Goal: Task Accomplishment & Management: Use online tool/utility

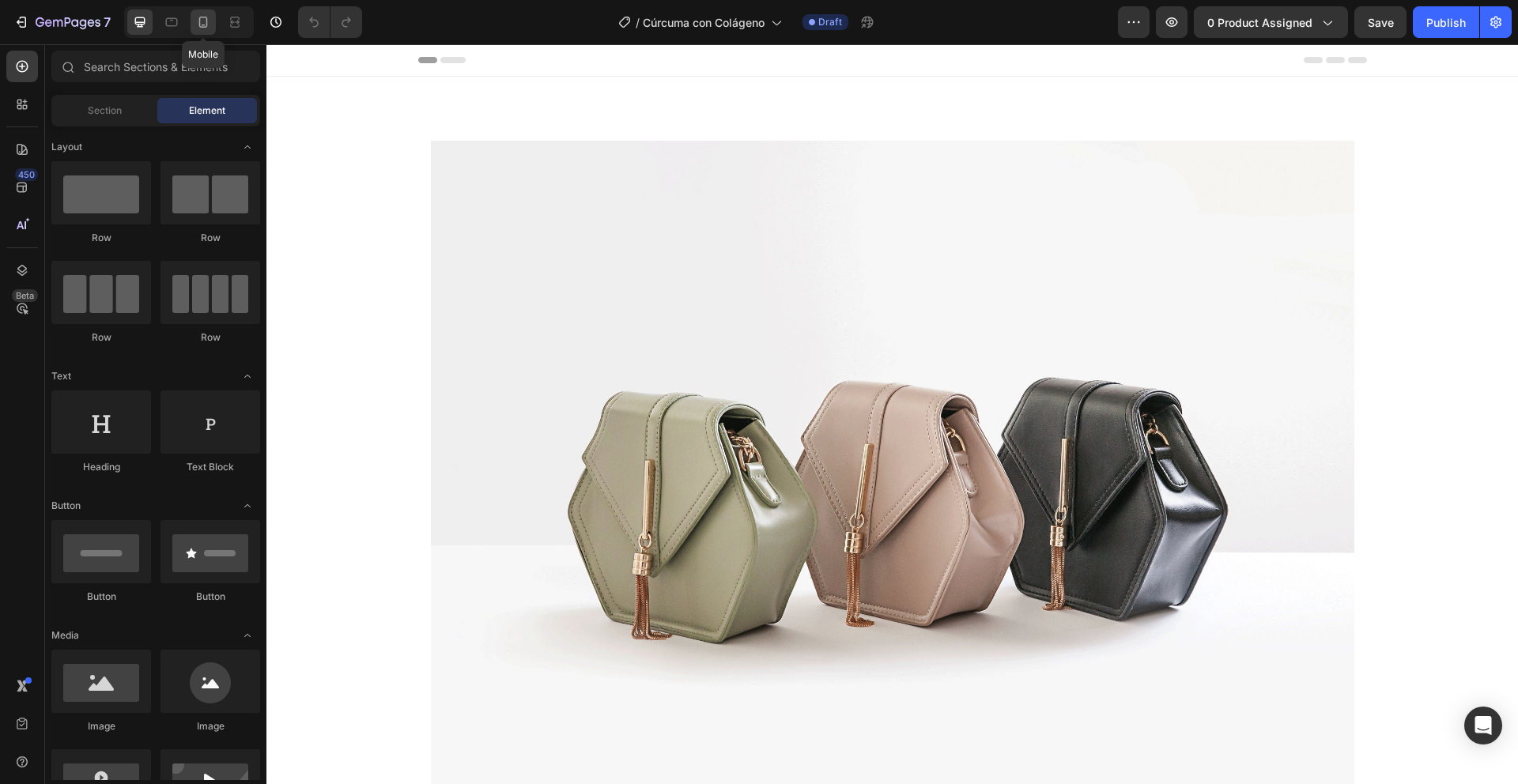
click at [200, 32] on div at bounding box center [203, 23] width 26 height 26
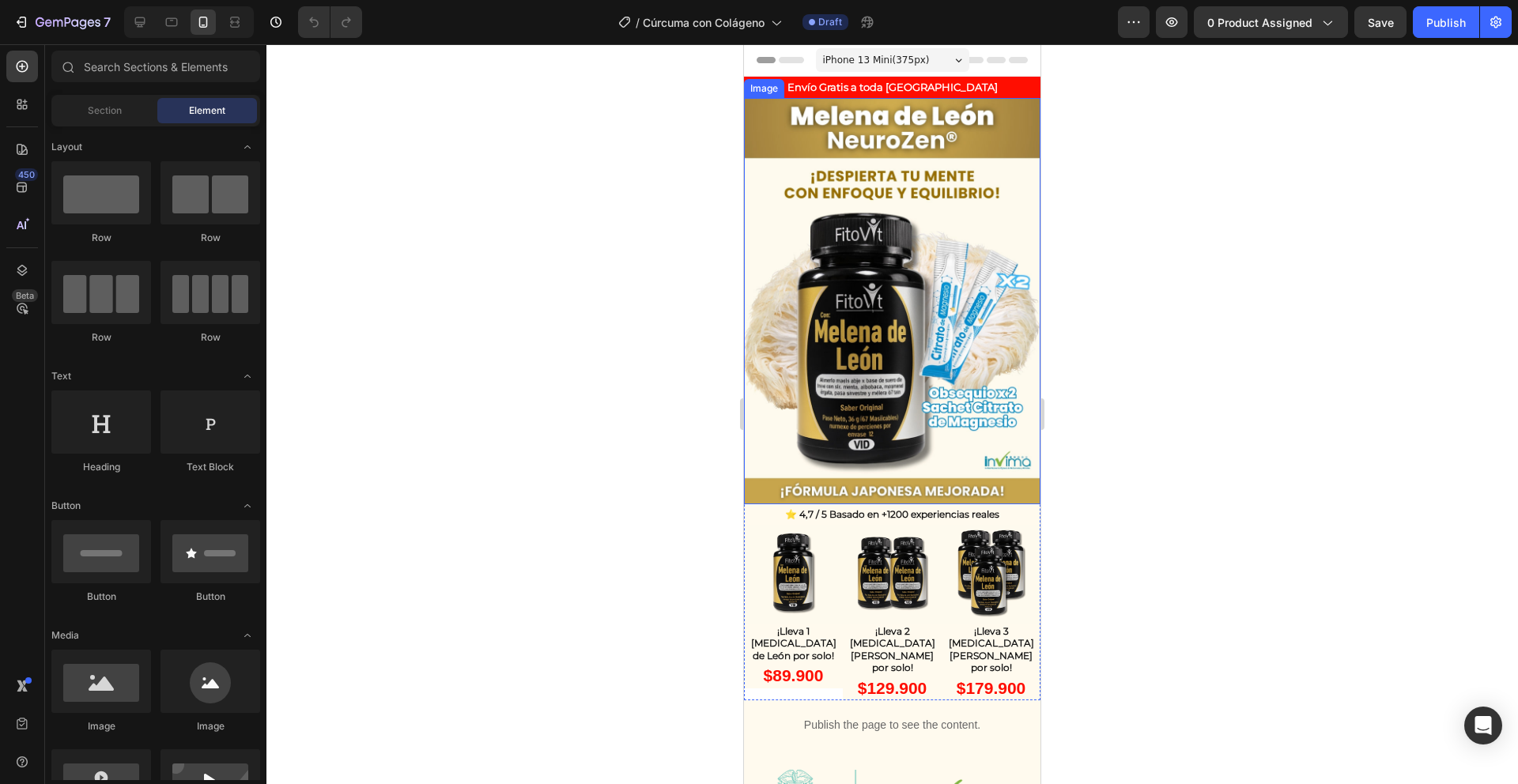
click at [906, 140] on img at bounding box center [892, 302] width 297 height 407
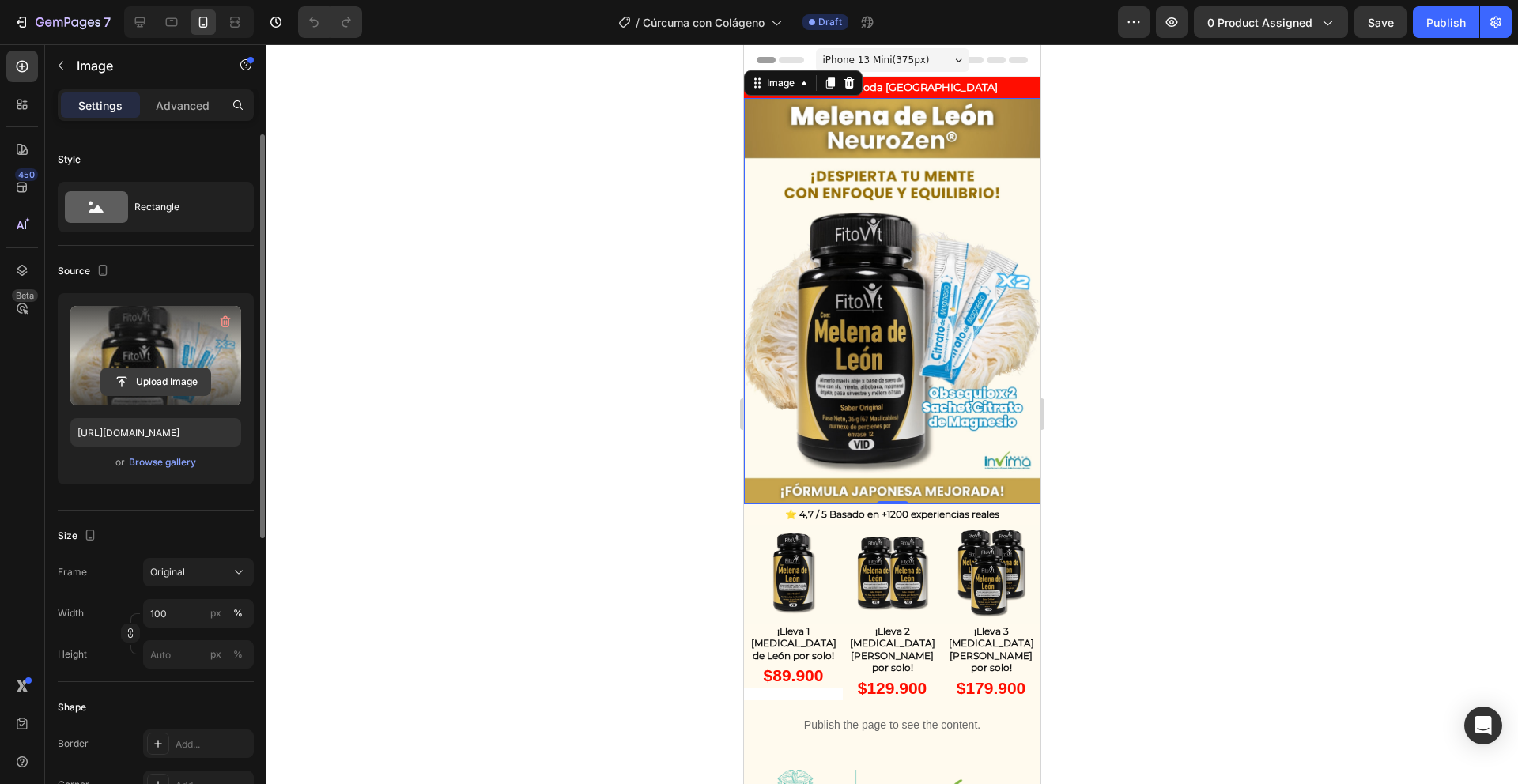
click at [165, 388] on input "file" at bounding box center [155, 381] width 109 height 27
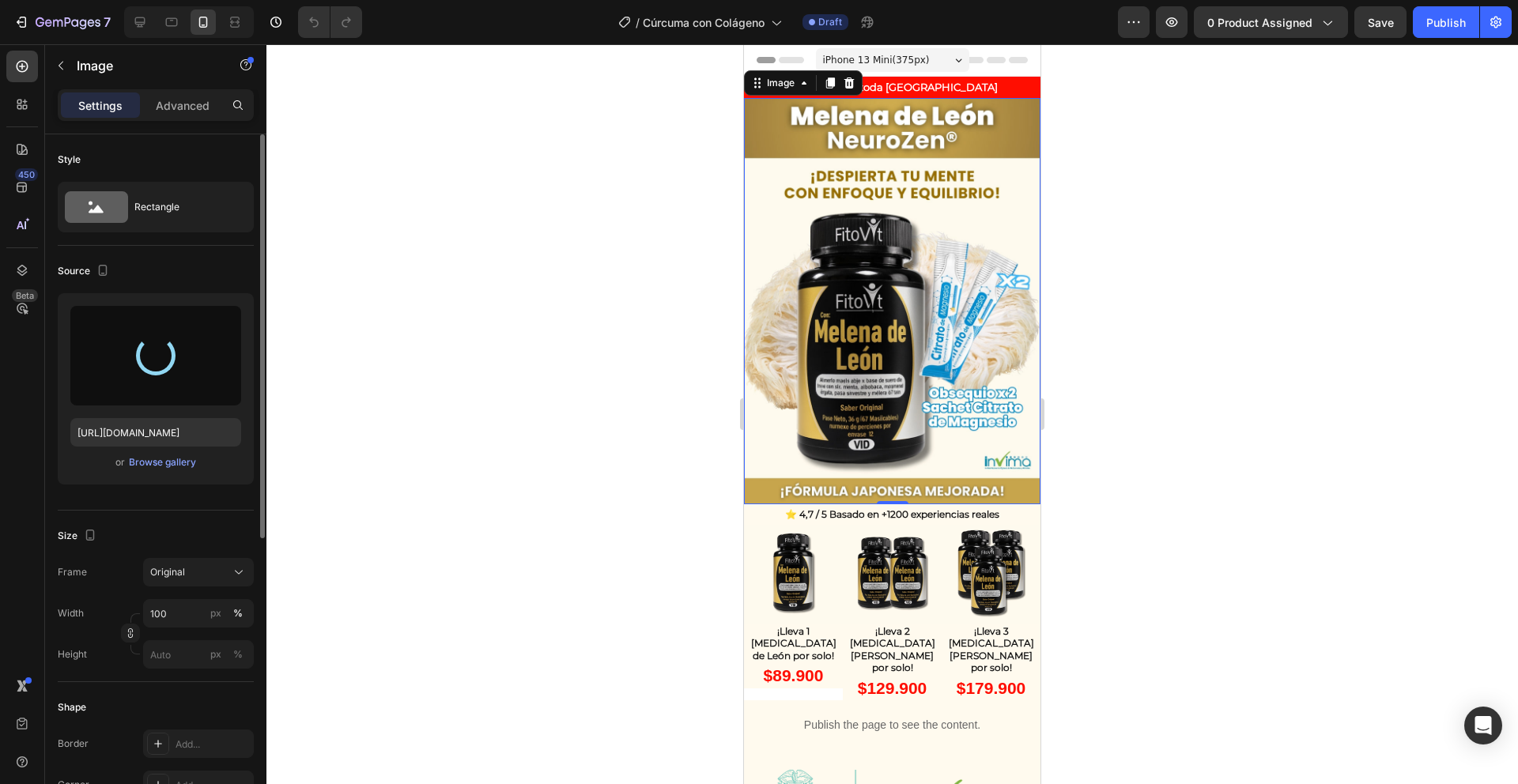
type input "https://cdn.shopify.com/s/files/1/0751/0592/7451/files/gempages_578522981639127…"
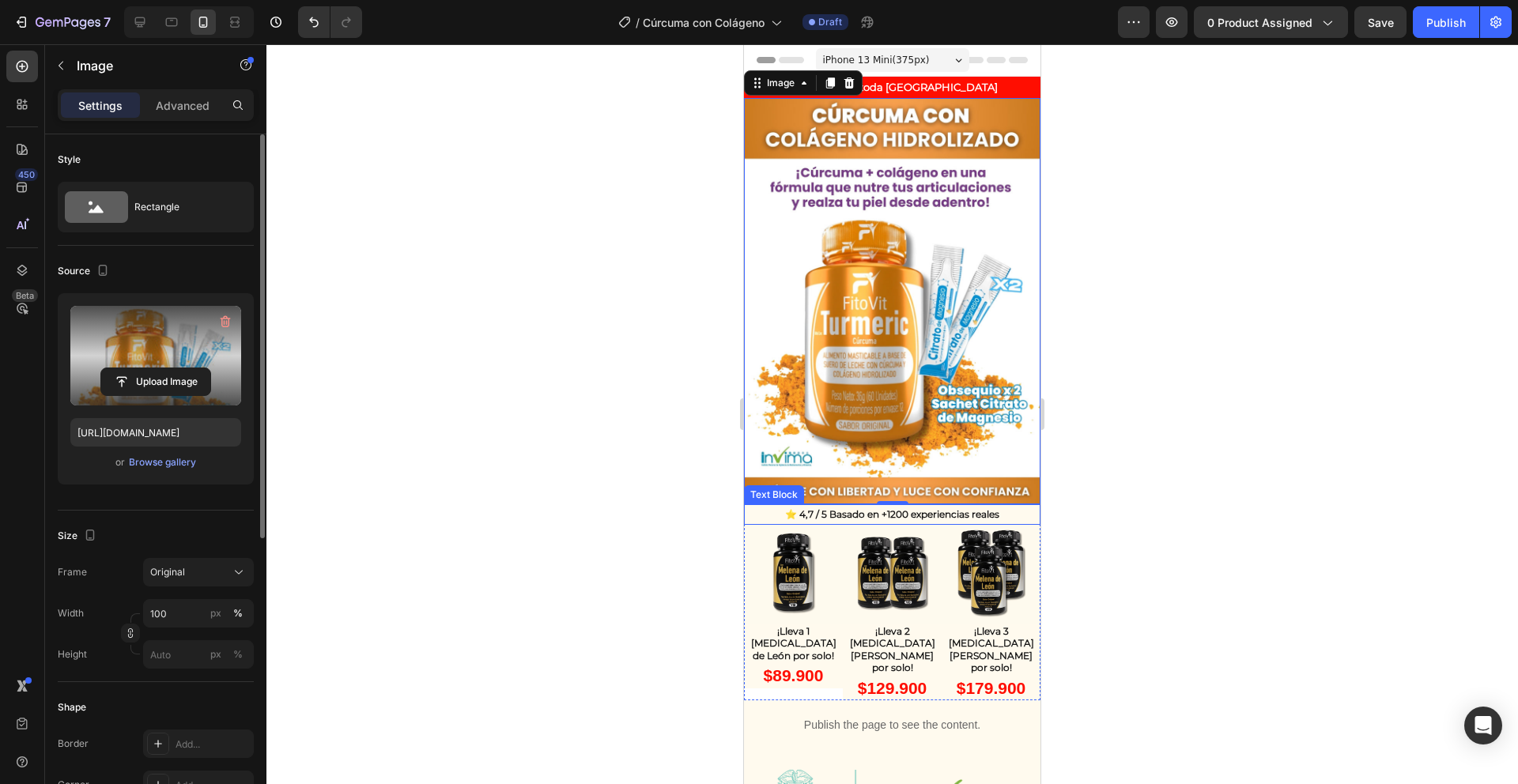
click at [805, 506] on p "⭐ 4,7 / 5 Basado en +1200 experiencias reales" at bounding box center [892, 515] width 294 height 18
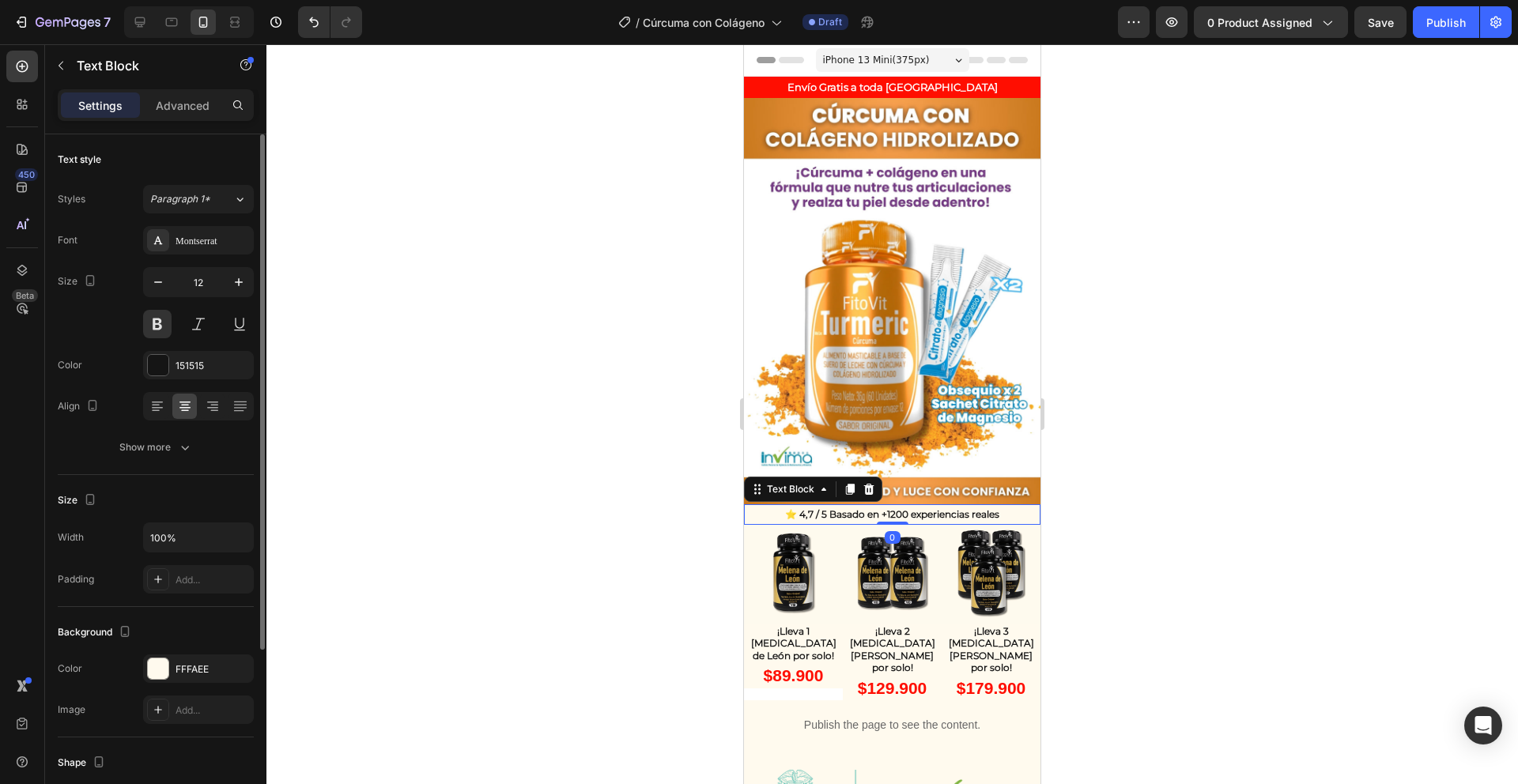
click at [871, 506] on p "⭐ 4,7 / 5 Basado en +1200 experiencias reales" at bounding box center [892, 515] width 294 height 18
click at [1192, 490] on div at bounding box center [892, 414] width 1252 height 740
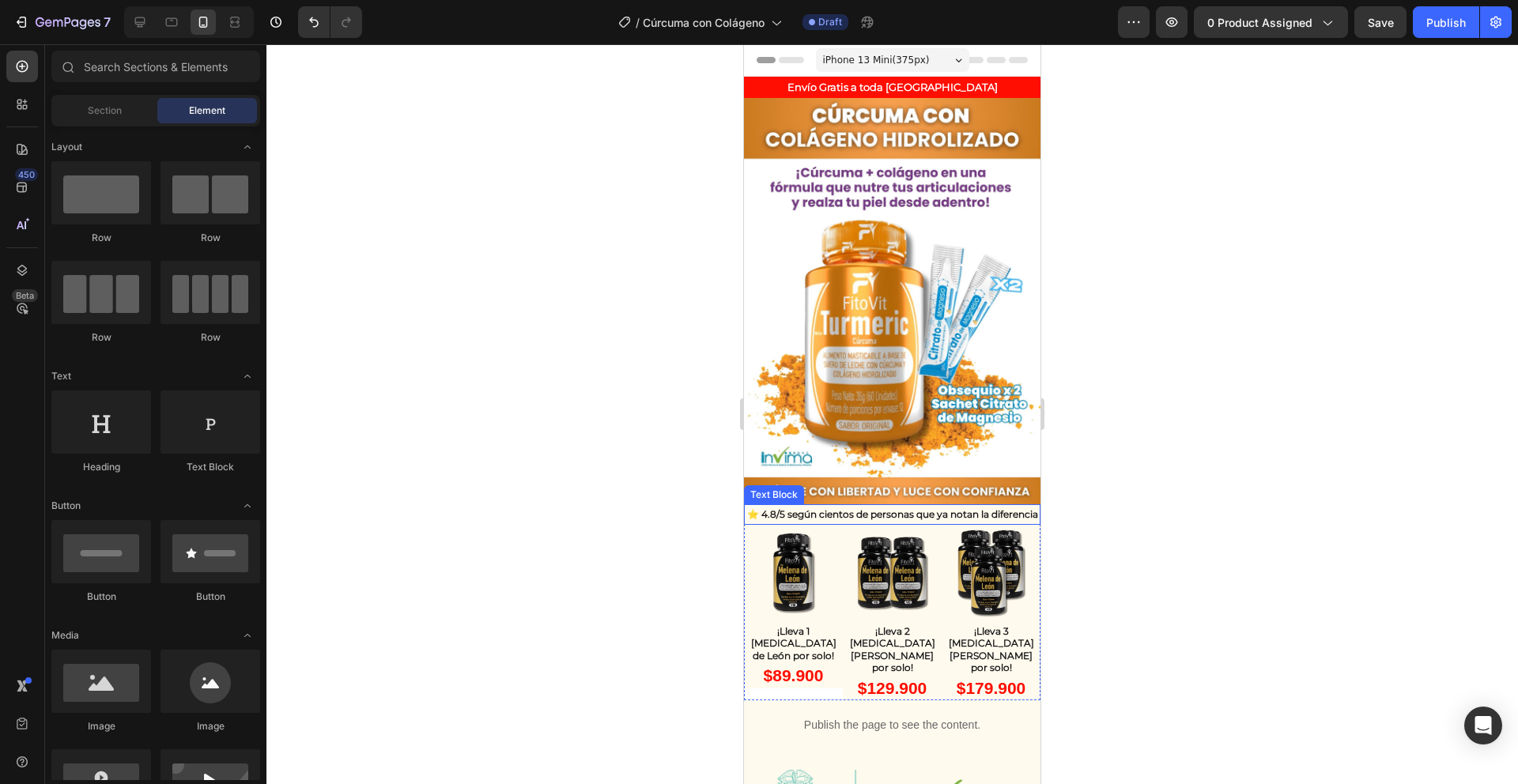
click at [920, 507] on p "⭐ 4.8/5 según cientos de personas que ya notan la diferencia" at bounding box center [892, 515] width 294 height 18
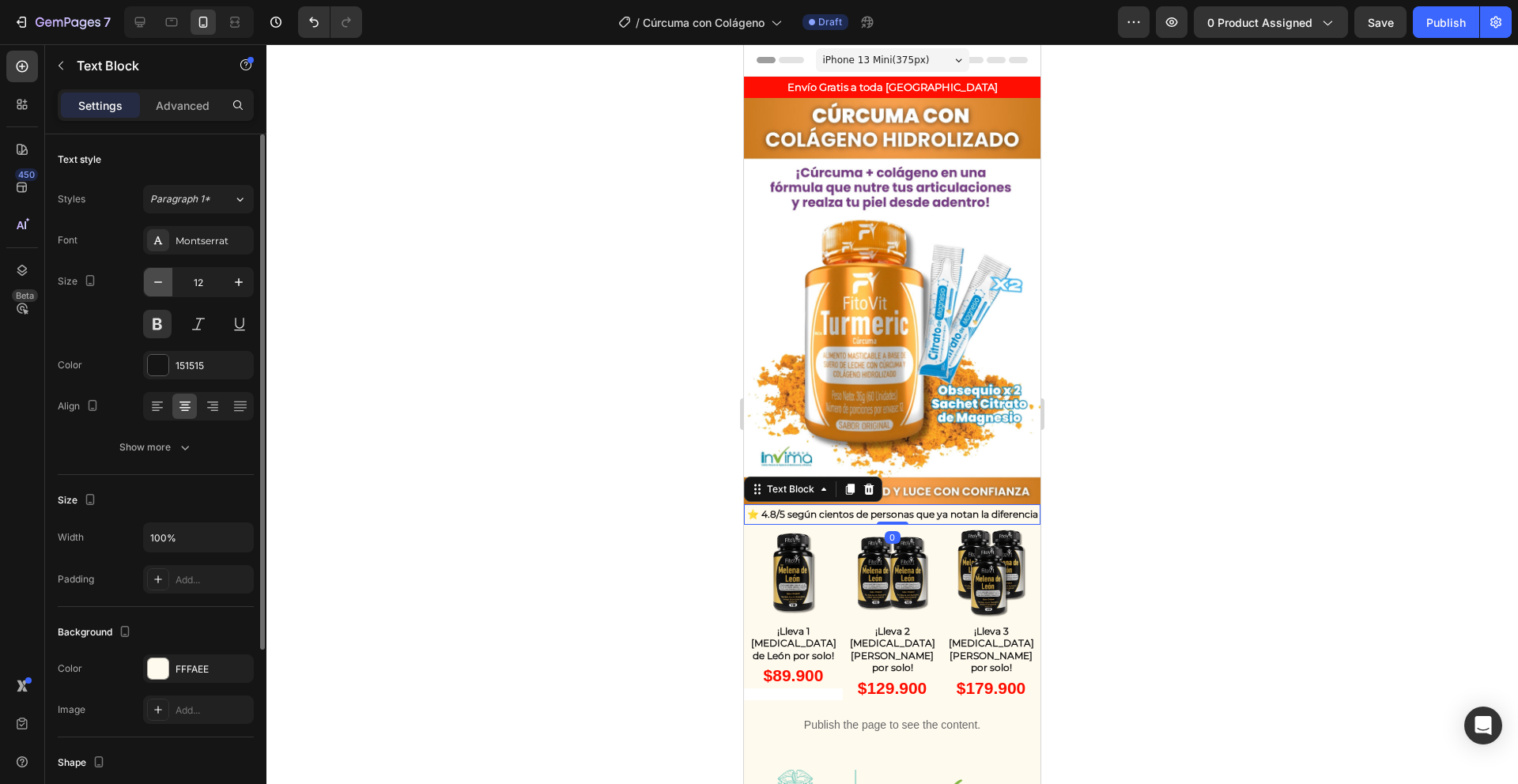
click at [155, 282] on icon "button" at bounding box center [158, 283] width 8 height 2
type input "11"
click at [197, 233] on div "Montserrat" at bounding box center [198, 240] width 111 height 28
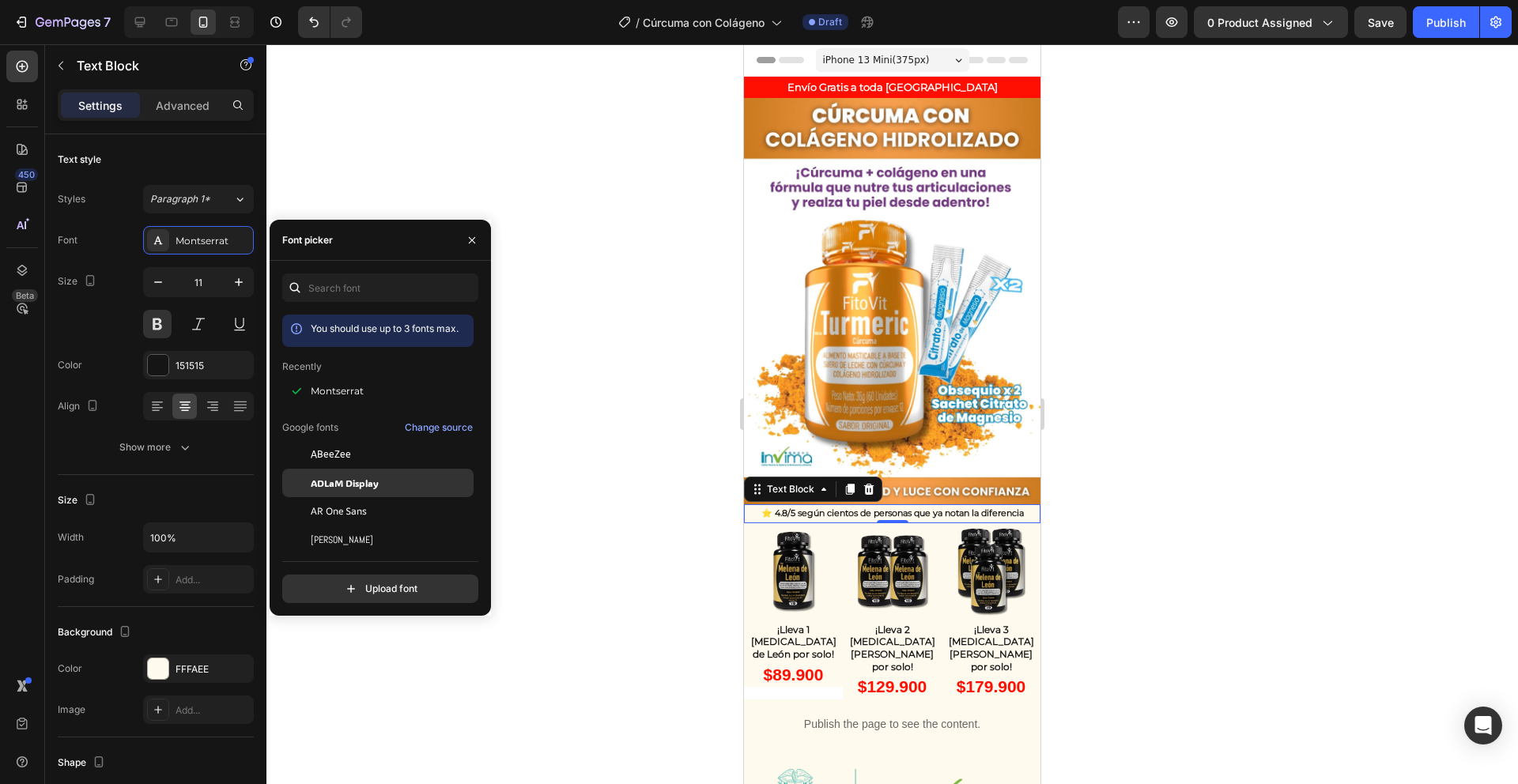
click at [364, 482] on span "ADLaM Display" at bounding box center [344, 483] width 68 height 14
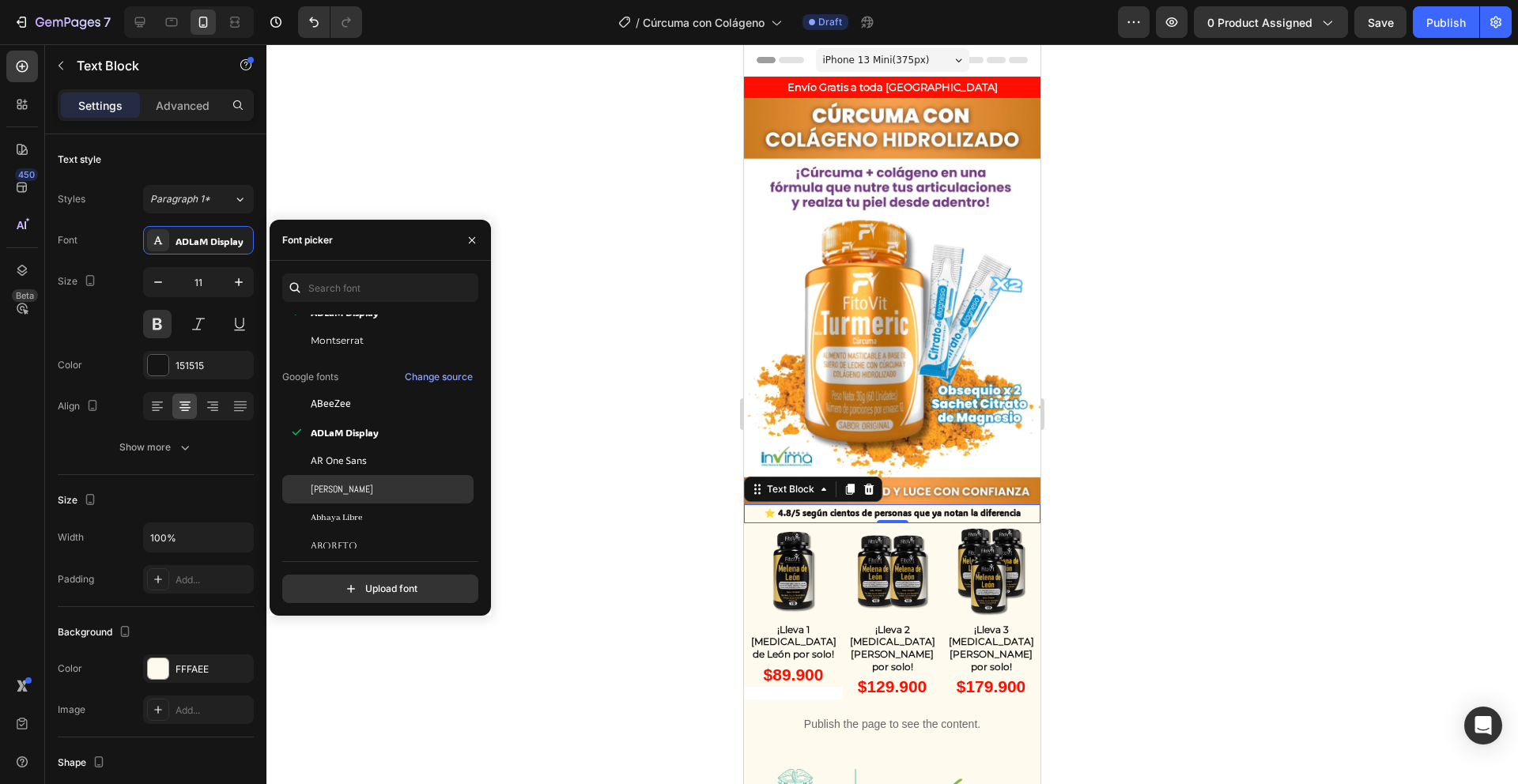
scroll to position [81, 0]
click at [361, 465] on span "AR One Sans" at bounding box center [338, 459] width 56 height 14
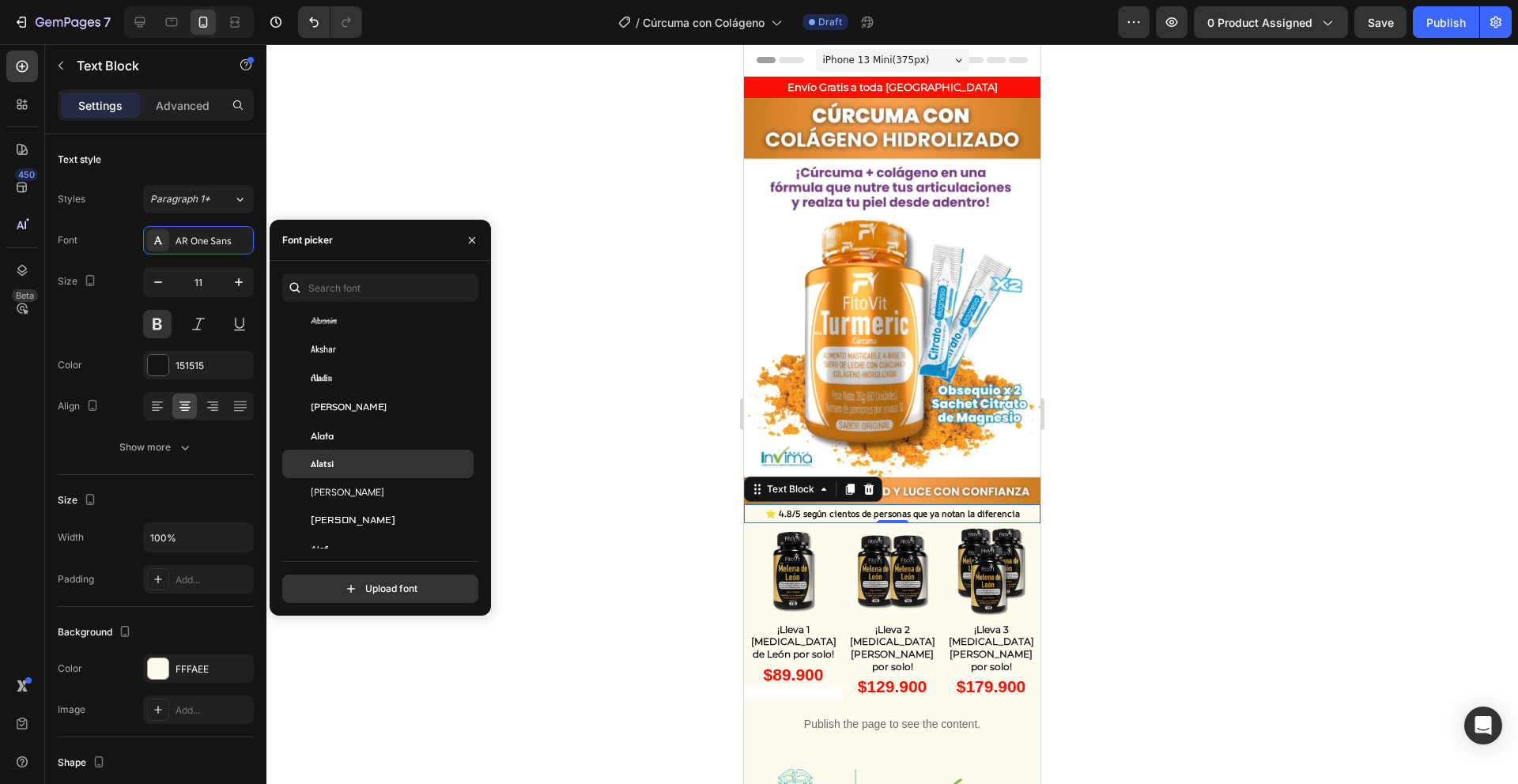
scroll to position [832, 0]
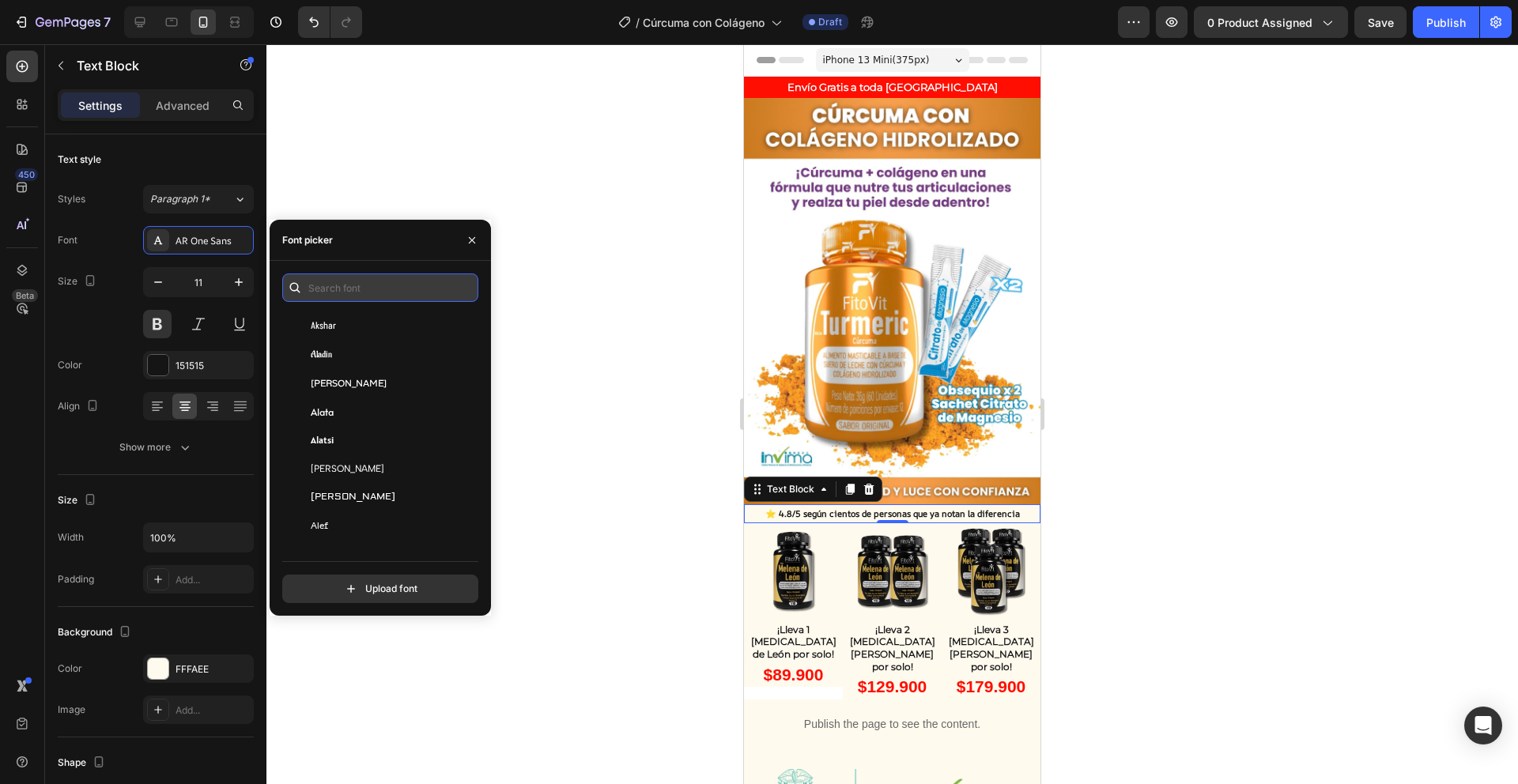
click at [358, 296] on input "text" at bounding box center [380, 287] width 197 height 28
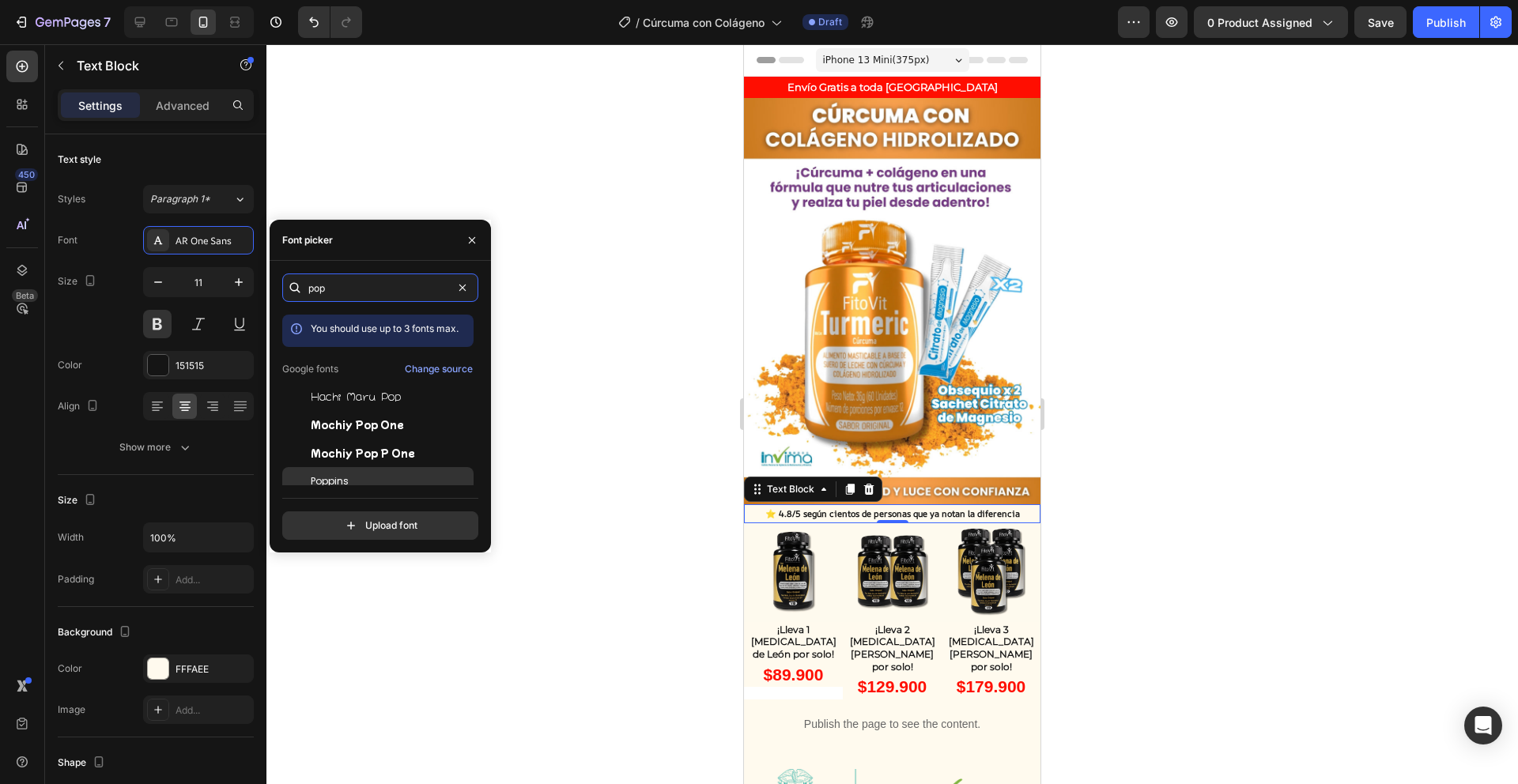
type input "pop"
click at [330, 479] on span "Poppins" at bounding box center [329, 481] width 38 height 14
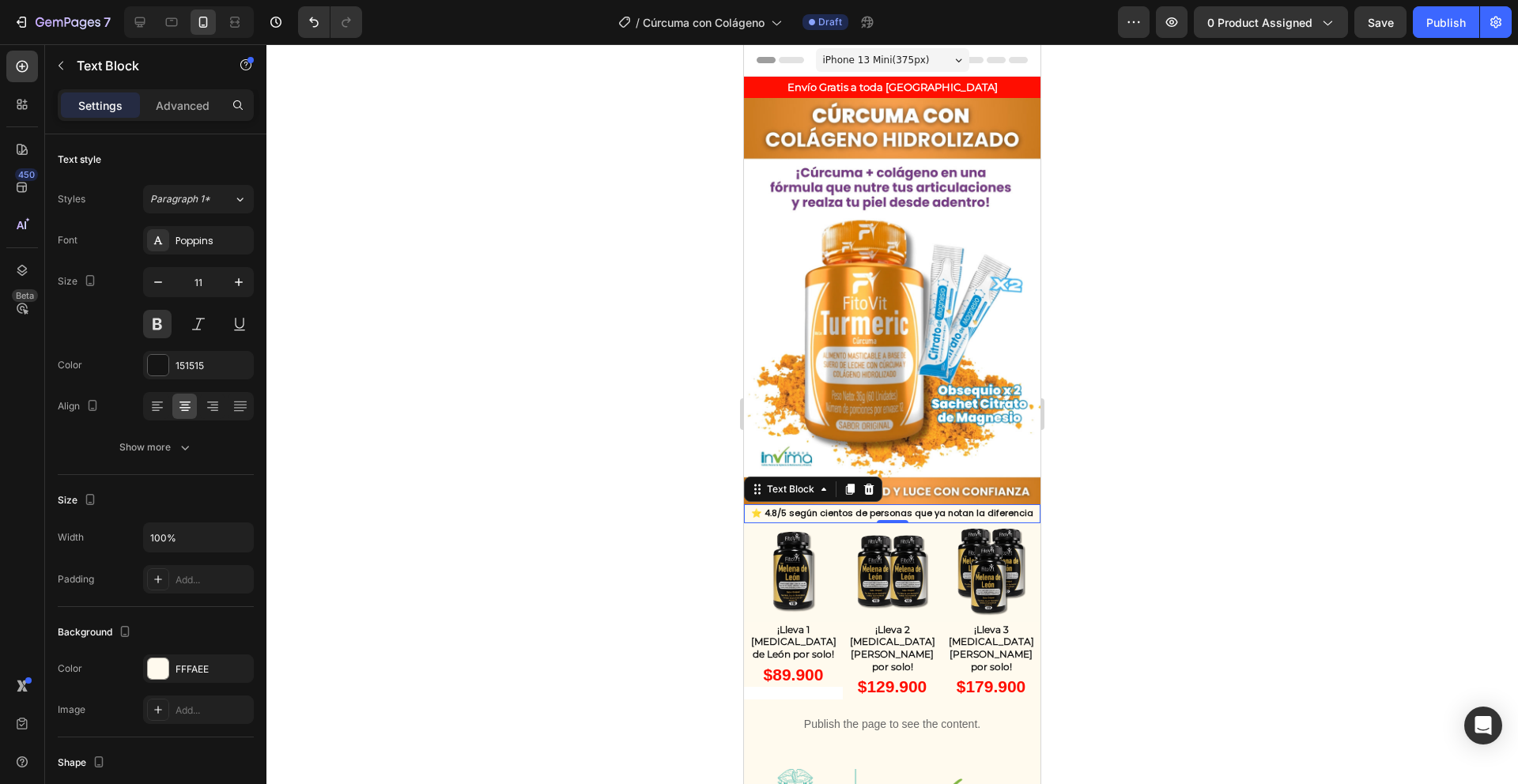
click at [395, 169] on div at bounding box center [892, 414] width 1252 height 740
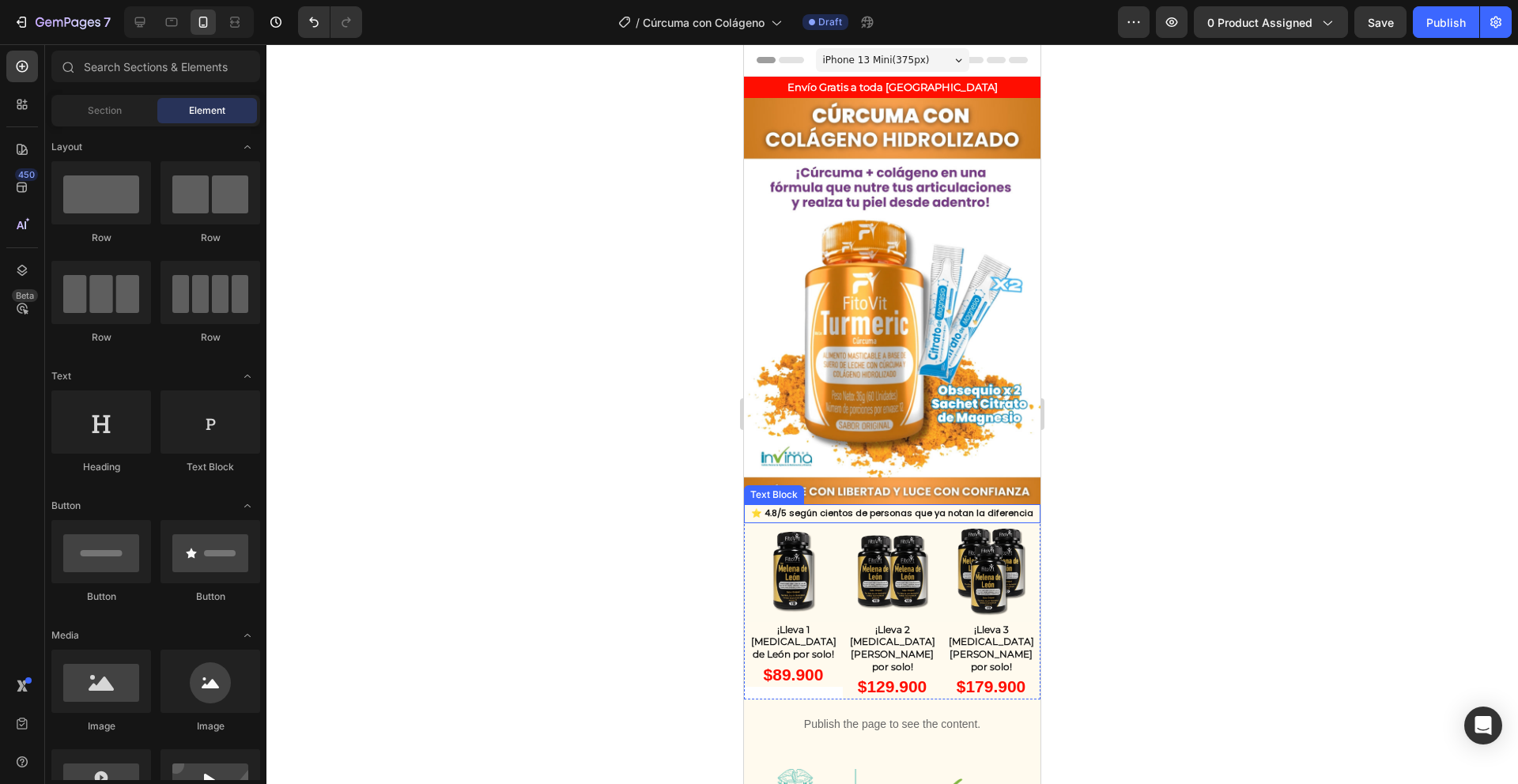
click at [788, 506] on p "⭐ 4.8/5 según cientos de personas que ya notan la diferencia" at bounding box center [892, 514] width 294 height 16
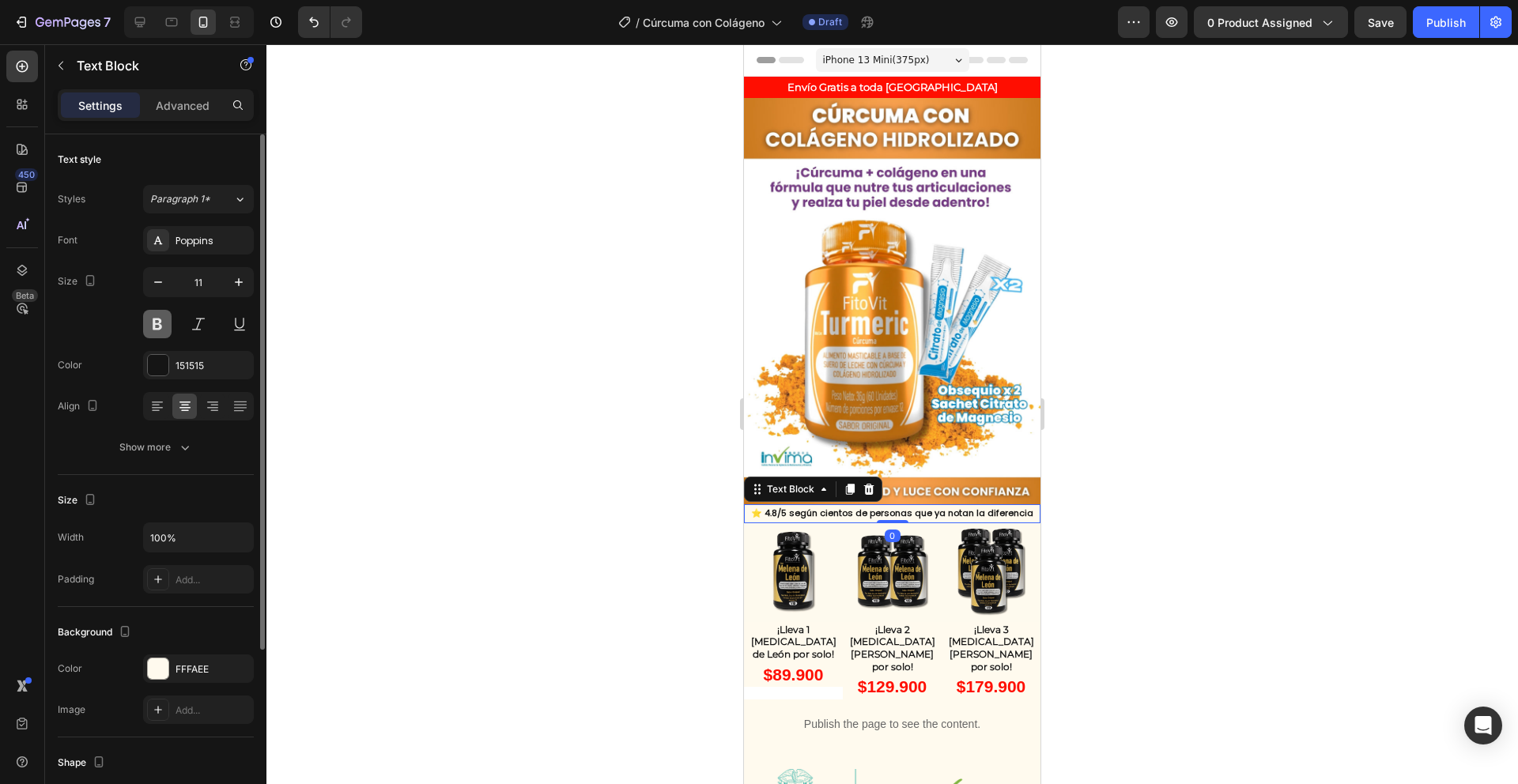
click at [151, 318] on button at bounding box center [157, 324] width 28 height 28
click at [160, 286] on icon "button" at bounding box center [158, 282] width 16 height 16
click at [228, 285] on button "button" at bounding box center [239, 282] width 28 height 28
type input "11"
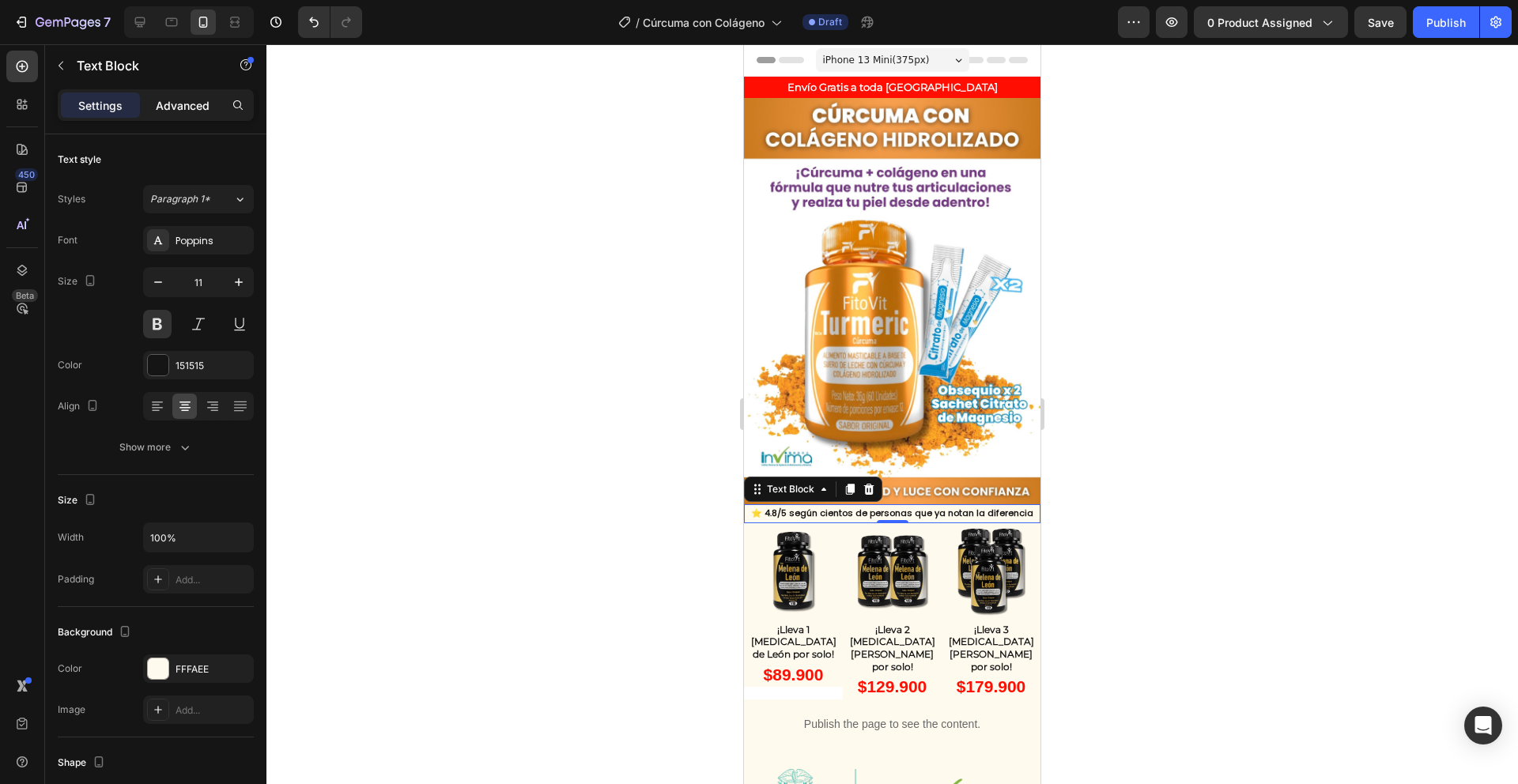
click at [155, 95] on div "Advanced" at bounding box center [183, 105] width 79 height 26
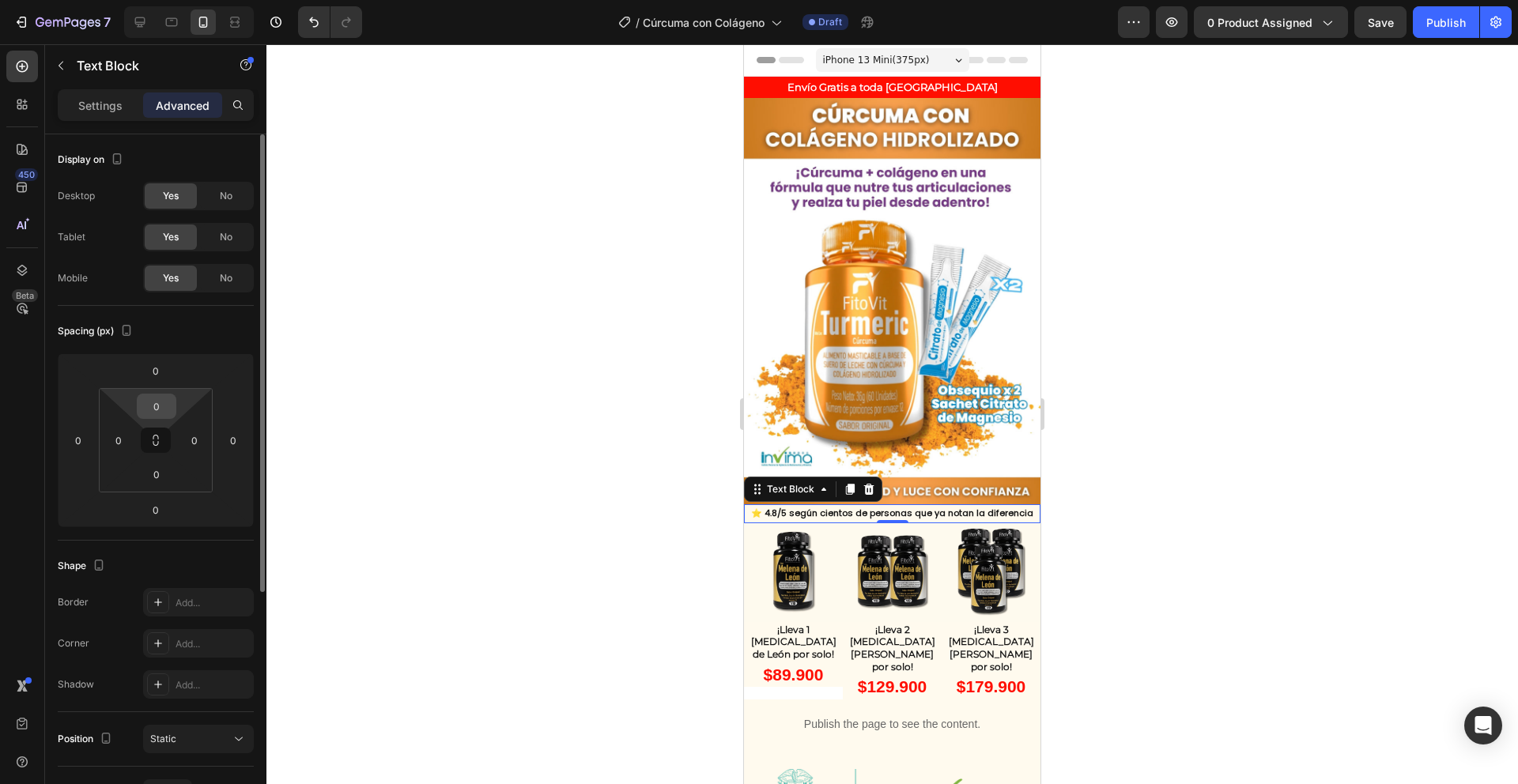
click at [156, 412] on input "0" at bounding box center [156, 407] width 31 height 24
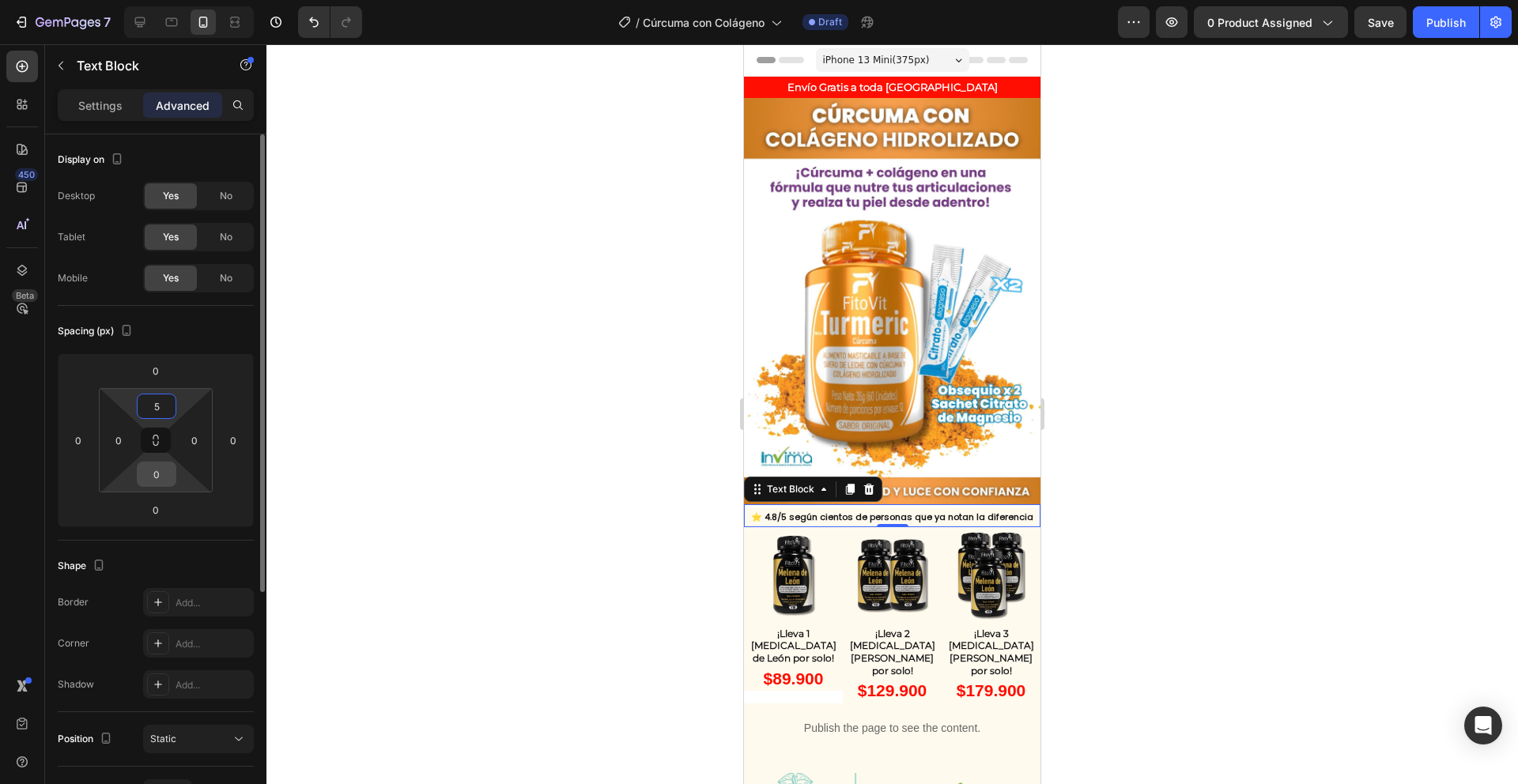
type input "5"
click at [166, 476] on input "0" at bounding box center [156, 475] width 31 height 24
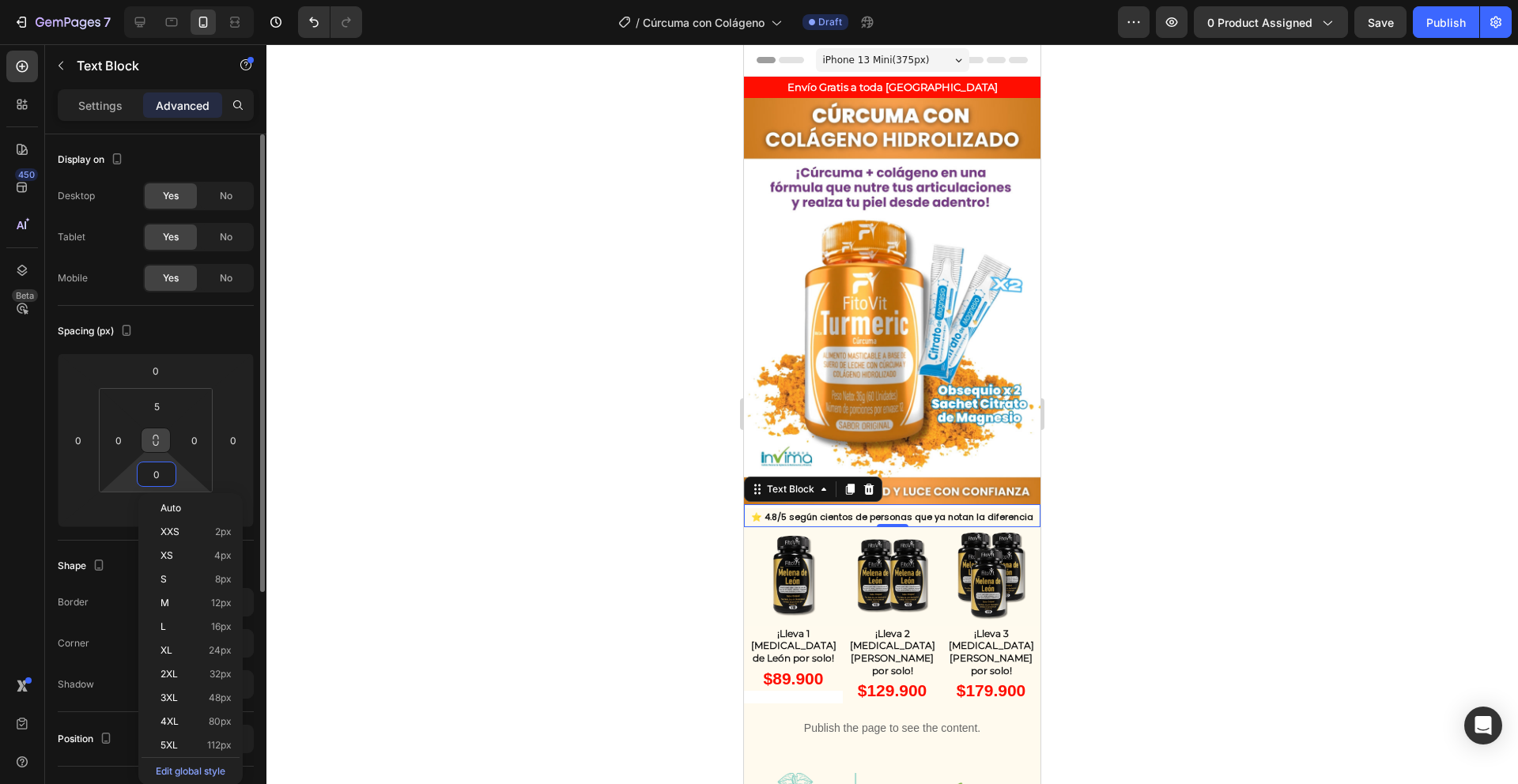
type input "5"
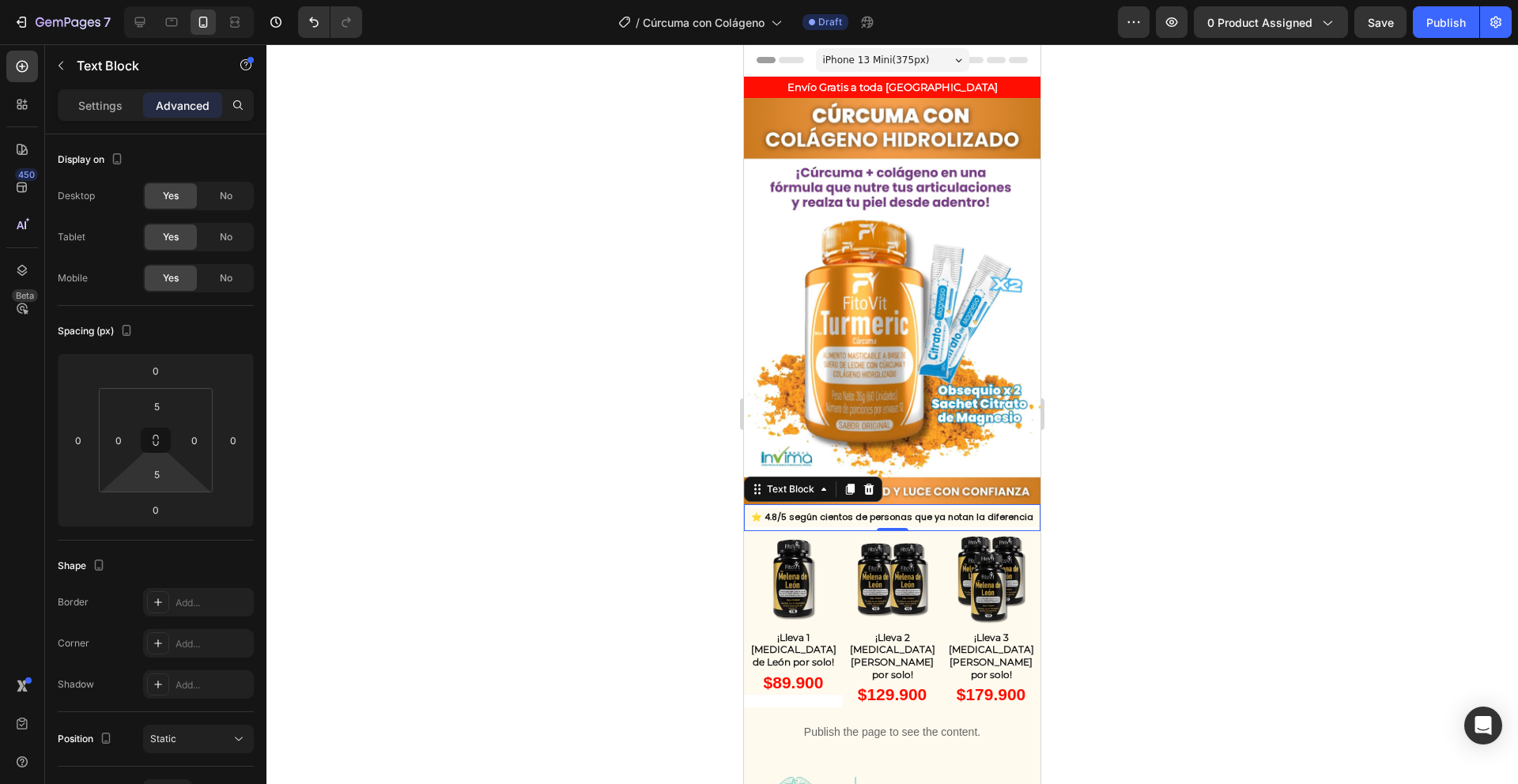
click at [596, 542] on div at bounding box center [892, 414] width 1252 height 740
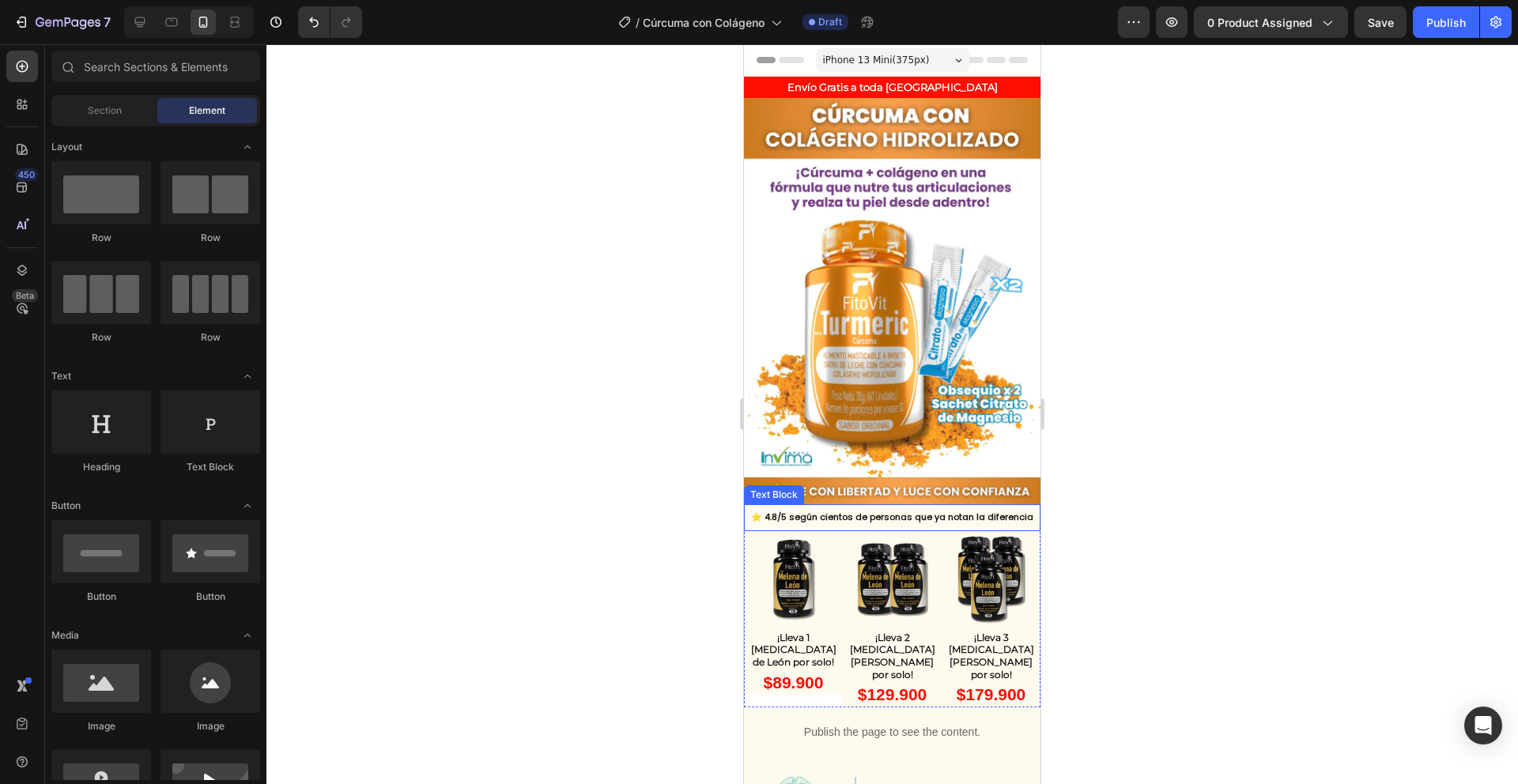
click at [768, 510] on p "⭐ 4.8/5 según cientos de personas que ya notan la diferencia" at bounding box center [892, 518] width 294 height 16
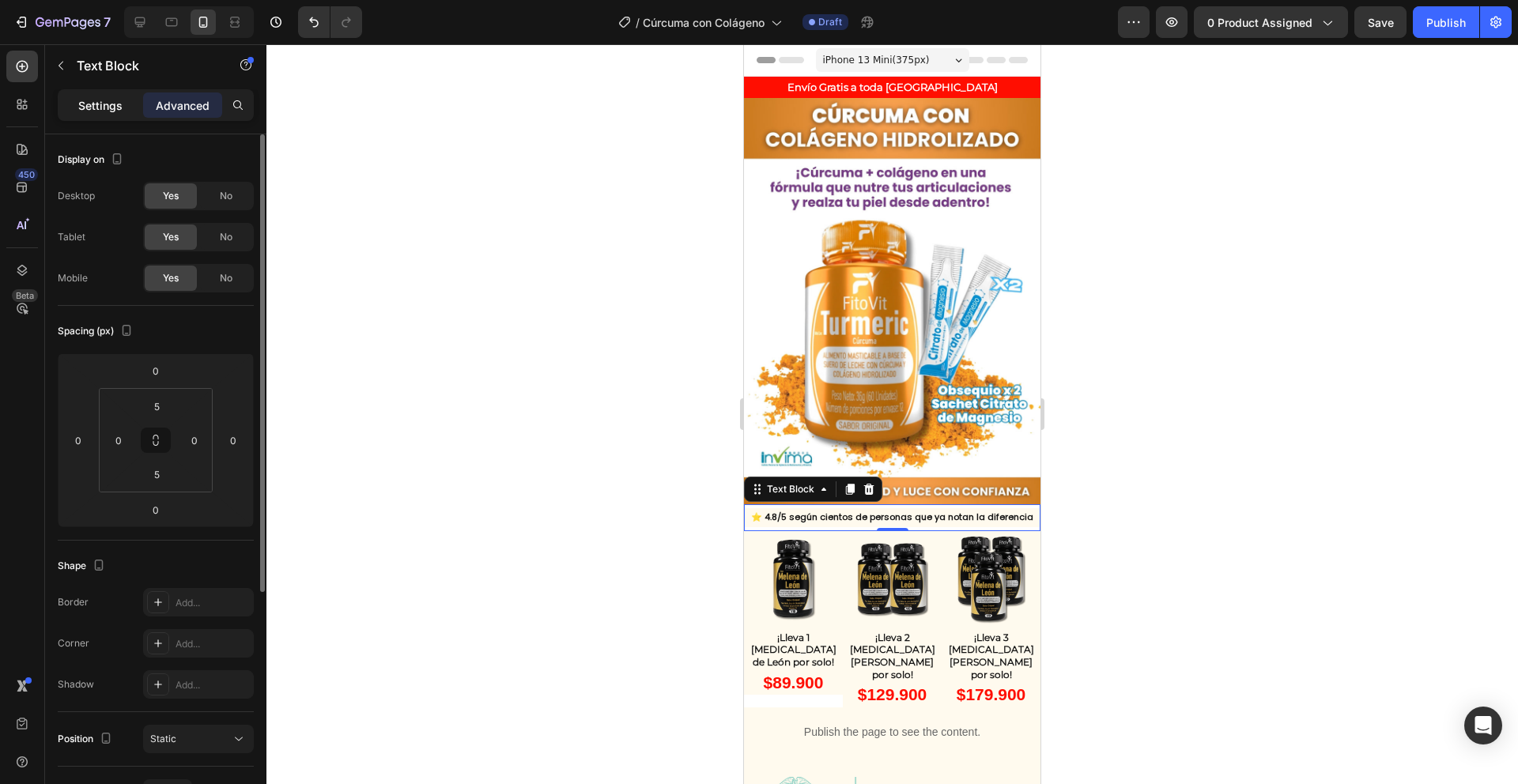
click at [108, 116] on div "Settings" at bounding box center [100, 105] width 79 height 26
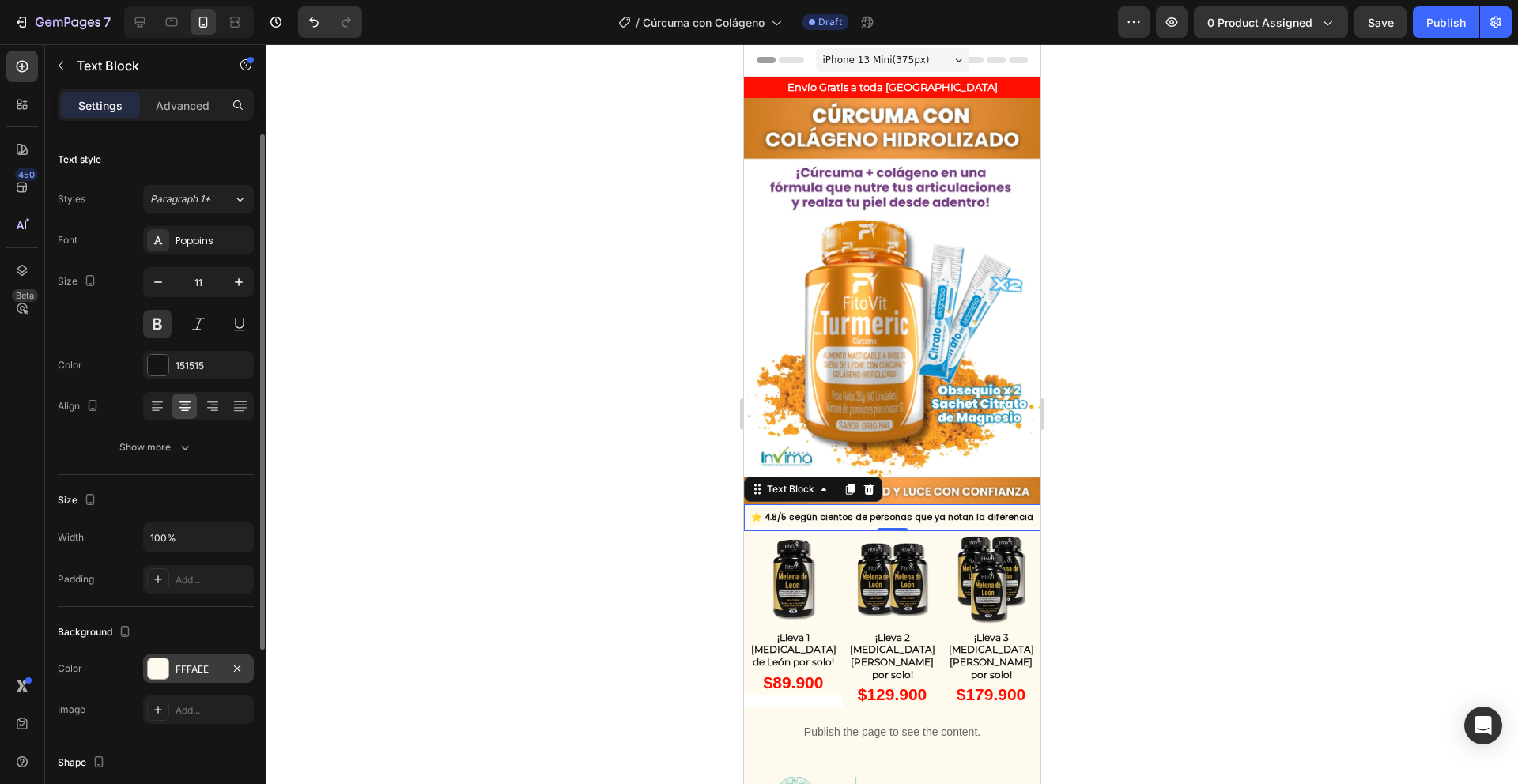
click at [158, 662] on div at bounding box center [158, 668] width 21 height 21
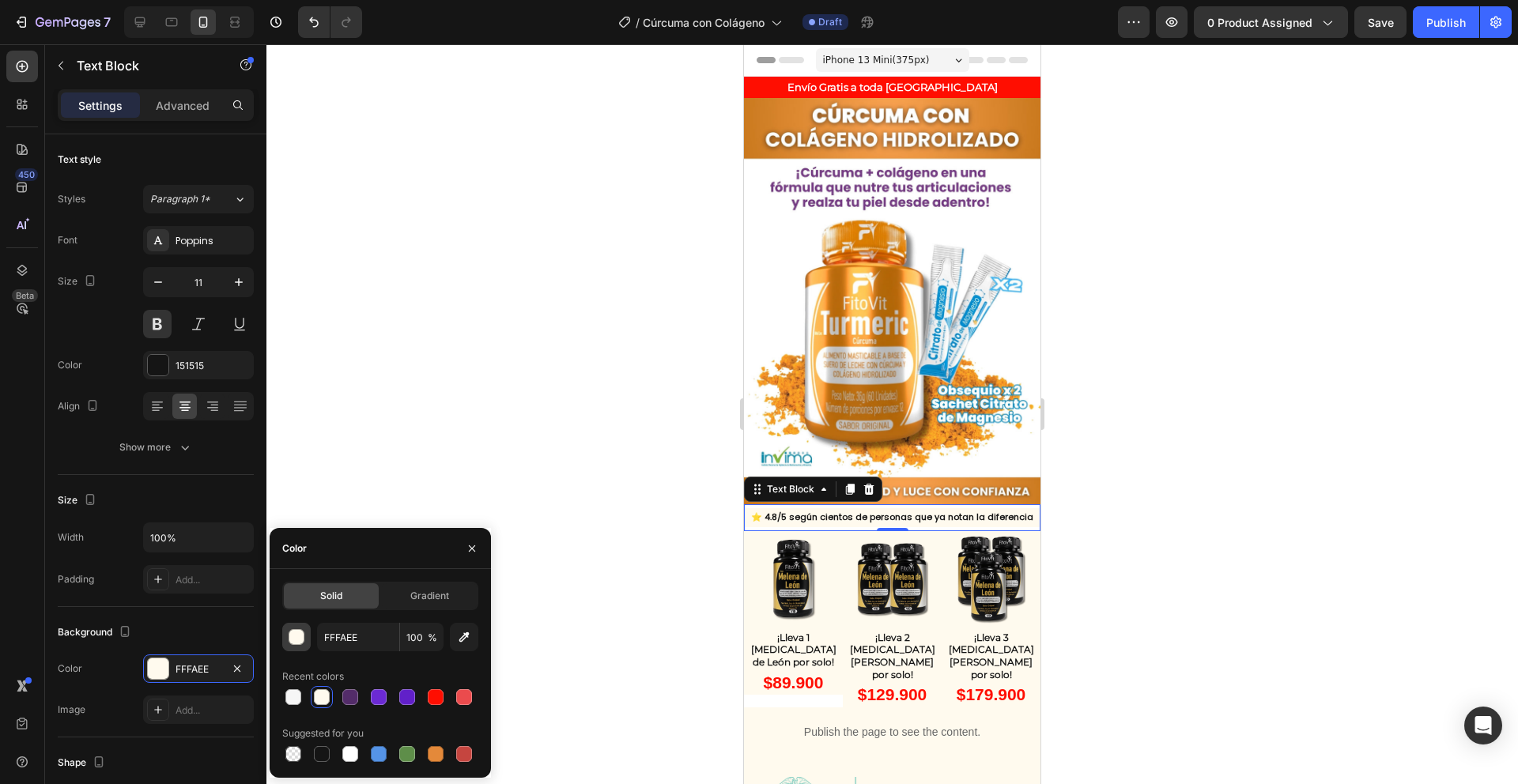
click at [294, 627] on button "button" at bounding box center [296, 637] width 28 height 28
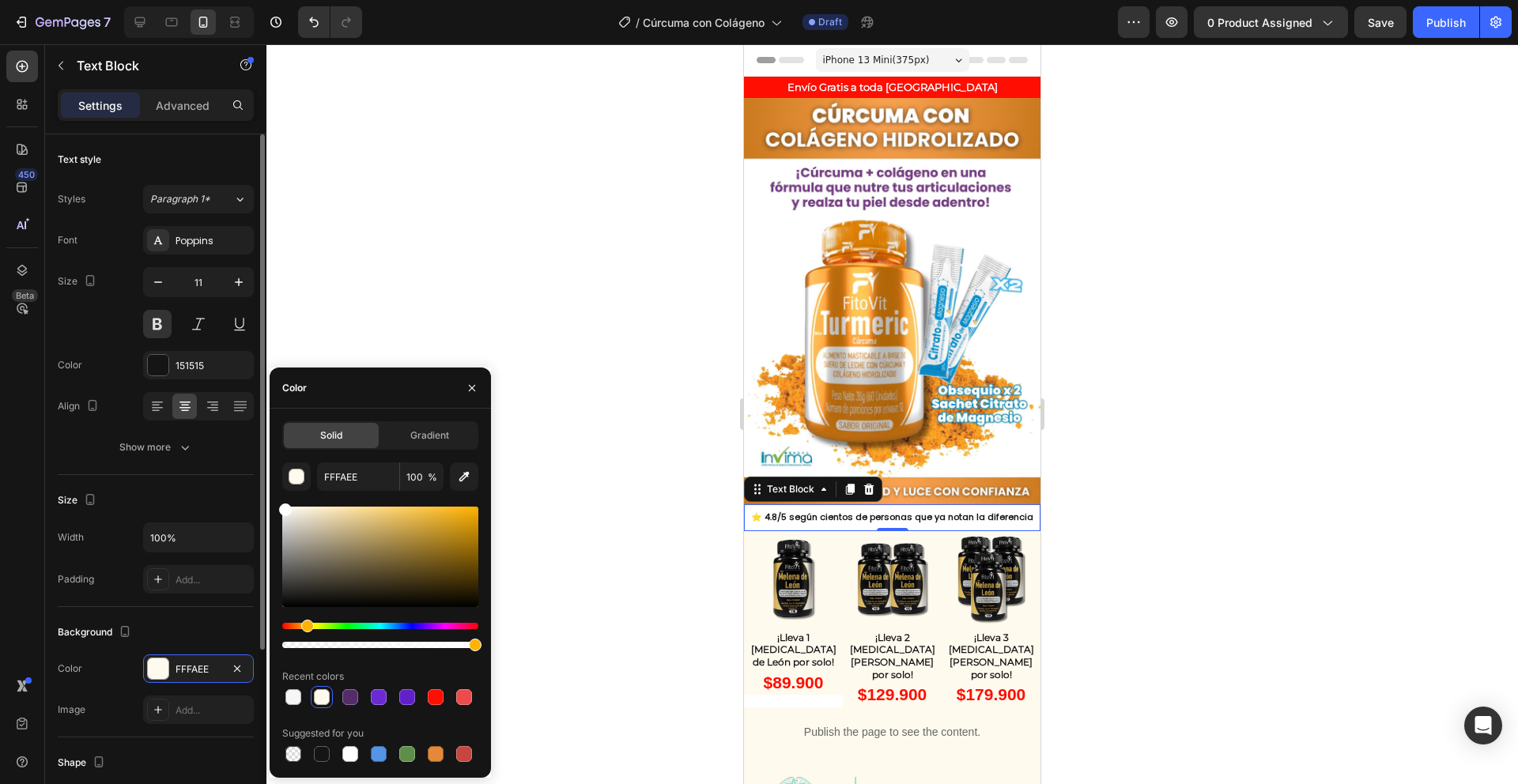
drag, startPoint x: 298, startPoint y: 511, endPoint x: 190, endPoint y: 476, distance: 113.5
click at [190, 476] on div "450 Beta Sections(18) Elements(84) Section Element Hero Section Product Detail …" at bounding box center [133, 414] width 266 height 740
type input "FFFFFF"
drag, startPoint x: 282, startPoint y: 505, endPoint x: 263, endPoint y: 456, distance: 52.6
click at [263, 456] on div "450 Beta Sections(18) Elements(84) Section Element Hero Section Product Detail …" at bounding box center [133, 414] width 266 height 740
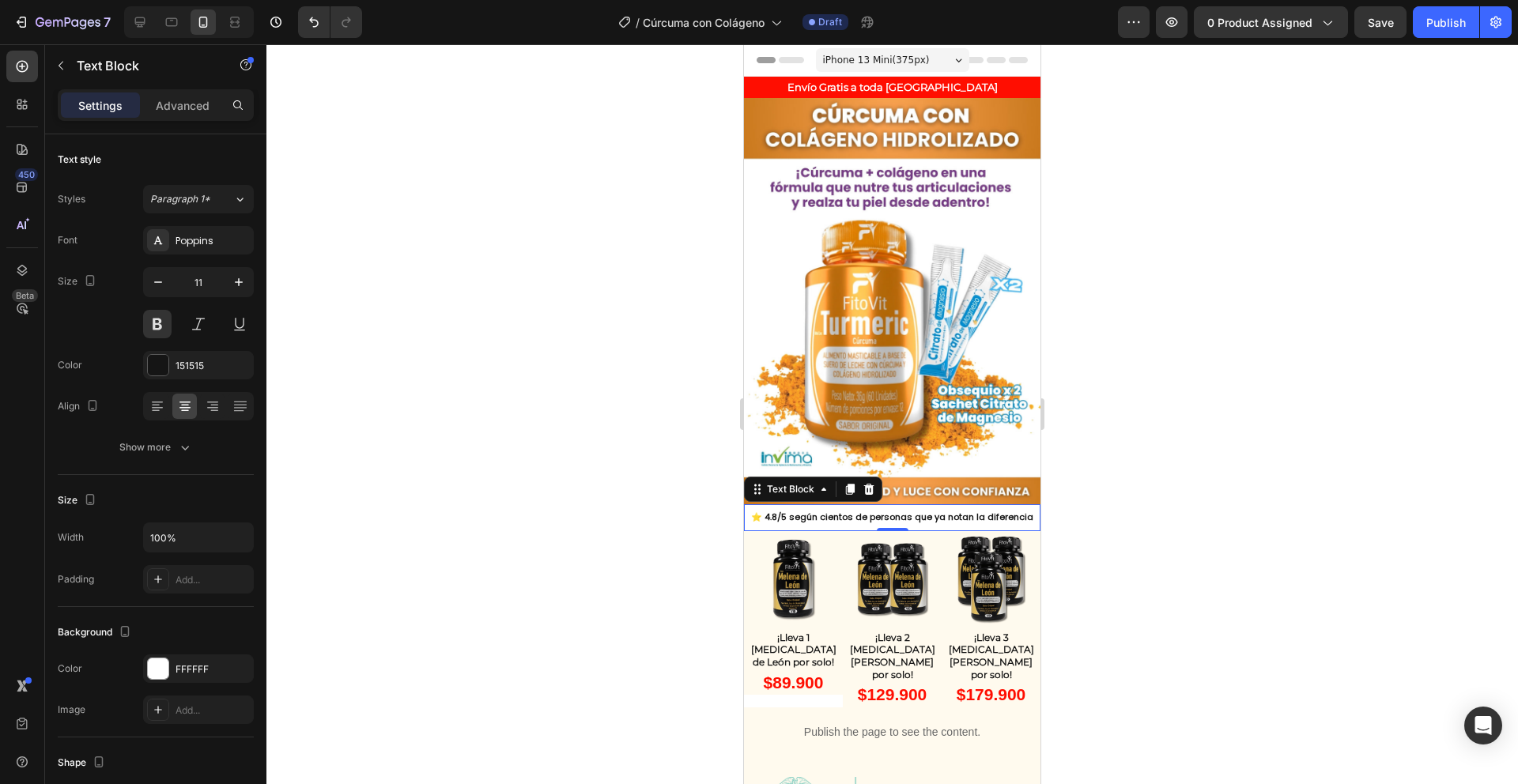
click at [365, 177] on div at bounding box center [892, 414] width 1252 height 740
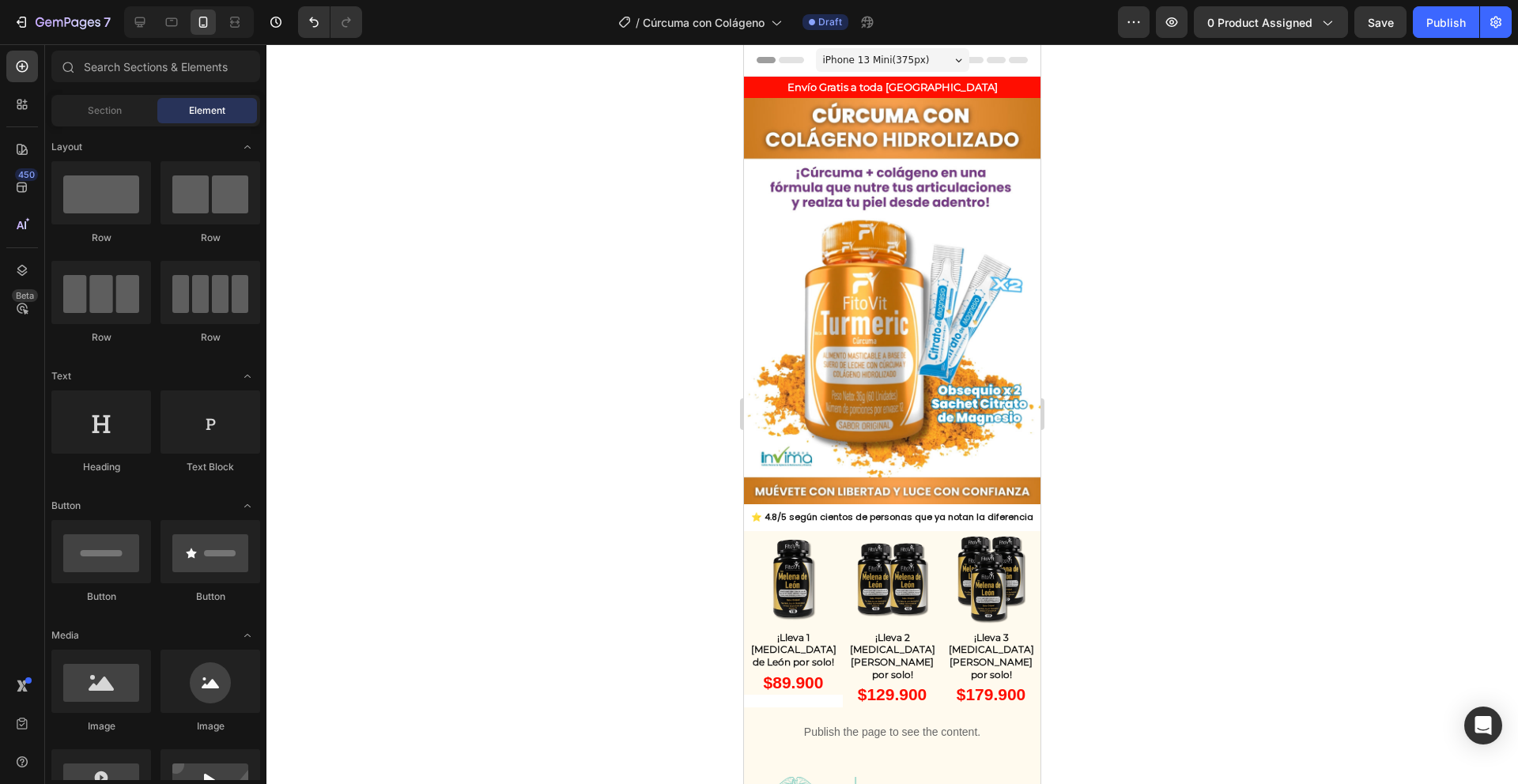
click at [365, 177] on div at bounding box center [892, 414] width 1252 height 740
click at [799, 549] on img at bounding box center [793, 581] width 99 height 99
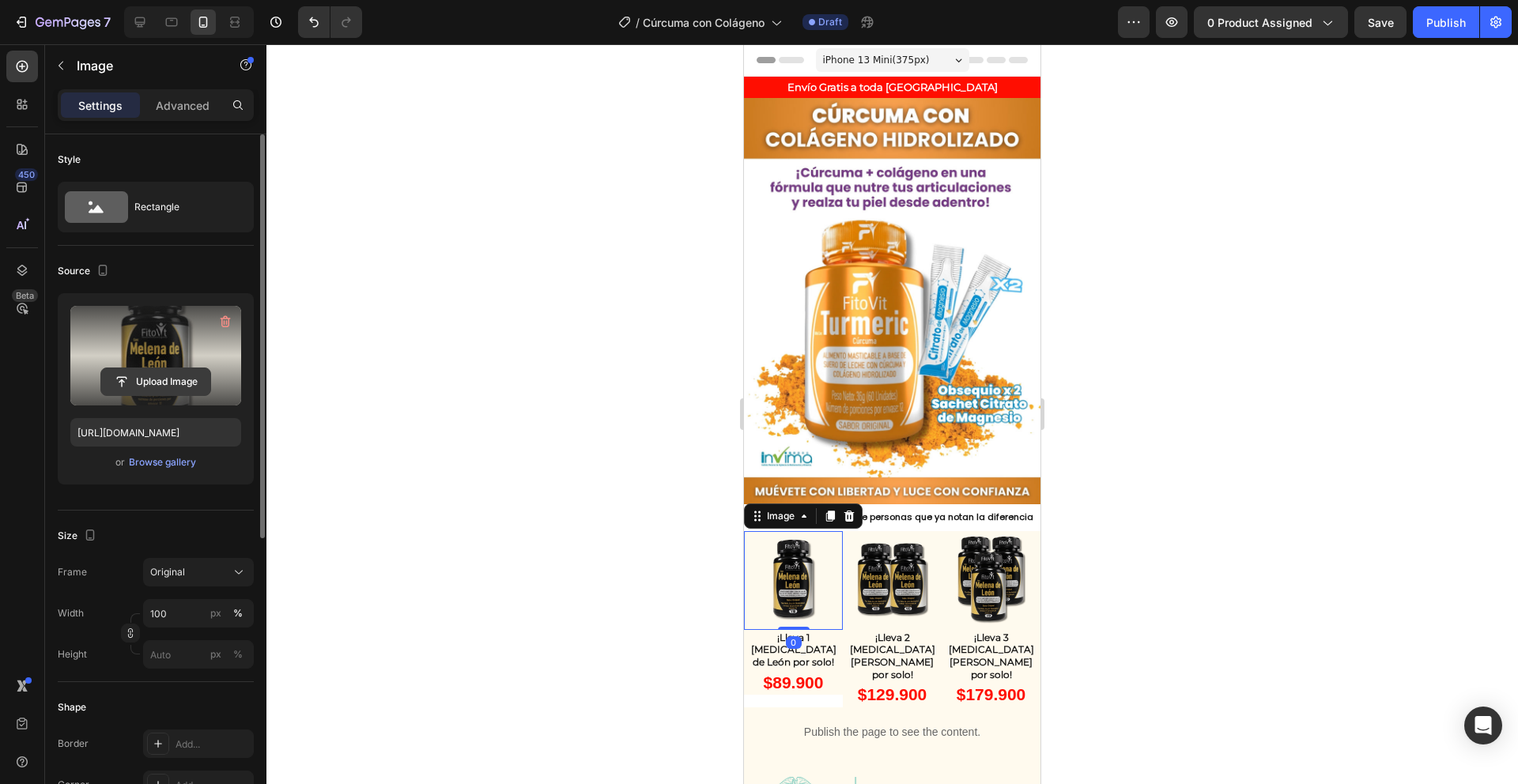
click at [124, 378] on input "file" at bounding box center [155, 381] width 109 height 27
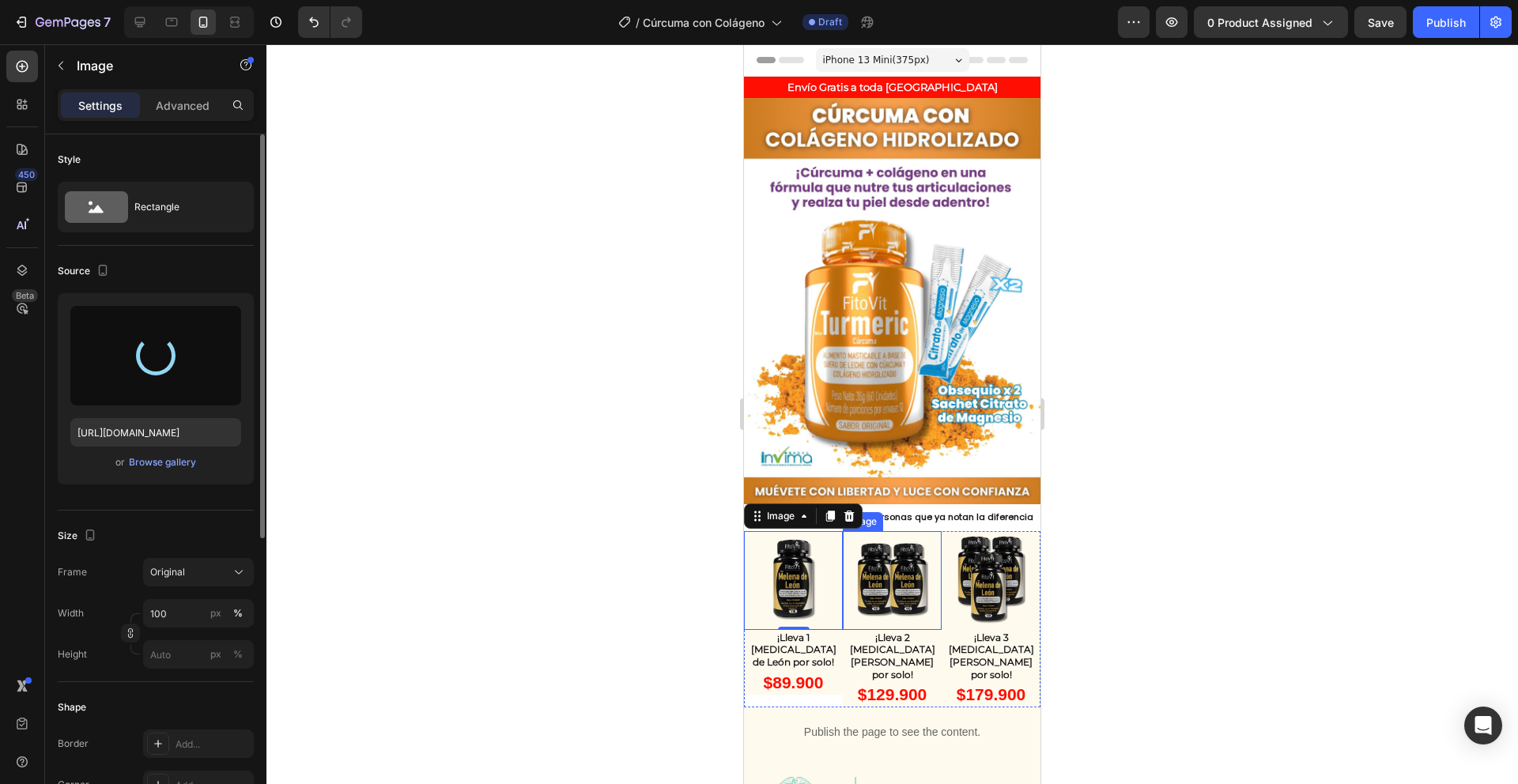
click at [899, 560] on img at bounding box center [892, 581] width 99 height 99
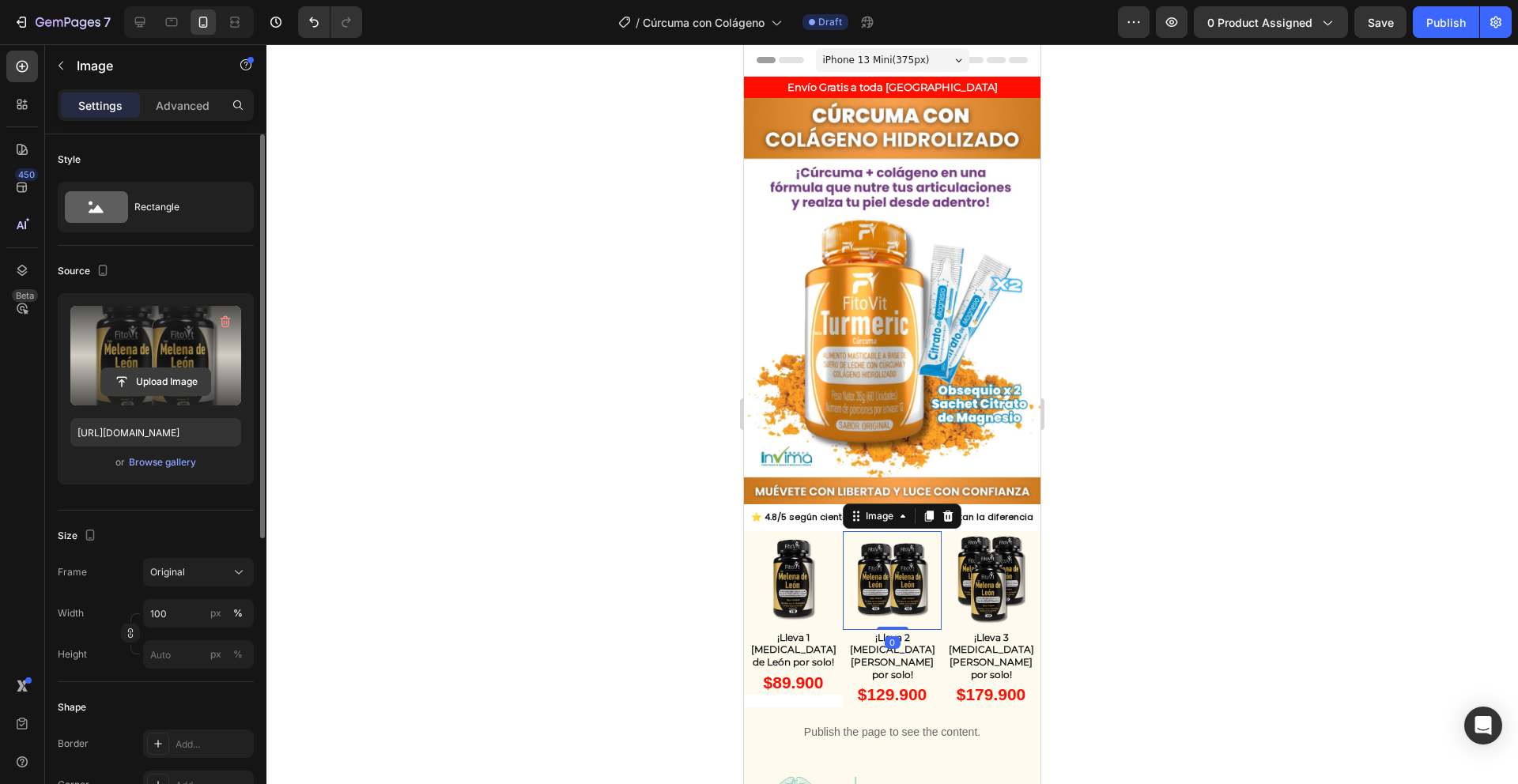
click at [140, 378] on input "file" at bounding box center [155, 381] width 109 height 27
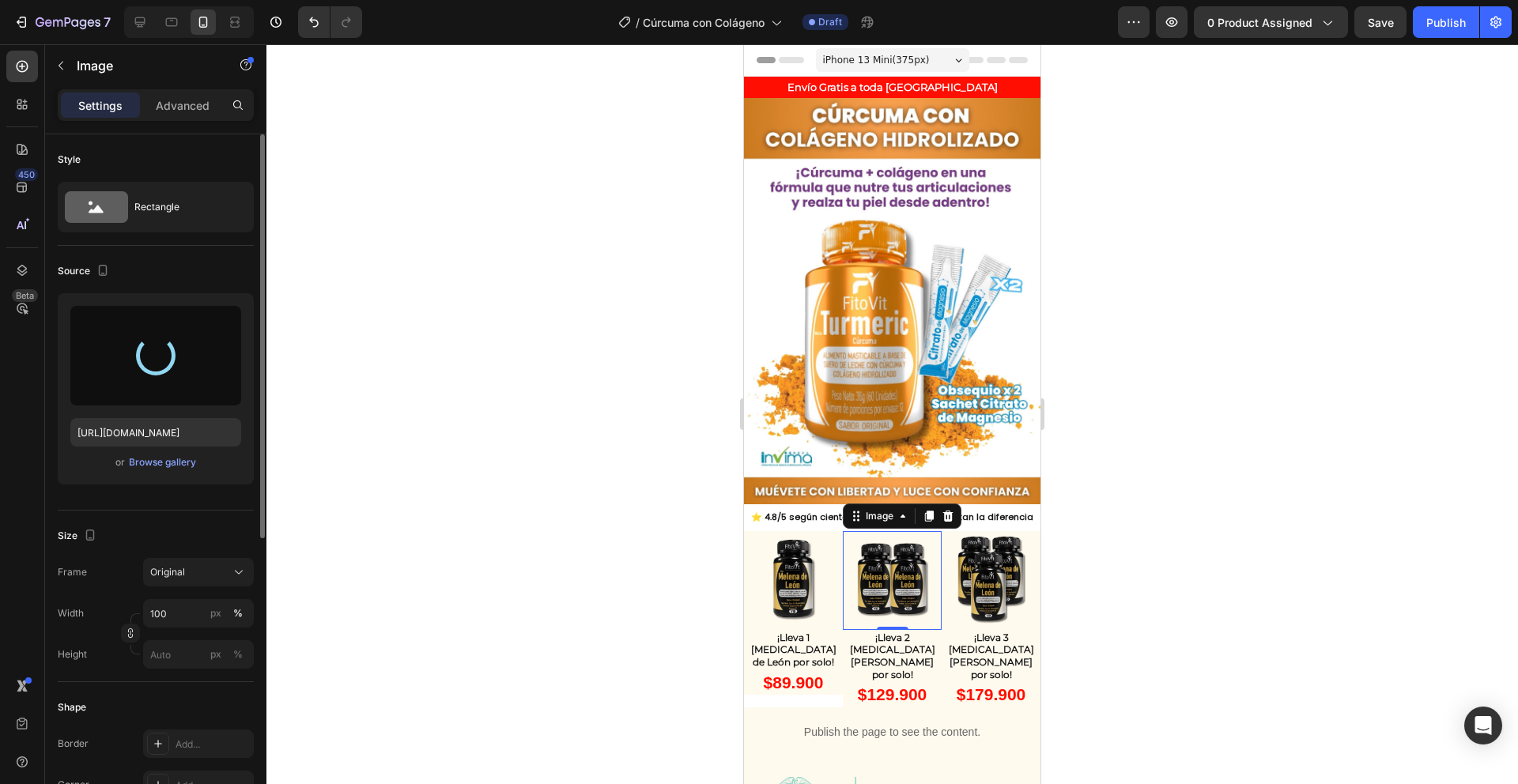
type input "https://cdn.shopify.com/s/files/1/0751/0592/7451/files/gempages_578522981639127…"
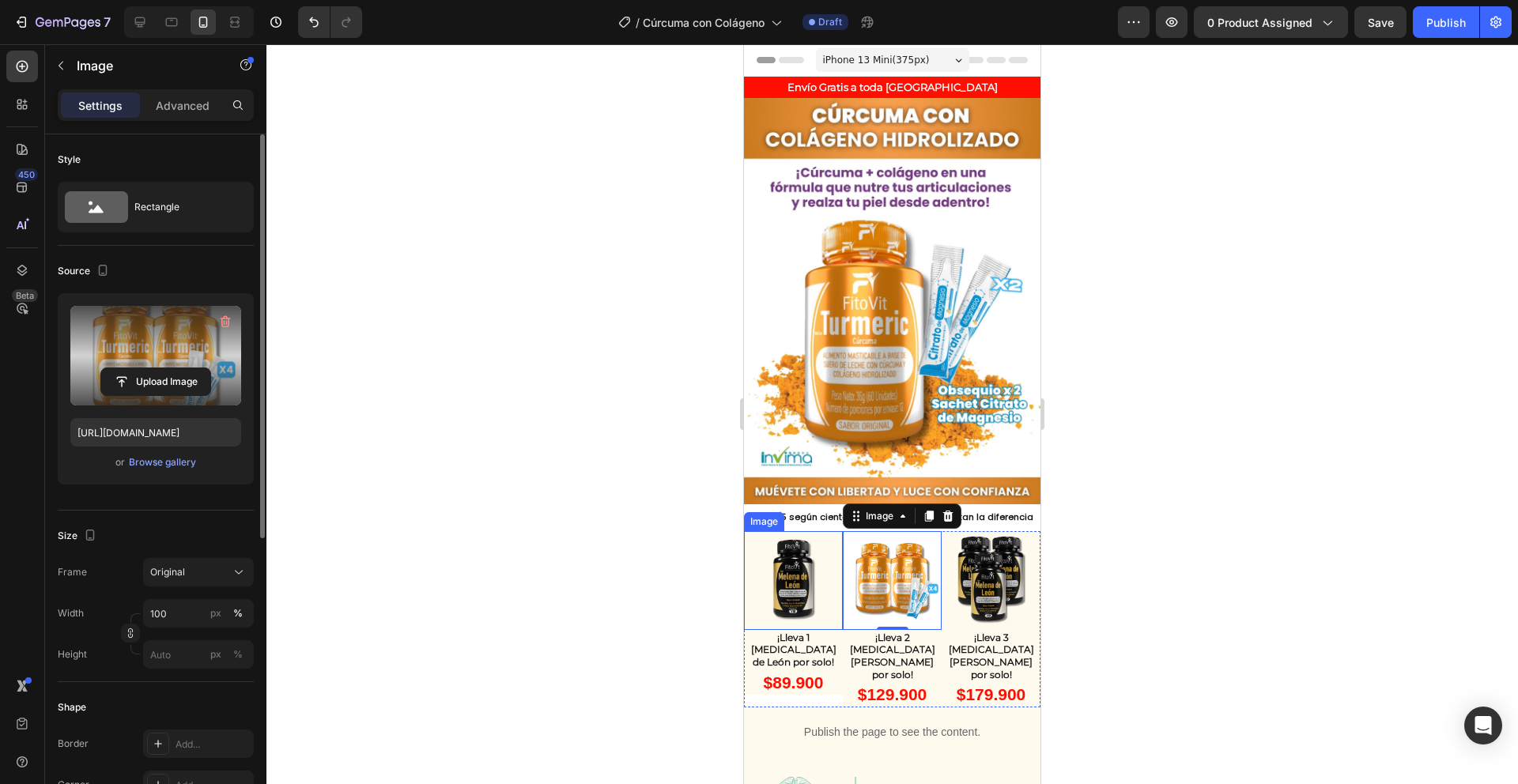
click at [783, 547] on img at bounding box center [793, 581] width 99 height 99
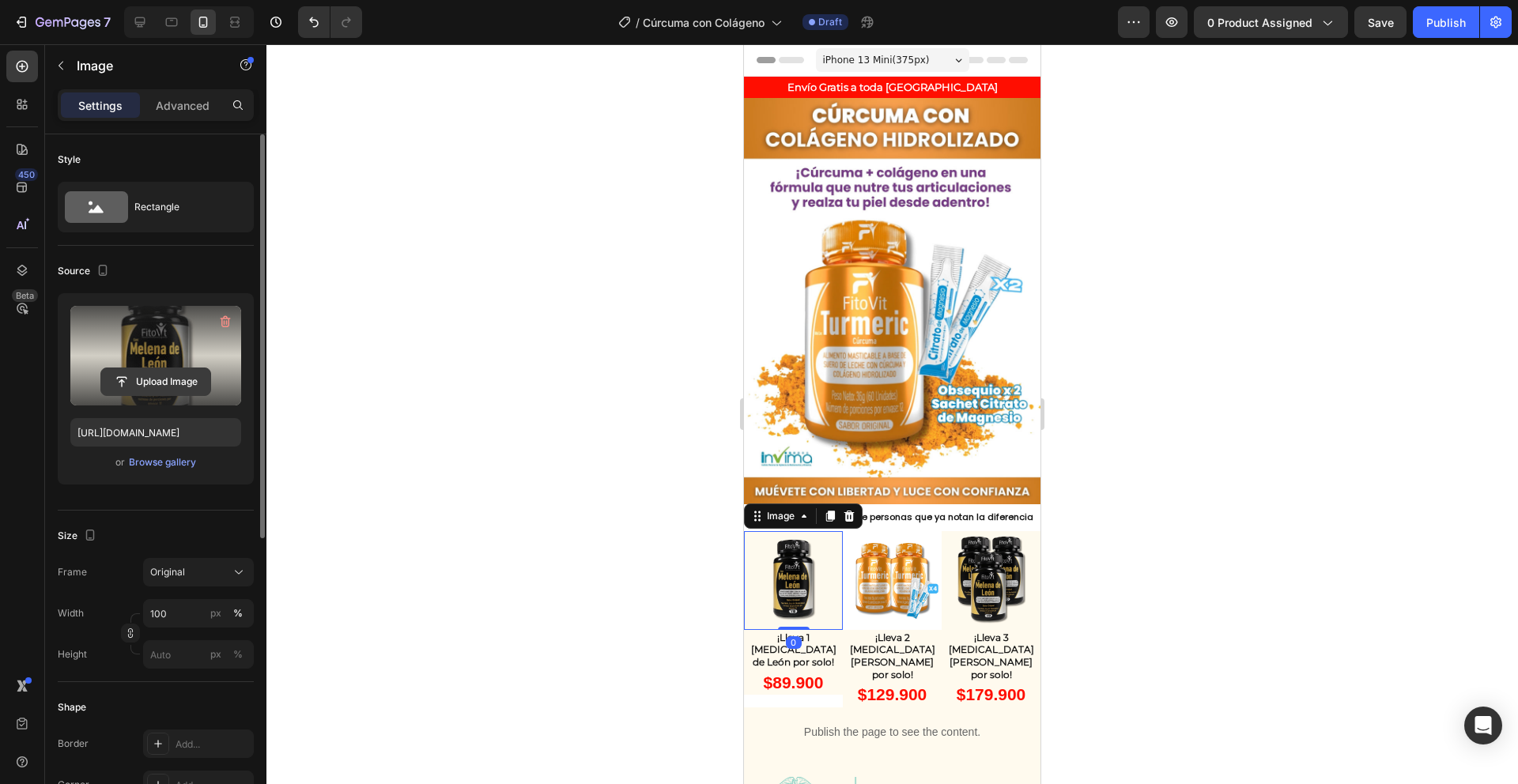
click at [128, 377] on input "file" at bounding box center [155, 381] width 109 height 27
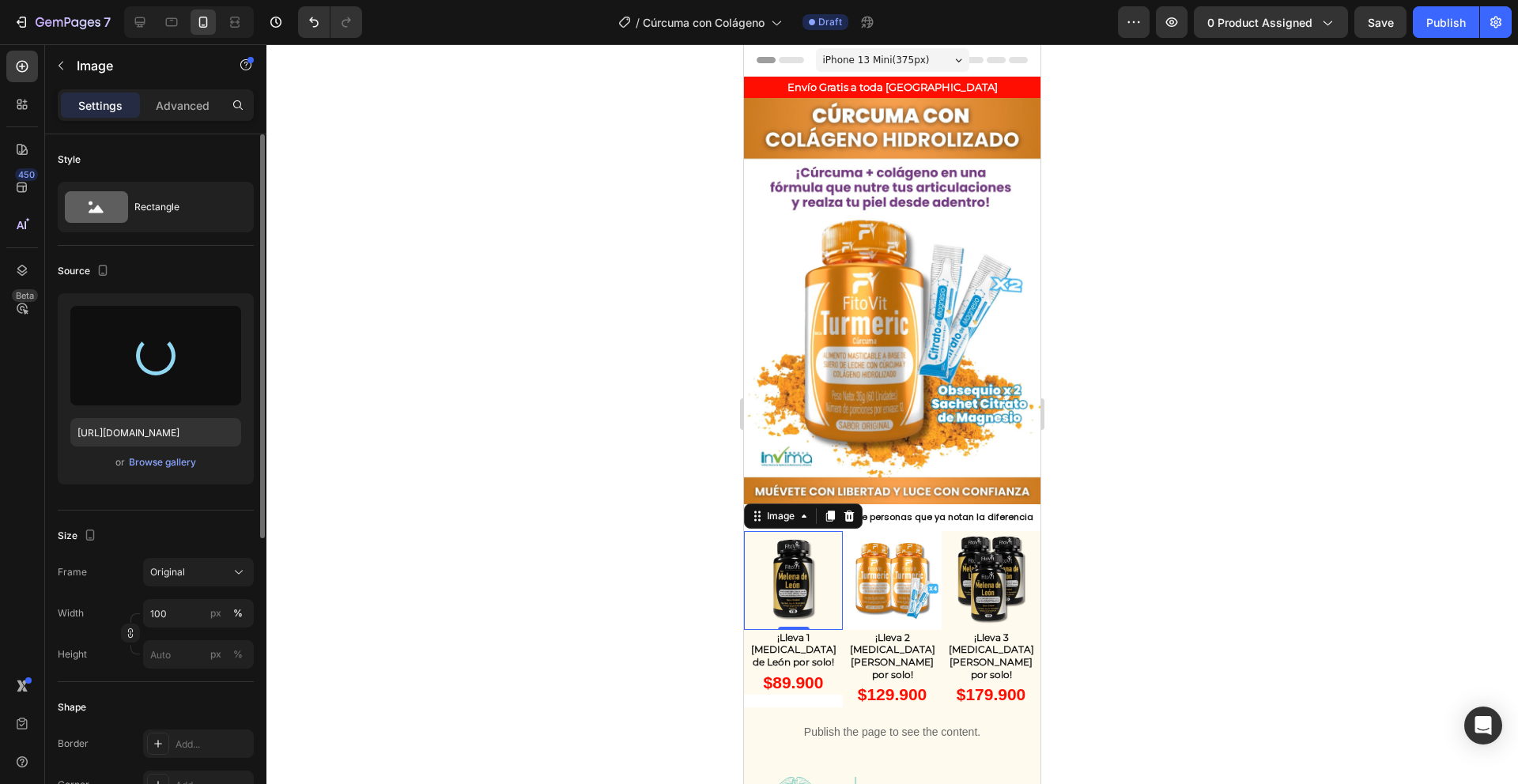
type input "https://cdn.shopify.com/s/files/1/0751/0592/7451/files/gempages_578522981639127…"
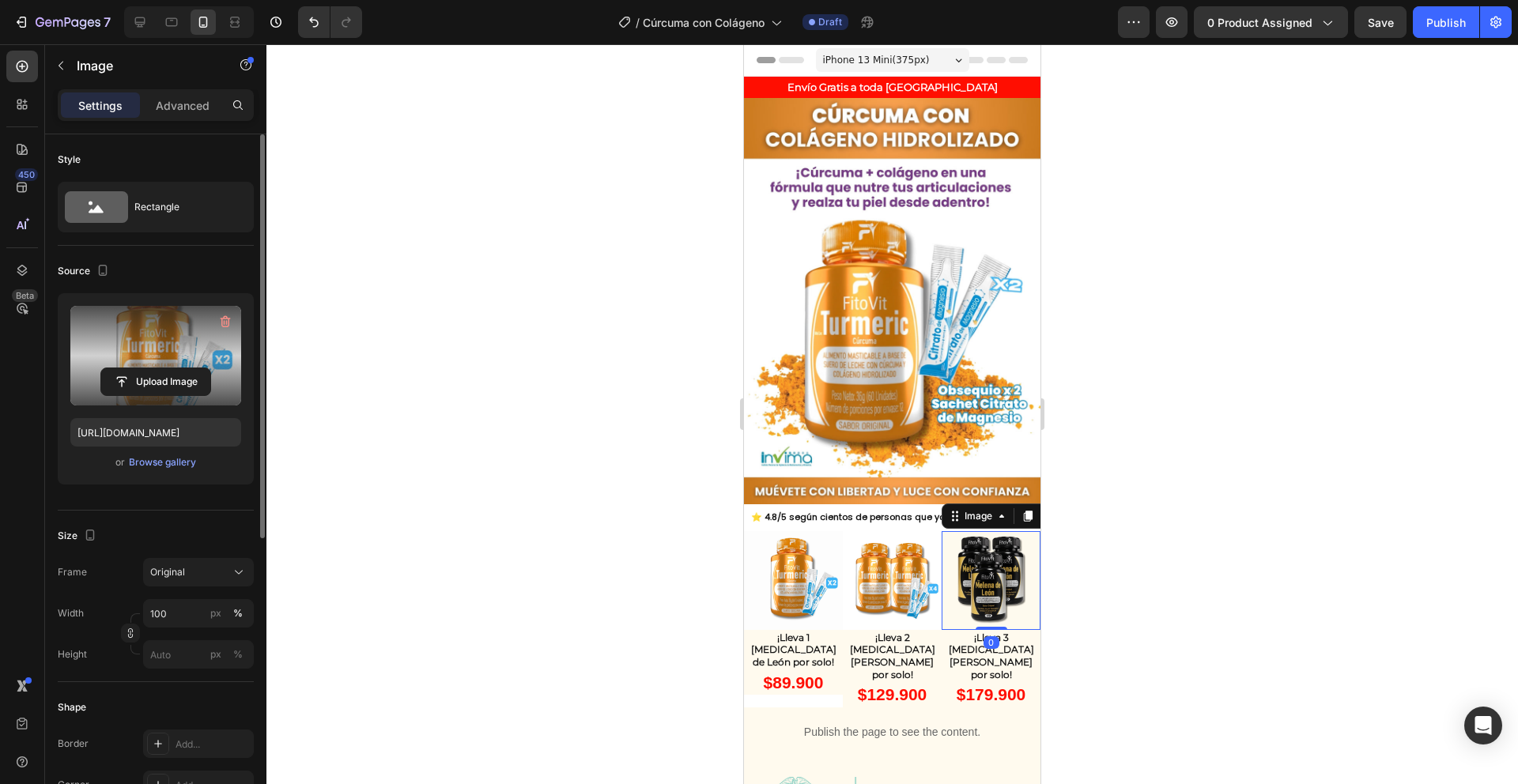
click at [989, 573] on img at bounding box center [991, 581] width 99 height 99
click at [150, 373] on input "file" at bounding box center [155, 381] width 109 height 27
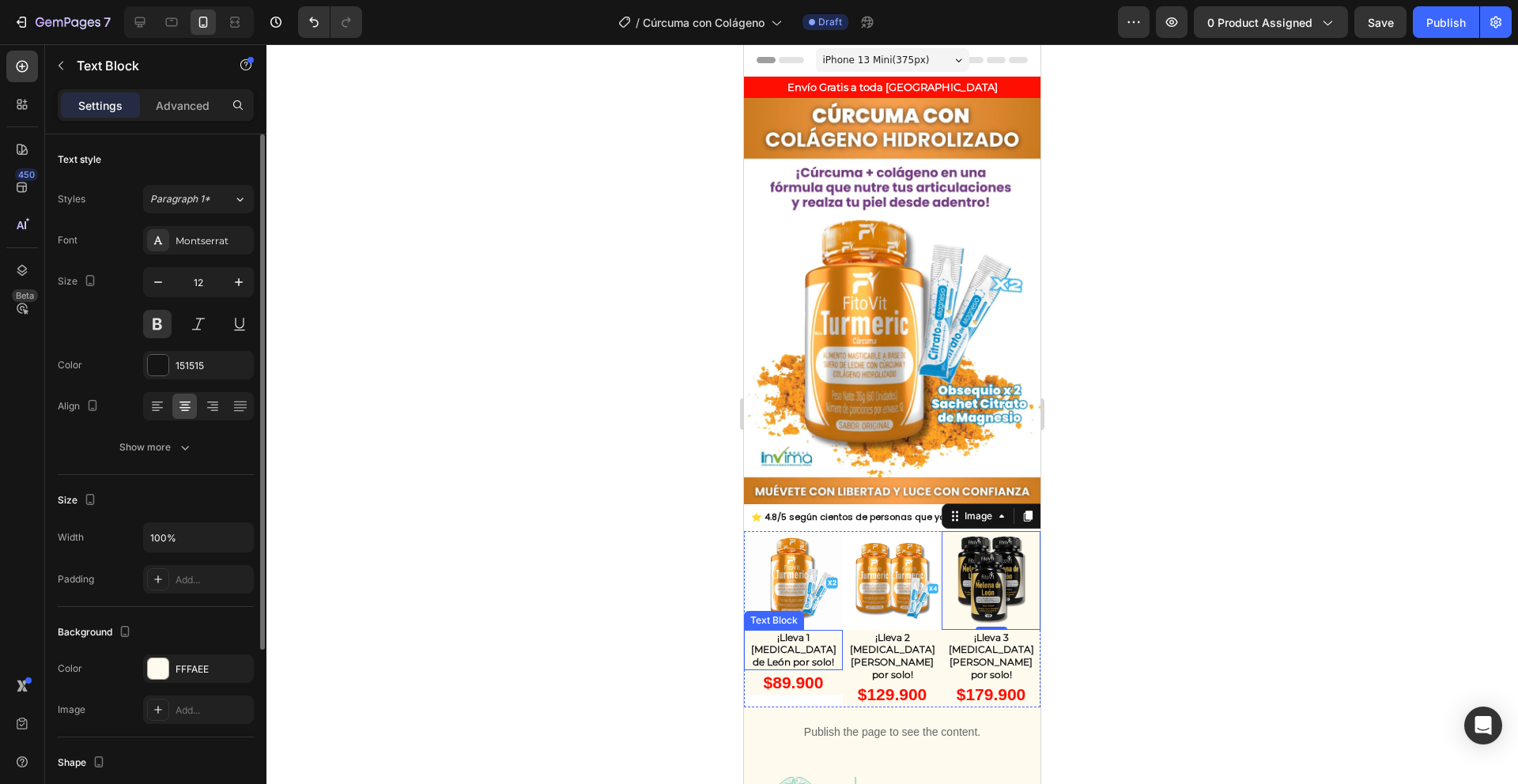
click at [801, 632] on p "¡Lleva 1 Melena de León por solo!" at bounding box center [793, 650] width 95 height 37
click at [983, 567] on img at bounding box center [991, 581] width 99 height 99
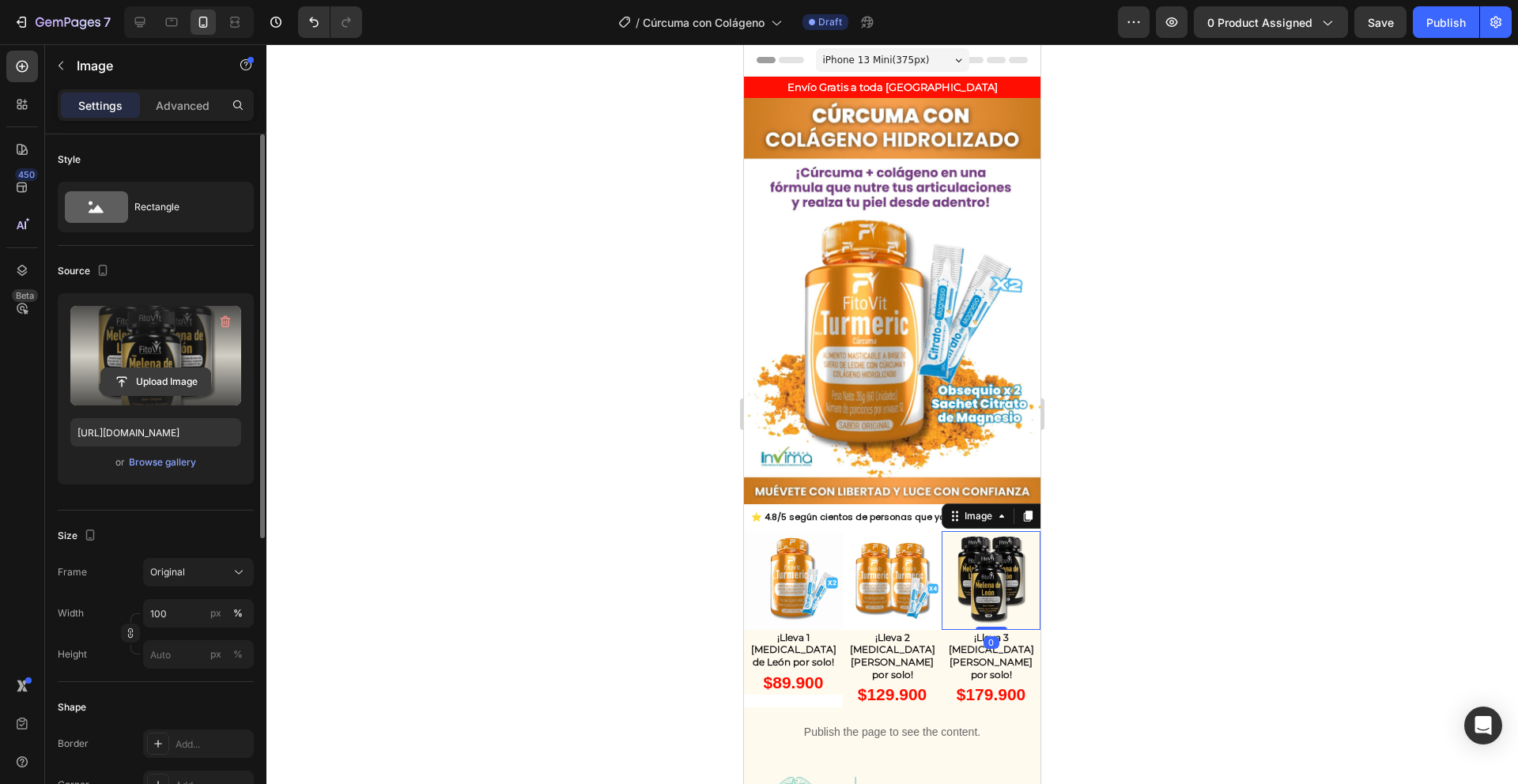
click at [170, 390] on input "file" at bounding box center [155, 381] width 109 height 27
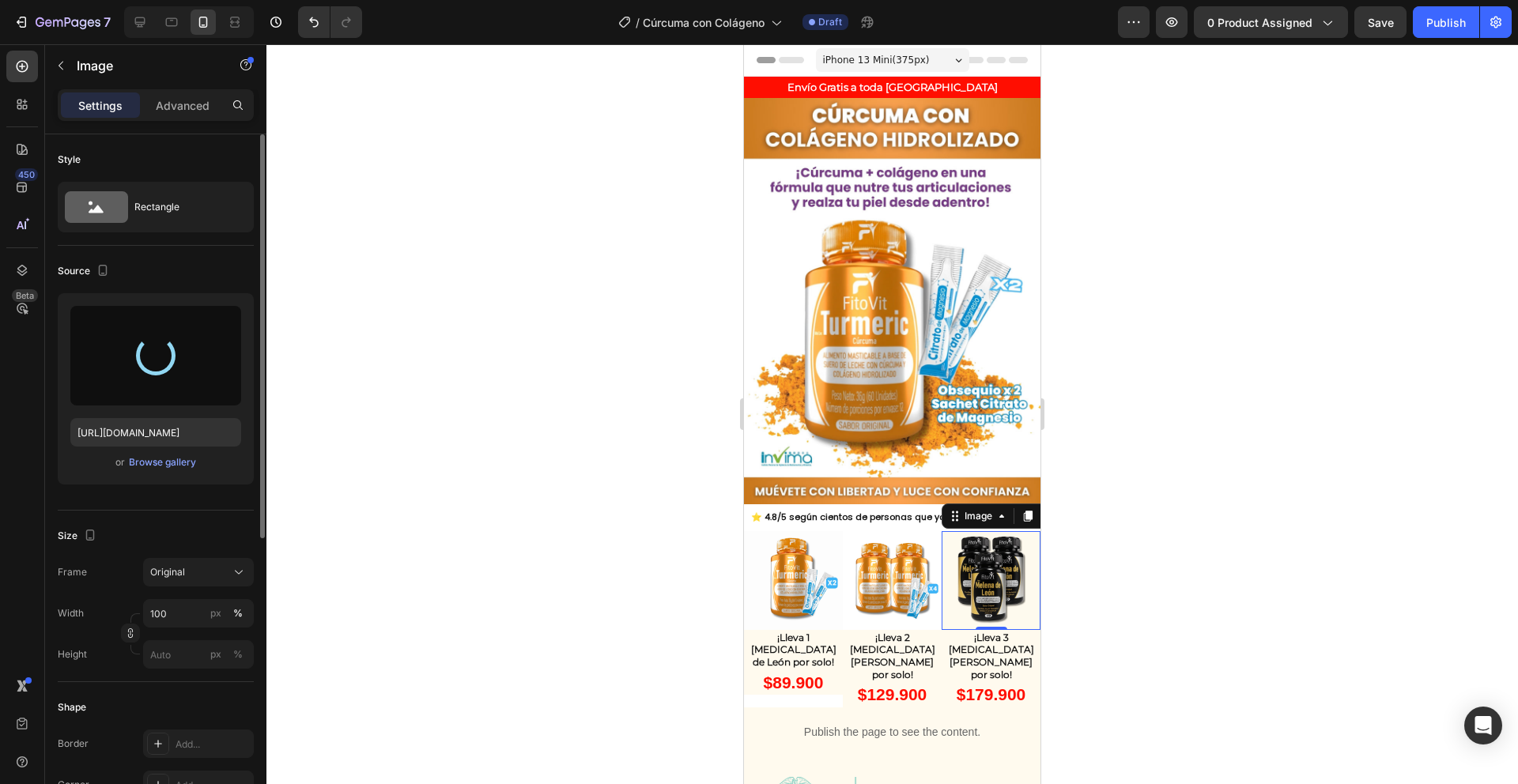
type input "https://cdn.shopify.com/s/files/1/0751/0592/7451/files/gempages_578522981639127…"
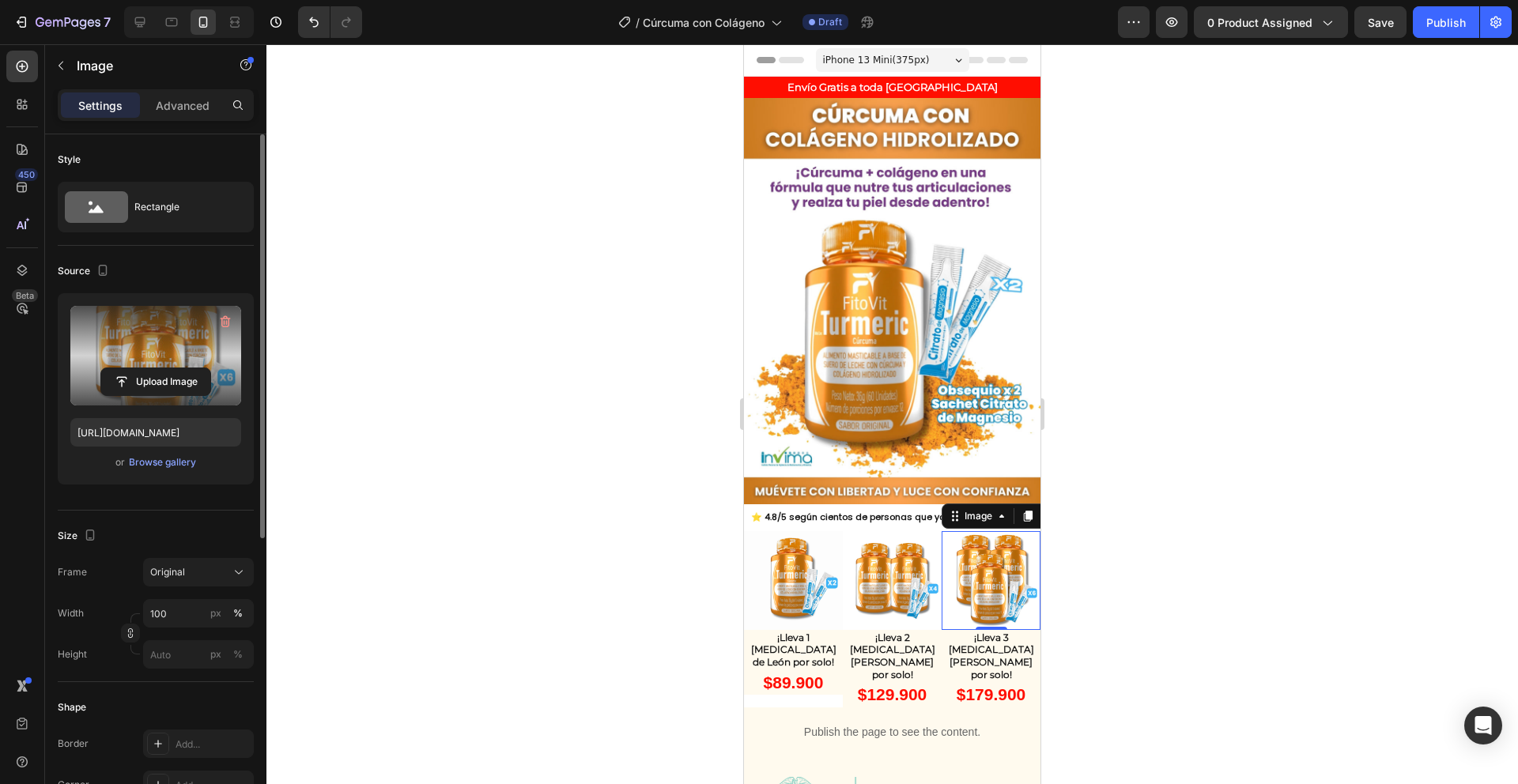
click at [1135, 366] on div at bounding box center [892, 414] width 1252 height 740
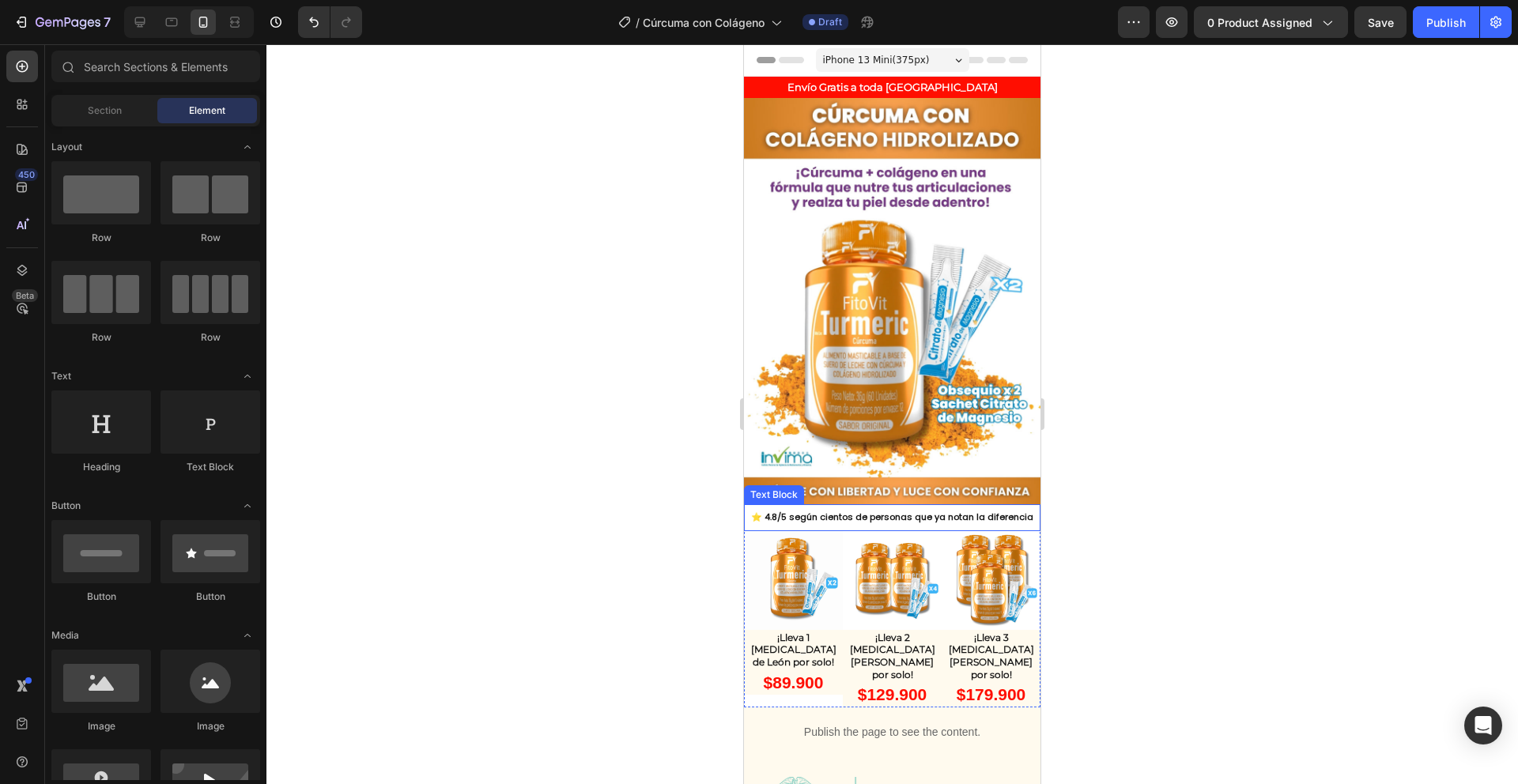
scroll to position [31, 0]
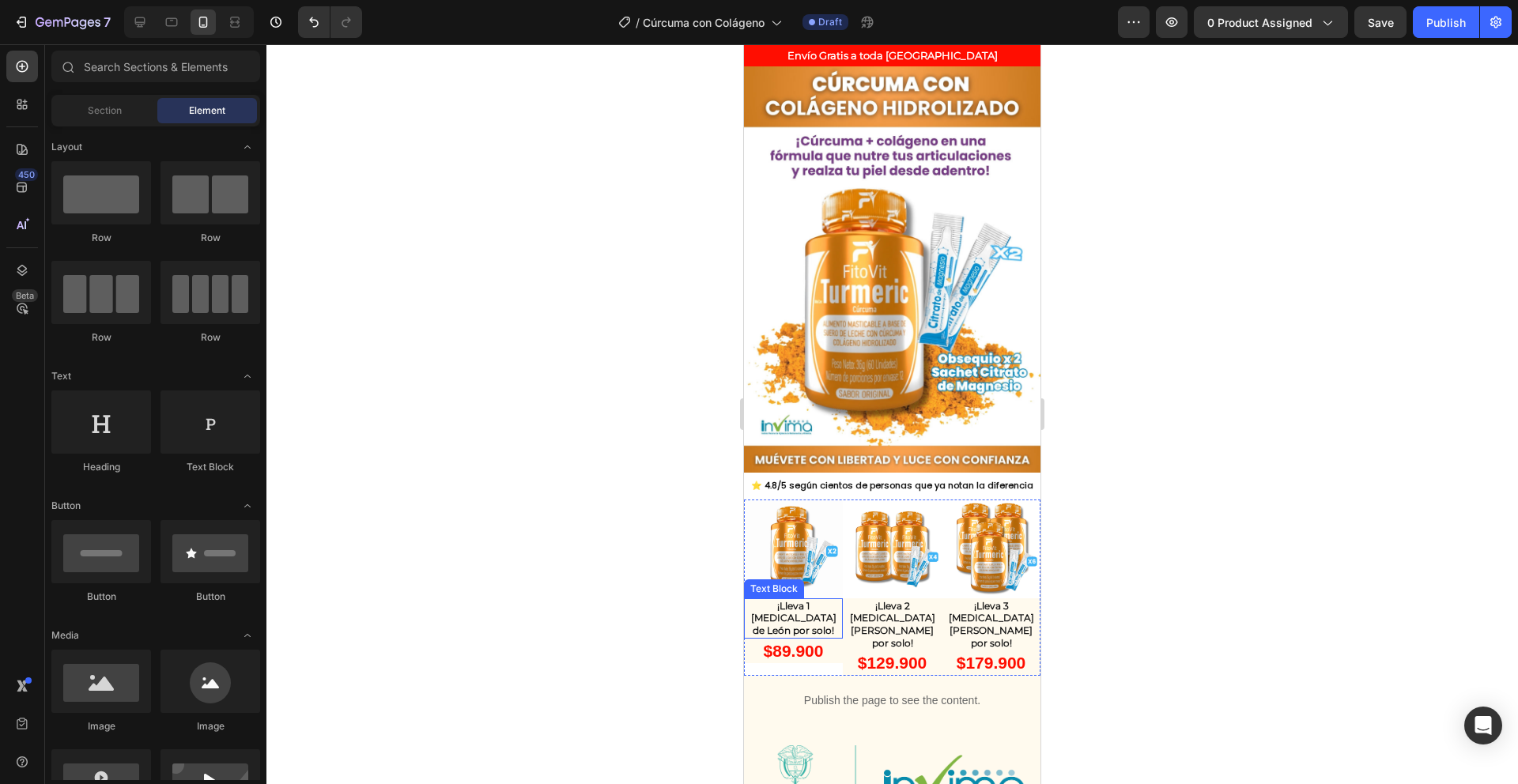
click at [784, 600] on p "¡Lleva 1 Melena de León por solo!" at bounding box center [793, 619] width 95 height 37
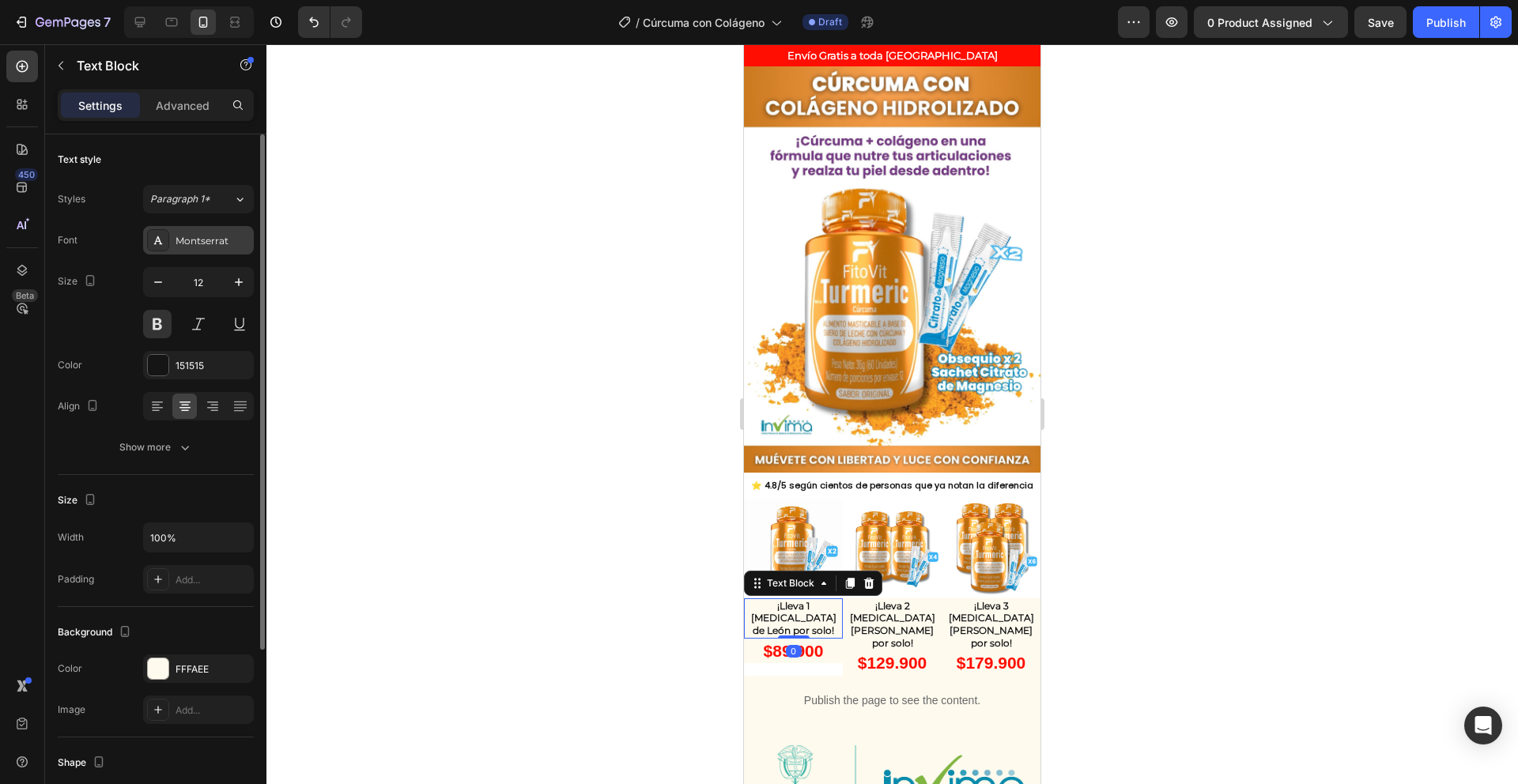
click at [193, 237] on div "Montserrat" at bounding box center [213, 241] width 75 height 14
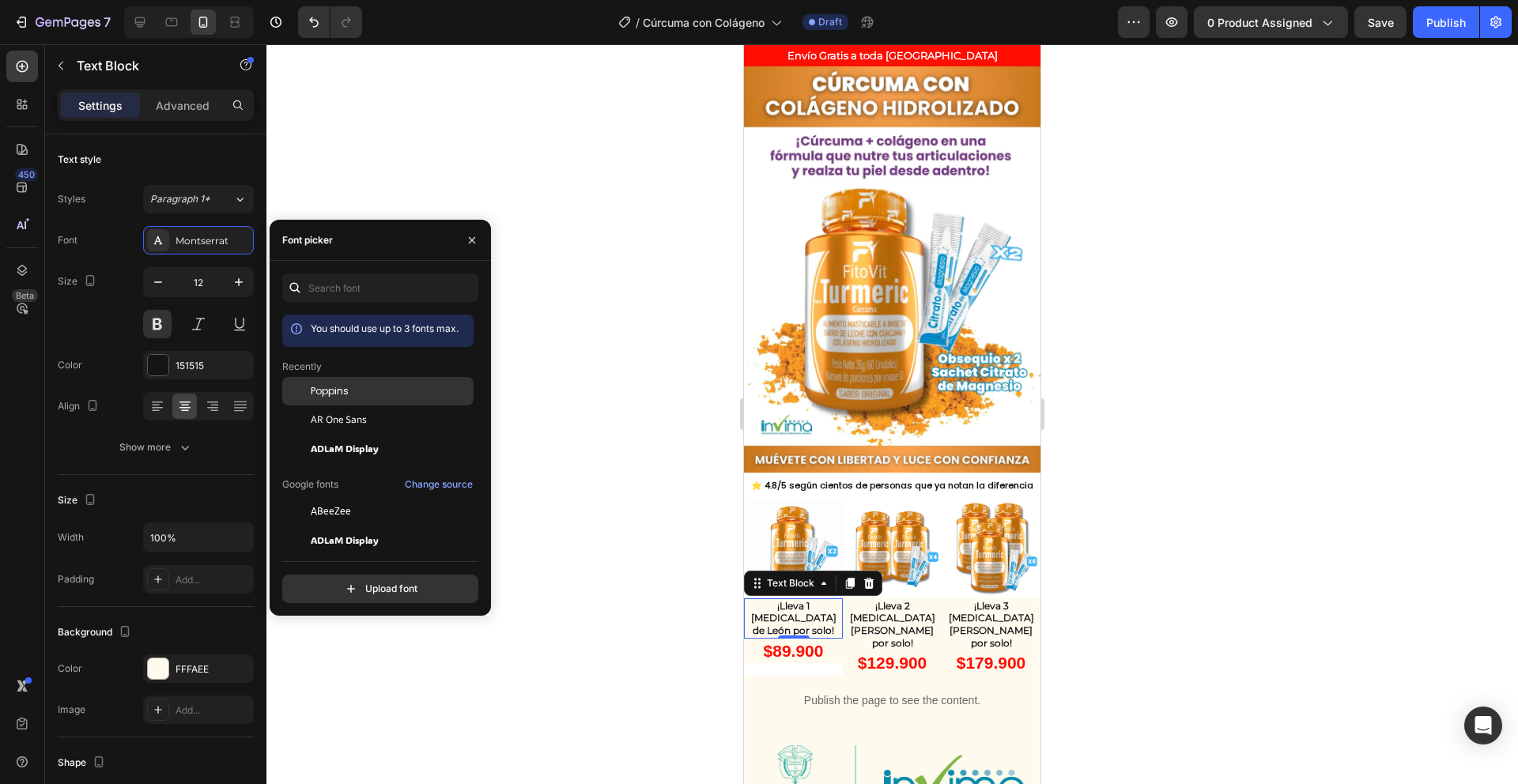
click at [334, 392] on span "Poppins" at bounding box center [329, 391] width 38 height 14
click at [200, 327] on button at bounding box center [198, 324] width 28 height 28
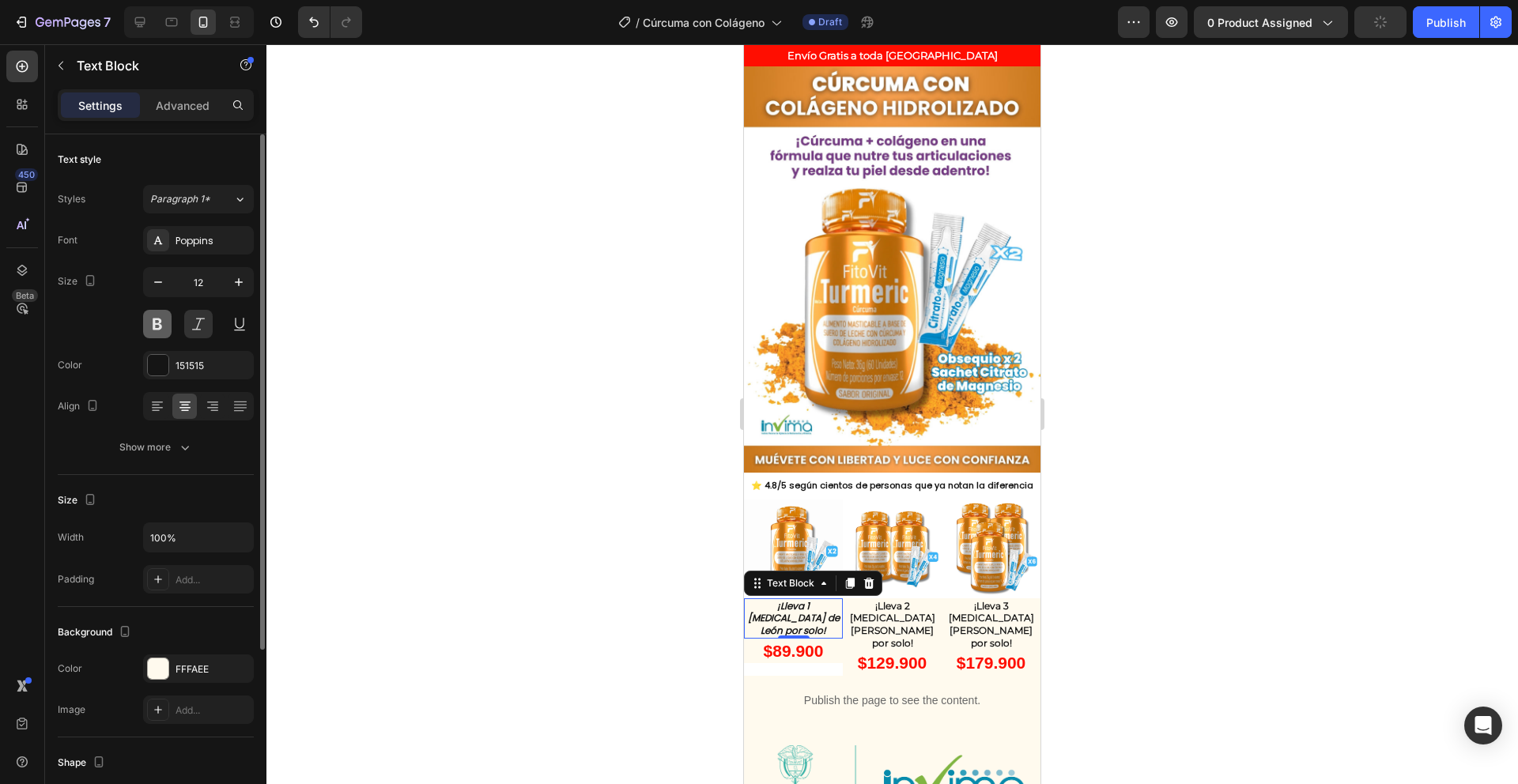
click at [169, 326] on button at bounding box center [157, 324] width 28 height 28
click at [201, 326] on button at bounding box center [198, 324] width 28 height 28
click at [167, 325] on button at bounding box center [157, 324] width 28 height 28
click at [772, 600] on p "¡Lleva 1 Melena de León por solo!" at bounding box center [793, 619] width 95 height 37
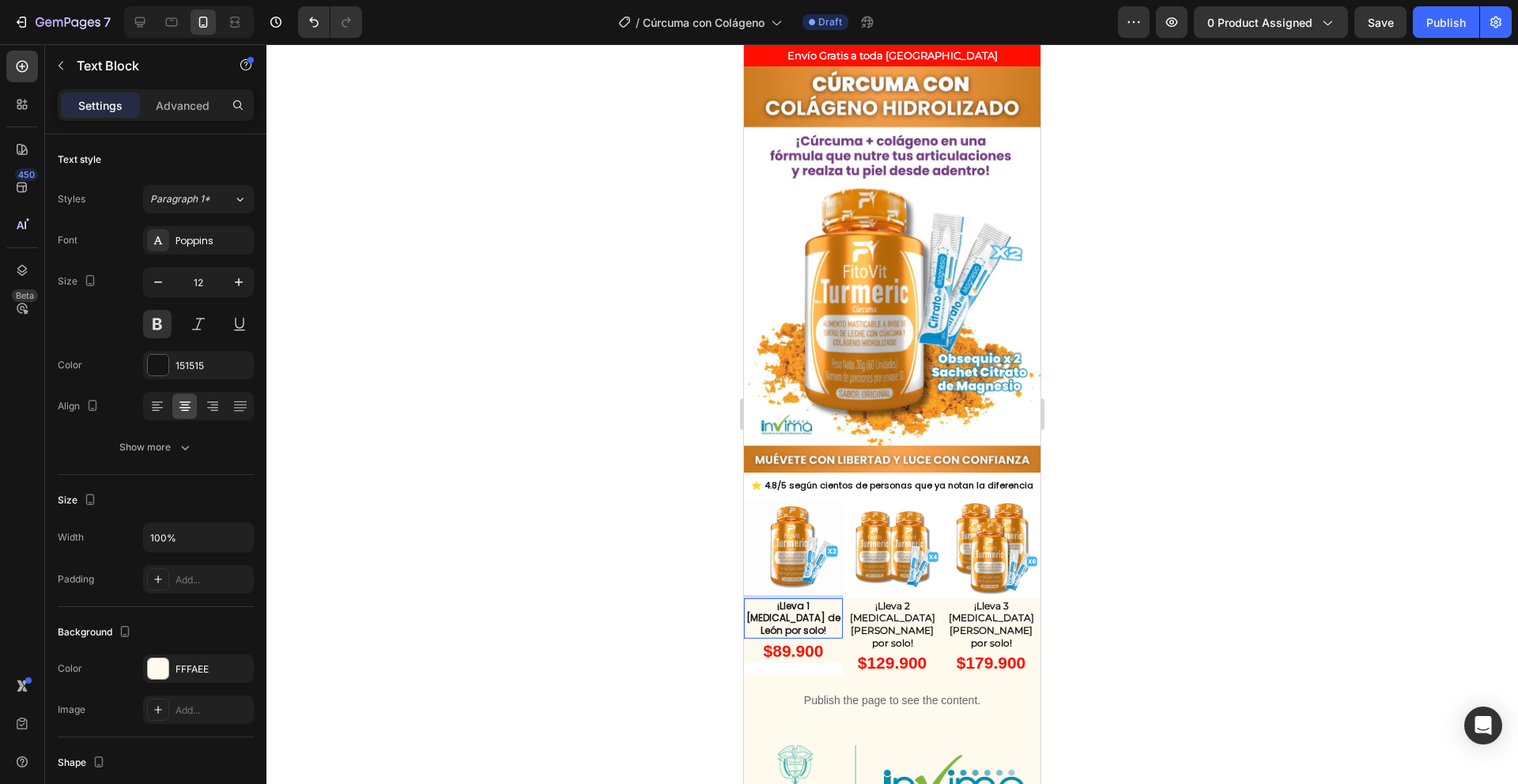
click at [805, 600] on p "¡Lleva 1 Melena de León por solo!" at bounding box center [793, 619] width 95 height 37
drag, startPoint x: 816, startPoint y: 588, endPoint x: 786, endPoint y: 588, distance: 30.0
click at [786, 600] on p "¡Lleva 1 Melena de León por solo!" at bounding box center [793, 619] width 95 height 37
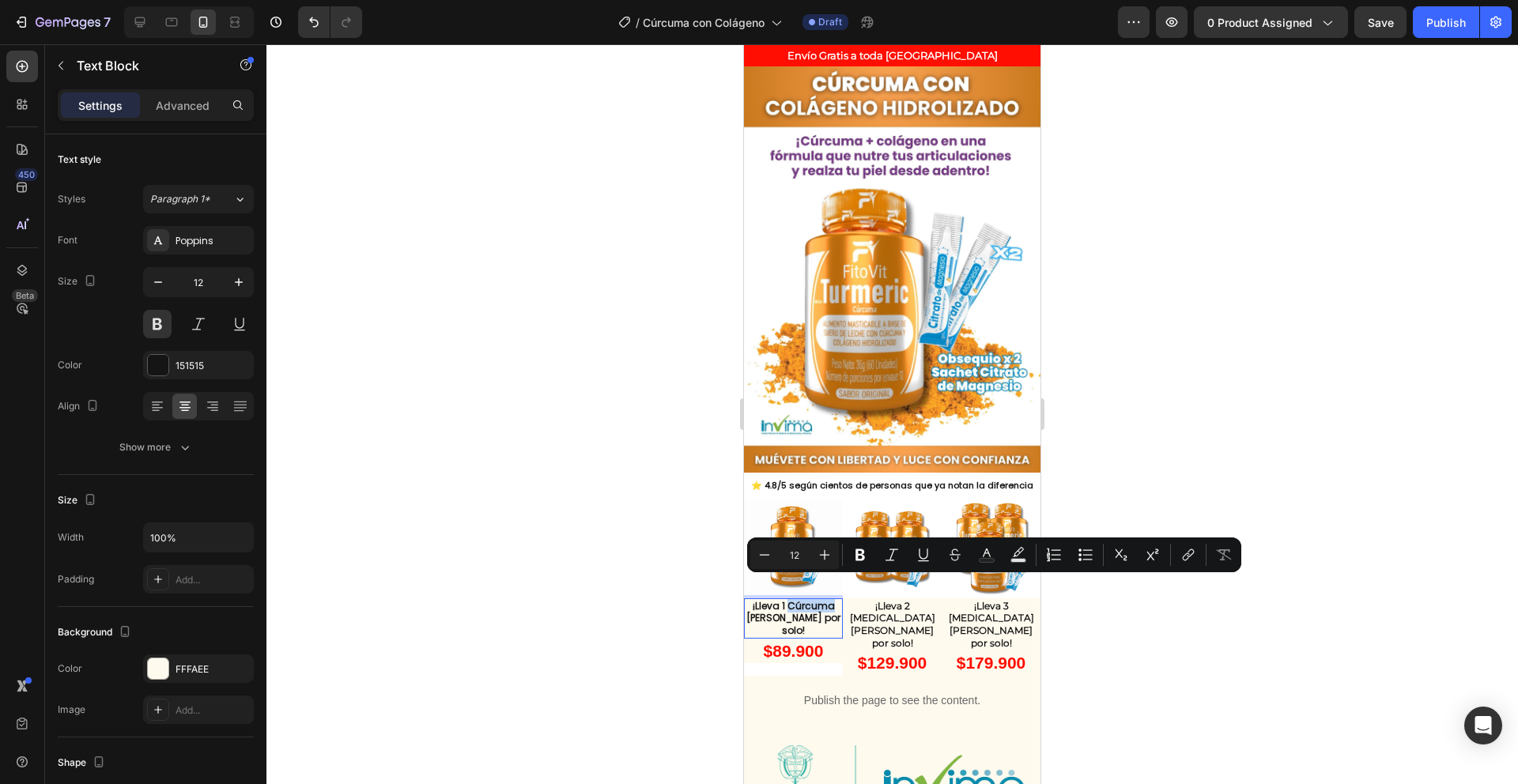
copy p "Cúrcuma"
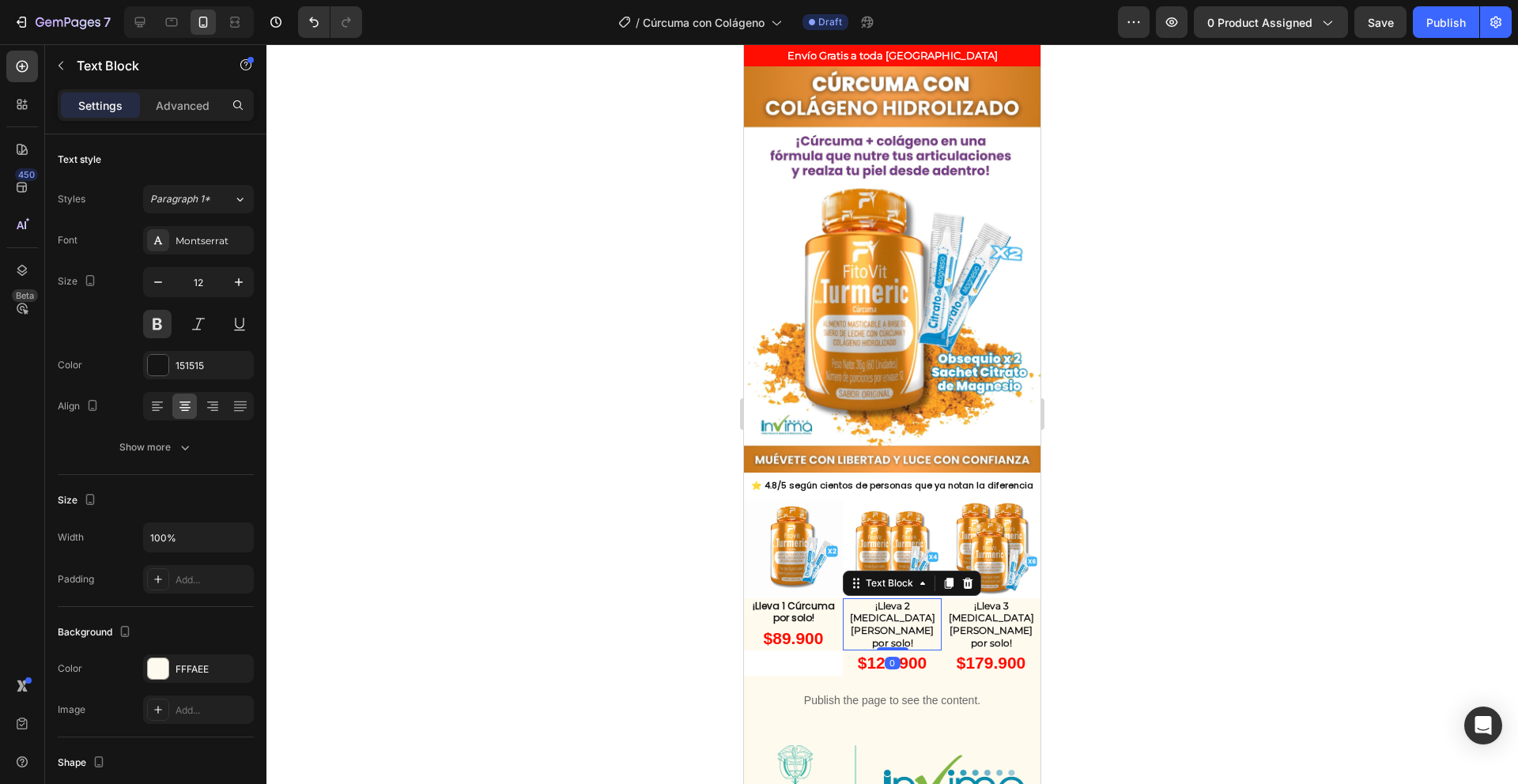
click at [891, 600] on p "¡Lleva 2 Melenas de León por solo!" at bounding box center [892, 625] width 95 height 49
click at [890, 600] on p "¡Lleva 2 Melenas de León por solo!" at bounding box center [892, 625] width 95 height 49
click at [808, 600] on p "¡Lleva 1 Cúrcuma por solo!" at bounding box center [793, 612] width 95 height 25
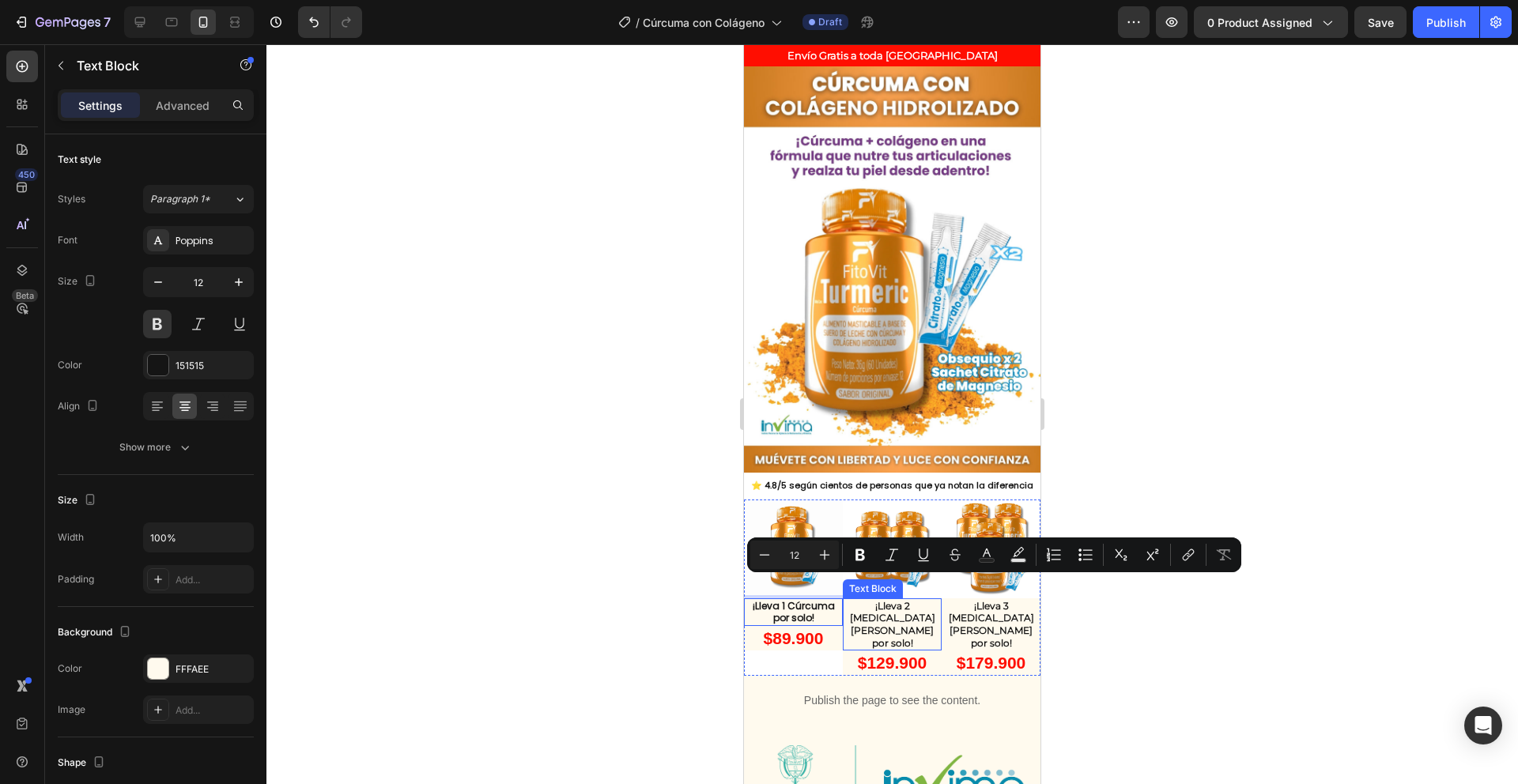
click at [902, 600] on p "¡Lleva 2 Melenas de León por solo!" at bounding box center [892, 625] width 95 height 49
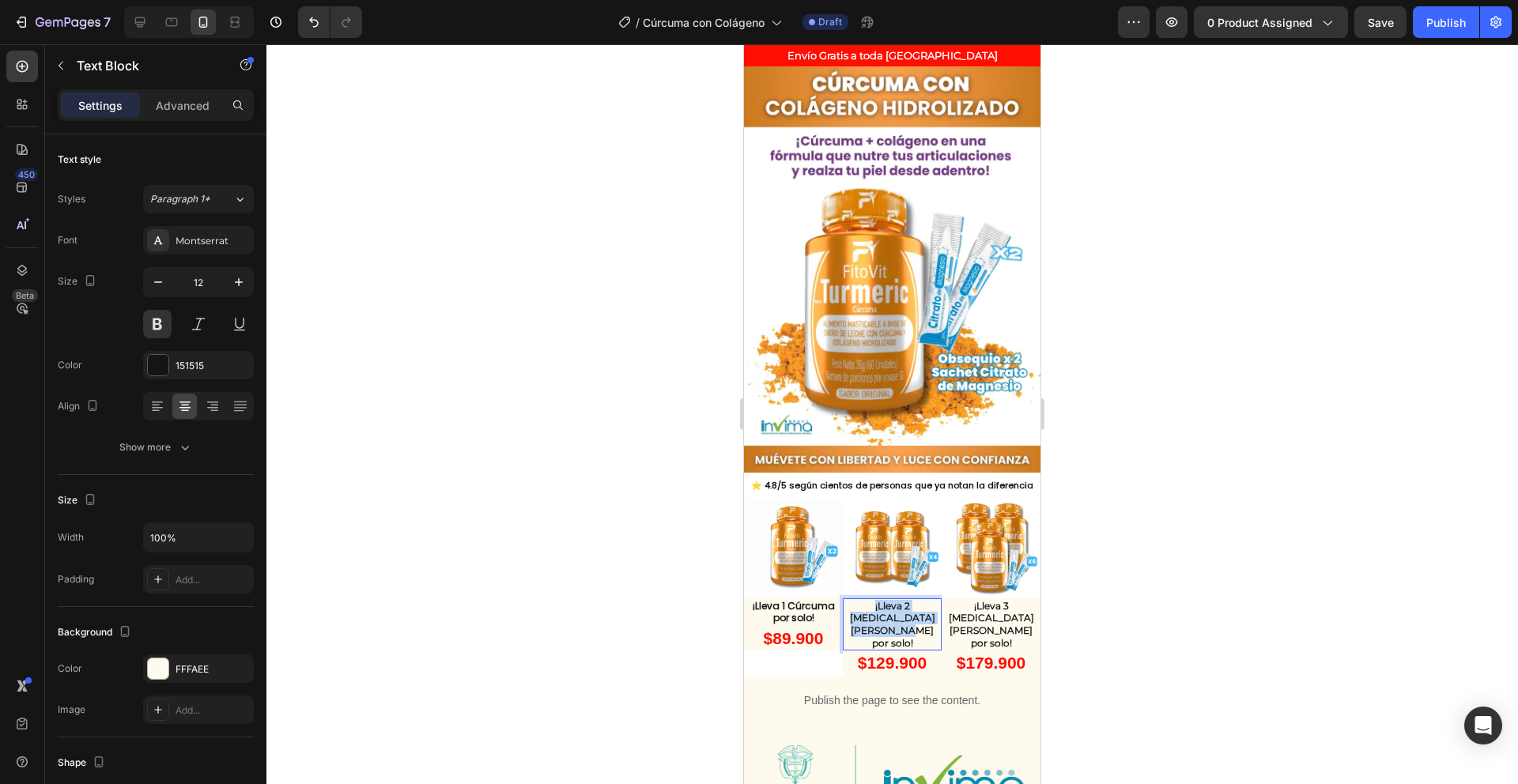
click at [902, 600] on p "¡Lleva 2 Melenas de León por solo!" at bounding box center [892, 625] width 95 height 49
click at [875, 600] on p "¡Lleva 1 Cúrcuma por solo!" at bounding box center [892, 612] width 95 height 25
click at [922, 600] on p "¡Lleva 2 Cúrcuma por solo!" at bounding box center [892, 612] width 95 height 25
click at [798, 600] on p "¡Lleva 1 Cúrcuma por solo!" at bounding box center [793, 612] width 95 height 25
click at [871, 600] on p "¡Lleva 2 Cúrcumas x 120 por solo!" at bounding box center [892, 612] width 95 height 25
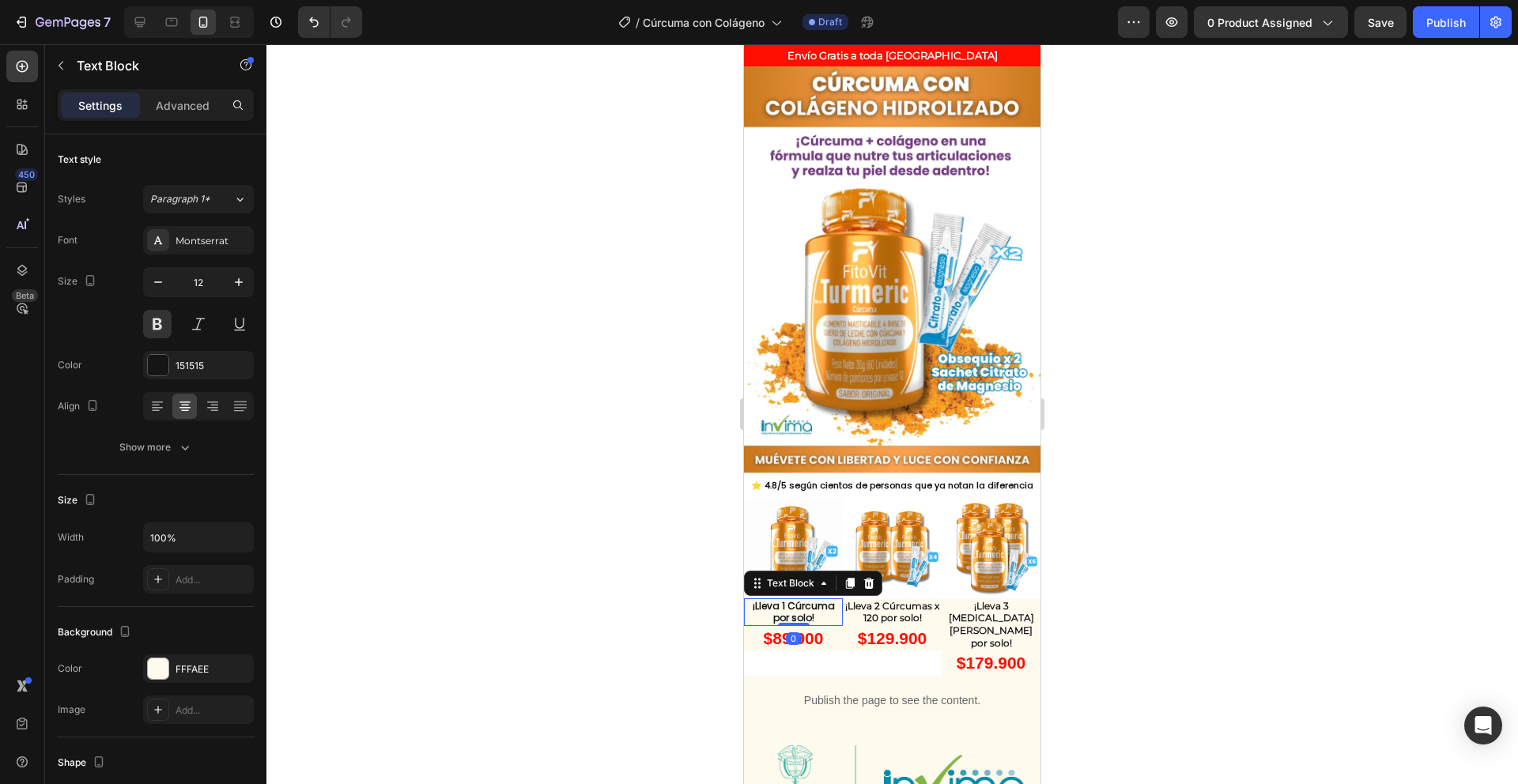
click at [792, 600] on p "¡Lleva 1 Cúrcuma por solo!" at bounding box center [793, 612] width 95 height 25
click at [772, 600] on p "¡Lleva 1 Cúrcuma por solo!" at bounding box center [793, 612] width 95 height 25
click at [830, 600] on p "¡Lleva 1 Cúrcuma x 60 por solo!" at bounding box center [793, 612] width 95 height 25
click at [870, 600] on p "¡Lleva 2 Cúrcumas x 120 por solo!" at bounding box center [892, 612] width 95 height 25
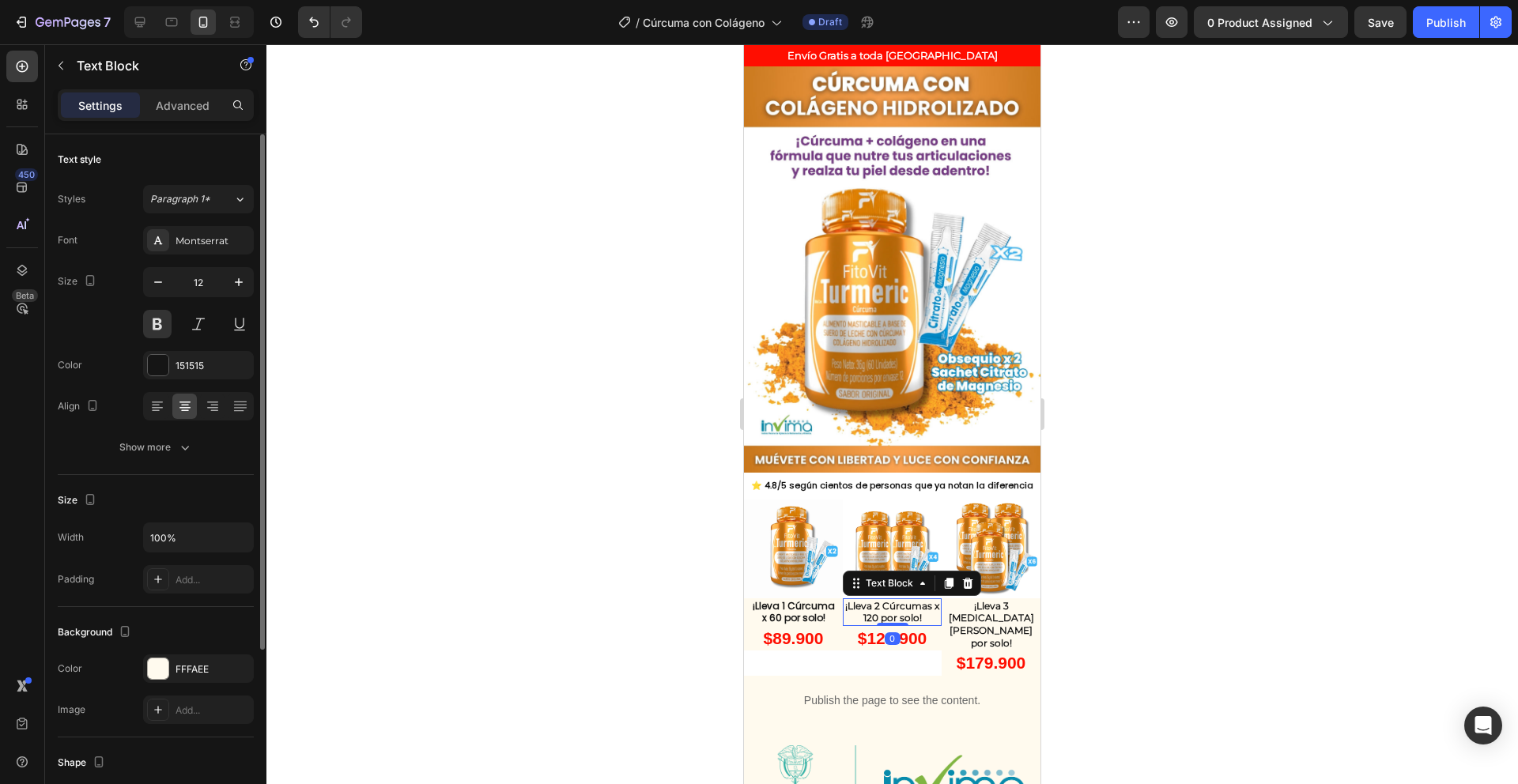
click at [191, 221] on div "Styles Paragraph 1* Font Montserrat Size 12 Color 151515 Align Show more" at bounding box center [156, 323] width 197 height 277
click at [189, 234] on div "Montserrat" at bounding box center [213, 241] width 75 height 14
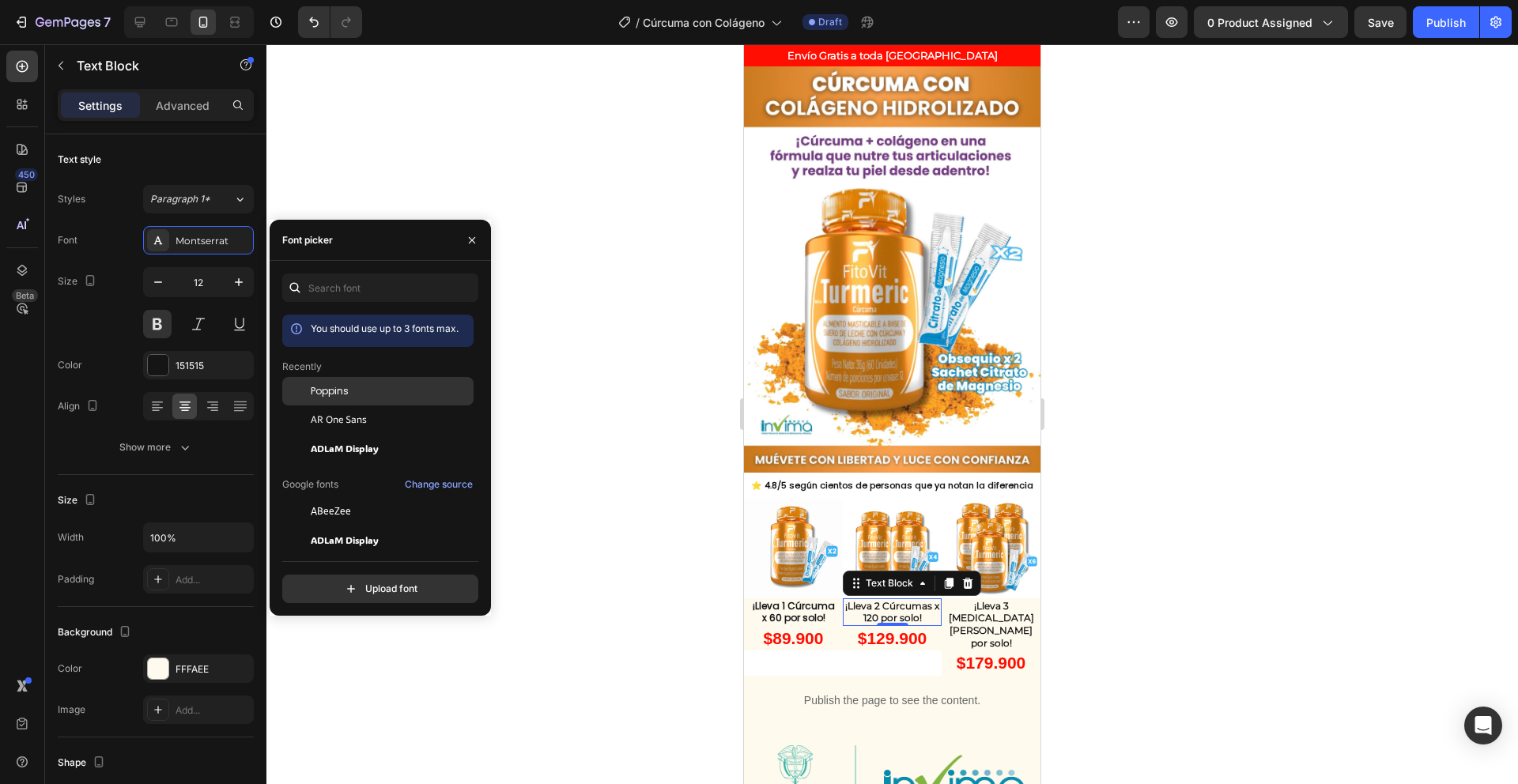
click at [320, 390] on span "Poppins" at bounding box center [329, 391] width 38 height 14
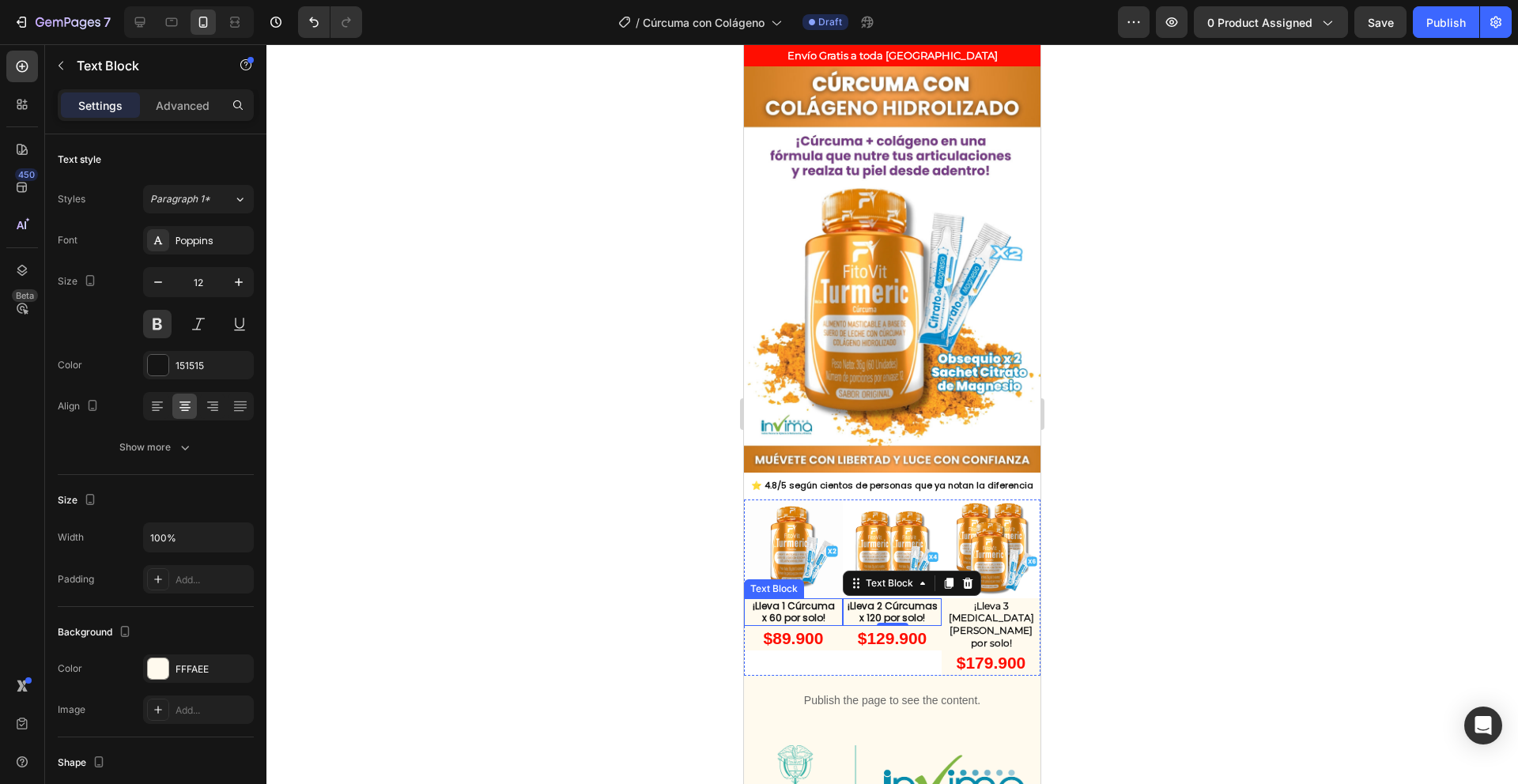
click at [783, 600] on p "¡Lleva 1 Cúrcuma" at bounding box center [793, 606] width 95 height 13
click at [869, 600] on p "¡Lleva 2 Cúrcumas x 120 por solo!" at bounding box center [892, 612] width 95 height 25
click at [170, 326] on button at bounding box center [157, 324] width 28 height 28
click at [797, 612] on p "x 60 por solo!" at bounding box center [793, 618] width 95 height 13
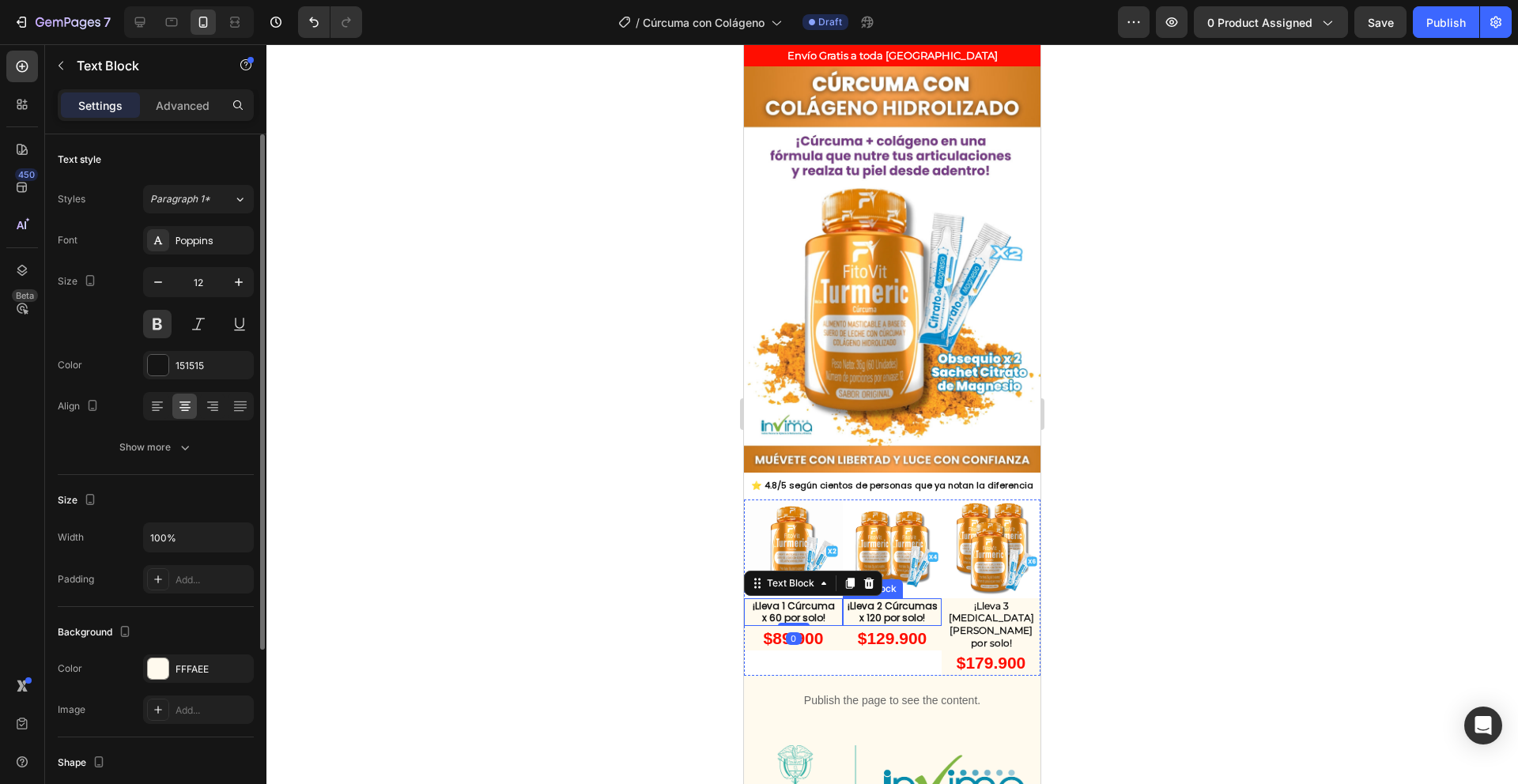
click at [858, 600] on p "¡Lleva 2 Cúrcumas x 120 por solo!" at bounding box center [892, 612] width 95 height 25
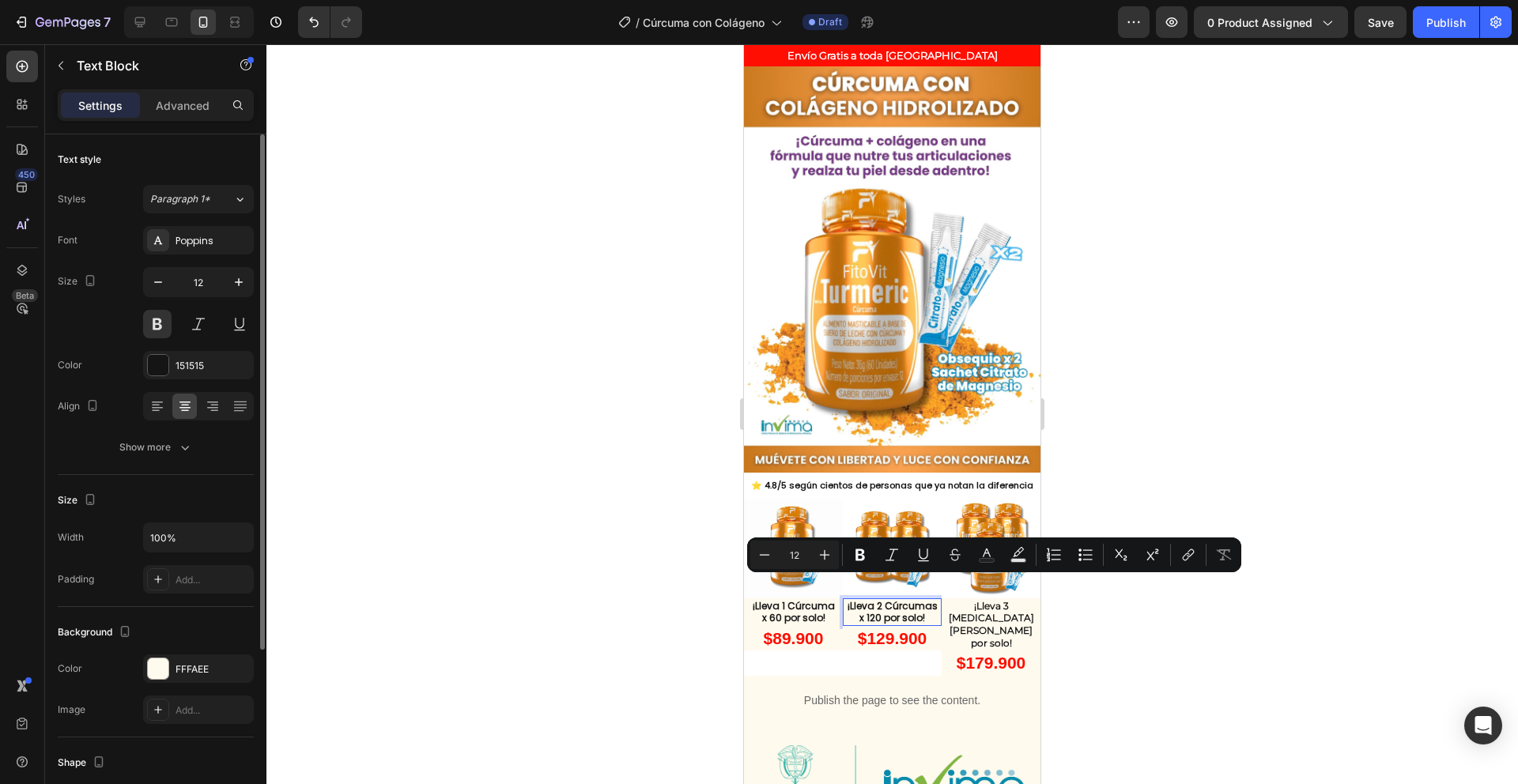
click at [1003, 600] on p "¡Lleva 3 Melenas de León por solo!" at bounding box center [990, 625] width 95 height 49
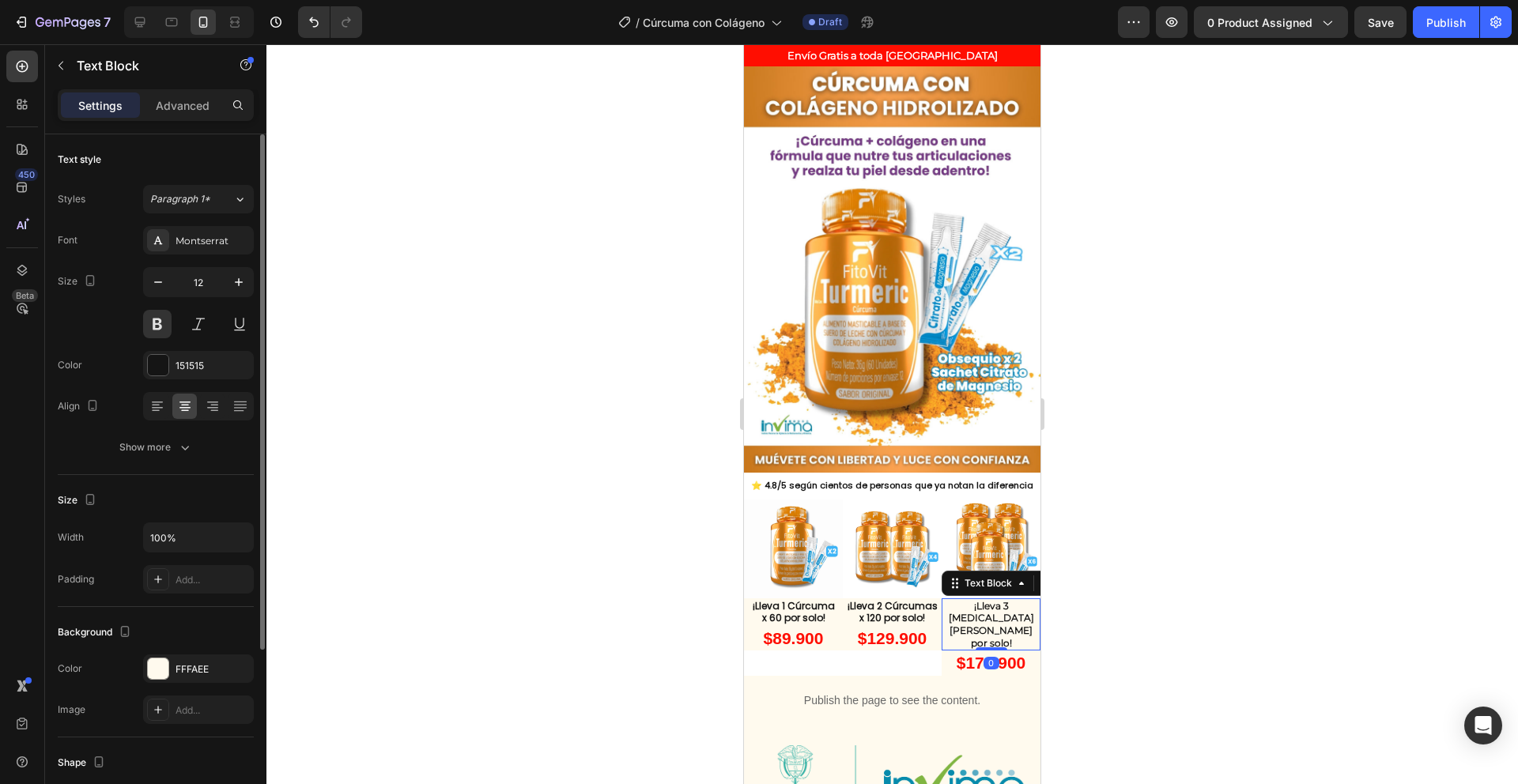
click at [1002, 600] on p "¡Lleva 3 Melenas de León por solo!" at bounding box center [990, 625] width 95 height 49
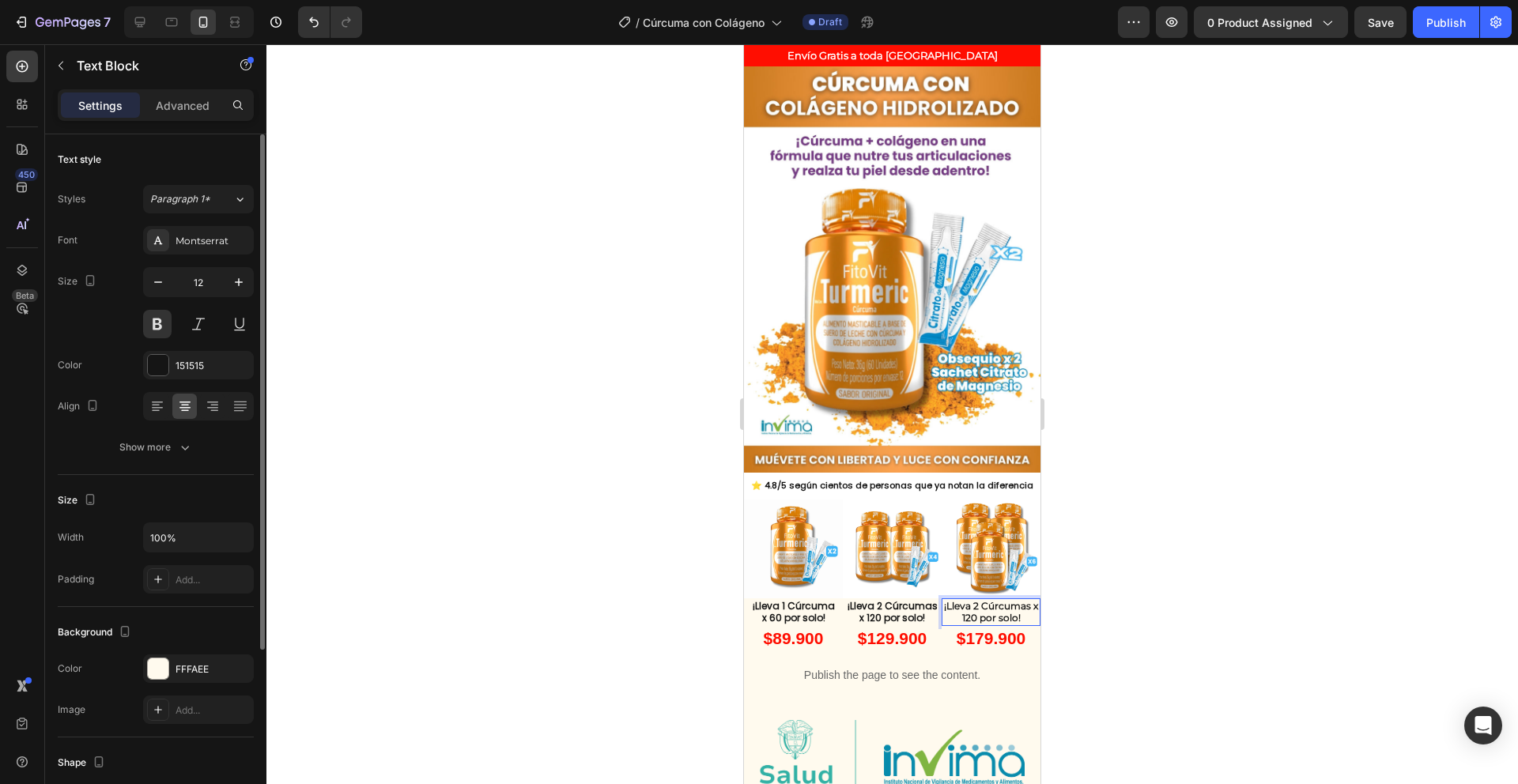
click at [971, 600] on p "¡Lleva 2 Cúrcumas x 120 por solo!" at bounding box center [990, 612] width 95 height 25
click at [962, 600] on p "¡Lleva 3 Cúrcumas x 120 por solo!" at bounding box center [990, 612] width 95 height 25
drag, startPoint x: 288, startPoint y: 530, endPoint x: 1188, endPoint y: 532, distance: 900.0
click at [1188, 532] on div at bounding box center [892, 414] width 1252 height 740
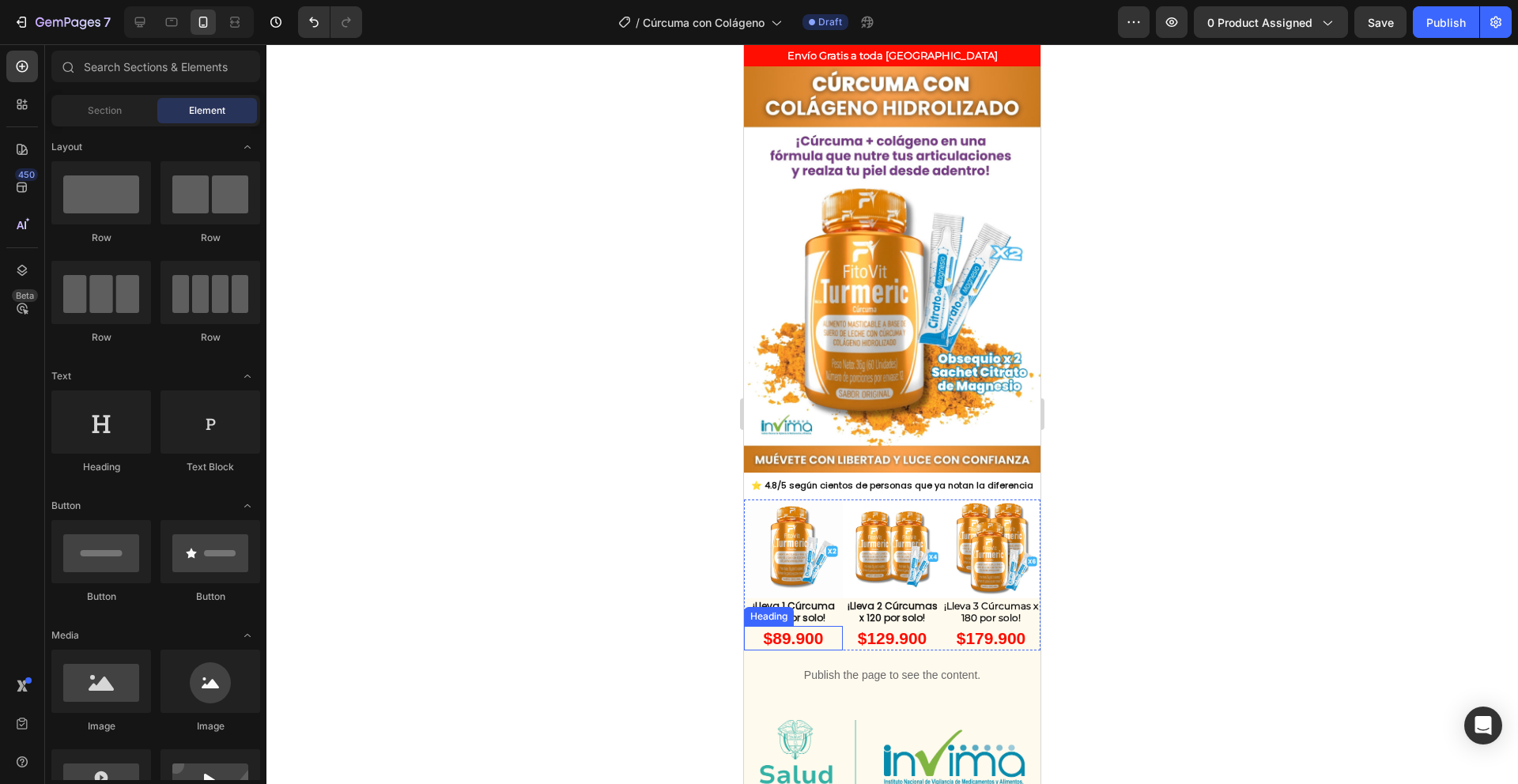
click at [835, 626] on h2 "$89.900" at bounding box center [793, 638] width 99 height 25
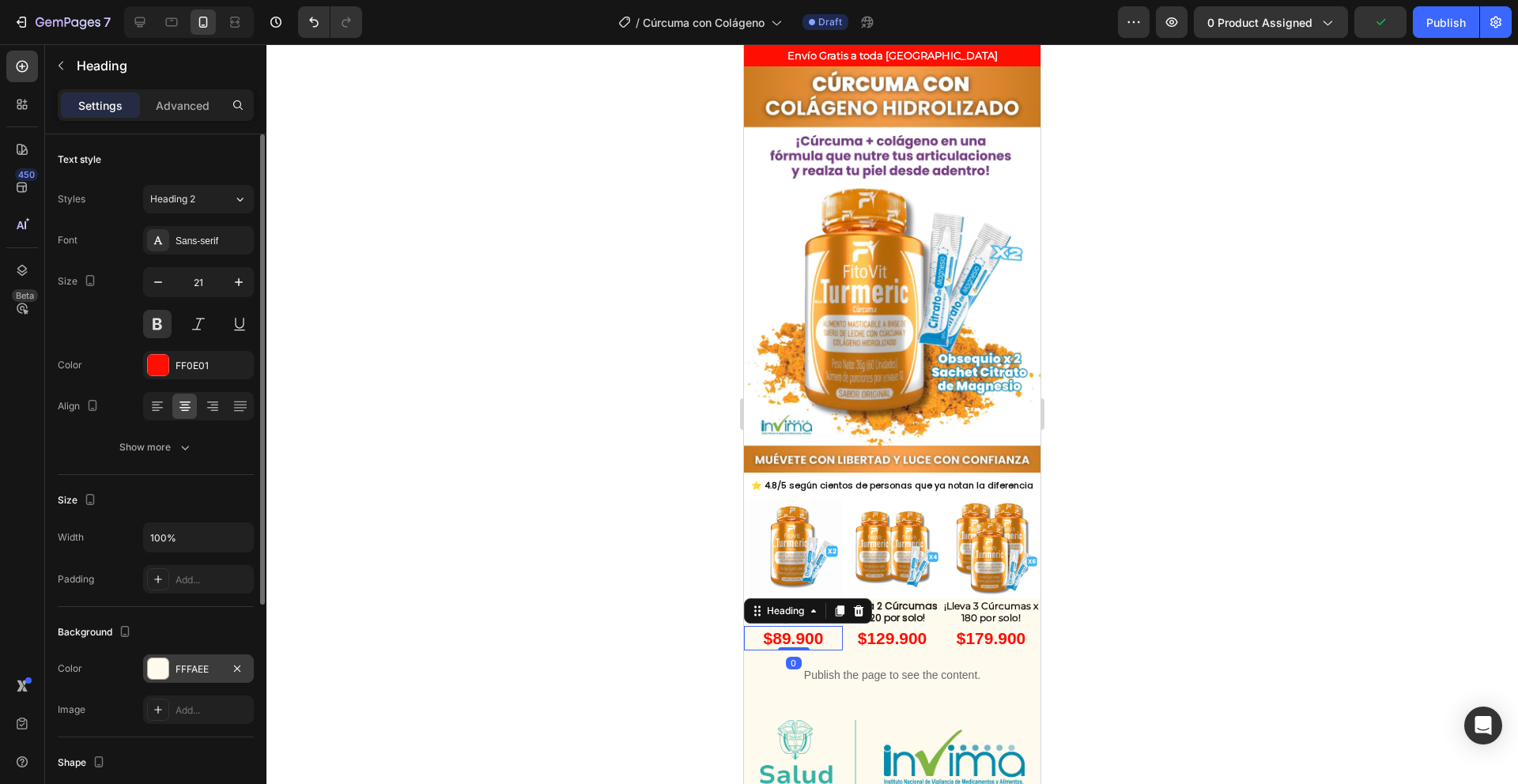
click at [161, 666] on div at bounding box center [158, 668] width 21 height 21
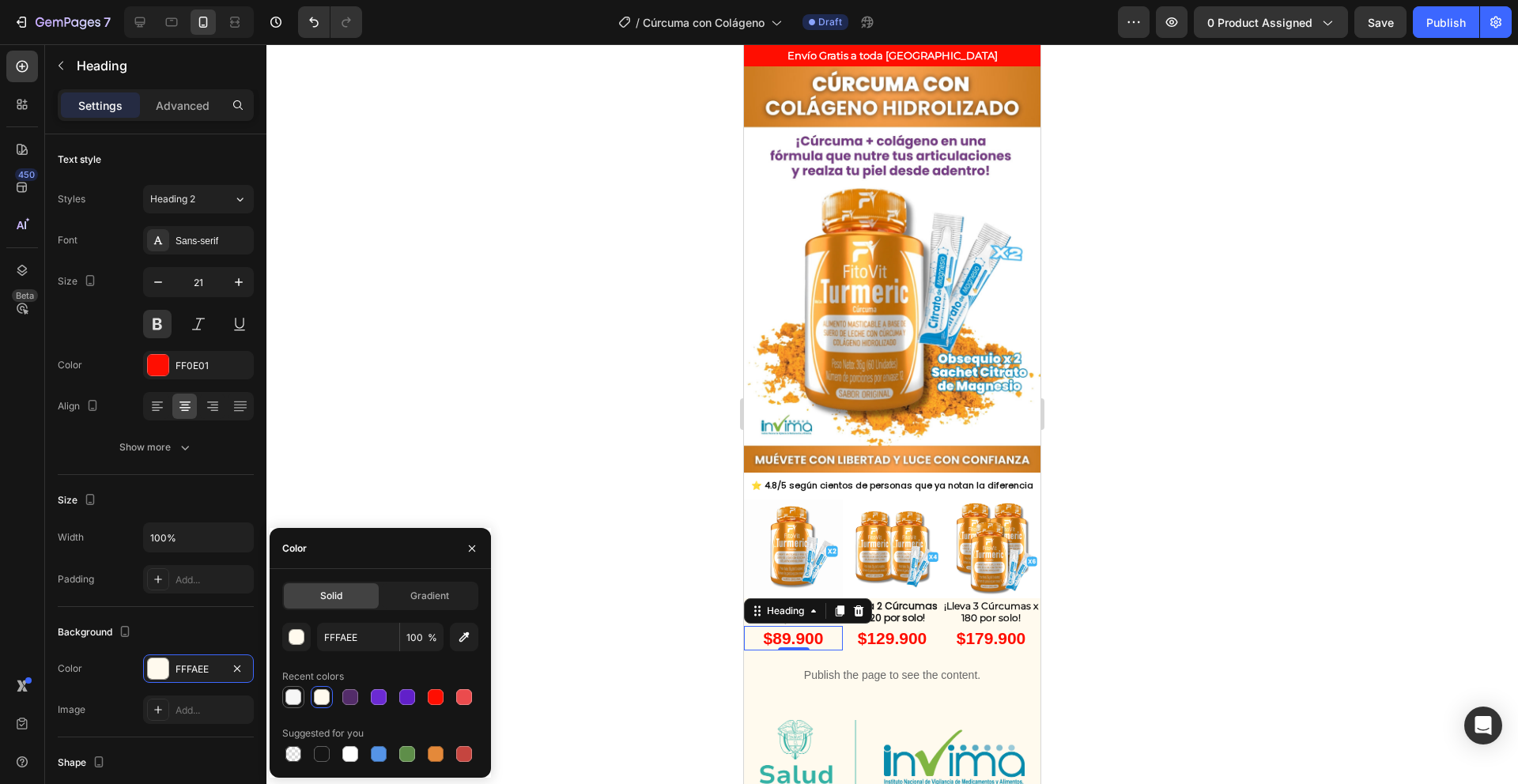
click at [298, 698] on div at bounding box center [294, 698] width 16 height 16
type input "F6F6F6"
click at [298, 637] on div "button" at bounding box center [298, 638] width 16 height 16
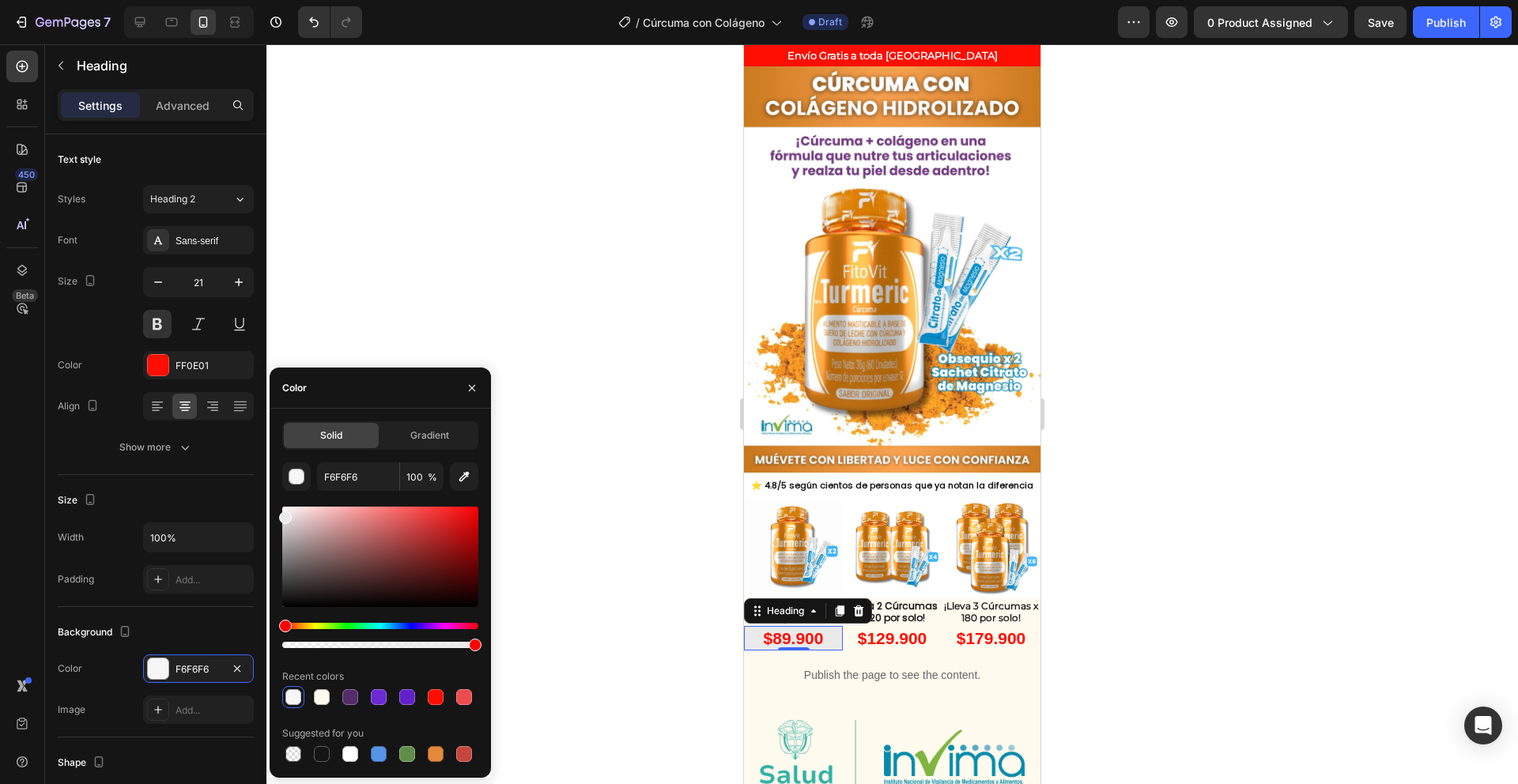
click at [280, 515] on div at bounding box center [285, 518] width 13 height 13
drag, startPoint x: 282, startPoint y: 516, endPoint x: 285, endPoint y: 444, distance: 72.1
click at [271, 473] on div "Solid Gradient F6F6F6 100 % Recent colors Suggested for you" at bounding box center [379, 593] width 221 height 344
click at [409, 288] on div at bounding box center [892, 414] width 1252 height 740
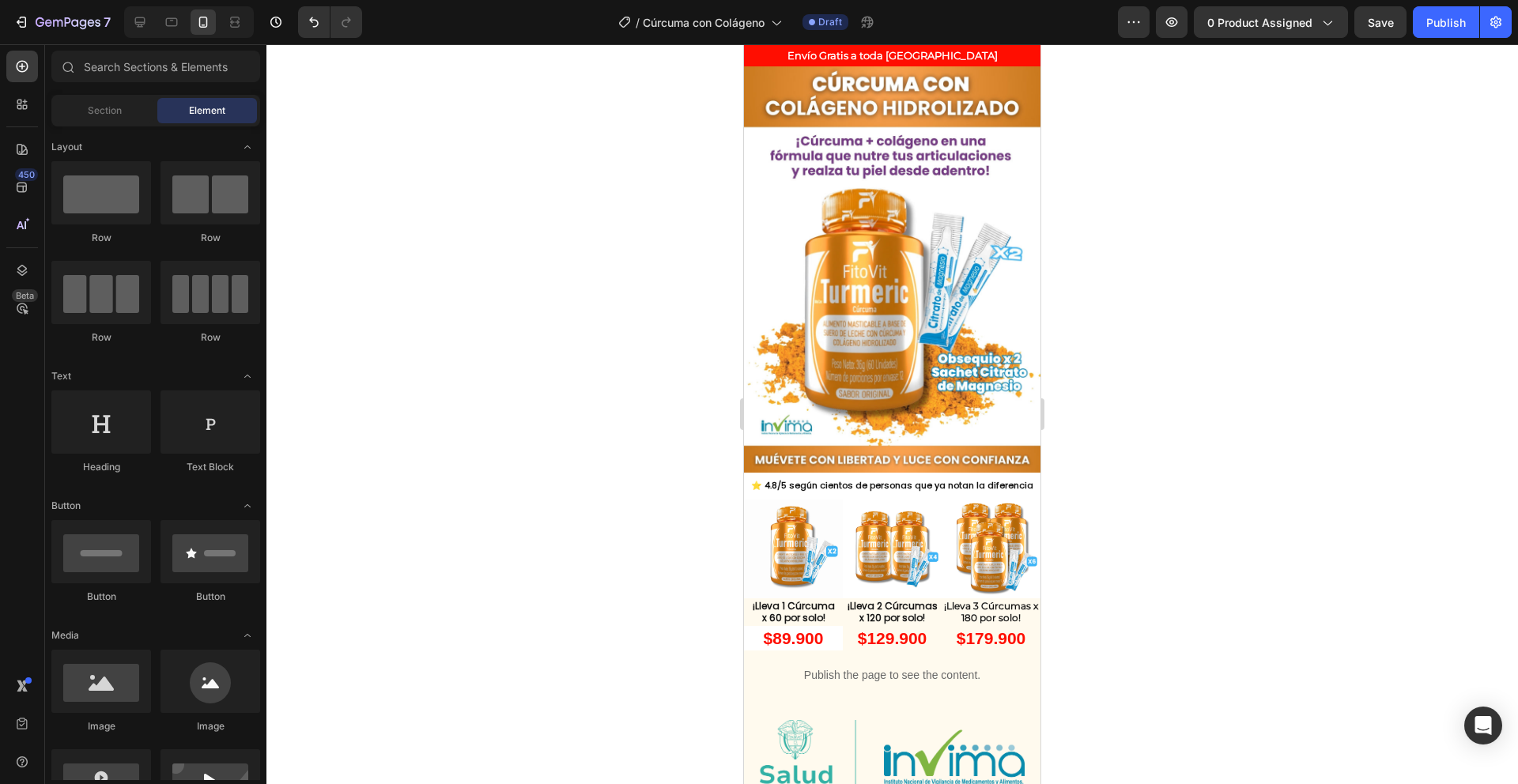
click at [408, 288] on div at bounding box center [892, 414] width 1252 height 740
click at [855, 626] on h2 "$129.900" at bounding box center [892, 638] width 99 height 25
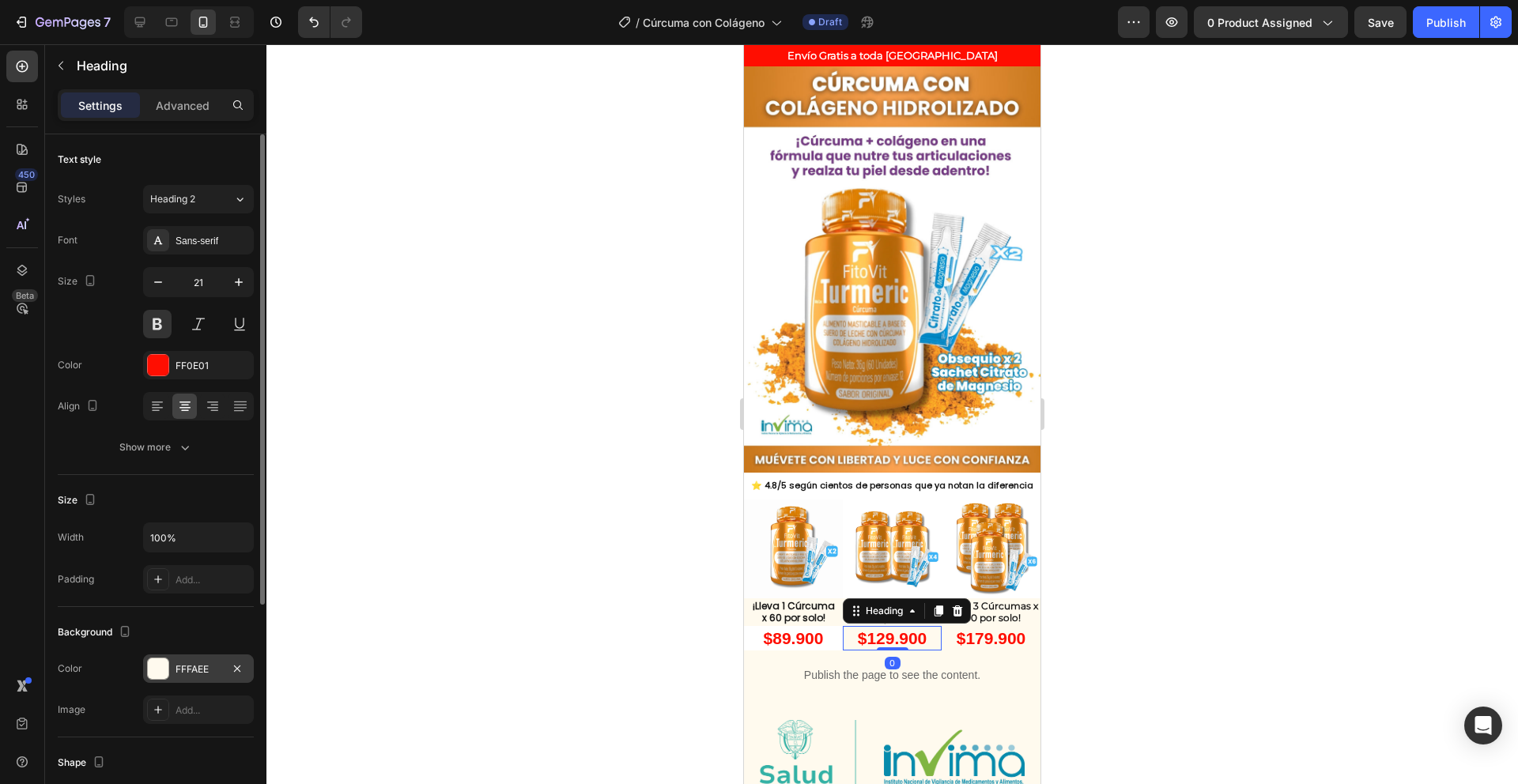
click at [157, 673] on div at bounding box center [158, 668] width 21 height 21
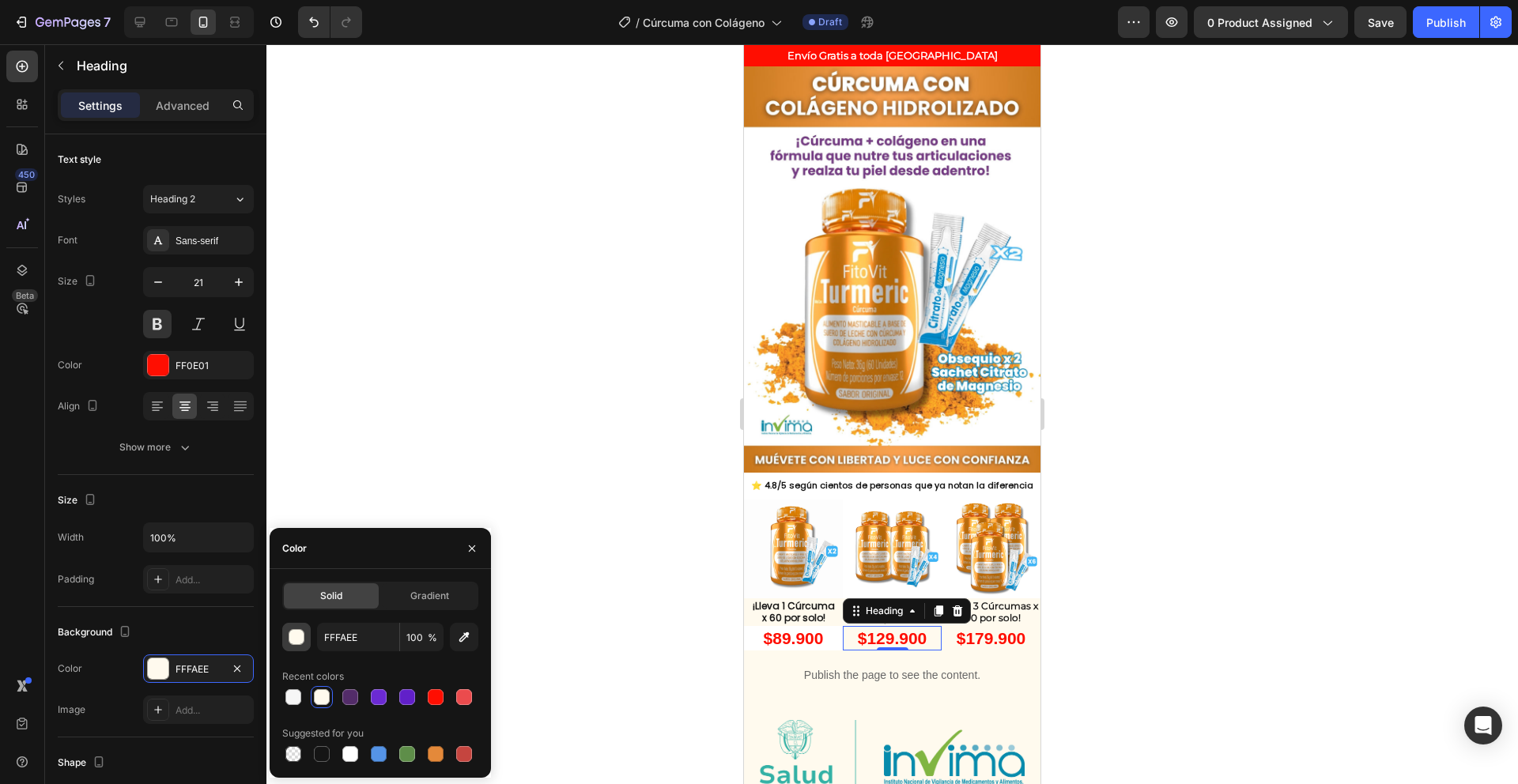
click at [298, 630] on div "button" at bounding box center [298, 638] width 16 height 16
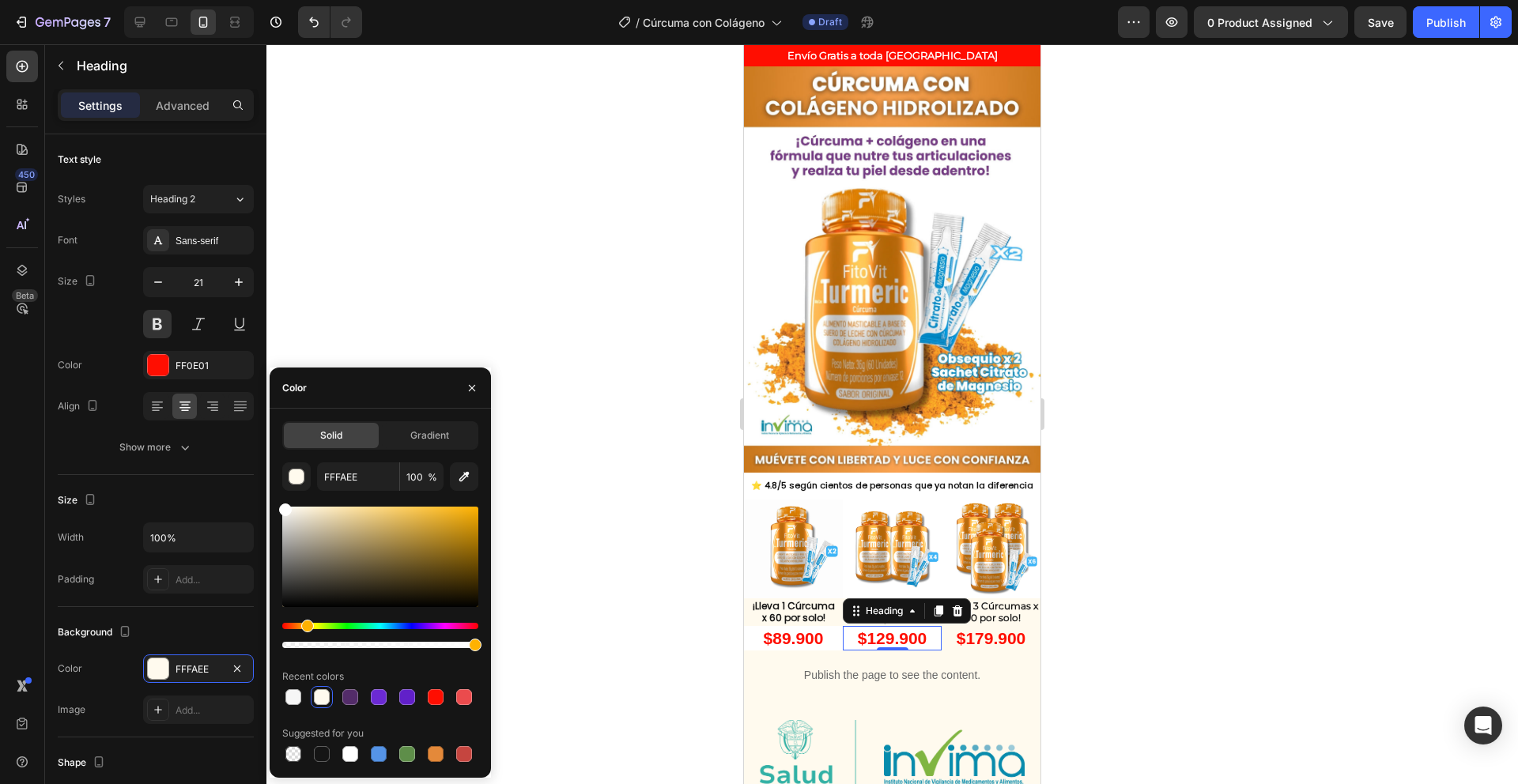
drag, startPoint x: 299, startPoint y: 510, endPoint x: 274, endPoint y: 488, distance: 33.3
click at [261, 496] on div "450 Beta Sections(18) Elements(84) Section Element Hero Section Product Detail …" at bounding box center [133, 414] width 266 height 740
type input "FFFFFF"
click at [351, 476] on input "FFFFFF" at bounding box center [359, 476] width 83 height 28
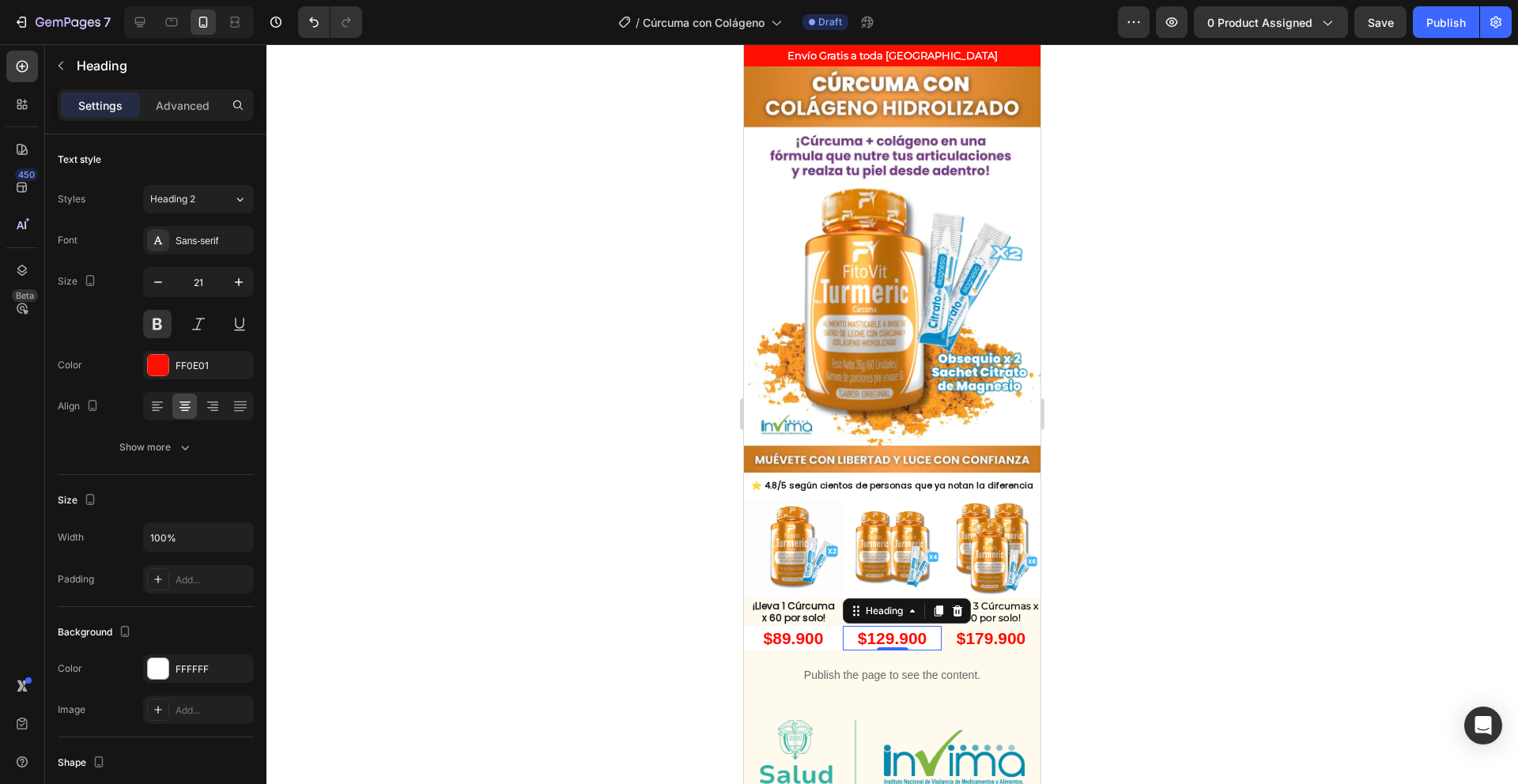
click at [402, 311] on div at bounding box center [892, 414] width 1252 height 740
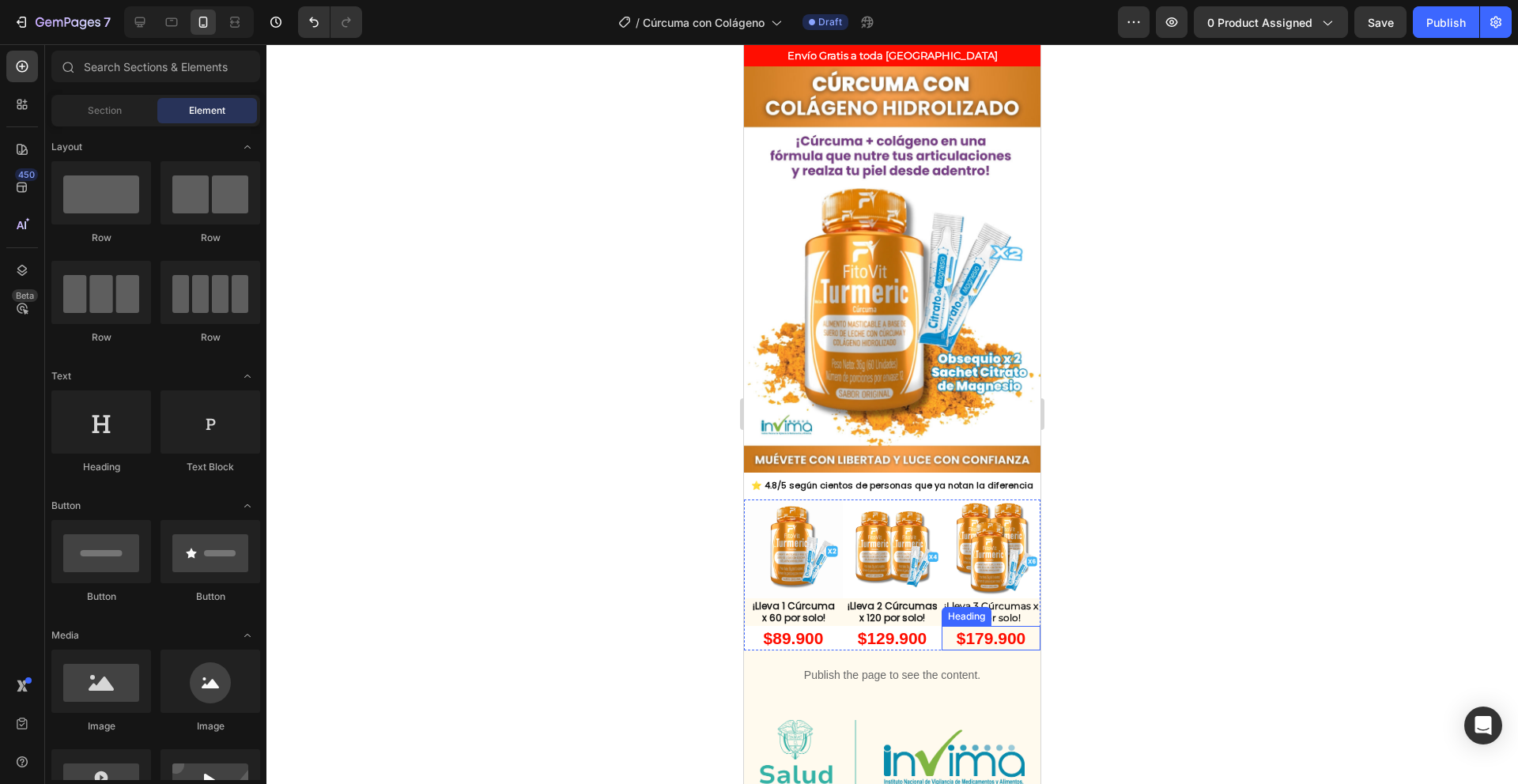
click at [942, 626] on h2 "$179.900" at bounding box center [991, 638] width 99 height 25
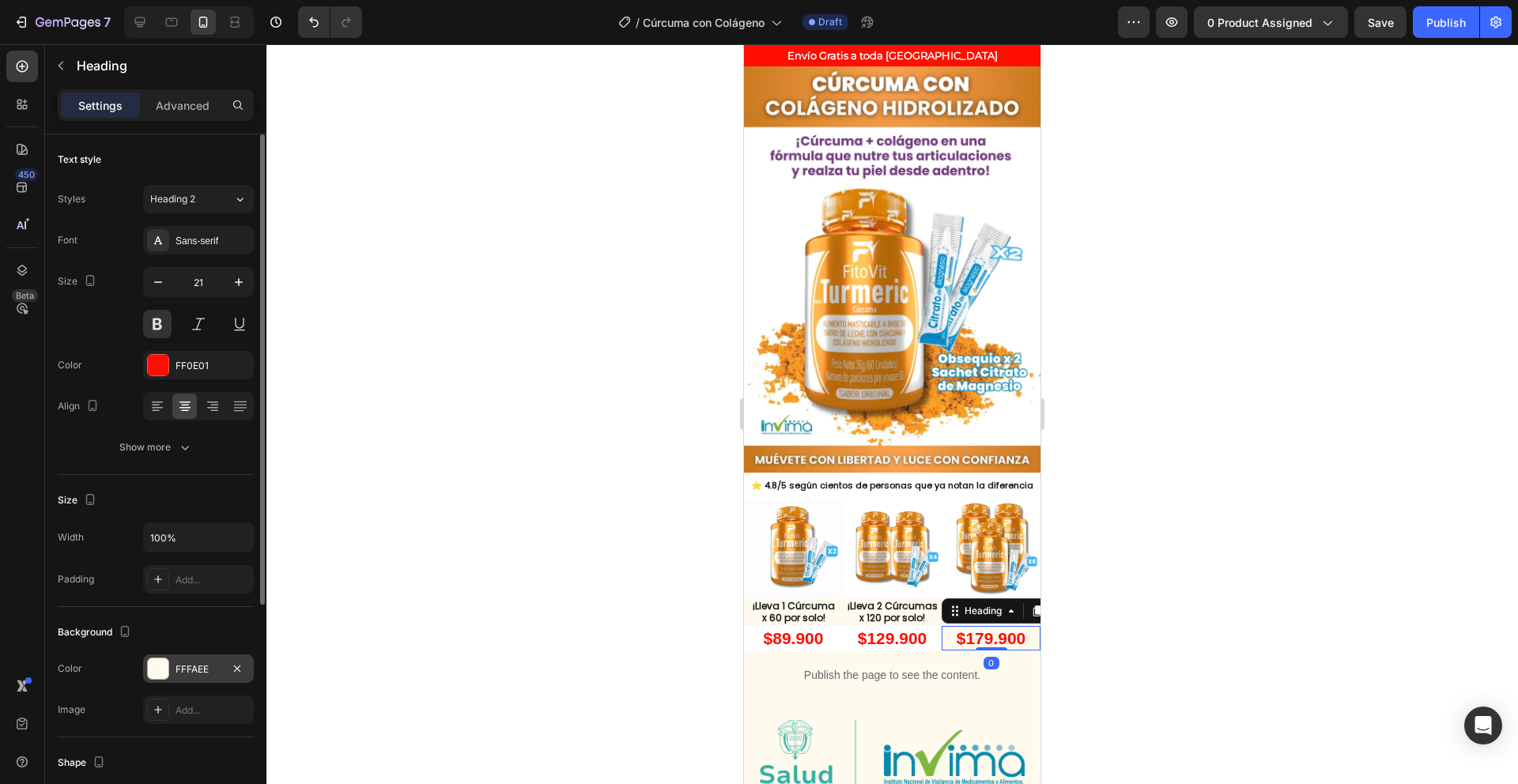
click at [162, 671] on div at bounding box center [158, 668] width 21 height 21
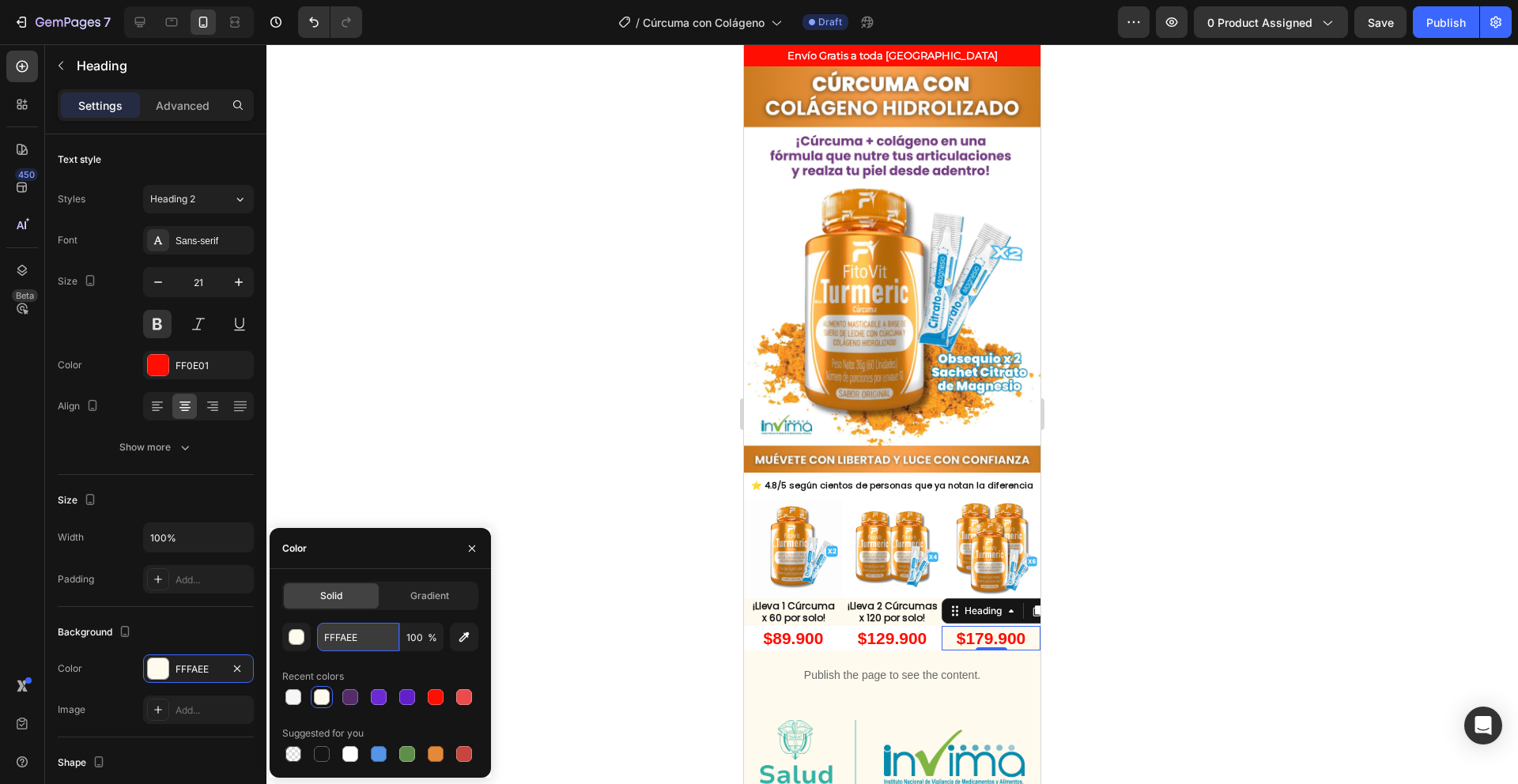
click at [333, 636] on input "FFFAEE" at bounding box center [359, 637] width 83 height 28
click at [334, 636] on input "FFFAEE" at bounding box center [359, 637] width 83 height 28
paste input "FFFF"
click at [334, 636] on input "FFFFFFFAEE" at bounding box center [359, 637] width 83 height 28
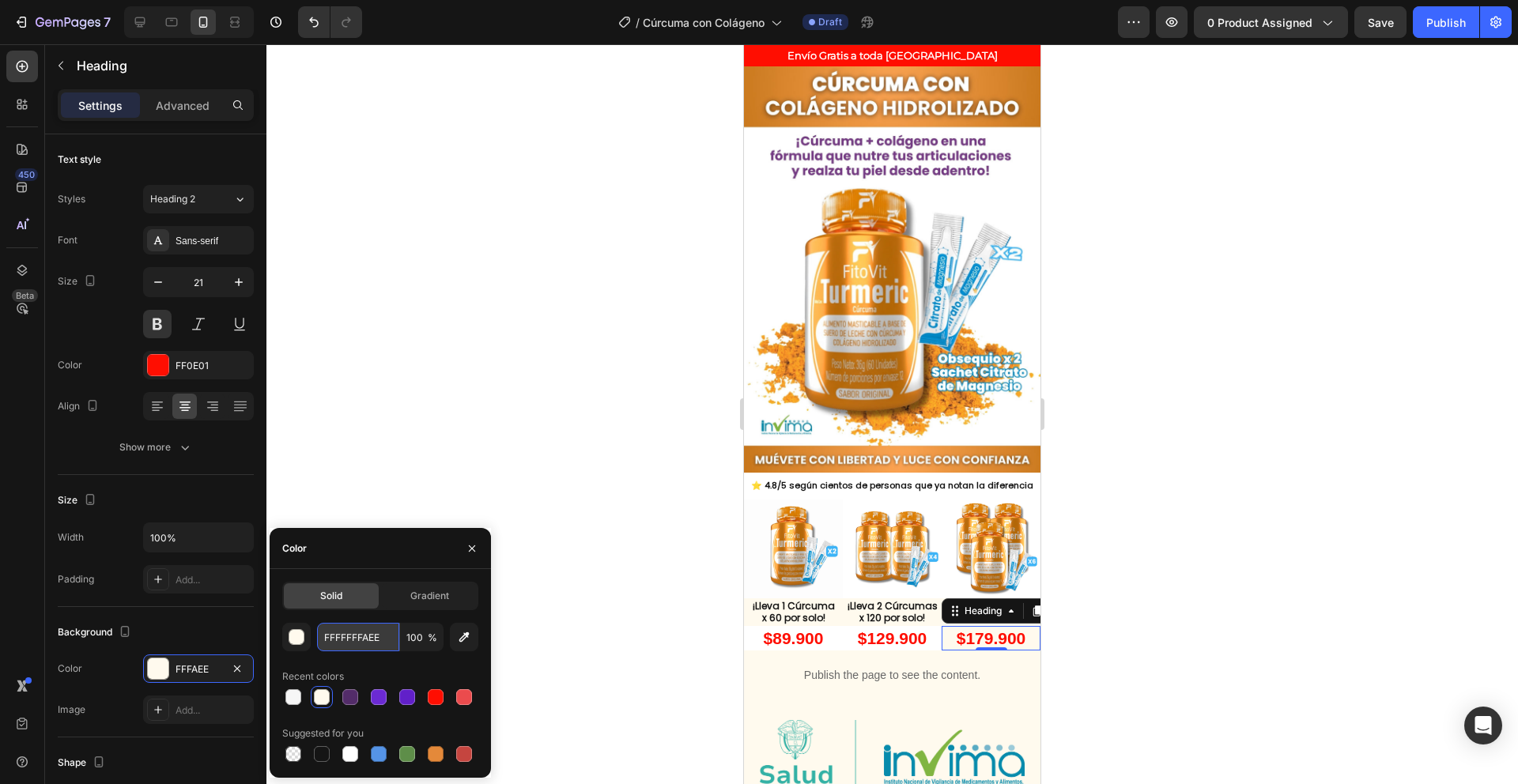
click at [334, 635] on input "FFFFFFFAEE" at bounding box center [359, 637] width 83 height 28
paste input "text"
type input "FFFFFF"
click at [509, 469] on div at bounding box center [892, 414] width 1252 height 740
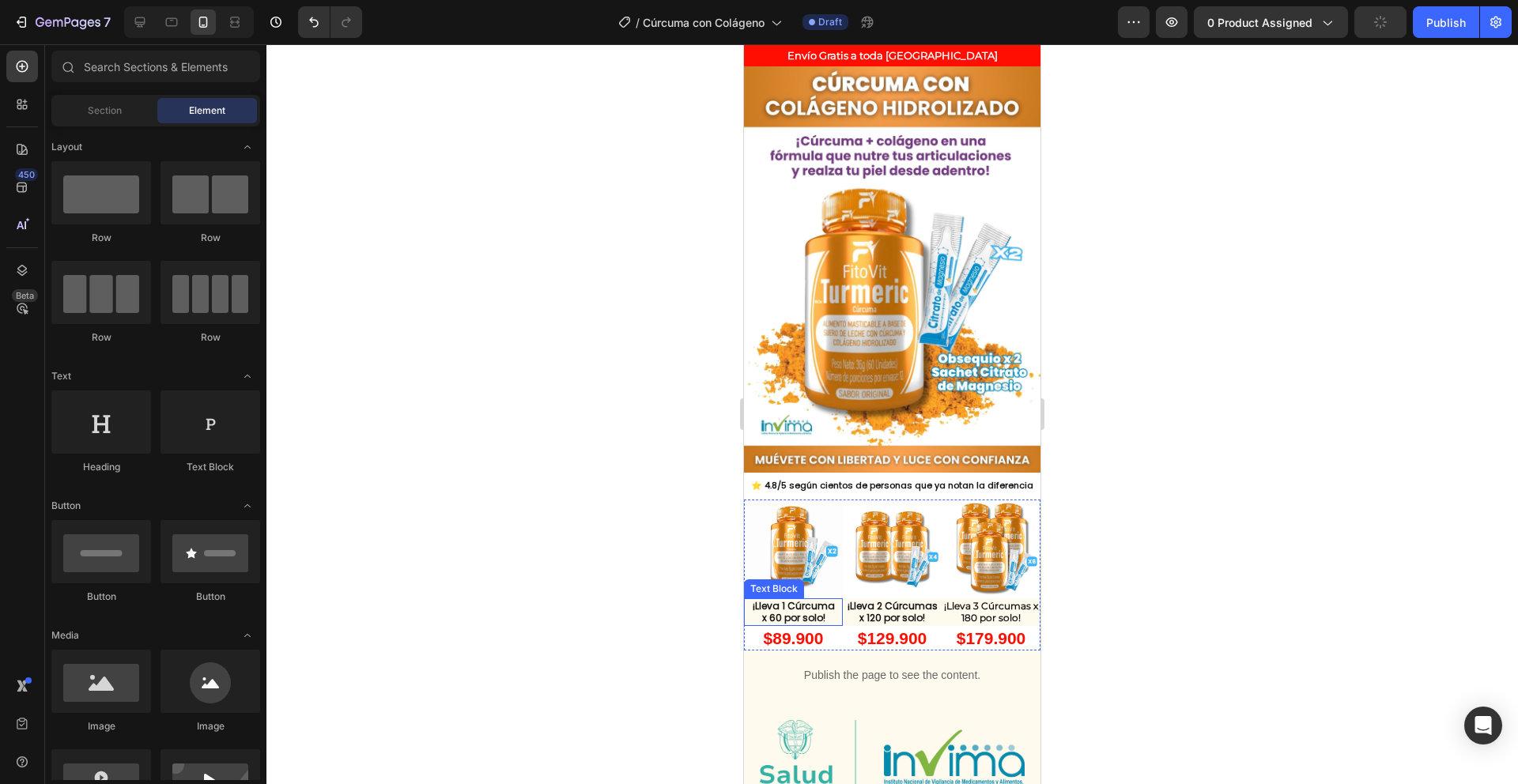
click at [829, 612] on p "x 60 por solo!" at bounding box center [793, 618] width 95 height 13
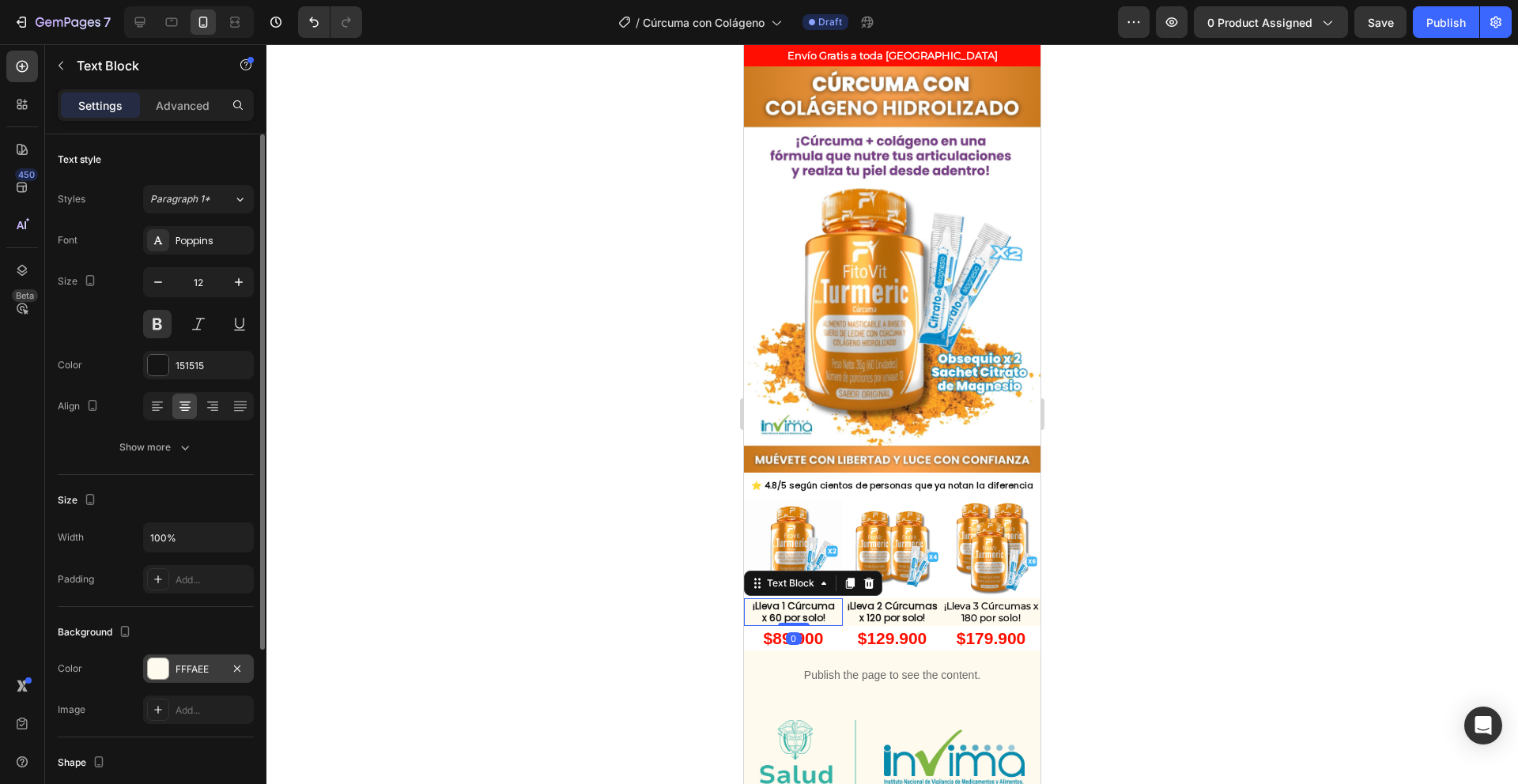
click at [158, 675] on div at bounding box center [158, 668] width 21 height 21
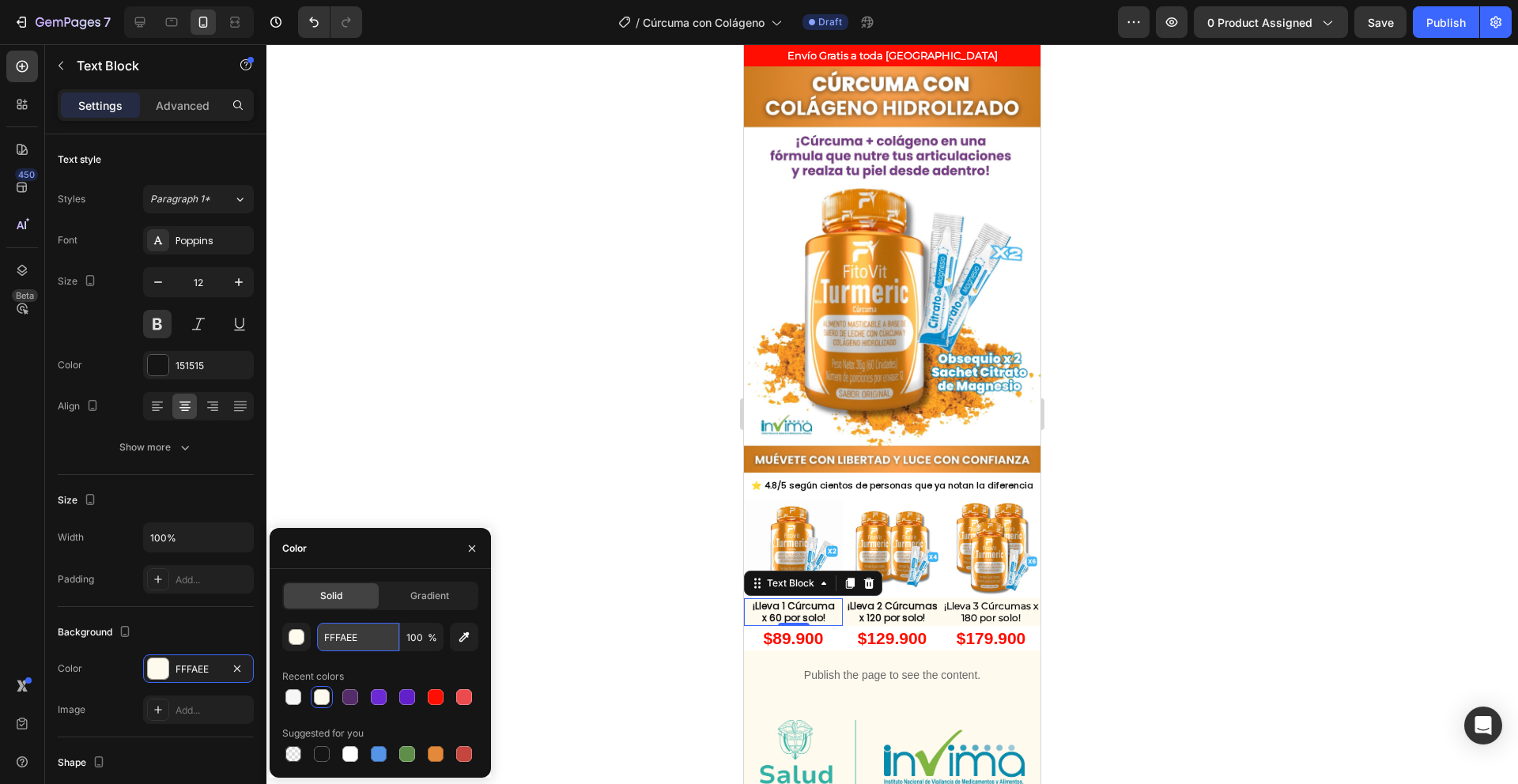
click at [339, 647] on input "FFFAEE" at bounding box center [359, 637] width 83 height 28
paste input "FFF"
type input "FFFFFF"
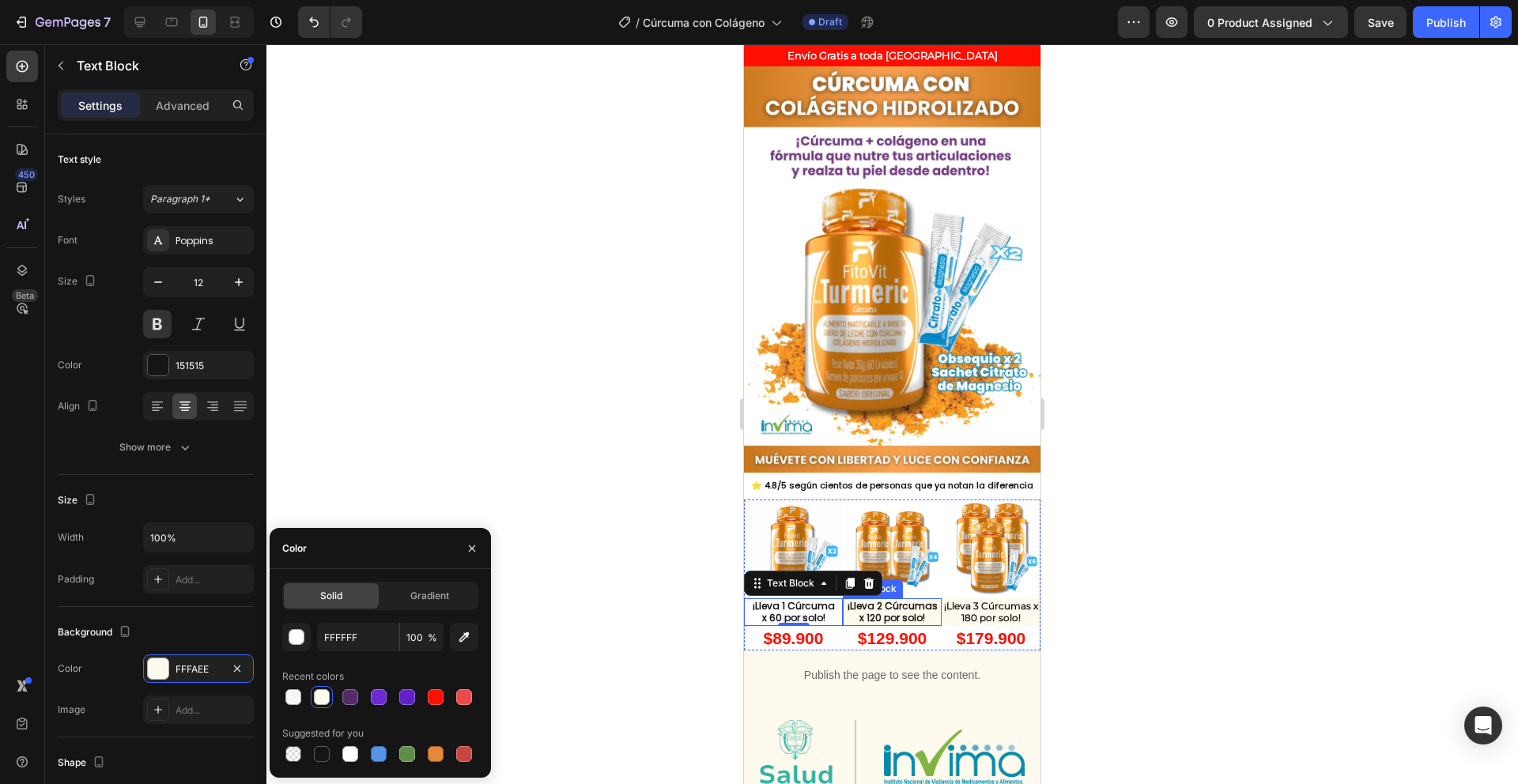
click at [889, 600] on p "¡Lleva 2 Cúrcumas x 120 por solo!" at bounding box center [892, 612] width 95 height 25
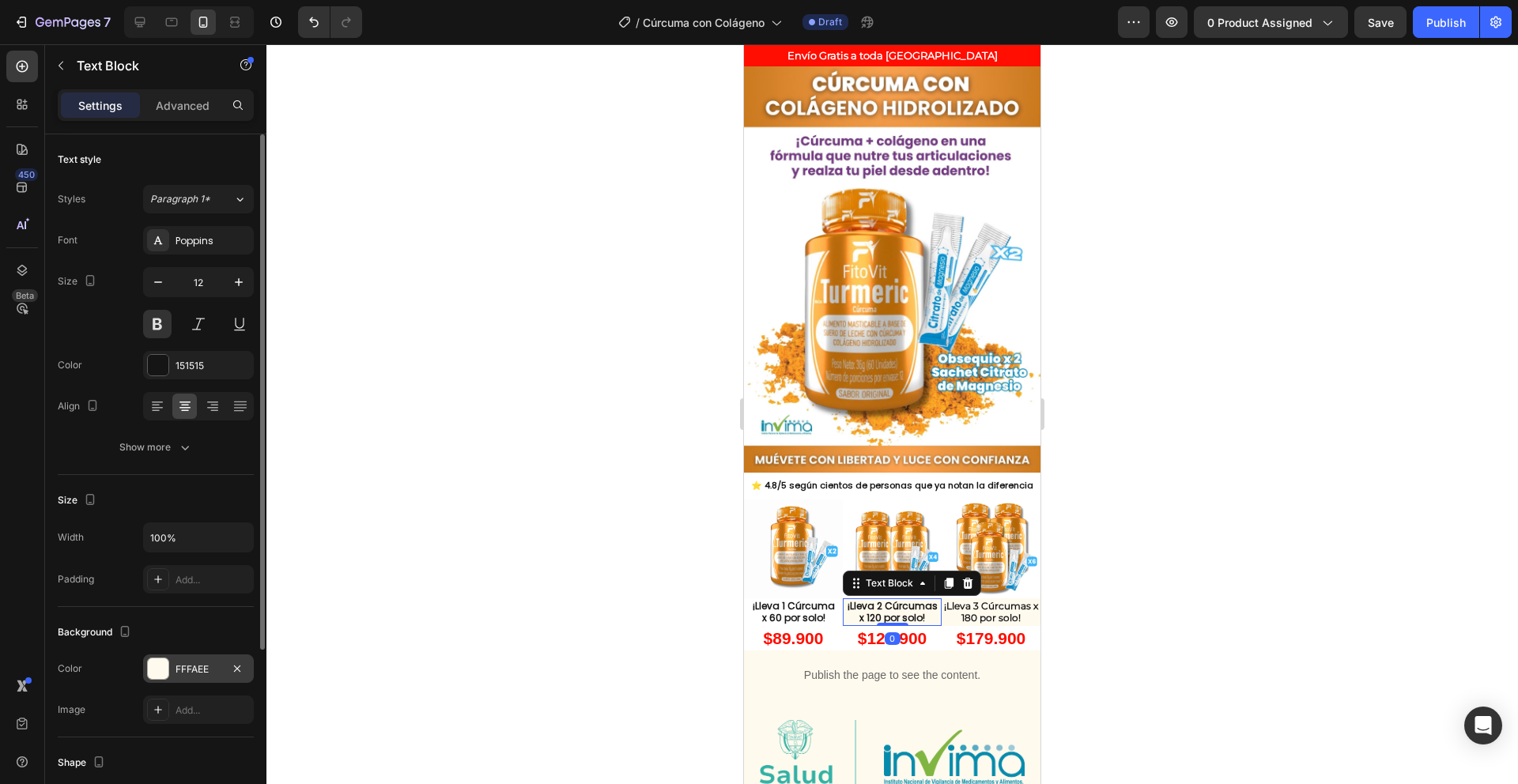
click at [156, 666] on div at bounding box center [158, 668] width 21 height 21
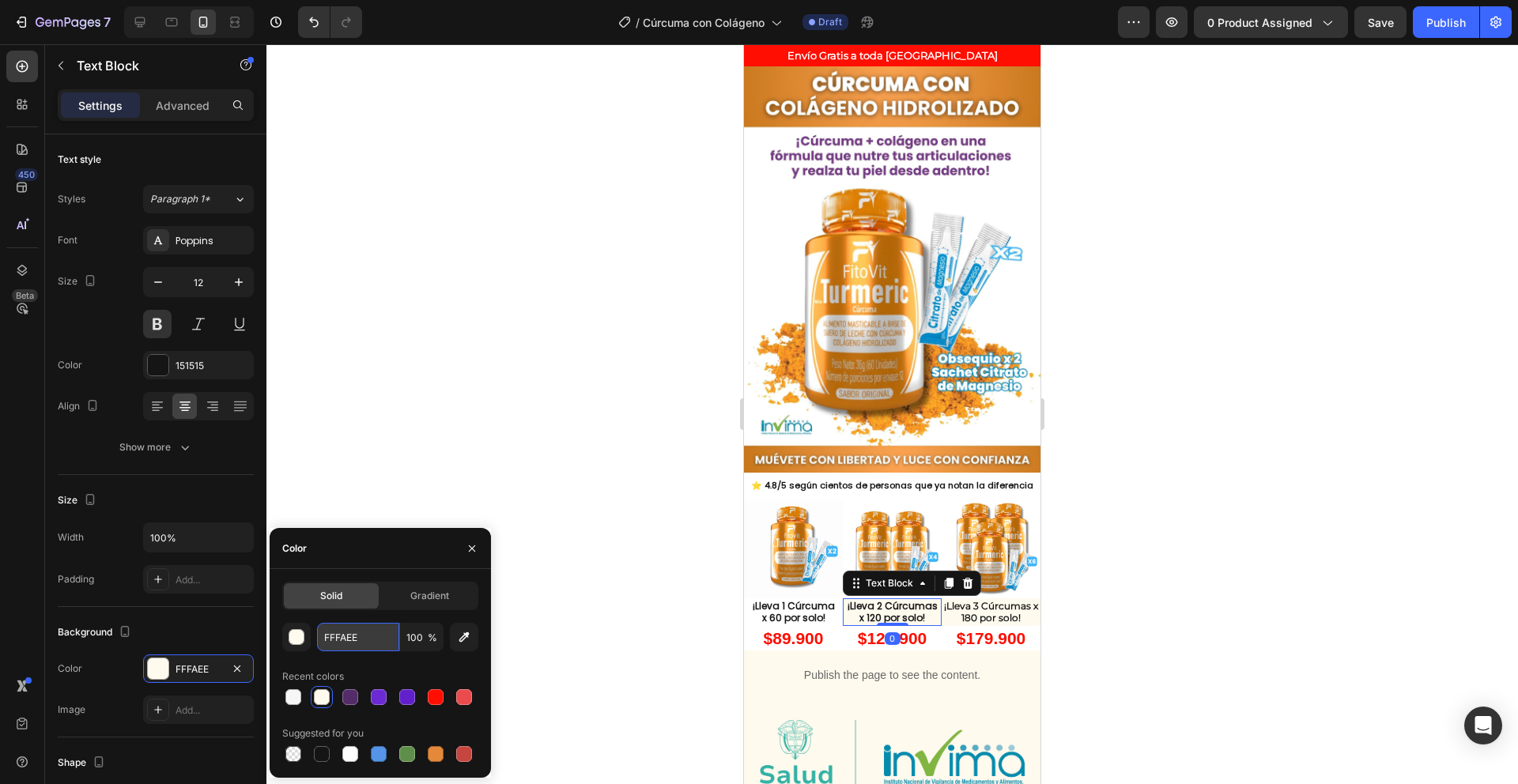
click at [329, 636] on input "FFFAEE" at bounding box center [359, 637] width 83 height 28
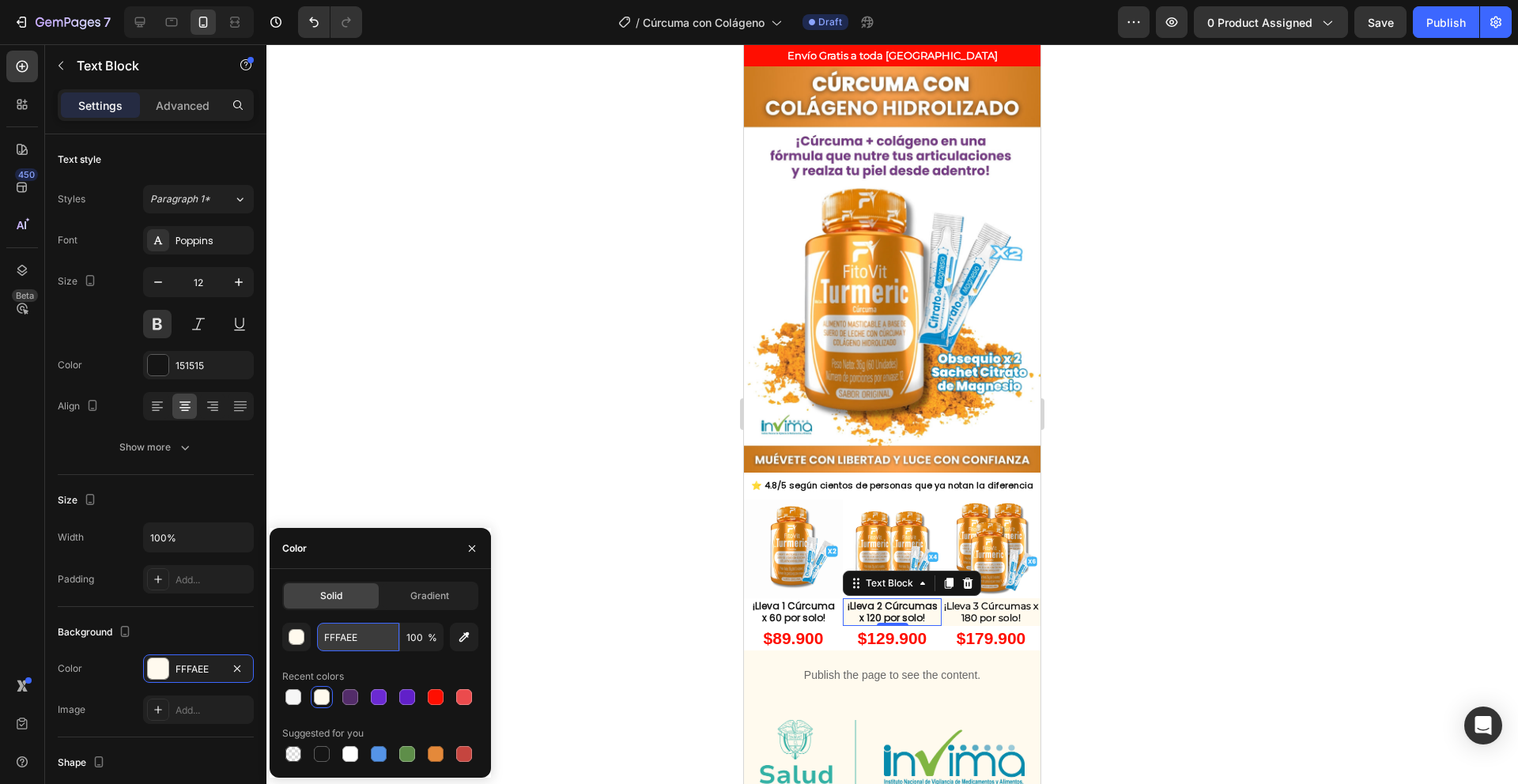
click at [329, 636] on input "FFFAEE" at bounding box center [359, 637] width 83 height 28
paste input "FFF"
type input "FFFFFF"
click at [978, 600] on p "¡Lleva 3 Cúrcumas x 180 por solo!" at bounding box center [990, 612] width 95 height 25
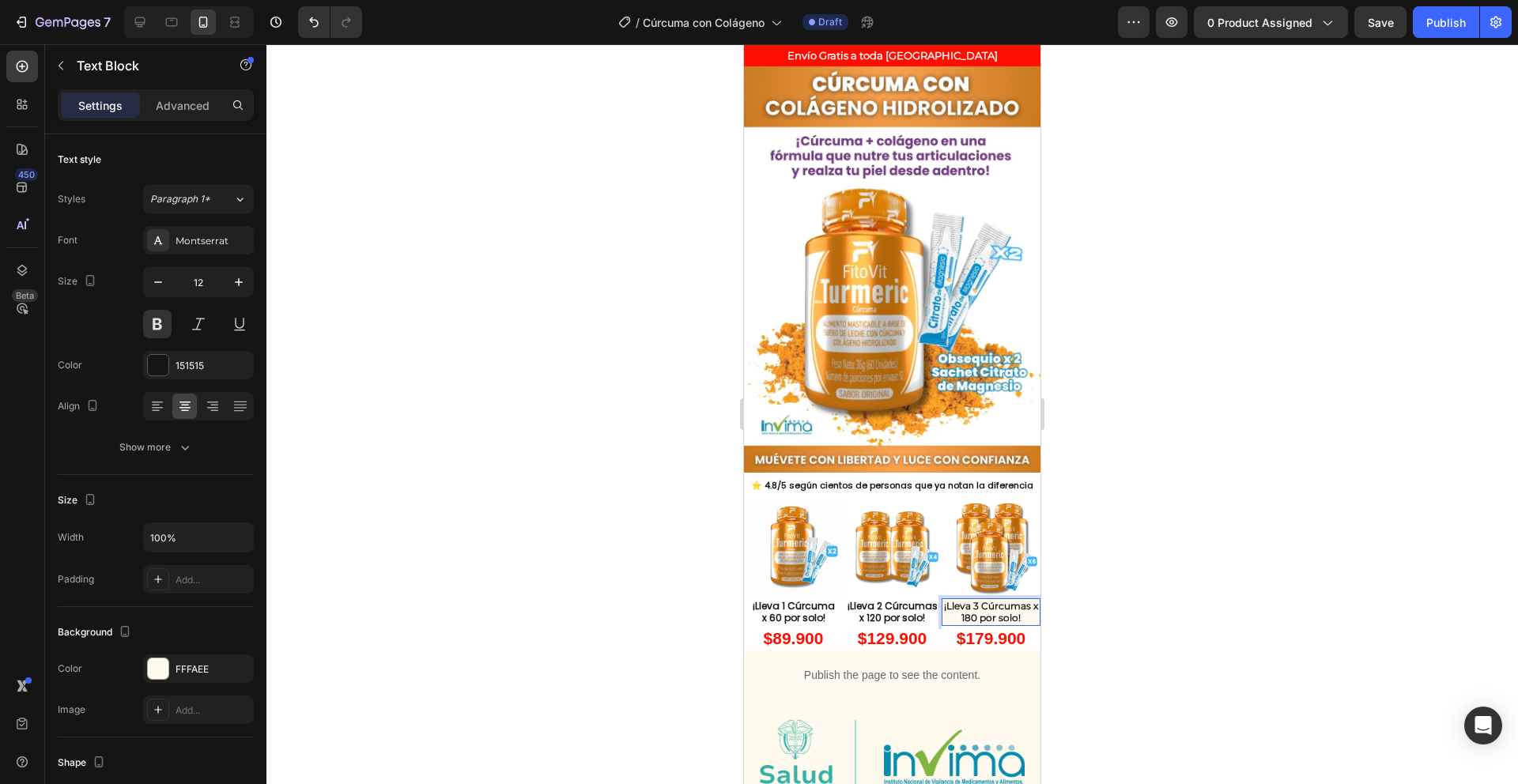
click at [977, 600] on p "¡Lleva 3 Cúrcumas x 180 por solo!" at bounding box center [990, 612] width 95 height 25
click at [623, 619] on div at bounding box center [892, 414] width 1252 height 740
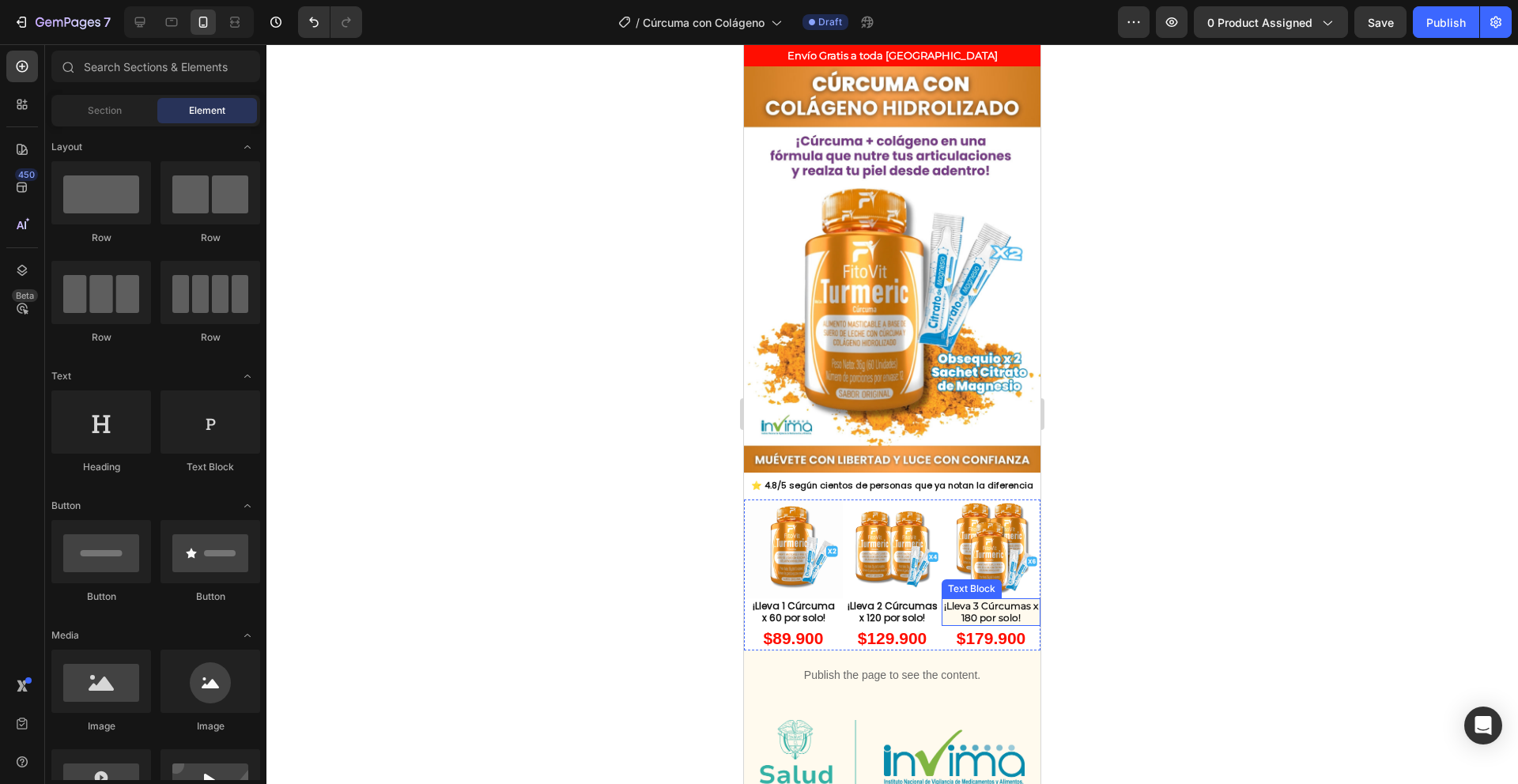
click at [964, 600] on p "¡Lleva 3 Cúrcumas x 180 por solo!" at bounding box center [990, 612] width 95 height 25
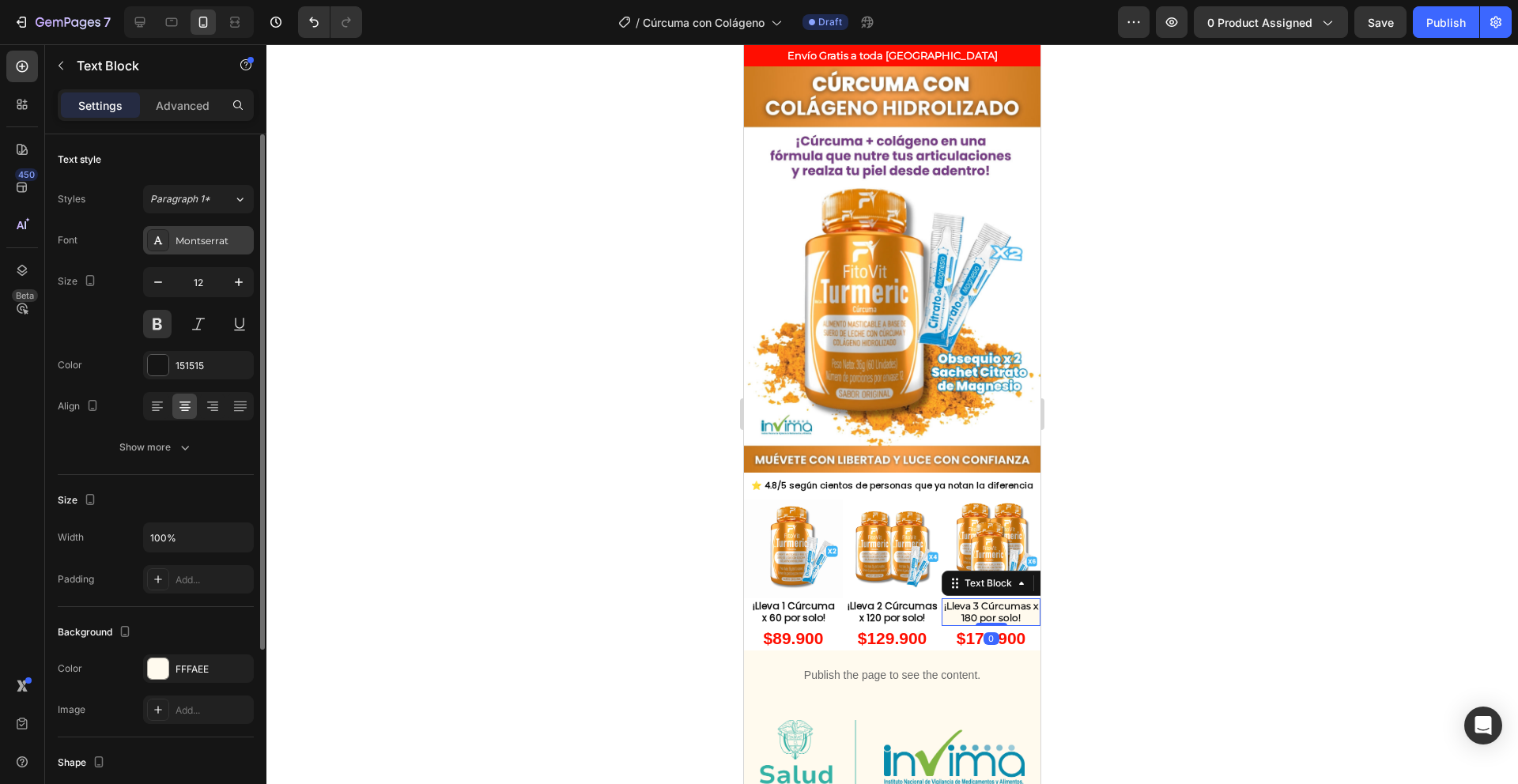
click at [188, 253] on div "Montserrat" at bounding box center [198, 240] width 111 height 28
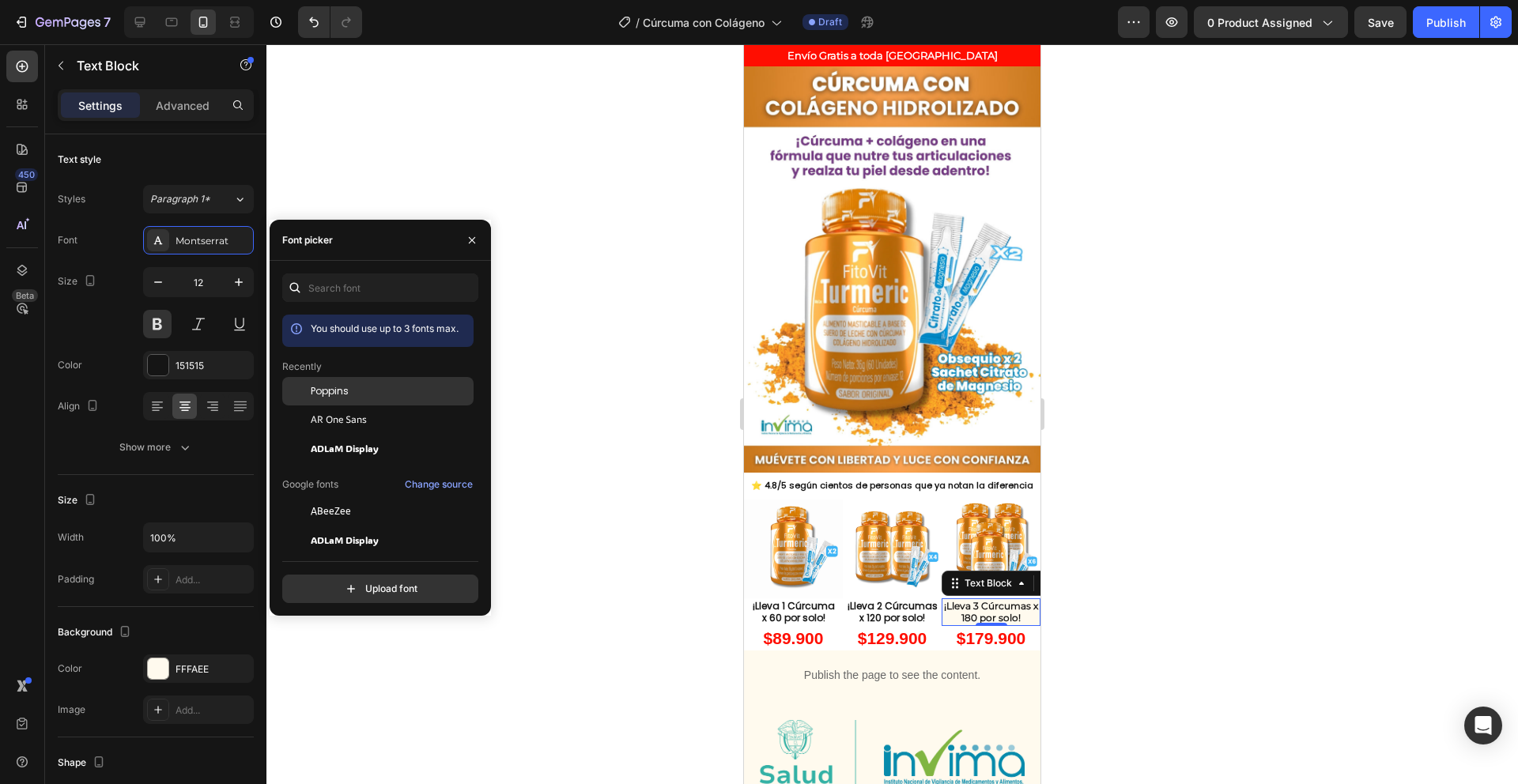
click at [336, 391] on span "Poppins" at bounding box center [329, 391] width 38 height 14
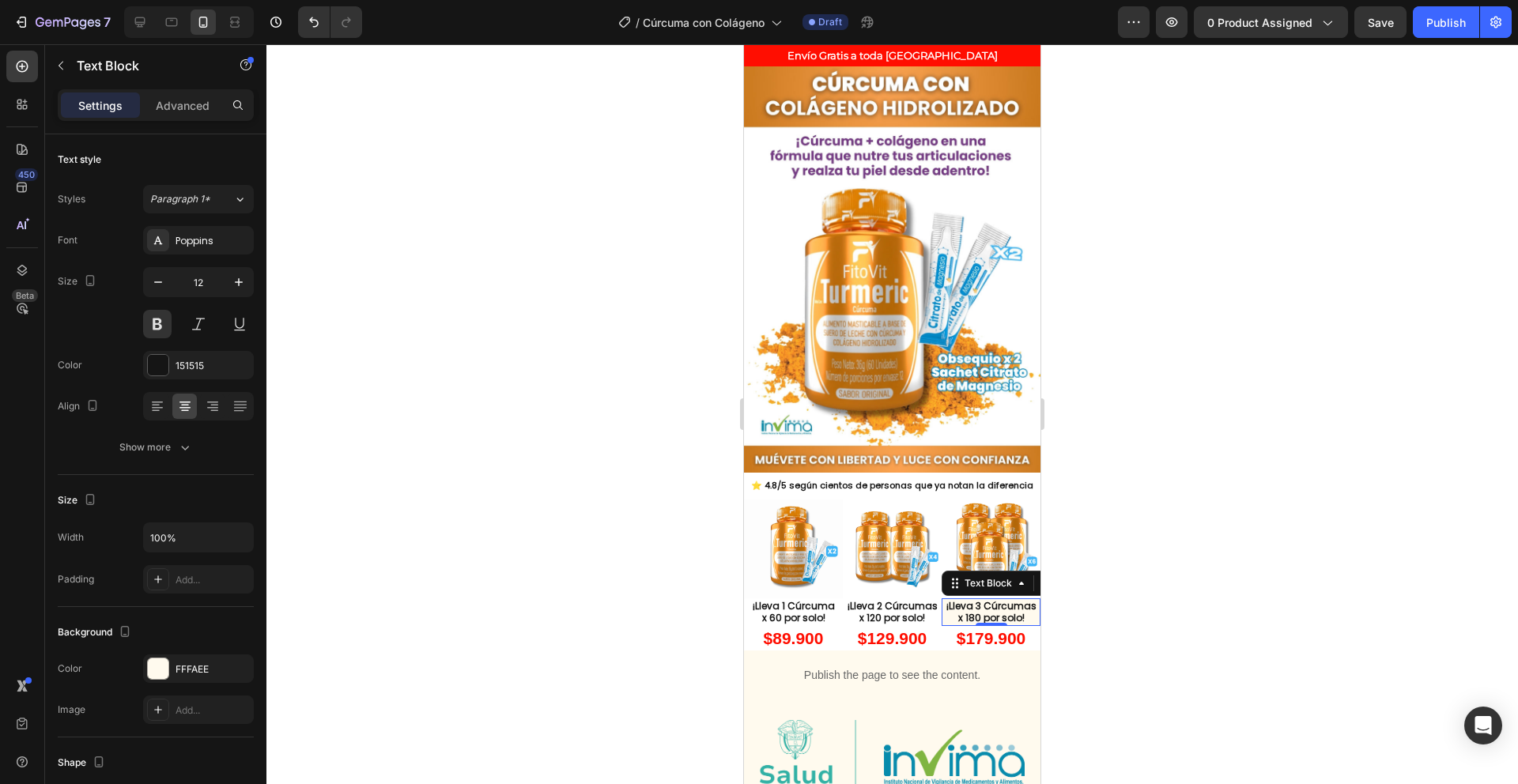
click at [616, 553] on div at bounding box center [892, 414] width 1252 height 740
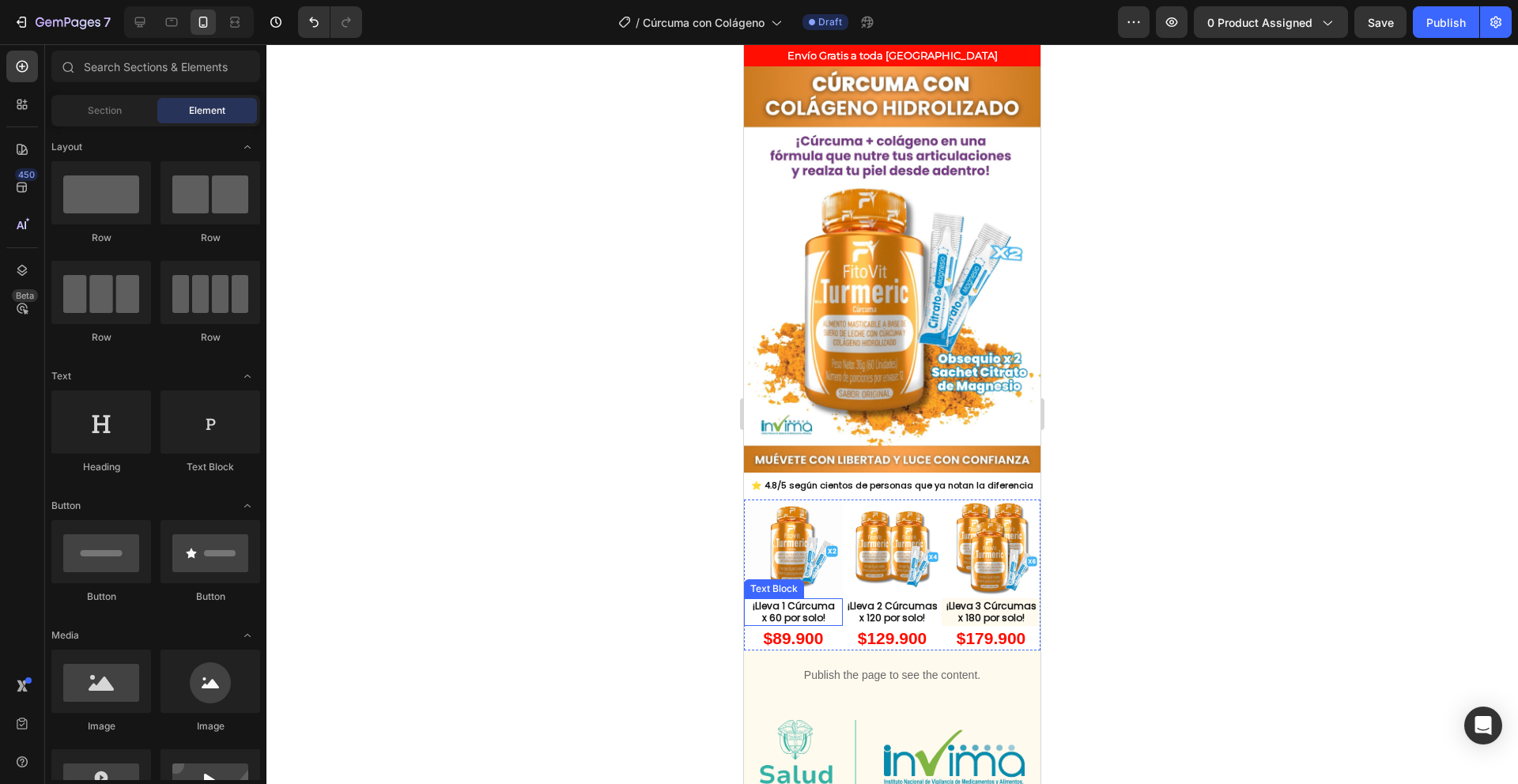
click at [856, 600] on p "¡Lleva 2 Cúrcumas x 120 por solo!" at bounding box center [892, 612] width 95 height 25
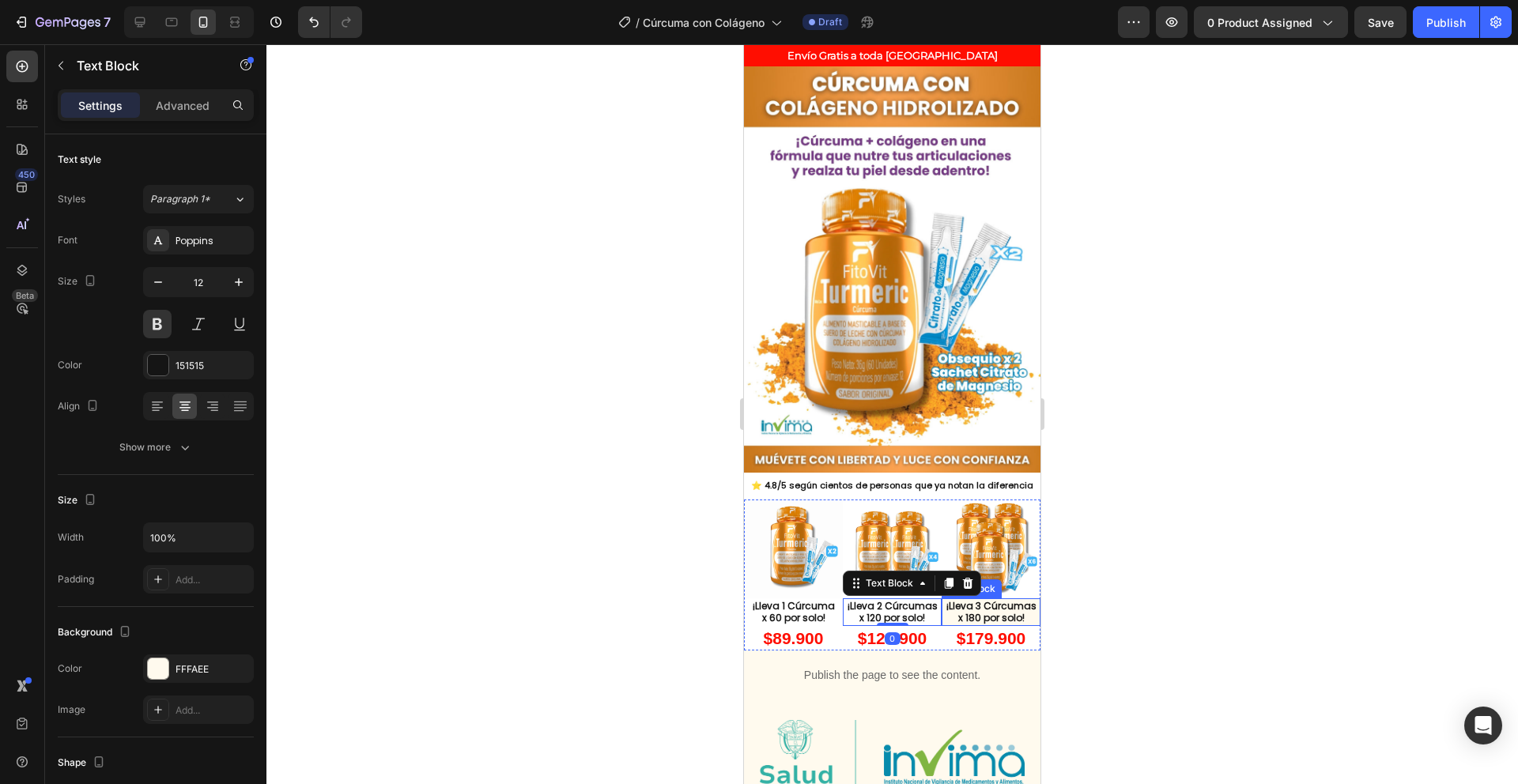
click at [995, 600] on p "¡Lleva 3 Cúrcumas x 180 por solo!" at bounding box center [990, 612] width 95 height 25
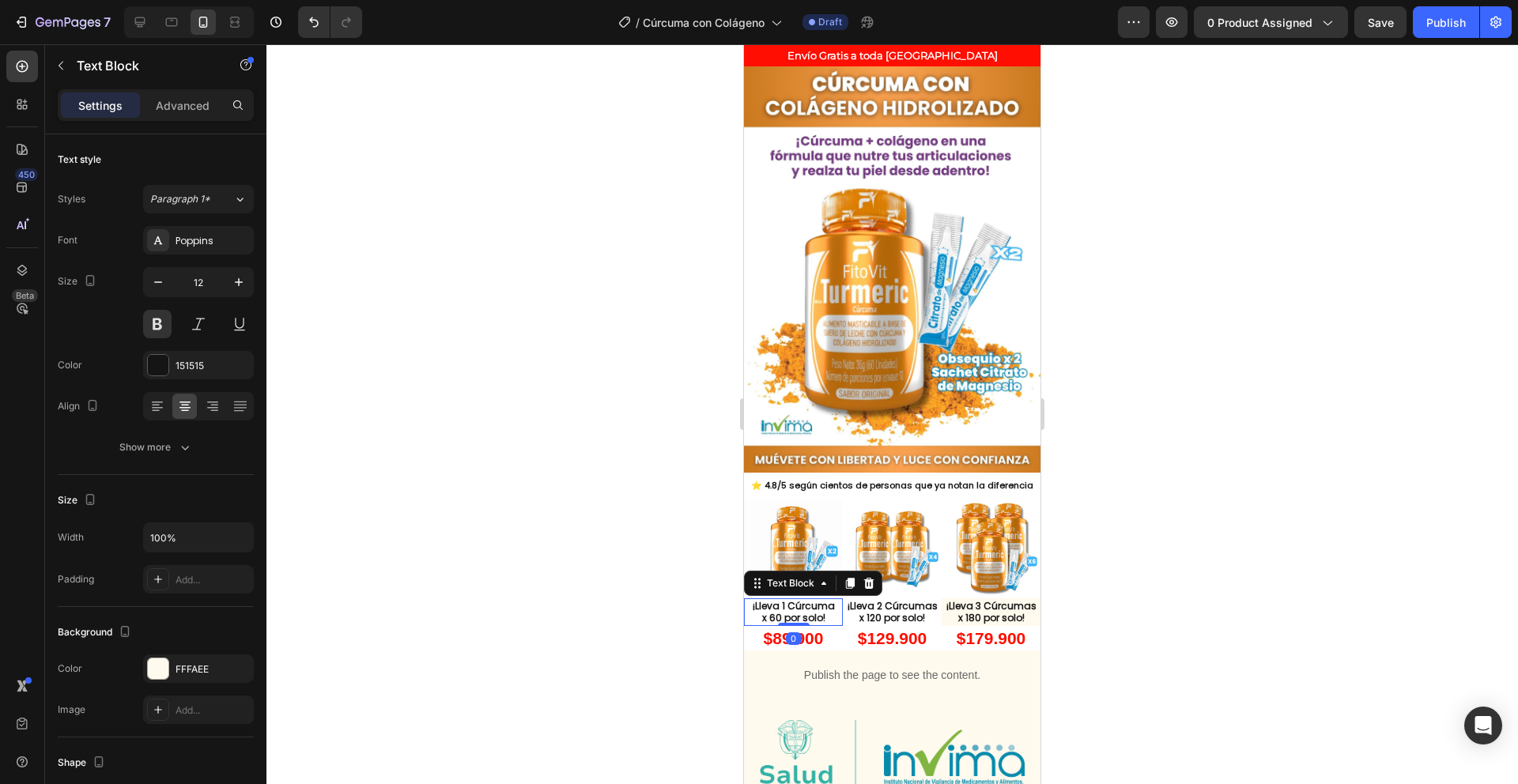
click at [816, 612] on p "x 60 por solo!" at bounding box center [793, 618] width 95 height 13
click at [957, 600] on p "¡Lleva 3 Cúrcumas x 180 por solo!" at bounding box center [990, 612] width 95 height 25
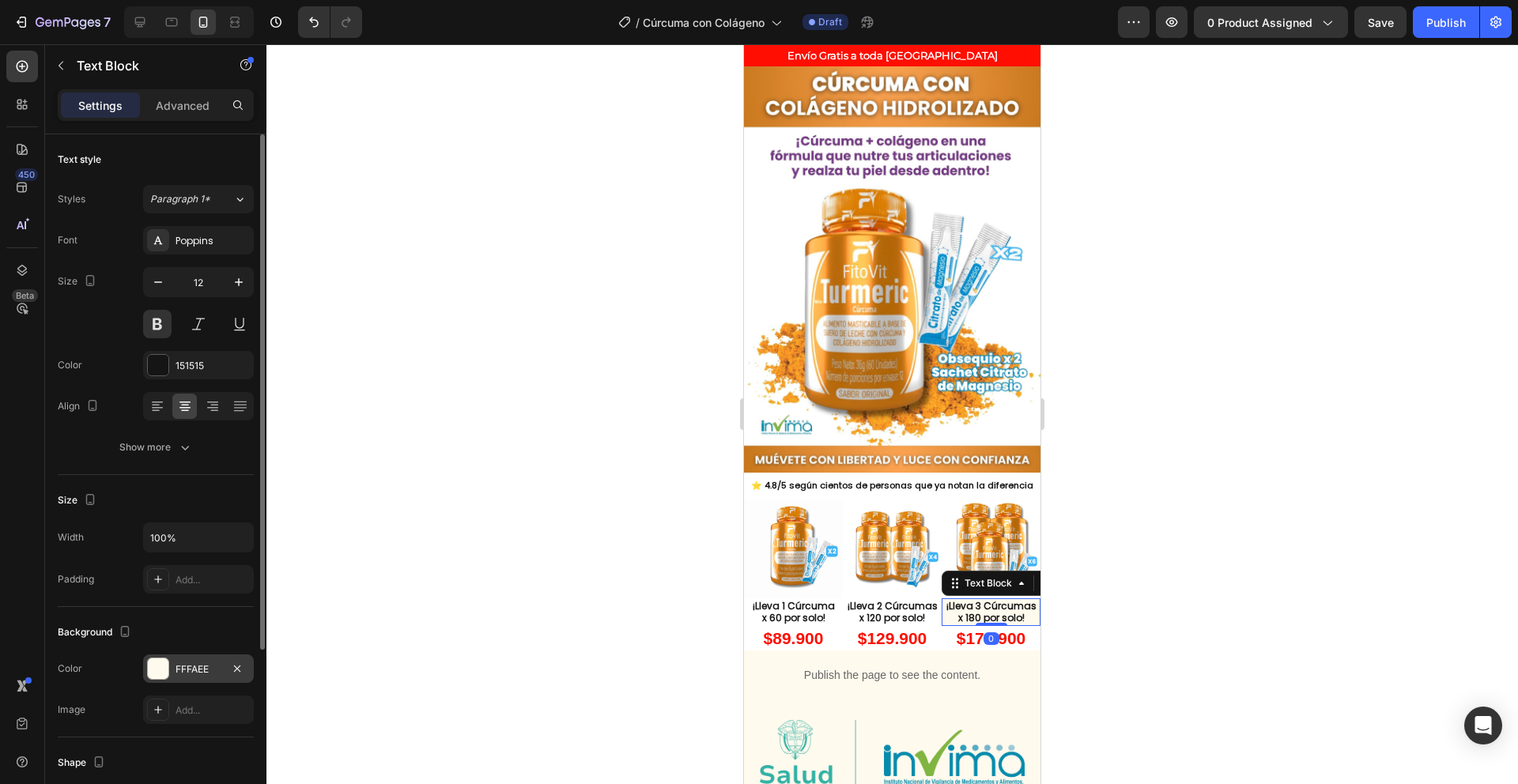
click at [153, 675] on div at bounding box center [158, 668] width 21 height 21
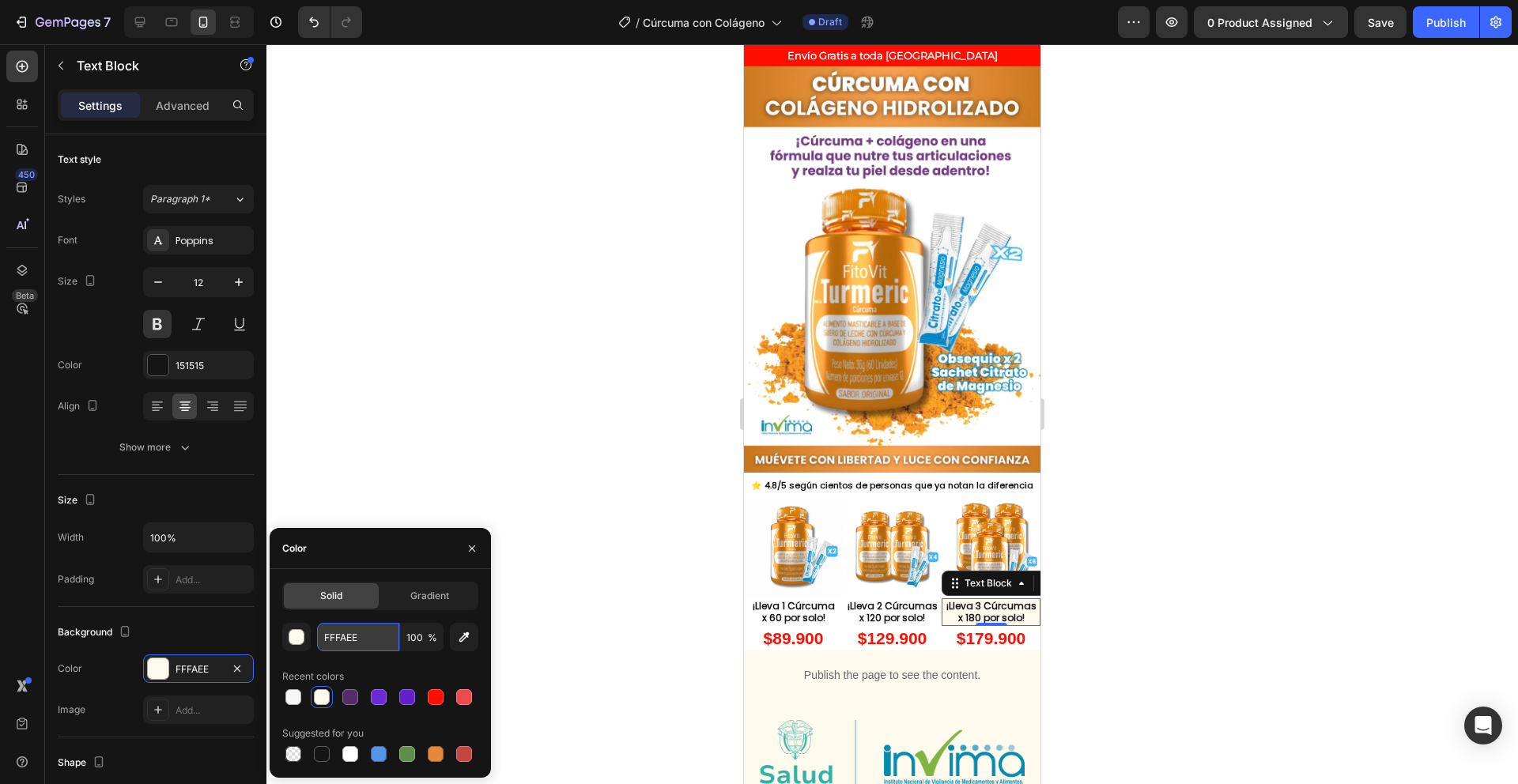
click at [340, 649] on input "FFFAEE" at bounding box center [359, 637] width 83 height 28
click at [339, 649] on input "FFFAEE" at bounding box center [359, 637] width 83 height 28
paste input "FFF"
type input "FFFFFF"
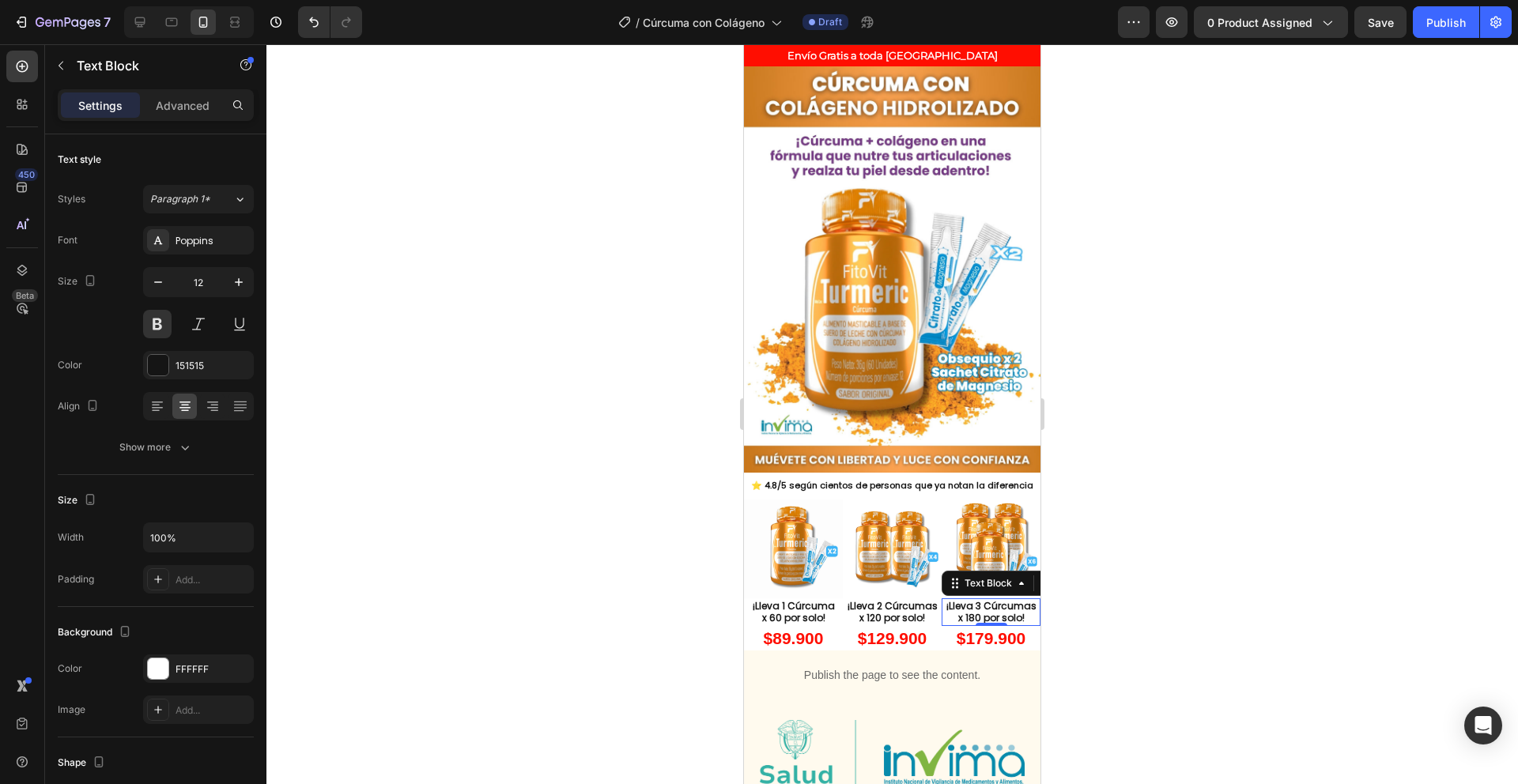
click at [469, 448] on div at bounding box center [892, 414] width 1252 height 740
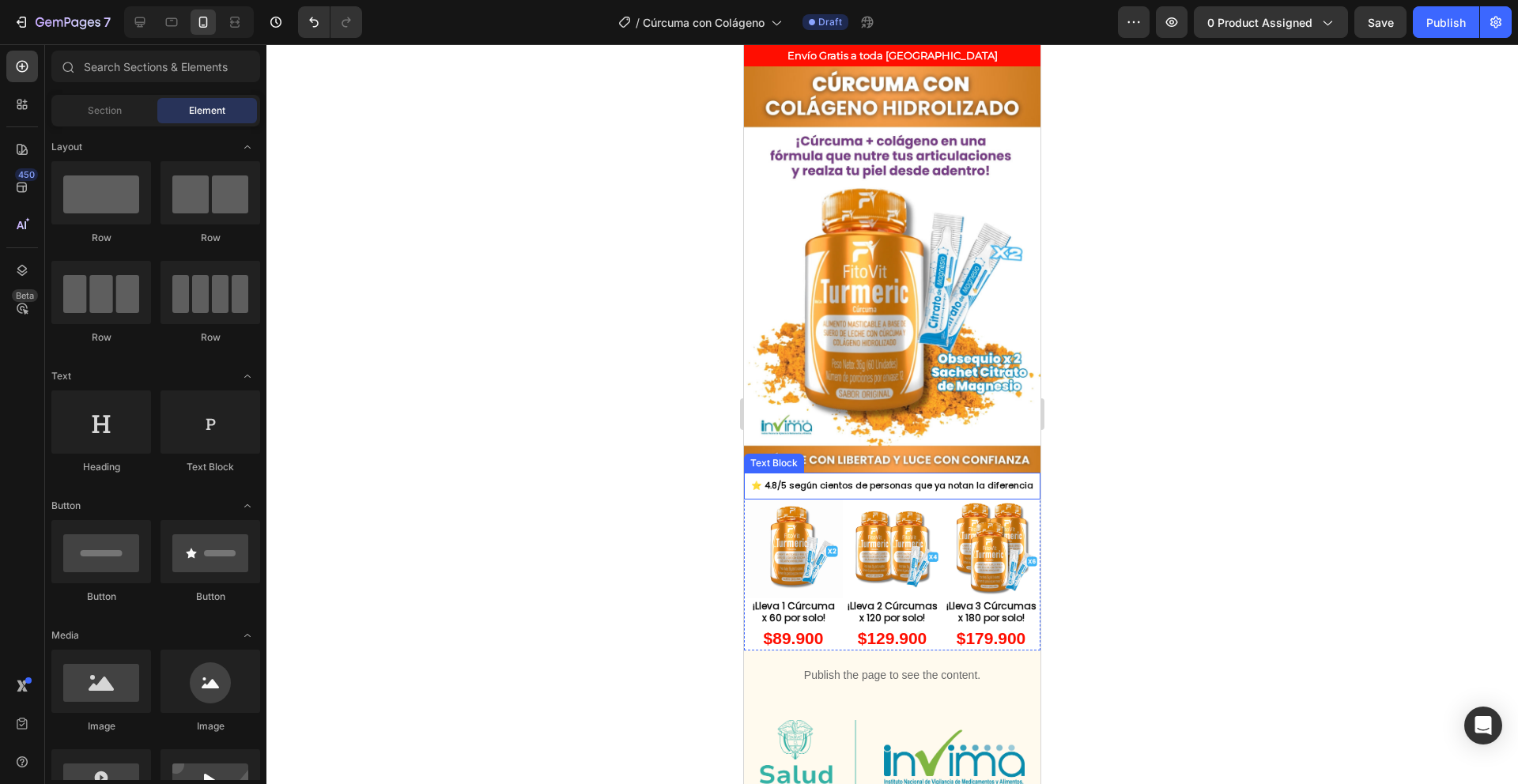
click at [908, 478] on p "⭐ 4.8/5 según cientos de personas que ya notan la diferencia" at bounding box center [892, 486] width 294 height 16
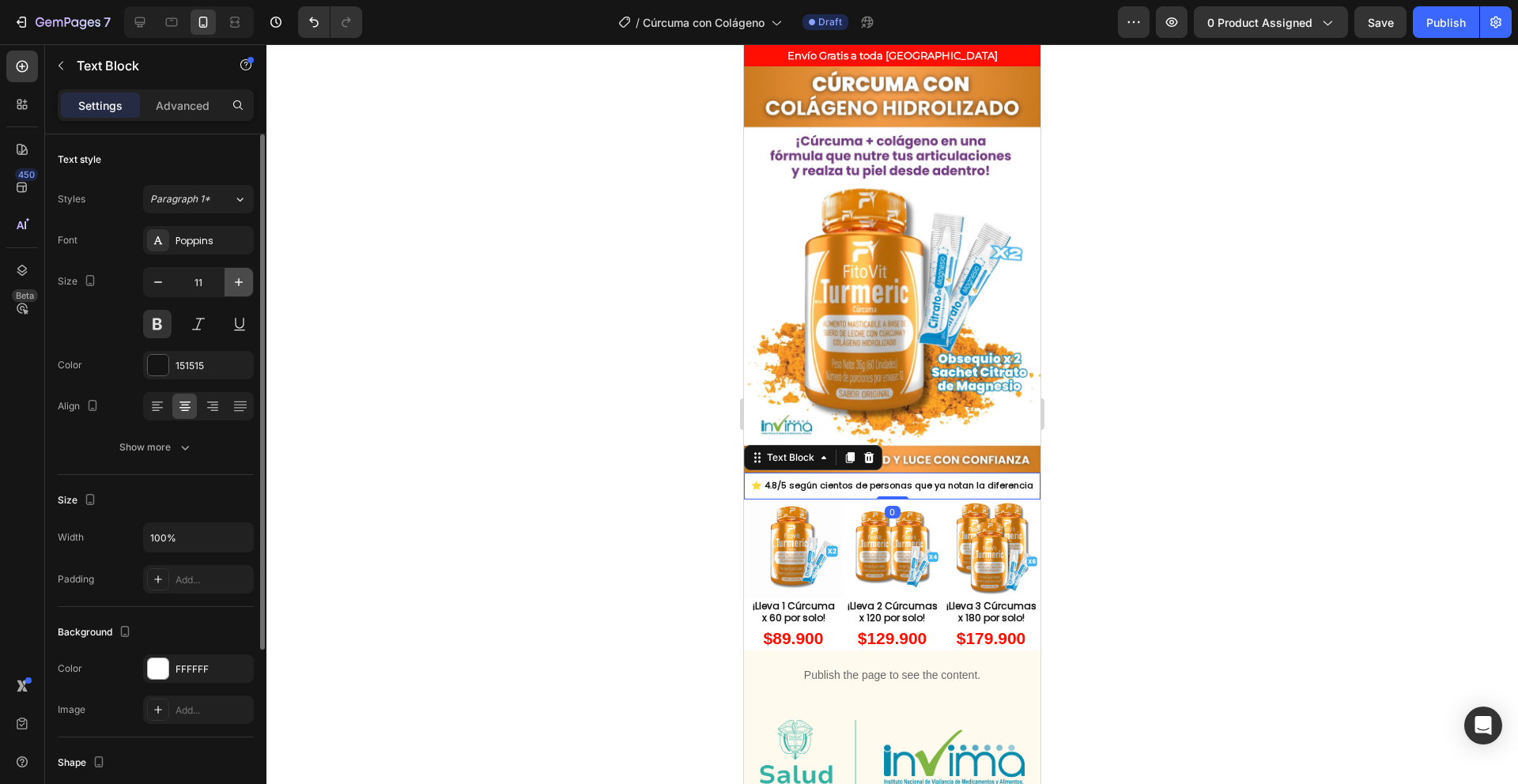
click at [241, 275] on icon "button" at bounding box center [239, 282] width 16 height 16
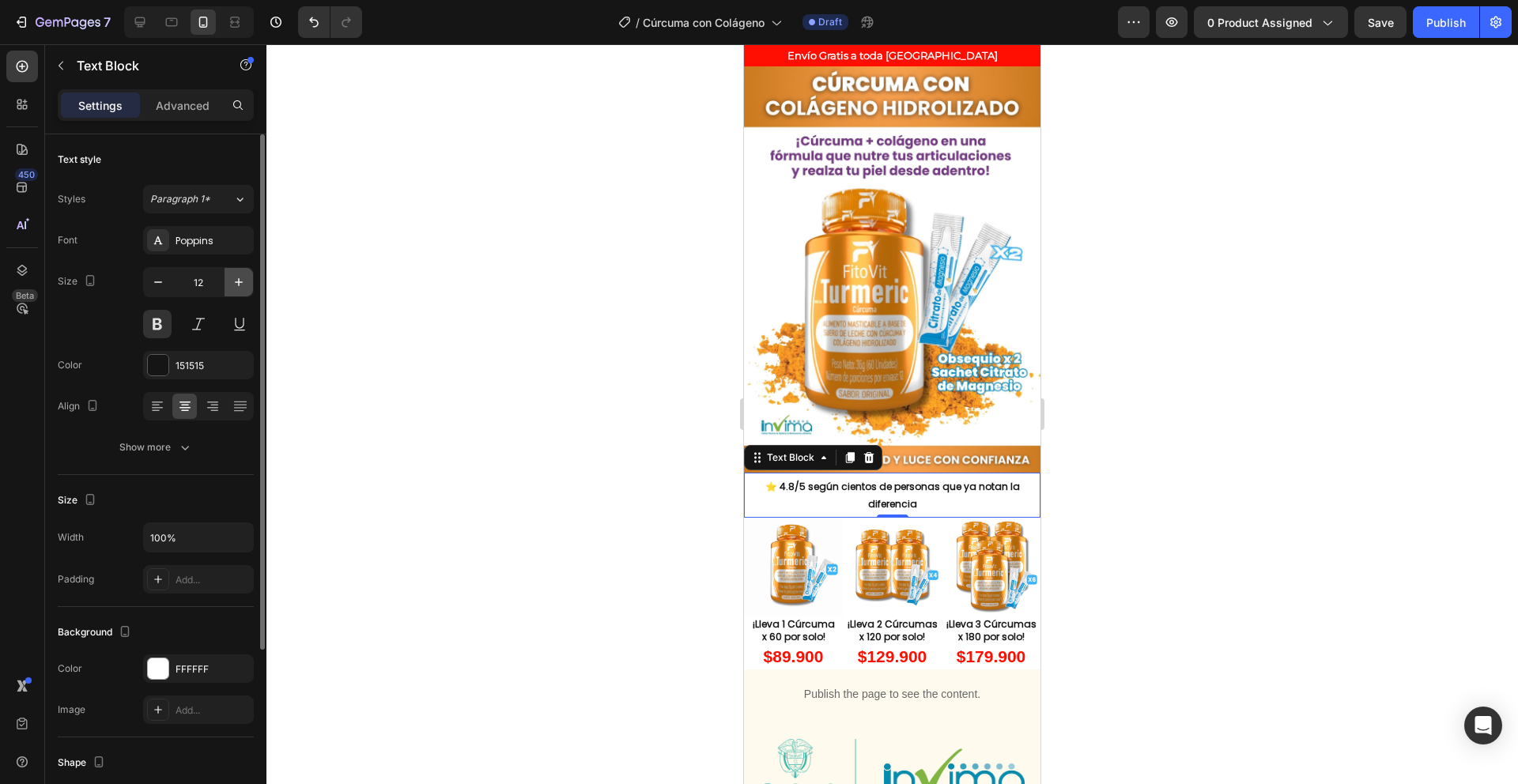
click at [241, 275] on icon "button" at bounding box center [239, 282] width 16 height 16
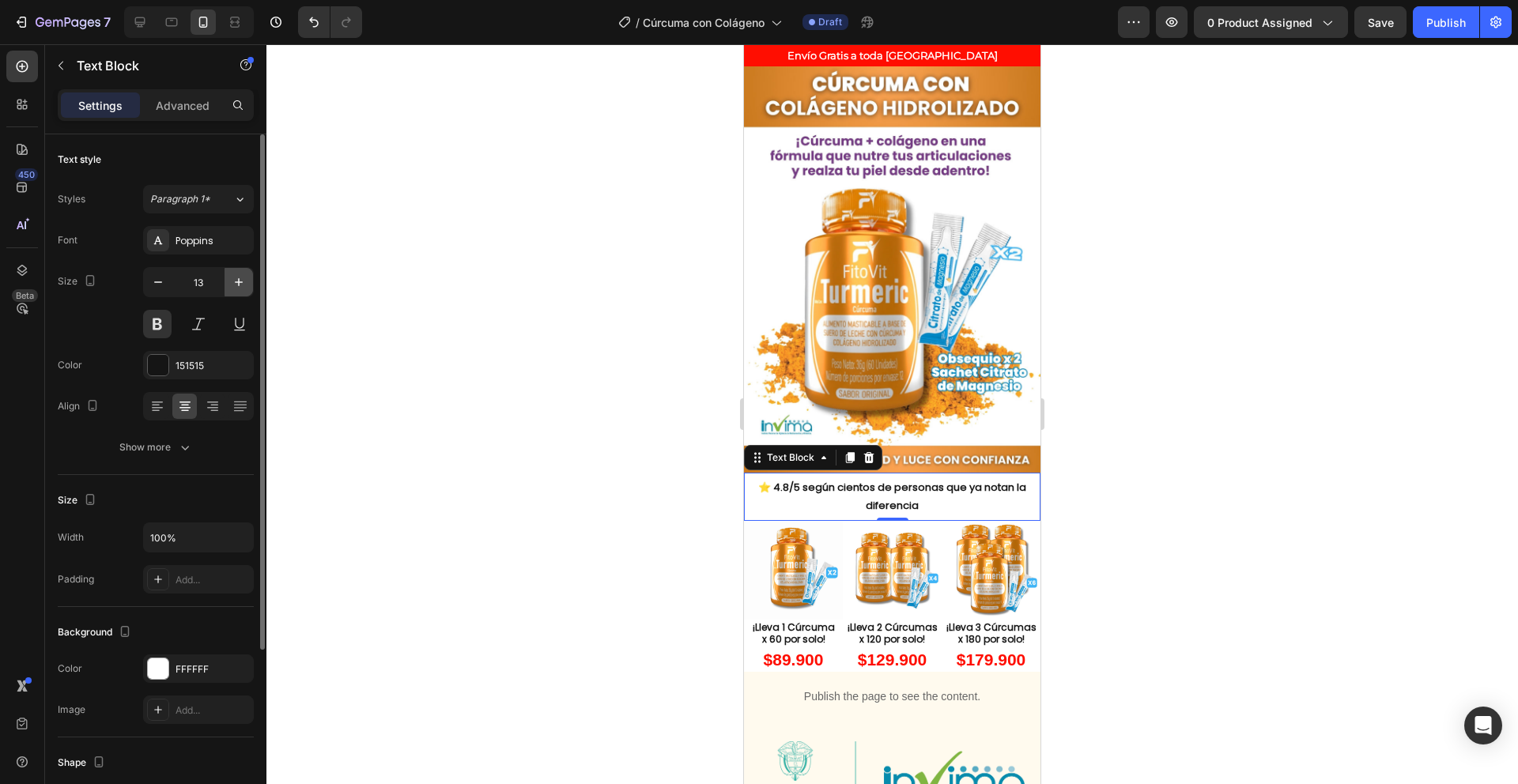
click at [241, 275] on icon "button" at bounding box center [239, 282] width 16 height 16
click at [153, 286] on icon "button" at bounding box center [158, 282] width 16 height 16
type input "13"
click at [782, 478] on p "⭐ 4.8/5 según cientos de personas que ya notan la diferencia" at bounding box center [892, 497] width 294 height 37
click at [1287, 496] on div at bounding box center [892, 414] width 1252 height 740
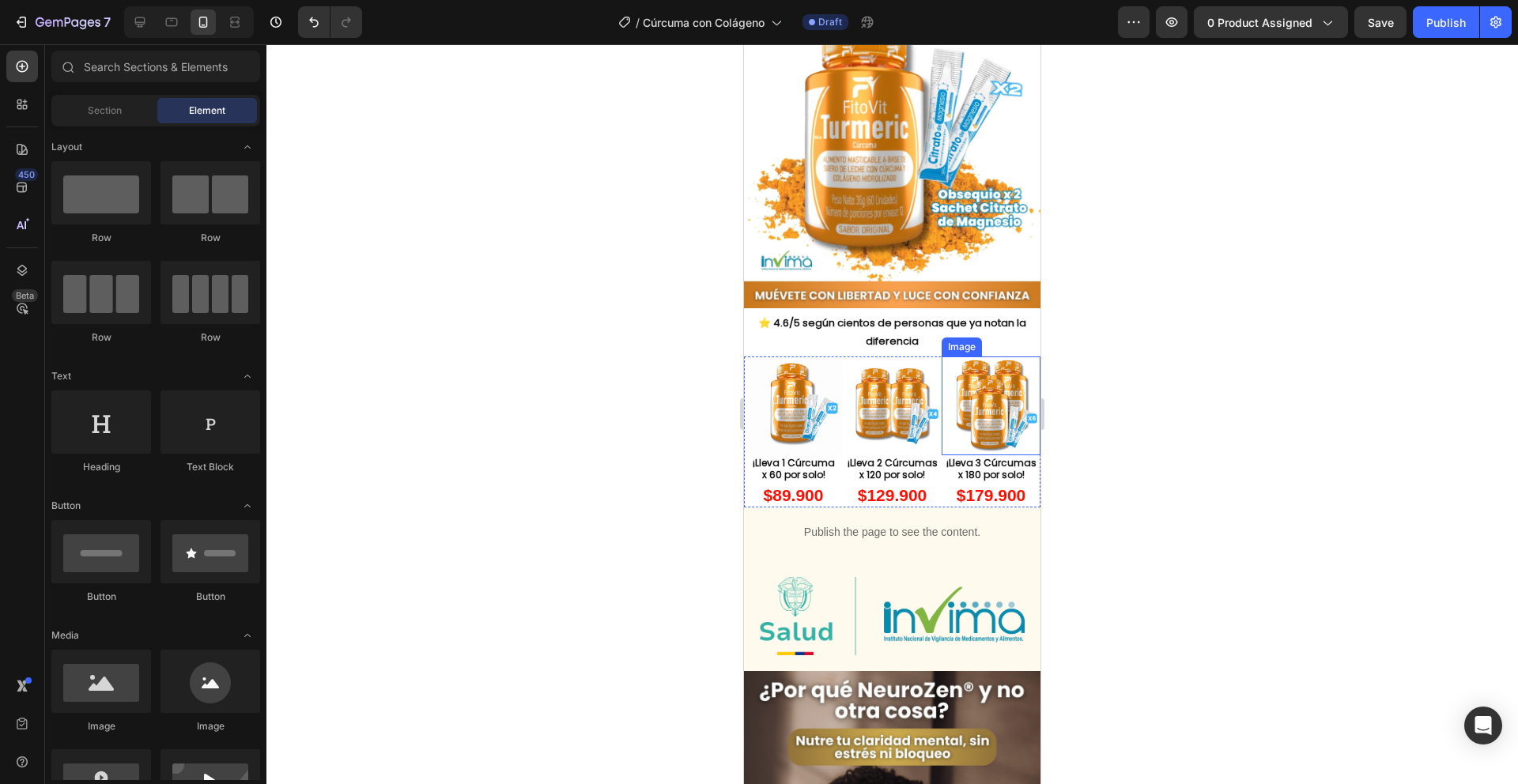
scroll to position [342, 0]
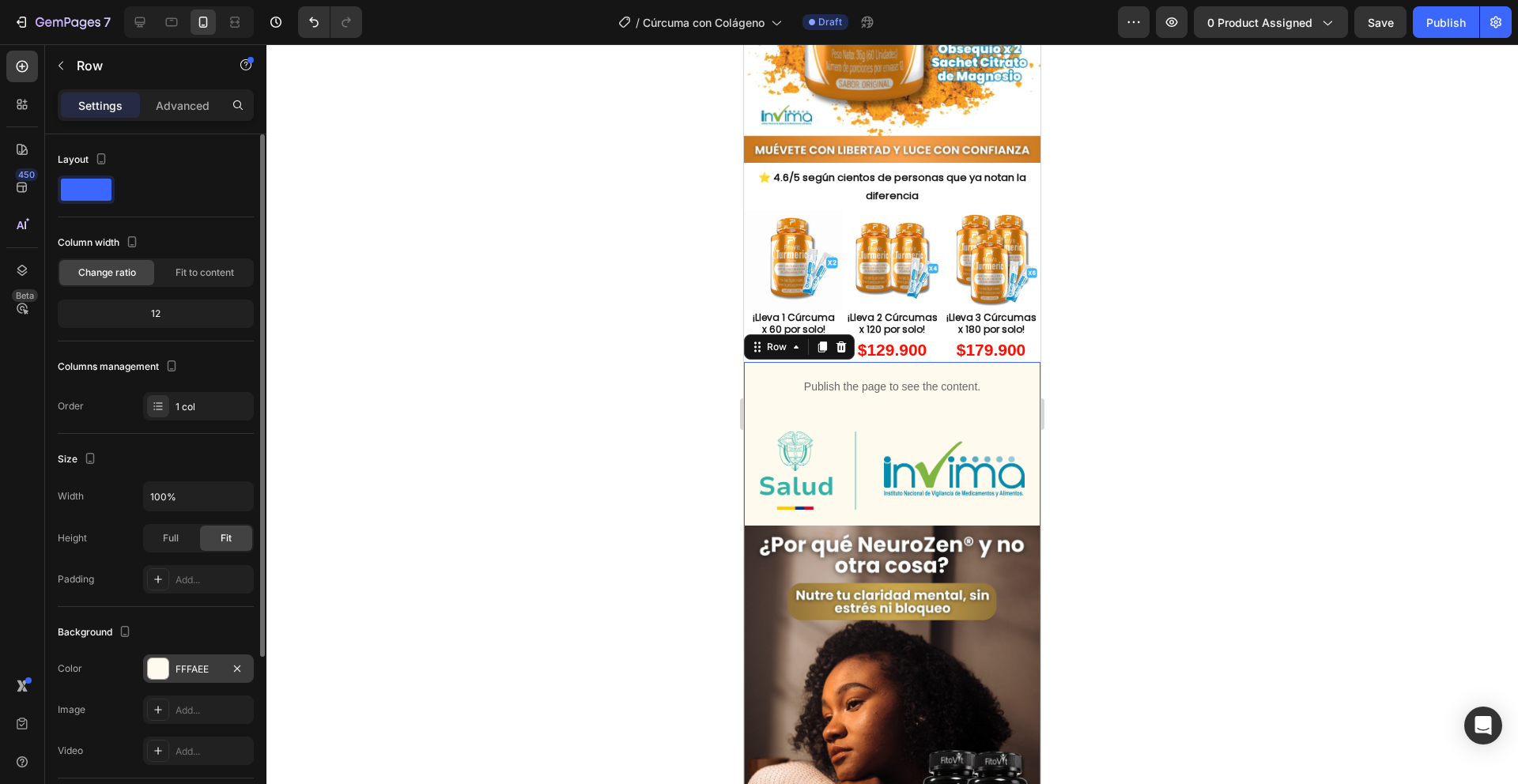
click at [163, 661] on div at bounding box center [158, 668] width 21 height 21
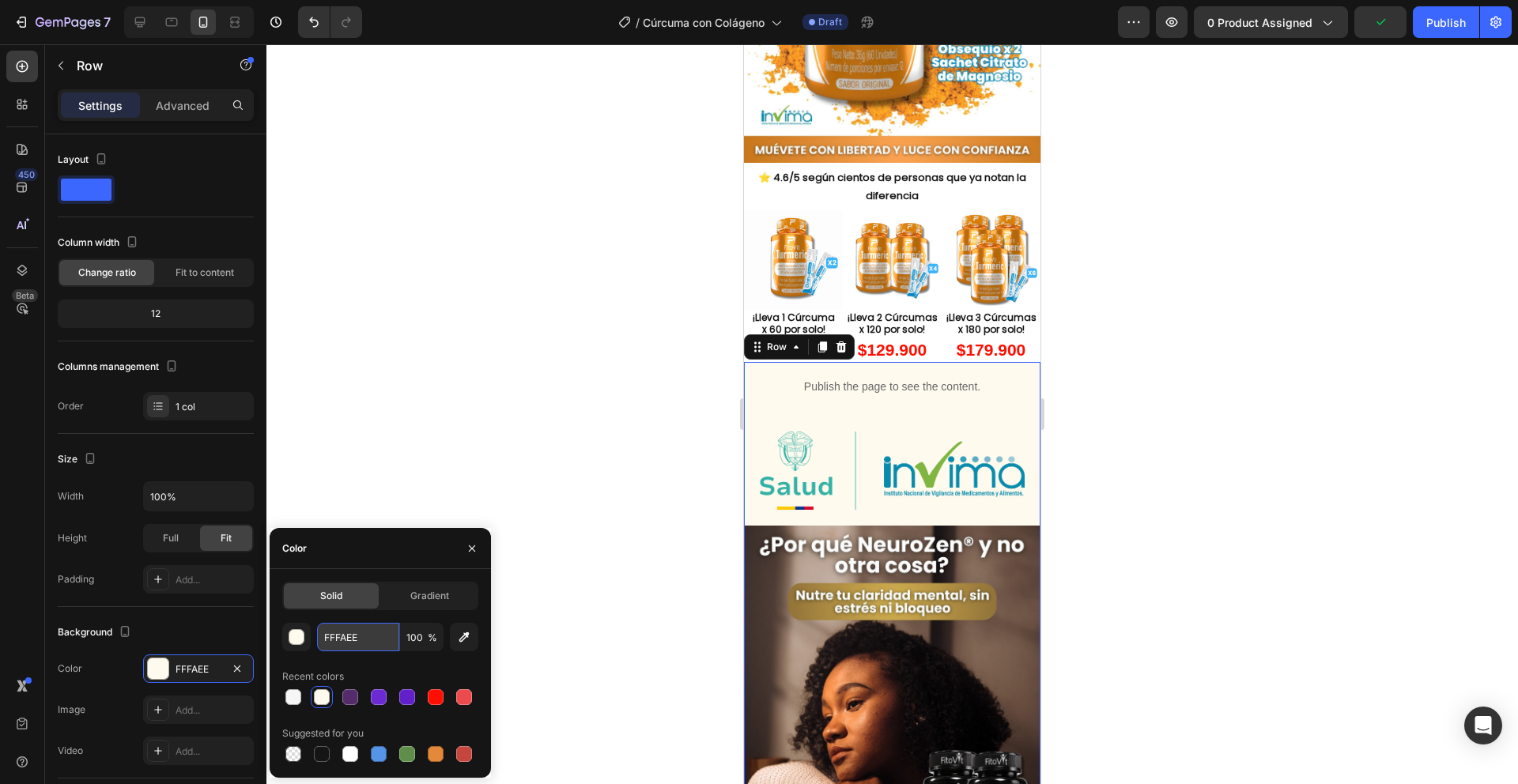
click at [333, 635] on input "FFFAEE" at bounding box center [359, 637] width 83 height 28
paste input "FFF"
type input "FFFFFF"
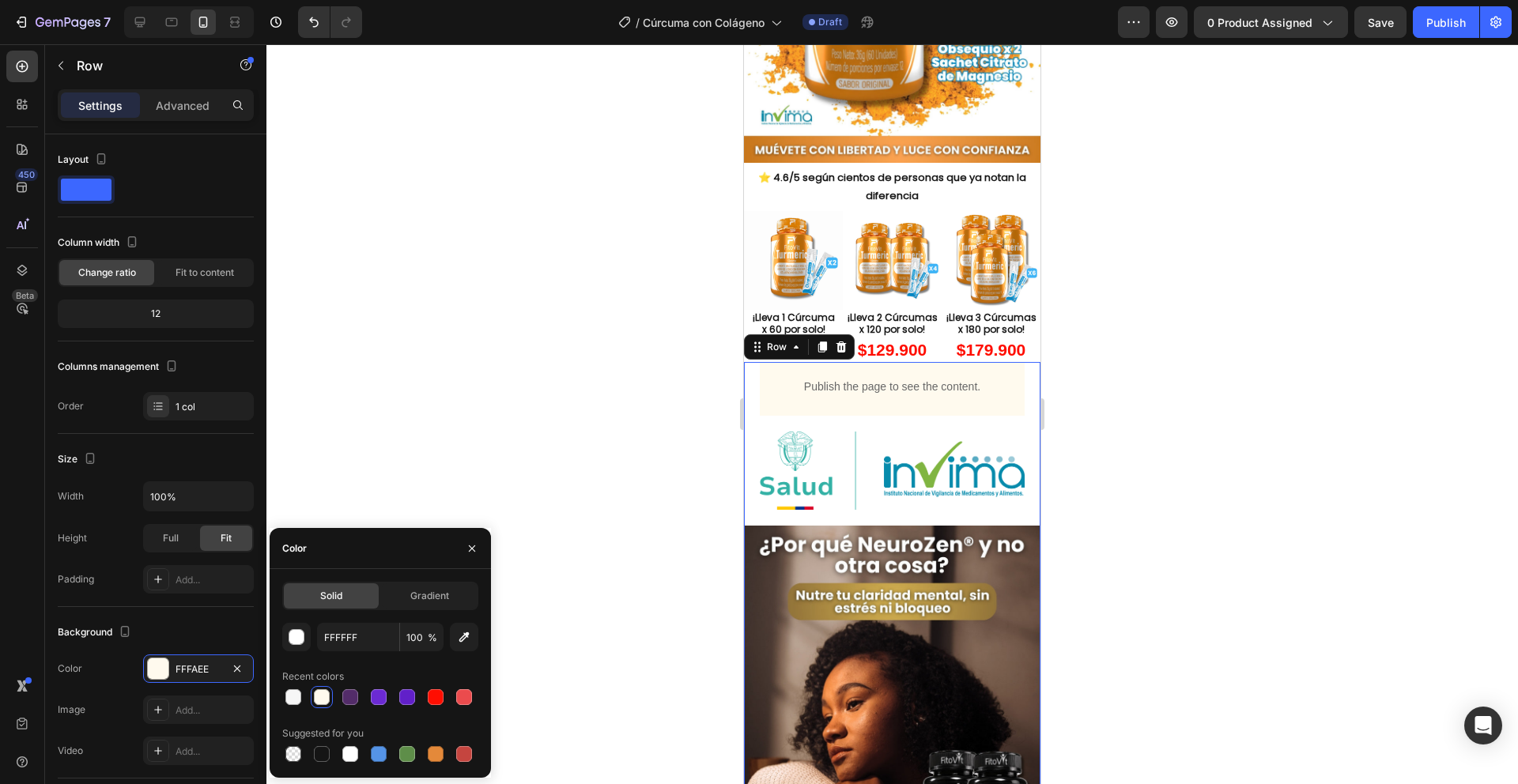
click at [431, 457] on div at bounding box center [892, 414] width 1252 height 740
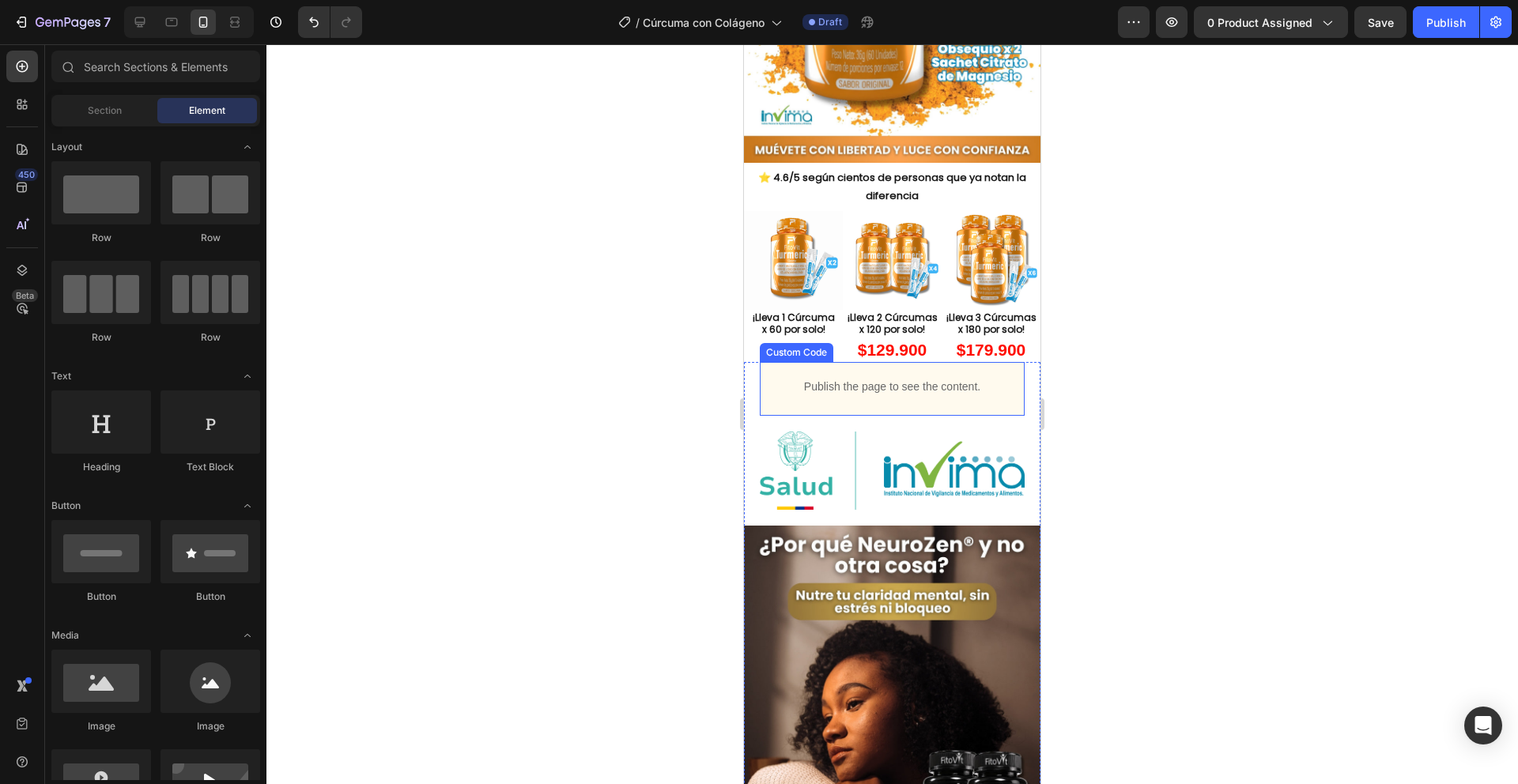
click at [776, 379] on p "Publish the page to see the content." at bounding box center [892, 387] width 265 height 17
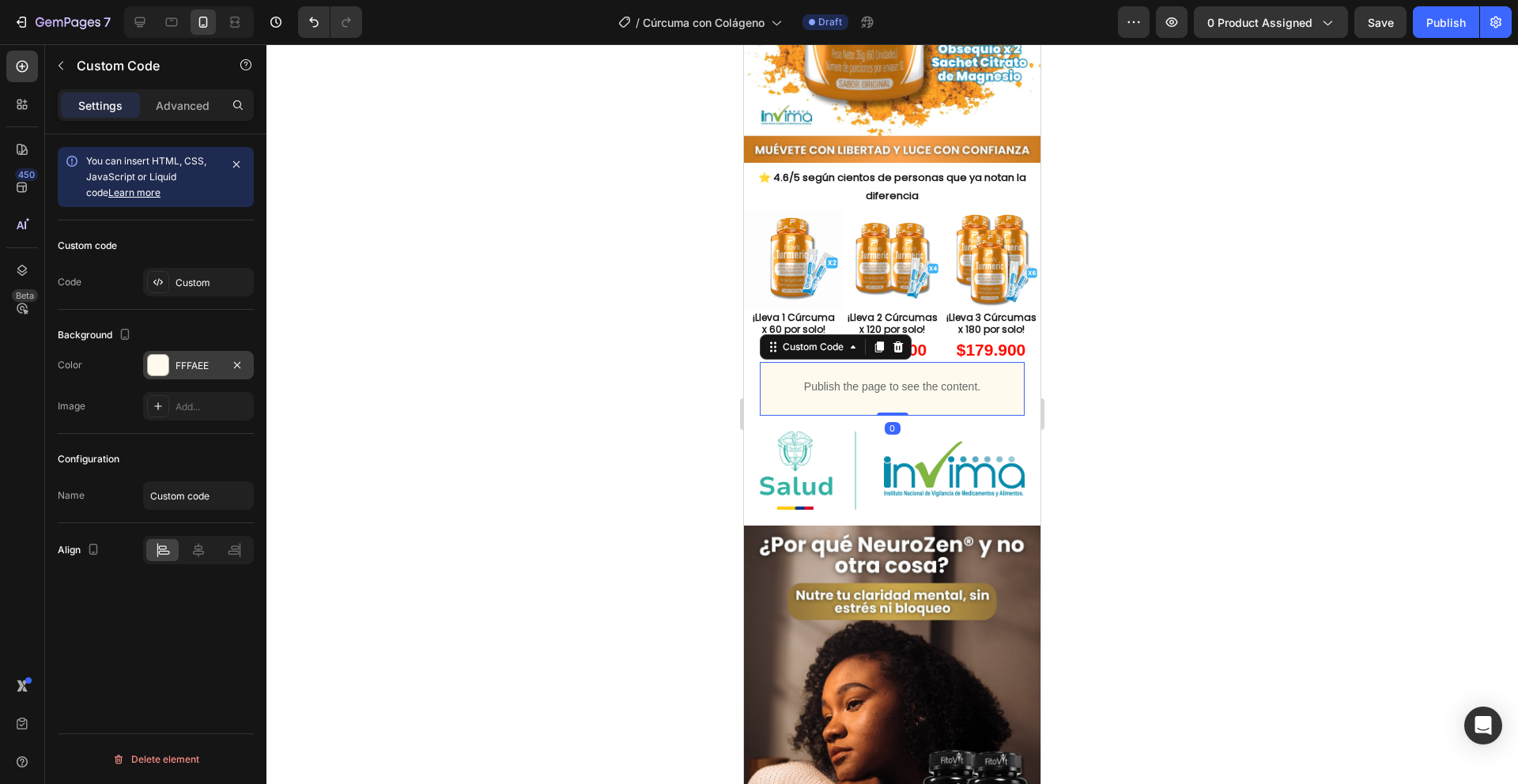
click at [167, 371] on div at bounding box center [158, 364] width 21 height 21
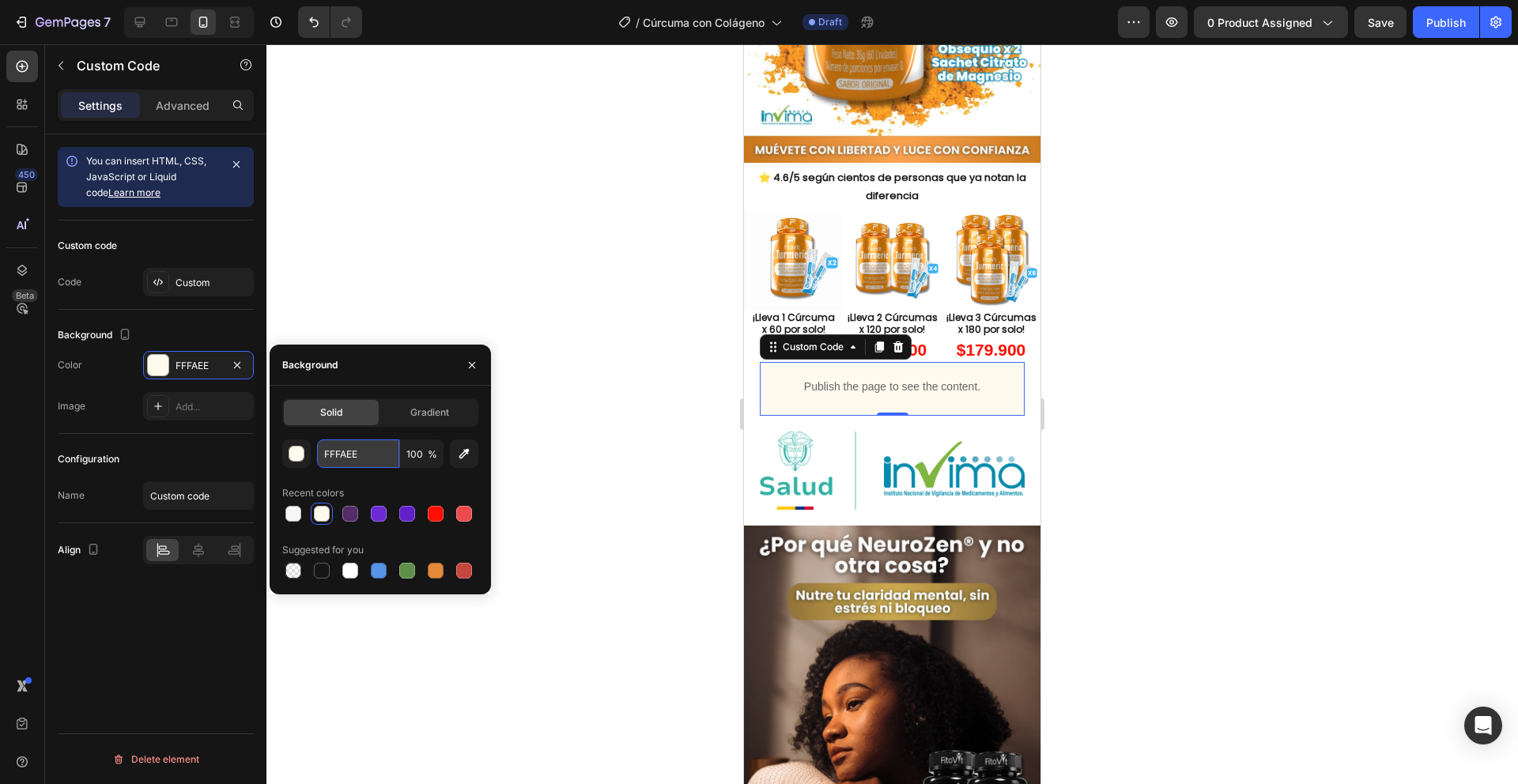
click at [349, 453] on input "FFFAEE" at bounding box center [359, 454] width 83 height 28
paste input "FFF"
type input "FFFFFF"
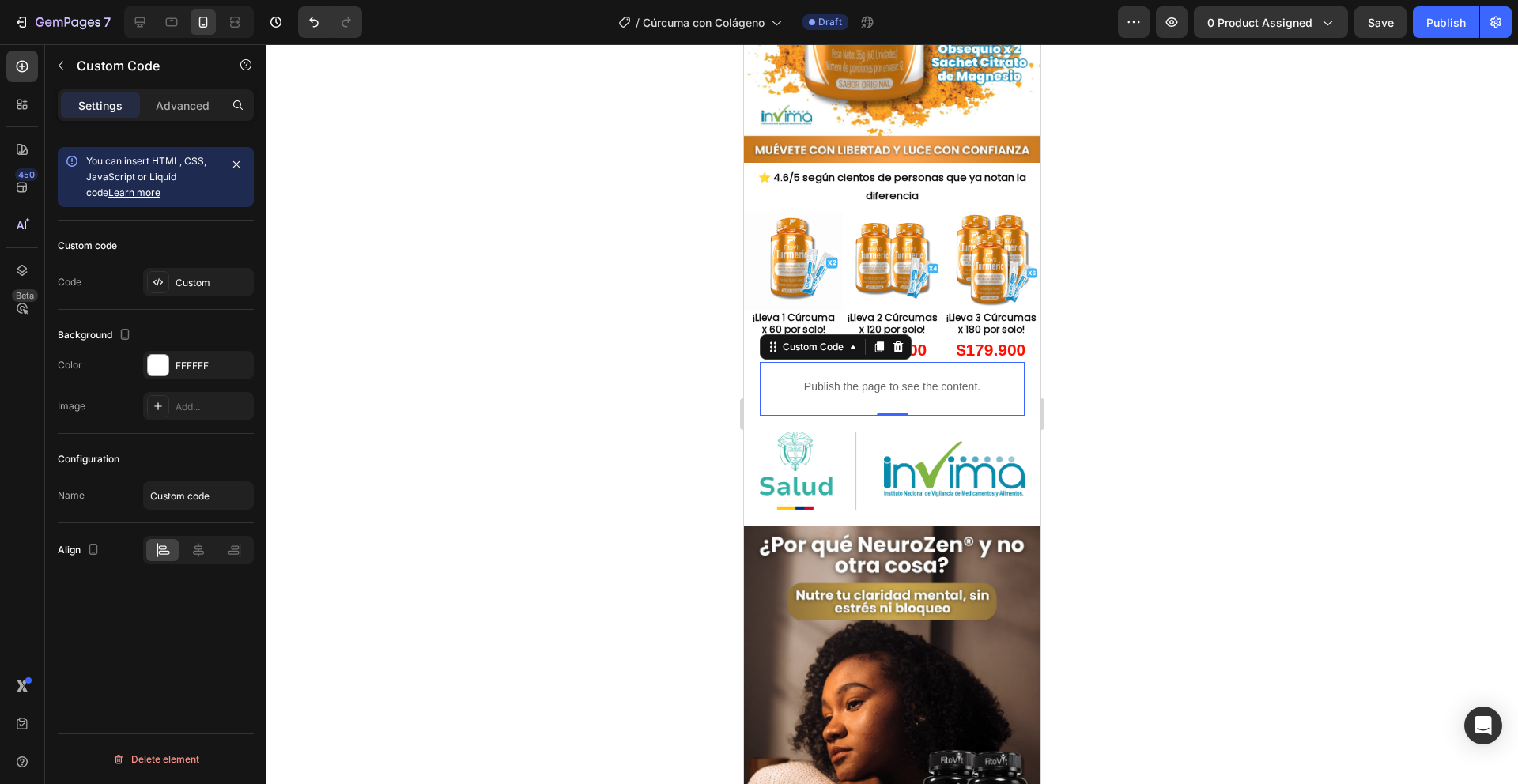
click at [592, 394] on div at bounding box center [892, 414] width 1252 height 740
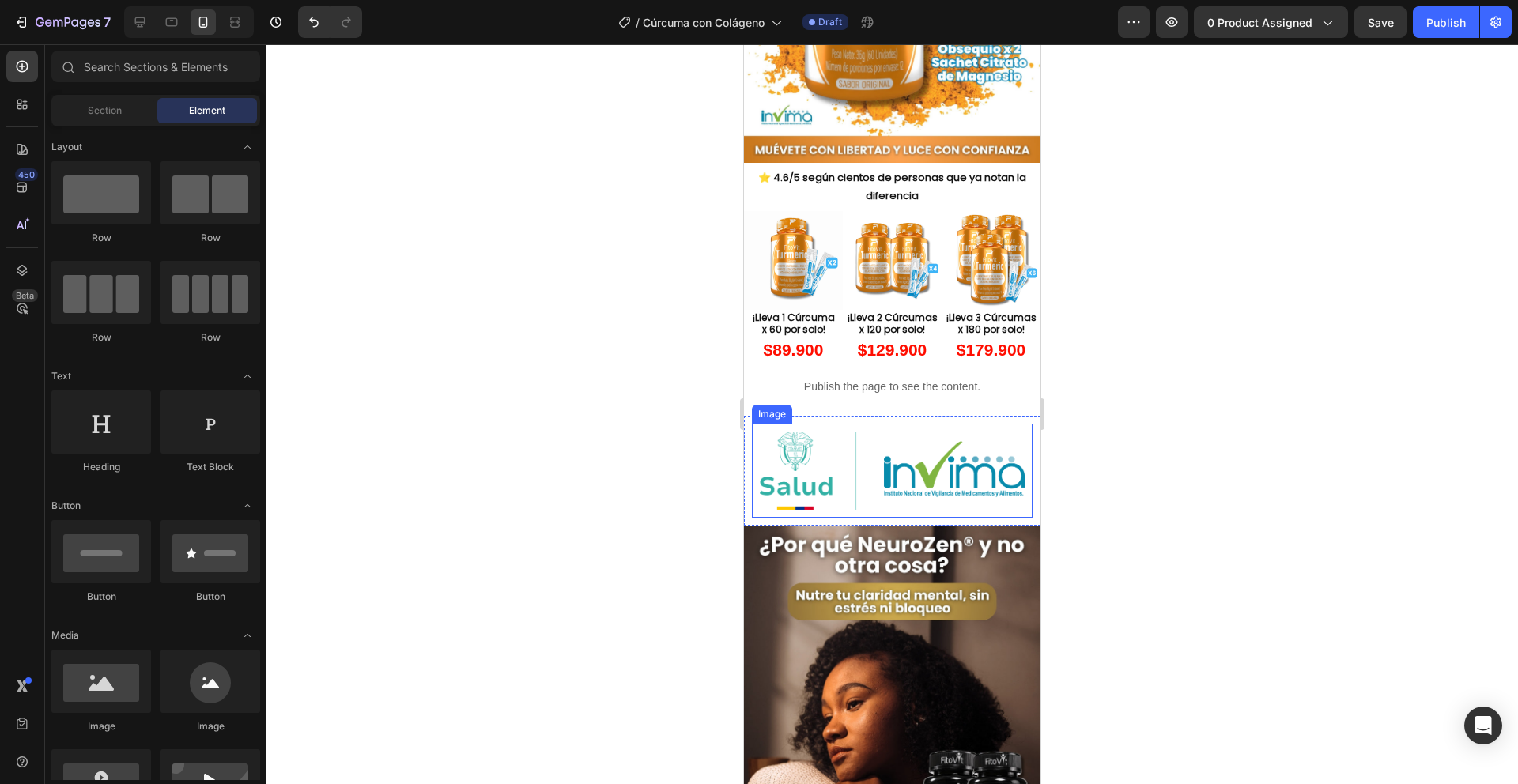
click at [813, 431] on img at bounding box center [892, 470] width 265 height 78
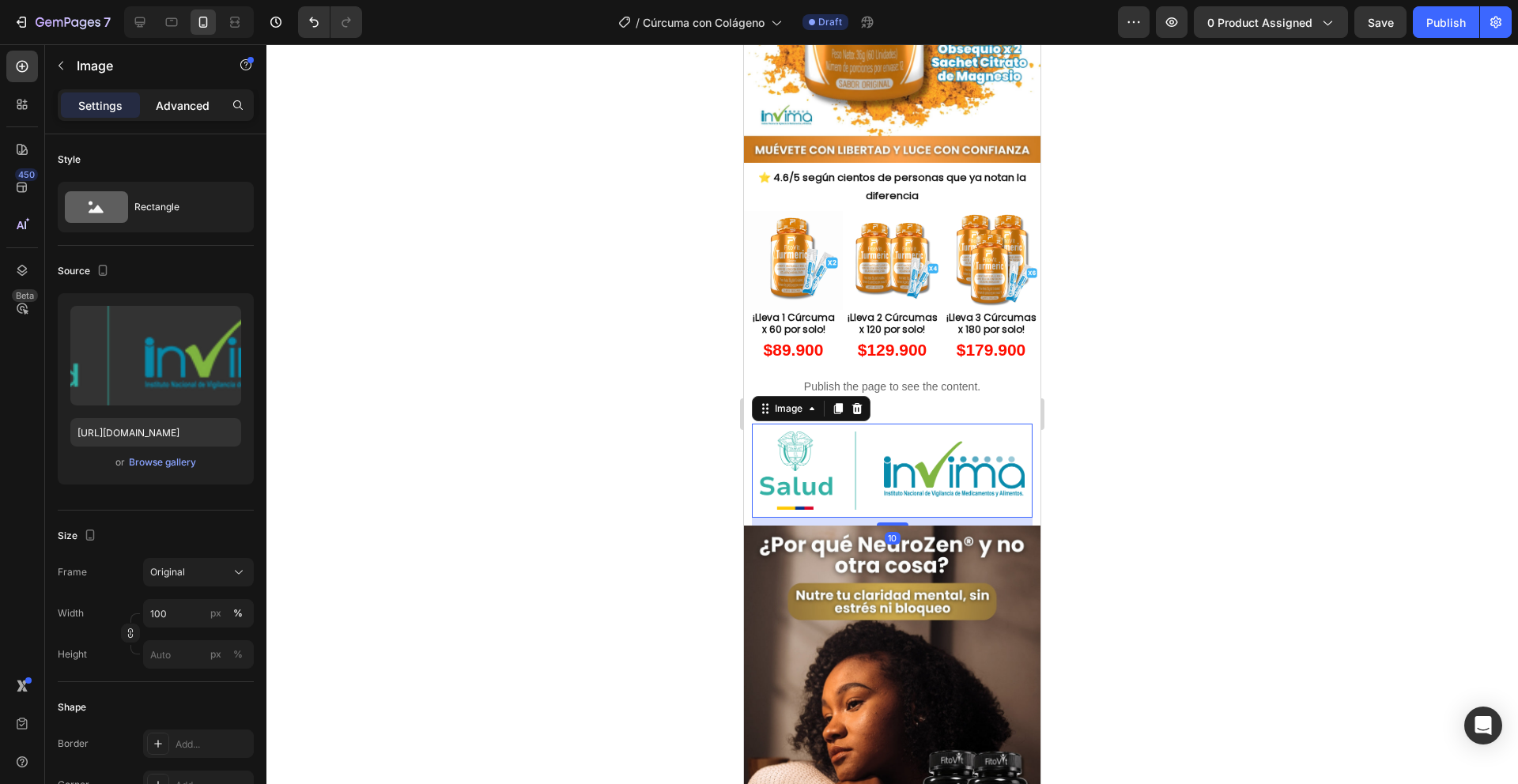
click at [181, 117] on div "Advanced" at bounding box center [183, 105] width 79 height 26
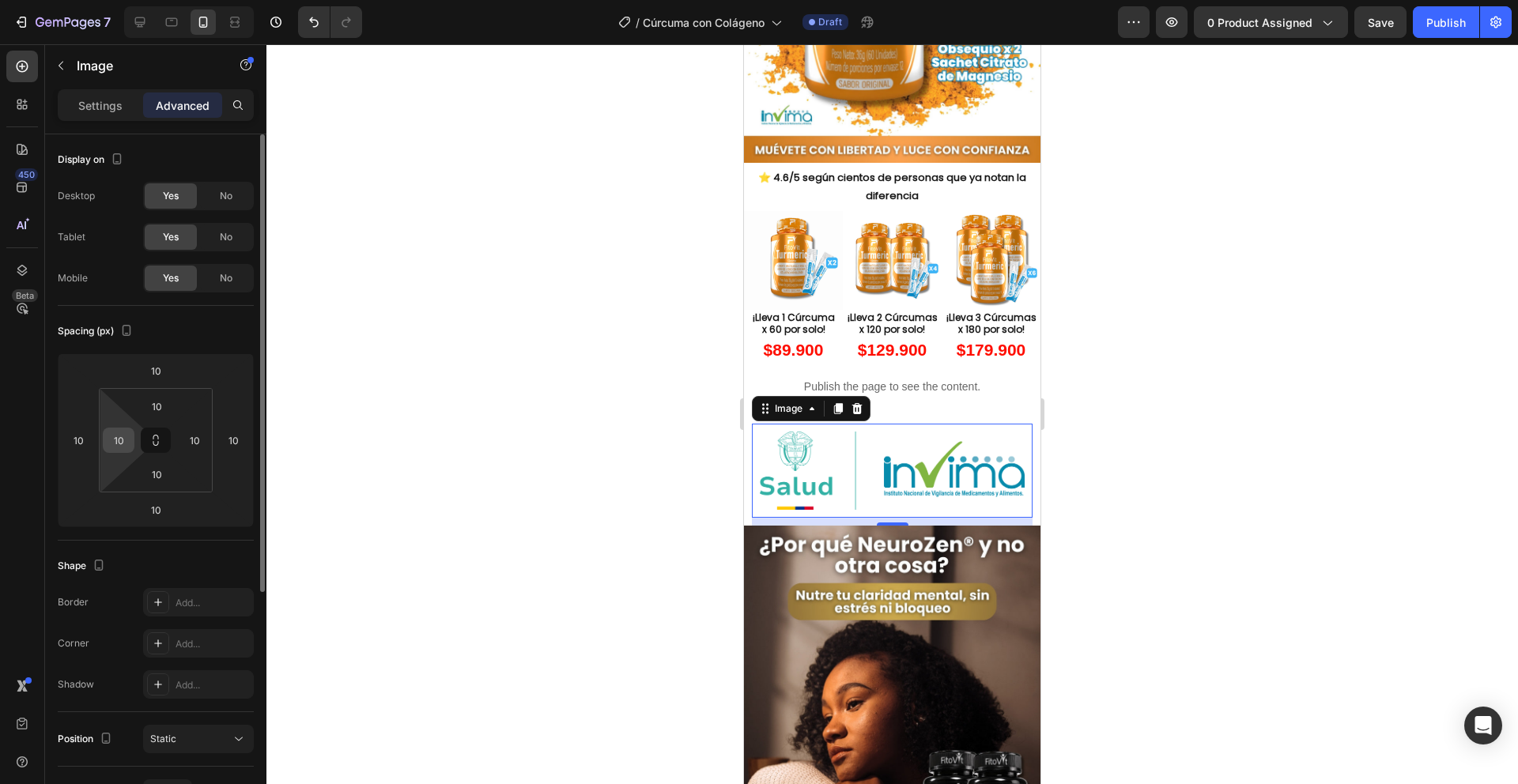
click at [121, 448] on input "10" at bounding box center [119, 440] width 24 height 24
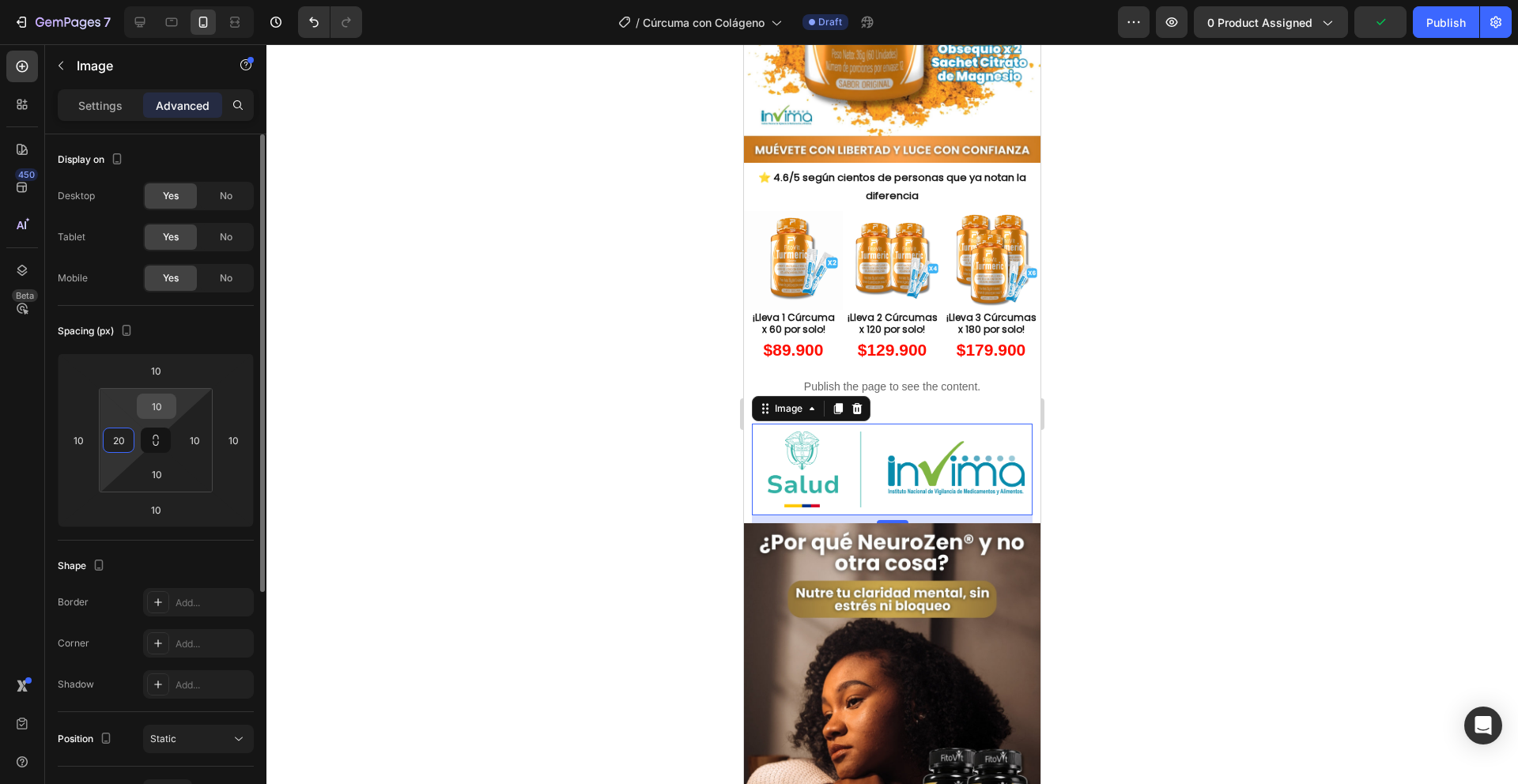
type input "20"
click at [155, 409] on input "10" at bounding box center [156, 407] width 31 height 24
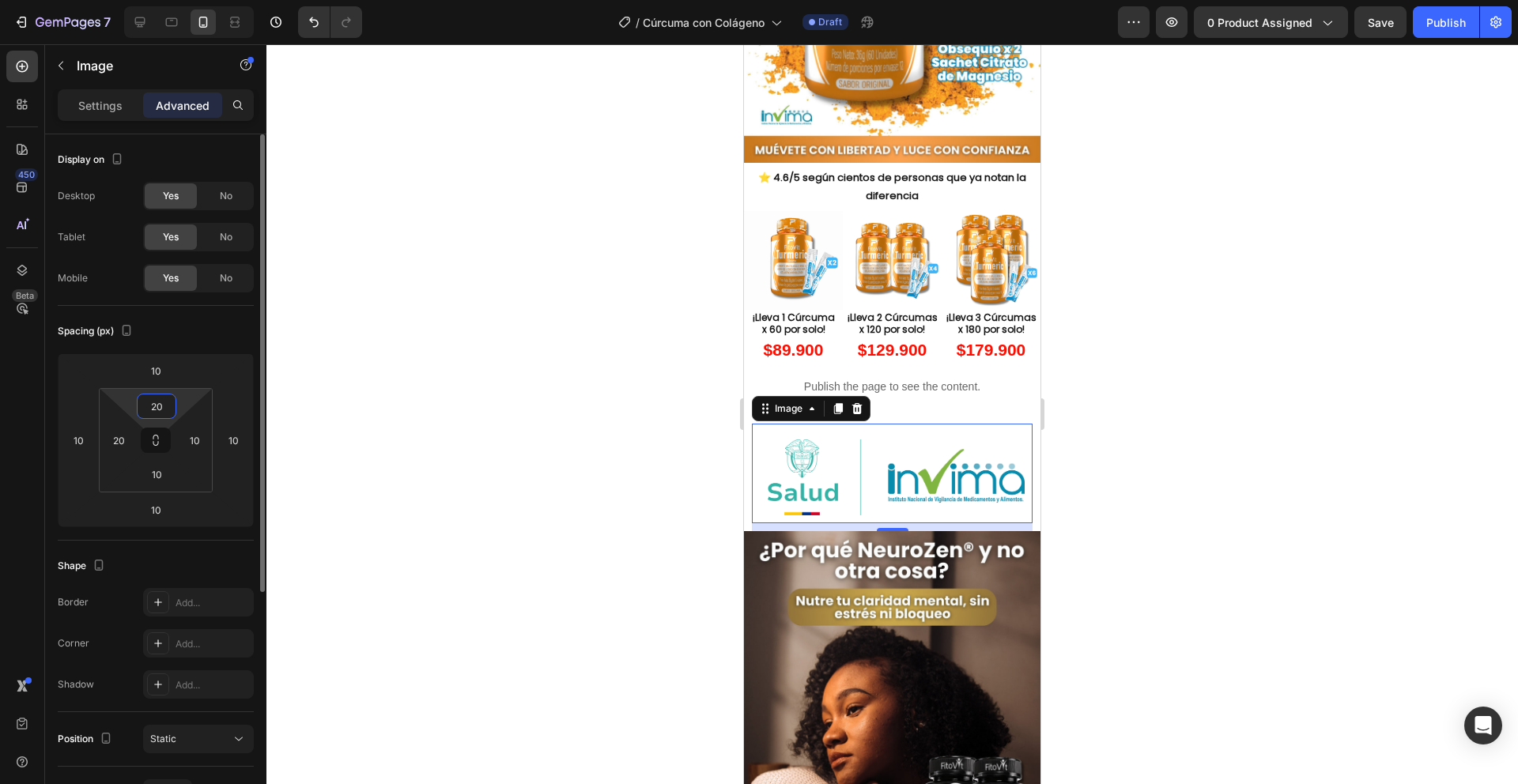
type input "20"
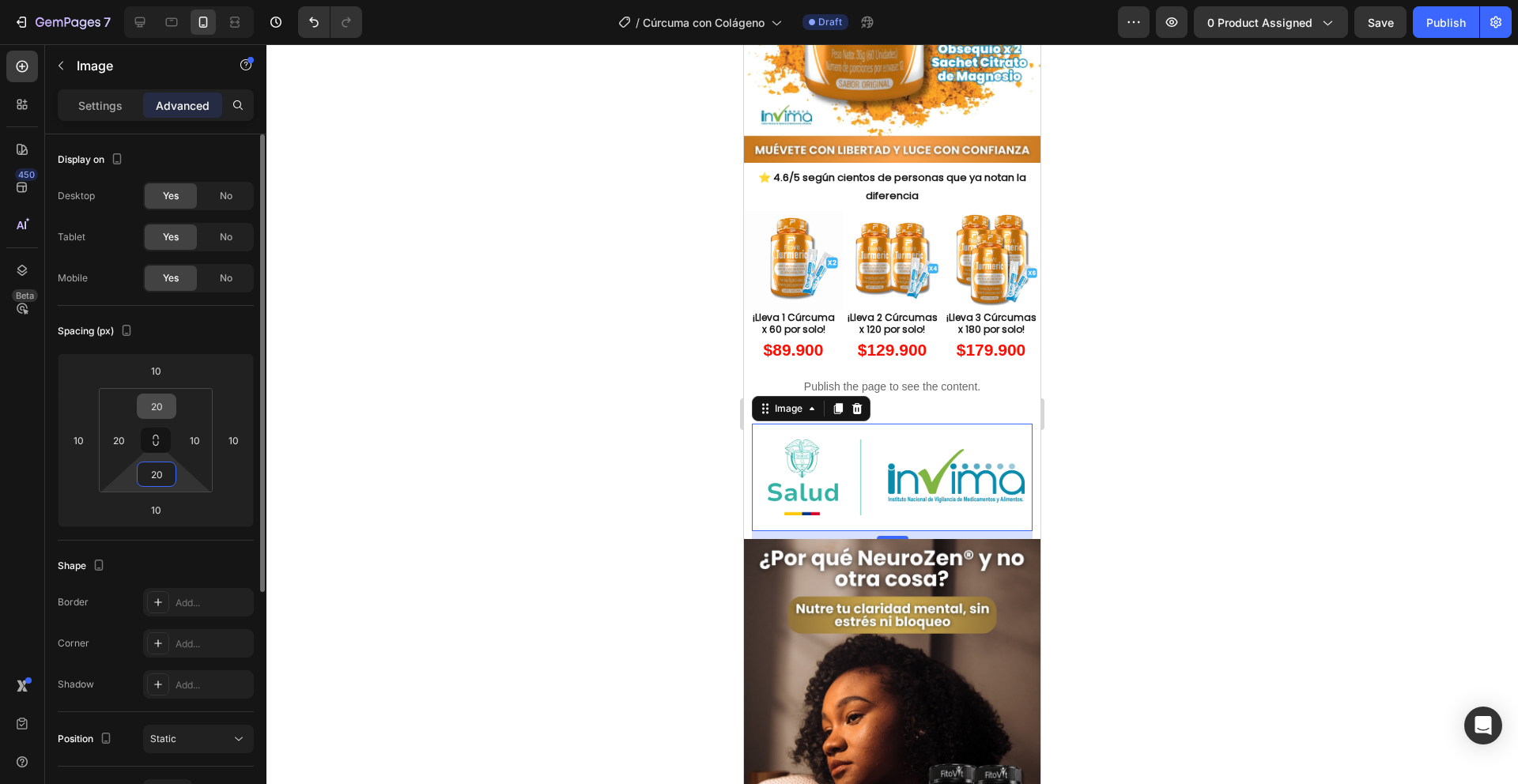
type input "20"
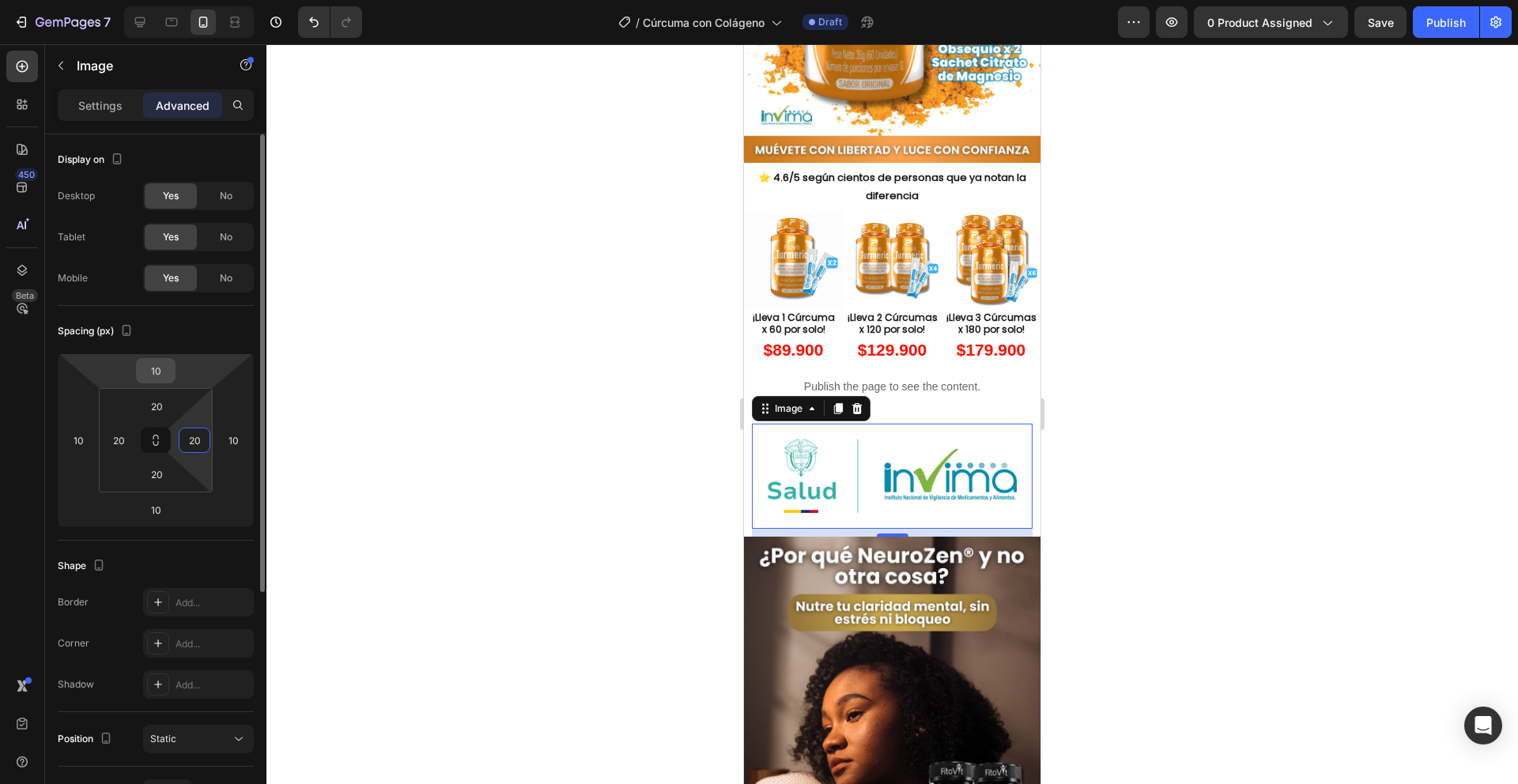
type input "20"
click at [175, 373] on div "10" at bounding box center [155, 371] width 39 height 26
click at [167, 373] on input "10" at bounding box center [155, 370] width 31 height 24
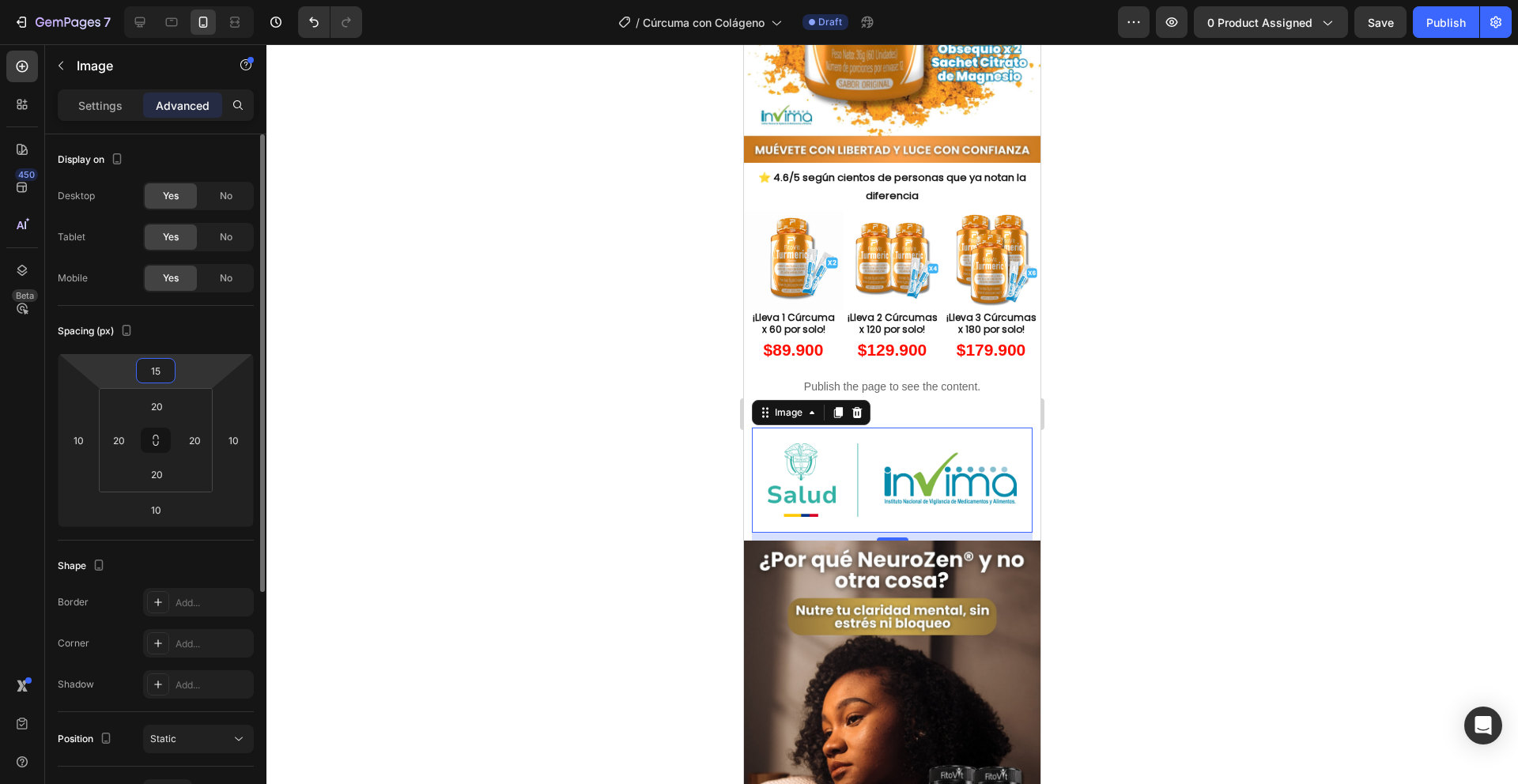
type input "15"
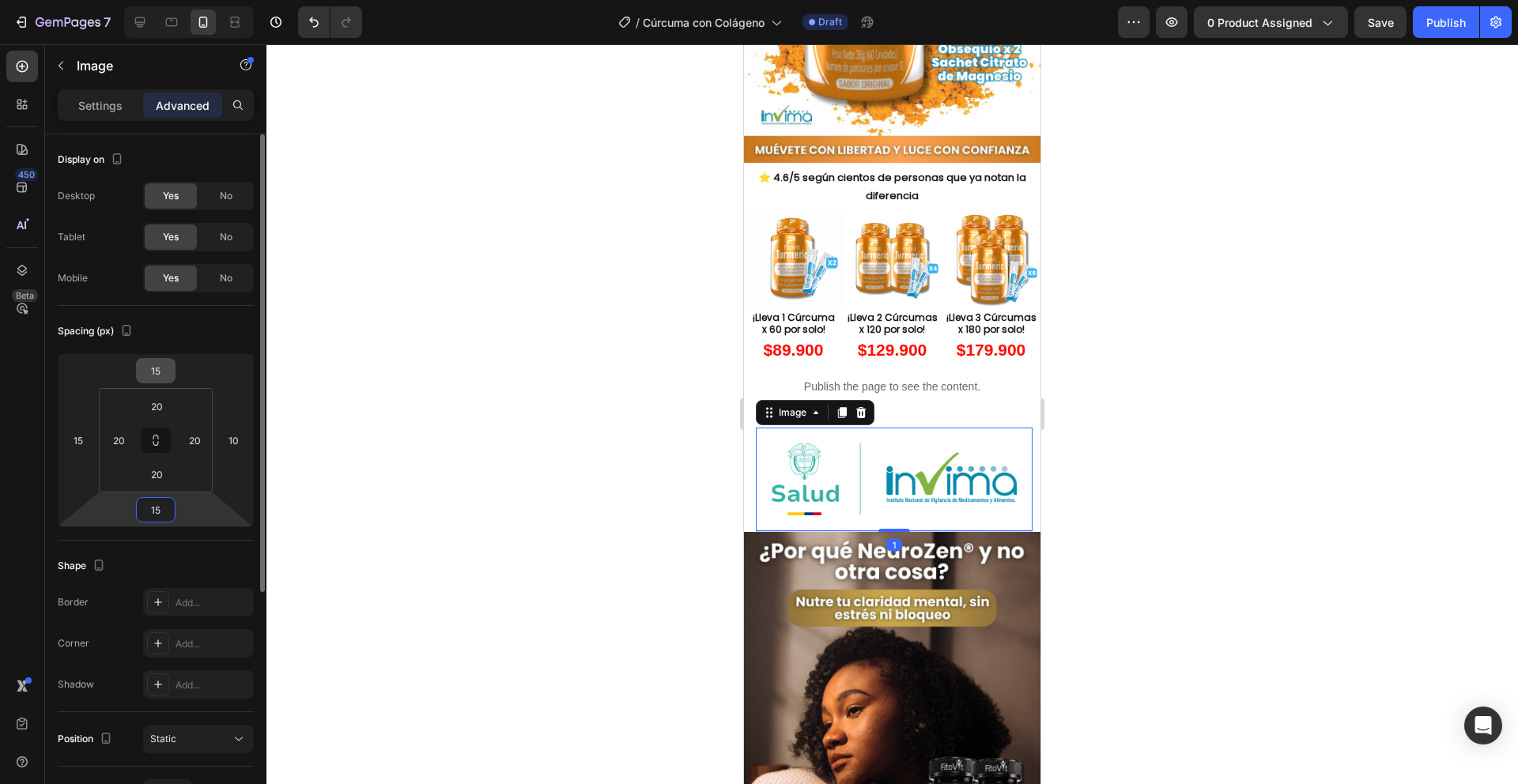
type input "15"
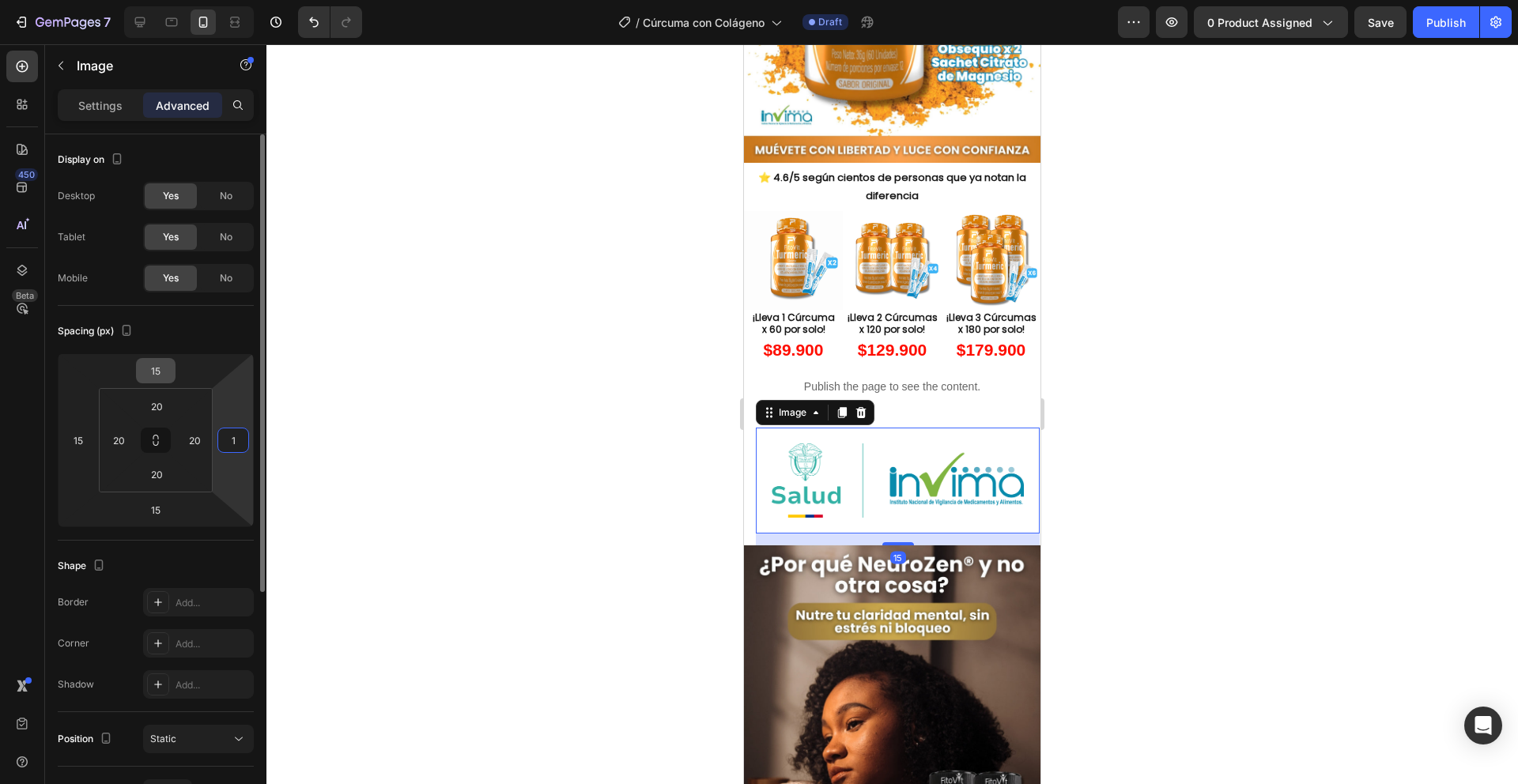
type input "15"
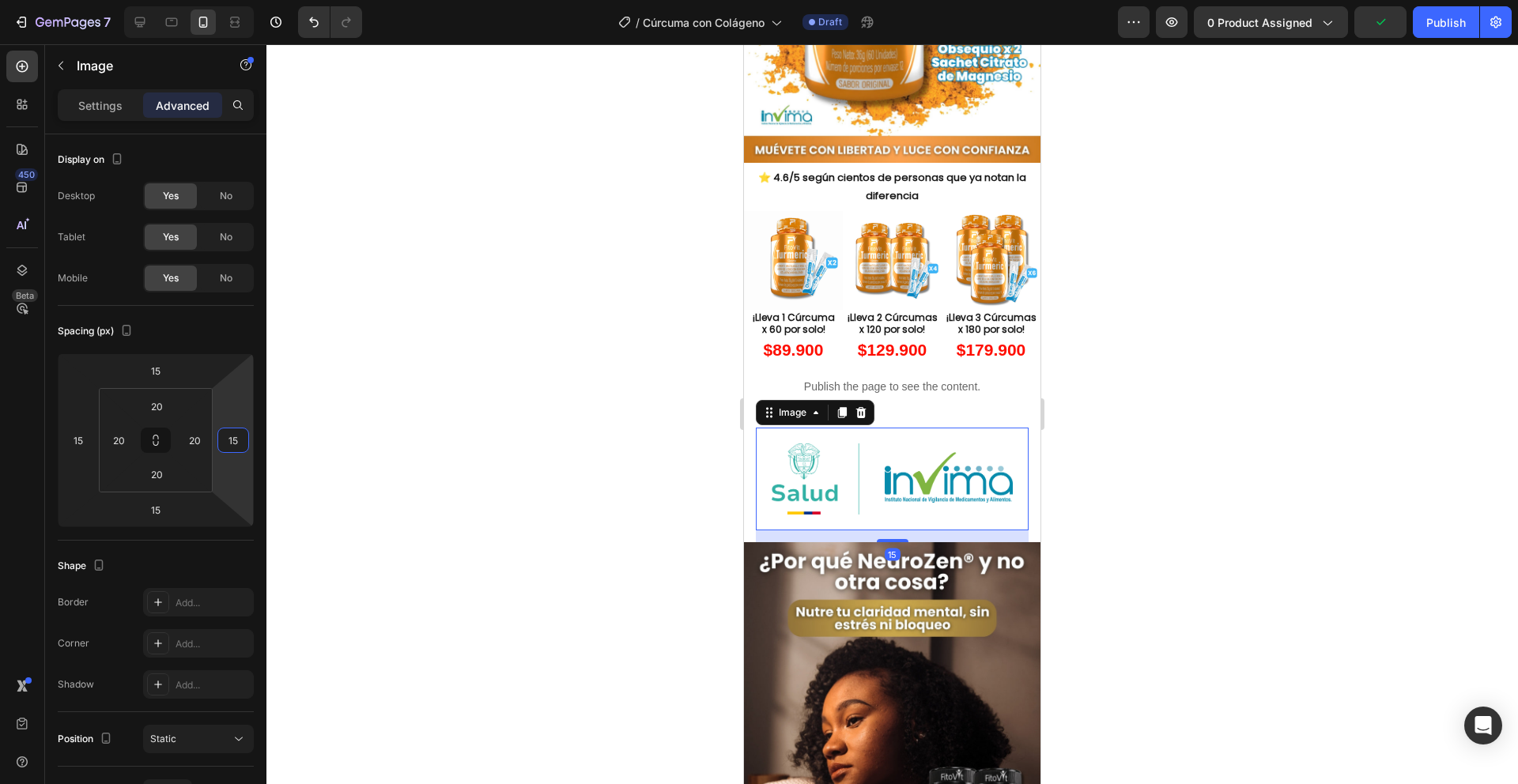
click at [386, 314] on div at bounding box center [892, 414] width 1252 height 740
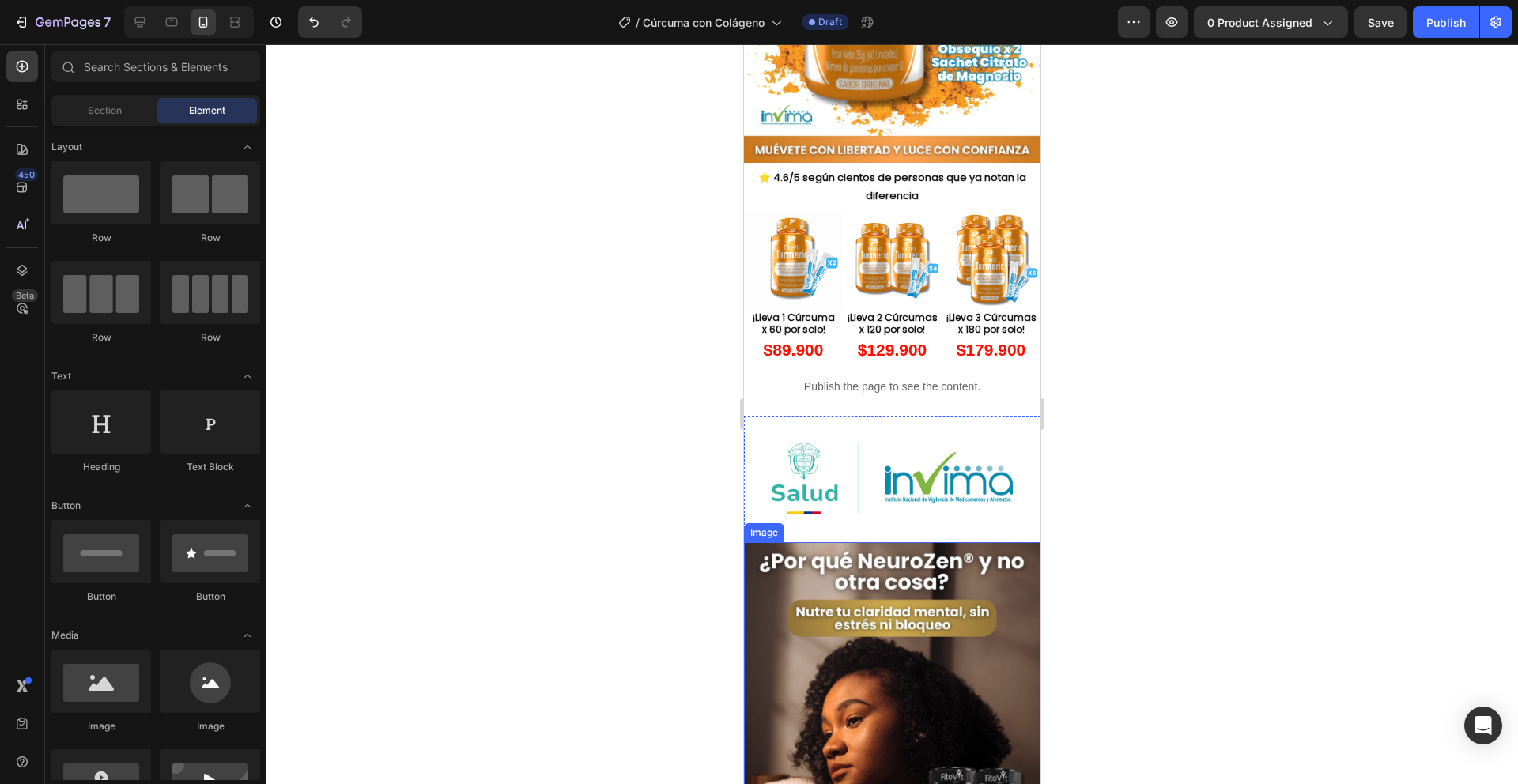
click at [905, 581] on img at bounding box center [892, 746] width 297 height 407
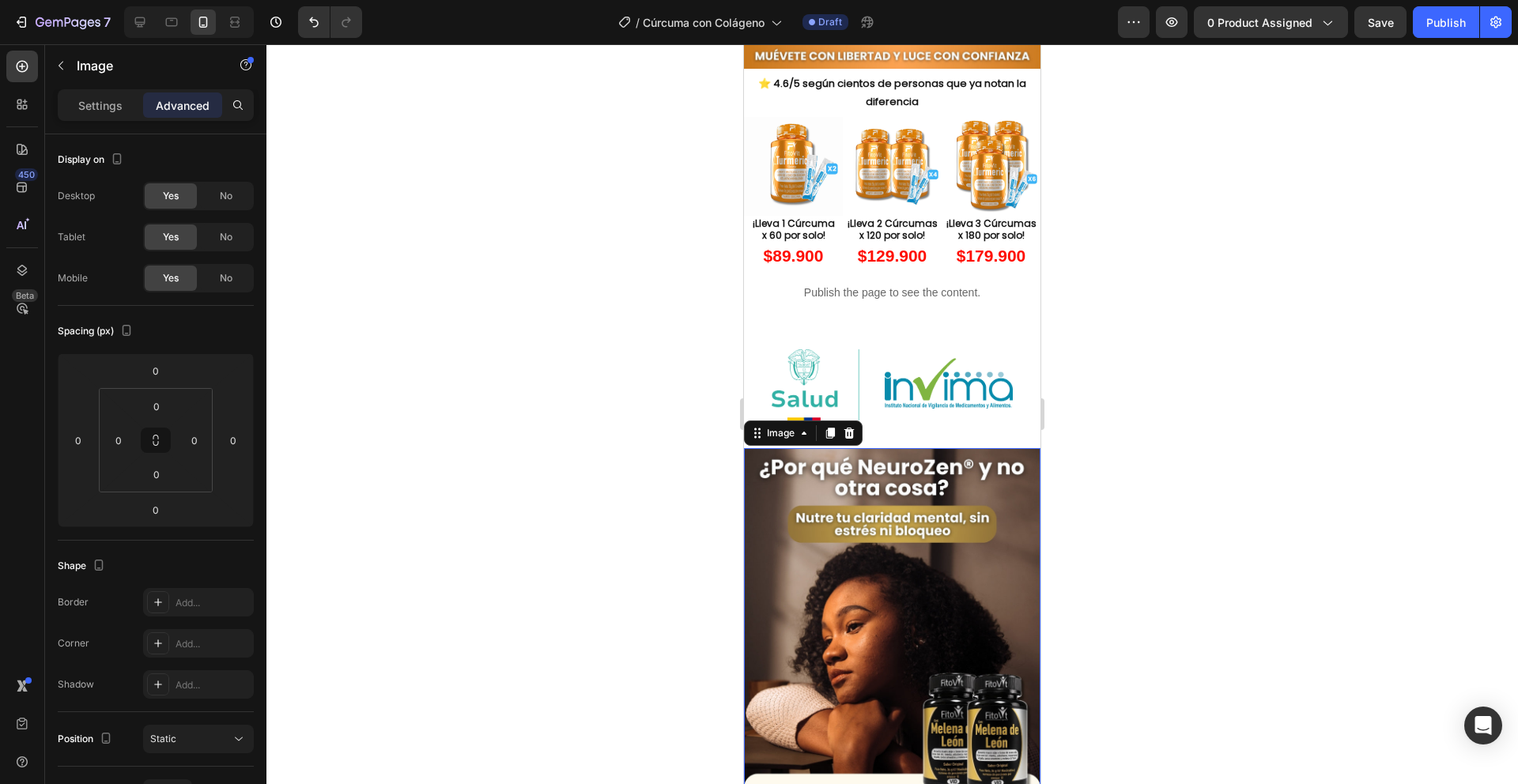
scroll to position [593, 0]
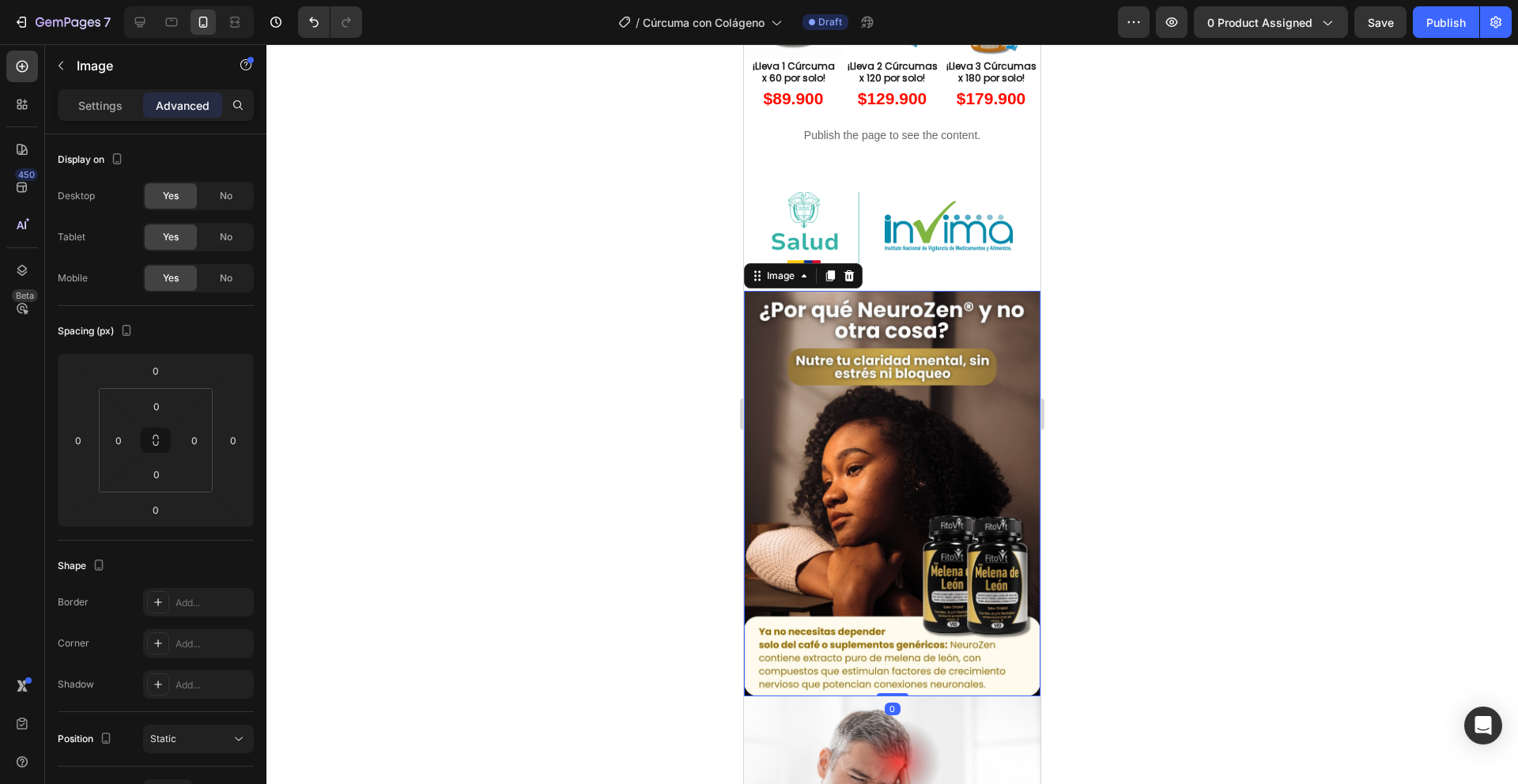
click at [893, 469] on img at bounding box center [892, 494] width 297 height 407
click at [87, 101] on p "Settings" at bounding box center [100, 105] width 44 height 17
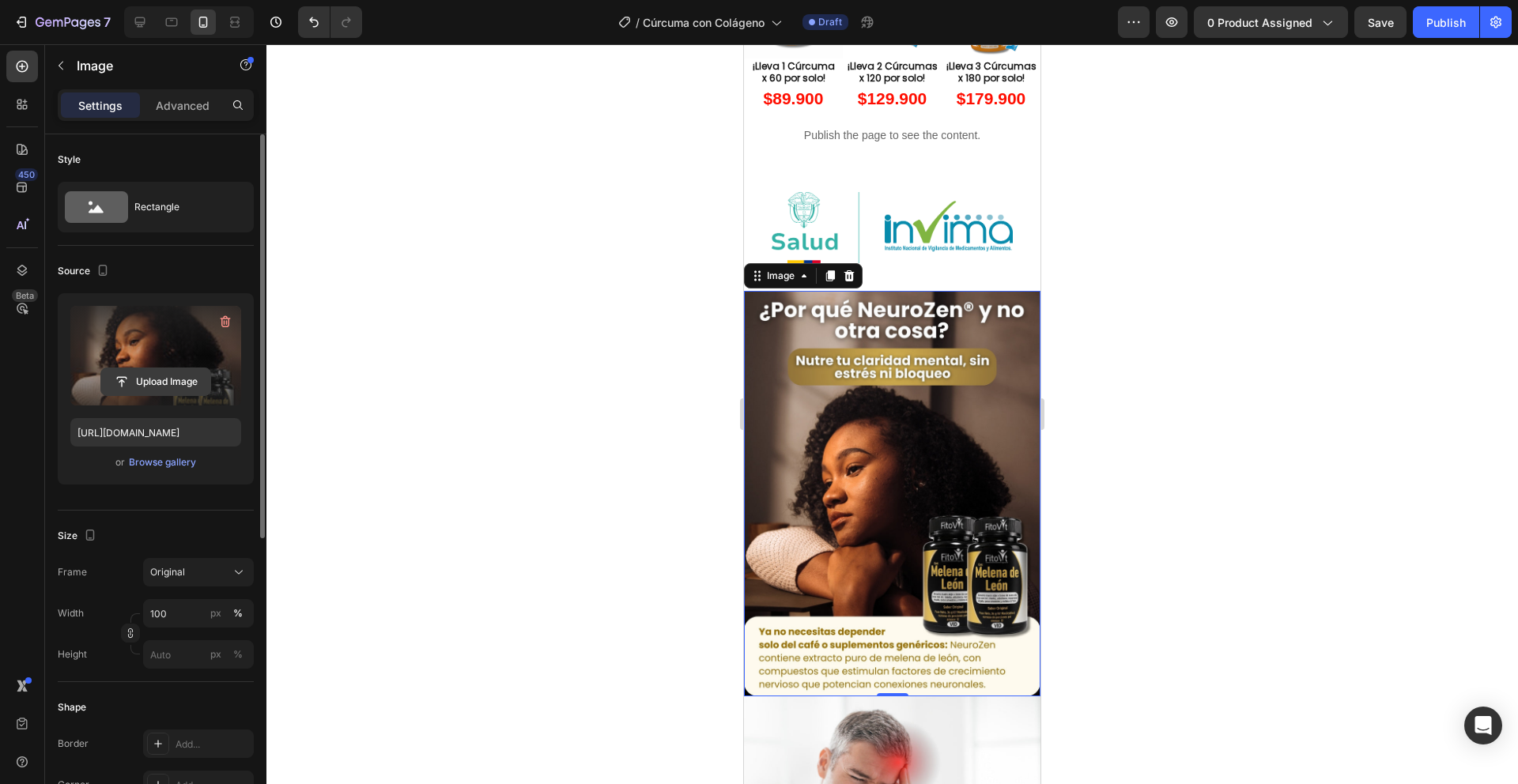
click at [144, 380] on input "file" at bounding box center [155, 381] width 109 height 27
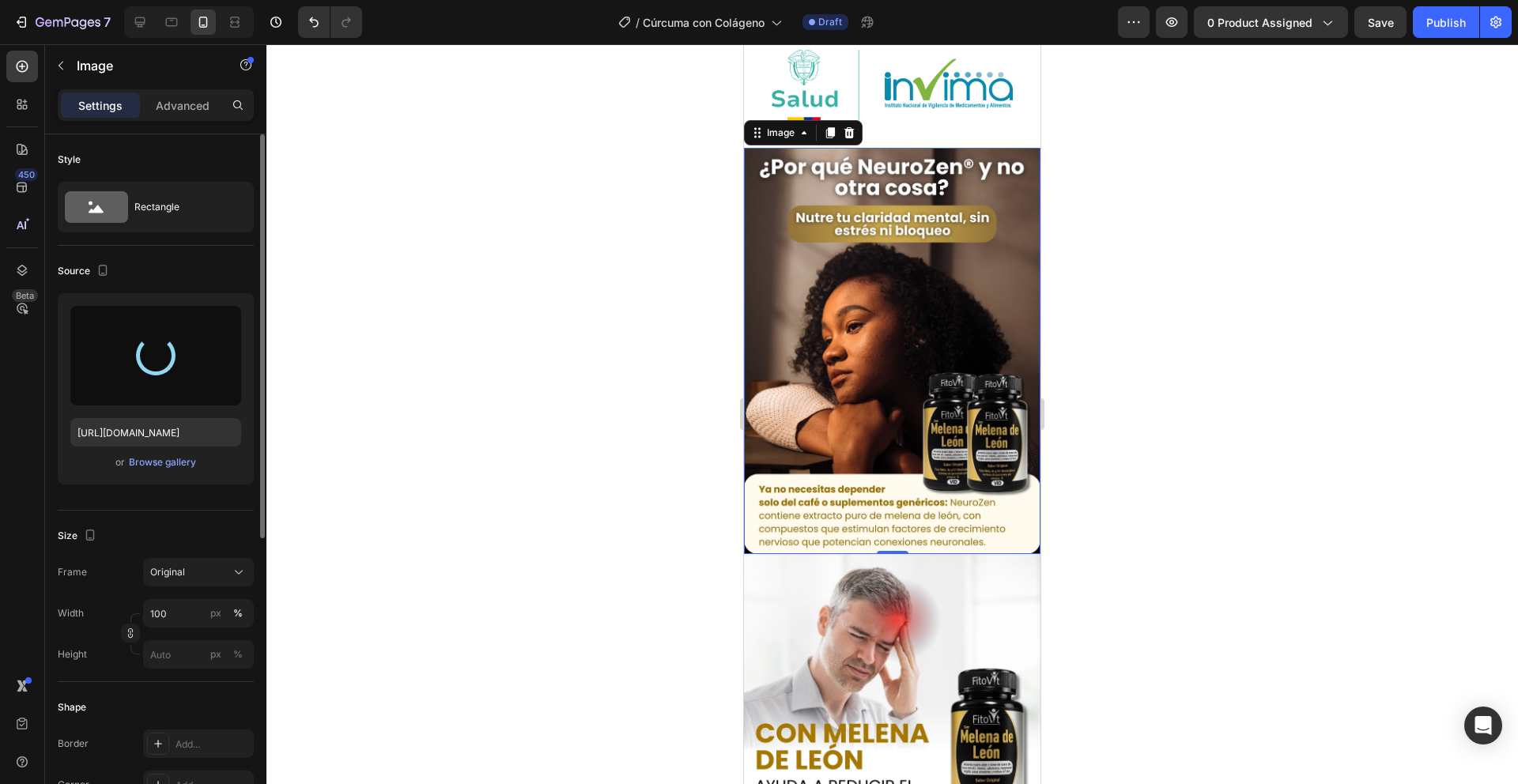
scroll to position [844, 0]
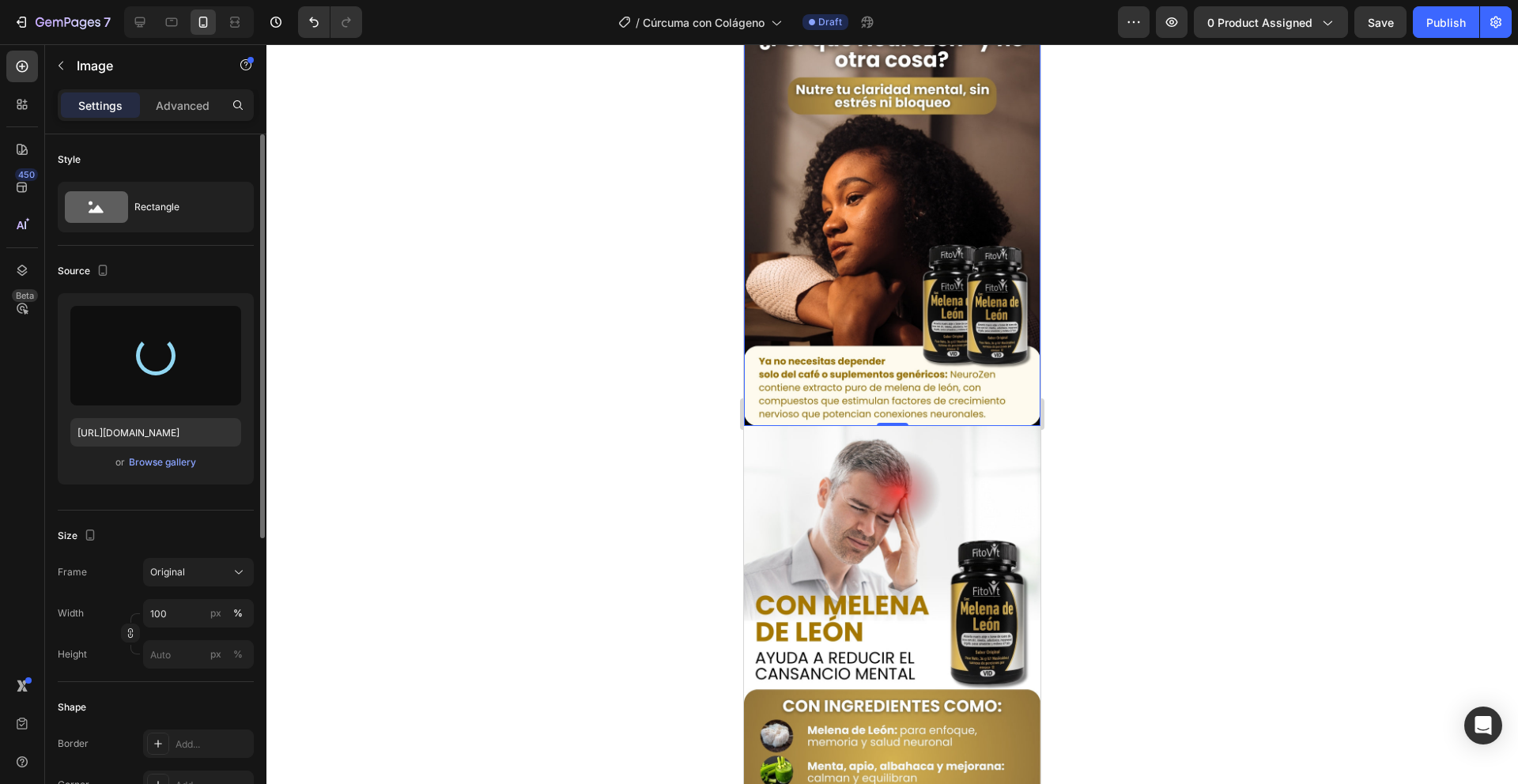
type input "https://cdn.shopify.com/s/files/1/0751/0592/7451/files/gempages_578522981639127…"
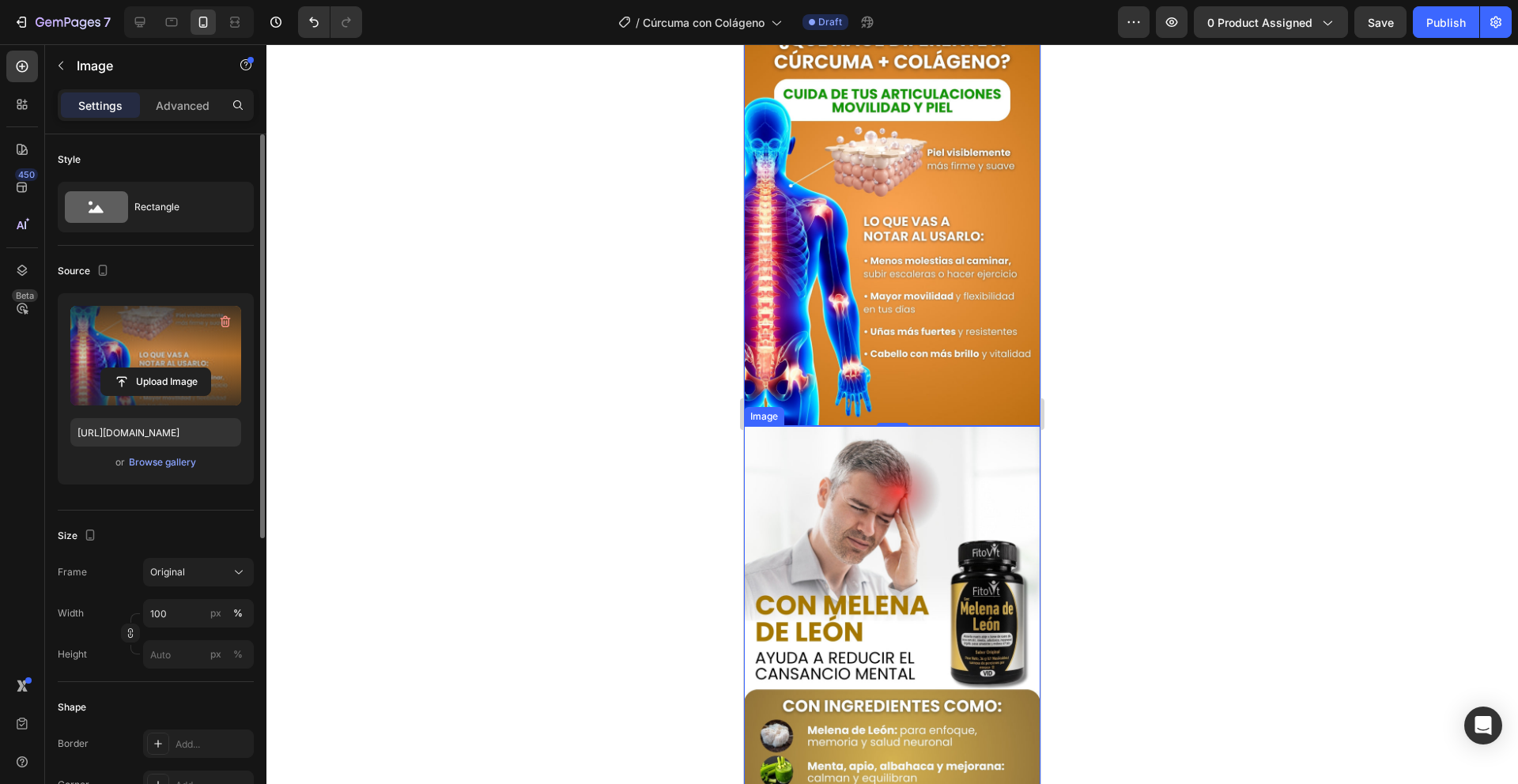
click at [902, 535] on img at bounding box center [892, 630] width 297 height 407
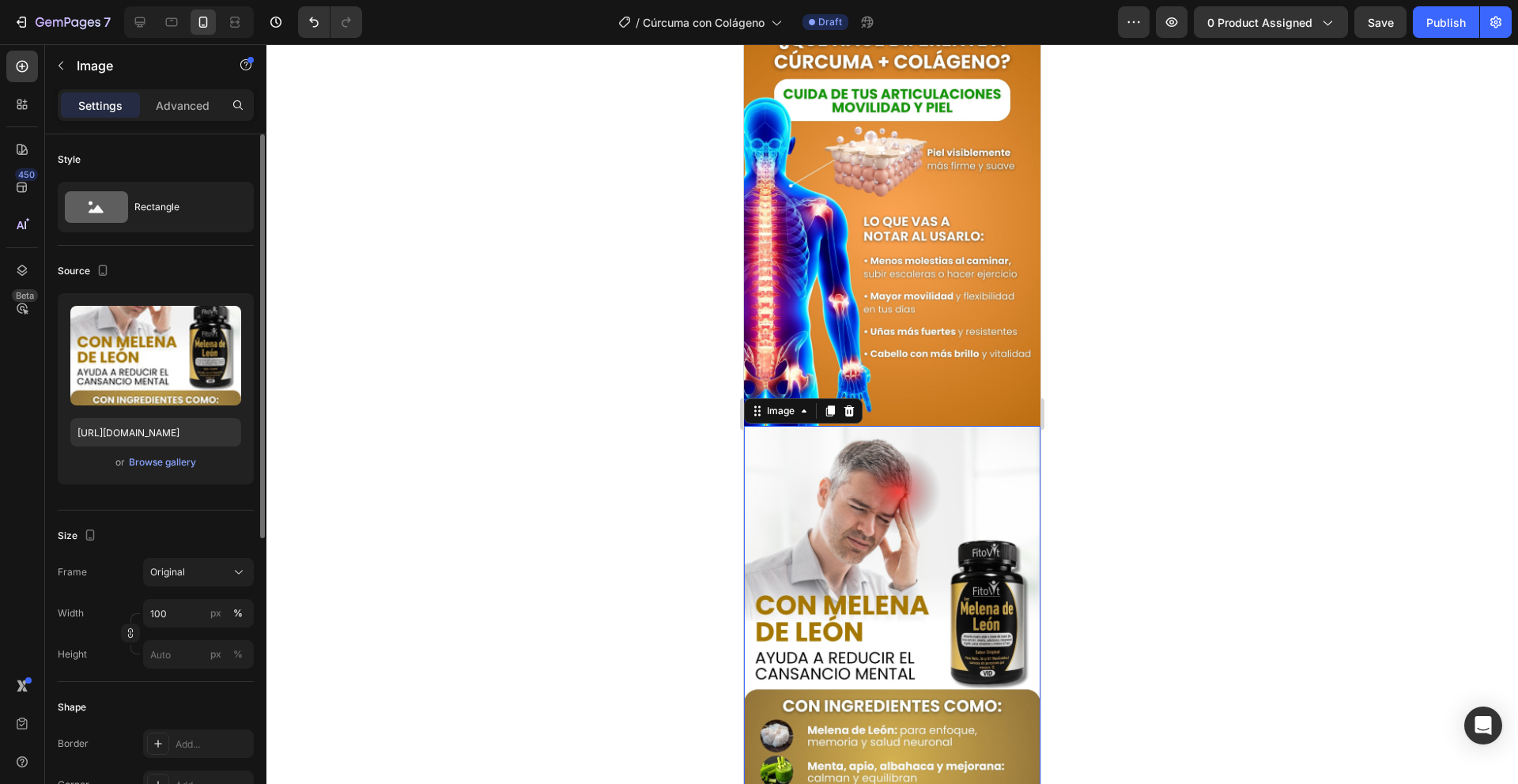
click at [896, 617] on img at bounding box center [892, 630] width 297 height 407
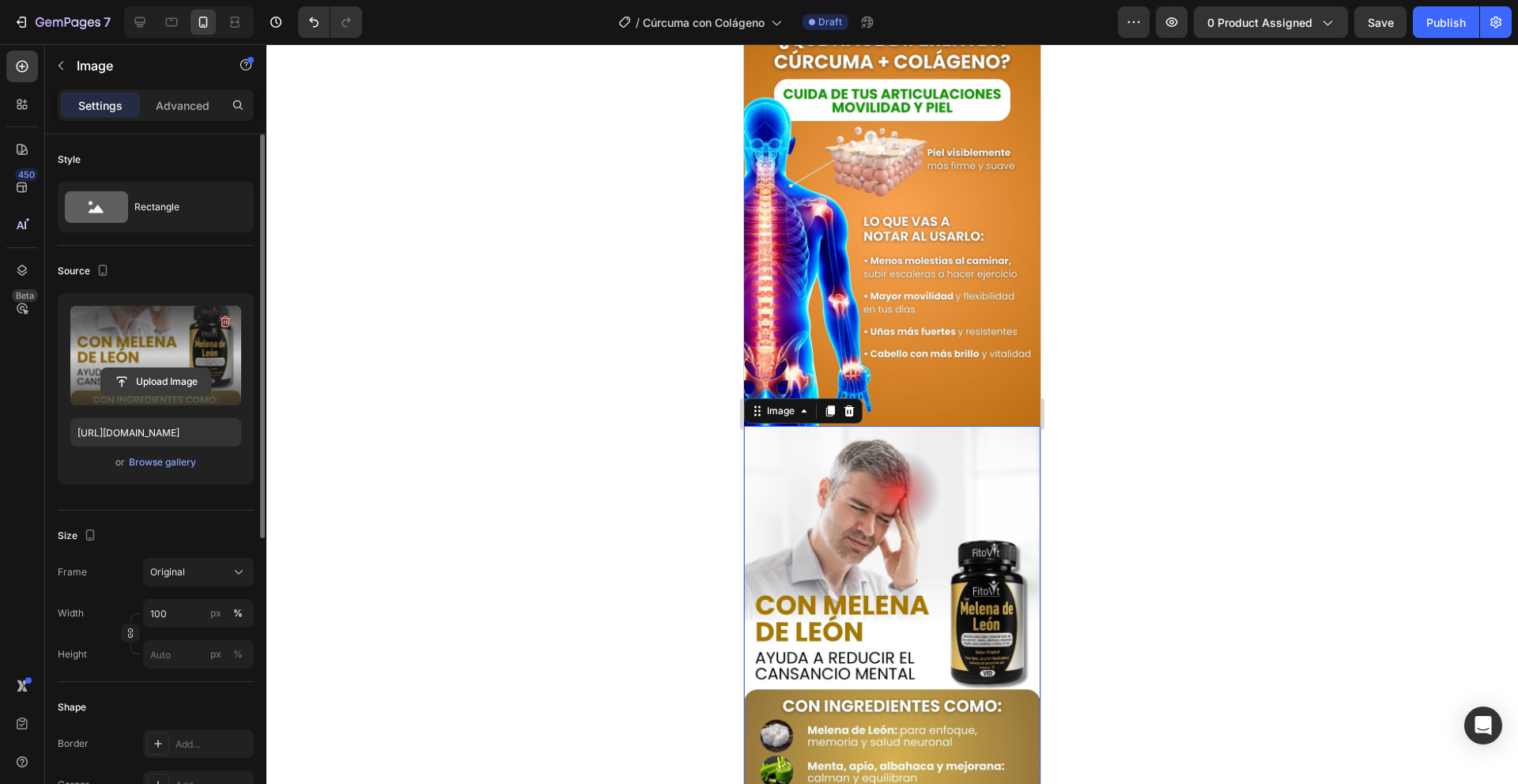
click at [156, 390] on input "file" at bounding box center [155, 381] width 109 height 27
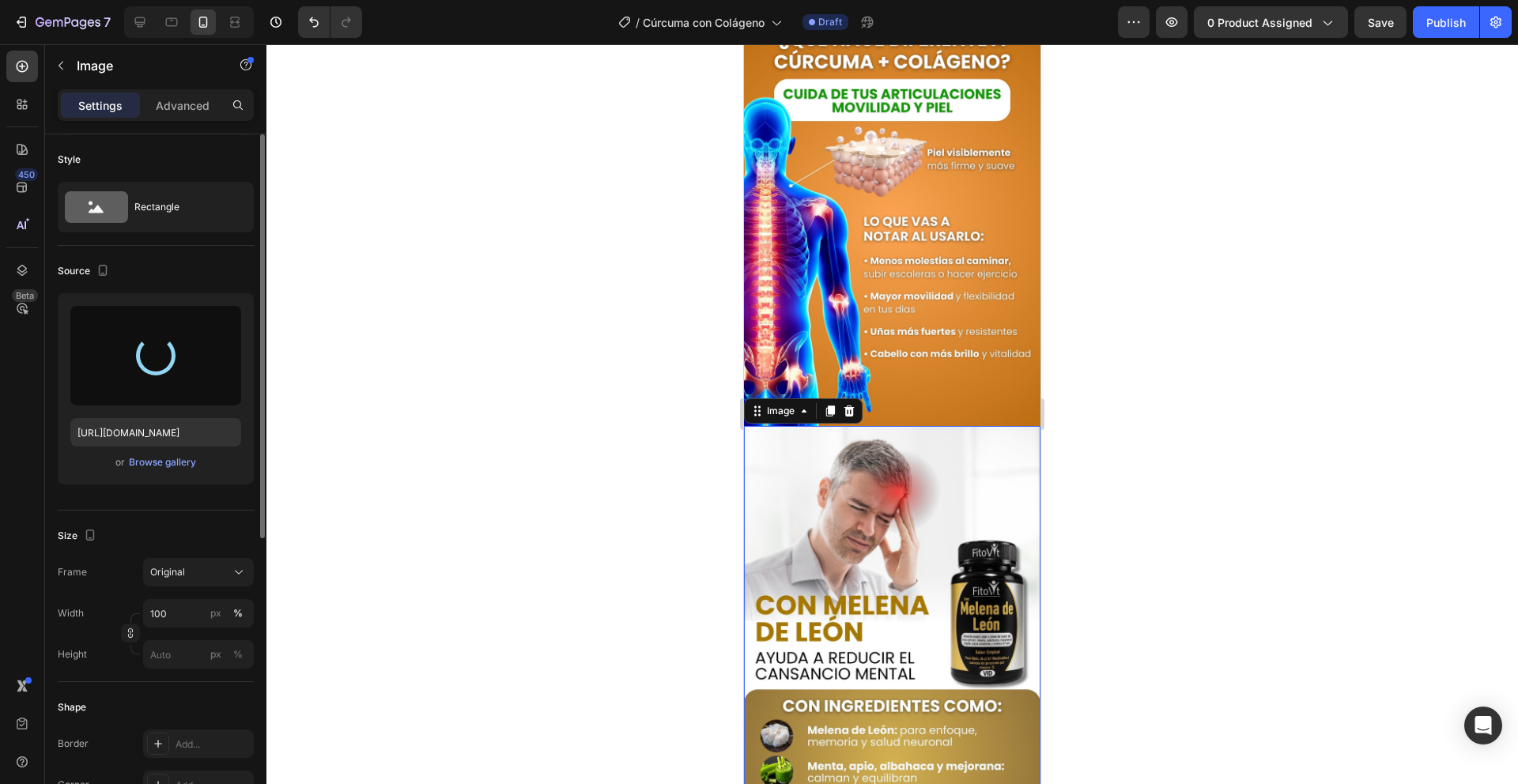
type input "https://cdn.shopify.com/s/files/1/0751/0592/7451/files/gempages_578522981639127…"
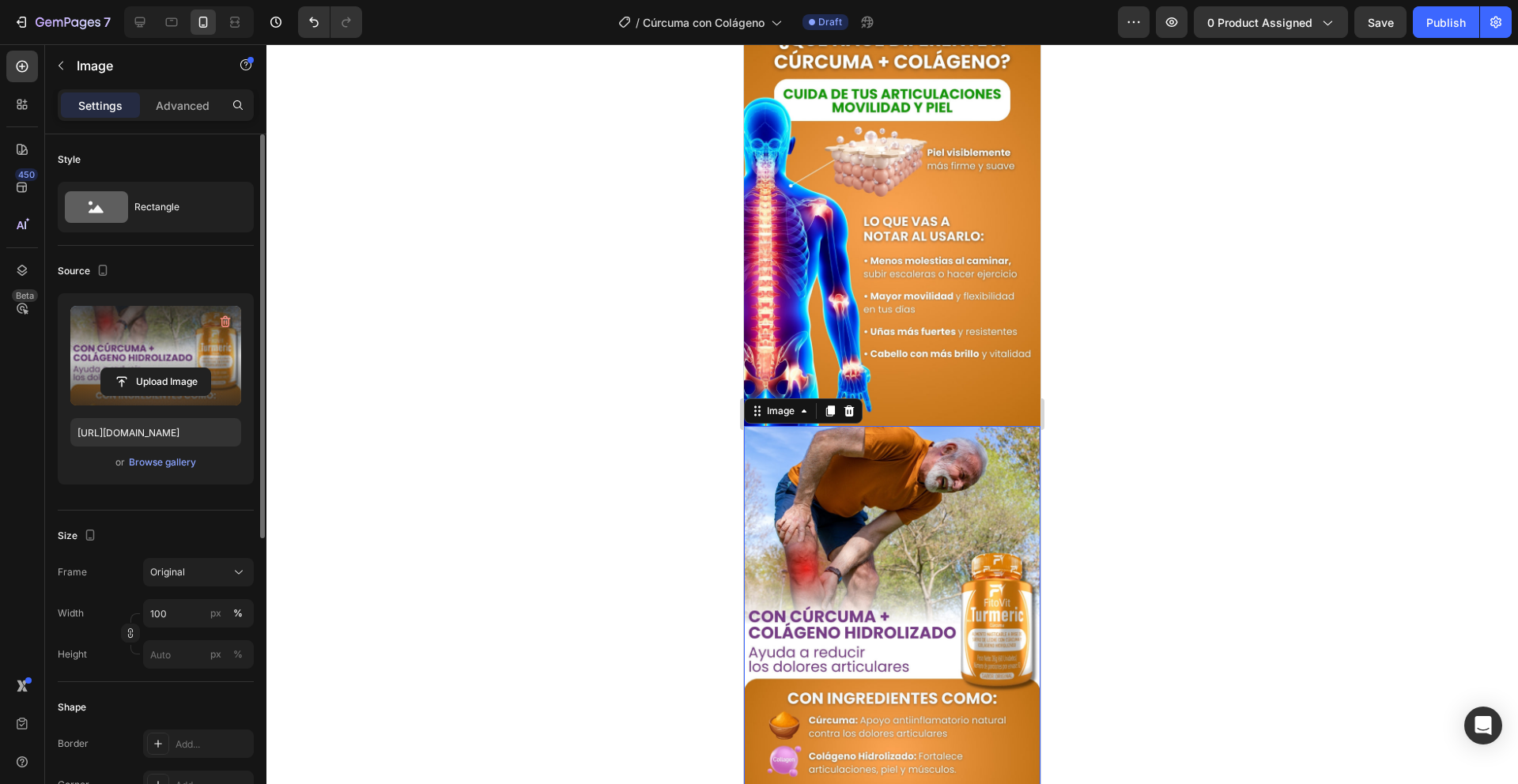
scroll to position [1399, 0]
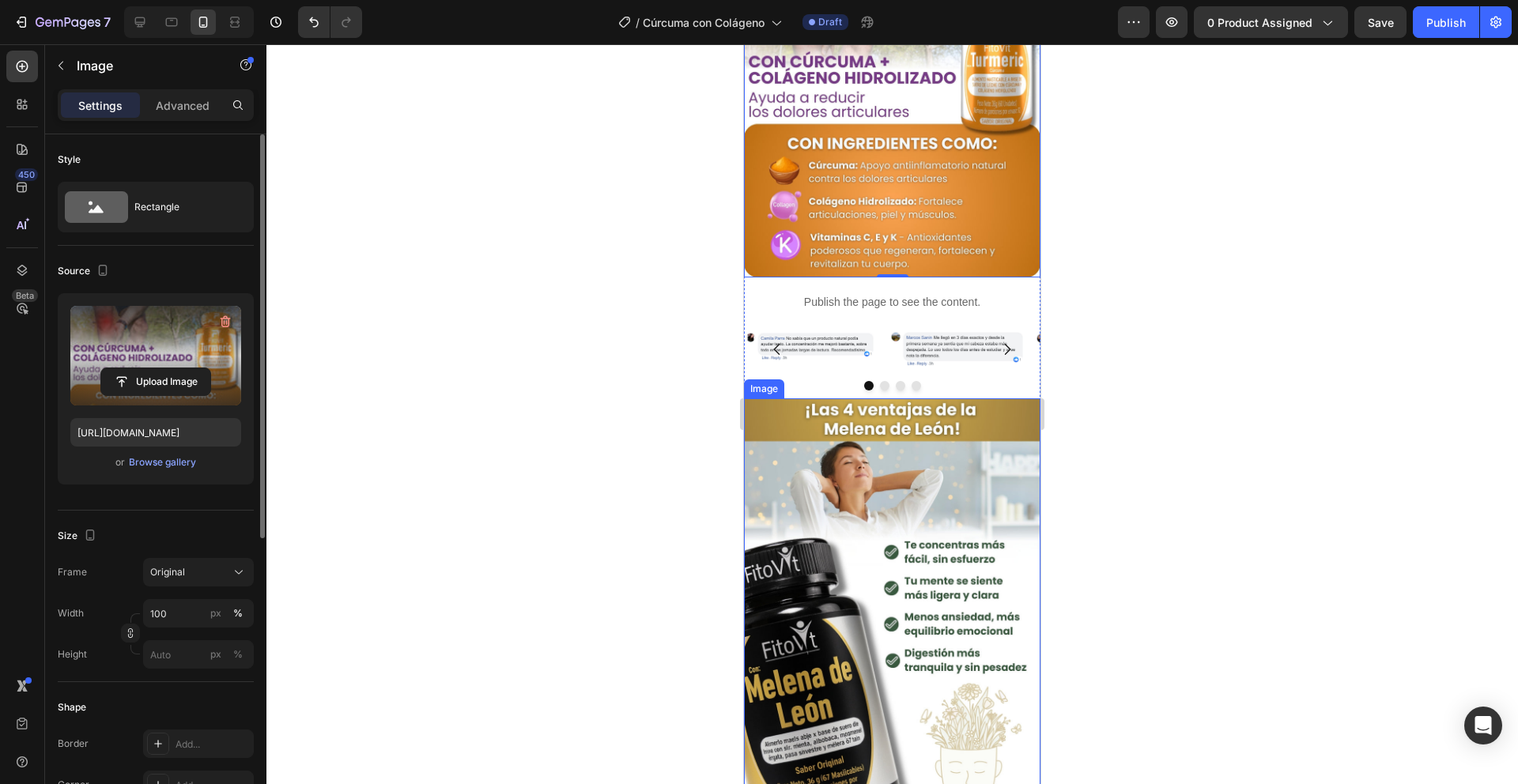
click at [910, 494] on img at bounding box center [892, 602] width 297 height 407
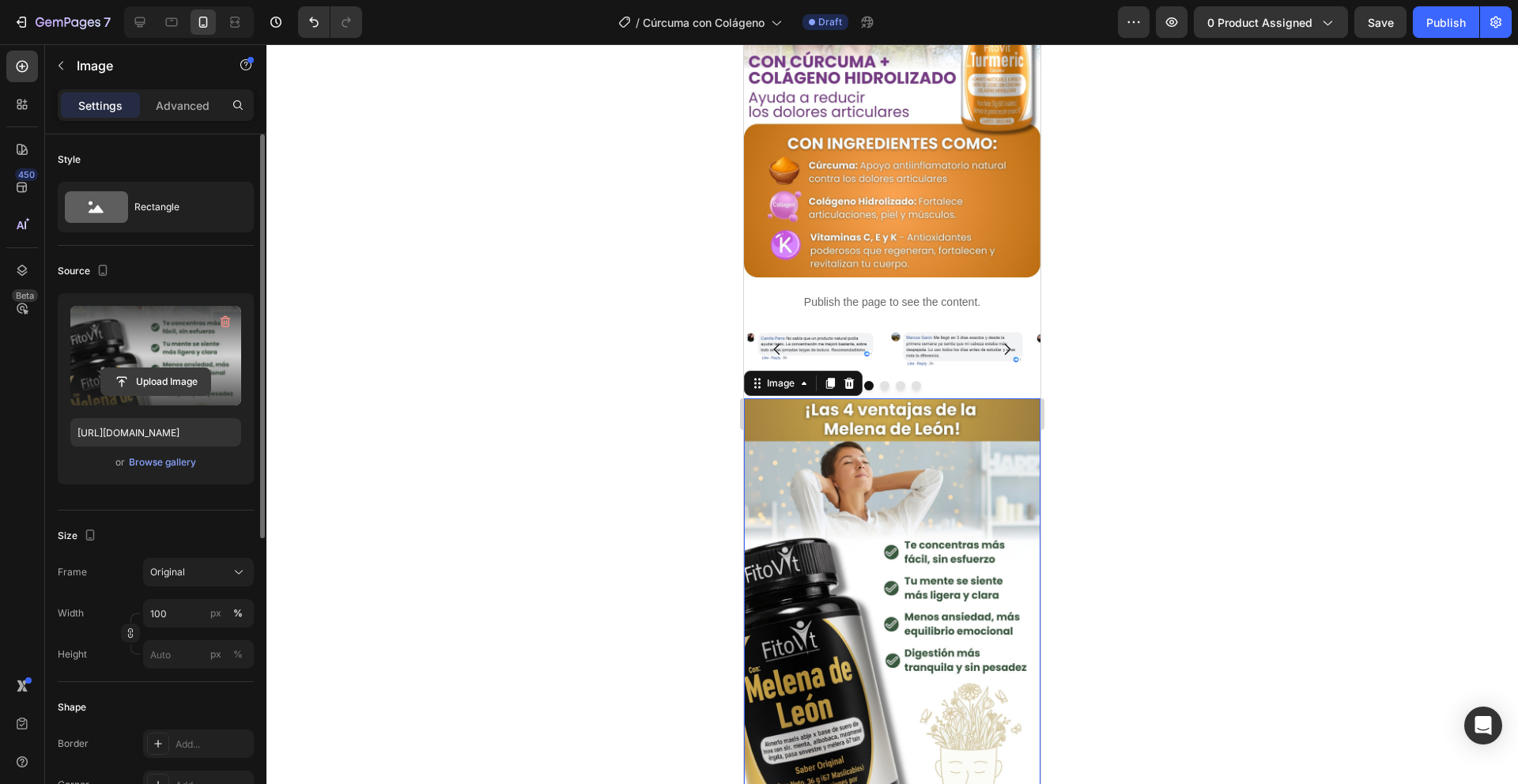
click at [129, 375] on input "file" at bounding box center [155, 381] width 109 height 27
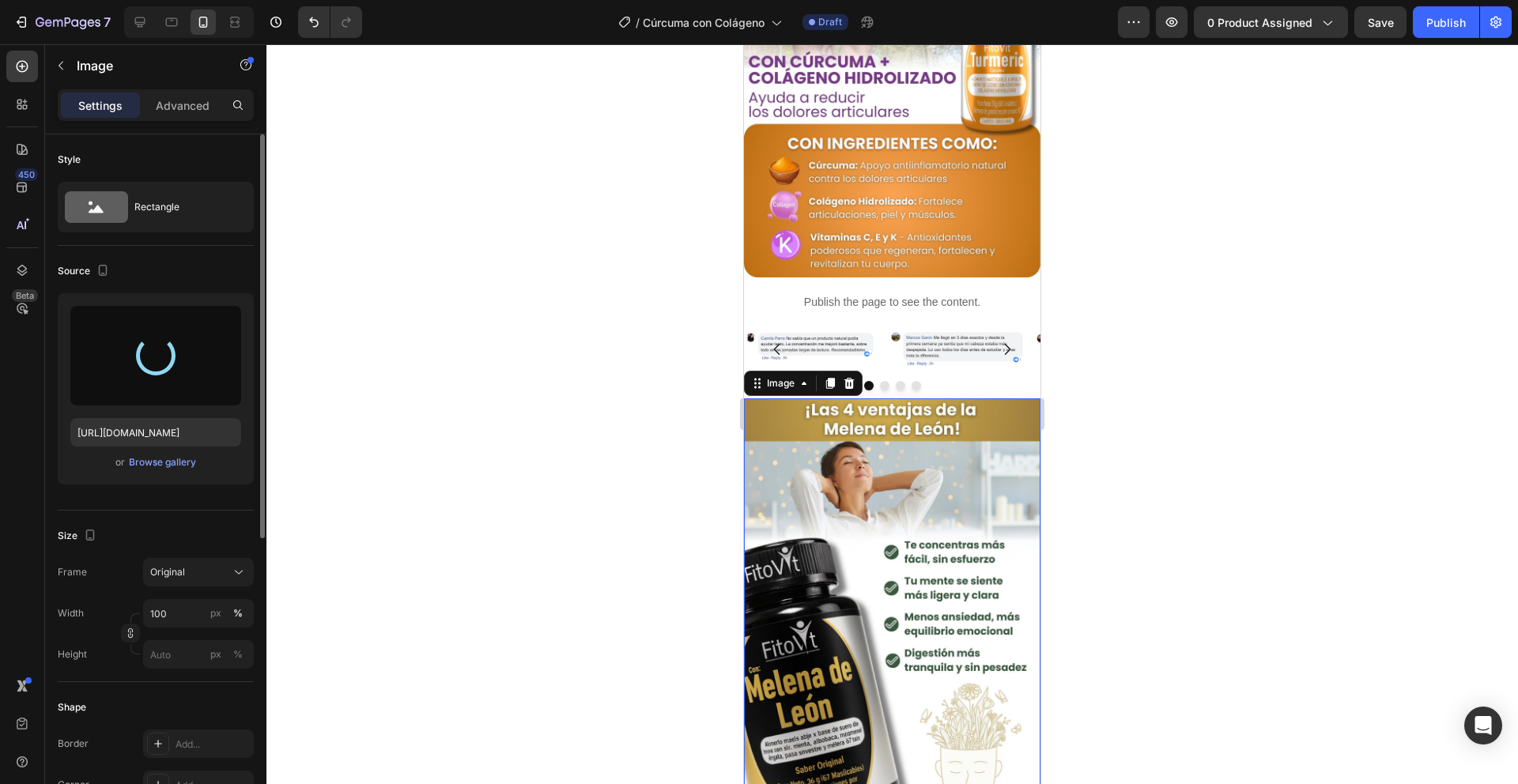
type input "[URL][DOMAIN_NAME]"
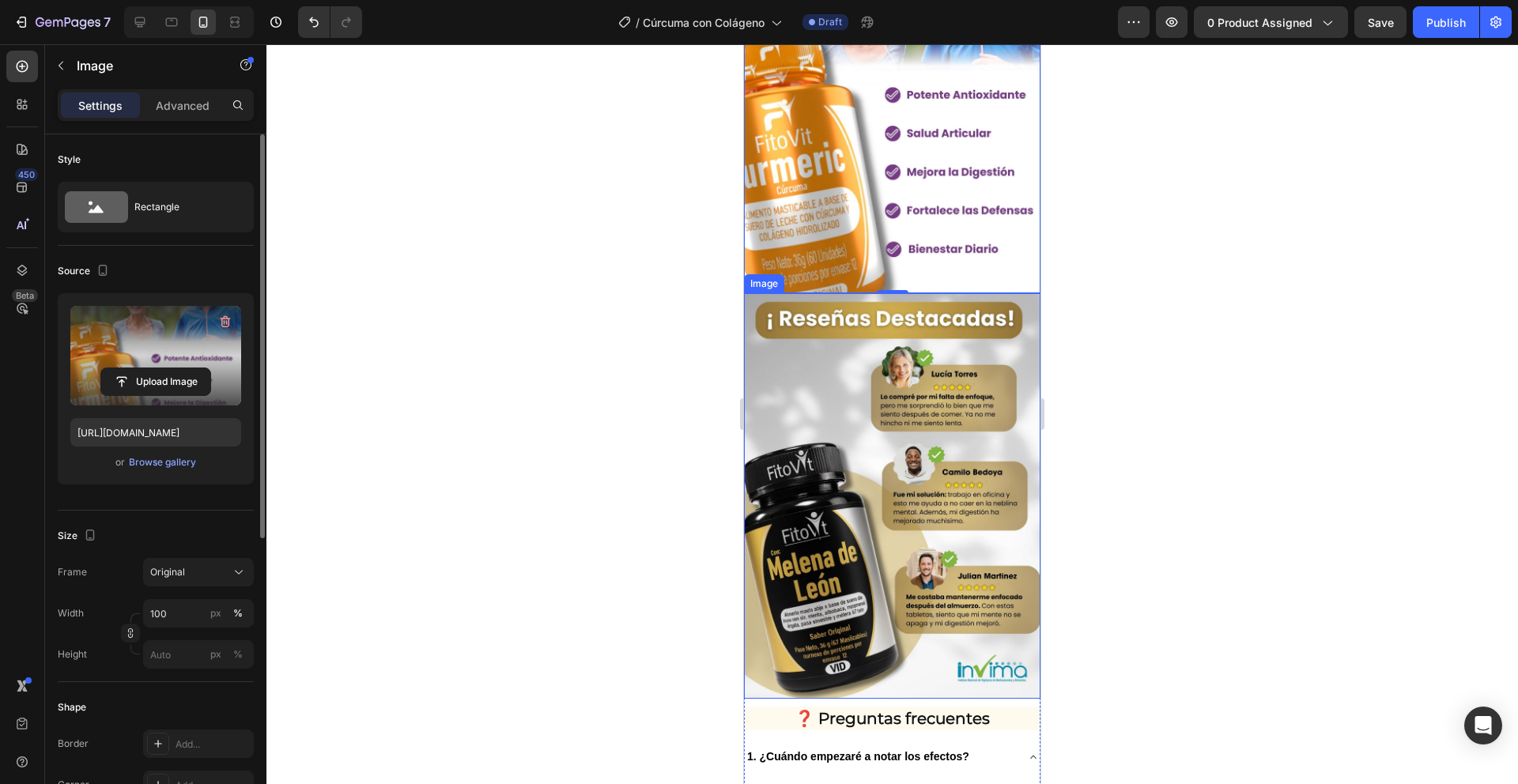
scroll to position [1915, 0]
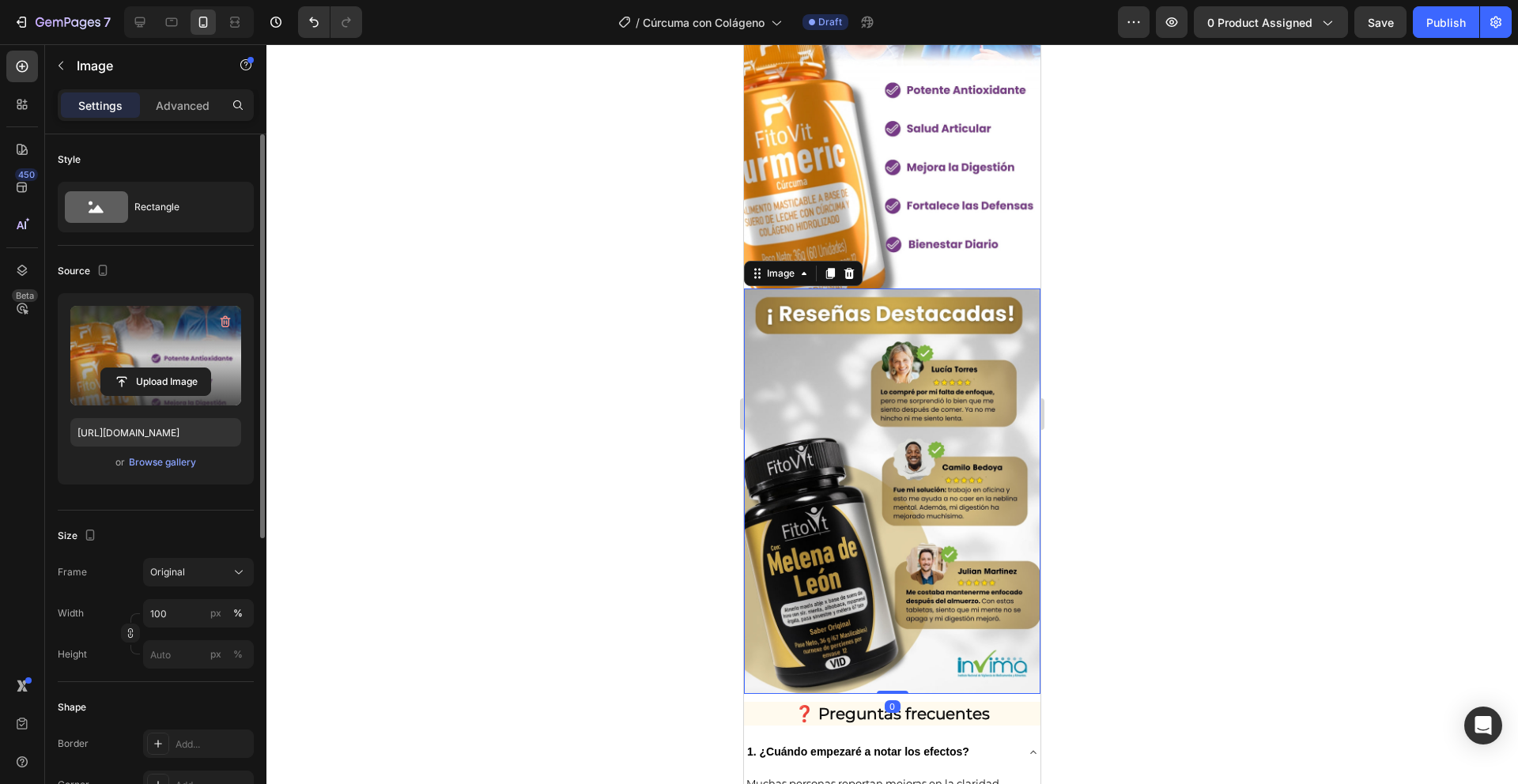
click at [934, 429] on img at bounding box center [892, 492] width 297 height 407
click at [156, 383] on input "file" at bounding box center [155, 381] width 109 height 27
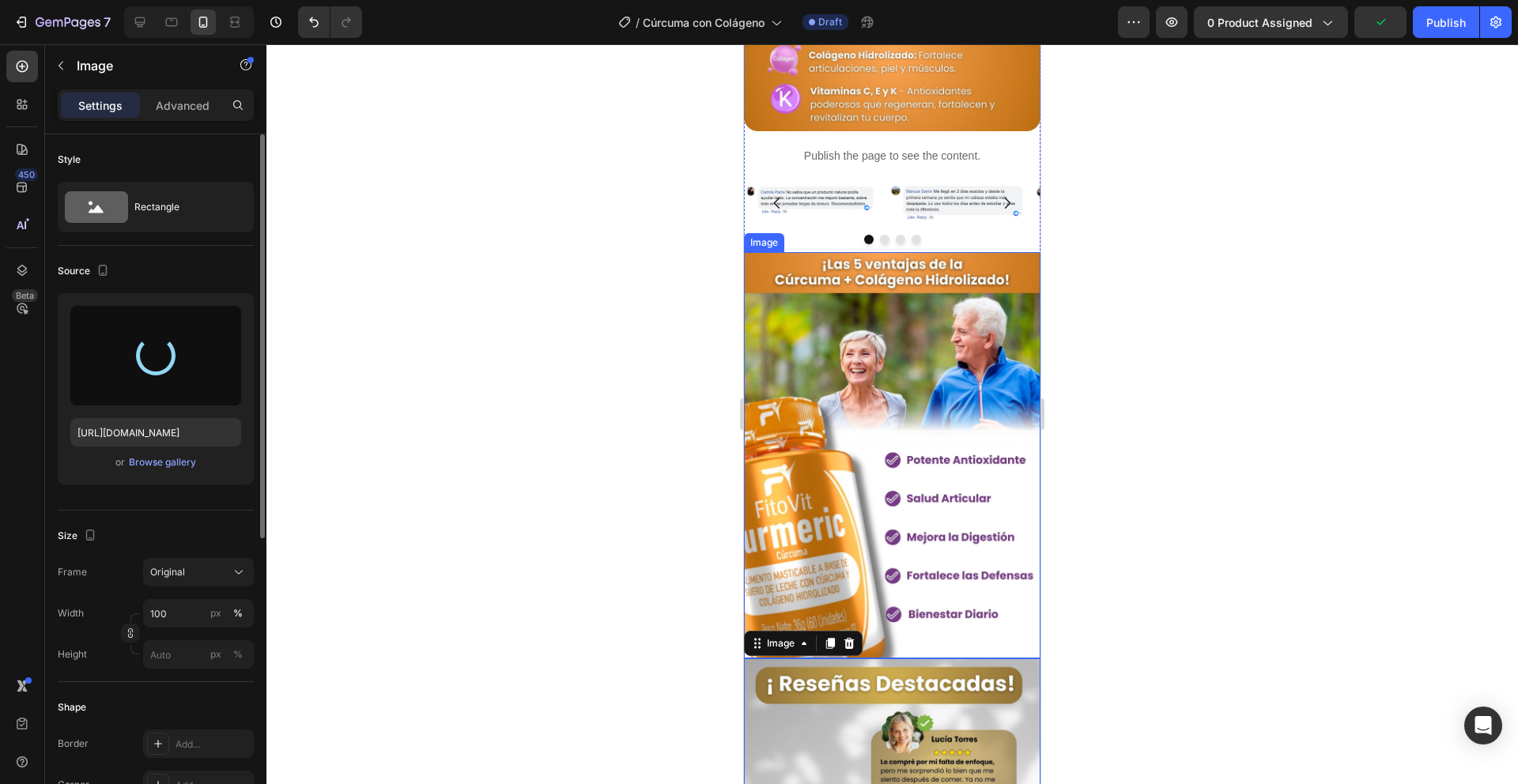
scroll to position [1572, 0]
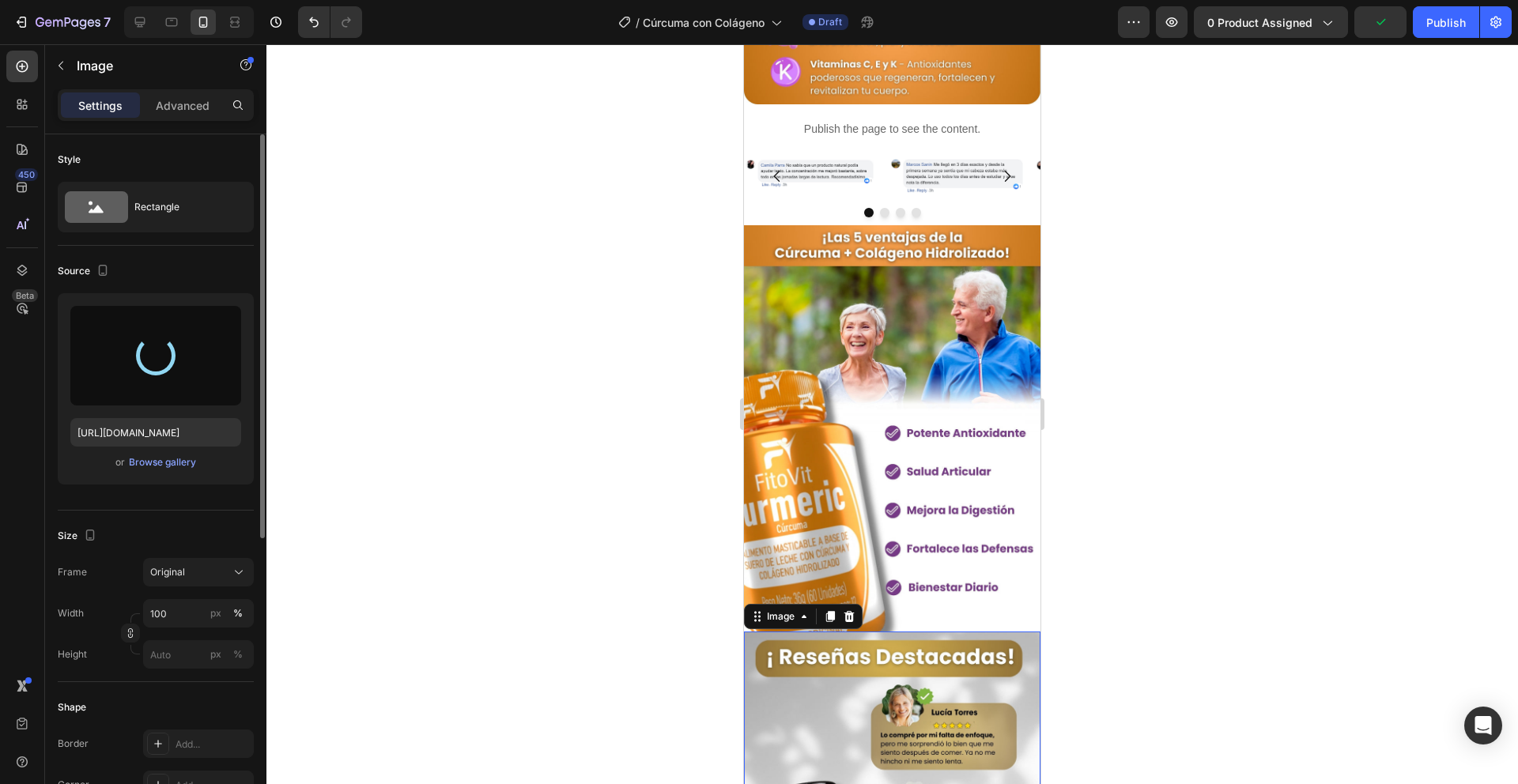
type input "https://cdn.shopify.com/s/files/1/0751/0592/7451/files/gempages_578522981639127…"
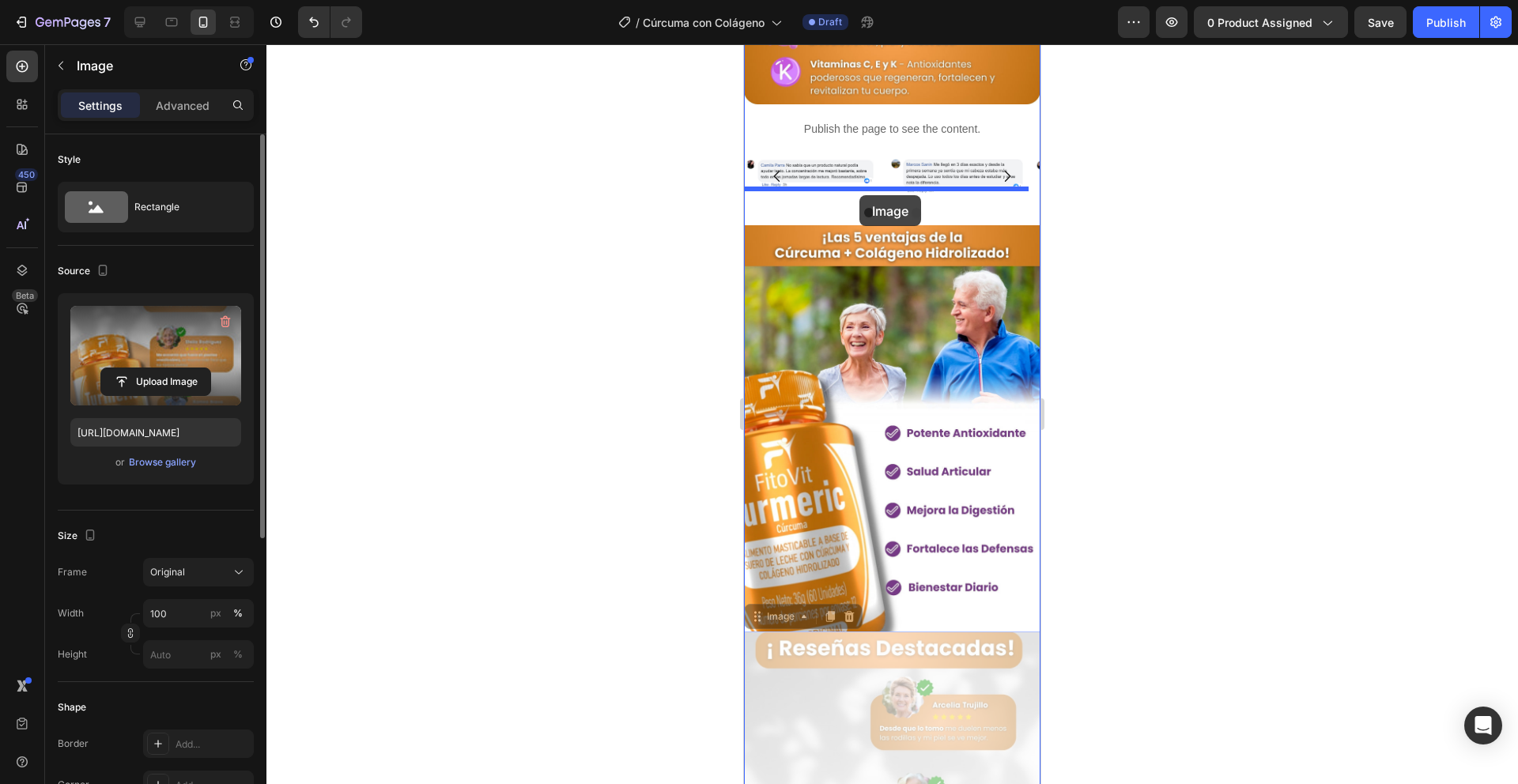
drag, startPoint x: 917, startPoint y: 684, endPoint x: 860, endPoint y: 196, distance: 491.3
click at [860, 196] on div "iPhone 13 Mini ( 375 px) iPhone 13 Mini iPhone 13 Pro iPhone 11 Pro Max iPhone …" at bounding box center [892, 447] width 297 height 3949
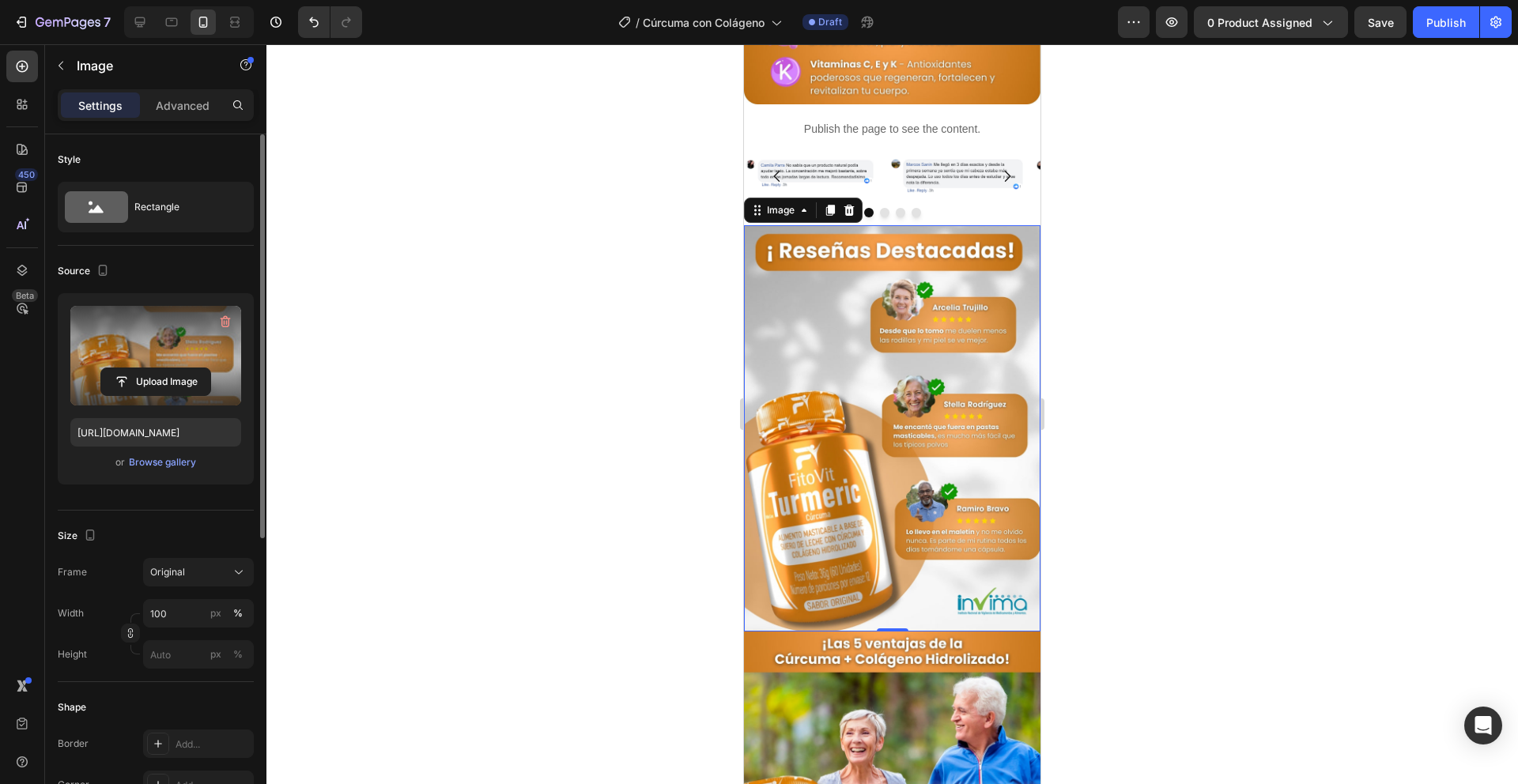
click at [1159, 360] on div at bounding box center [892, 414] width 1252 height 740
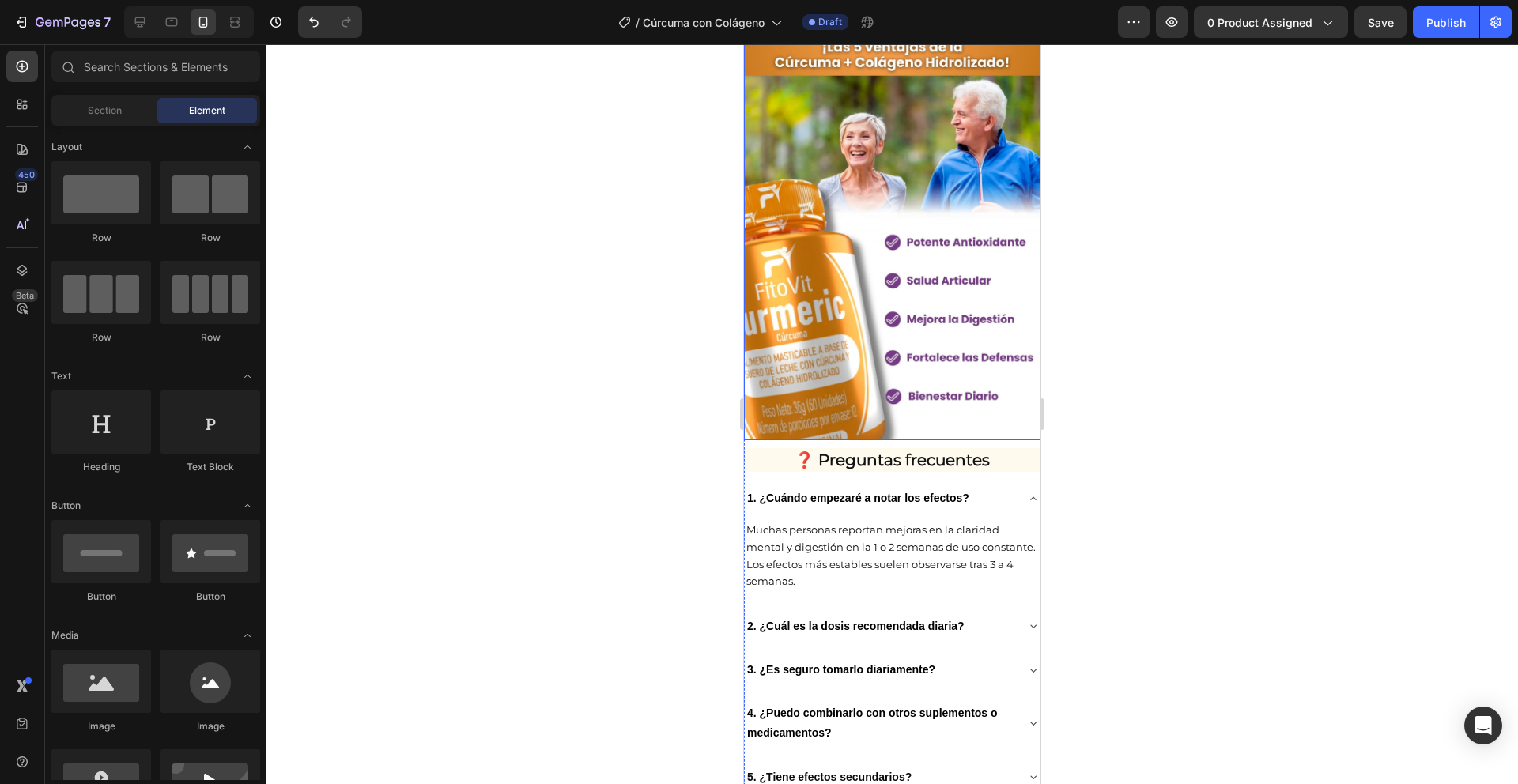
scroll to position [2336, 0]
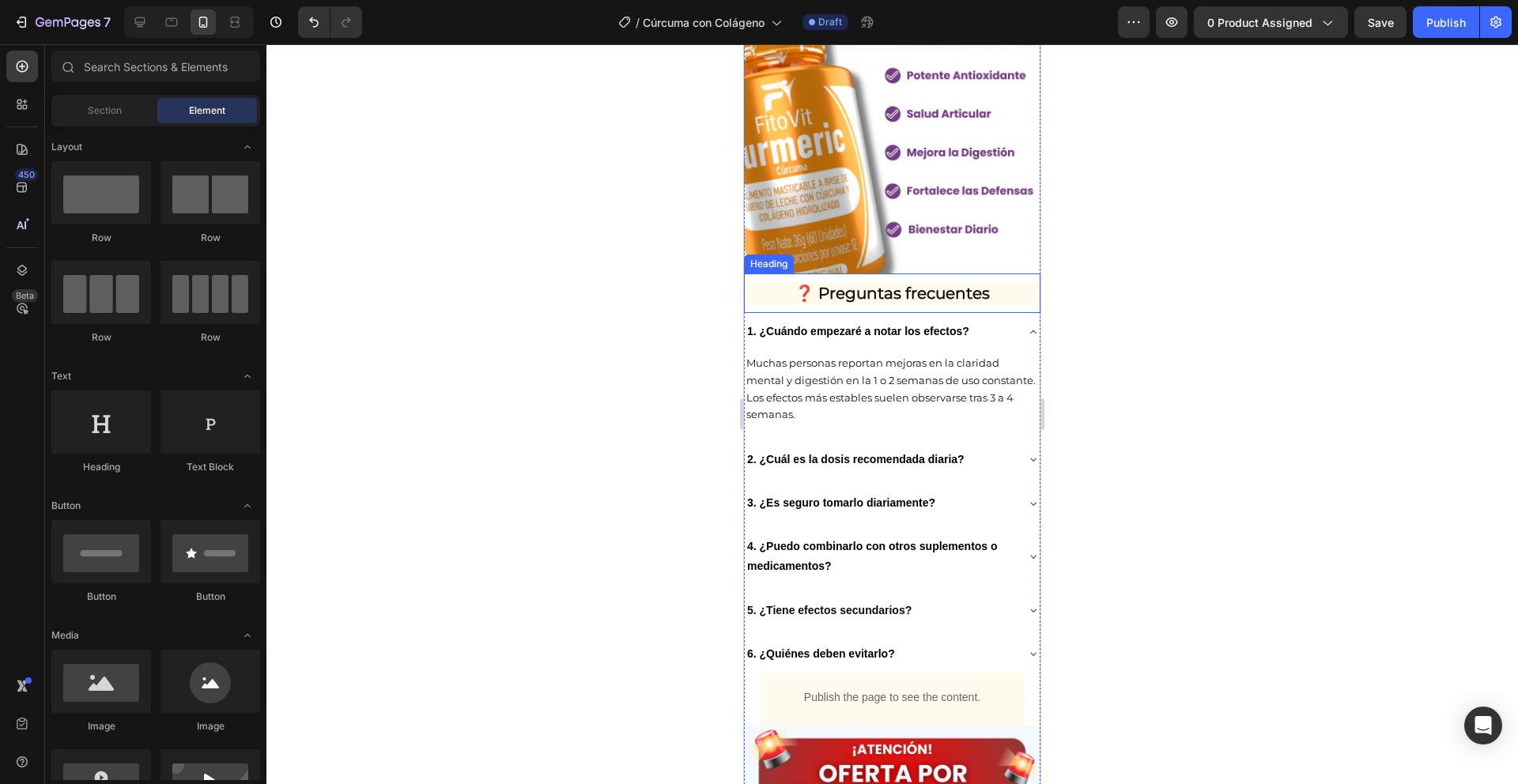
click at [1011, 282] on h2 "❓ Preguntas frecuentes" at bounding box center [892, 294] width 297 height 24
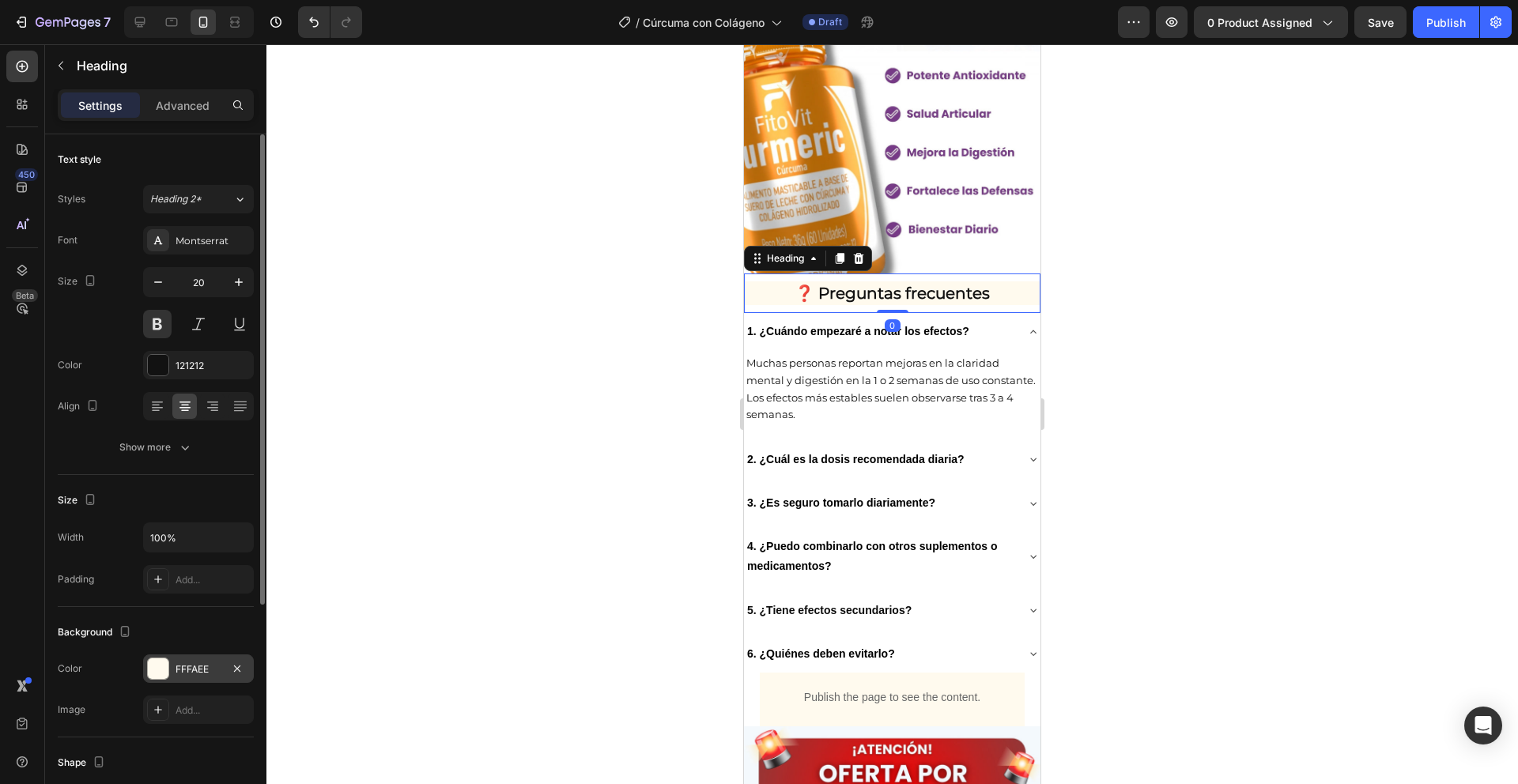
click at [157, 676] on div at bounding box center [158, 668] width 21 height 21
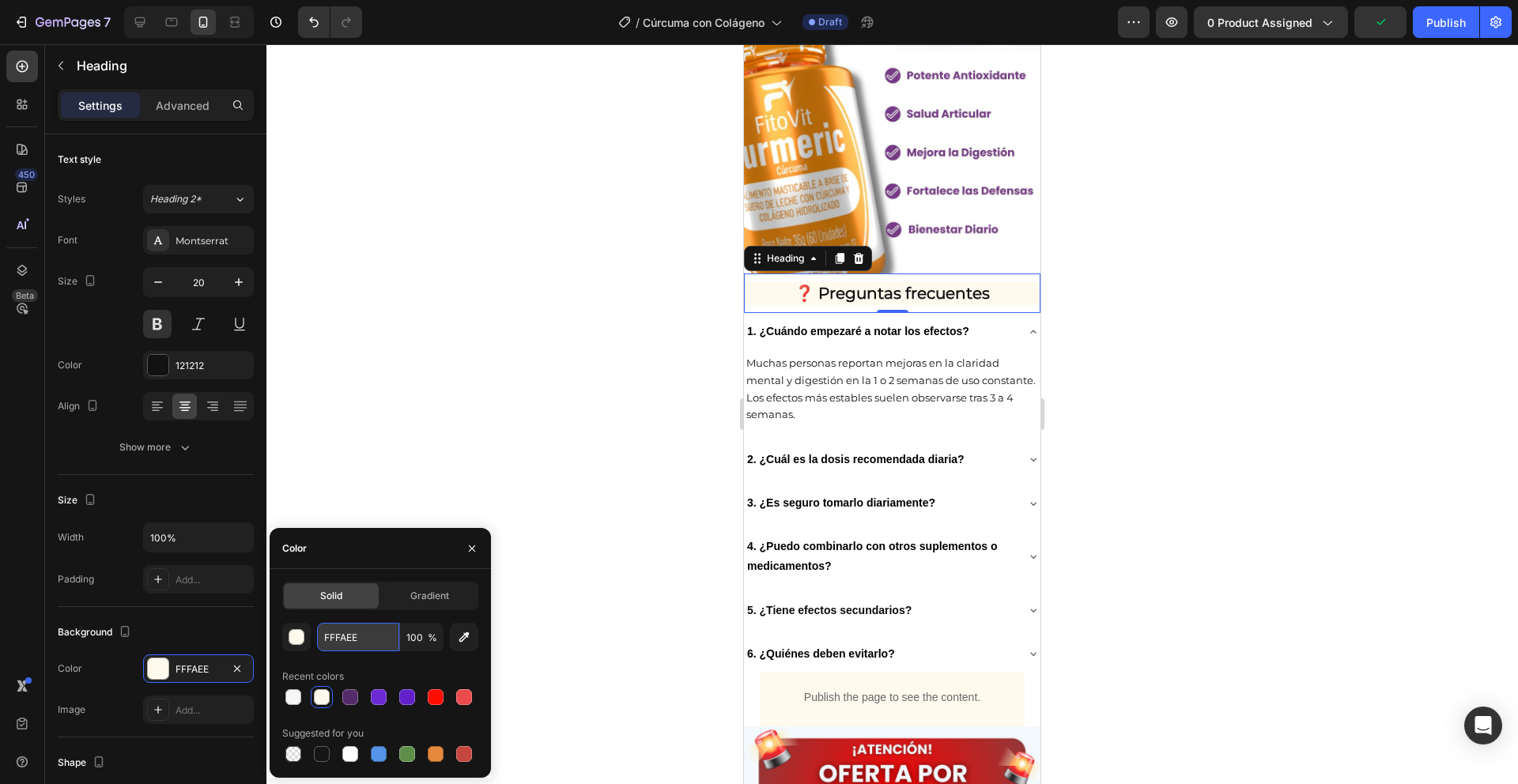
click at [350, 646] on input "FFFAEE" at bounding box center [359, 637] width 83 height 28
click at [350, 644] on input "FFFAEE" at bounding box center [359, 637] width 83 height 28
paste input "FFF"
type input "FFFFFF"
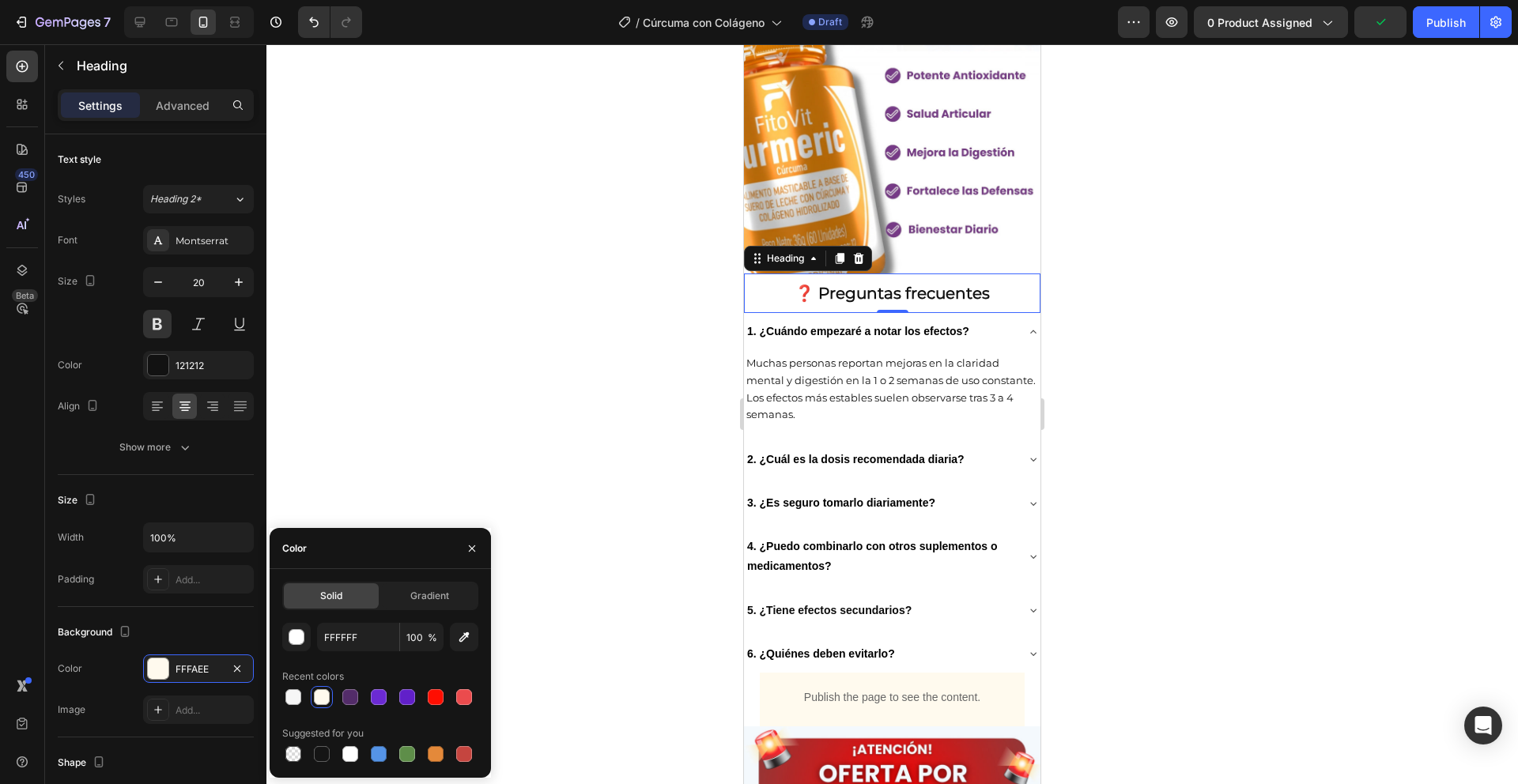
click at [518, 418] on div at bounding box center [892, 414] width 1252 height 740
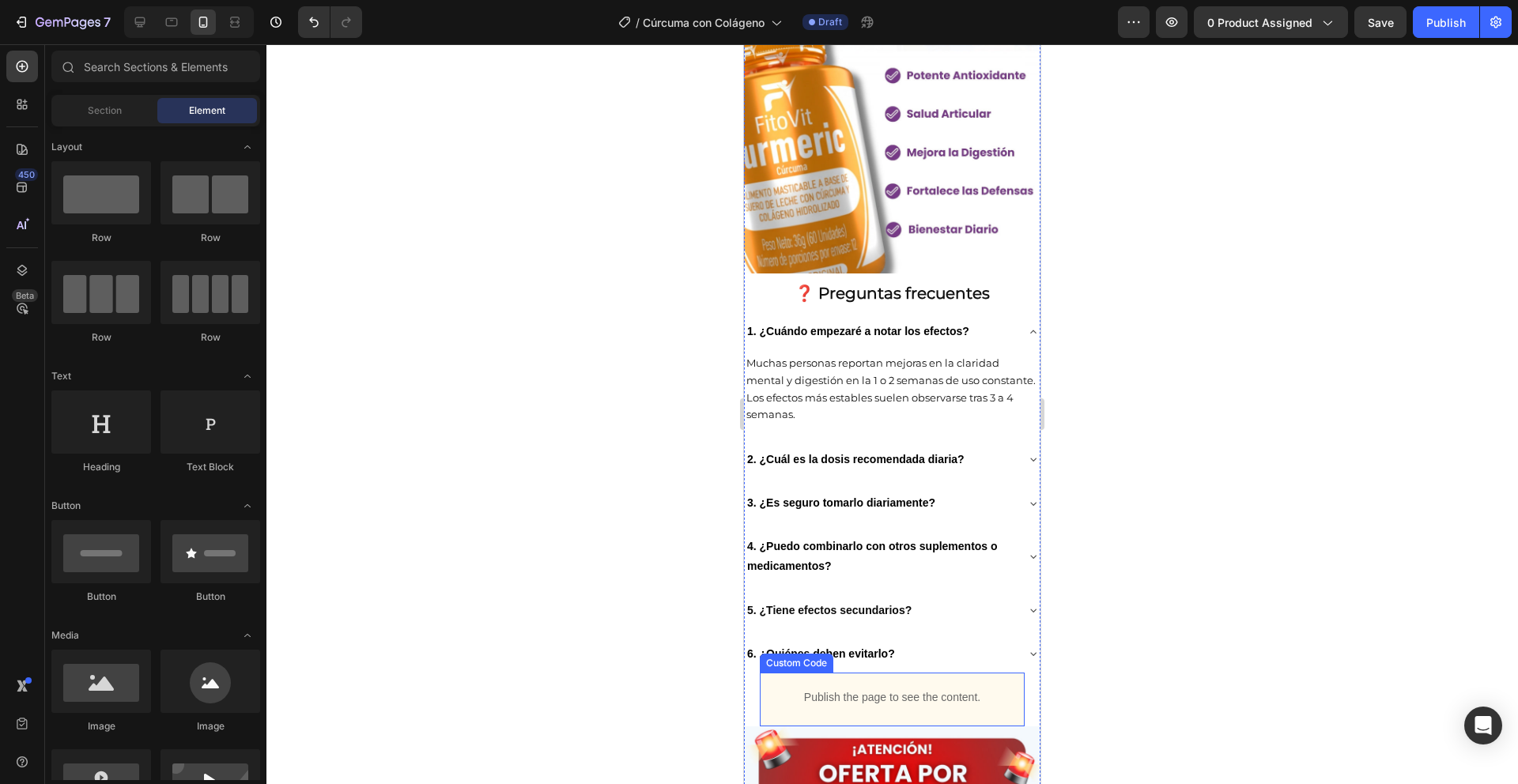
click at [876, 690] on p "Publish the page to see the content." at bounding box center [892, 698] width 265 height 17
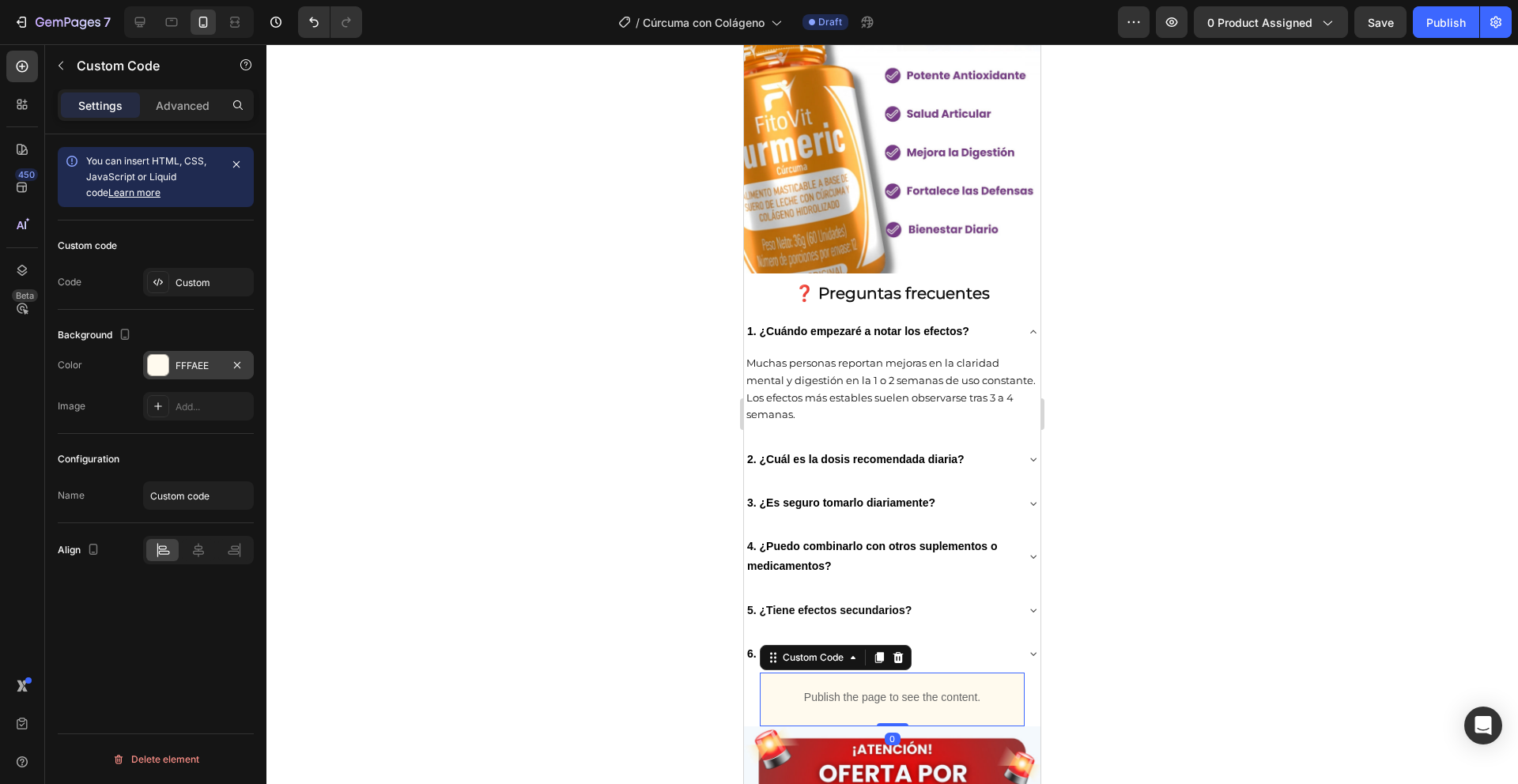
click at [155, 358] on div at bounding box center [158, 364] width 21 height 21
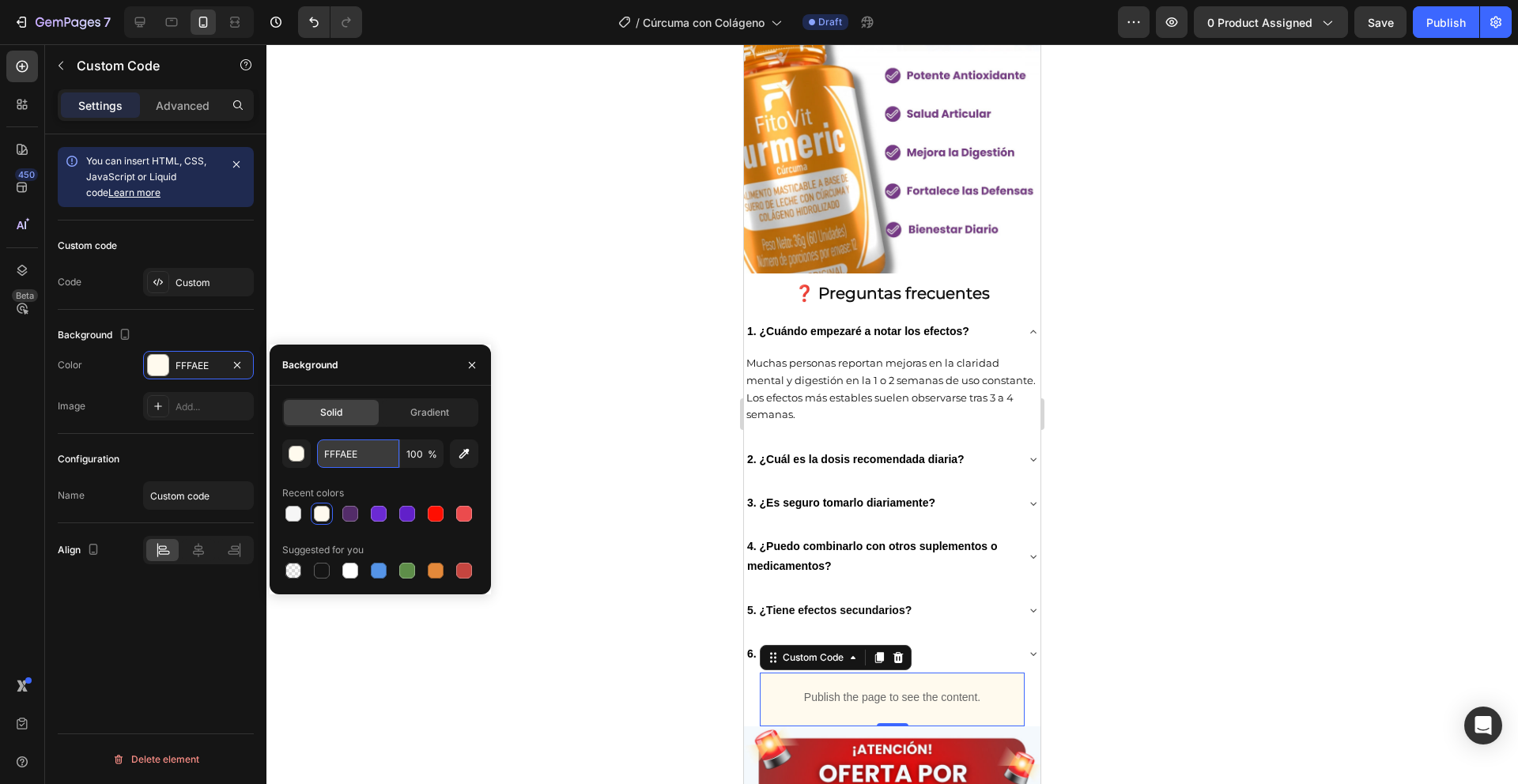
click at [359, 460] on input "FFFAEE" at bounding box center [359, 454] width 83 height 28
paste input "FFF"
type input "FFFFFF"
click at [564, 464] on div at bounding box center [892, 414] width 1252 height 740
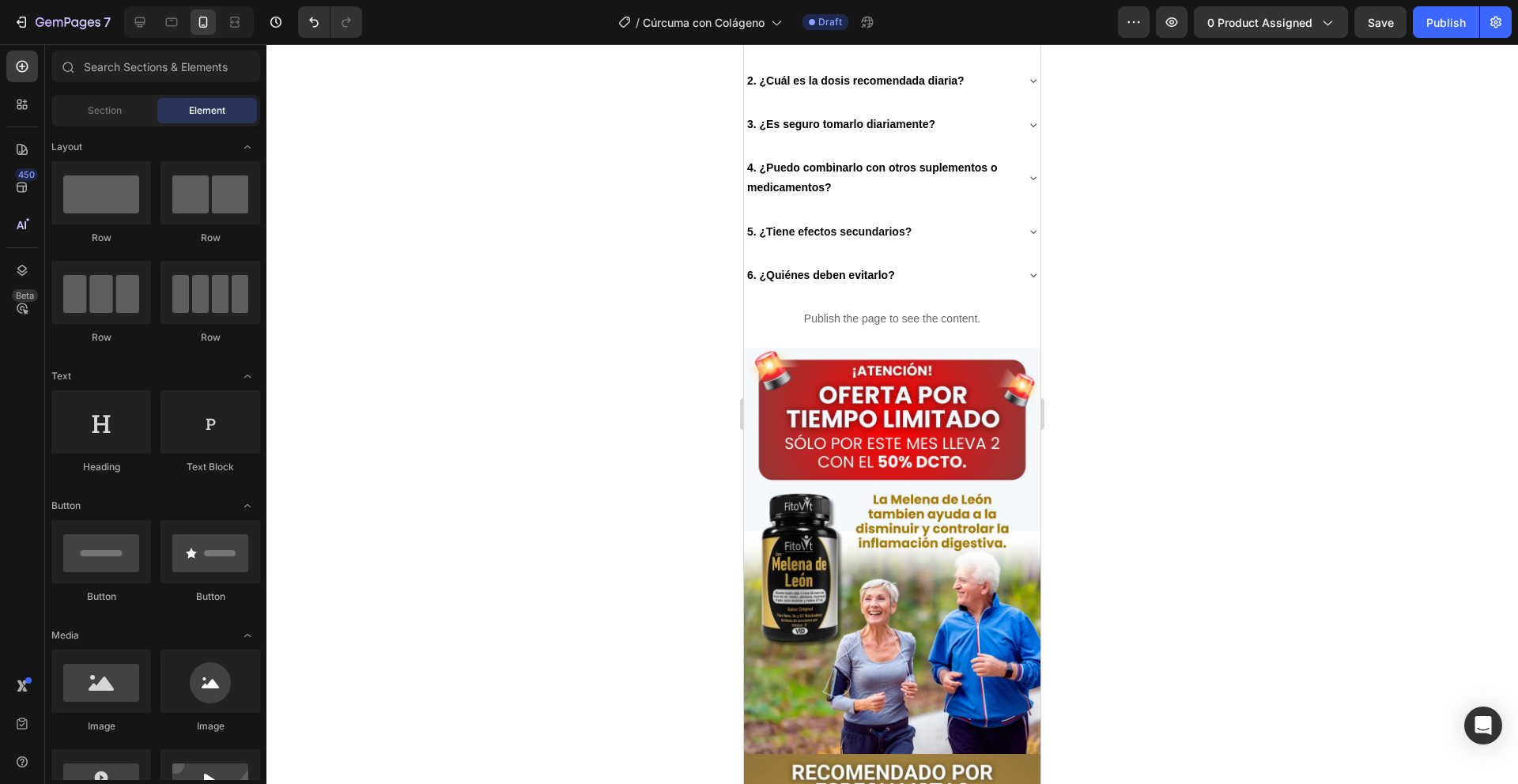
scroll to position [2699, 0]
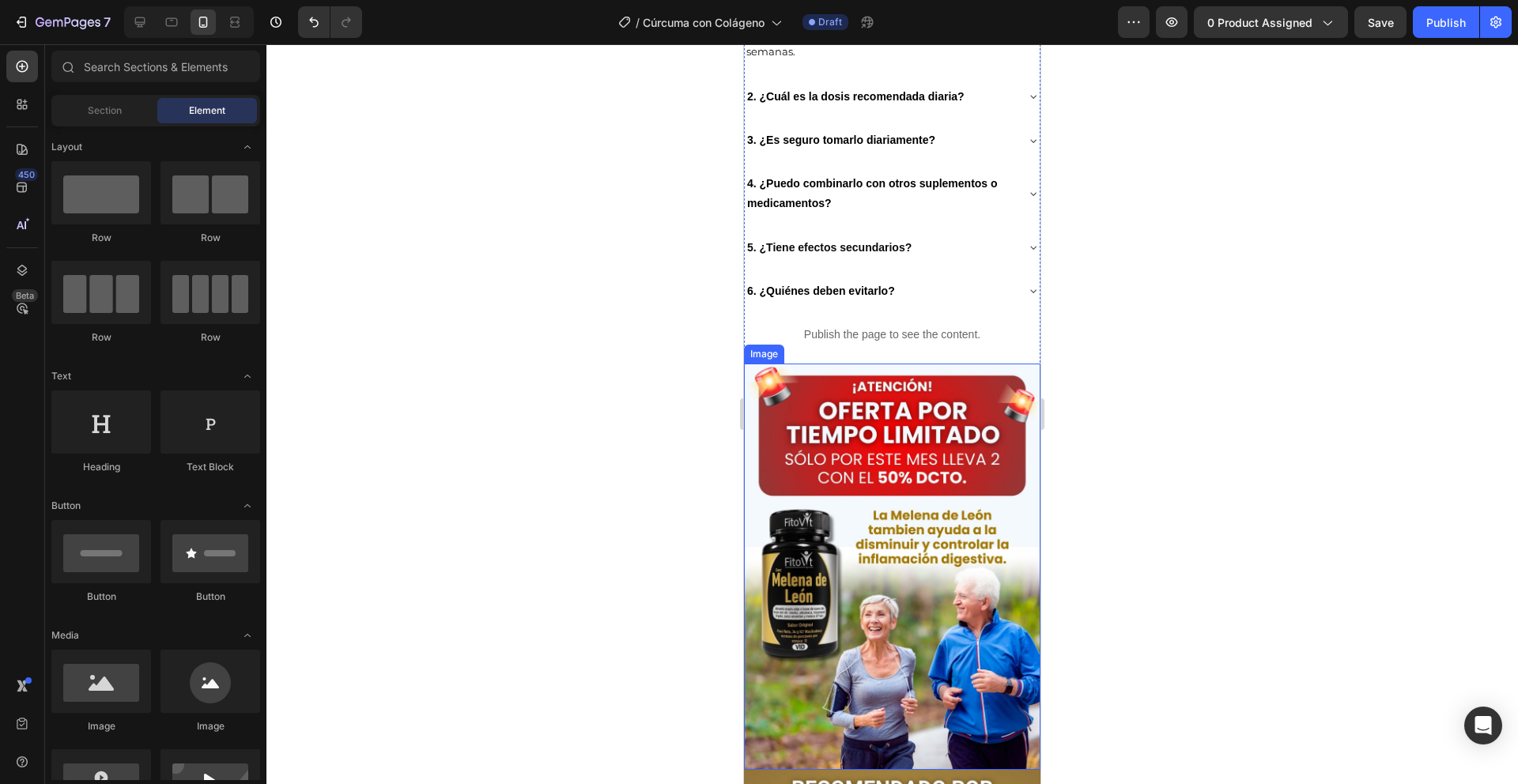
click at [870, 509] on img at bounding box center [892, 567] width 297 height 407
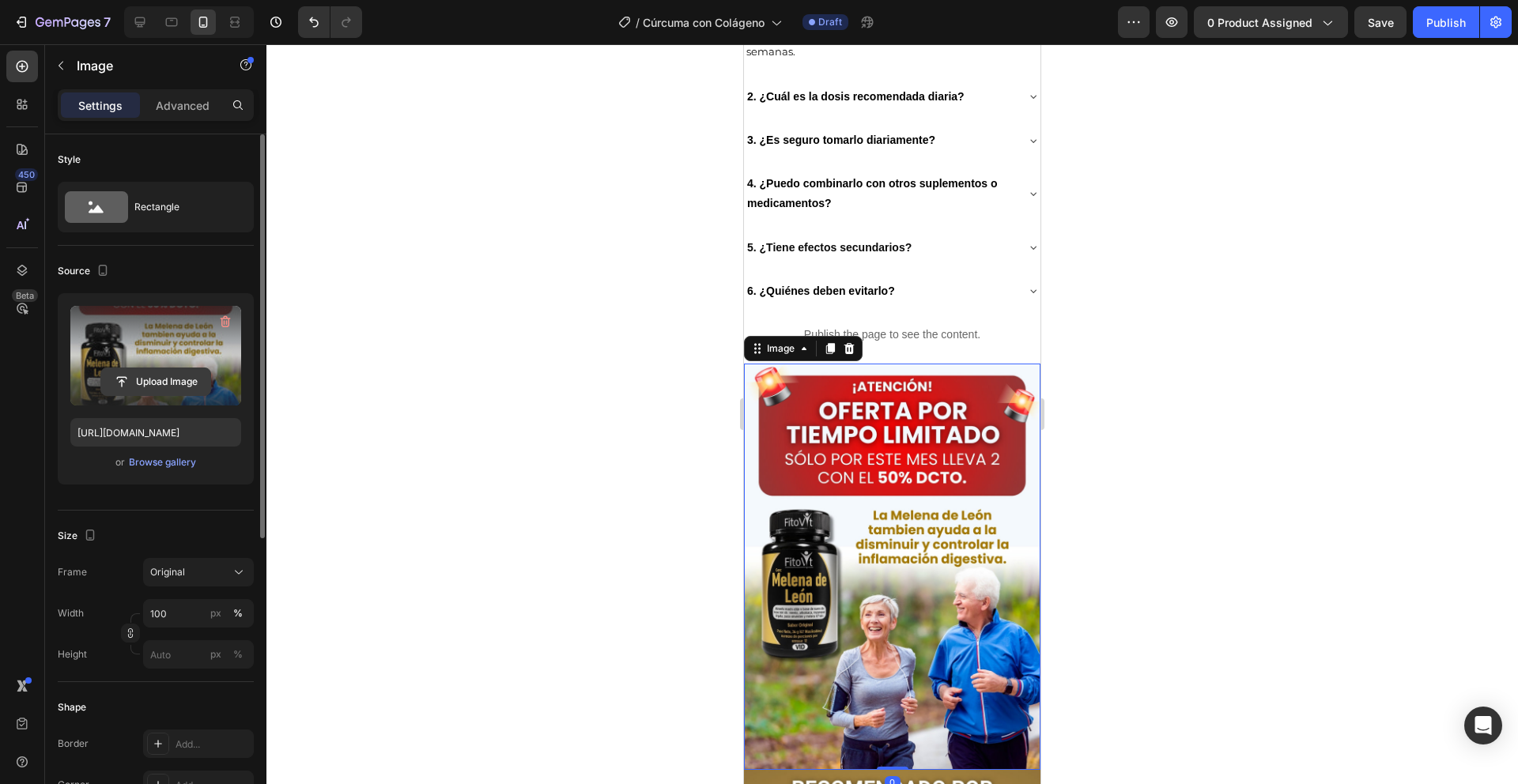
click at [145, 373] on input "file" at bounding box center [155, 381] width 109 height 27
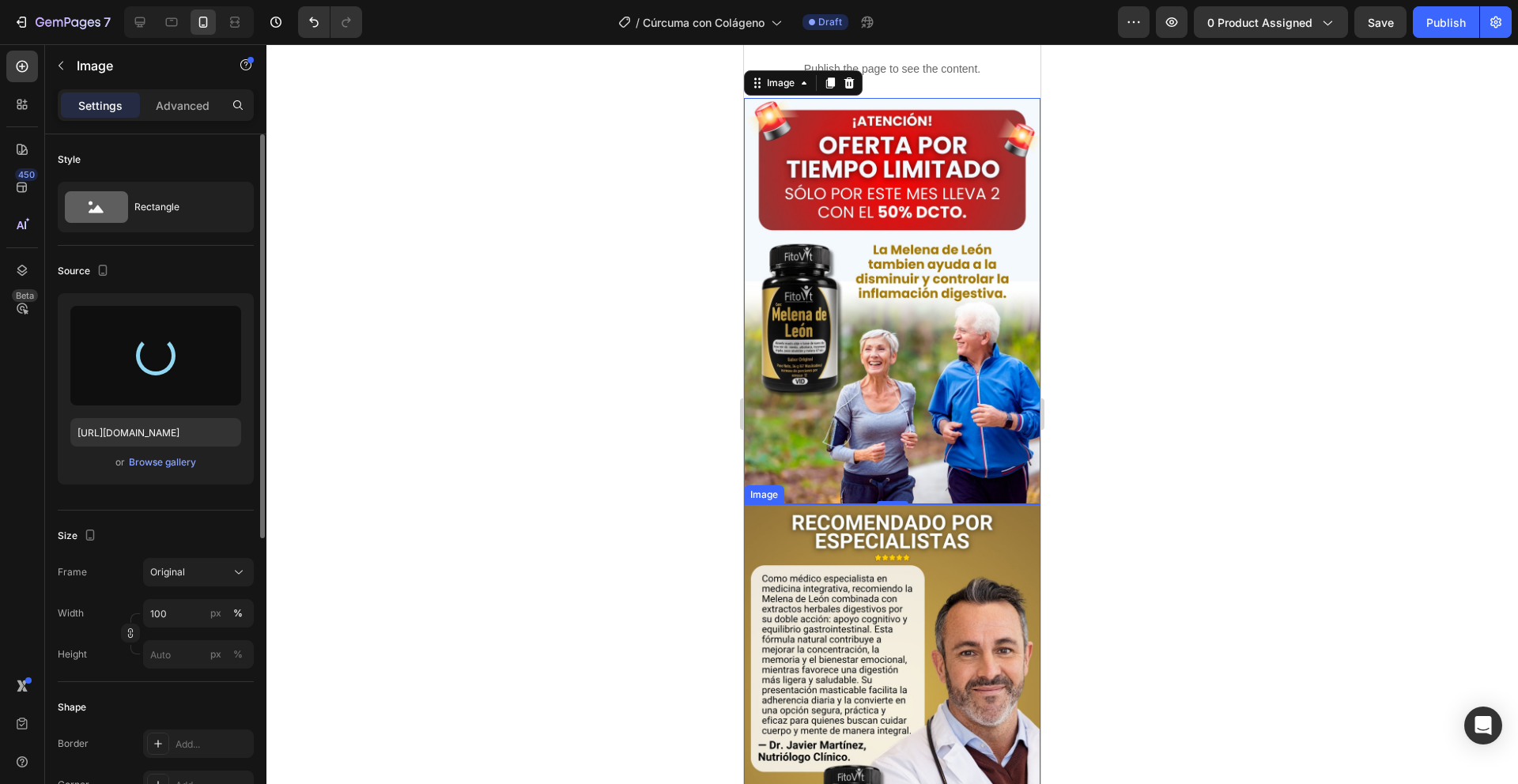
scroll to position [2989, 0]
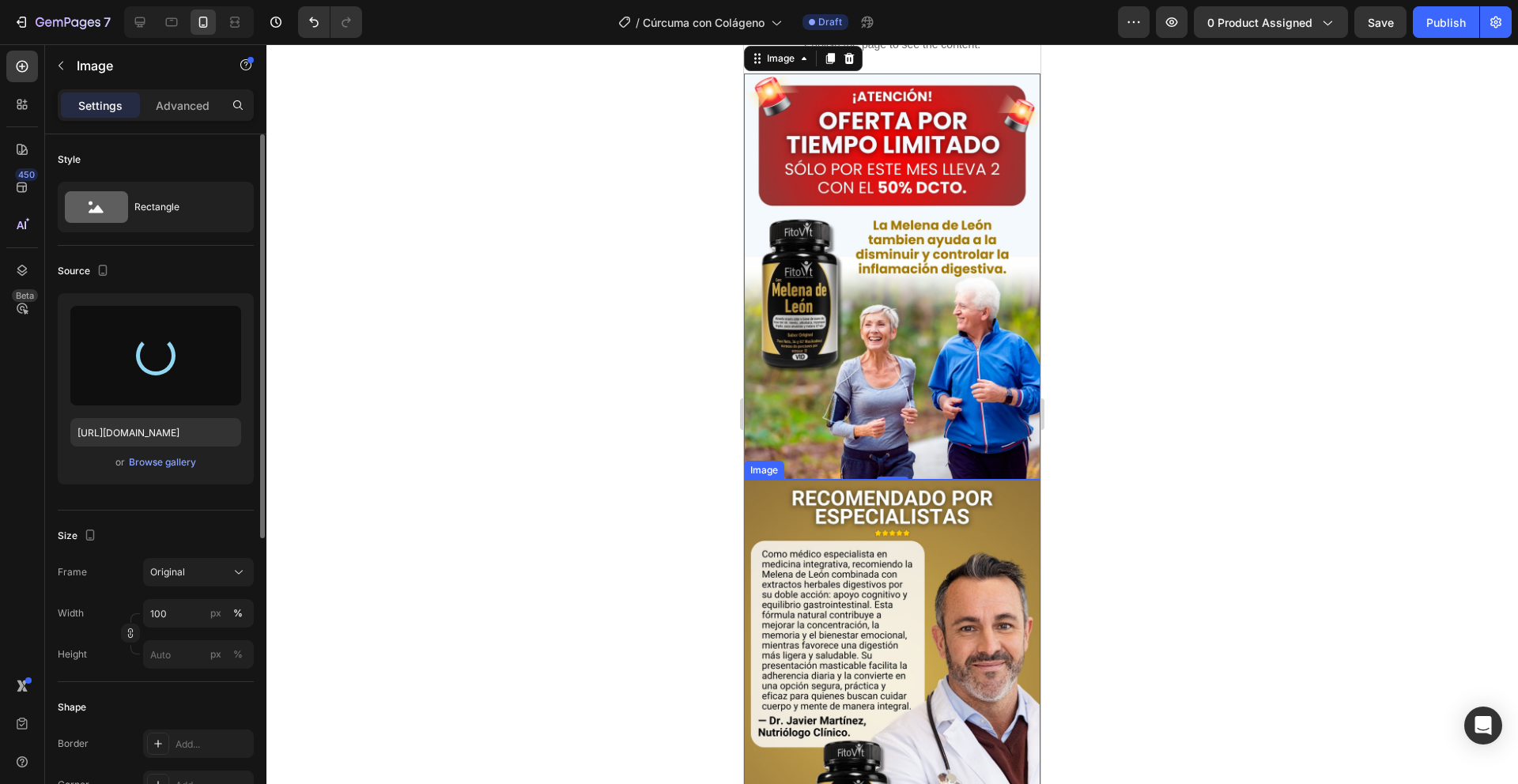
click at [958, 514] on img at bounding box center [892, 684] width 297 height 407
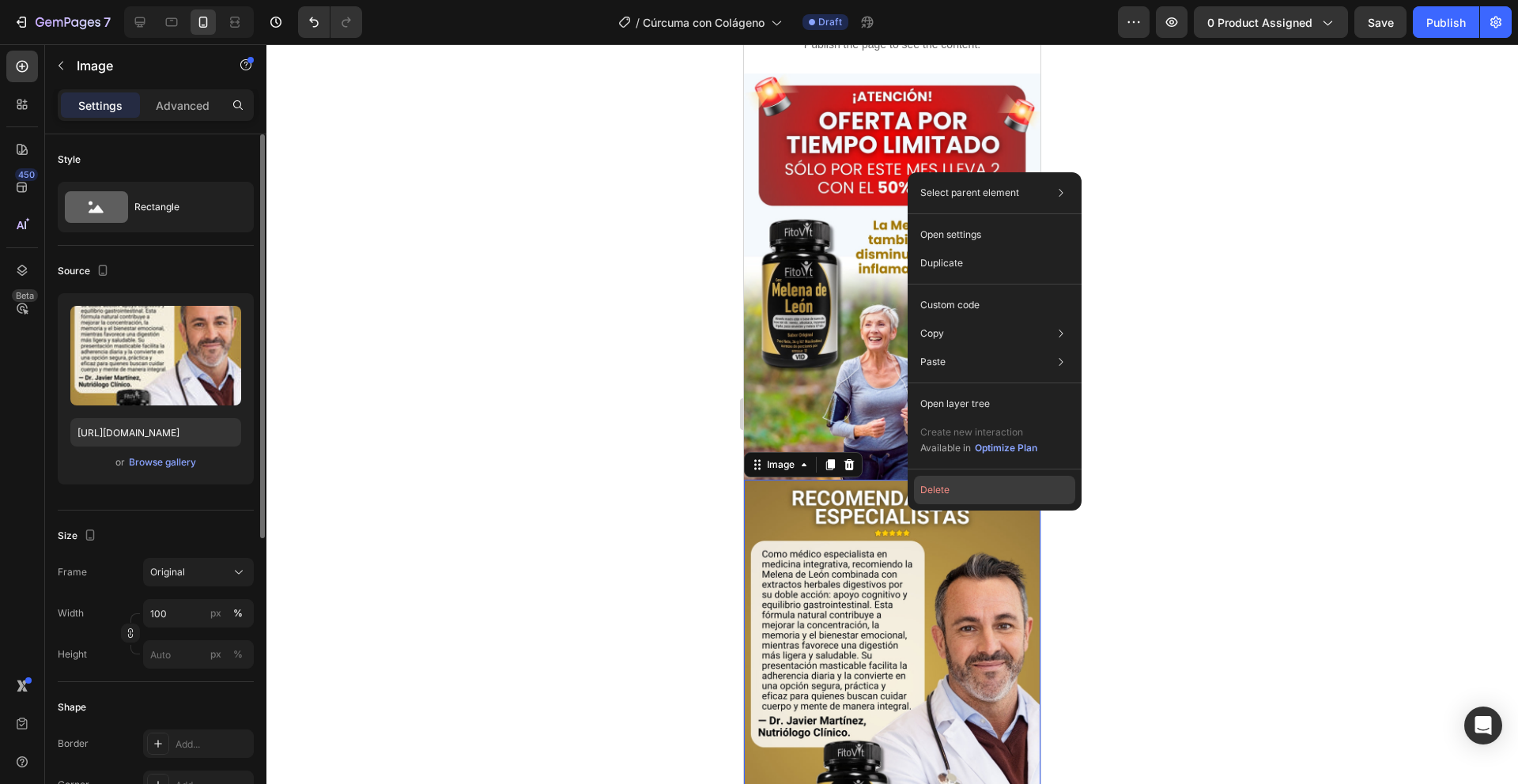
click at [931, 493] on button "Delete" at bounding box center [994, 490] width 161 height 28
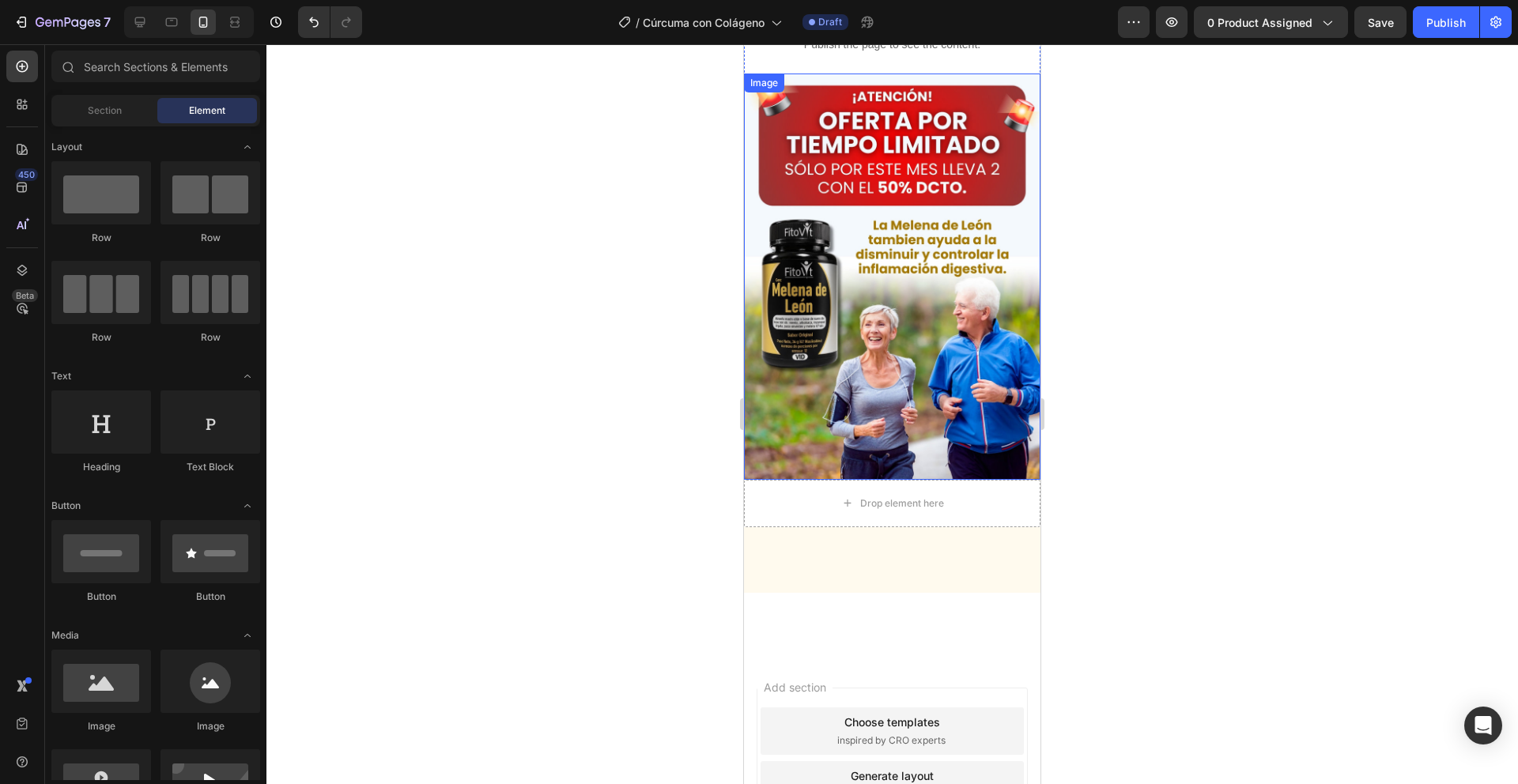
click at [869, 214] on img at bounding box center [892, 277] width 297 height 407
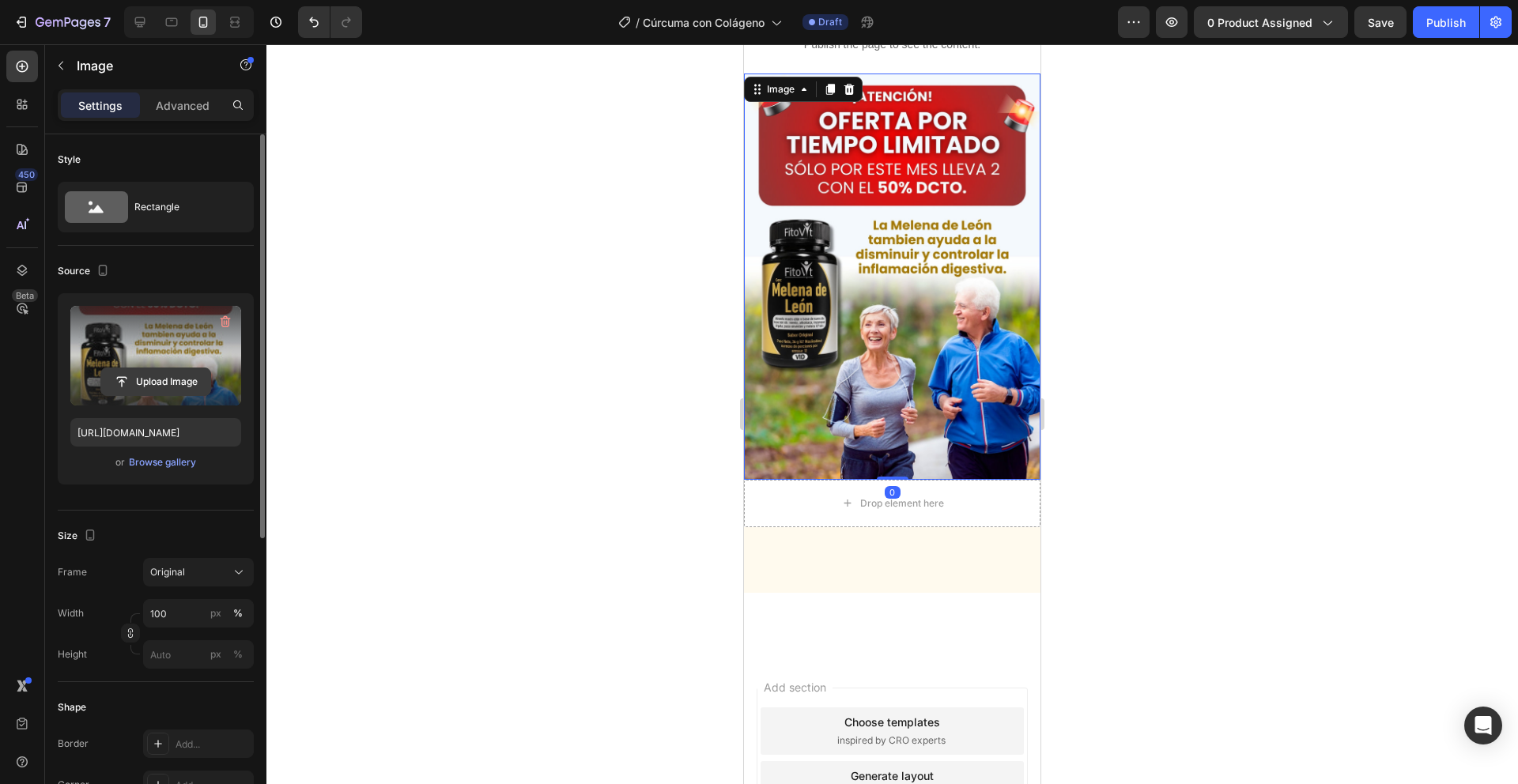
click at [167, 372] on input "file" at bounding box center [155, 381] width 109 height 27
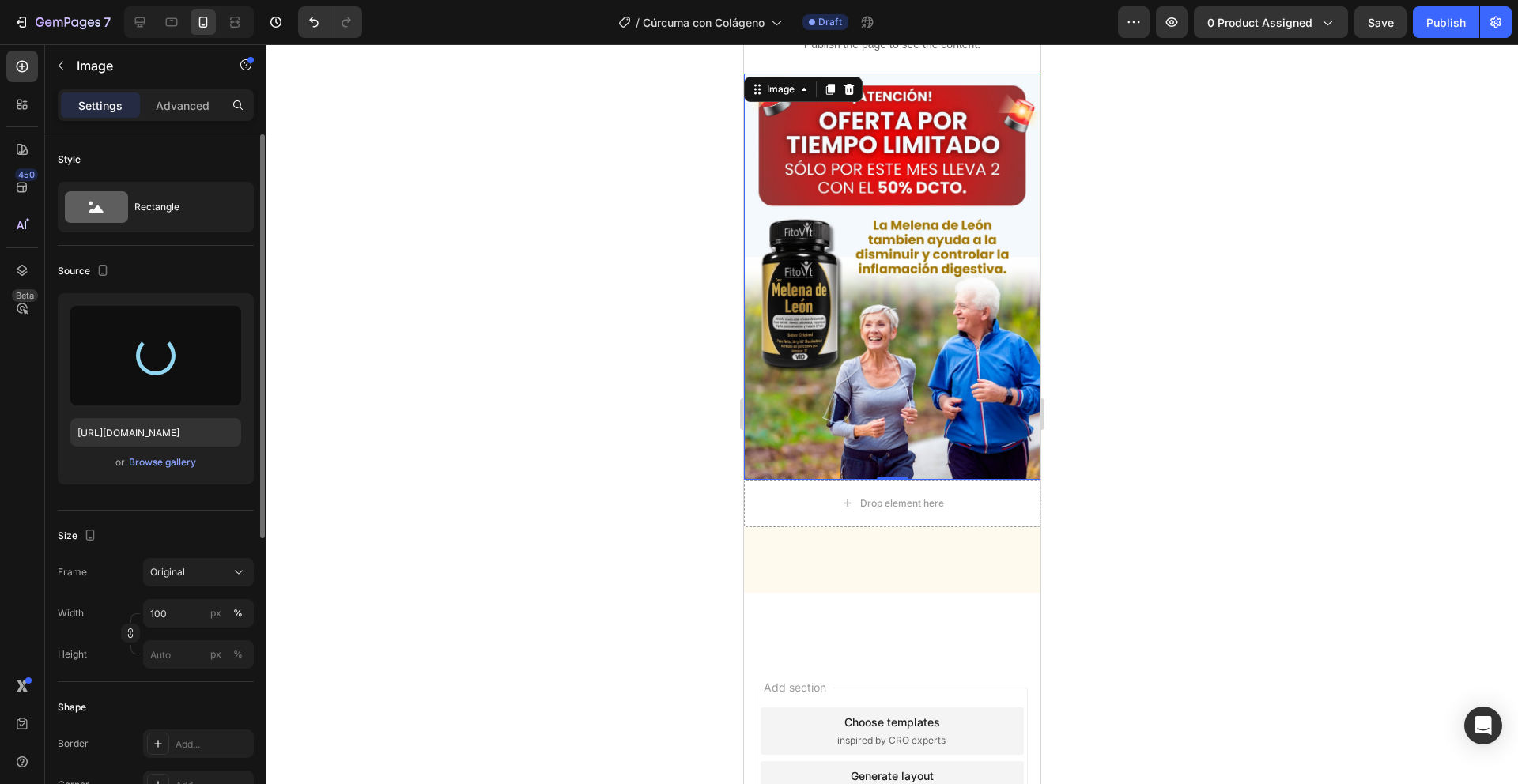
type input "https://cdn.shopify.com/s/files/1/0751/0592/7451/files/gempages_578522981639127…"
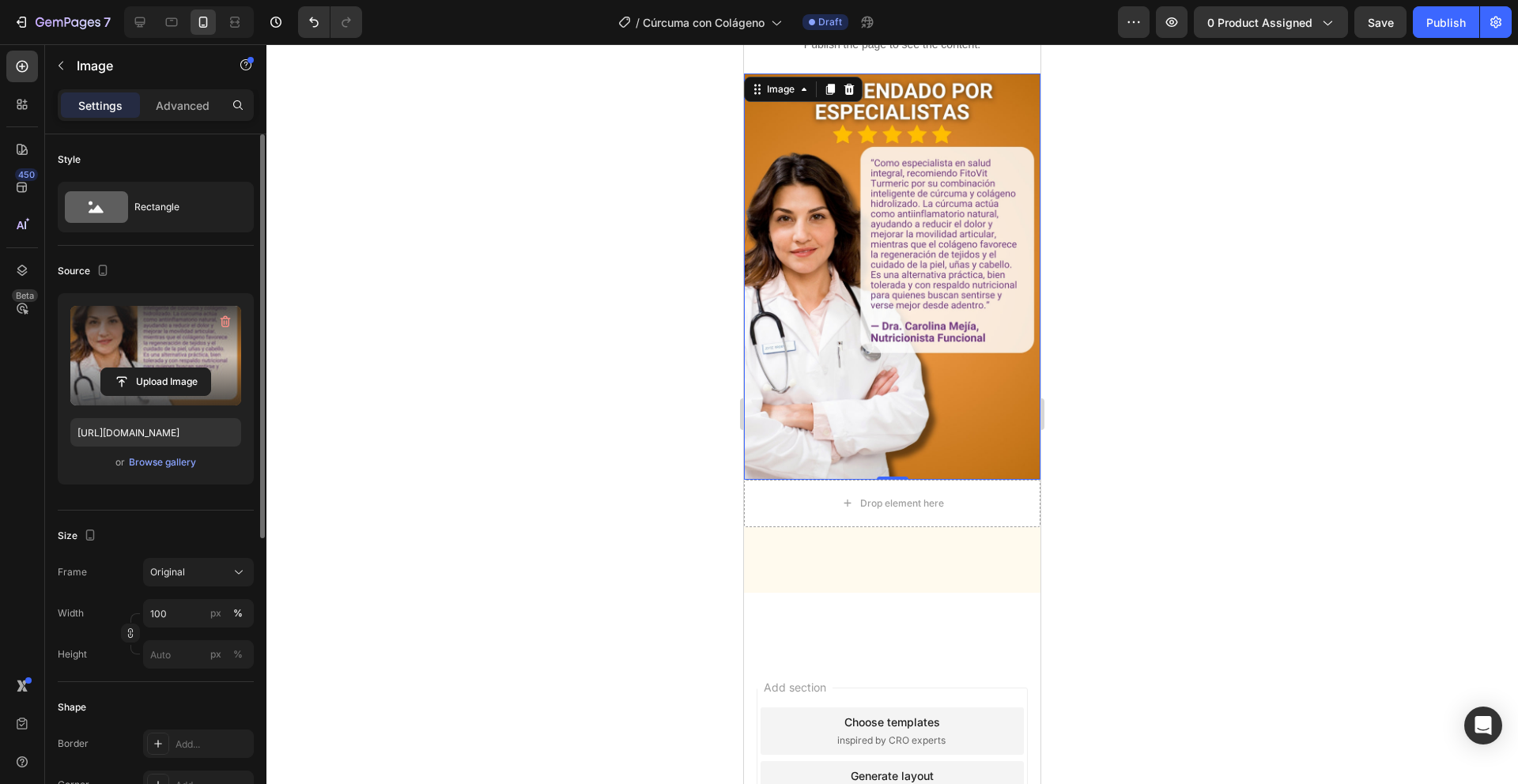
click at [862, 528] on div at bounding box center [892, 560] width 297 height 66
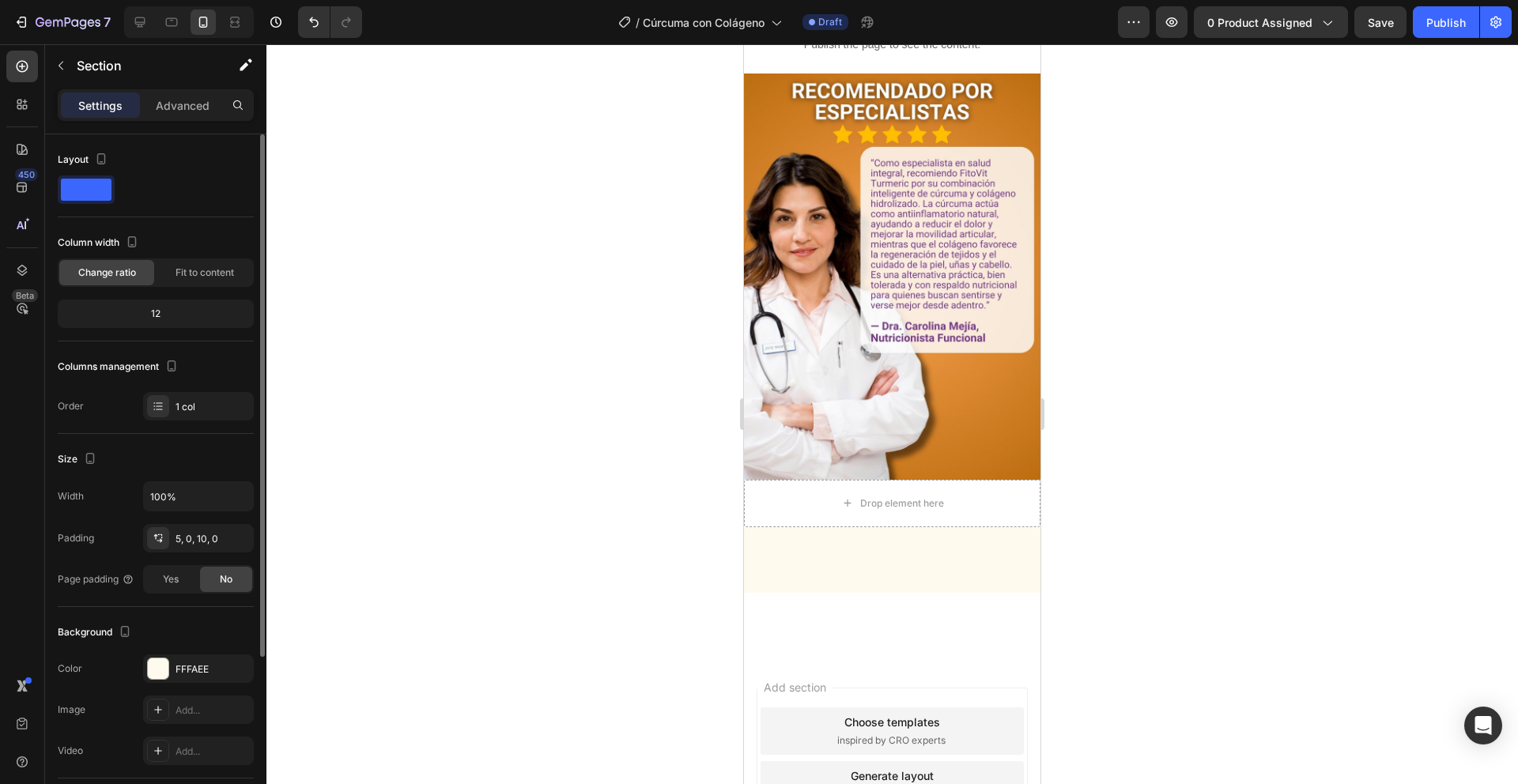
click at [857, 528] on div at bounding box center [892, 560] width 297 height 66
click at [802, 528] on div at bounding box center [892, 560] width 297 height 66
click at [161, 658] on div at bounding box center [158, 669] width 23 height 23
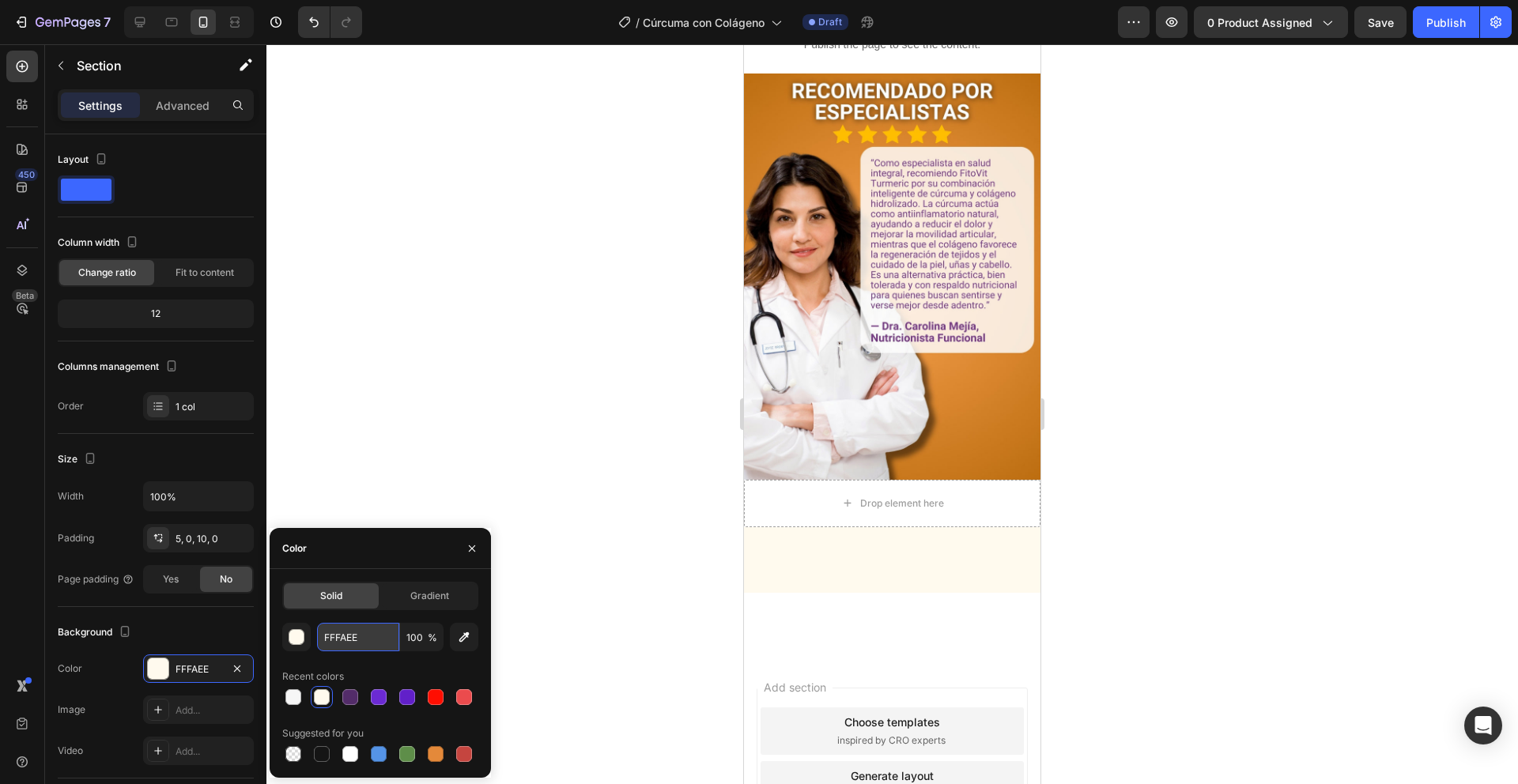
click at [340, 639] on input "FFFAEE" at bounding box center [359, 637] width 83 height 28
paste input "FFF"
click at [367, 639] on input "FFFFFFAEE" at bounding box center [359, 637] width 83 height 28
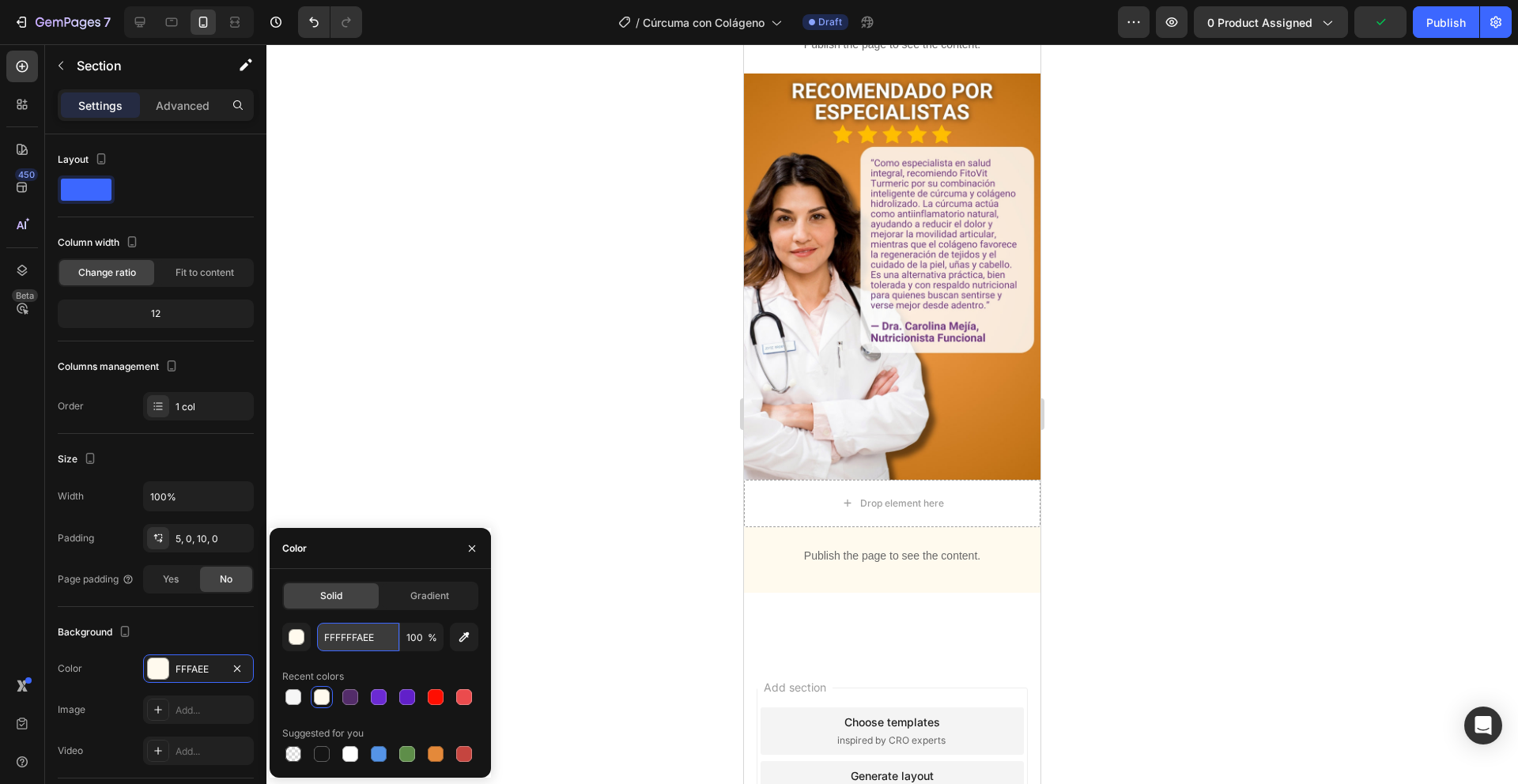
click at [367, 639] on input "FFFFFFAEE" at bounding box center [359, 637] width 83 height 28
paste input "text"
type input "FFFFFF"
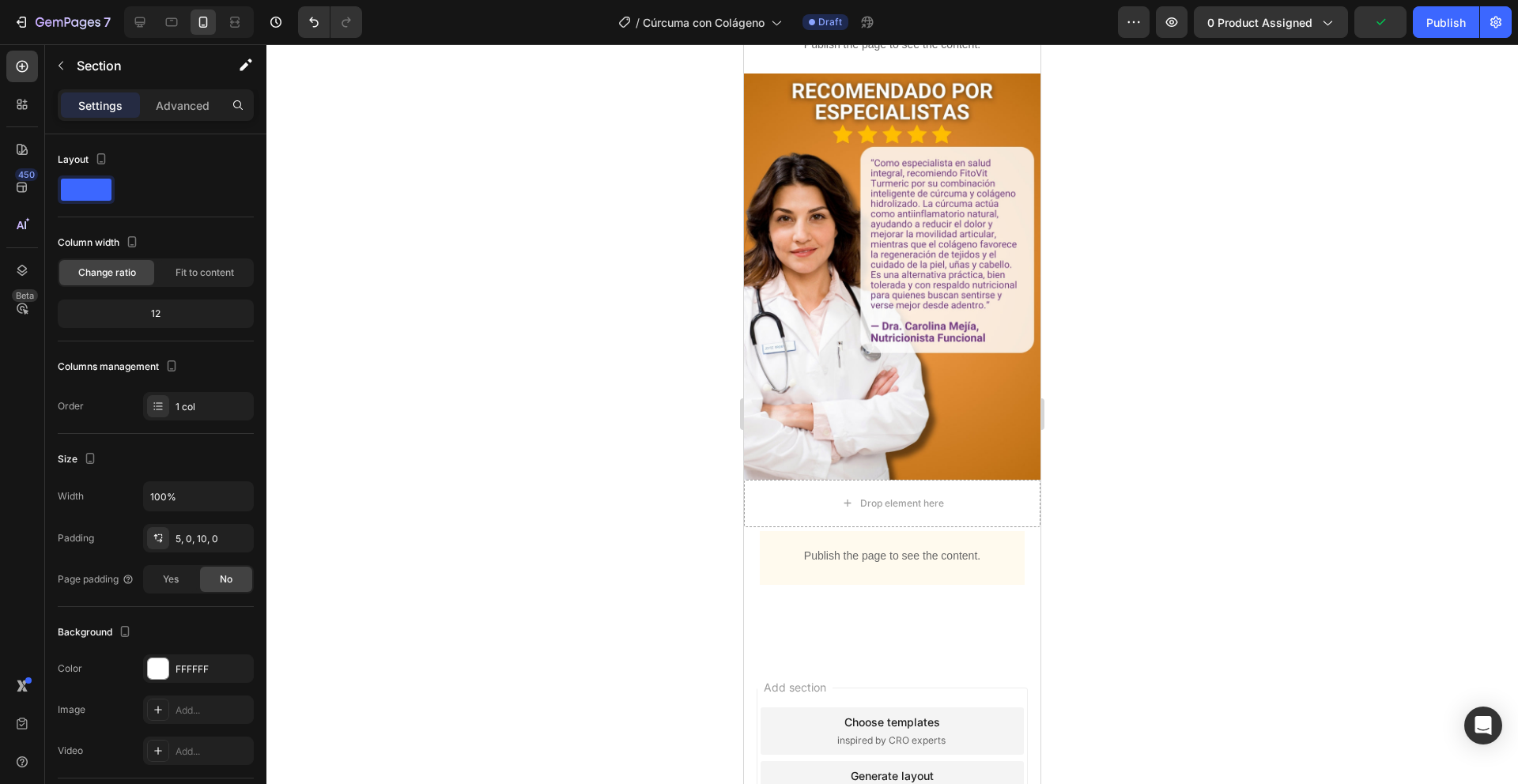
click at [476, 420] on div at bounding box center [892, 414] width 1252 height 740
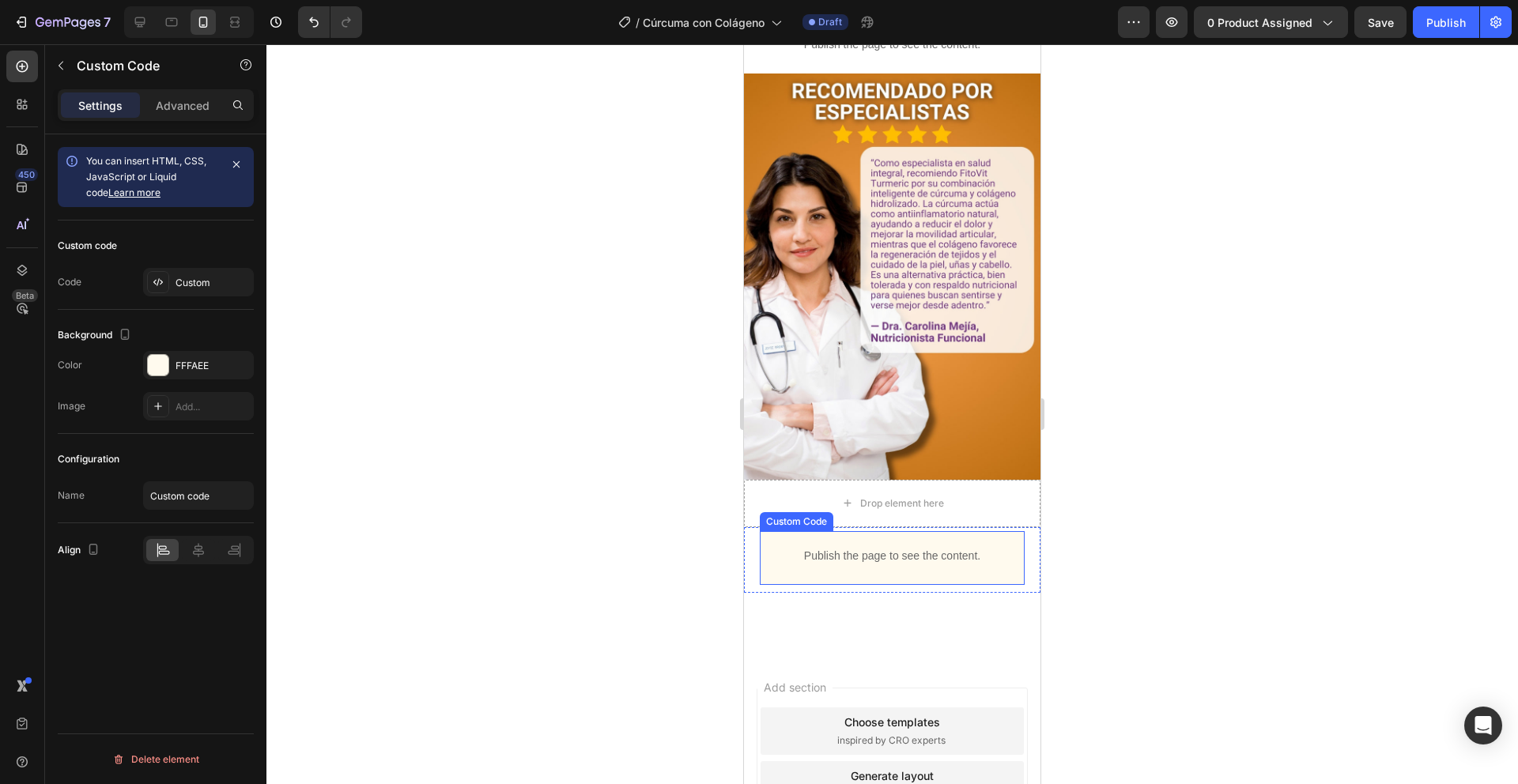
click at [861, 548] on p "Publish the page to see the content." at bounding box center [892, 556] width 265 height 17
click at [158, 366] on div at bounding box center [158, 364] width 21 height 21
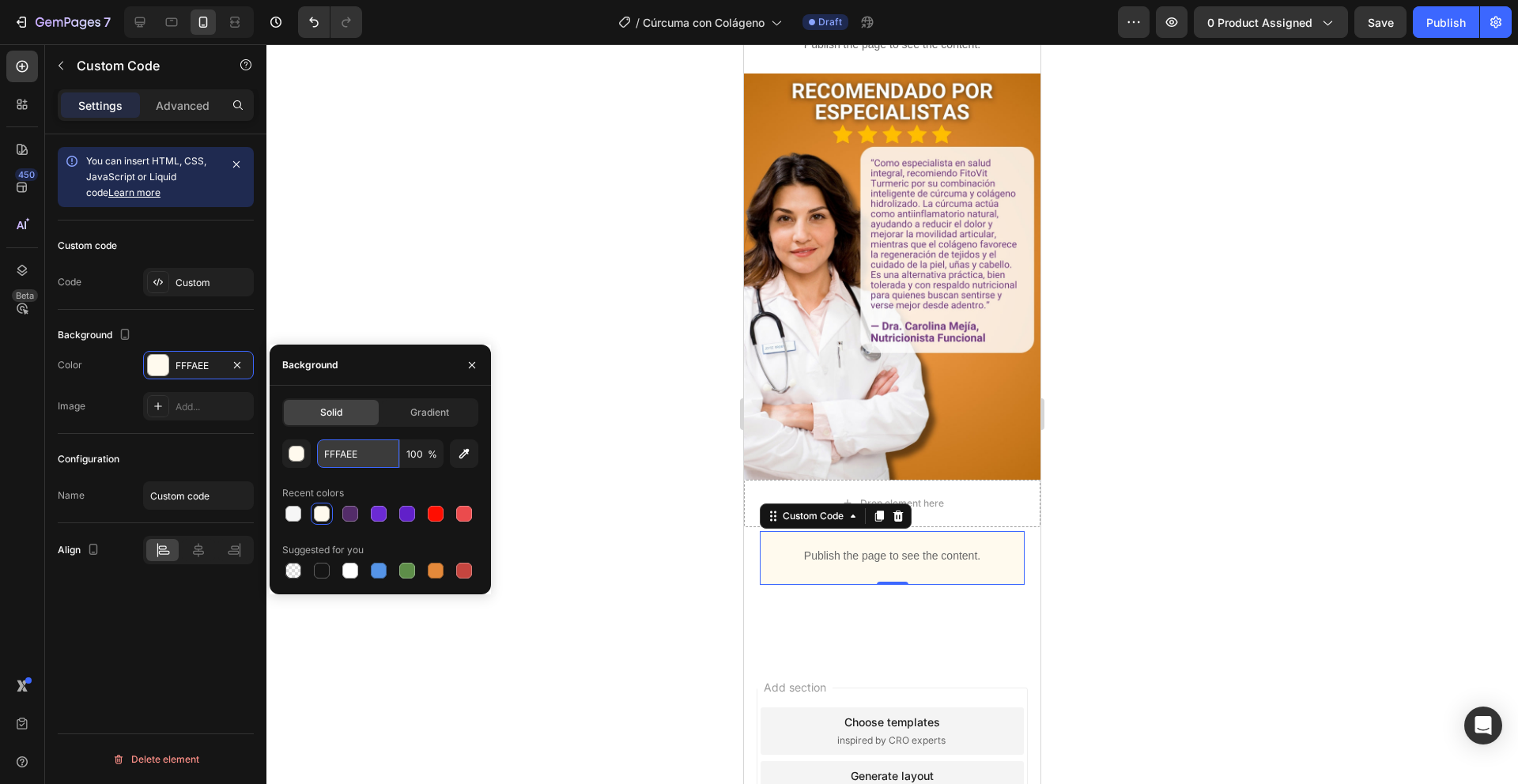
click at [358, 452] on input "FFFAEE" at bounding box center [359, 454] width 83 height 28
paste input "FFF"
type input "FFFFFF"
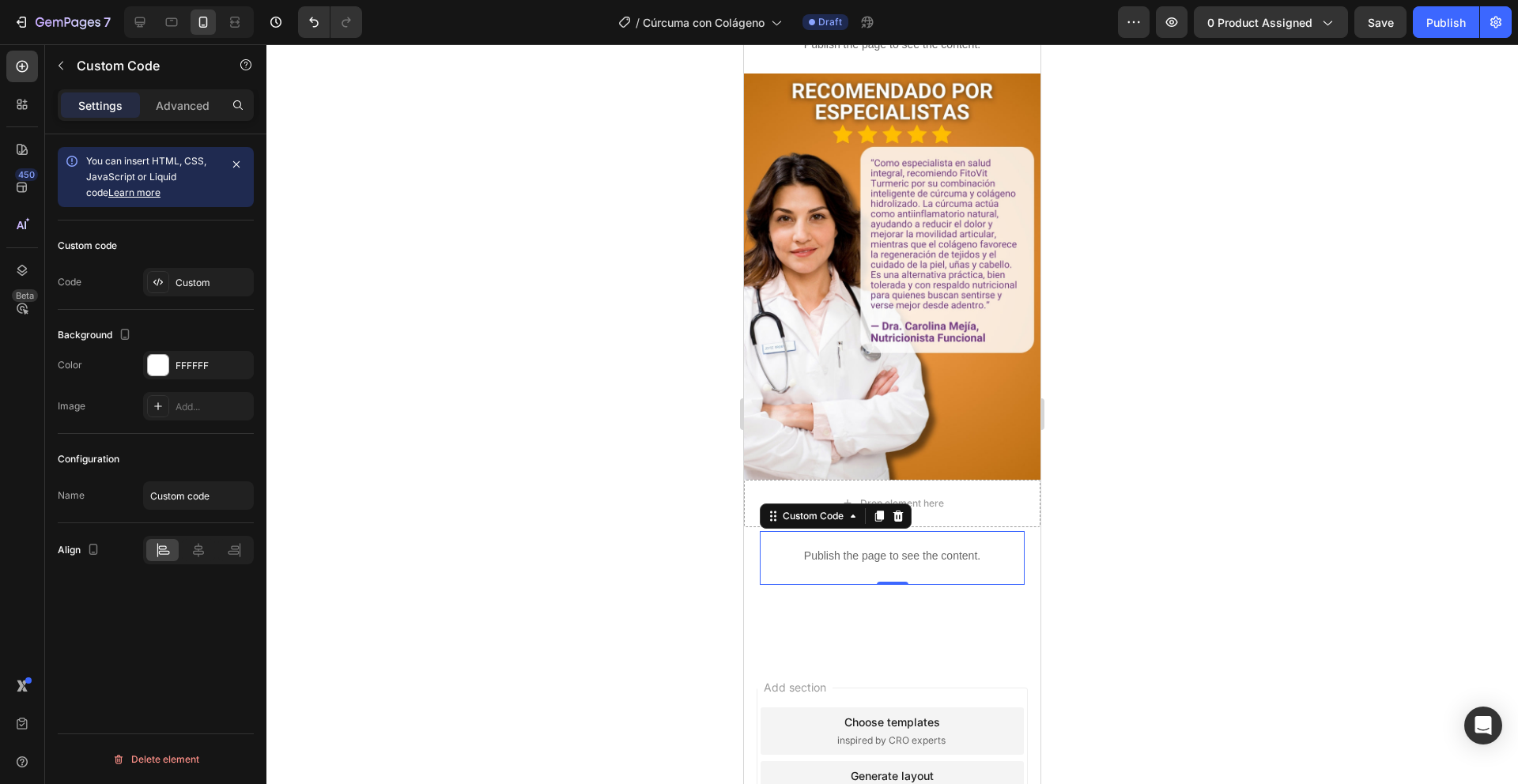
click at [509, 413] on div at bounding box center [892, 414] width 1252 height 740
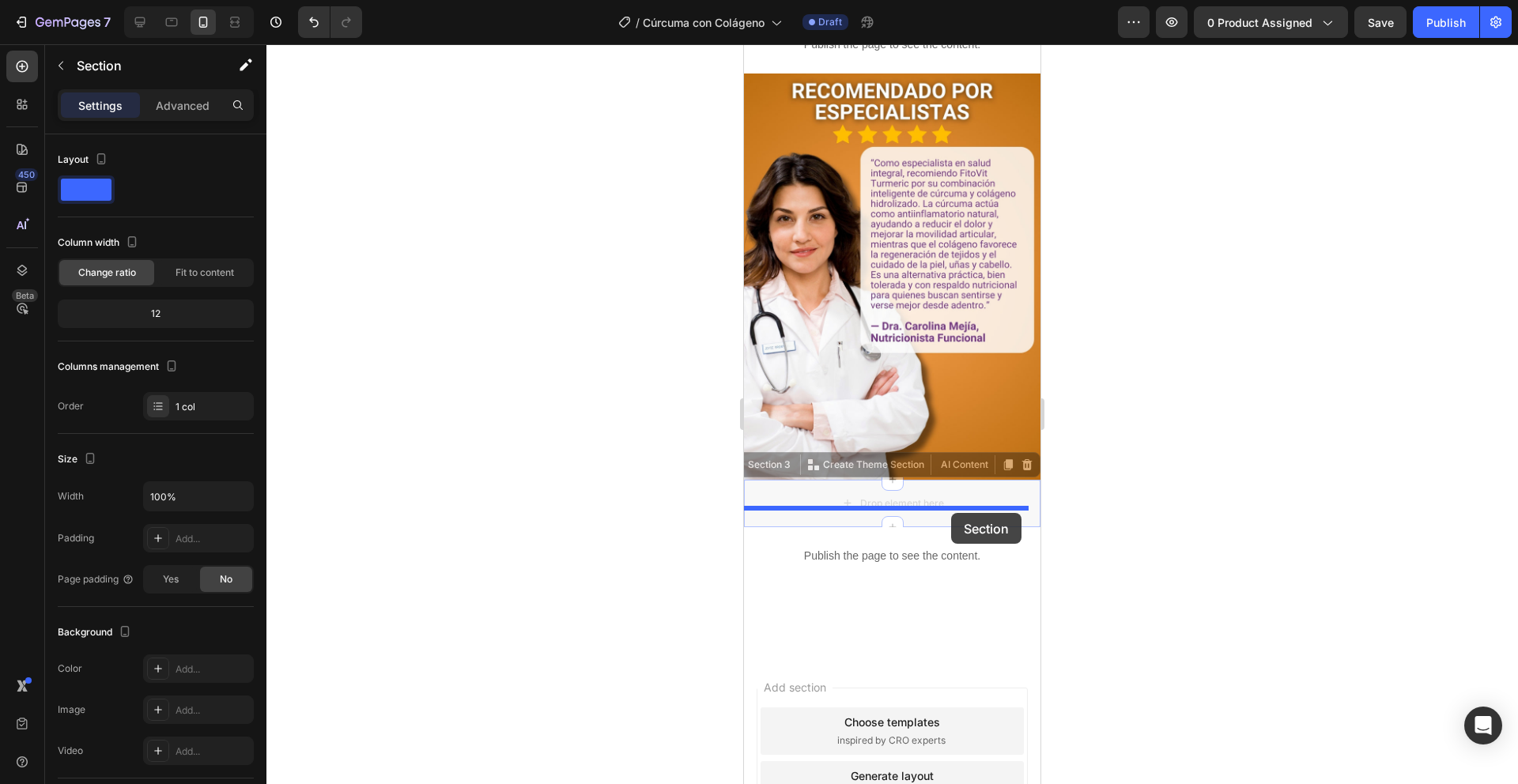
drag, startPoint x: 959, startPoint y: 456, endPoint x: 951, endPoint y: 513, distance: 57.6
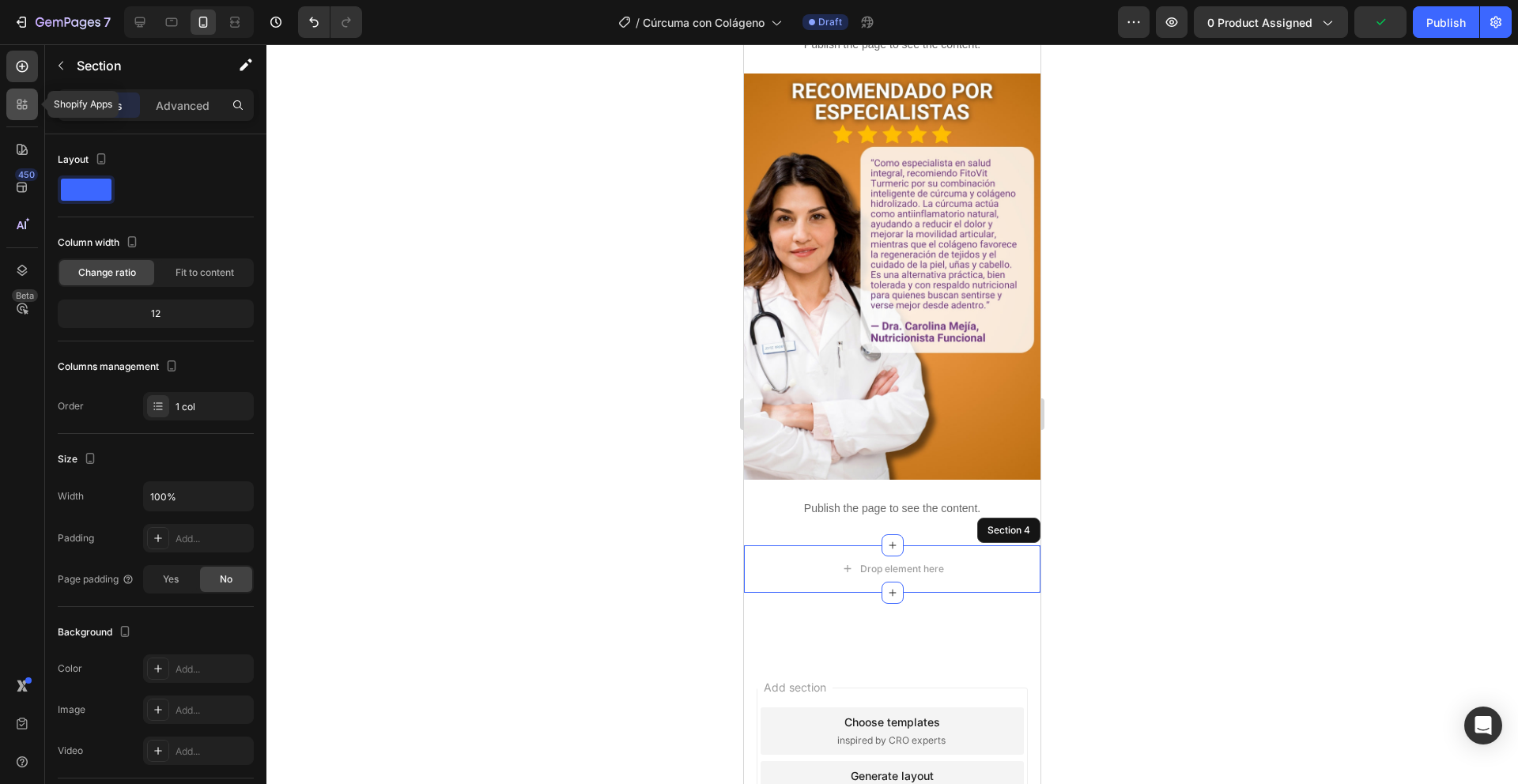
click at [27, 101] on icon at bounding box center [25, 101] width 5 height 5
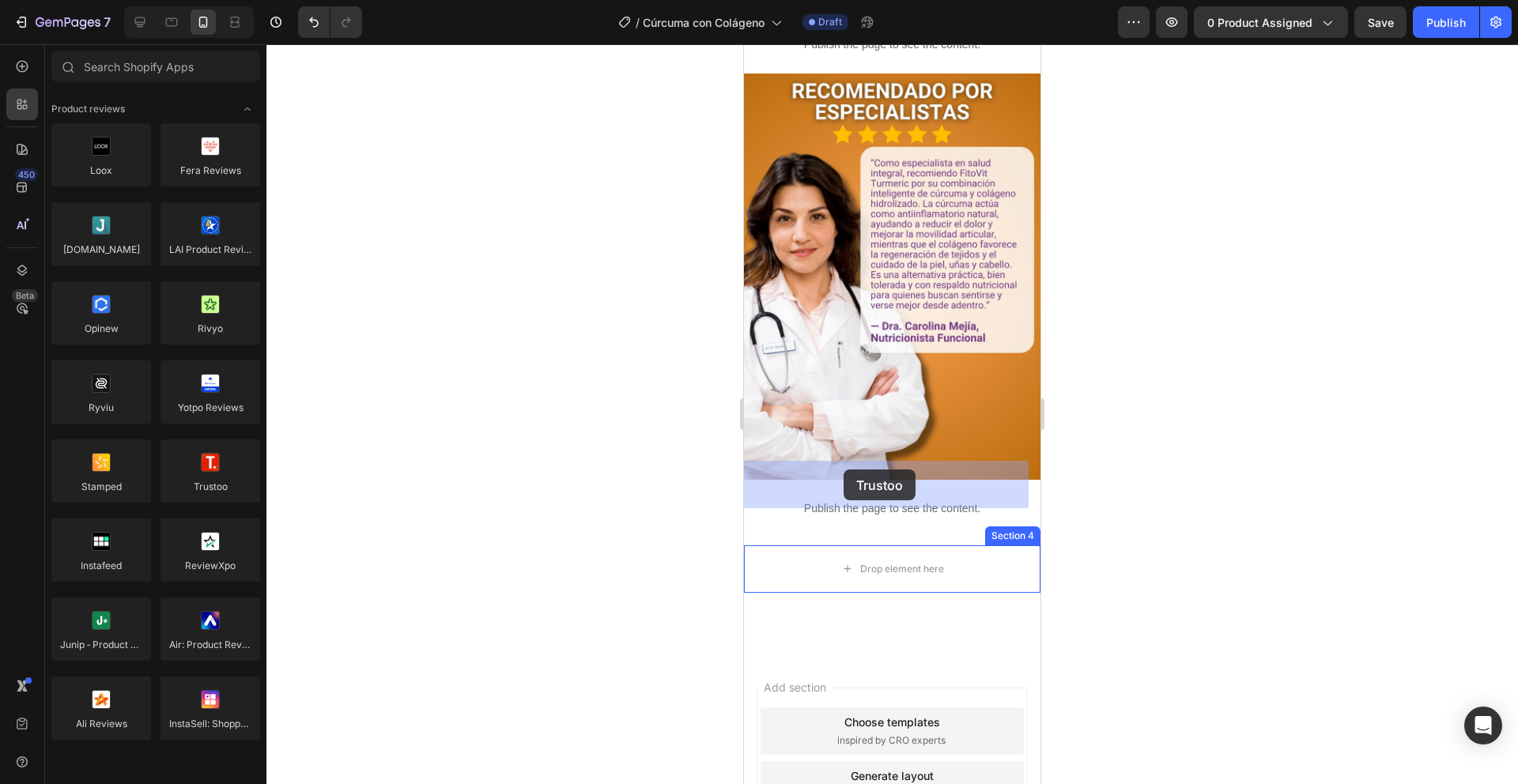
drag, startPoint x: 959, startPoint y: 521, endPoint x: 844, endPoint y: 470, distance: 125.8
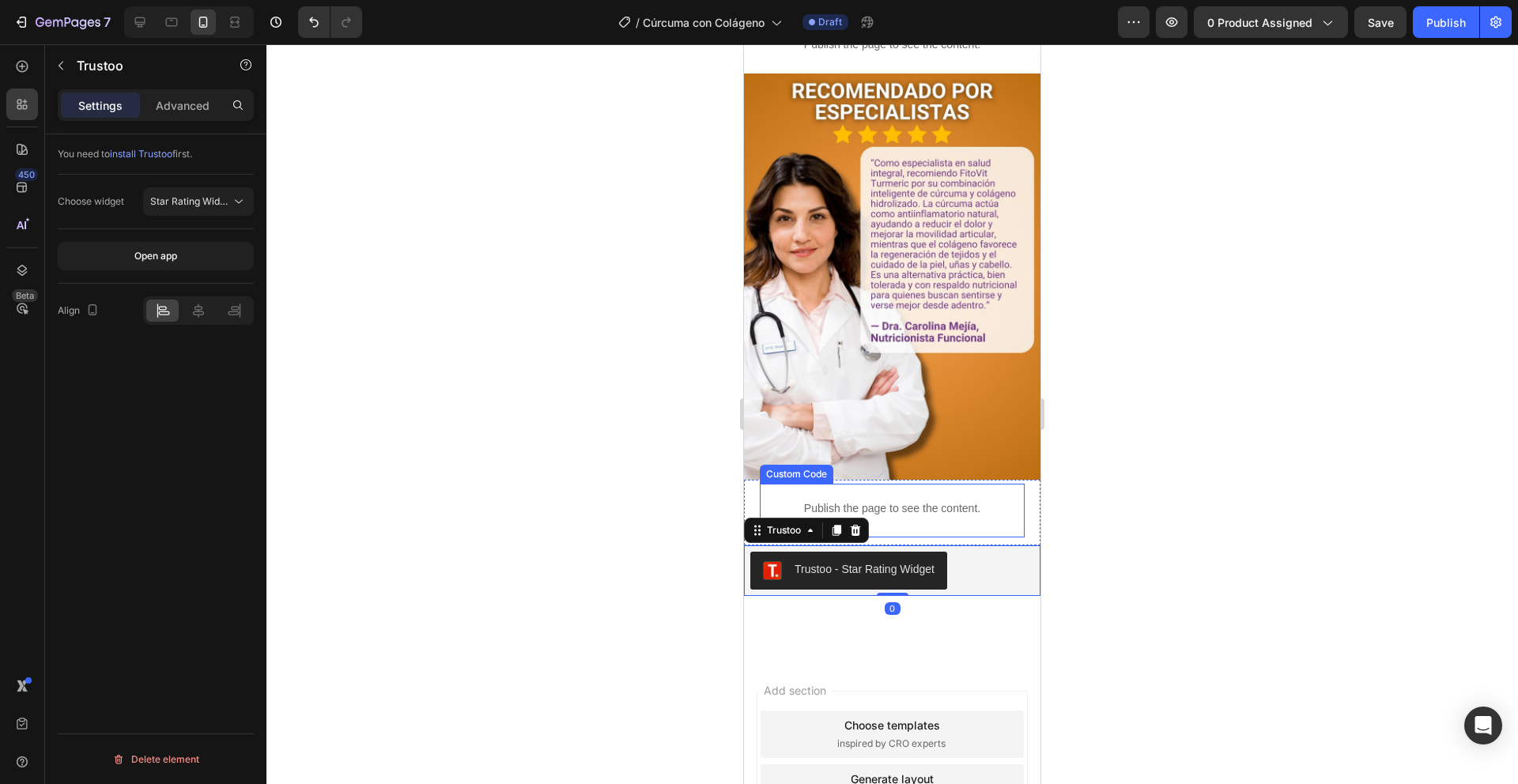
click at [827, 500] on p "Publish the page to see the content." at bounding box center [892, 508] width 265 height 17
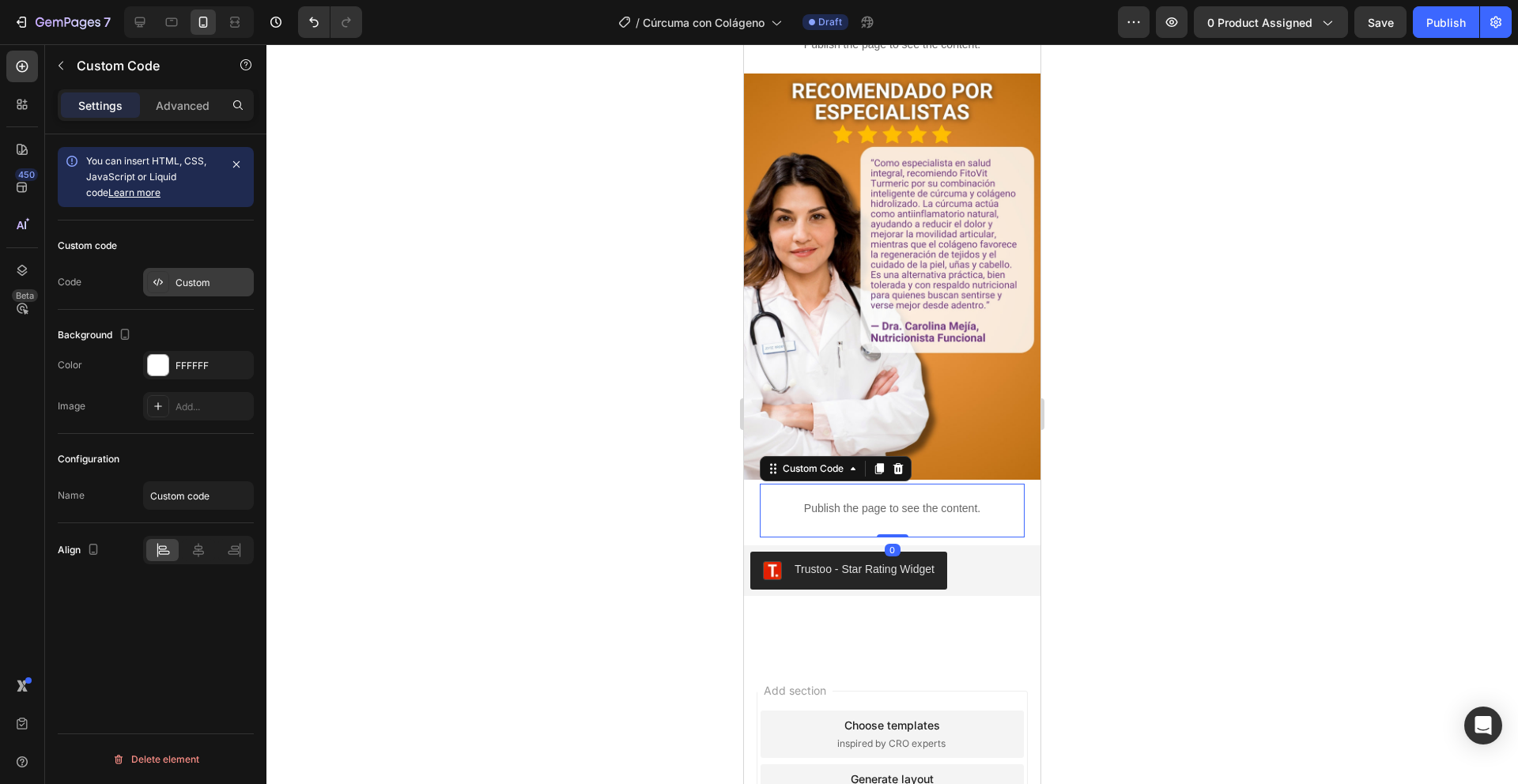
click at [157, 278] on icon at bounding box center [158, 282] width 13 height 13
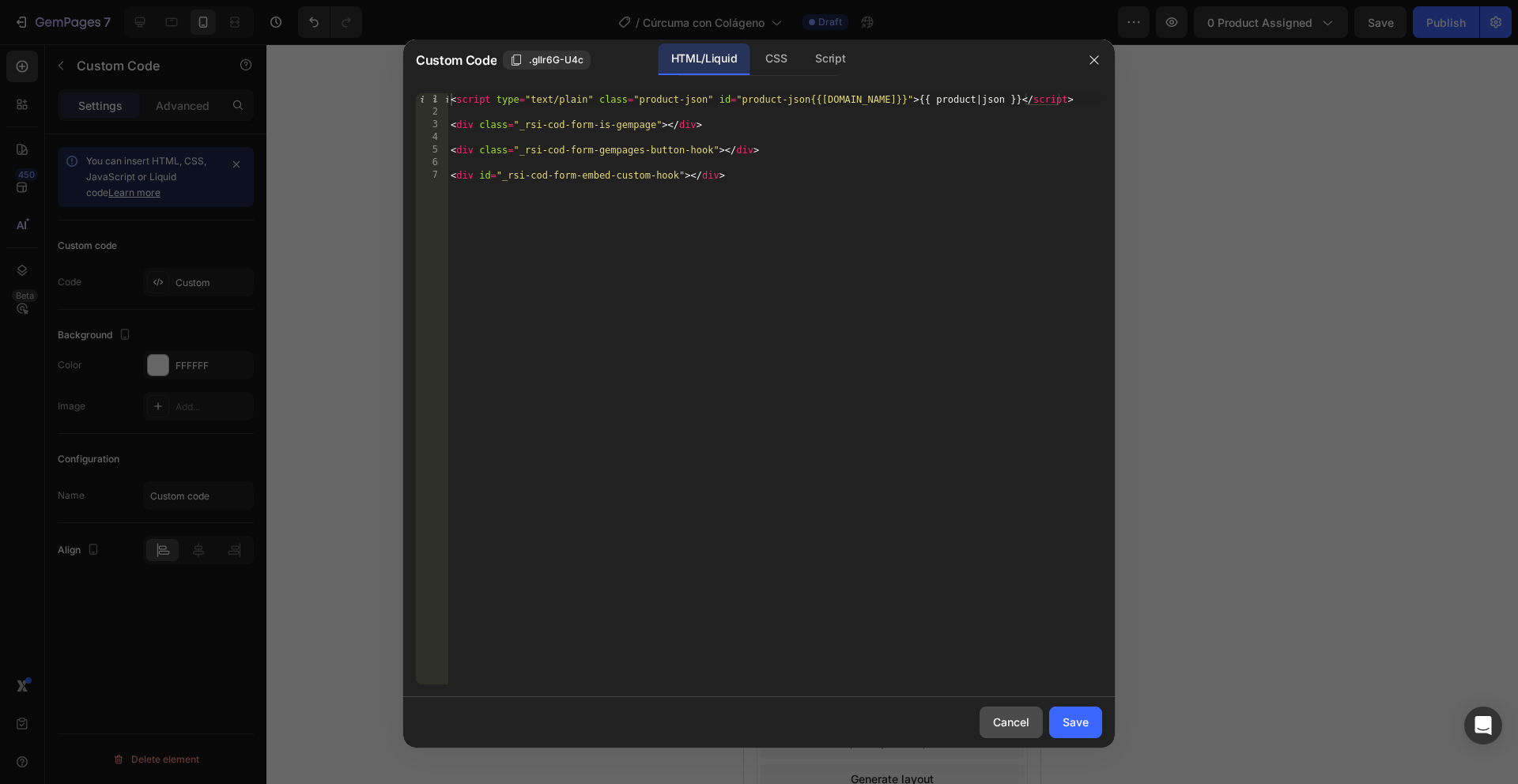
click at [995, 714] on div "Cancel" at bounding box center [1011, 722] width 36 height 17
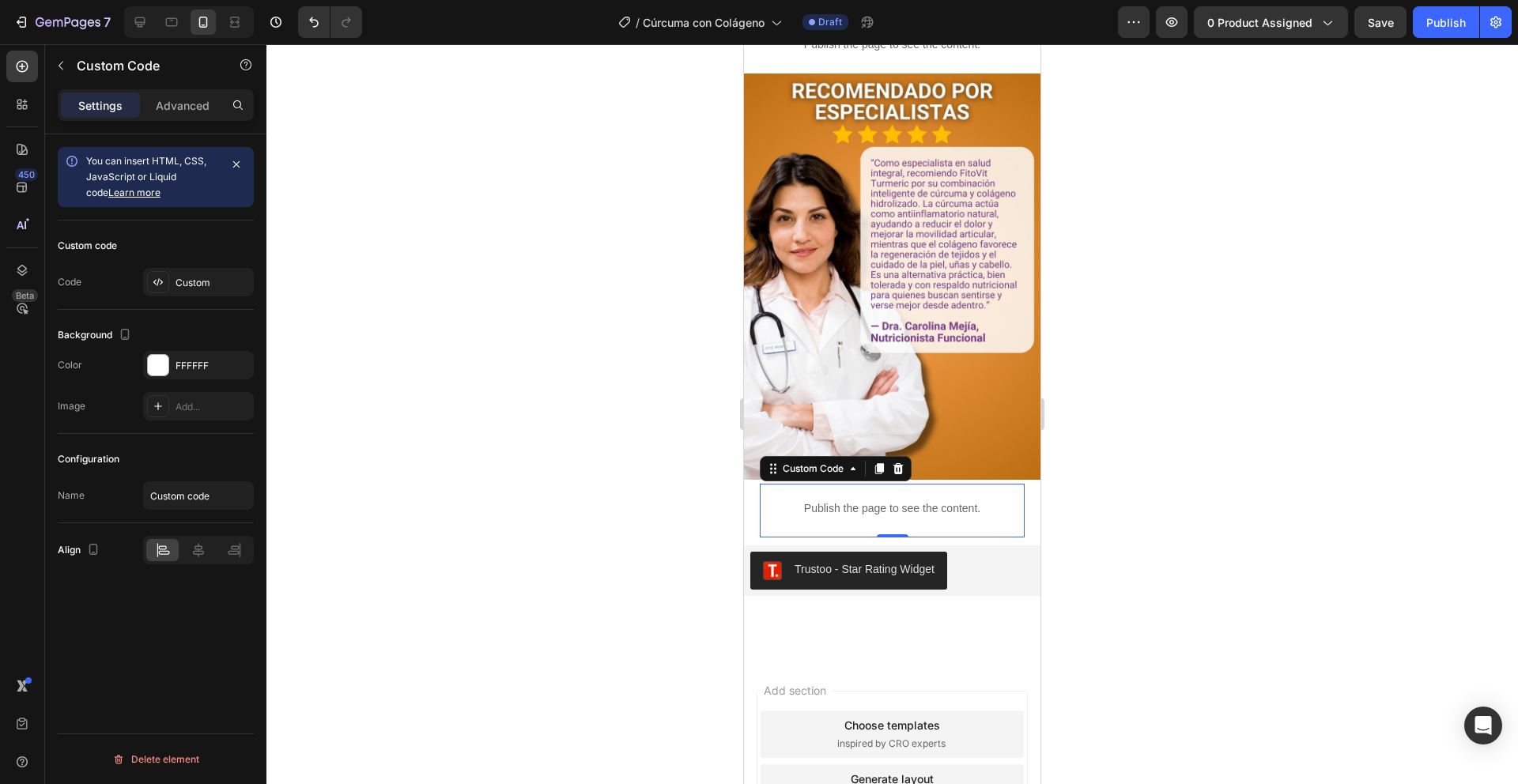
click at [1161, 484] on div at bounding box center [892, 414] width 1252 height 740
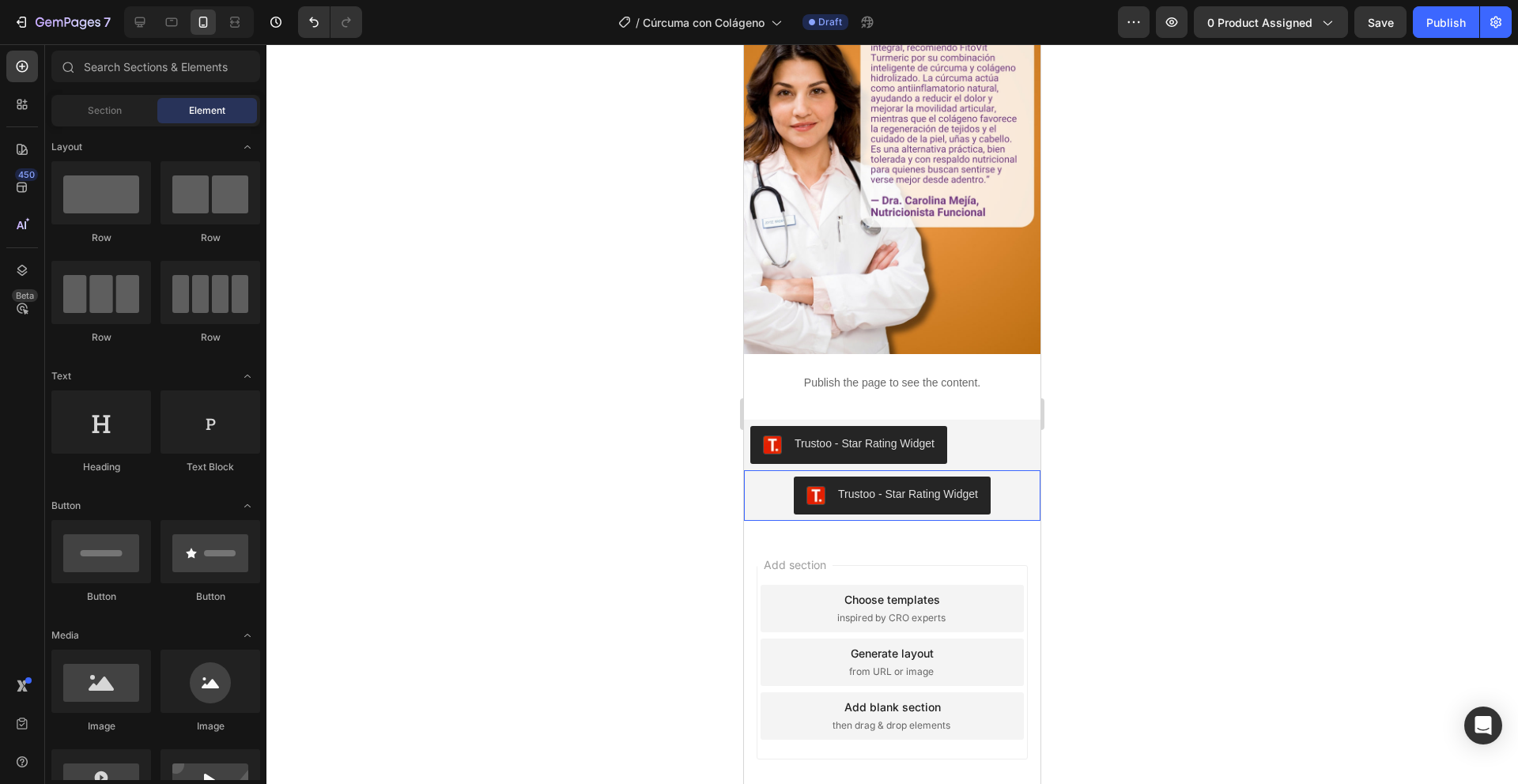
scroll to position [3102, 0]
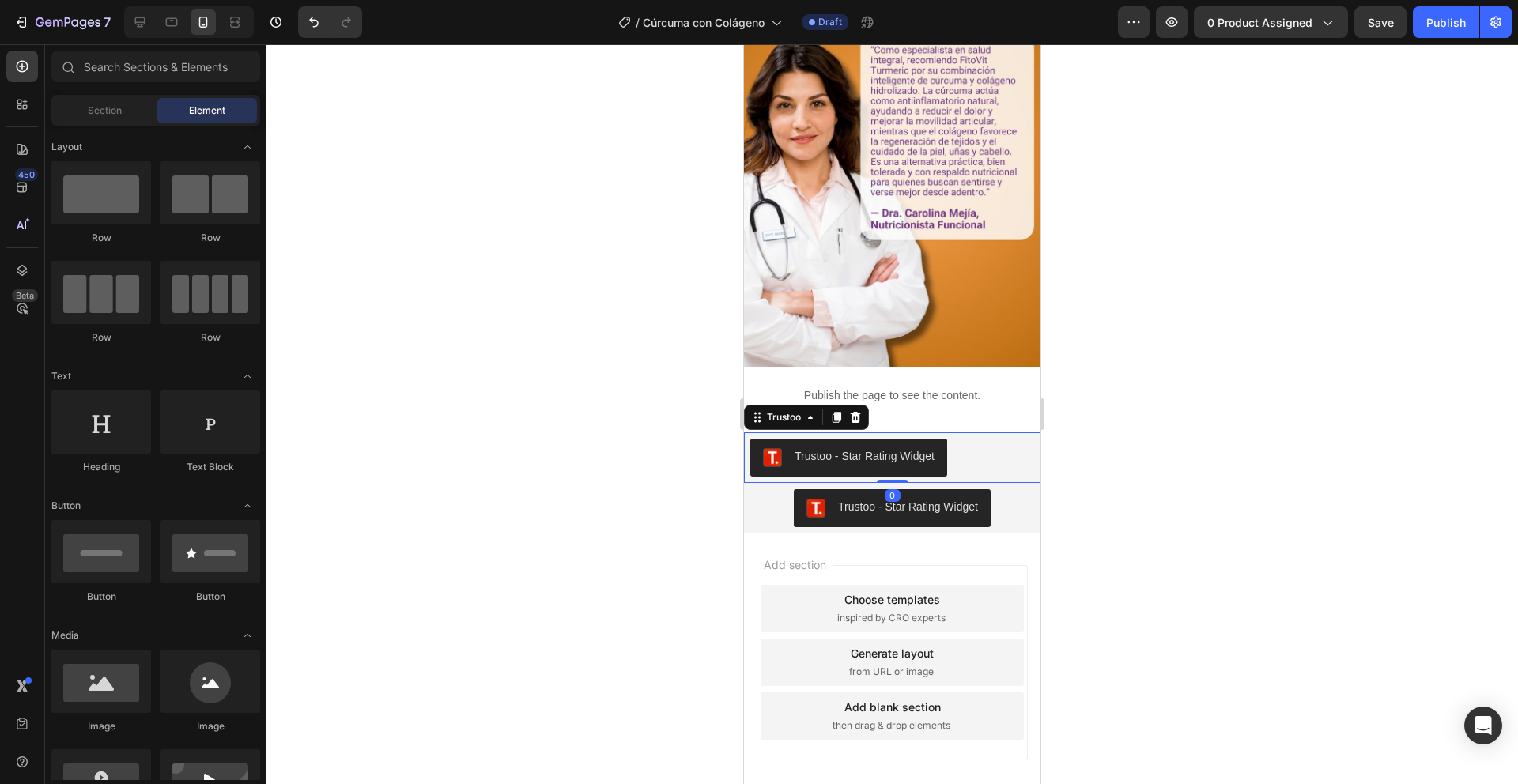
click at [796, 432] on div "Trustoo - Star Rating Widget" at bounding box center [892, 458] width 297 height 51
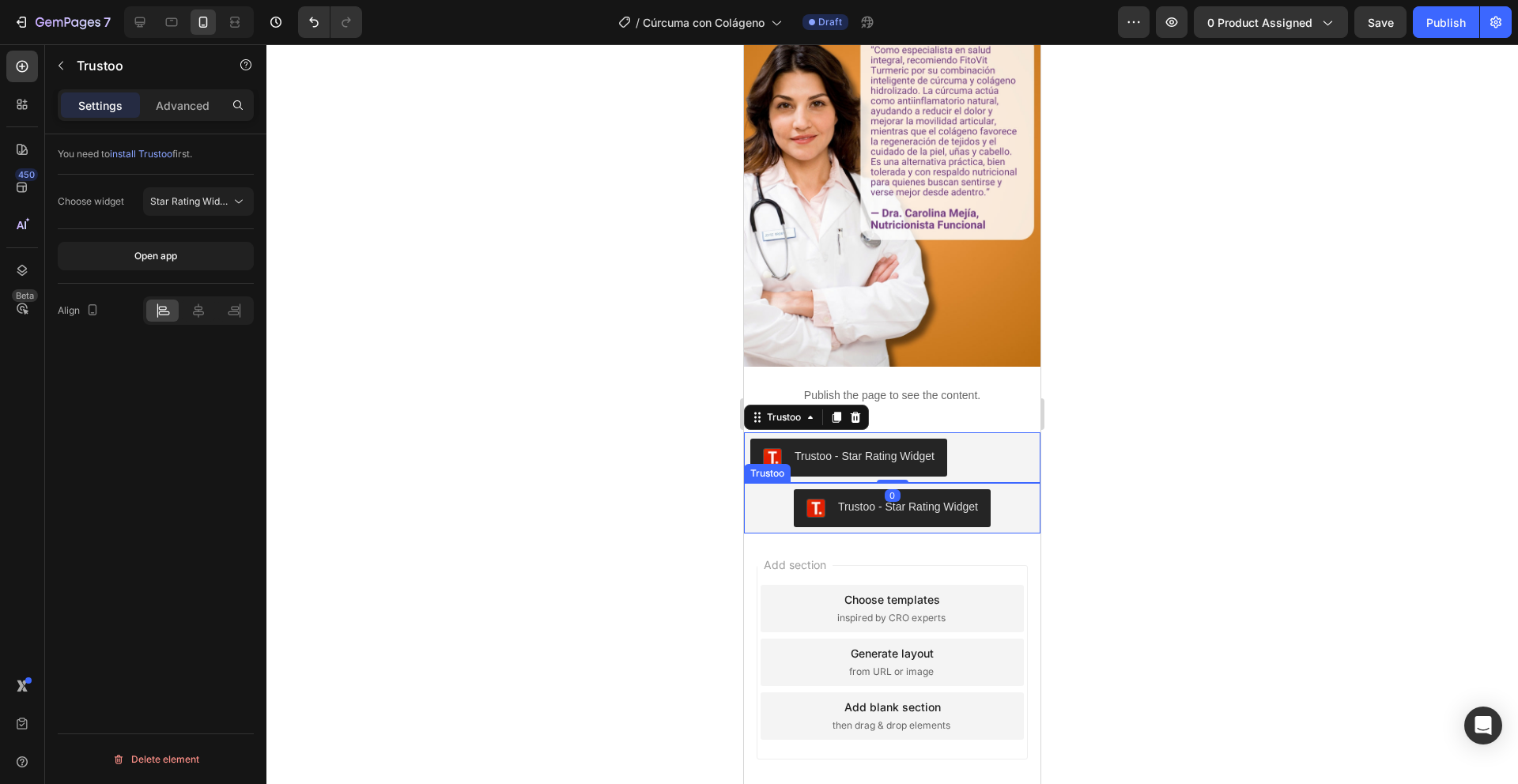
click at [775, 489] on div "Trustoo - Star Rating Widget" at bounding box center [892, 508] width 284 height 38
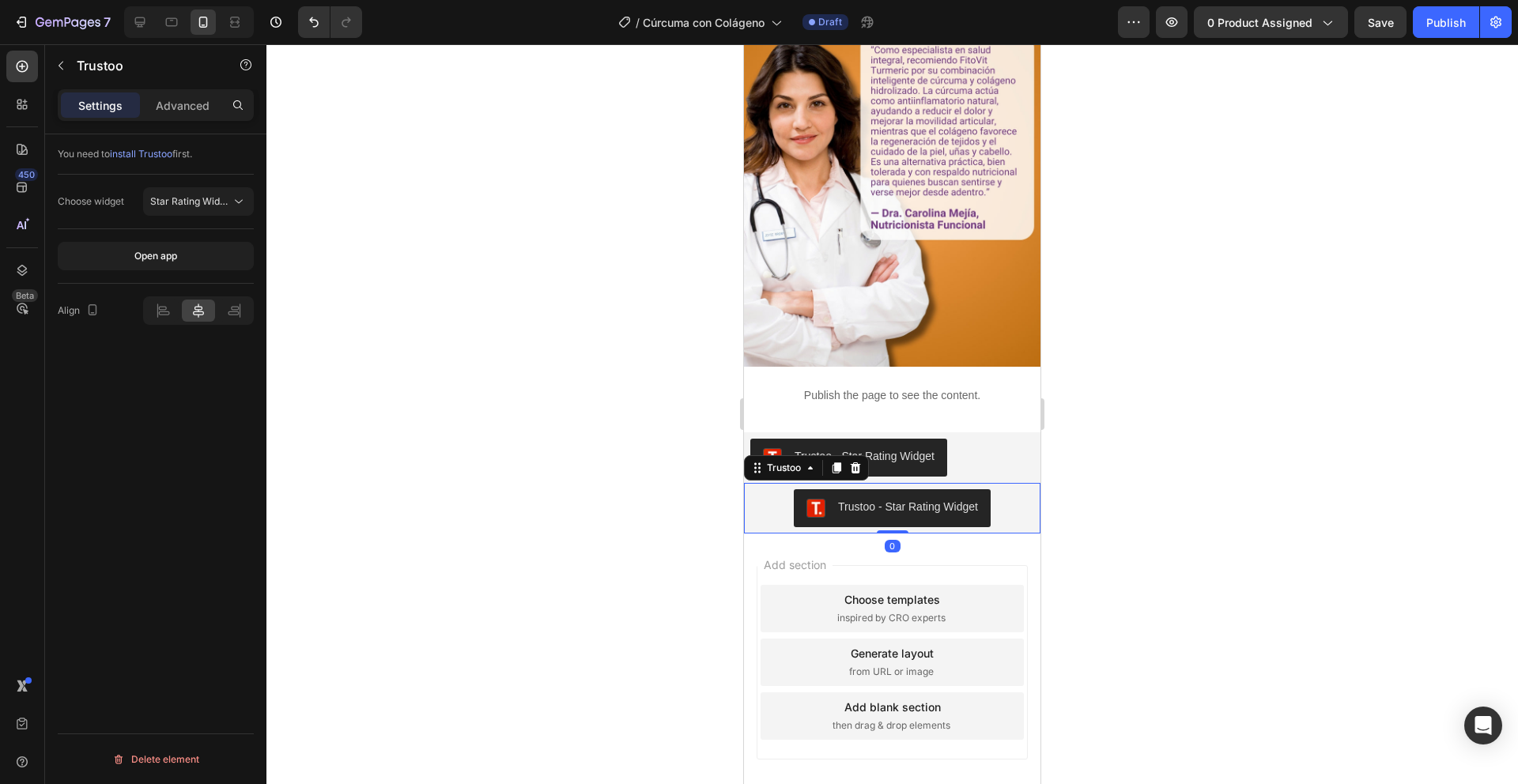
click at [857, 456] on div "Trustoo" at bounding box center [806, 469] width 125 height 26
click at [858, 463] on icon at bounding box center [856, 468] width 10 height 11
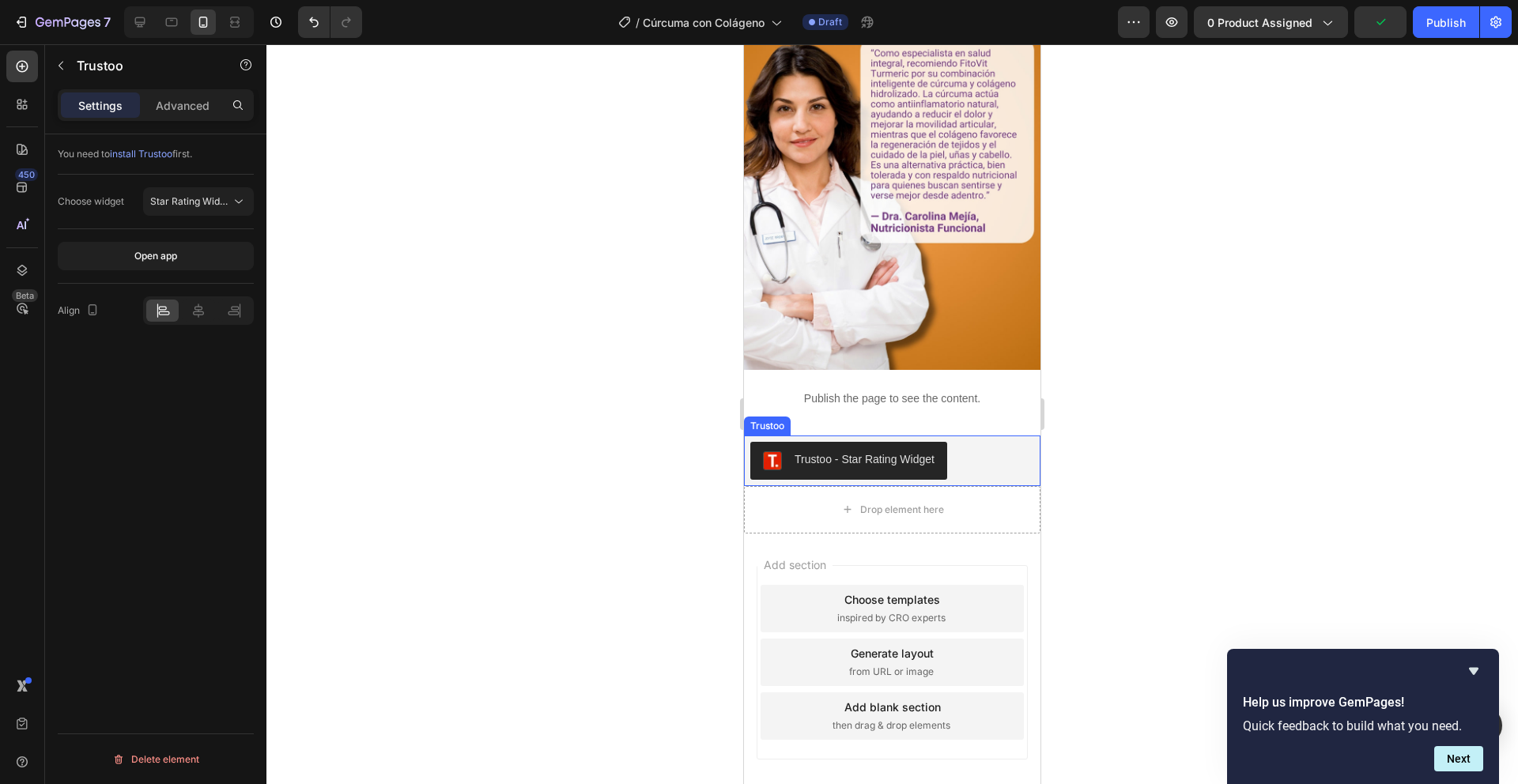
click at [969, 442] on div "Trustoo - Star Rating Widget" at bounding box center [892, 461] width 284 height 38
click at [208, 310] on div at bounding box center [197, 310] width 32 height 23
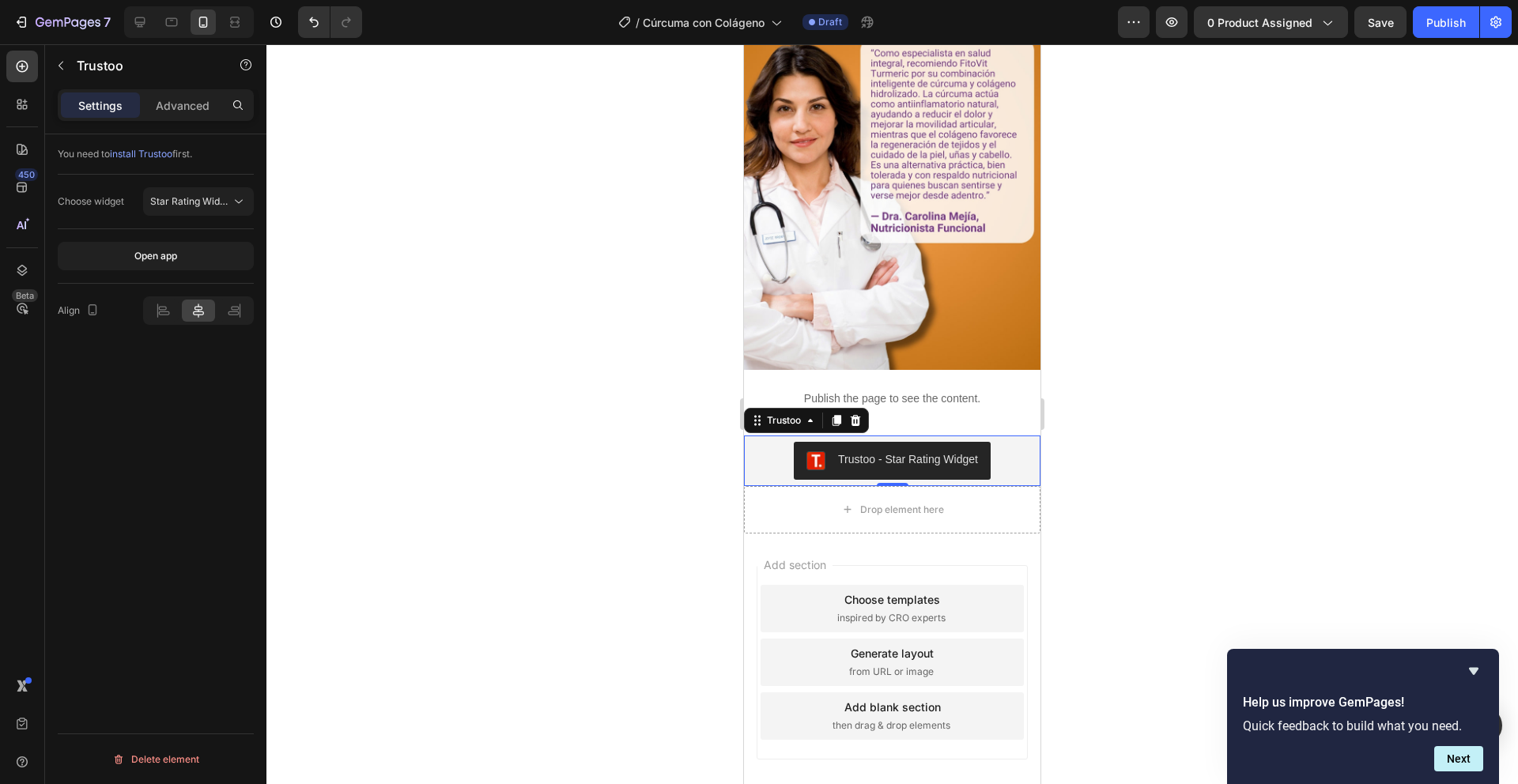
click at [435, 345] on div at bounding box center [892, 414] width 1252 height 740
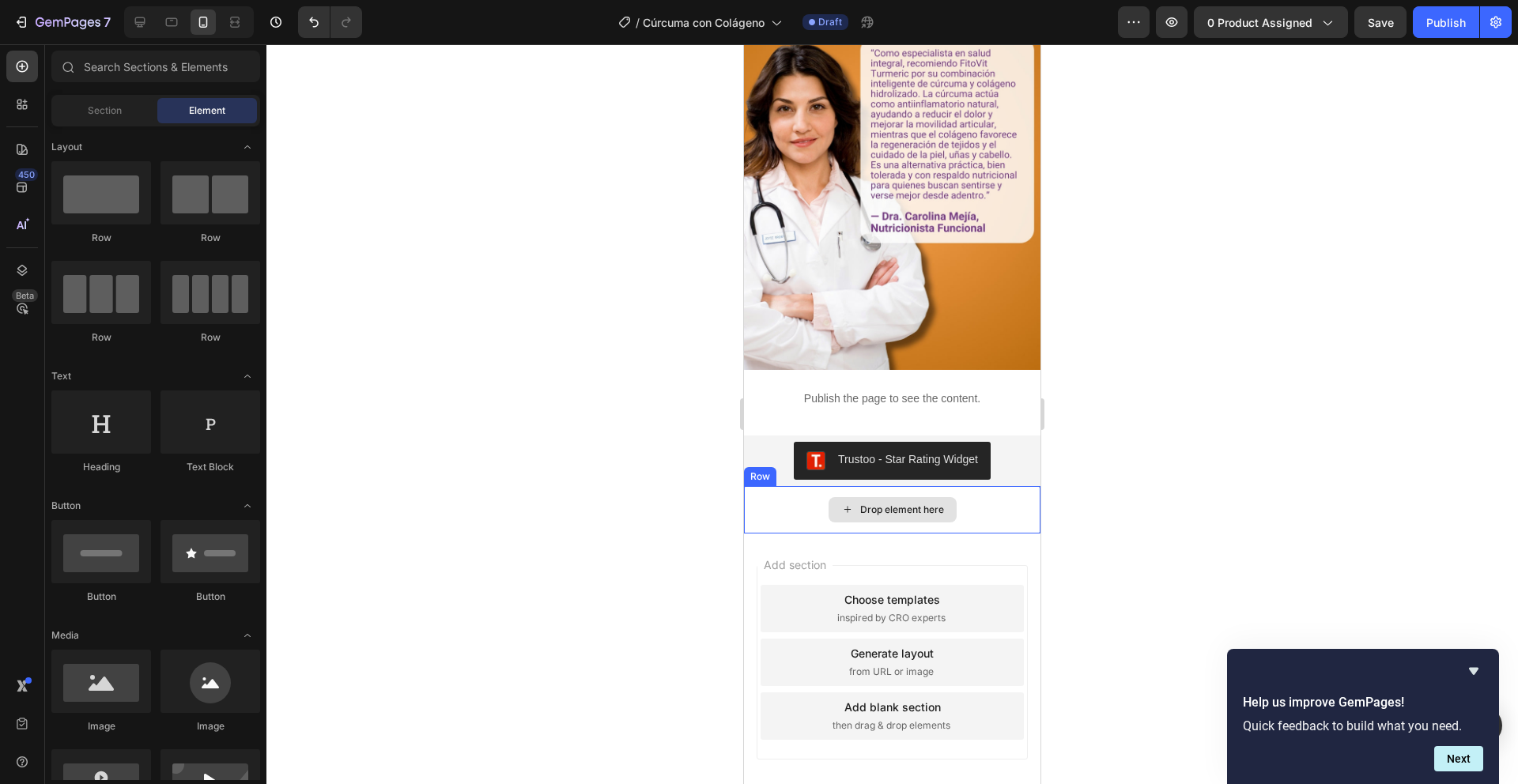
click at [863, 504] on div "Drop element here" at bounding box center [902, 510] width 84 height 13
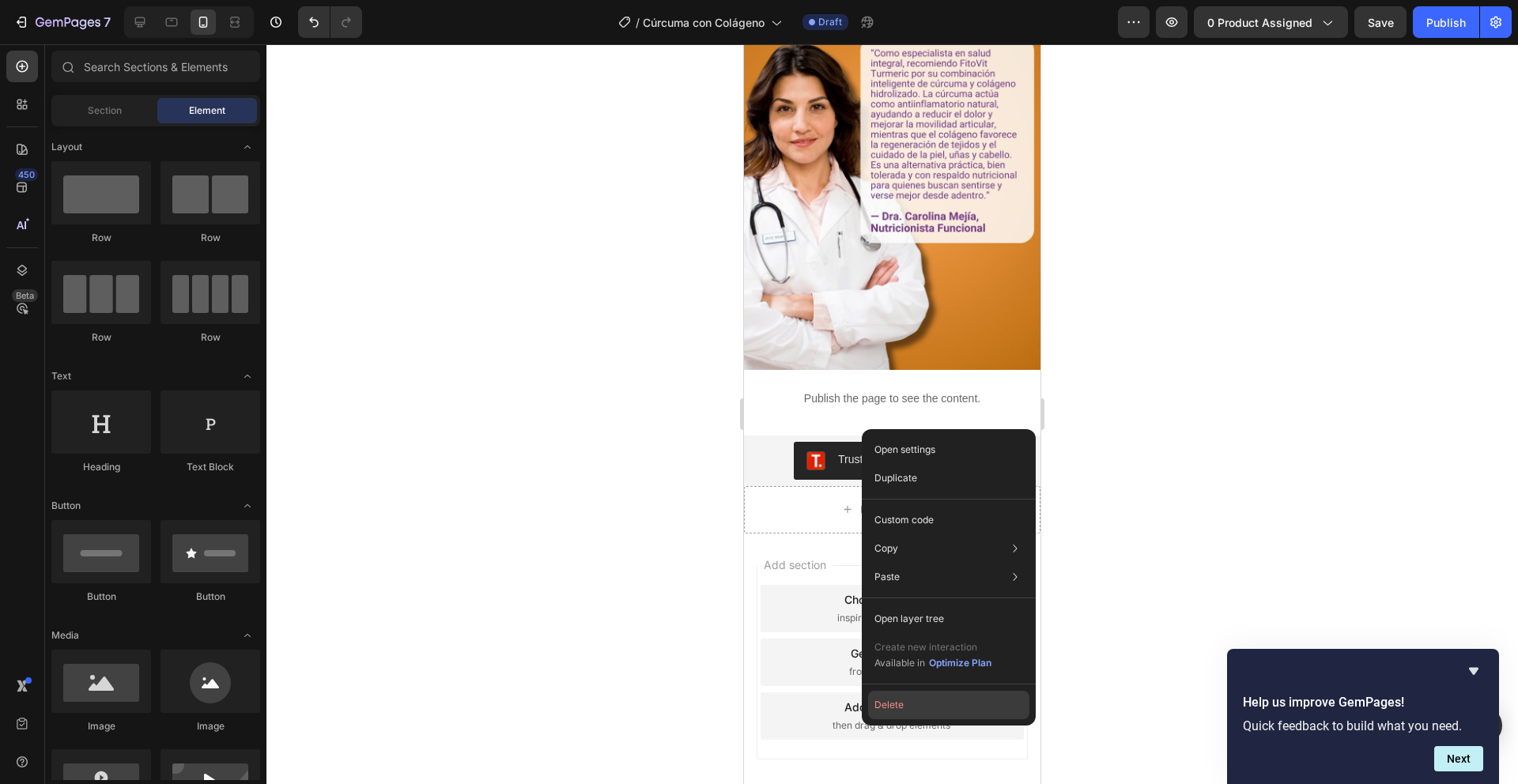
click at [889, 711] on button "Delete" at bounding box center [949, 704] width 161 height 28
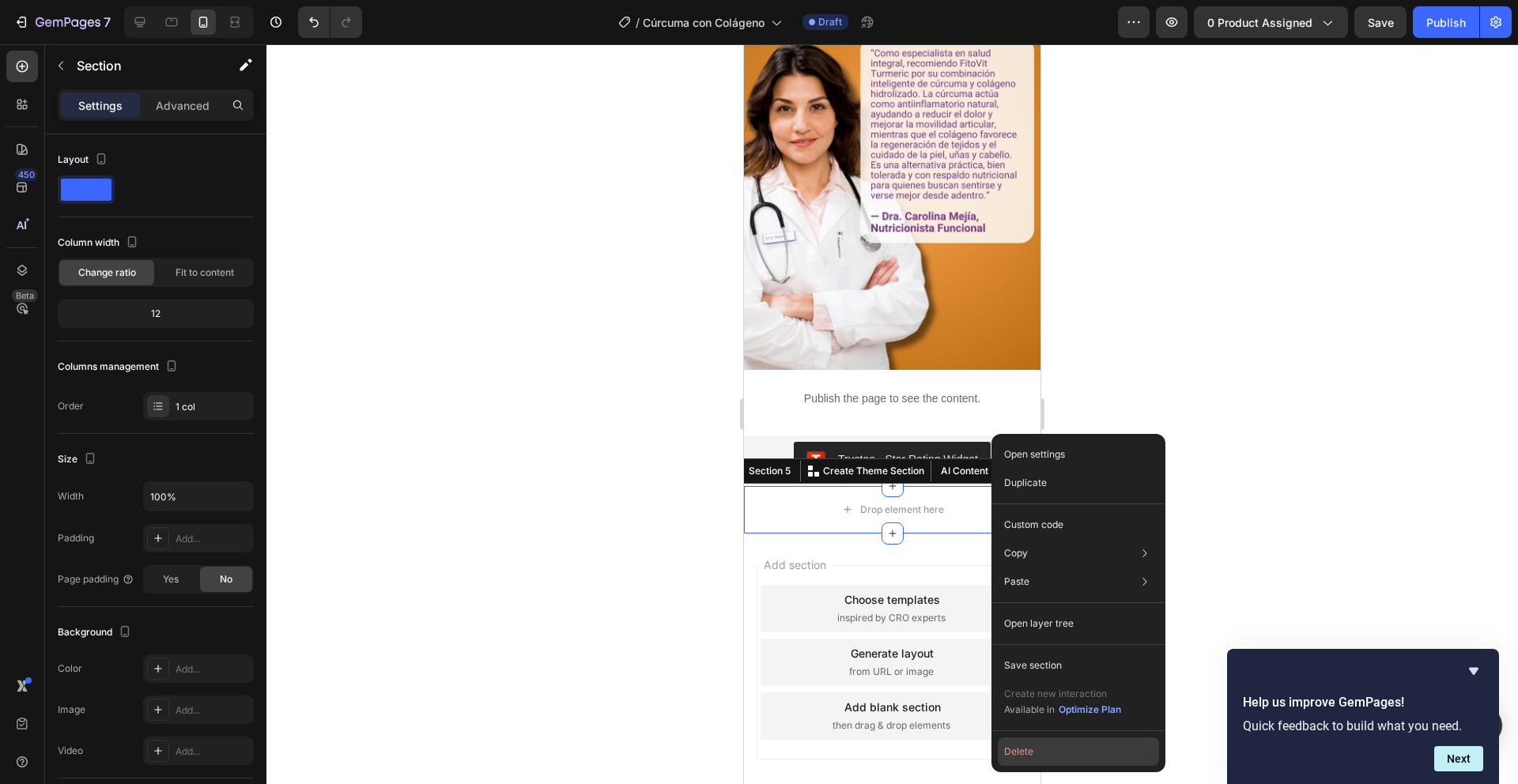
click at [1011, 759] on button "Delete" at bounding box center [1079, 752] width 161 height 28
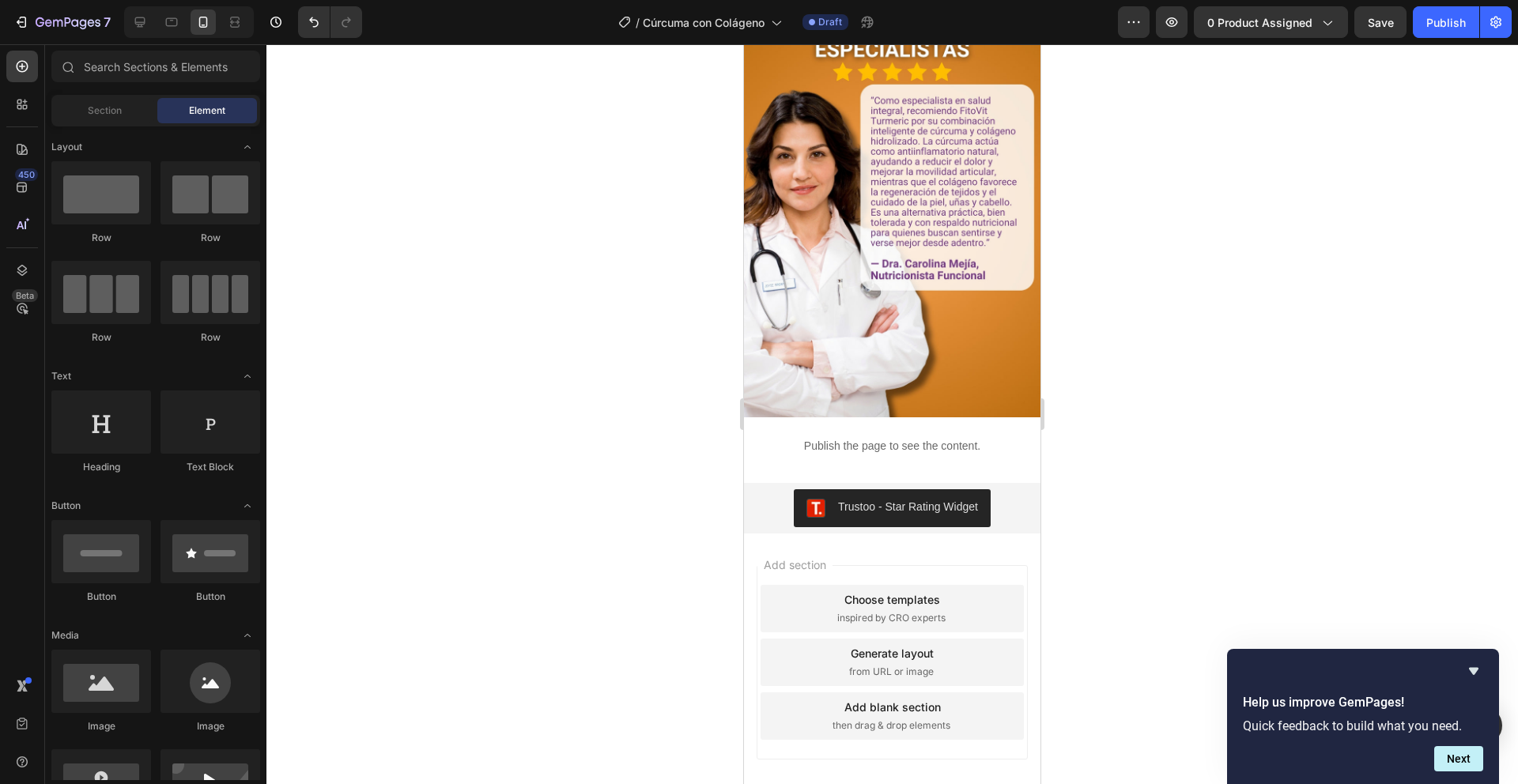
click at [1100, 357] on div at bounding box center [892, 414] width 1252 height 740
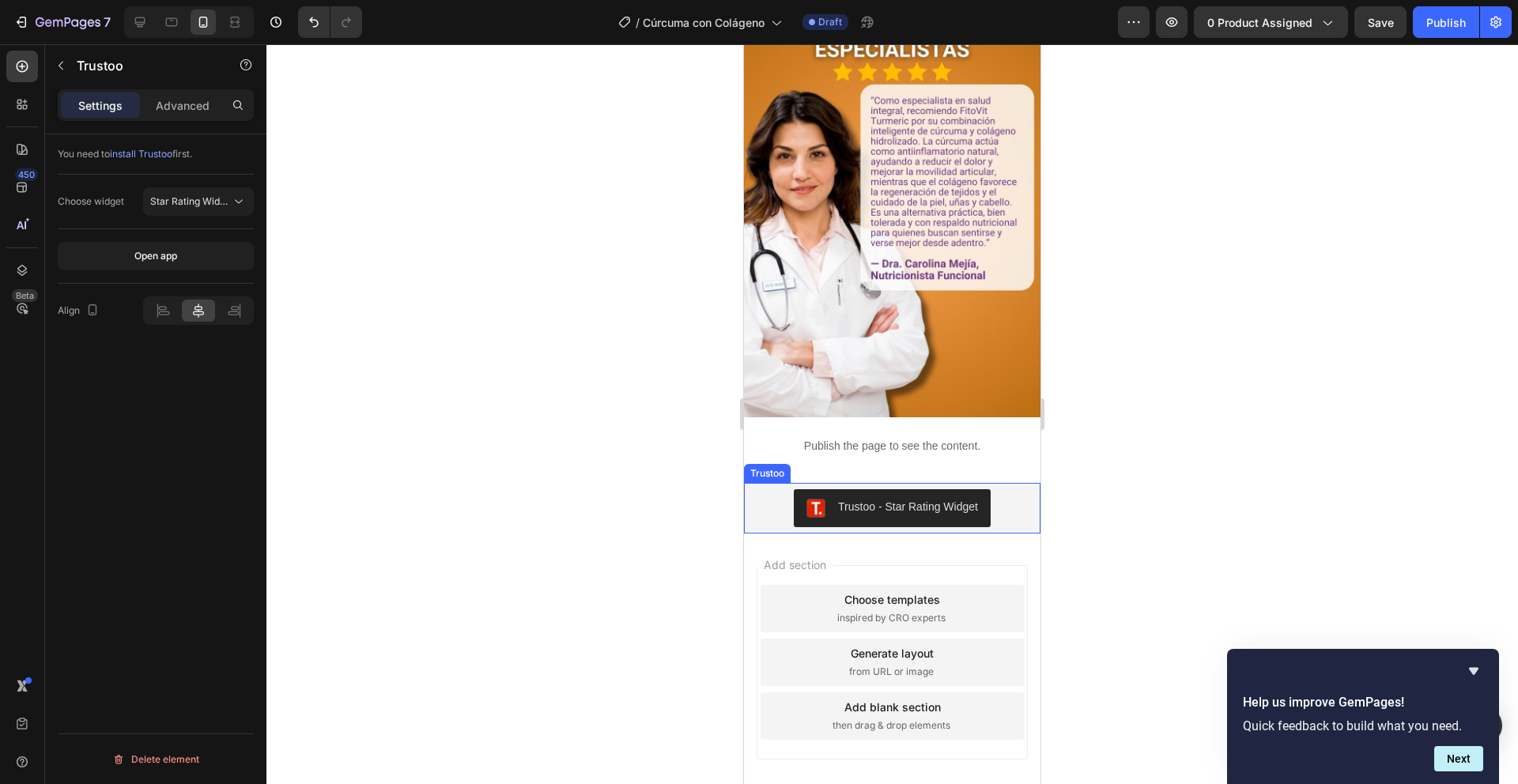
click at [1008, 489] on div "Trustoo - Star Rating Widget" at bounding box center [892, 508] width 284 height 38
click at [189, 116] on div "Advanced" at bounding box center [183, 105] width 79 height 26
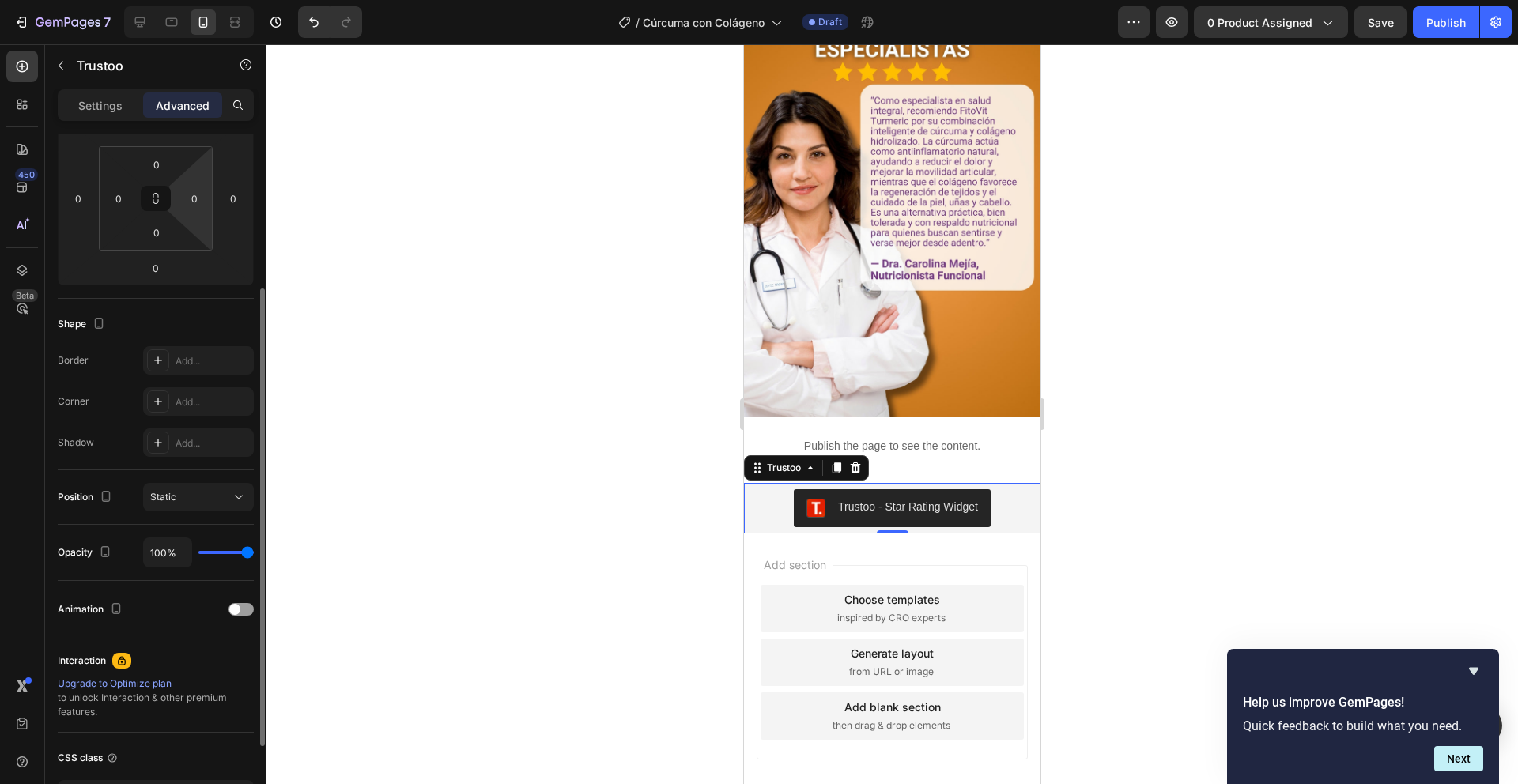
scroll to position [0, 0]
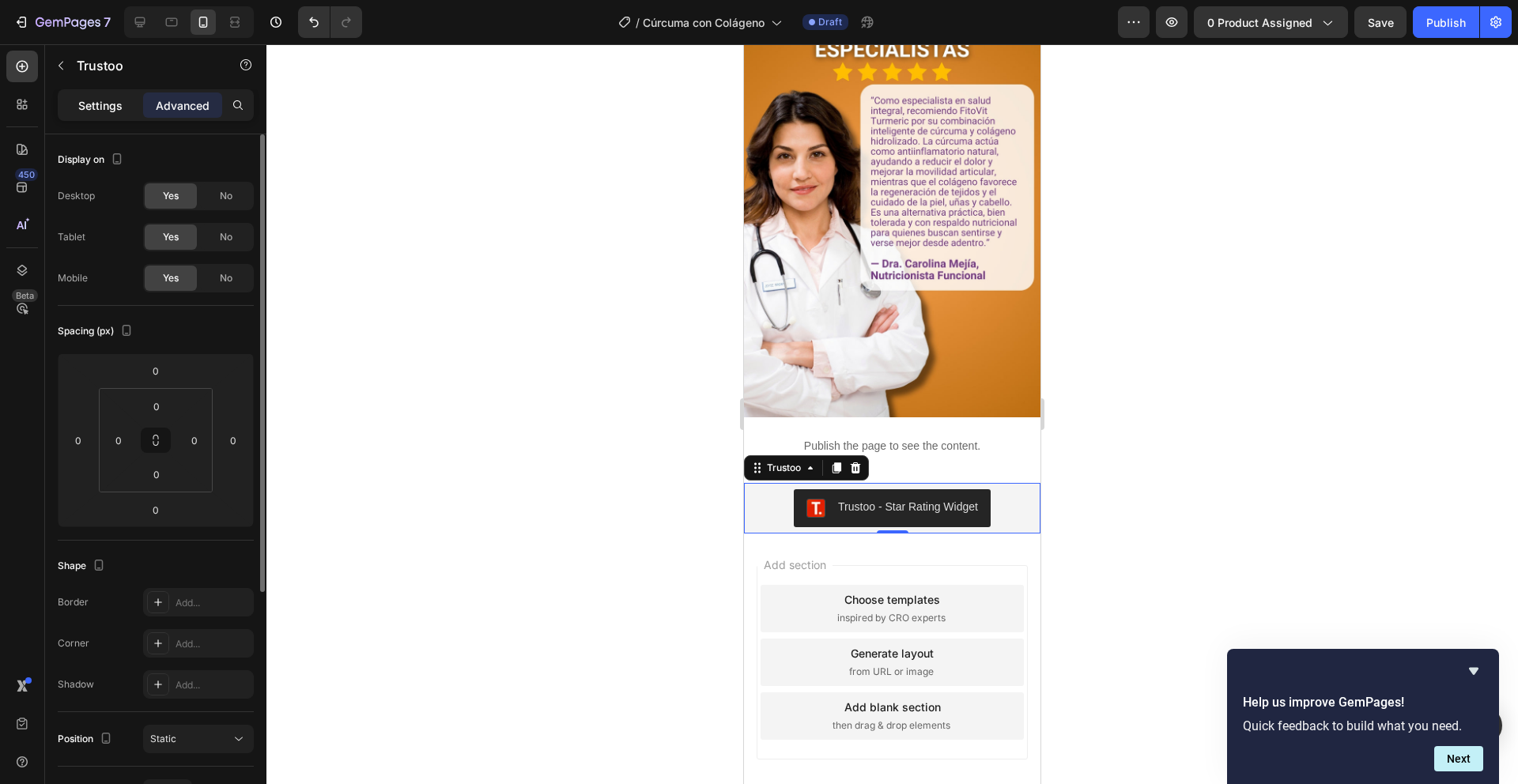
click at [71, 111] on div "Settings" at bounding box center [100, 105] width 79 height 26
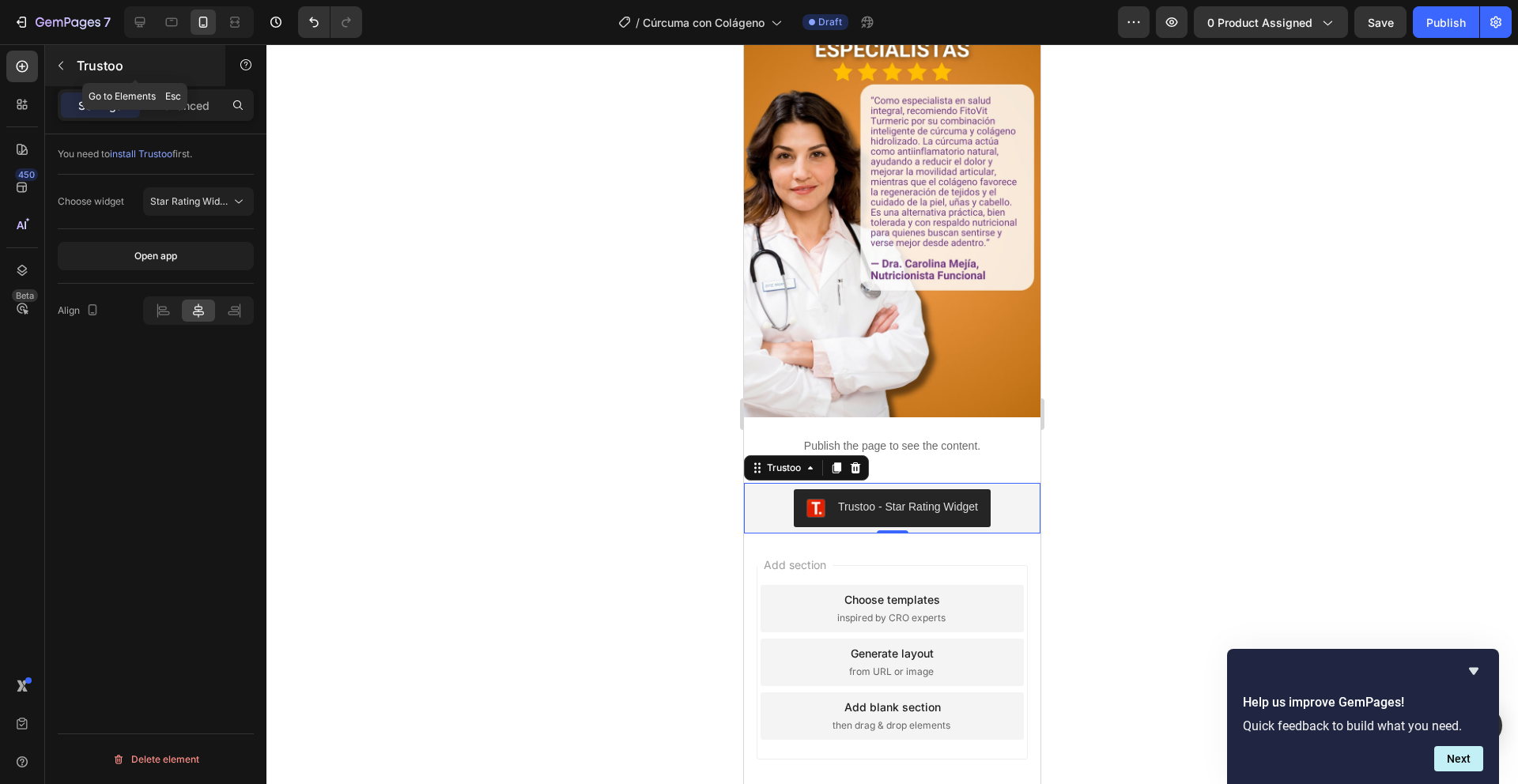
click at [63, 69] on icon "button" at bounding box center [61, 65] width 13 height 13
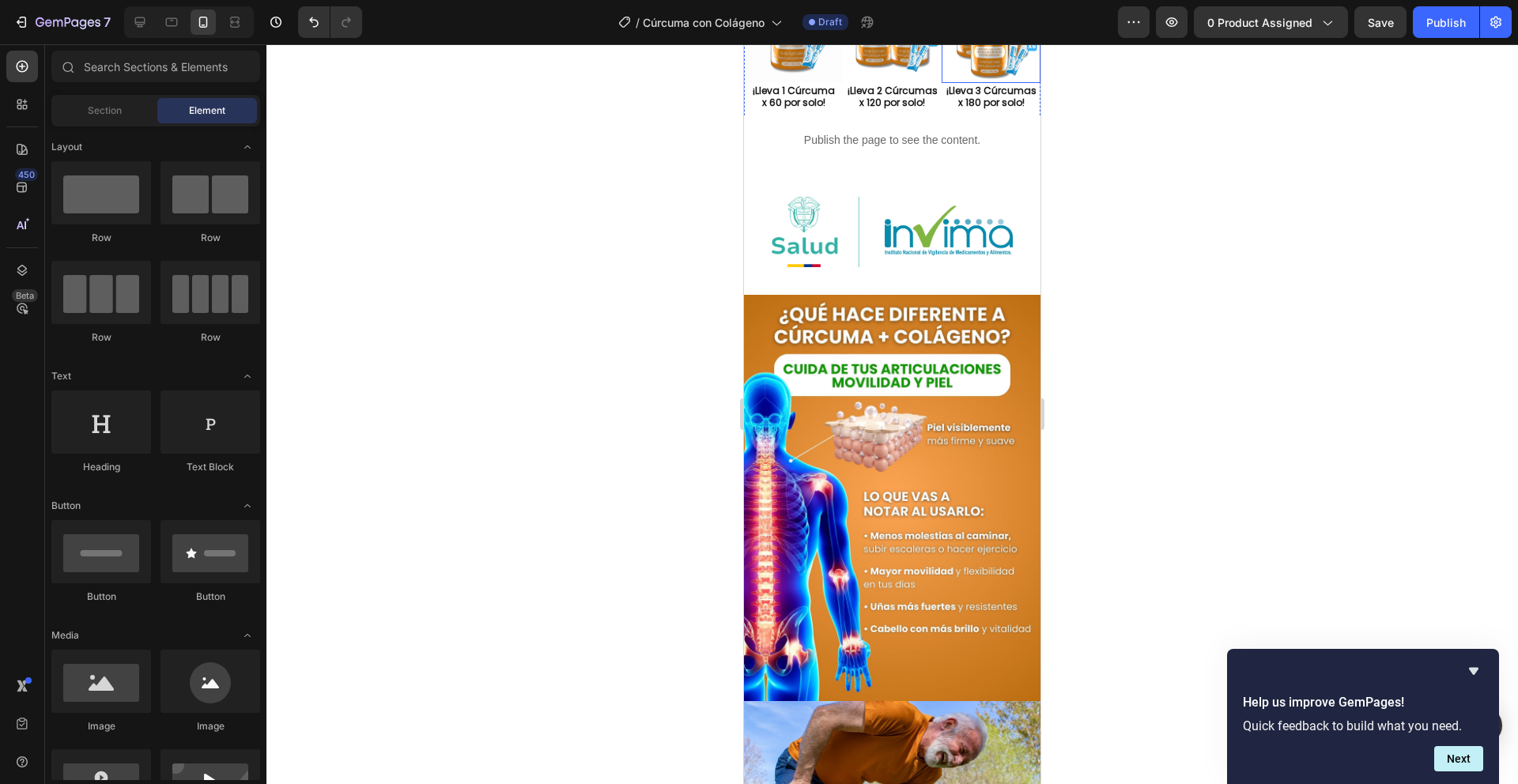
scroll to position [610, 0]
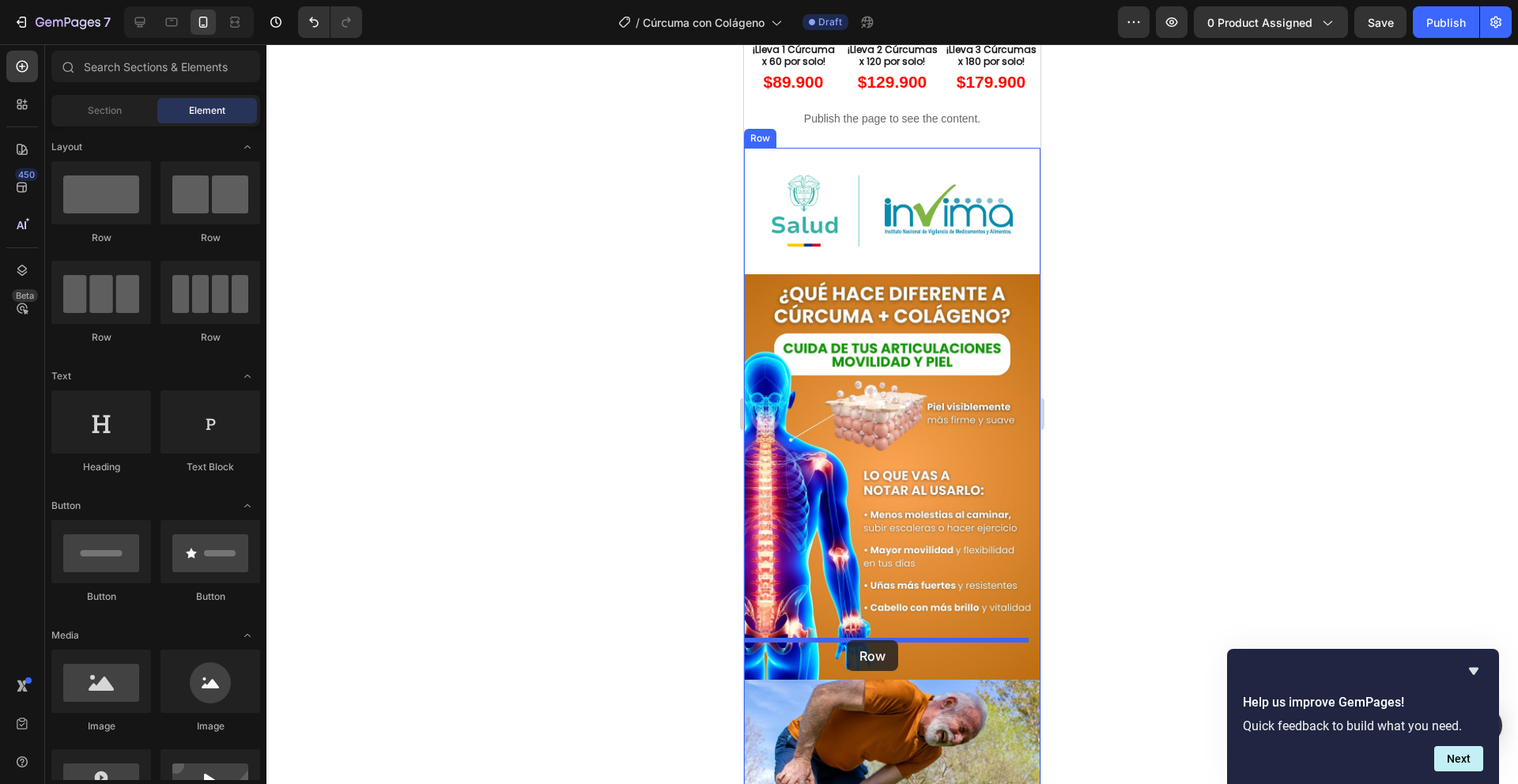
drag, startPoint x: 1091, startPoint y: 318, endPoint x: 847, endPoint y: 641, distance: 404.8
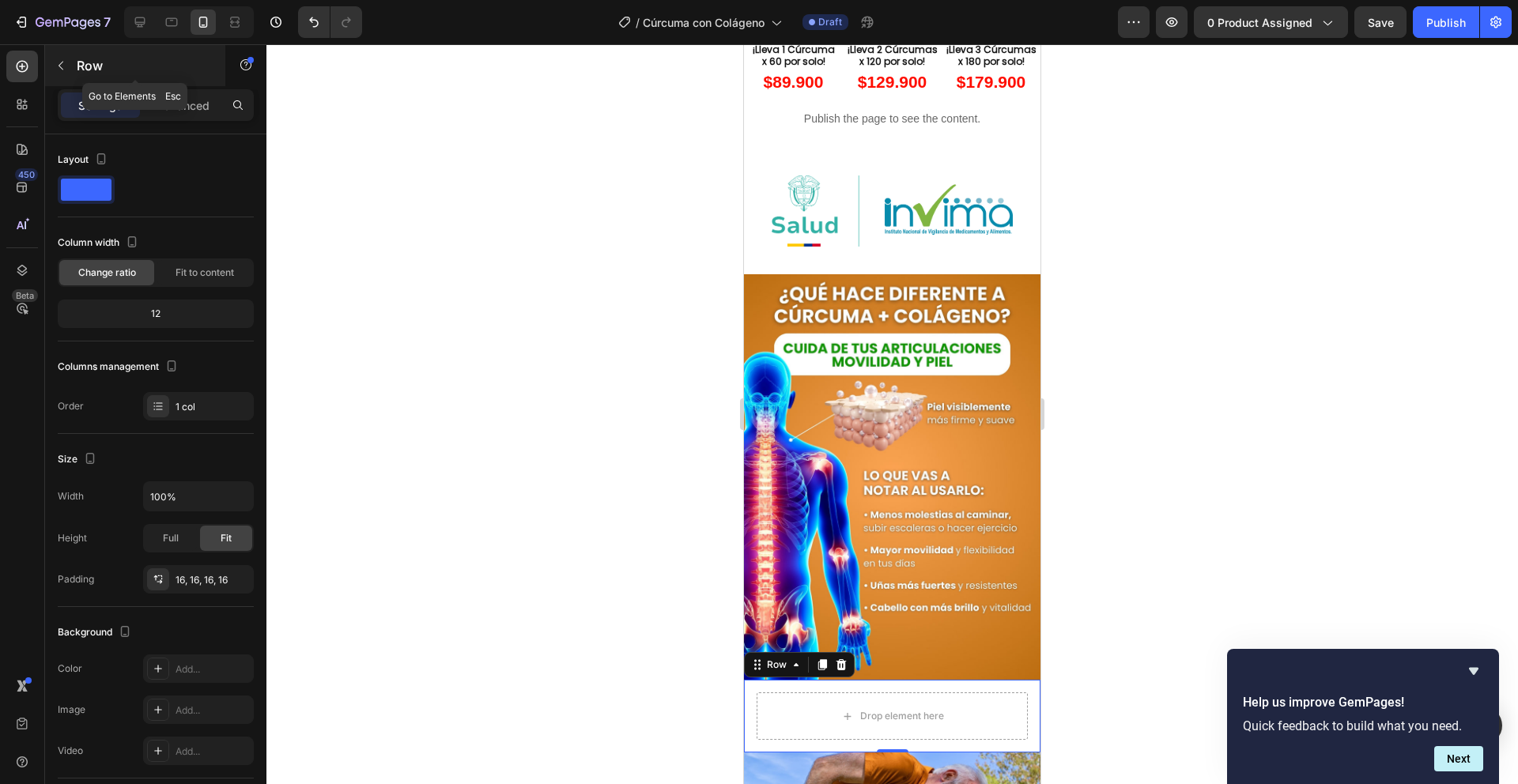
click at [68, 64] on button "button" at bounding box center [61, 66] width 26 height 26
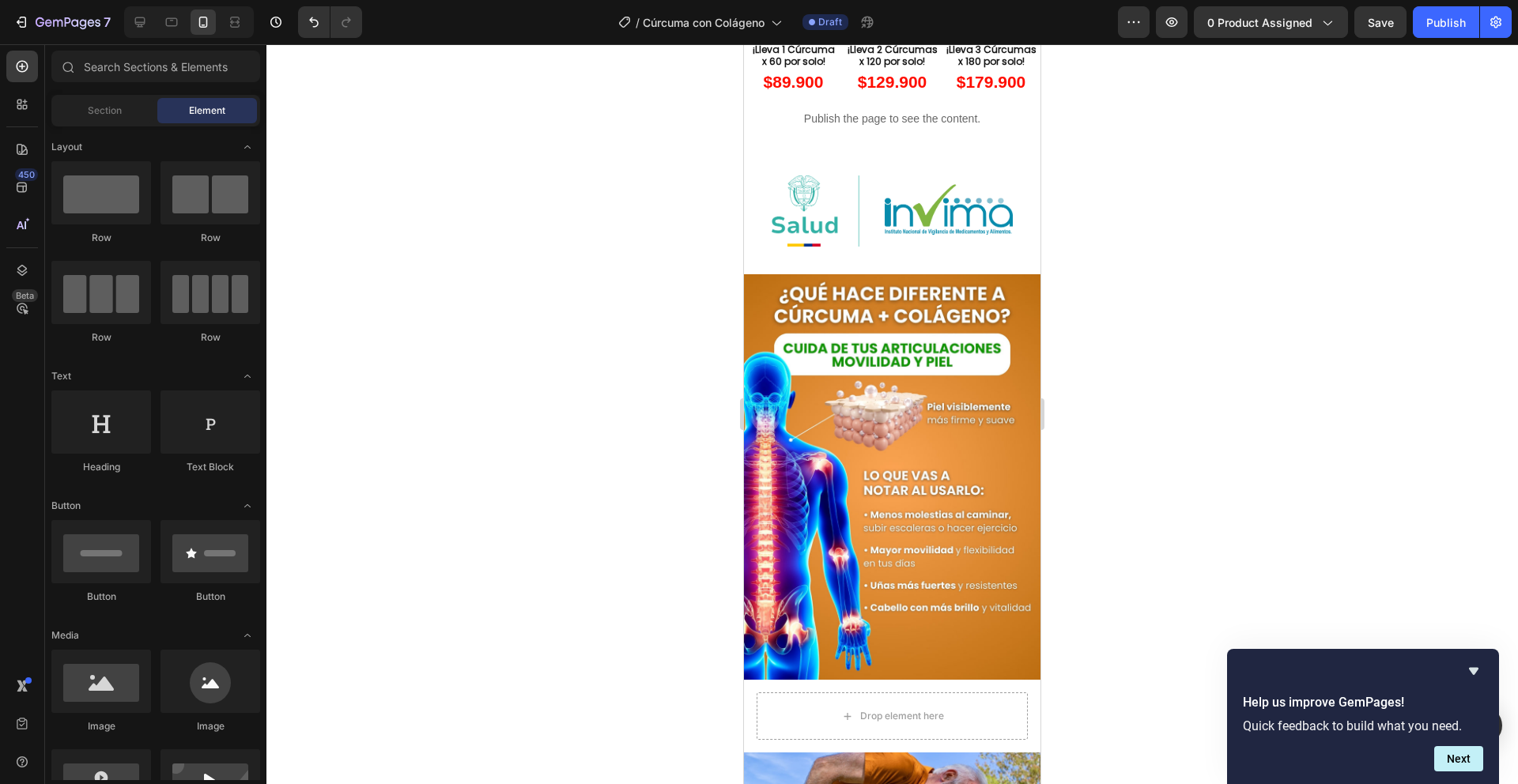
scroll to position [310, 0]
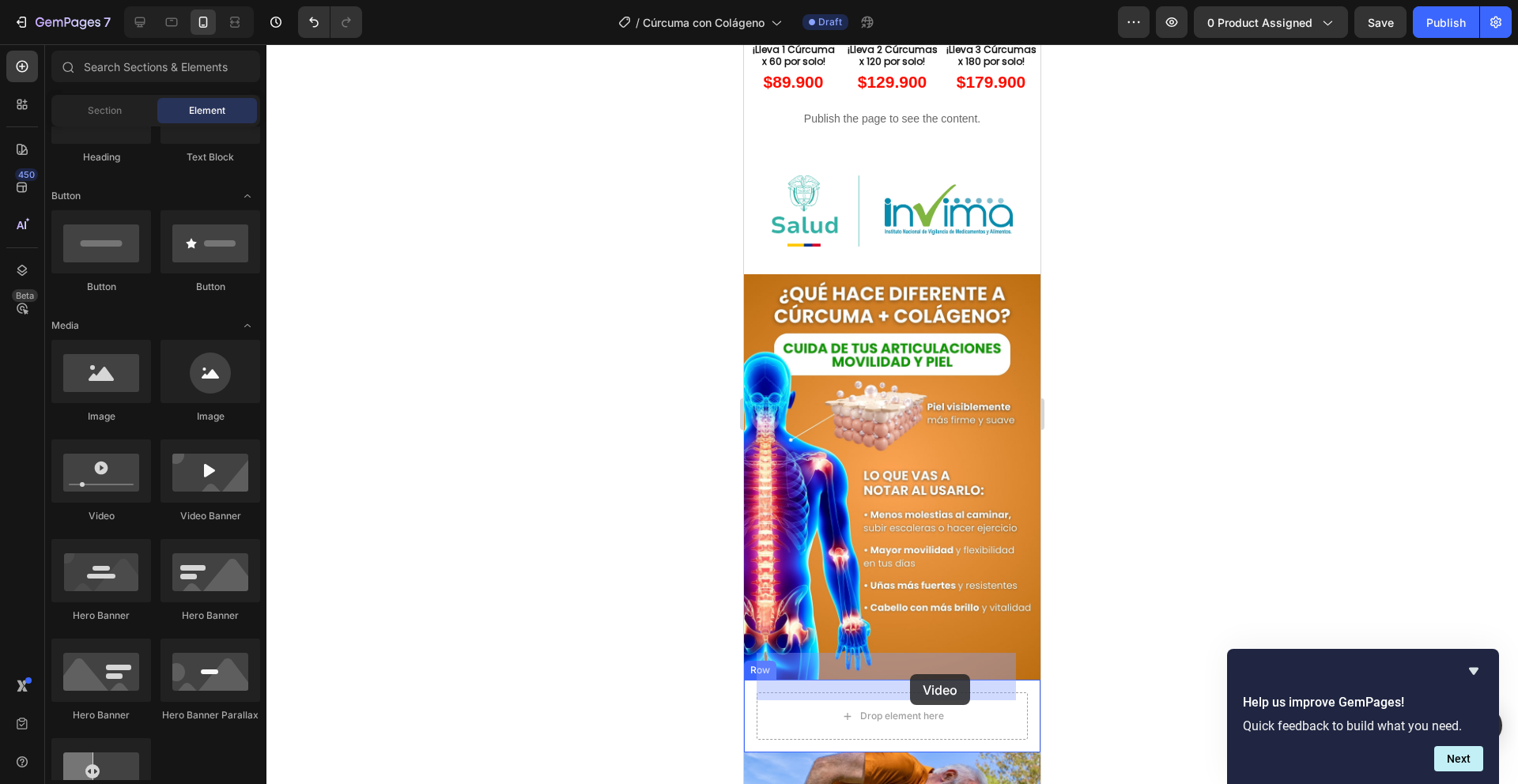
drag, startPoint x: 865, startPoint y: 515, endPoint x: 910, endPoint y: 675, distance: 166.2
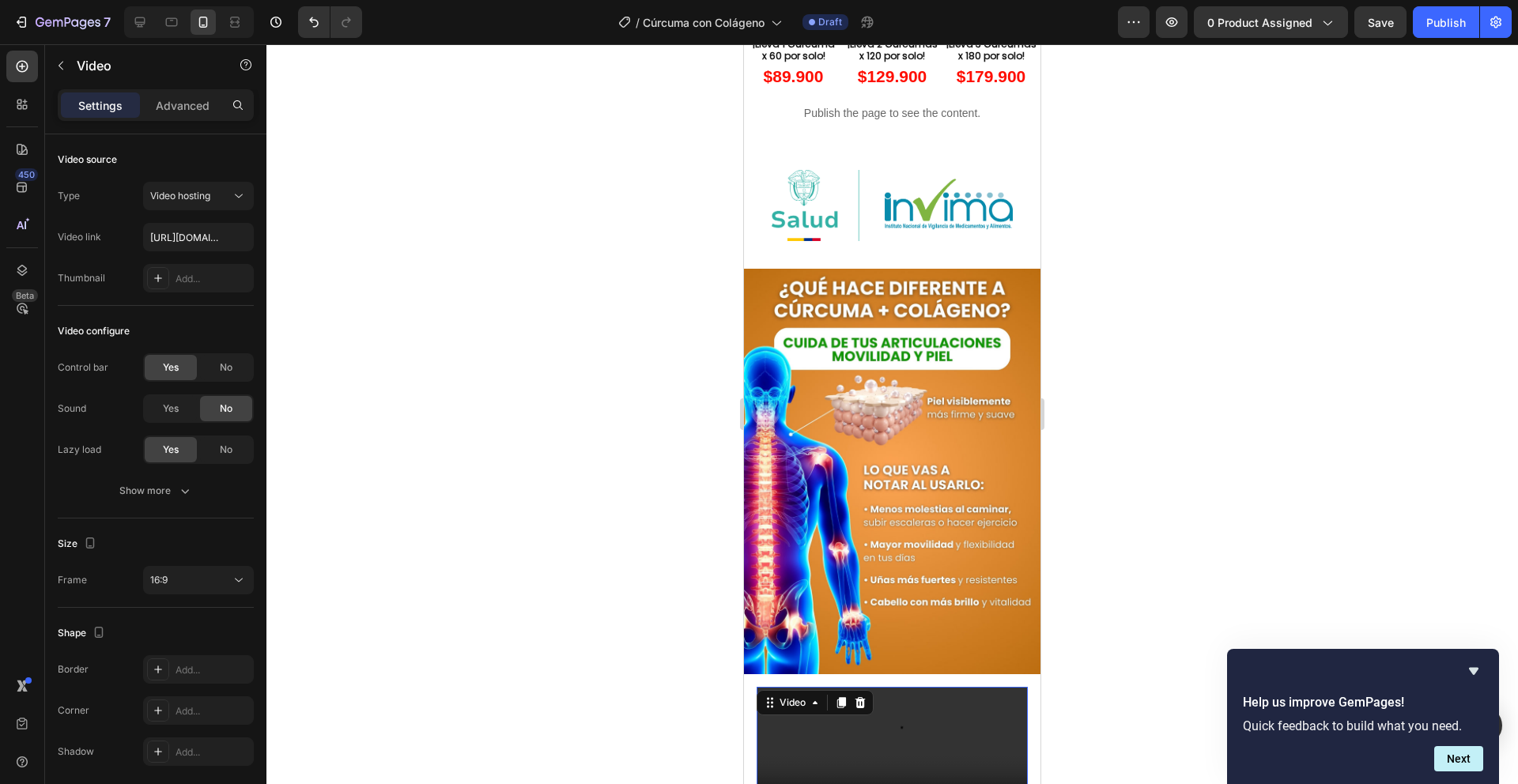
scroll to position [861, 0]
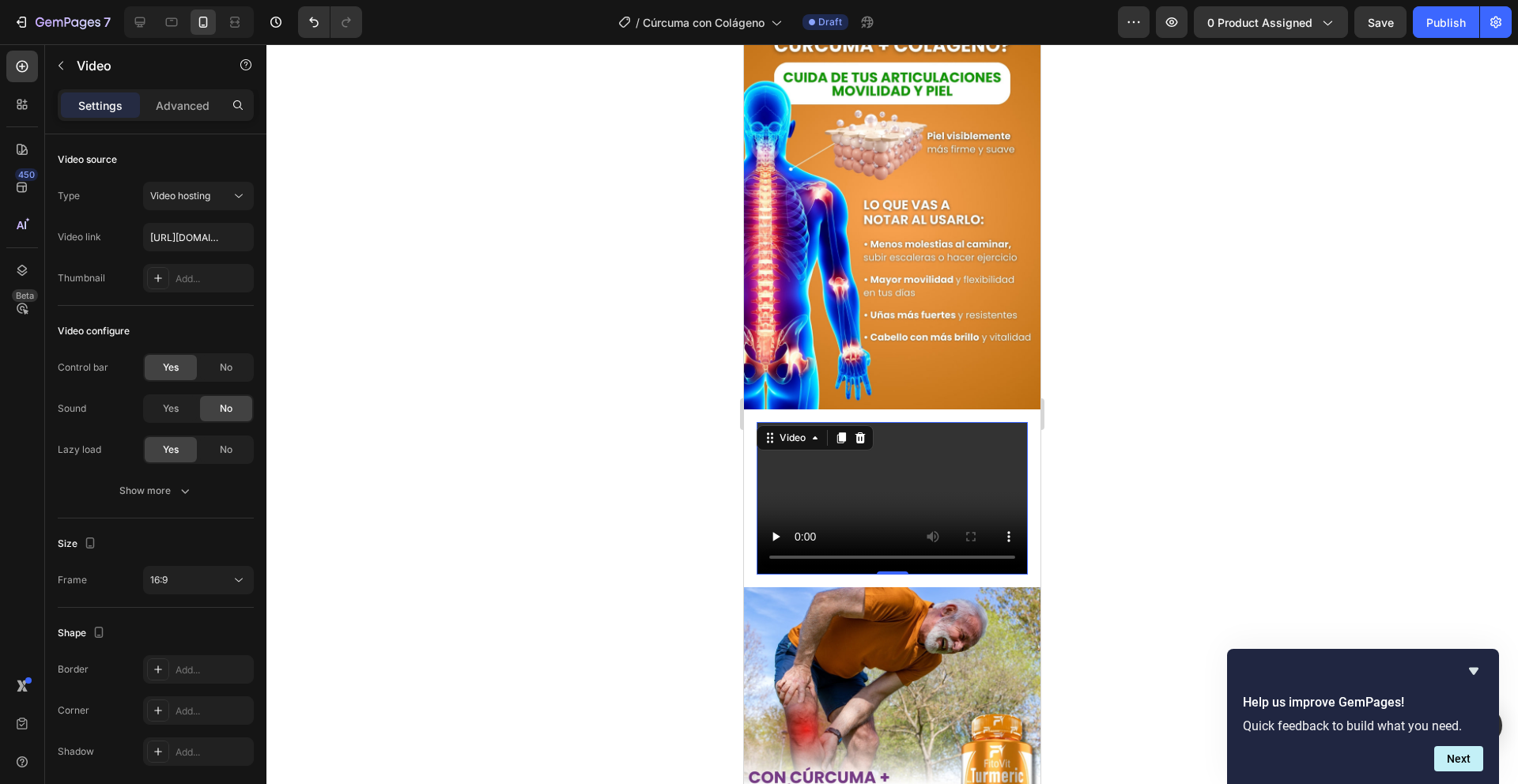
click at [885, 468] on video at bounding box center [892, 498] width 271 height 152
click at [844, 476] on video at bounding box center [892, 498] width 271 height 152
click at [174, 233] on input "https://cdn.shopify.com/videos/c/o/v/2cd3deb506b54b009063f7270ab5cf2e.mp4" at bounding box center [198, 237] width 111 height 28
click at [299, 272] on div at bounding box center [892, 414] width 1252 height 740
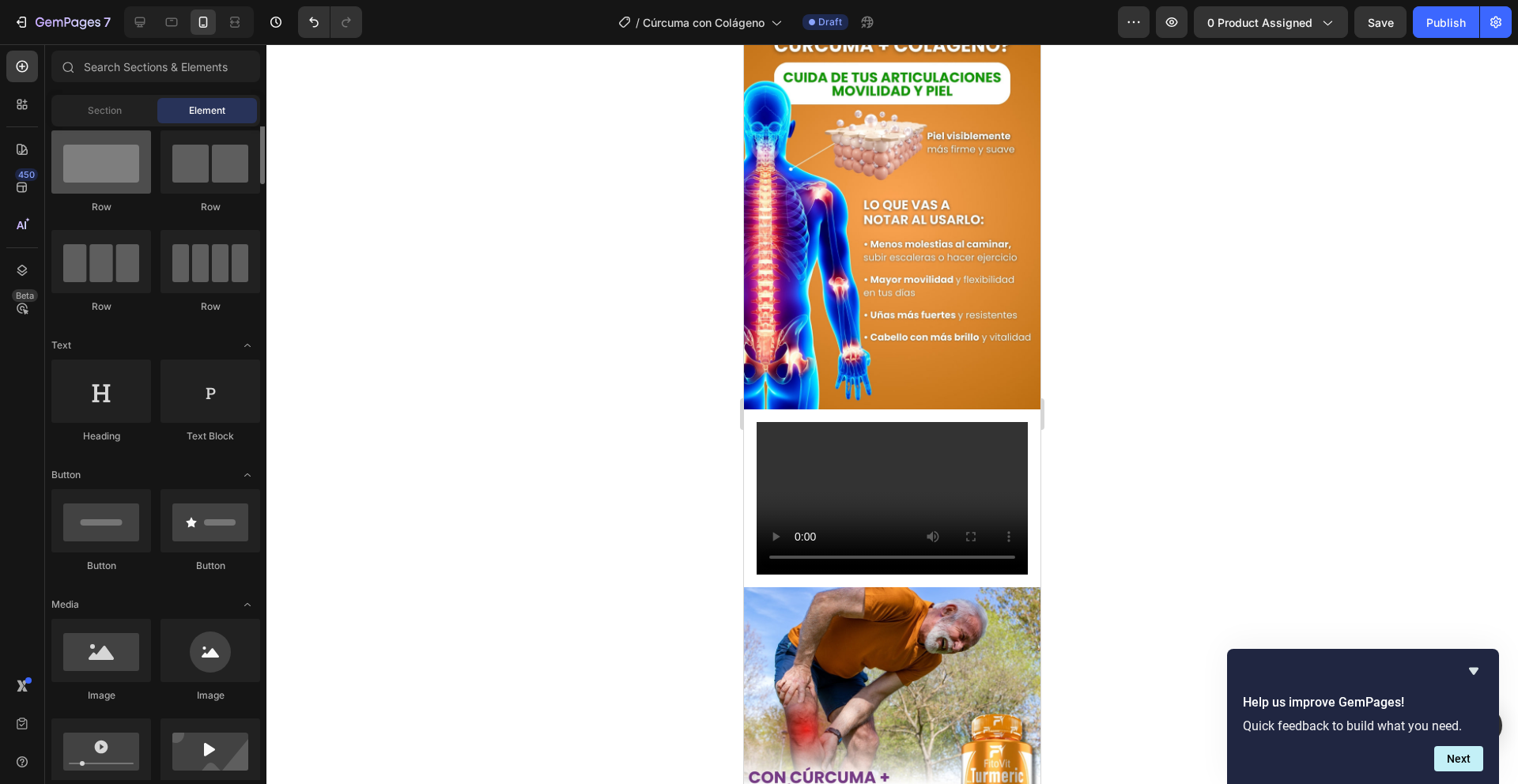
scroll to position [0, 0]
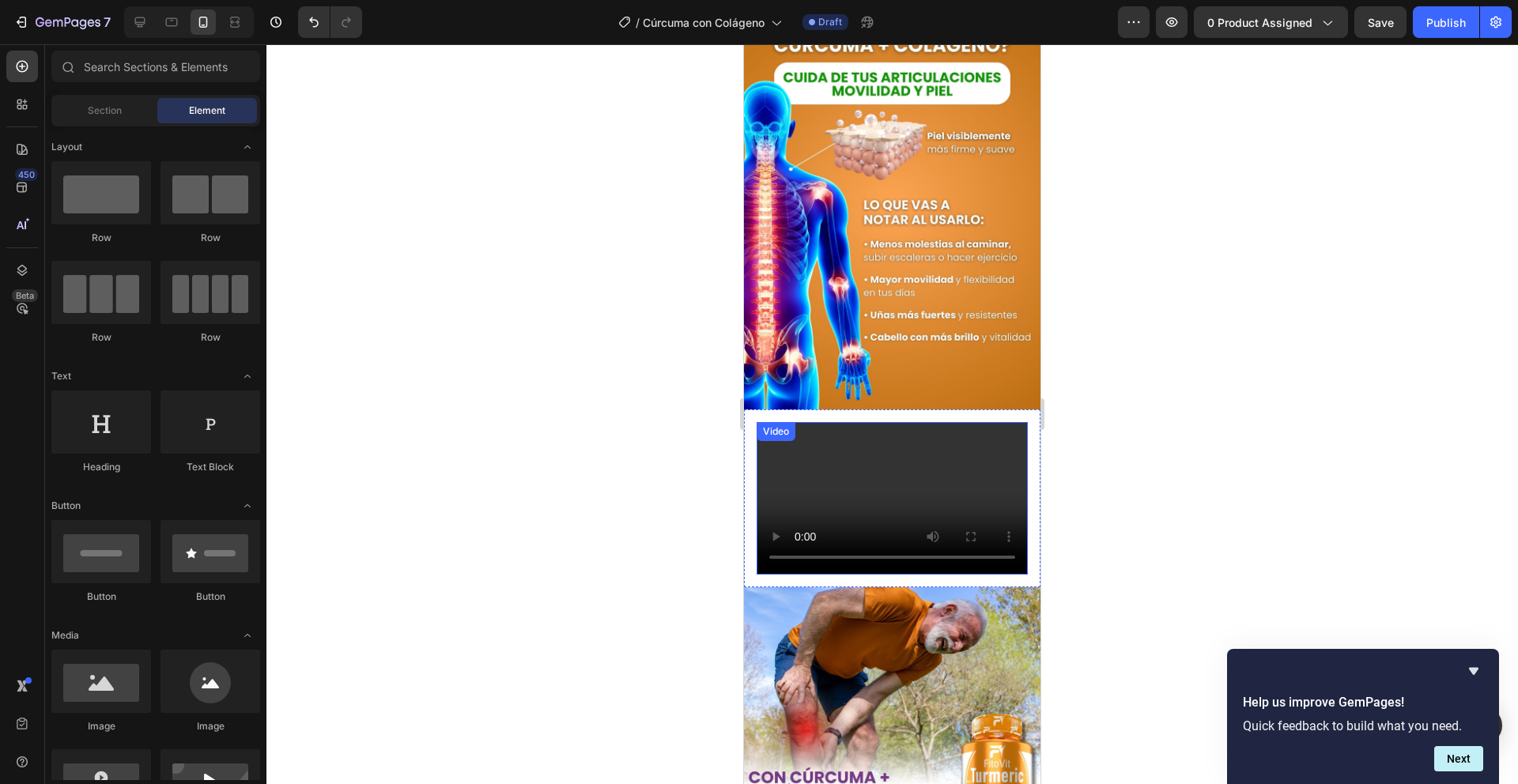
click at [824, 444] on video at bounding box center [892, 498] width 271 height 152
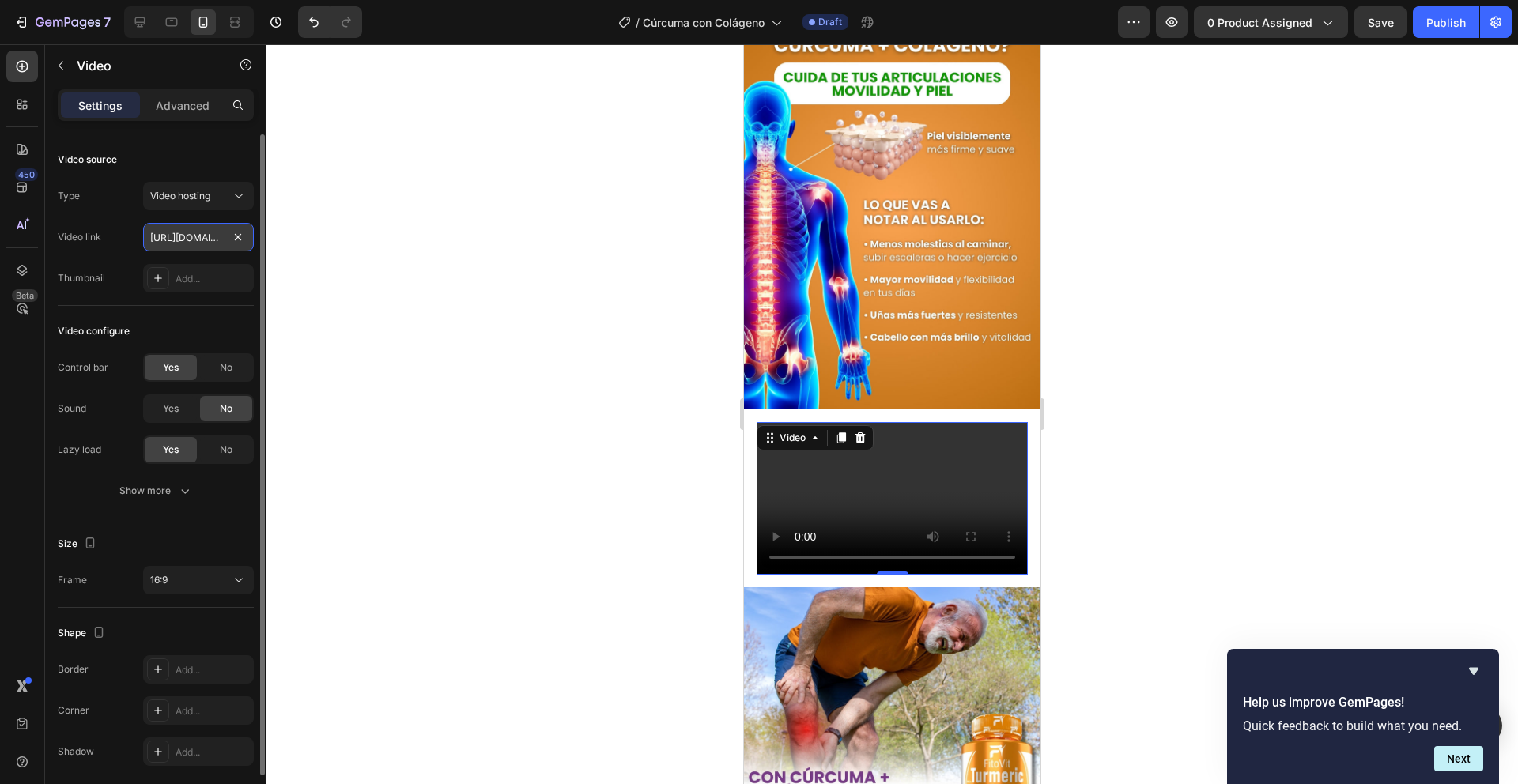
click at [194, 241] on input "https://cdn.shopify.com/videos/c/o/v/2cd3deb506b54b009063f7270ab5cf2e.mp4" at bounding box center [198, 237] width 111 height 28
paste input "https://cdn.shopify.com/videos/c/o/v/097514d7d637433e8e30ec0a9e73480f.mp4"
type input "https://cdn.shopify.com/videos/c/o/v/097514d7d637433e8e30ec0a9e73480f.mp4"
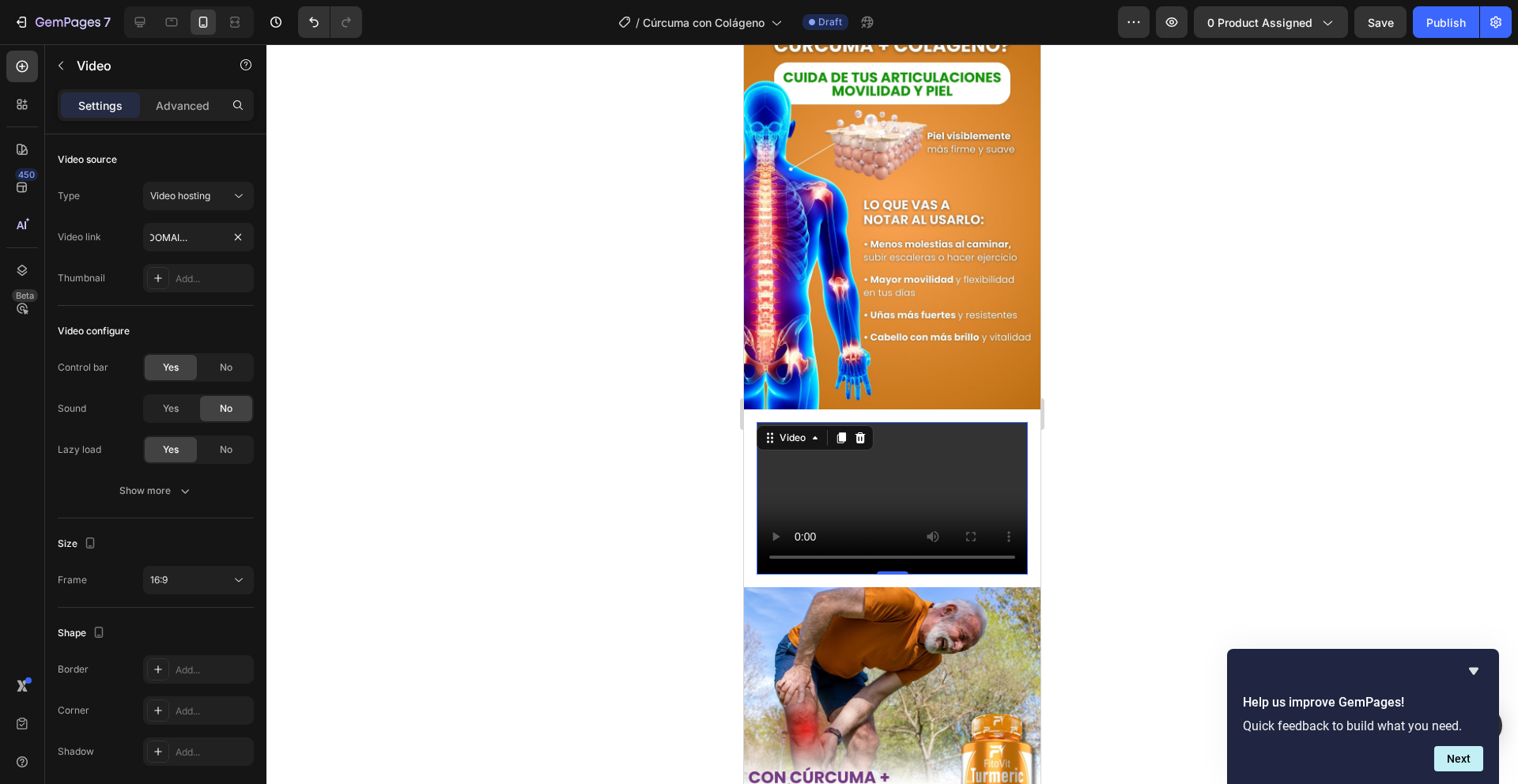
click at [367, 270] on div at bounding box center [892, 414] width 1252 height 740
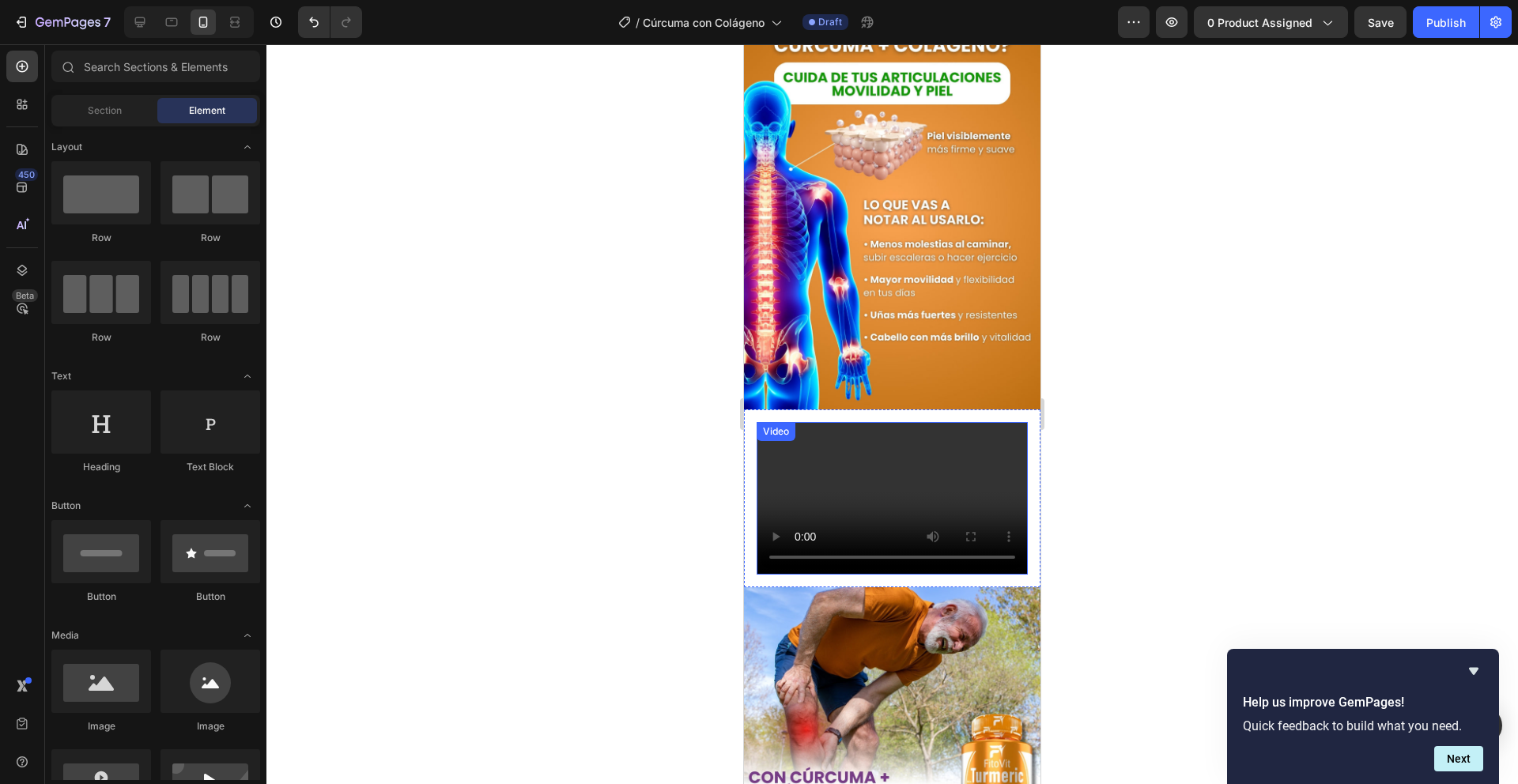
click at [761, 468] on video at bounding box center [892, 498] width 271 height 152
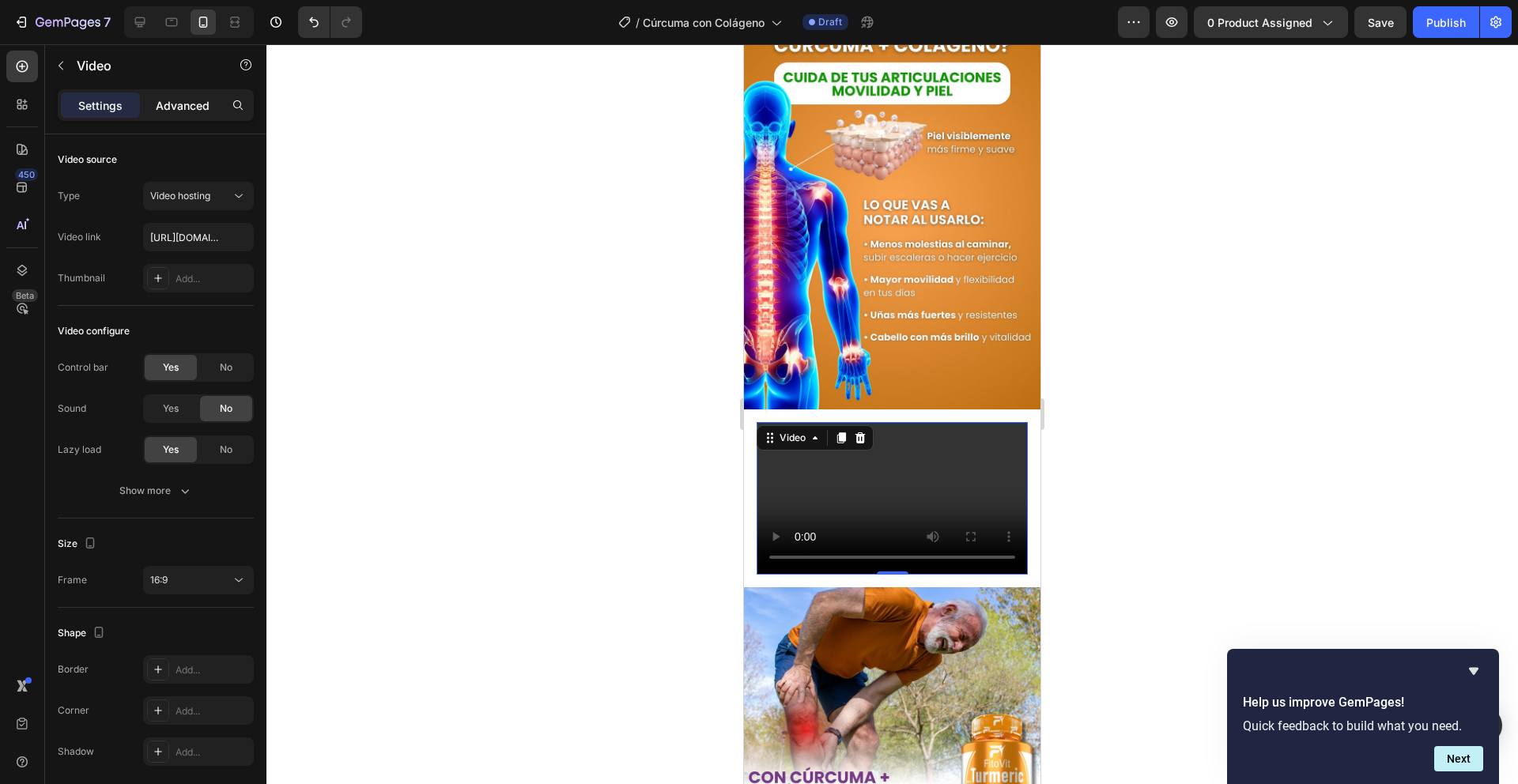
click at [164, 98] on p "Advanced" at bounding box center [183, 105] width 54 height 17
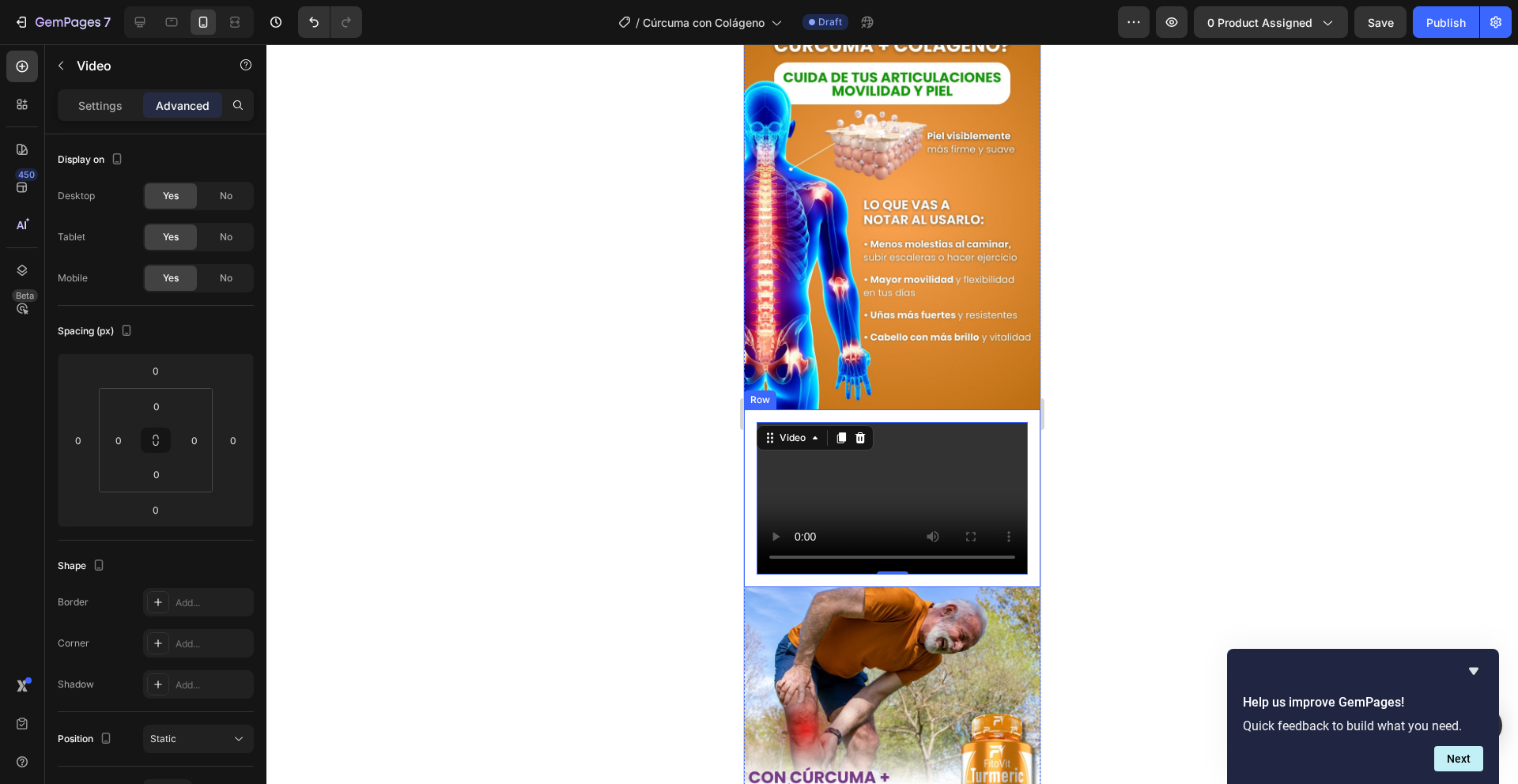
click at [750, 476] on div "Video 0 Row" at bounding box center [892, 498] width 297 height 178
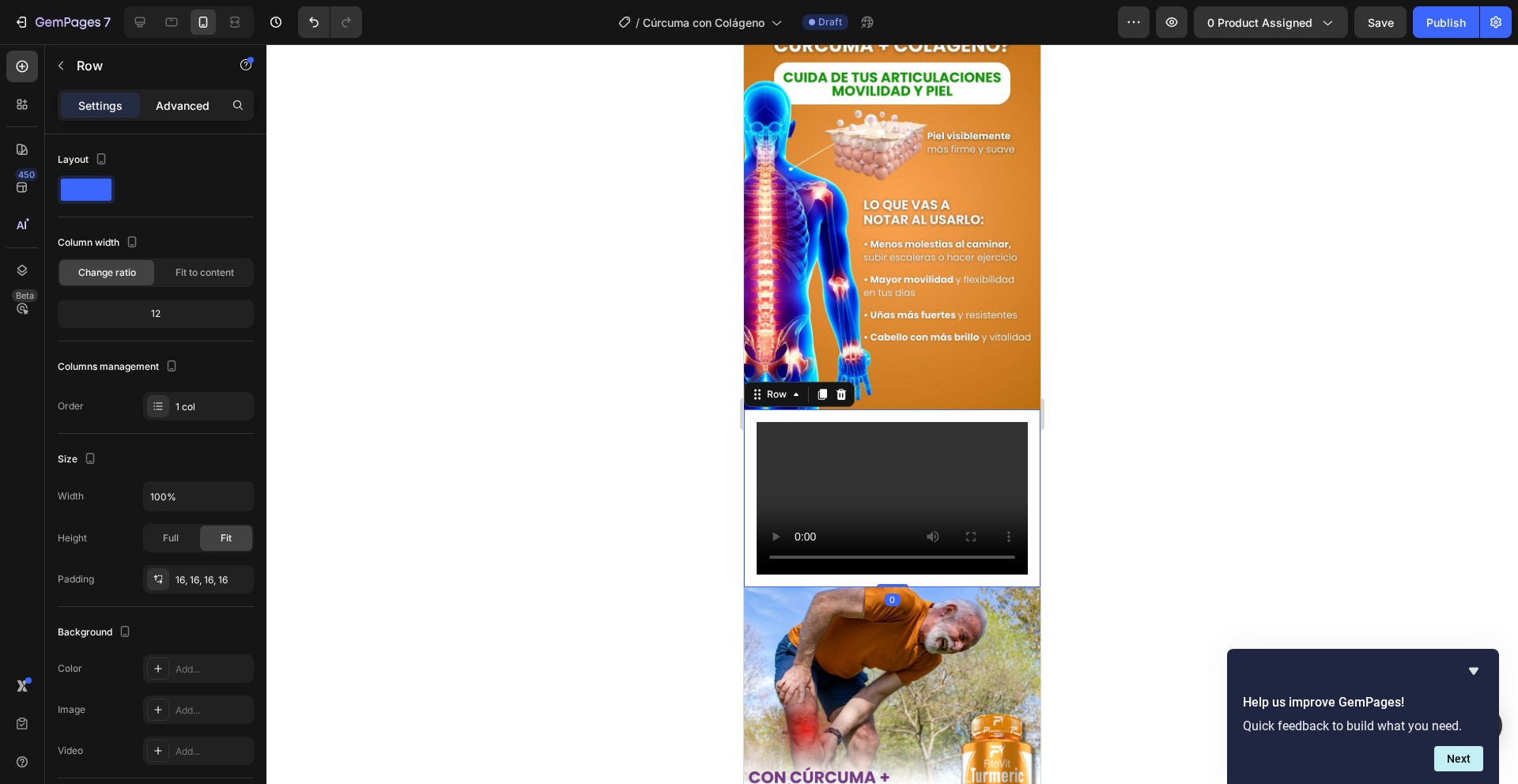
click at [160, 116] on div "Advanced" at bounding box center [183, 105] width 79 height 26
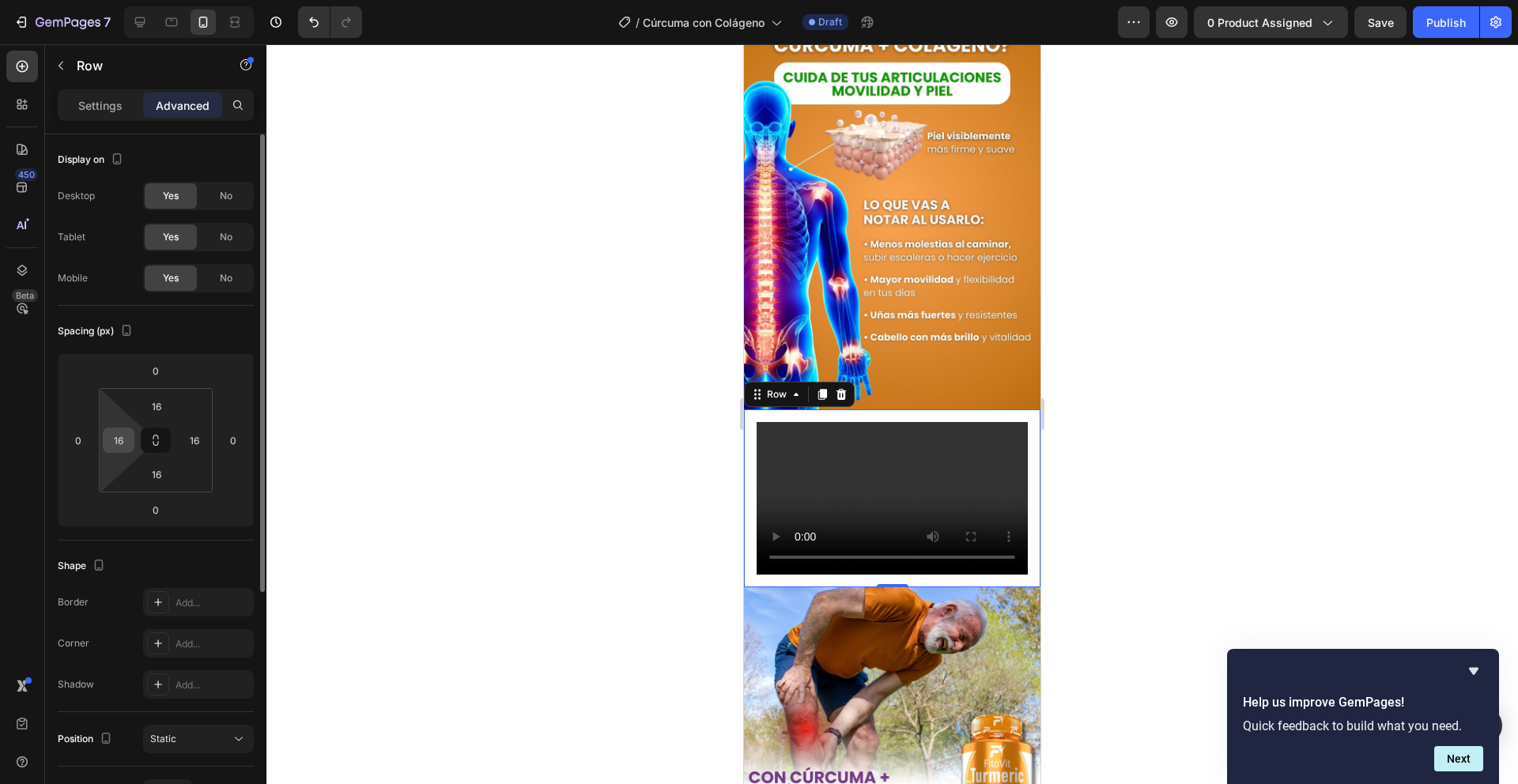
click at [124, 442] on input "16" at bounding box center [119, 440] width 24 height 24
type input "0"
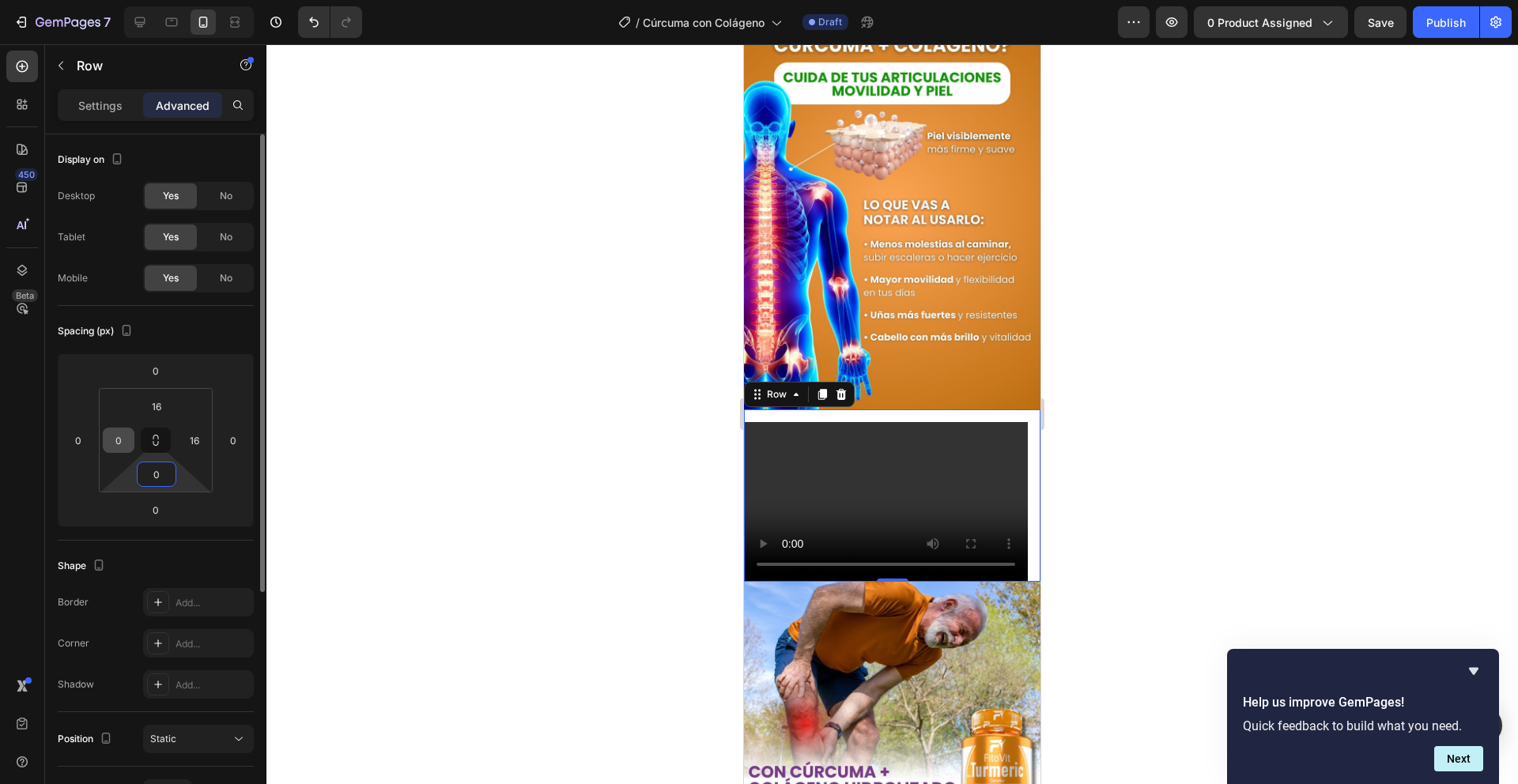
type input "0"
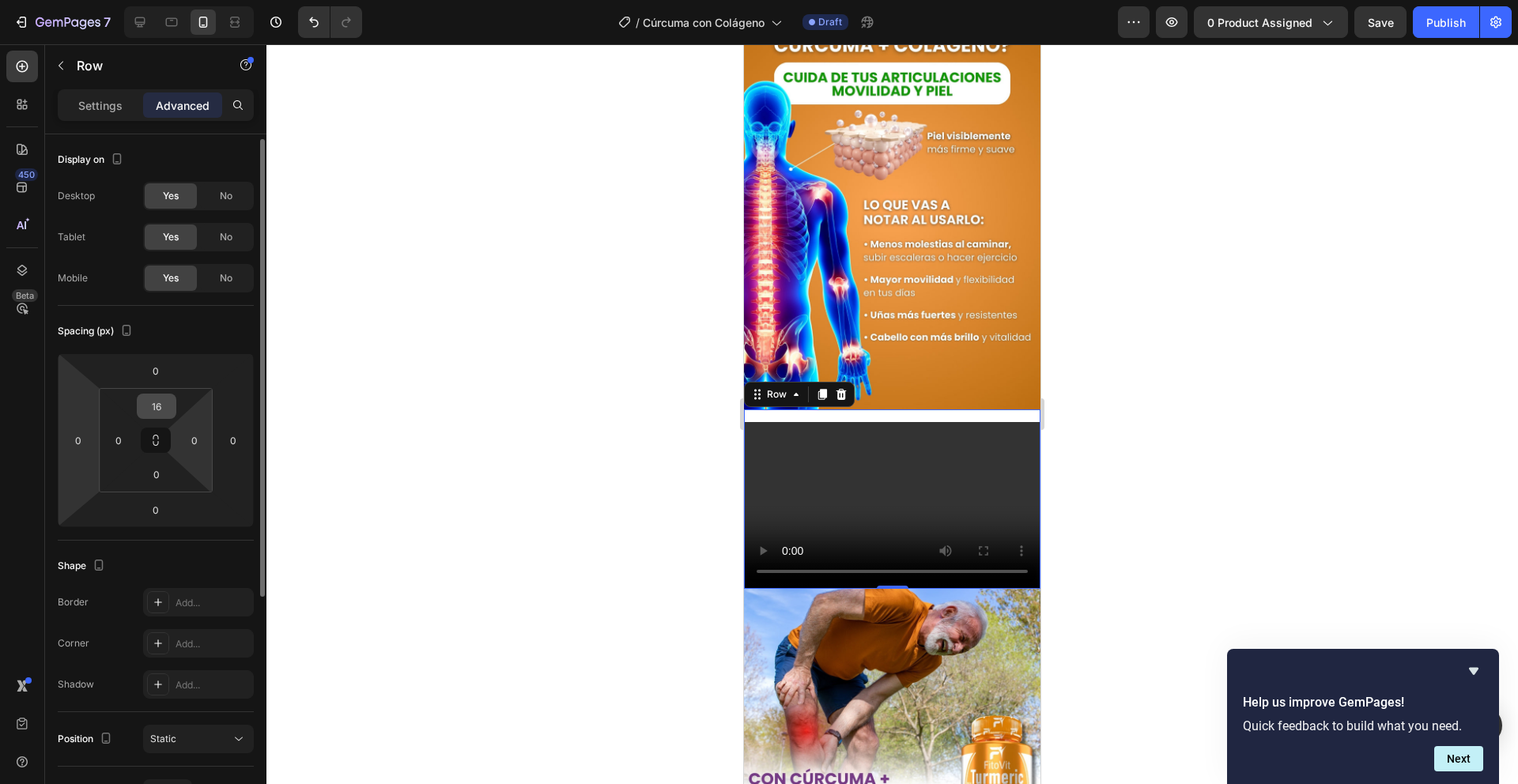
scroll to position [3, 0]
click at [165, 407] on input "16" at bounding box center [156, 403] width 31 height 24
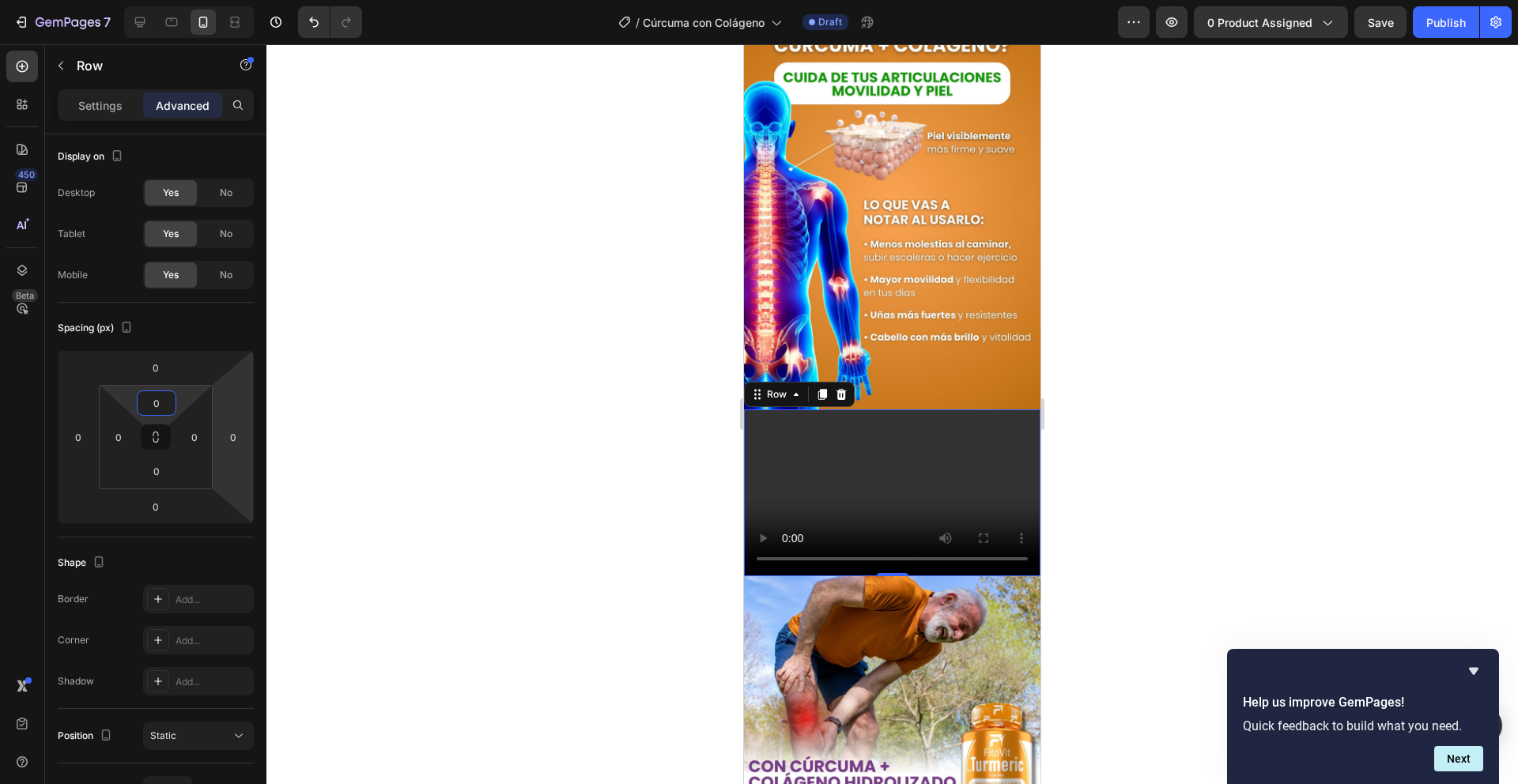
type input "0"
click at [399, 460] on div at bounding box center [892, 414] width 1252 height 740
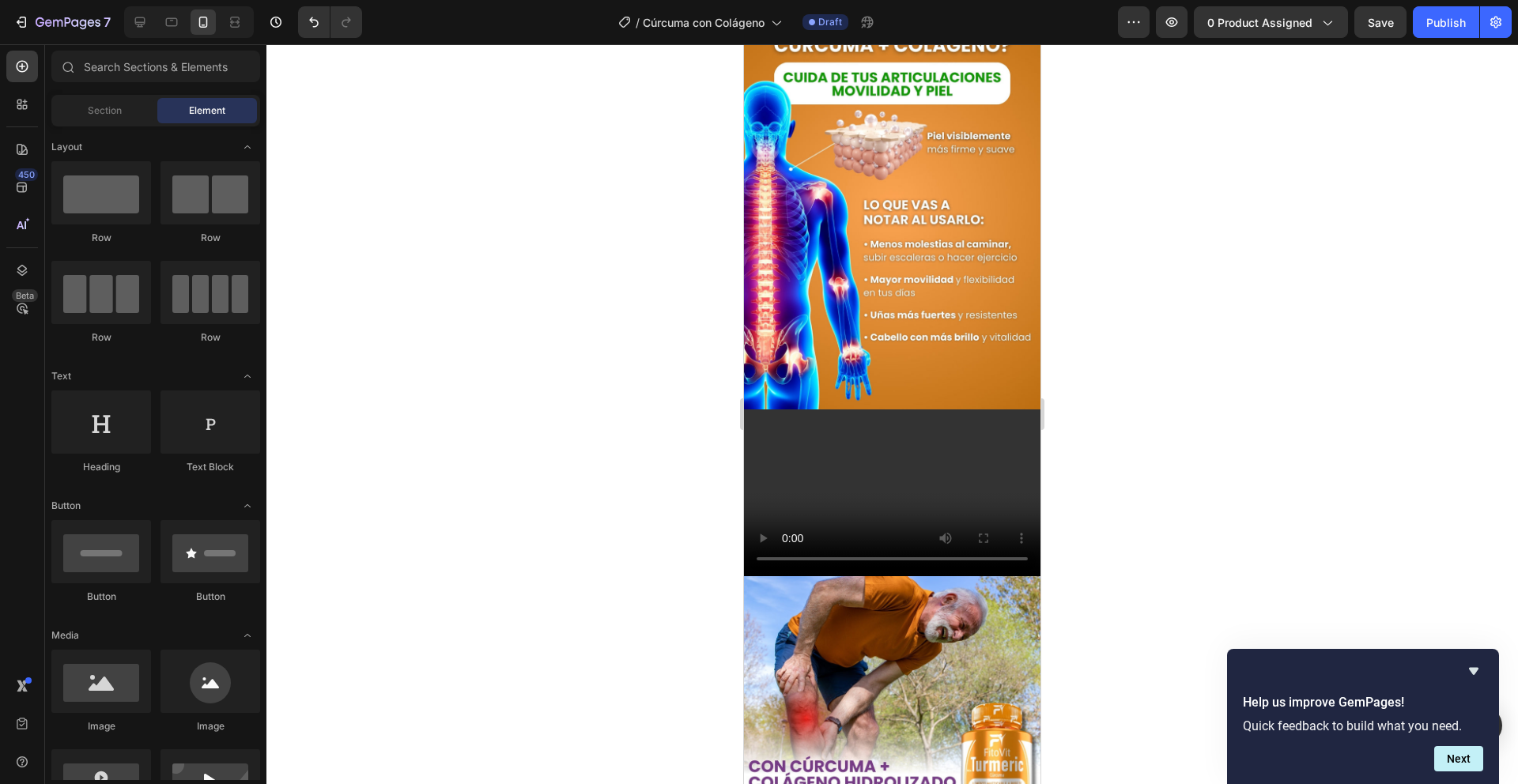
click at [1234, 427] on div at bounding box center [892, 414] width 1252 height 740
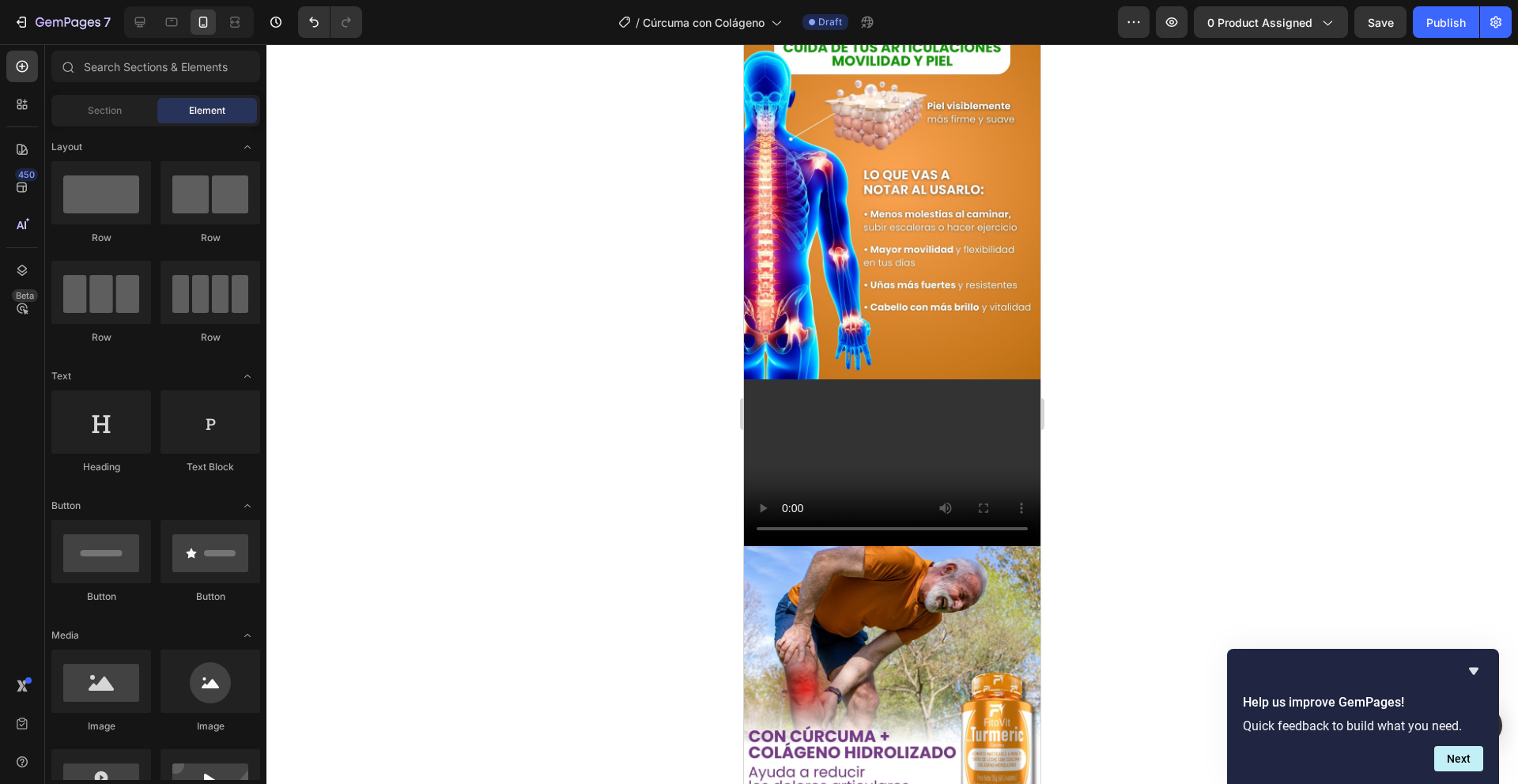
scroll to position [930, 0]
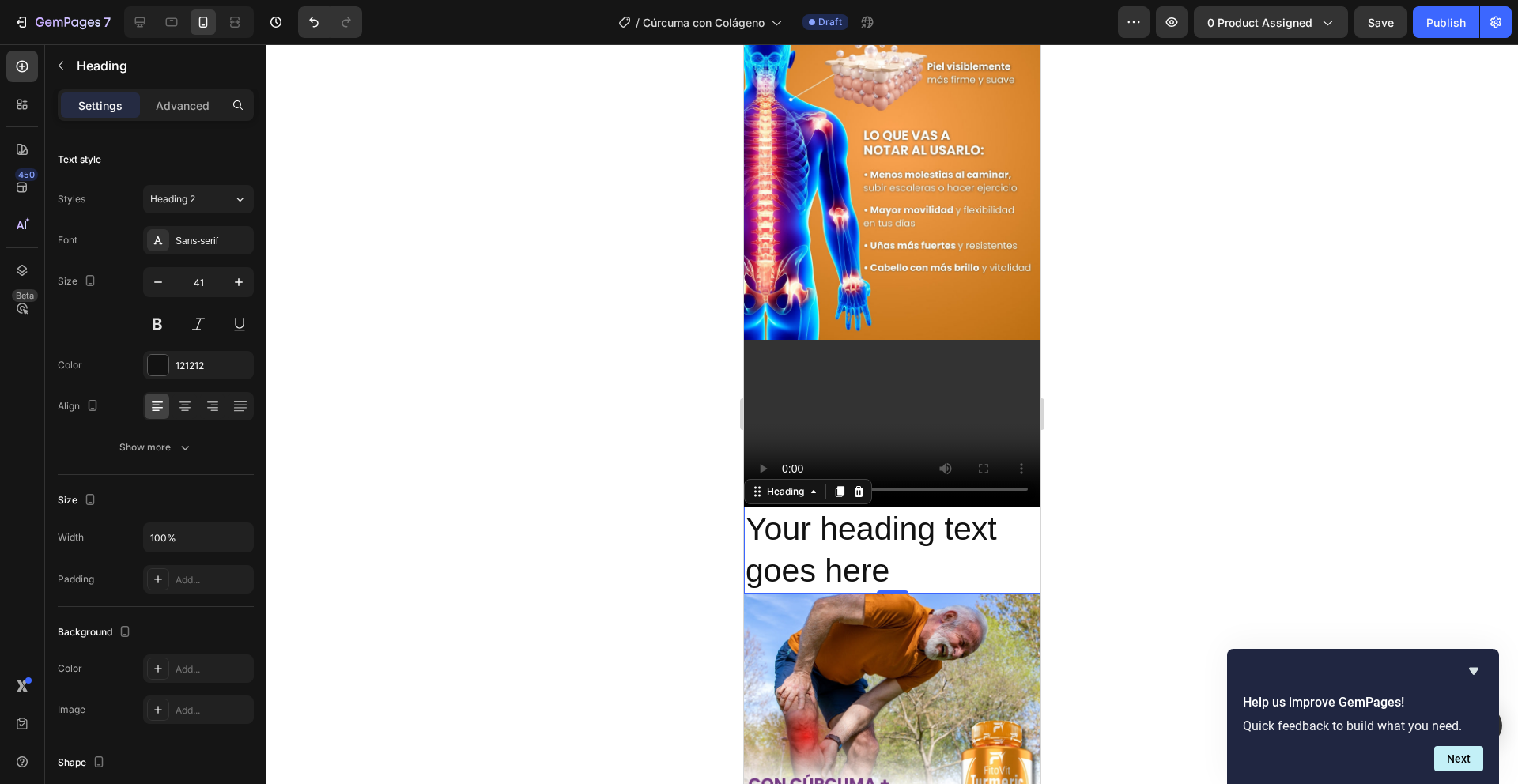
click at [894, 517] on h2 "Your heading text goes here" at bounding box center [892, 550] width 297 height 87
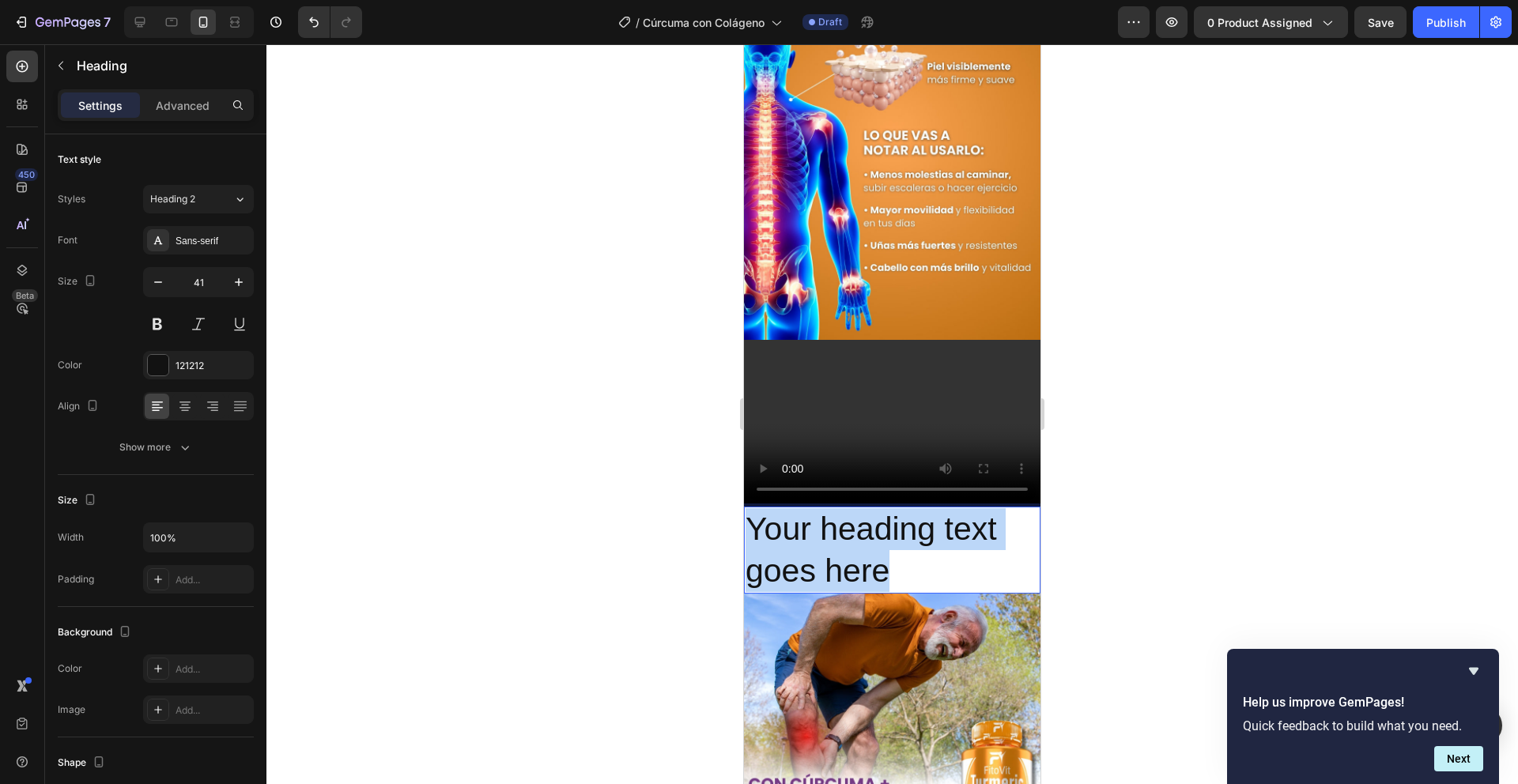
click at [894, 517] on p "Your heading text goes here" at bounding box center [892, 551] width 294 height 84
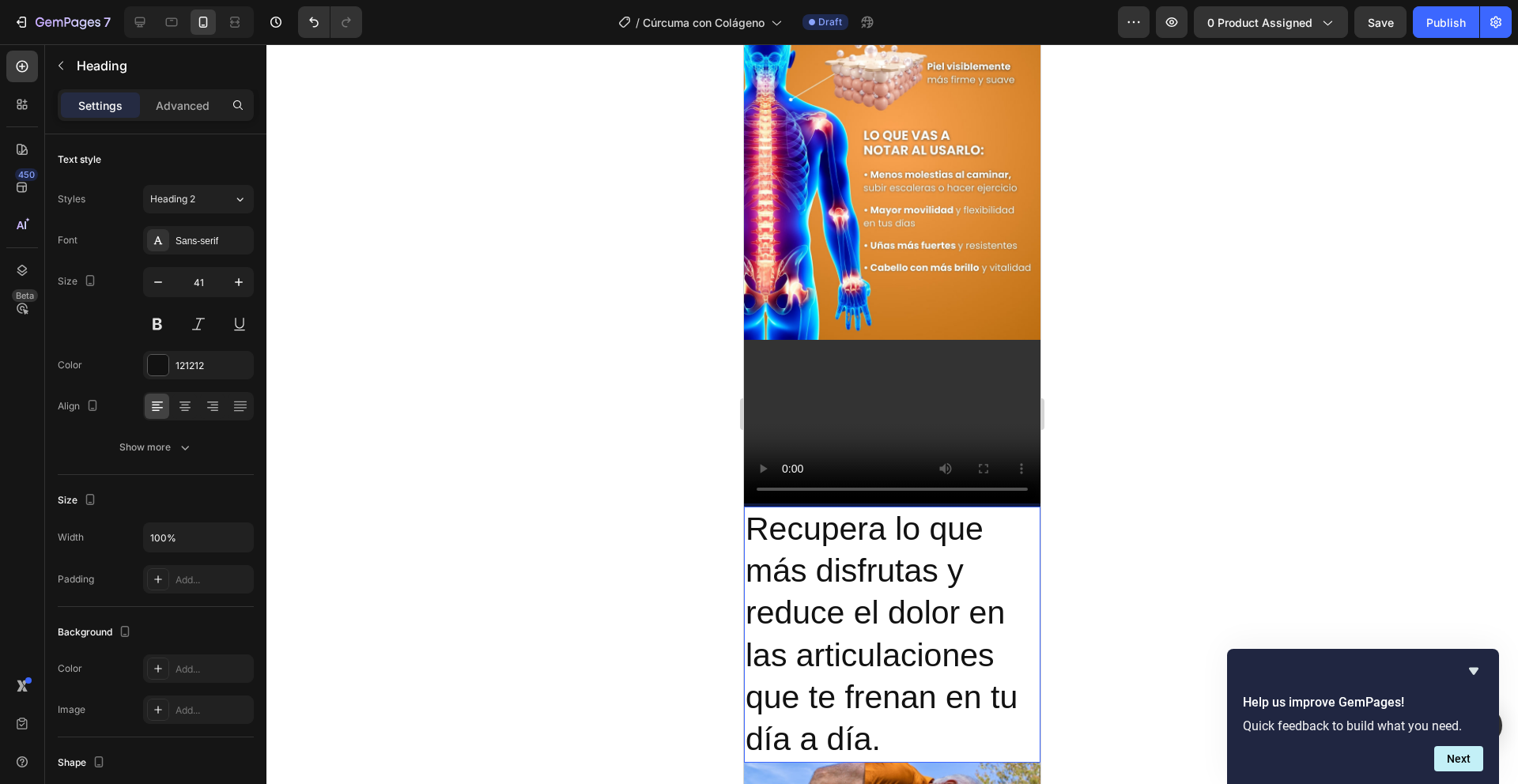
click at [1077, 493] on div at bounding box center [892, 414] width 1252 height 740
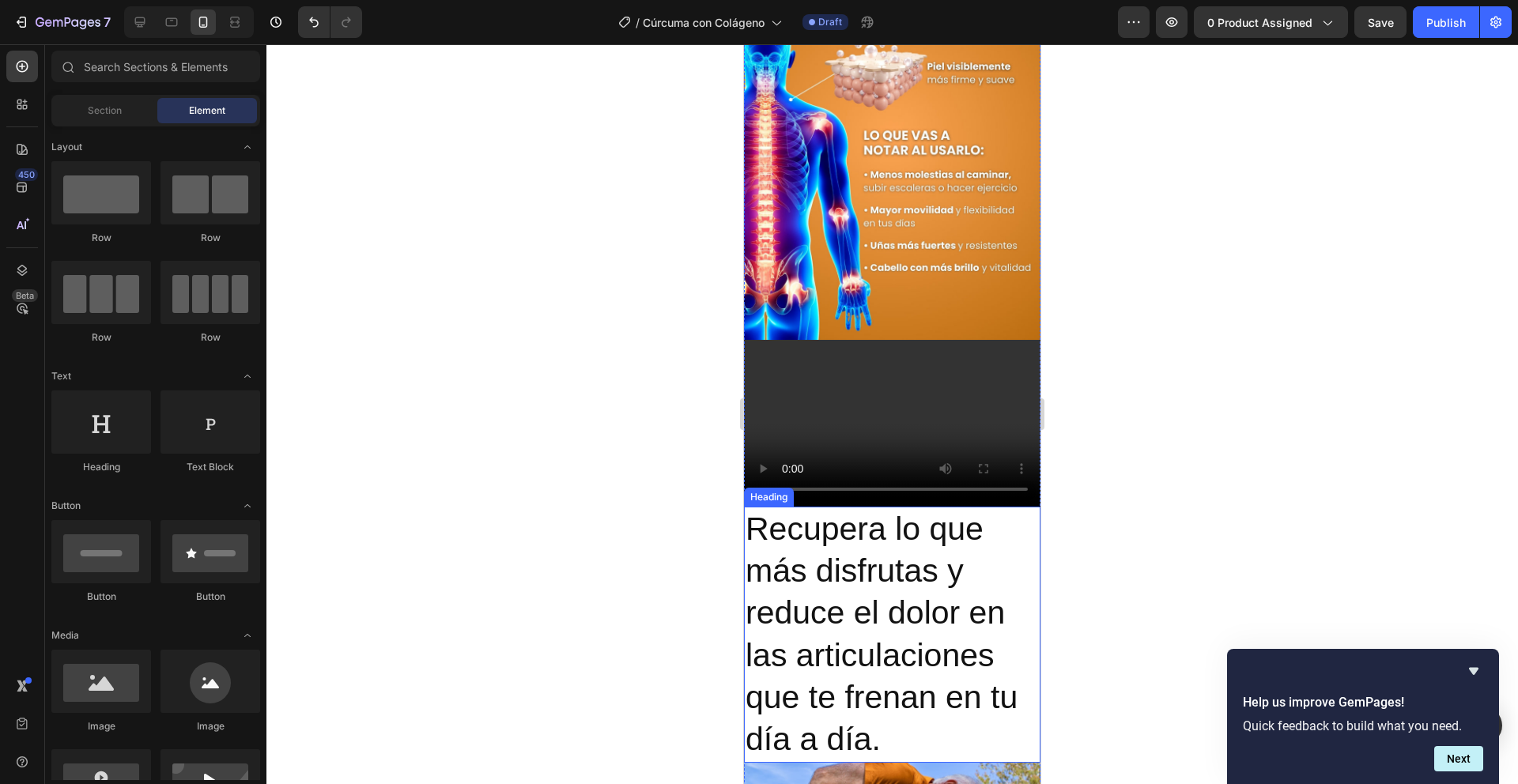
click at [980, 549] on p "Recupera lo que más disfrutas y reduce el dolor en las articulaciones que te fr…" at bounding box center [892, 636] width 294 height 253
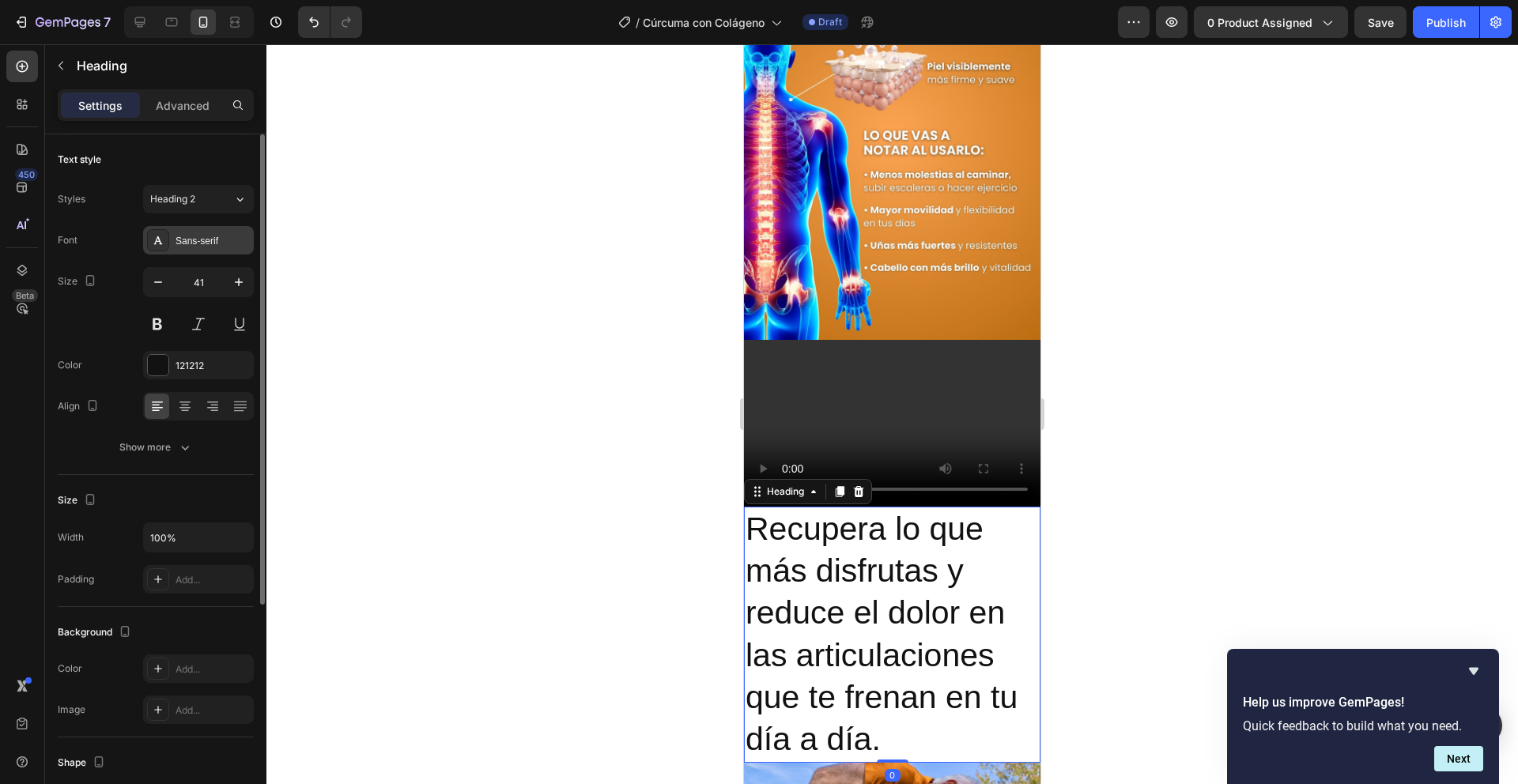
click at [204, 252] on div "Sans-serif" at bounding box center [198, 240] width 111 height 28
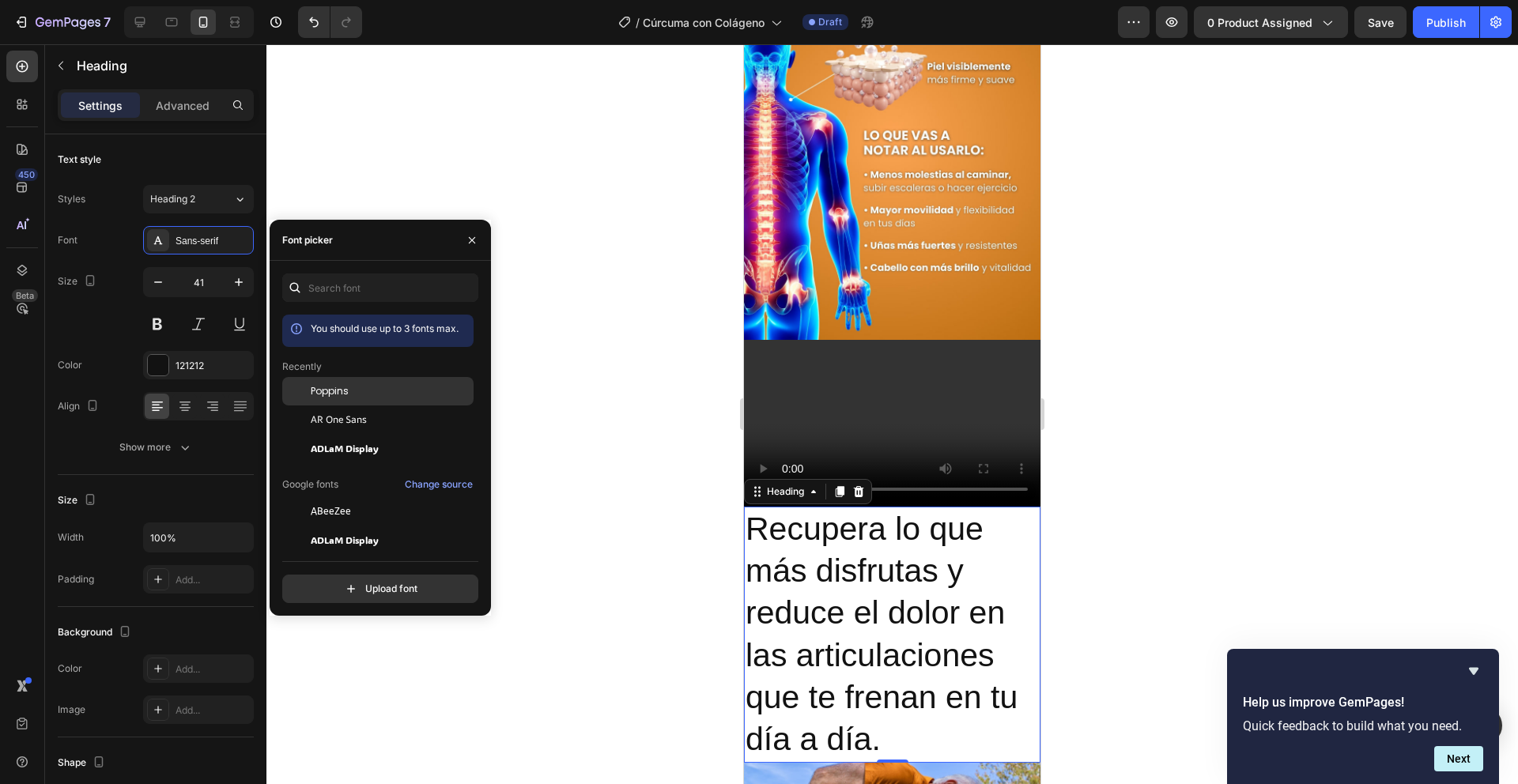
click at [326, 395] on span "Poppins" at bounding box center [329, 391] width 38 height 14
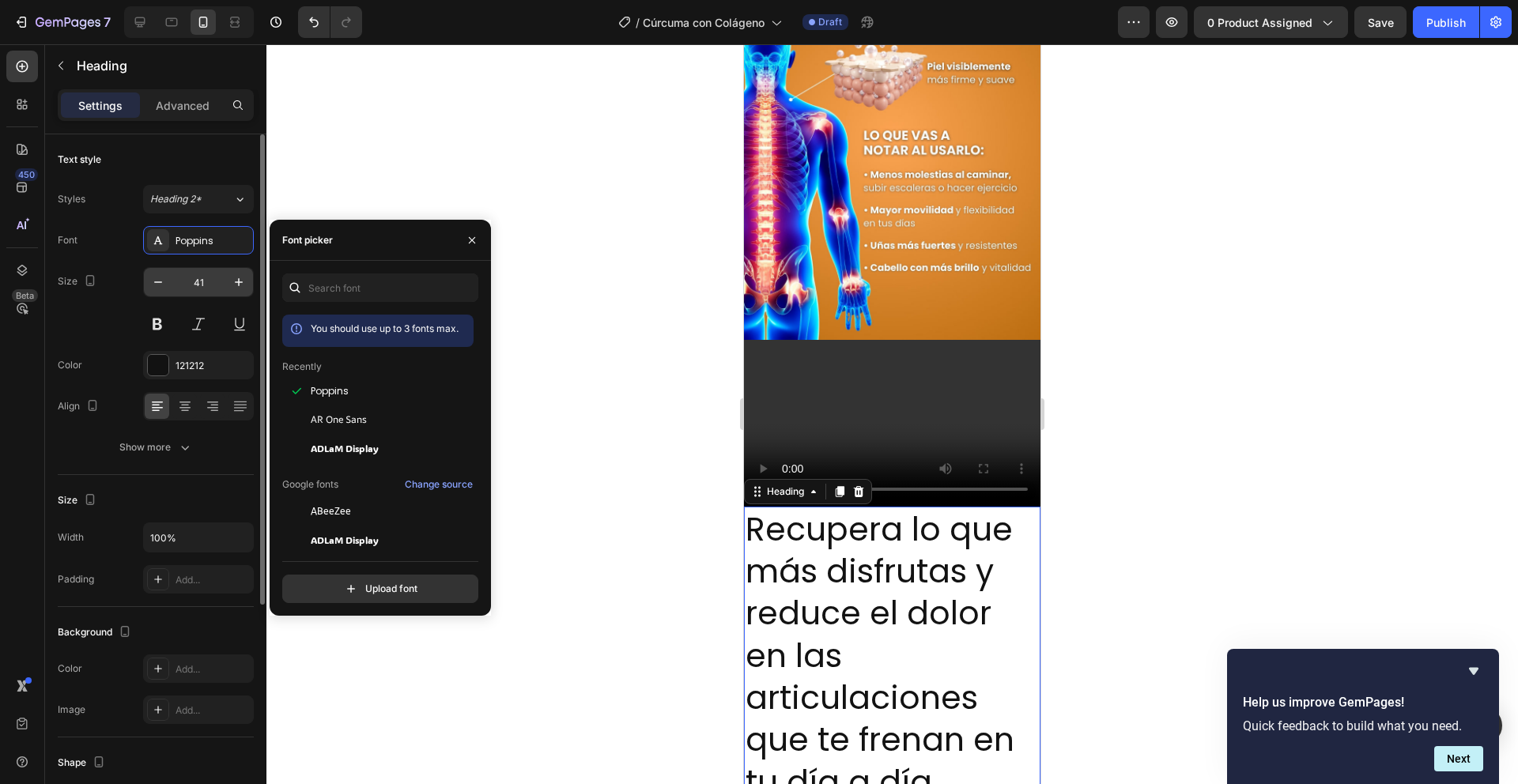
click at [197, 290] on input "41" at bounding box center [197, 282] width 52 height 28
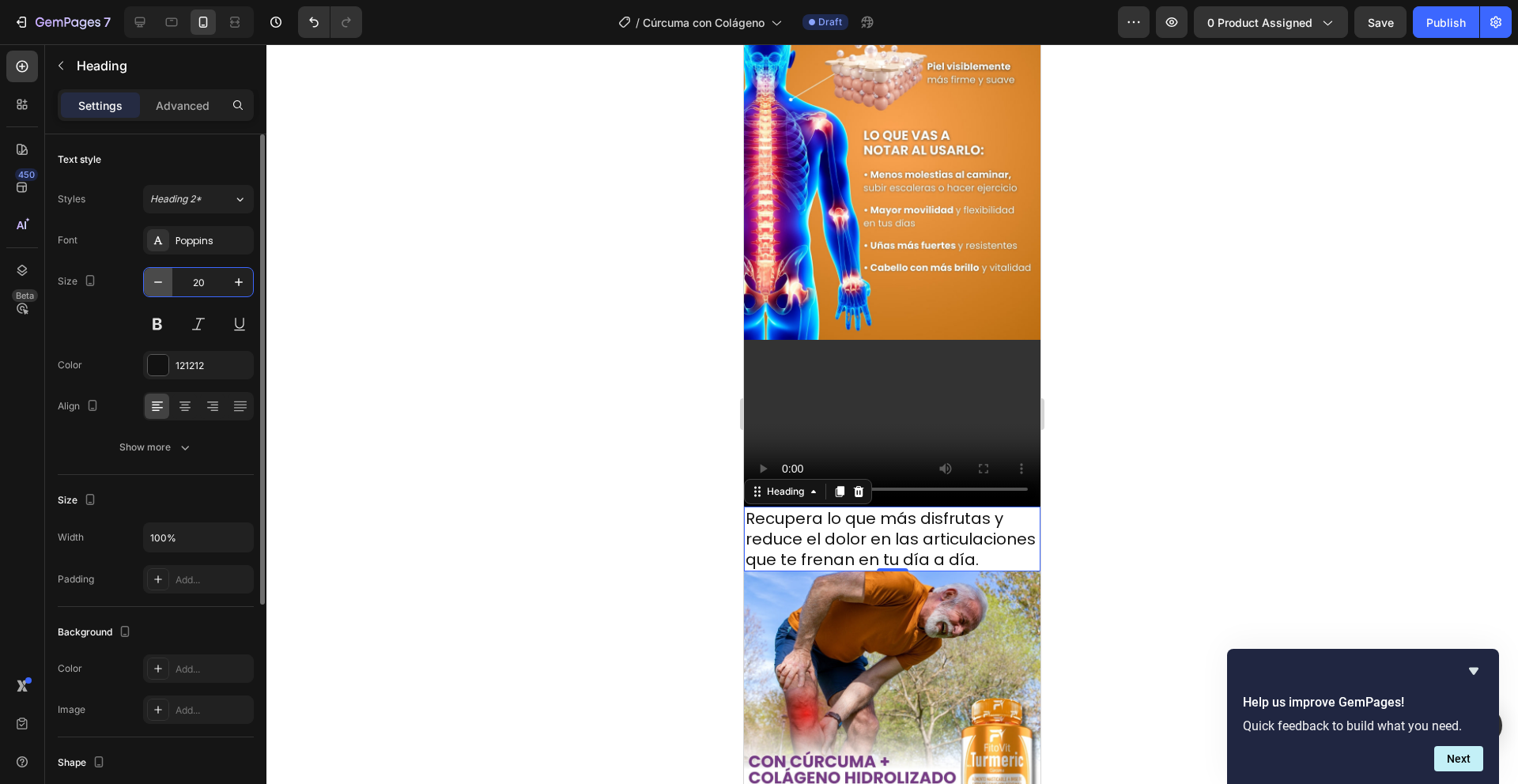
click at [150, 281] on icon "button" at bounding box center [158, 282] width 16 height 16
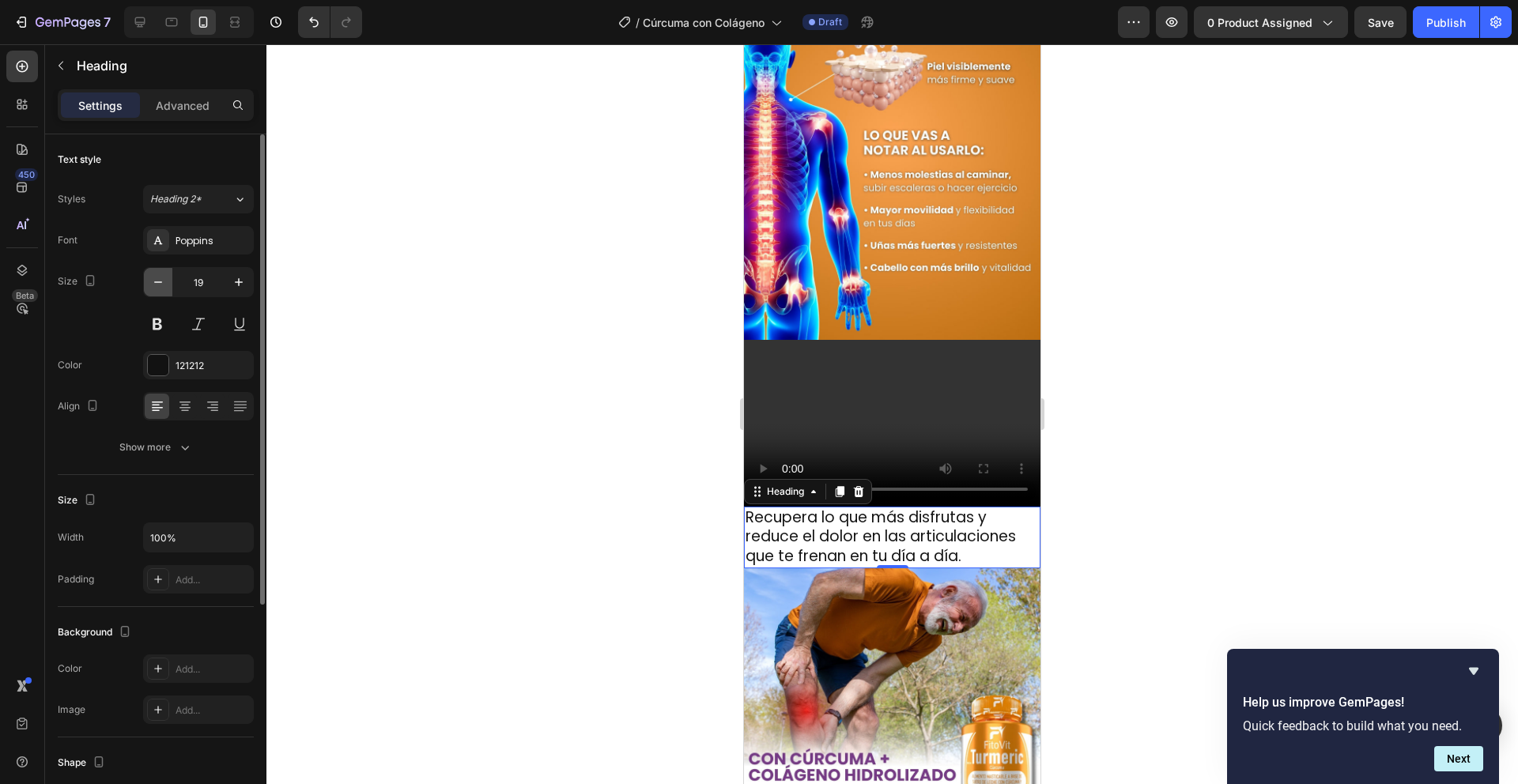
click at [150, 281] on icon "button" at bounding box center [158, 282] width 16 height 16
type input "18"
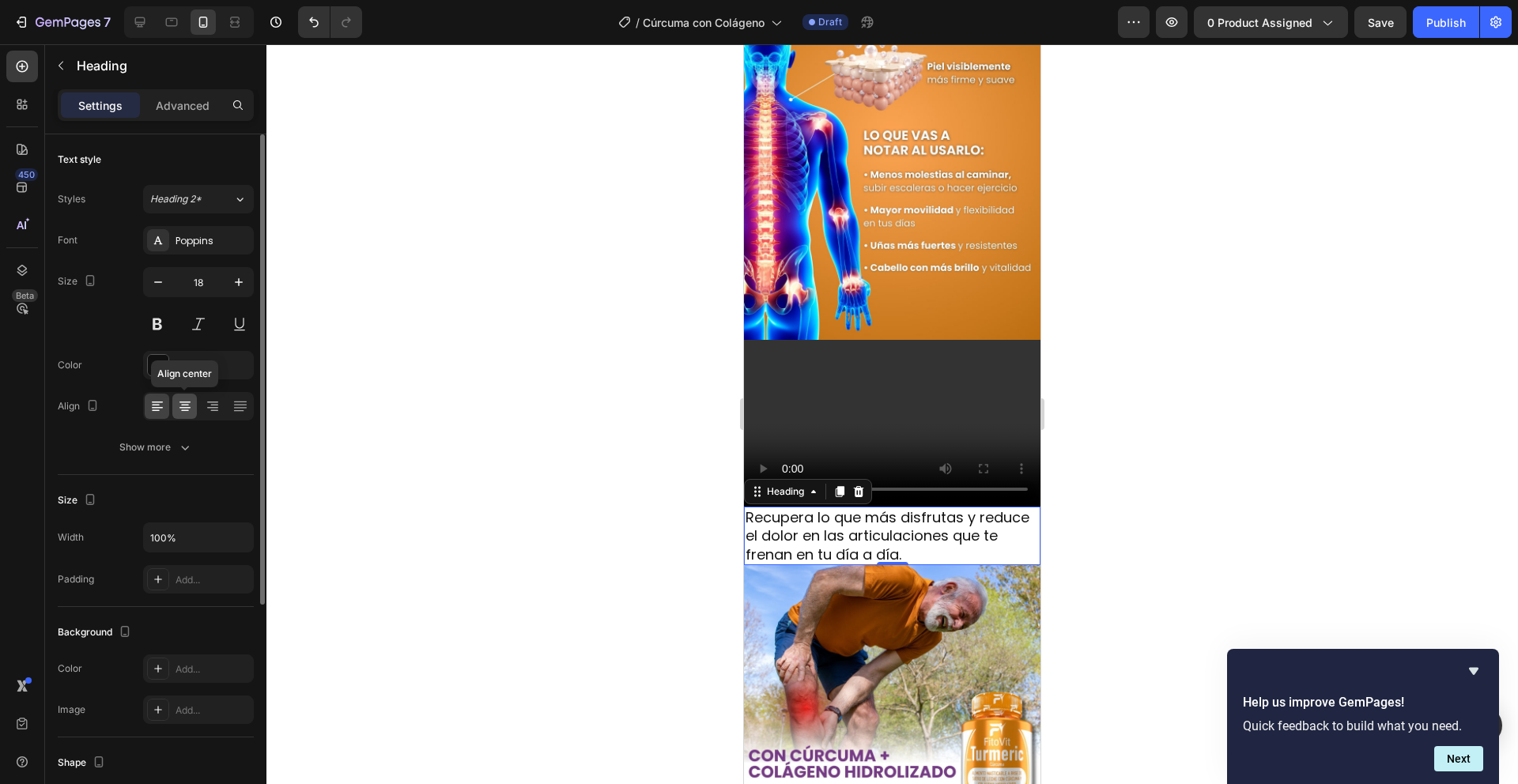
click at [188, 396] on div at bounding box center [184, 407] width 25 height 26
click at [160, 326] on button at bounding box center [157, 324] width 28 height 28
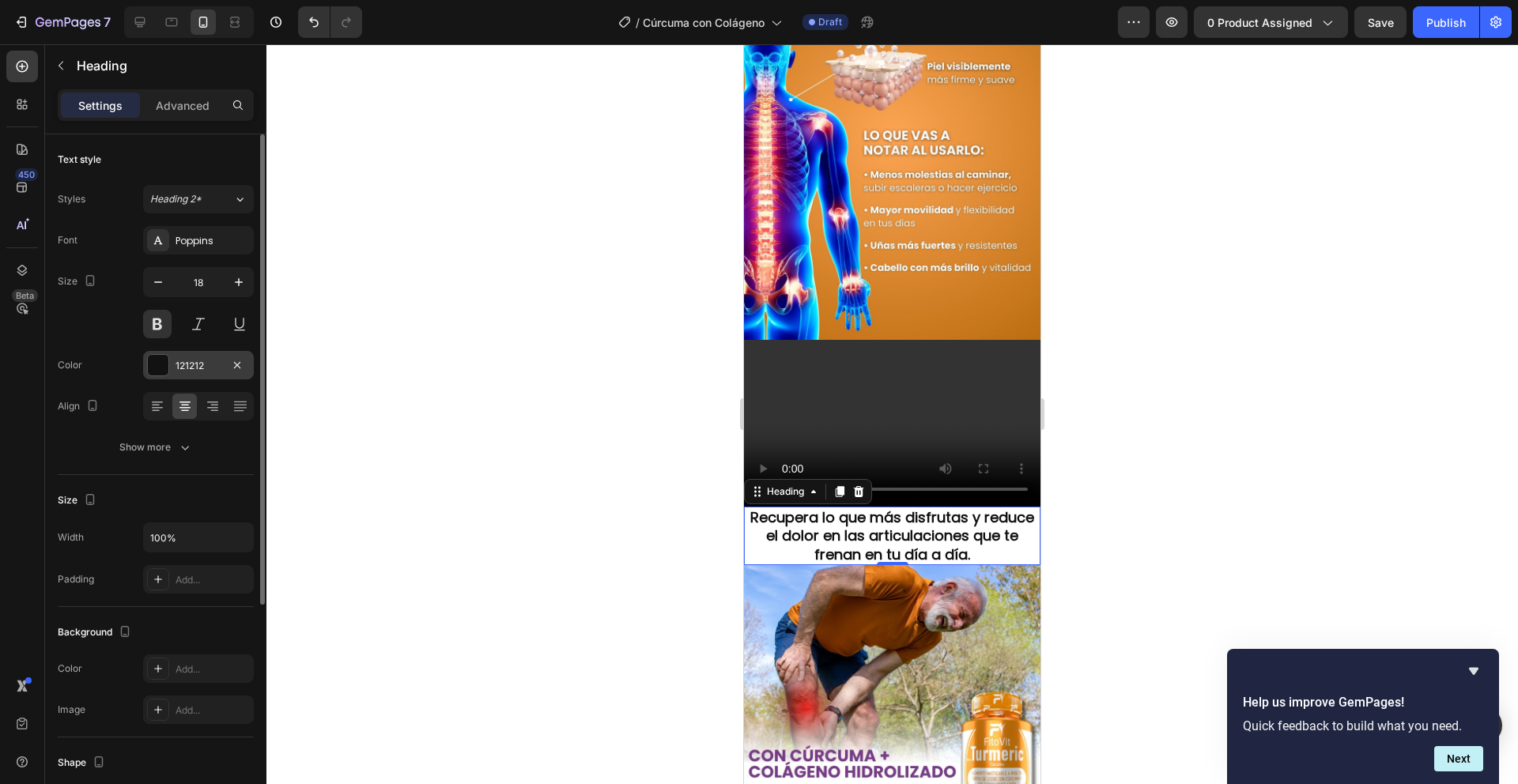
click at [156, 364] on div at bounding box center [158, 364] width 21 height 21
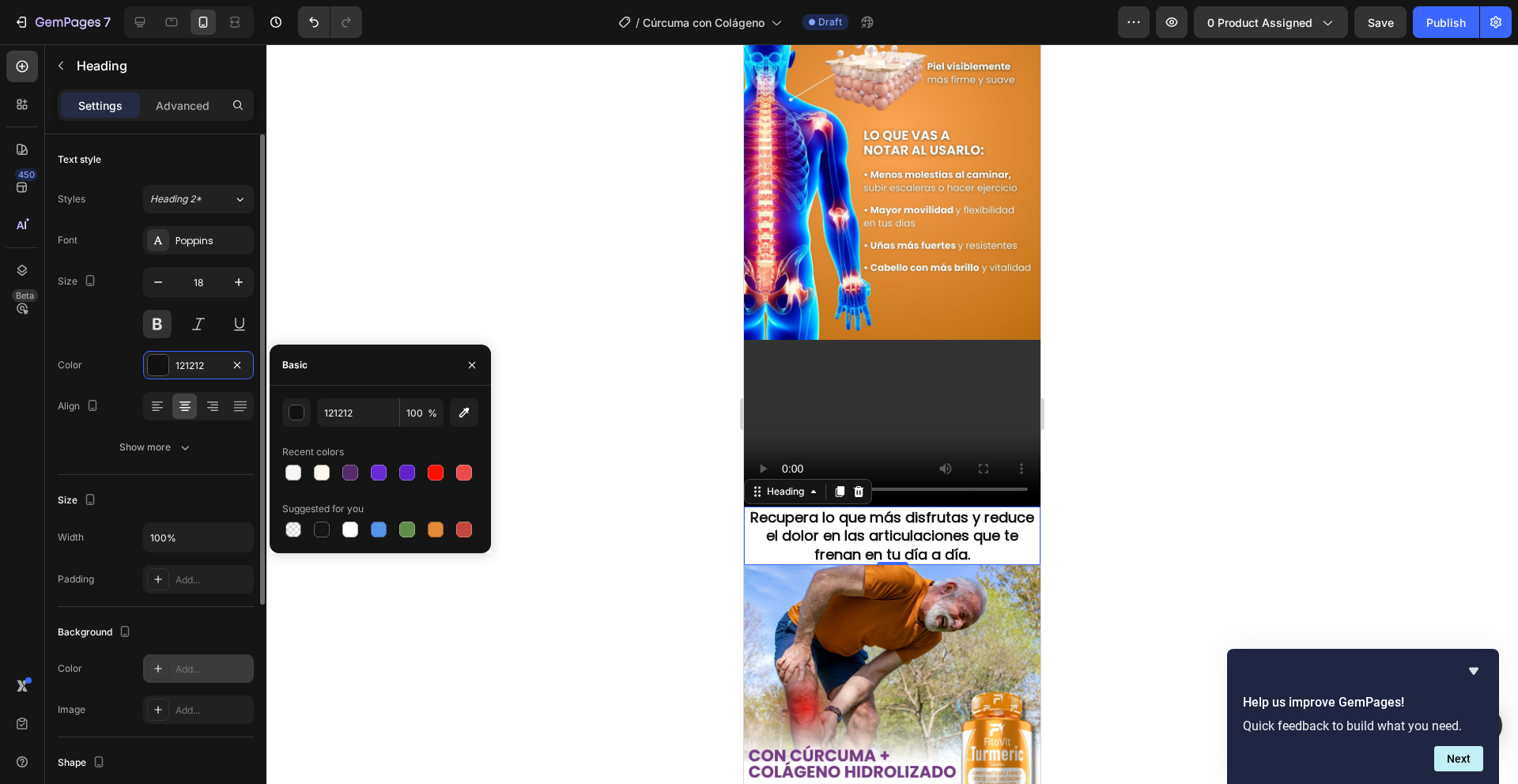
click at [160, 671] on icon at bounding box center [158, 668] width 13 height 13
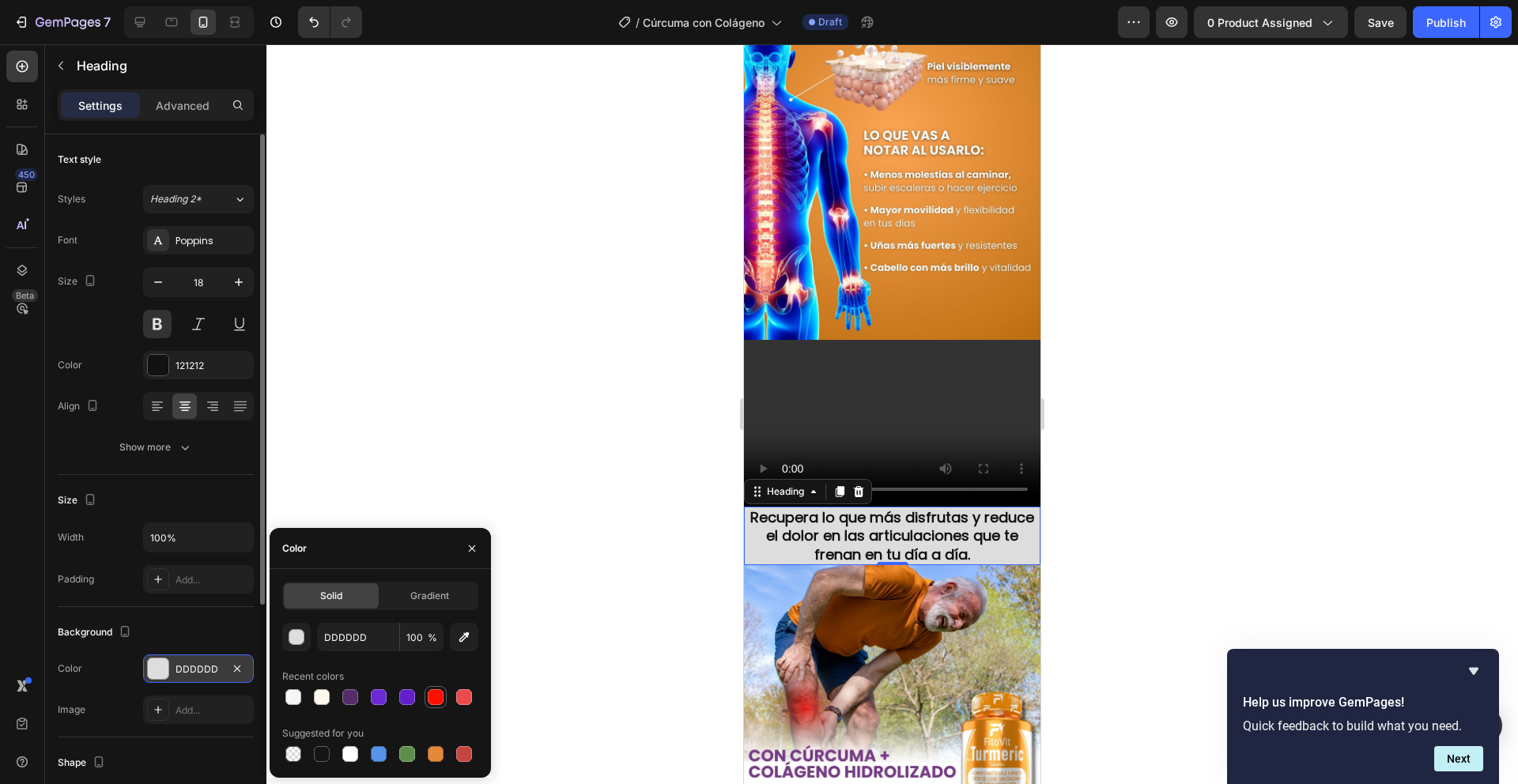
click at [431, 703] on div at bounding box center [435, 698] width 16 height 16
type input "FF0E01"
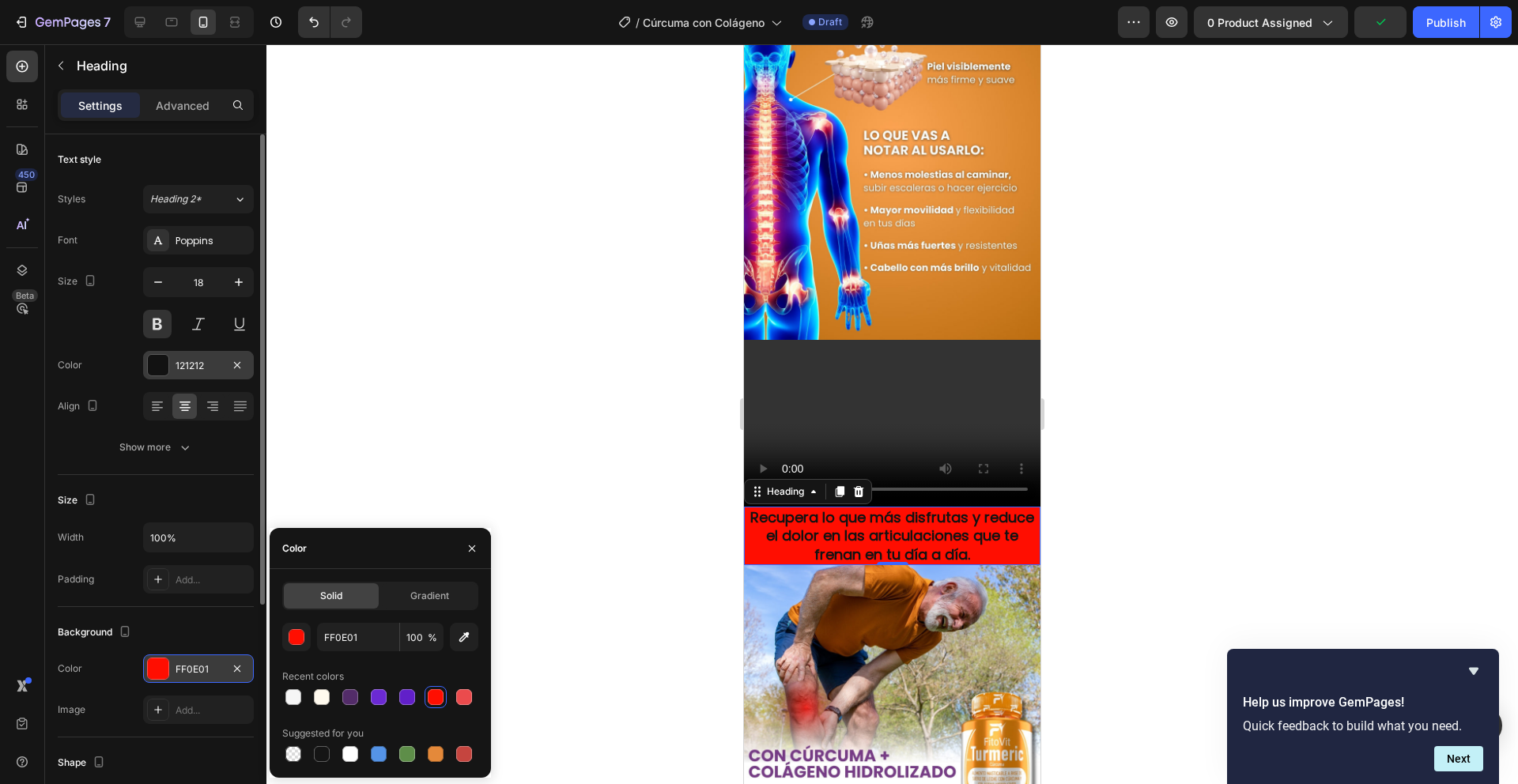
click at [156, 359] on div at bounding box center [158, 364] width 21 height 21
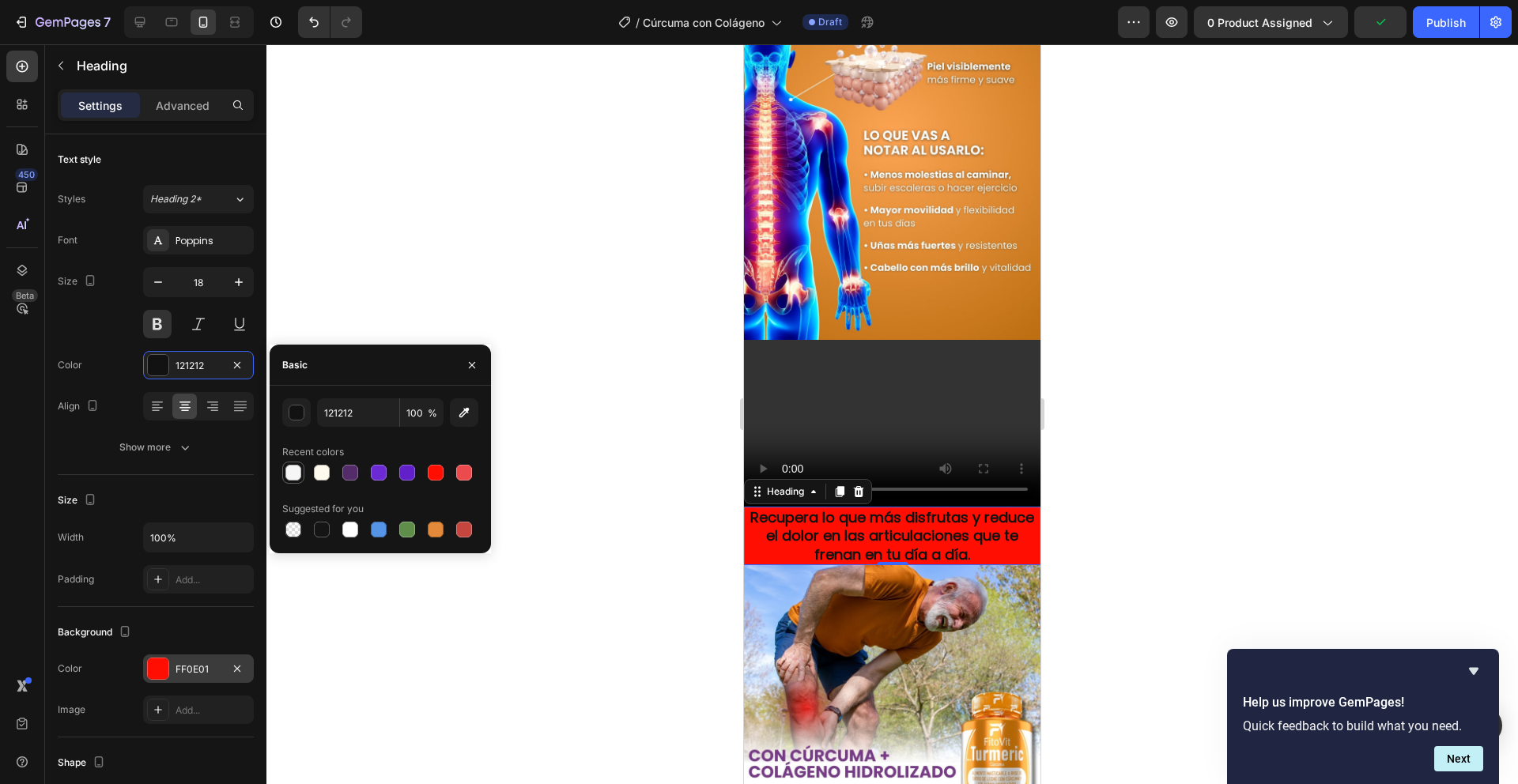
click at [298, 475] on div at bounding box center [294, 473] width 16 height 16
type input "F6F6F6"
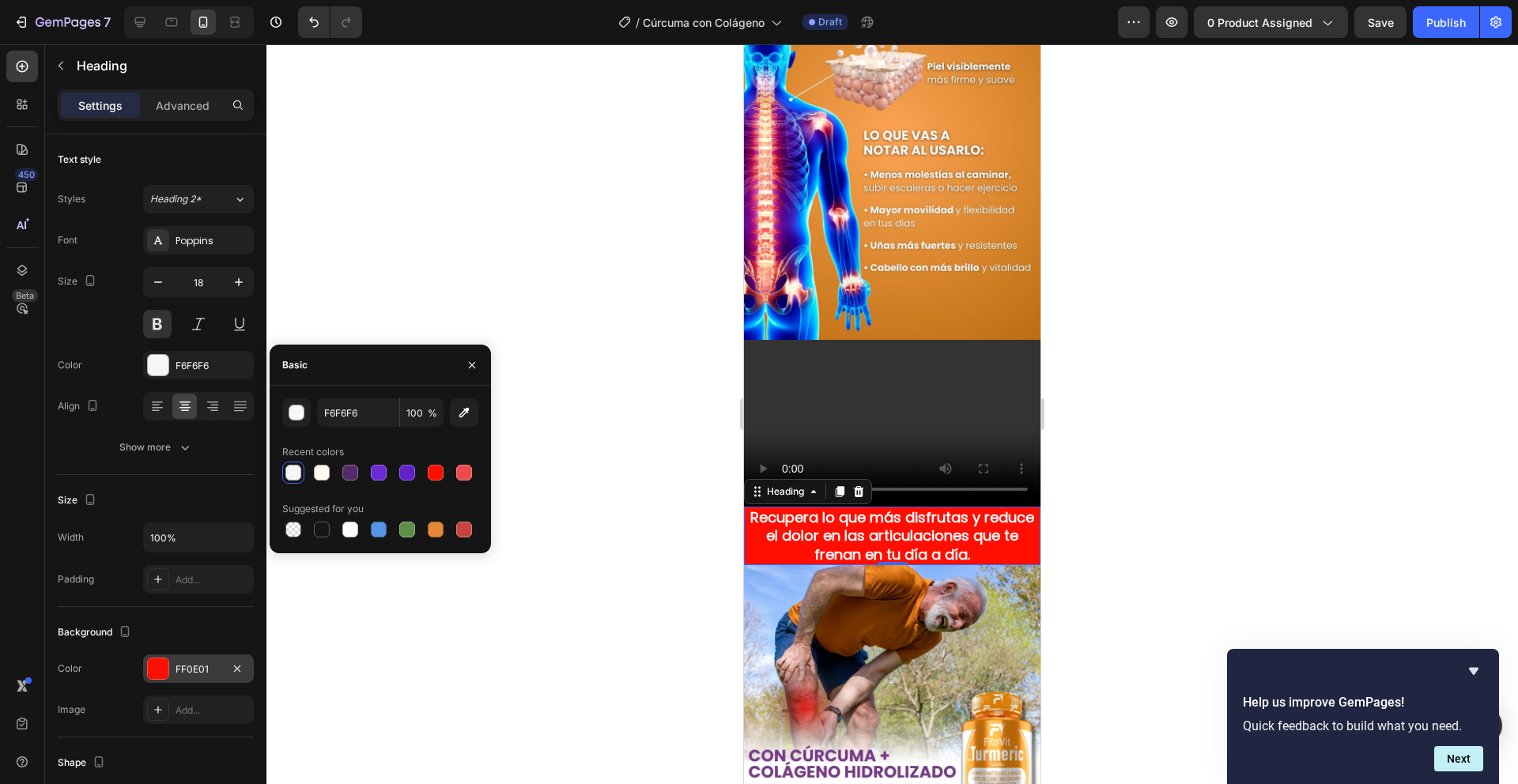
click at [545, 282] on div at bounding box center [892, 414] width 1252 height 740
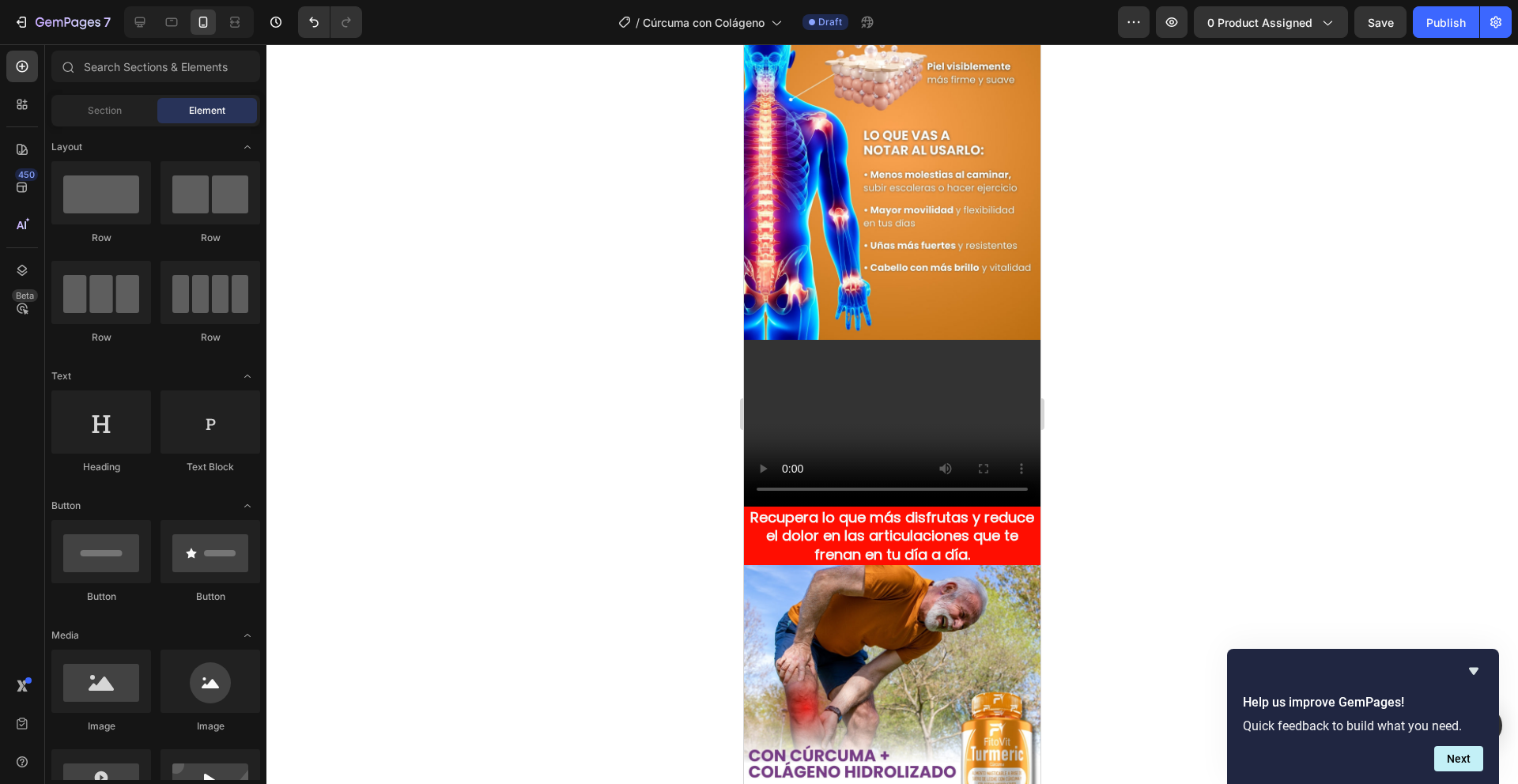
click at [545, 282] on div at bounding box center [892, 414] width 1252 height 740
click at [1015, 516] on p "Recupera lo que más disfrutas y reduce el dolor en las articulaciones que te fr…" at bounding box center [892, 536] width 294 height 55
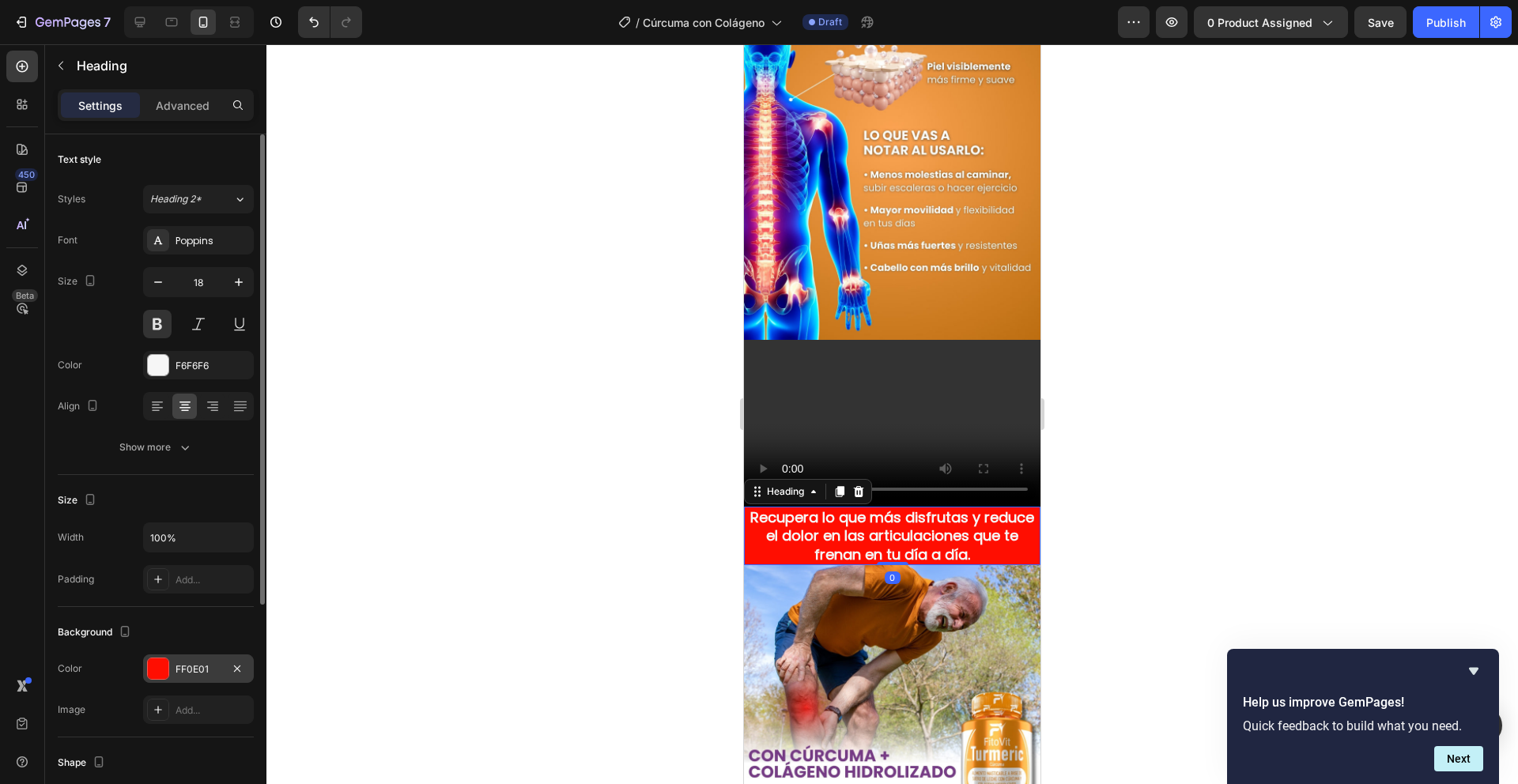
click at [159, 664] on div at bounding box center [158, 668] width 21 height 21
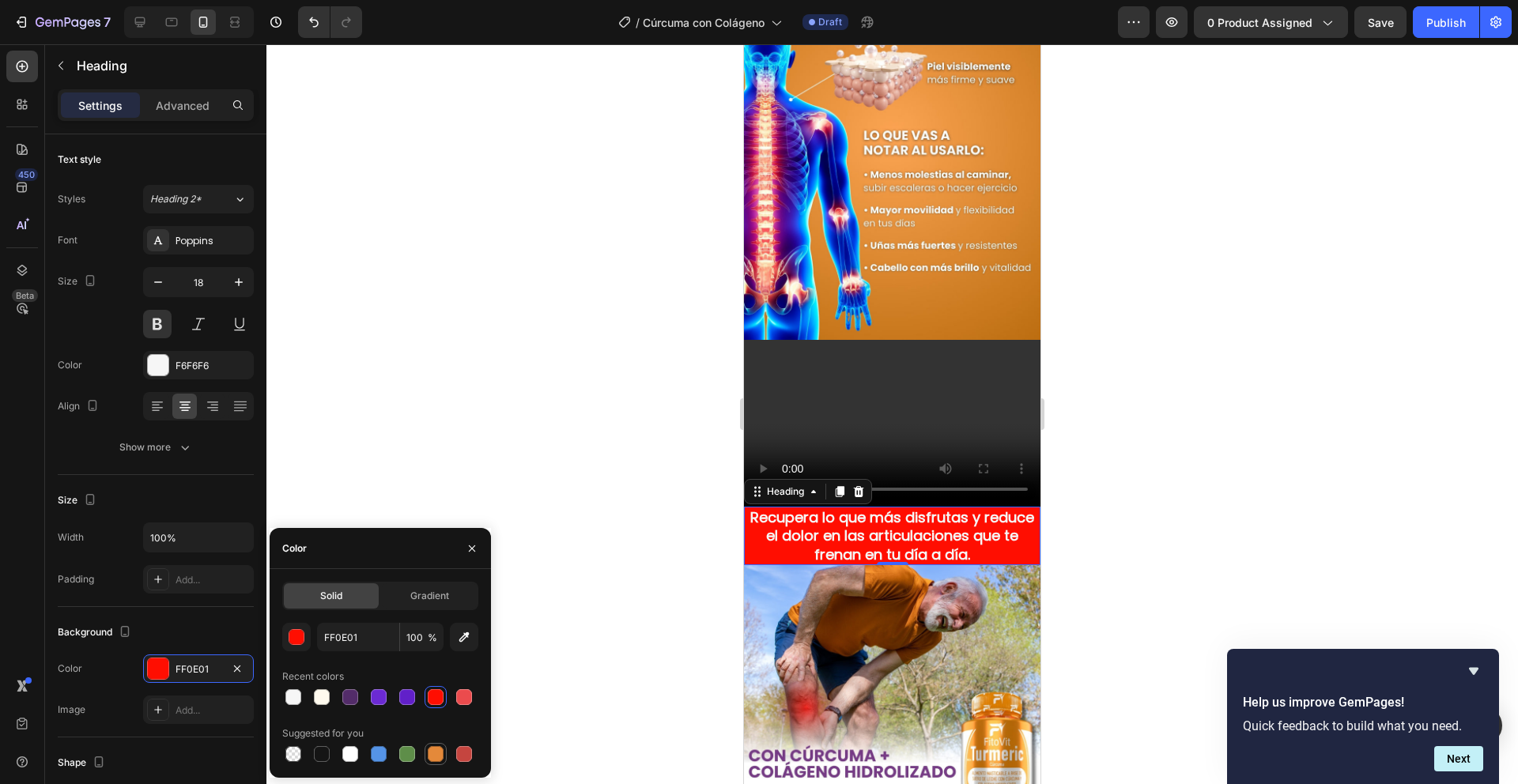
click at [427, 750] on div at bounding box center [435, 755] width 16 height 16
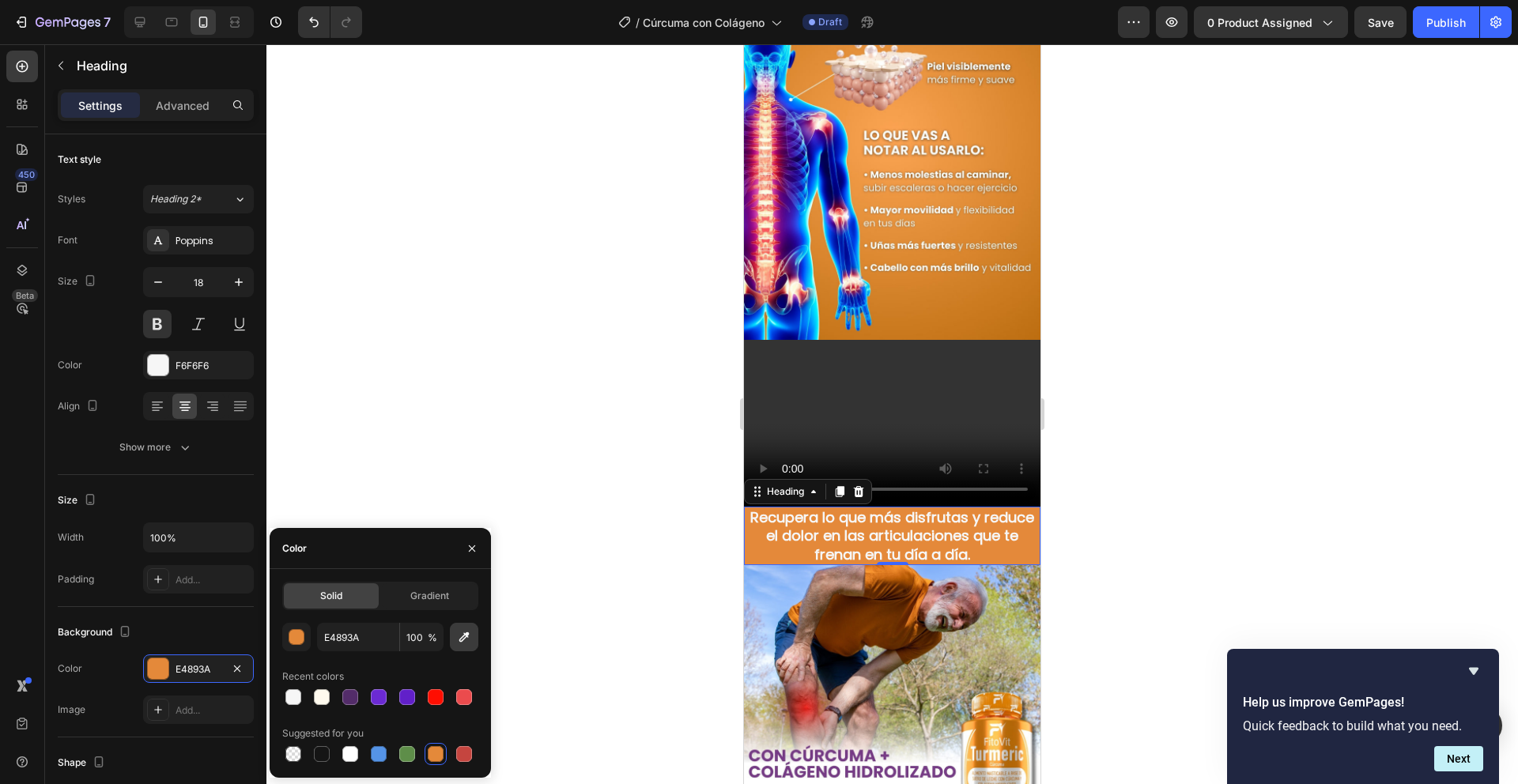
click at [465, 643] on icon "button" at bounding box center [464, 638] width 16 height 16
type input "DA7F04"
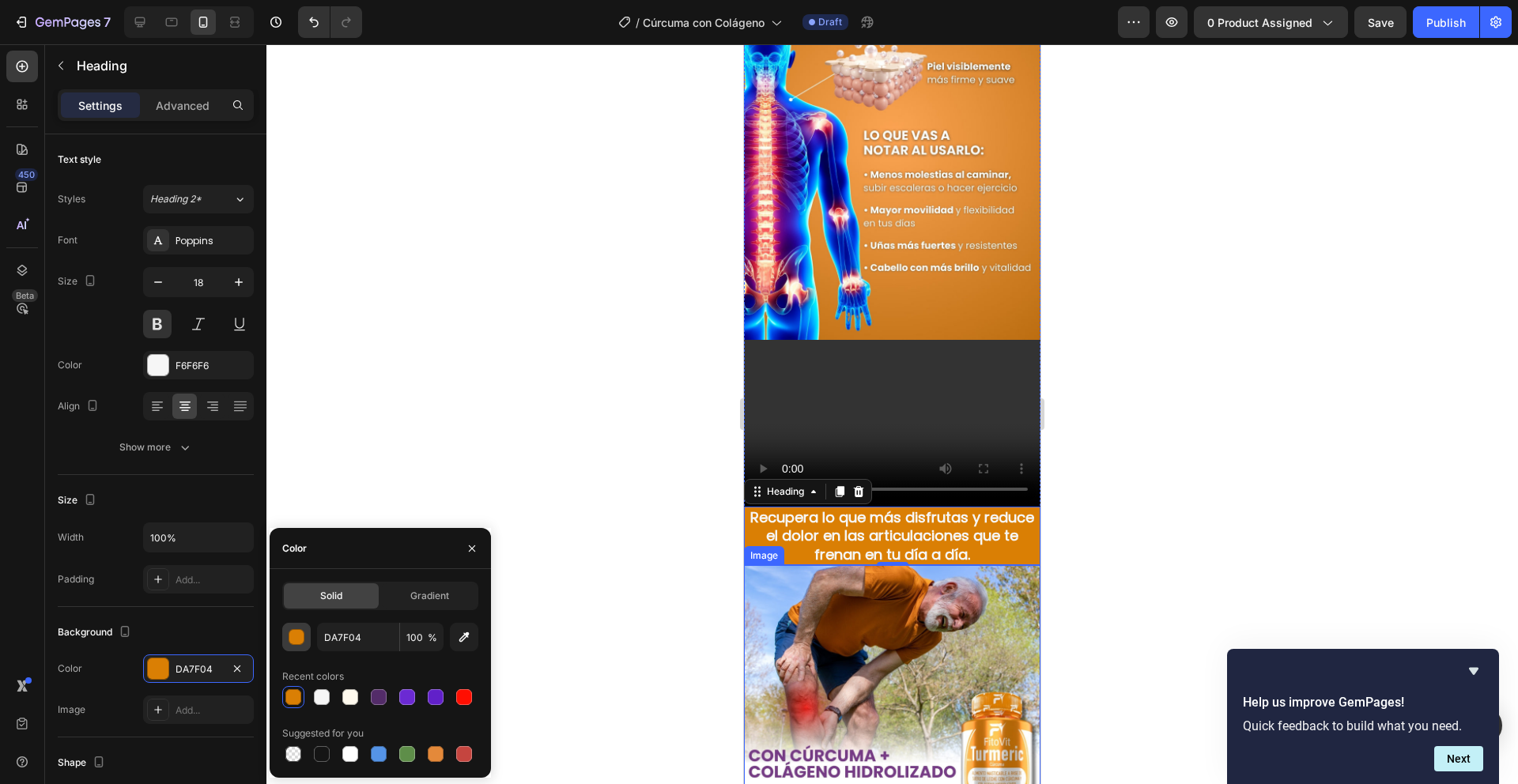
click at [298, 639] on div "button" at bounding box center [298, 638] width 16 height 16
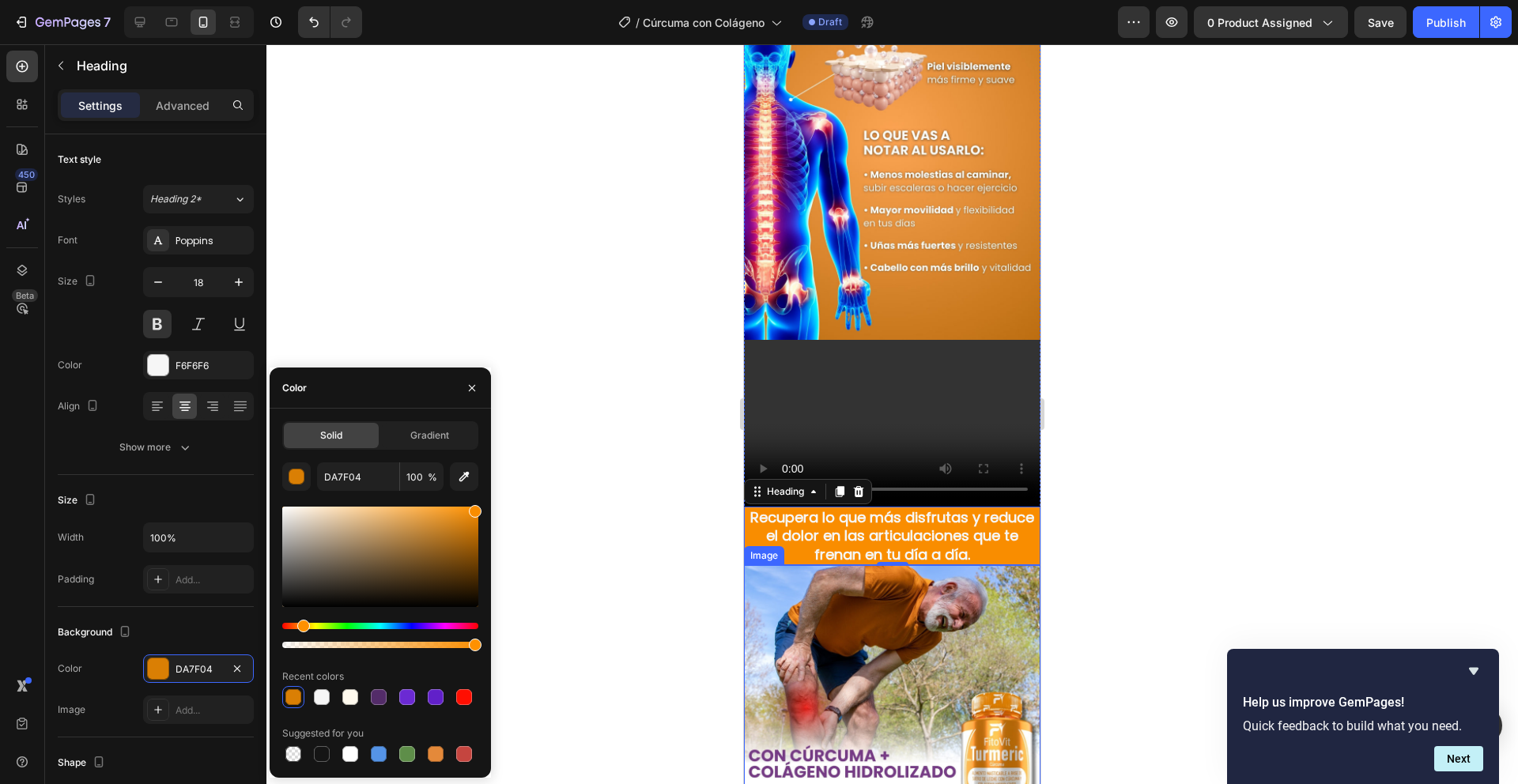
drag, startPoint x: 468, startPoint y: 528, endPoint x: 495, endPoint y: 509, distance: 33.0
click at [495, 0] on div "7 Version history / Cúrcuma con Colágeno Draft Preview 0 product assigned Save …" at bounding box center [759, 0] width 1518 height 0
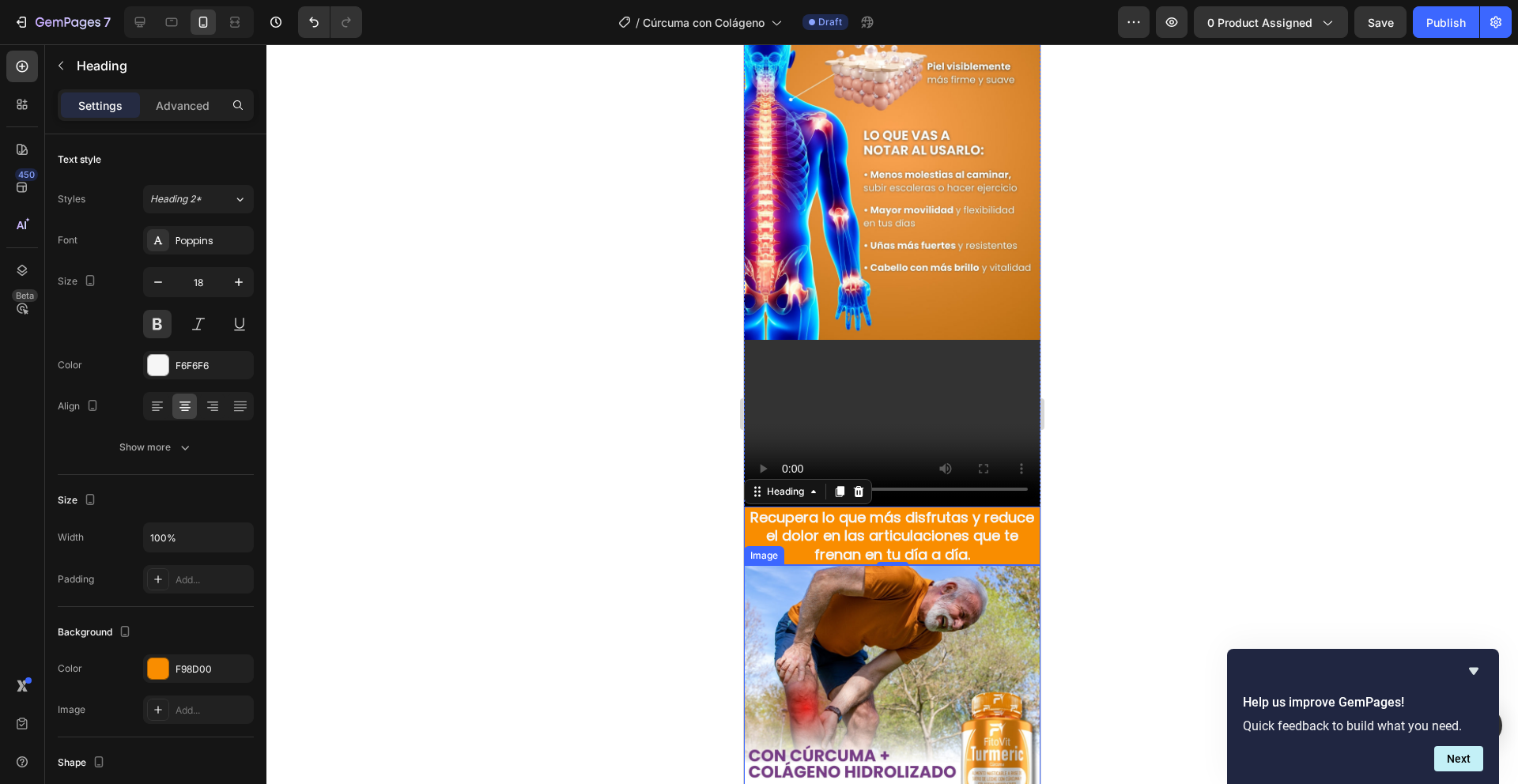
click at [574, 486] on div at bounding box center [892, 414] width 1252 height 740
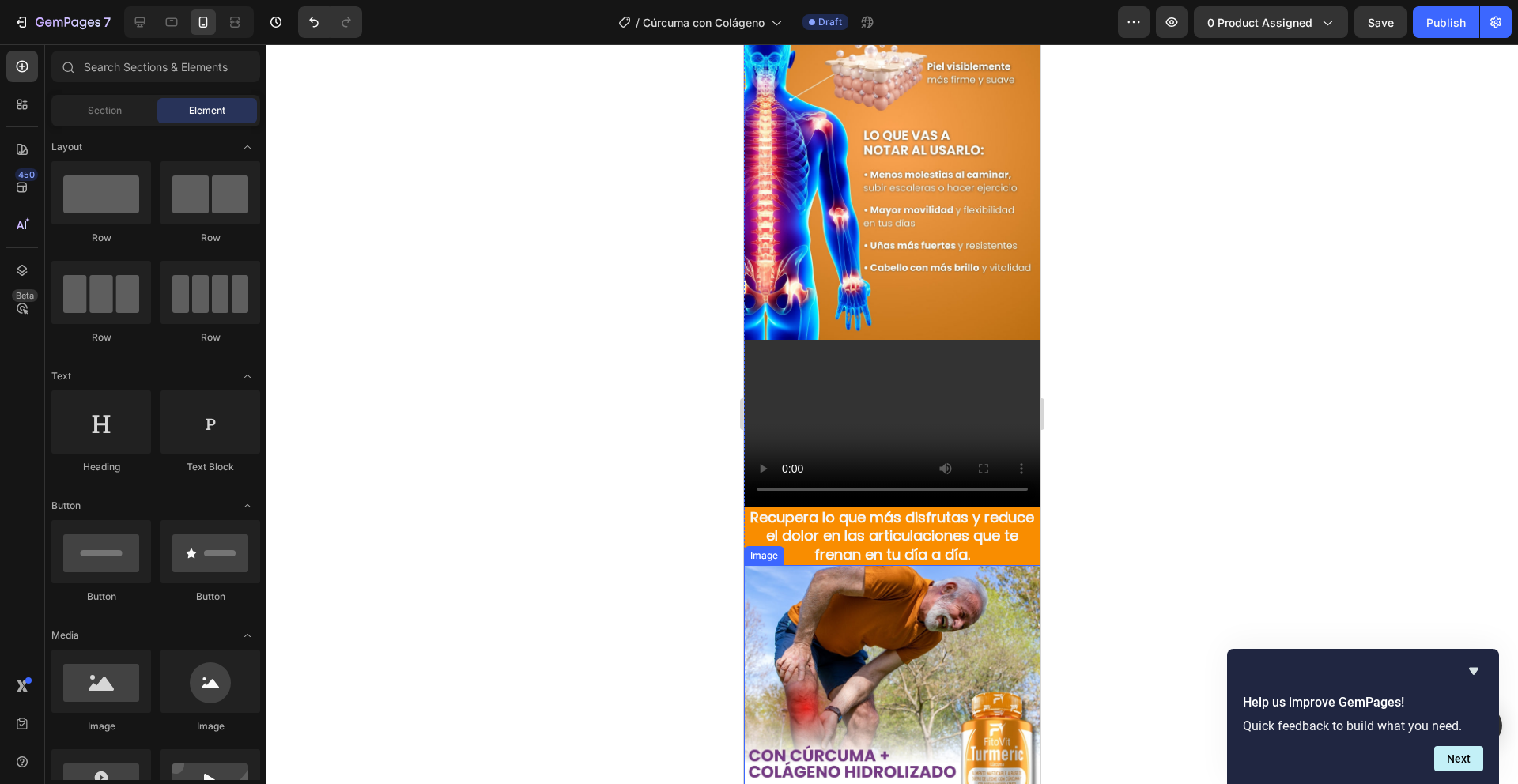
click at [578, 486] on div at bounding box center [892, 414] width 1252 height 740
click at [835, 509] on p "Recupera lo que más disfrutas y reduce el dolor en las articulaciones que te fr…" at bounding box center [892, 536] width 294 height 55
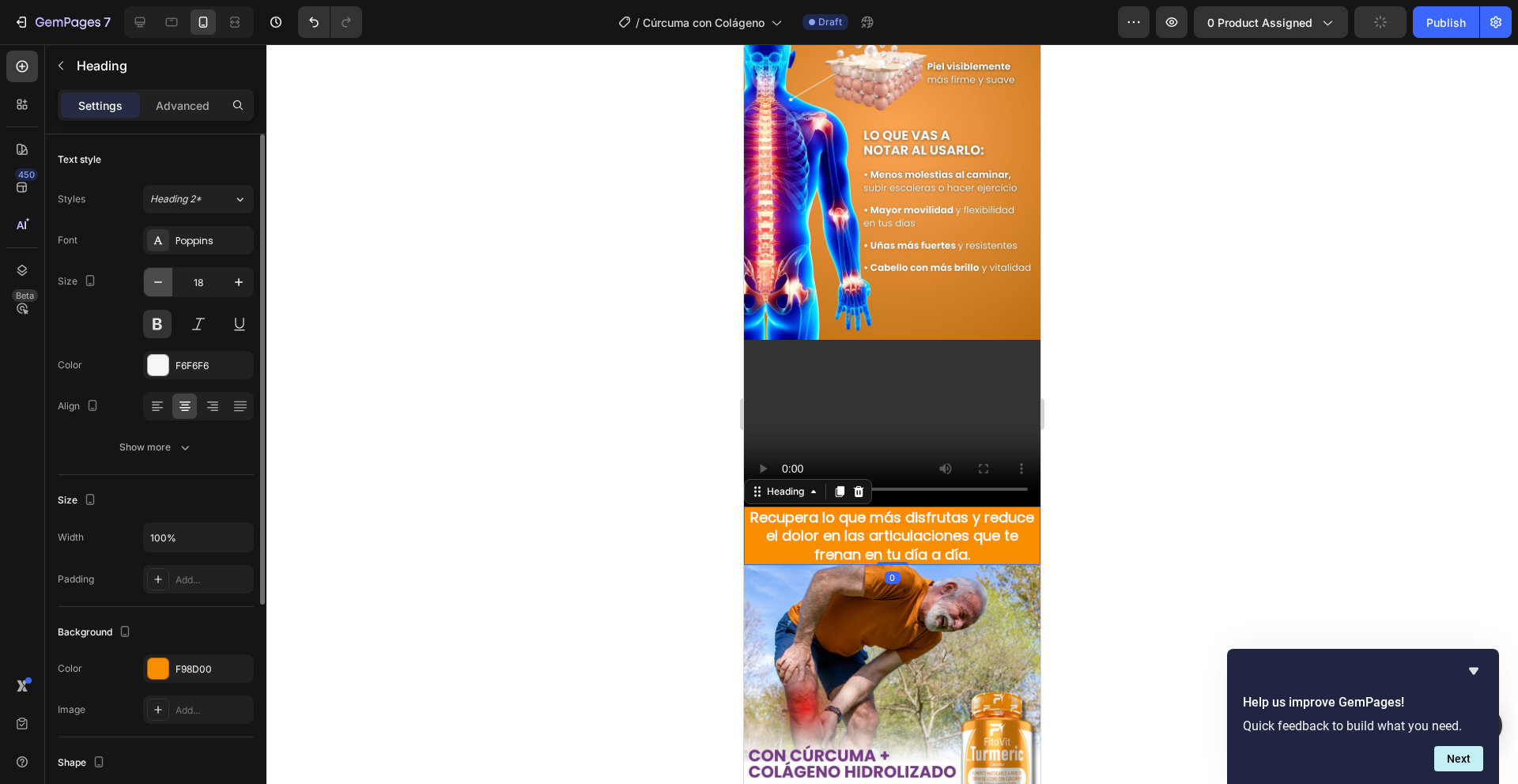
click at [158, 282] on icon "button" at bounding box center [158, 283] width 8 height 2
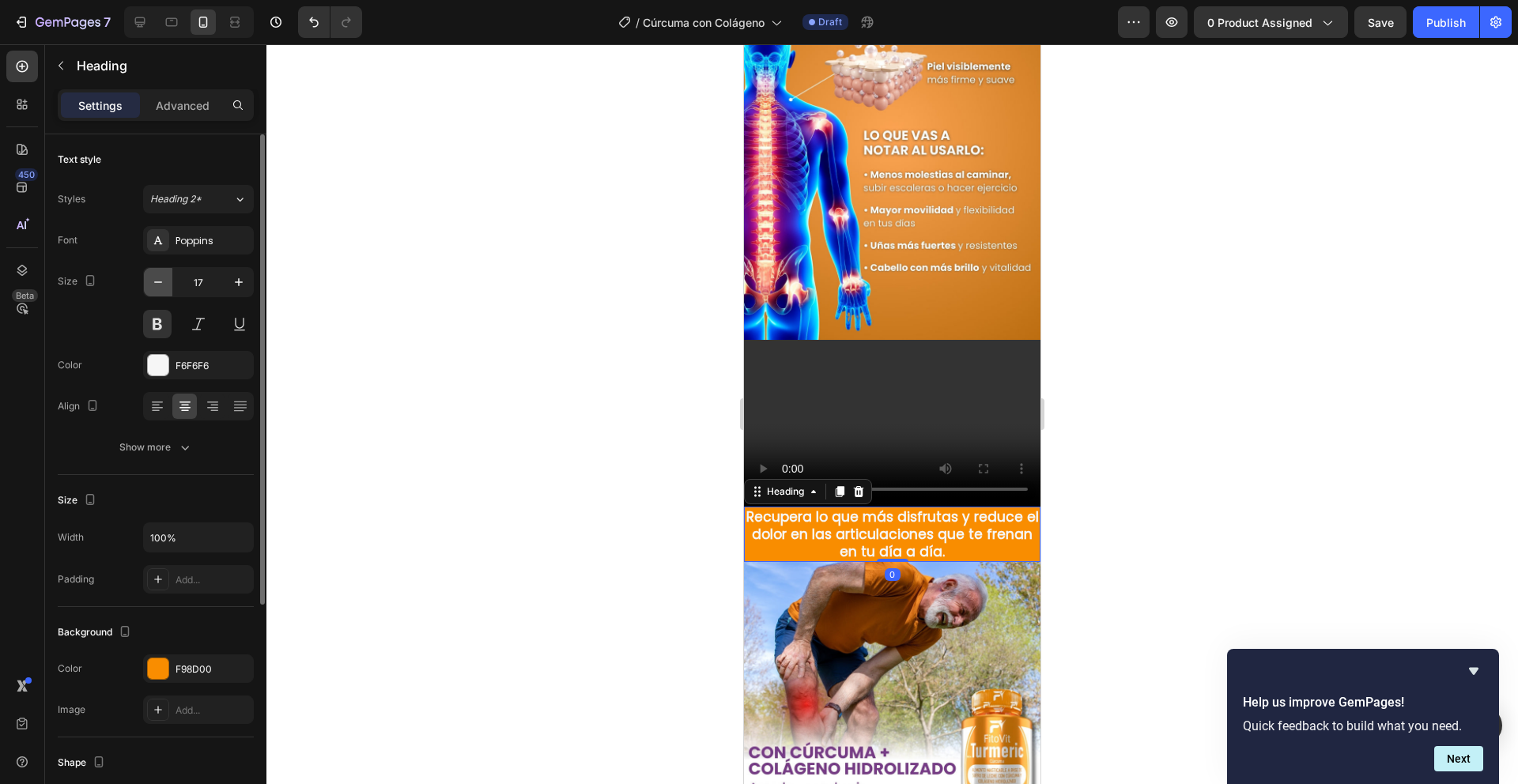
click at [157, 282] on icon "button" at bounding box center [158, 283] width 8 height 2
type input "16"
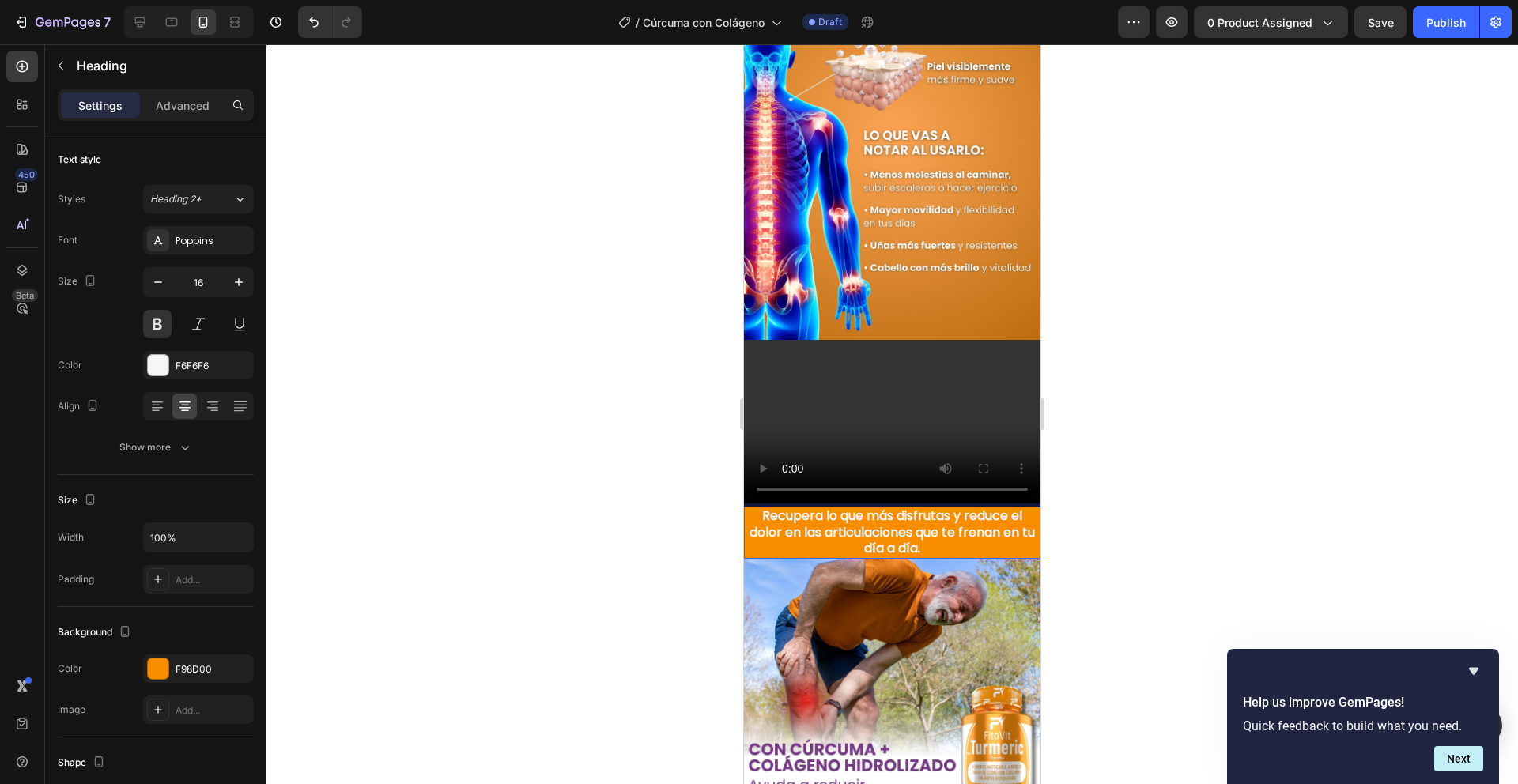
click at [963, 509] on p "Recupera lo que más disfrutas y reduce el dolor en las articulaciones que te fr…" at bounding box center [892, 533] width 294 height 49
click at [961, 509] on p "Recupera lo que más disfrutas y reduce el dolor en las articulaciones que te fr…" at bounding box center [892, 533] width 294 height 49
click at [967, 509] on p "Recupera lo que más disfrutas y reduce el dolor en las articulaciones que te fr…" at bounding box center [892, 533] width 294 height 49
click at [963, 509] on p "¡Recupera lo que más disfrutas!educe el dolor en las articulaciones que te fren…" at bounding box center [892, 533] width 294 height 49
click at [986, 509] on p "¡Recupera lo que más disfrutas! Reduce el dolor en las articulaciones que te fr…" at bounding box center [892, 533] width 294 height 49
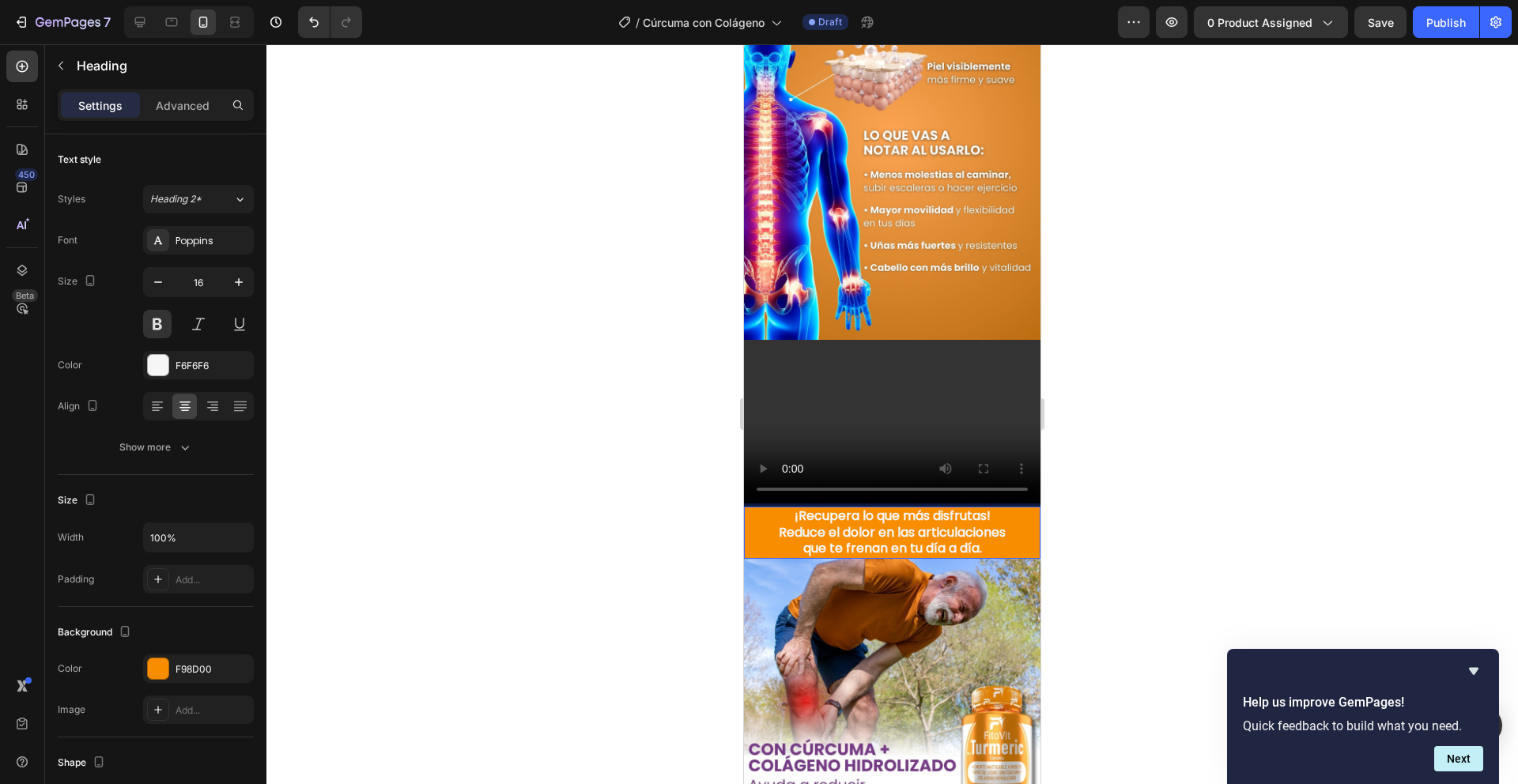
click at [1109, 469] on div at bounding box center [892, 414] width 1252 height 740
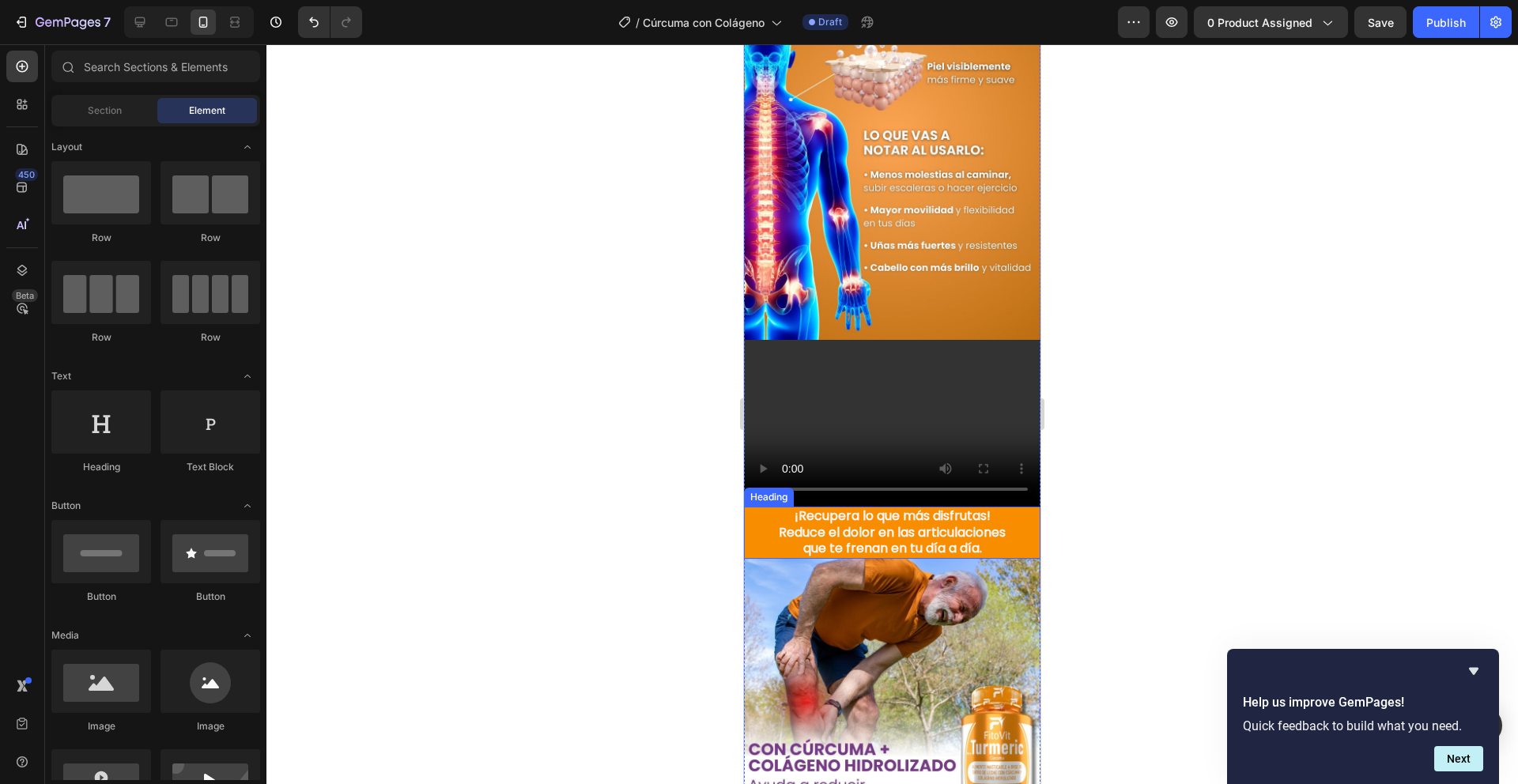
click at [926, 509] on p "¡Recupera lo que más disfrutas! Reduce el dolor en las articulaciones que te fr…" at bounding box center [892, 533] width 294 height 49
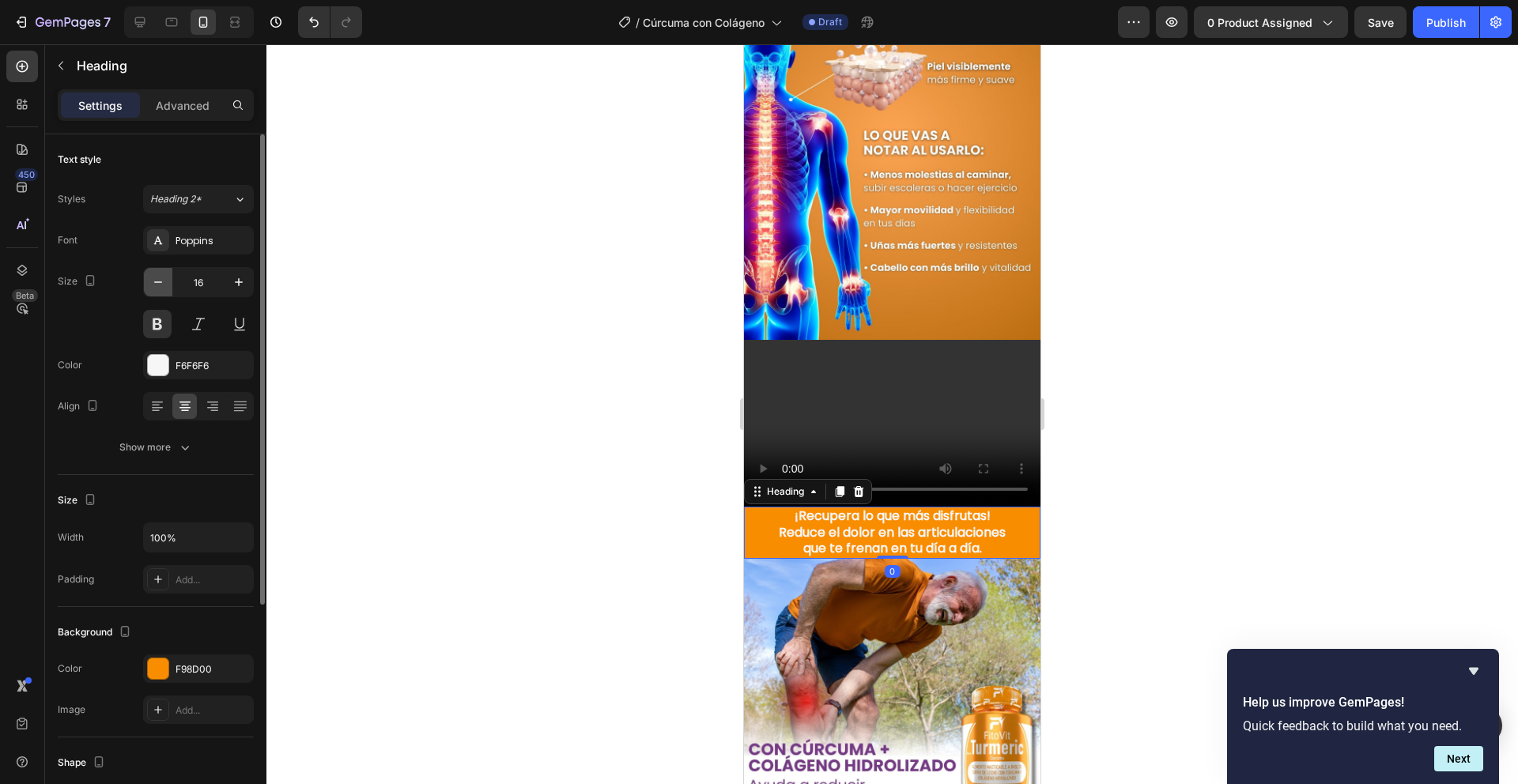
click at [150, 287] on icon "button" at bounding box center [158, 282] width 16 height 16
type input "15"
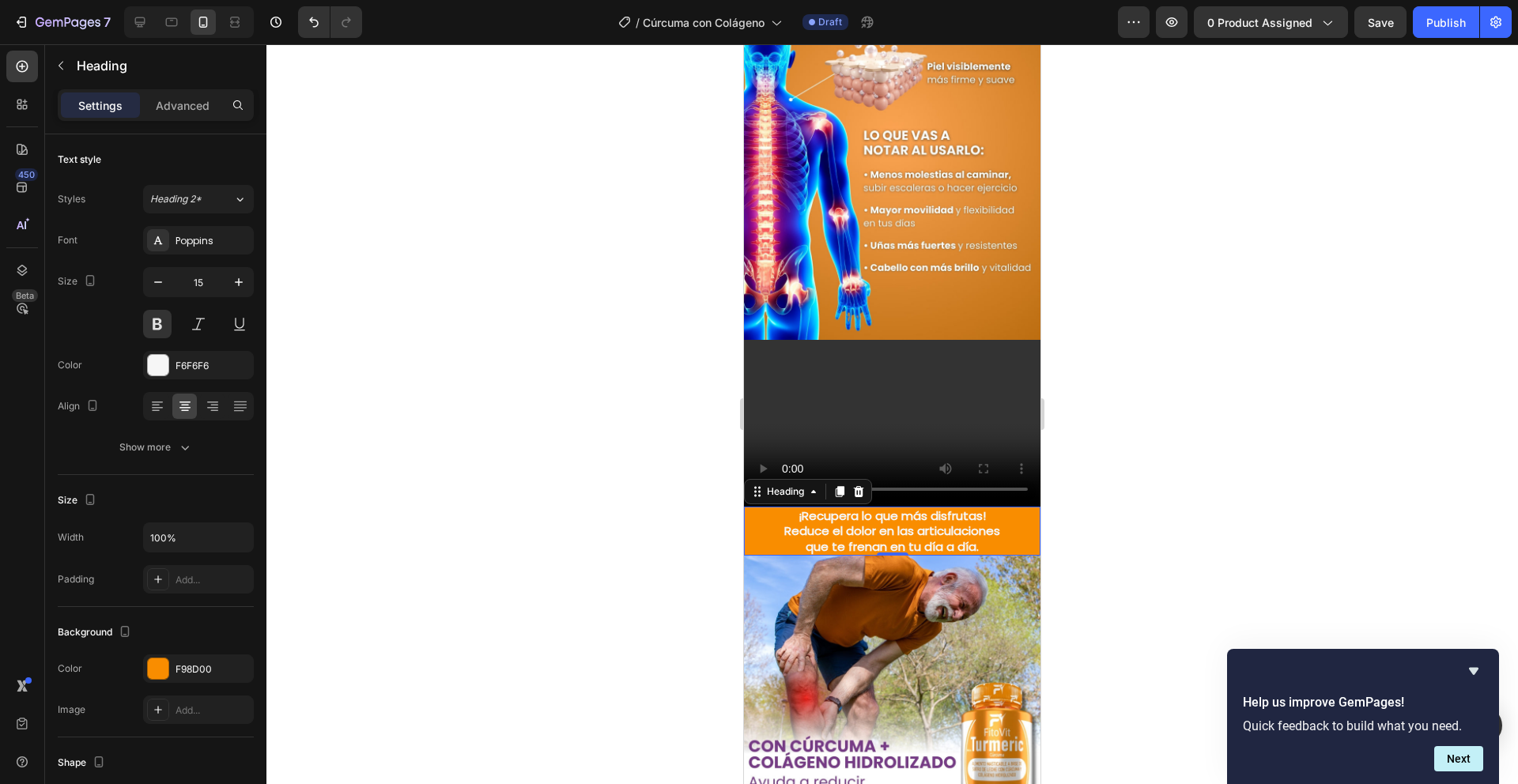
click at [554, 412] on div at bounding box center [892, 414] width 1252 height 740
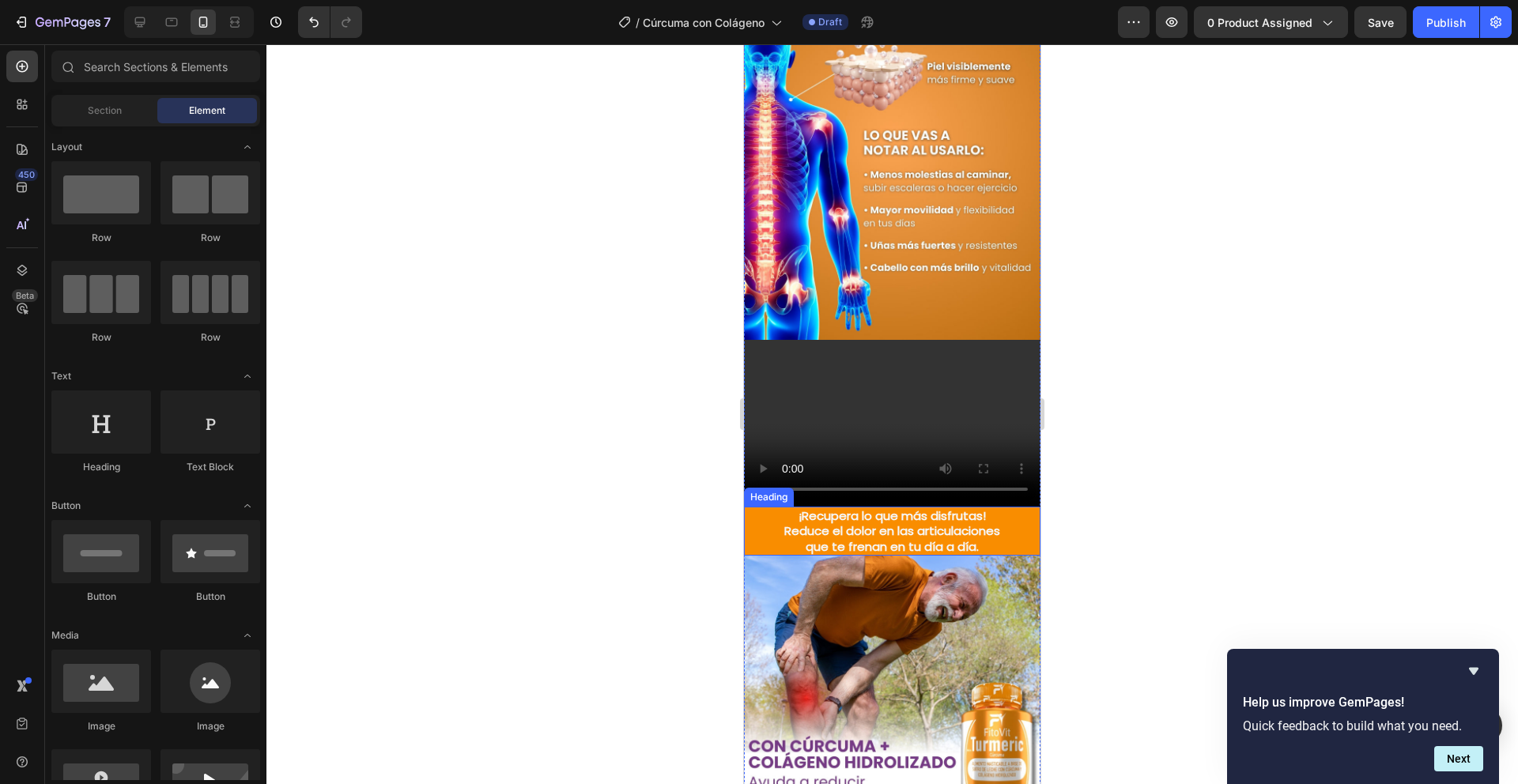
click at [766, 509] on p "¡Recupera lo que más disfrutas! Reduce el dolor en las articulaciones que te fr…" at bounding box center [892, 532] width 294 height 46
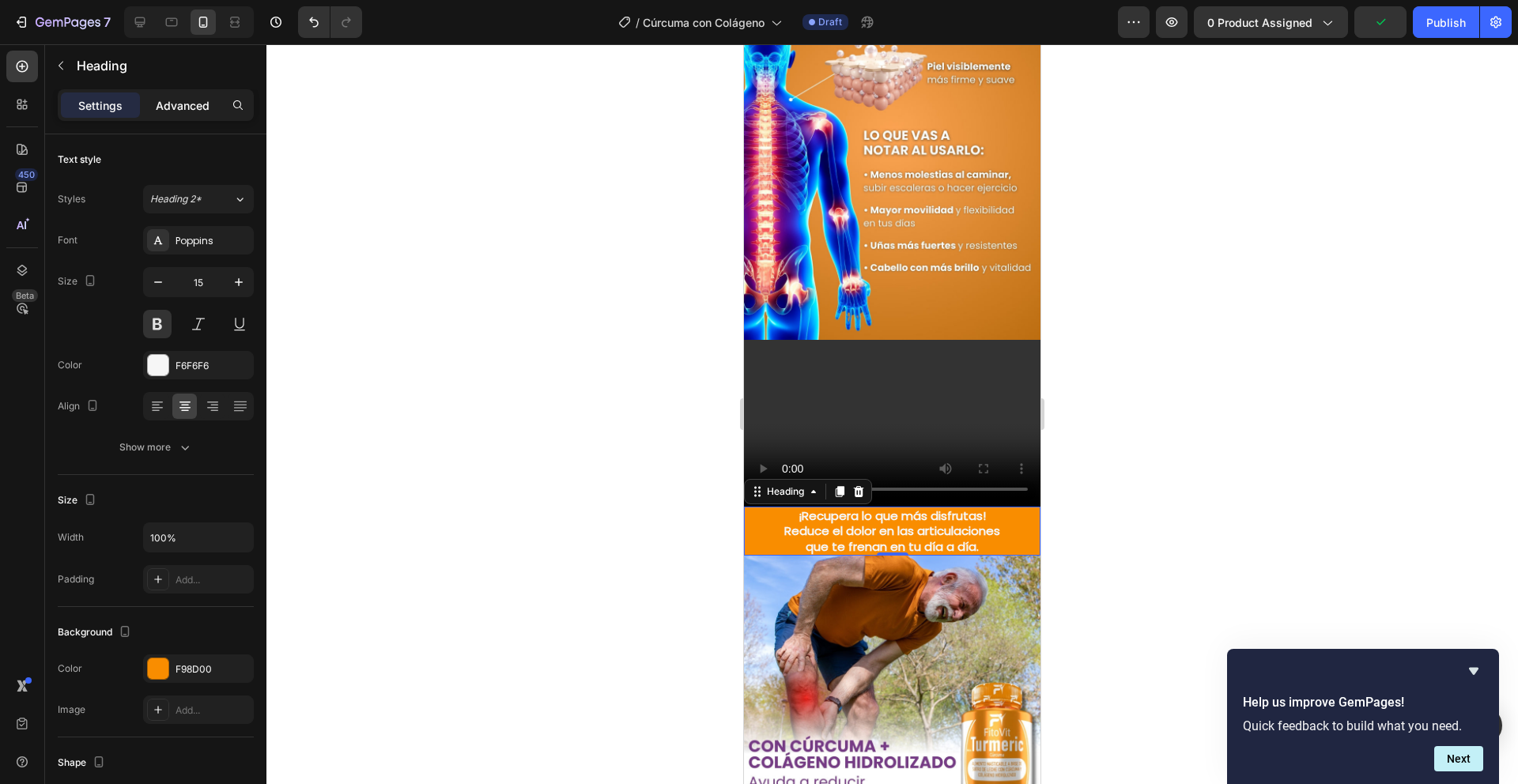
drag, startPoint x: 189, startPoint y: 103, endPoint x: 186, endPoint y: 115, distance: 12.4
click at [189, 103] on p "Advanced" at bounding box center [183, 105] width 54 height 17
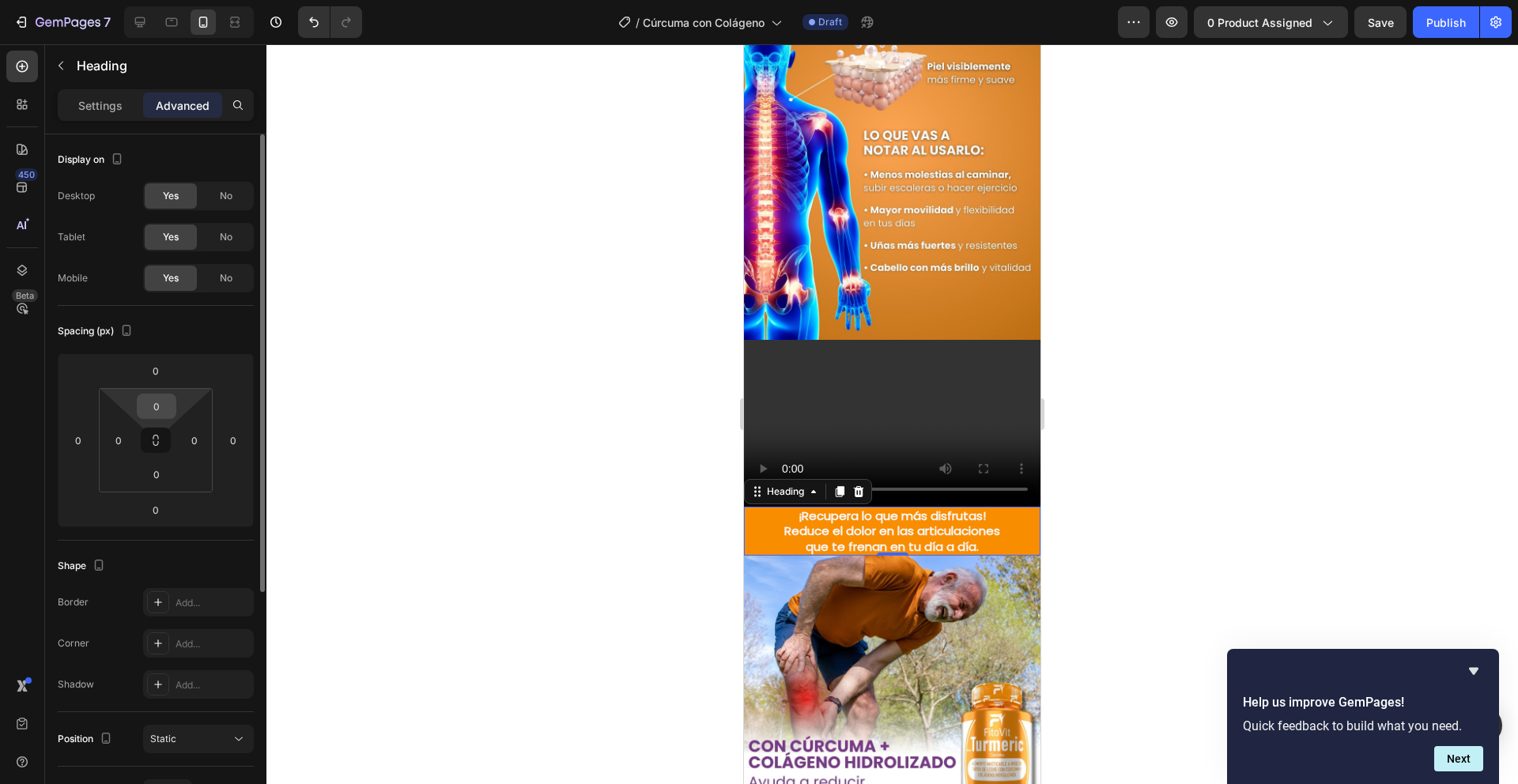
click at [161, 418] on input "0" at bounding box center [156, 407] width 31 height 24
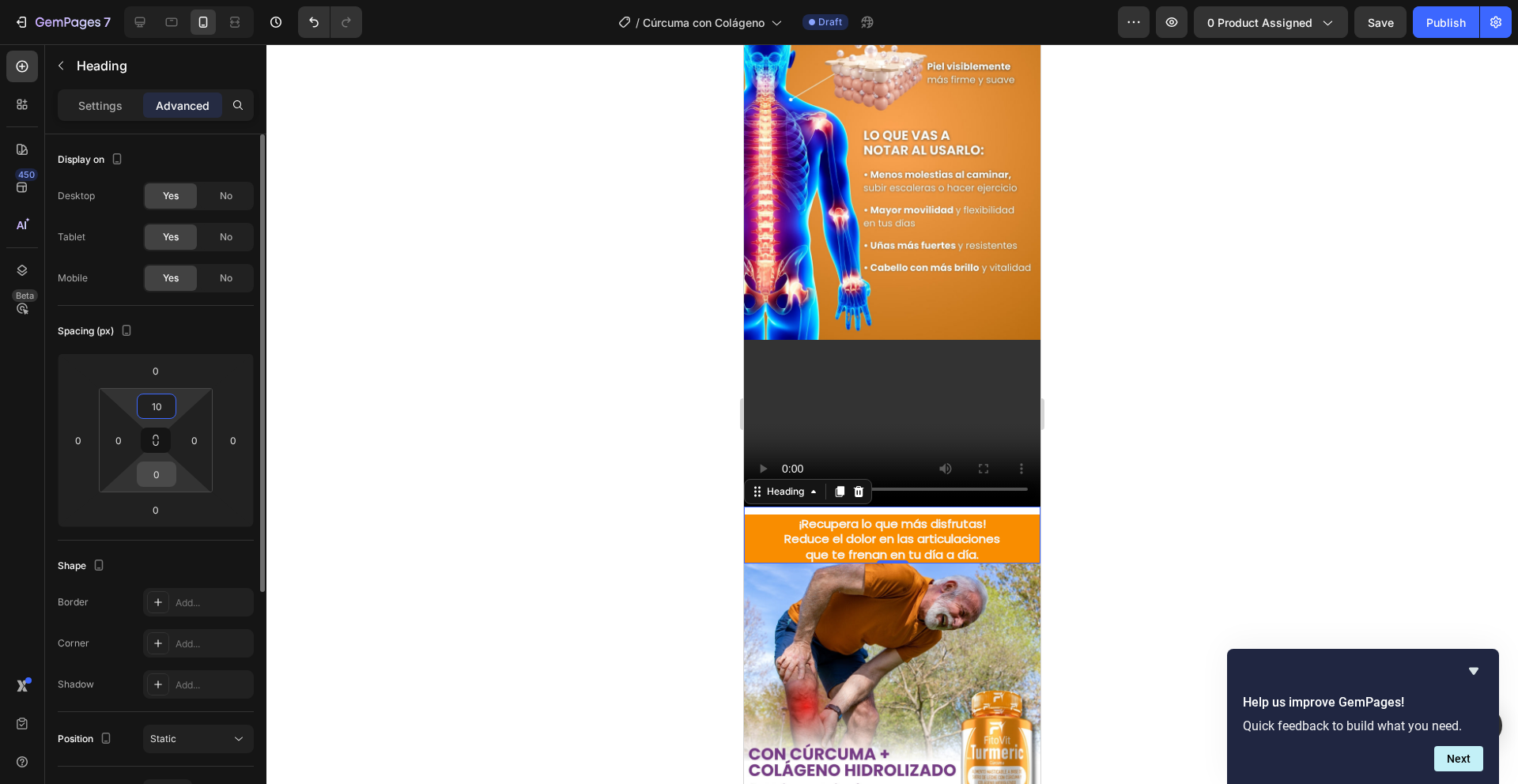
type input "10"
click at [157, 483] on input "0" at bounding box center [156, 475] width 31 height 24
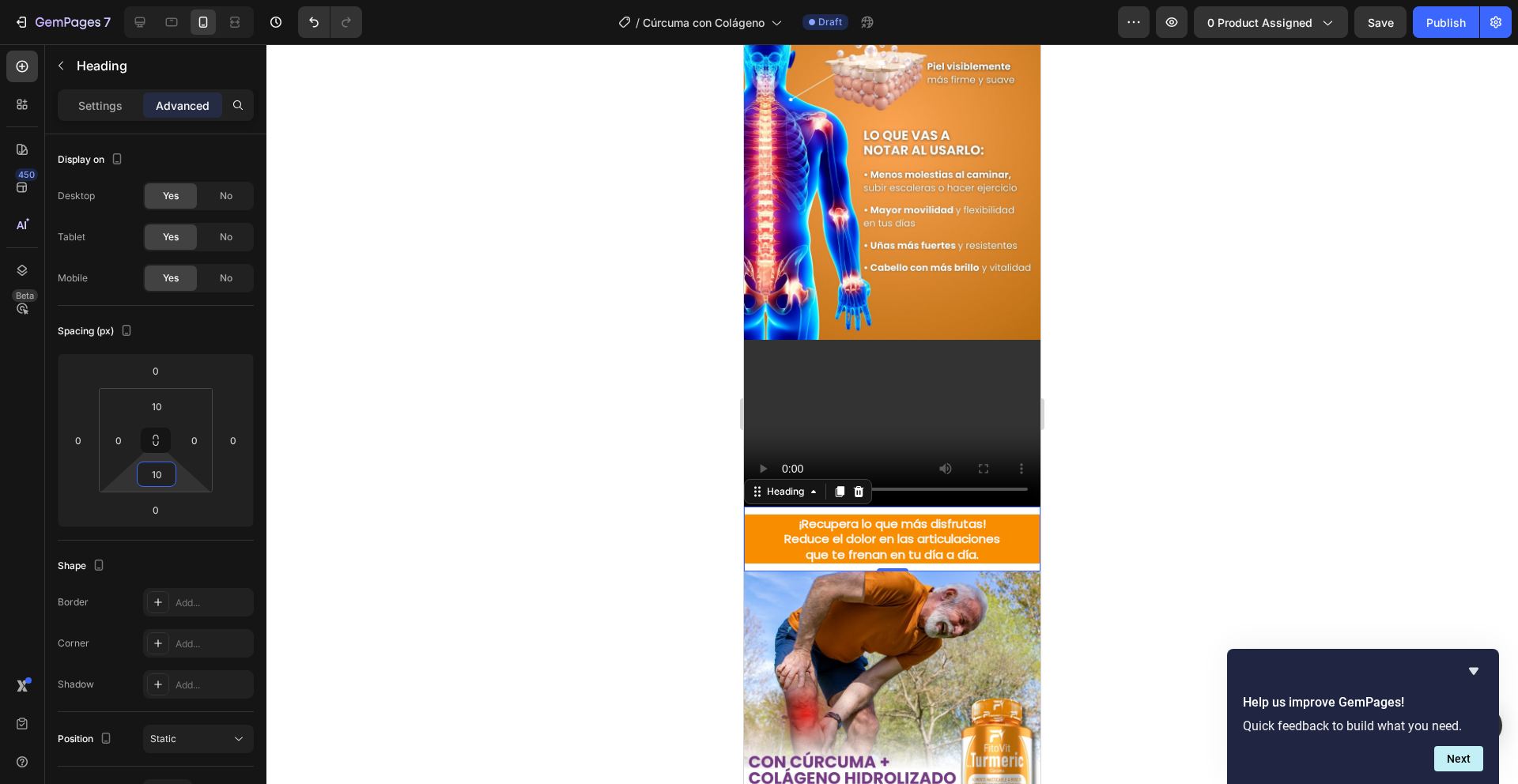
type input "10"
click at [842, 507] on div "¡Recupera lo que más disfrutas! Reduce el dolor en las articulaciones que te fr…" at bounding box center [892, 539] width 297 height 66
click at [766, 517] on p "¡Recupera lo que más disfrutas! Reduce el dolor en las articulaciones que te fr…" at bounding box center [892, 539] width 294 height 46
click at [667, 515] on div at bounding box center [892, 414] width 1252 height 740
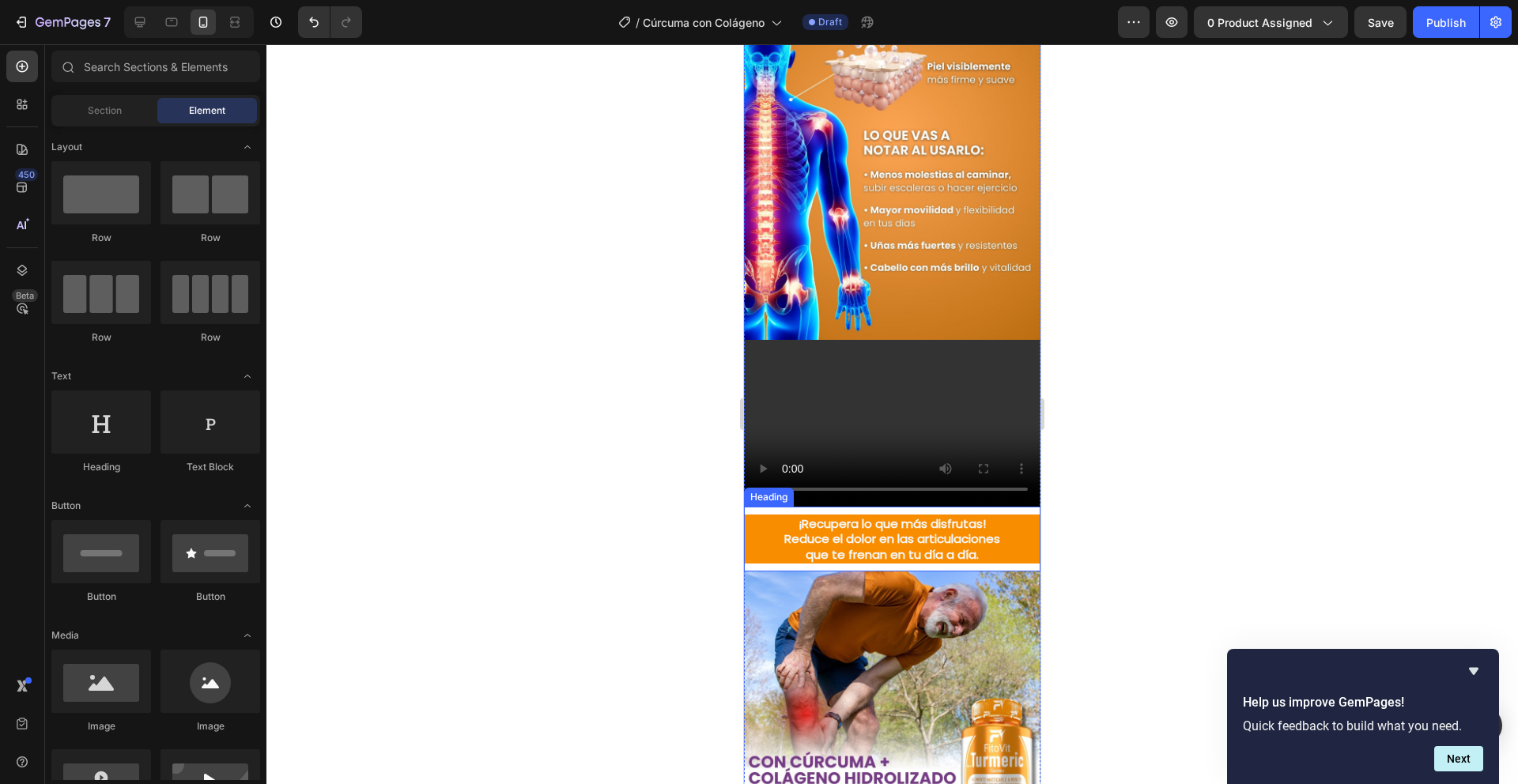
click at [772, 521] on p "¡Recupera lo que más disfrutas! Reduce el dolor en las articulaciones que te fr…" at bounding box center [892, 539] width 294 height 46
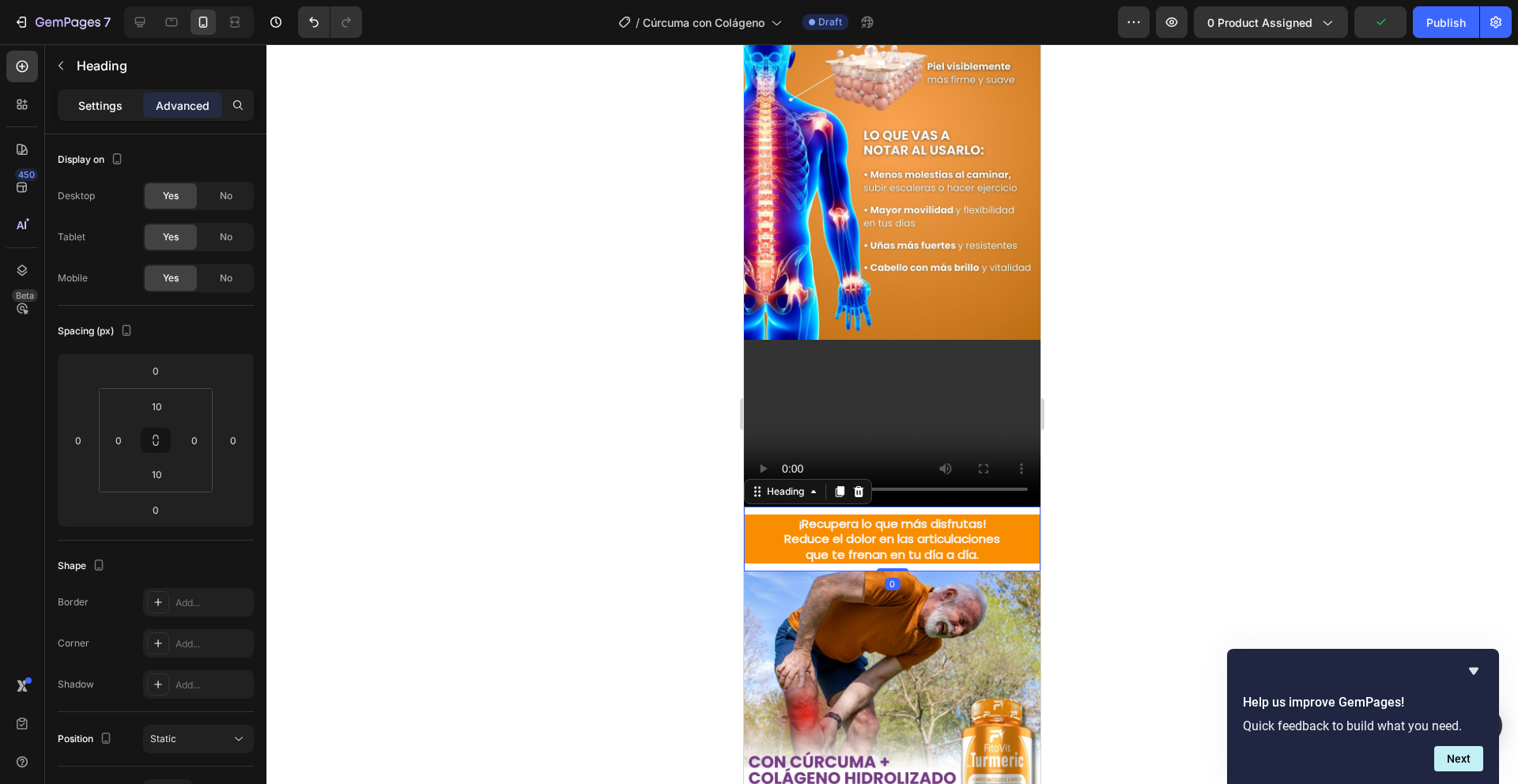
click at [95, 99] on p "Settings" at bounding box center [100, 105] width 44 height 17
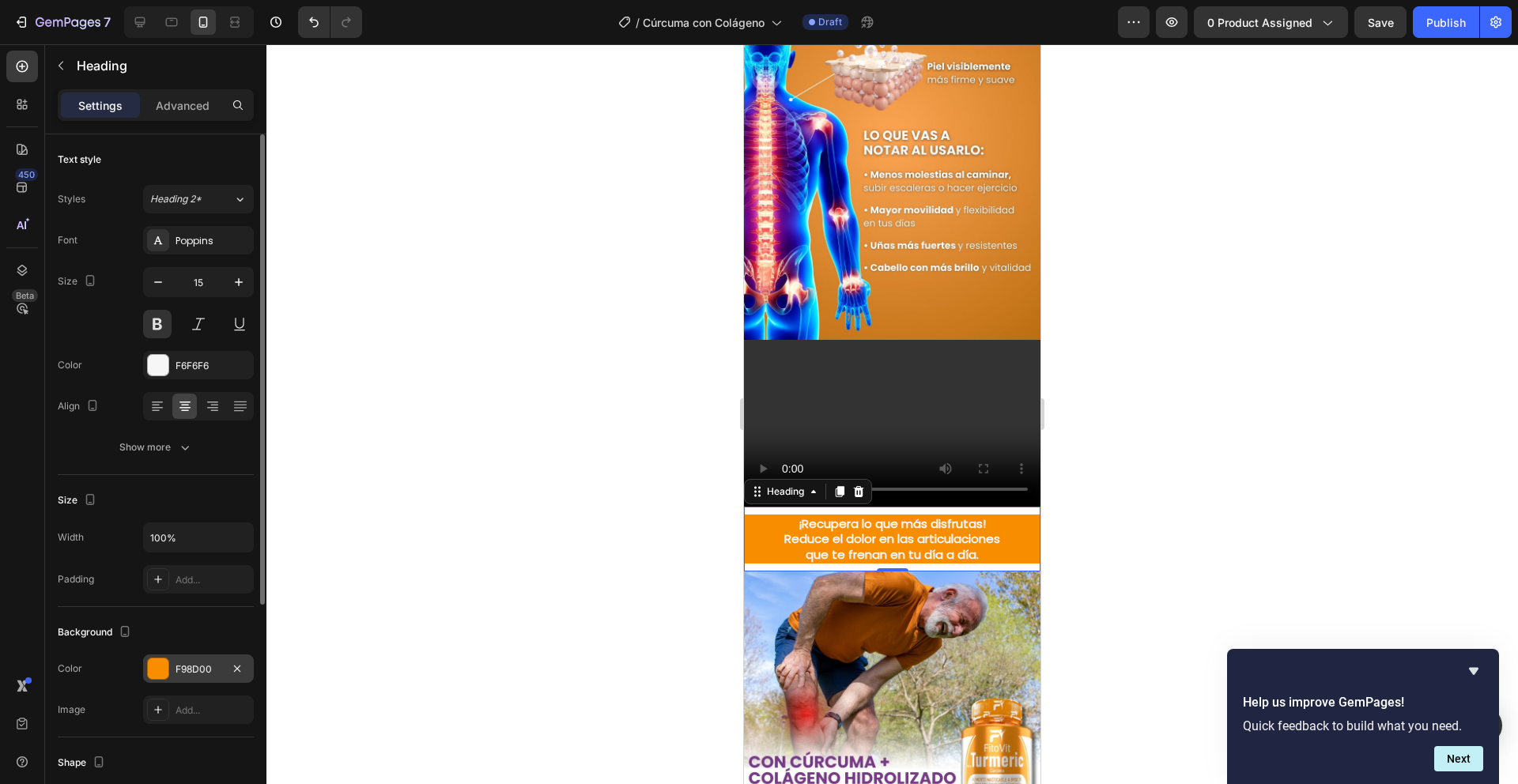
click at [196, 673] on div "F98D00" at bounding box center [198, 669] width 46 height 14
click at [197, 669] on div "F98D00" at bounding box center [198, 669] width 46 height 14
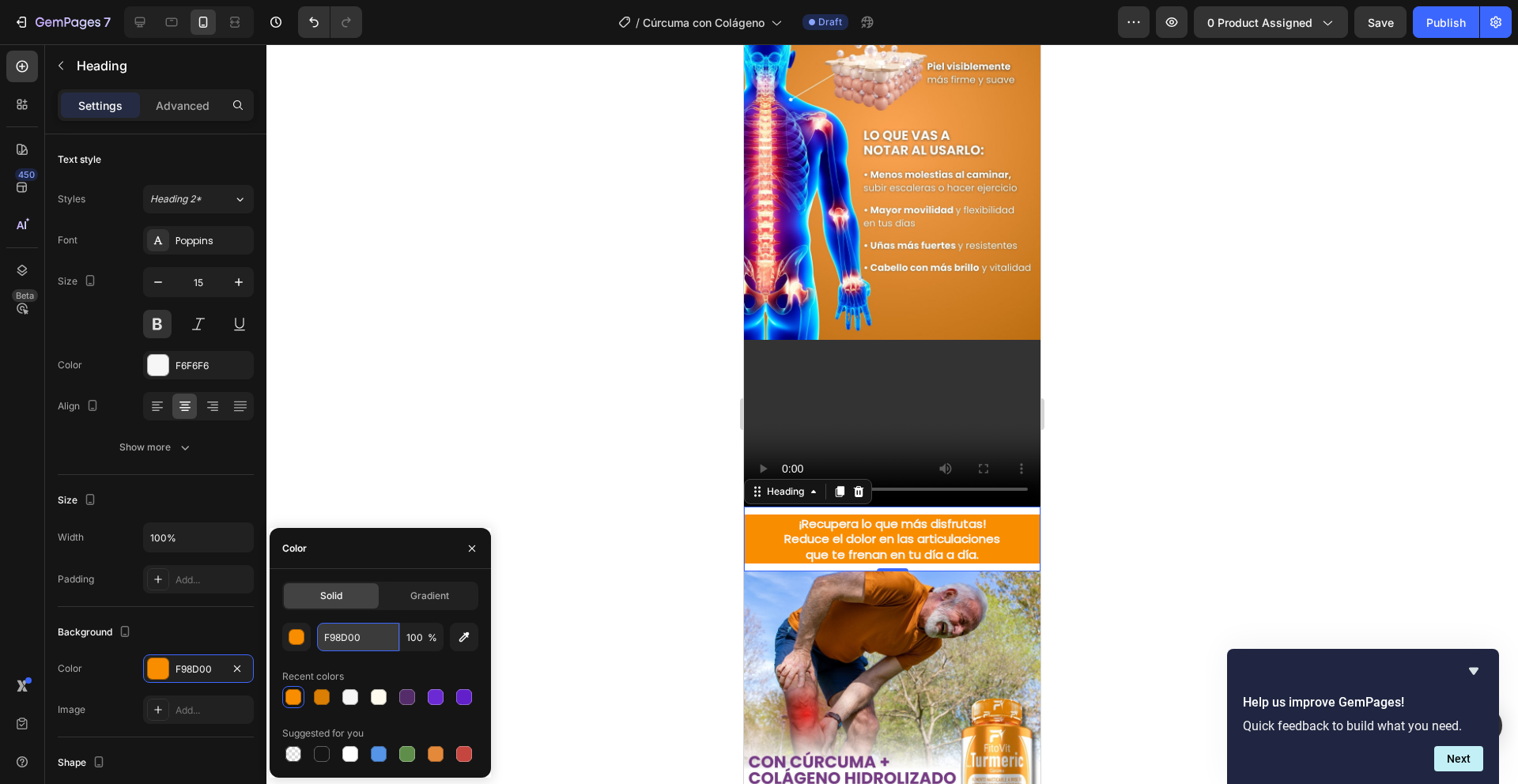
click at [348, 630] on input "F98D00" at bounding box center [359, 637] width 83 height 28
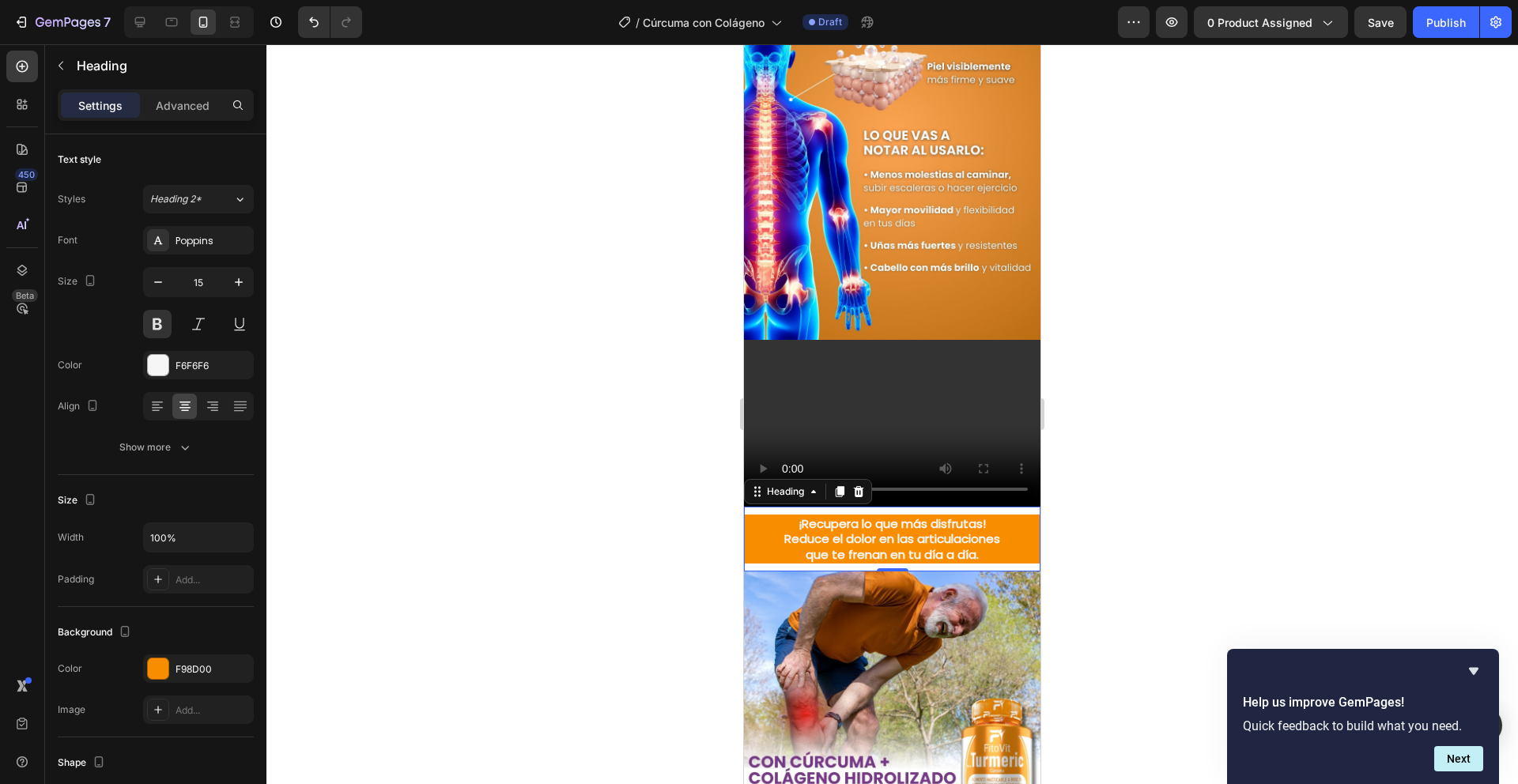
click at [596, 440] on div at bounding box center [892, 414] width 1252 height 740
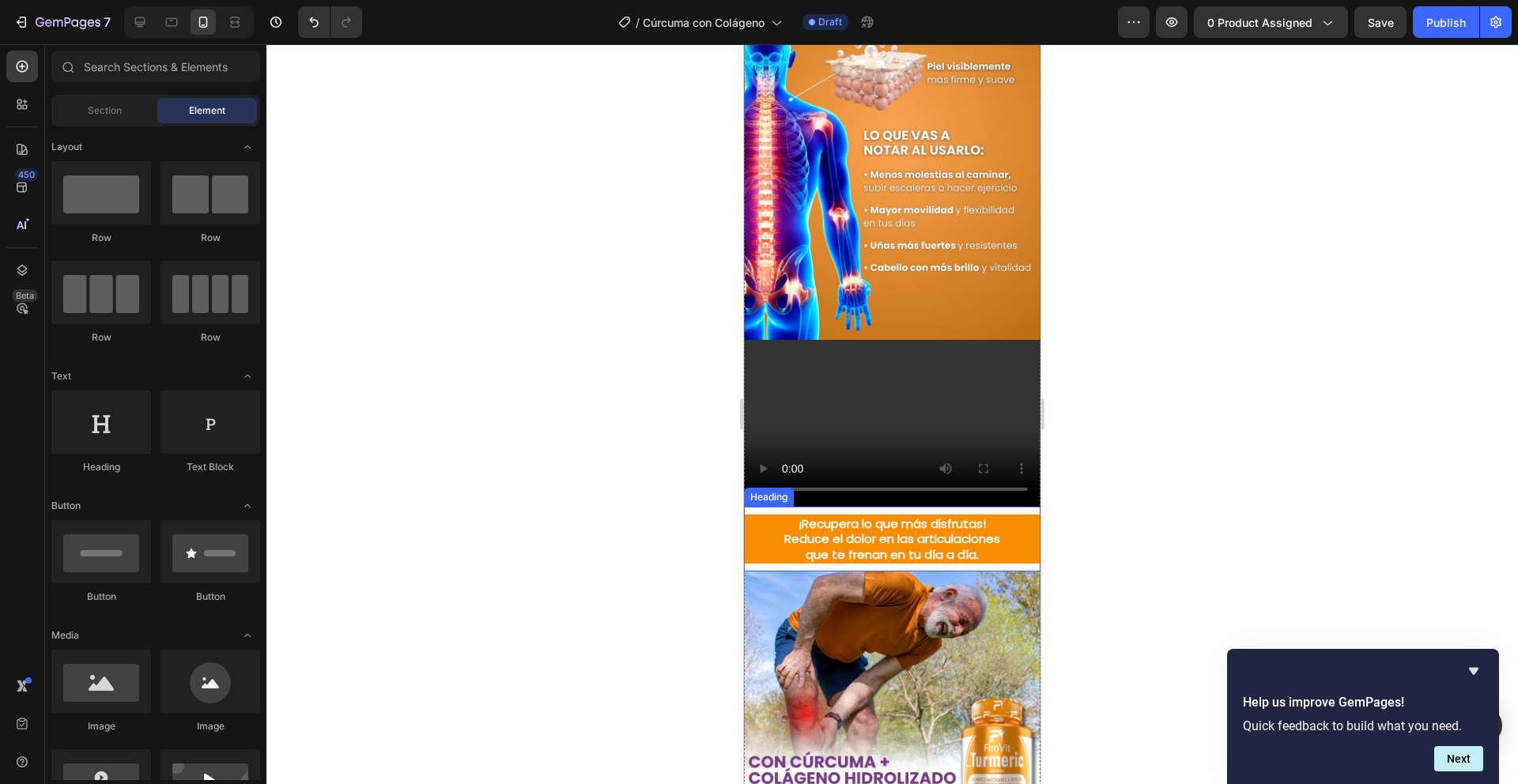
click at [772, 507] on div "¡Recupera lo que más disfrutas! Reduce el dolor en las articulaciones que te fr…" at bounding box center [892, 539] width 297 height 66
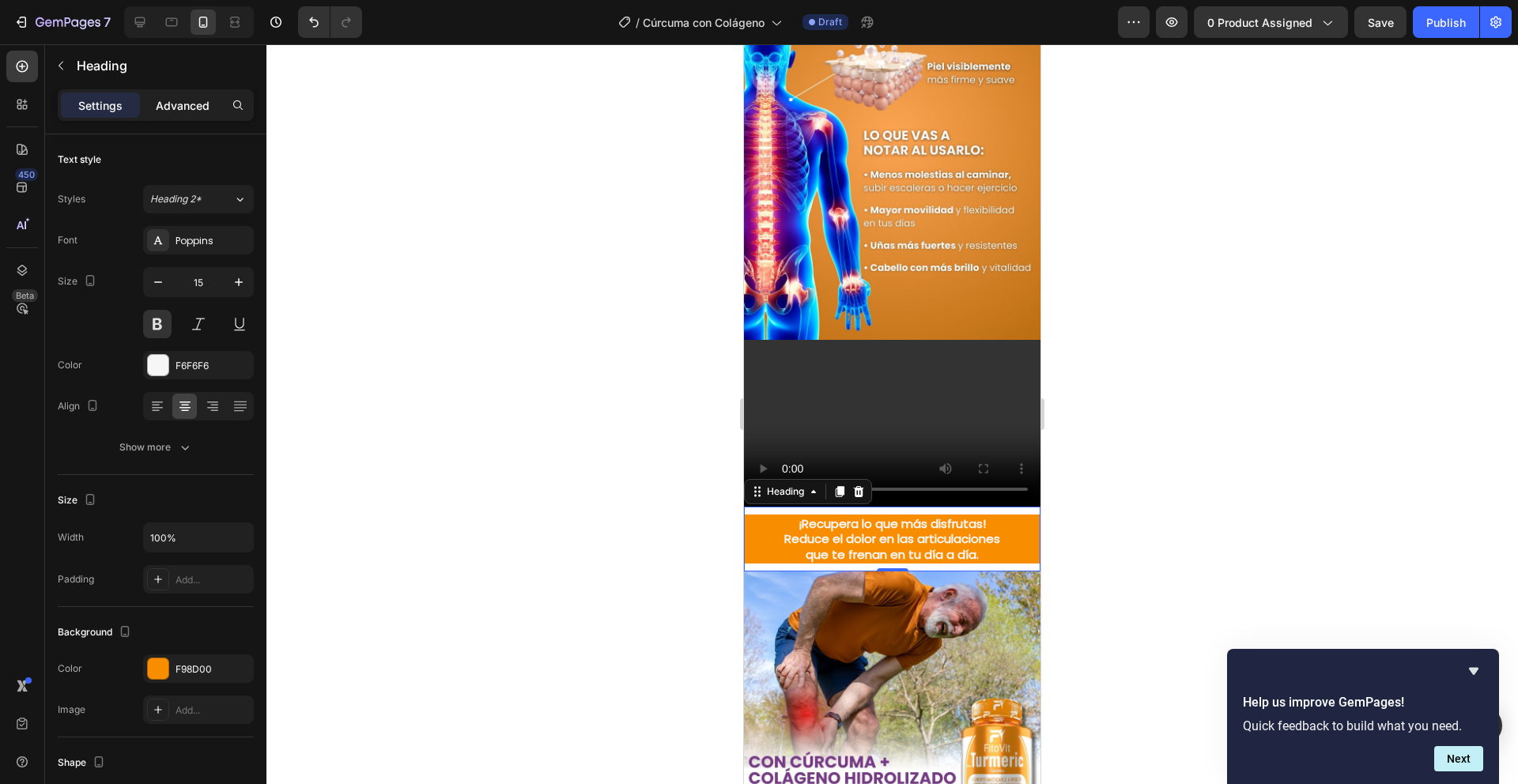
click at [173, 98] on p "Advanced" at bounding box center [183, 105] width 54 height 17
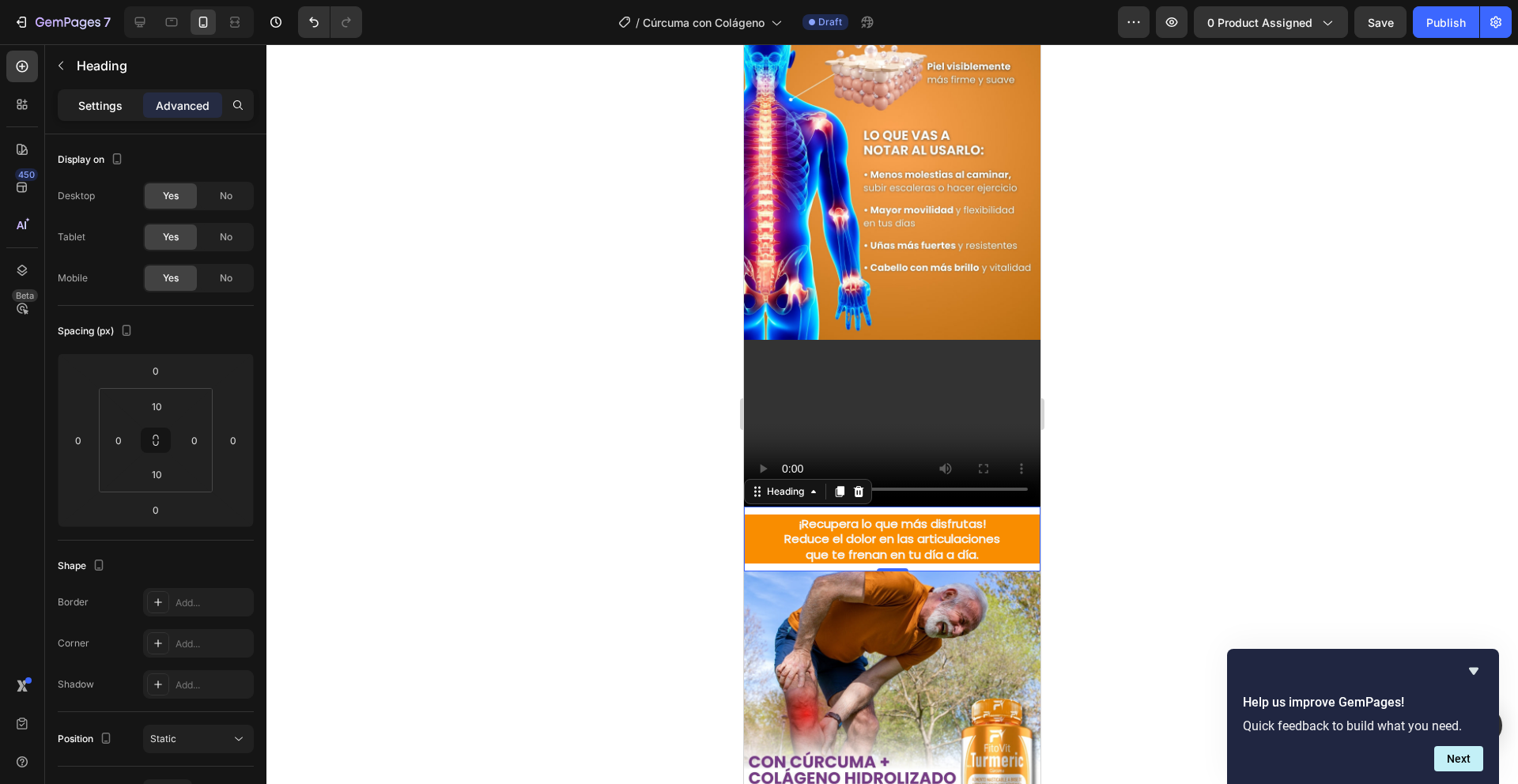
click at [106, 97] on p "Settings" at bounding box center [100, 105] width 44 height 17
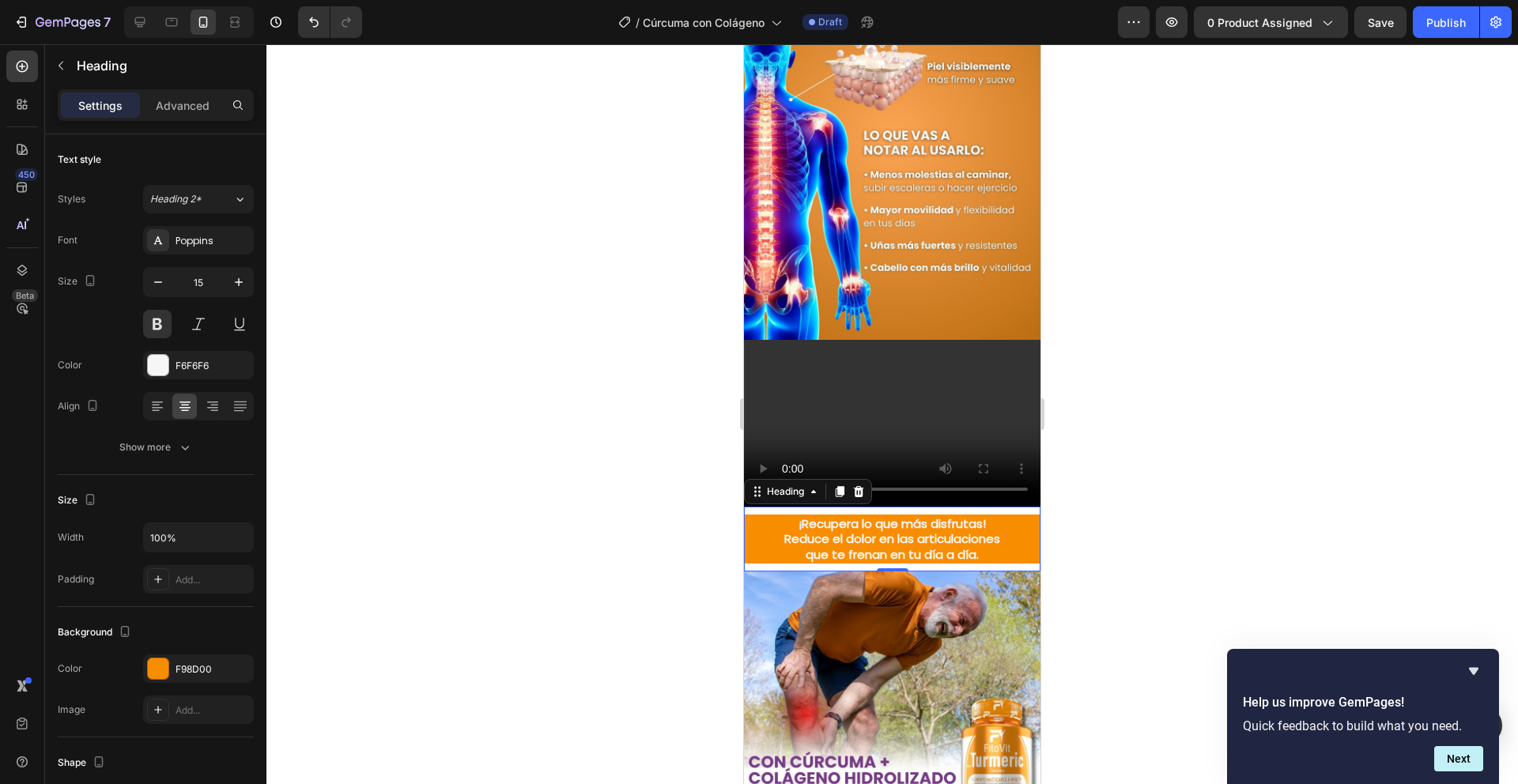
click at [939, 544] on div "¡Recupera lo que más disfrutas! Reduce el dolor en las articulaciones que te fr…" at bounding box center [892, 539] width 297 height 66
click at [936, 543] on div "¡Recupera lo que más disfrutas! Reduce el dolor en las articulaciones que te fr…" at bounding box center [892, 539] width 297 height 66
click at [172, 362] on div "F6F6F6" at bounding box center [198, 364] width 111 height 28
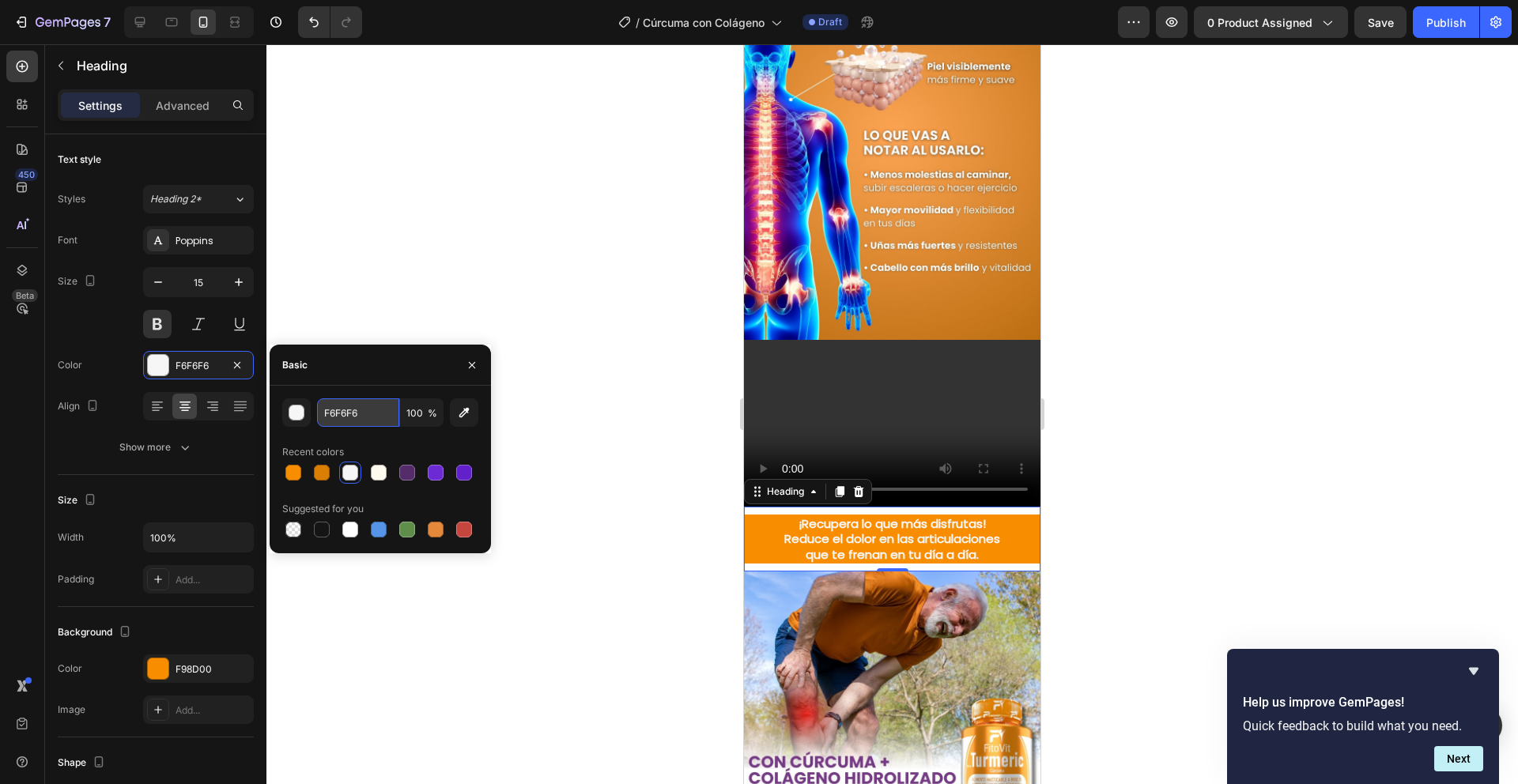
click at [345, 416] on input "F6F6F6" at bounding box center [359, 413] width 83 height 28
paste input "98D00"
type input "F6F6F6"
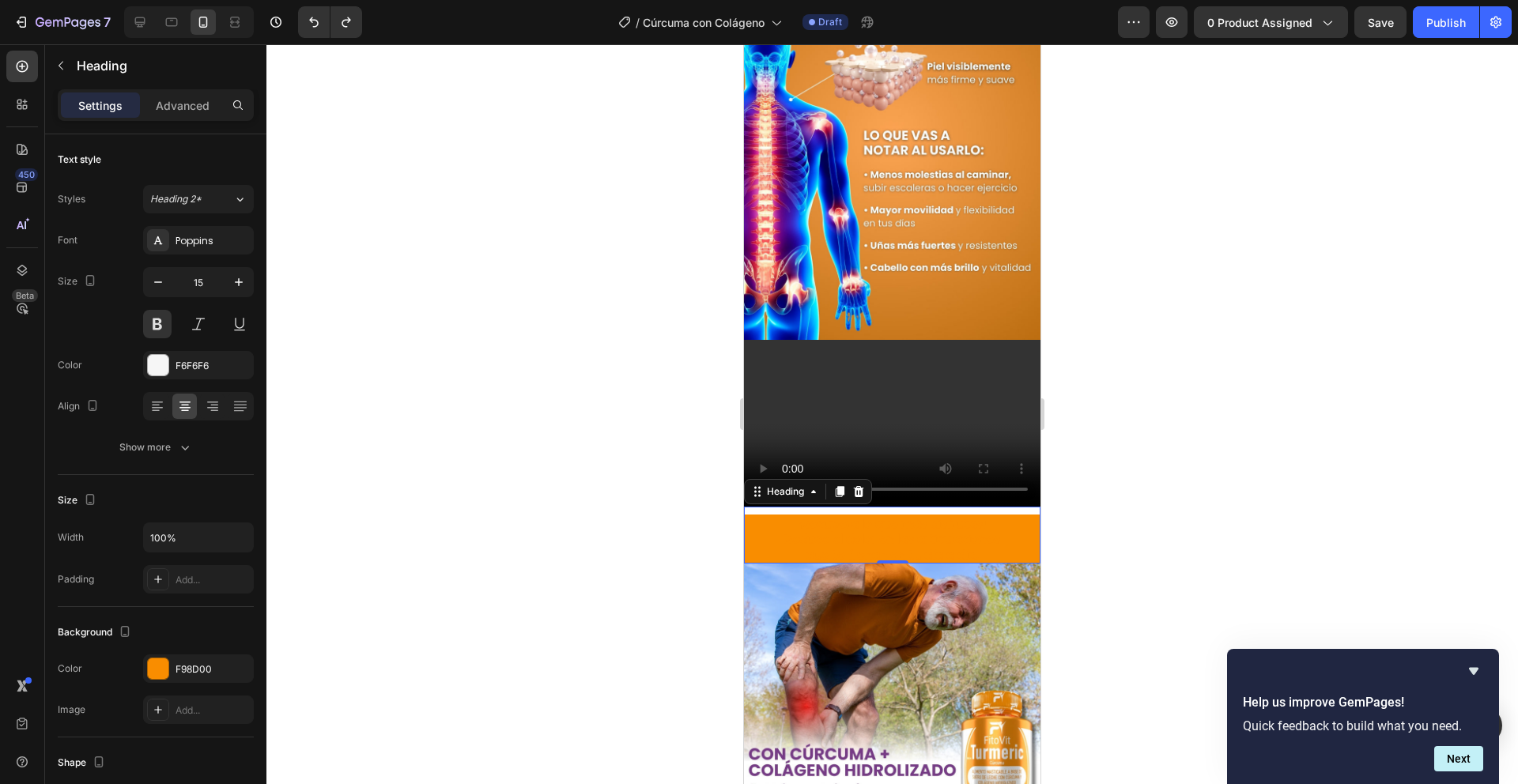
click at [375, 305] on div at bounding box center [892, 414] width 1252 height 740
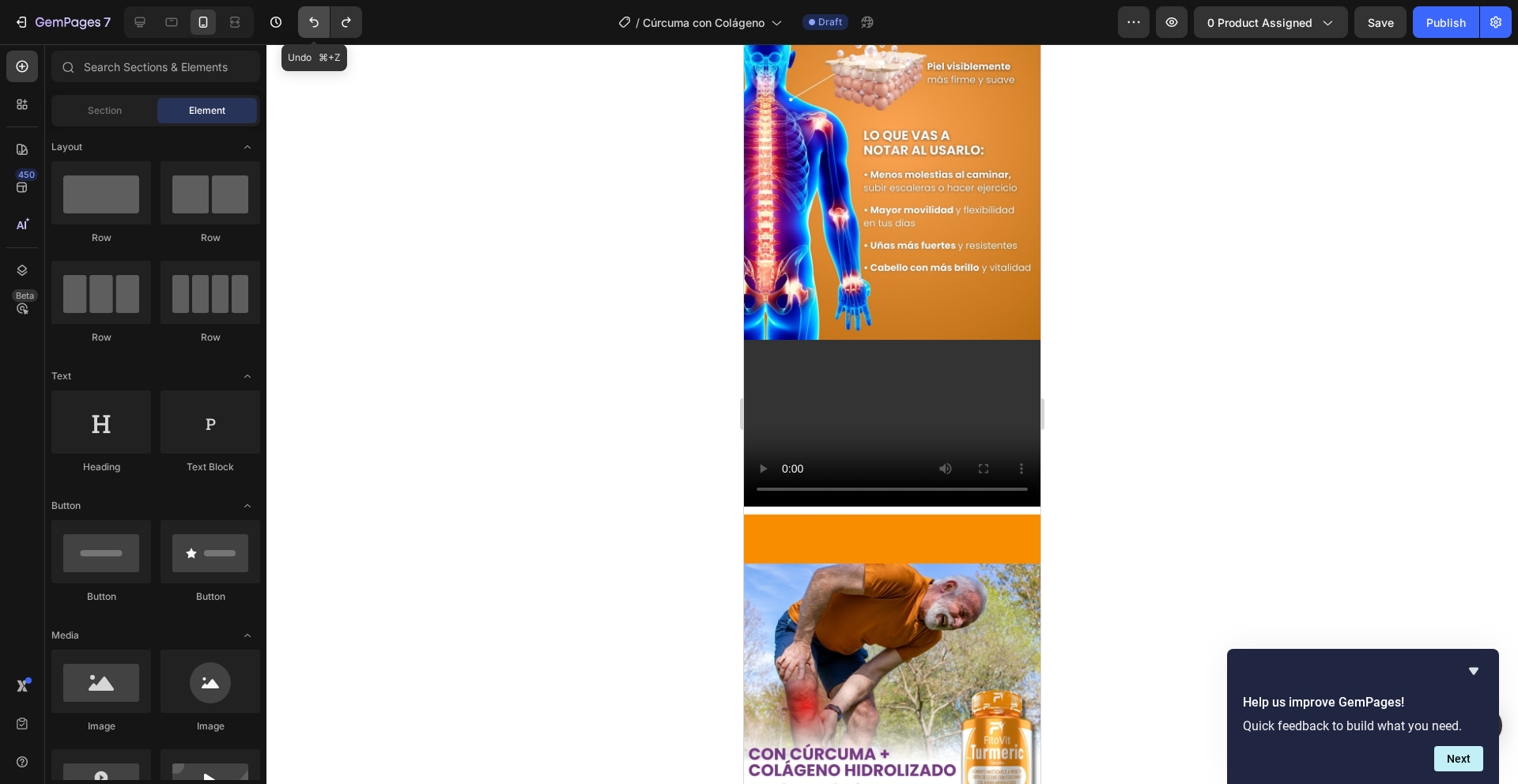
click at [317, 28] on icon "Undo/Redo" at bounding box center [313, 22] width 16 height 16
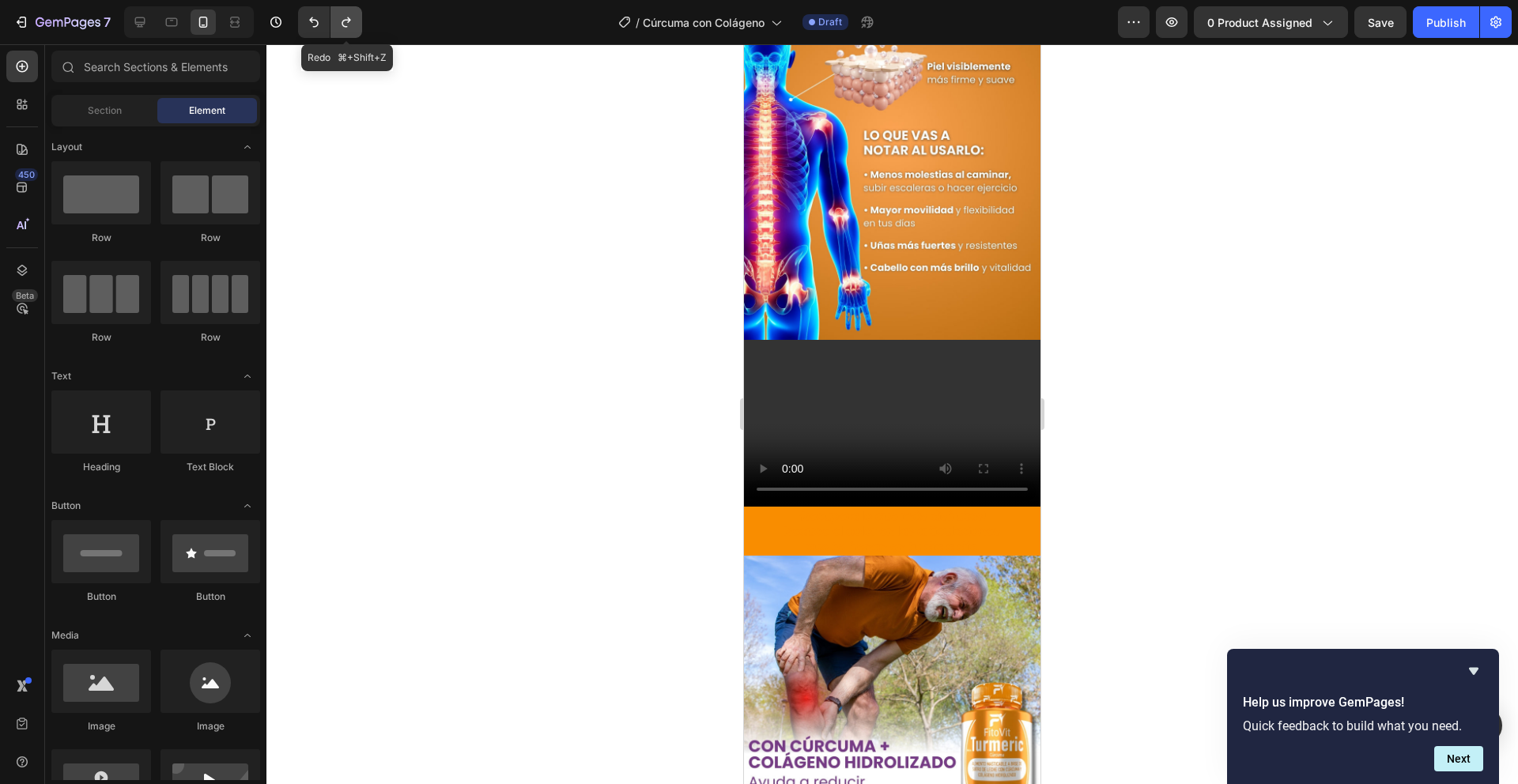
click at [335, 29] on button "Undo/Redo" at bounding box center [346, 22] width 31 height 31
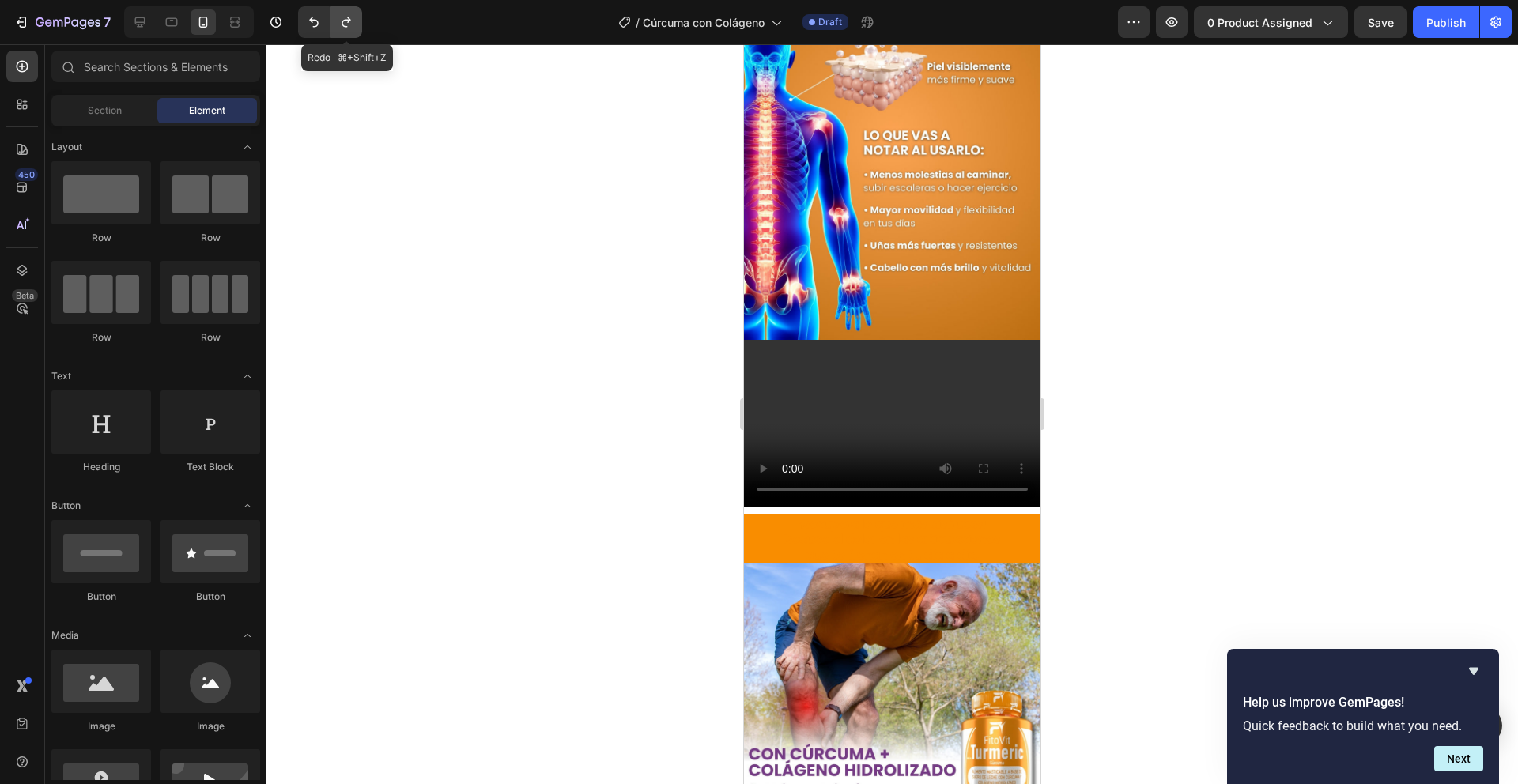
click at [335, 29] on button "Undo/Redo" at bounding box center [346, 22] width 31 height 31
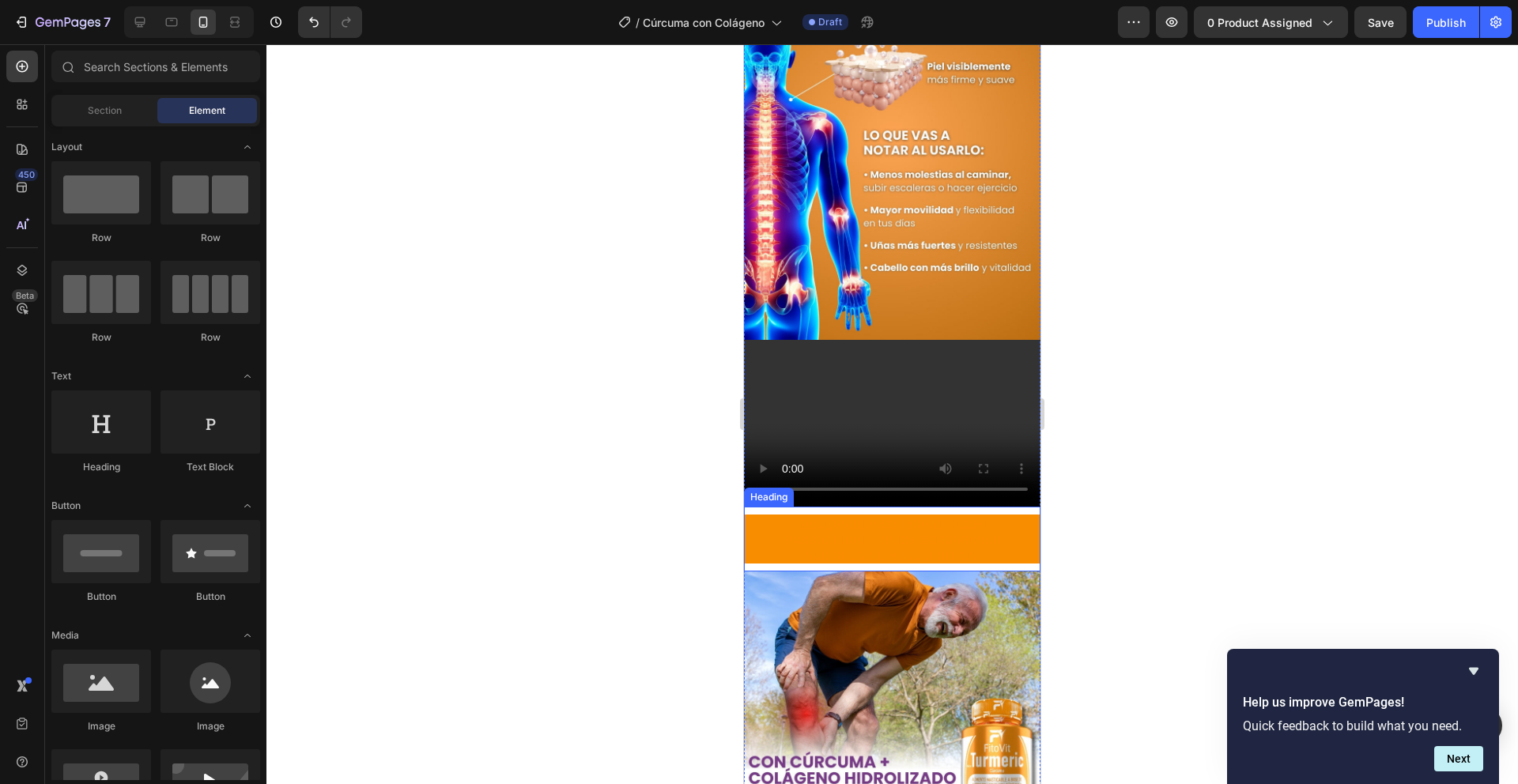
click at [849, 517] on p "¡Recupera lo que más disfrutas! Reduce el dolor en las articulaciones que te fr…" at bounding box center [892, 539] width 294 height 46
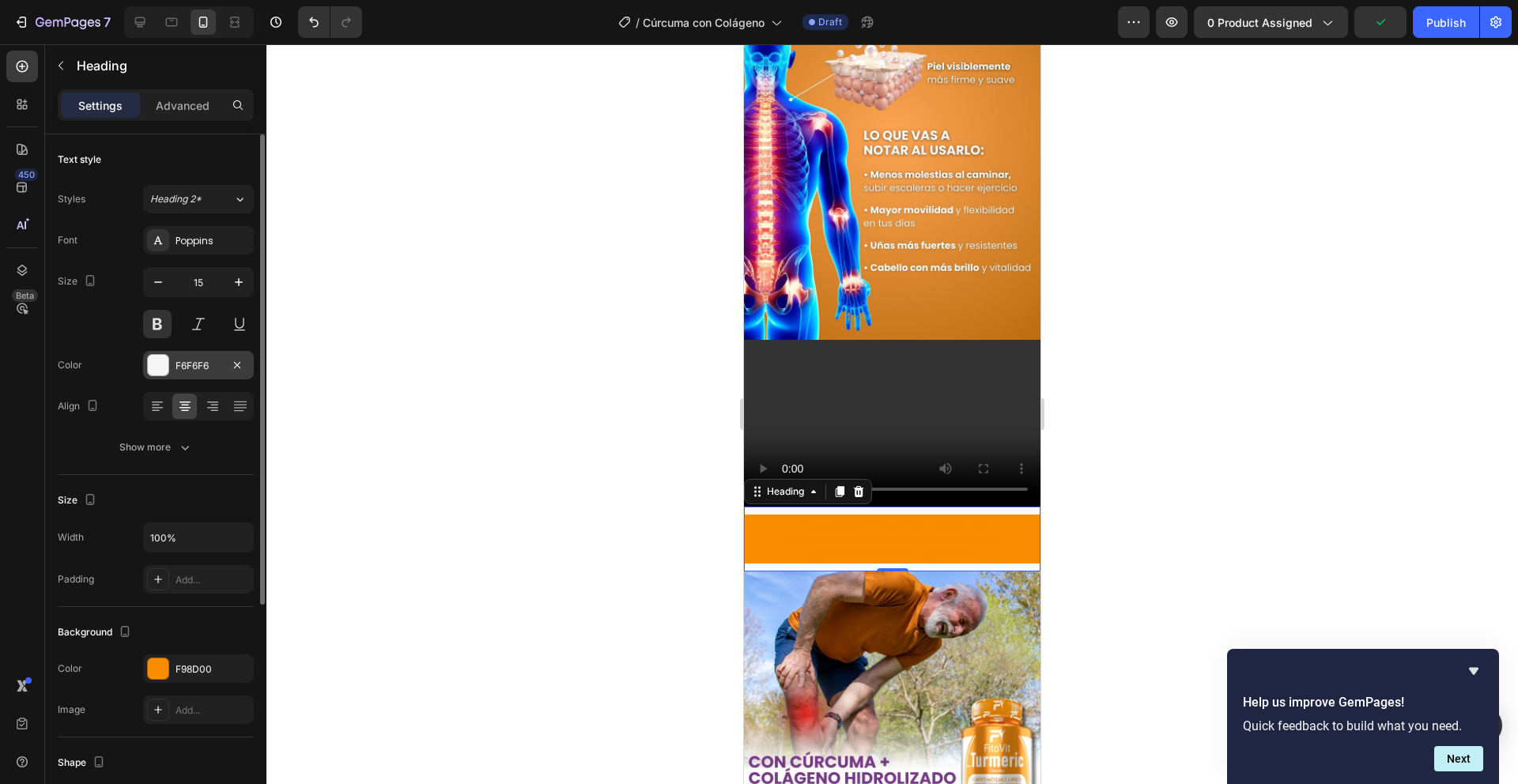
click at [154, 362] on div at bounding box center [158, 364] width 21 height 21
click at [854, 517] on p "¡Recupera lo que más disfrutas! Reduce el dolor en las articulaciones que te fr…" at bounding box center [892, 539] width 294 height 46
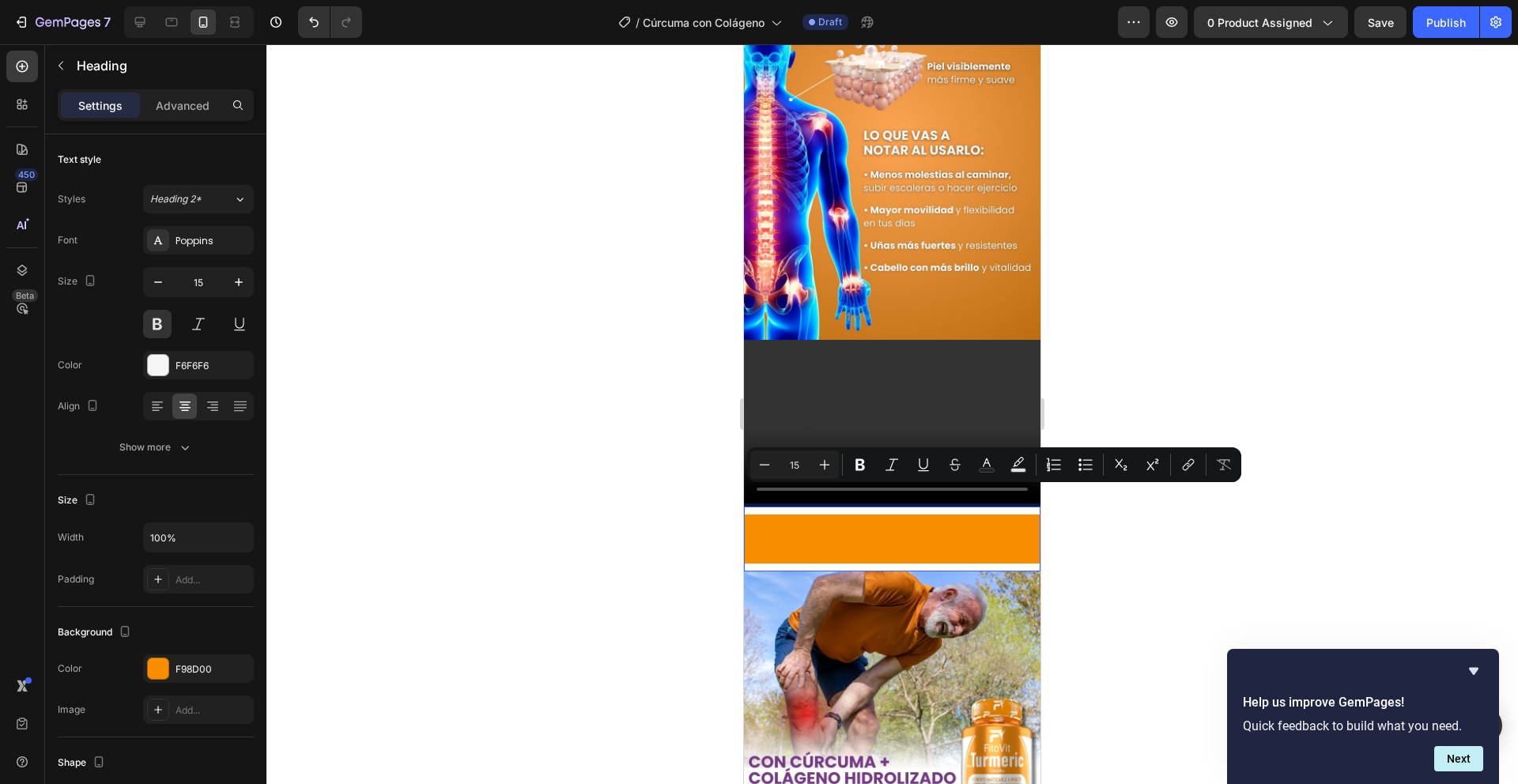
click at [854, 517] on p "¡Recupera lo que más disfrutas! Reduce el dolor en las articulaciones que te fr…" at bounding box center [892, 539] width 294 height 46
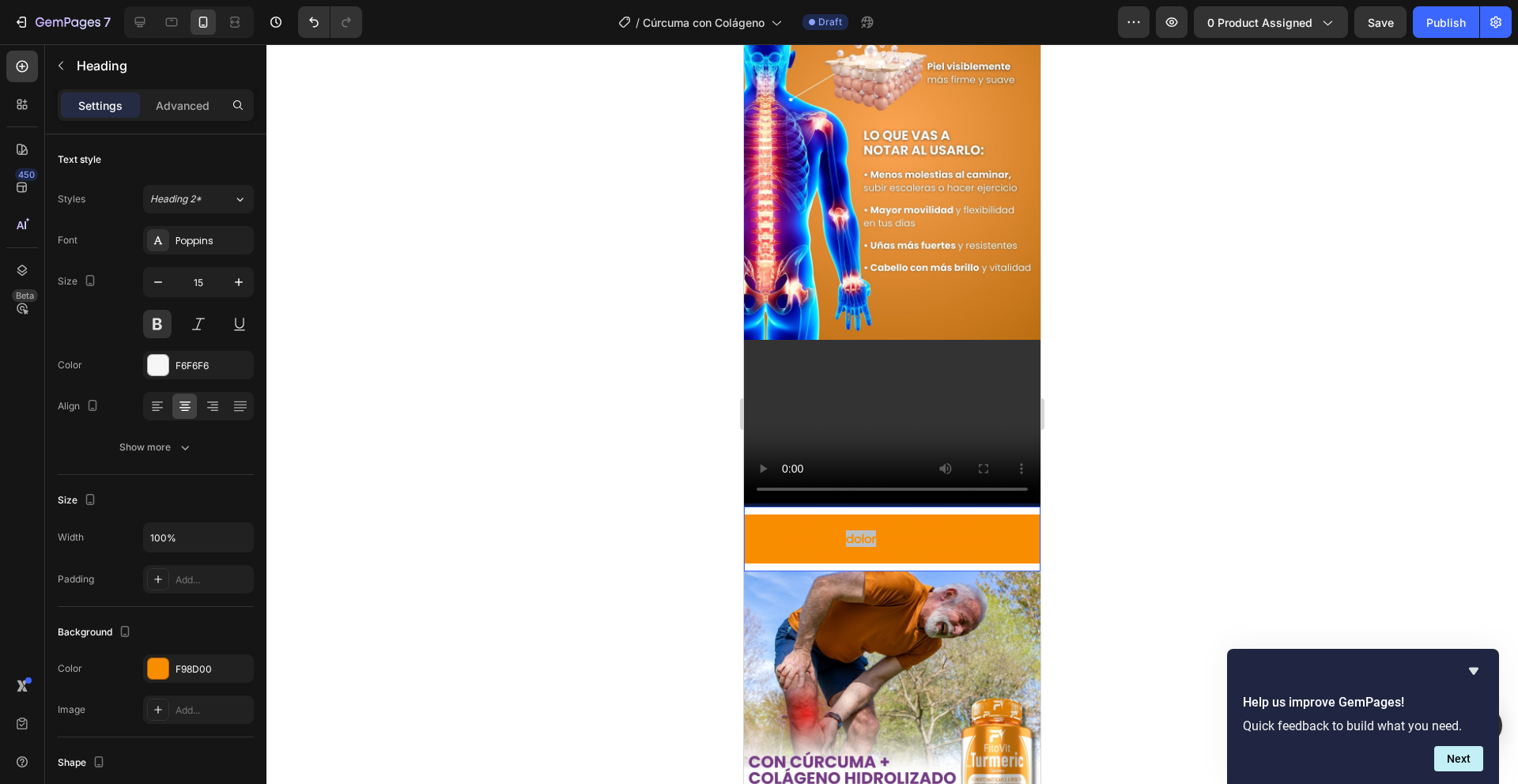
click at [853, 517] on p "¡Recupera lo que más disfrutas! Reduce el dolor en las articulaciones que te fr…" at bounding box center [892, 539] width 294 height 46
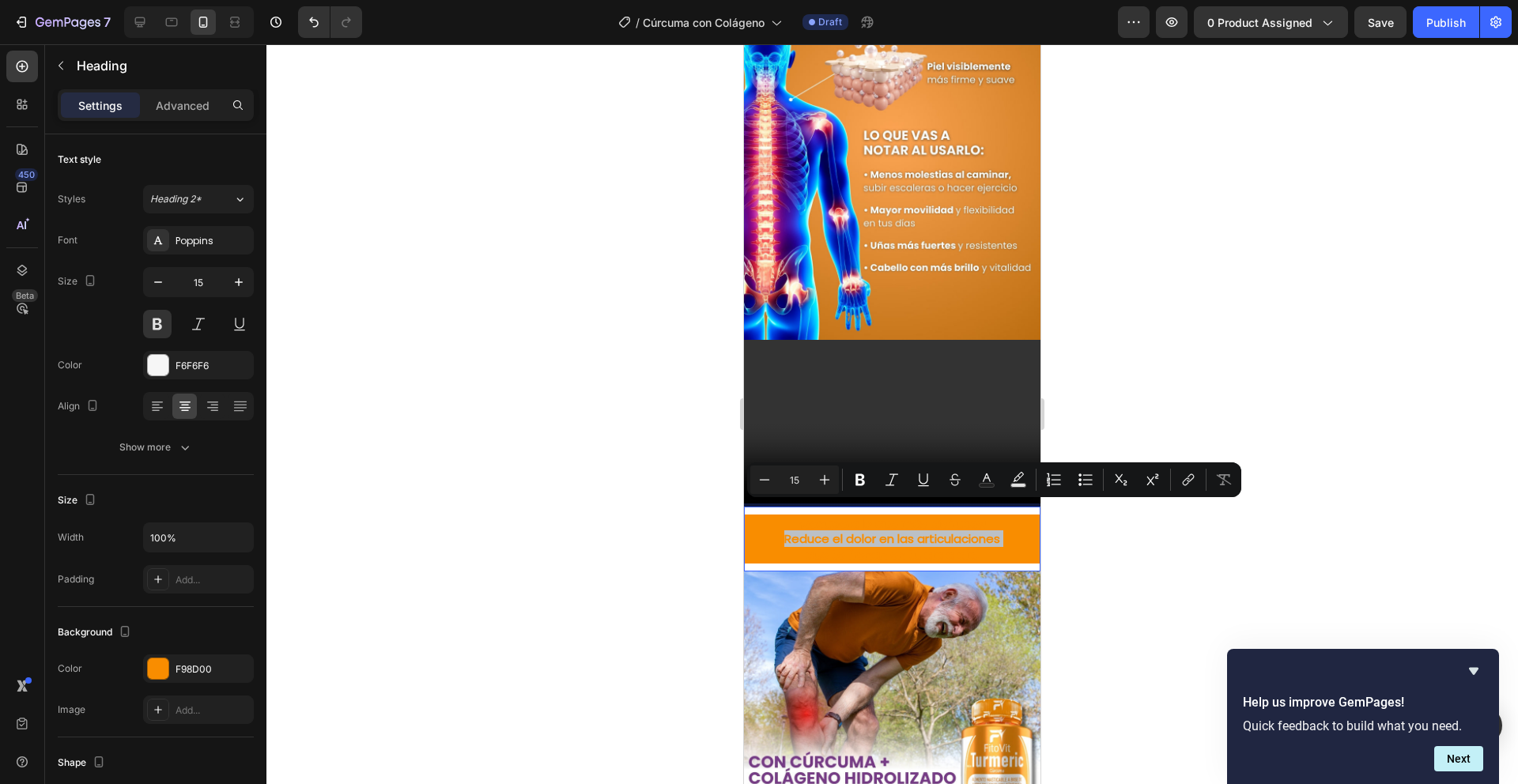
click at [854, 517] on p "¡Recupera lo que más disfrutas! Reduce el dolor en las articulaciones que te fr…" at bounding box center [892, 539] width 294 height 46
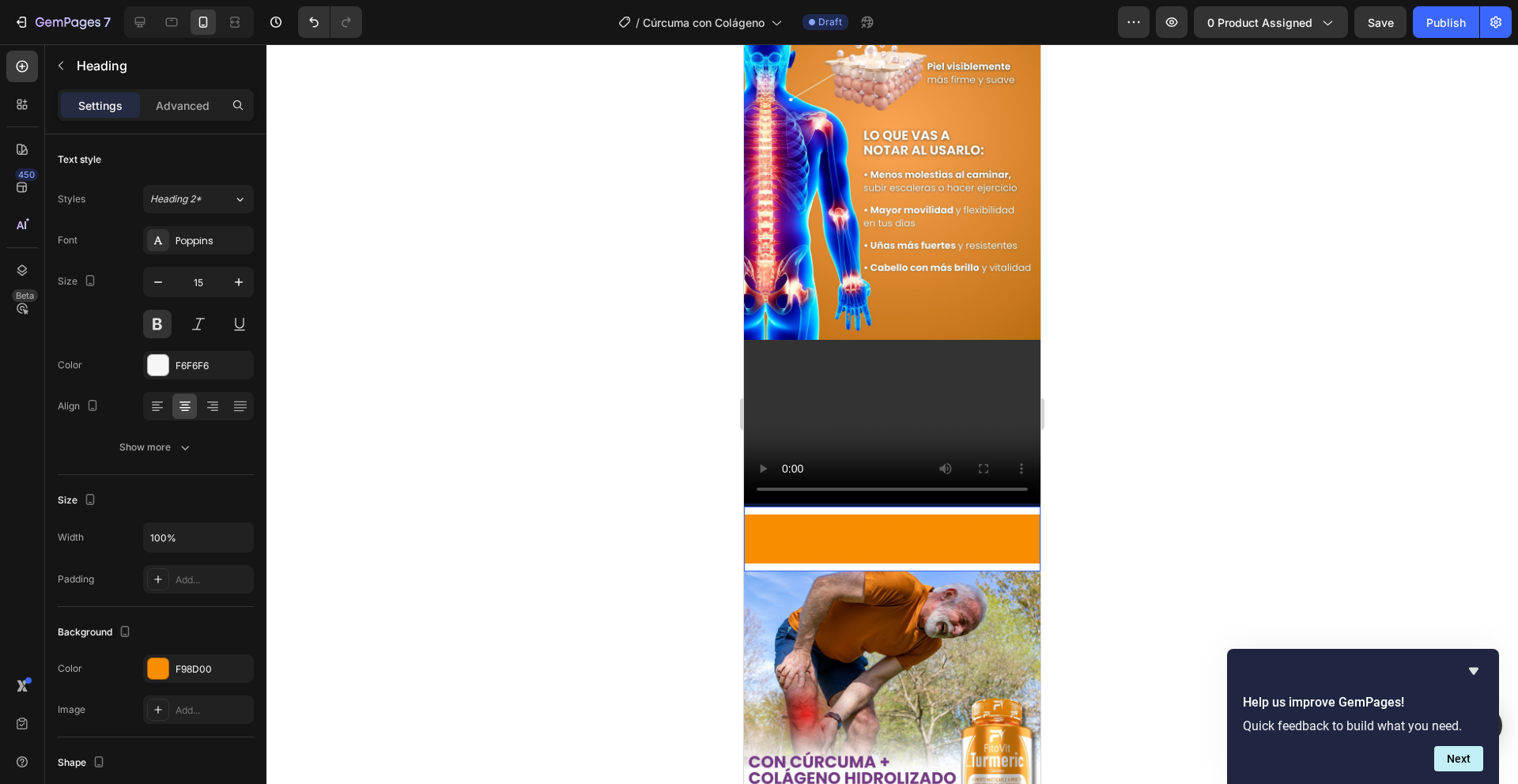
click at [893, 521] on p "¡Recupera lo que más disfrutas! Reduce el dolor en las articulaciones que te fr…" at bounding box center [892, 539] width 294 height 46
click at [917, 528] on p "¡Recupera lo que más disfrutas! Reduce el dolor en las articulaciones que te fr…" at bounding box center [892, 539] width 294 height 46
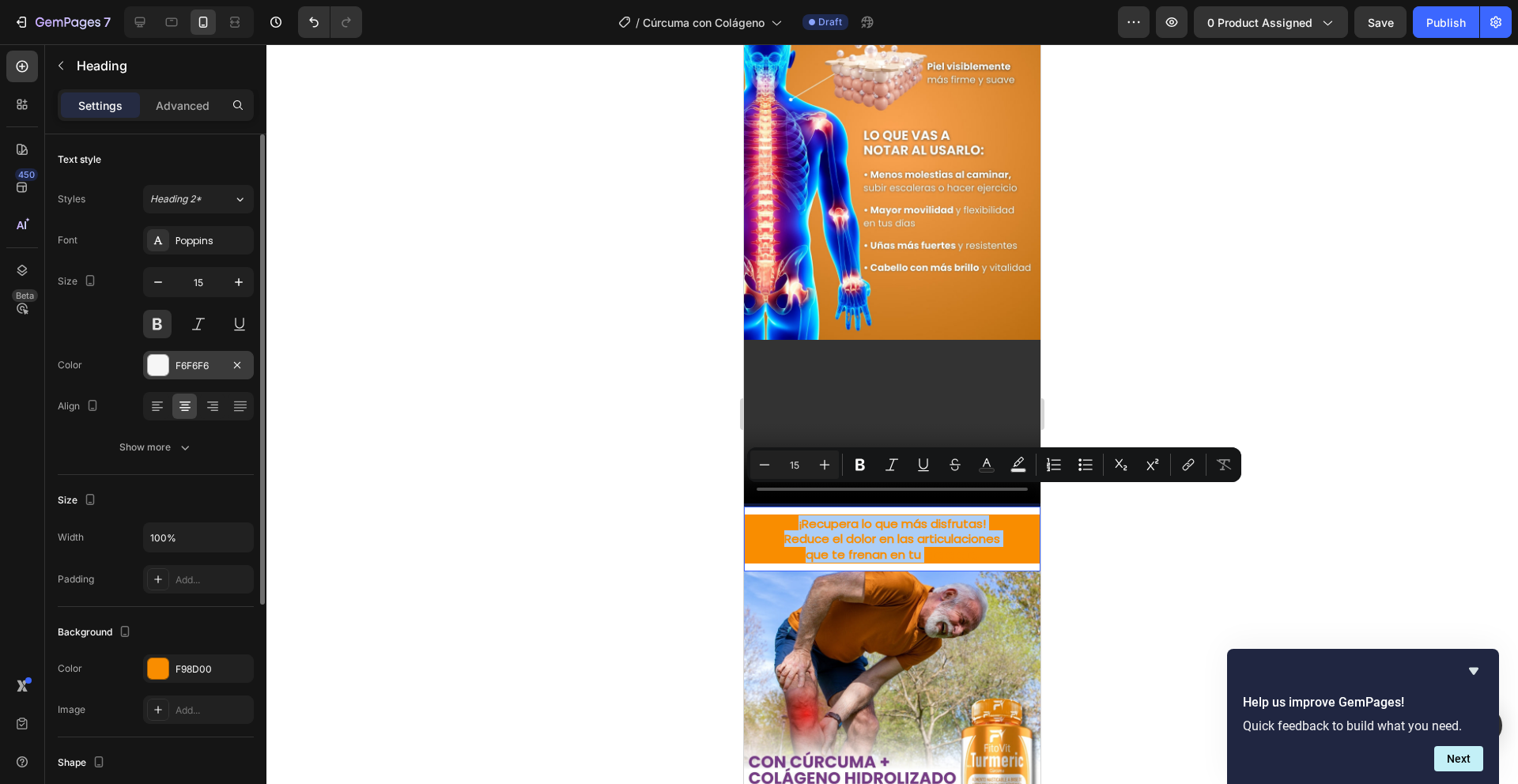
click at [150, 364] on div at bounding box center [158, 364] width 21 height 21
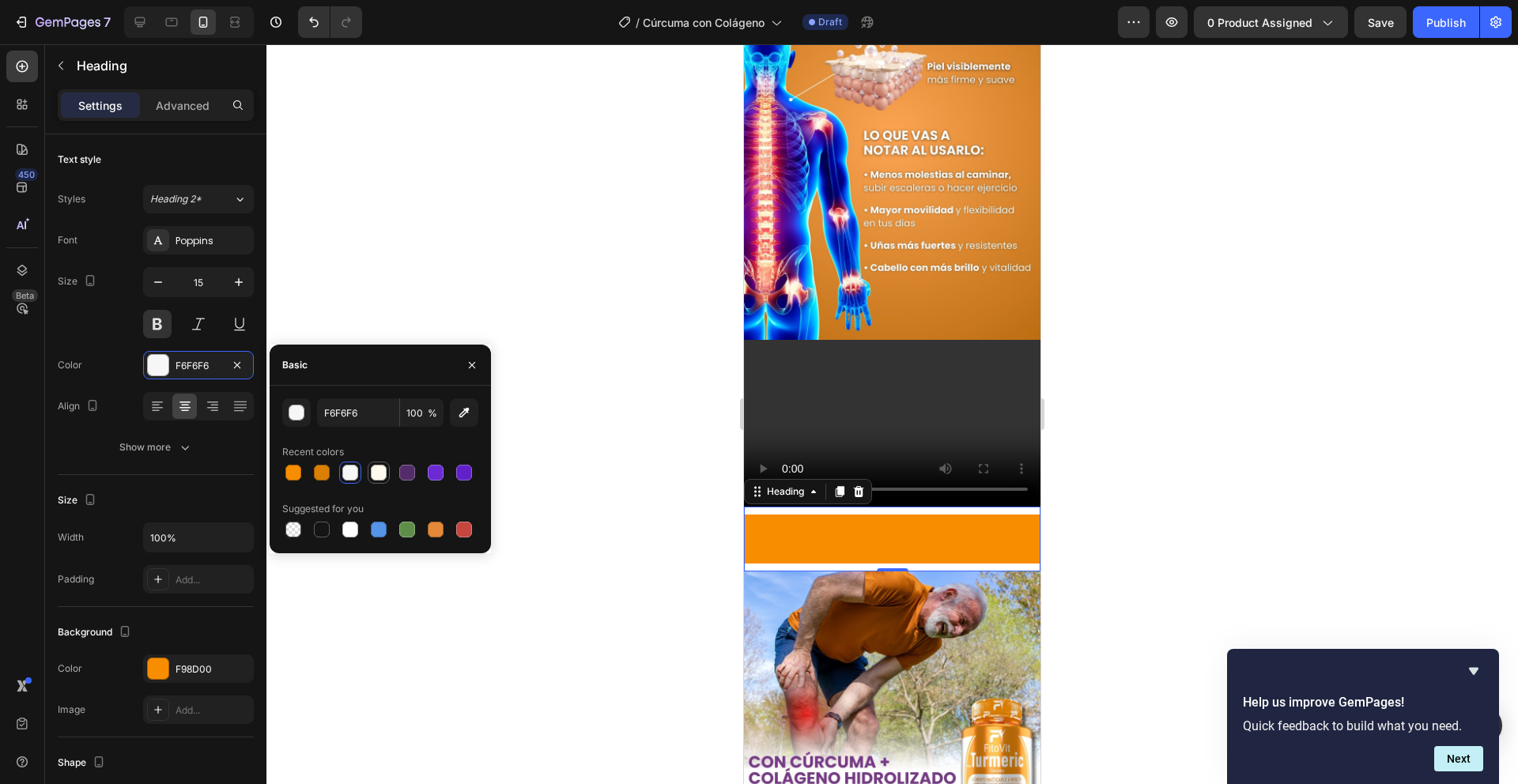
click at [375, 470] on div at bounding box center [378, 473] width 16 height 16
click at [348, 523] on div at bounding box center [351, 530] width 16 height 16
type input "FFFFFF"
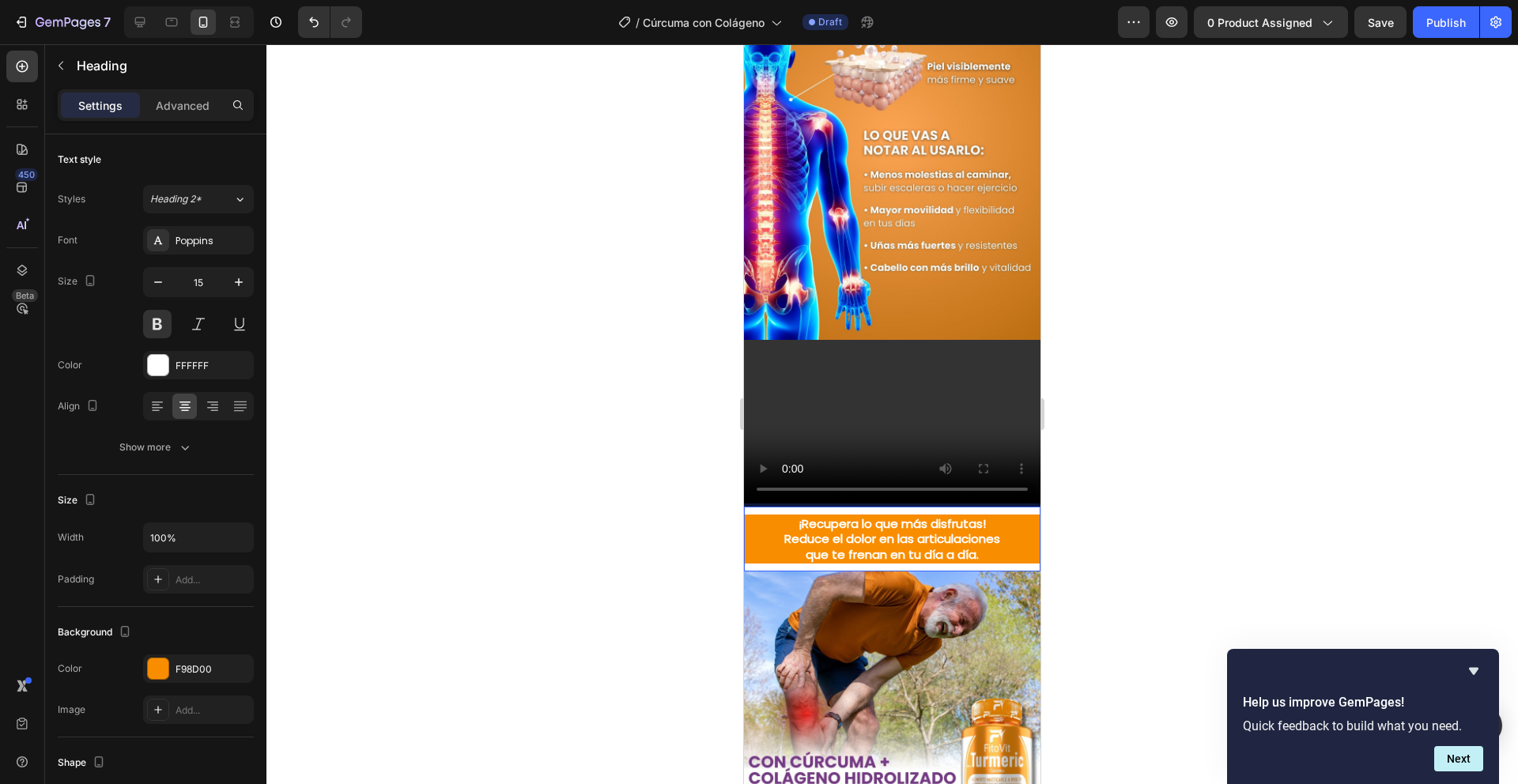
click at [1145, 489] on div at bounding box center [892, 414] width 1252 height 740
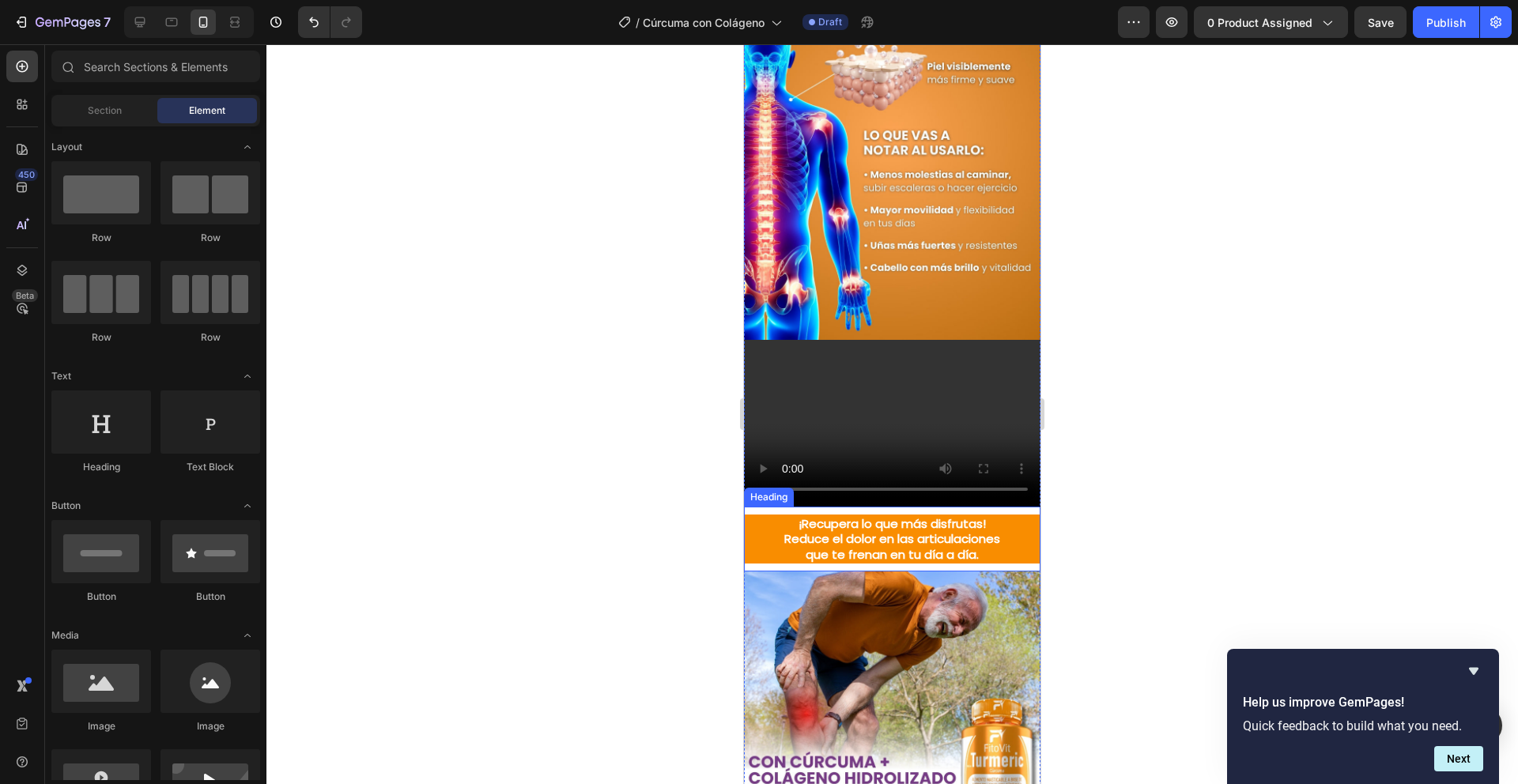
click at [1025, 541] on div "¡Recupera lo que más disfrutas! Reduce el dolor en las articulaciones que te fr…" at bounding box center [892, 539] width 297 height 66
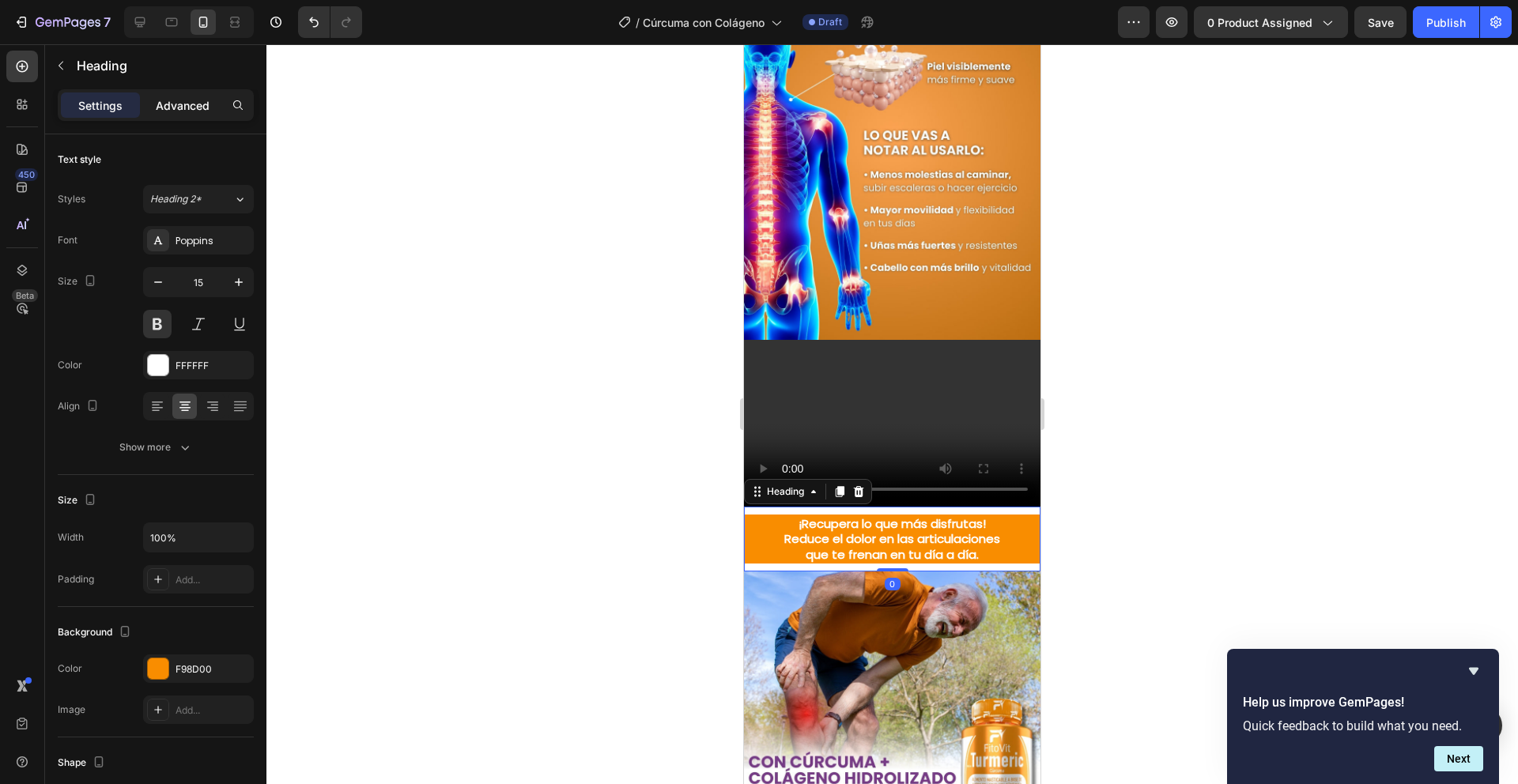
click at [173, 102] on p "Advanced" at bounding box center [183, 105] width 54 height 17
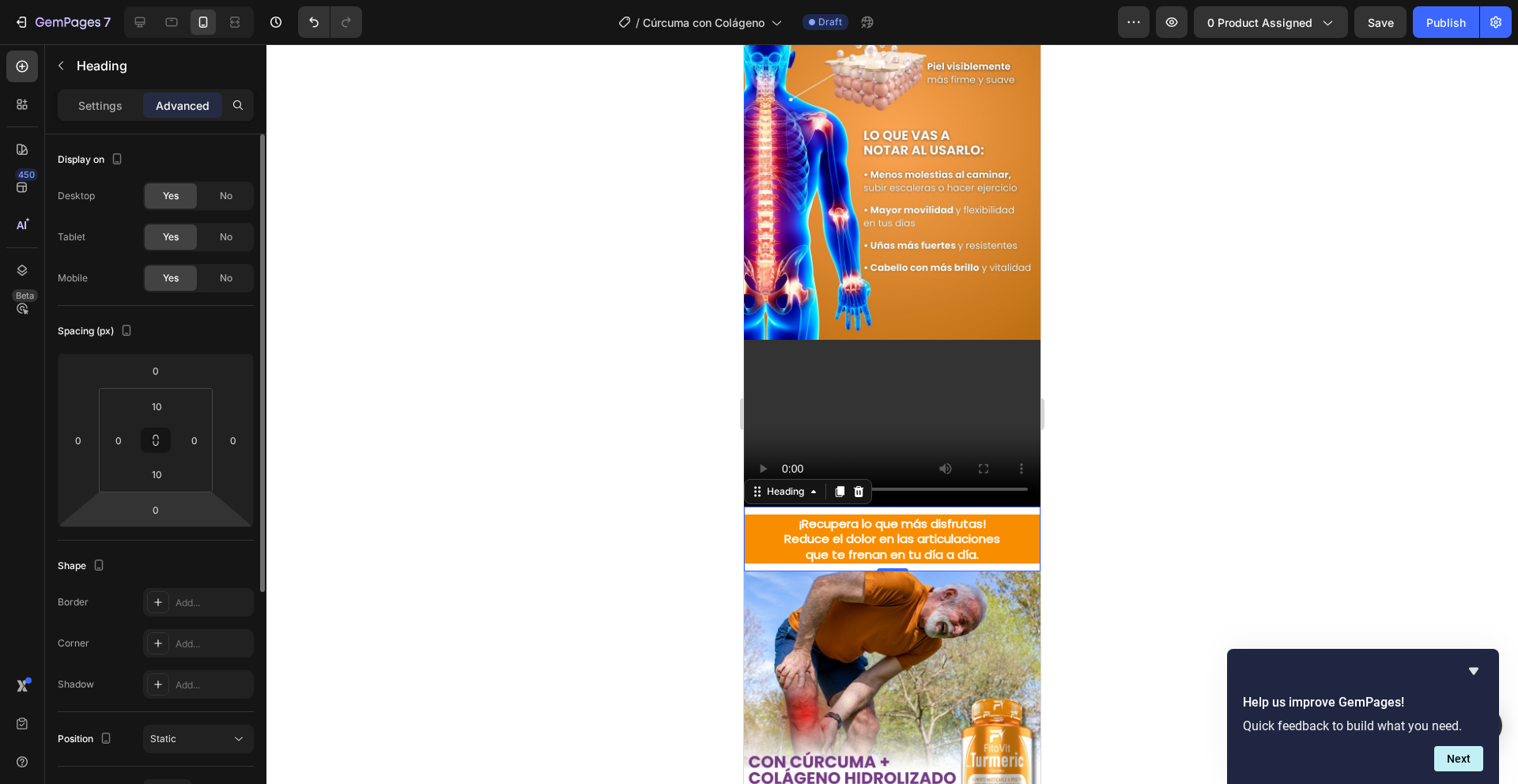
scroll to position [320, 0]
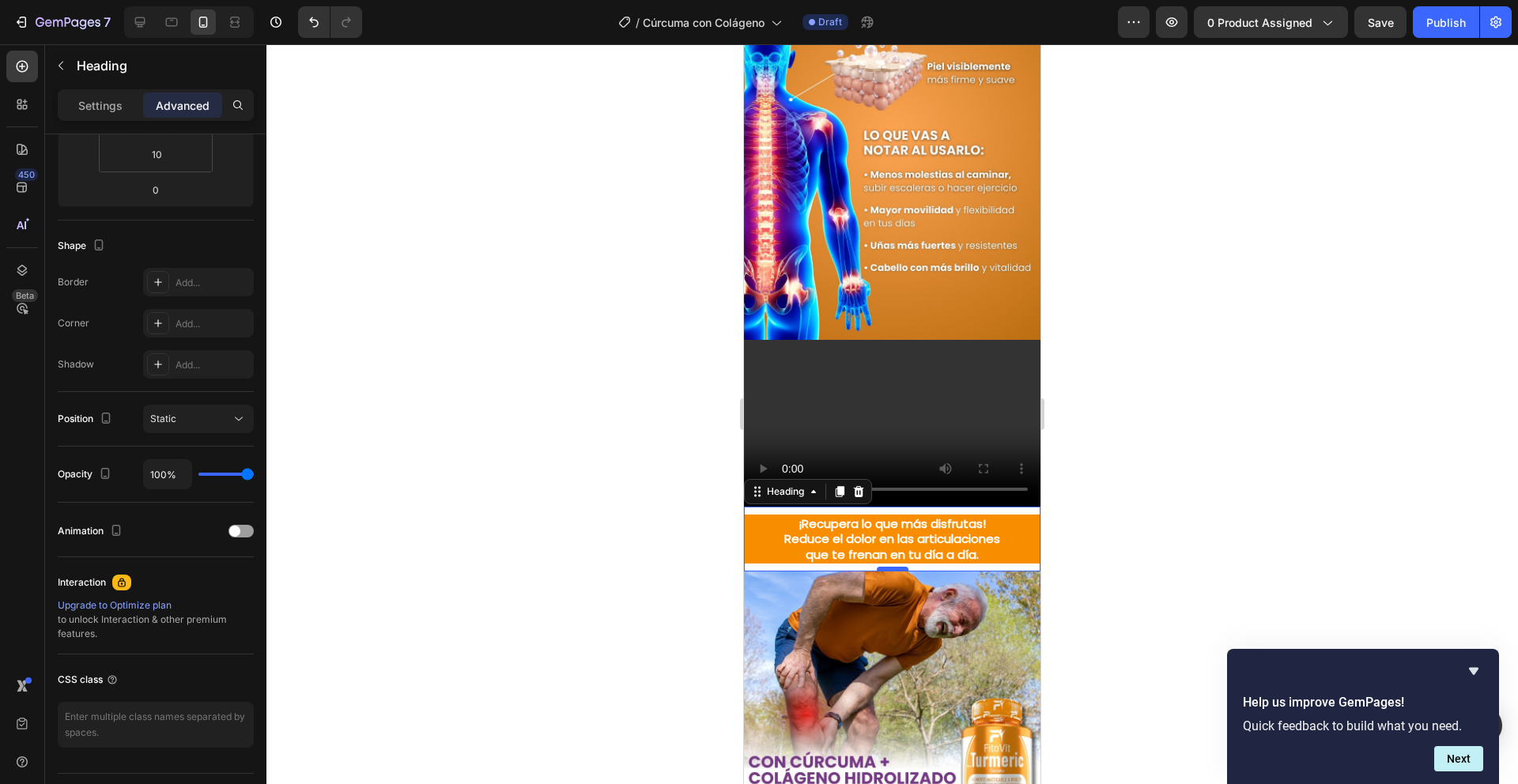
click at [896, 567] on div at bounding box center [893, 569] width 31 height 5
click at [938, 507] on div "¡Recupera lo que más disfrutas! Reduce el dolor en las articulaciones que te fr…" at bounding box center [892, 539] width 297 height 66
click at [939, 507] on div "¡Recupera lo que más disfrutas! Reduce el dolor en las articulaciones que te fr…" at bounding box center [892, 539] width 297 height 66
click at [107, 112] on p "Settings" at bounding box center [100, 105] width 44 height 17
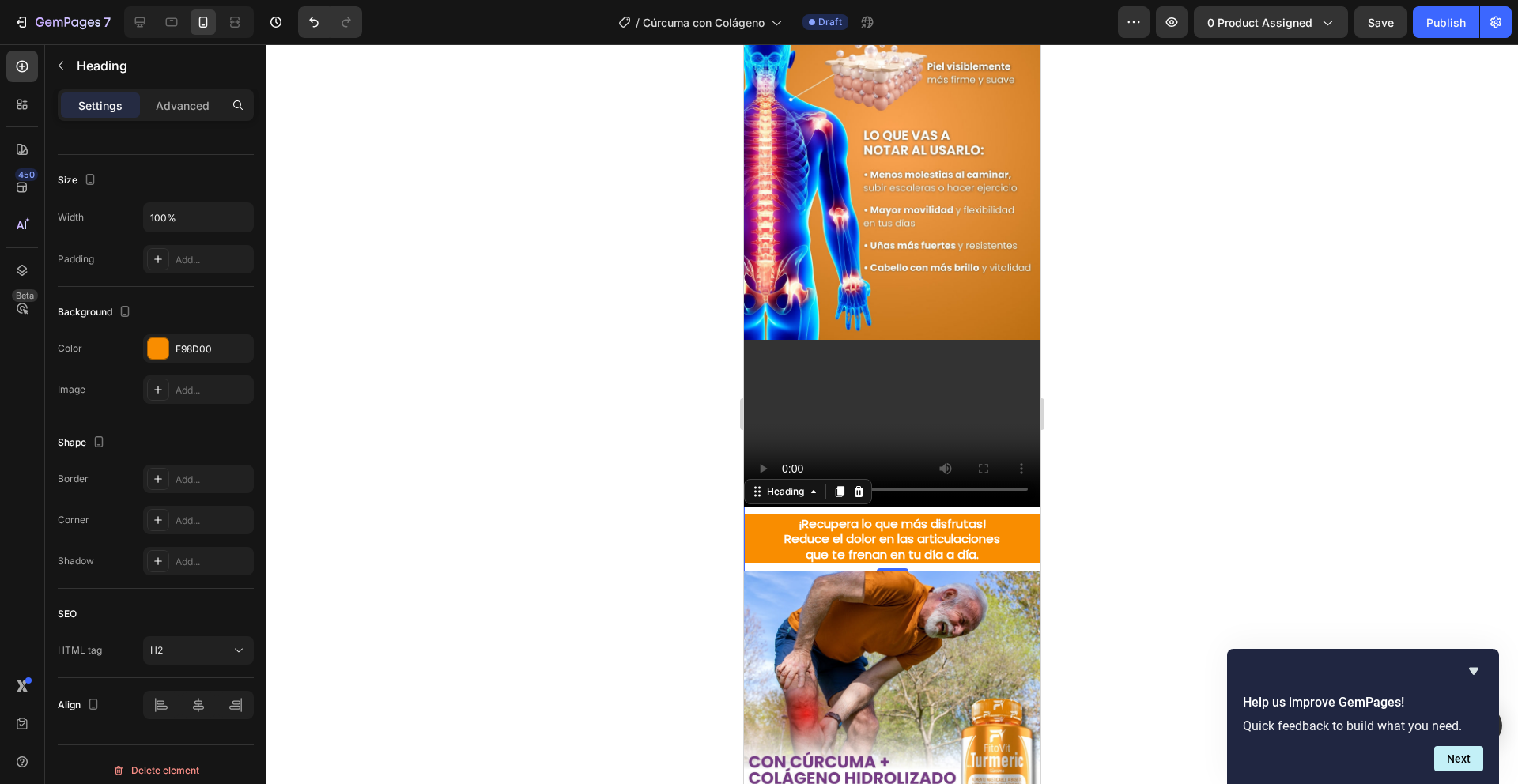
click at [781, 515] on h2 "¡Recupera lo que más disfrutas! Reduce el dolor en las articulaciones que te fr…" at bounding box center [892, 539] width 297 height 50
click at [776, 507] on div "¡Recupera lo que más disfrutas! Reduce el dolor en las articulaciones que te fr…" at bounding box center [892, 539] width 297 height 66
click at [772, 507] on div "¡Recupera lo que más disfrutas! Reduce el dolor en las articulaciones que te fr…" at bounding box center [892, 539] width 297 height 66
click at [770, 484] on div "Heading" at bounding box center [786, 491] width 43 height 14
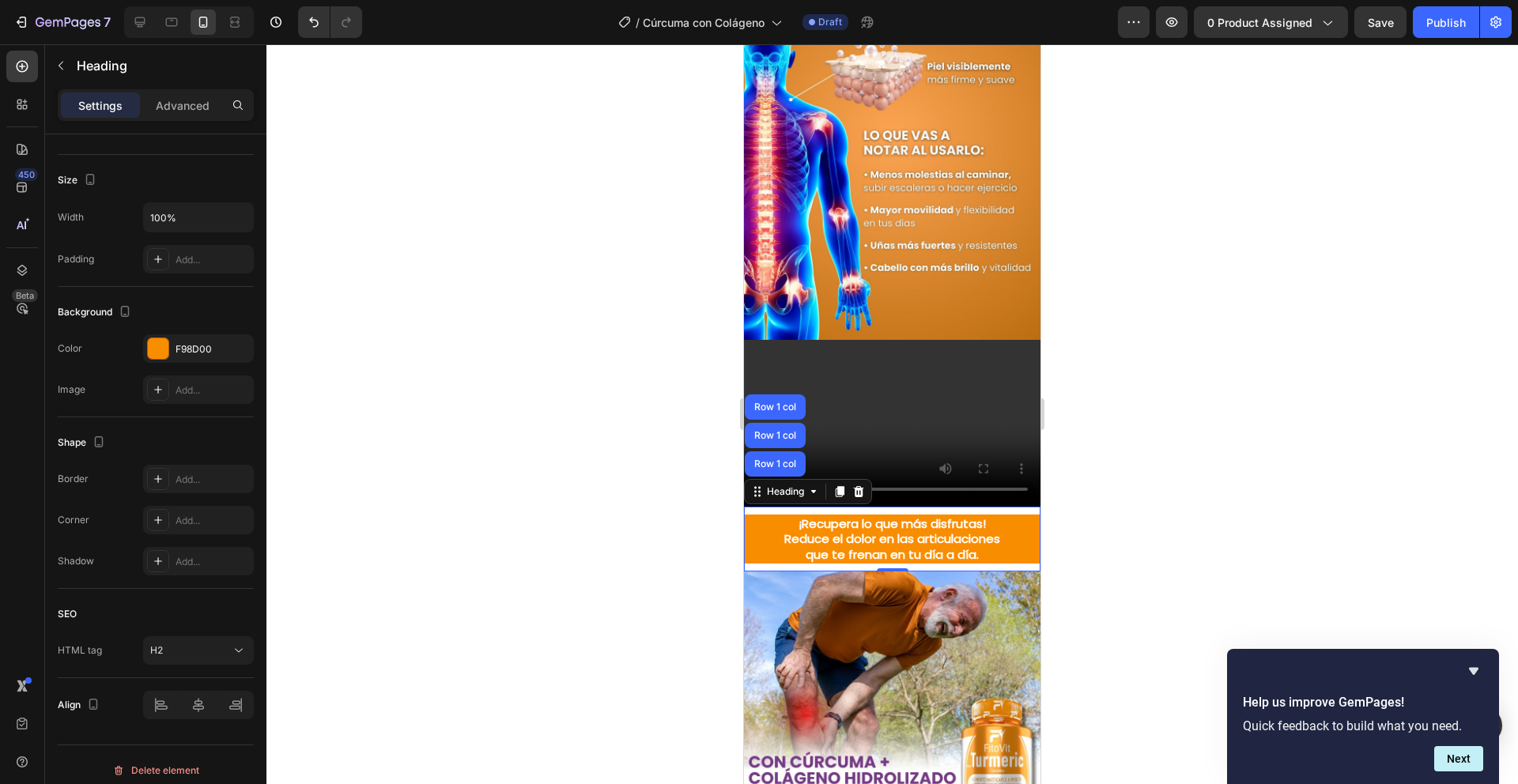
click at [837, 507] on div "¡Recupera lo que más disfrutas! Reduce el dolor en las articulaciones que te fr…" at bounding box center [892, 539] width 297 height 66
click at [177, 118] on div "Settings Advanced" at bounding box center [156, 105] width 197 height 31
click at [172, 114] on div "Advanced" at bounding box center [183, 105] width 79 height 26
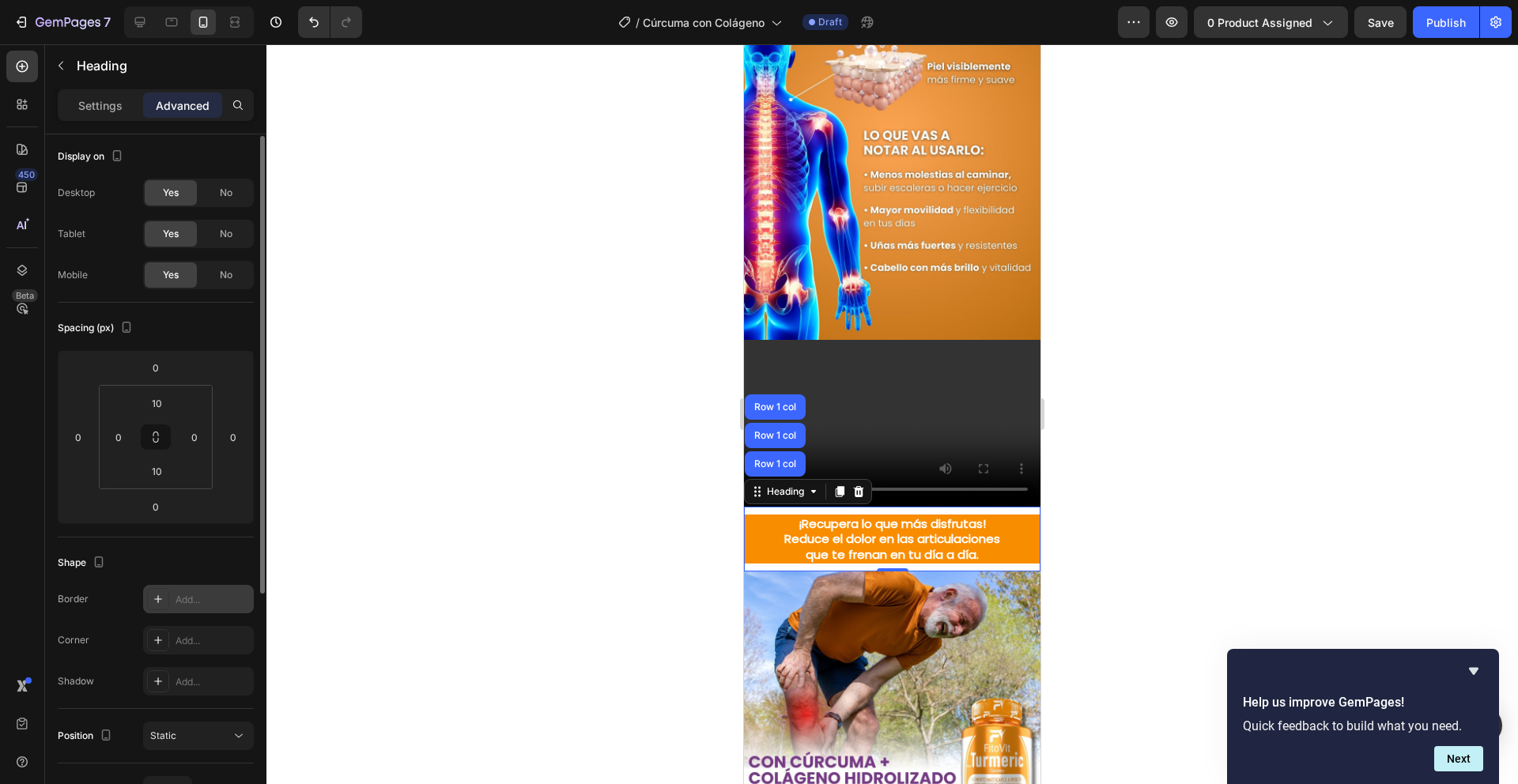
scroll to position [34, 0]
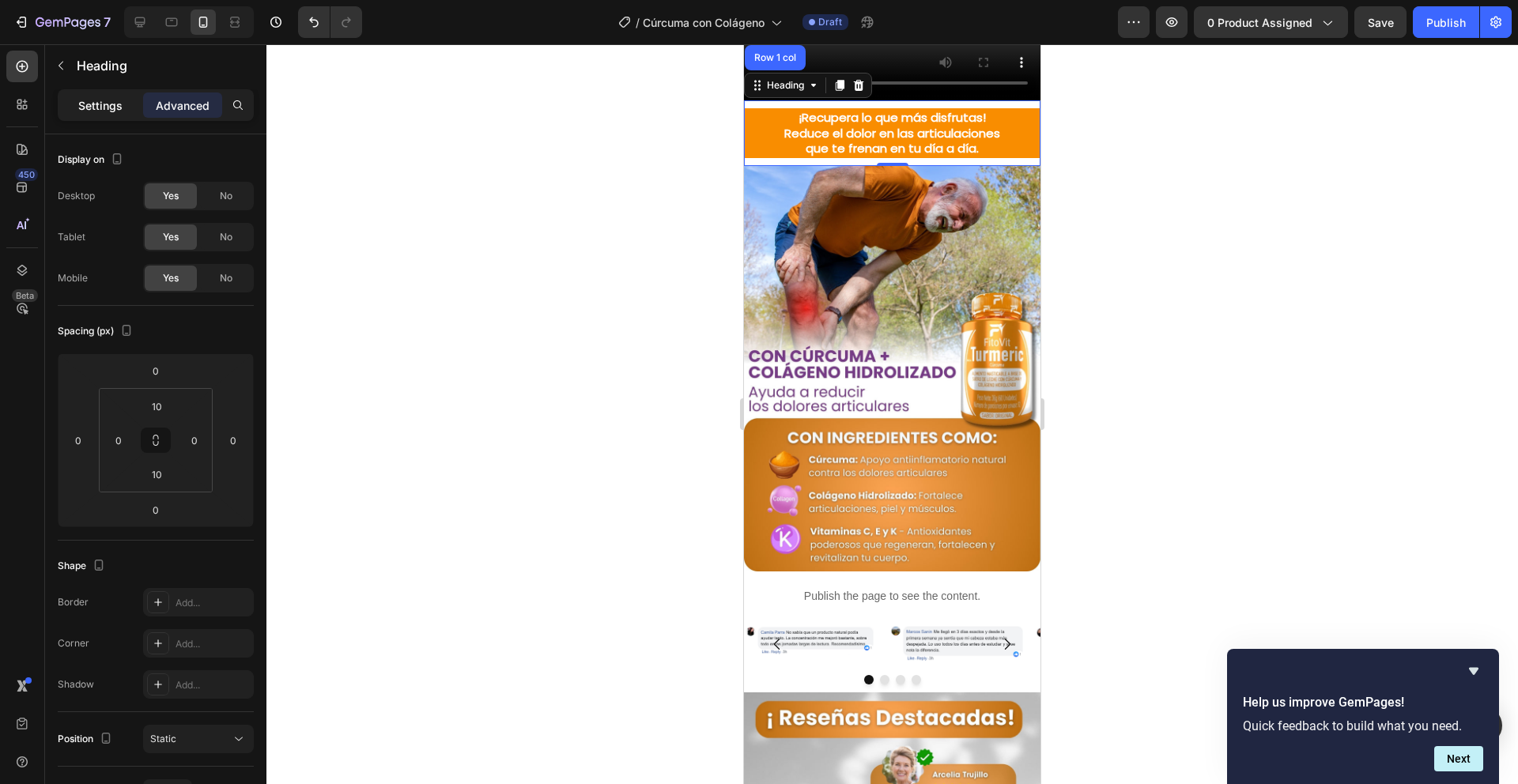
click at [87, 100] on p "Settings" at bounding box center [100, 105] width 44 height 17
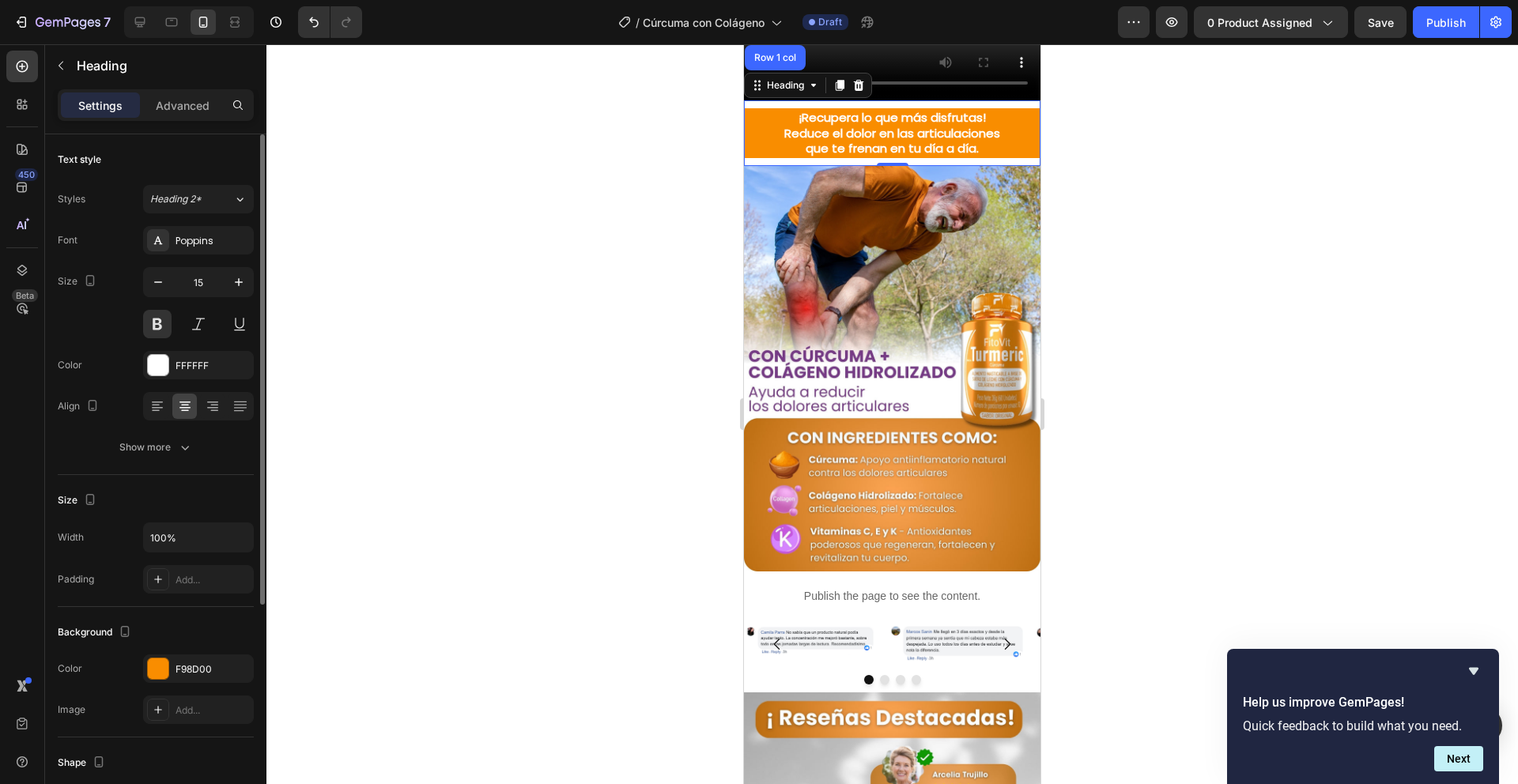
scroll to position [319, 0]
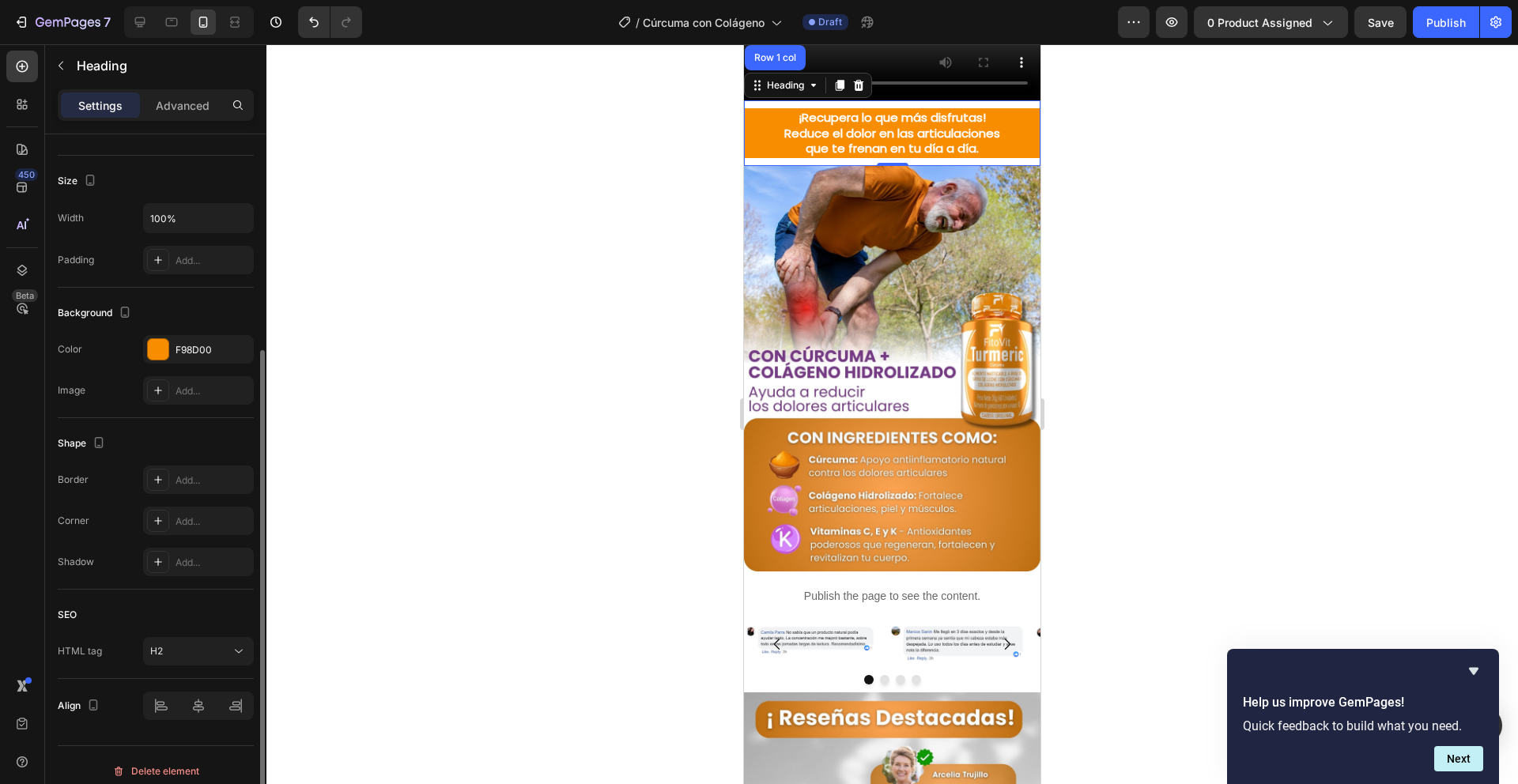
click at [413, 497] on div at bounding box center [892, 414] width 1252 height 740
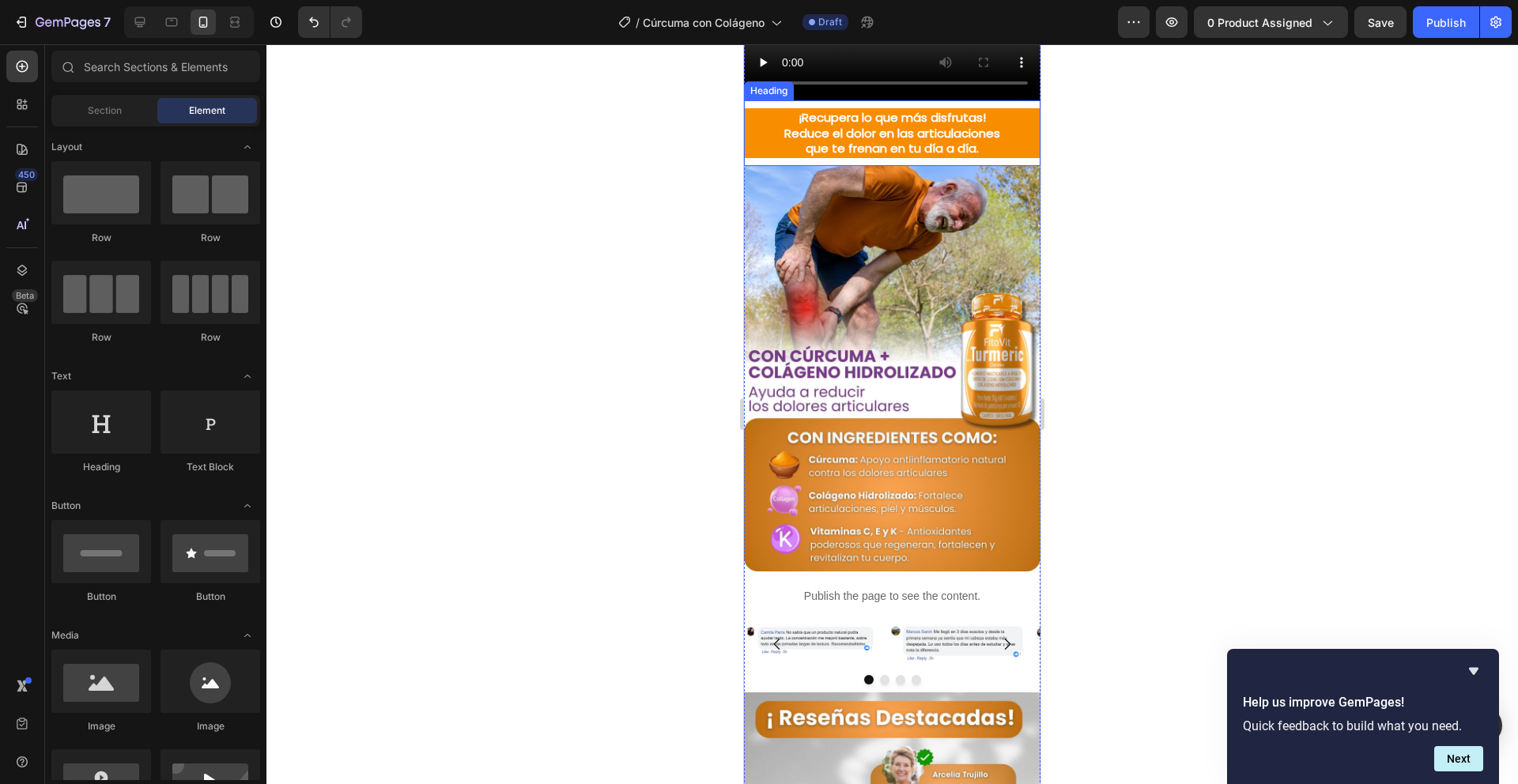
click at [753, 166] on div "¡Recupera lo que más disfrutas! Reduce el dolor en las articulaciones que te fr…" at bounding box center [892, 133] width 297 height 66
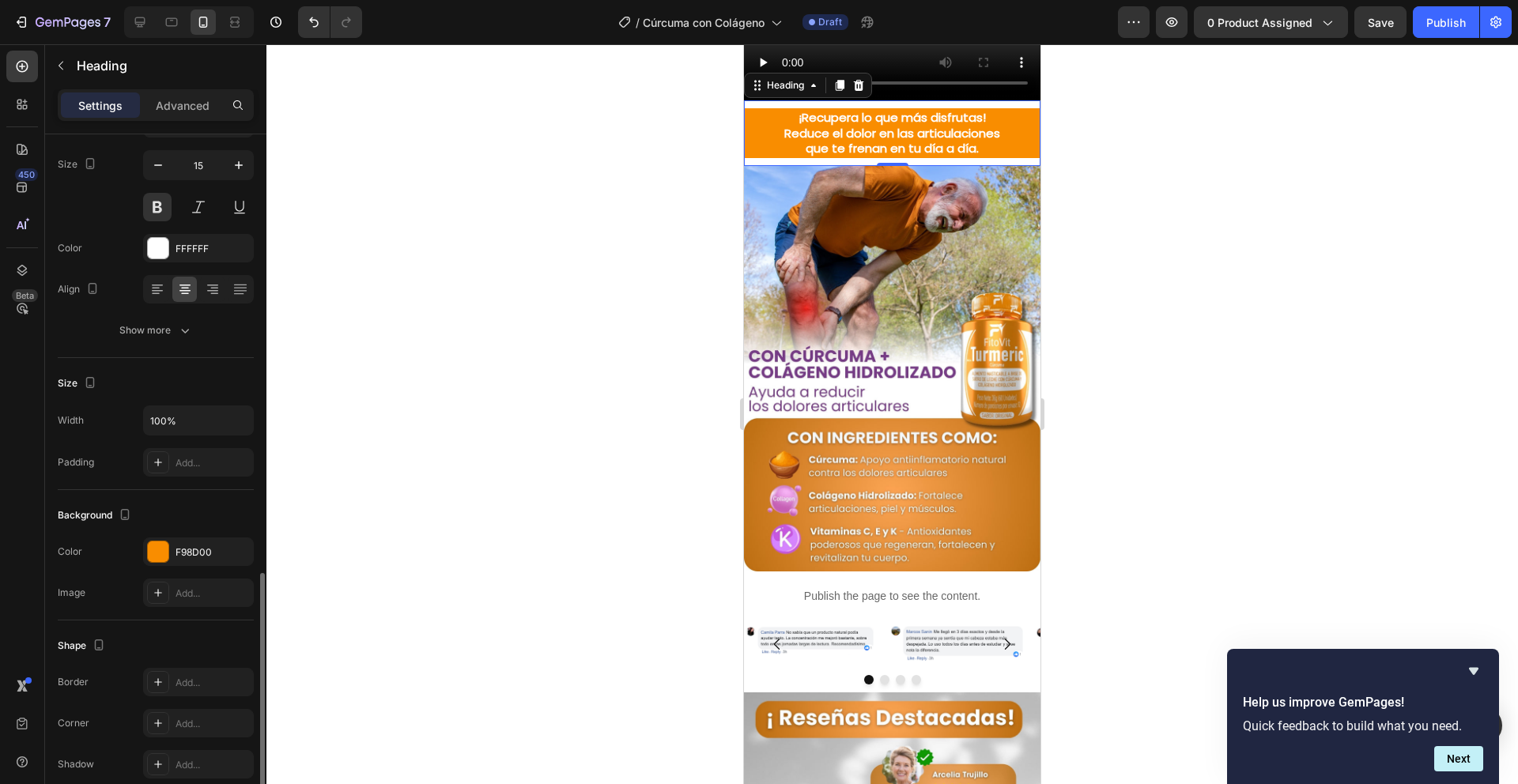
scroll to position [331, 0]
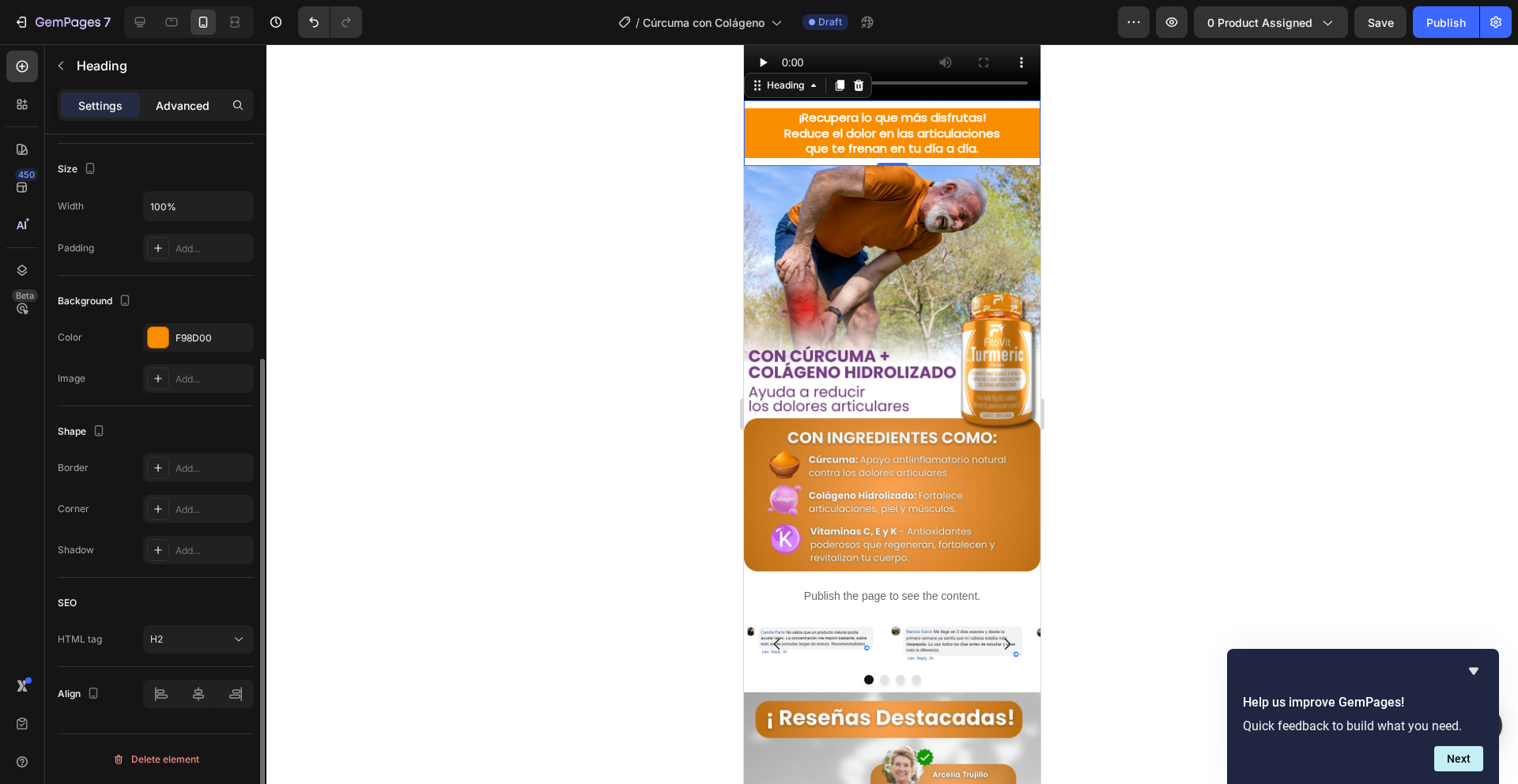
click at [167, 97] on p "Advanced" at bounding box center [183, 105] width 54 height 17
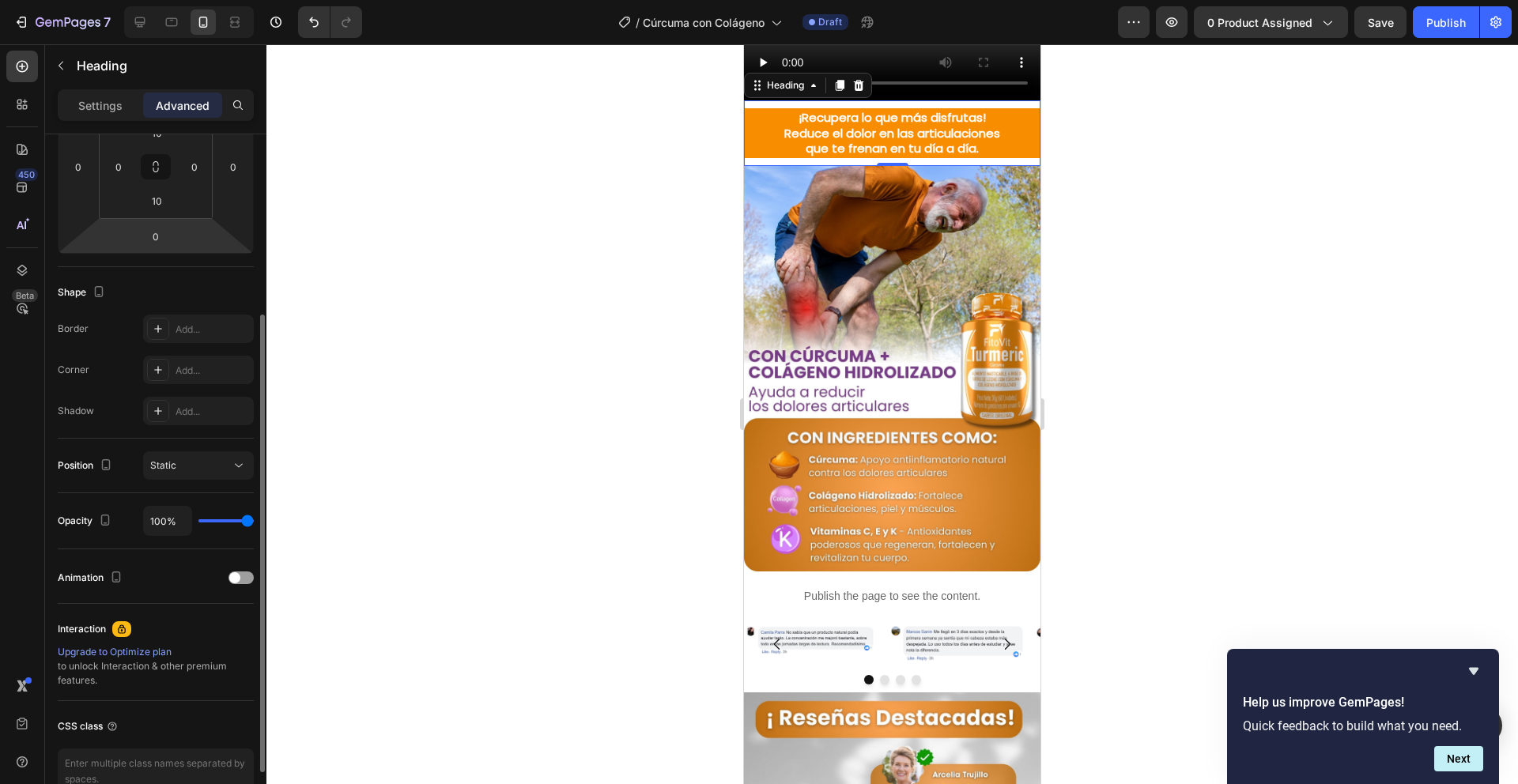
scroll to position [204, 0]
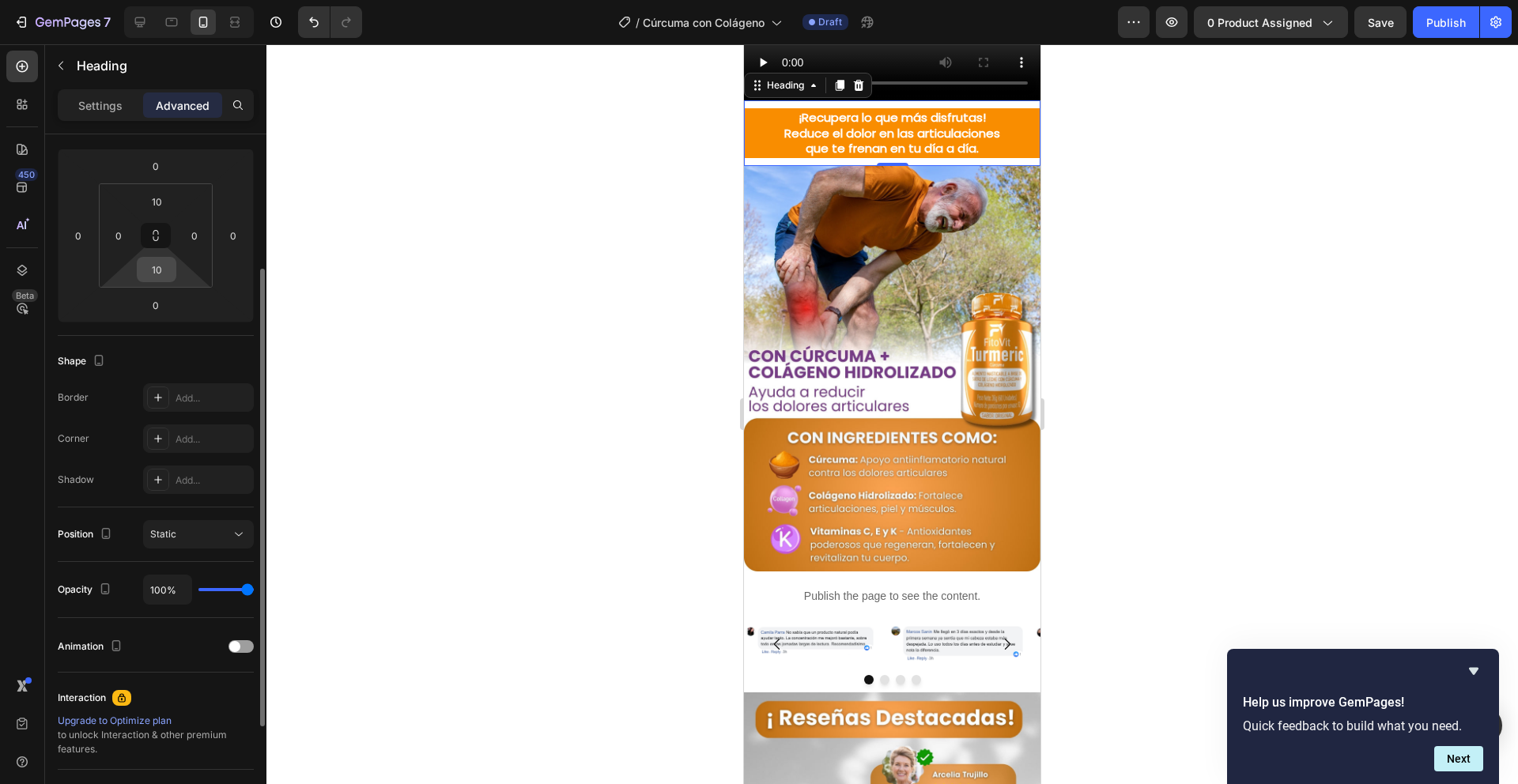
click at [160, 278] on input "10" at bounding box center [156, 269] width 31 height 24
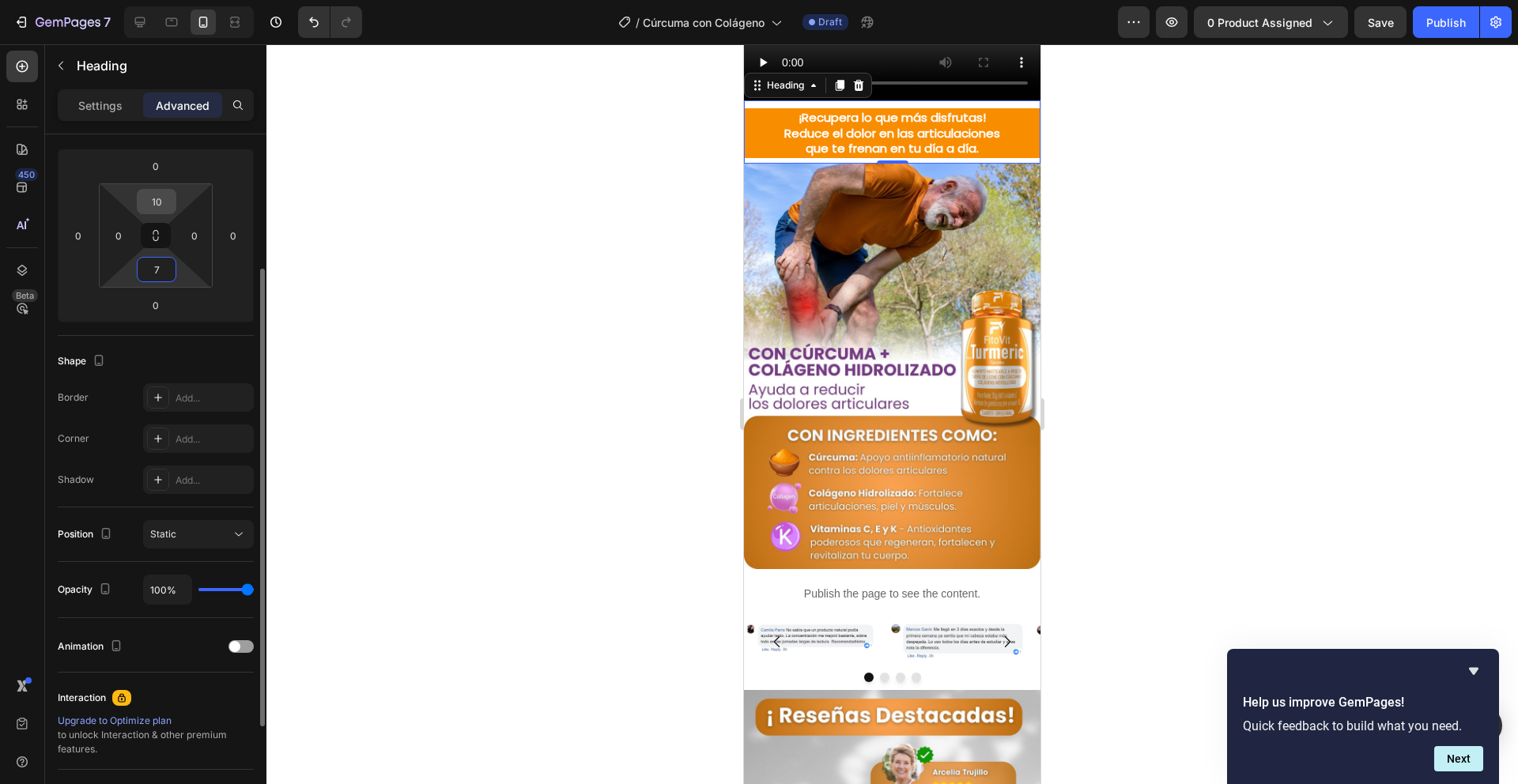
type input "7"
click at [149, 202] on input "10" at bounding box center [156, 201] width 31 height 24
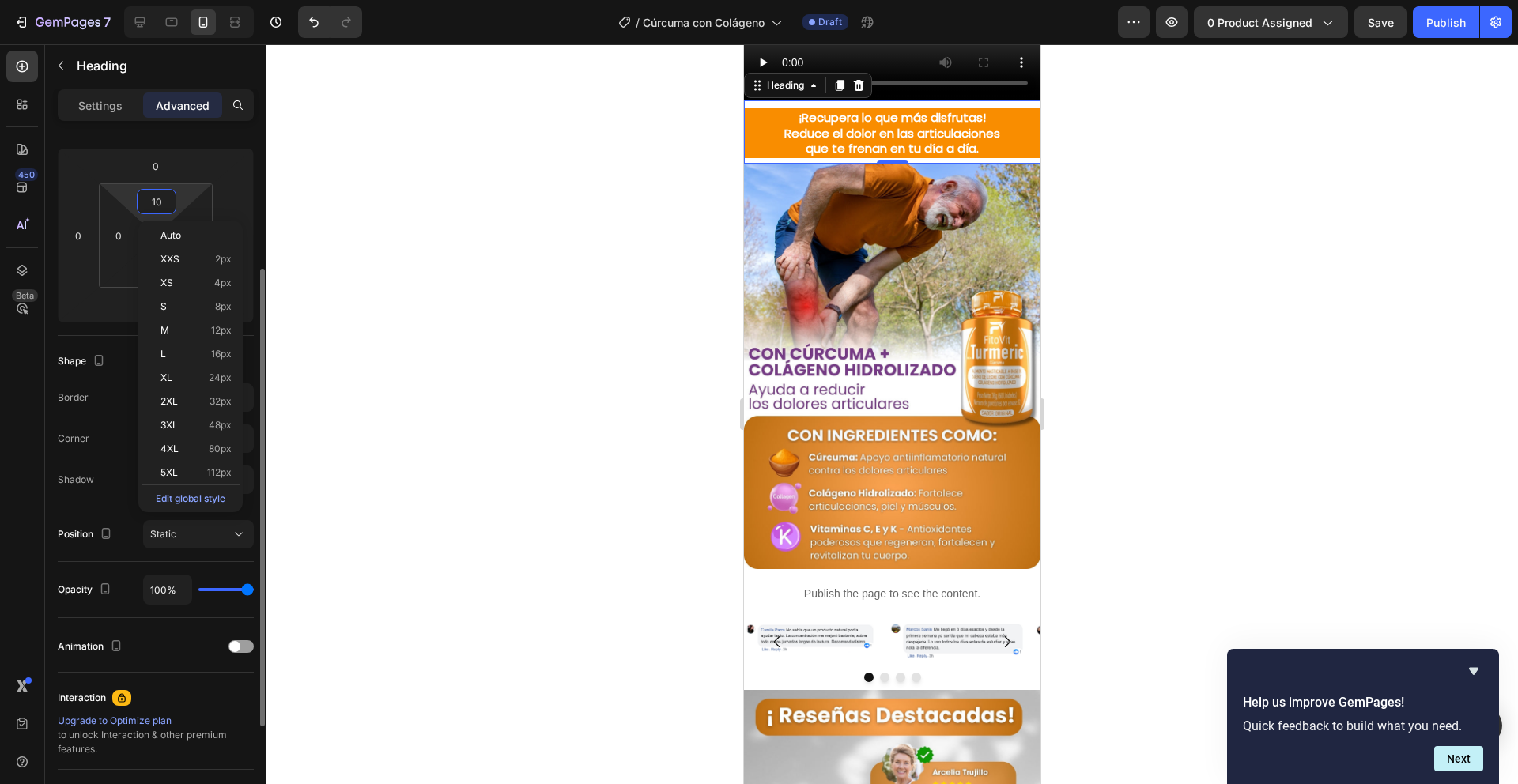
type input "7"
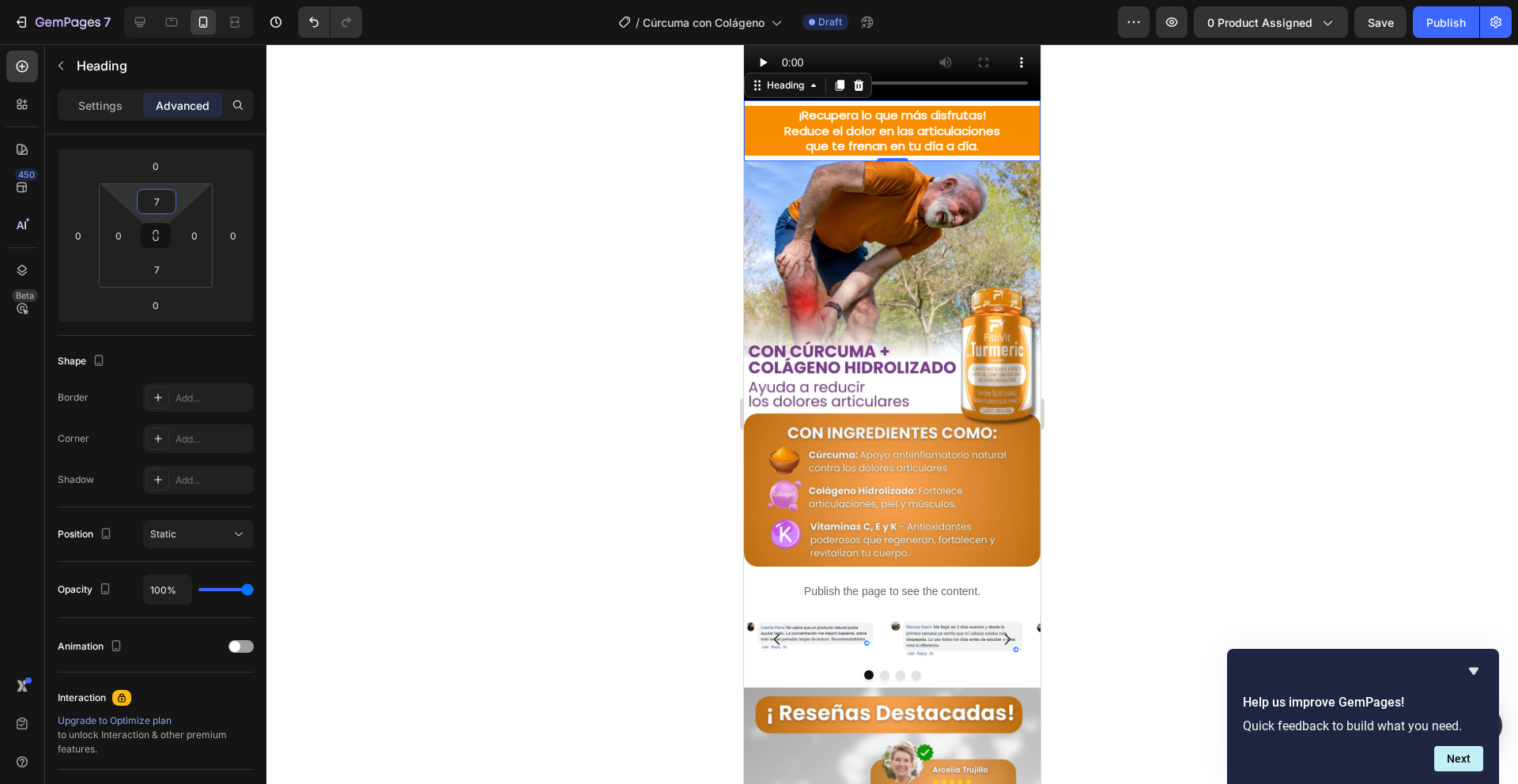
click at [363, 415] on div at bounding box center [892, 414] width 1252 height 740
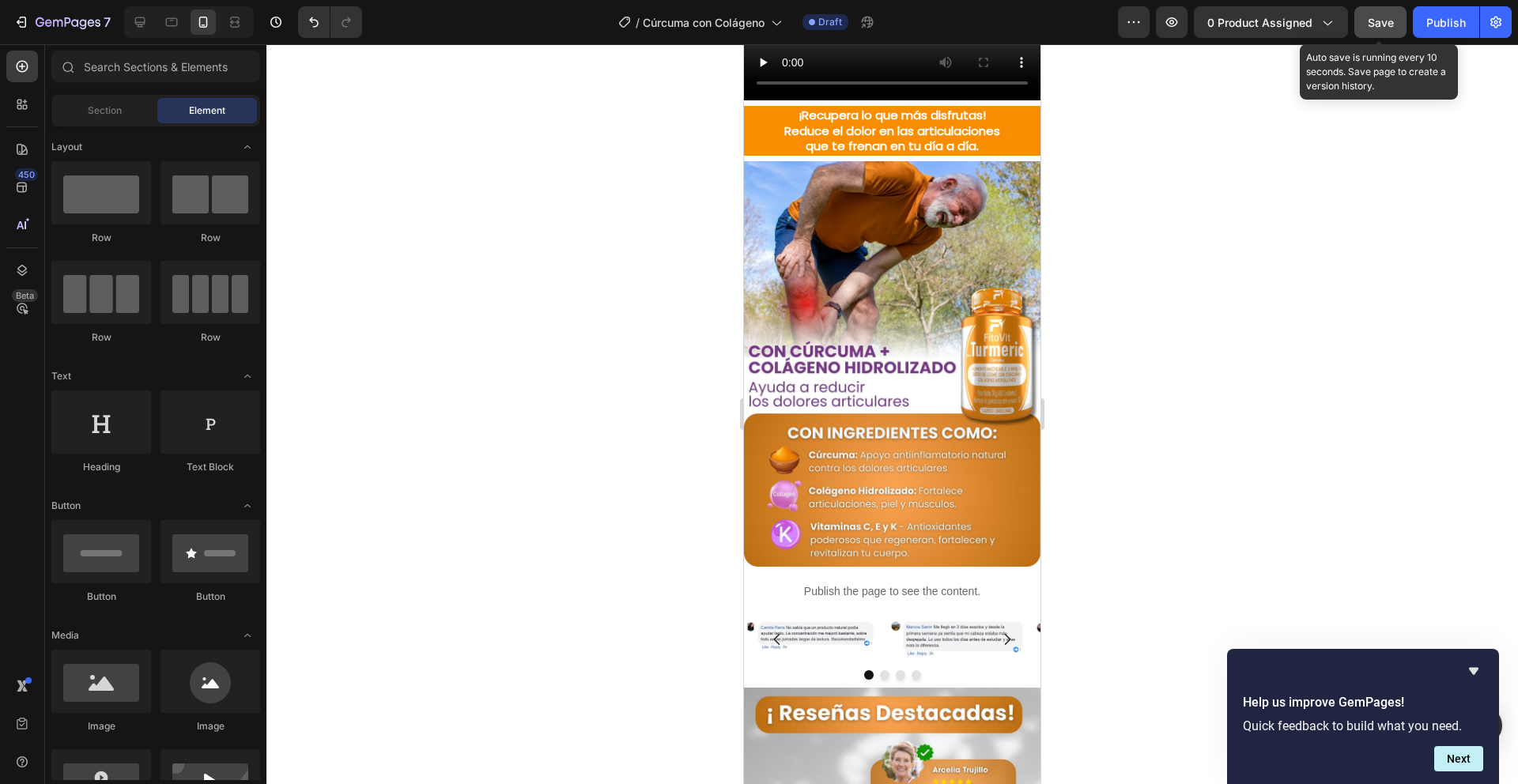
click at [1376, 14] on div "Save" at bounding box center [1380, 22] width 27 height 17
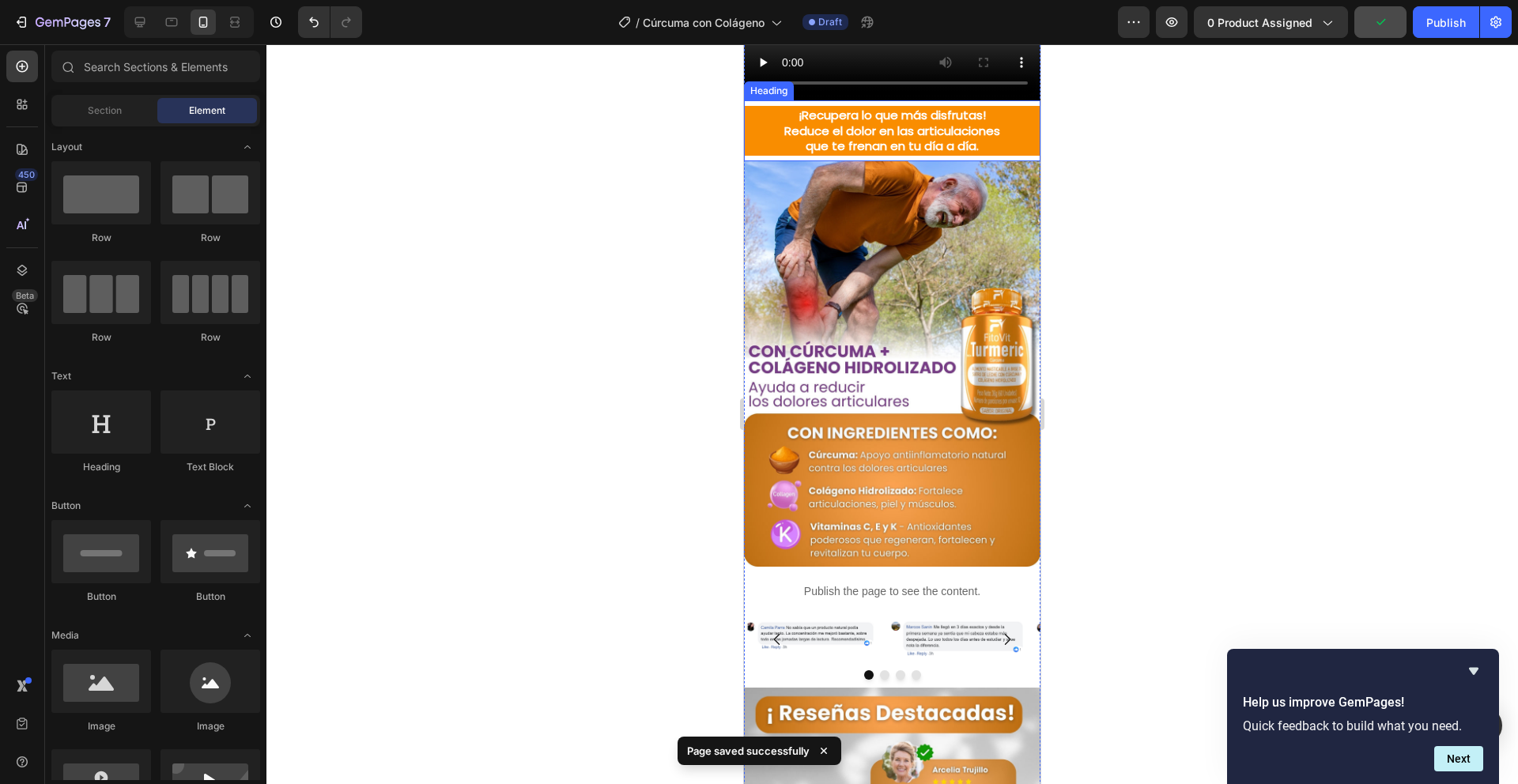
click at [967, 161] on div "¡Recupera lo que más disfrutas! Reduce el dolor en las articulaciones que te fr…" at bounding box center [892, 131] width 297 height 61
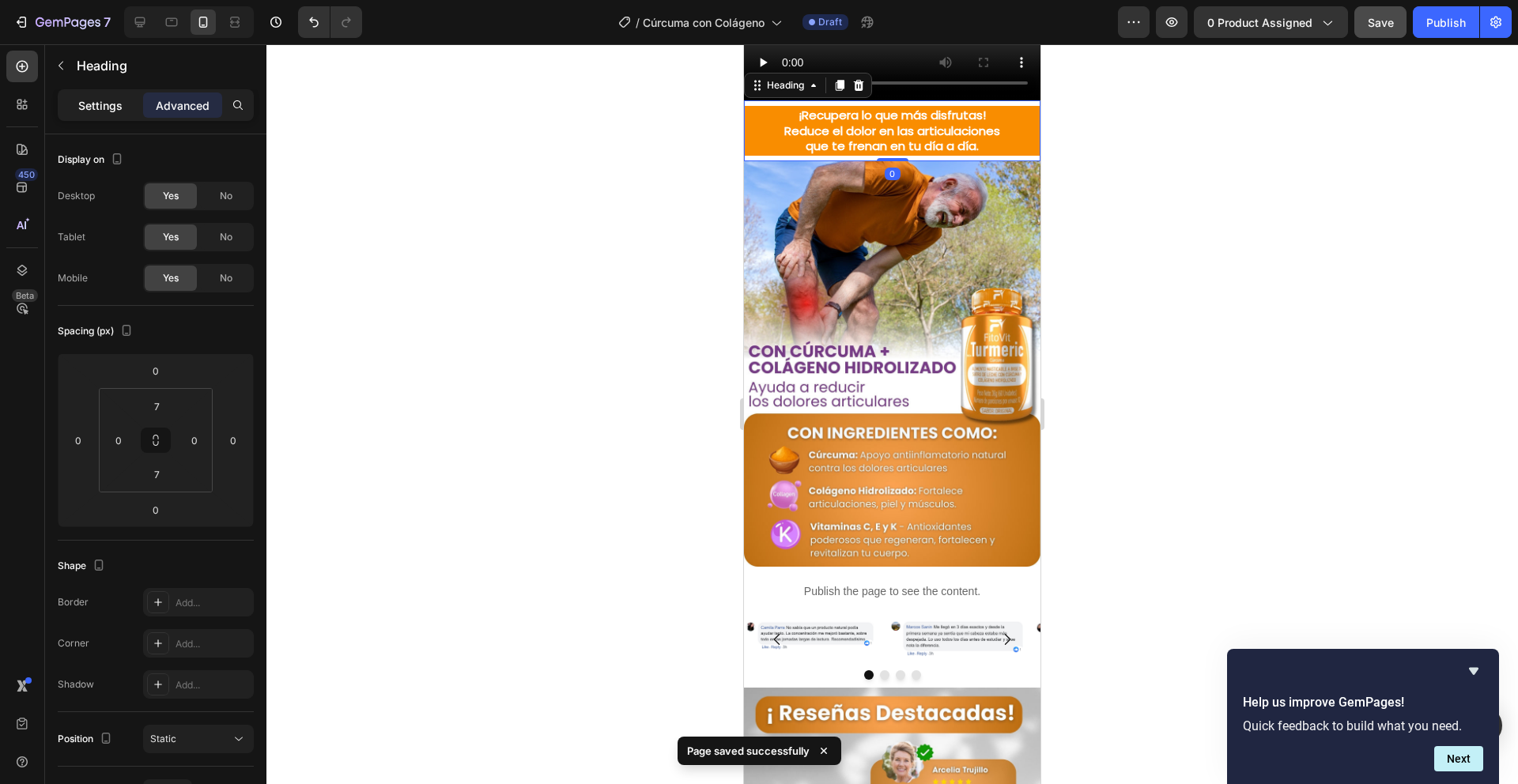
click at [84, 106] on p "Settings" at bounding box center [100, 105] width 44 height 17
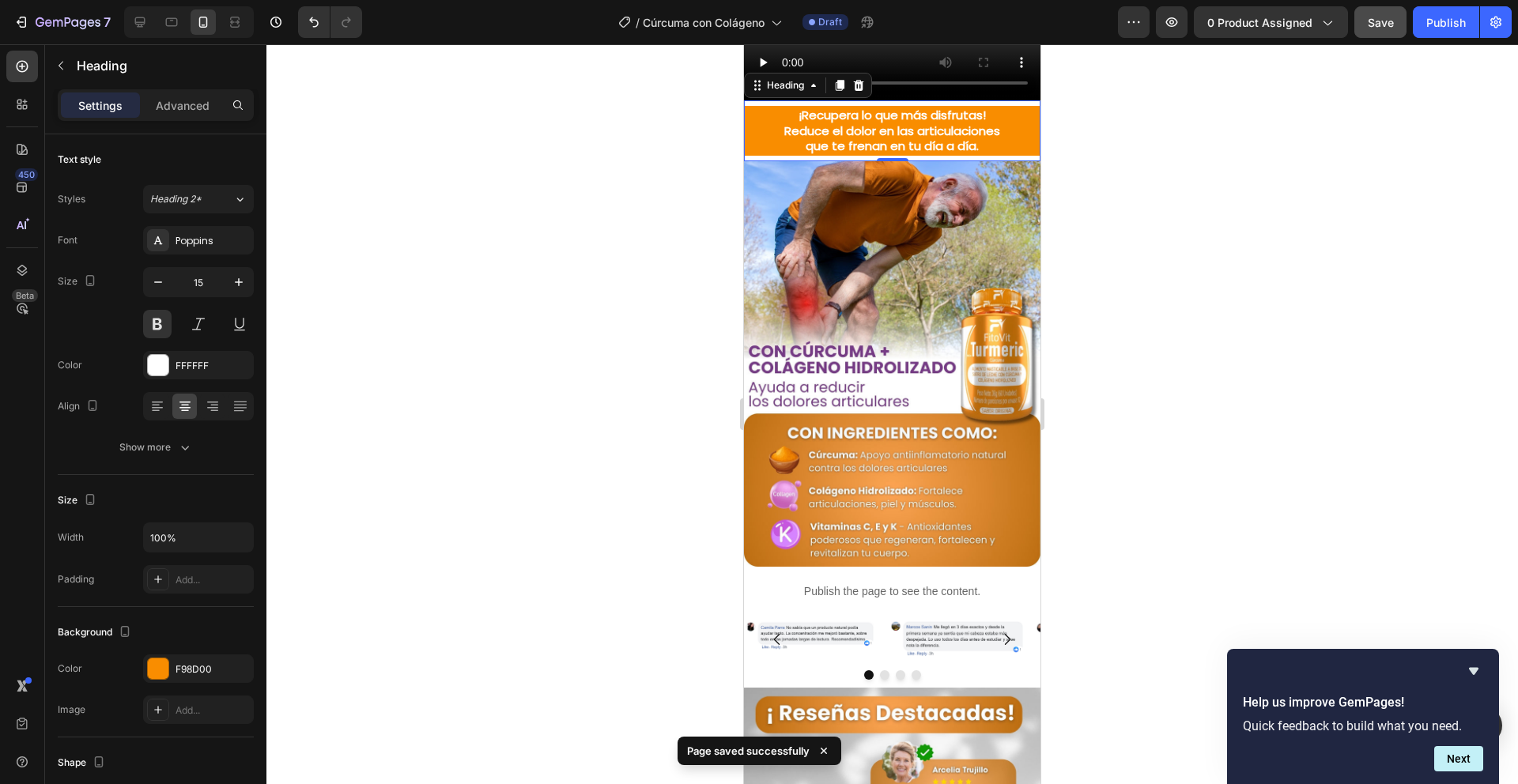
click at [686, 510] on div at bounding box center [892, 414] width 1252 height 740
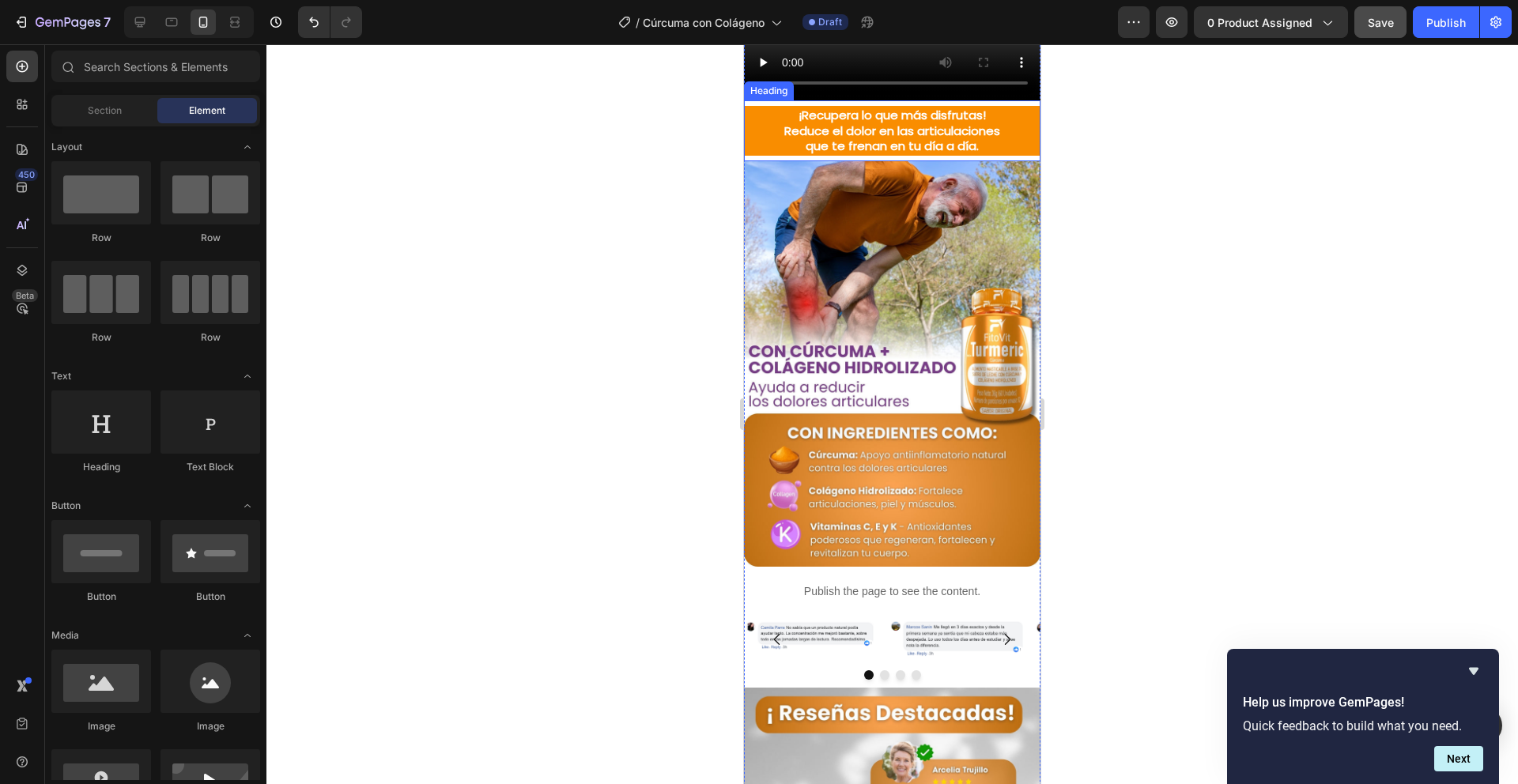
click at [782, 156] on h2 "¡Recupera lo que más disfrutas! Reduce el dolor en las articulaciones que te fr…" at bounding box center [892, 131] width 297 height 50
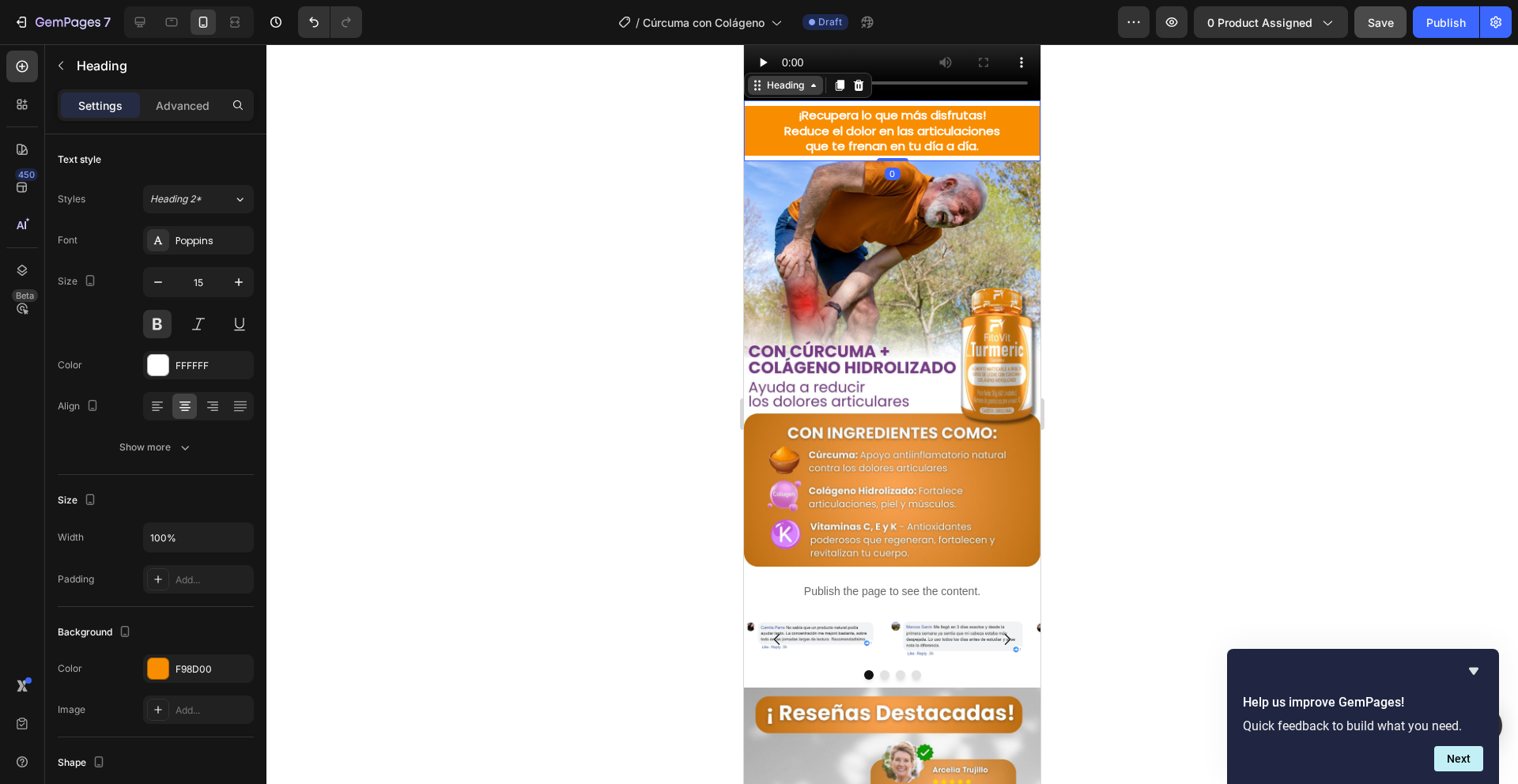
click at [776, 92] on div "Heading" at bounding box center [786, 85] width 43 height 14
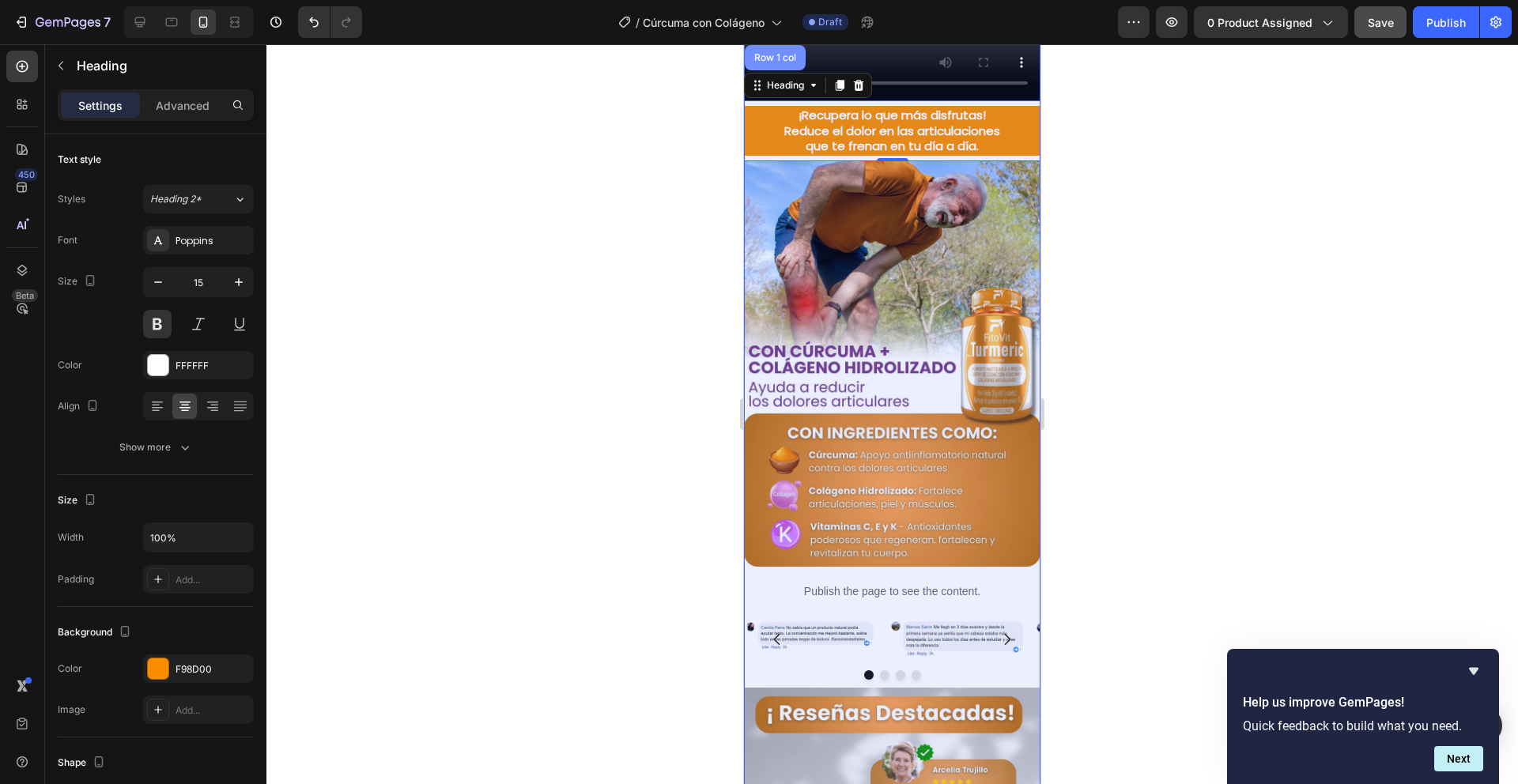
click at [778, 63] on div "Row 1 col" at bounding box center [775, 58] width 48 height 10
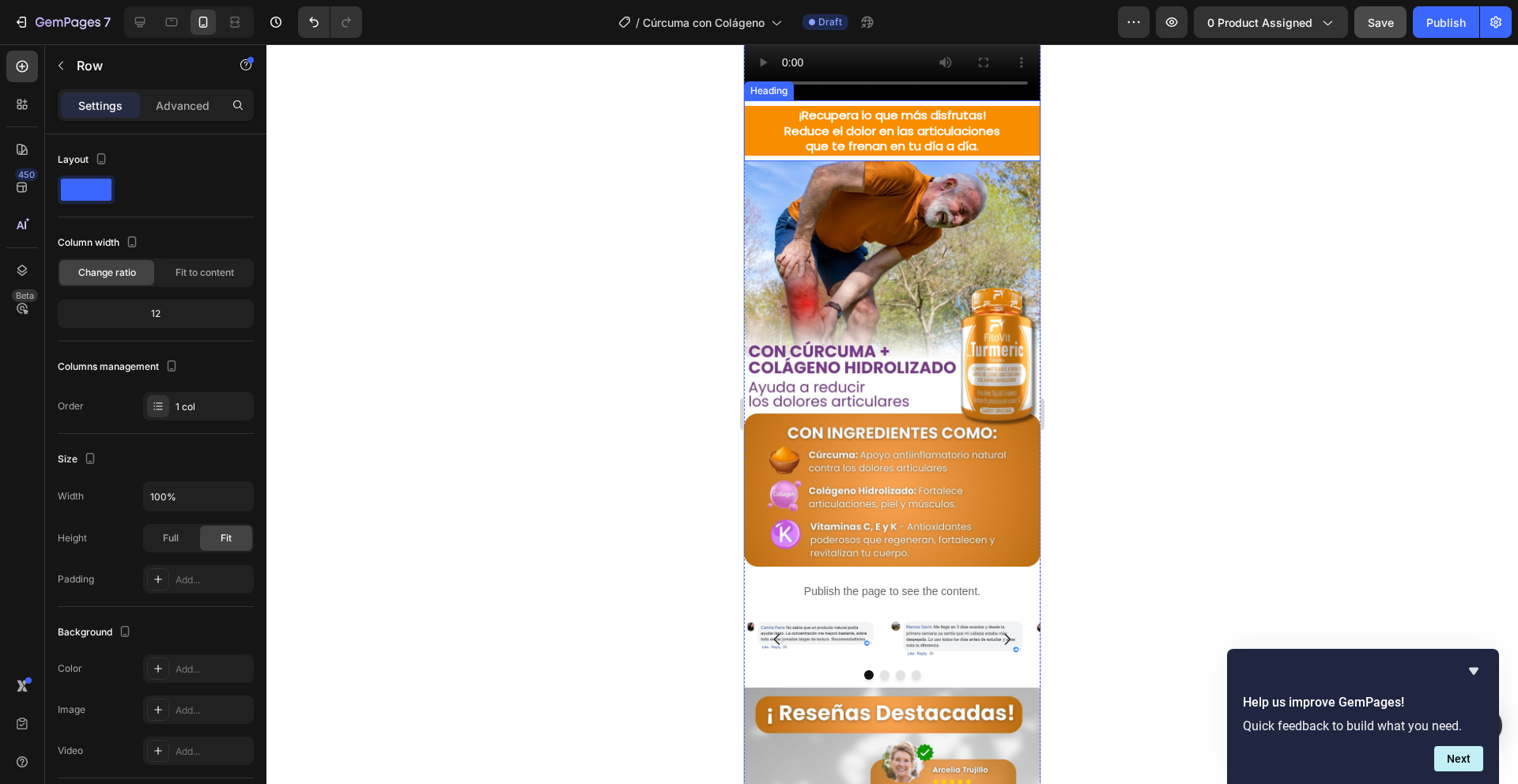
click at [763, 156] on h2 "¡Recupera lo que más disfrutas! Reduce el dolor en las articulaciones que te fr…" at bounding box center [892, 131] width 297 height 50
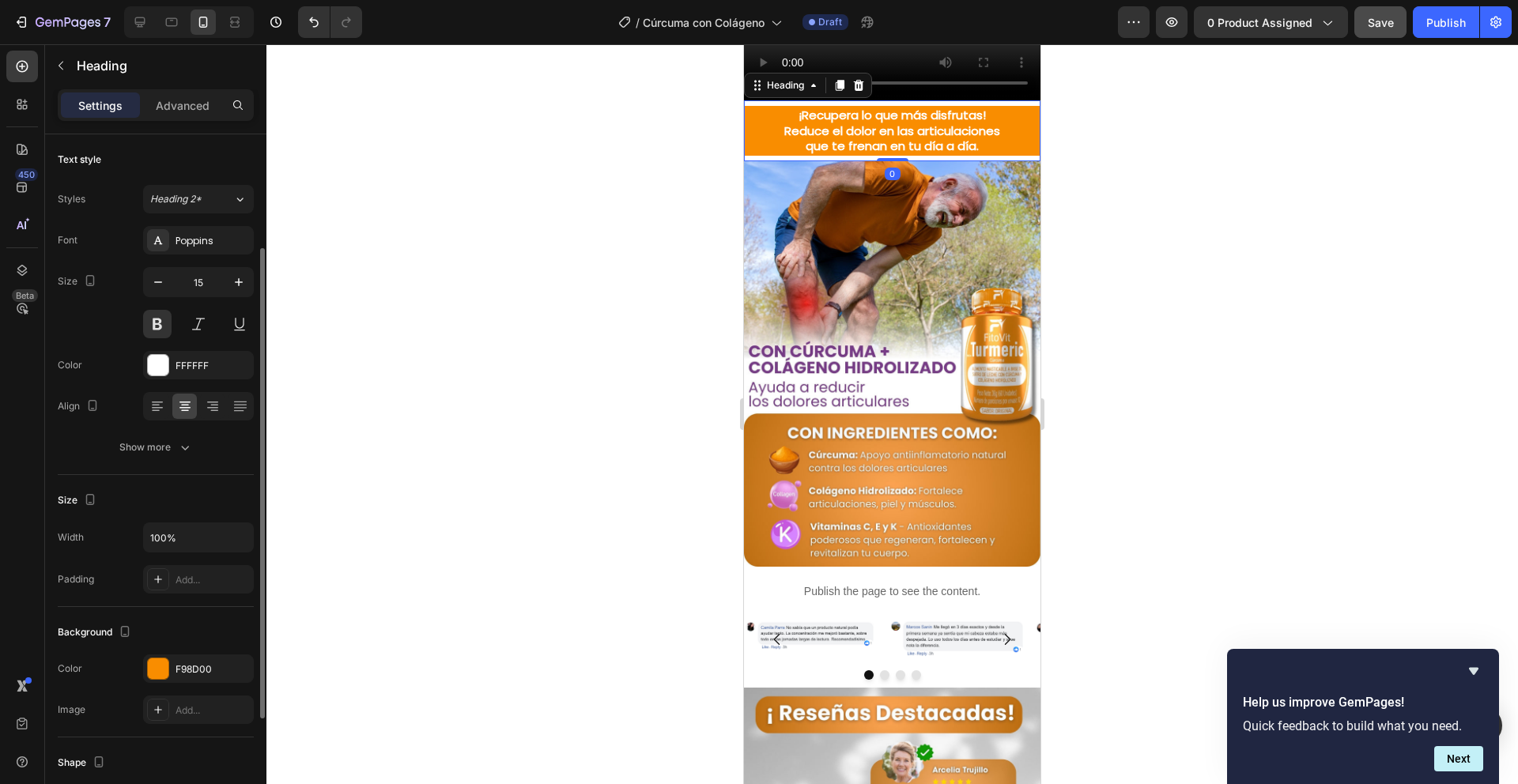
scroll to position [331, 0]
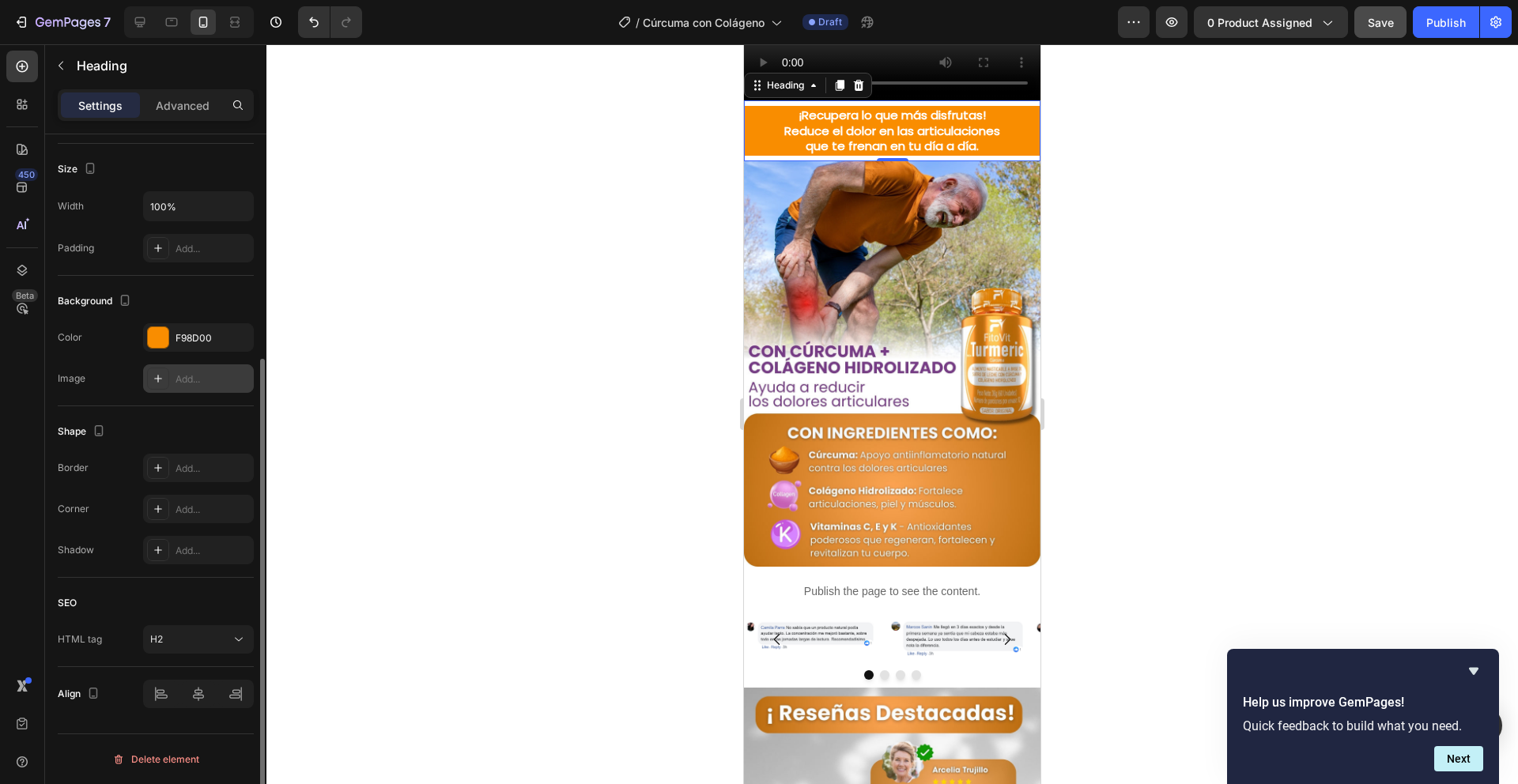
click at [158, 383] on icon at bounding box center [158, 378] width 13 height 13
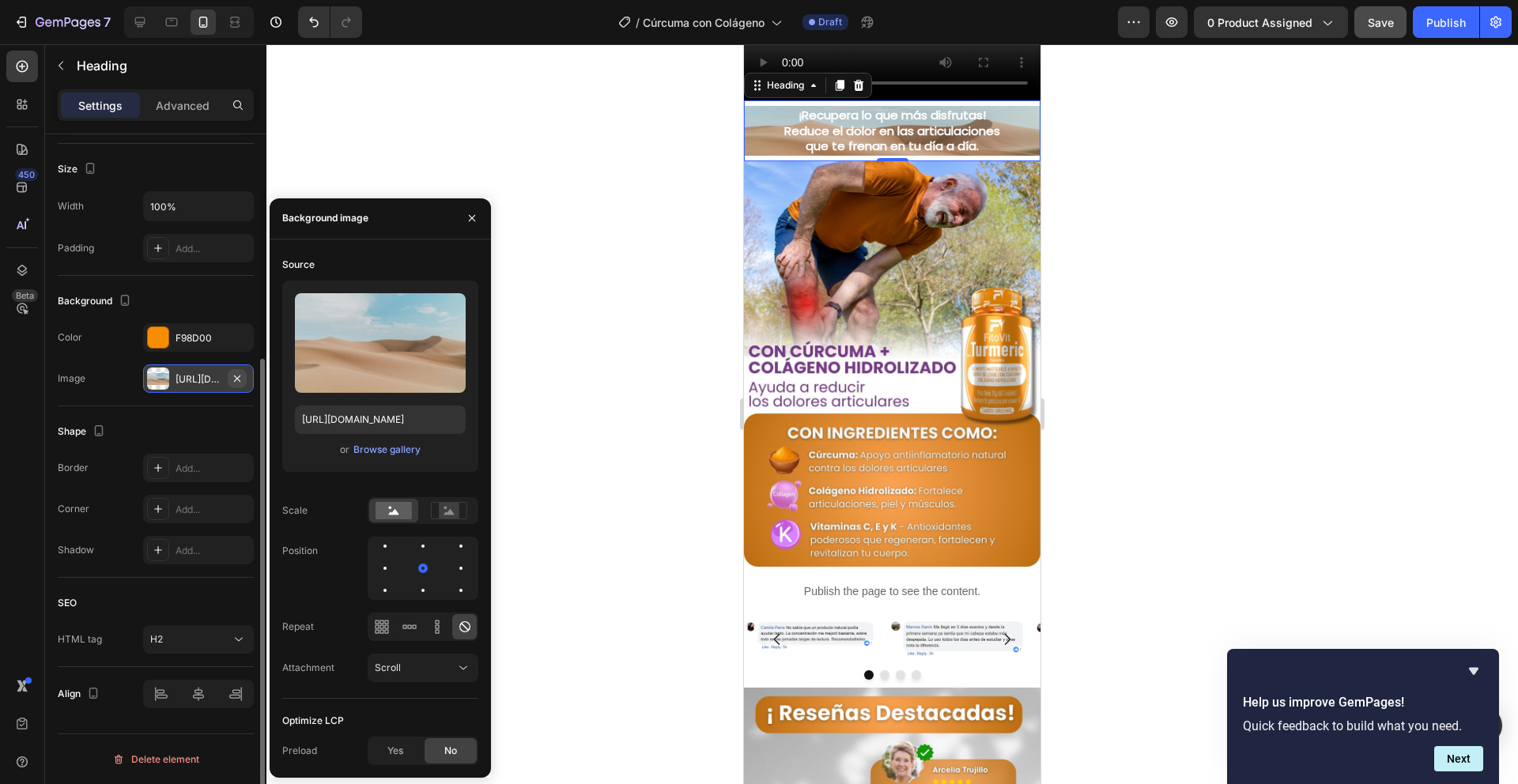
click at [241, 378] on icon "button" at bounding box center [237, 378] width 13 height 13
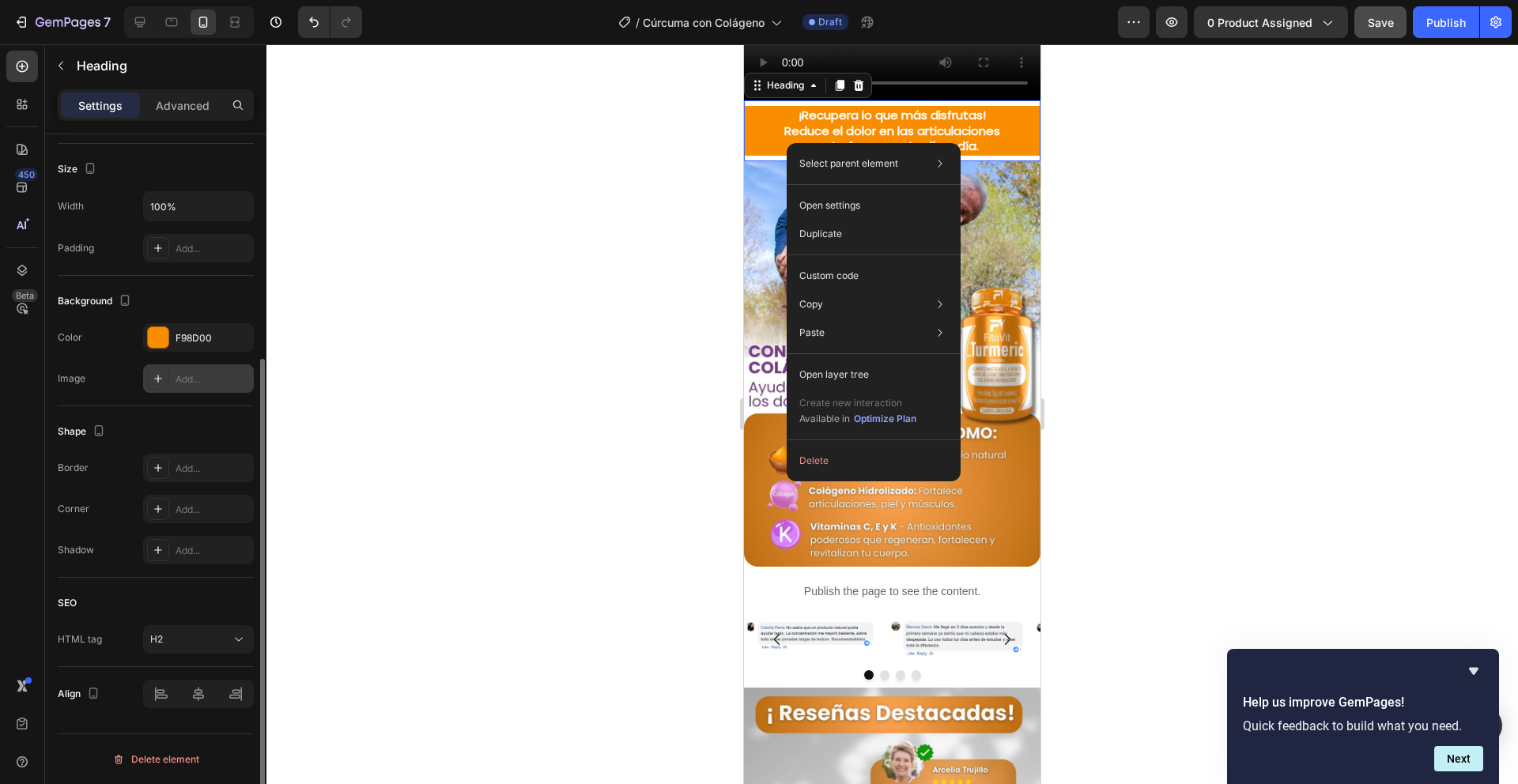
click at [776, 156] on h2 "¡Recupera lo que más disfrutas! Reduce el dolor en las articulaciones que te fr…" at bounding box center [892, 131] width 297 height 50
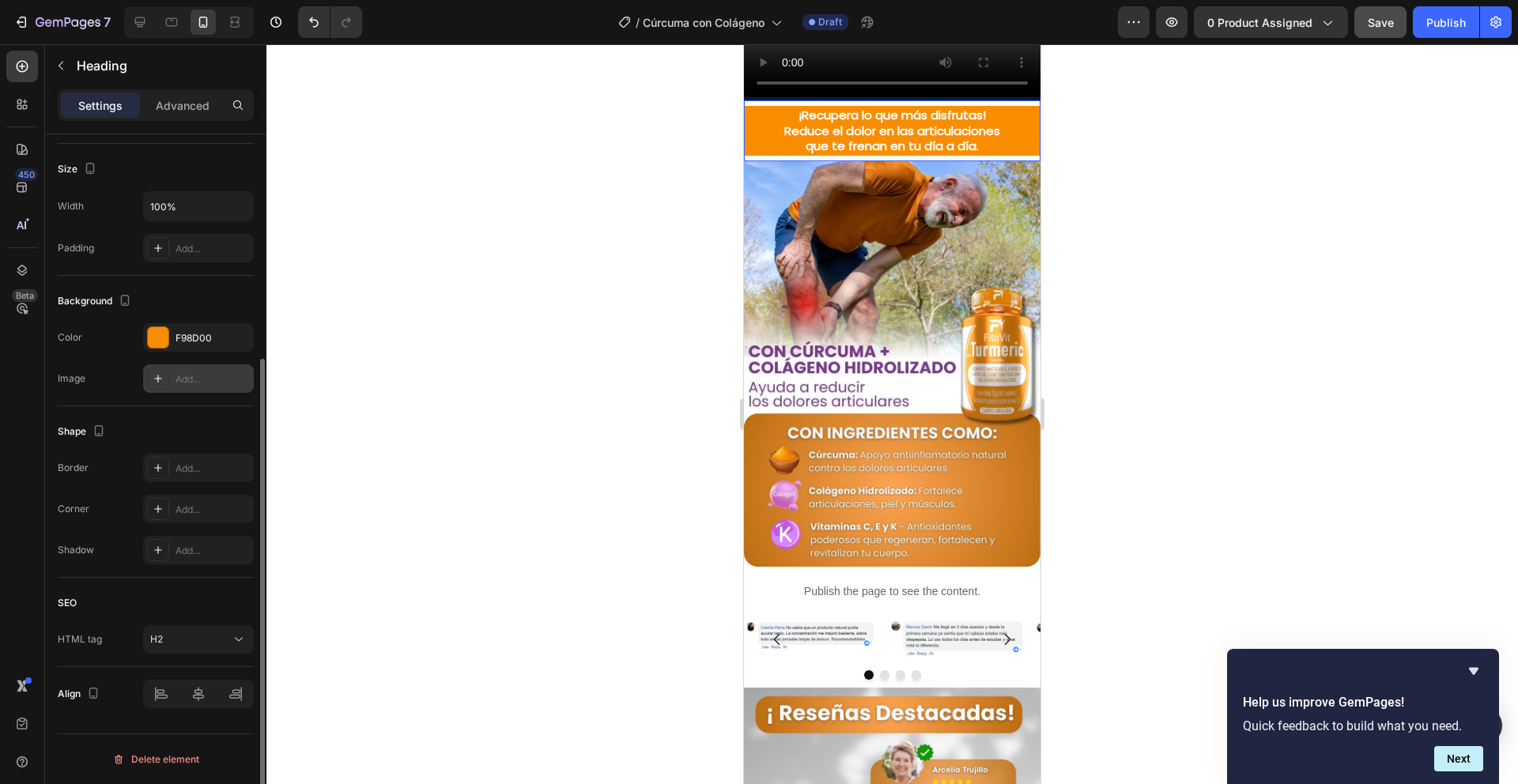
click at [775, 161] on div "¡Recupera lo que más disfrutas! Reduce el dolor en las articulaciones que te fr…" at bounding box center [892, 131] width 297 height 61
click at [847, 154] on p "¡Recupera lo que más disfrutas! Reduce el dolor en las articulaciones que te fr…" at bounding box center [892, 130] width 294 height 46
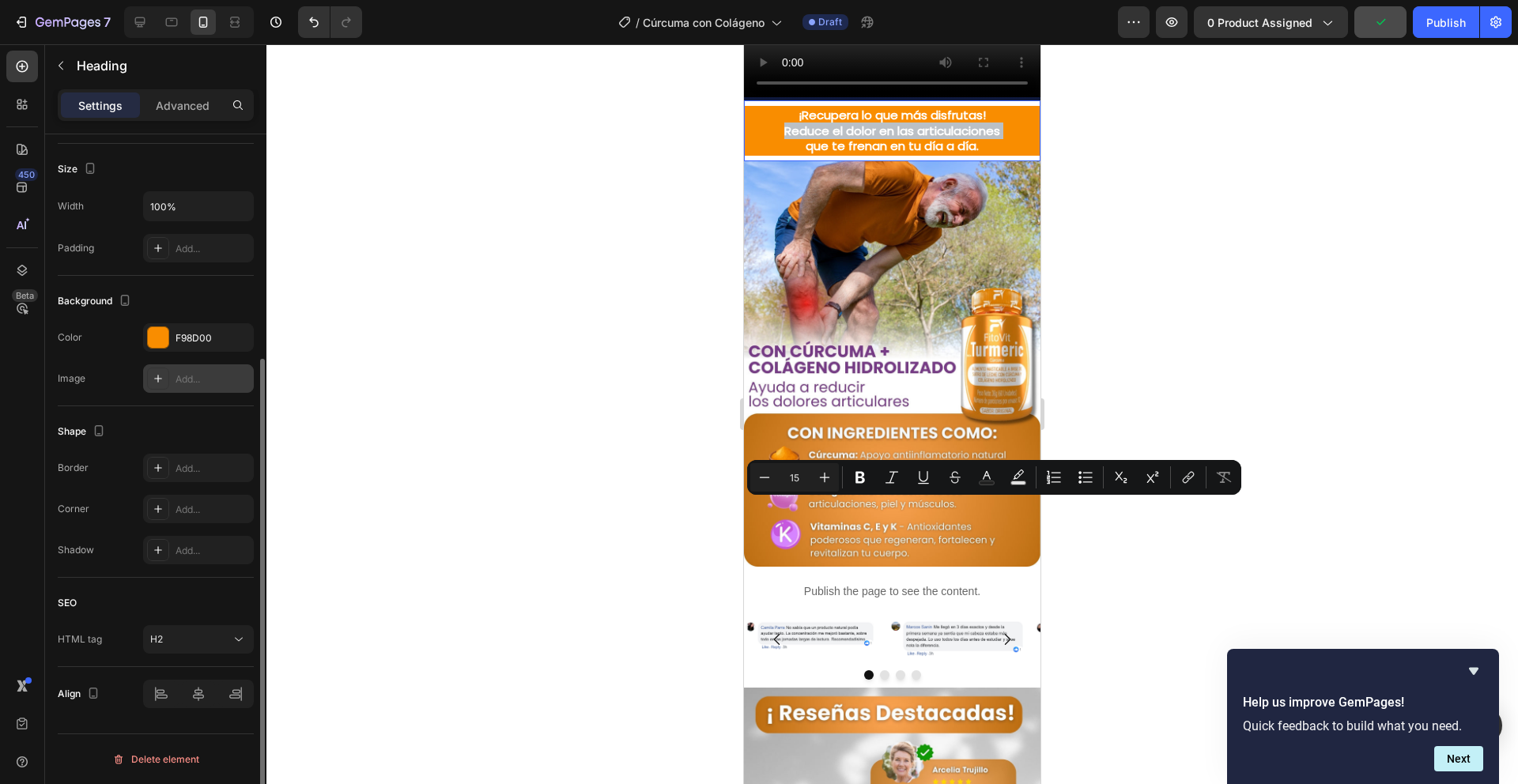
click at [847, 154] on p "¡Recupera lo que más disfrutas! Reduce el dolor en las articulaciones que te fr…" at bounding box center [892, 130] width 294 height 46
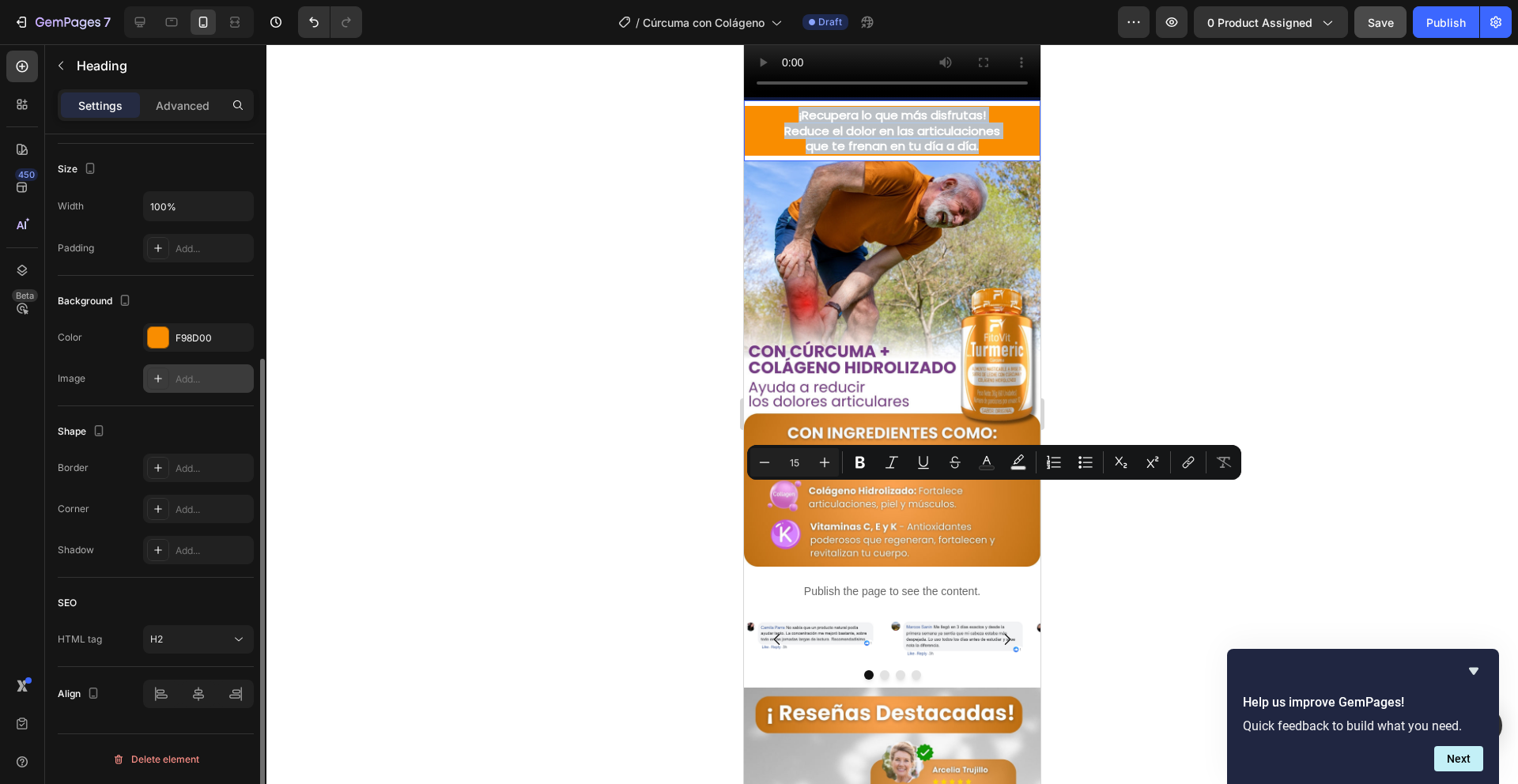
drag, startPoint x: 984, startPoint y: 525, endPoint x: 793, endPoint y: 493, distance: 193.7
click at [793, 154] on p "¡Recupera lo que más disfrutas! Reduce el dolor en las articulaciones que te fr…" at bounding box center [892, 130] width 294 height 46
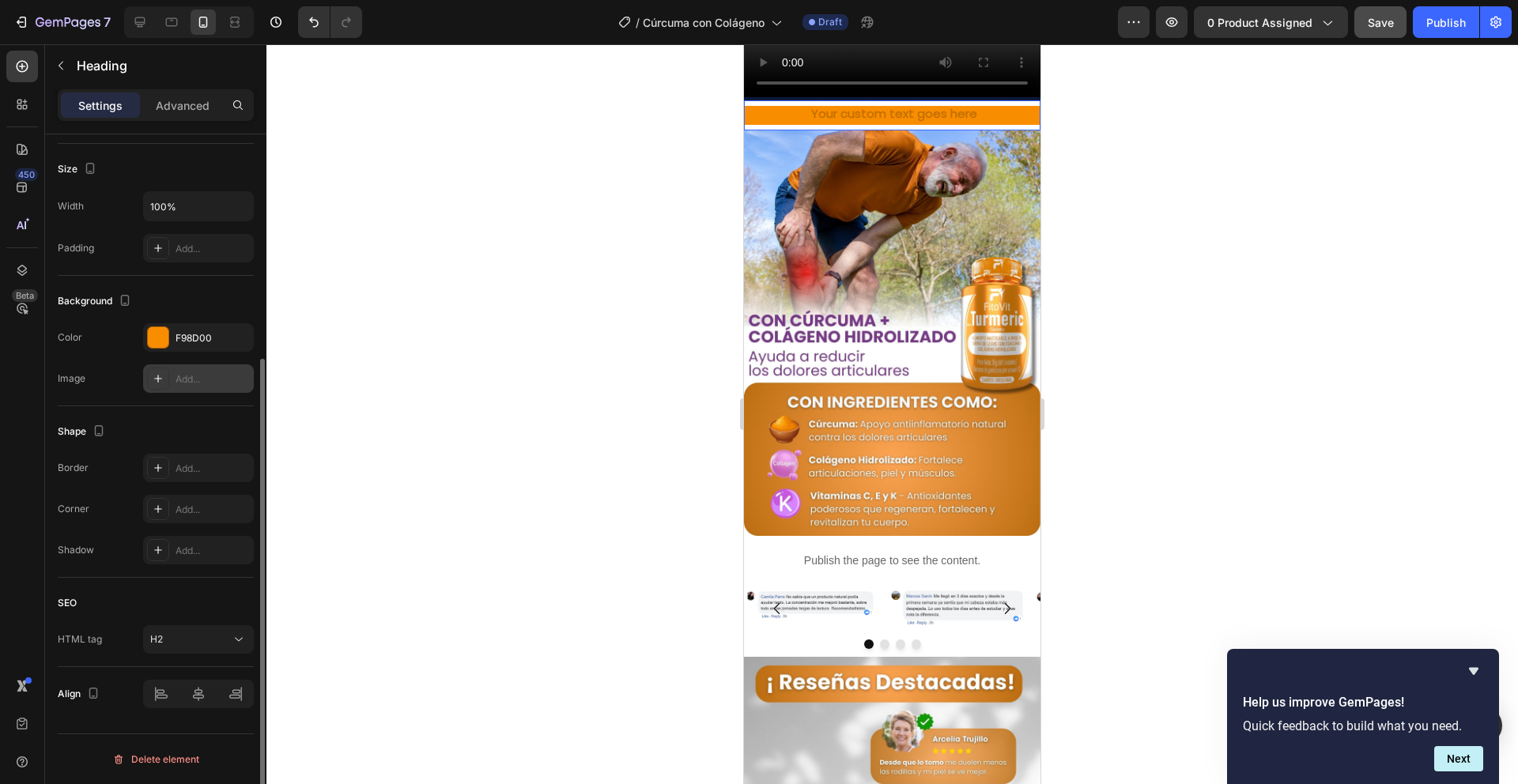
click at [1092, 476] on div at bounding box center [892, 414] width 1252 height 740
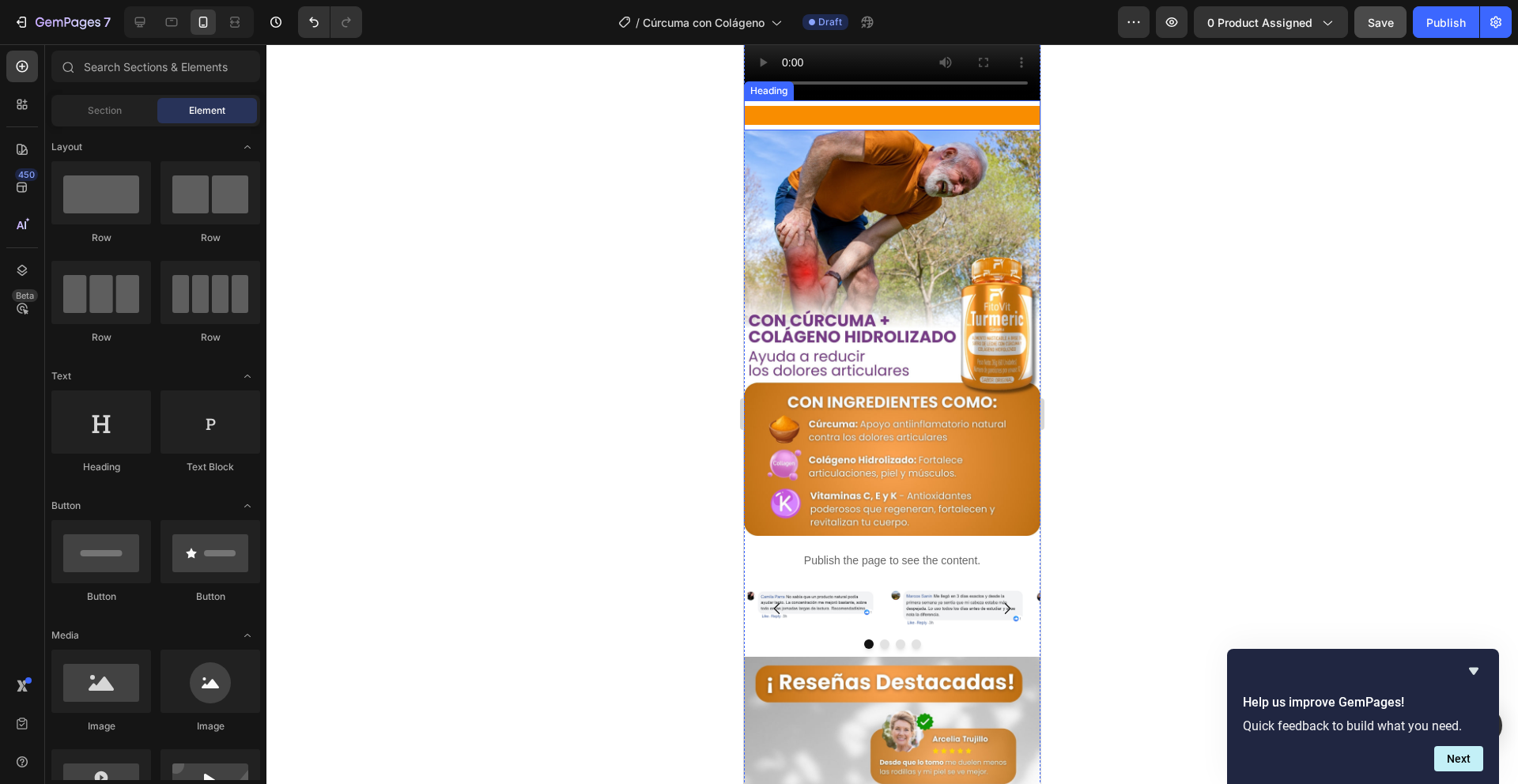
click at [954, 124] on p "Rich Text Editor. Editing area: main" at bounding box center [892, 115] width 294 height 16
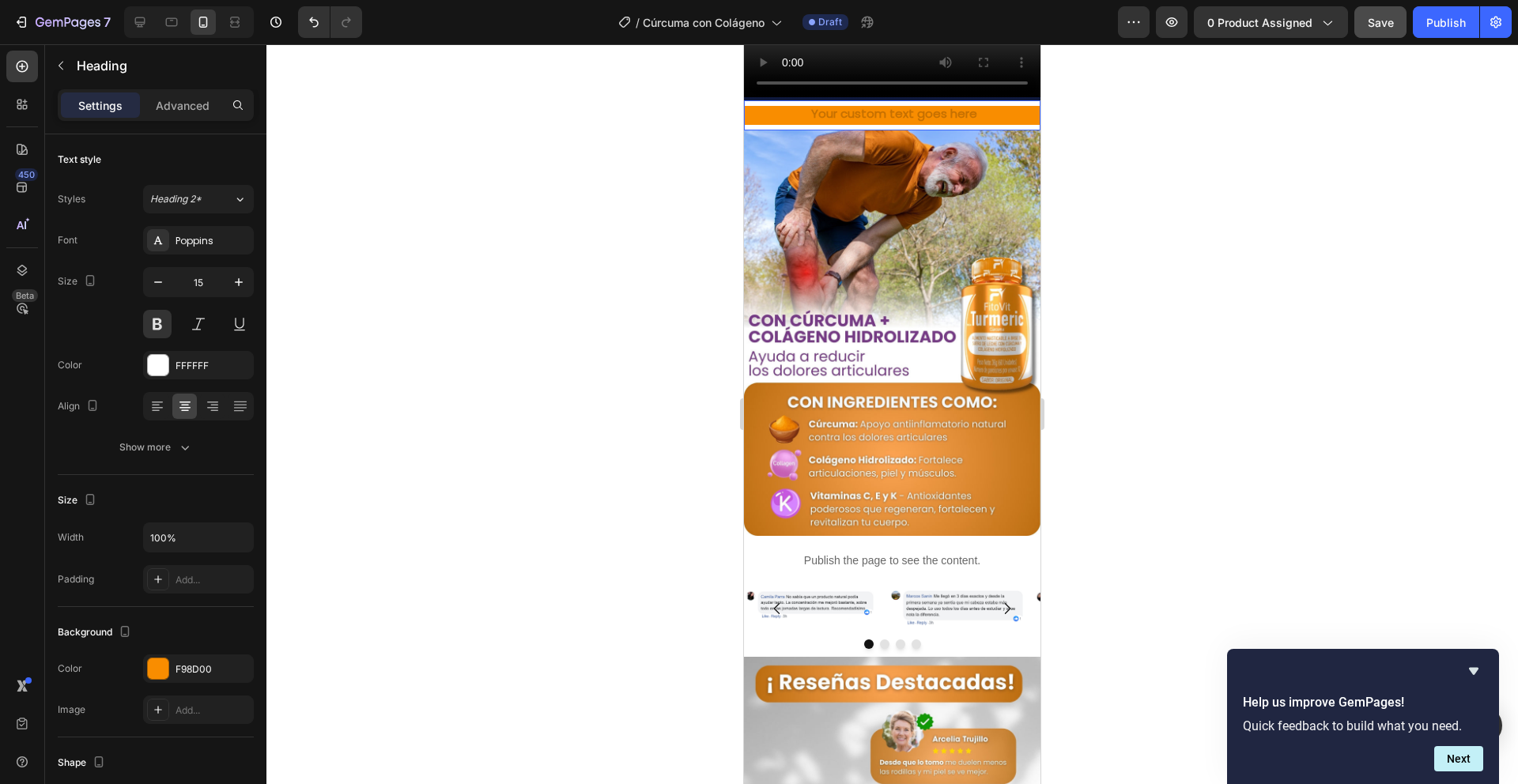
click at [1079, 514] on div at bounding box center [892, 414] width 1252 height 740
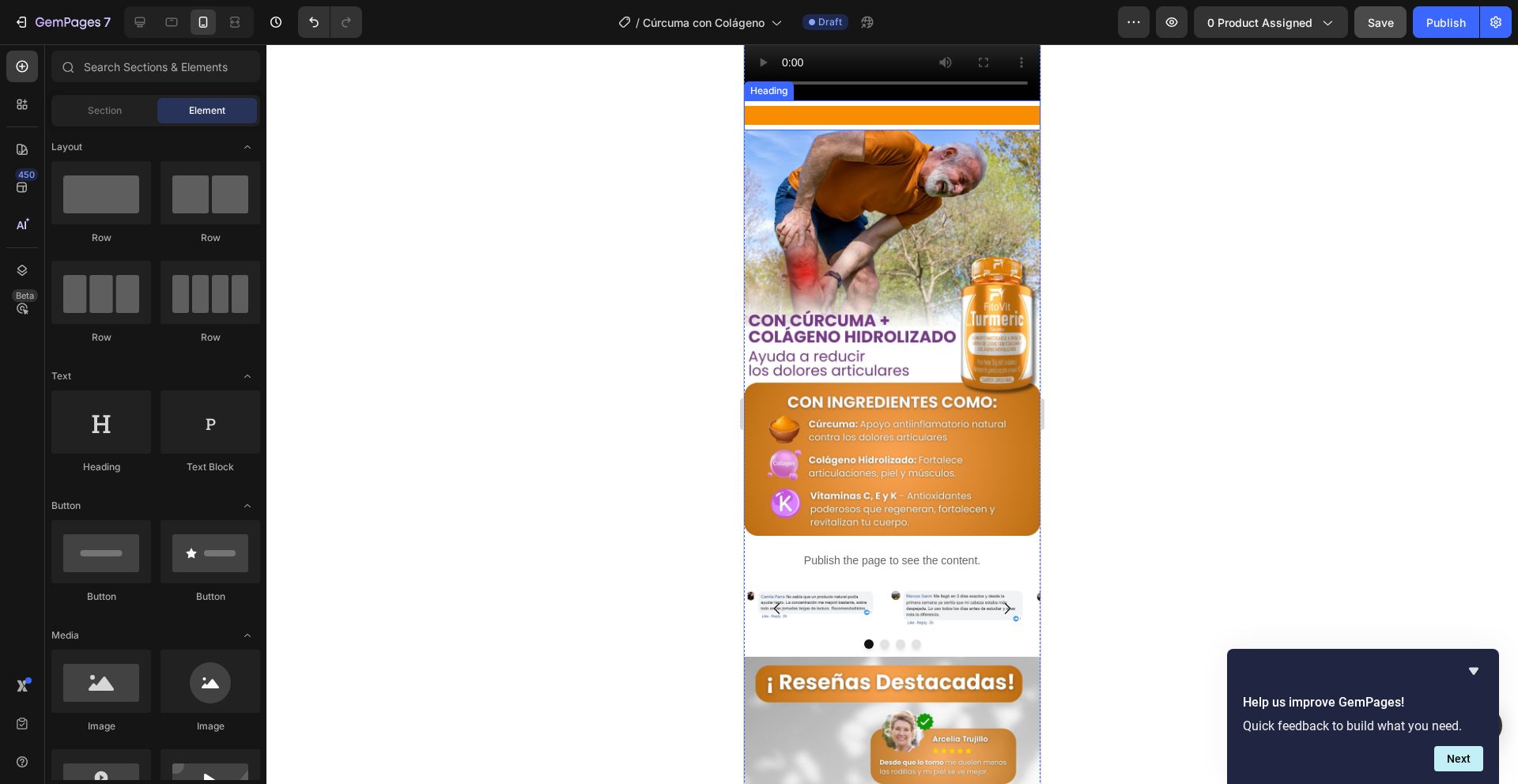
click at [926, 124] on p "Rich Text Editor. Editing area: main" at bounding box center [892, 115] width 294 height 16
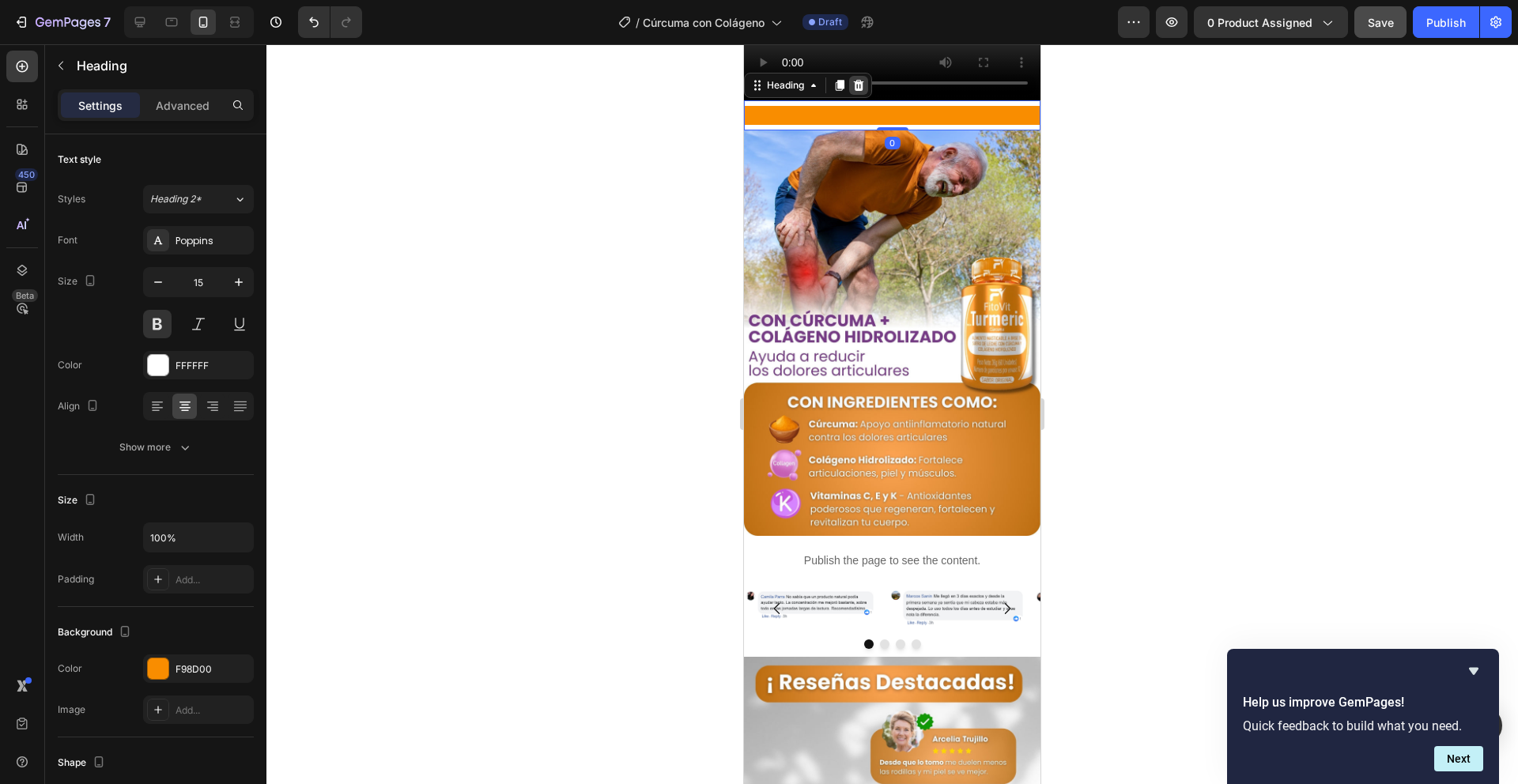
click at [861, 95] on div at bounding box center [858, 84] width 19 height 19
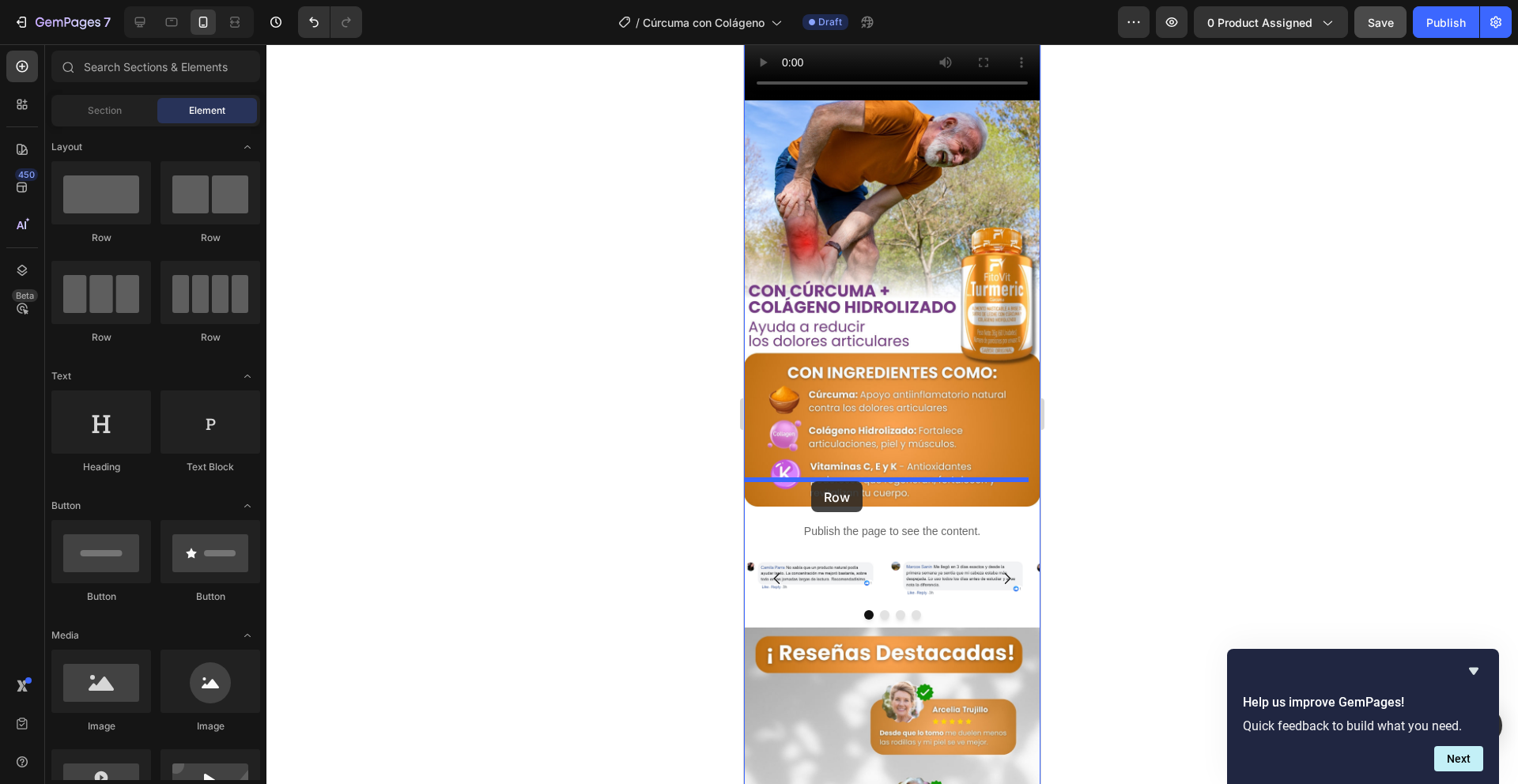
drag, startPoint x: 828, startPoint y: 233, endPoint x: 812, endPoint y: 481, distance: 248.5
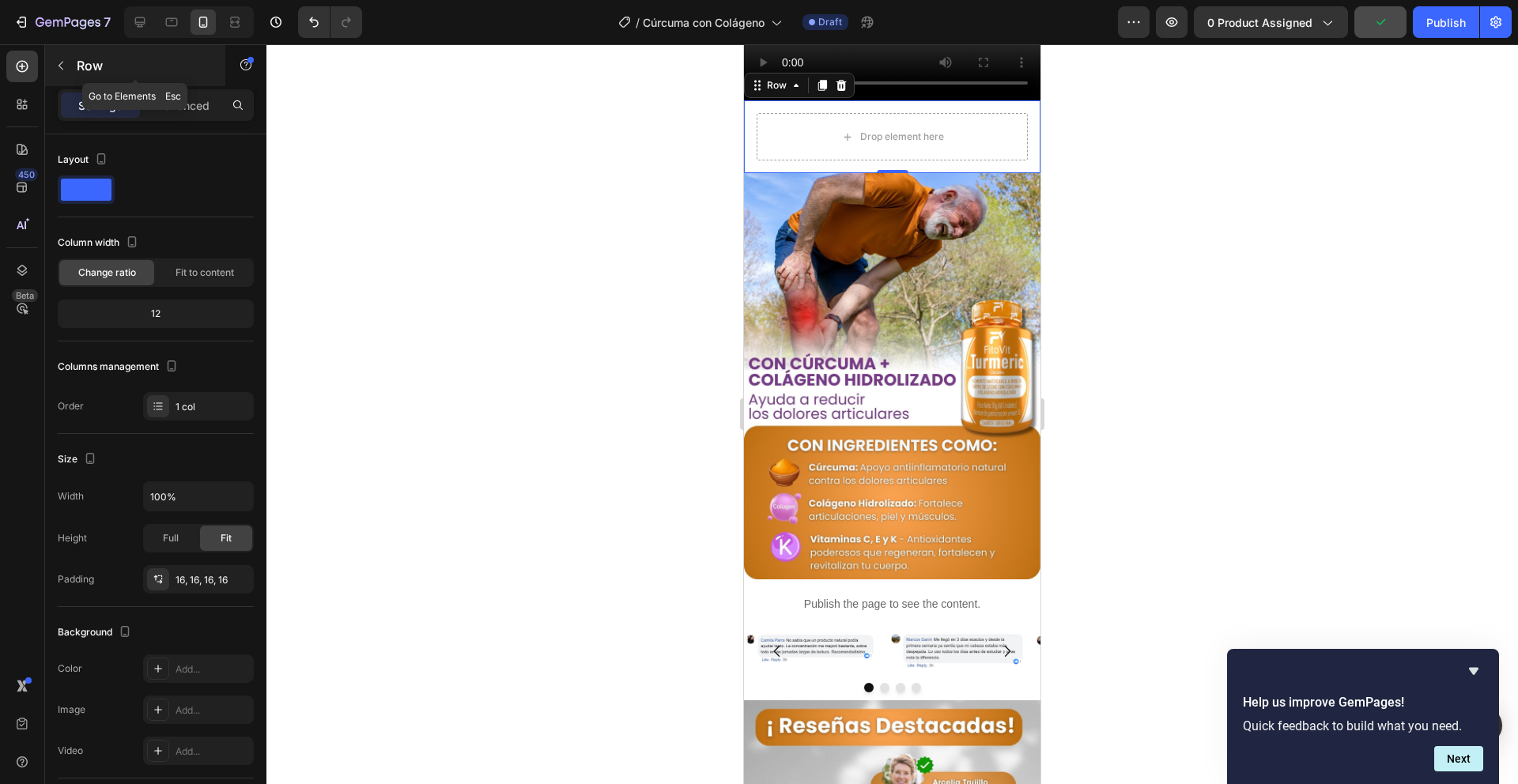
click at [64, 75] on button "button" at bounding box center [61, 66] width 26 height 26
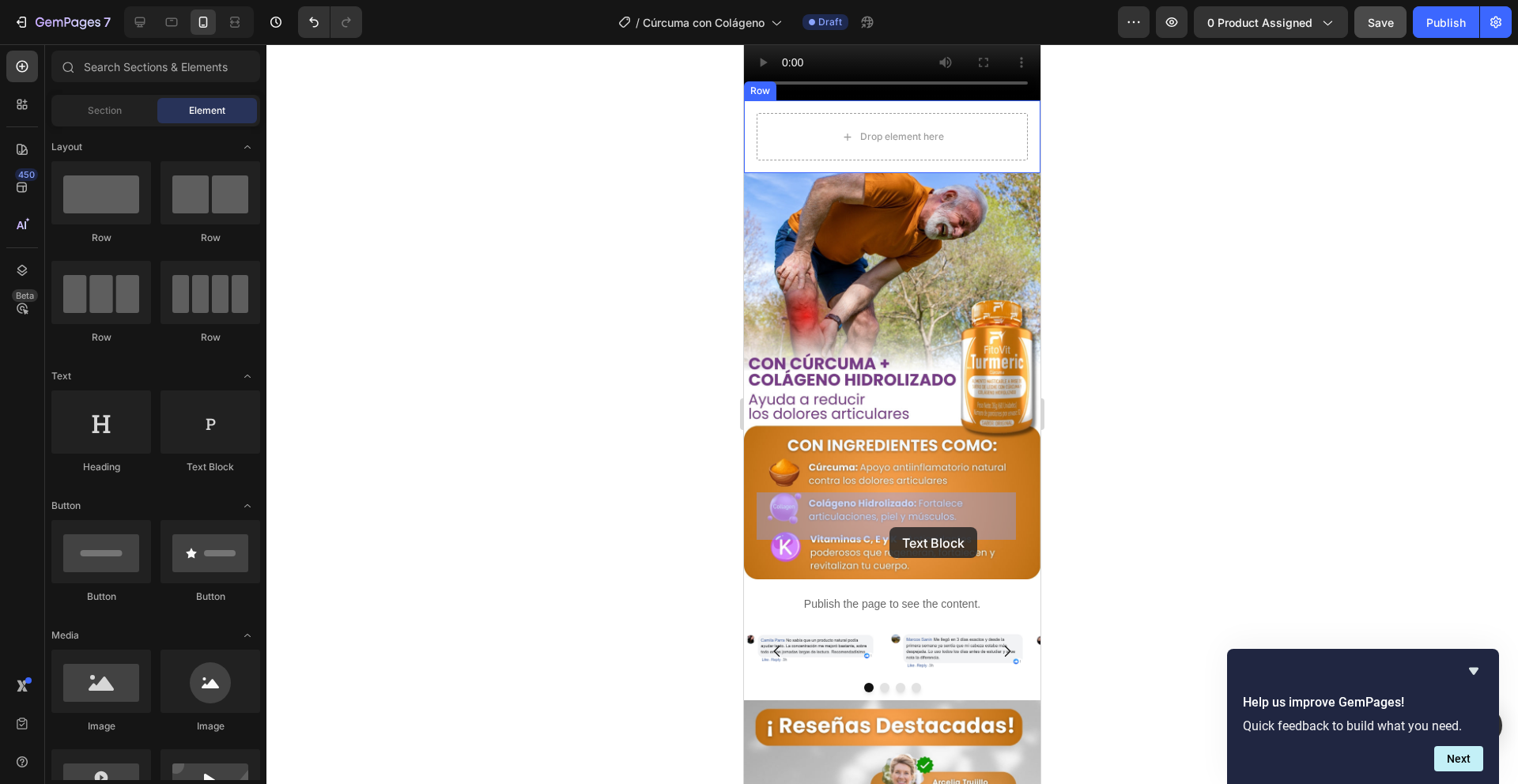
drag, startPoint x: 945, startPoint y: 477, endPoint x: 889, endPoint y: 528, distance: 75.7
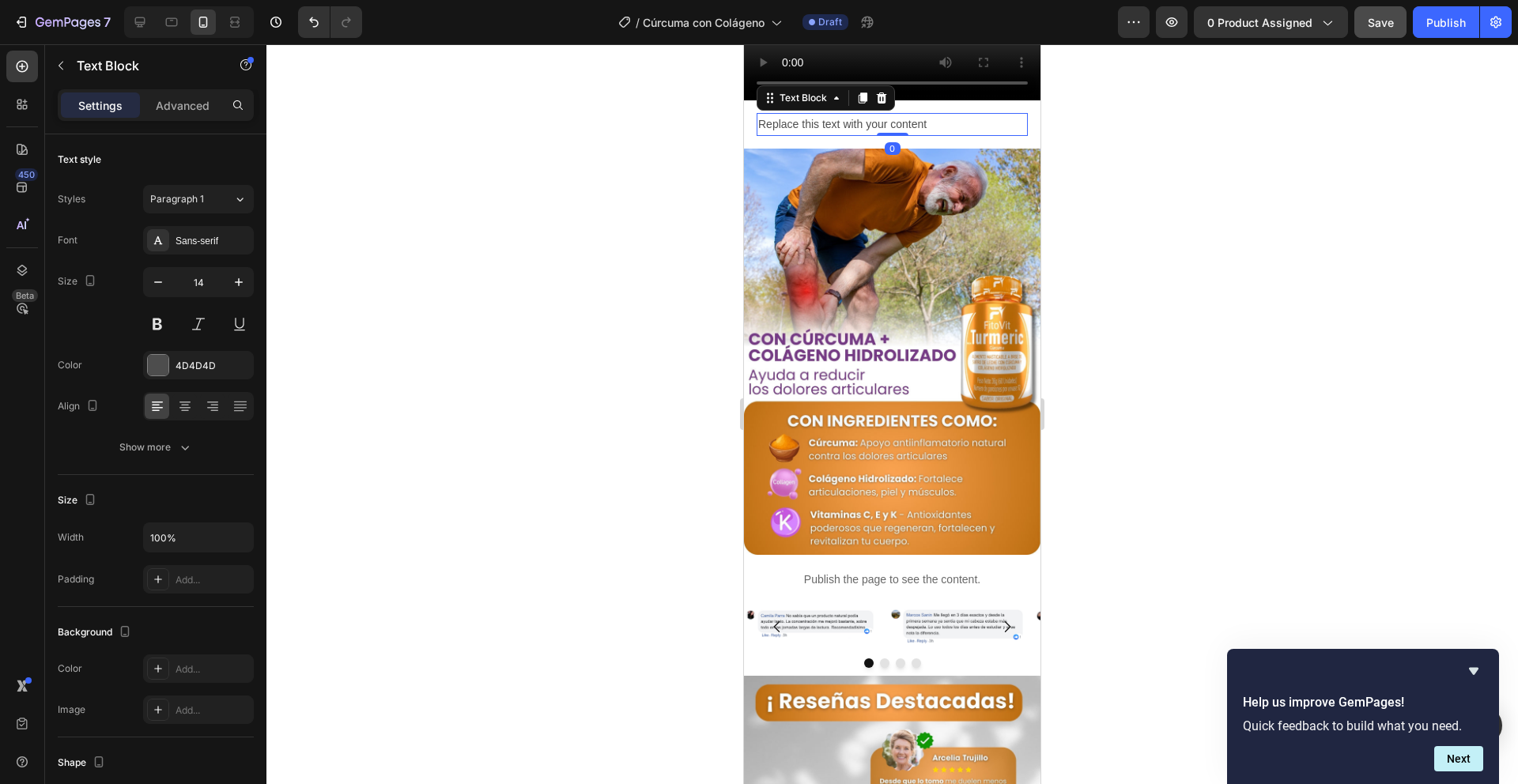
click at [870, 136] on div "Replace this text with your content" at bounding box center [892, 124] width 271 height 23
click at [870, 135] on p "Replace this text with your content" at bounding box center [892, 125] width 268 height 20
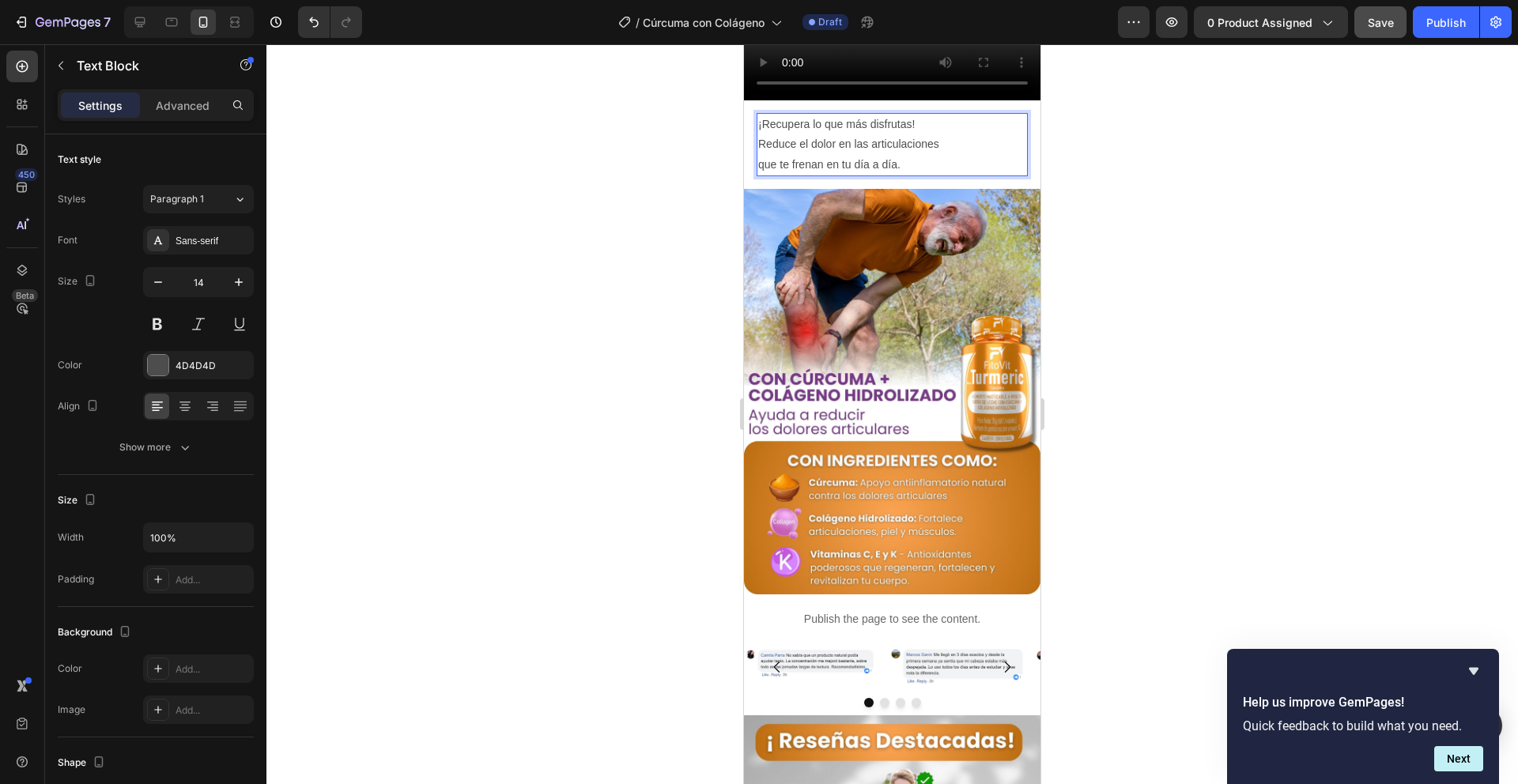
click at [922, 175] on p "¡Recupera lo que más disfrutas! Reduce el dolor en las articulaciones que te fr…" at bounding box center [892, 144] width 268 height 60
click at [910, 175] on p "¡Recupera lo que más disfrutas! Reduce el dolor en las articulaciones que te fr…" at bounding box center [892, 144] width 268 height 60
click at [908, 175] on p "¡Recupera lo que más disfrutas! Reduce el dolor en las articulaciones que te fr…" at bounding box center [892, 144] width 268 height 60
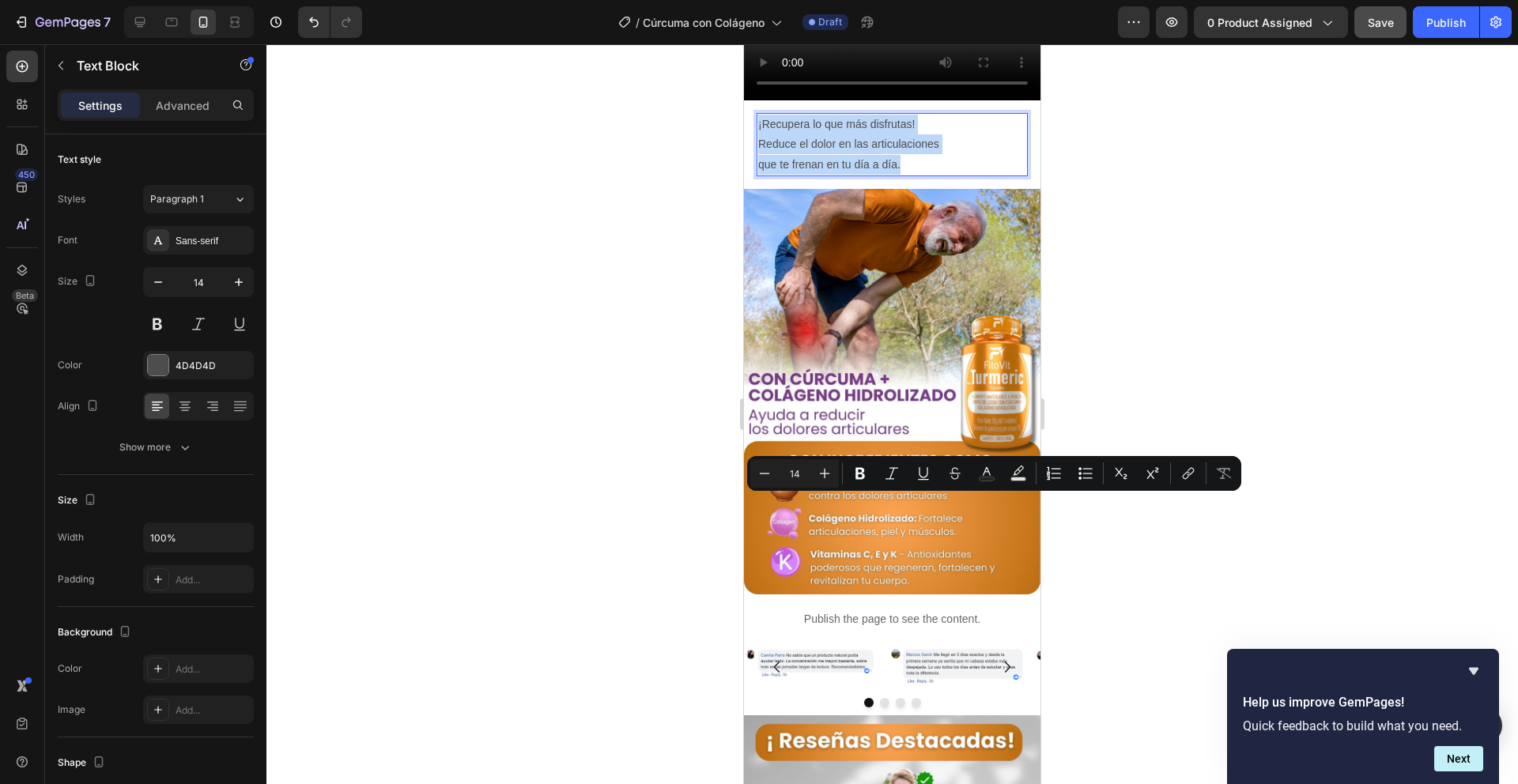
drag, startPoint x: 908, startPoint y: 541, endPoint x: 724, endPoint y: 484, distance: 192.6
click at [873, 474] on button "Bold" at bounding box center [860, 474] width 28 height 28
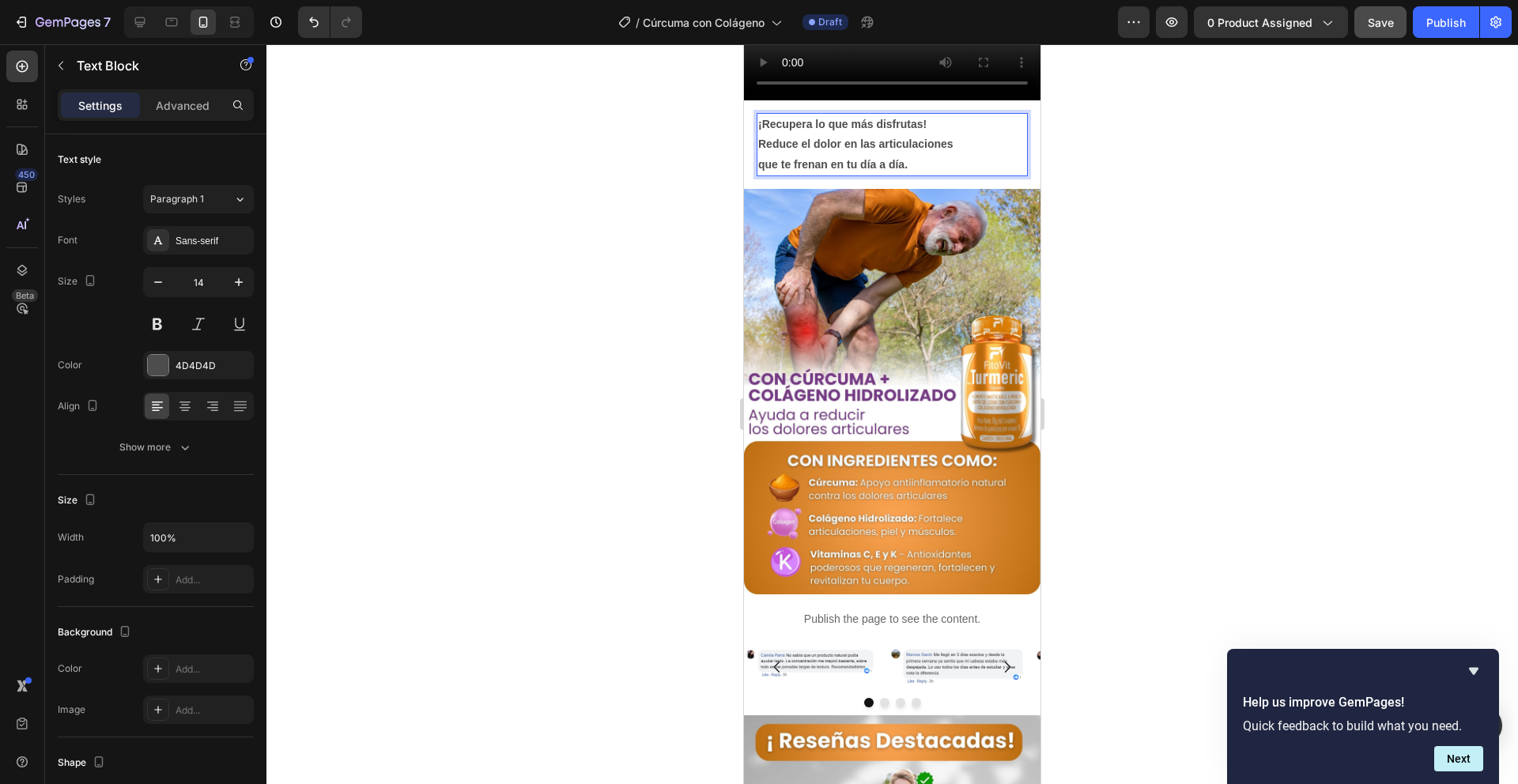
click at [930, 150] on strong "Reduce el dolor en las articulaciones" at bounding box center [856, 143] width 196 height 13
click at [928, 175] on p "¡Recupera lo que más disfrutas! Reduce el dolor en las articulaciones que te fr…" at bounding box center [892, 144] width 268 height 60
drag, startPoint x: 923, startPoint y: 542, endPoint x: 1286, endPoint y: 490, distance: 366.7
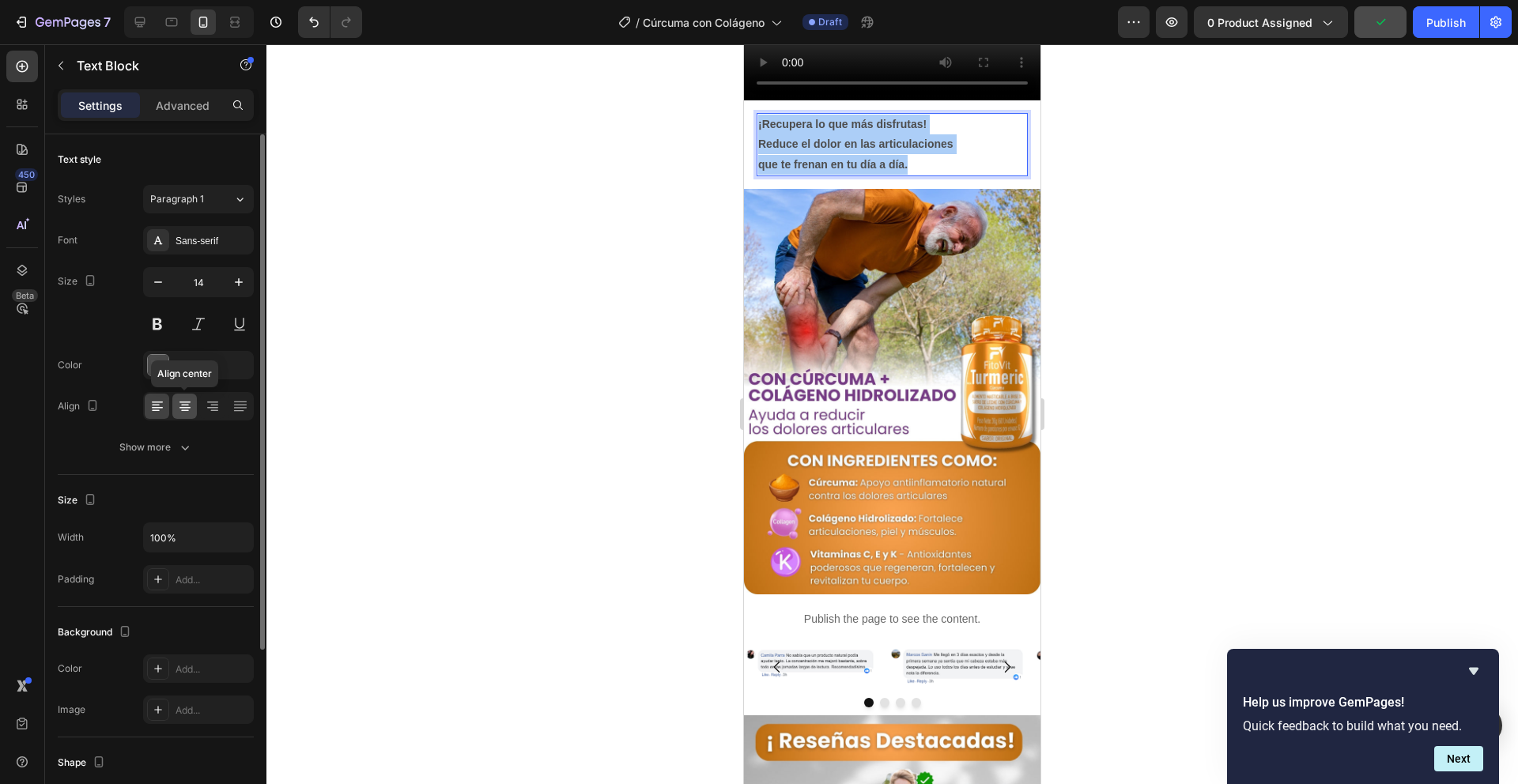
click at [177, 403] on icon at bounding box center [185, 407] width 16 height 16
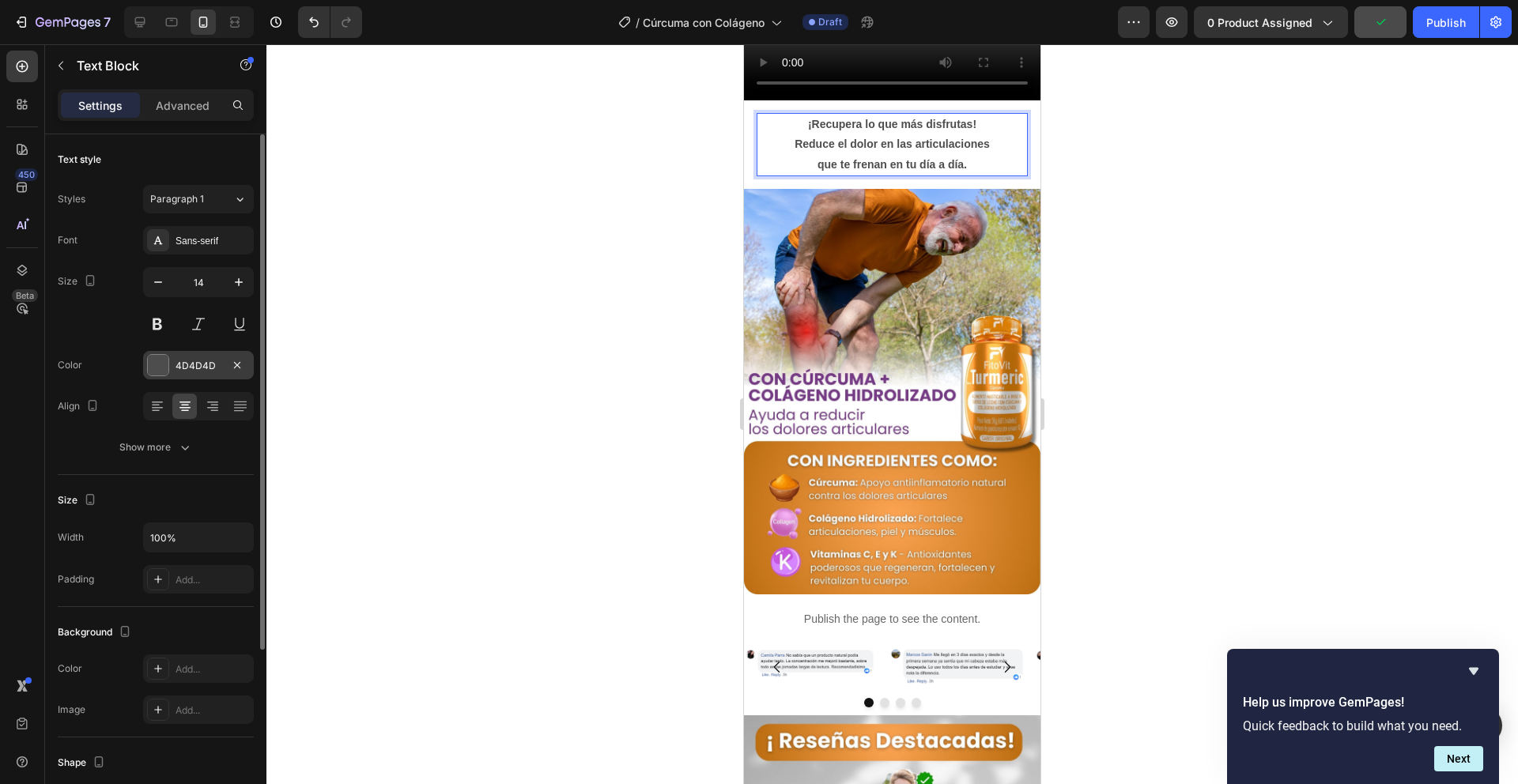
click at [155, 364] on div at bounding box center [158, 364] width 21 height 21
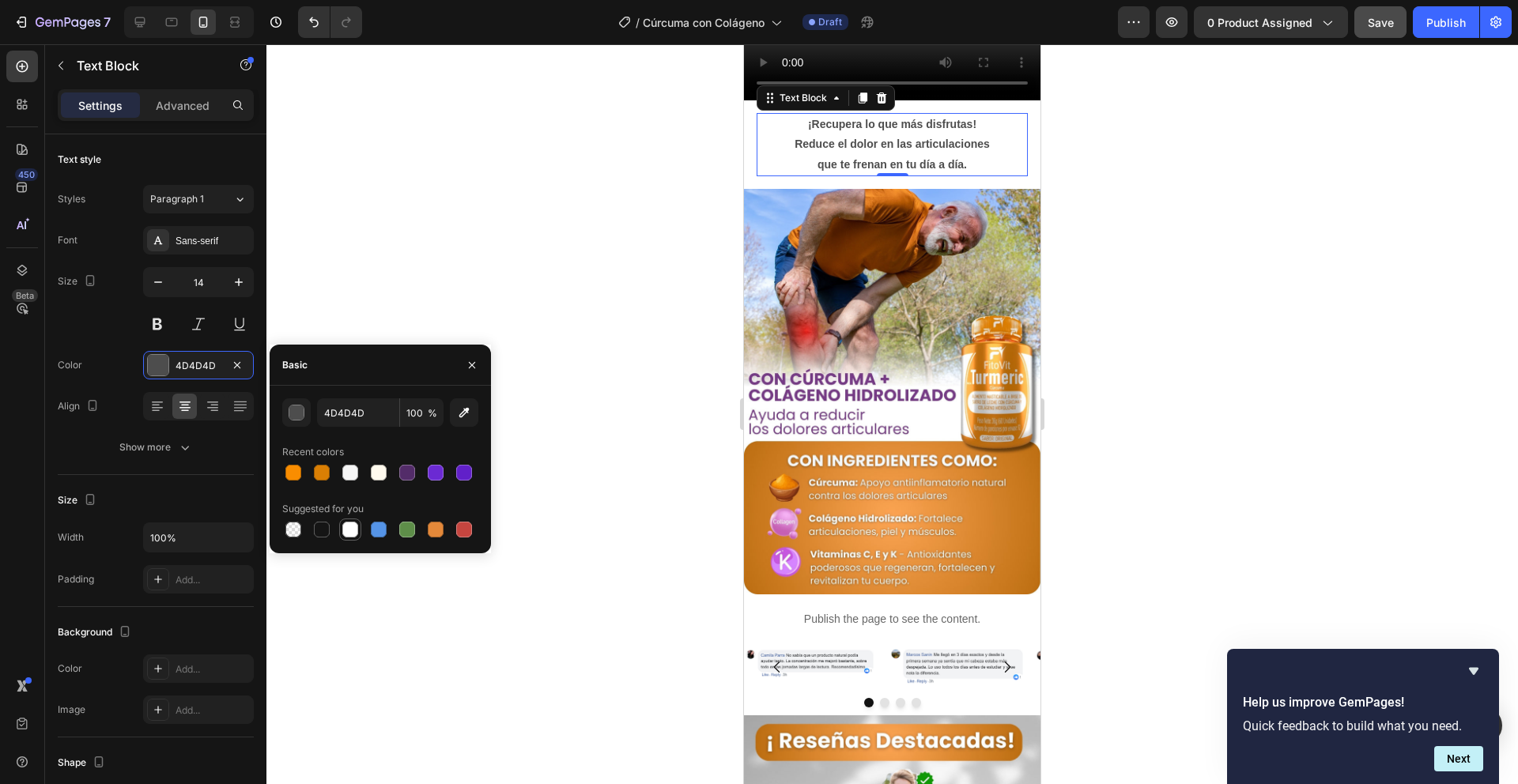
click at [351, 528] on div at bounding box center [351, 530] width 16 height 16
type input "FFFFFF"
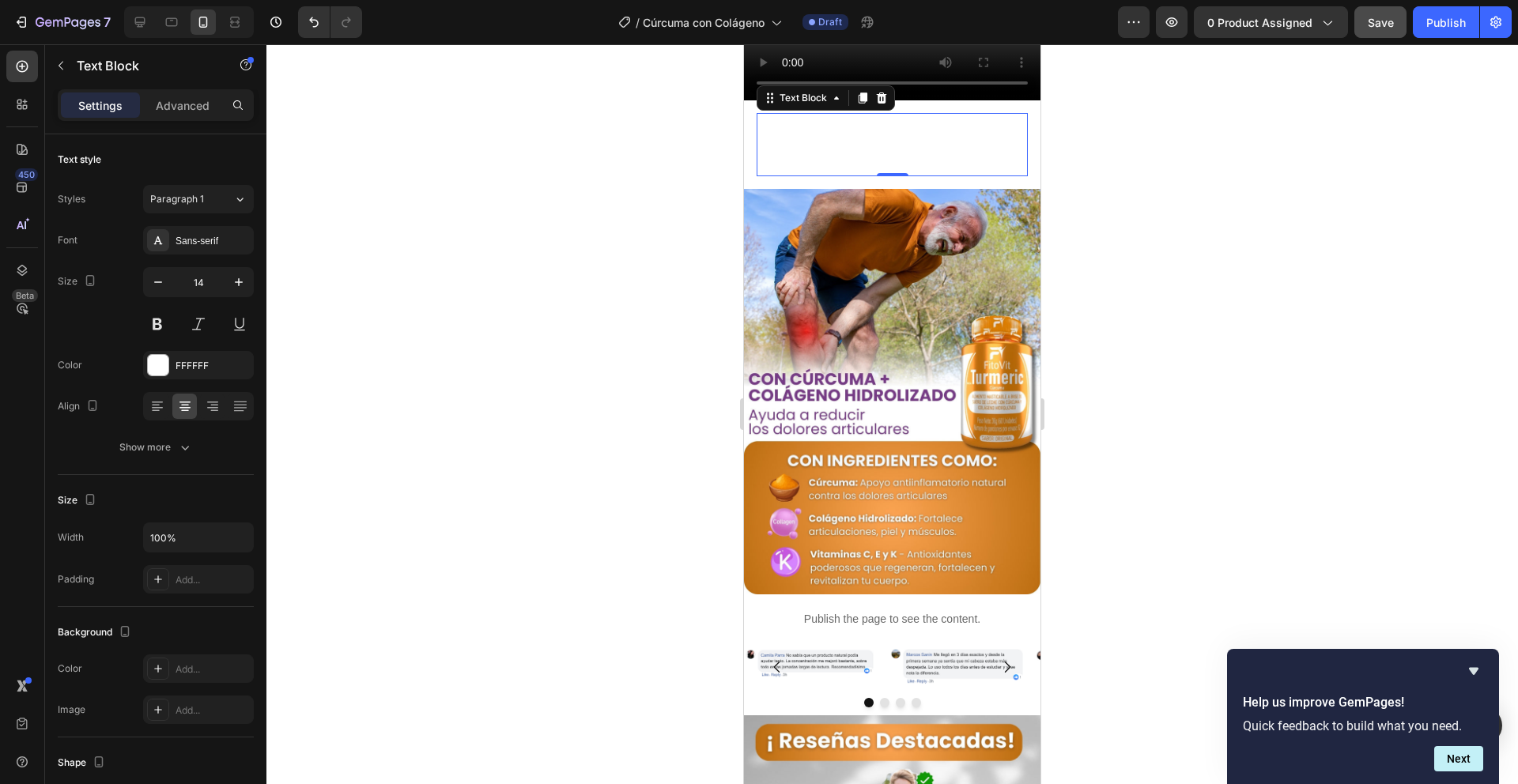
click at [473, 276] on div at bounding box center [892, 414] width 1252 height 740
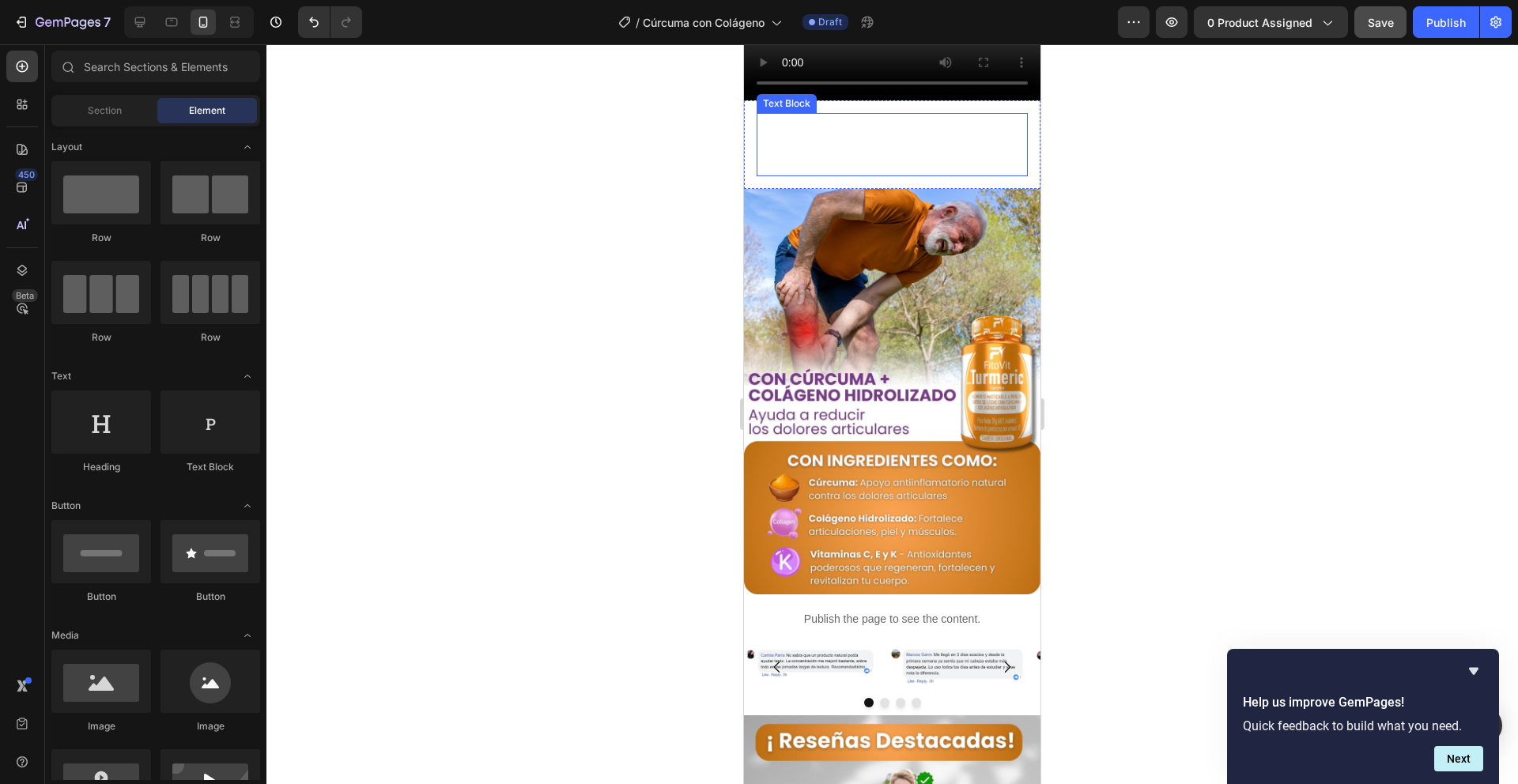
click at [835, 150] on strong "Reduce el dolor en las articulaciones" at bounding box center [892, 143] width 196 height 13
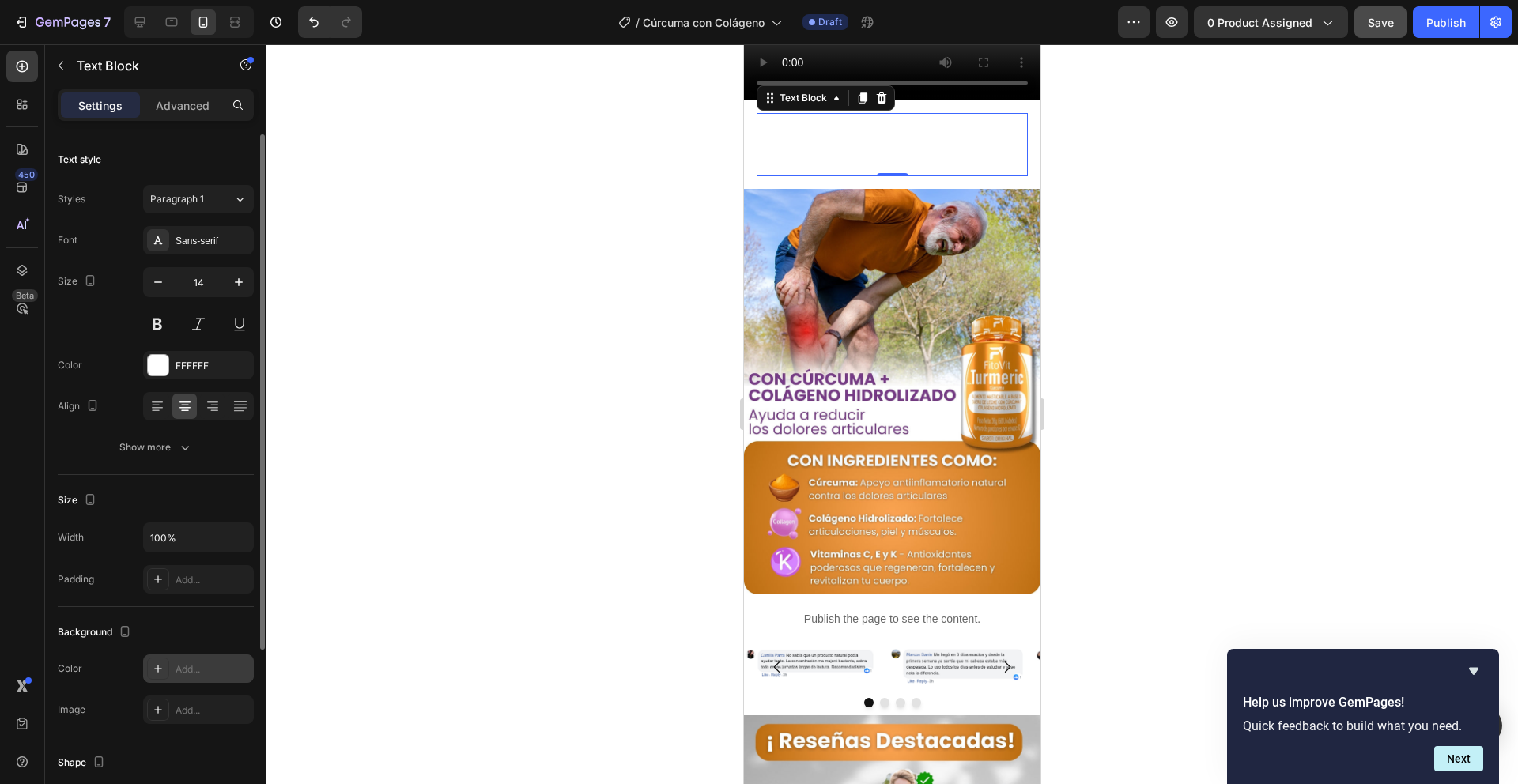
click at [155, 662] on icon at bounding box center [158, 668] width 13 height 13
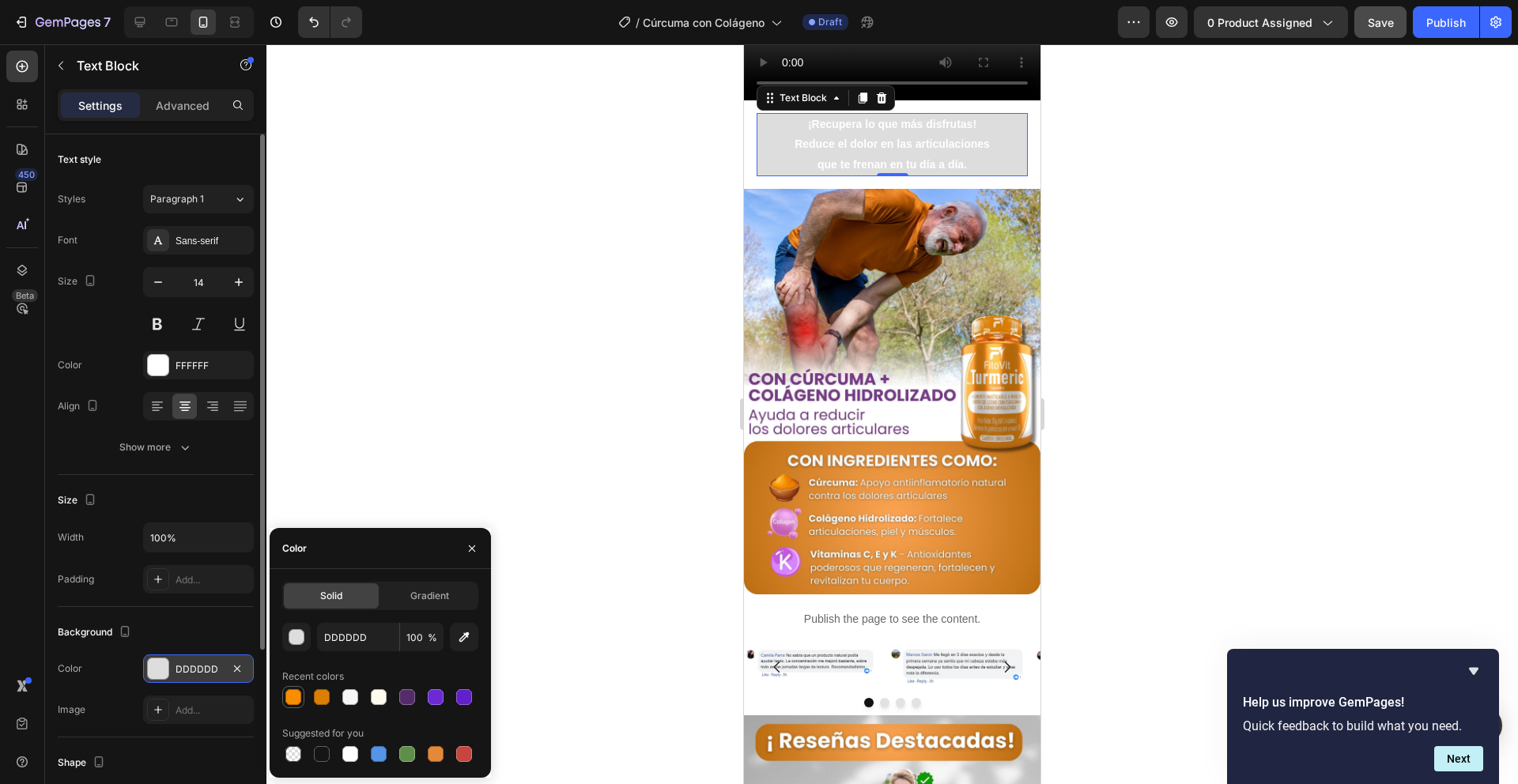
click at [291, 694] on div at bounding box center [294, 698] width 16 height 16
type input "F98D00"
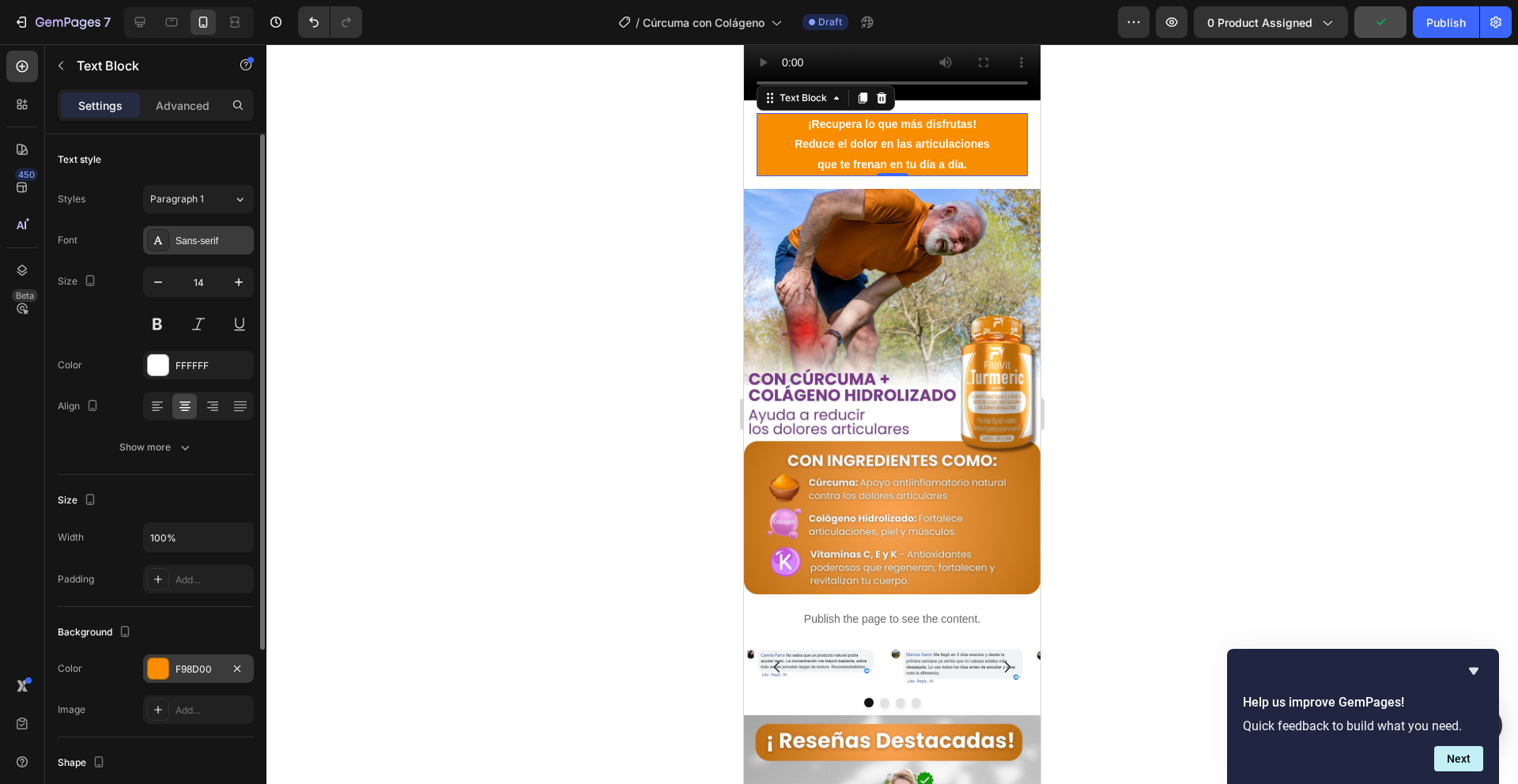
click at [197, 238] on div "Sans-serif" at bounding box center [213, 241] width 75 height 14
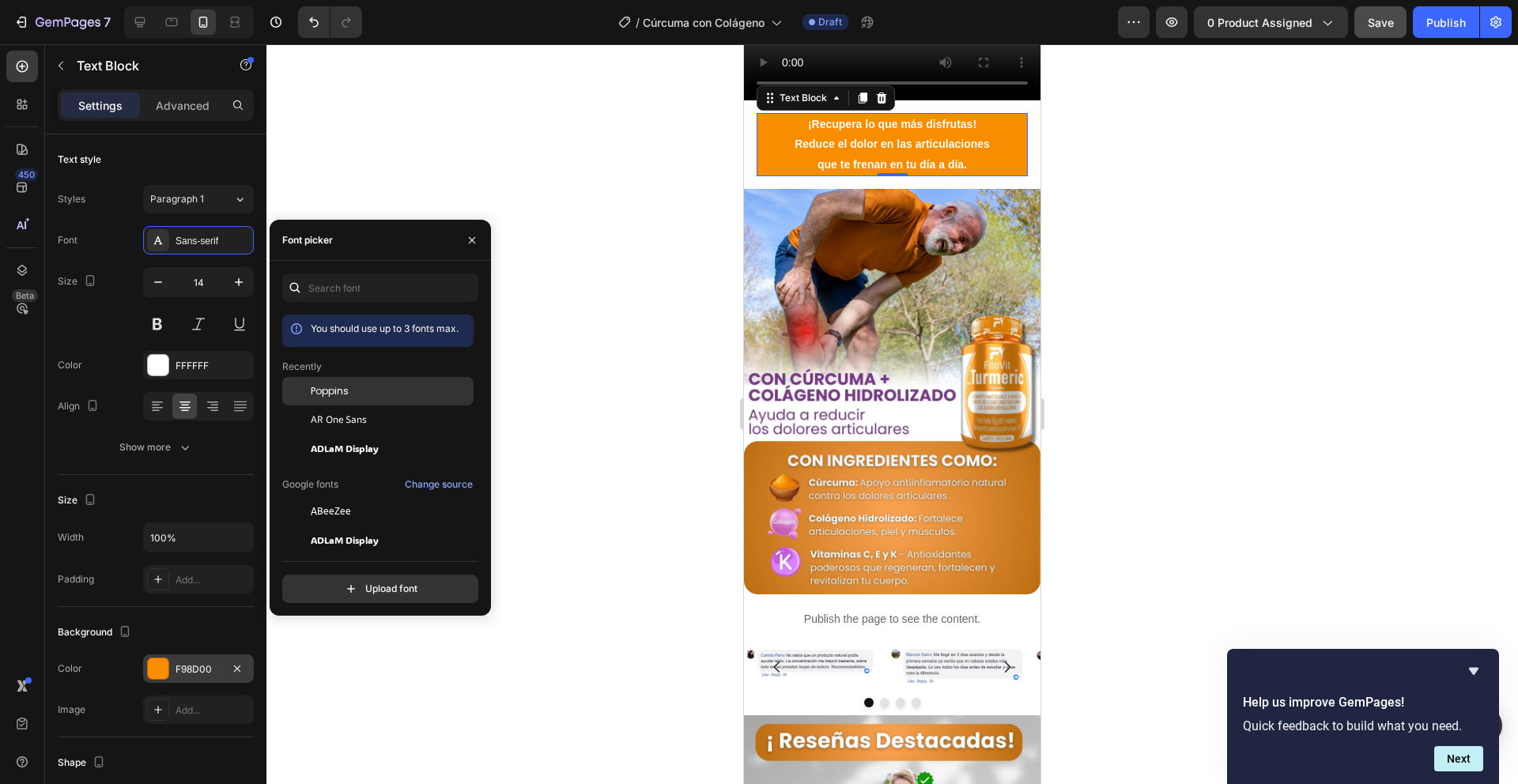
click at [343, 396] on span "Poppins" at bounding box center [329, 391] width 38 height 14
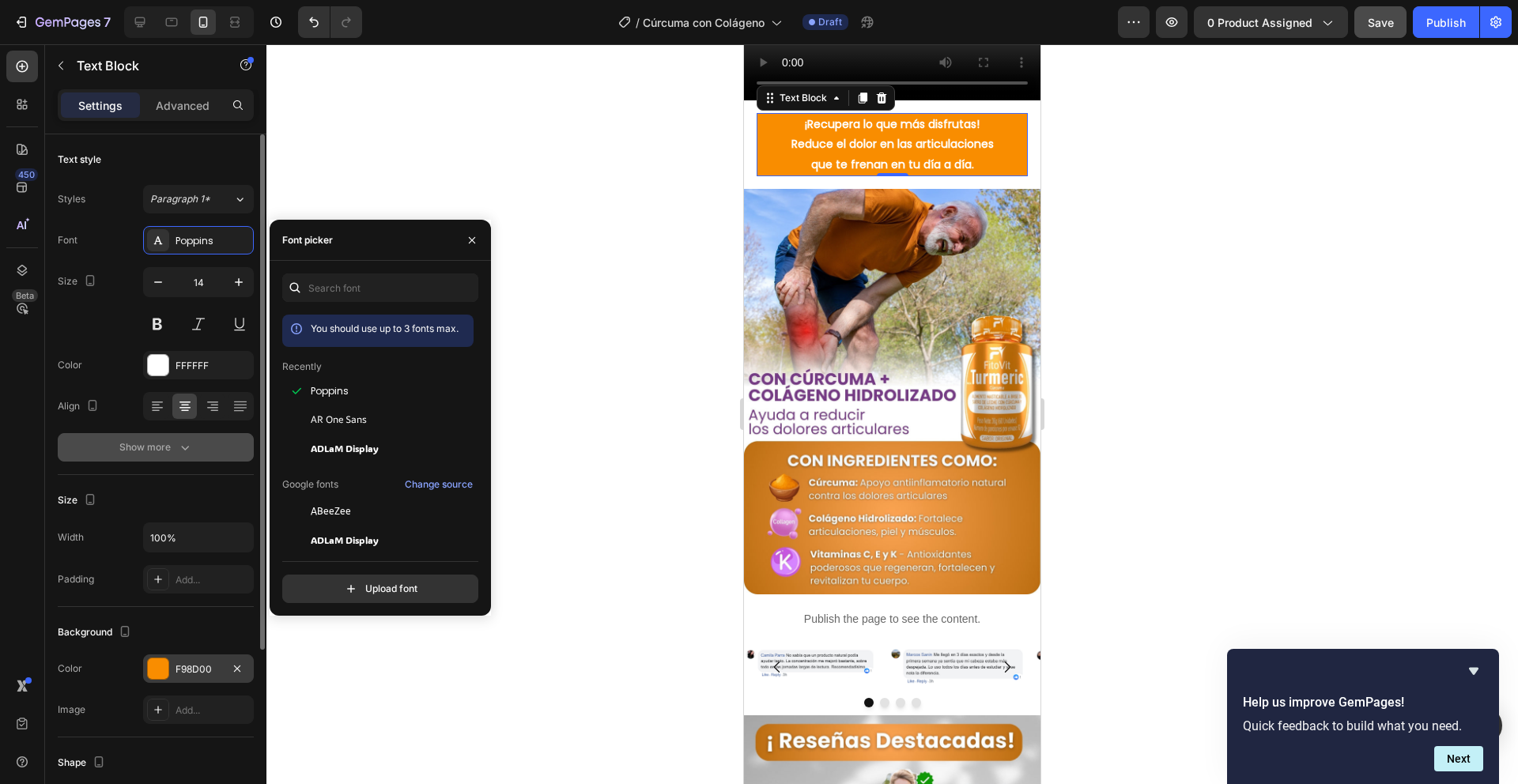
click at [160, 452] on div "Show more" at bounding box center [156, 448] width 74 height 16
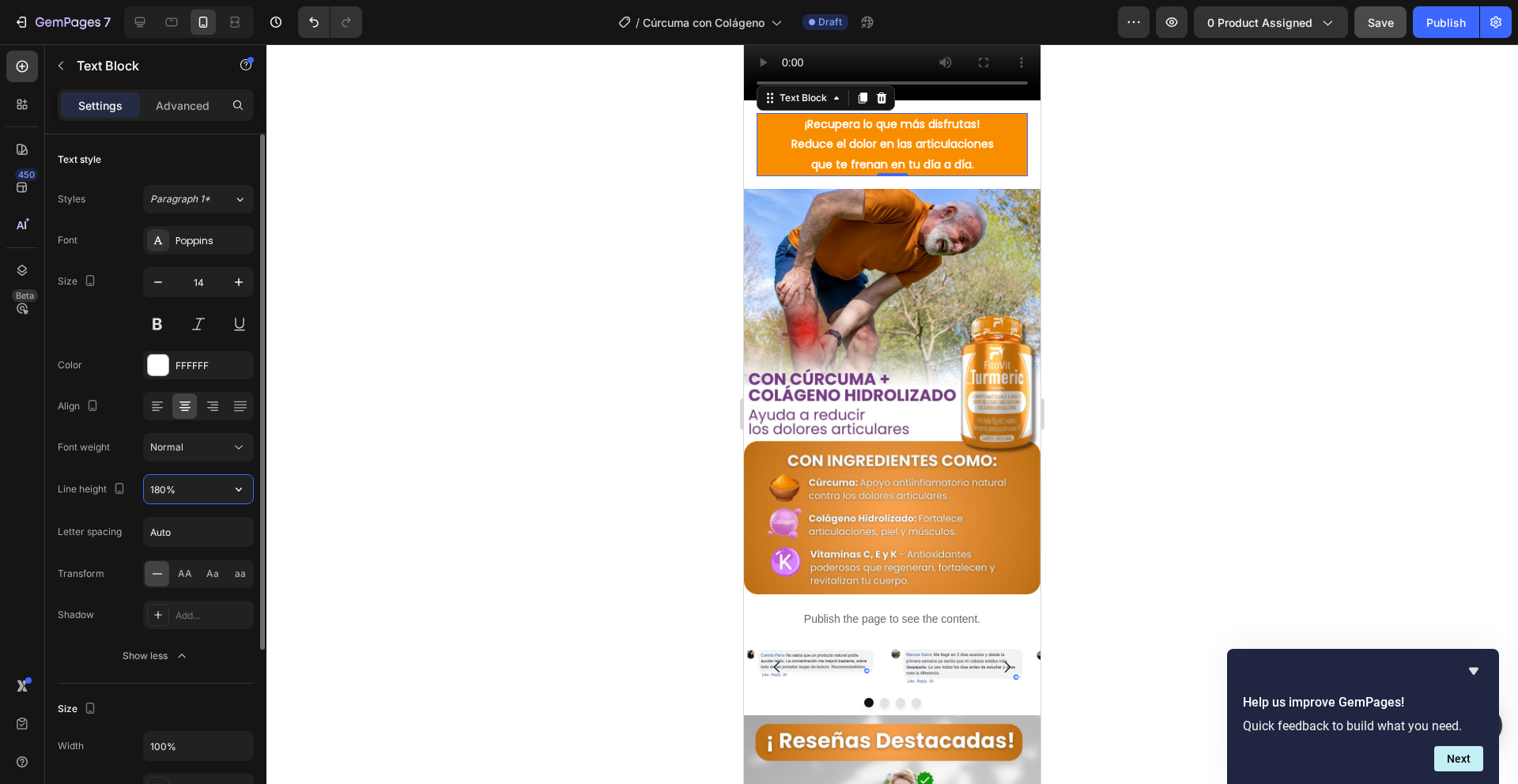
click at [185, 496] on input "180%" at bounding box center [197, 489] width 109 height 28
click at [251, 484] on button "button" at bounding box center [239, 489] width 28 height 28
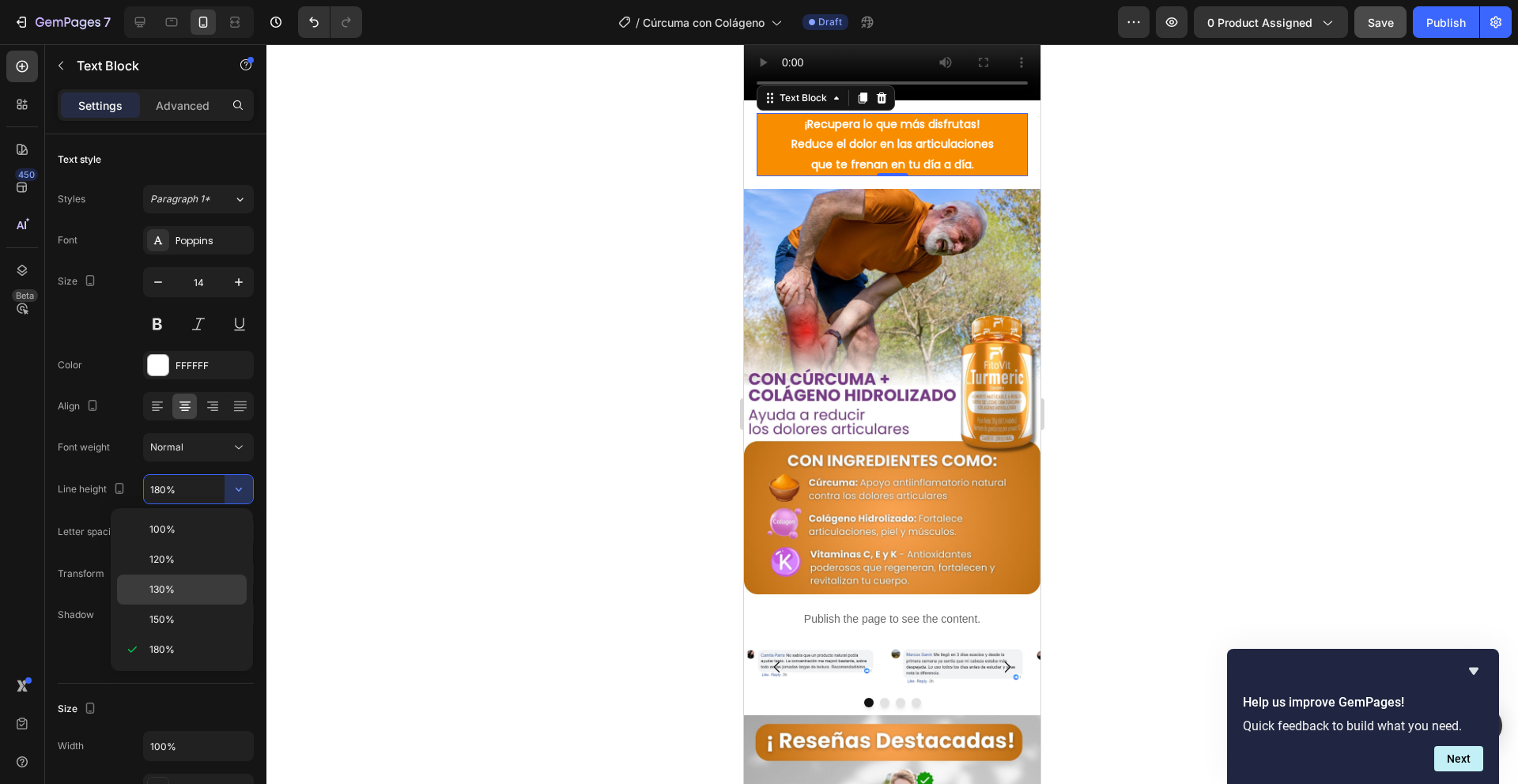
click at [168, 587] on span "130%" at bounding box center [162, 589] width 26 height 14
type input "130%"
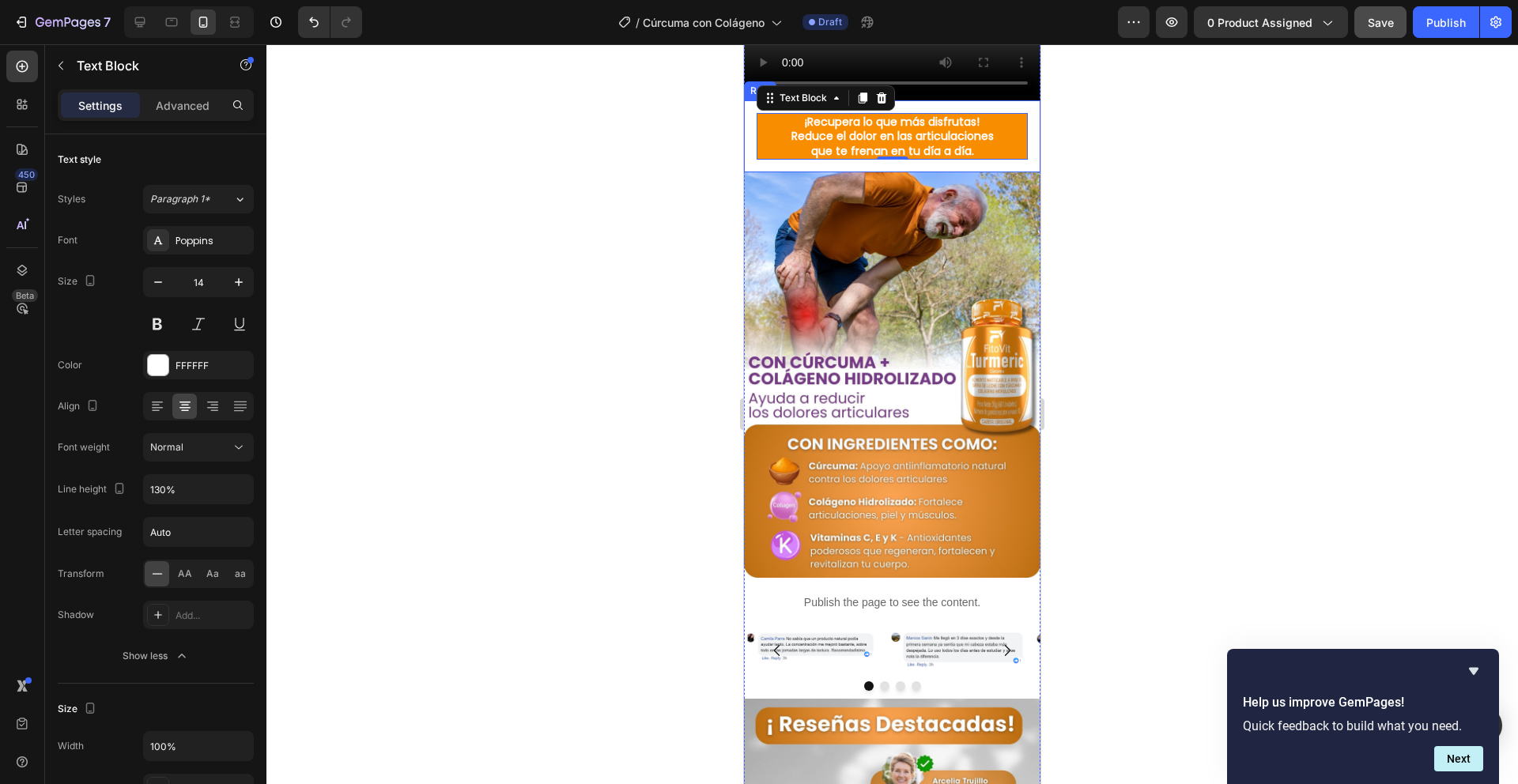
click at [755, 172] on div "¡Recupera lo que más disfrutas! Reduce el dolor en las articulaciones que te fr…" at bounding box center [892, 136] width 297 height 72
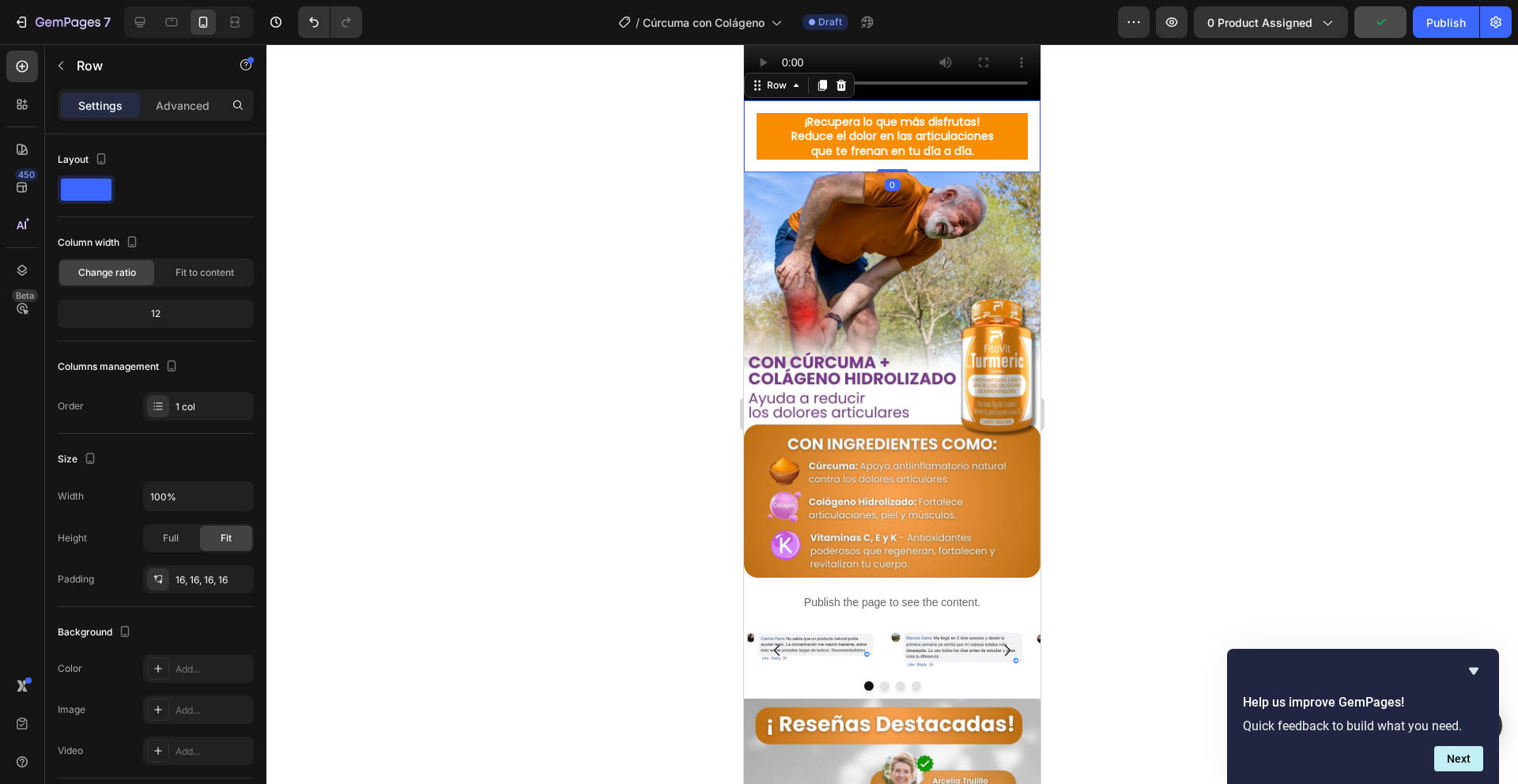
click at [751, 172] on div "¡Recupera lo que más disfrutas! Reduce el dolor en las articulaciones que te fr…" at bounding box center [892, 136] width 297 height 72
click at [748, 172] on div "¡Recupera lo que más disfrutas! Reduce el dolor en las articulaciones que te fr…" at bounding box center [892, 136] width 297 height 72
click at [163, 124] on div "Settings Advanced" at bounding box center [155, 112] width 221 height 45
click at [176, 111] on p "Advanced" at bounding box center [183, 105] width 54 height 17
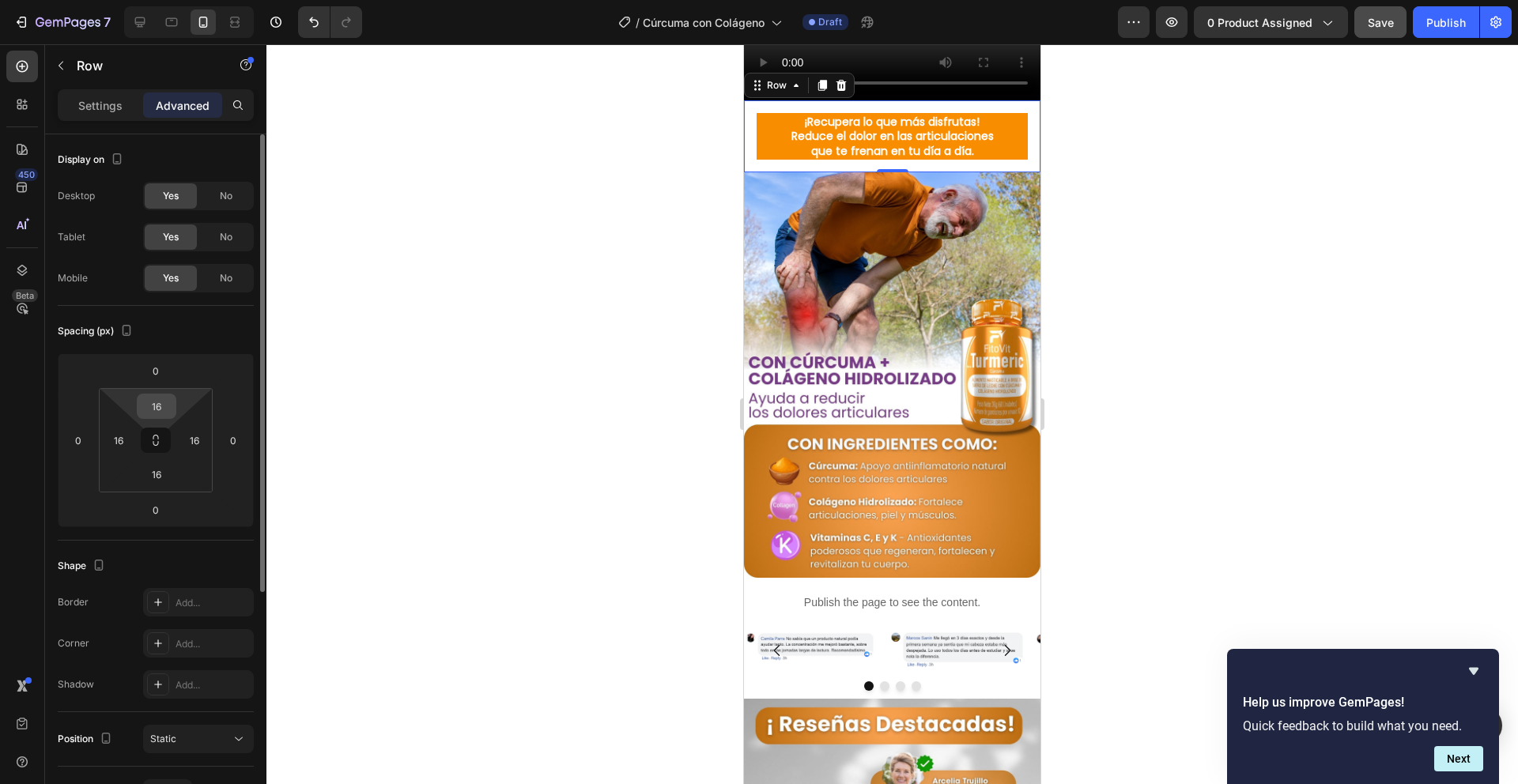
click at [149, 402] on input "16" at bounding box center [156, 407] width 31 height 24
click at [153, 402] on input "16" at bounding box center [156, 407] width 31 height 24
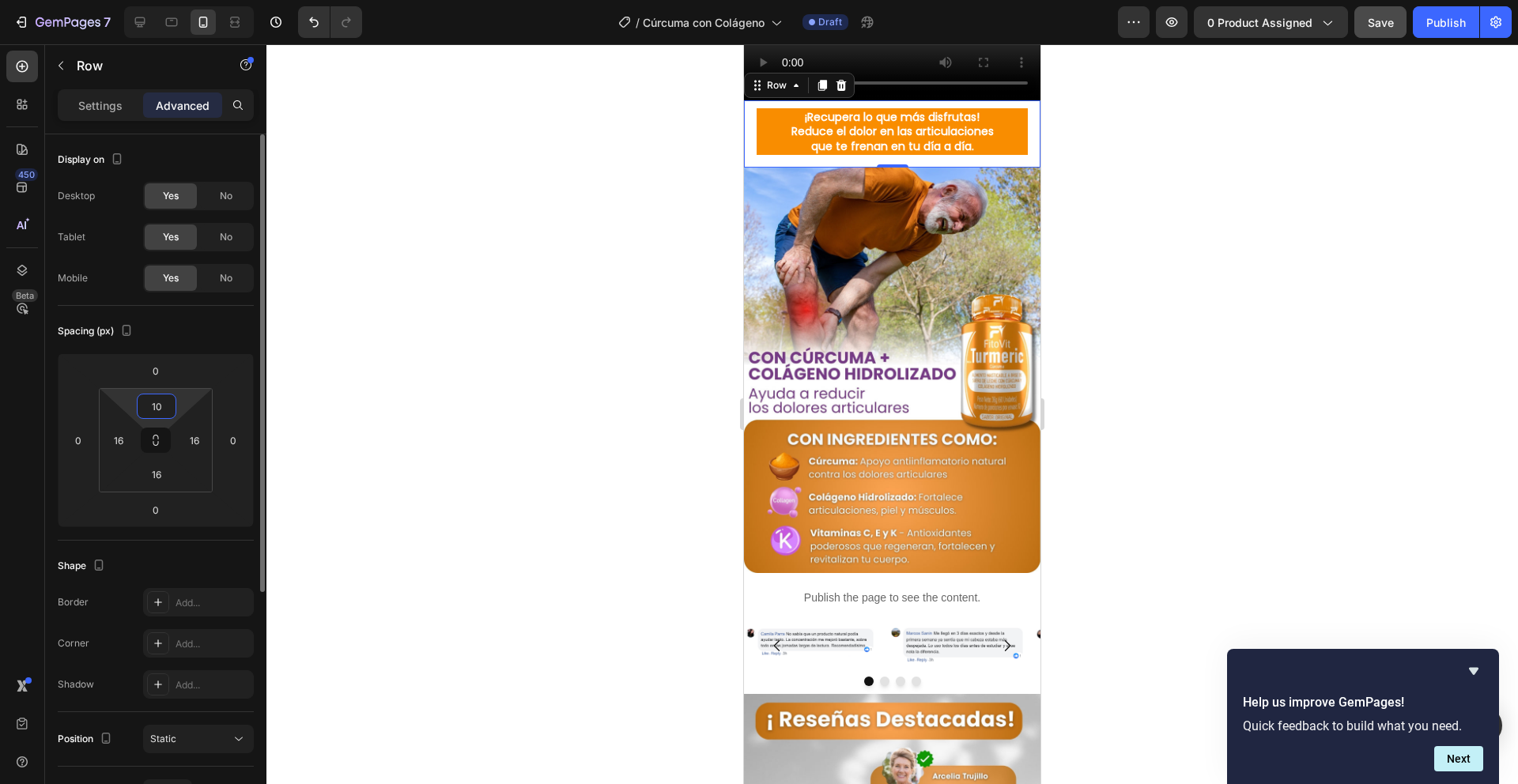
type input "1"
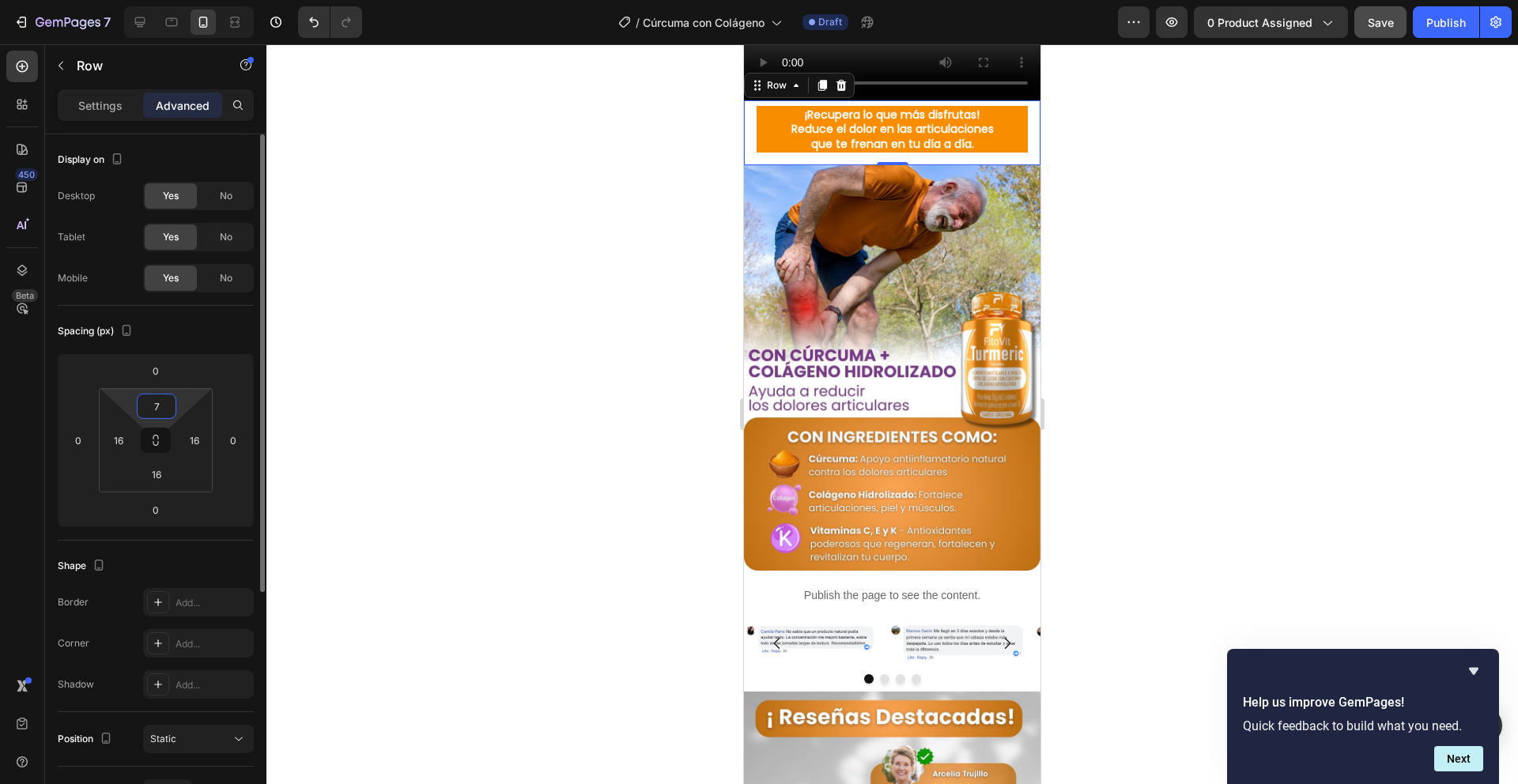
type input "7"
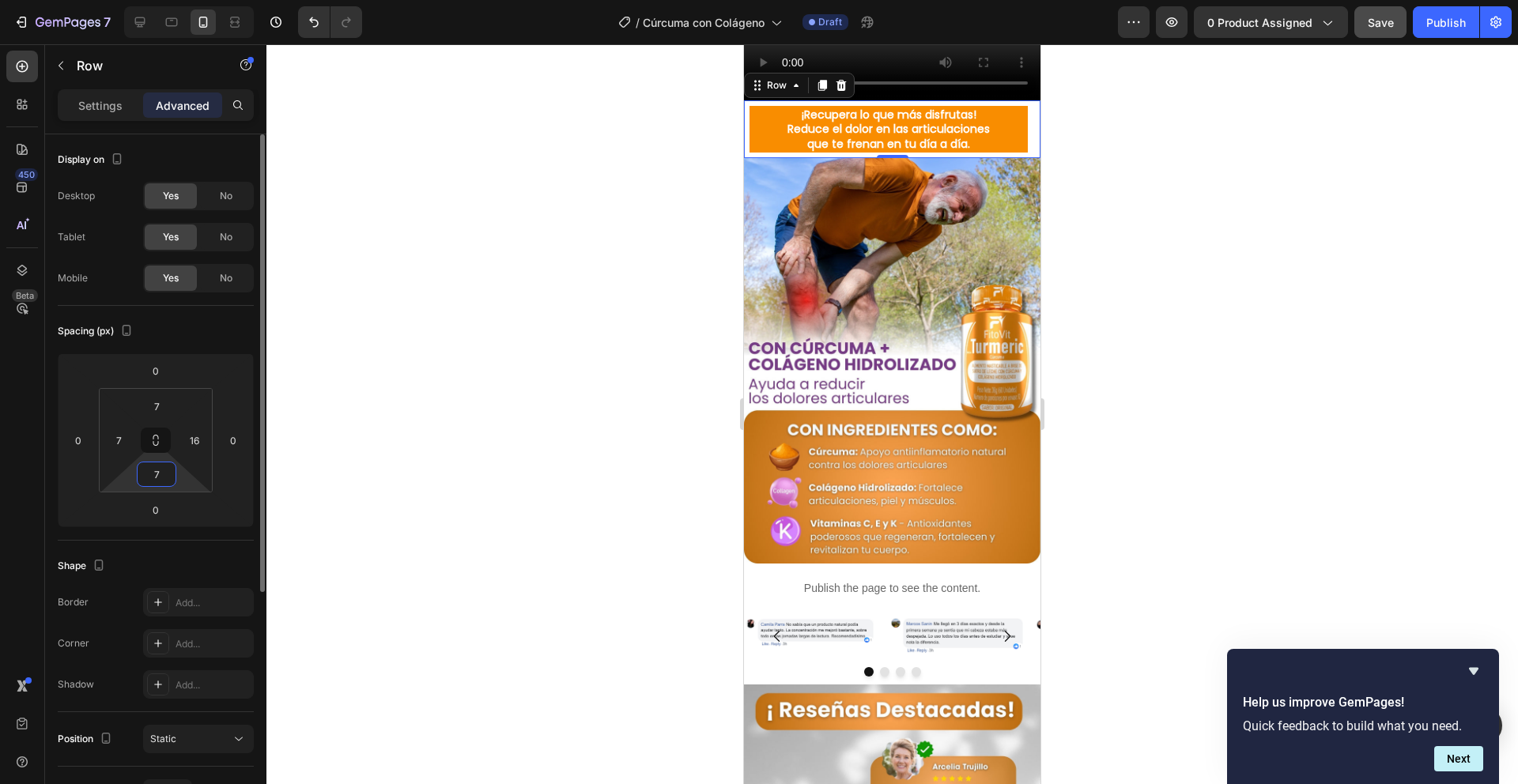
type input "7"
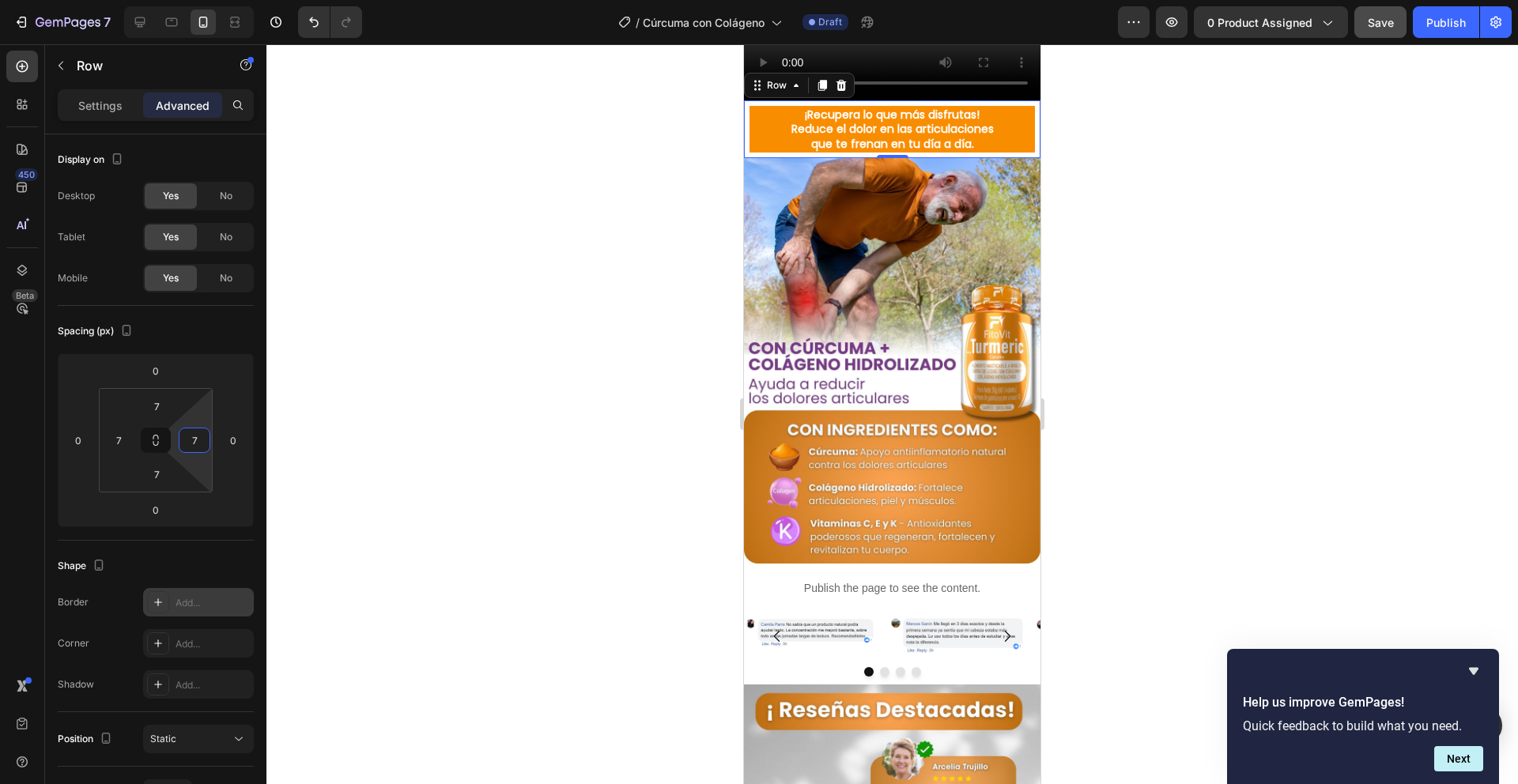
type input "7"
click at [168, 610] on div at bounding box center [158, 602] width 23 height 23
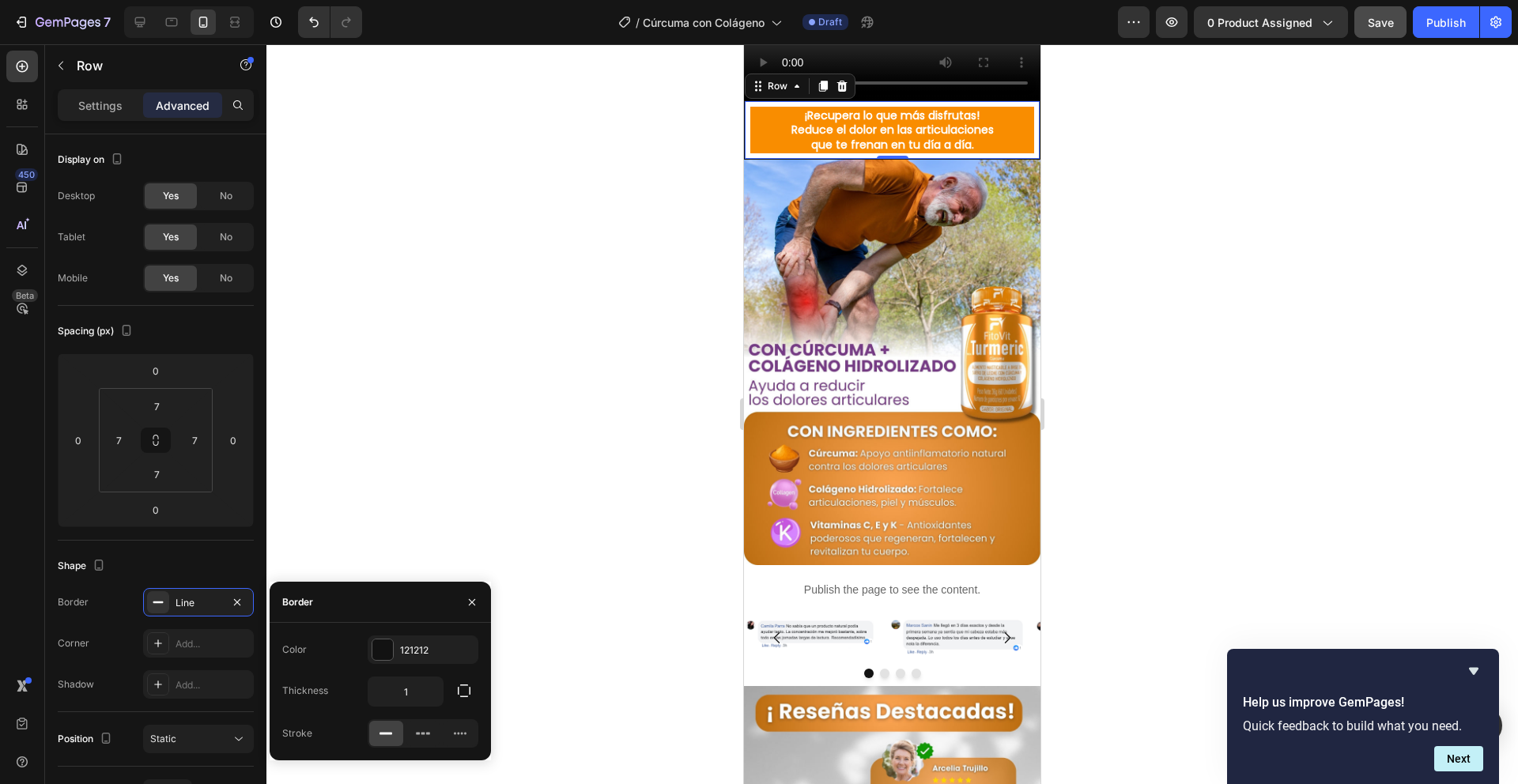
click at [425, 508] on div at bounding box center [892, 414] width 1252 height 740
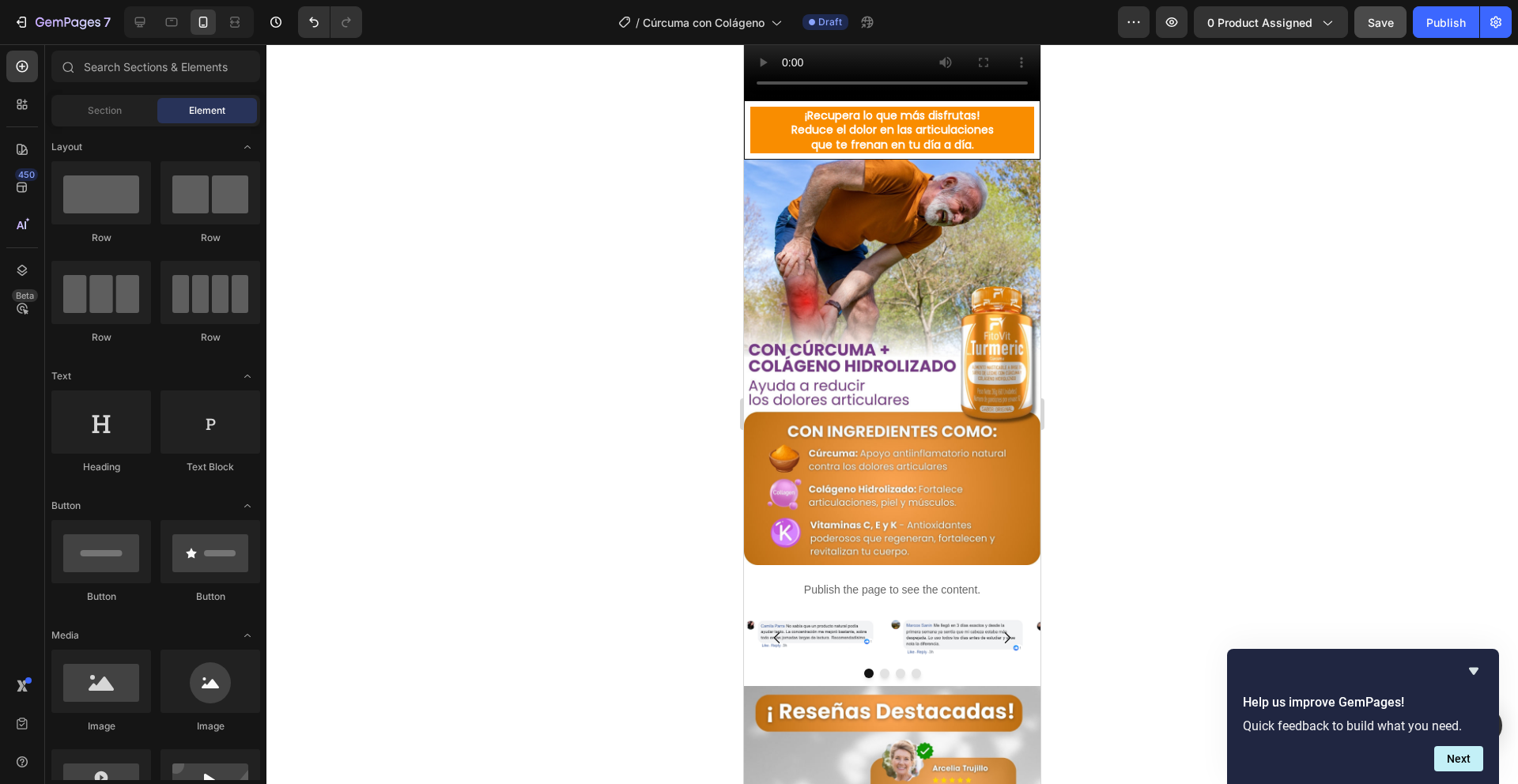
click at [643, 629] on div at bounding box center [892, 414] width 1252 height 740
click at [748, 160] on div "¡Recupera lo que más disfrutas! Reduce el dolor en las articulaciones que te fr…" at bounding box center [892, 130] width 297 height 59
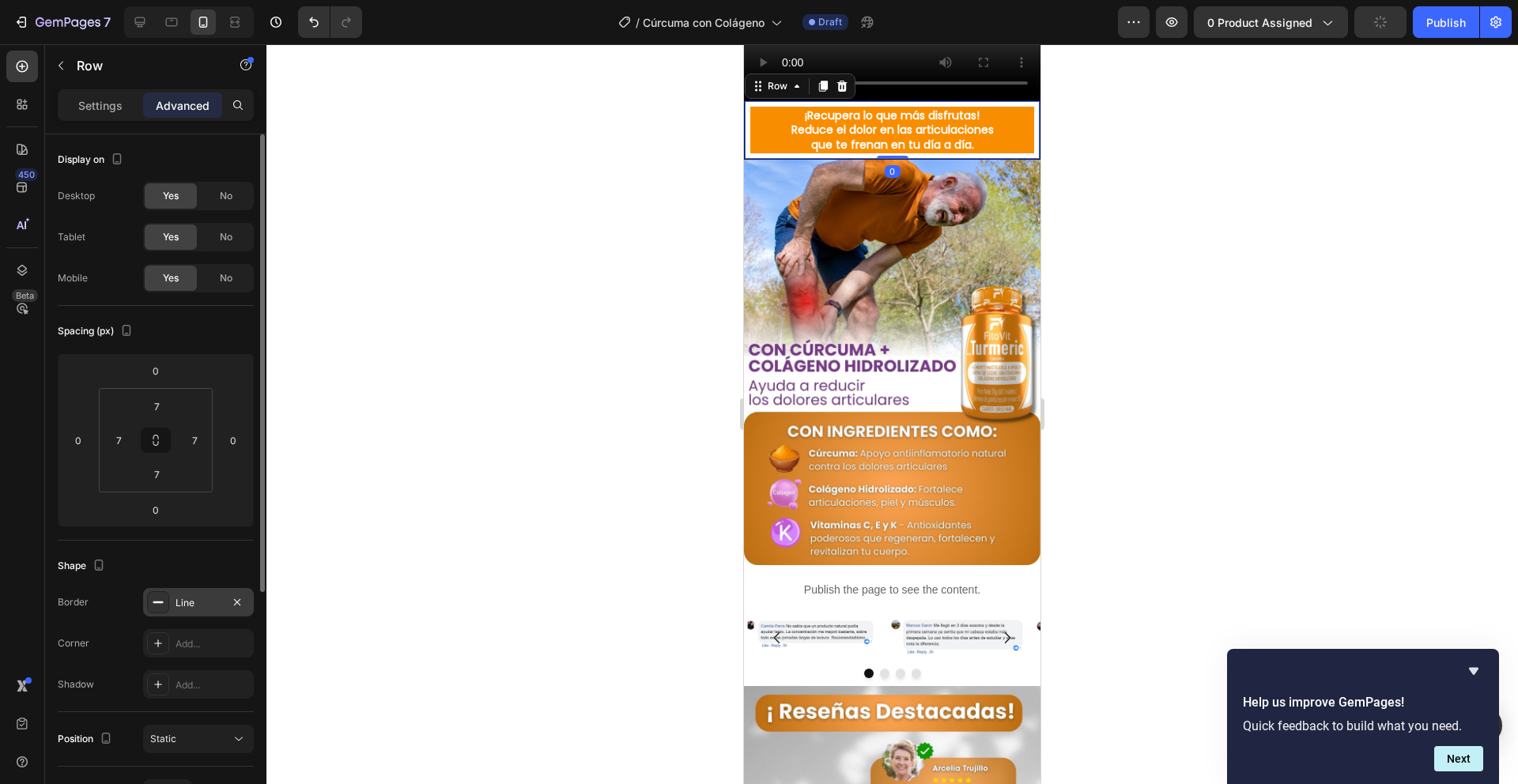
click at [152, 593] on div at bounding box center [158, 602] width 23 height 23
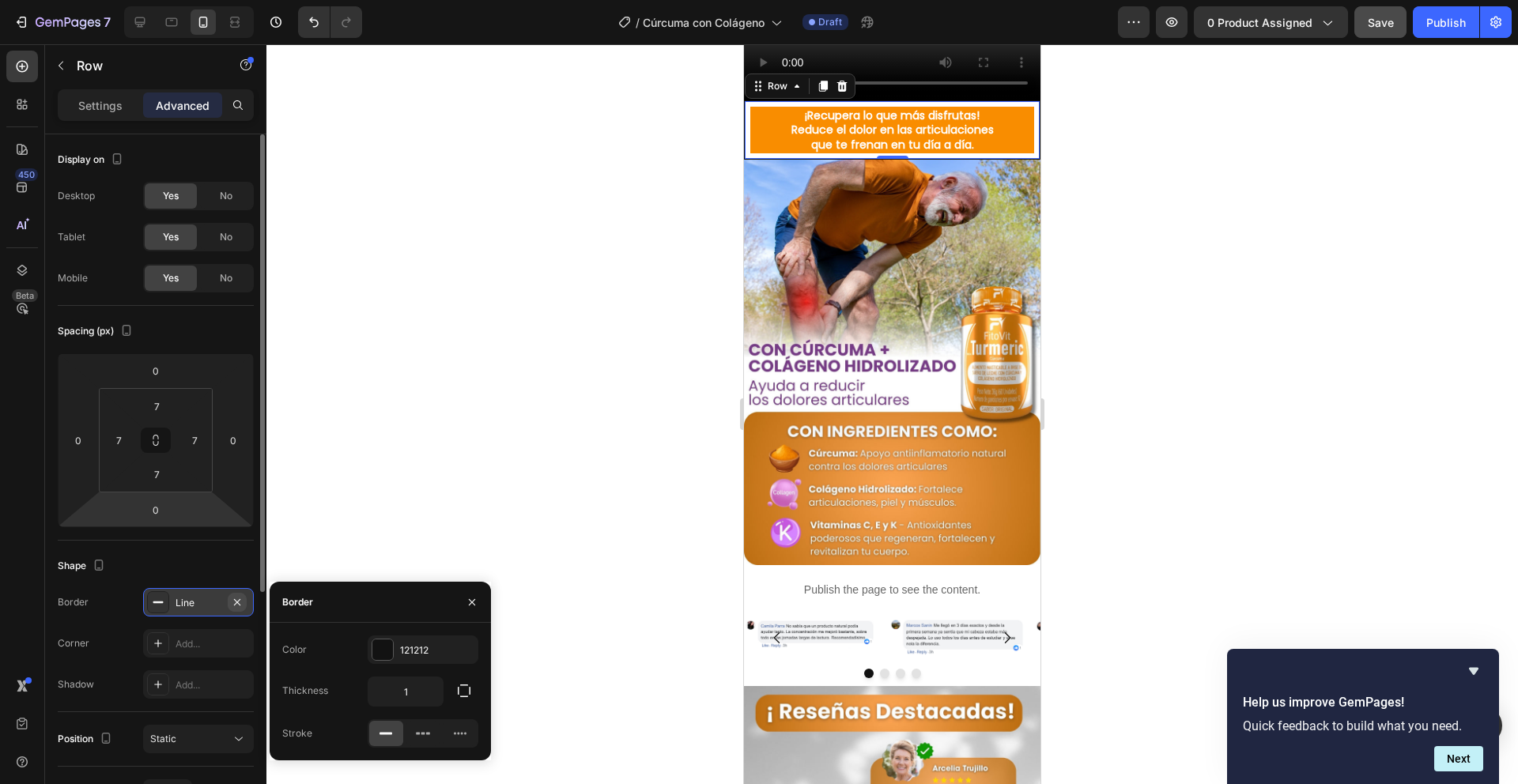
click at [236, 606] on icon "button" at bounding box center [237, 602] width 13 height 13
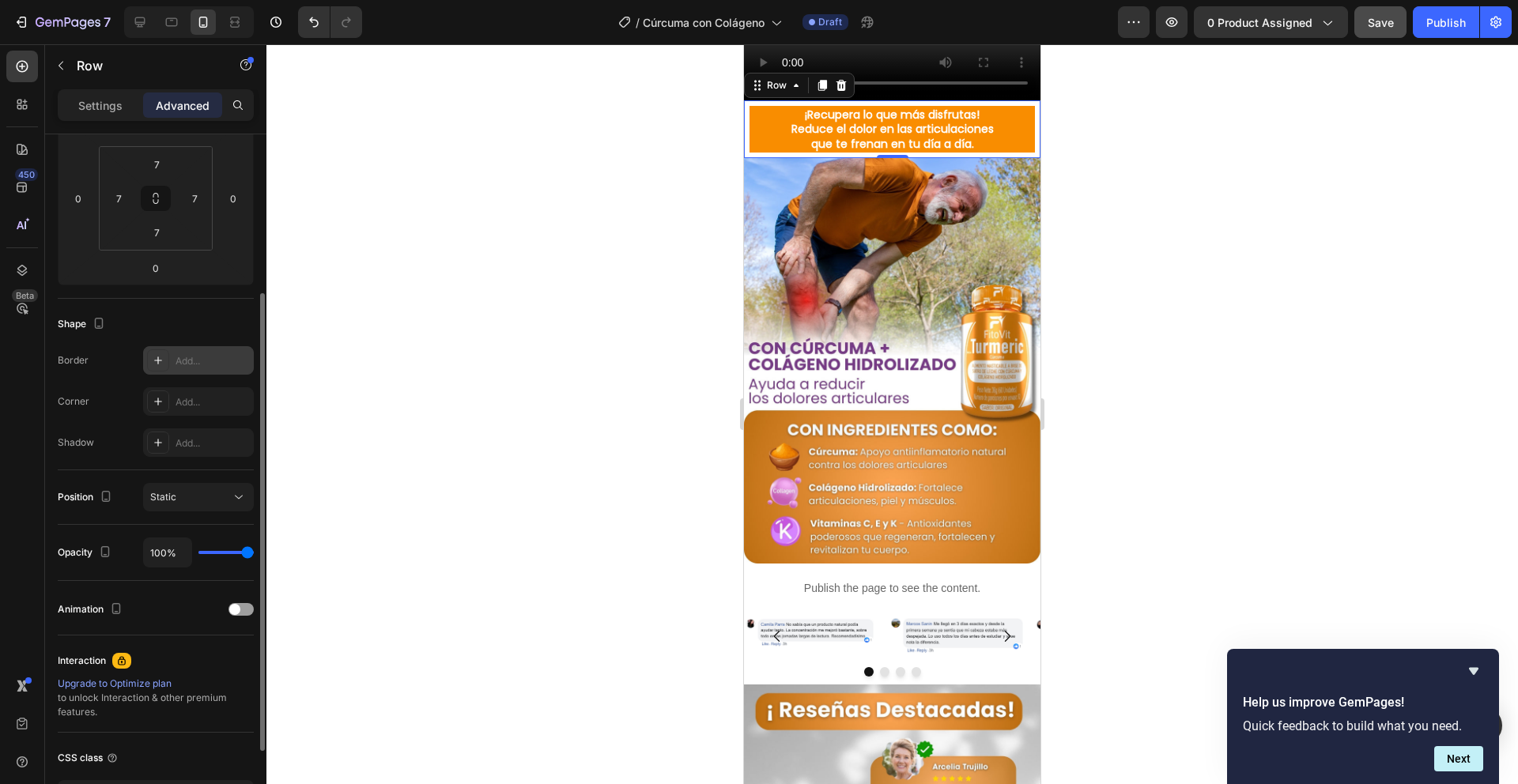
scroll to position [0, 0]
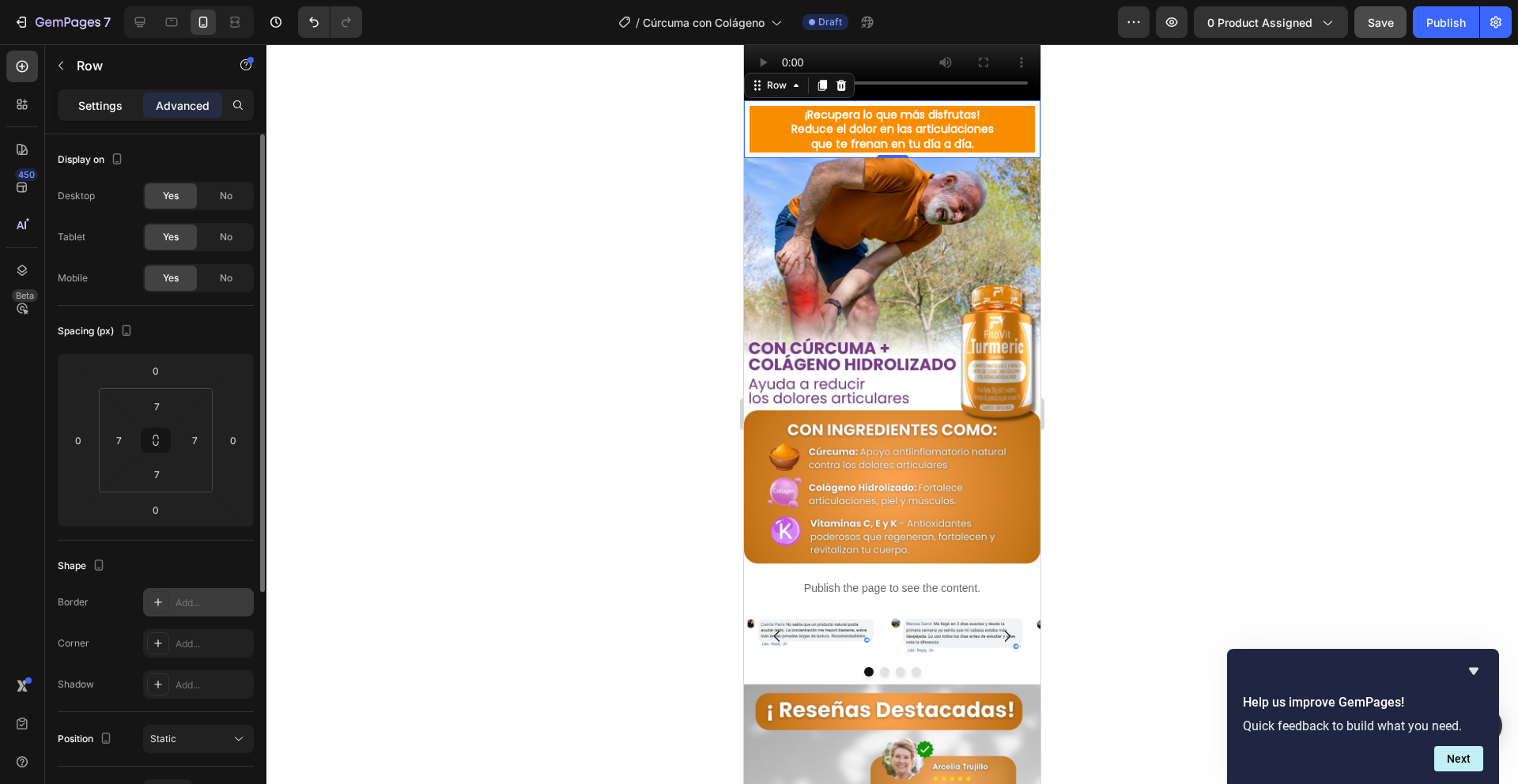
click at [94, 104] on p "Settings" at bounding box center [100, 105] width 44 height 17
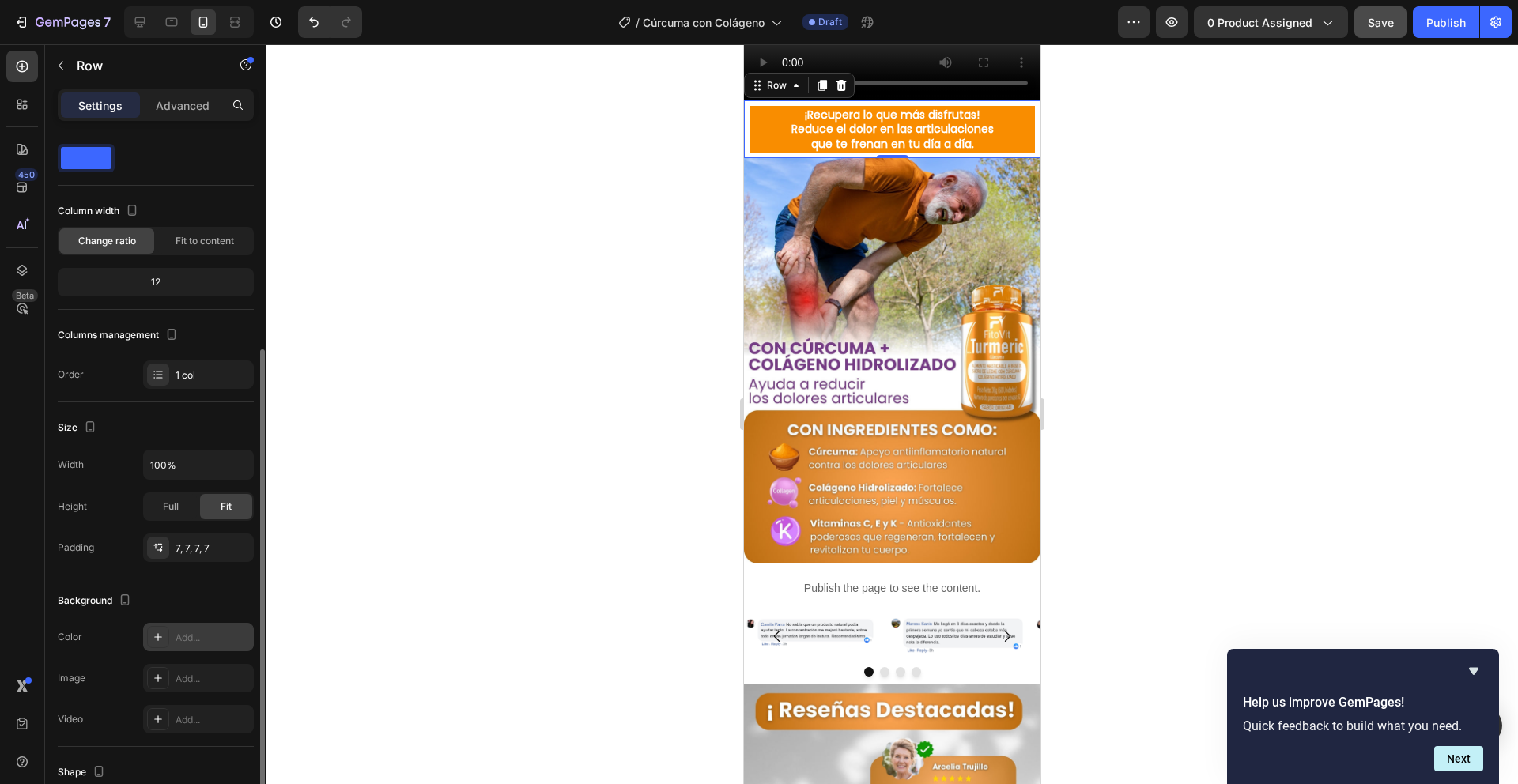
scroll to position [140, 0]
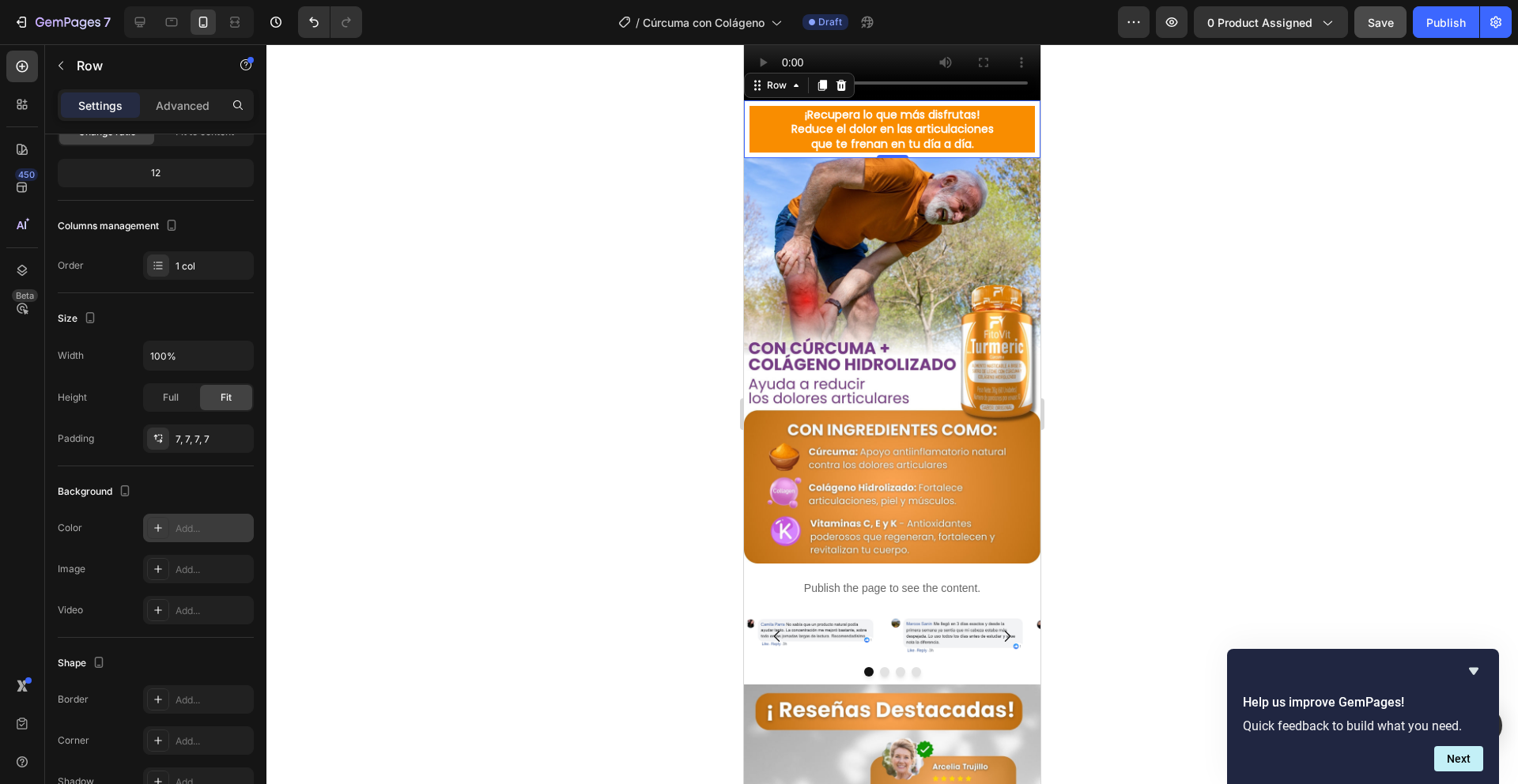
click at [152, 540] on div "Add..." at bounding box center [198, 528] width 111 height 28
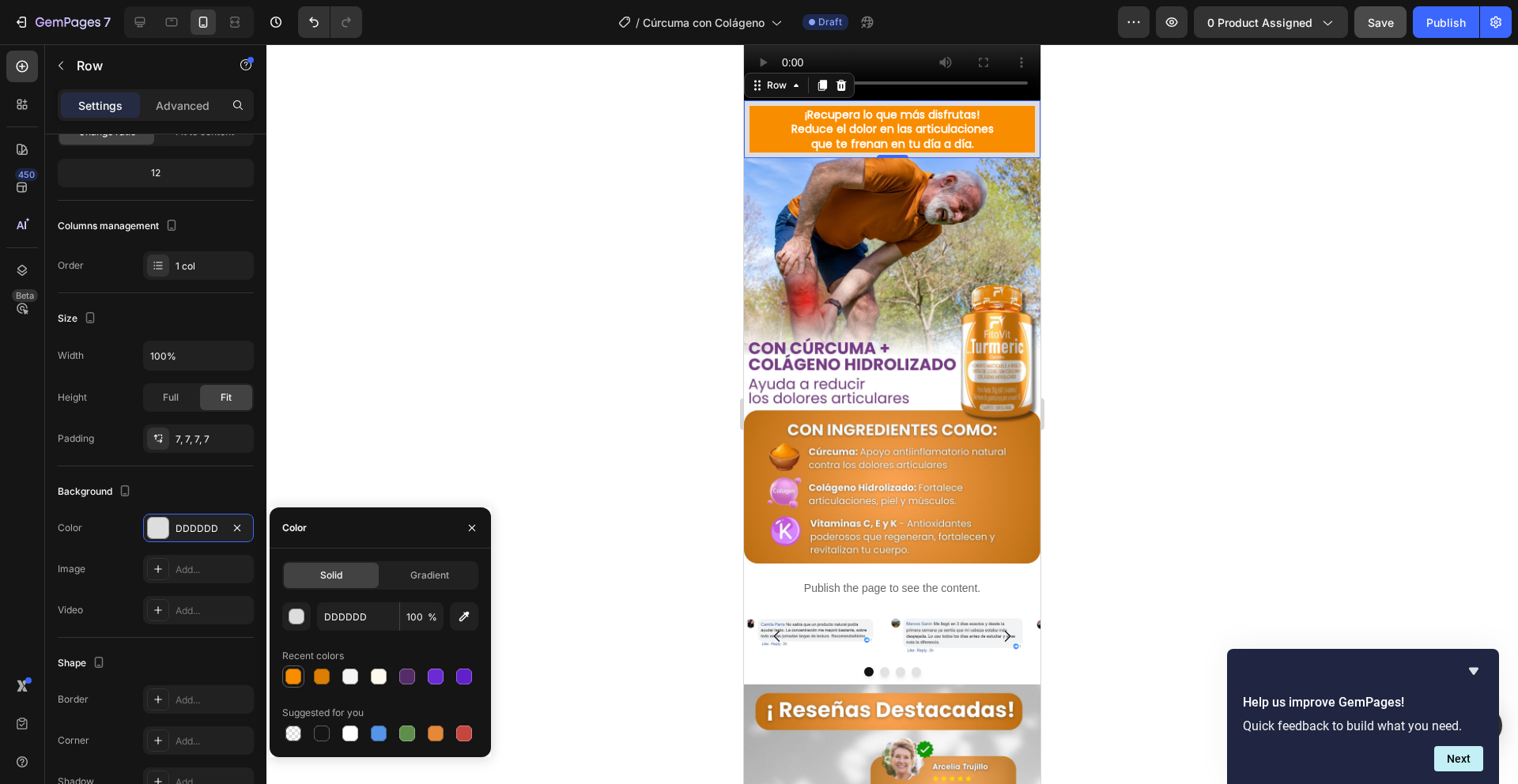
click at [300, 682] on div at bounding box center [294, 677] width 16 height 16
type input "F98D00"
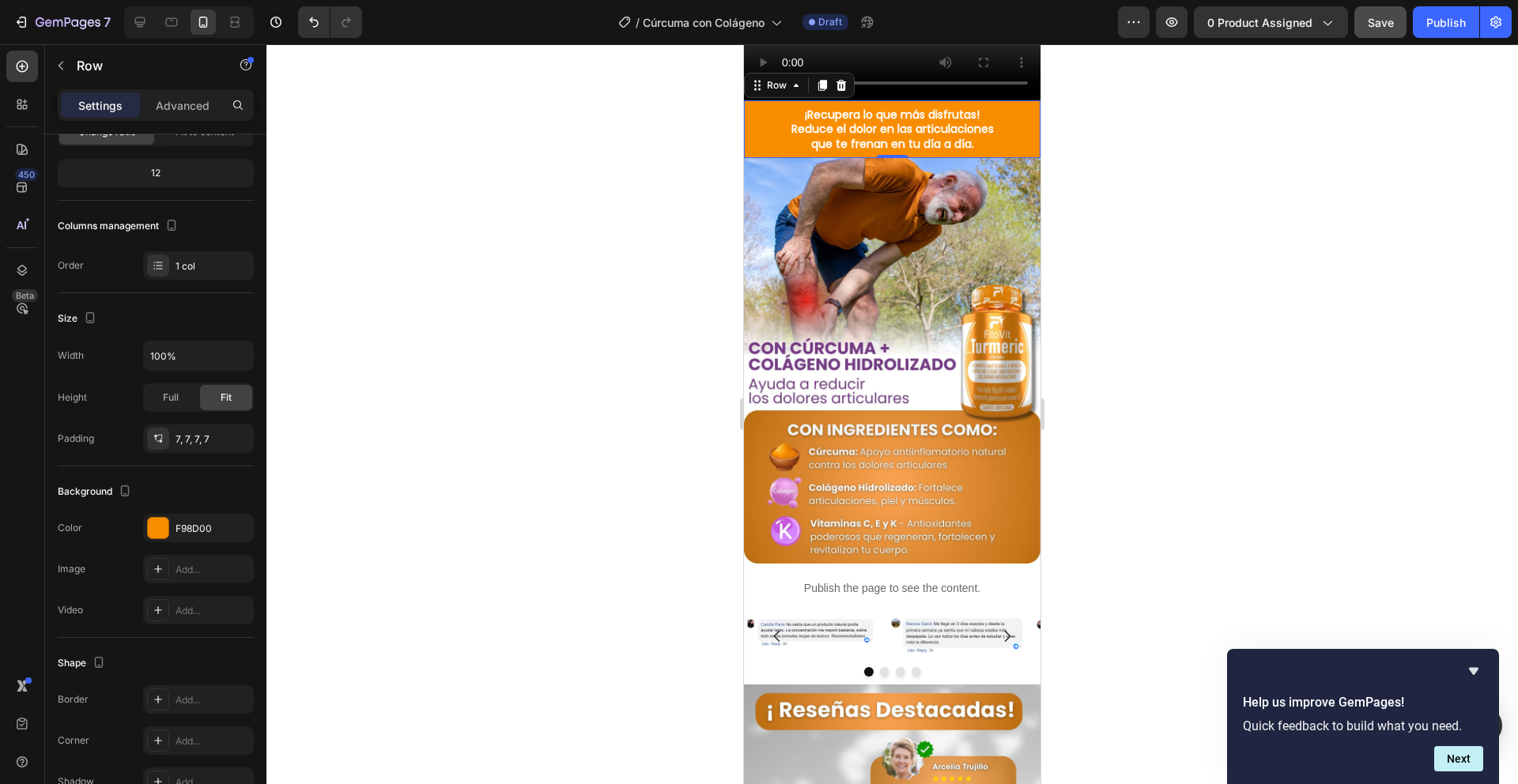
click at [508, 462] on div at bounding box center [892, 414] width 1252 height 740
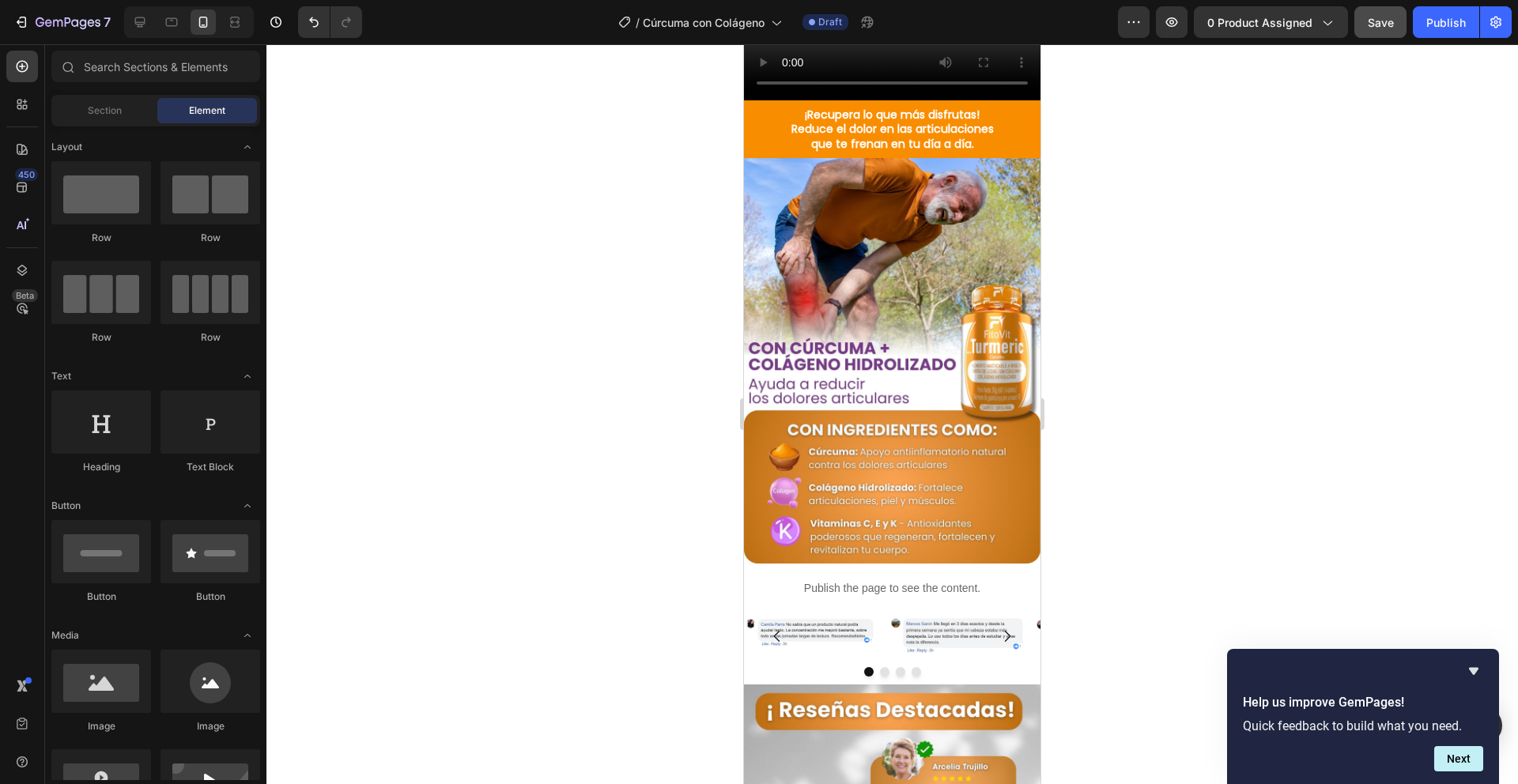
click at [508, 462] on div at bounding box center [892, 414] width 1252 height 740
click at [852, 137] on strong "Reduce el dolor en las articulaciones" at bounding box center [893, 129] width 202 height 16
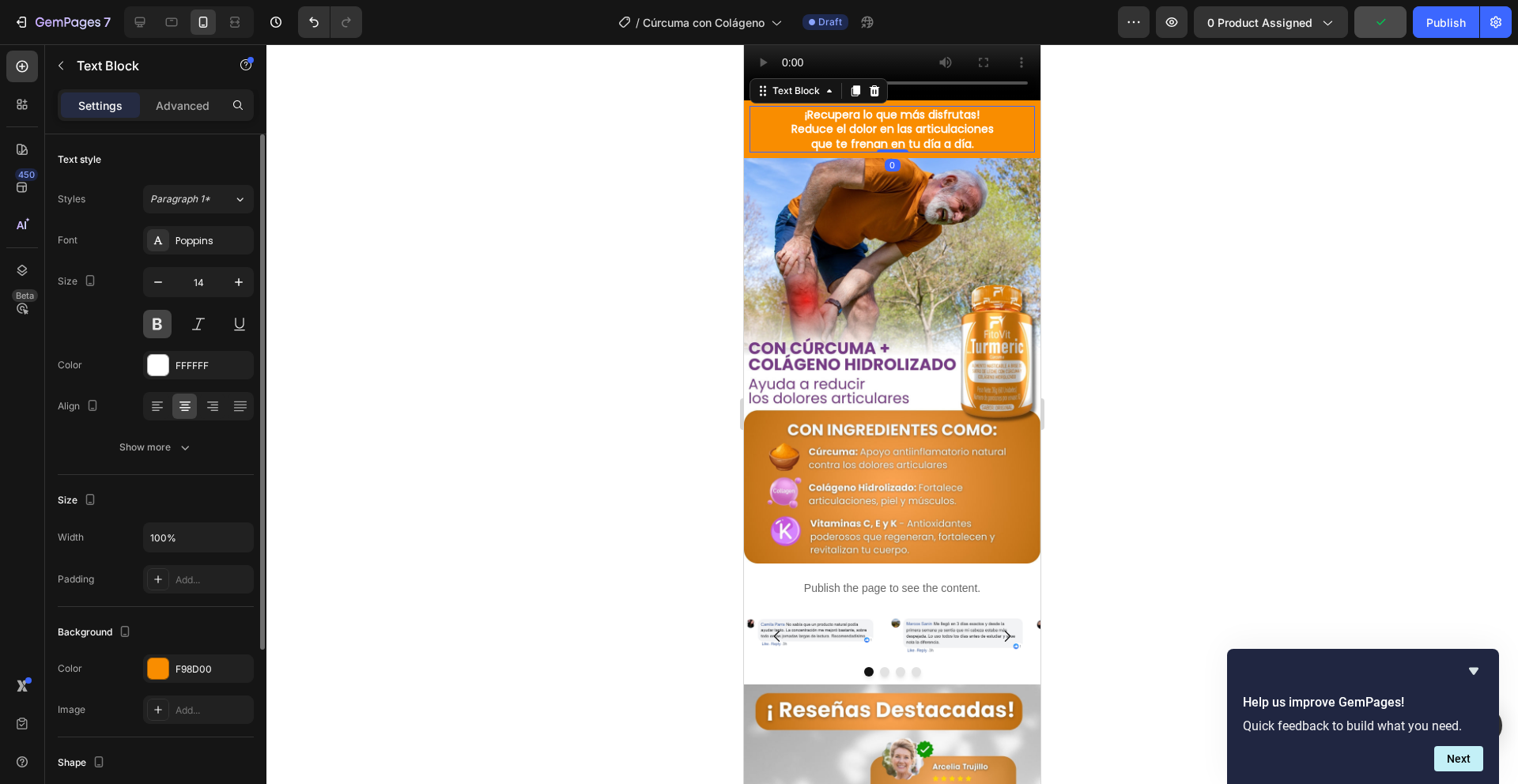
click at [156, 315] on button at bounding box center [157, 324] width 28 height 28
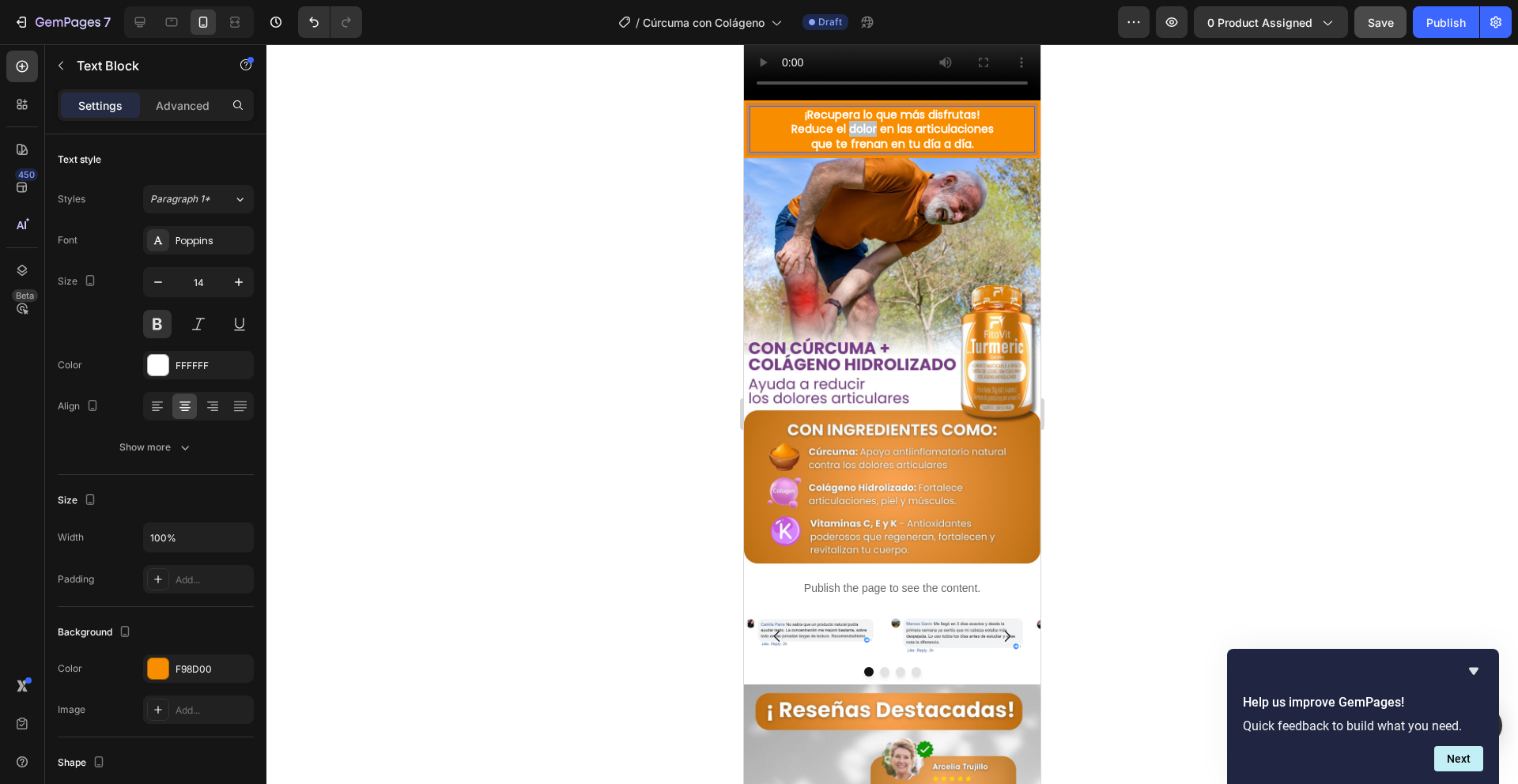
click at [849, 137] on strong "Reduce el dolor en las articulaciones" at bounding box center [893, 129] width 202 height 16
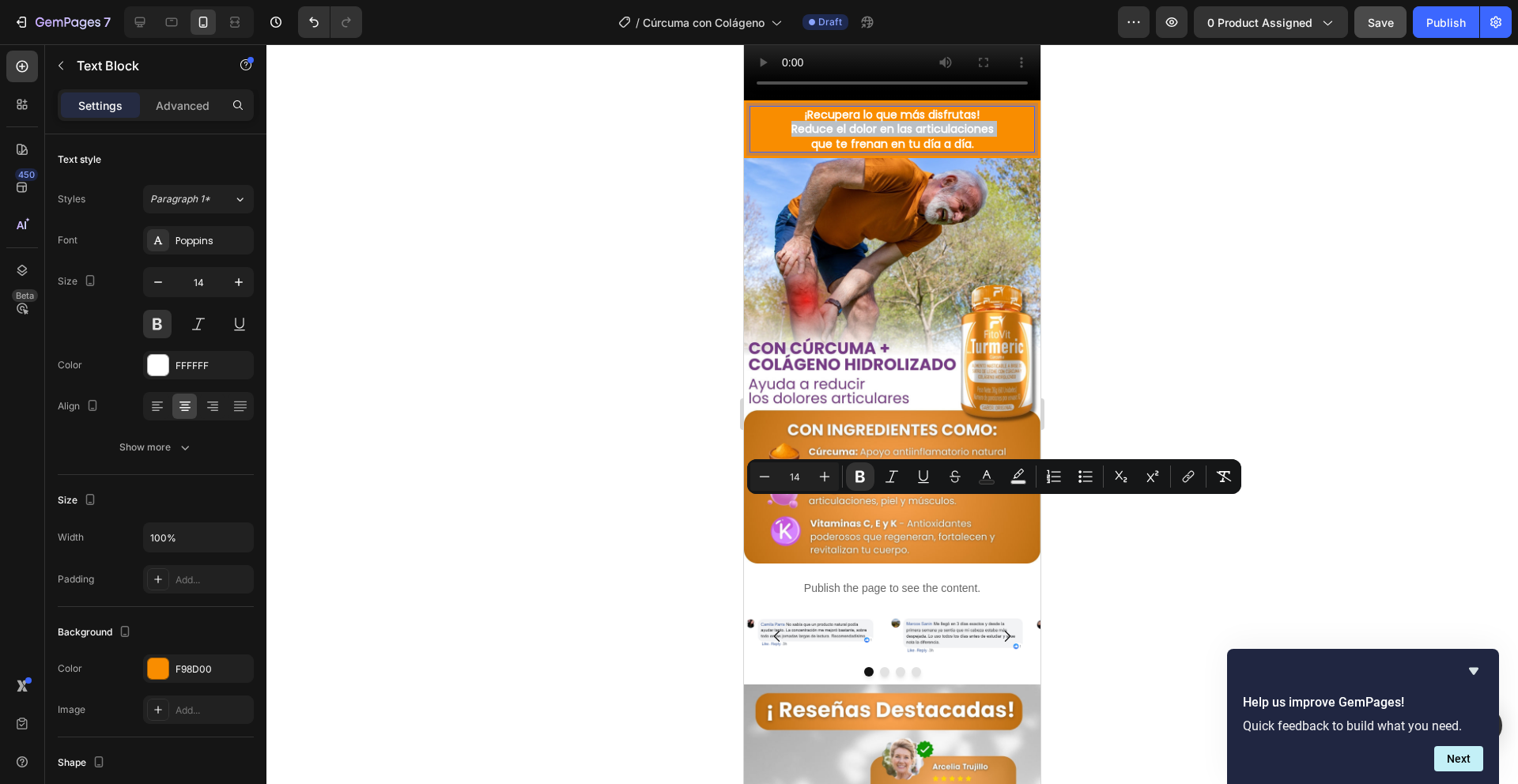
click at [970, 137] on strong "Reduce el dolor en las articulaciones" at bounding box center [893, 129] width 202 height 16
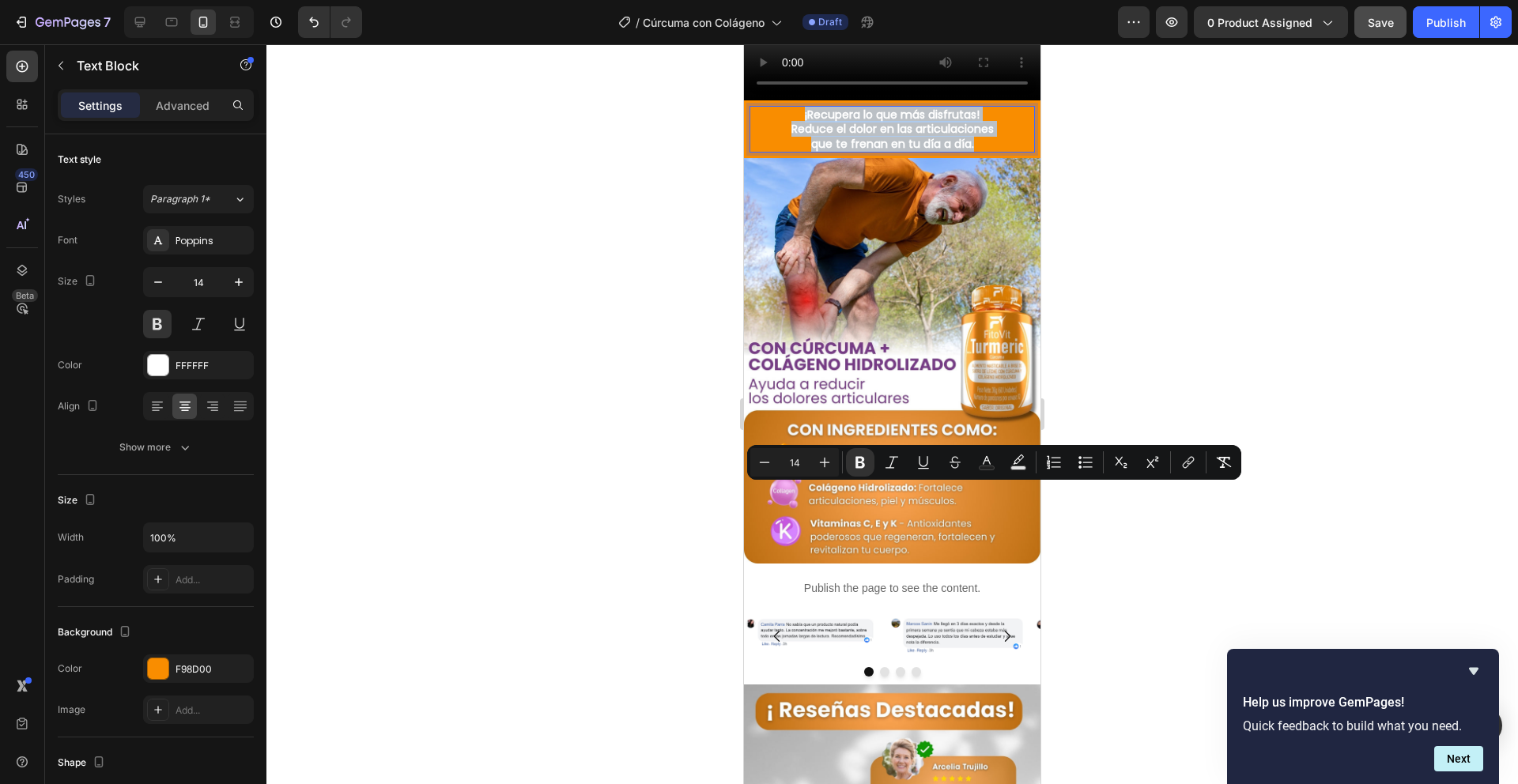
drag, startPoint x: 798, startPoint y: 490, endPoint x: 1370, endPoint y: 475, distance: 572.2
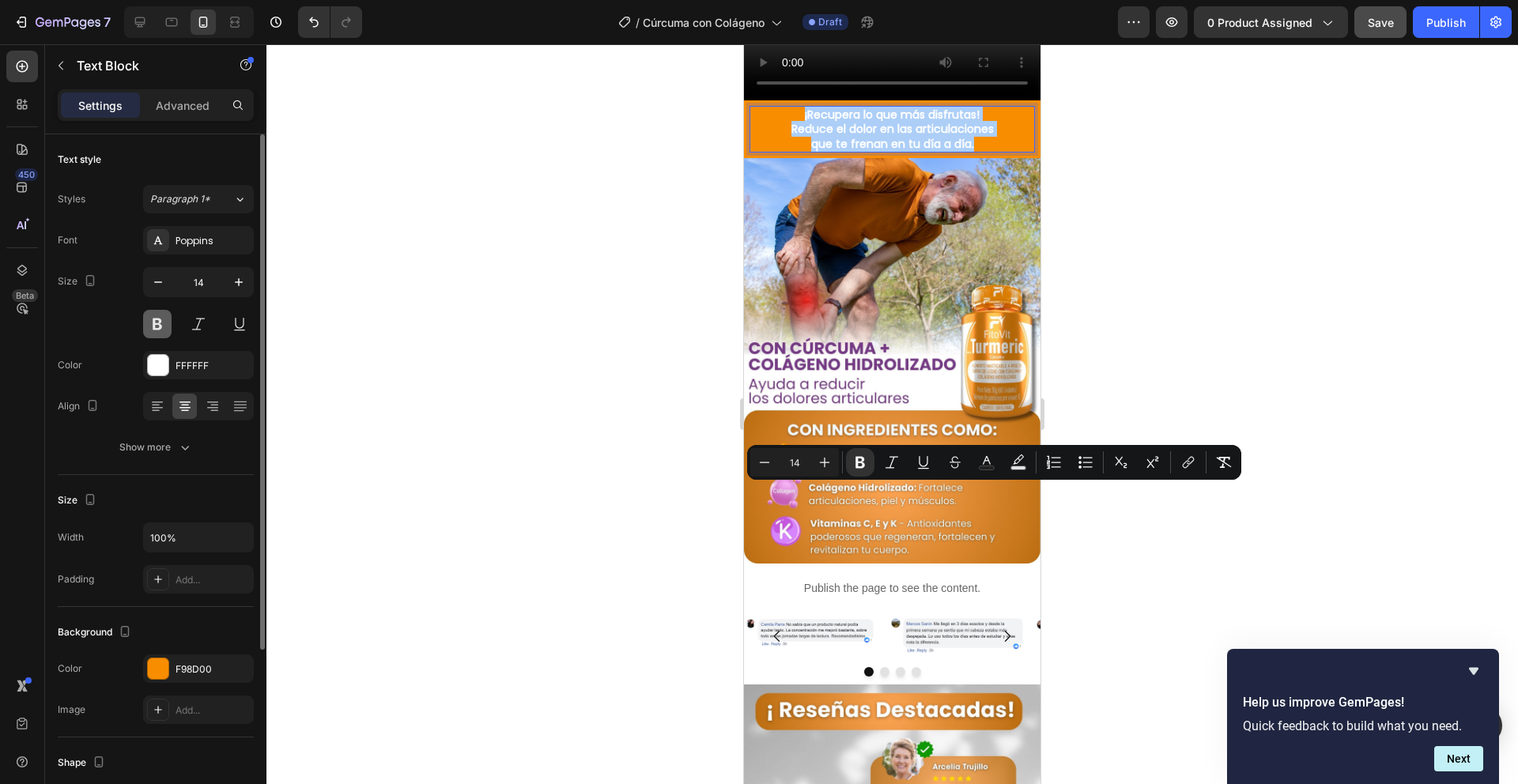
click at [166, 324] on button at bounding box center [157, 324] width 28 height 28
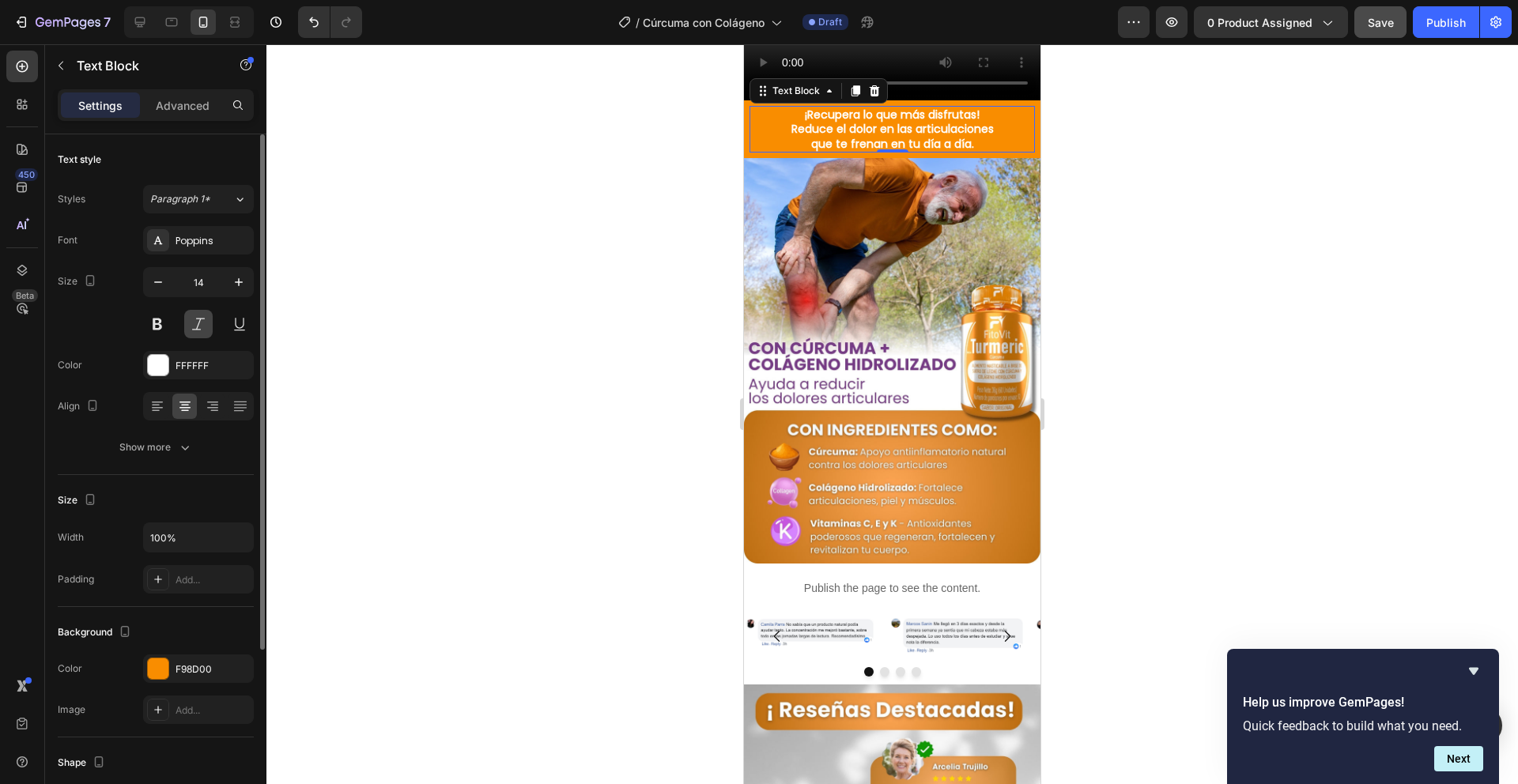
click at [189, 324] on button at bounding box center [198, 324] width 28 height 28
click at [164, 324] on button at bounding box center [157, 324] width 28 height 28
click at [381, 375] on div at bounding box center [892, 414] width 1252 height 740
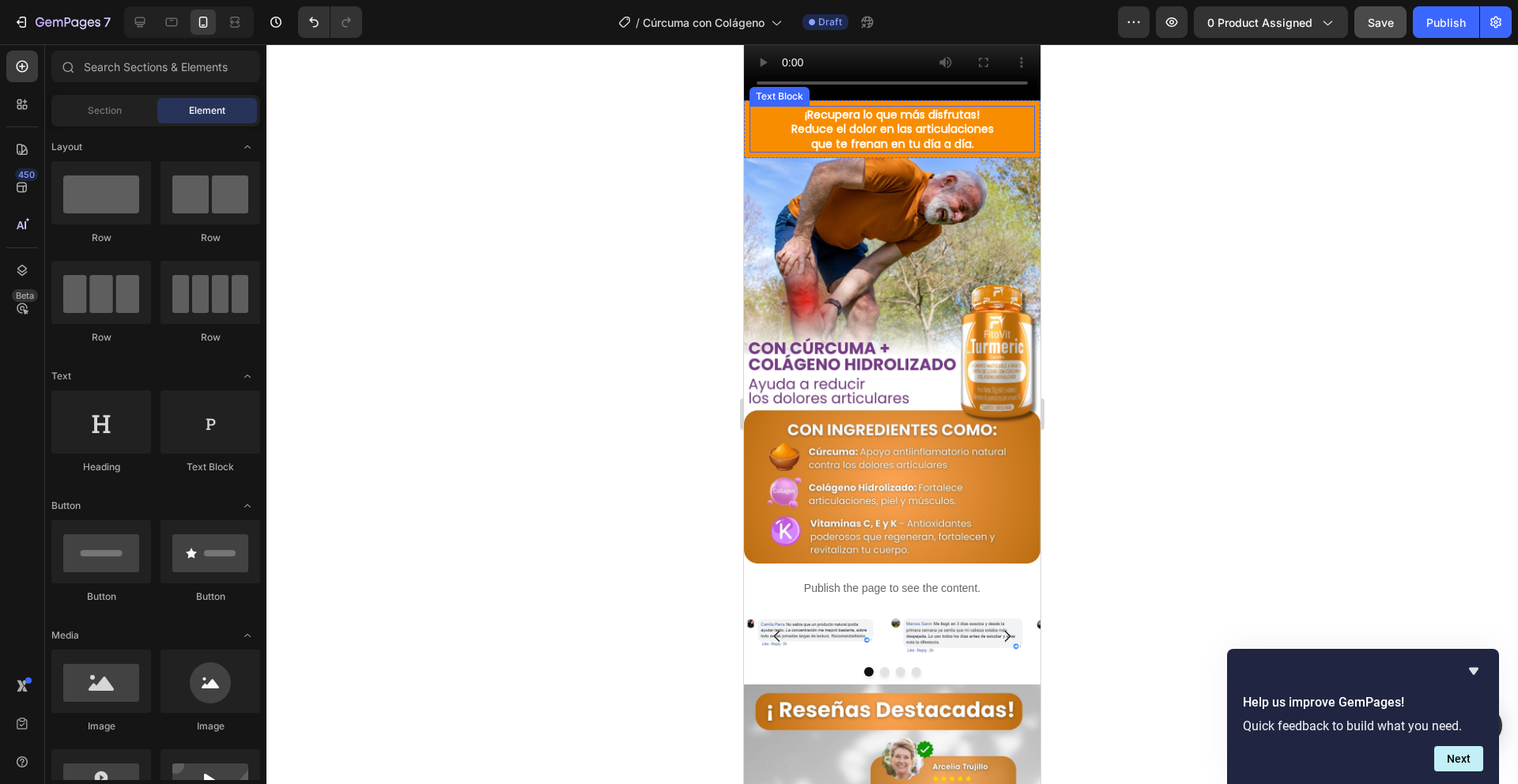
click at [835, 137] on strong "Reduce el dolor en las articulaciones" at bounding box center [893, 129] width 202 height 16
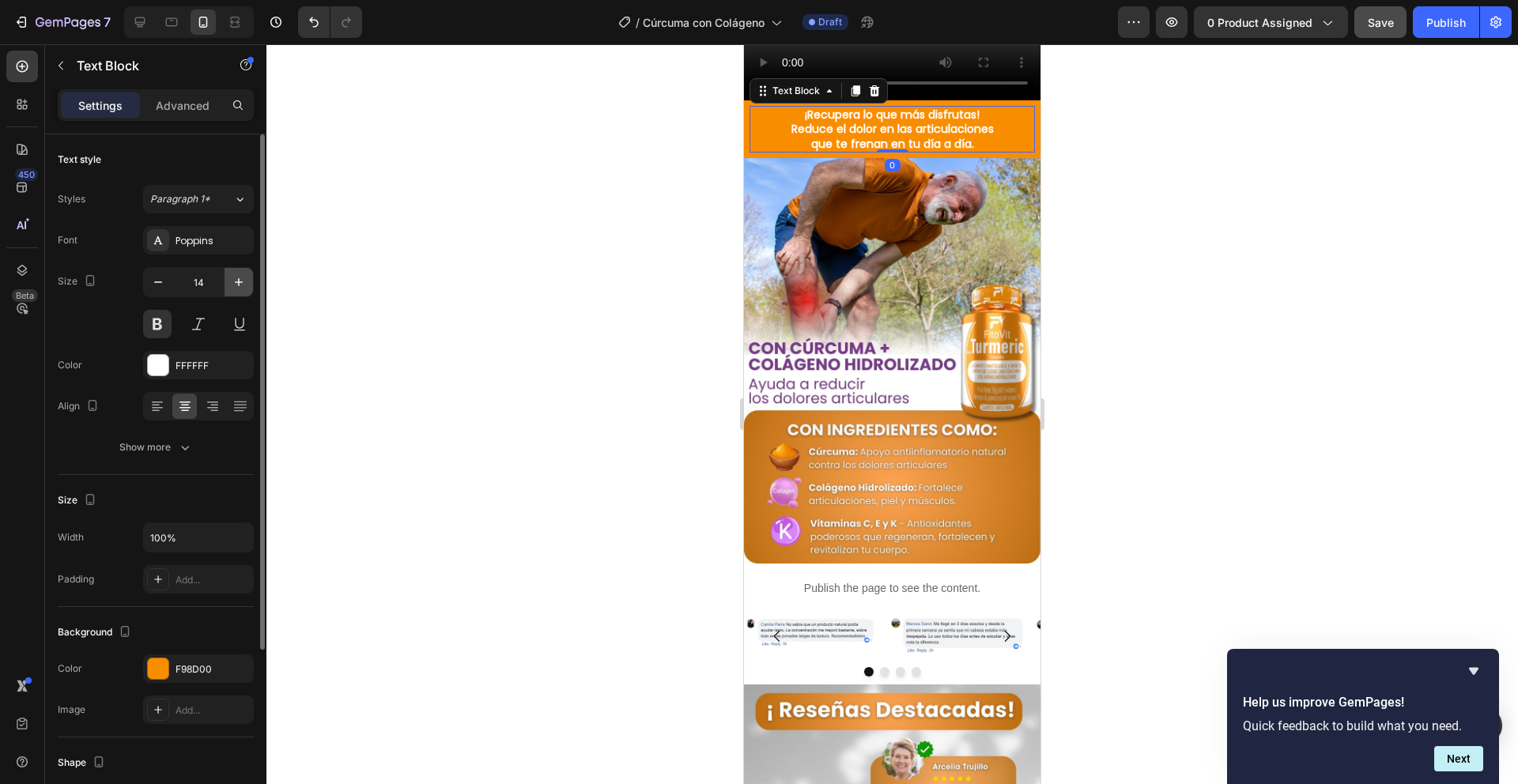
click at [229, 294] on button "button" at bounding box center [239, 282] width 28 height 28
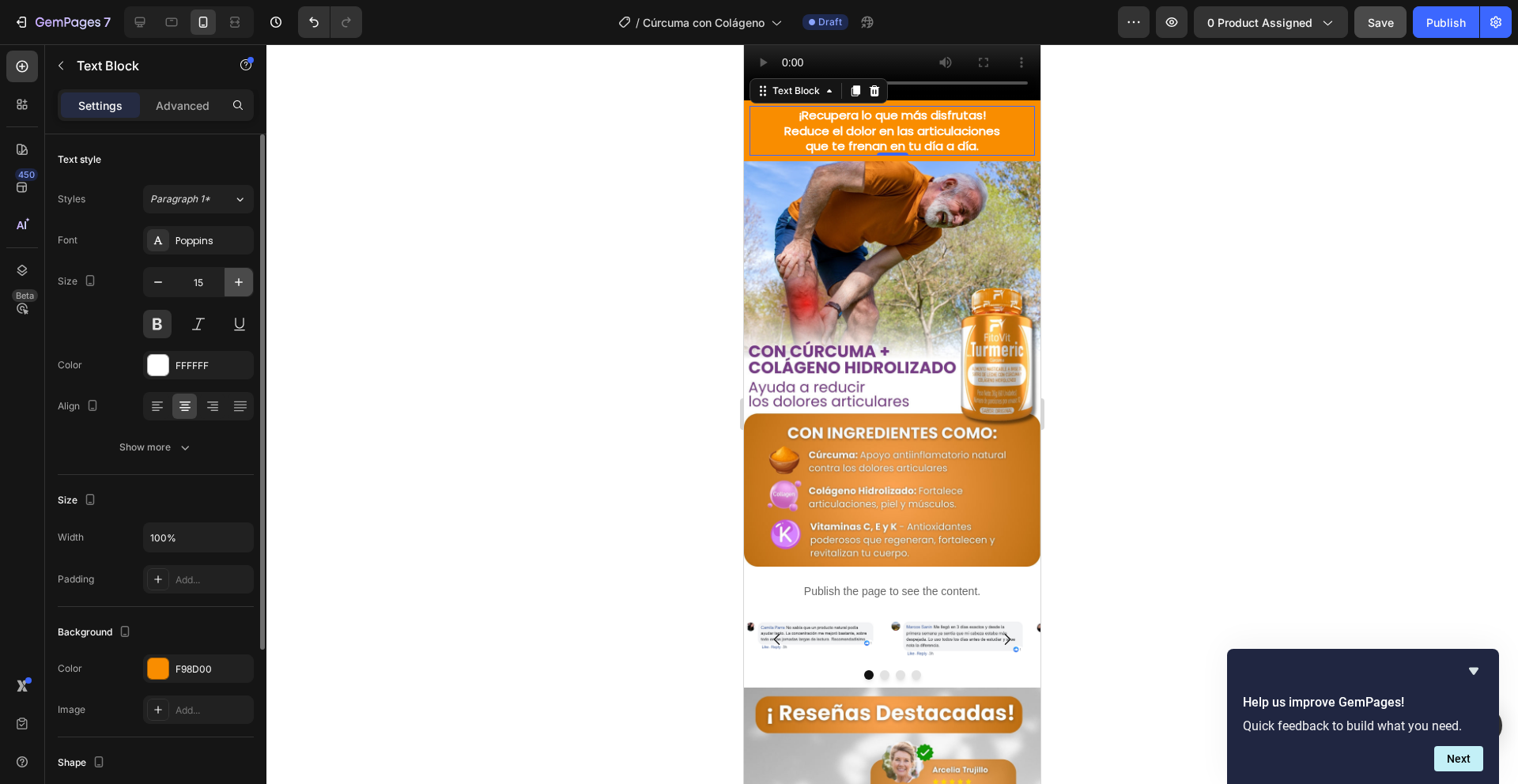
click at [229, 294] on button "button" at bounding box center [239, 282] width 28 height 28
type input "16"
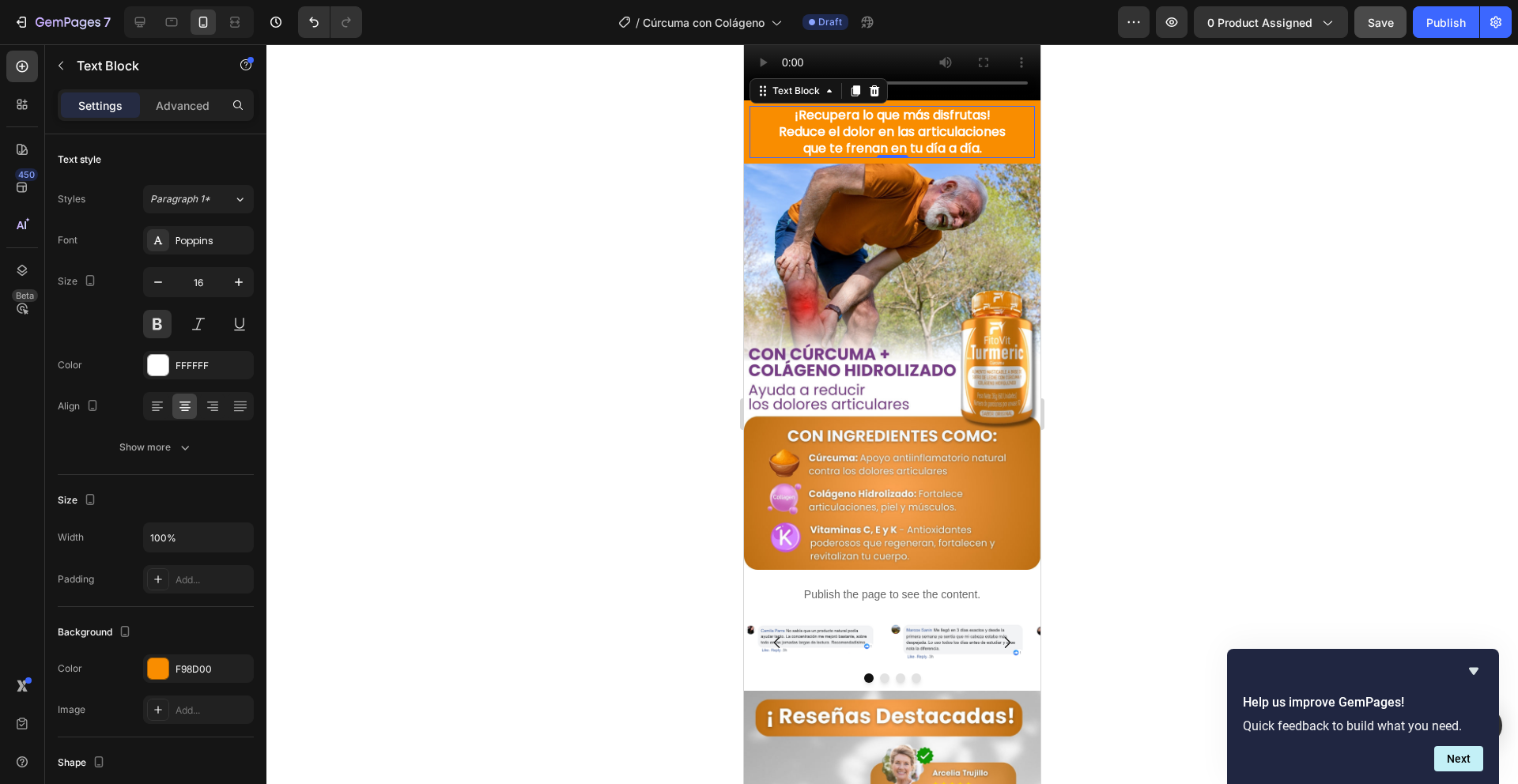
click at [470, 456] on div at bounding box center [892, 414] width 1252 height 740
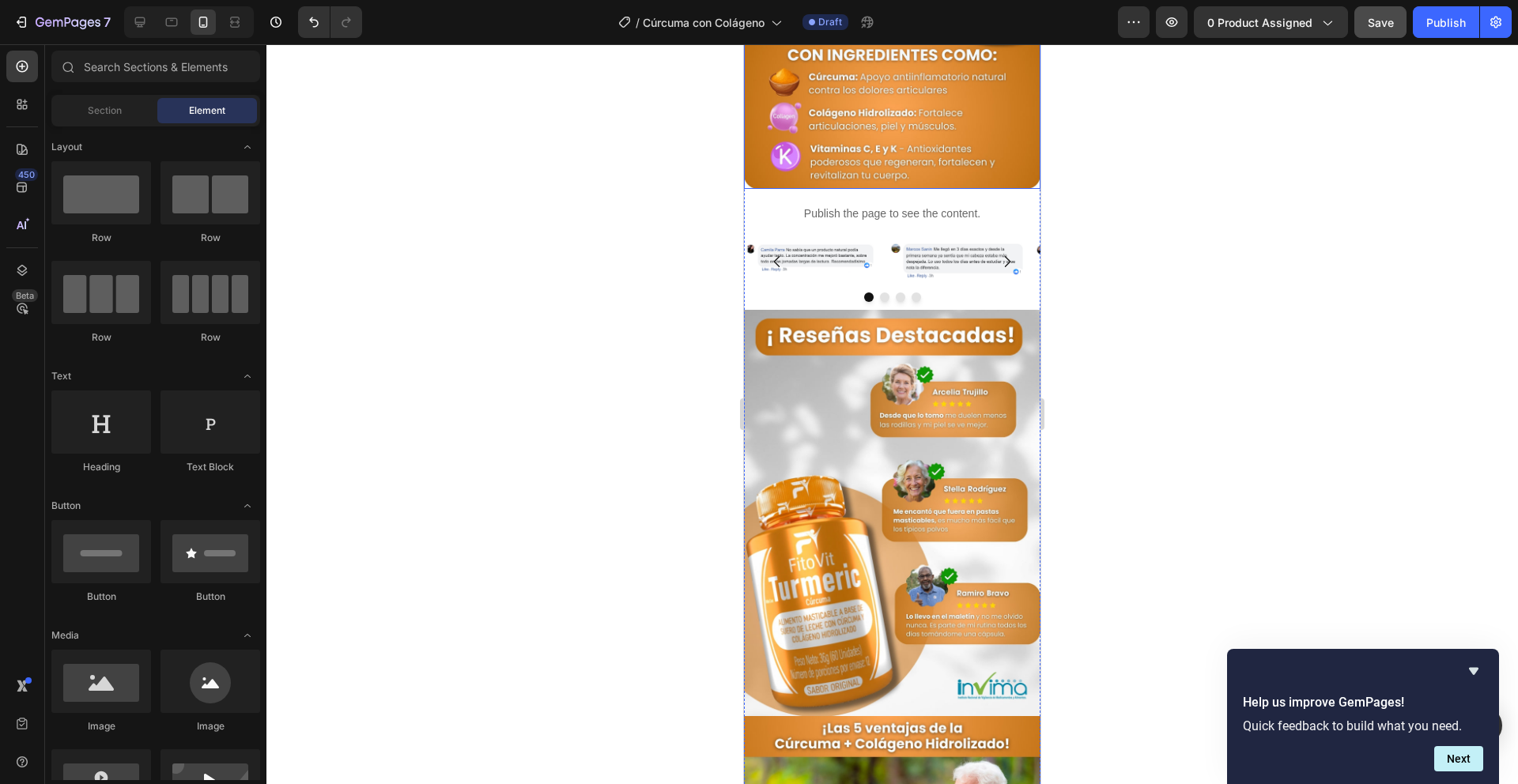
scroll to position [1662, 0]
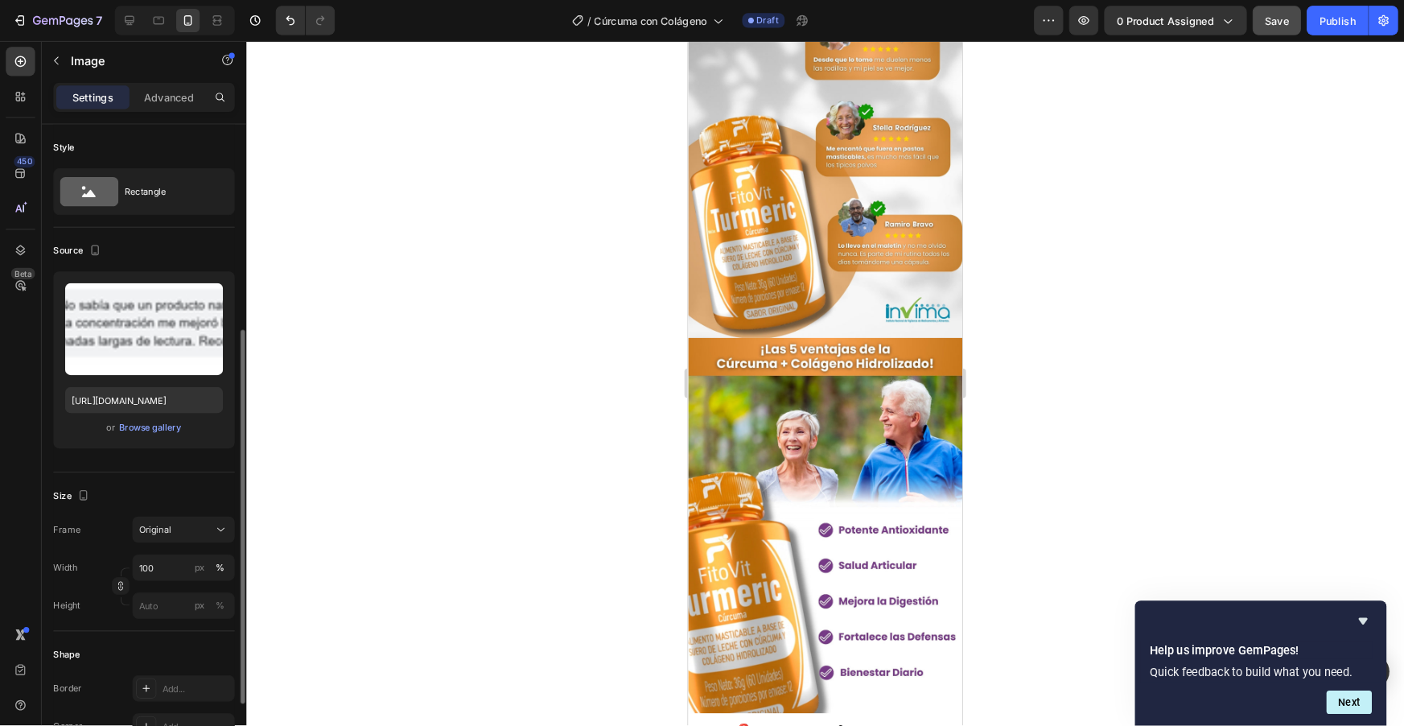
scroll to position [143, 0]
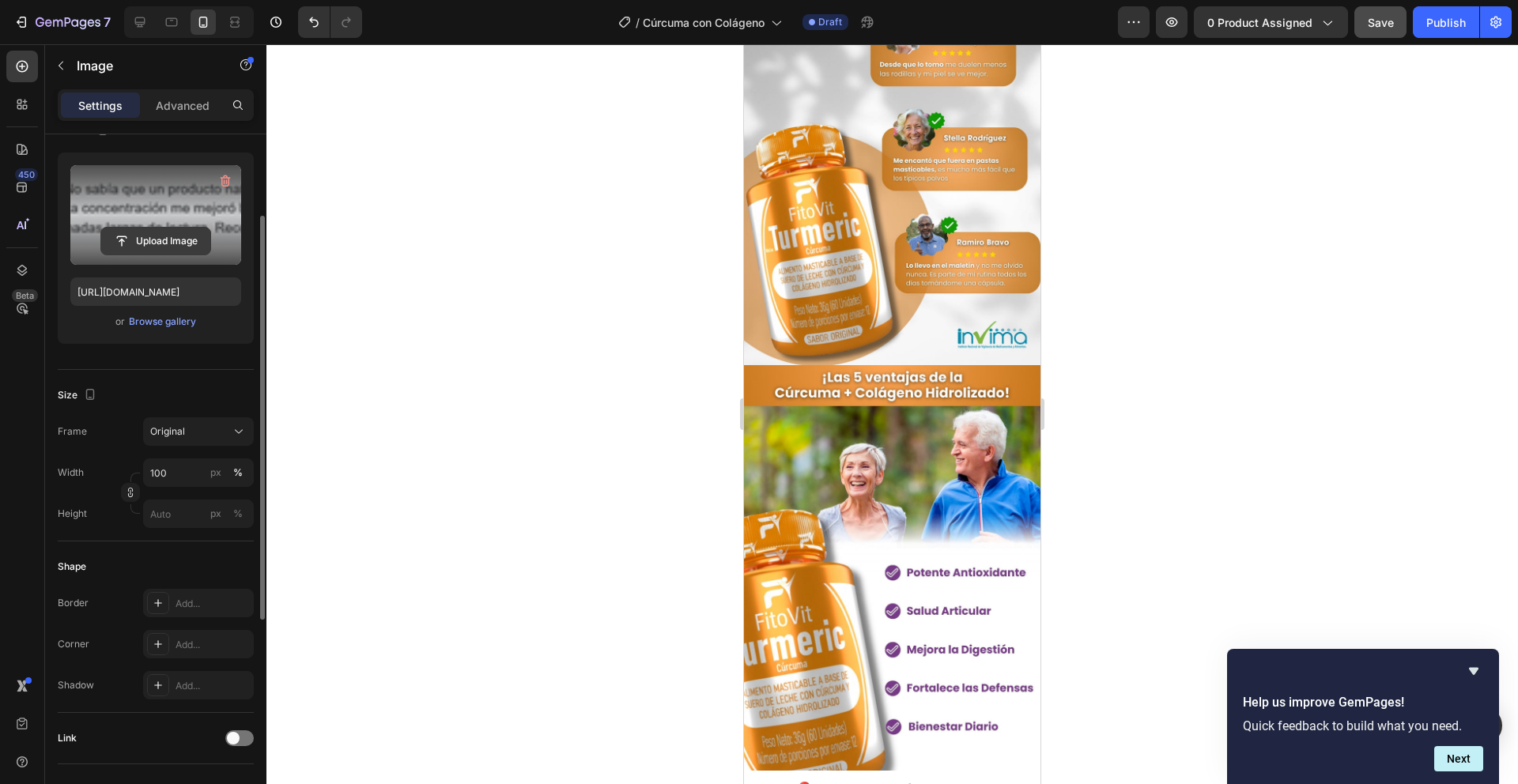
click at [149, 241] on input "file" at bounding box center [155, 241] width 109 height 27
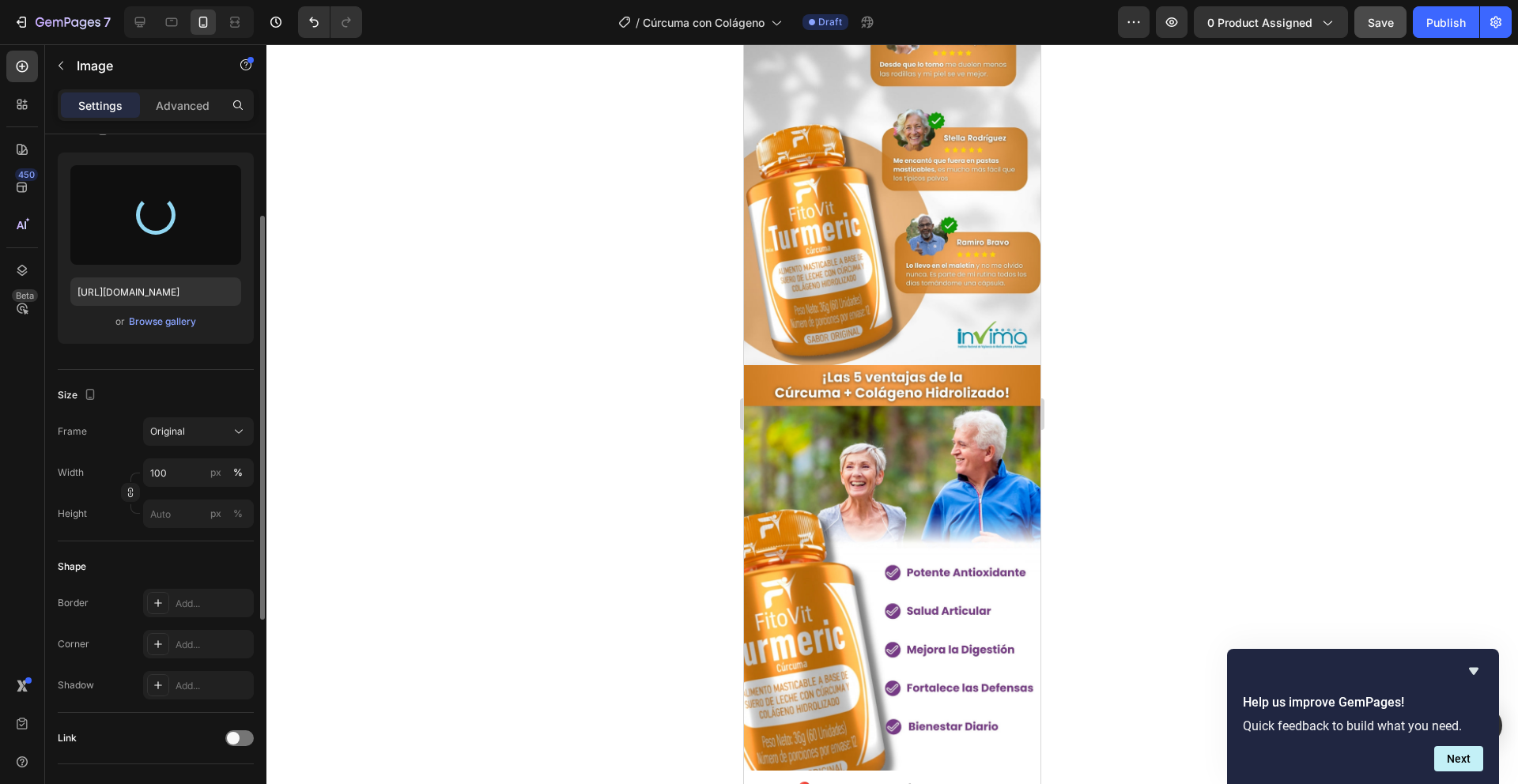
type input "https://cdn.shopify.com/s/files/1/0751/0592/7451/files/gempages_578522981639127…"
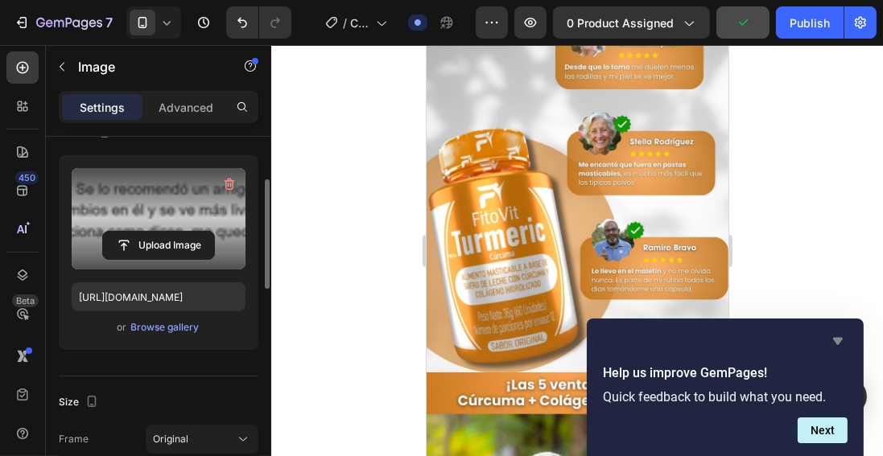
click at [834, 339] on icon "Hide survey" at bounding box center [838, 341] width 10 height 7
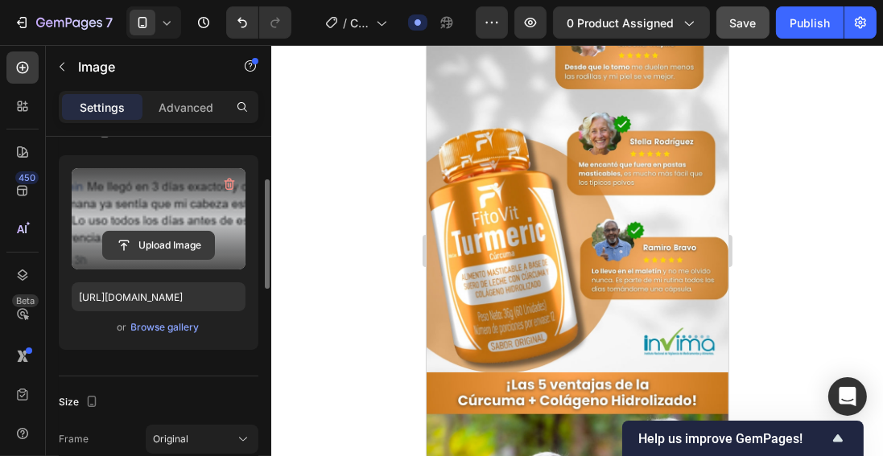
click at [146, 237] on input "file" at bounding box center [158, 245] width 111 height 27
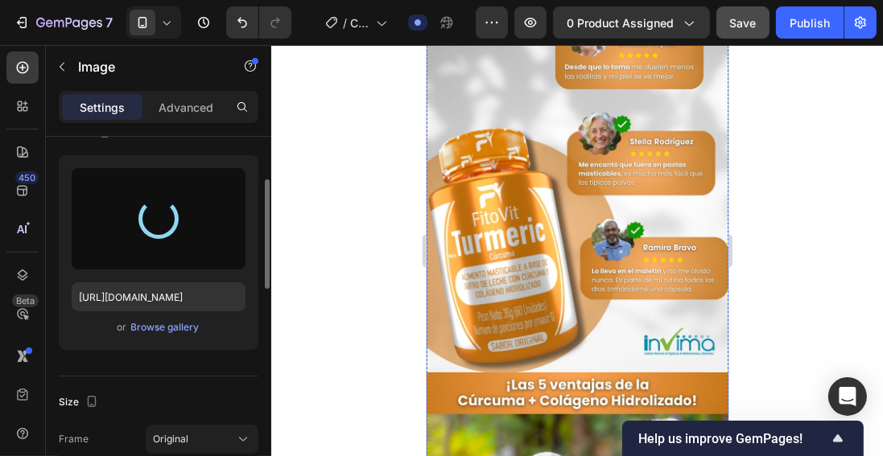
type input "https://cdn.shopify.com/s/files/1/0751/0592/7451/files/gempages_578522981639127…"
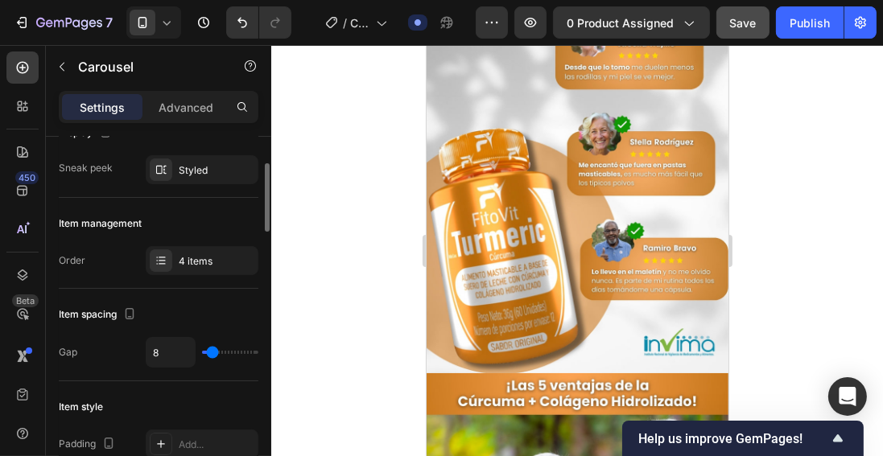
scroll to position [0, 0]
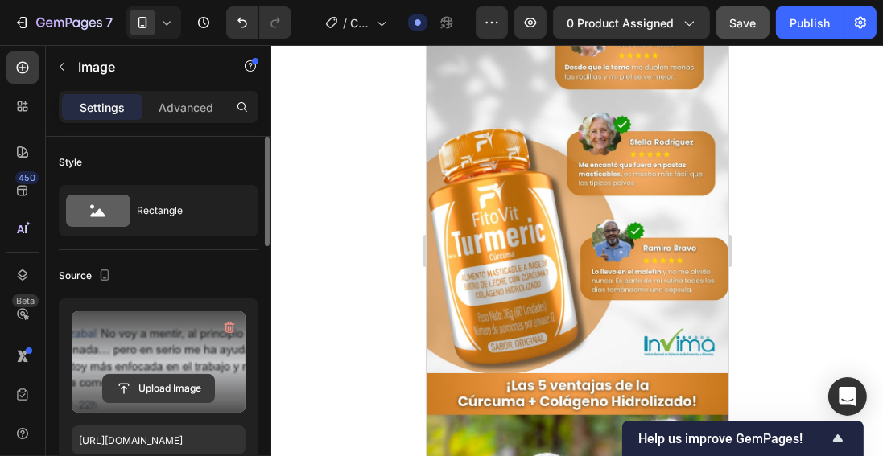
click at [152, 385] on input "file" at bounding box center [158, 388] width 111 height 27
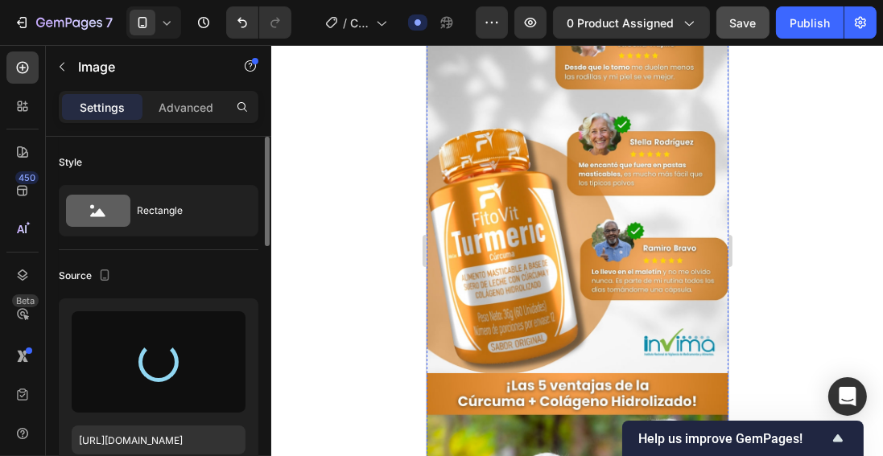
type input "[URL][DOMAIN_NAME]"
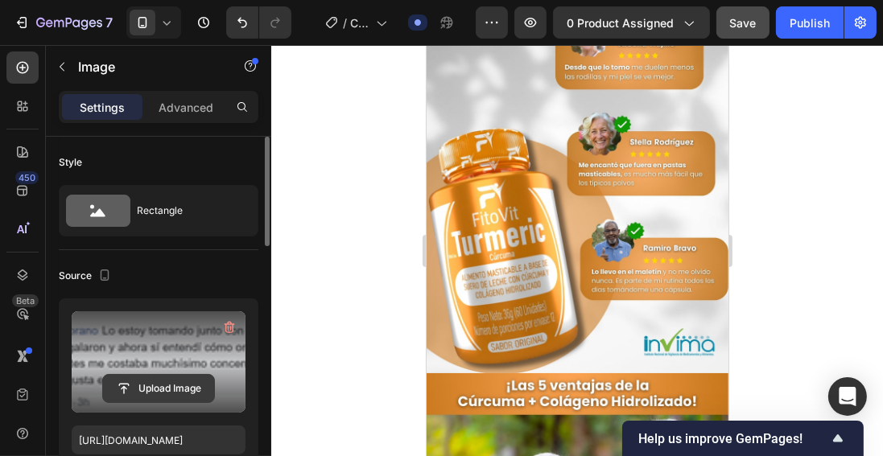
click at [142, 384] on input "file" at bounding box center [158, 388] width 111 height 27
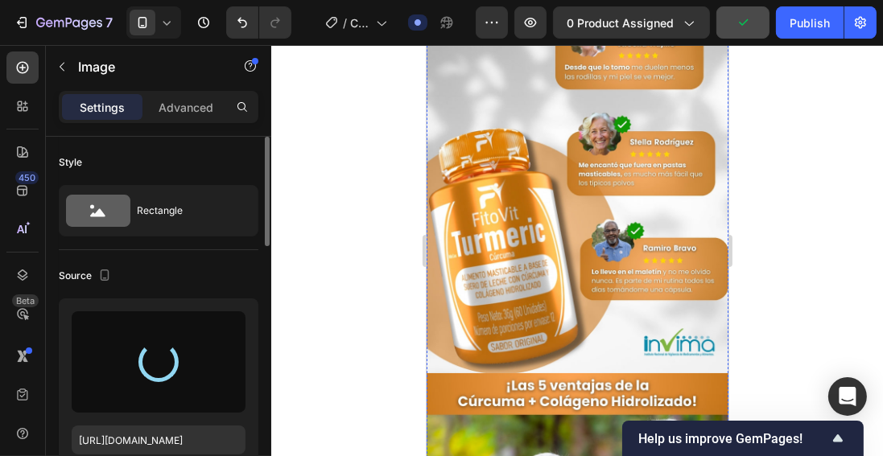
type input "https://cdn.shopify.com/s/files/1/0751/0592/7451/files/gempages_578522981639127…"
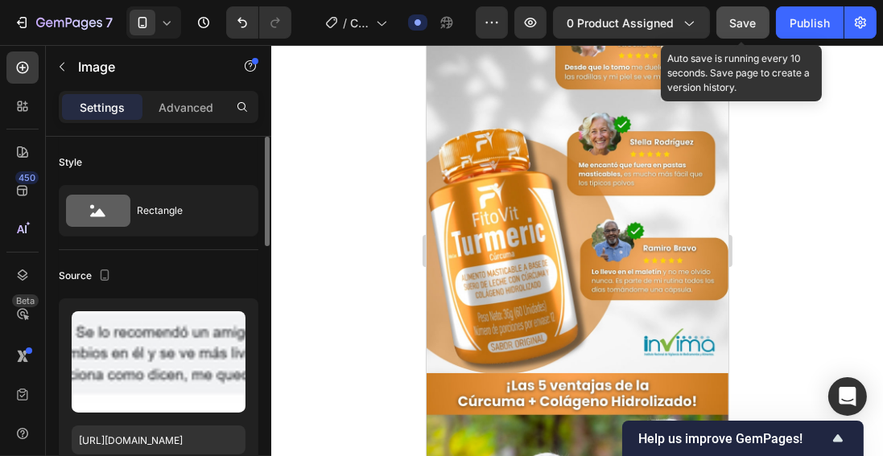
click at [745, 19] on span "Save" at bounding box center [743, 23] width 27 height 14
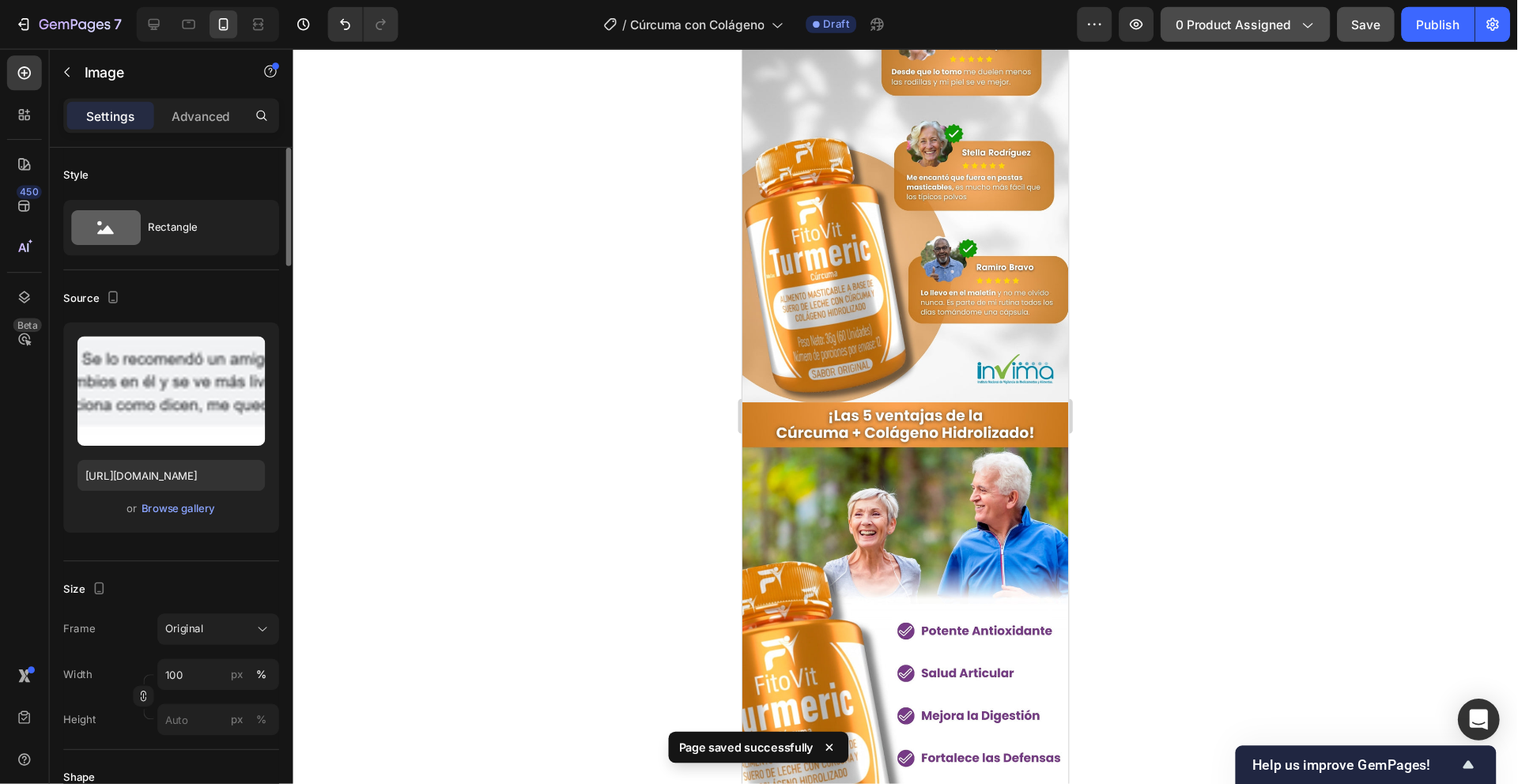
scroll to position [1662, 0]
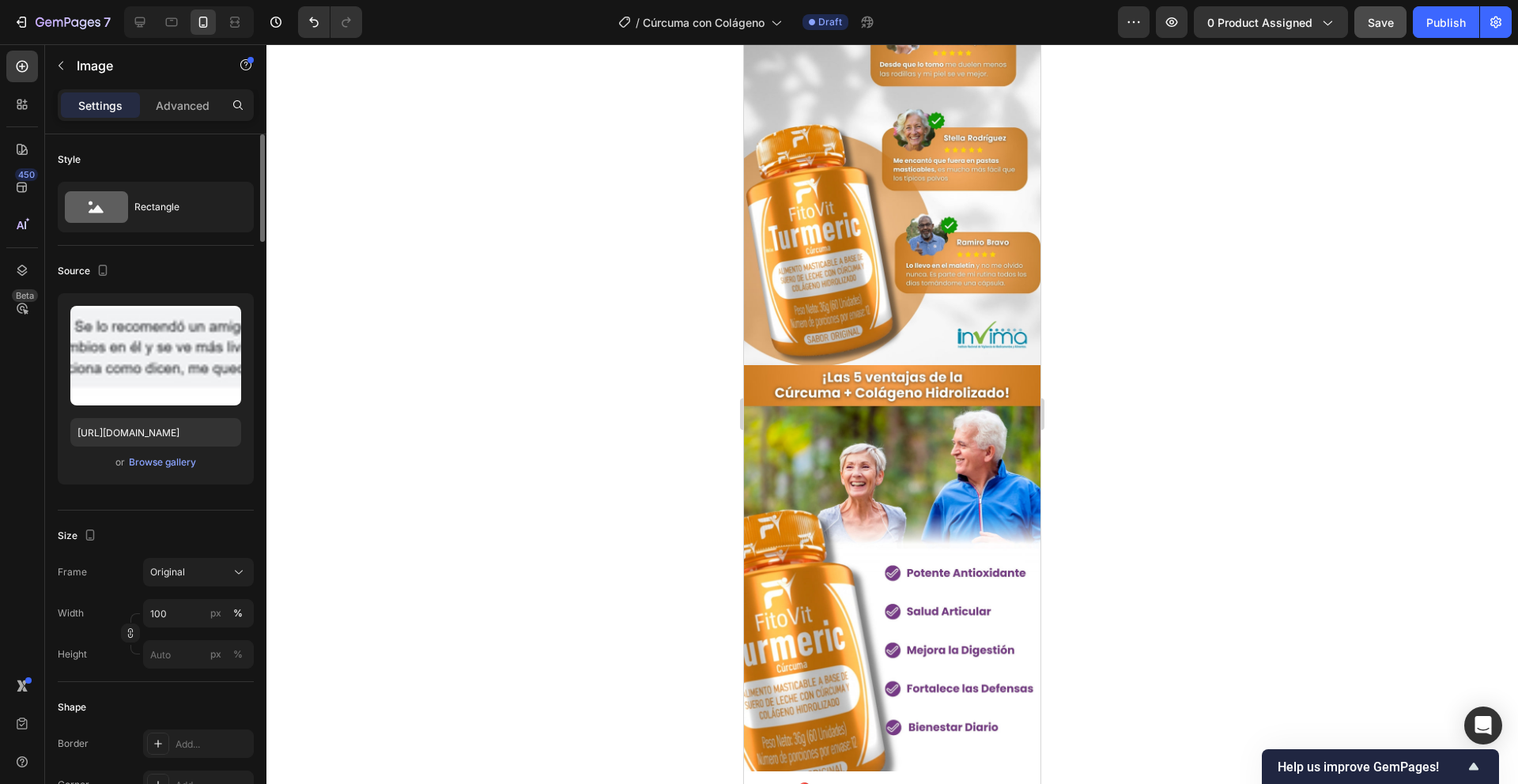
click at [1172, 374] on div at bounding box center [892, 414] width 1252 height 740
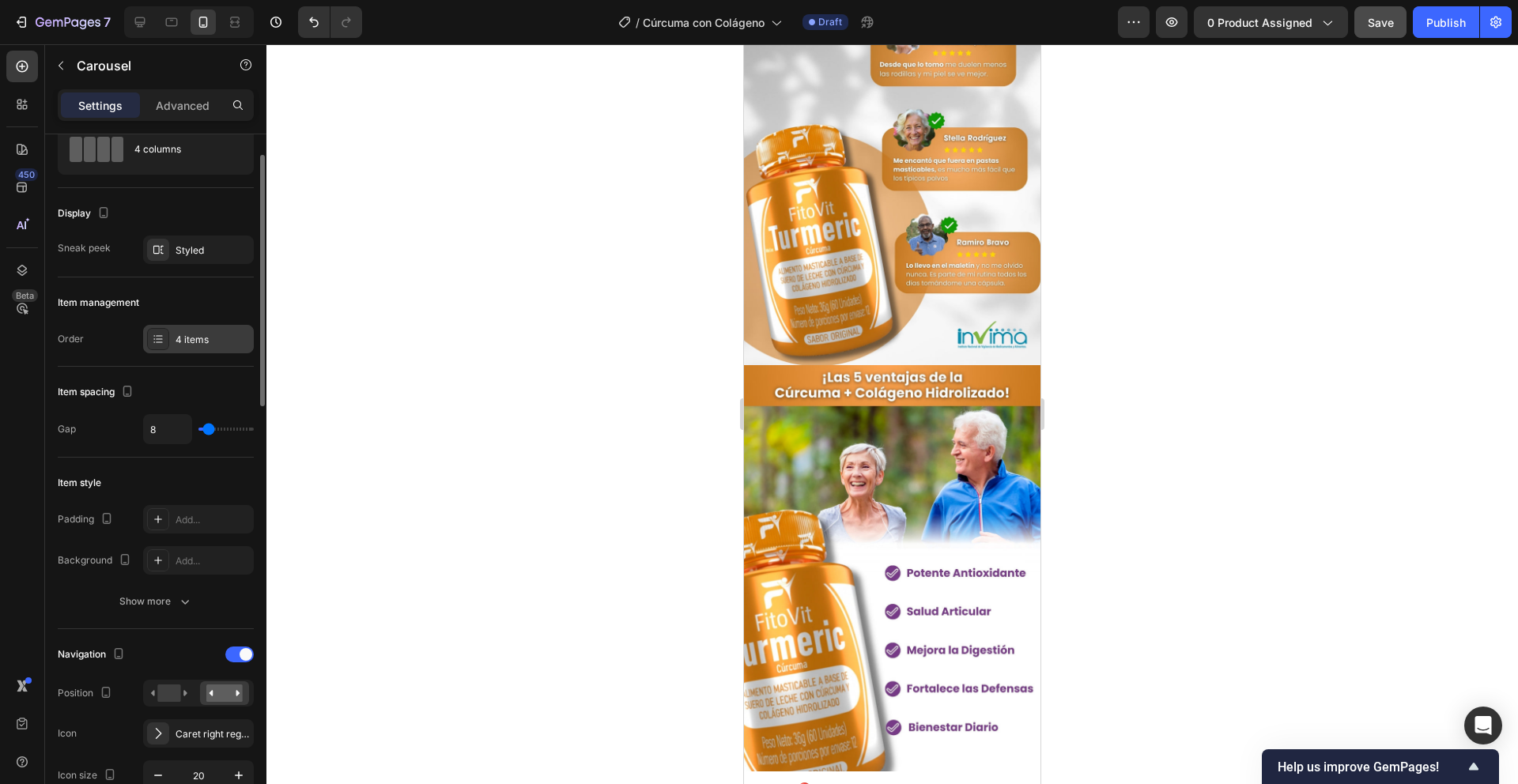
scroll to position [194, 0]
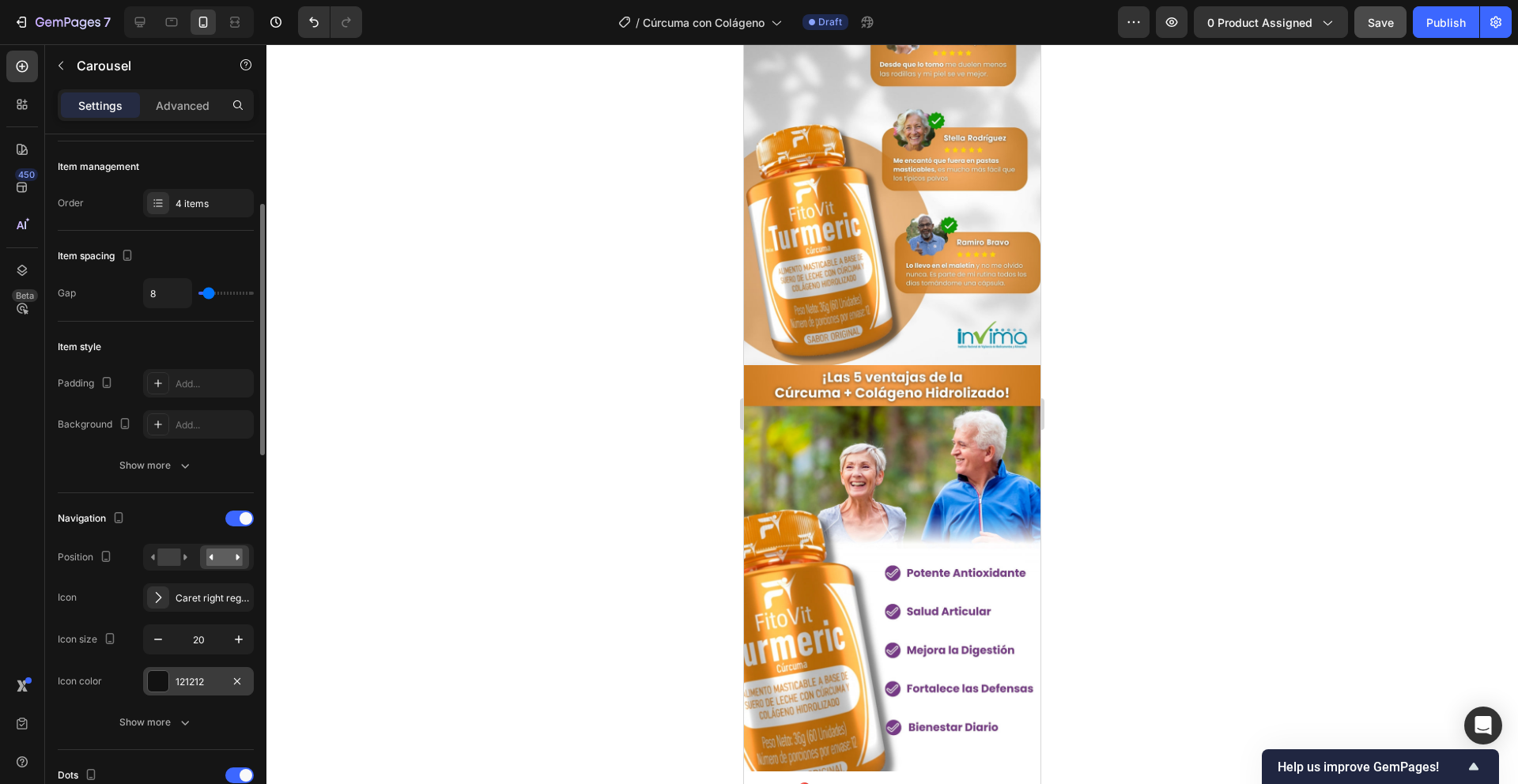
click at [156, 683] on div at bounding box center [158, 681] width 21 height 21
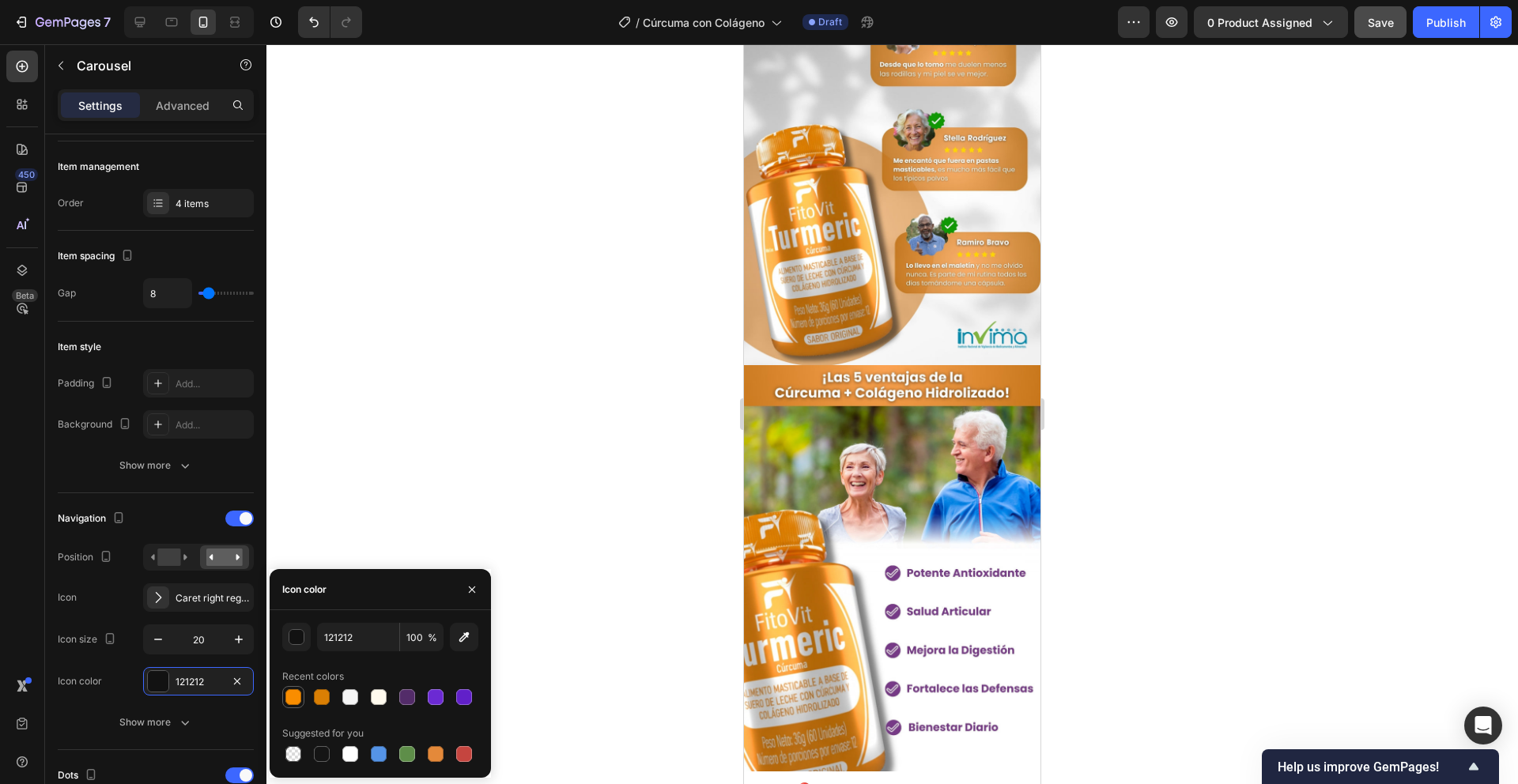
click at [286, 700] on div at bounding box center [294, 698] width 16 height 16
type input "F98D00"
click at [377, 505] on div at bounding box center [892, 414] width 1252 height 740
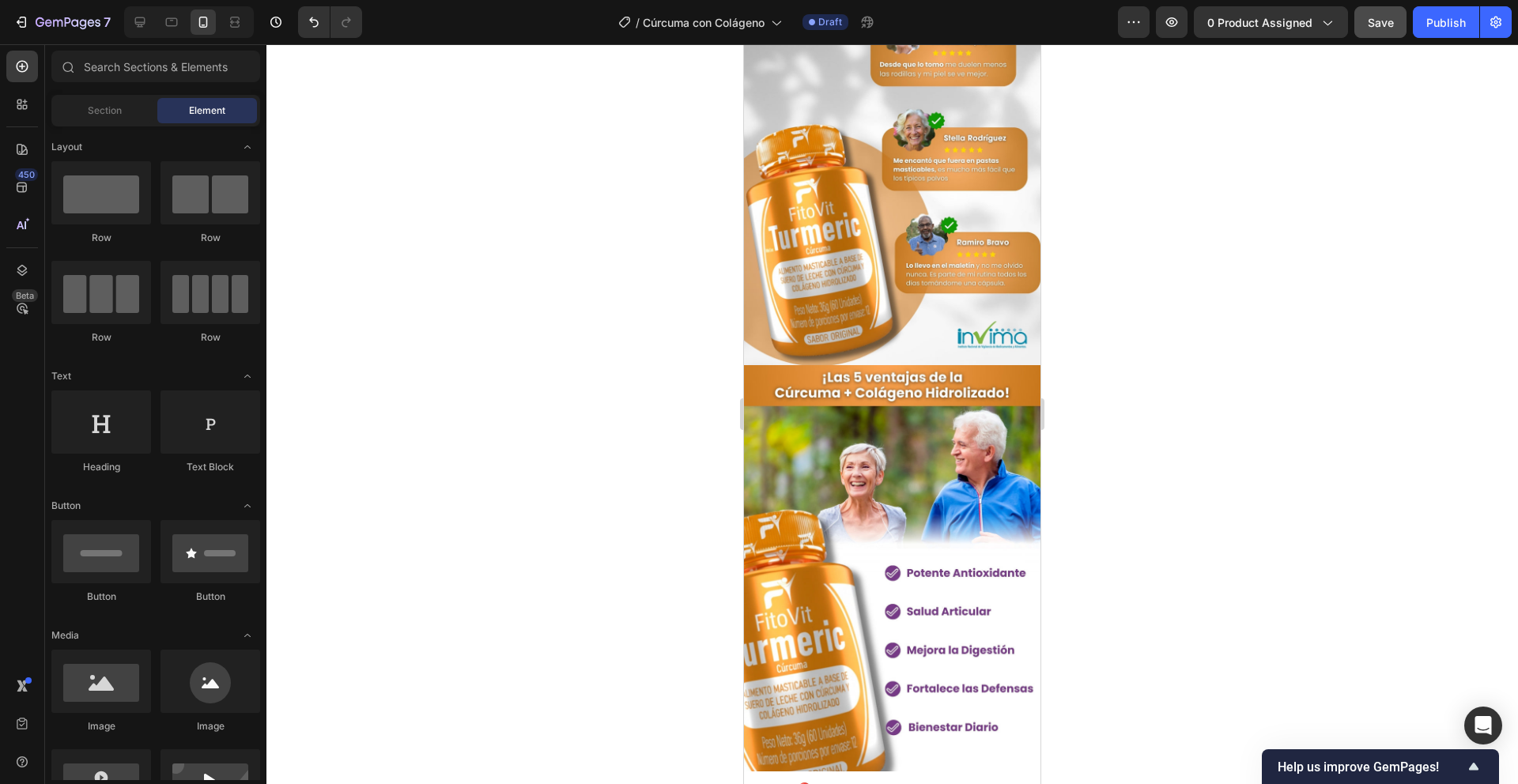
click at [552, 387] on div at bounding box center [892, 414] width 1252 height 740
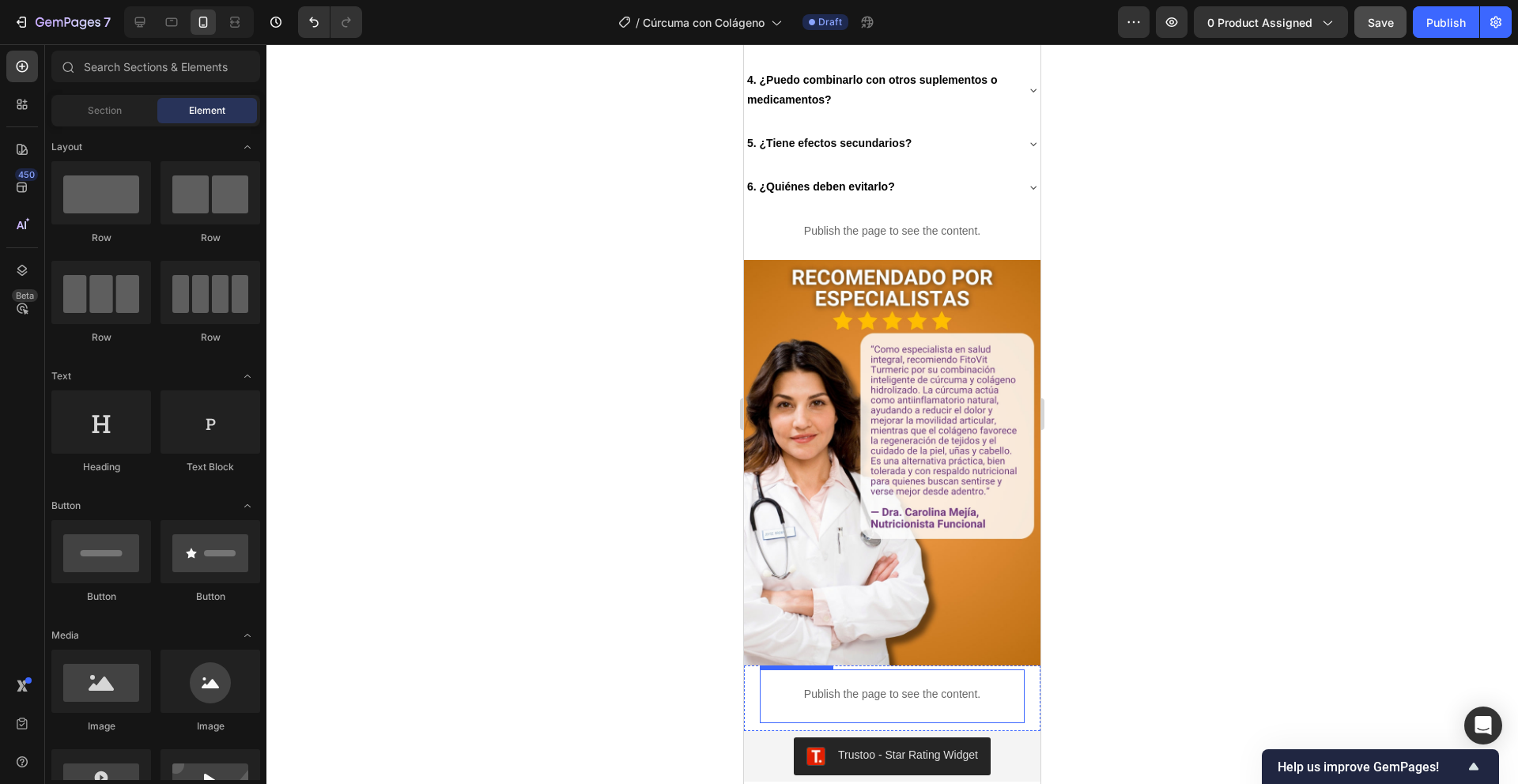
scroll to position [2351, 0]
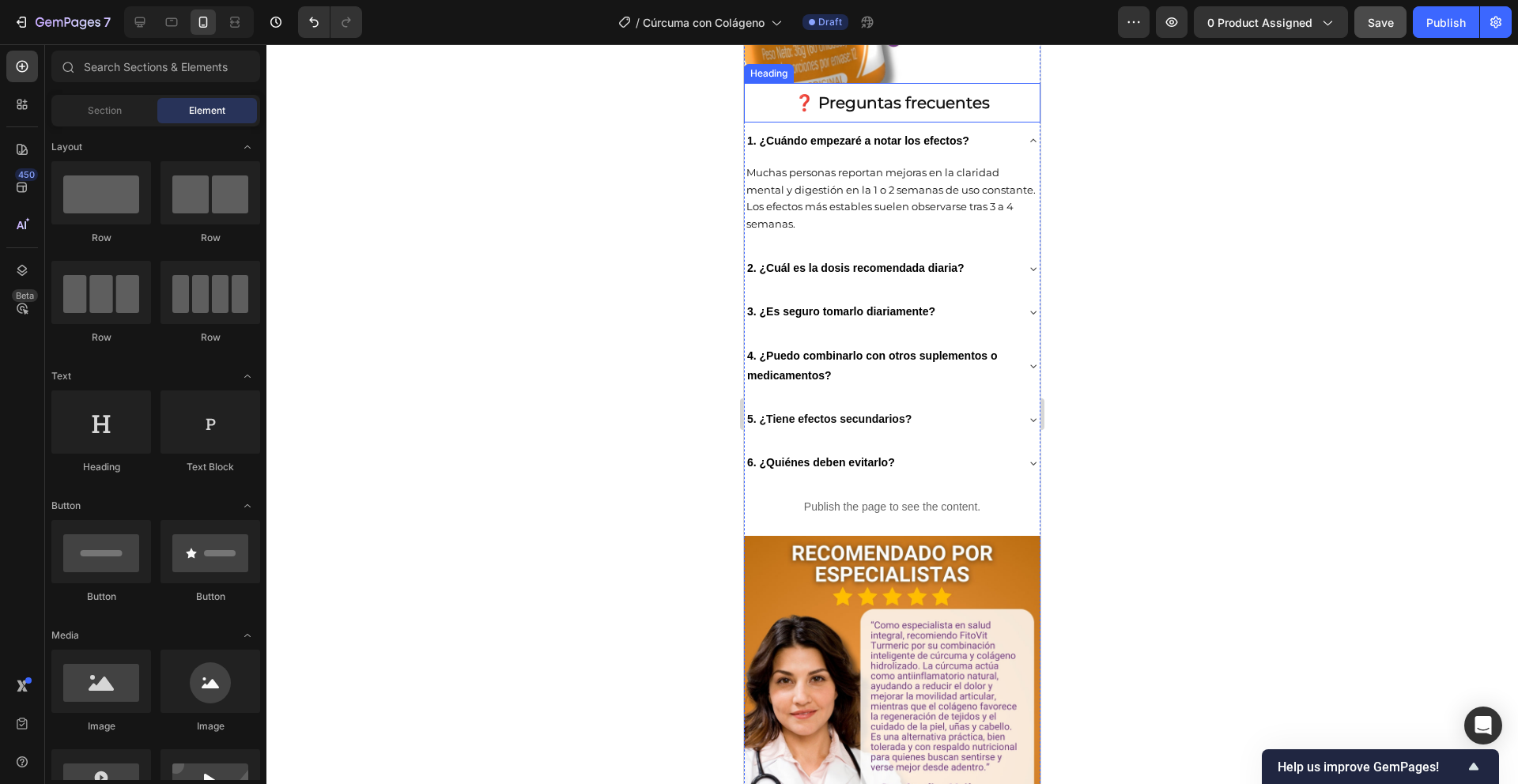
click at [870, 115] on h2 "❓ Preguntas frecuentes" at bounding box center [892, 103] width 297 height 24
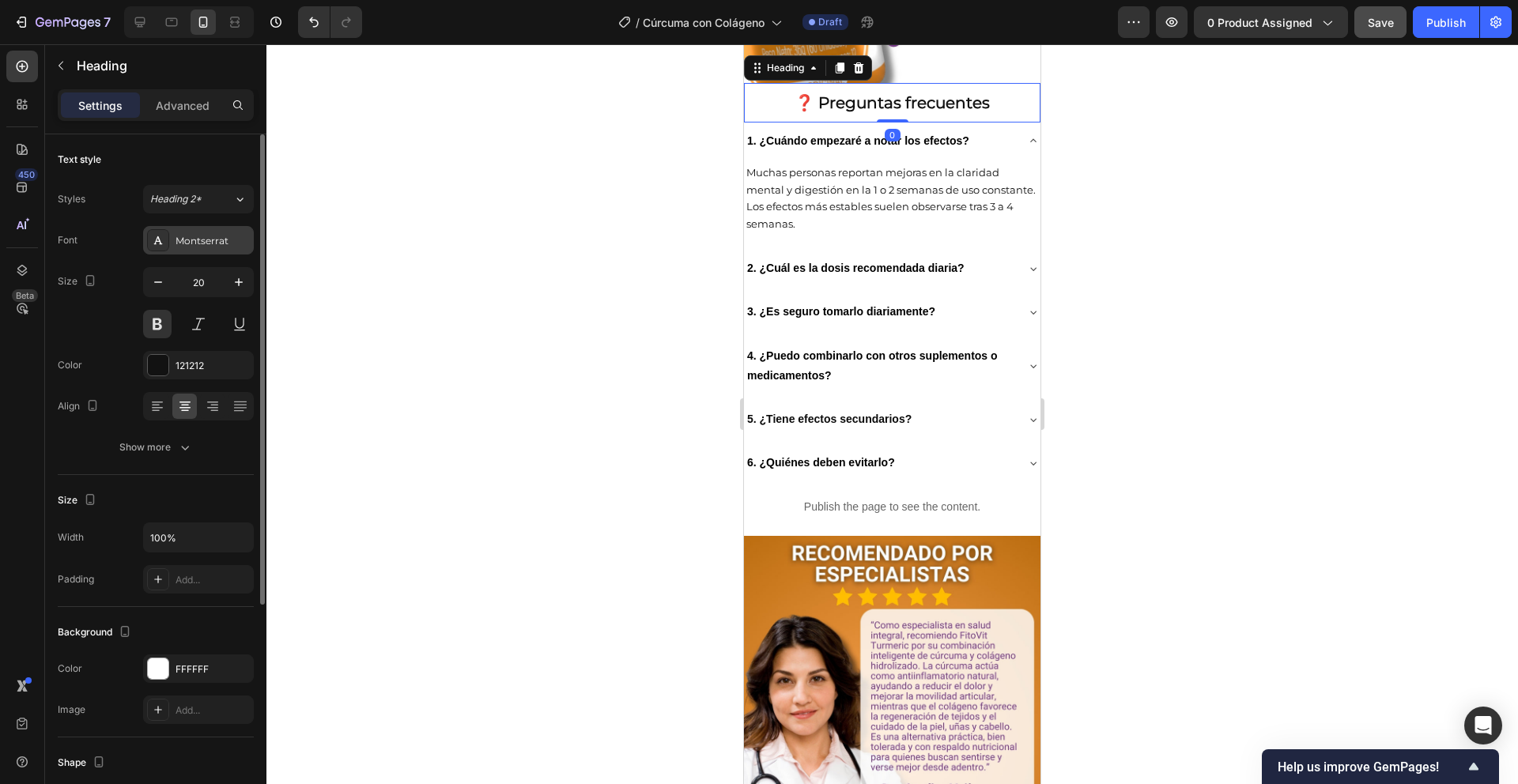
click at [180, 232] on div "Montserrat" at bounding box center [198, 240] width 111 height 28
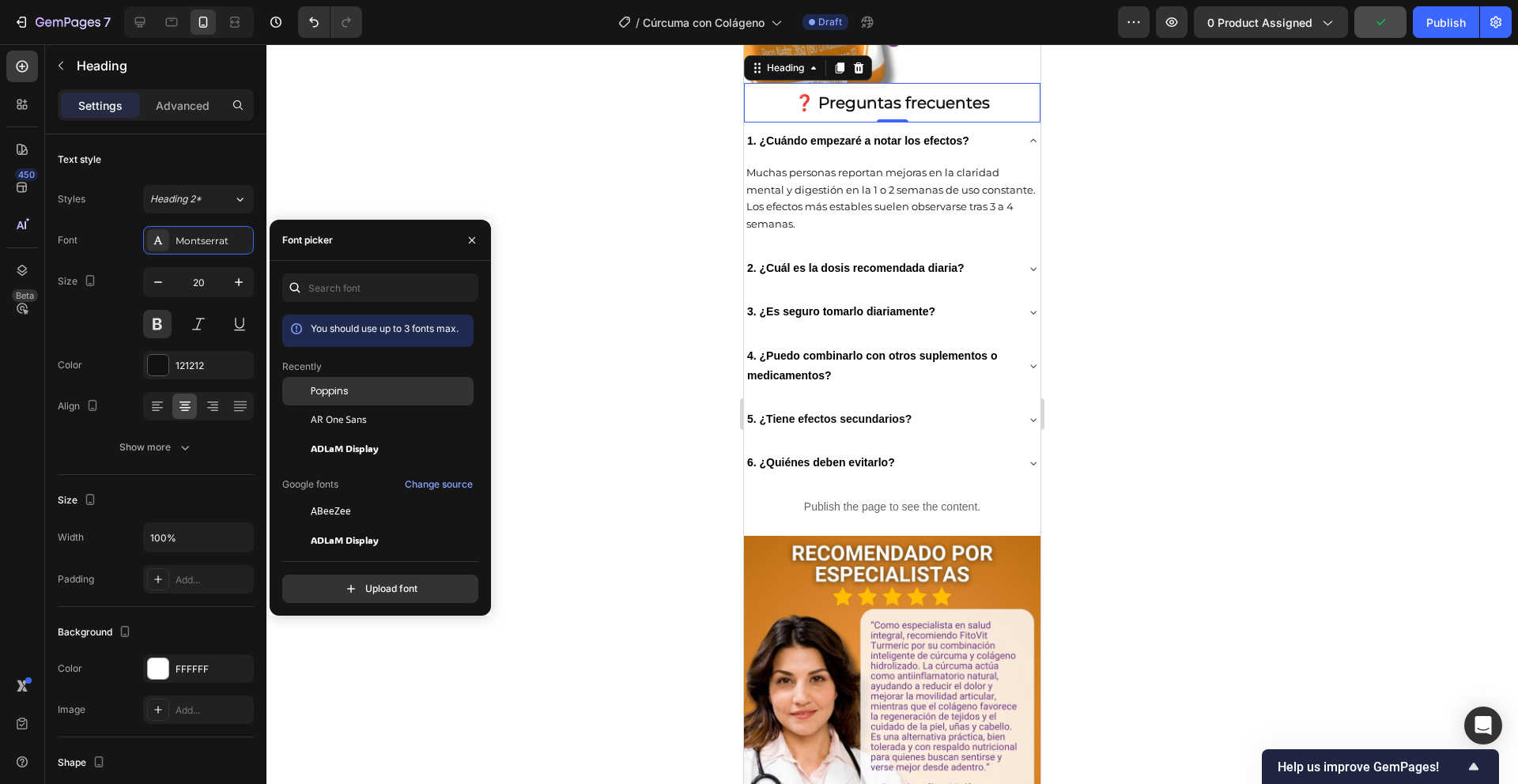
click at [330, 398] on span "Poppins" at bounding box center [329, 391] width 38 height 14
click at [553, 176] on div at bounding box center [892, 414] width 1252 height 740
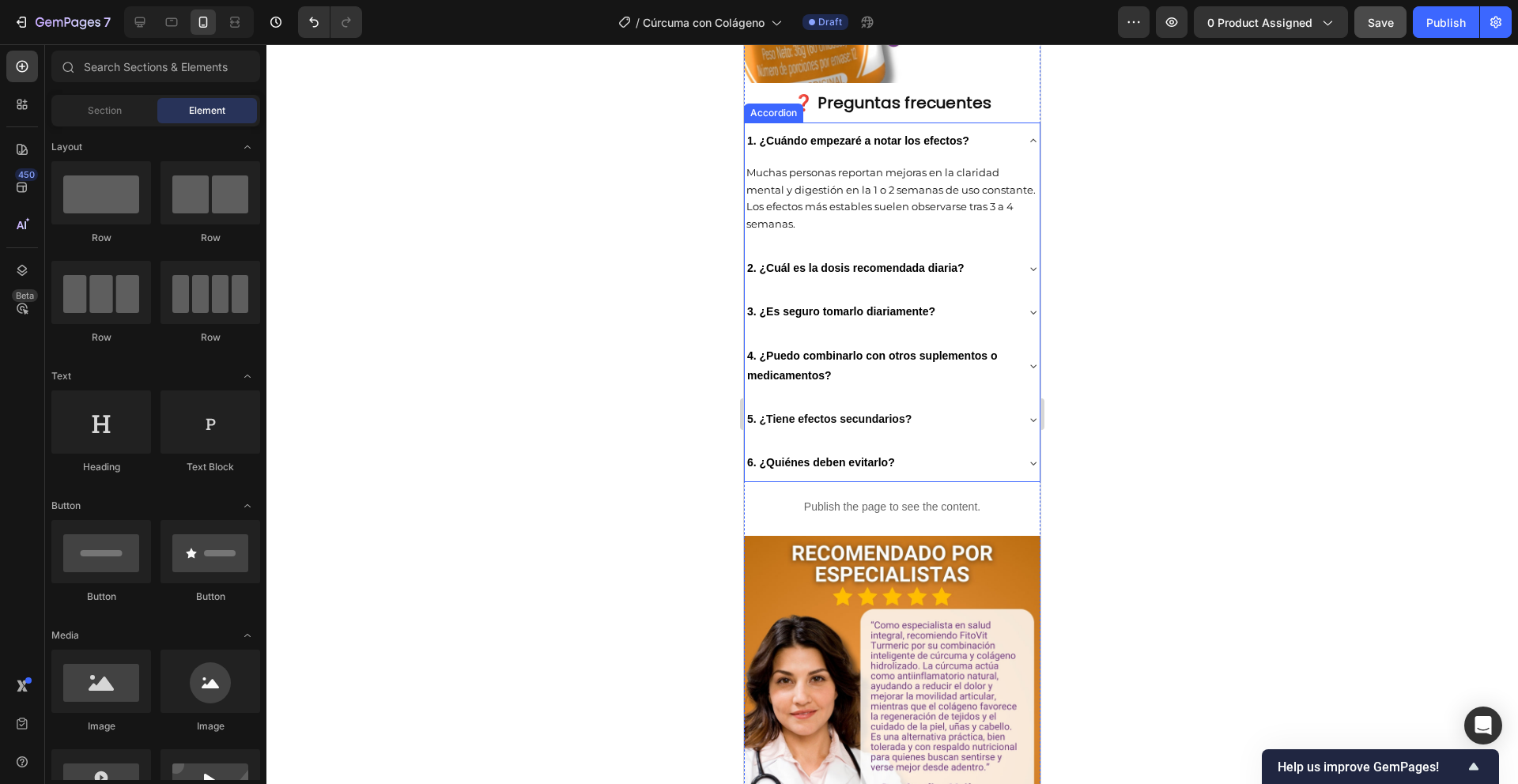
click at [809, 151] on p "1. ¿Cuándo empezaré a notar los efectos?" at bounding box center [859, 141] width 222 height 20
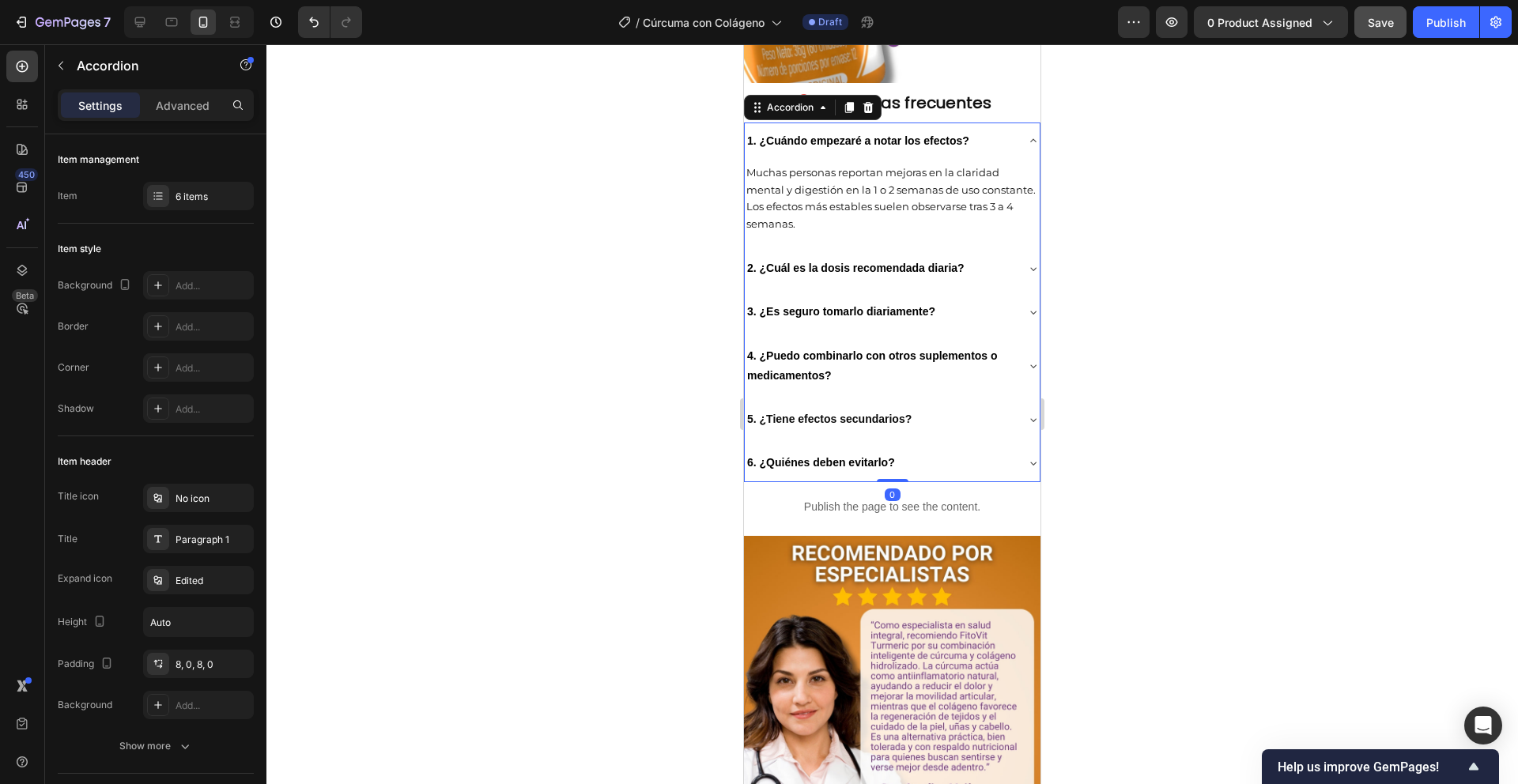
click at [809, 151] on p "1. ¿Cuándo empezaré a notar los efectos?" at bounding box center [859, 141] width 222 height 20
click at [894, 147] on strong "1. ¿Cuándo empezaré a notar los efectos?" at bounding box center [859, 140] width 222 height 13
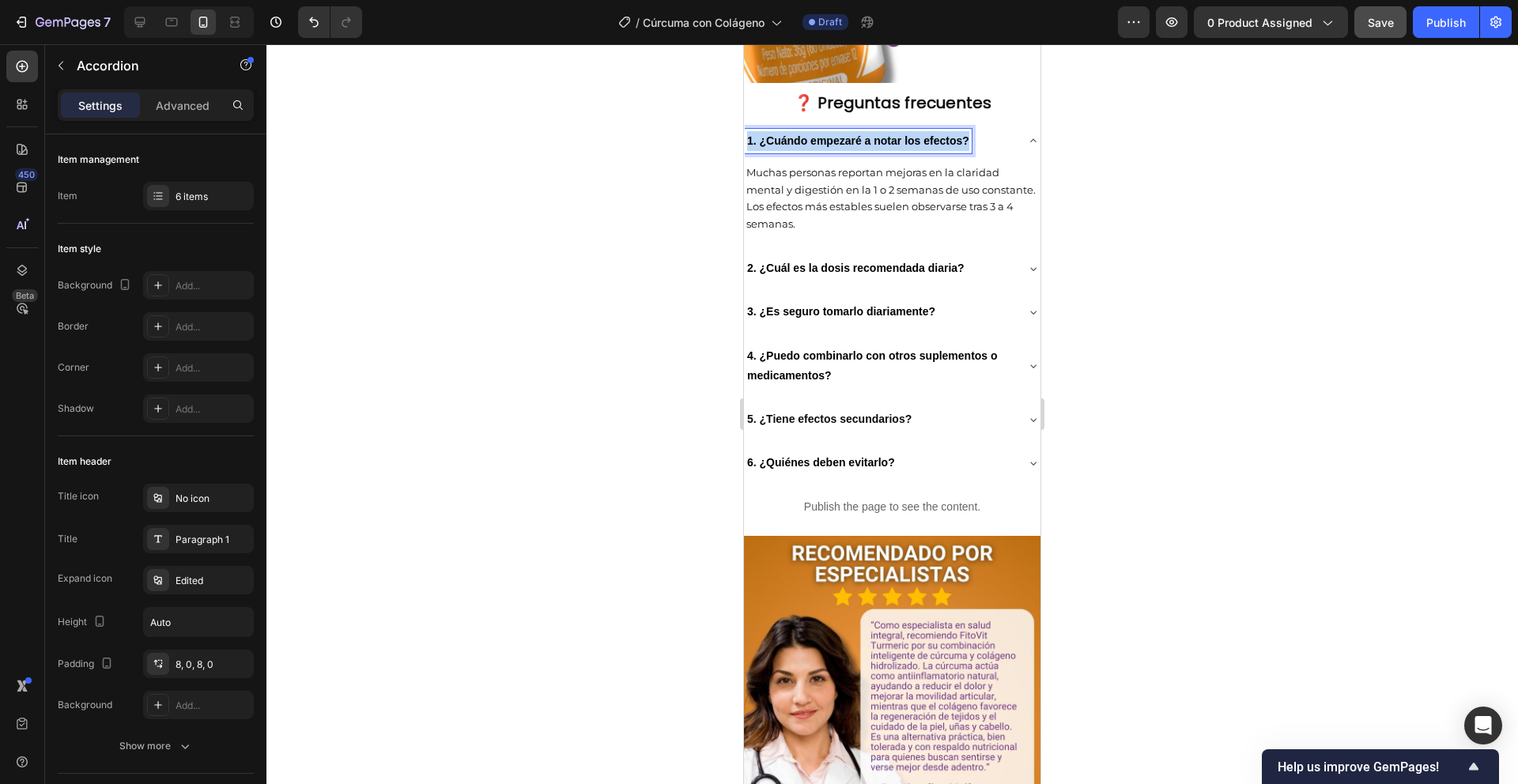
click at [894, 147] on strong "1. ¿Cuándo empezaré a notar los efectos?" at bounding box center [859, 140] width 222 height 13
click at [648, 513] on div at bounding box center [892, 414] width 1252 height 740
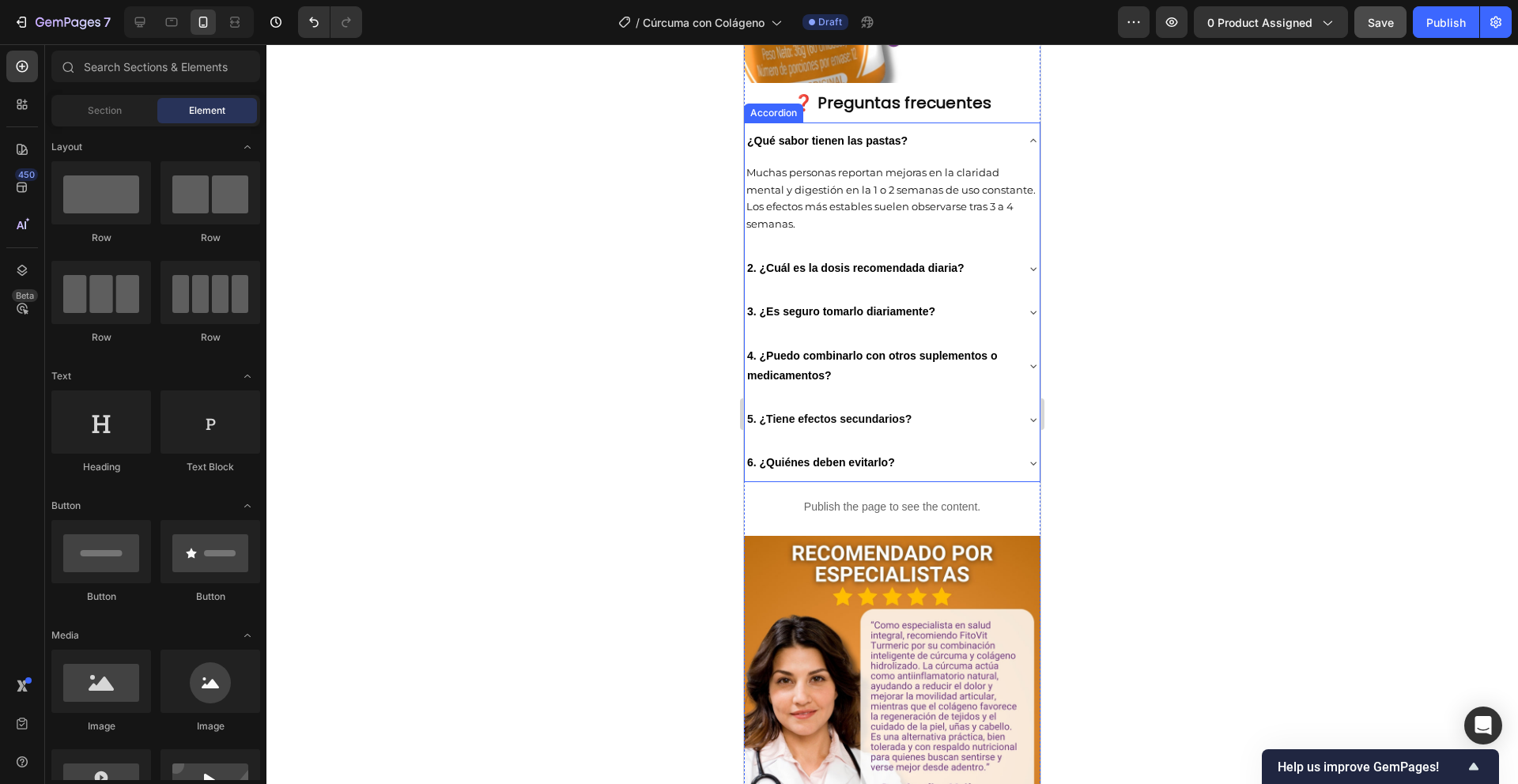
click at [802, 147] on strong "¿Qué sabor tienen las pastas?" at bounding box center [827, 140] width 160 height 13
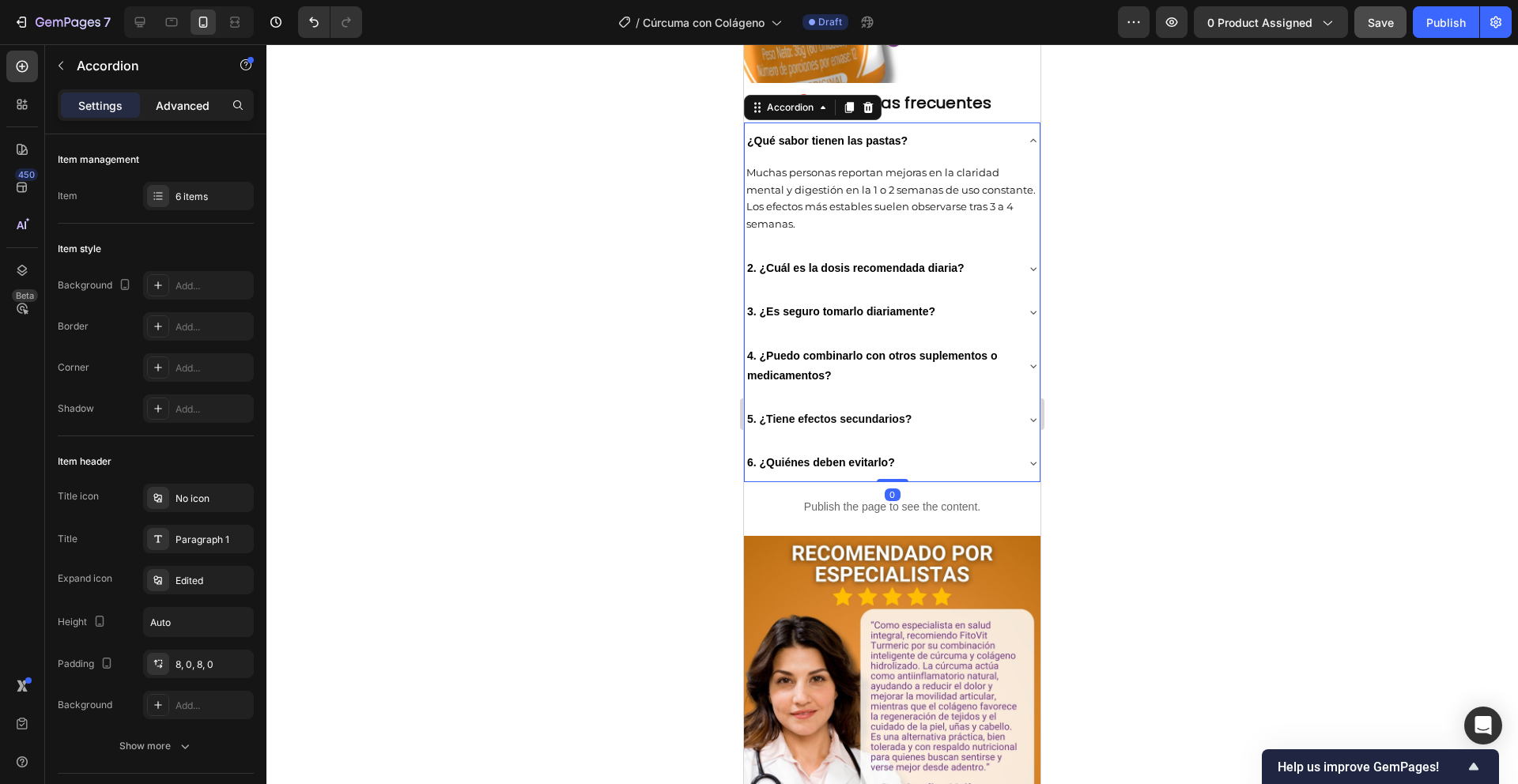
click at [191, 100] on p "Advanced" at bounding box center [183, 105] width 54 height 17
type input "100%"
type input "100"
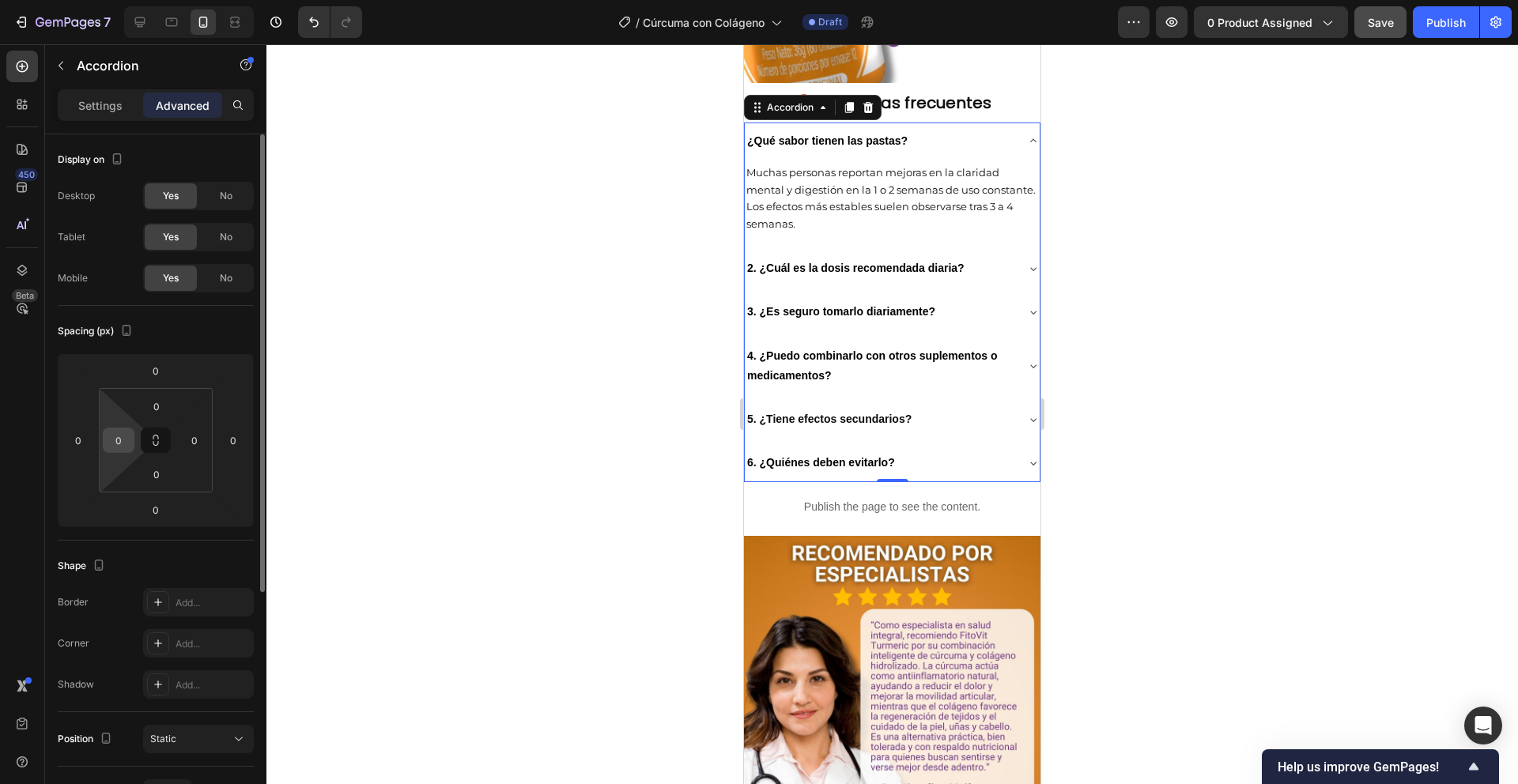
click at [124, 431] on input "0" at bounding box center [119, 440] width 24 height 24
type input "10"
click at [542, 407] on div at bounding box center [892, 414] width 1252 height 740
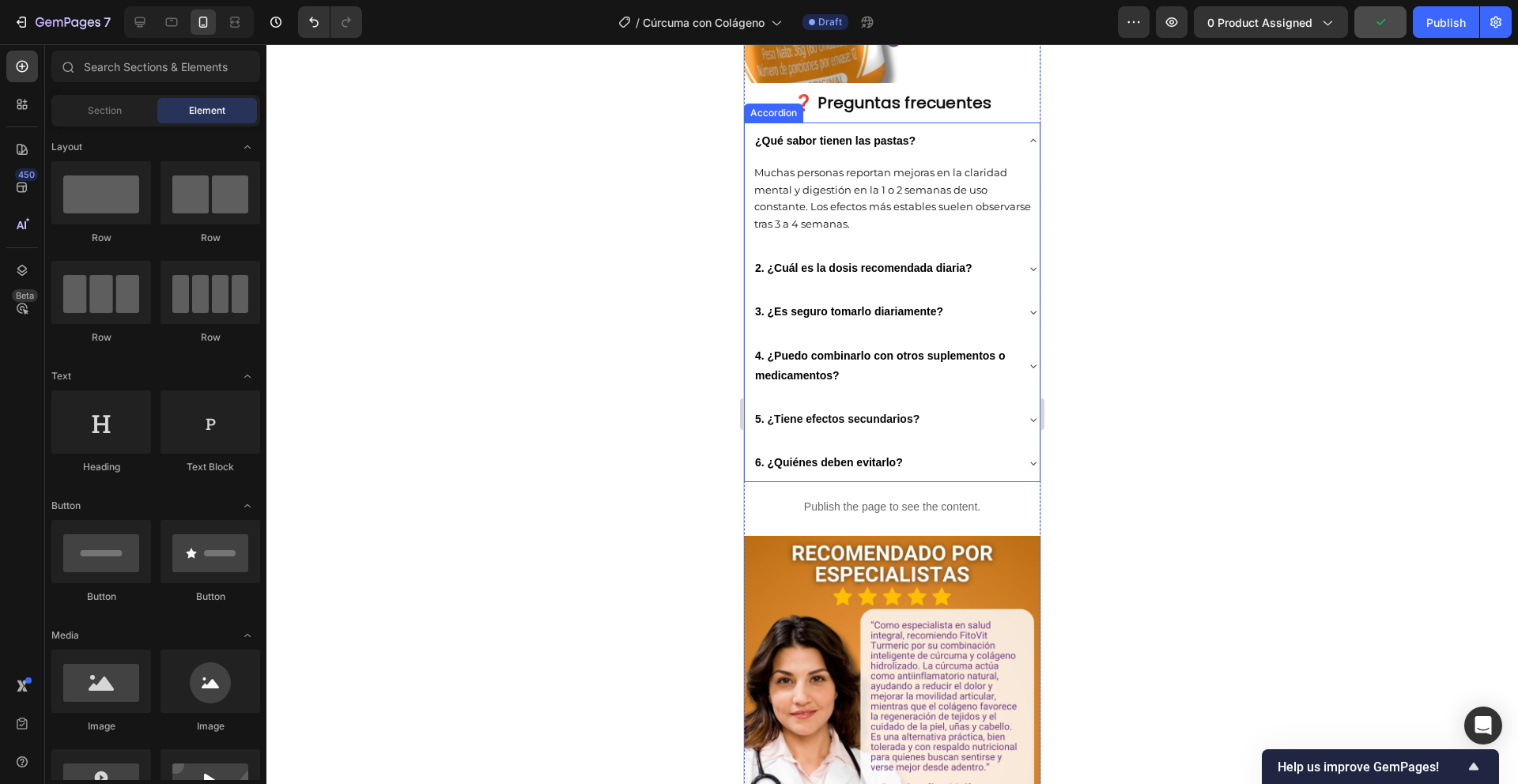
click at [819, 147] on strong "¿Qué sabor tienen las pastas?" at bounding box center [835, 140] width 160 height 13
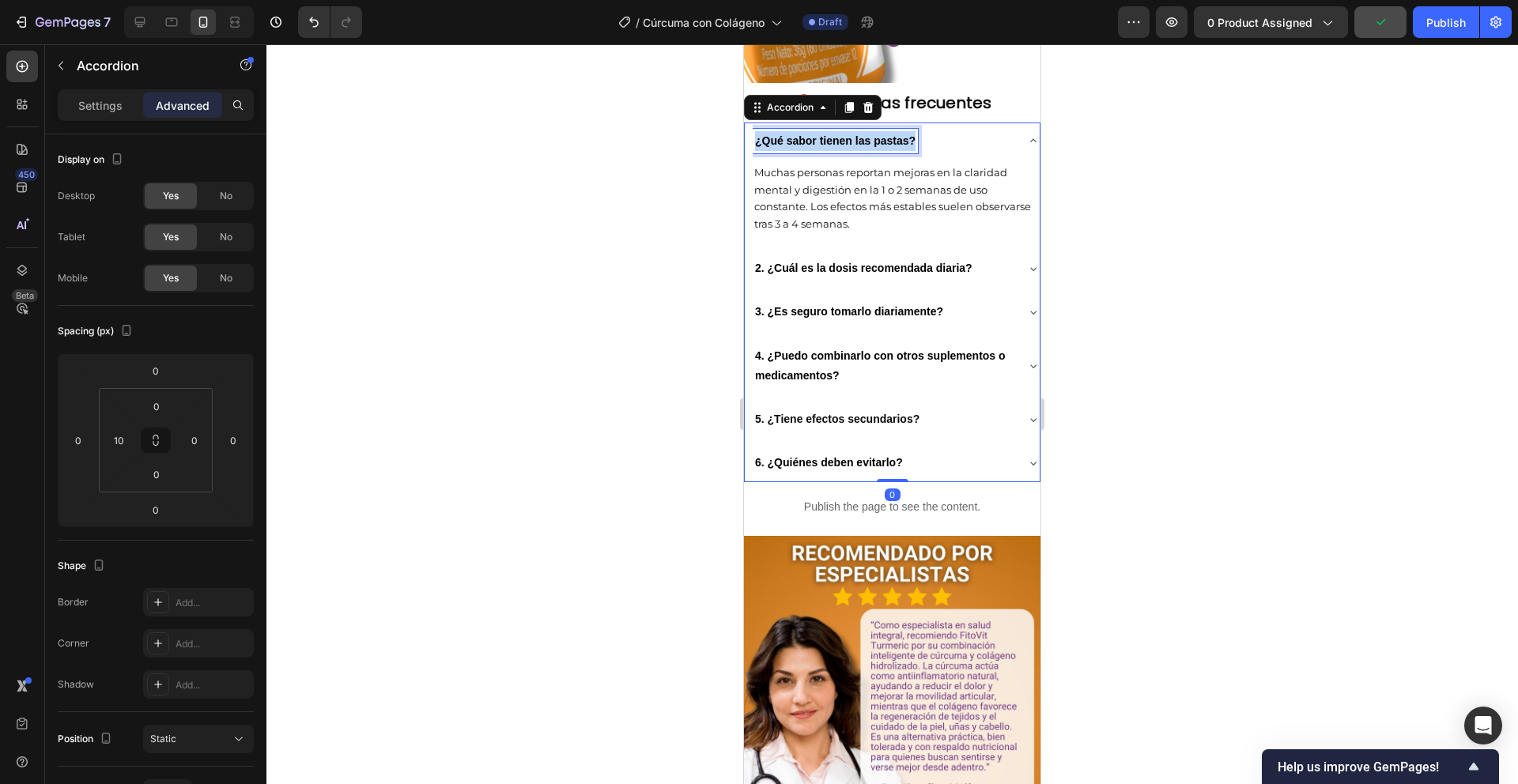
click at [819, 147] on strong "¿Qué sabor tienen las pastas?" at bounding box center [835, 140] width 160 height 13
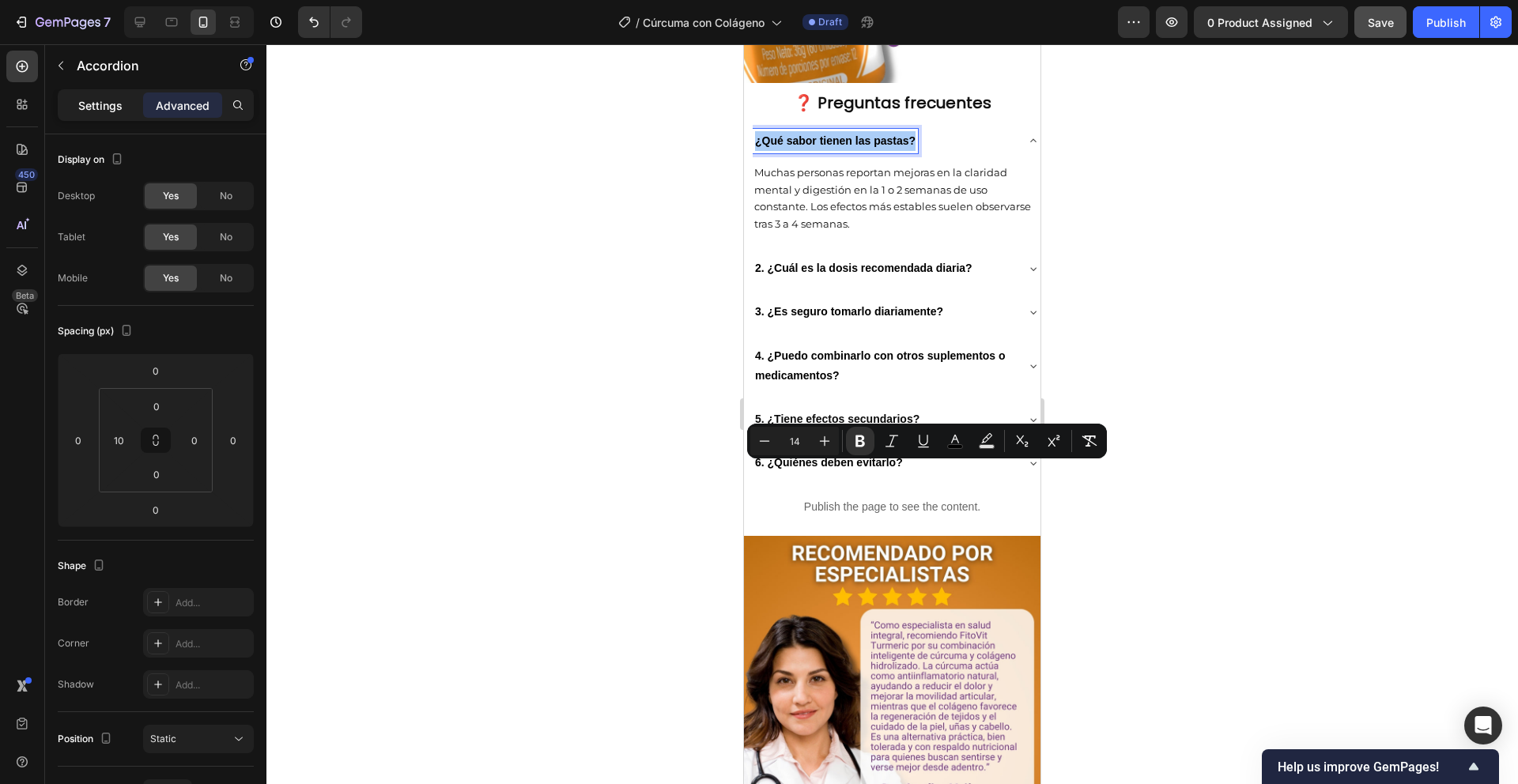
click at [99, 98] on p "Settings" at bounding box center [100, 105] width 44 height 17
type input "8"
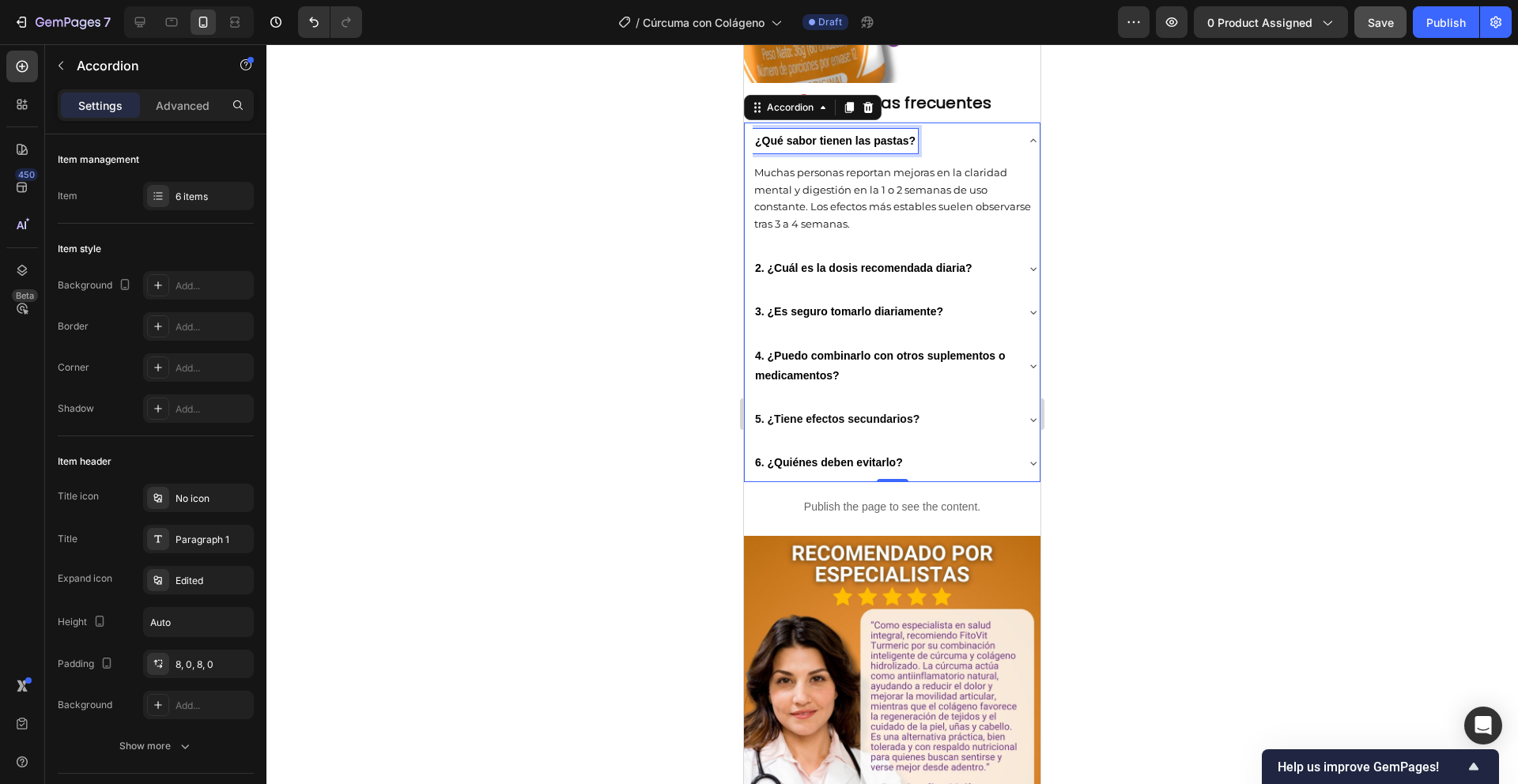
click at [841, 233] on p "Muchas personas reportan mejoras en la claridad mental y digestión en la 1 o 2 …" at bounding box center [896, 197] width 284 height 68
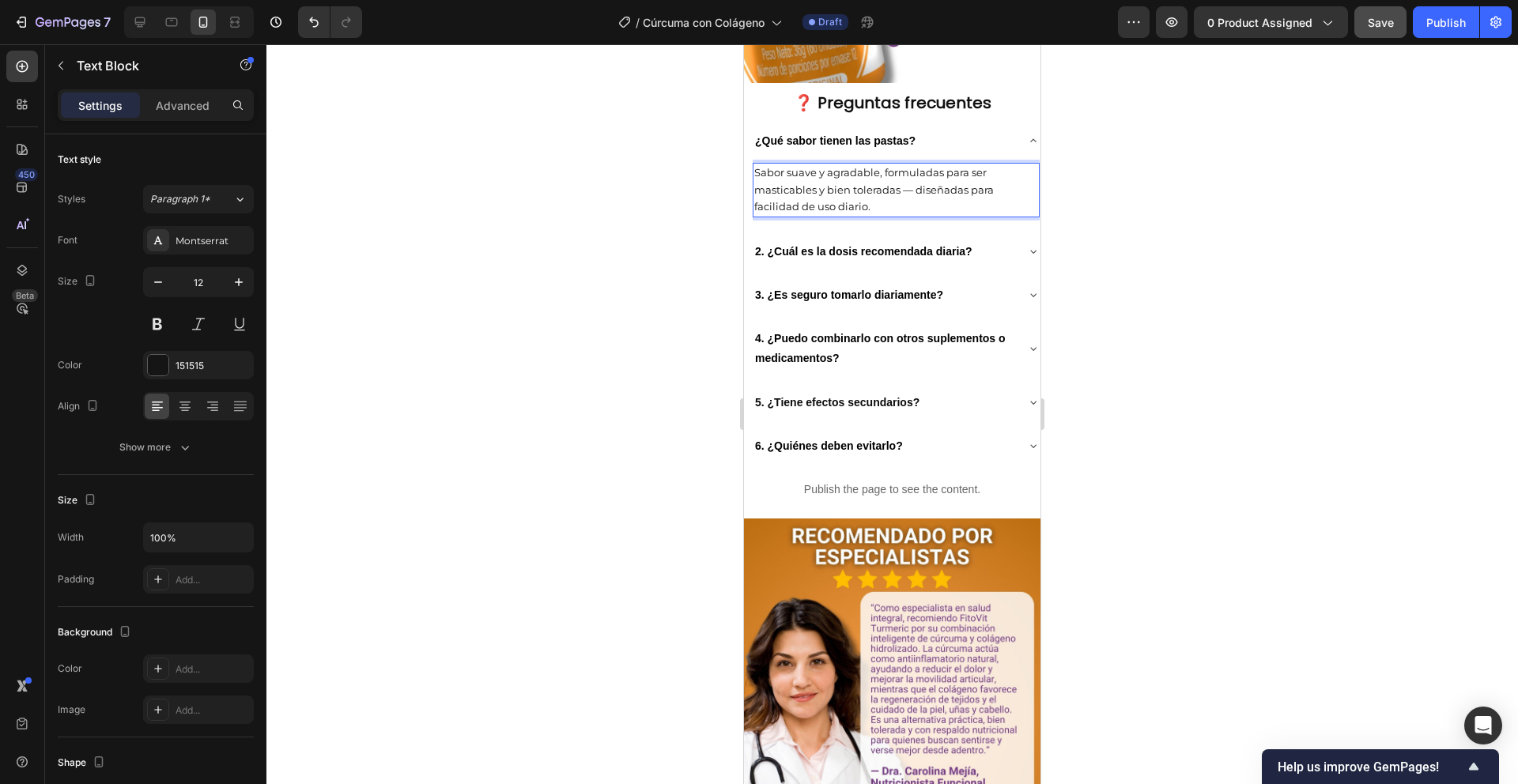
click at [843, 216] on p "Sabor suave y agradable, formuladas para ser masticables y bien toleradas — dis…" at bounding box center [896, 190] width 284 height 51
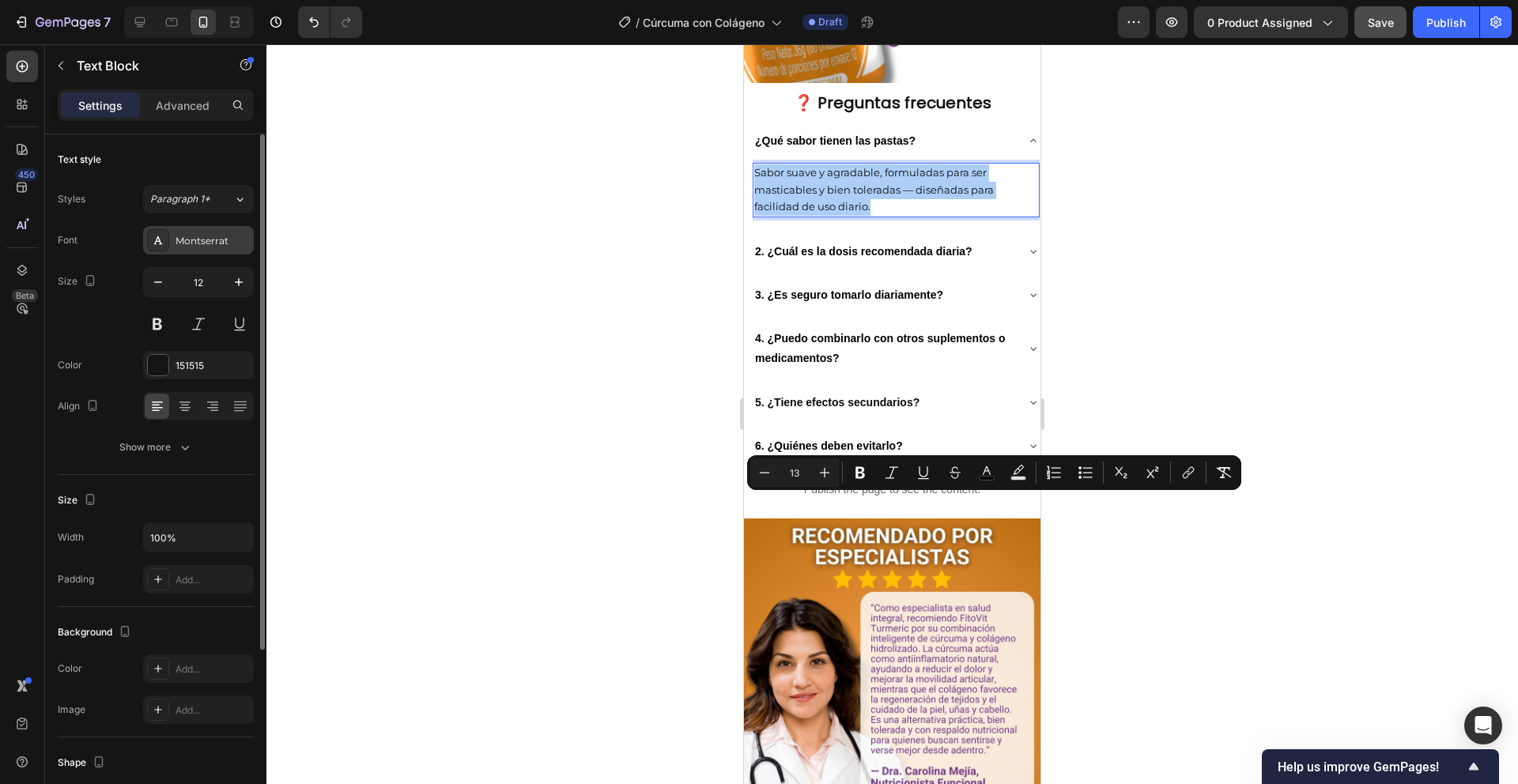
click at [199, 234] on div "Montserrat" at bounding box center [213, 241] width 75 height 14
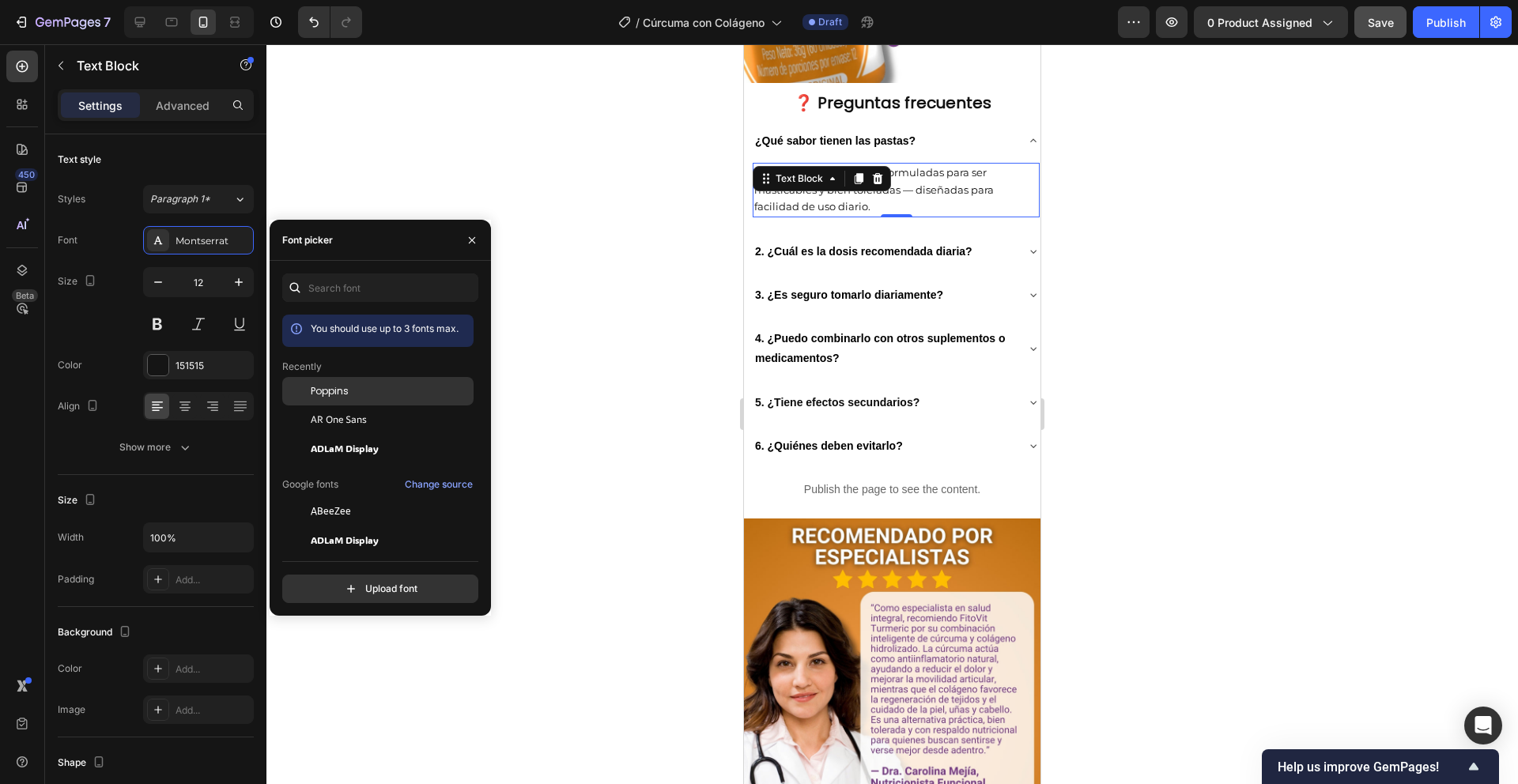
click at [344, 396] on span "Poppins" at bounding box center [329, 391] width 38 height 14
click at [567, 377] on div at bounding box center [892, 414] width 1252 height 740
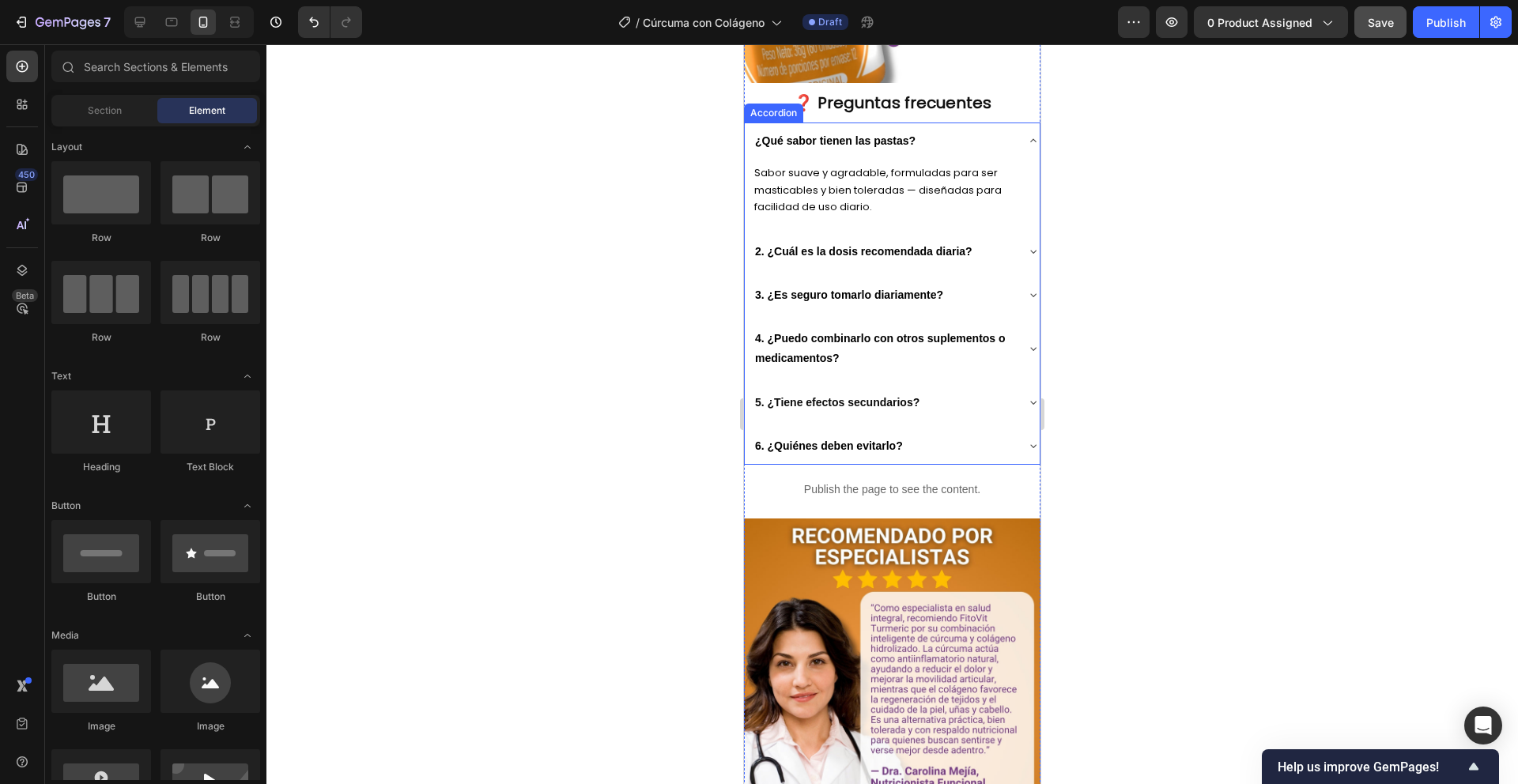
click at [1028, 147] on icon at bounding box center [1034, 140] width 13 height 13
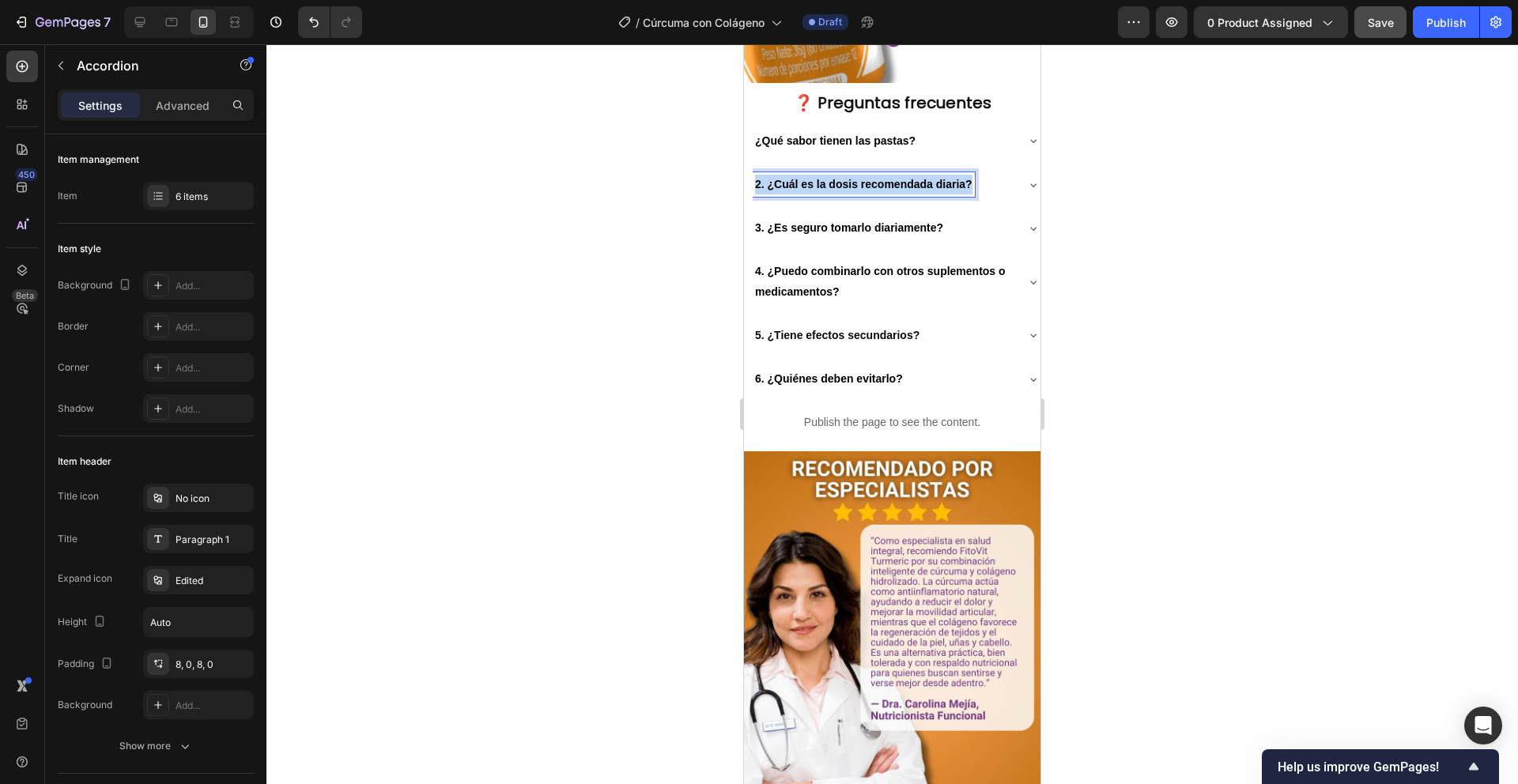
click at [821, 191] on strong "2. ¿Cuál es la dosis recomendada diaria?" at bounding box center [864, 184] width 217 height 13
click at [643, 504] on div at bounding box center [892, 414] width 1252 height 740
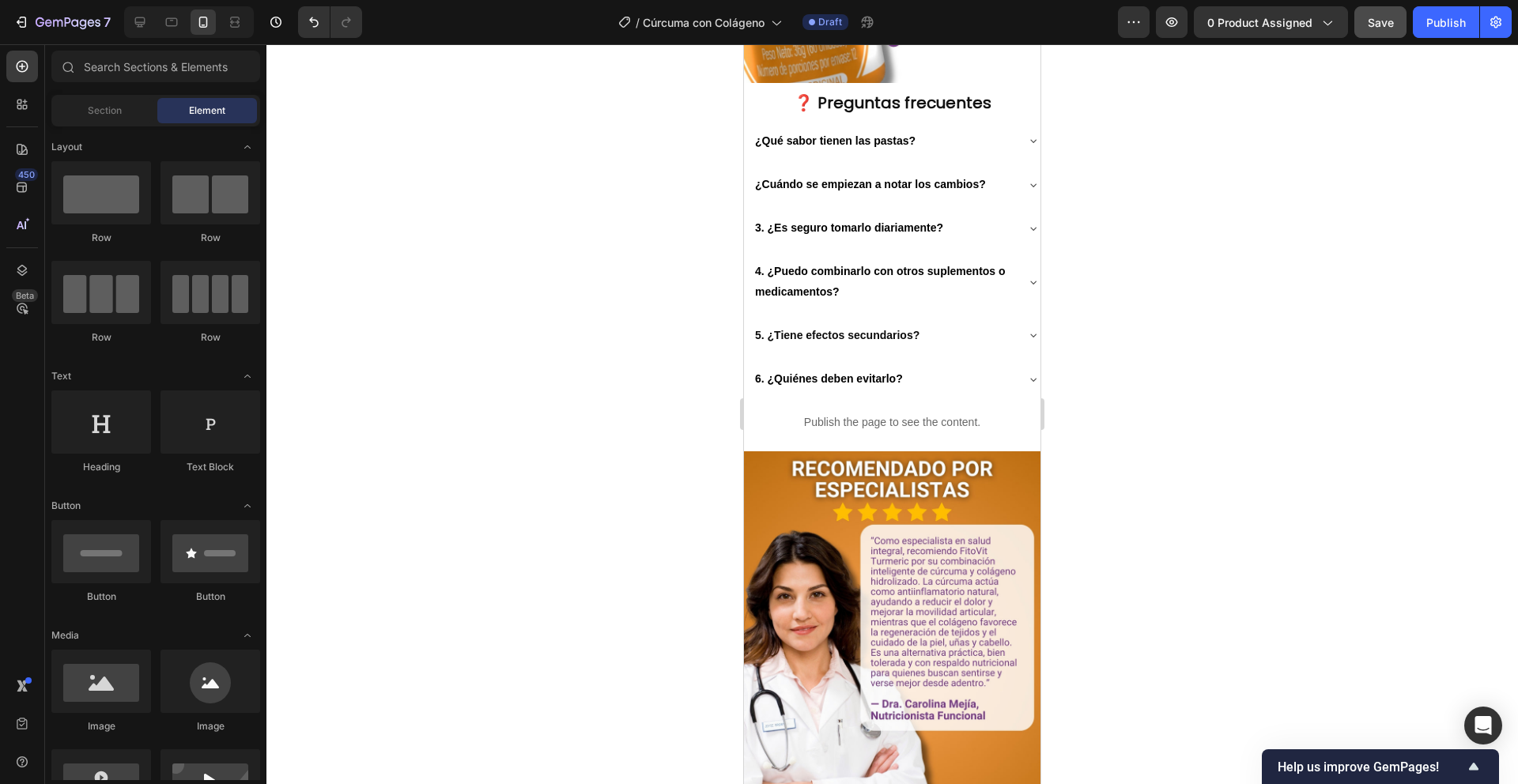
click at [1028, 192] on icon at bounding box center [1034, 185] width 13 height 13
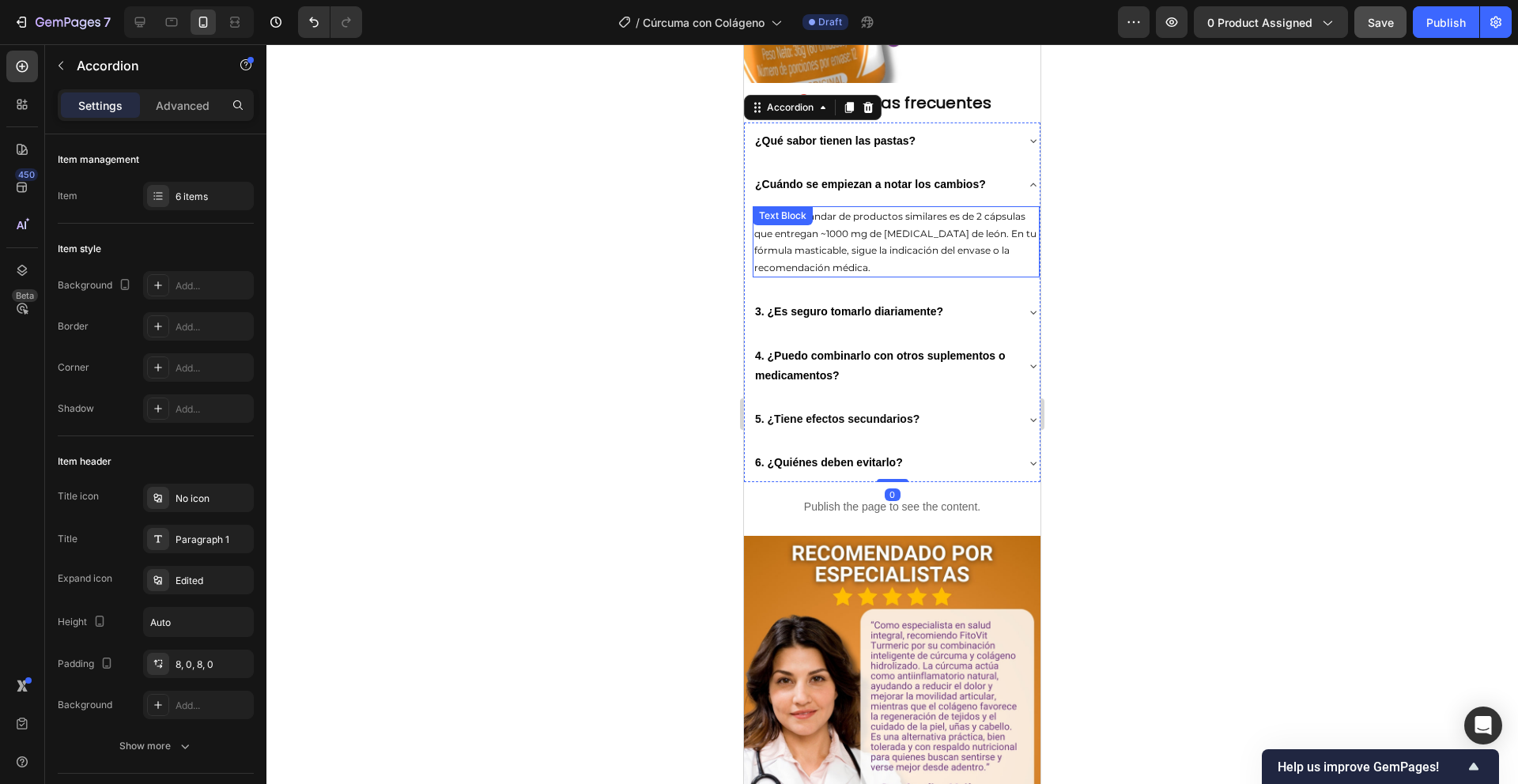
click at [857, 273] on span "La dosis estándar de productos similares es de 2 cápsulas que entregan ~1000 mg…" at bounding box center [895, 242] width 282 height 63
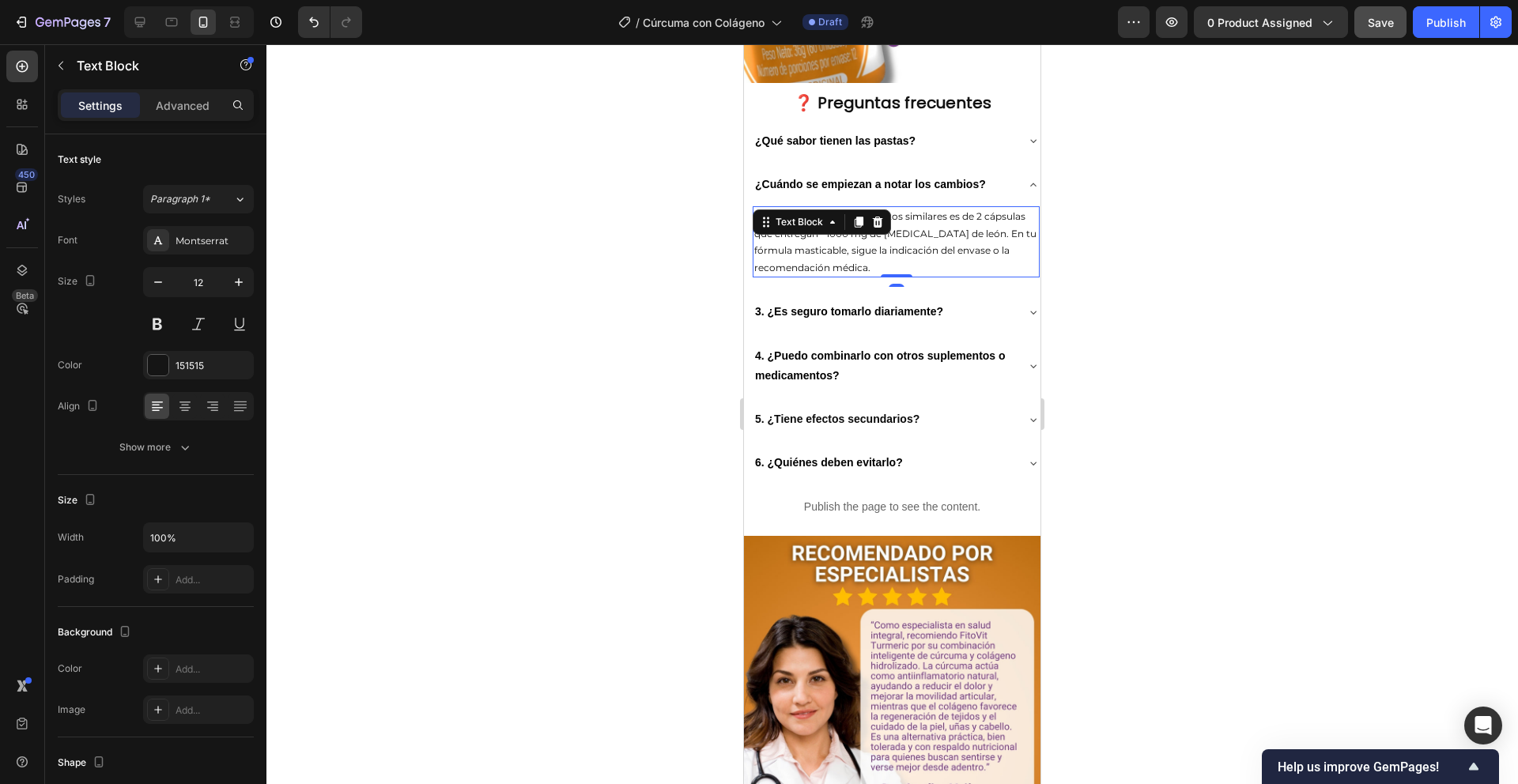
click at [857, 228] on icon at bounding box center [859, 222] width 9 height 11
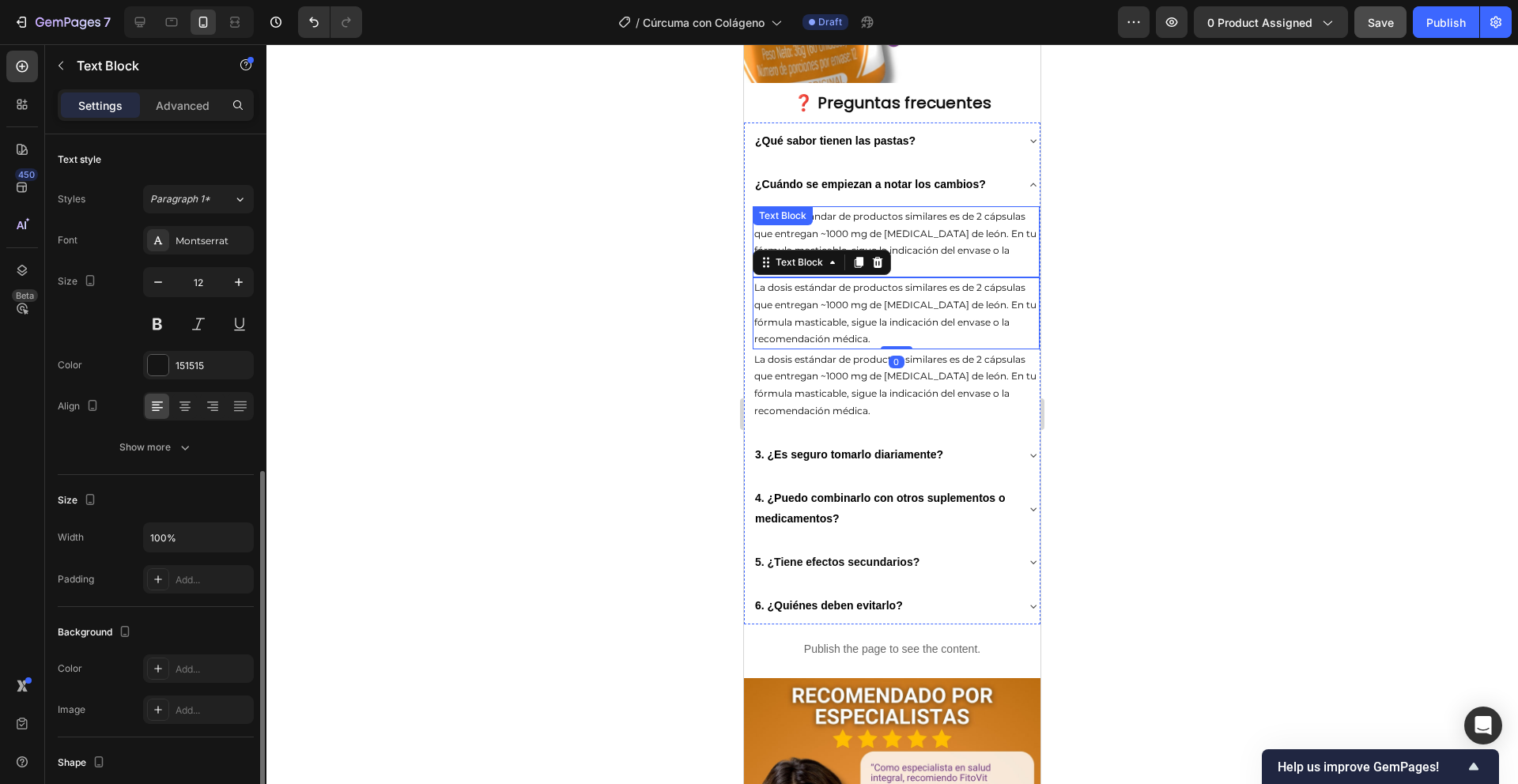
scroll to position [194, 0]
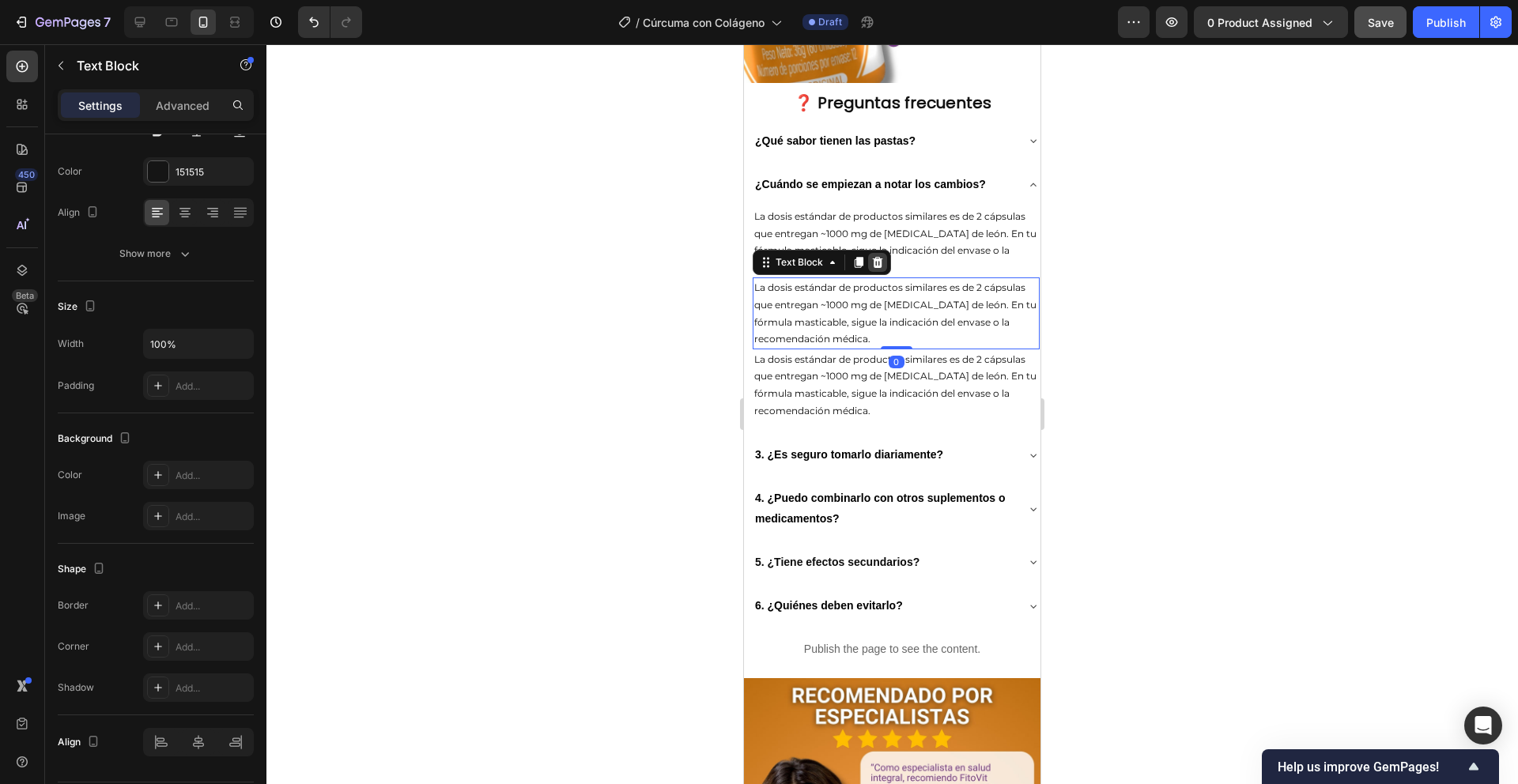
click at [884, 272] on div at bounding box center [877, 262] width 19 height 19
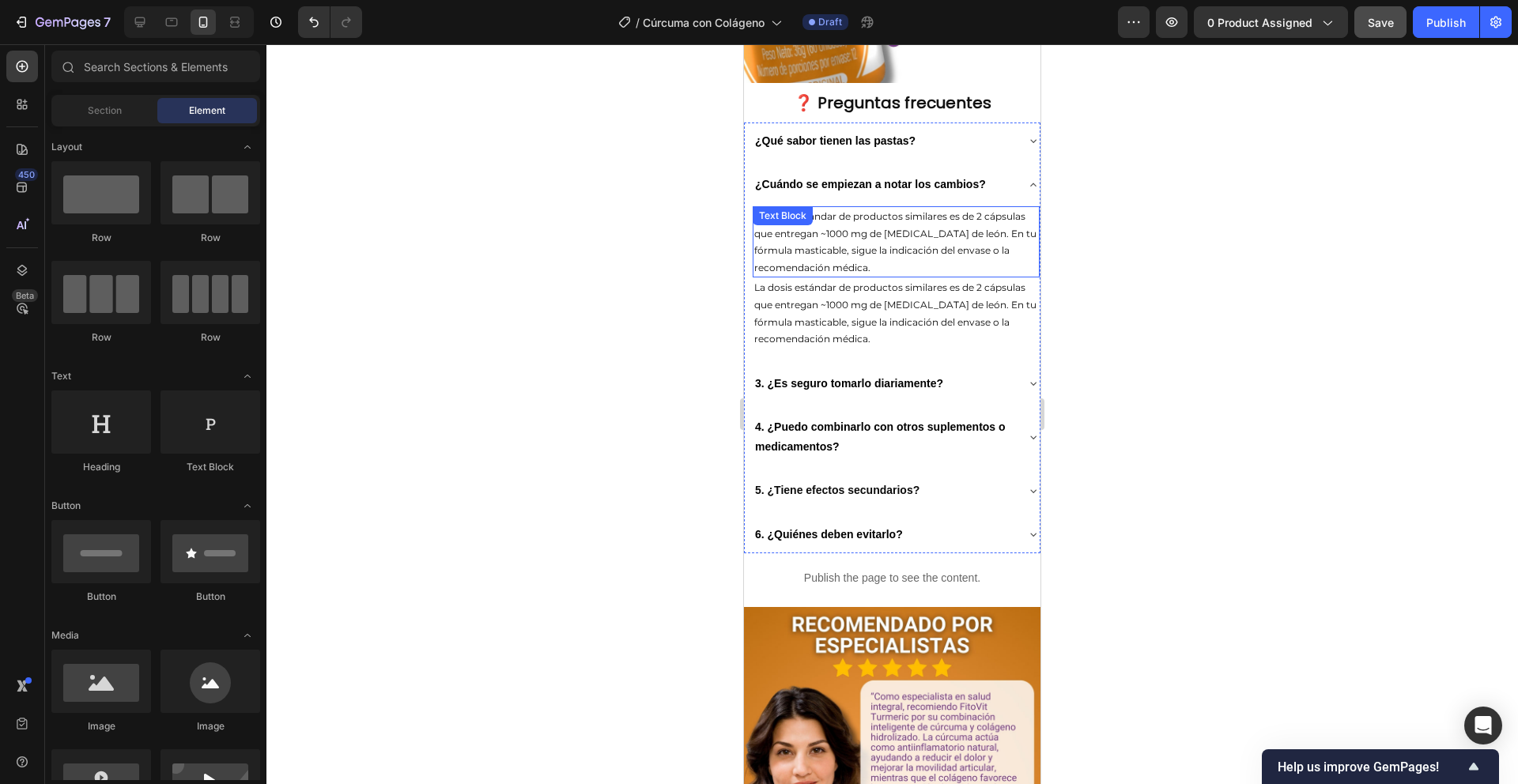
click at [881, 276] on p "La dosis estándar de productos similares es de 2 cápsulas que entregan ~1000 mg…" at bounding box center [896, 242] width 284 height 68
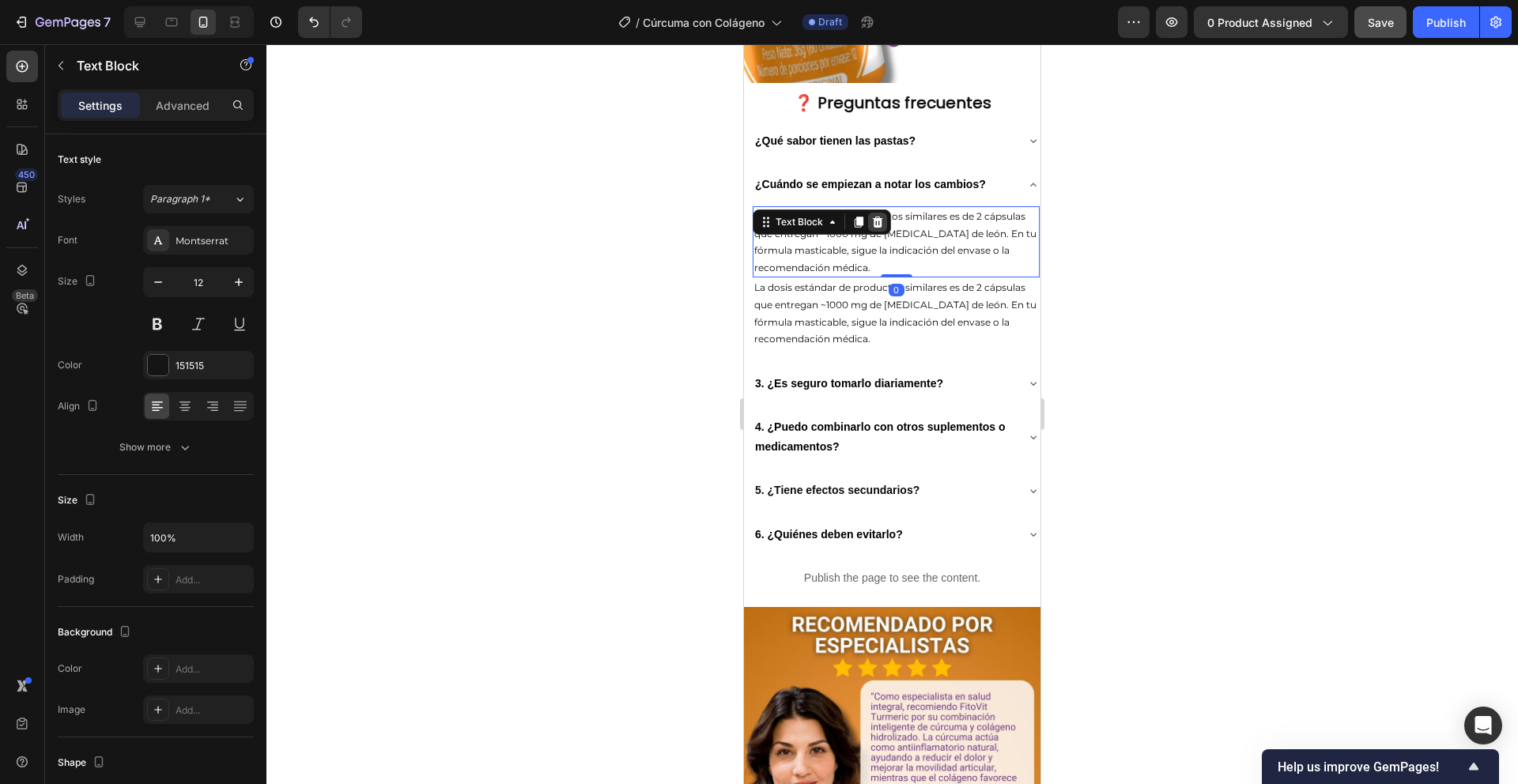
click at [882, 229] on icon at bounding box center [877, 222] width 13 height 13
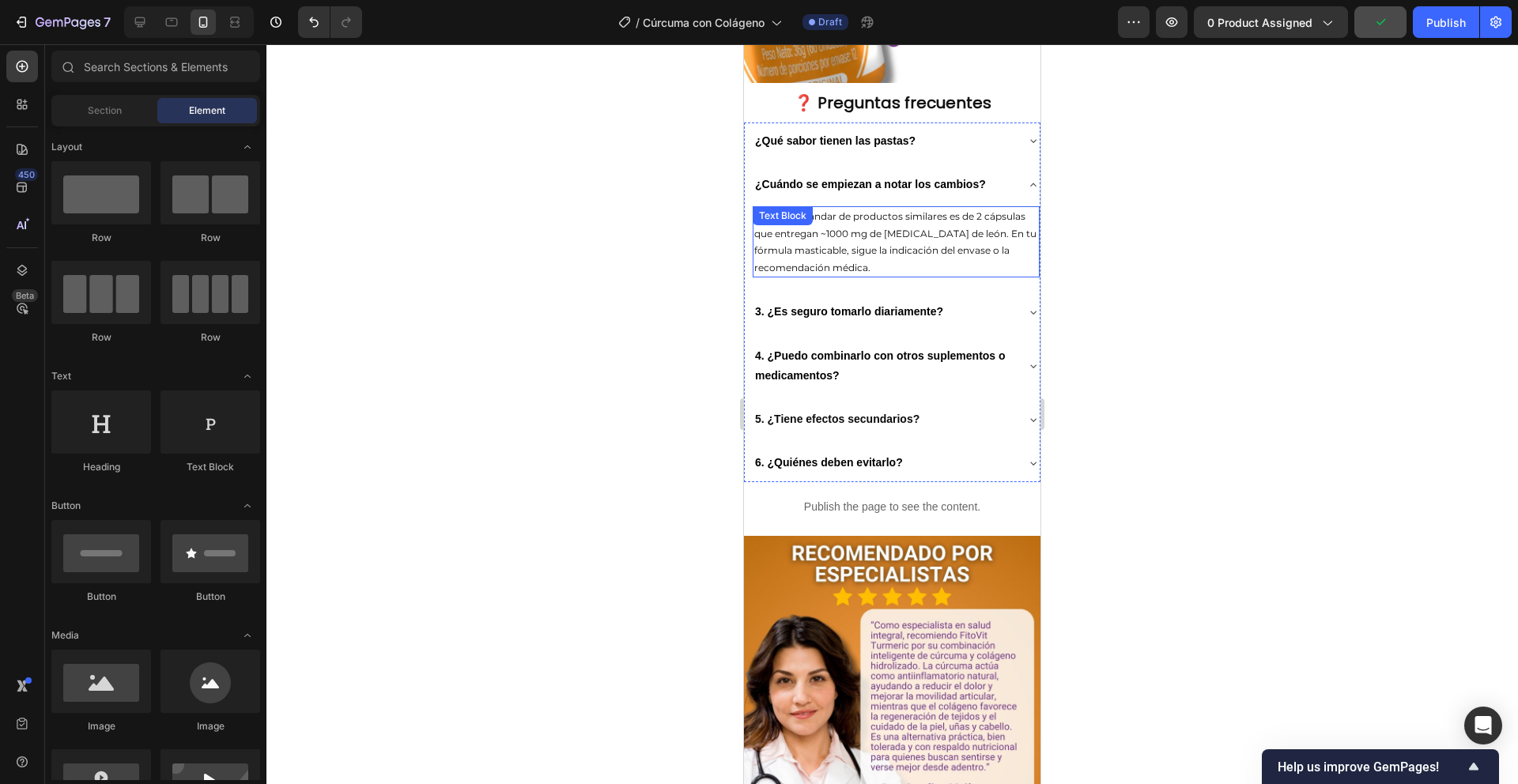
click at [881, 273] on span "La dosis estándar de productos similares es de 2 cápsulas que entregan ~1000 mg…" at bounding box center [895, 242] width 282 height 63
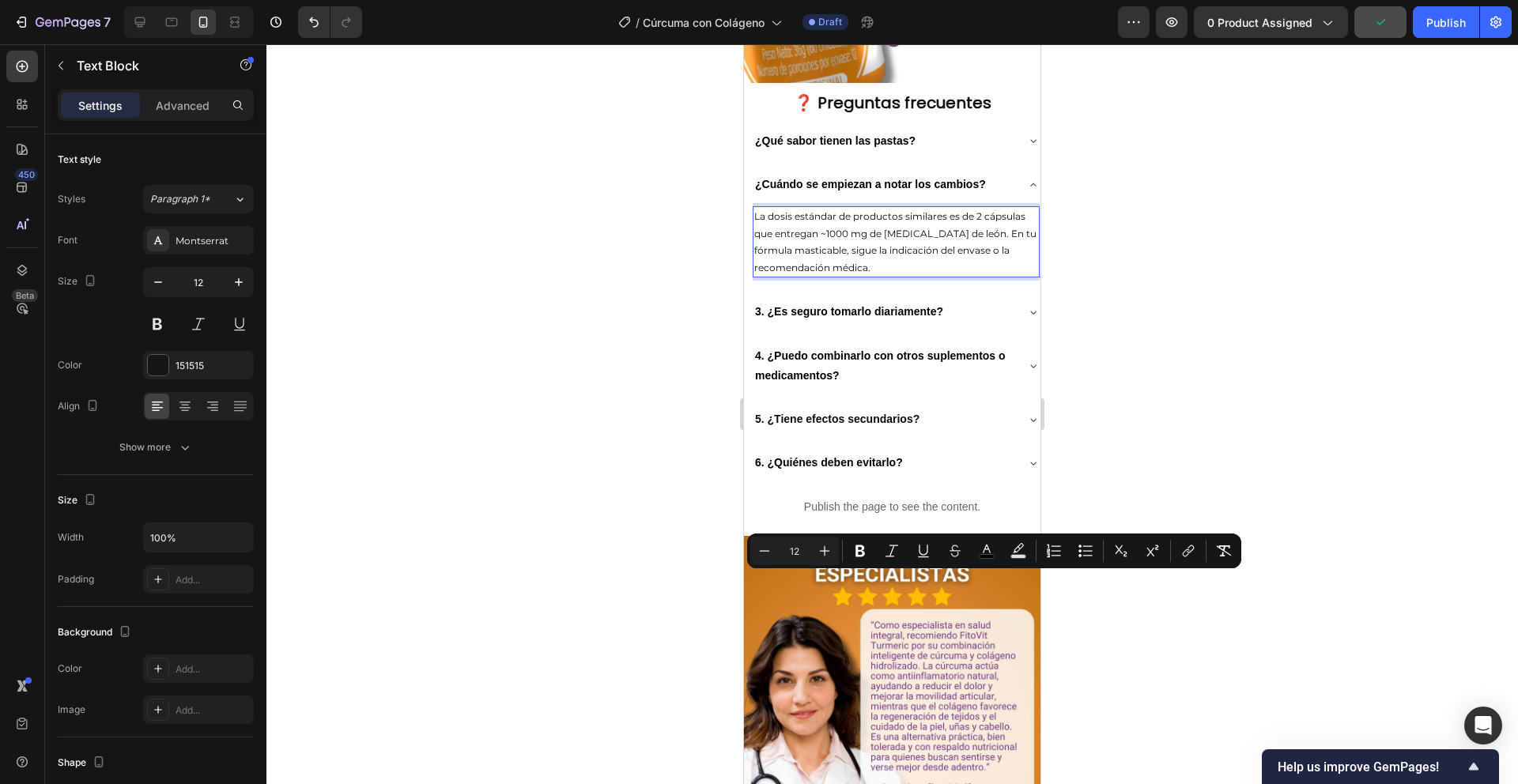
click at [900, 273] on span "La dosis estándar de productos similares es de 2 cápsulas que entregan ~1000 mg…" at bounding box center [895, 242] width 282 height 63
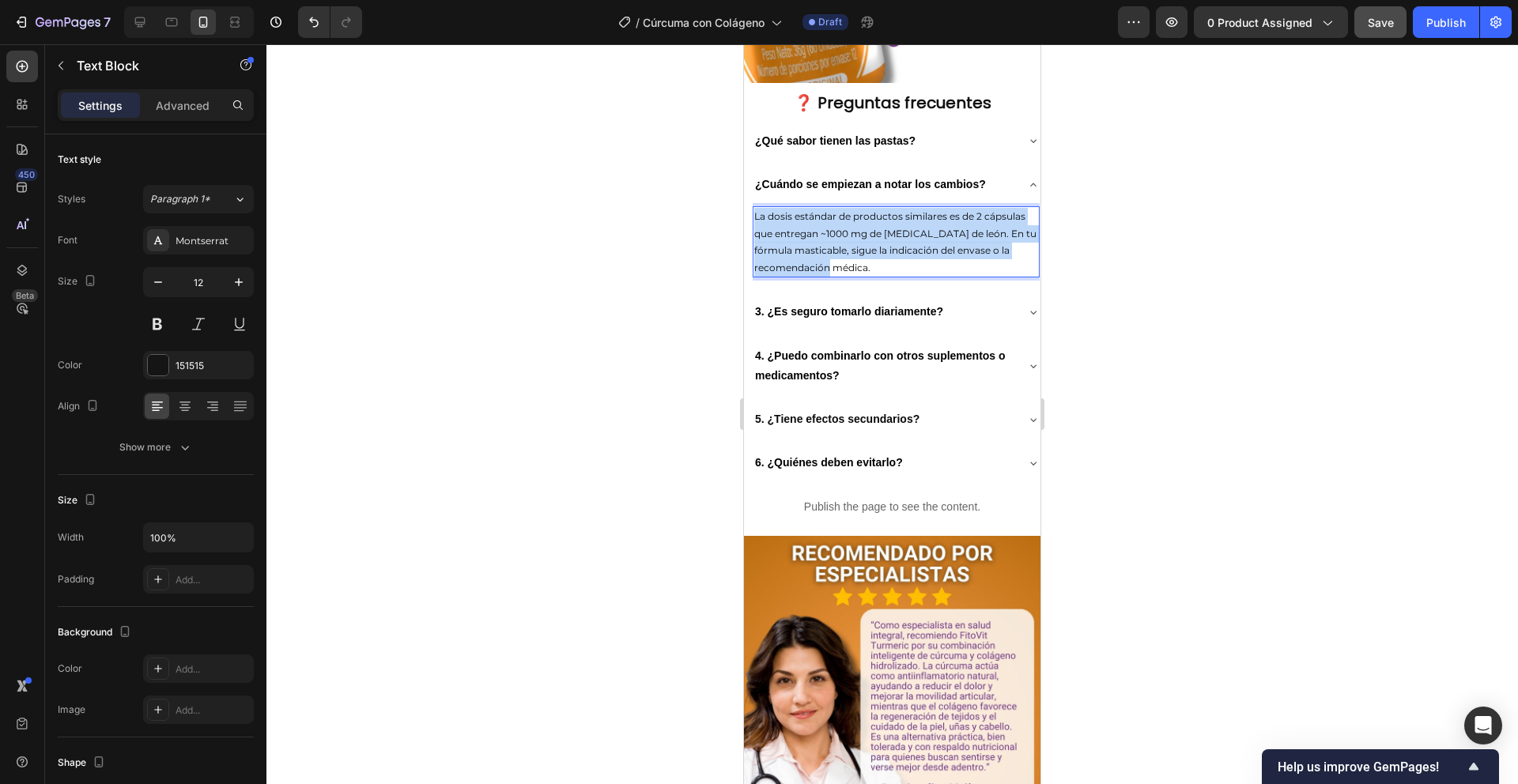
drag, startPoint x: 871, startPoint y: 597, endPoint x: 736, endPoint y: 524, distance: 153.5
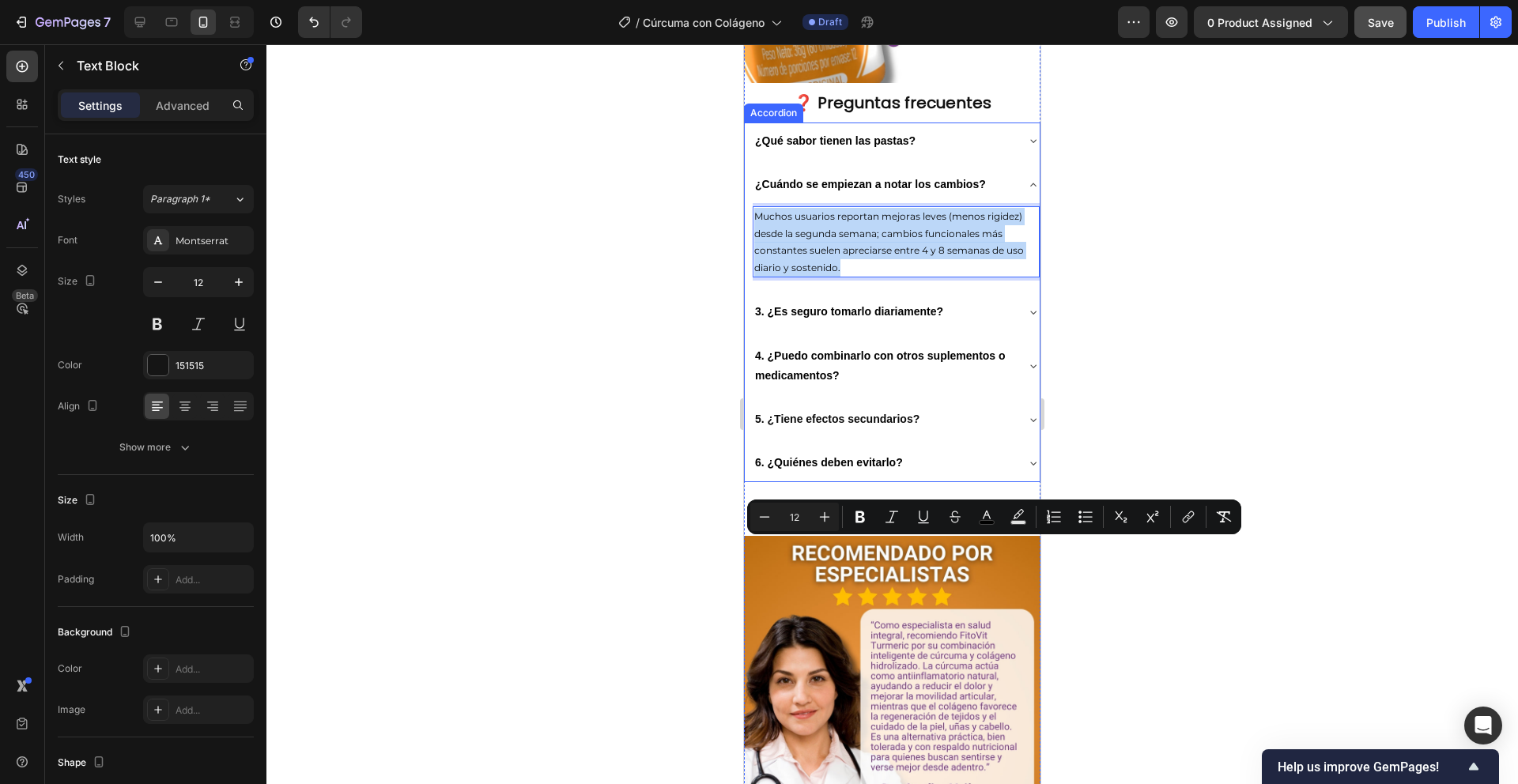
drag, startPoint x: 855, startPoint y: 593, endPoint x: 1486, endPoint y: 556, distance: 632.1
click at [751, 482] on div "¿Qué sabor tienen las pastas? ¿Cuándo se empiezan a notar los cambios? Muchos u…" at bounding box center [892, 303] width 297 height 360
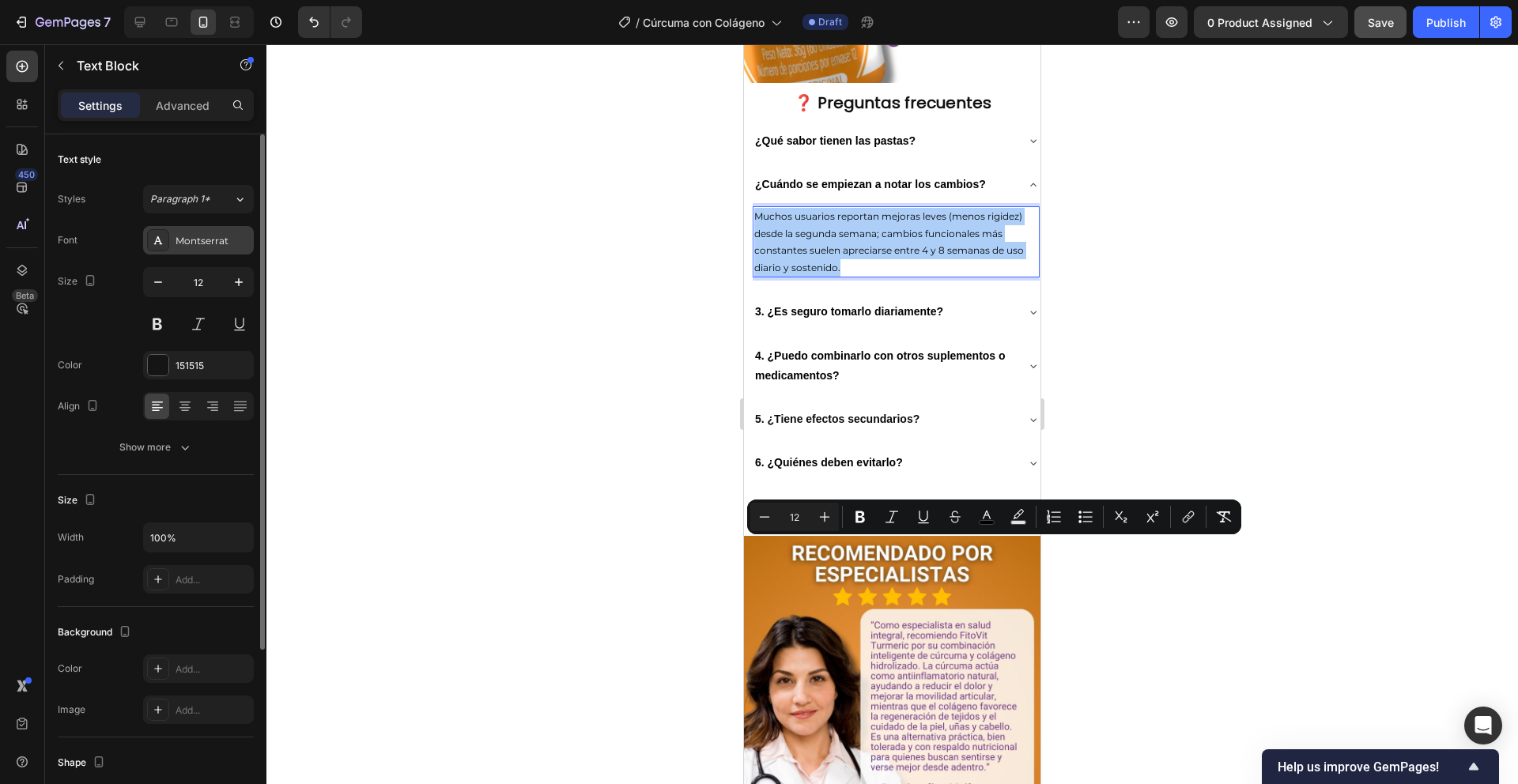
click at [197, 240] on div "Montserrat" at bounding box center [213, 241] width 75 height 14
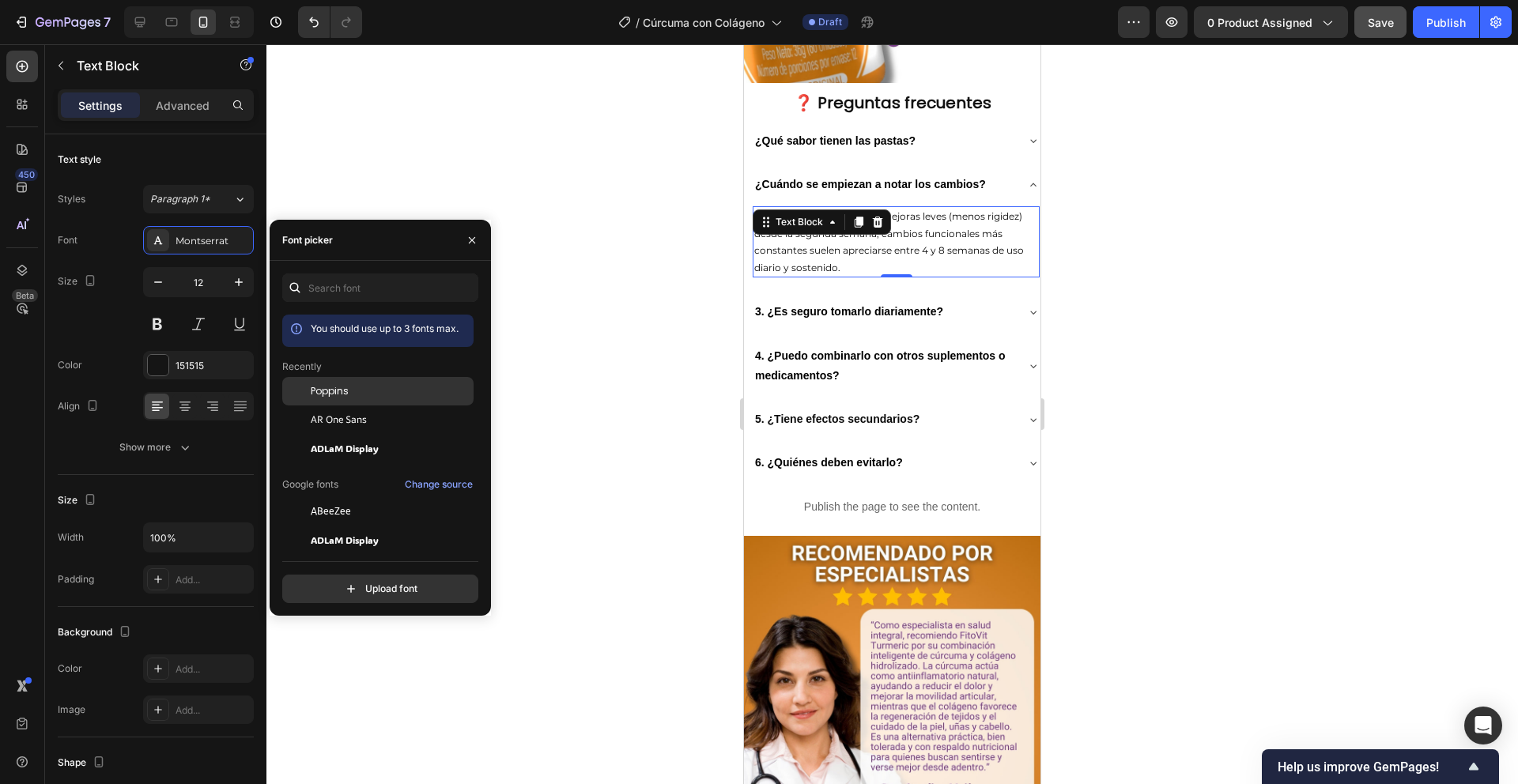
click at [334, 385] on span "Poppins" at bounding box center [329, 391] width 38 height 14
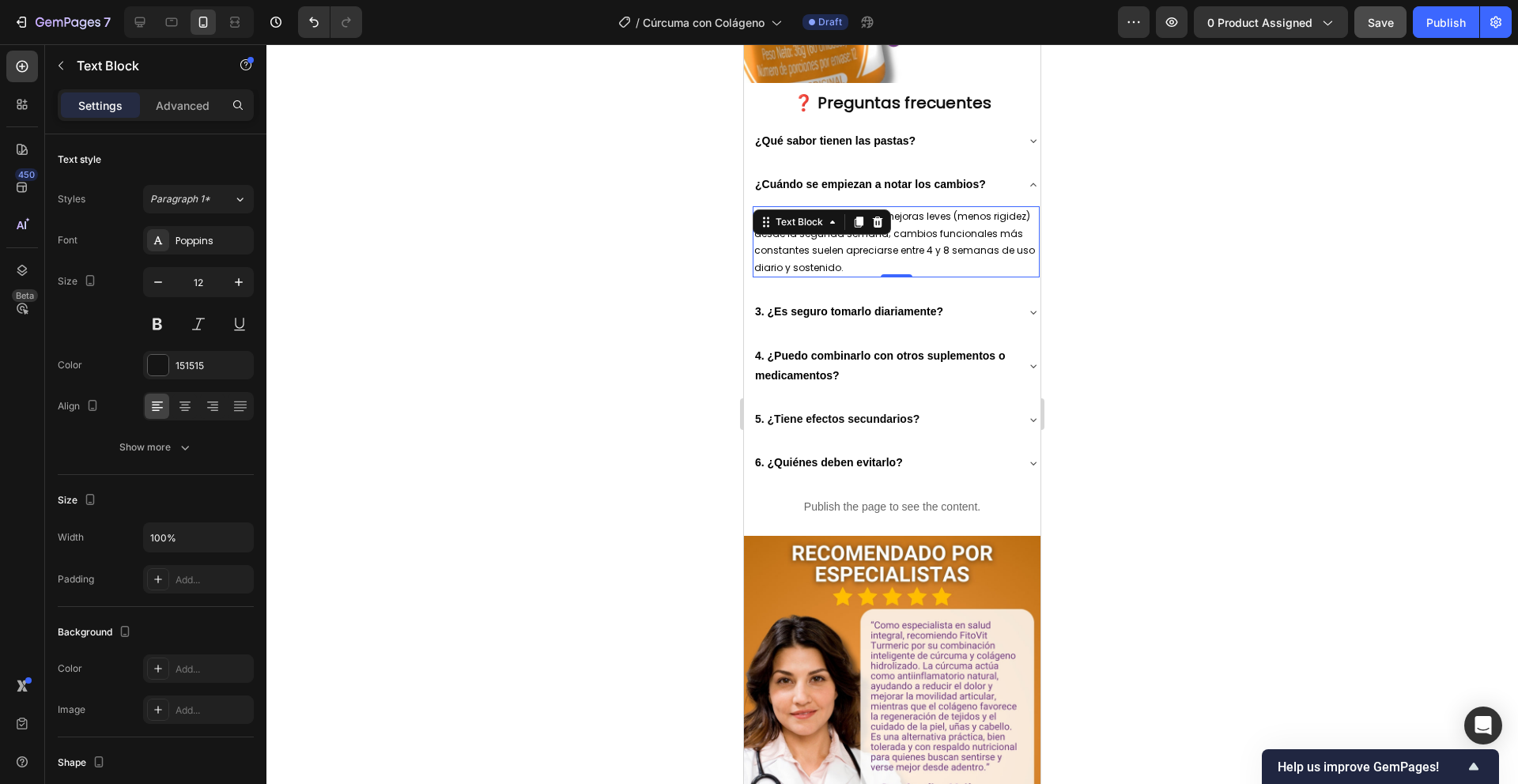
click at [629, 273] on div at bounding box center [892, 414] width 1252 height 740
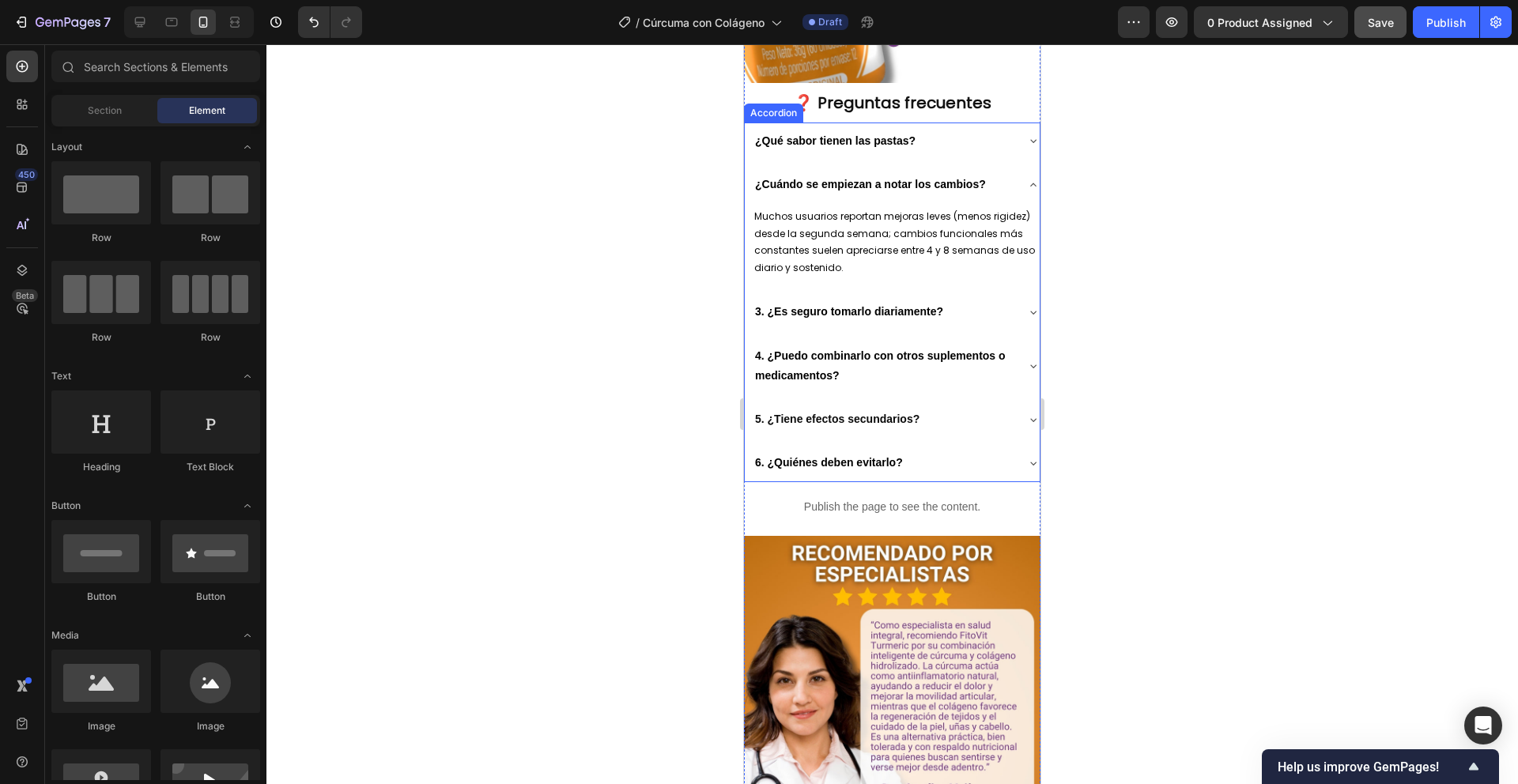
click at [1028, 192] on icon at bounding box center [1034, 185] width 13 height 13
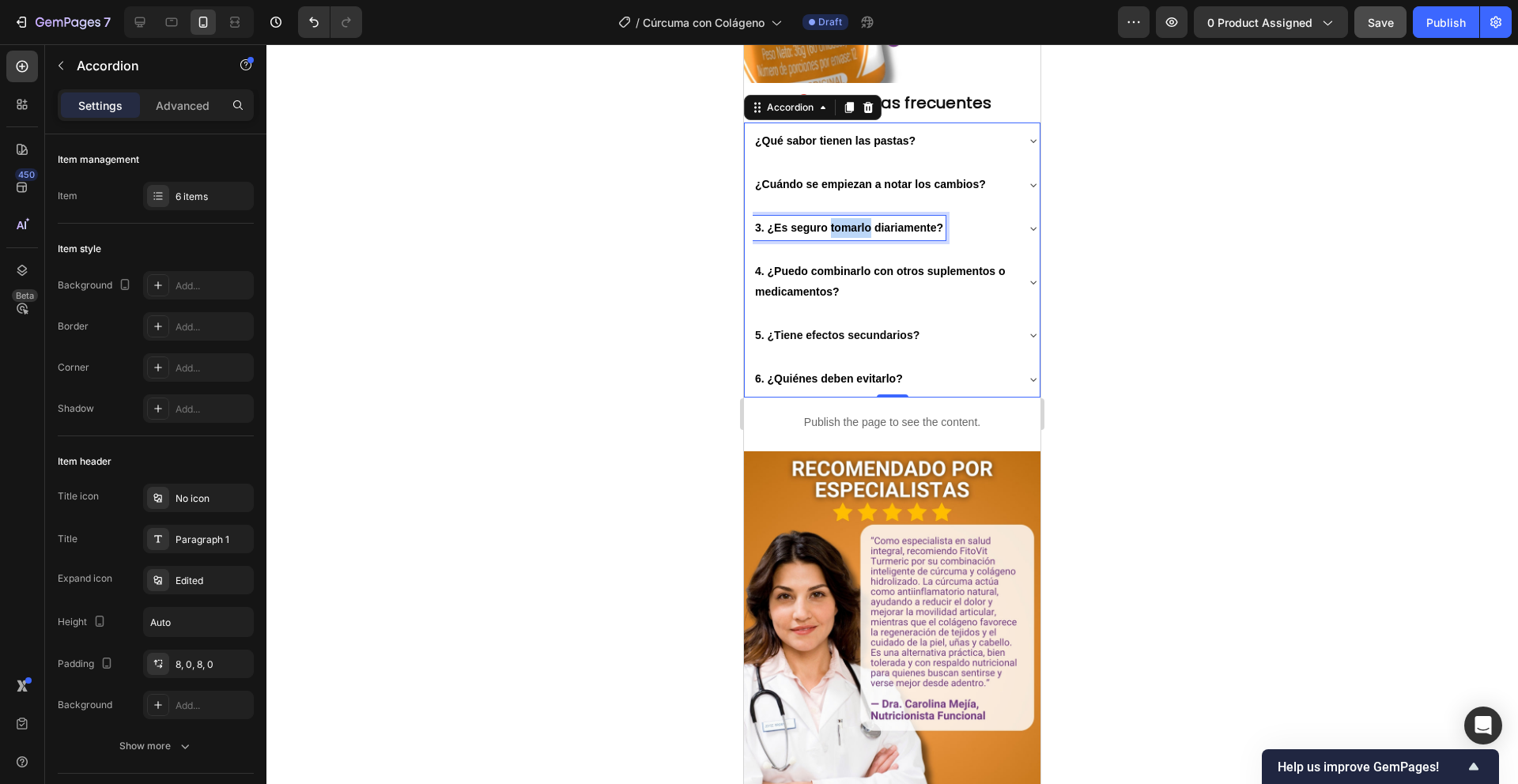
click at [836, 234] on strong "3. ¿Es seguro tomarlo diariamente?" at bounding box center [850, 227] width 189 height 13
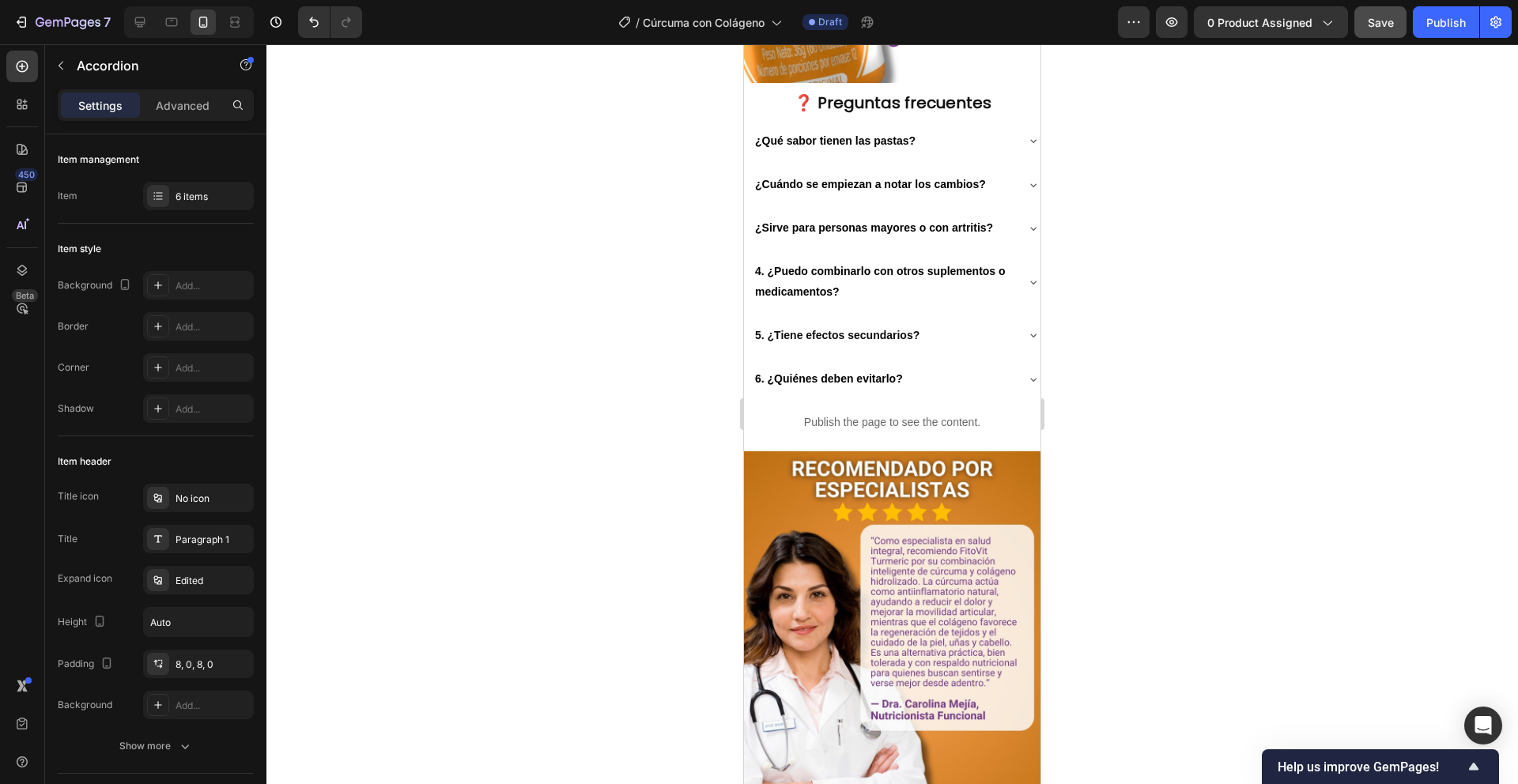
click at [1028, 235] on icon at bounding box center [1034, 228] width 13 height 13
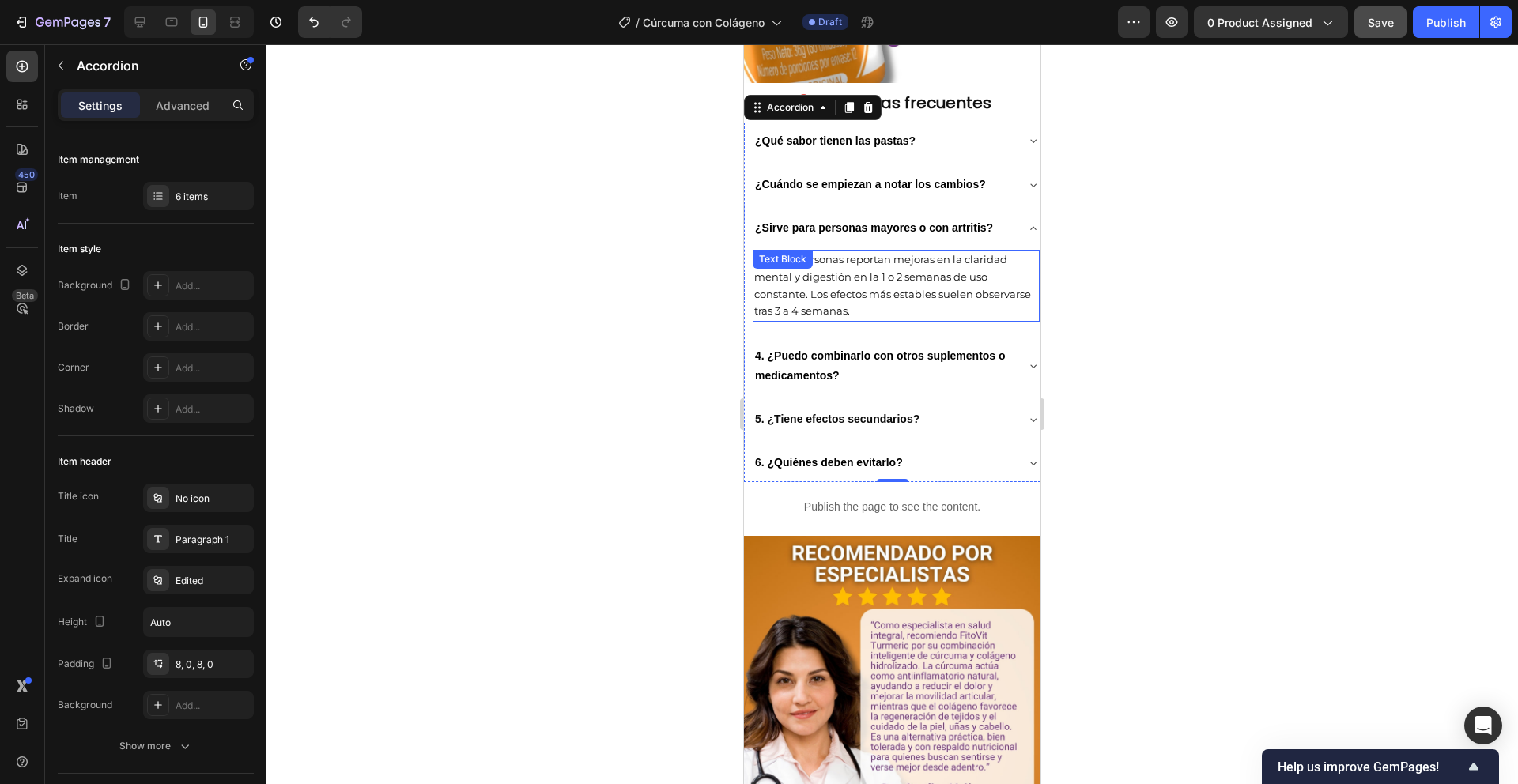
click at [865, 317] on span "Muchas personas reportan mejoras en la claridad mental y digestión en la 1 o 2 …" at bounding box center [893, 285] width 277 height 64
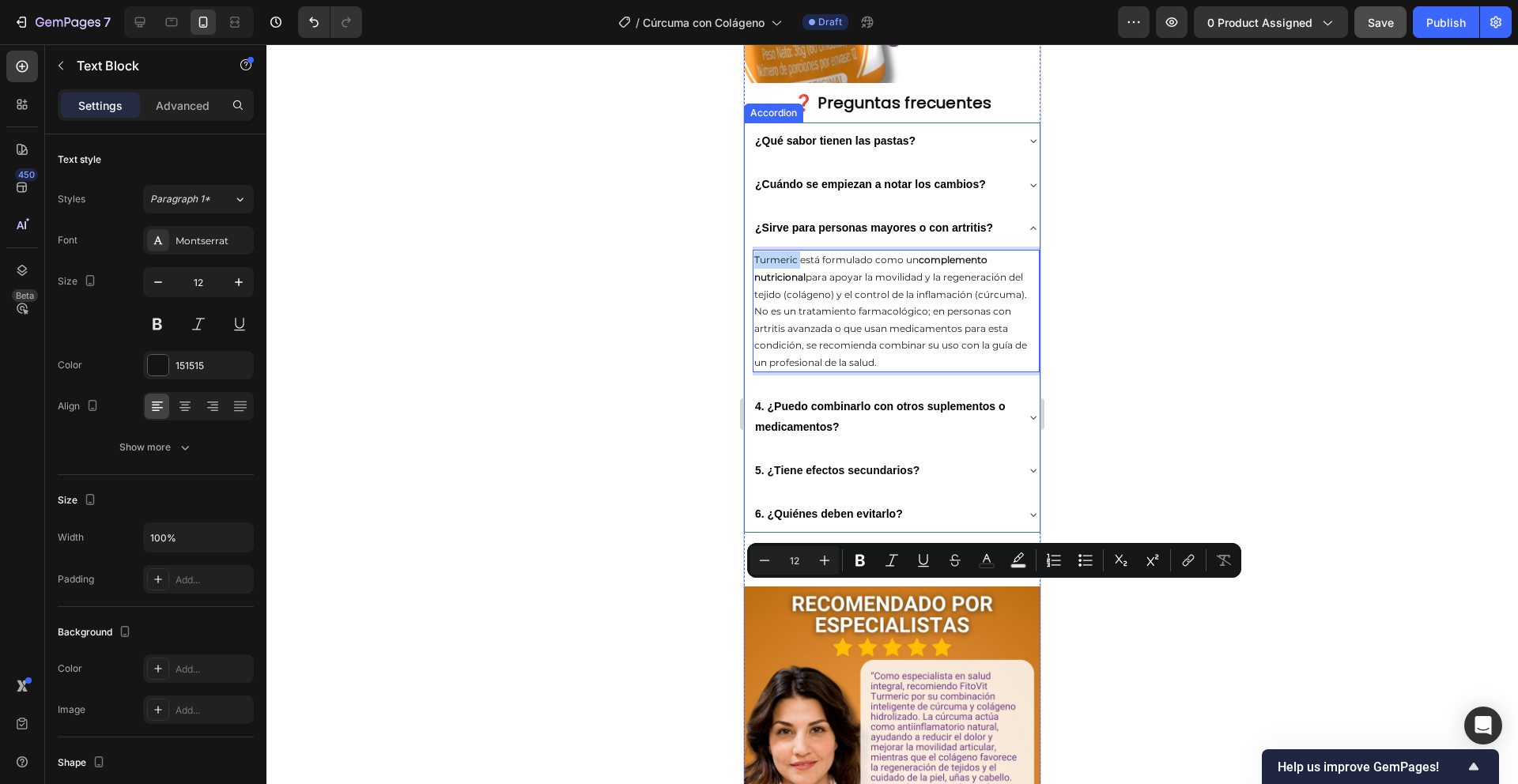
drag, startPoint x: 799, startPoint y: 590, endPoint x: 751, endPoint y: 586, distance: 48.2
click at [751, 533] on div "¿Qué sabor tienen las pastas? ¿Cuándo se empiezan a notar los cambios? ¿Sirve p…" at bounding box center [892, 328] width 297 height 412
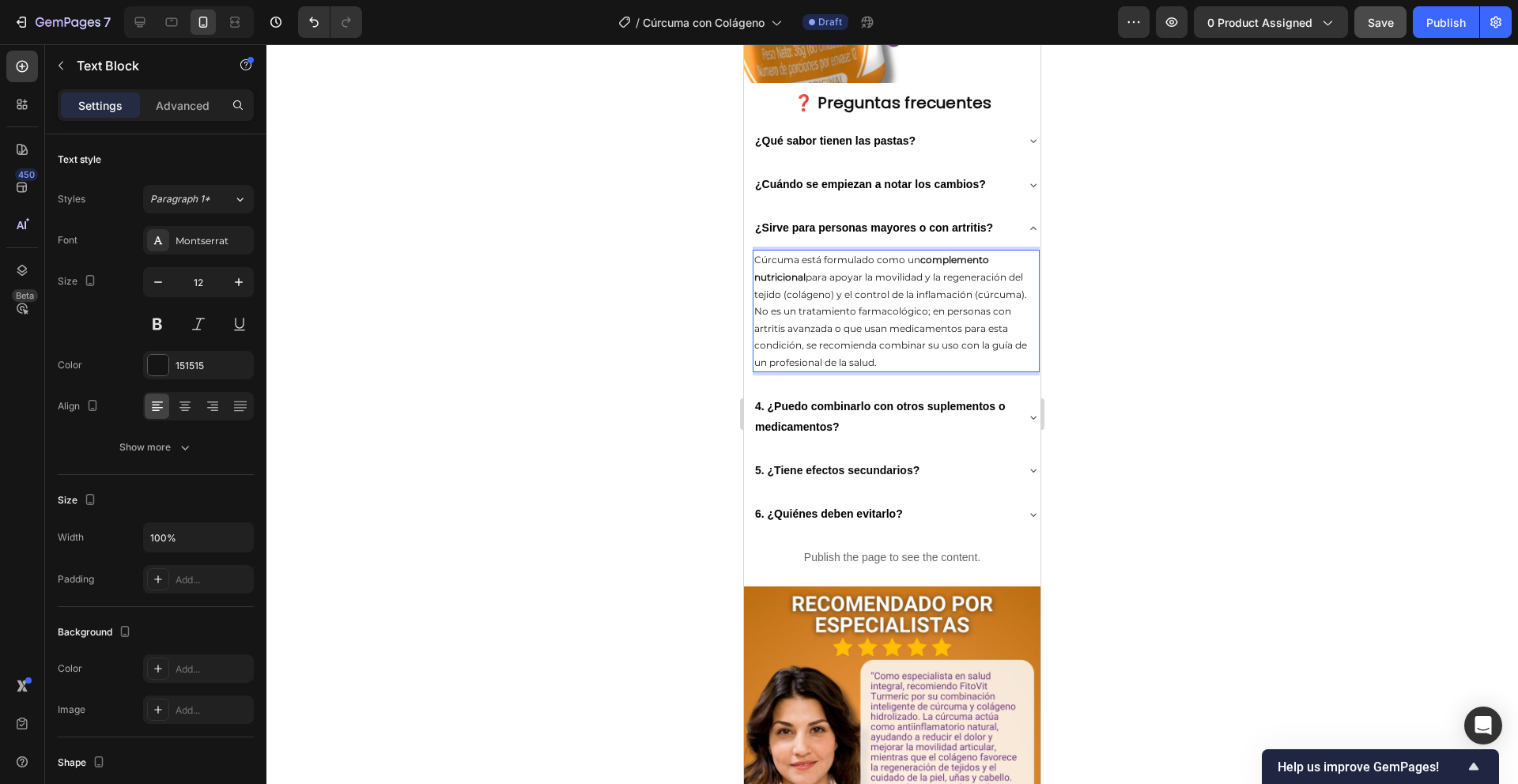
click at [859, 370] on p "Cúrcuma está formulado como un complemento nutricional para apoyar la movilidad…" at bounding box center [896, 311] width 284 height 120
click at [744, 44] on lt-strong "a" at bounding box center [744, 44] width 0 height 0
click at [880, 370] on p "Cúrcuma está formulada como un complemento nutricional para apoyar la movilidad…" at bounding box center [896, 311] width 284 height 120
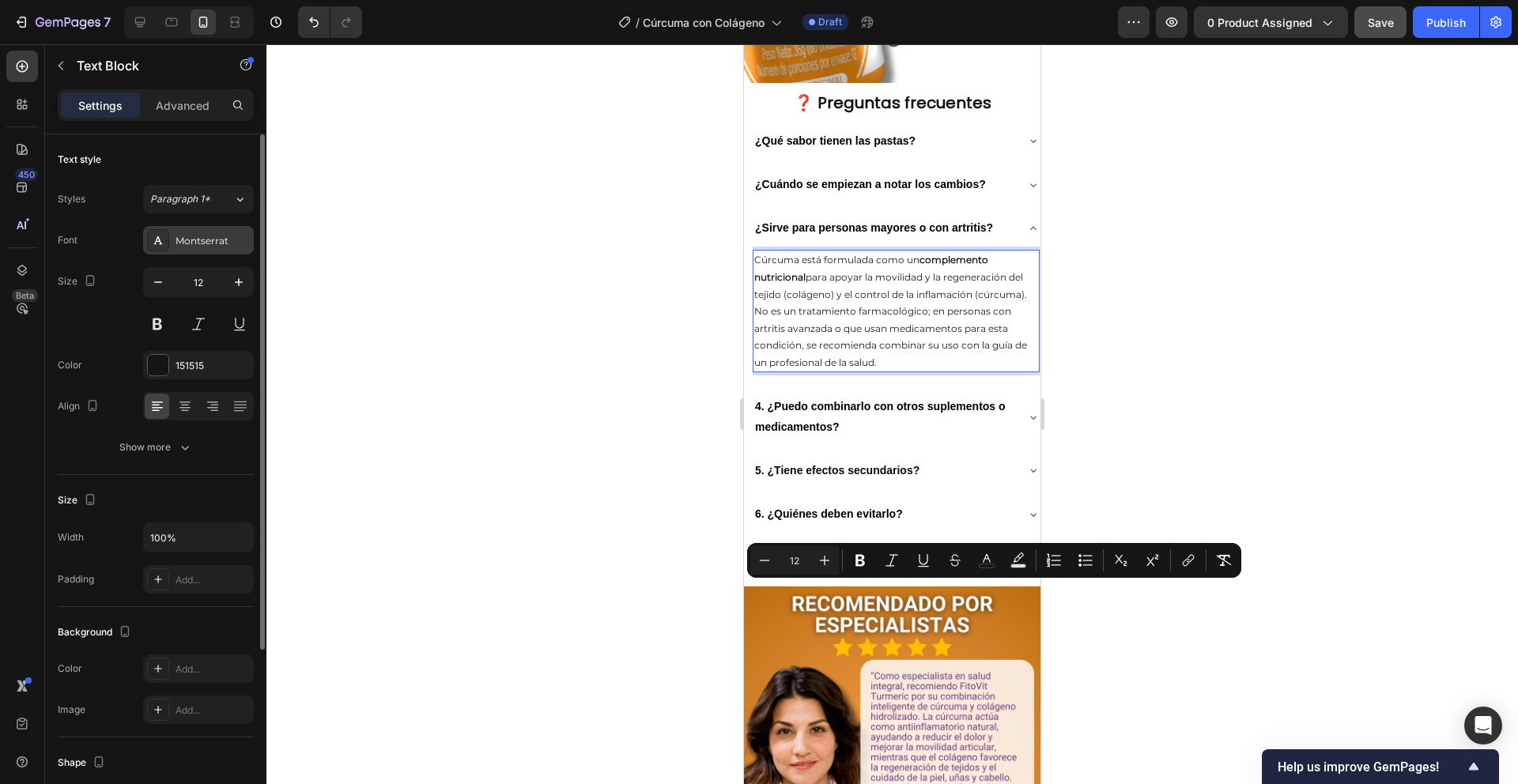
click at [185, 238] on div "Montserrat" at bounding box center [213, 241] width 75 height 14
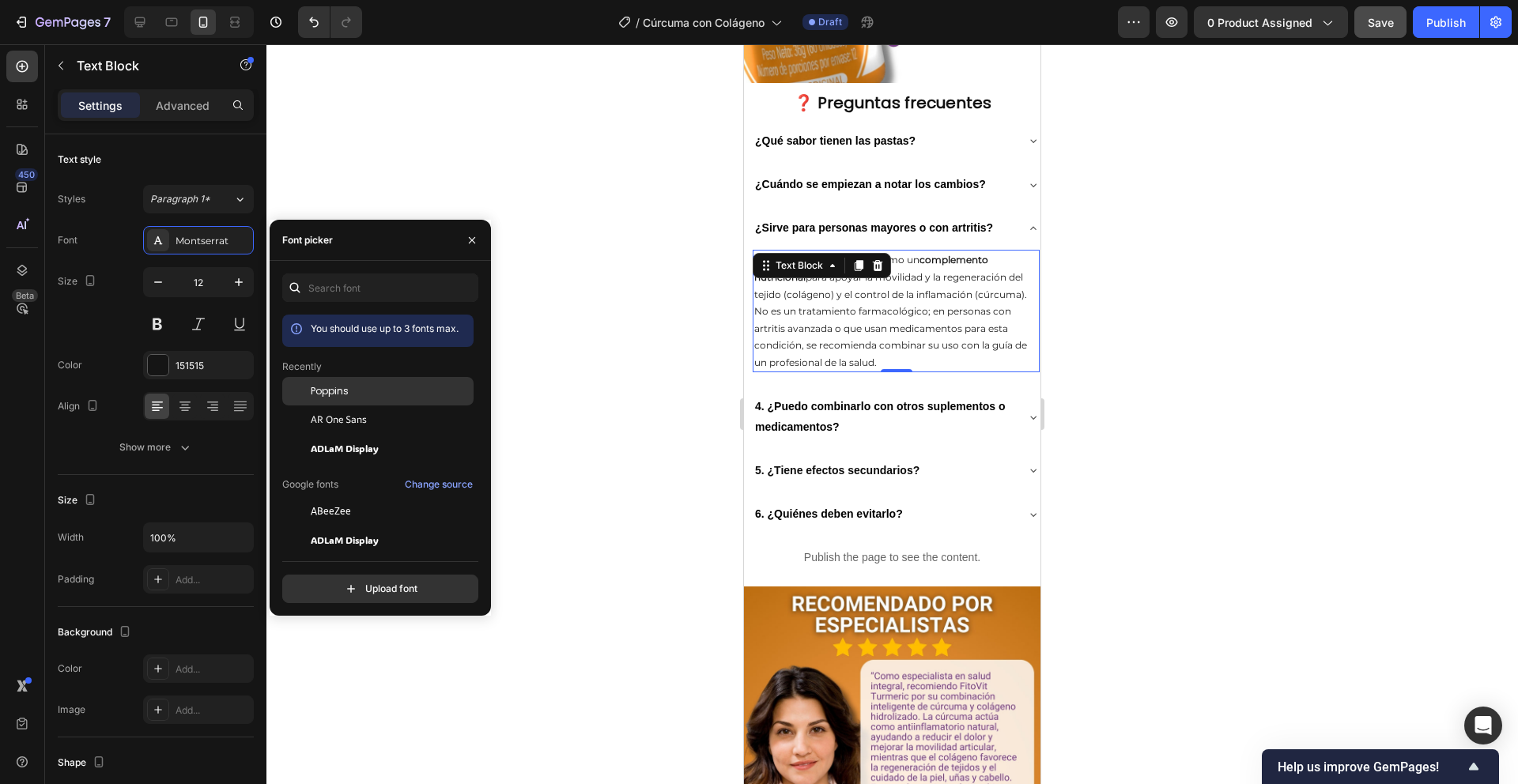
click at [339, 388] on span "Poppins" at bounding box center [329, 391] width 38 height 14
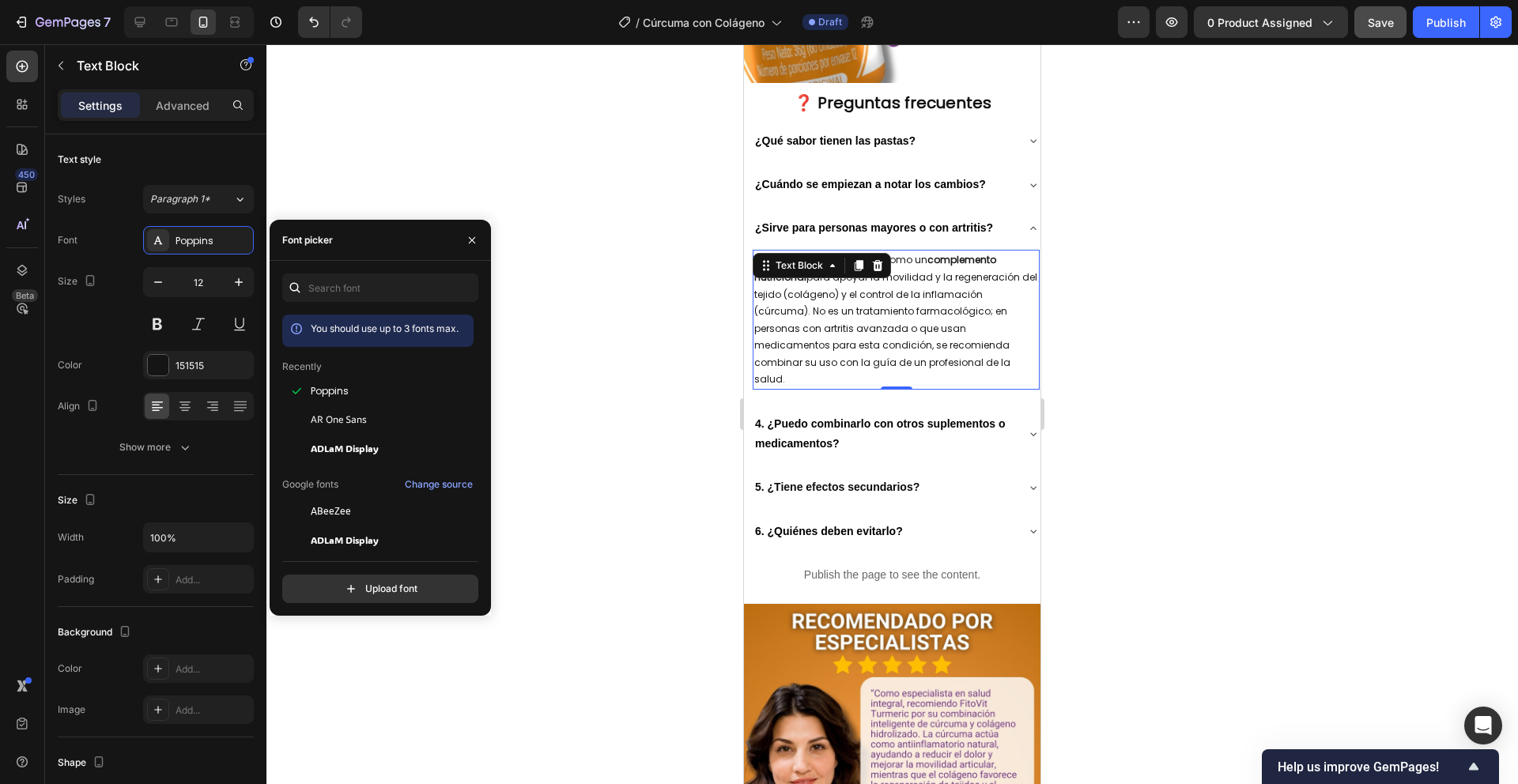
click at [638, 527] on div at bounding box center [892, 414] width 1252 height 740
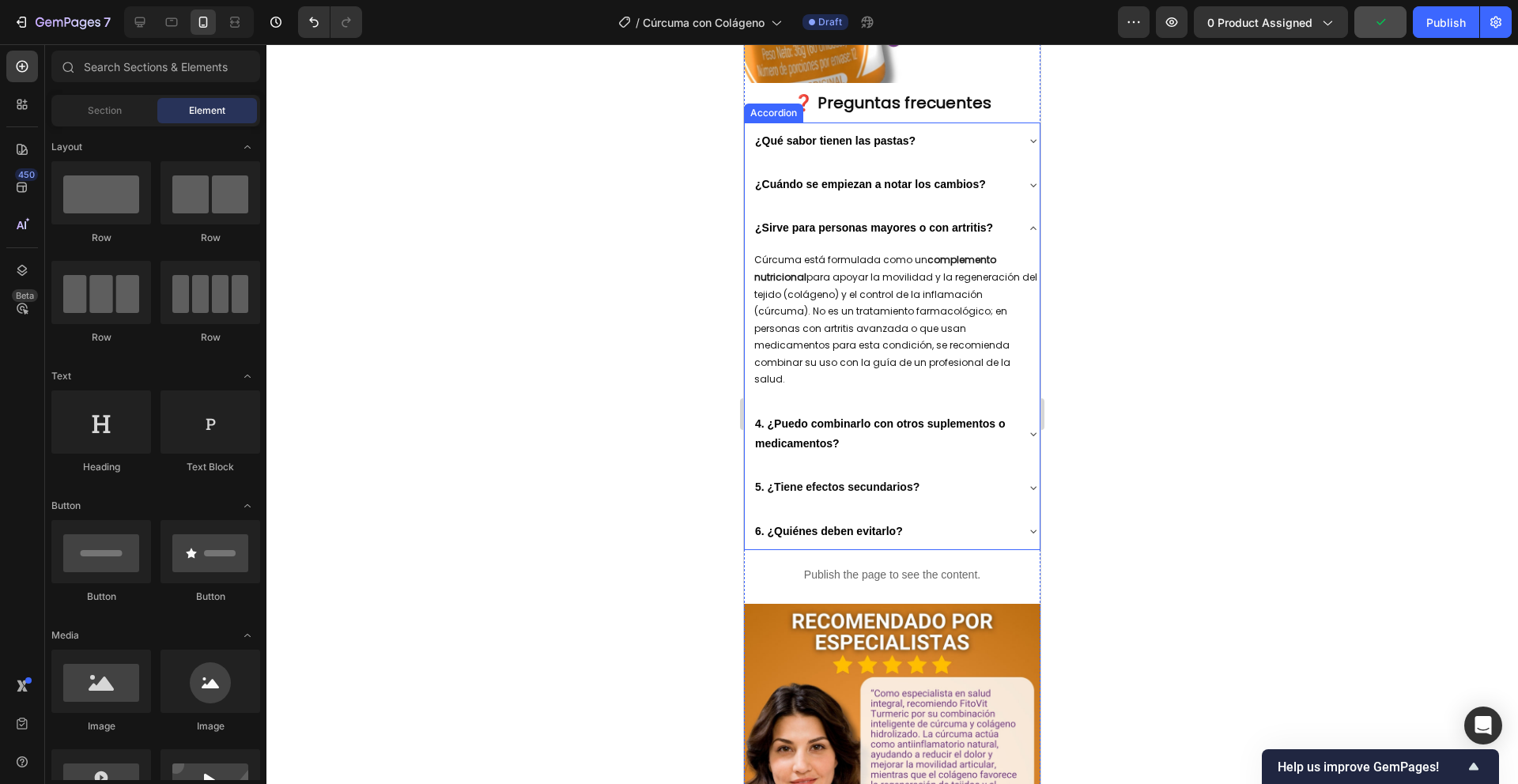
click at [1028, 235] on icon at bounding box center [1034, 228] width 13 height 13
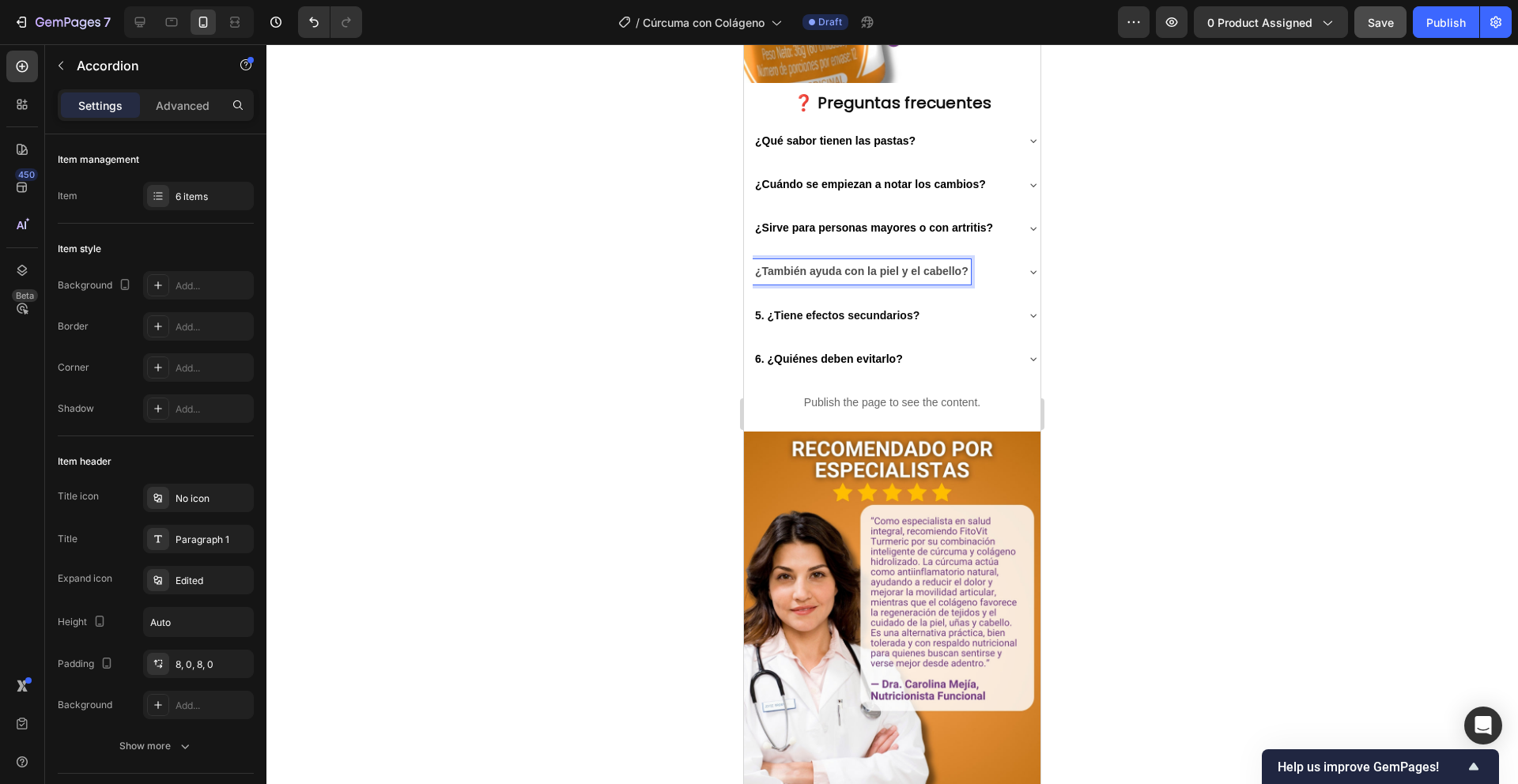
click at [816, 278] on strong "¿También ayuda con la piel y el cabello?" at bounding box center [862, 271] width 213 height 13
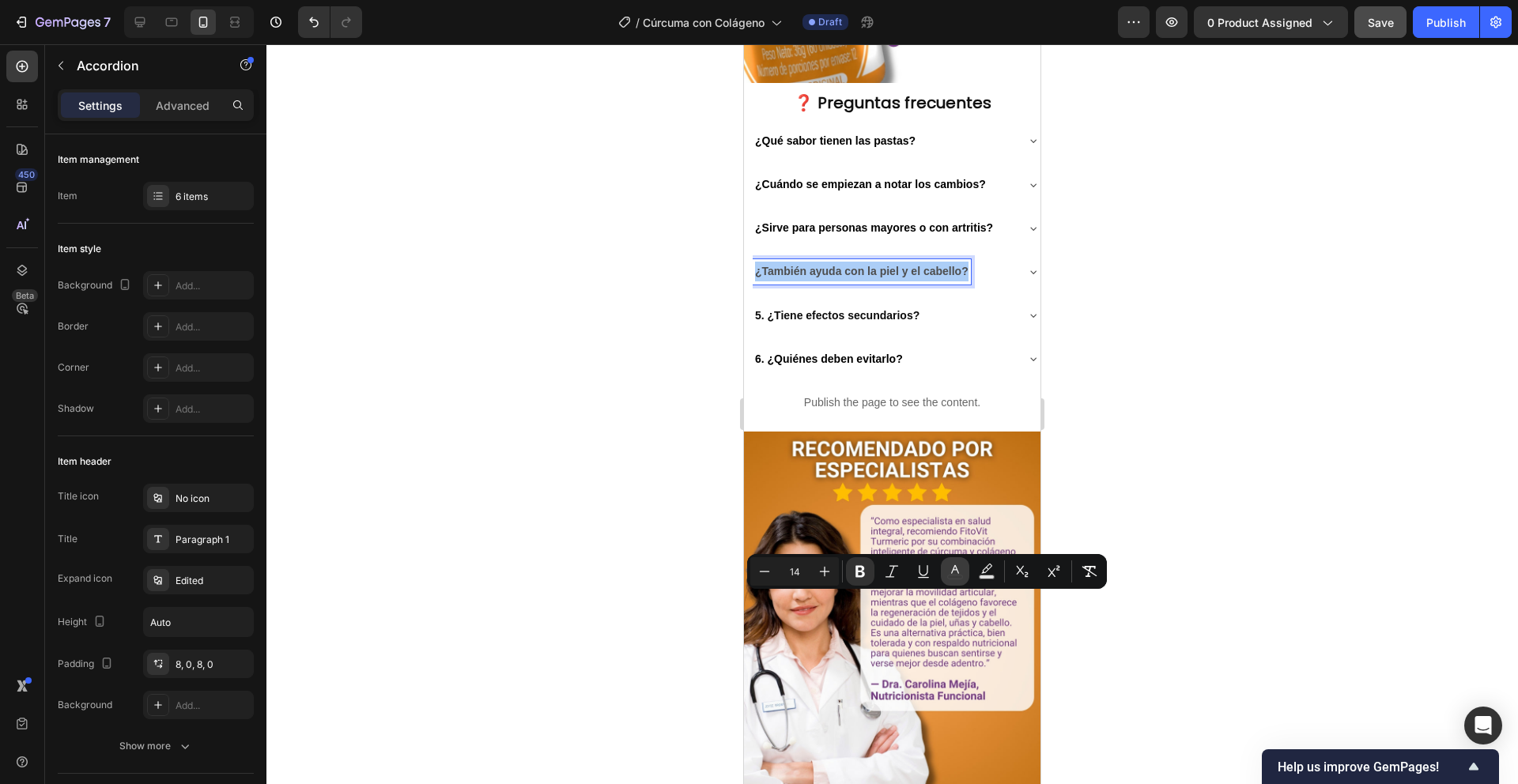
click at [958, 565] on icon "Editor contextual toolbar" at bounding box center [955, 572] width 16 height 16
type input "4D4D4D"
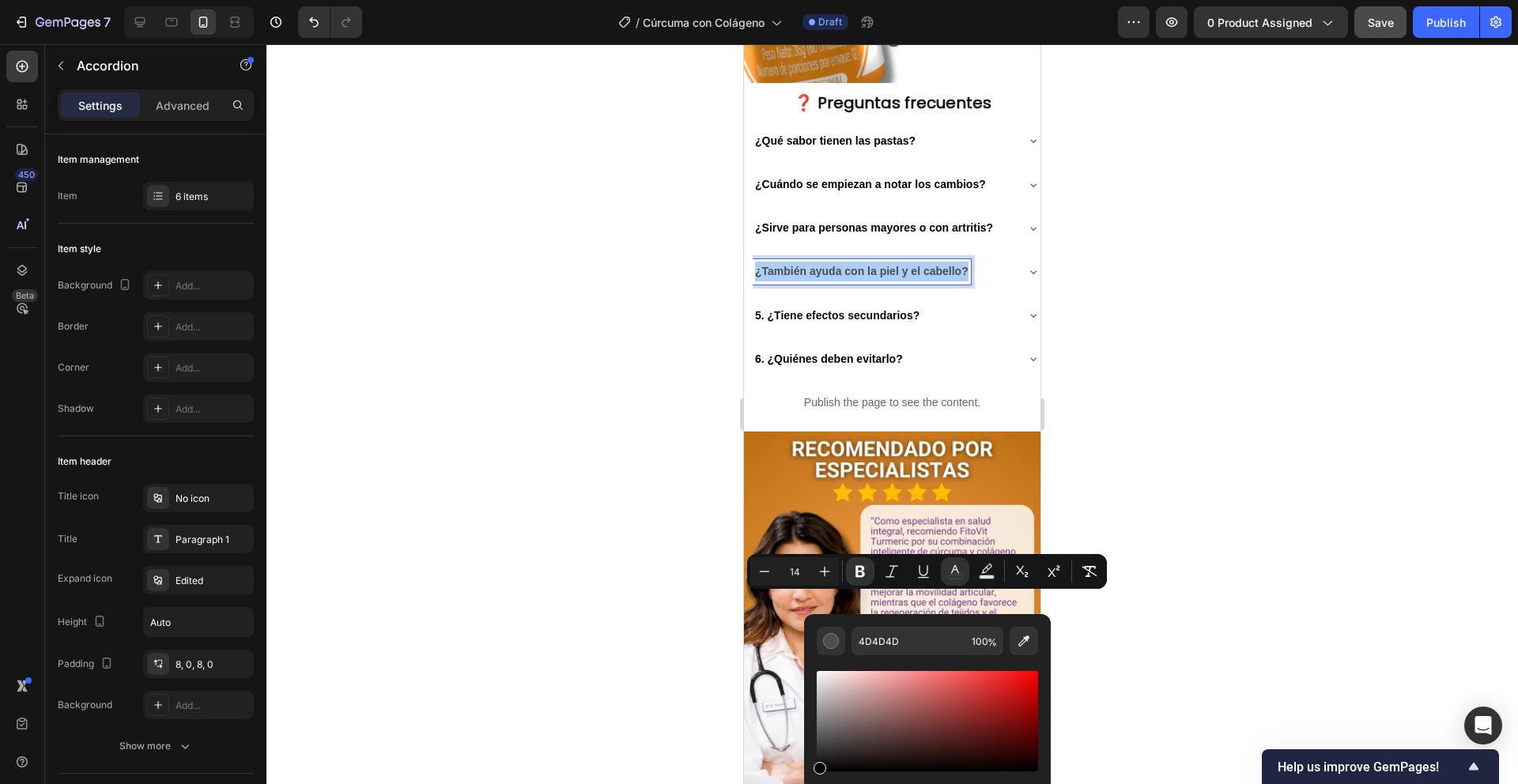
drag, startPoint x: 822, startPoint y: 751, endPoint x: 811, endPoint y: 772, distance: 23.7
click at [811, 772] on div "4D4D4D 100 %" at bounding box center [928, 714] width 247 height 201
type input "000000"
click at [675, 624] on div at bounding box center [892, 414] width 1252 height 740
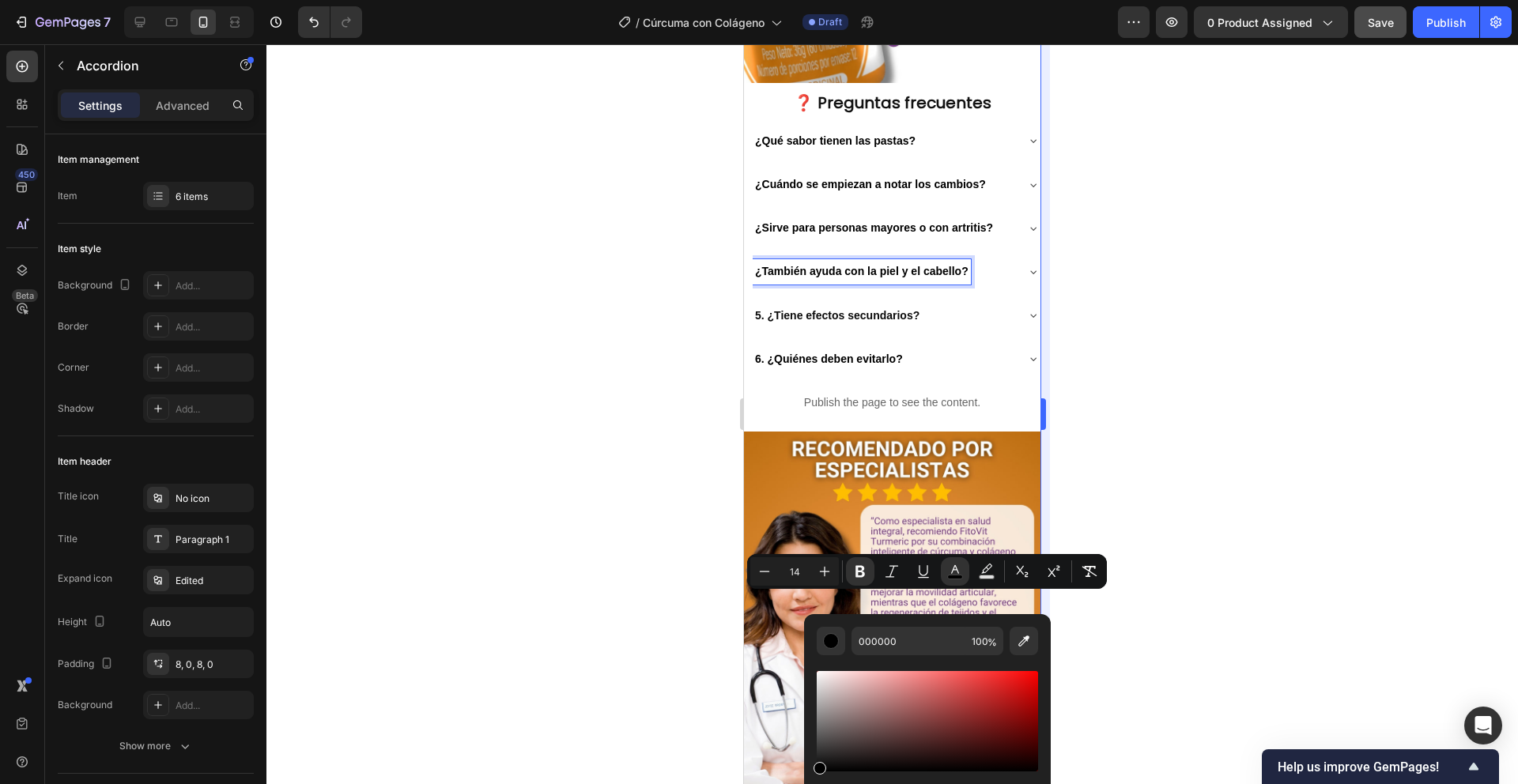
click at [674, 622] on div at bounding box center [892, 414] width 1252 height 740
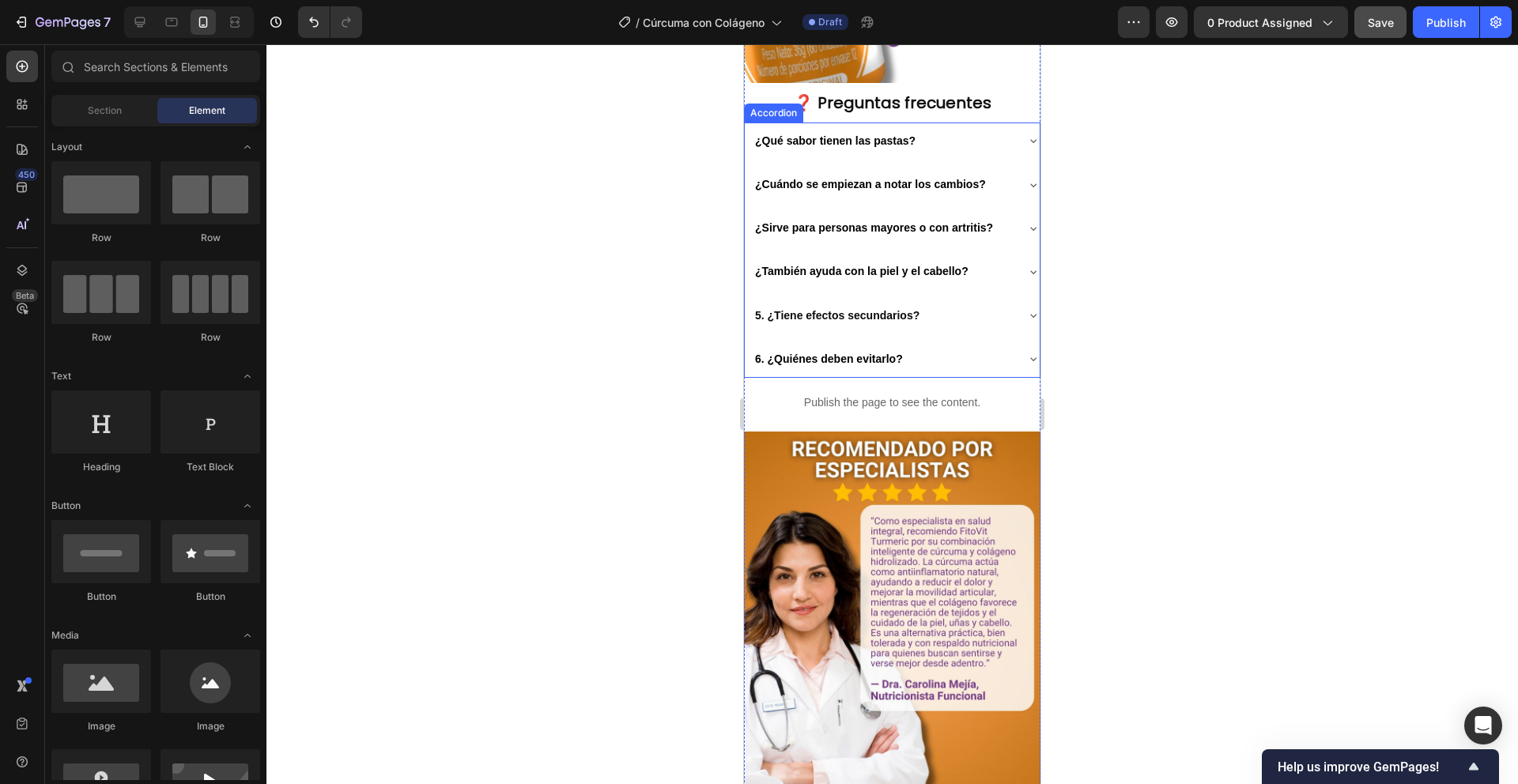
click at [1028, 278] on icon at bounding box center [1034, 271] width 13 height 13
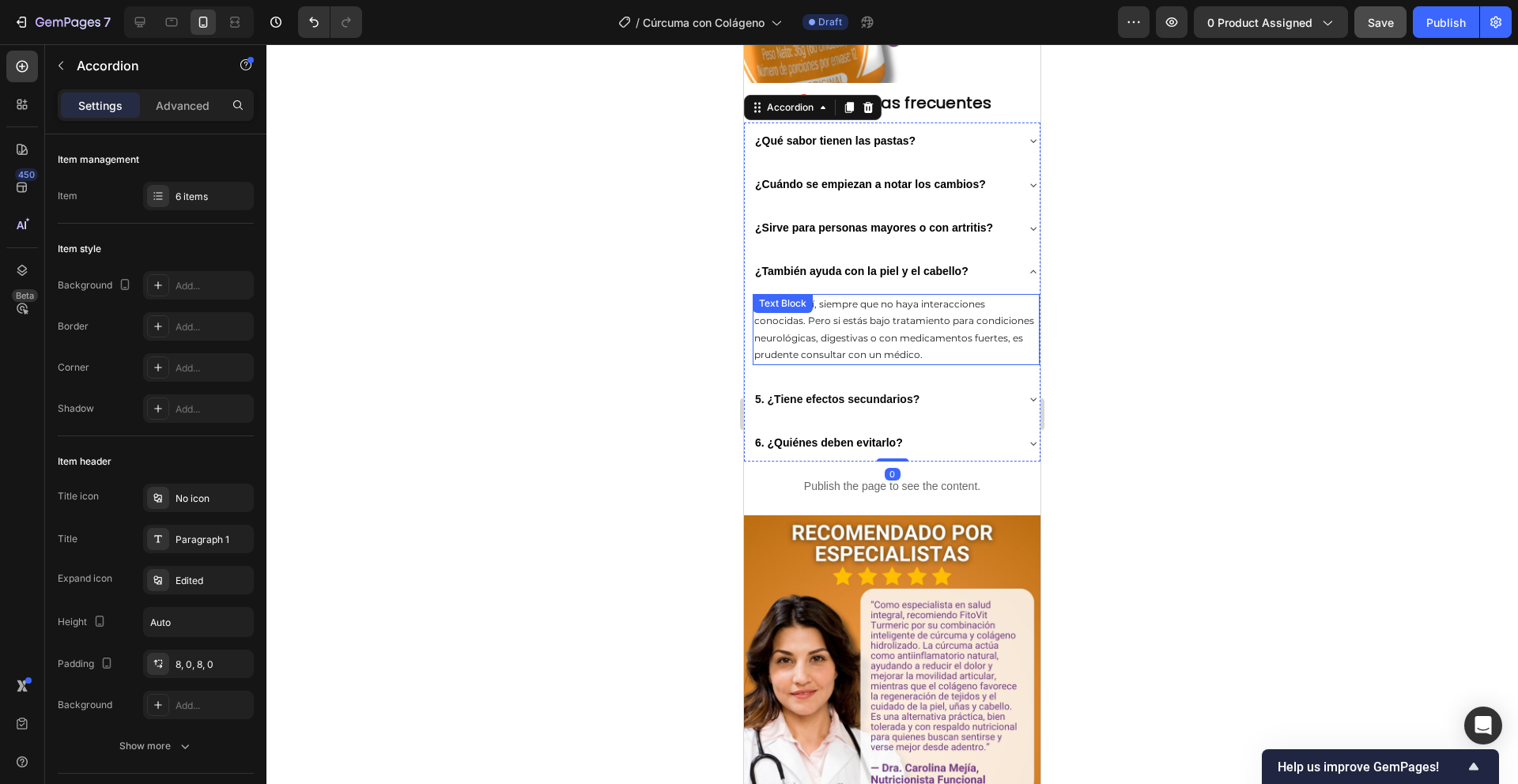
click at [873, 364] on p "En general sí, siempre que no haya interacciones conocidas. Pero si estás bajo …" at bounding box center [896, 329] width 284 height 68
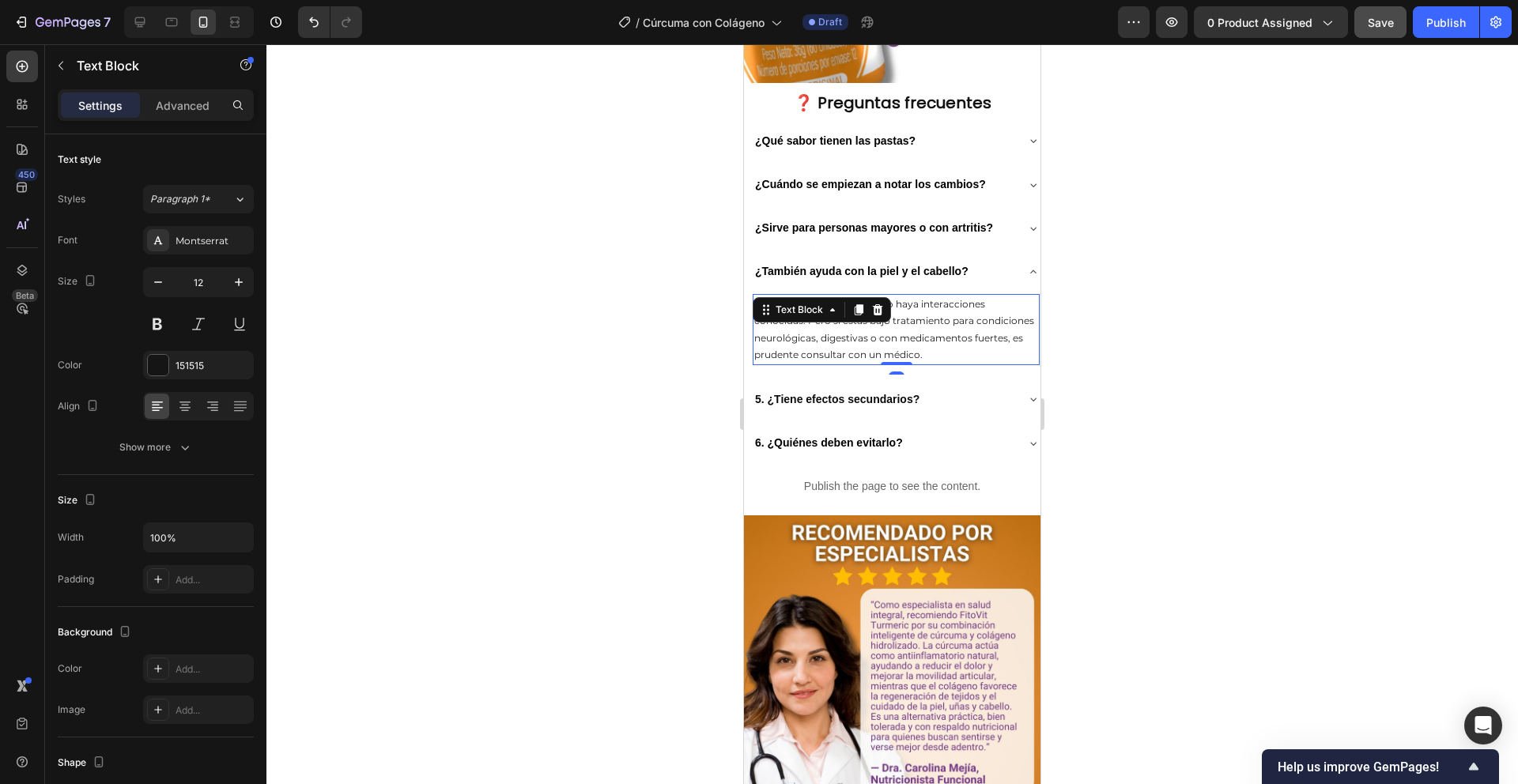
click at [873, 364] on p "En general sí, siempre que no haya interacciones conocidas. Pero si estás bajo …" at bounding box center [896, 329] width 284 height 68
click at [218, 250] on div "Montserrat" at bounding box center [198, 240] width 111 height 28
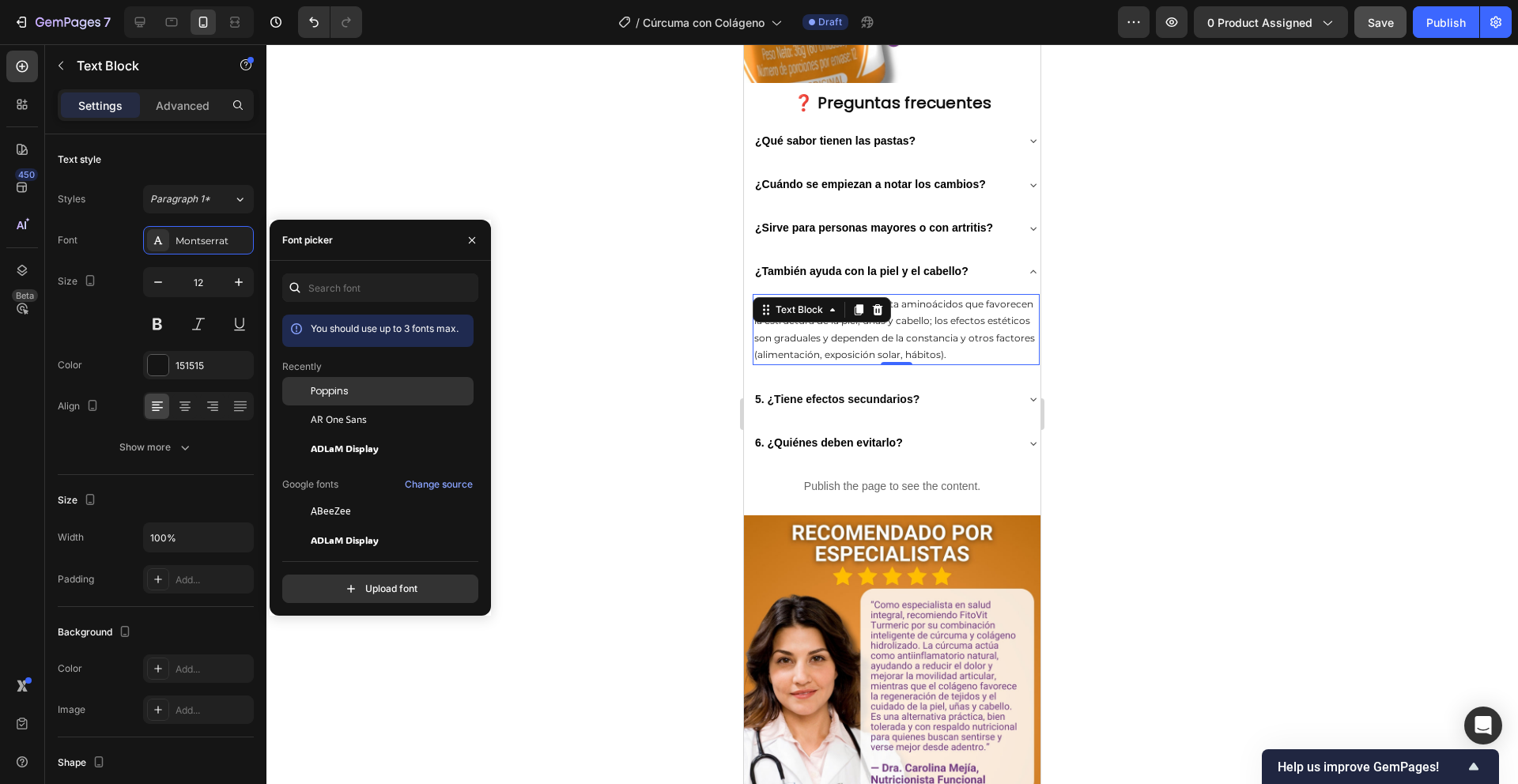
click at [325, 381] on div "Poppins" at bounding box center [377, 391] width 192 height 28
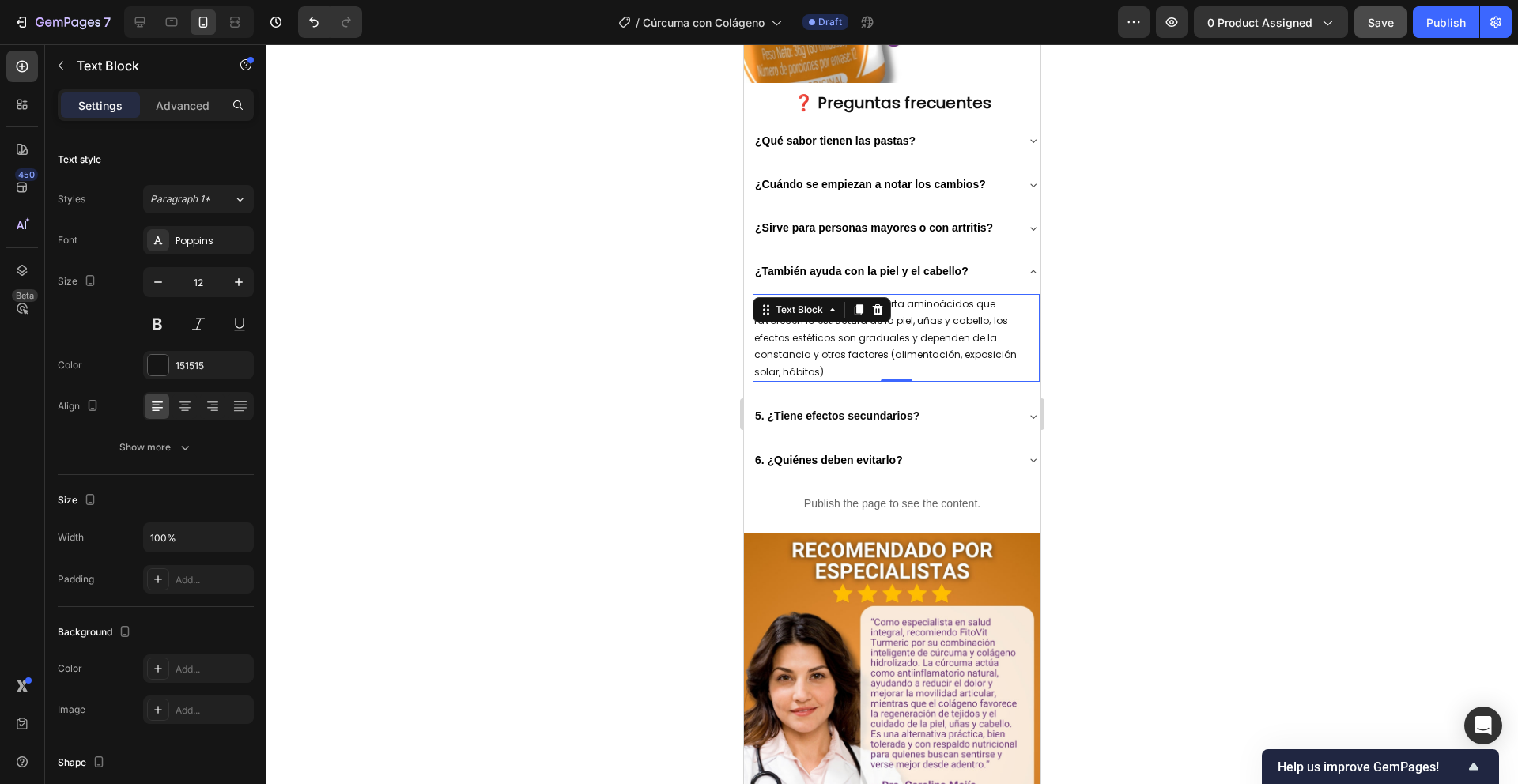
click at [605, 507] on div at bounding box center [892, 414] width 1252 height 740
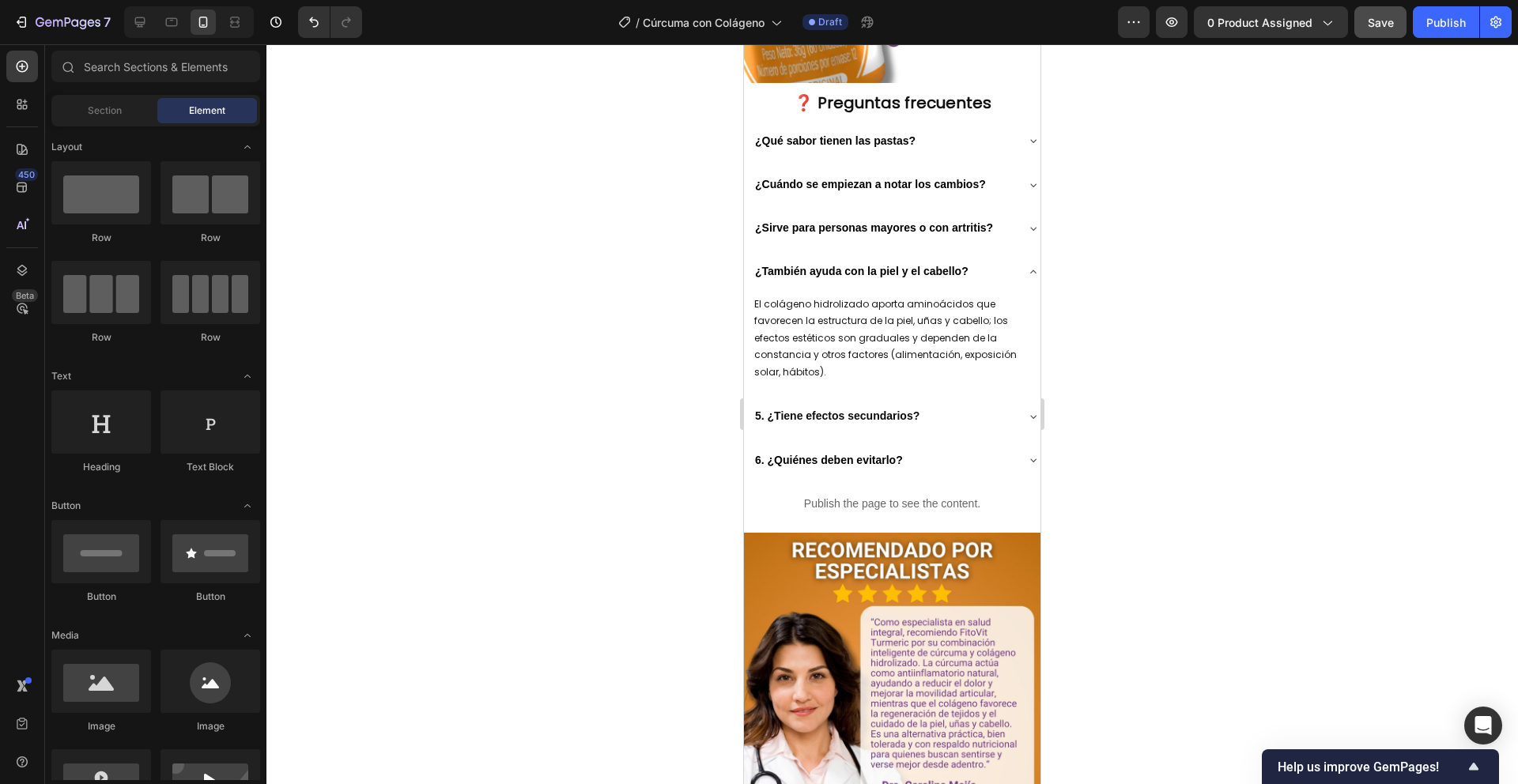
click at [605, 507] on div at bounding box center [892, 414] width 1252 height 740
click at [1028, 278] on icon at bounding box center [1034, 271] width 13 height 13
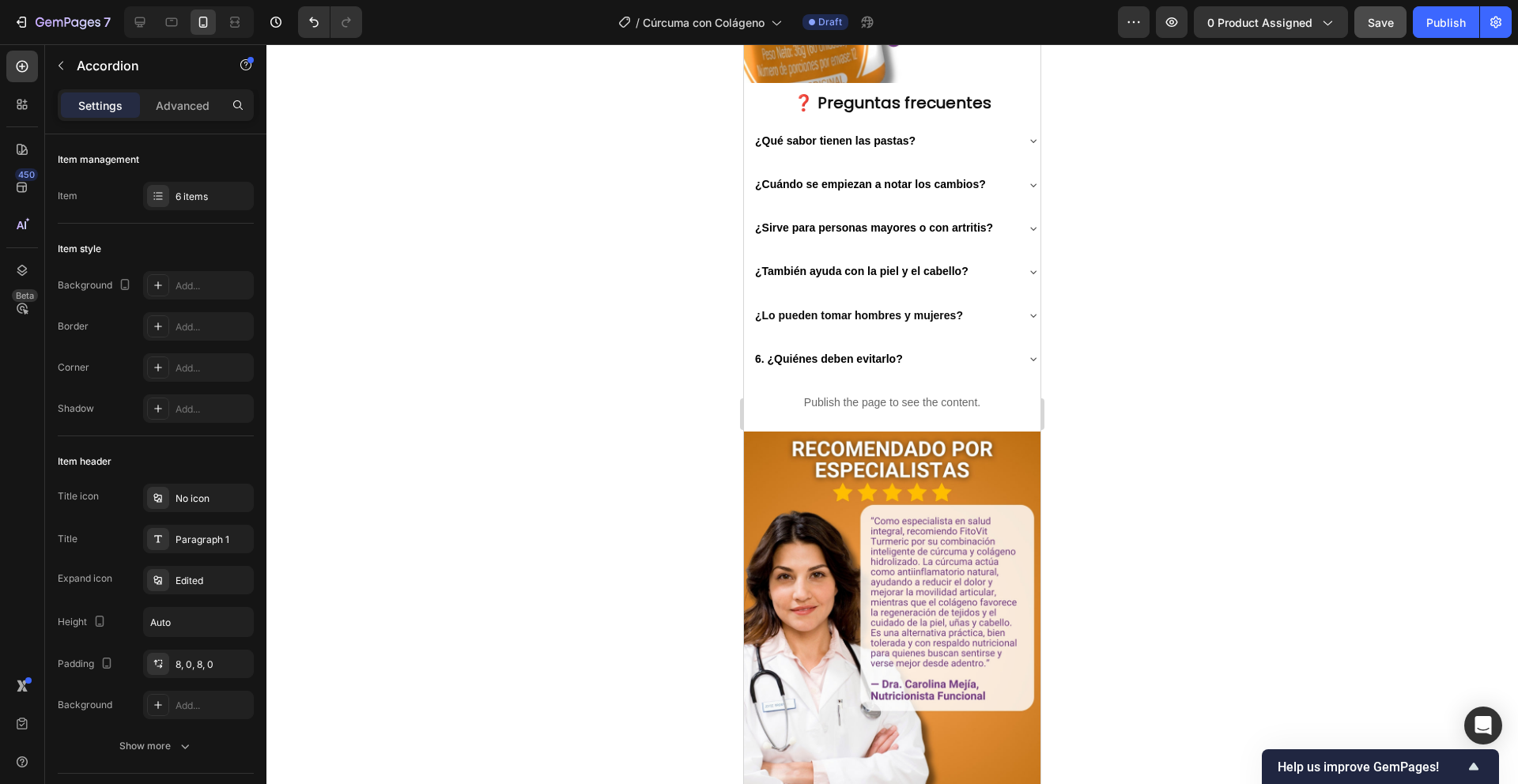
click at [1015, 334] on div "¿Lo pueden tomar hombres y mujeres?" at bounding box center [896, 316] width 287 height 37
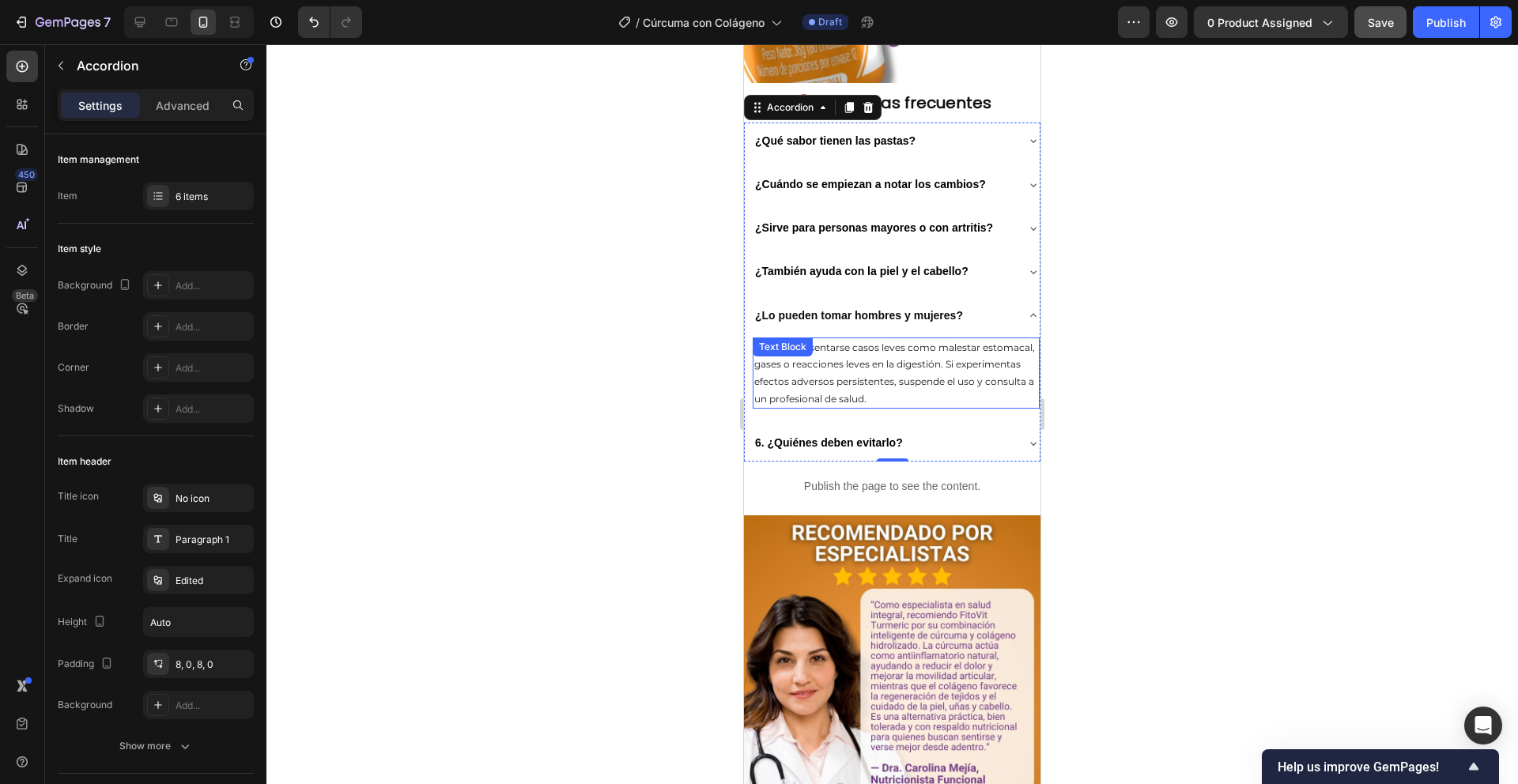
click at [837, 405] on span "Pueden presentarse casos leves como malestar estomacal, gases o reacciones leve…" at bounding box center [895, 373] width 281 height 63
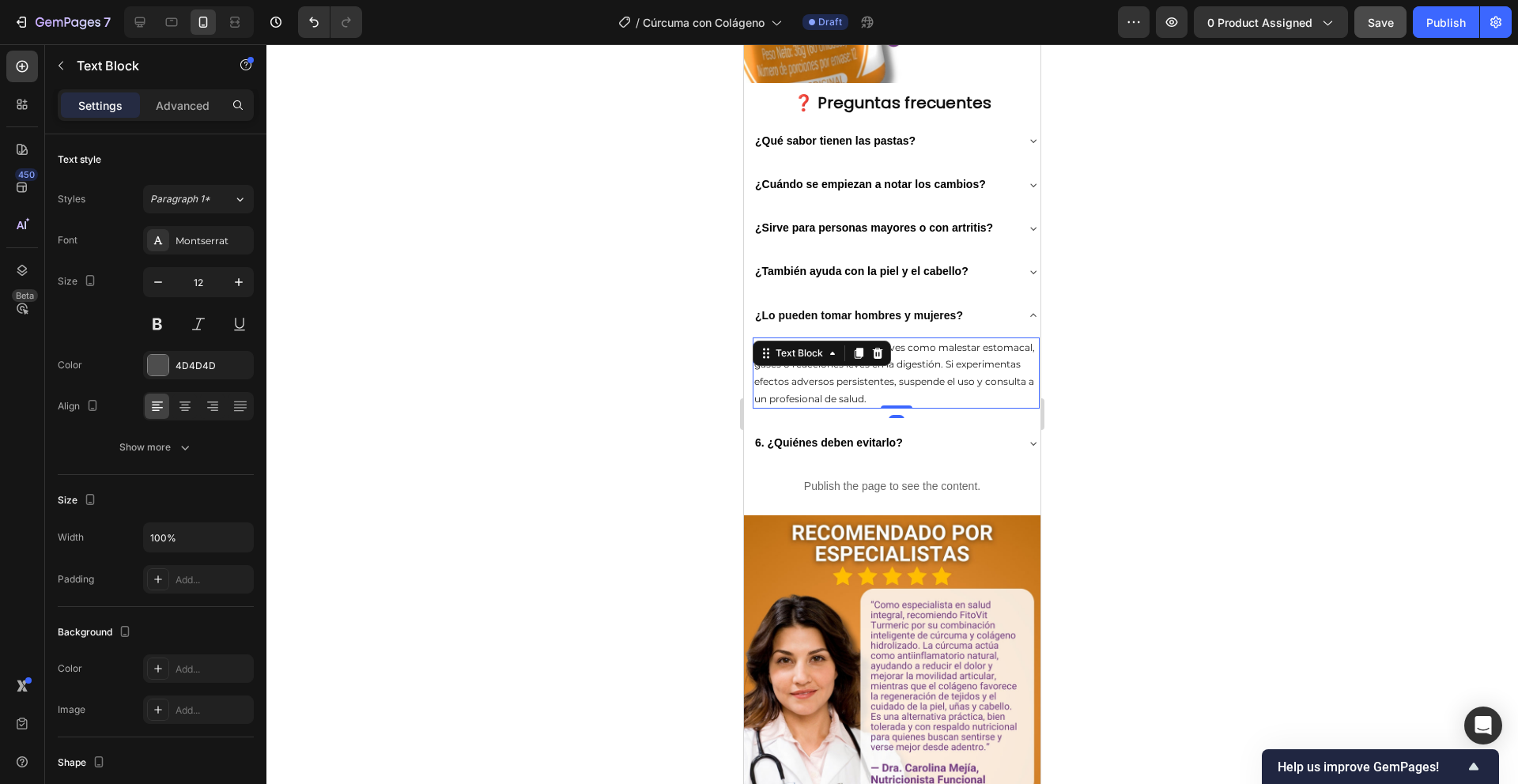
click at [837, 405] on span "Pueden presentarse casos leves como malestar estomacal, gases o reacciones leve…" at bounding box center [895, 373] width 281 height 63
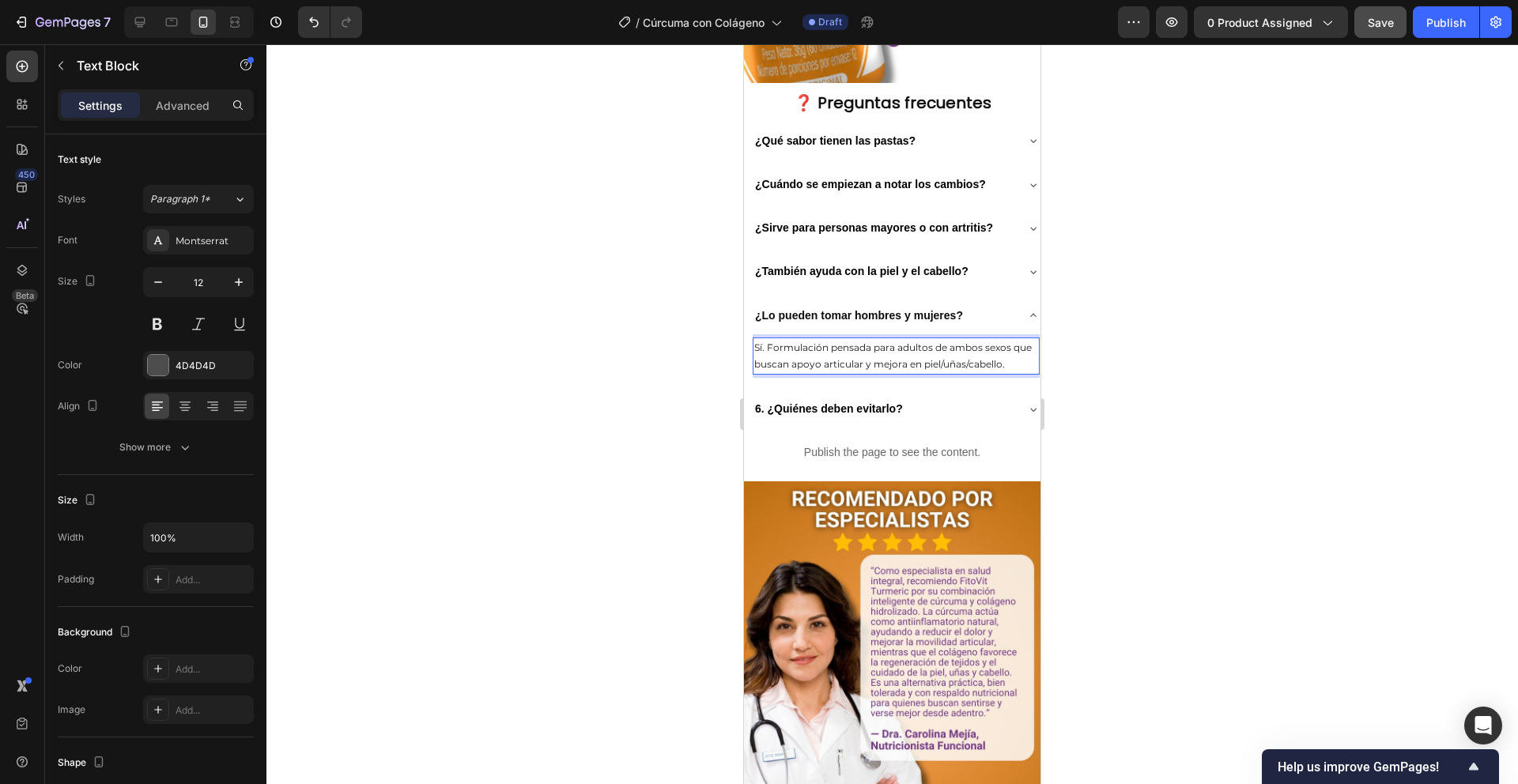
click at [835, 370] on span "Sí. Formulación pensada para adultos de ambos sexos que buscan apoyo articular …" at bounding box center [893, 357] width 278 height 29
click at [682, 666] on div at bounding box center [892, 414] width 1252 height 740
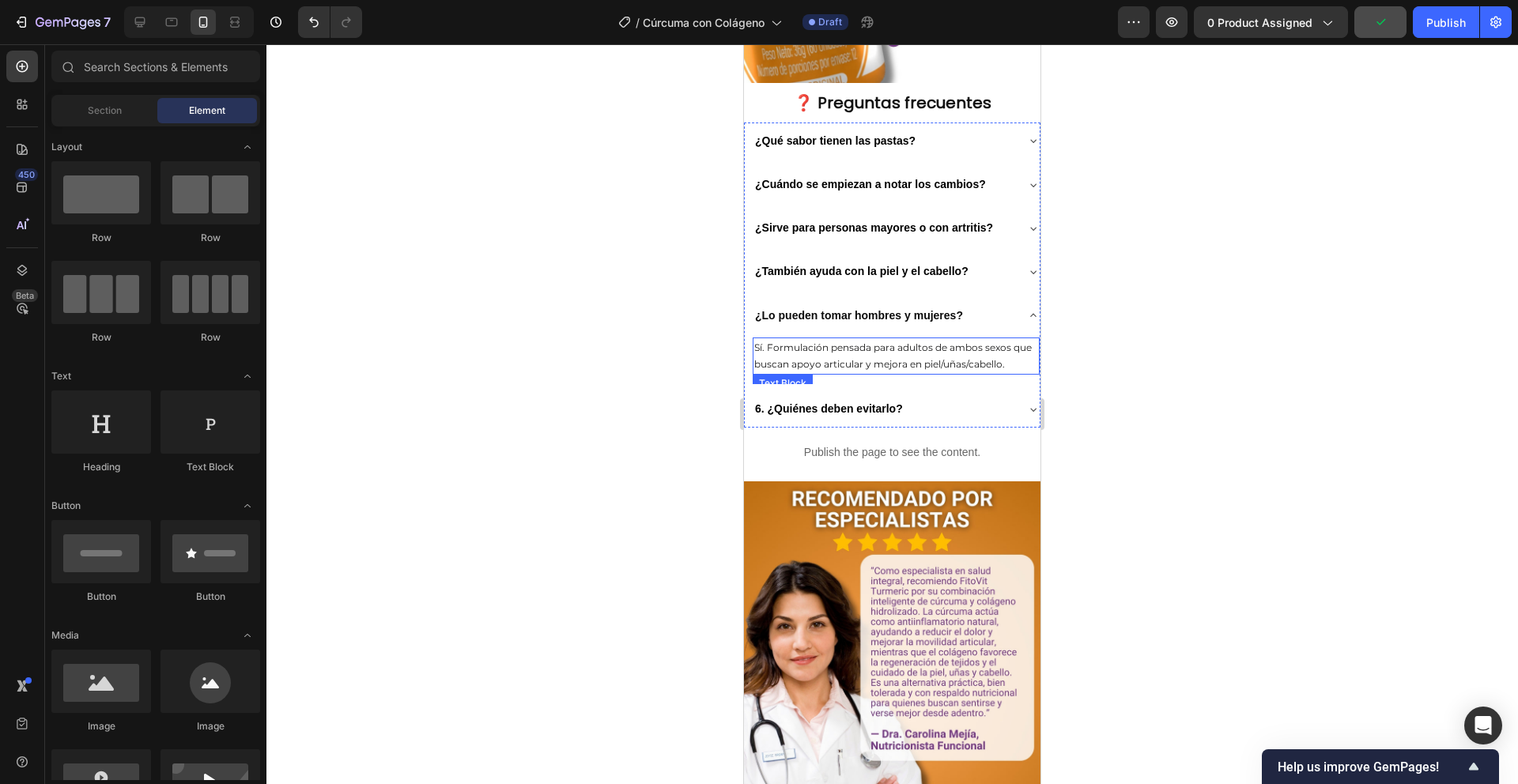
click at [846, 370] on span "Sí. Formulación pensada para adultos de ambos sexos que buscan apoyo articular …" at bounding box center [893, 357] width 278 height 29
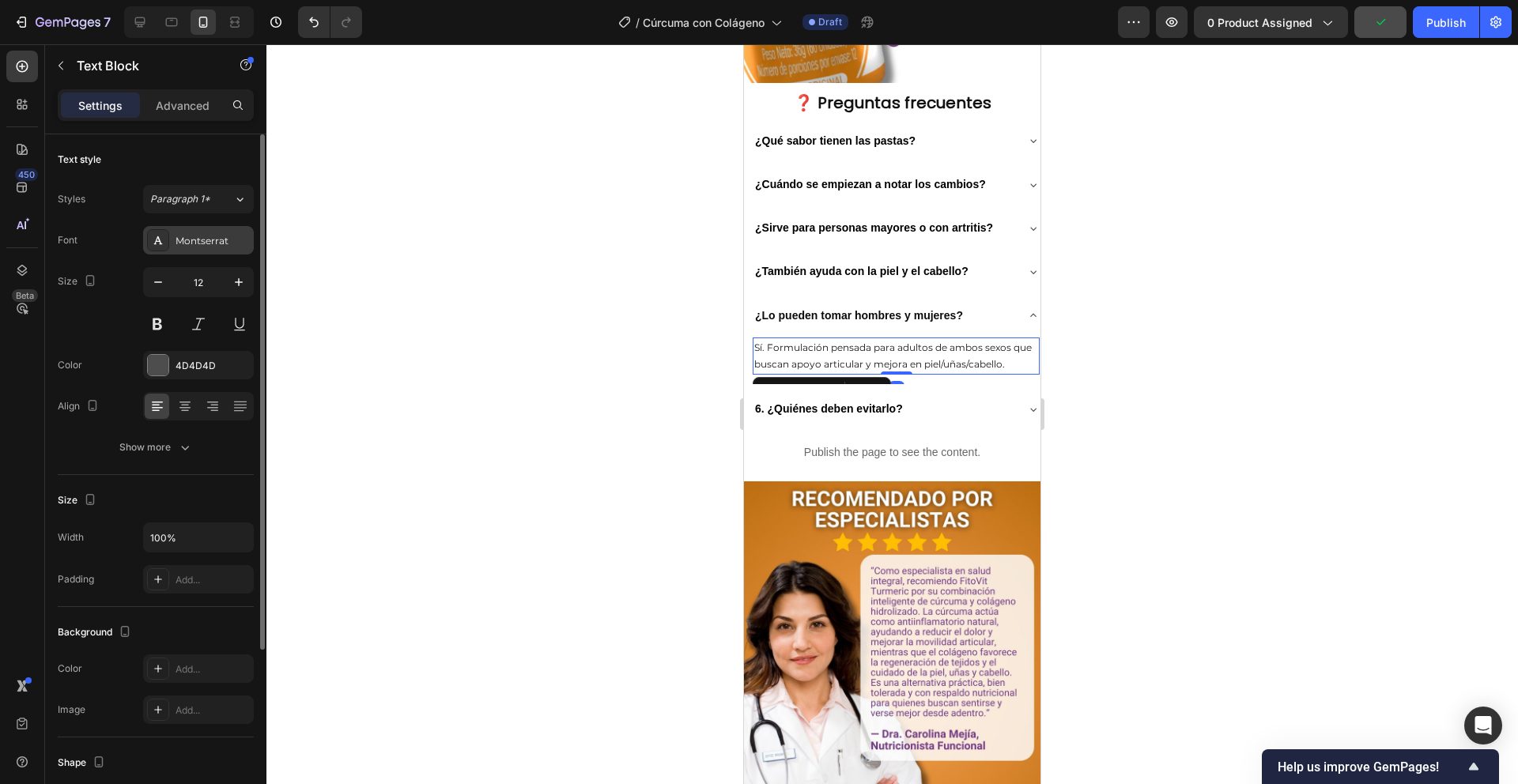
click at [200, 250] on div "Montserrat" at bounding box center [198, 240] width 111 height 28
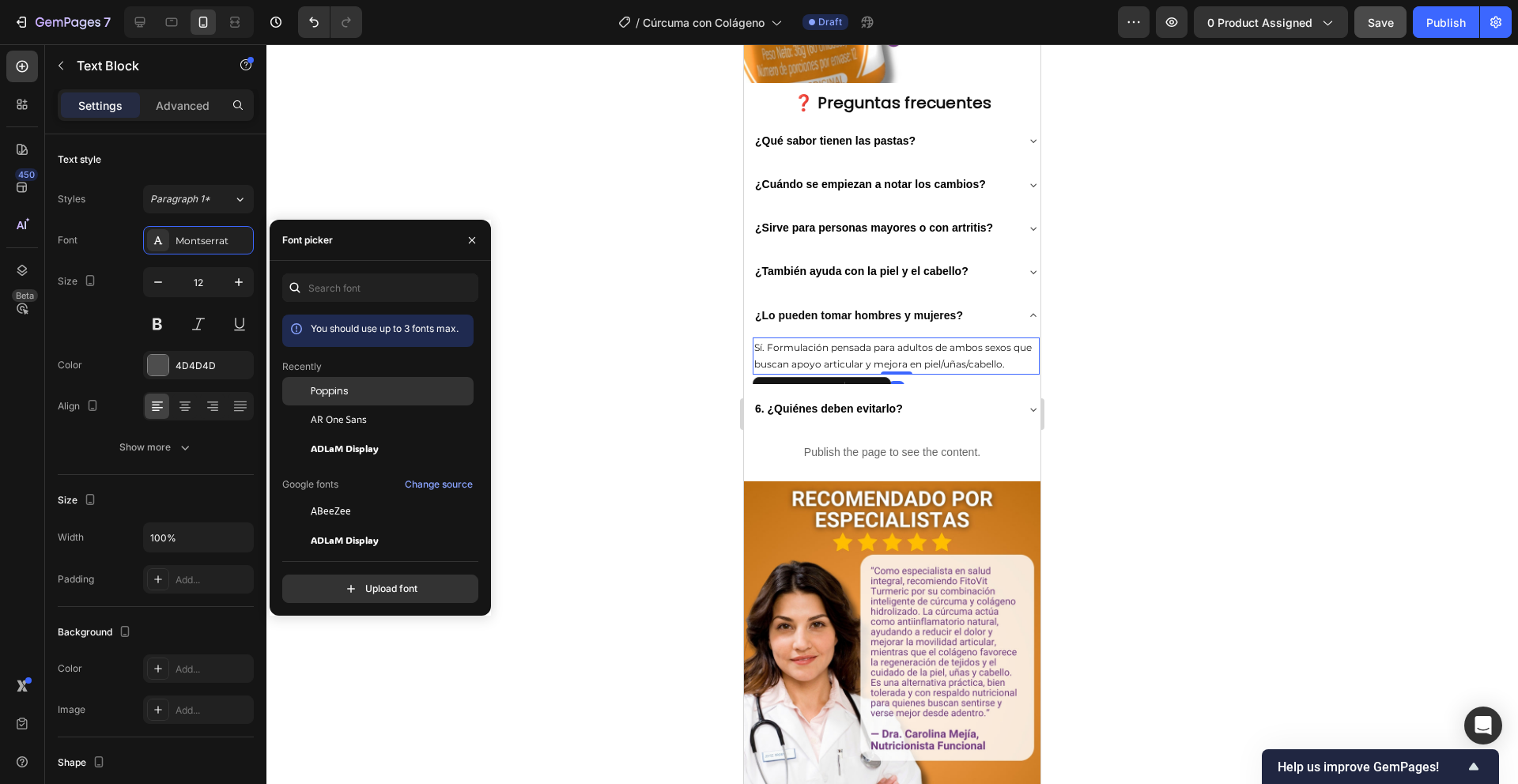
click at [341, 392] on span "Poppins" at bounding box center [329, 391] width 38 height 14
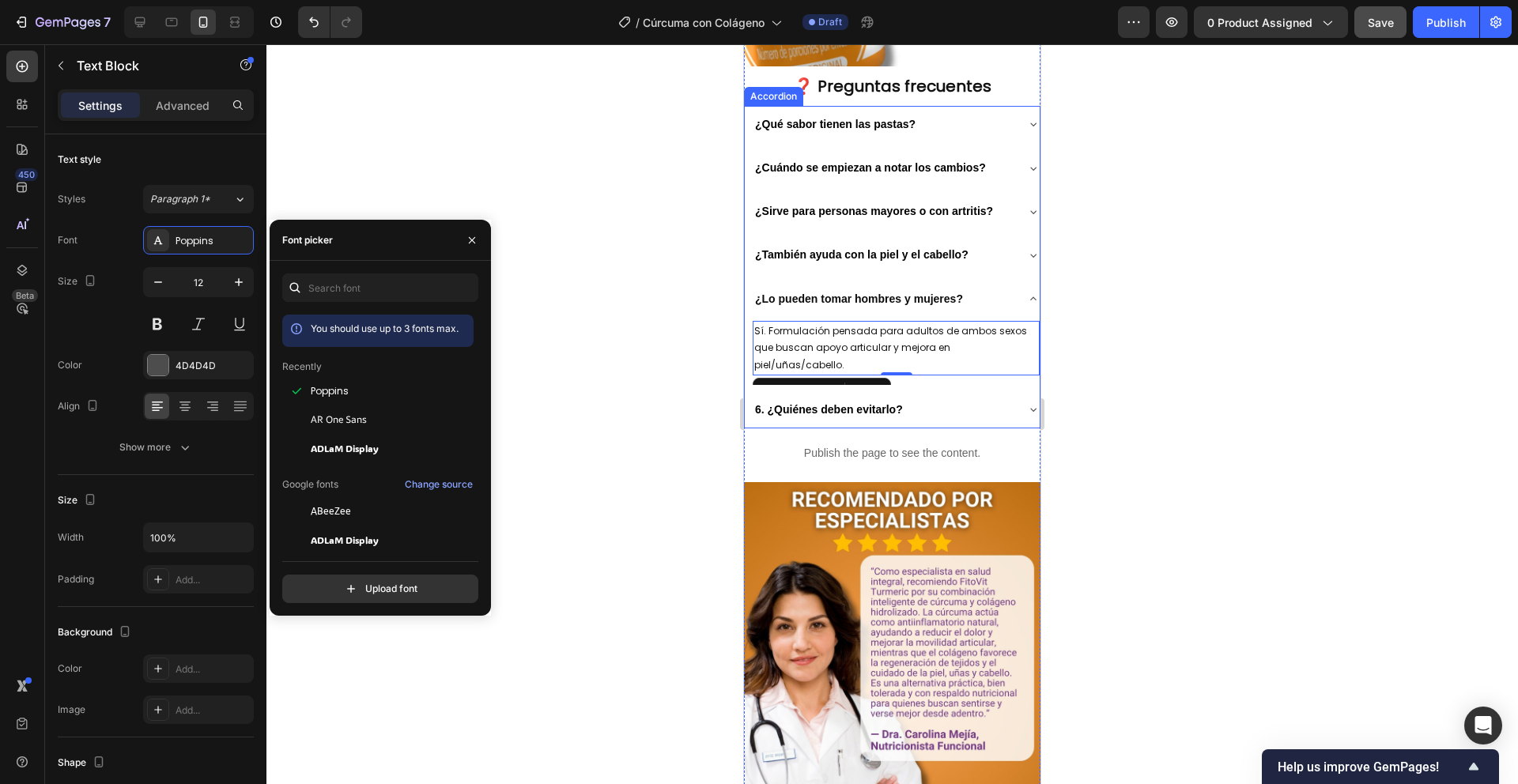
scroll to position [2400, 0]
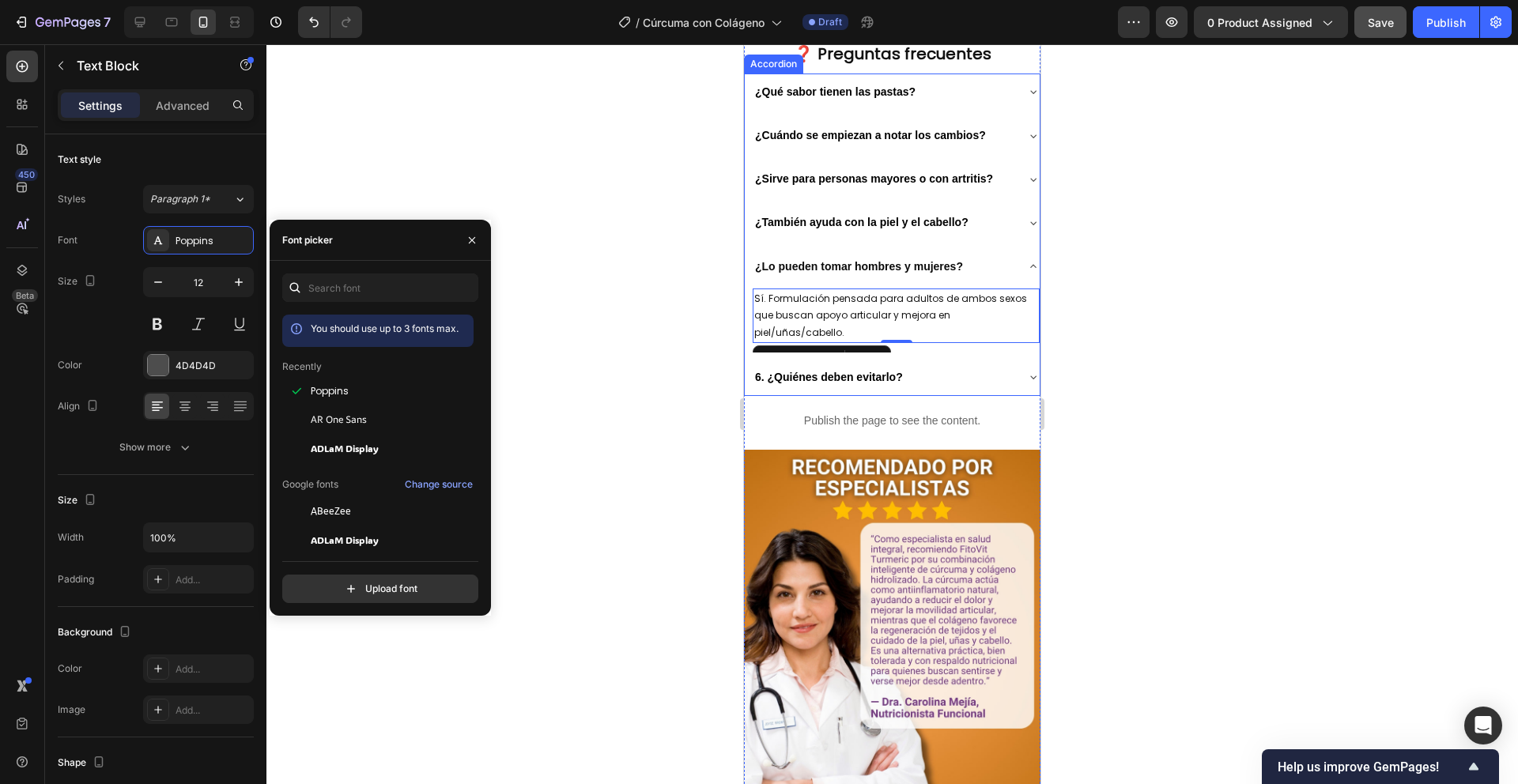
click at [1028, 273] on icon at bounding box center [1034, 266] width 13 height 13
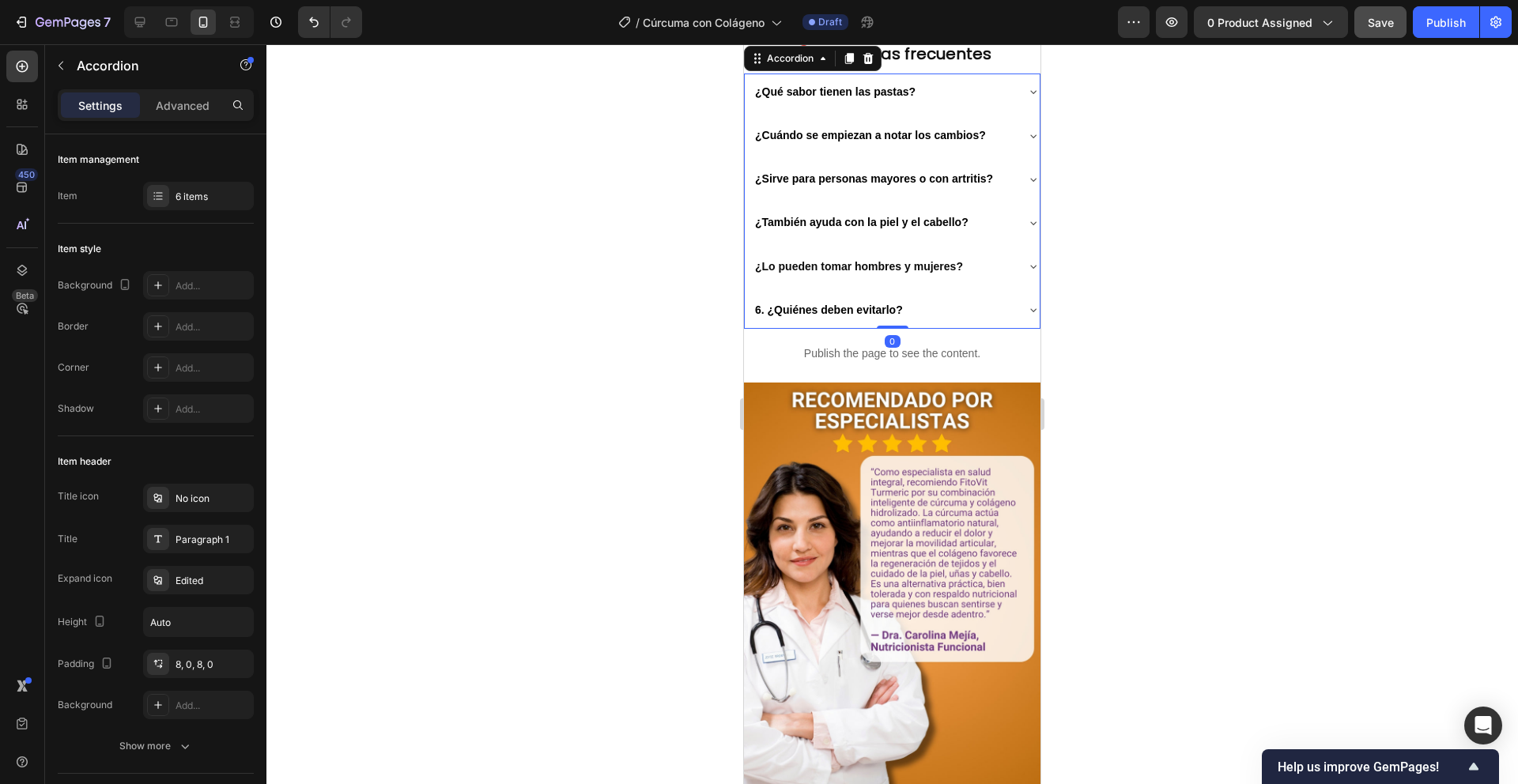
click at [1010, 286] on div "¿Lo pueden tomar hombres y mujeres?" at bounding box center [896, 267] width 287 height 37
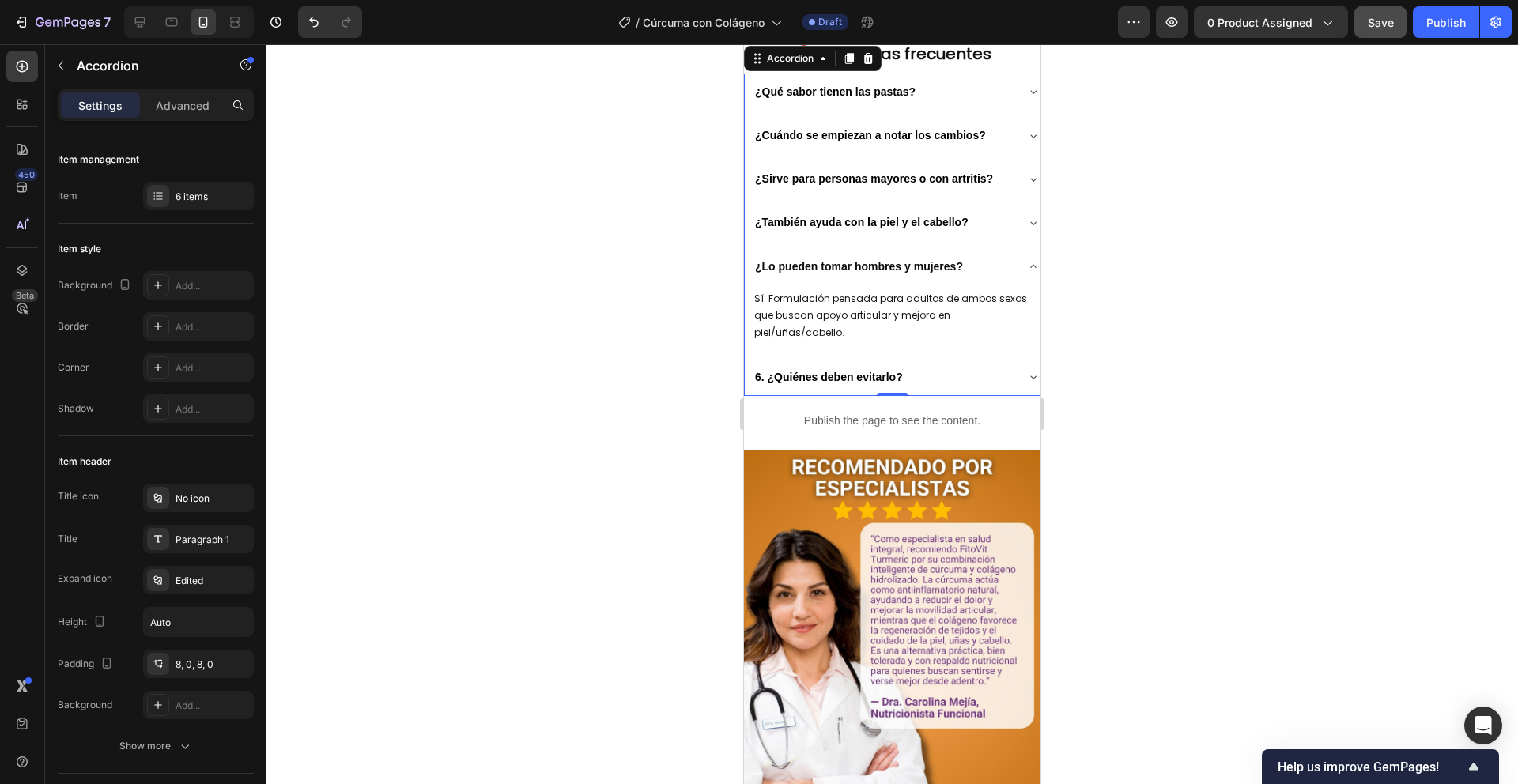
click at [1028, 273] on icon at bounding box center [1034, 266] width 13 height 13
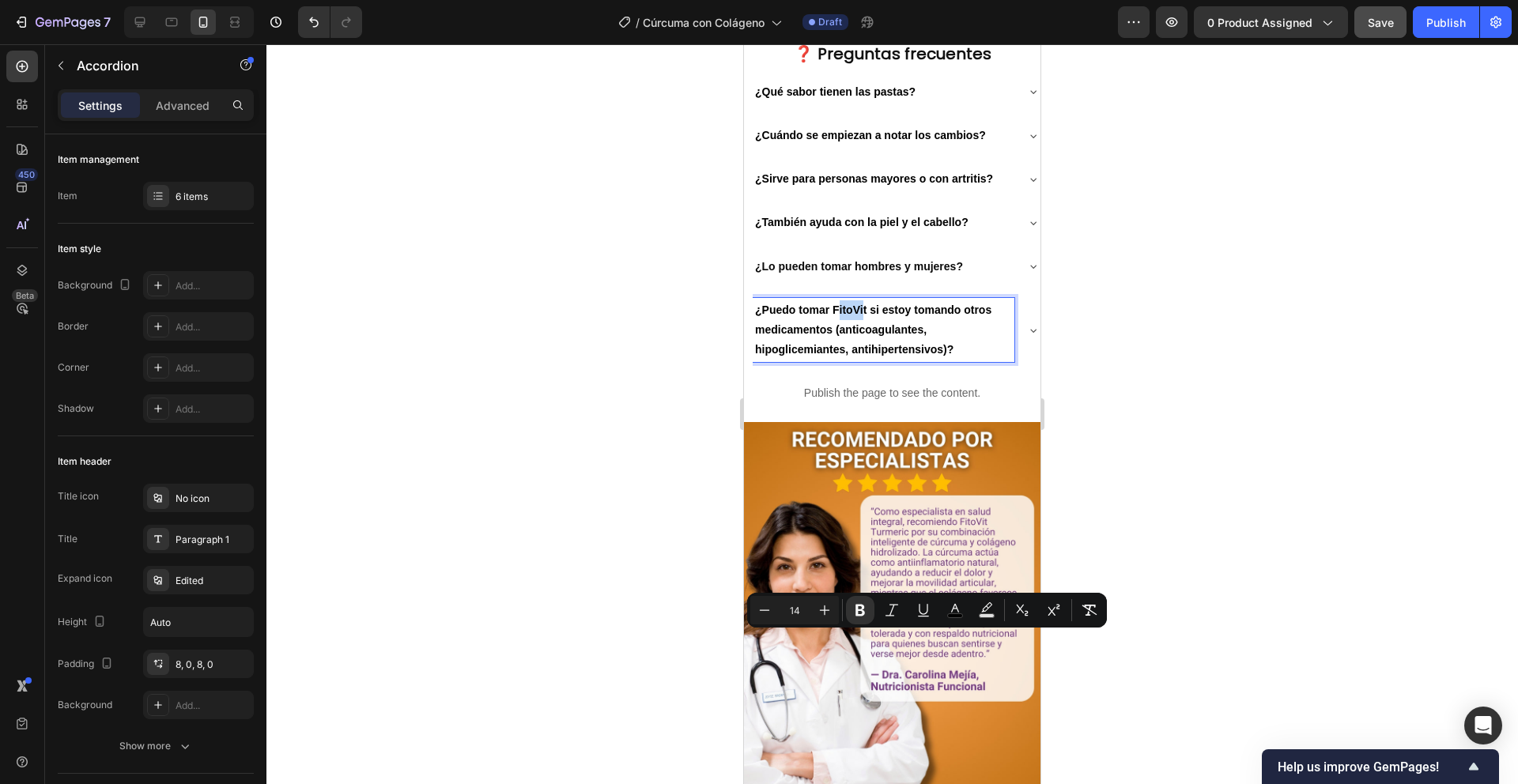
drag, startPoint x: 865, startPoint y: 638, endPoint x: 837, endPoint y: 639, distance: 28.0
click at [837, 356] on strong "¿Puedo tomar FitoVit si estoy tomando otros medicamentos (anticoagulantes, hipo…" at bounding box center [873, 329] width 237 height 52
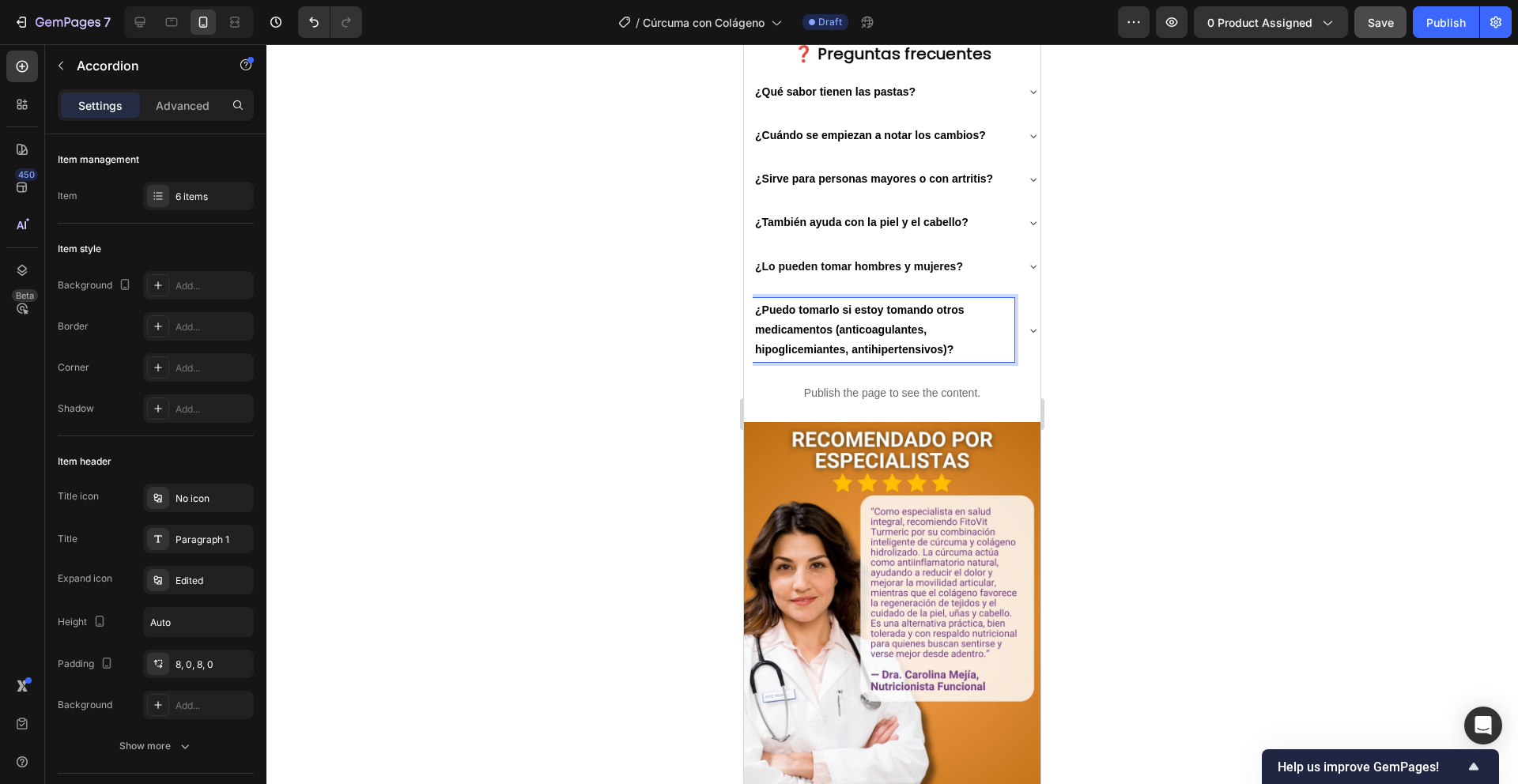
click at [647, 638] on div at bounding box center [892, 414] width 1252 height 740
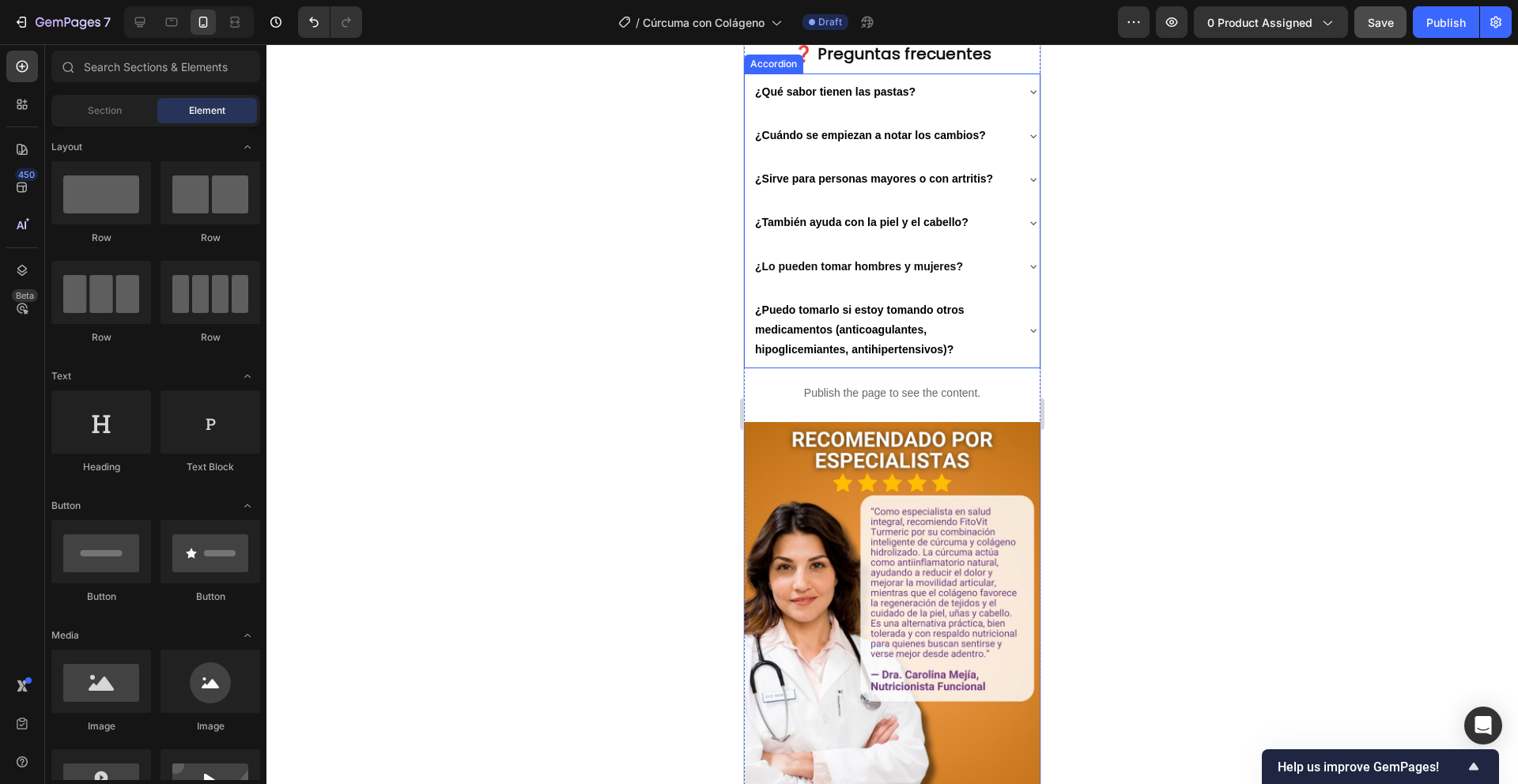
click at [1028, 337] on icon at bounding box center [1034, 330] width 13 height 13
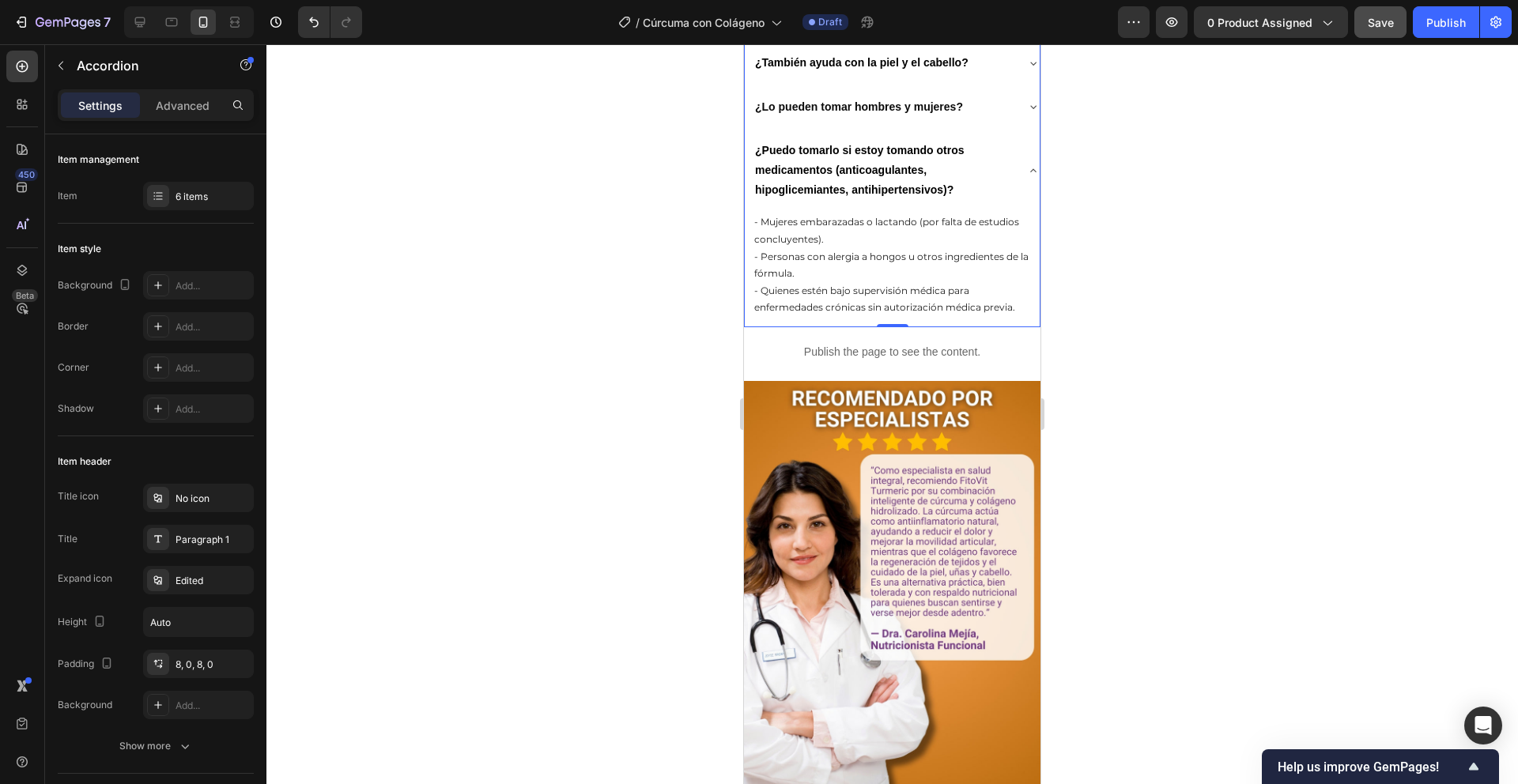
scroll to position [2680, 0]
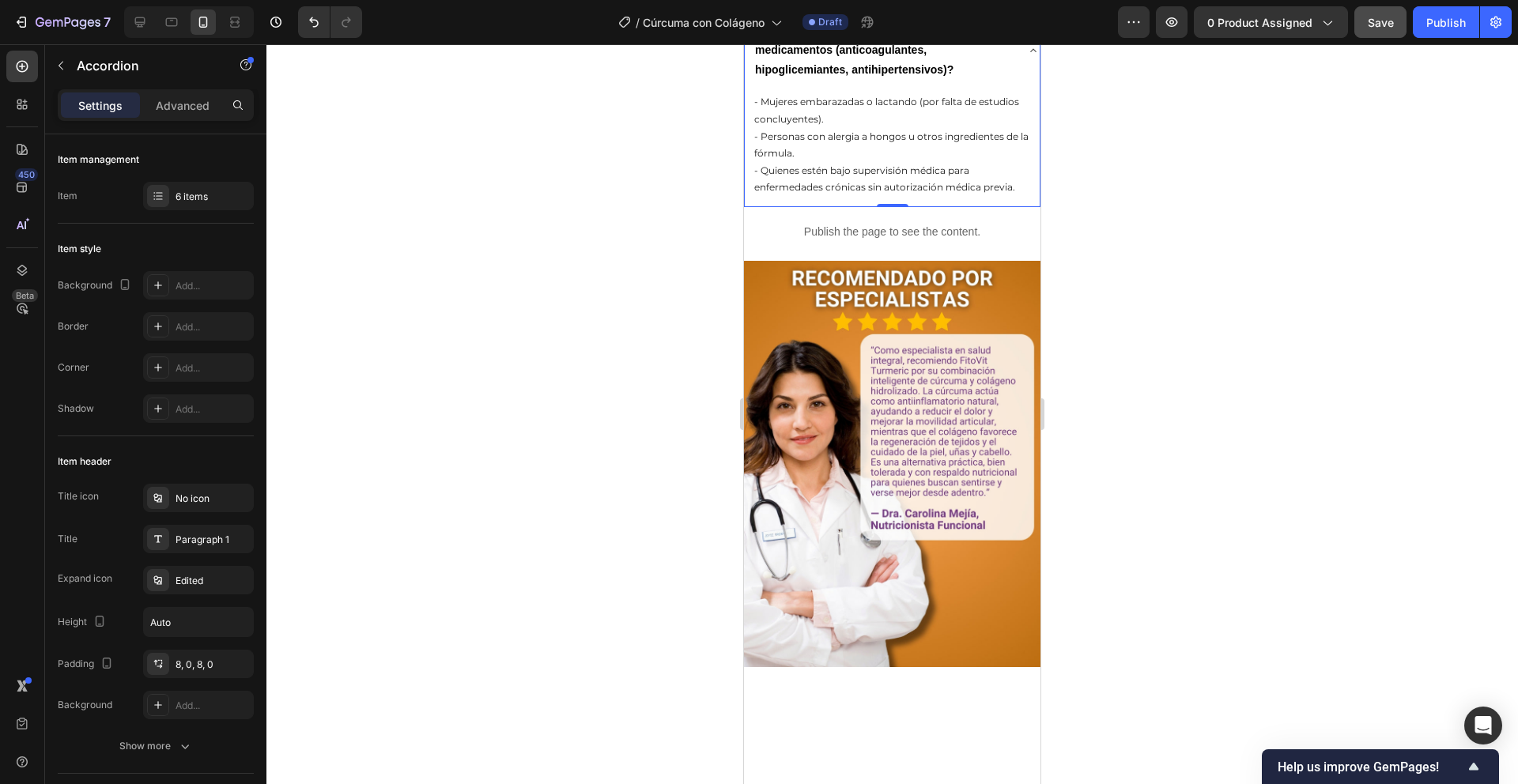
click at [833, 162] on p "- Personas con alergia a hongos u otros ingredientes de la fórmula." at bounding box center [896, 144] width 284 height 34
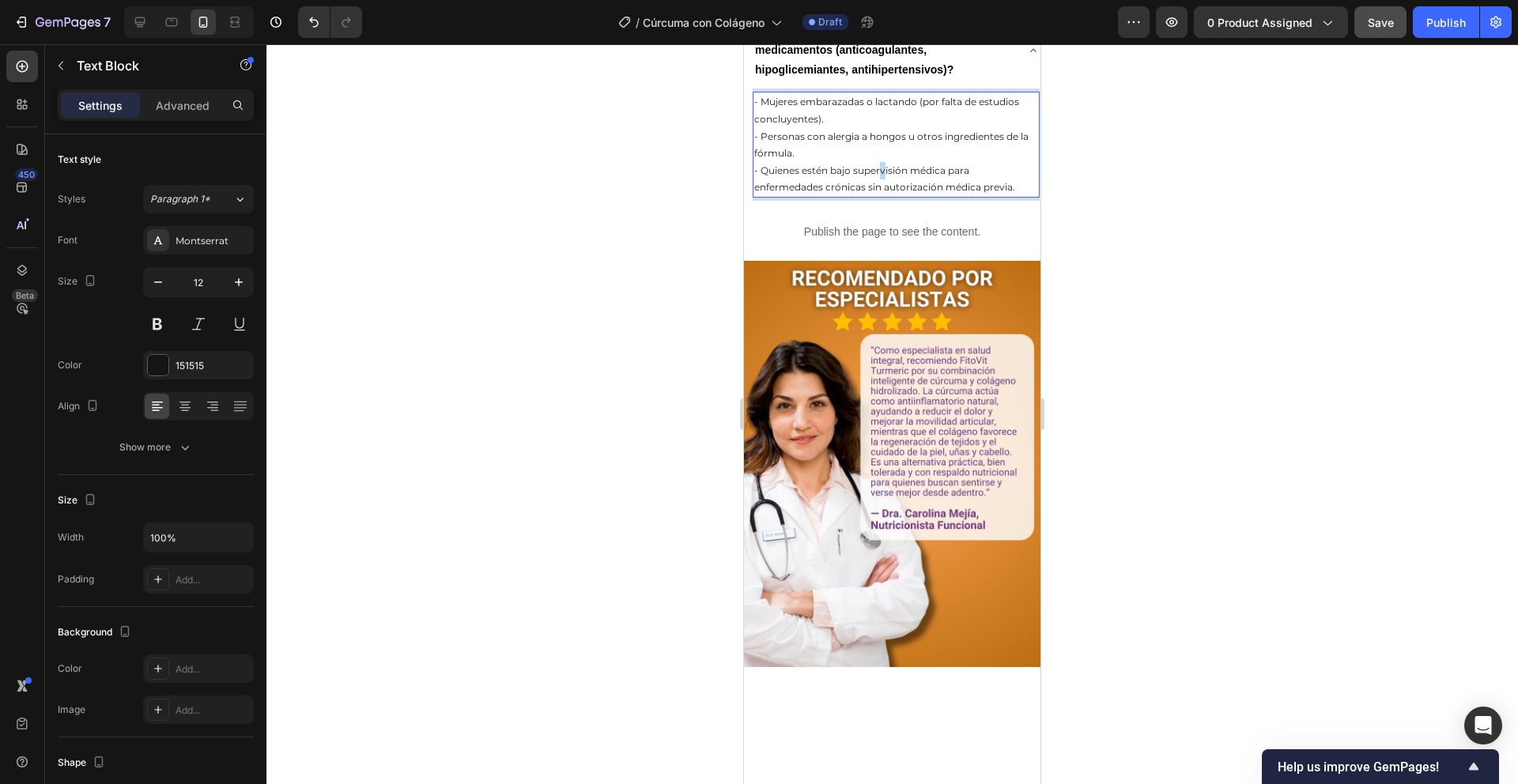
click at [885, 196] on p "- Quienes estén bajo supervisión médica para enfermedades crónicas sin autoriza…" at bounding box center [896, 179] width 284 height 34
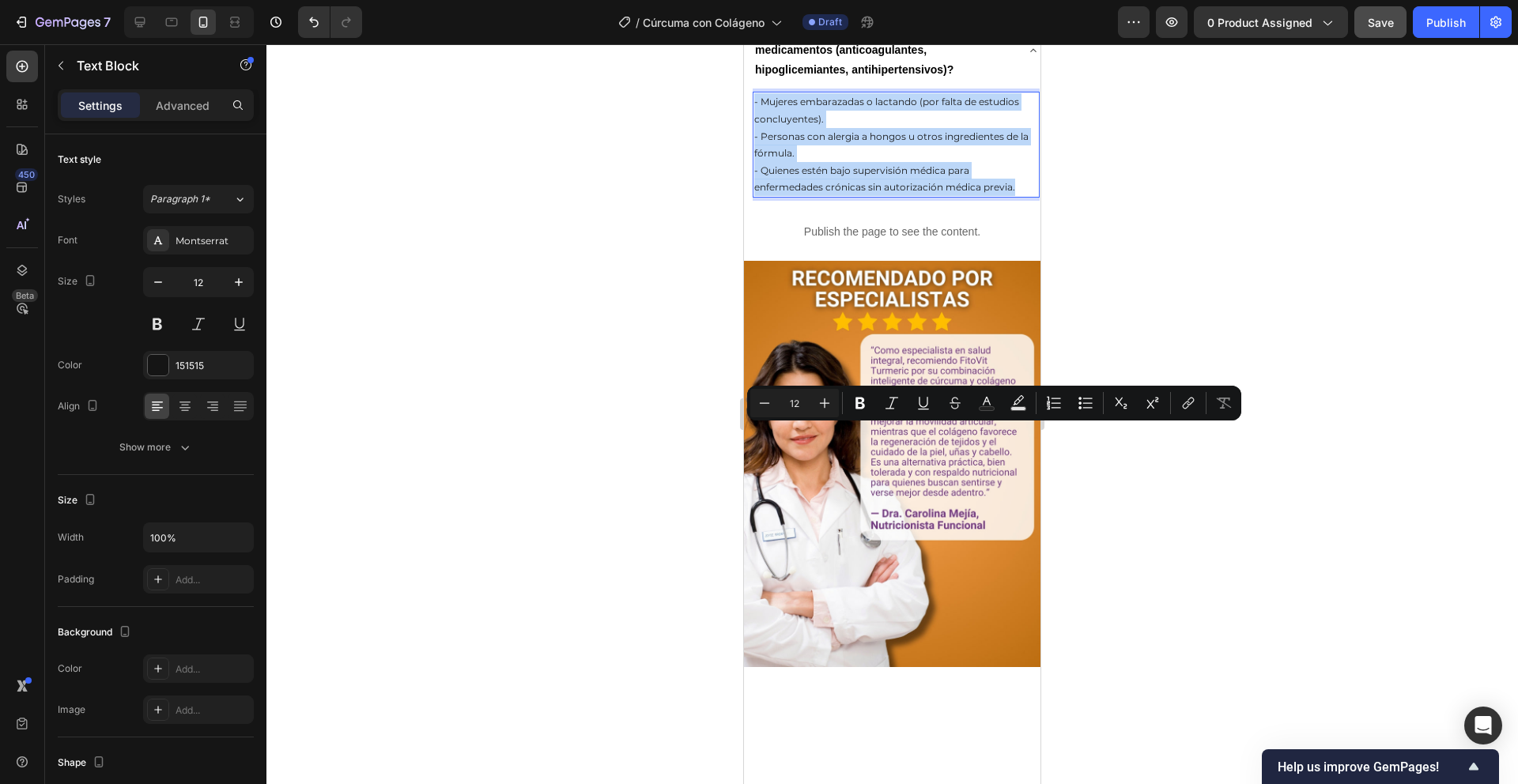
drag, startPoint x: 756, startPoint y: 431, endPoint x: 1032, endPoint y: 555, distance: 302.6
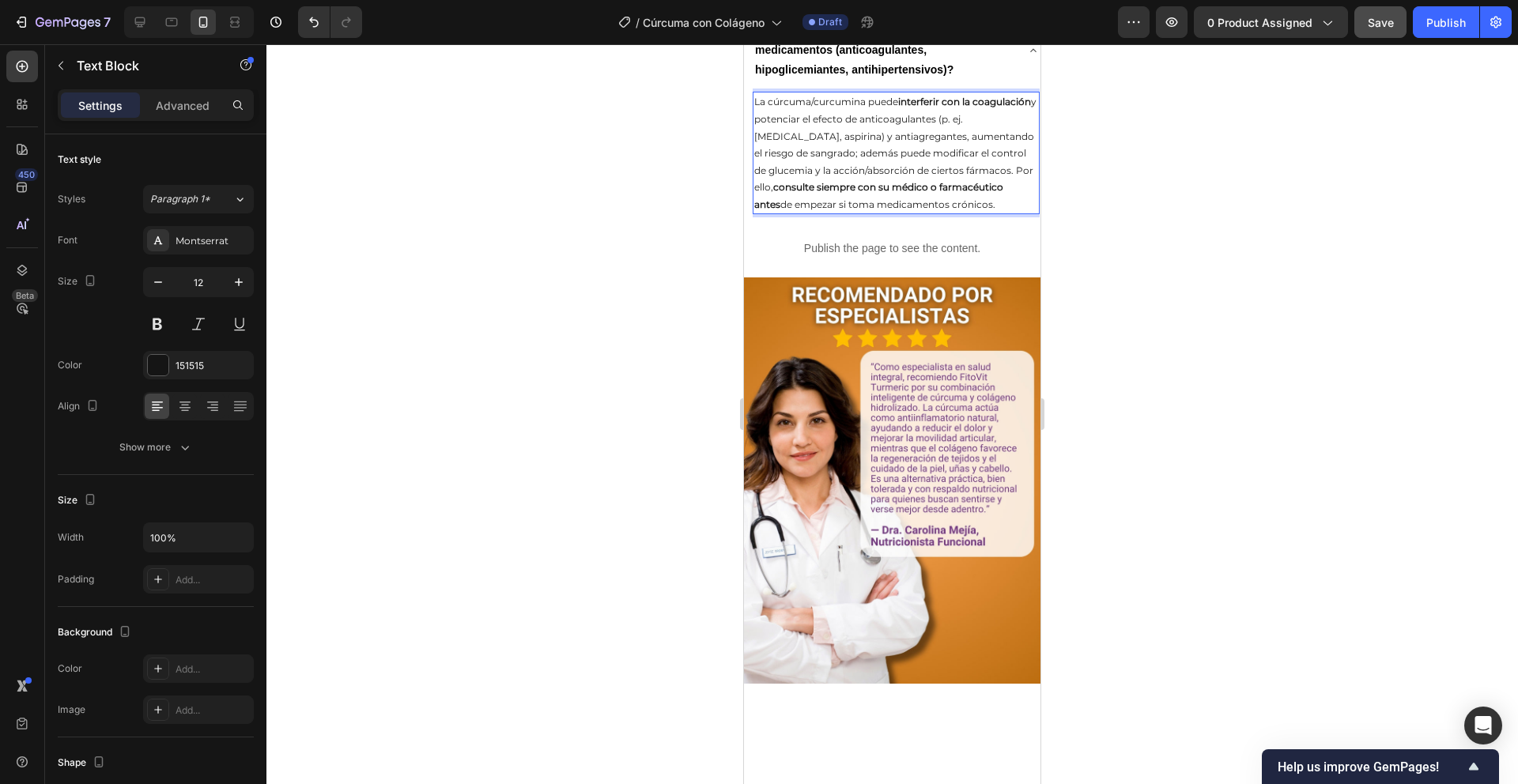
click at [1147, 486] on div at bounding box center [892, 414] width 1252 height 740
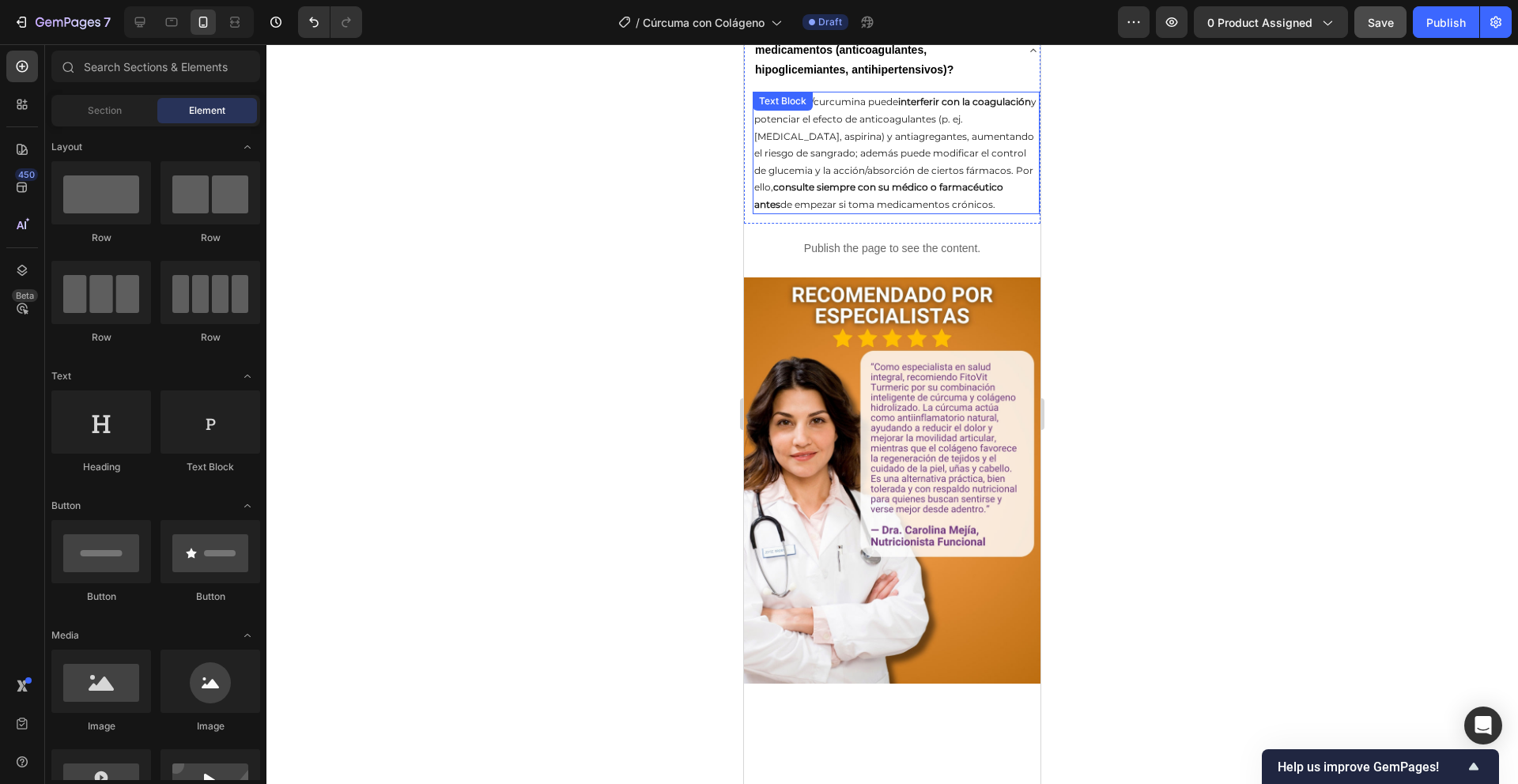
click at [987, 213] on p "La cúrcuma/curcumina puede interferir con la coagulación y potenciar el efecto …" at bounding box center [896, 153] width 284 height 120
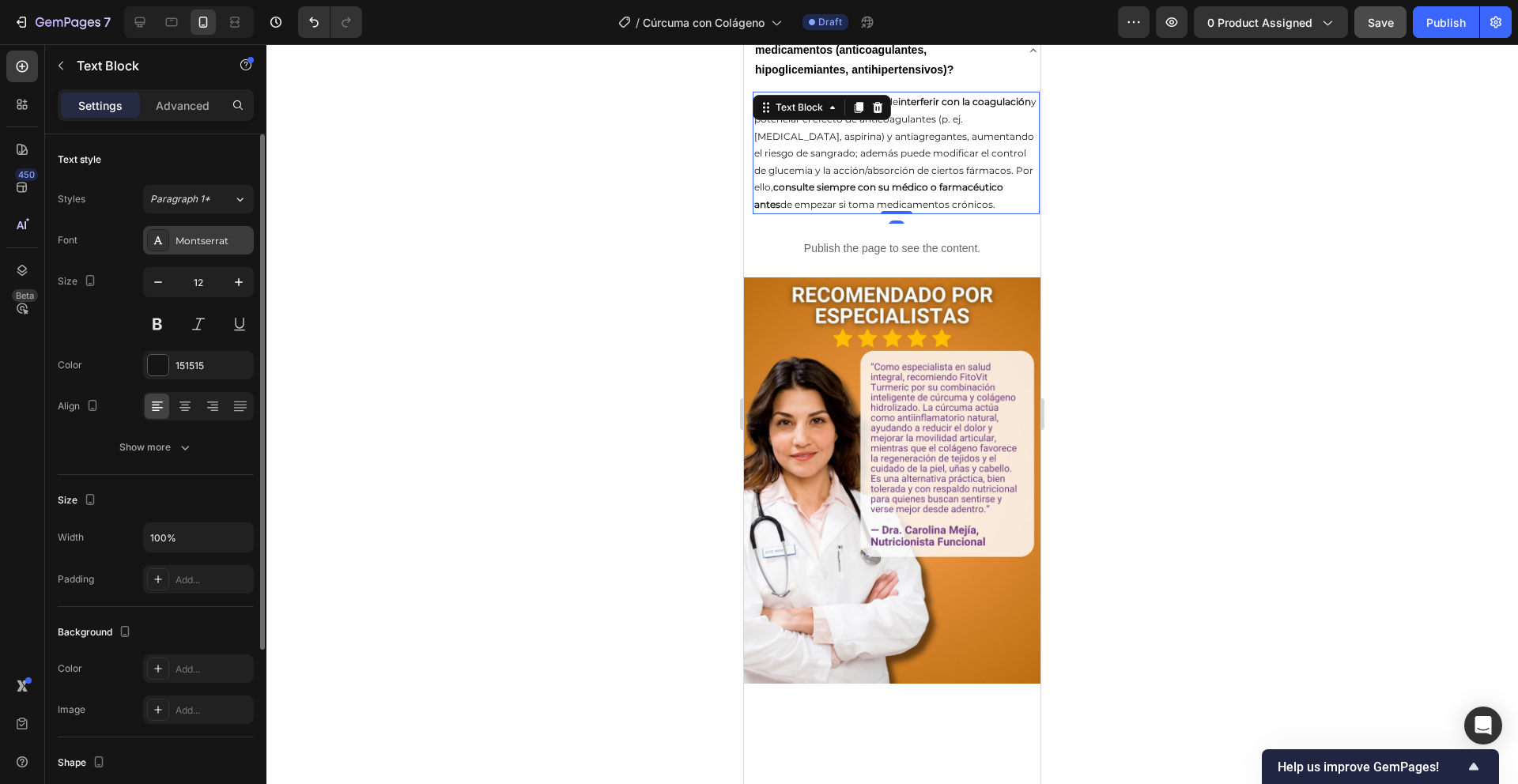
click at [221, 252] on div "Montserrat" at bounding box center [198, 240] width 111 height 28
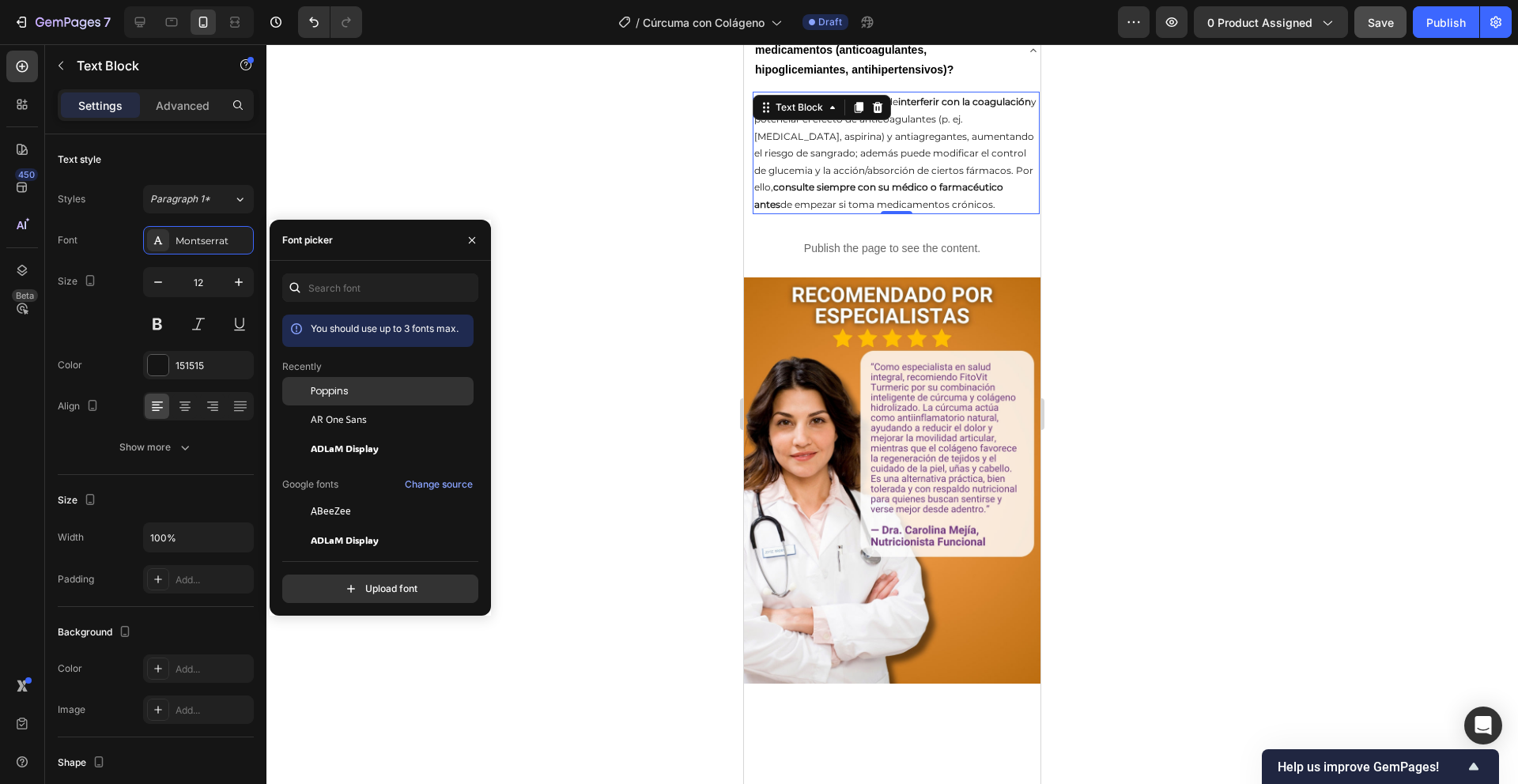
click at [335, 387] on span "Poppins" at bounding box center [329, 391] width 38 height 14
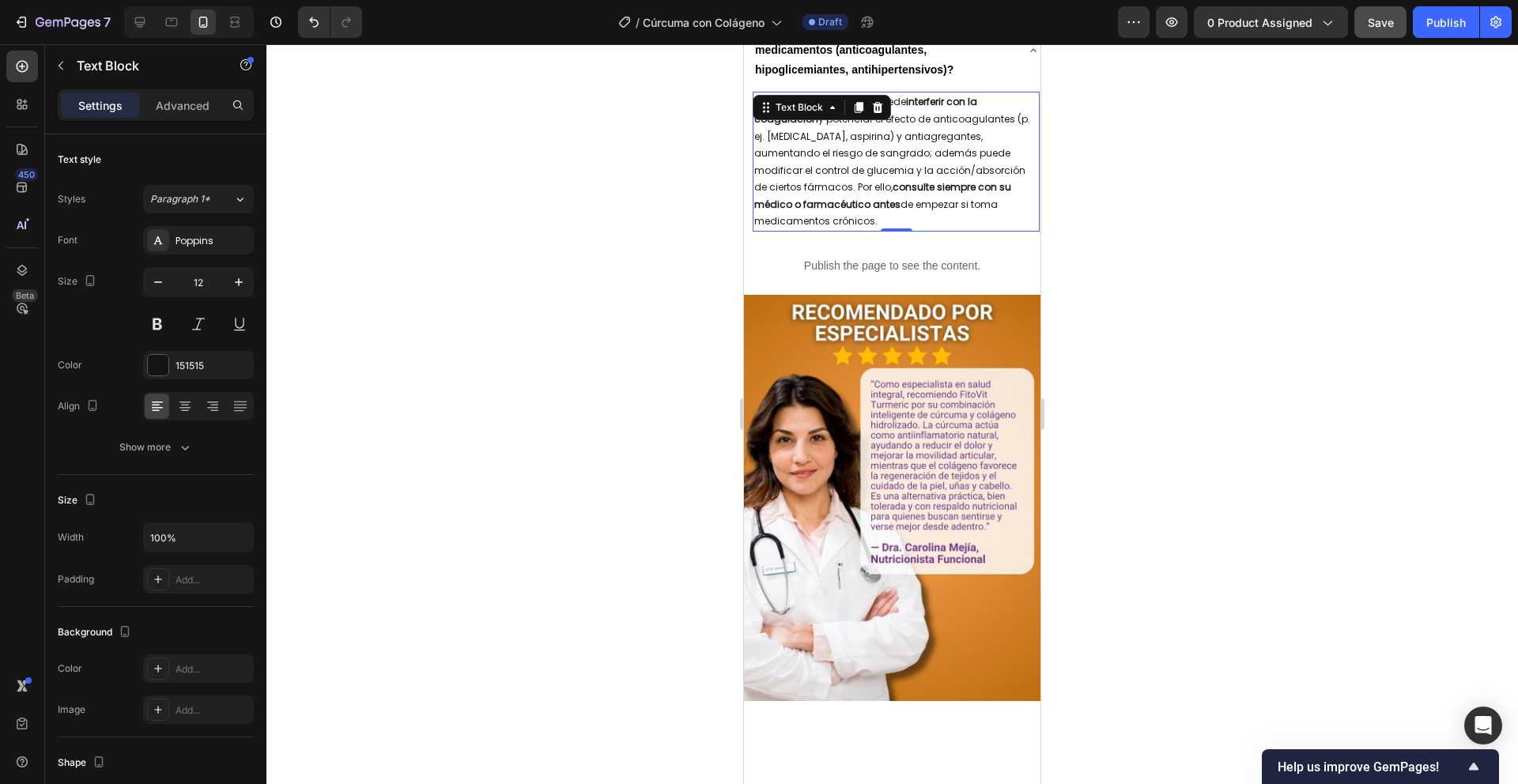
click at [621, 441] on div at bounding box center [892, 414] width 1252 height 740
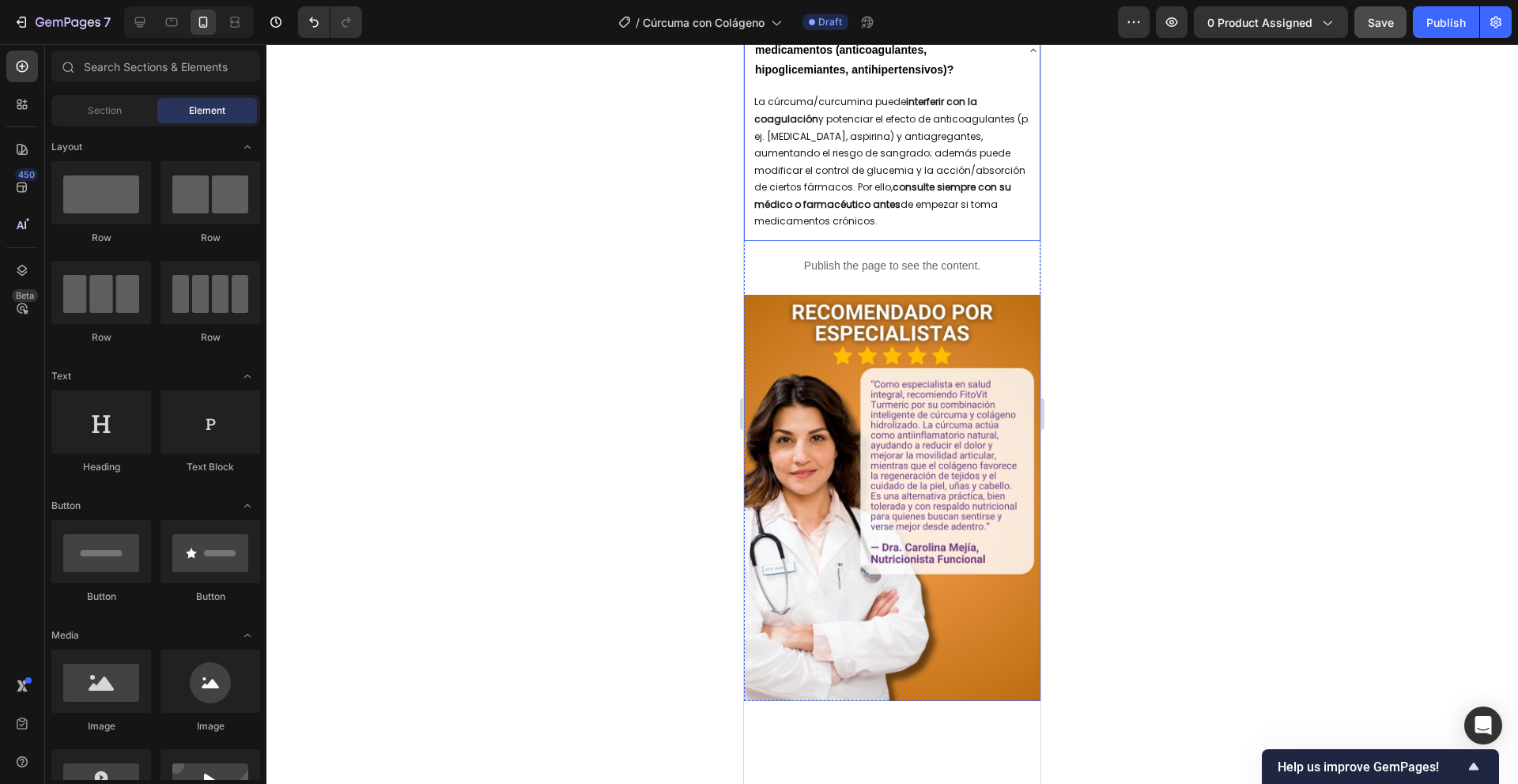
click at [1028, 57] on icon at bounding box center [1034, 50] width 13 height 13
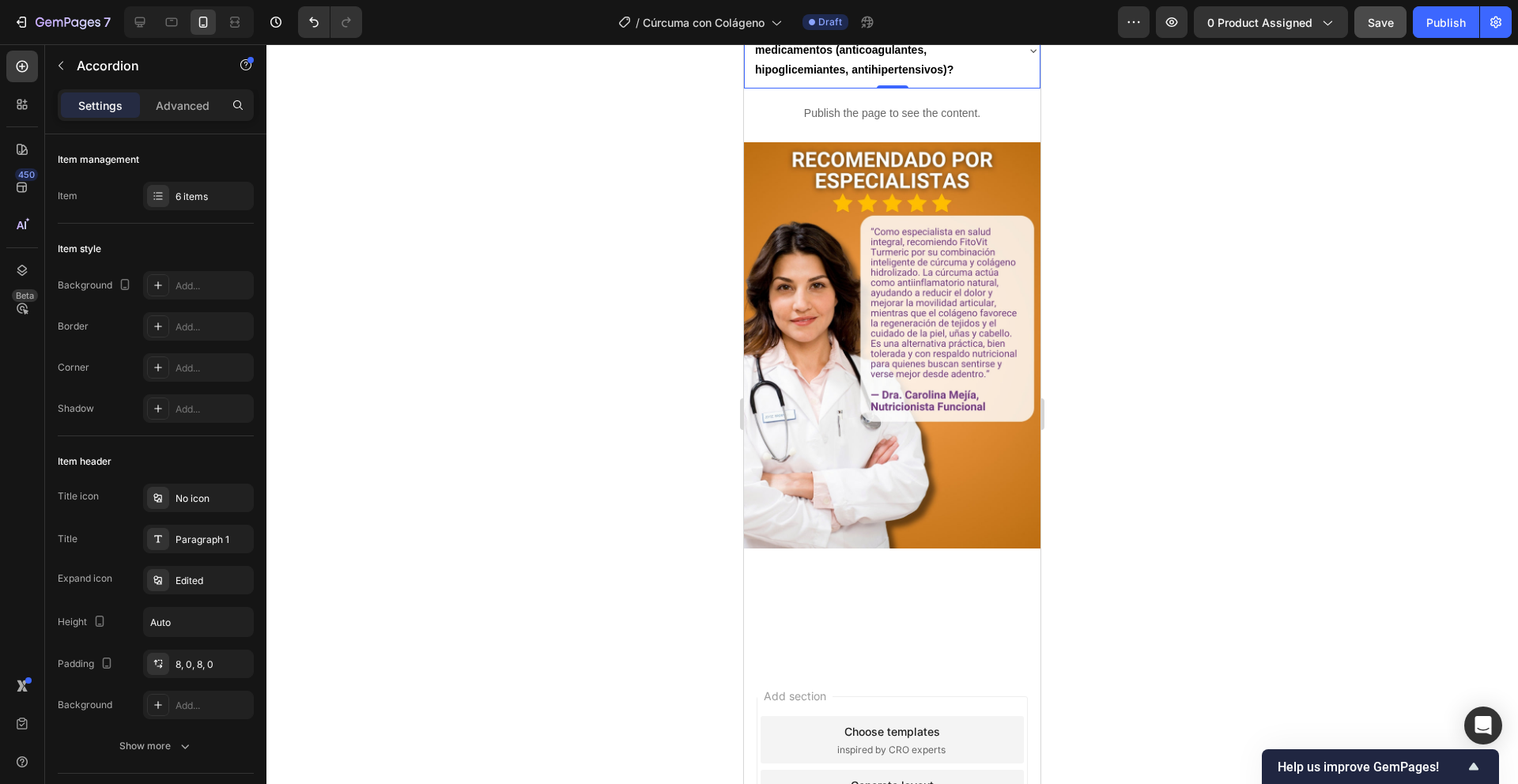
click at [1028, 57] on icon at bounding box center [1034, 50] width 13 height 13
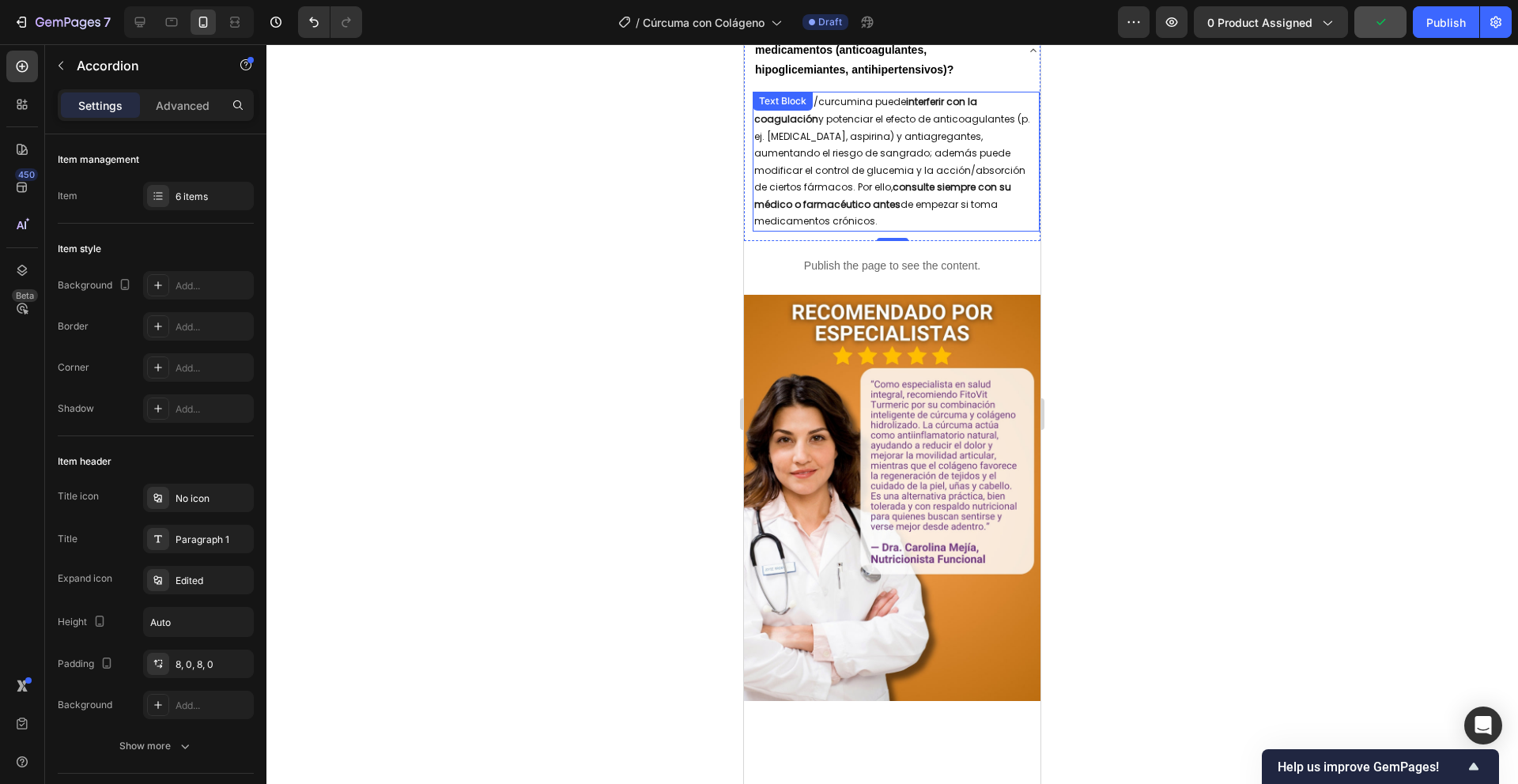
click at [814, 230] on p "La cúrcuma/curcumina puede interferir con la coagulación y potenciar el efecto …" at bounding box center [896, 161] width 284 height 137
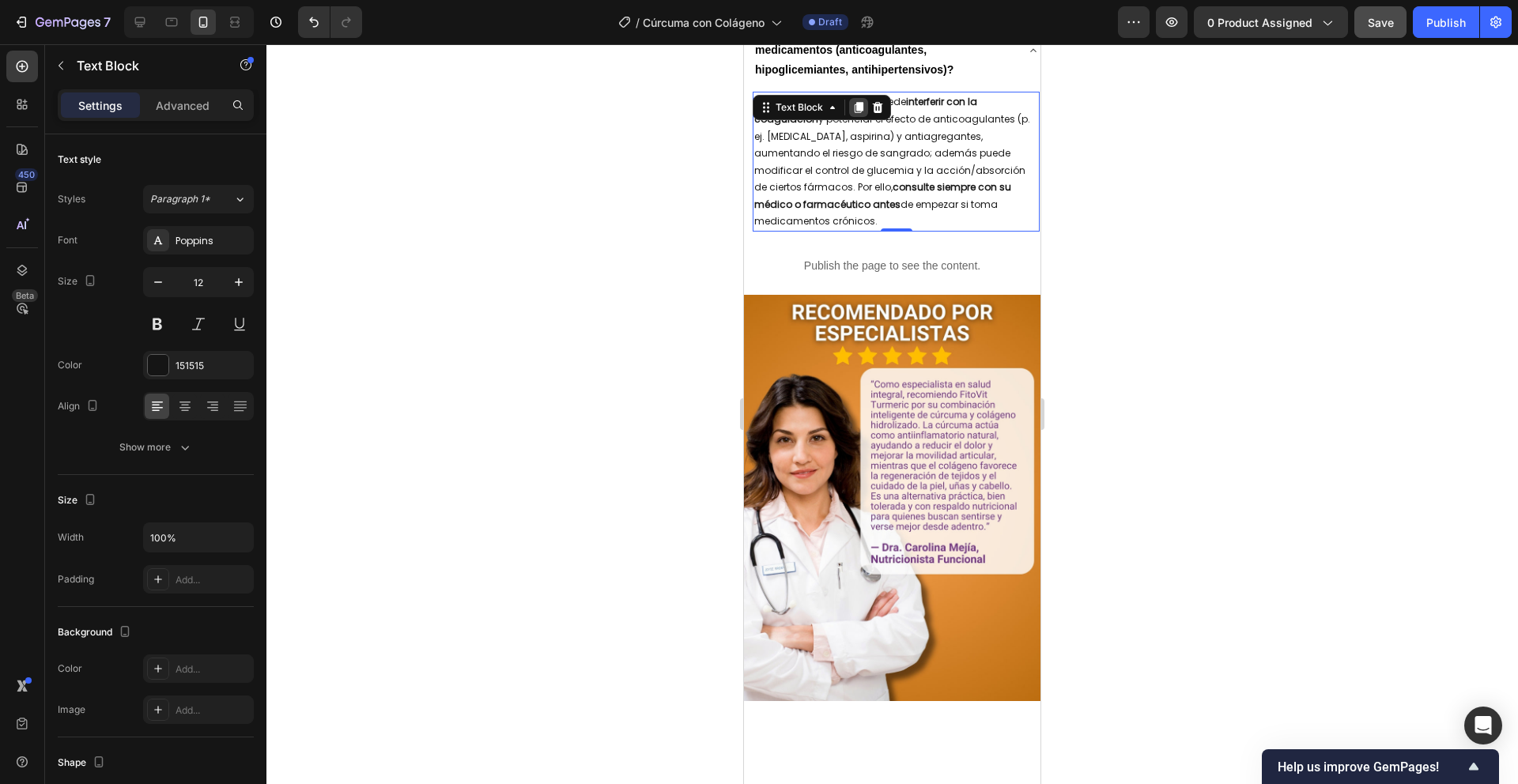
click at [865, 114] on icon at bounding box center [859, 107] width 13 height 13
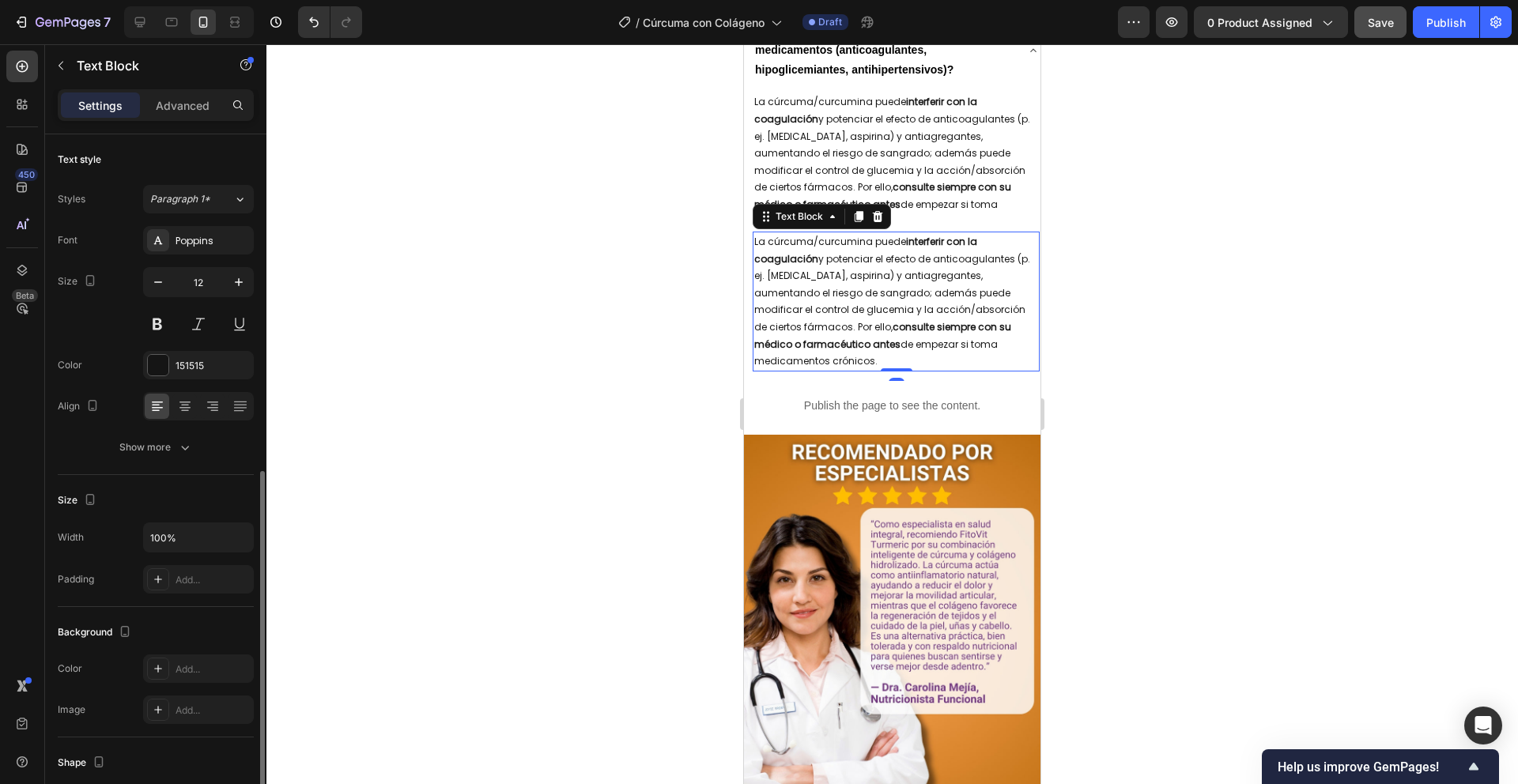
scroll to position [194, 0]
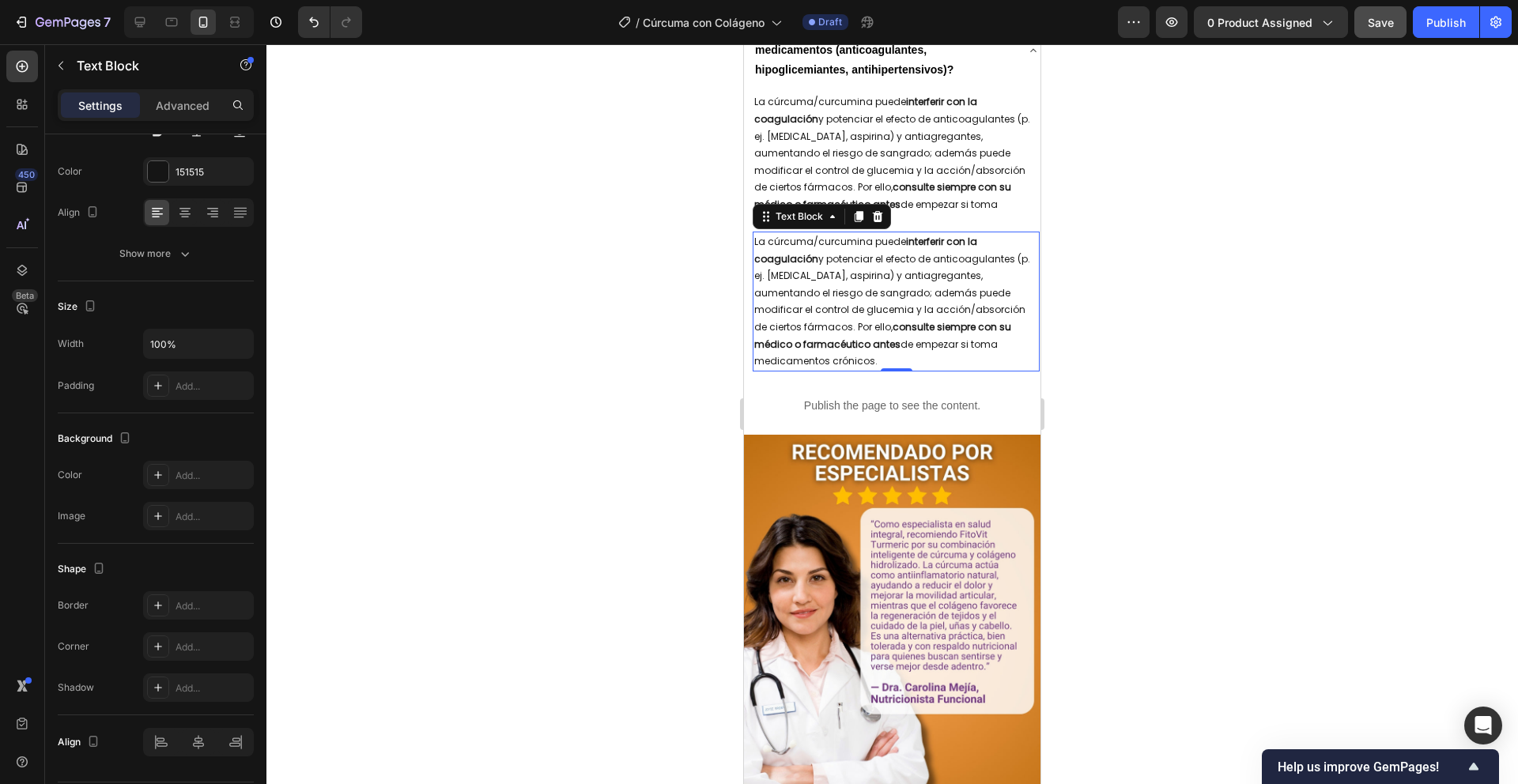
click at [906, 370] on p "La cúrcuma/curcumina puede interferir con la coagulación y potenciar el efecto …" at bounding box center [896, 301] width 284 height 137
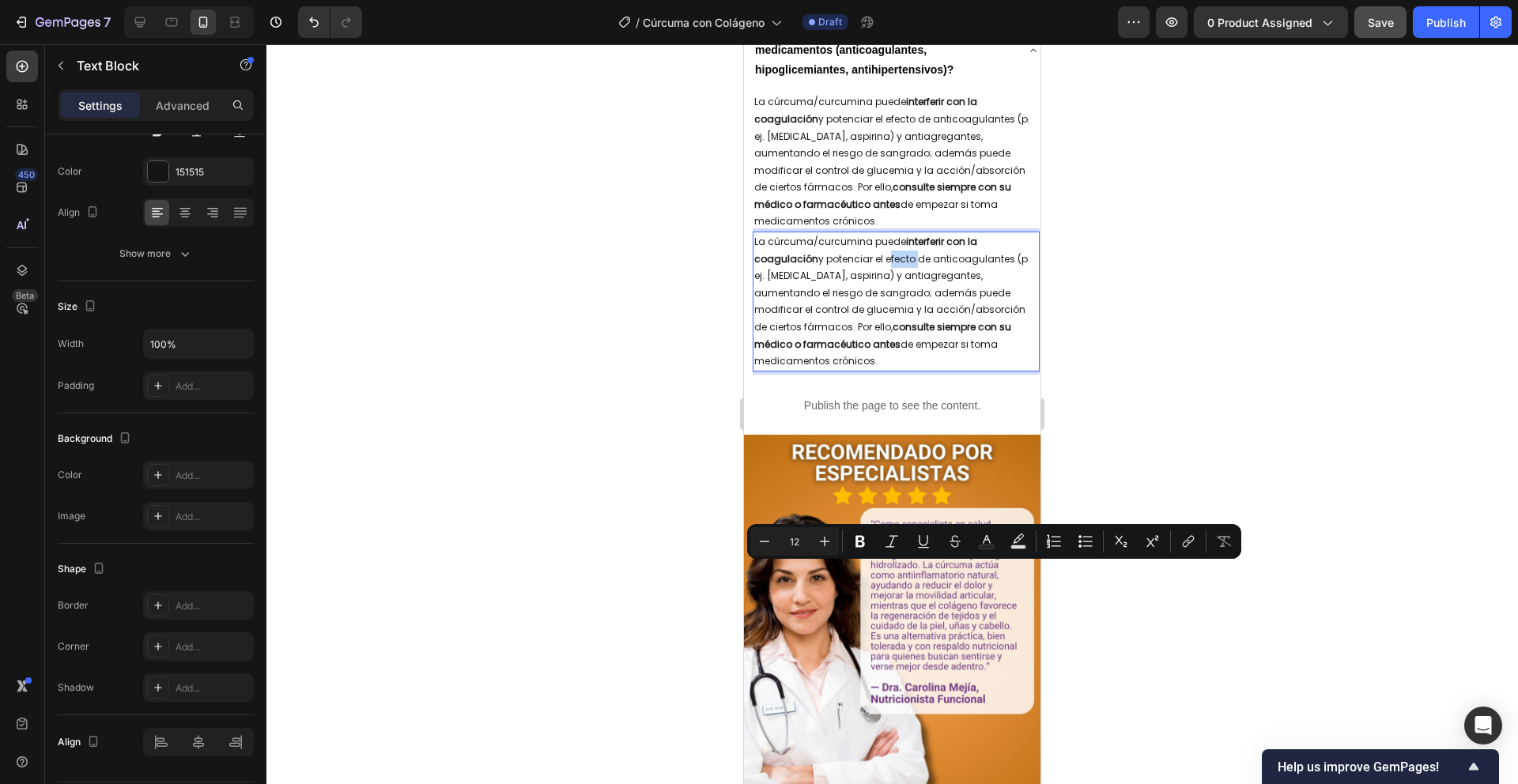
click at [906, 370] on p "La cúrcuma/curcumina puede interferir con la coagulación y potenciar el efecto …" at bounding box center [896, 301] width 284 height 137
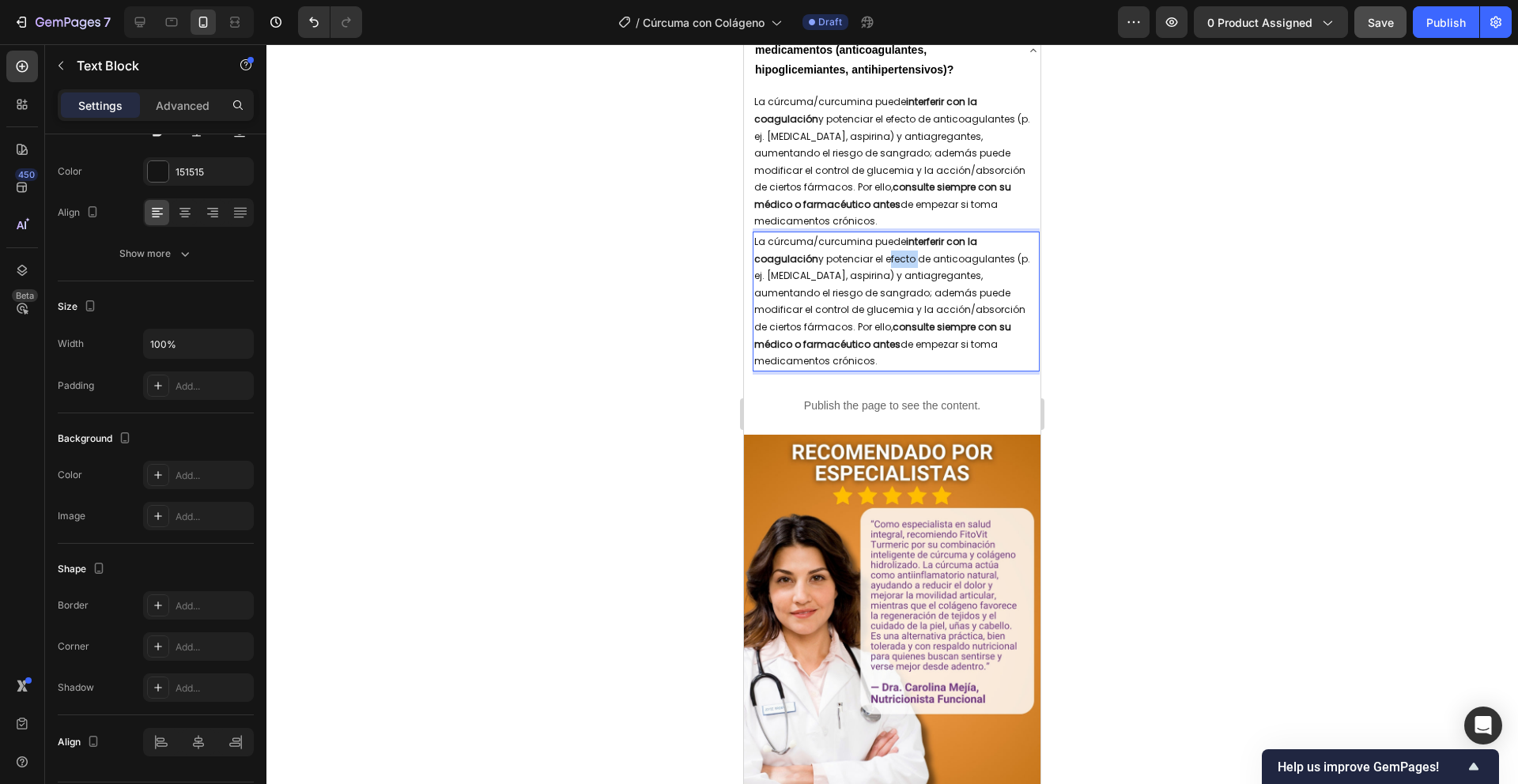
click at [906, 370] on p "La cúrcuma/curcumina puede interferir con la coagulación y potenciar el efecto …" at bounding box center [896, 301] width 284 height 137
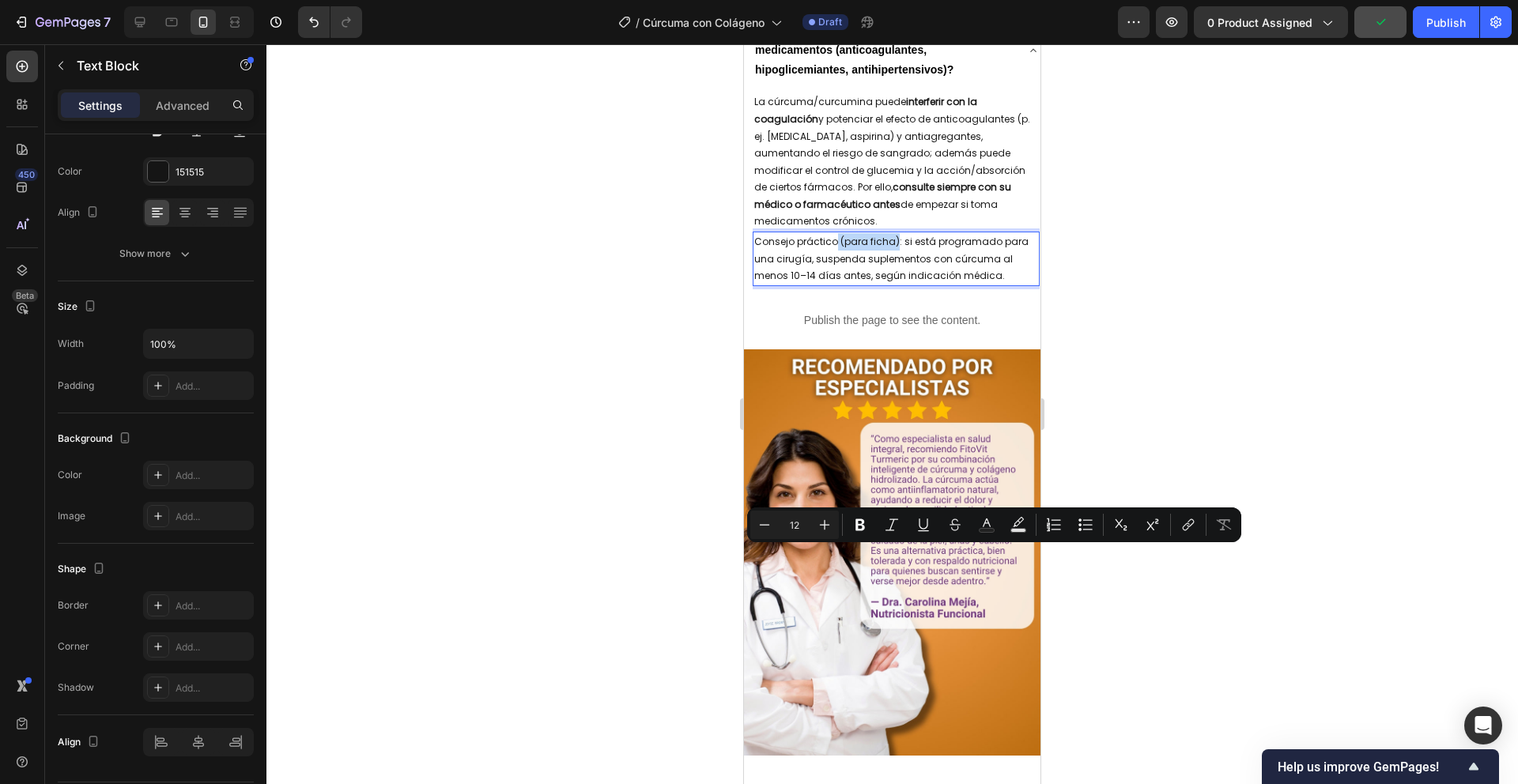
drag, startPoint x: 896, startPoint y: 554, endPoint x: 859, endPoint y: 558, distance: 37.2
click at [834, 285] on p "Consejo práctico (para ficha): si está programado para una cirugía, suspenda su…" at bounding box center [896, 258] width 284 height 51
click at [862, 529] on icon "Editor contextual toolbar" at bounding box center [861, 526] width 10 height 12
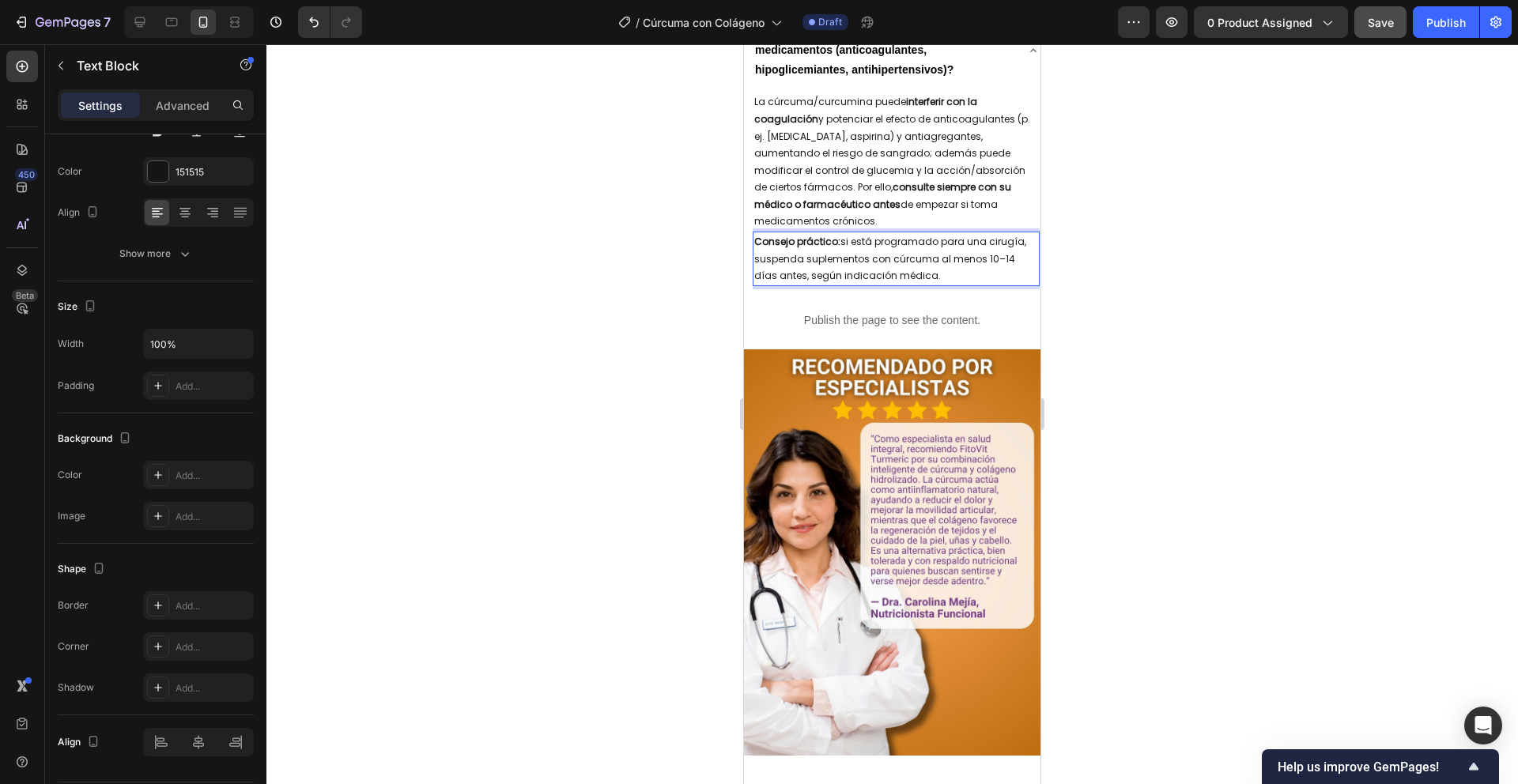
click at [1246, 488] on div at bounding box center [892, 414] width 1252 height 740
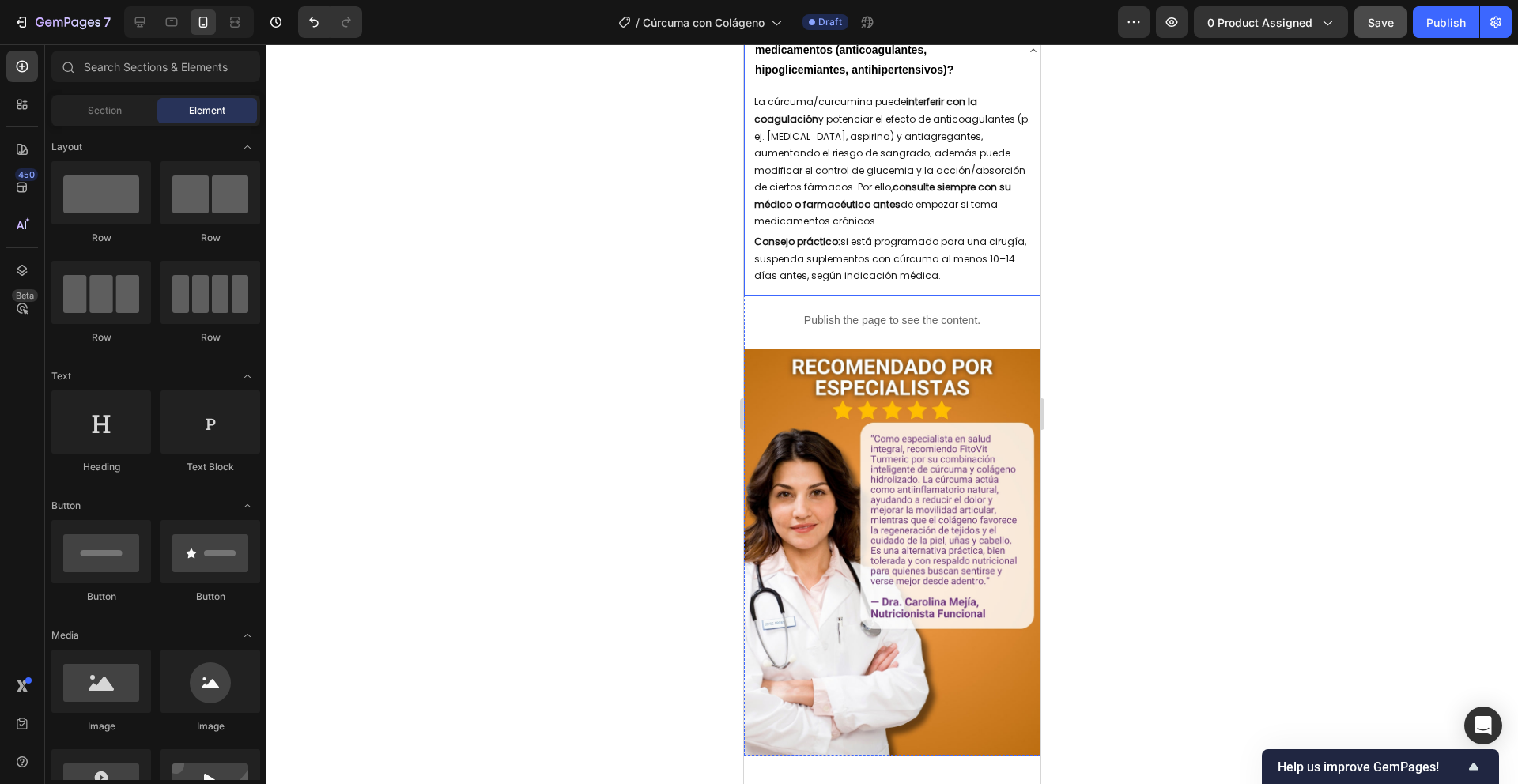
click at [1031, 51] on icon at bounding box center [1034, 49] width 6 height 3
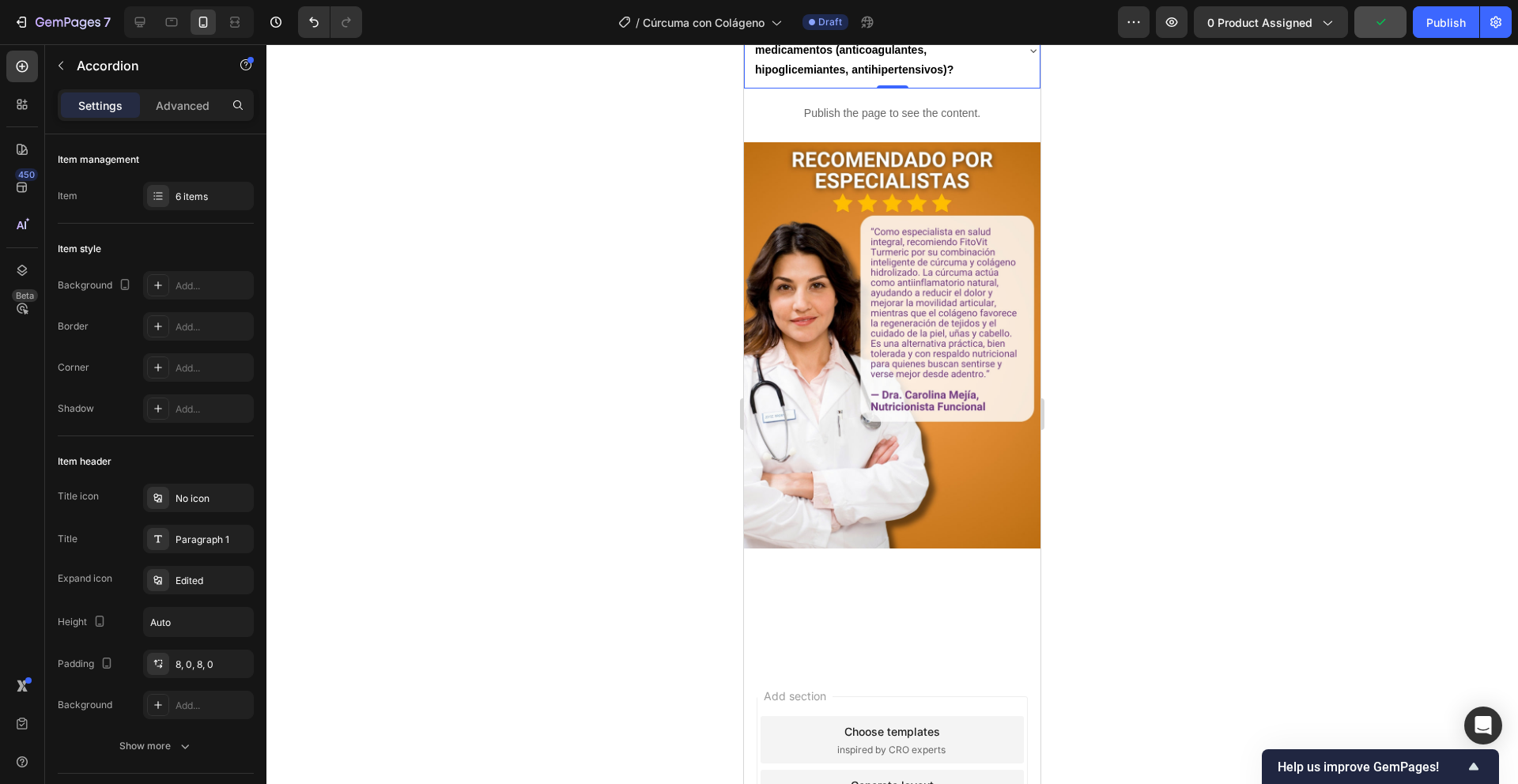
click at [192, 196] on div "6 items" at bounding box center [213, 196] width 75 height 14
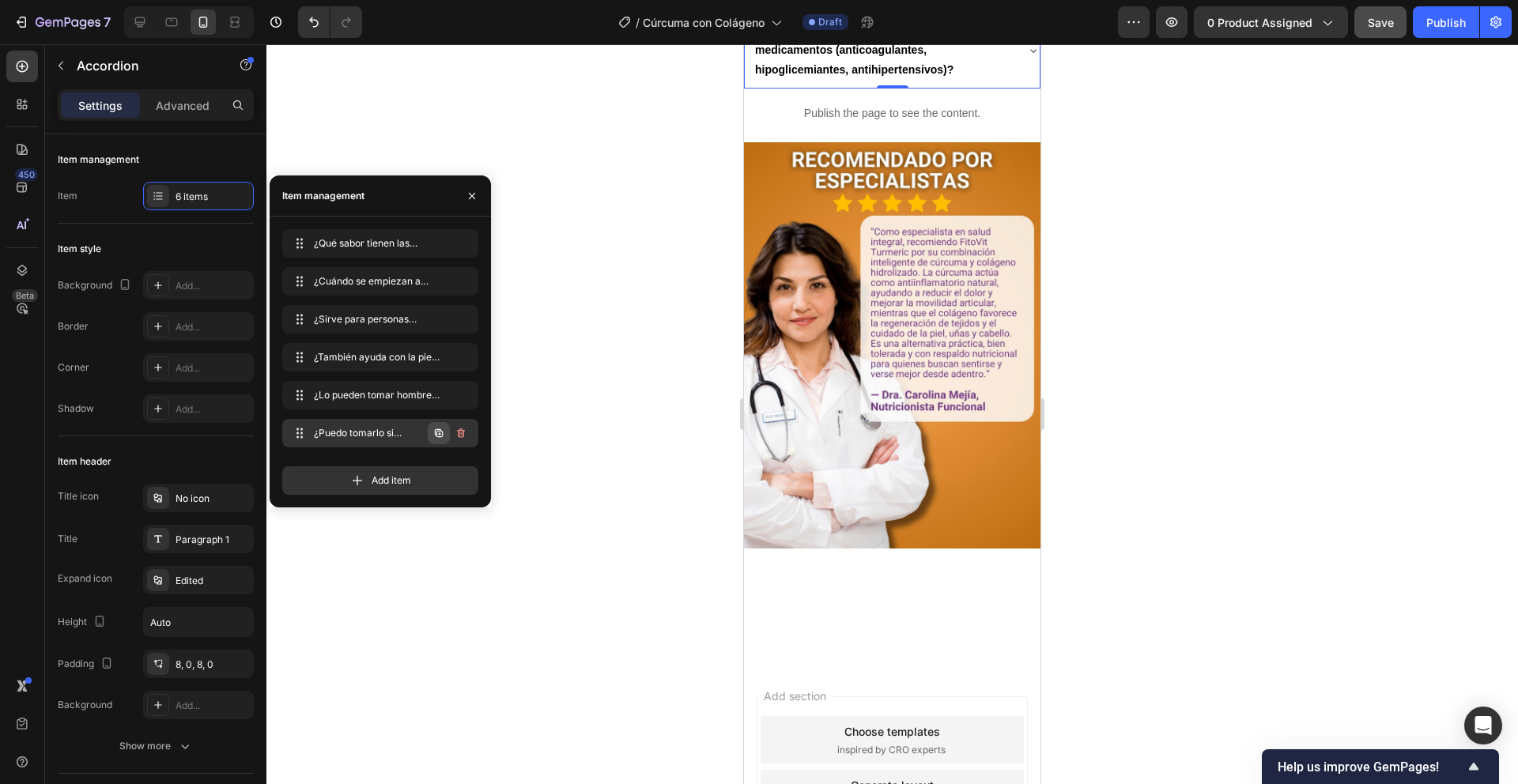
click at [440, 434] on icon "button" at bounding box center [439, 433] width 3 height 3
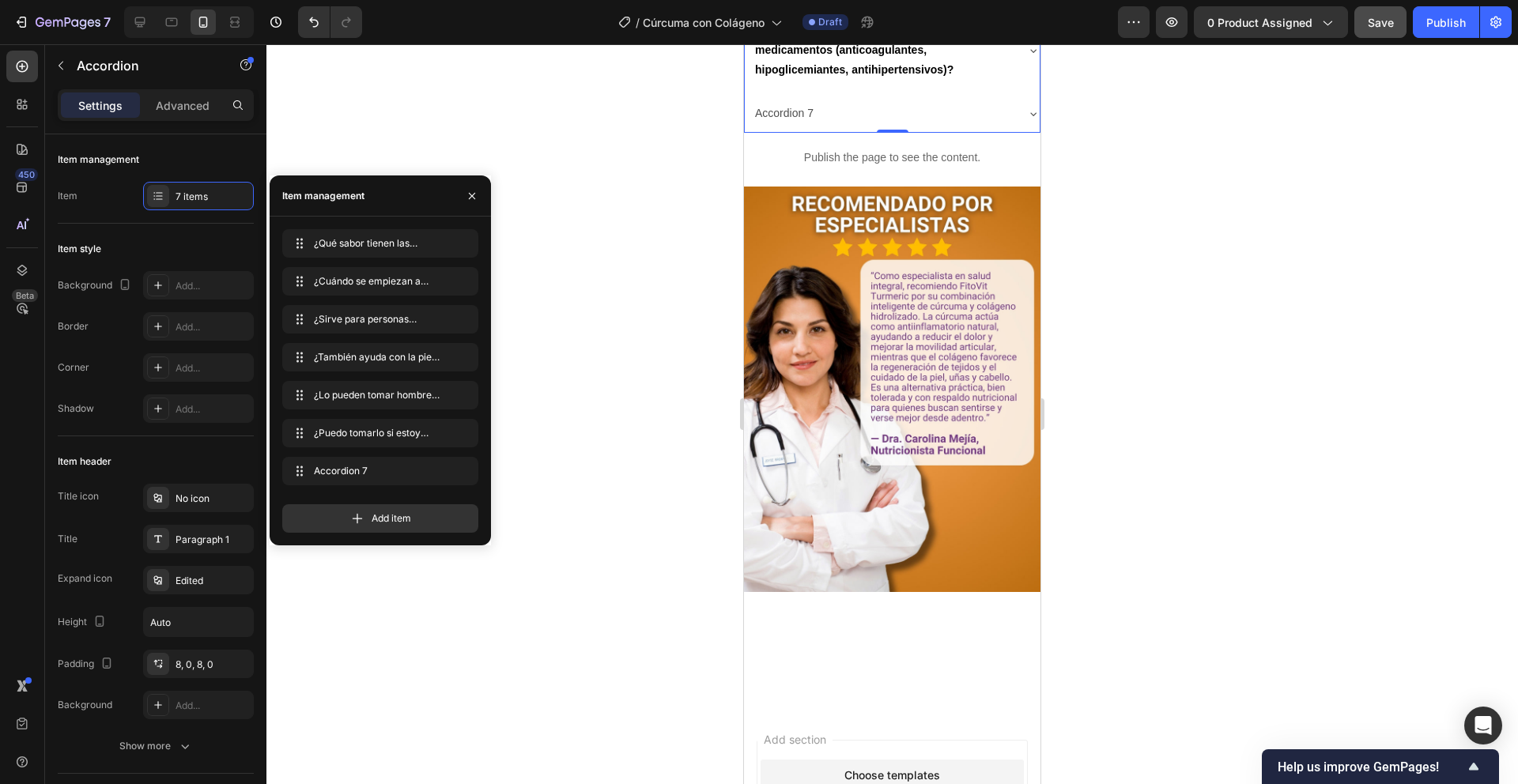
click at [801, 126] on div "Accordion 7" at bounding box center [784, 113] width 63 height 25
click at [801, 124] on p "Accordion 7" at bounding box center [785, 113] width 59 height 20
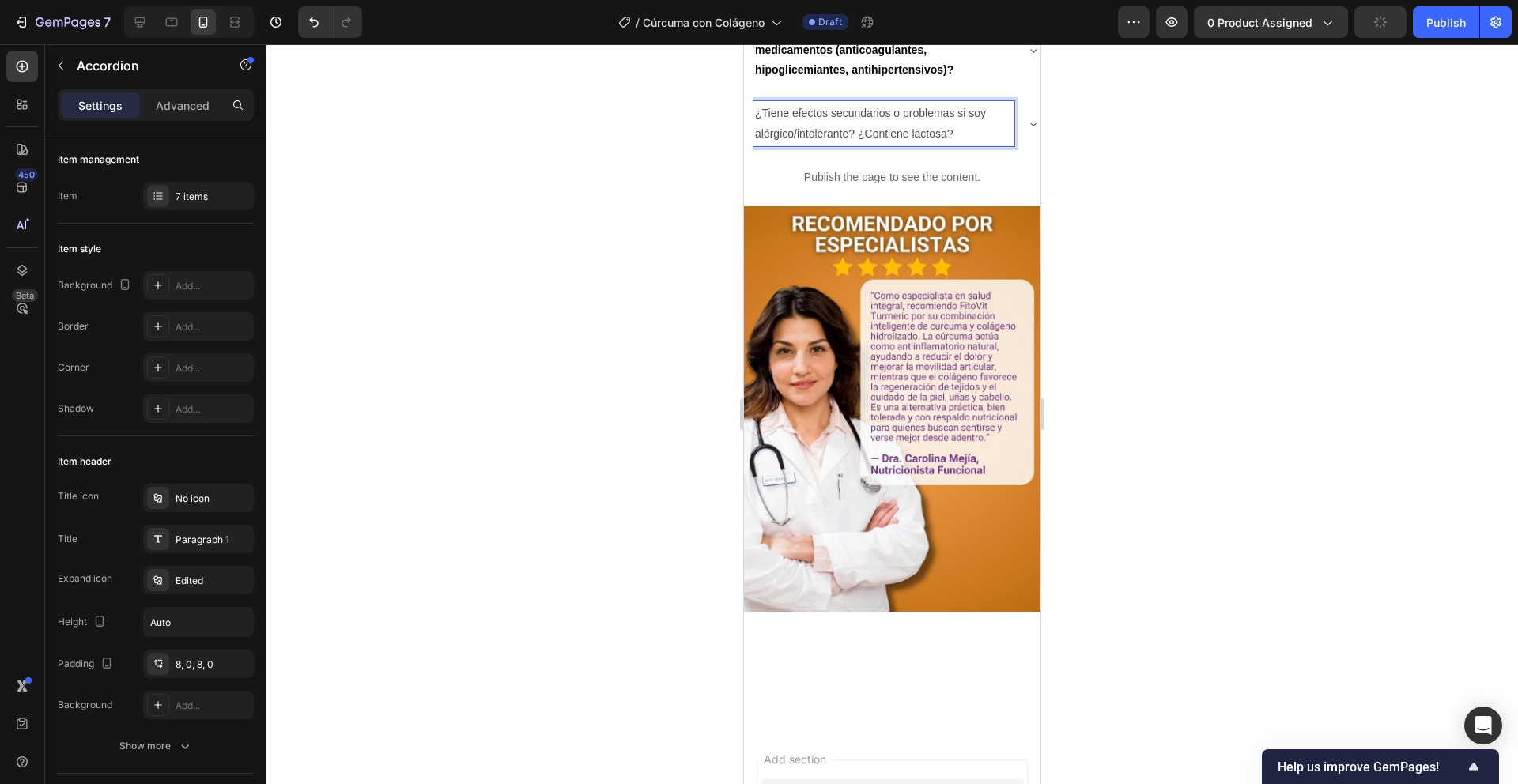
click at [870, 143] on p "¿Tiene efectos secundarios o problemas si soy alérgico/intolerante? ¿Contiene l…" at bounding box center [884, 123] width 257 height 39
click at [858, 143] on p "¿Tiene efectos secundarios o problemas si soy alérgico/intolerante? ¿Contiene l…" at bounding box center [884, 123] width 257 height 39
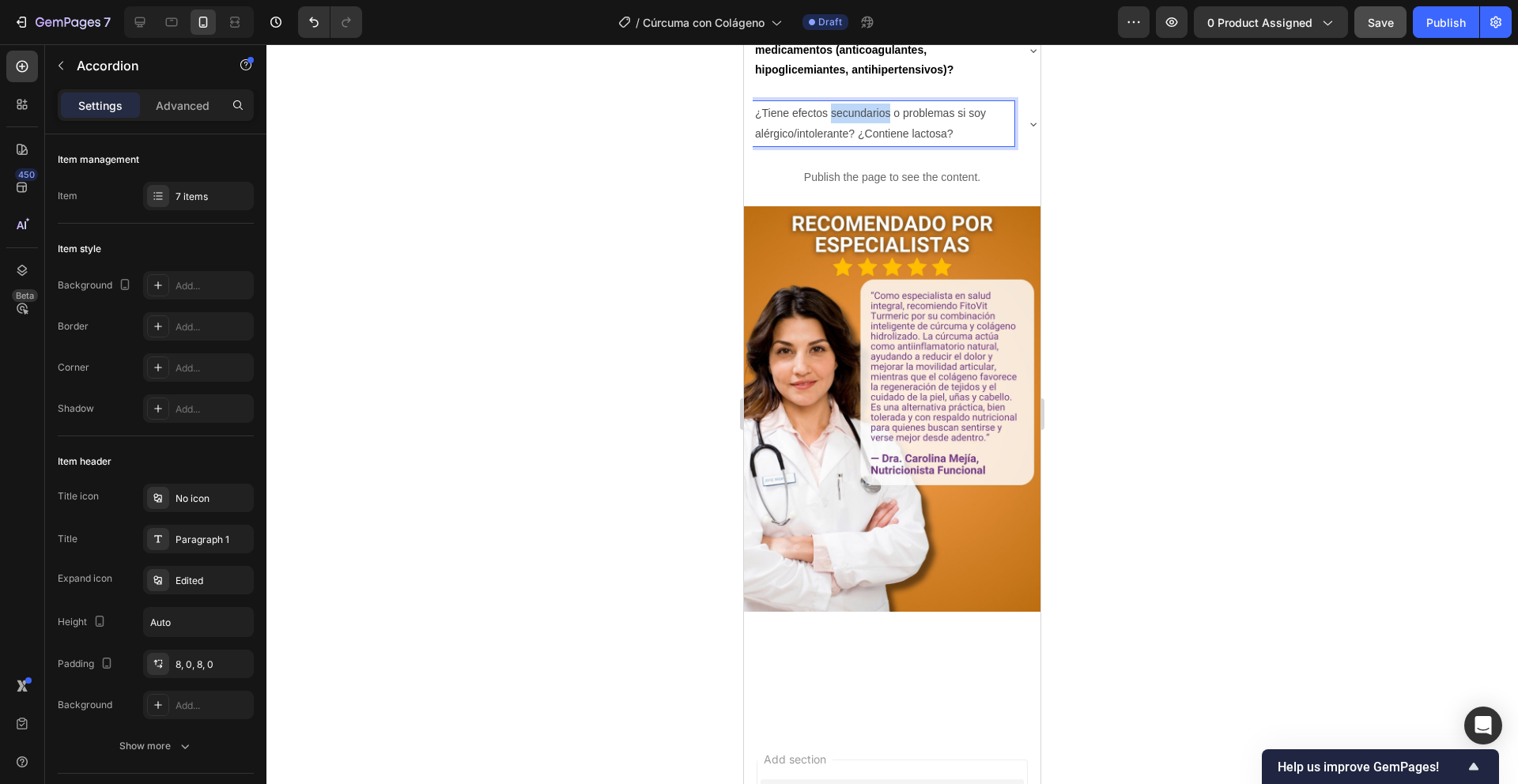
click at [858, 143] on p "¿Tiene efectos secundarios o problemas si soy alérgico/intolerante? ¿Contiene l…" at bounding box center [884, 123] width 257 height 39
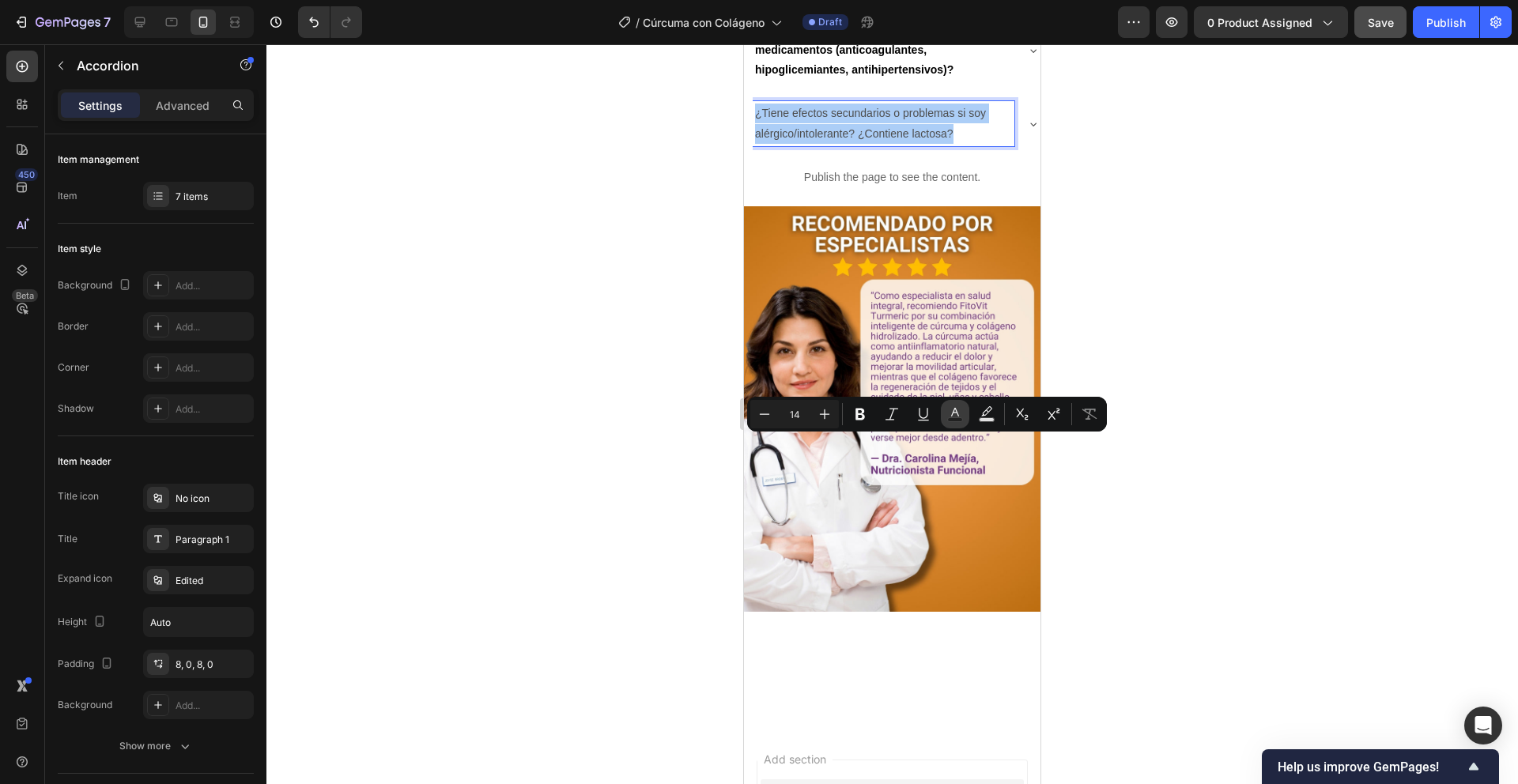
click at [954, 416] on icon "Editor contextual toolbar" at bounding box center [955, 415] width 16 height 16
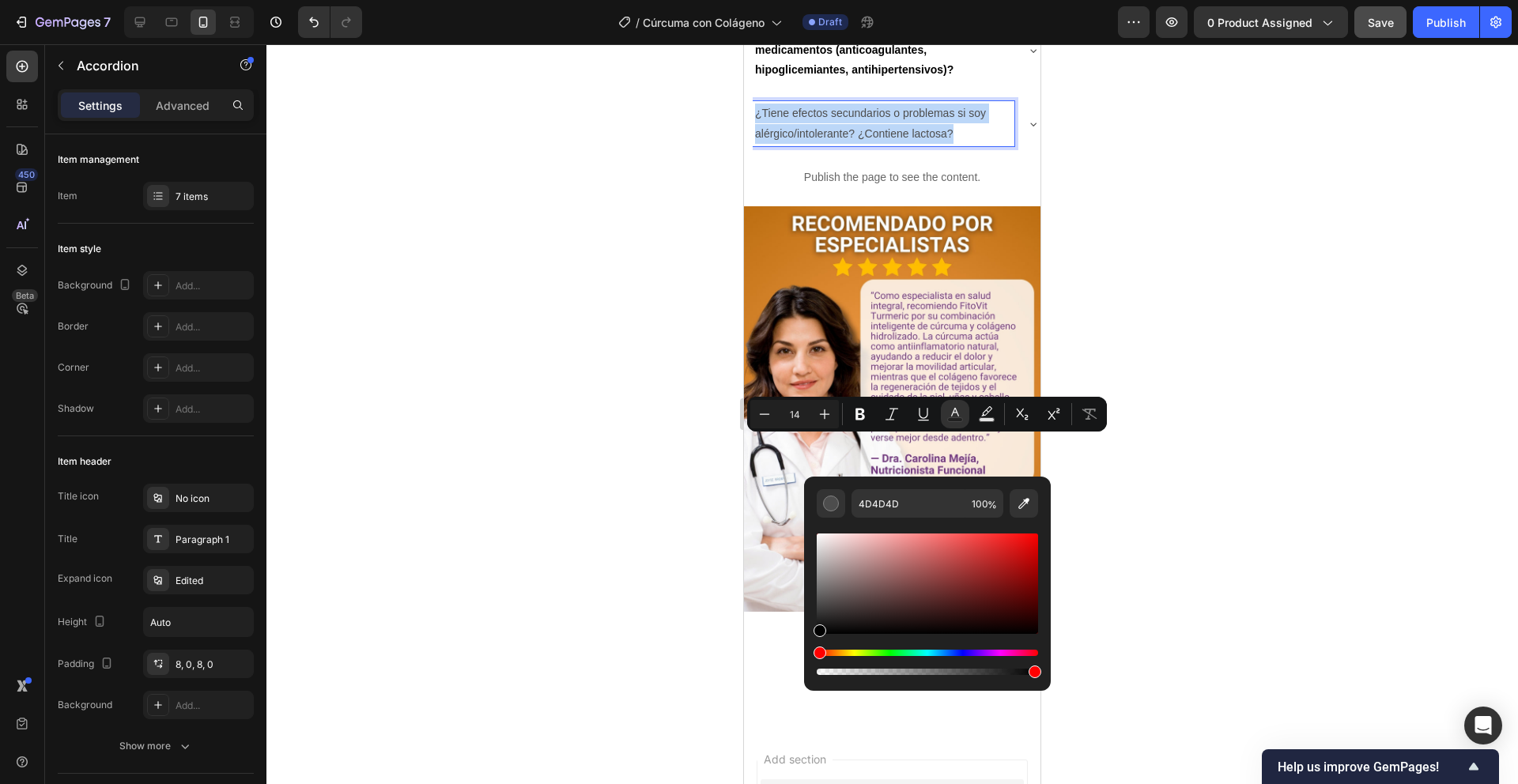
drag, startPoint x: 819, startPoint y: 610, endPoint x: 803, endPoint y: 646, distance: 39.4
click at [805, 646] on div "4D4D4D 100 %" at bounding box center [928, 577] width 247 height 201
type input "000000"
click at [618, 501] on div at bounding box center [892, 414] width 1252 height 740
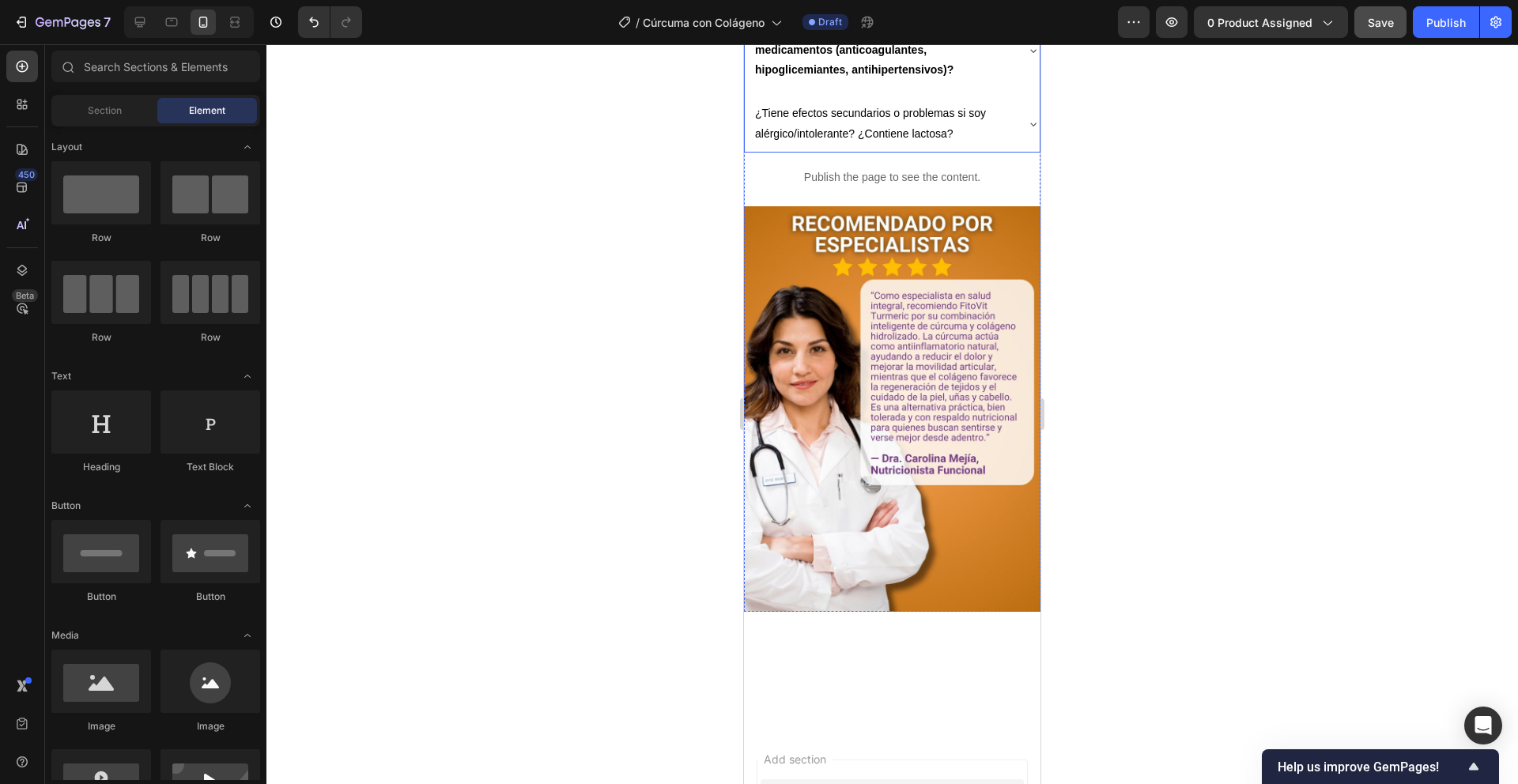
click at [798, 140] on span "¿Tiene efectos secundarios o problemas si soy alérgico/intolerante? ¿Contiene l…" at bounding box center [871, 123] width 231 height 32
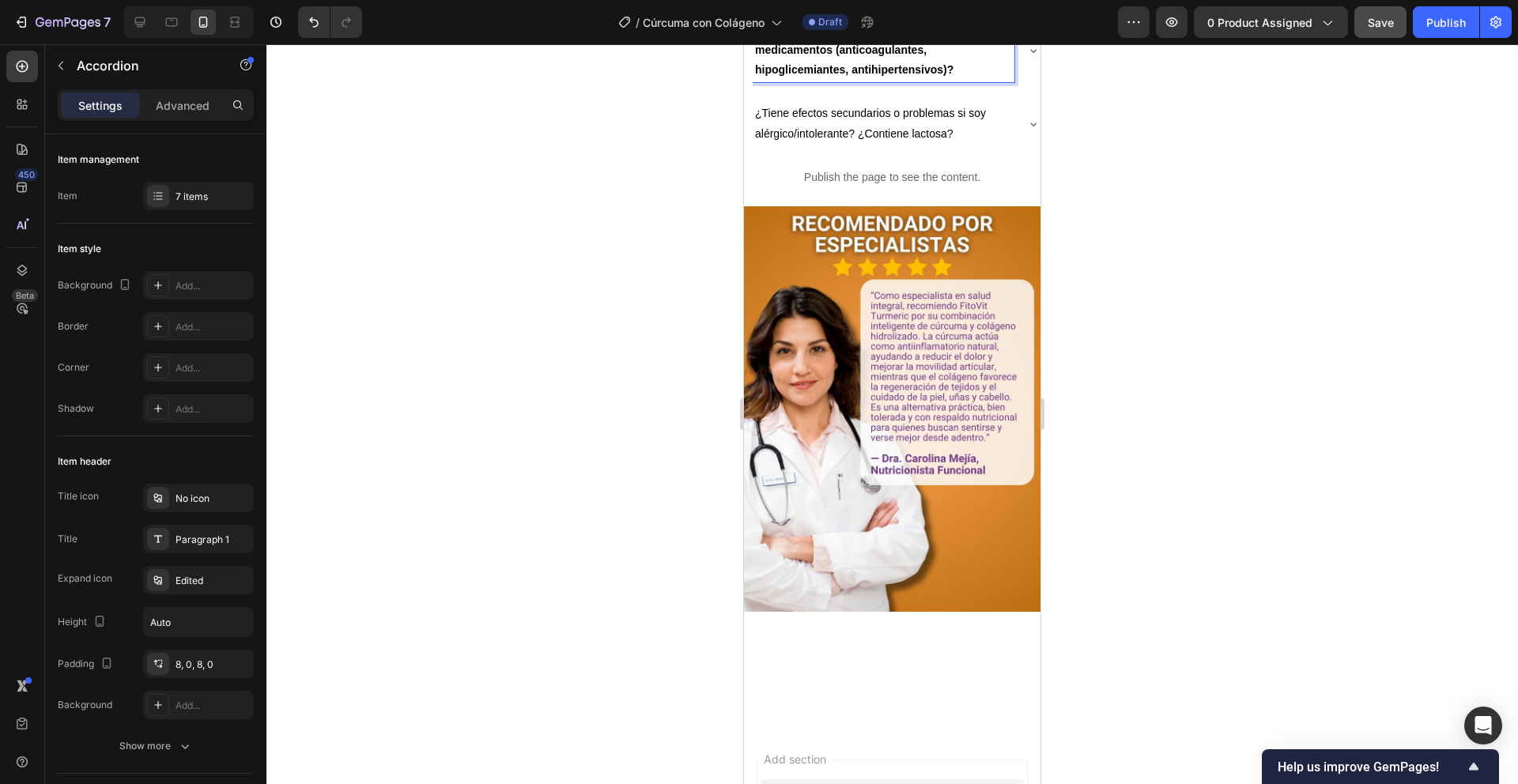
click at [860, 76] on strong "¿Puedo tomarlo si estoy tomando otros medicamentos (anticoagulantes, hipoglicem…" at bounding box center [860, 49] width 208 height 52
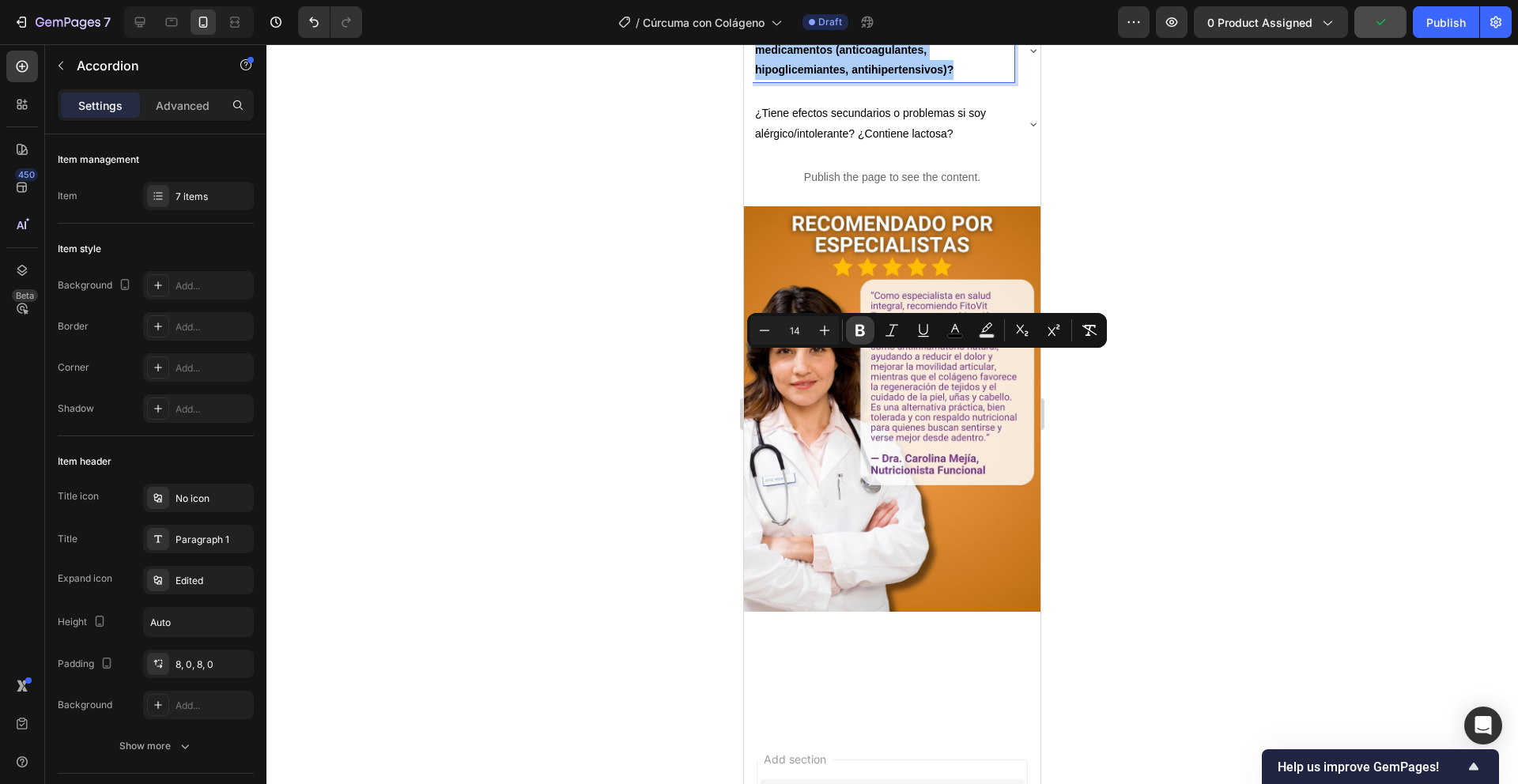
click at [857, 323] on icon "Editor contextual toolbar" at bounding box center [861, 330] width 16 height 16
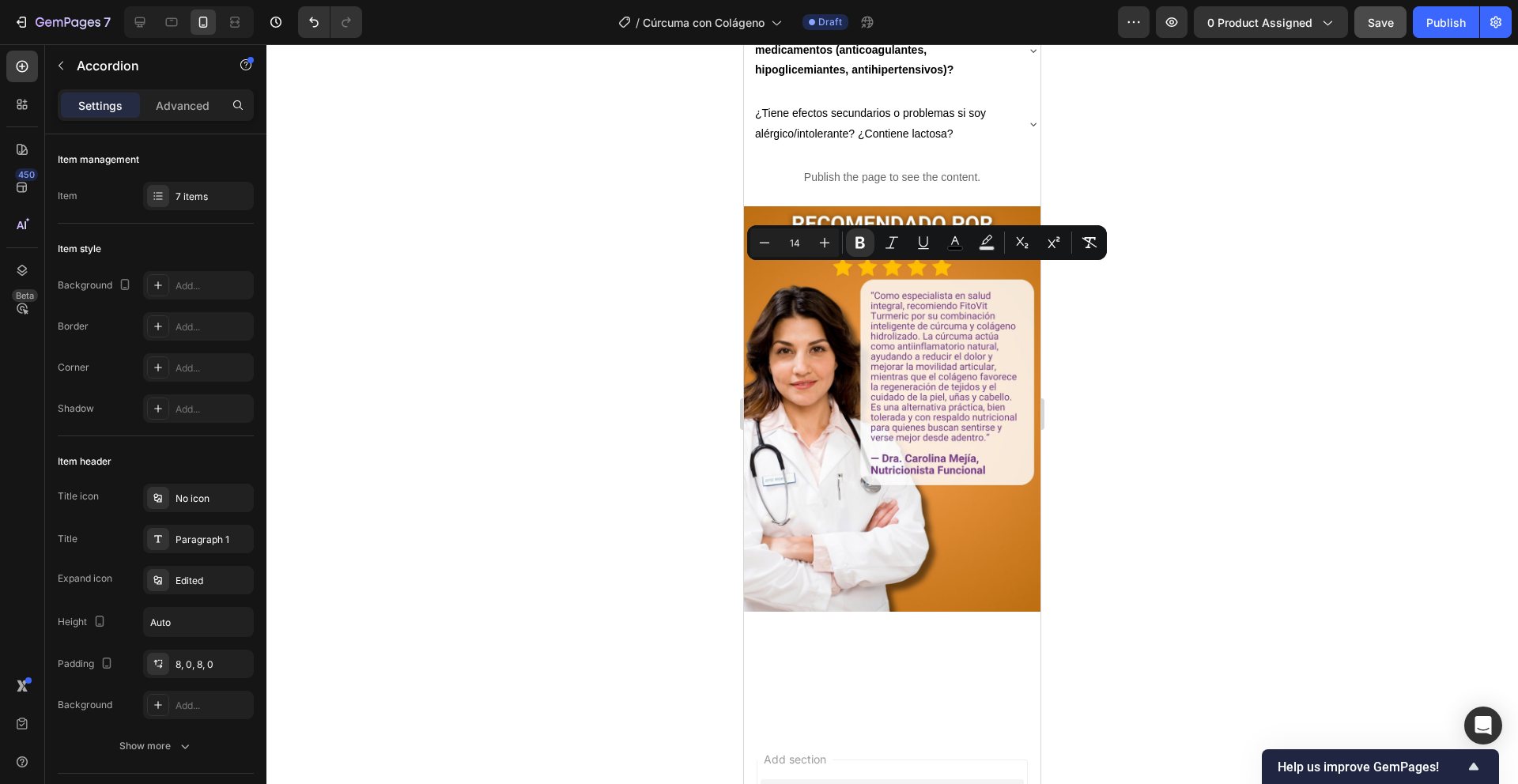
click at [841, 140] on span "¿Tiene efectos secundarios o problemas si soy alérgico/intolerante? ¿Contiene l…" at bounding box center [871, 123] width 231 height 32
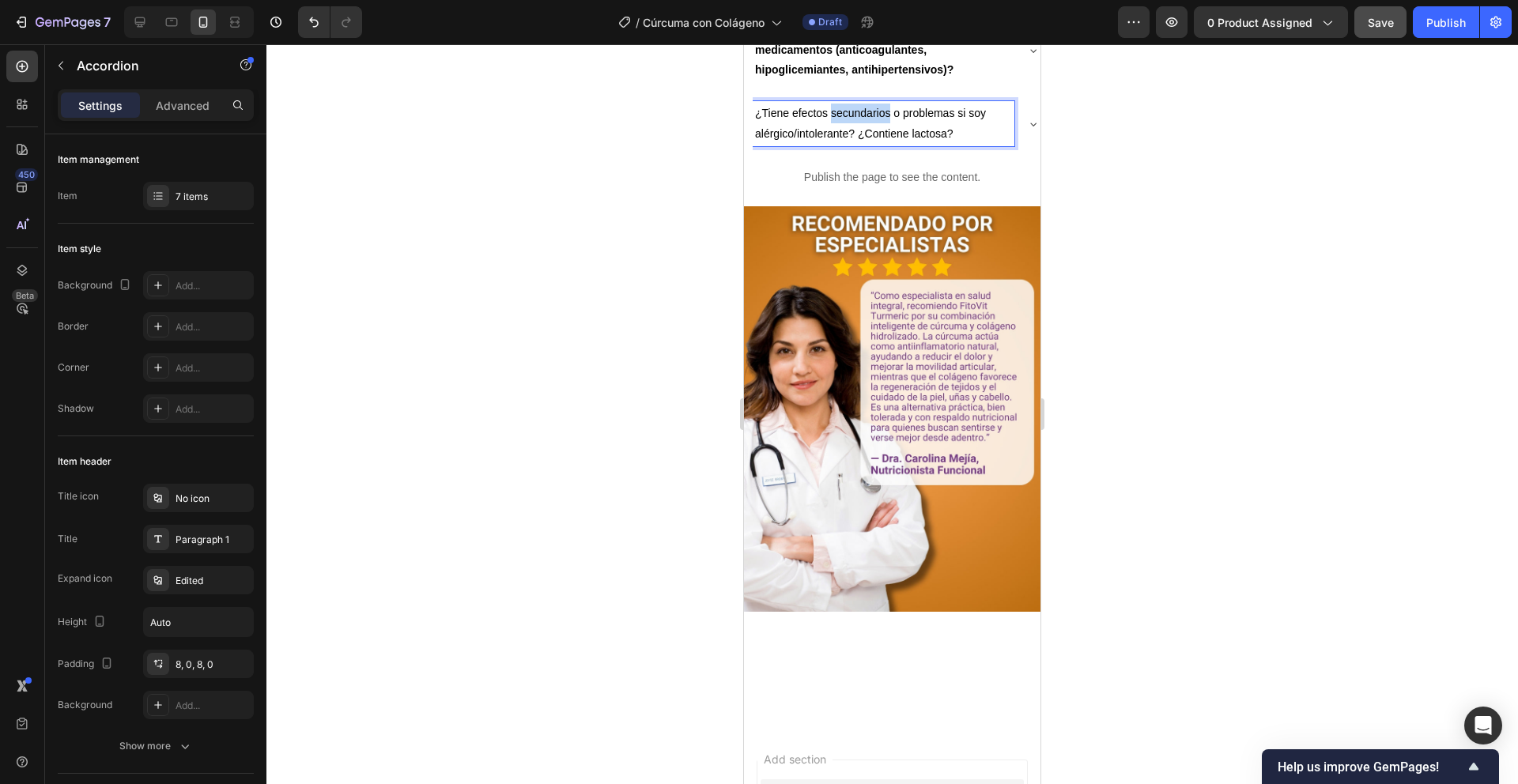
click at [841, 140] on span "¿Tiene efectos secundarios o problemas si soy alérgico/intolerante? ¿Contiene l…" at bounding box center [871, 123] width 231 height 32
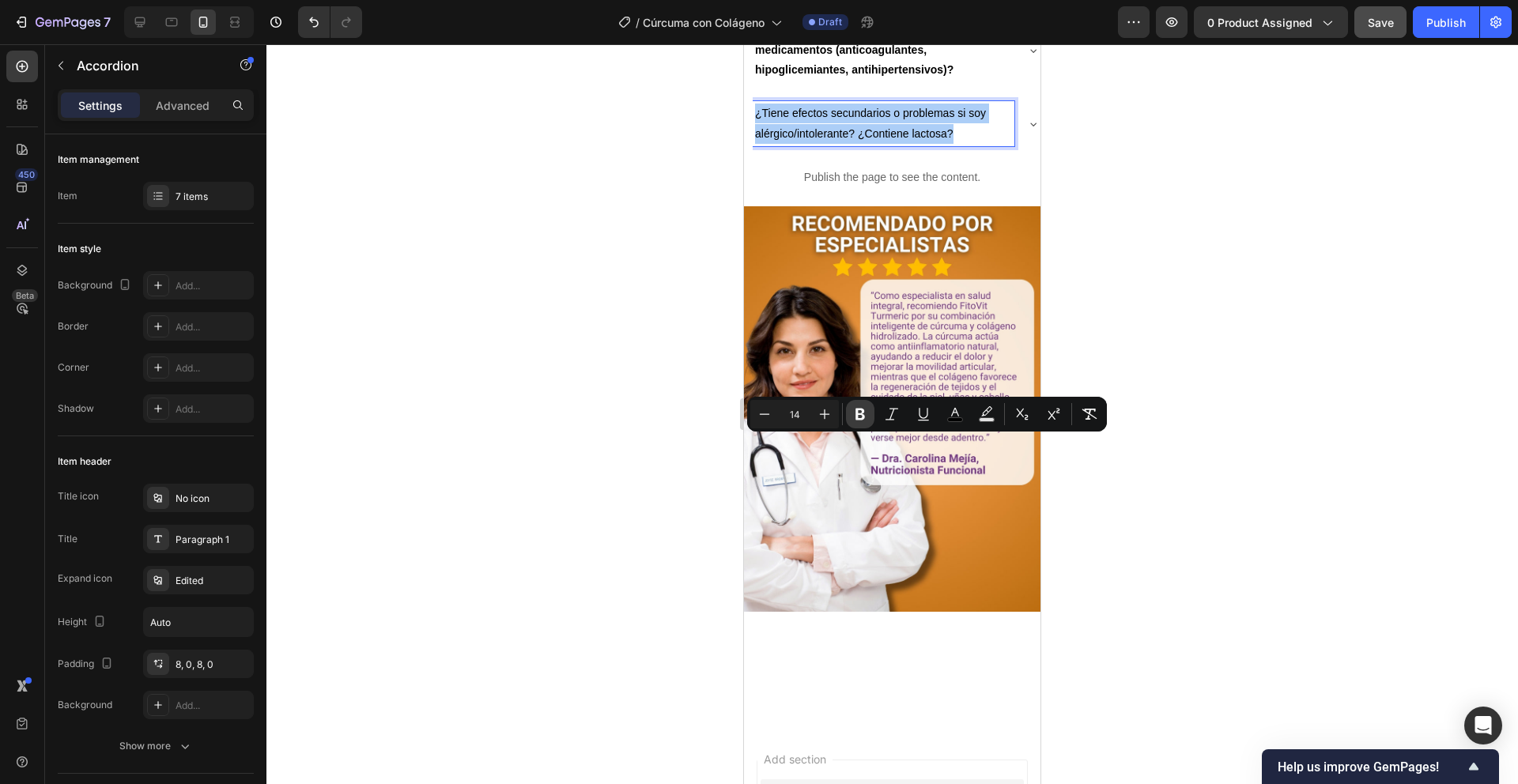
click at [863, 409] on icon "Editor contextual toolbar" at bounding box center [861, 415] width 10 height 12
click at [707, 452] on div at bounding box center [892, 414] width 1252 height 740
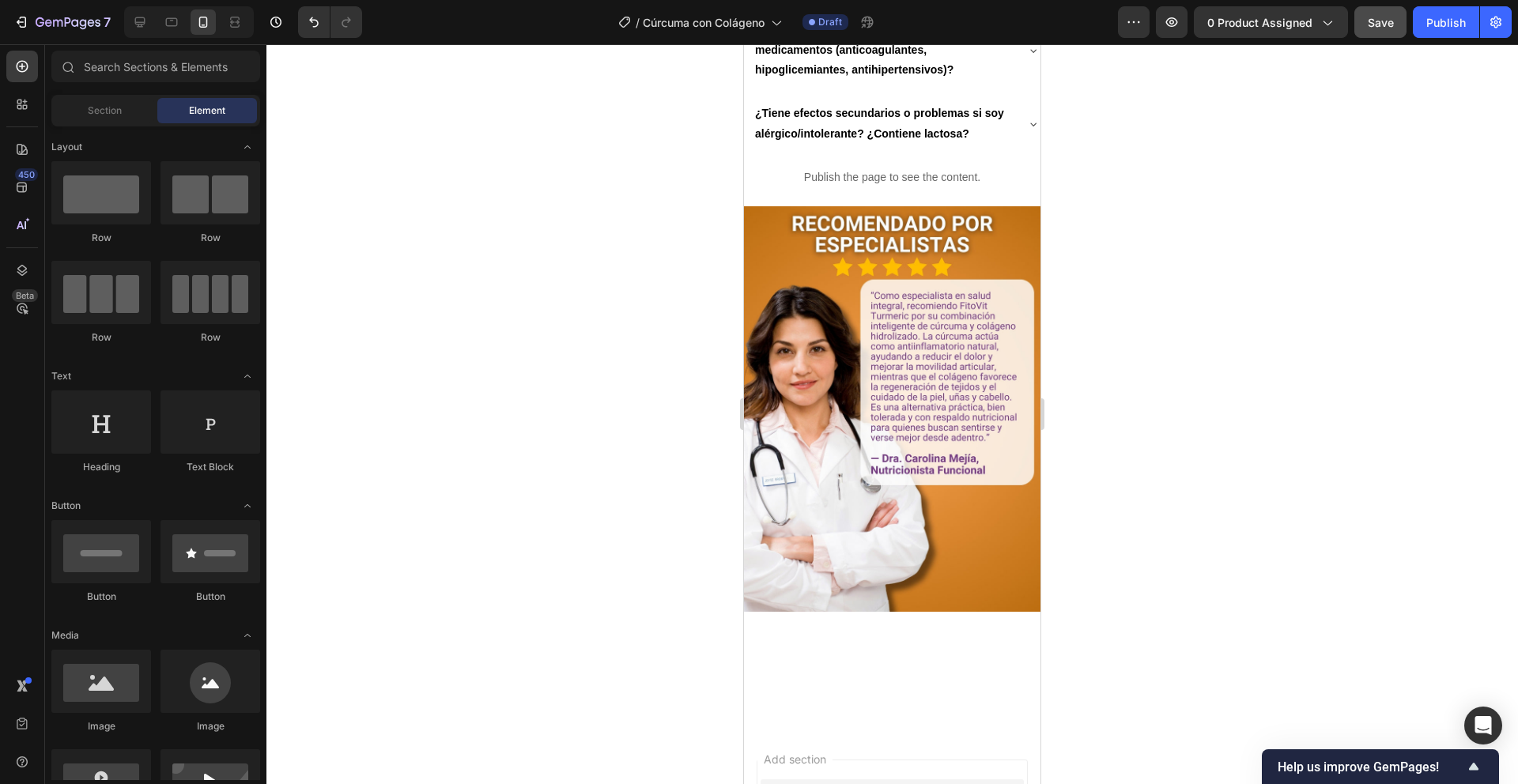
click at [1108, 458] on div at bounding box center [892, 414] width 1252 height 740
click at [1028, 131] on icon at bounding box center [1034, 124] width 13 height 13
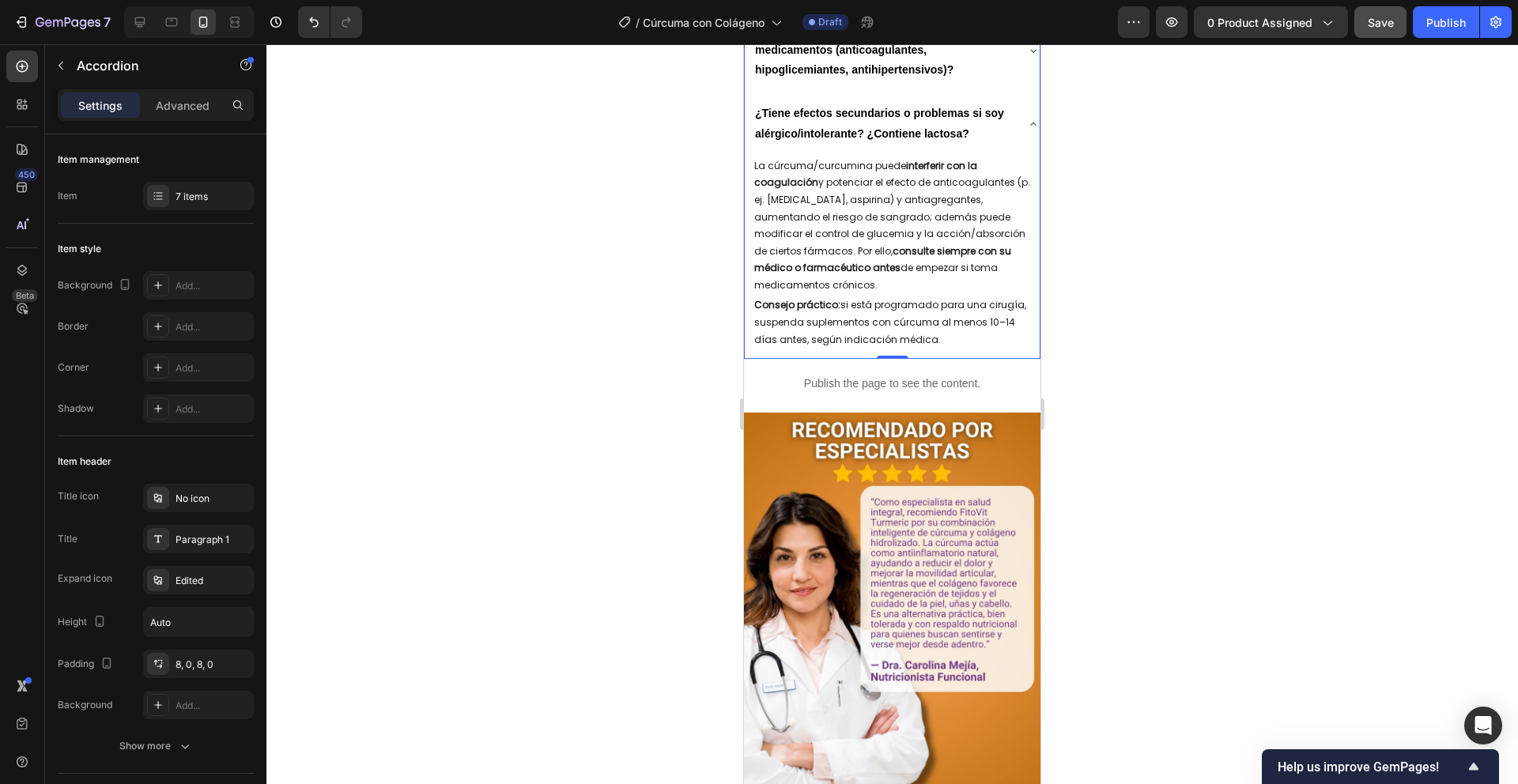
click at [881, 294] on p "La cúrcuma/curcumina puede interferir con la coagulación y potenciar el efecto …" at bounding box center [896, 225] width 284 height 137
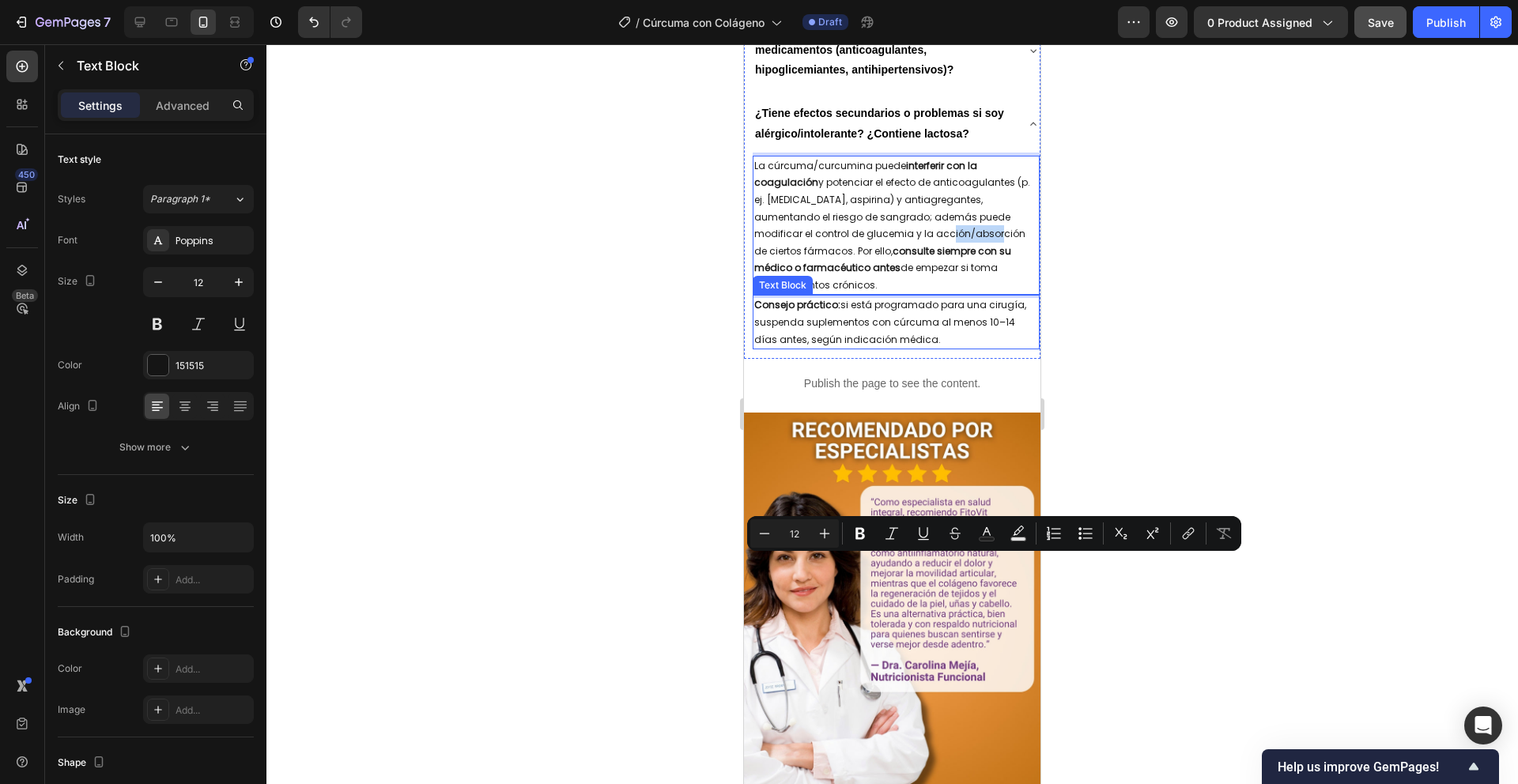
click at [881, 348] on p "Consejo práctico: si está programado para una cirugía, suspenda suplementos con…" at bounding box center [896, 322] width 284 height 51
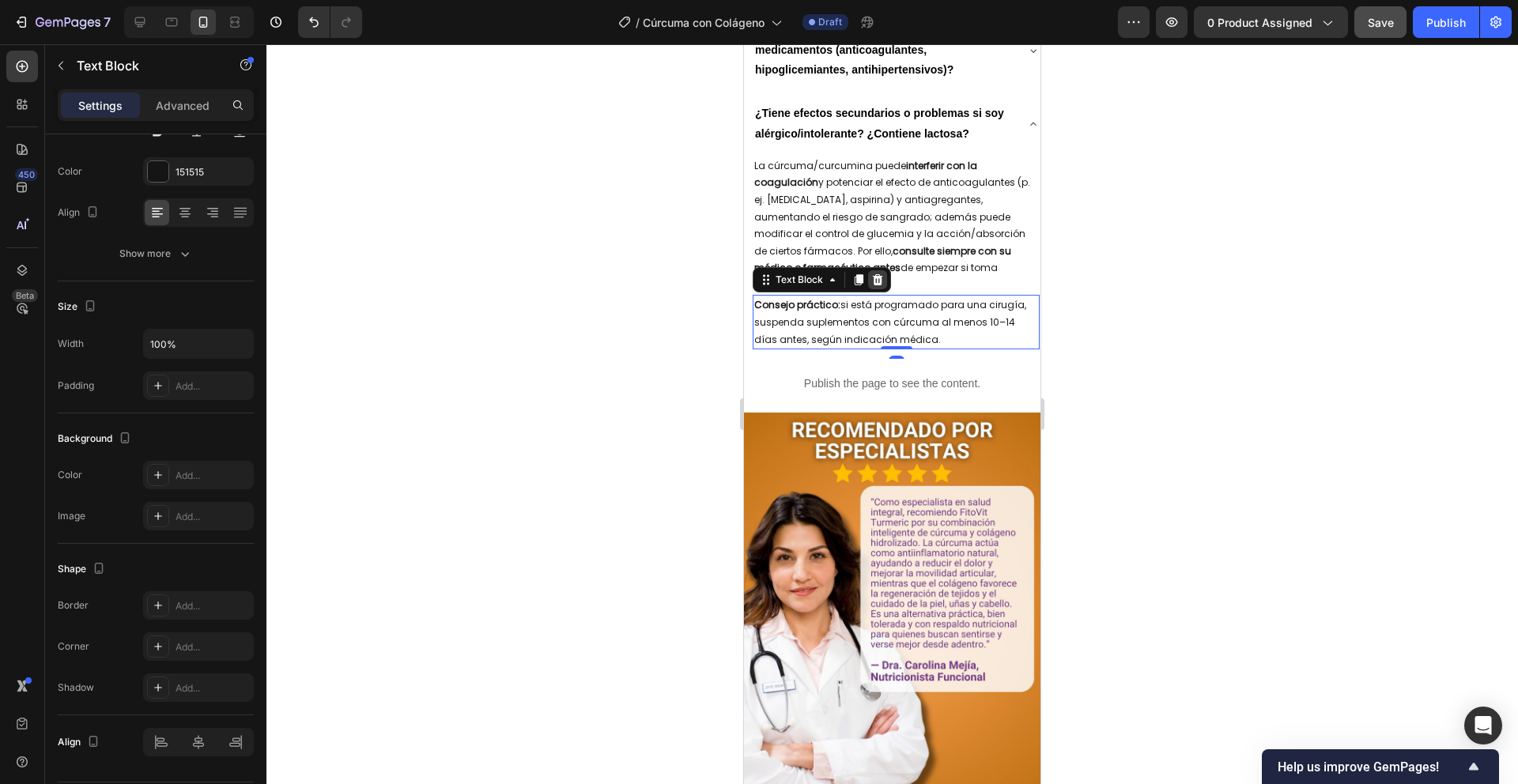
click at [886, 290] on div at bounding box center [877, 279] width 19 height 19
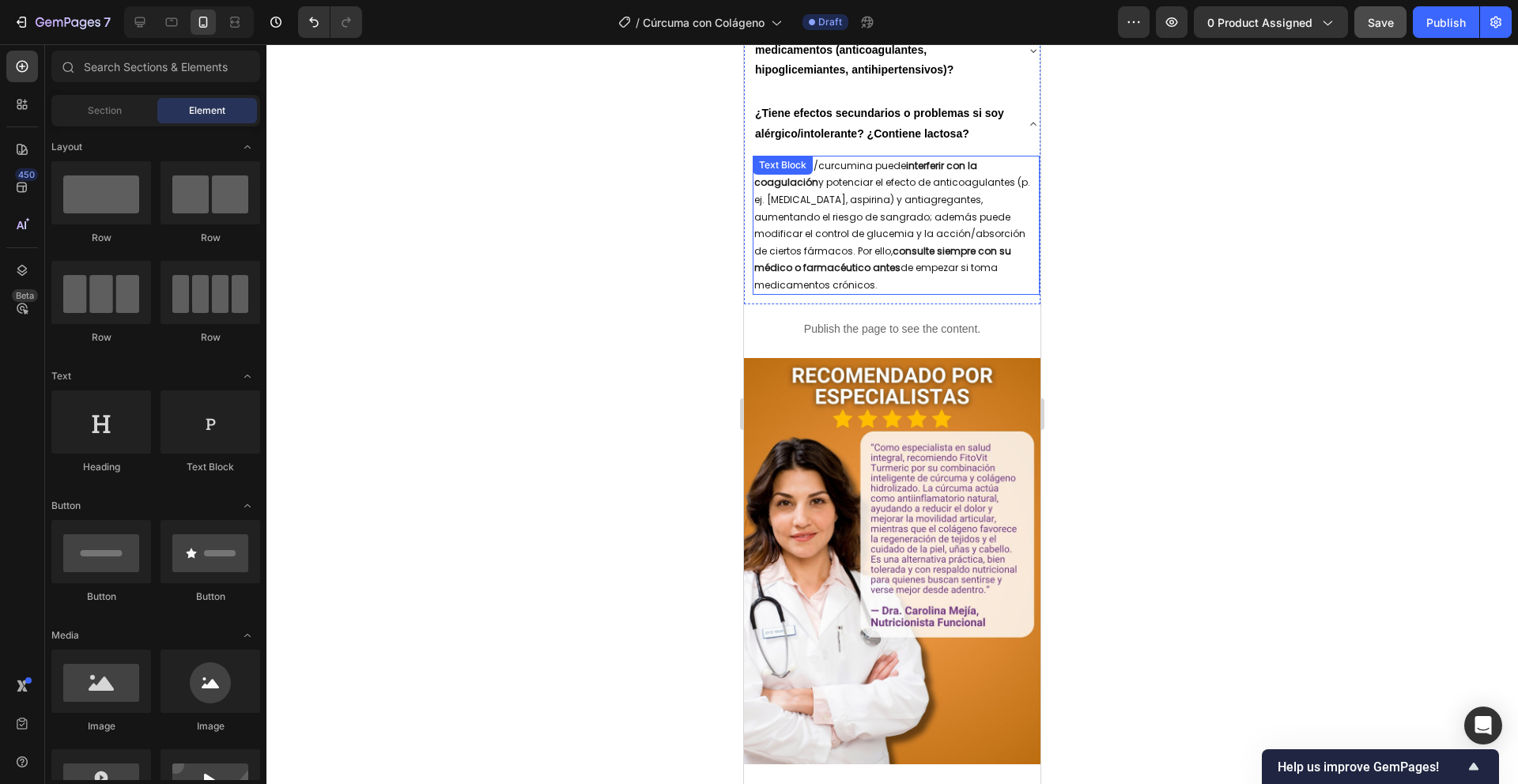
click at [884, 294] on p "La cúrcuma/curcumina puede interferir con la coagulación y potenciar el efecto …" at bounding box center [896, 225] width 284 height 137
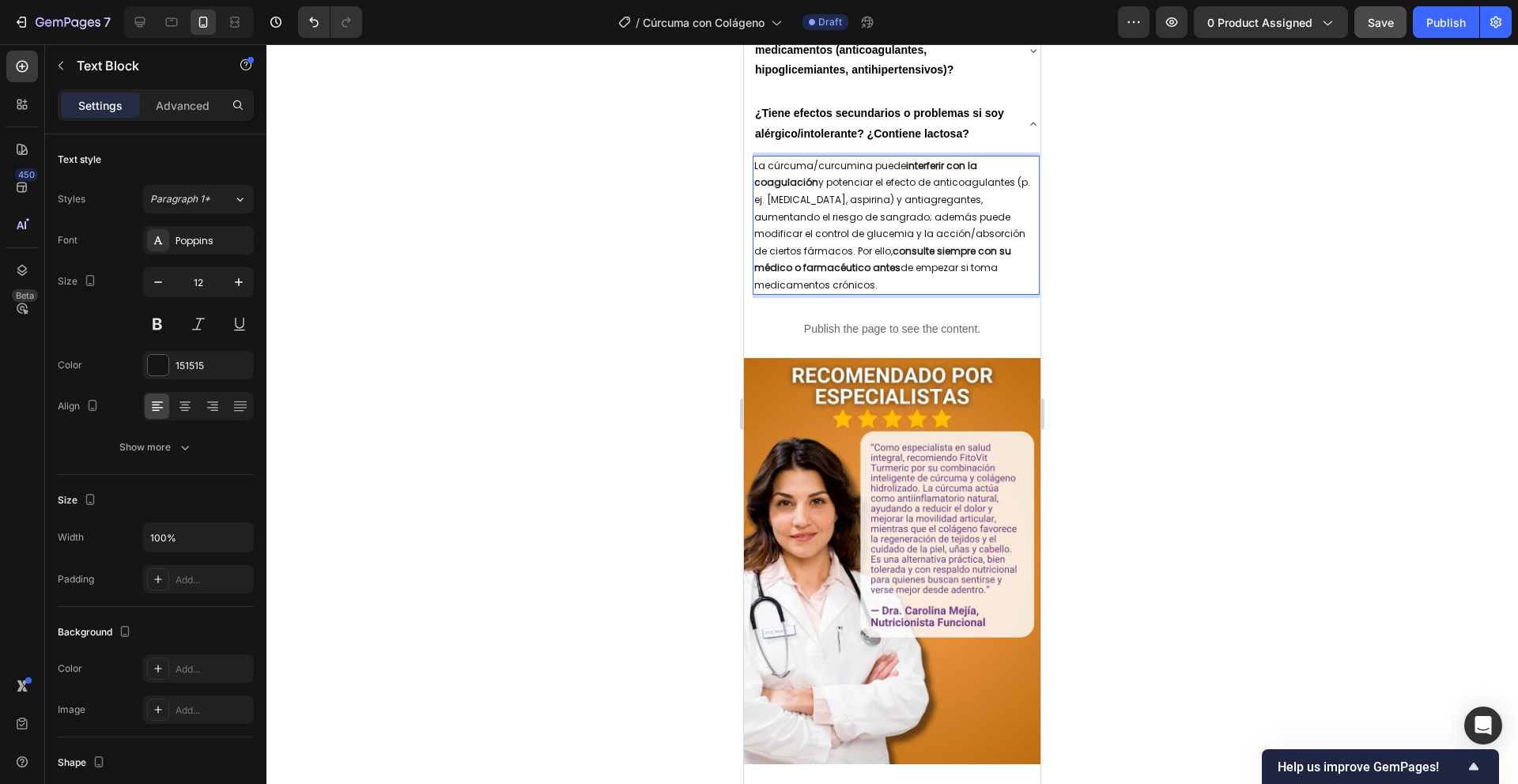
click at [884, 294] on p "La cúrcuma/curcumina puede interferir con la coagulación y potenciar el efecto …" at bounding box center [896, 225] width 284 height 137
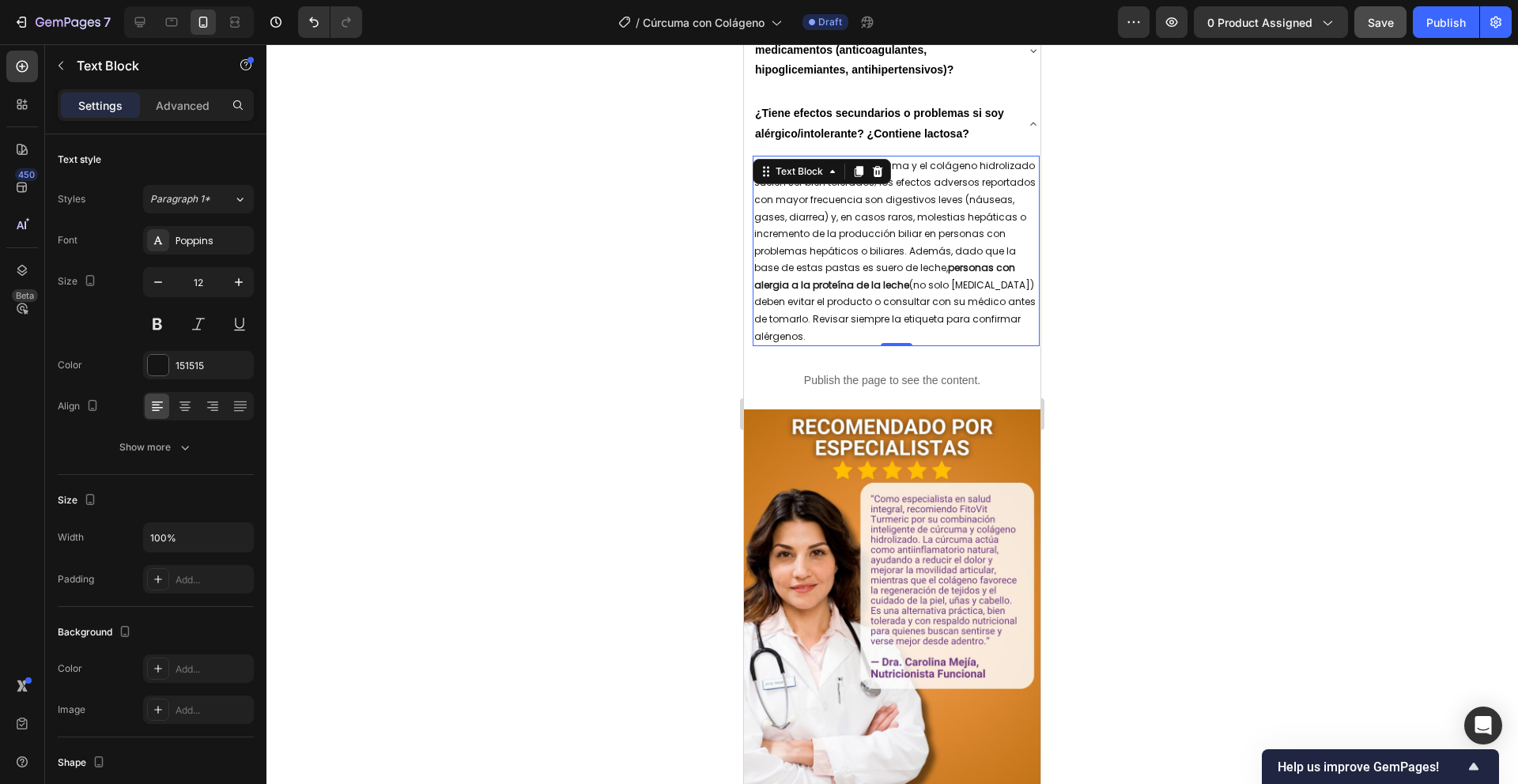
click at [1158, 499] on div at bounding box center [892, 414] width 1252 height 740
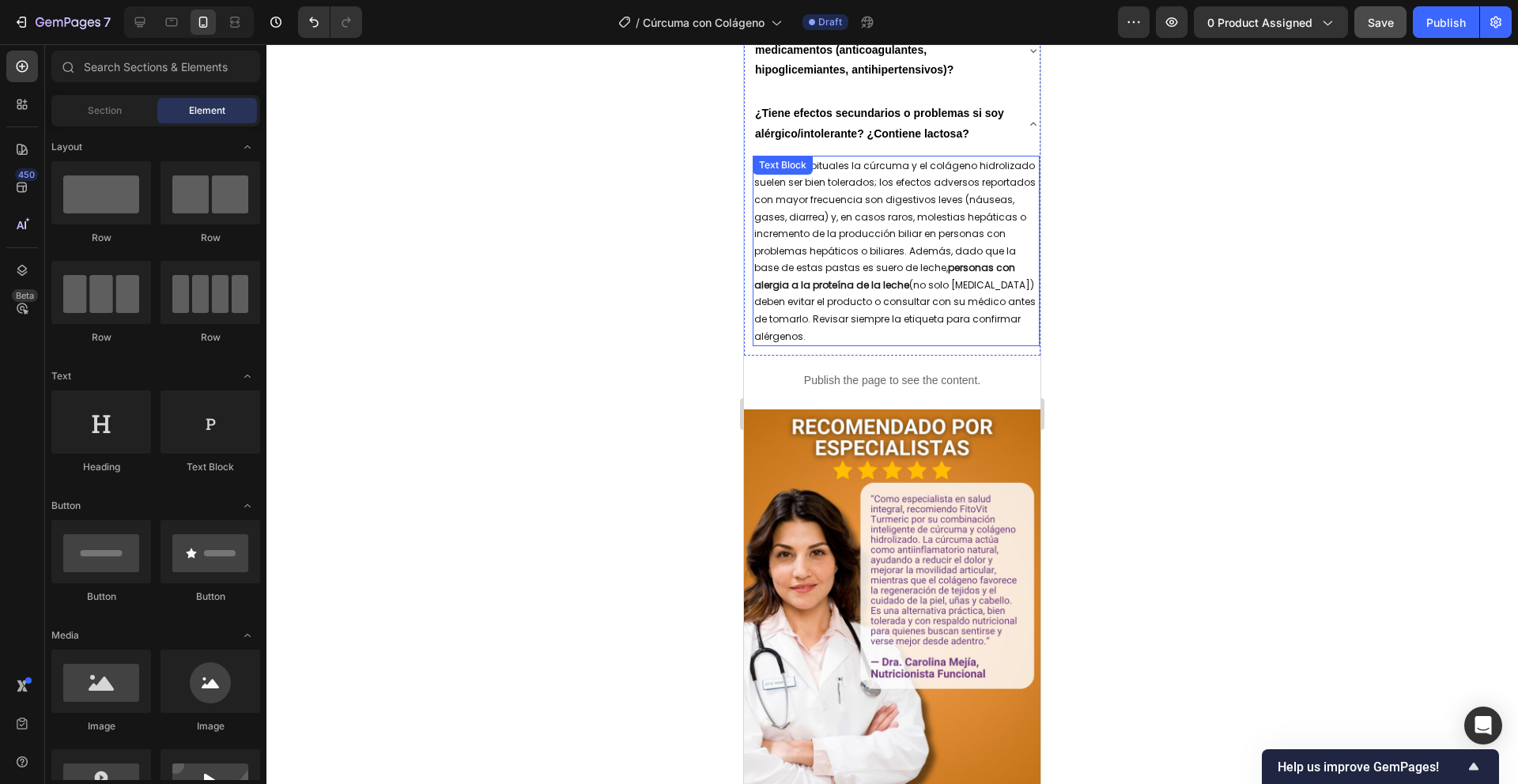
click at [936, 346] on p "En dosis habituales la cúrcuma y el colágeno hidrolizado suelen ser bien tolera…" at bounding box center [896, 252] width 284 height 189
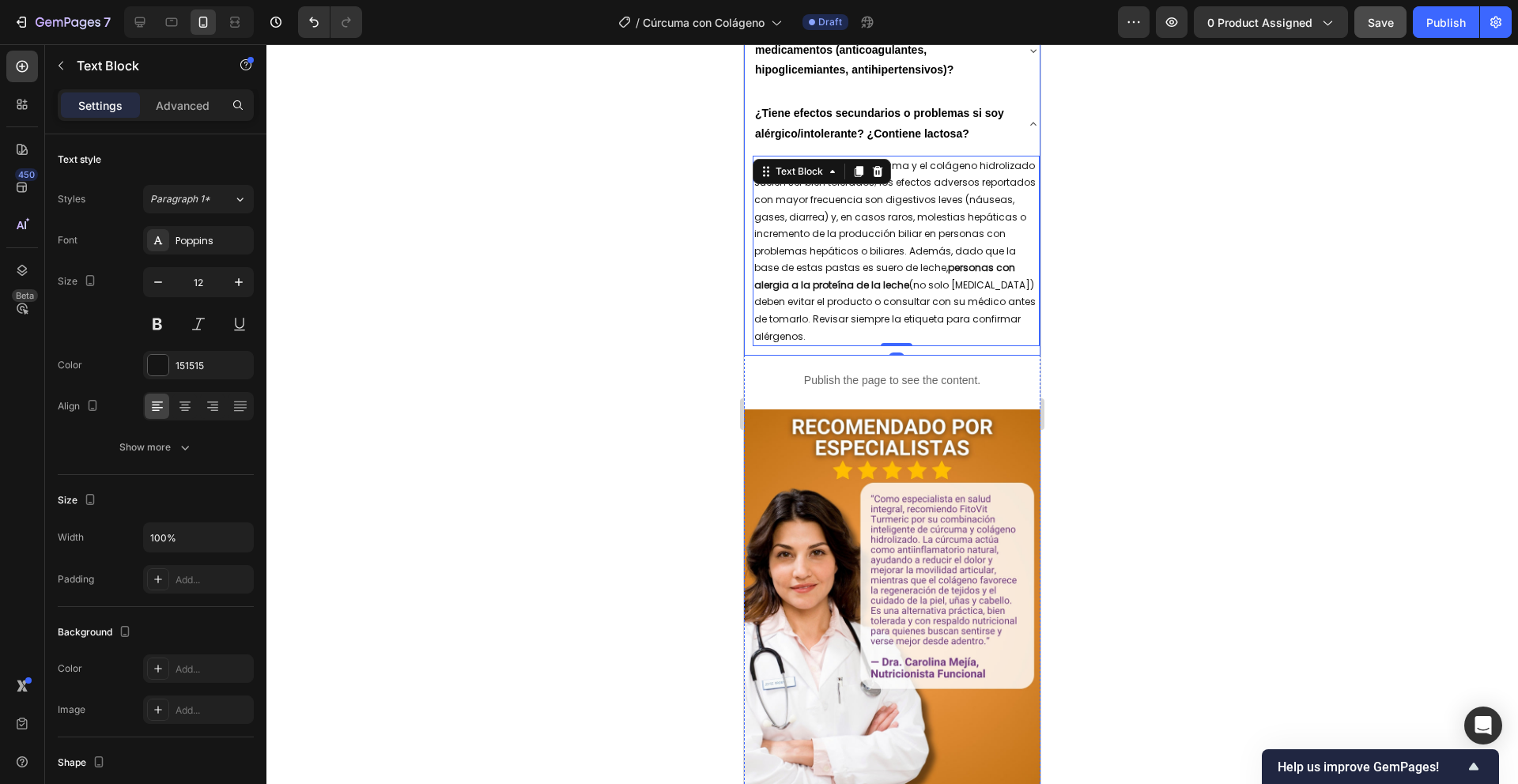
click at [1028, 131] on icon at bounding box center [1034, 124] width 13 height 13
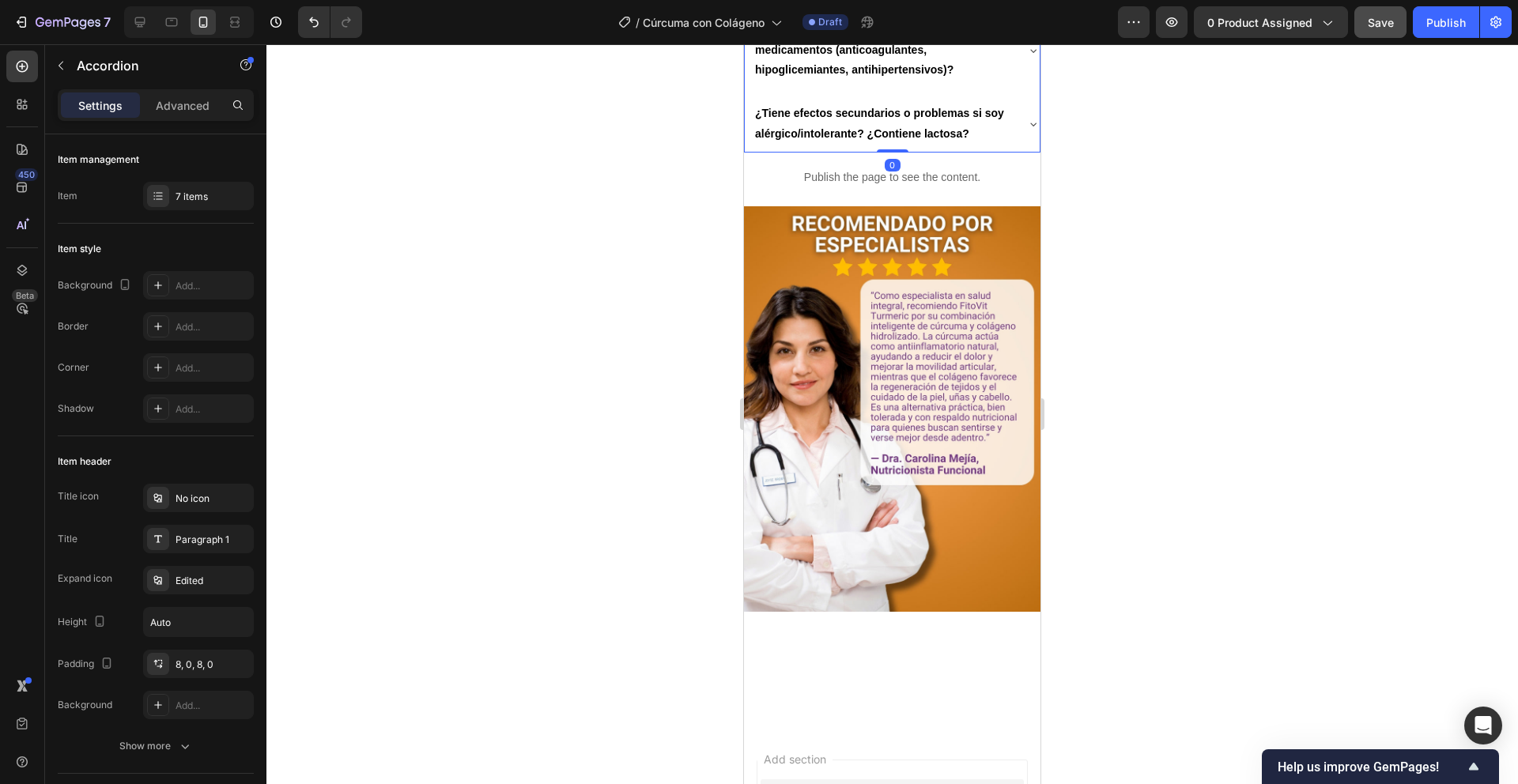
click at [1187, 399] on div at bounding box center [892, 414] width 1252 height 740
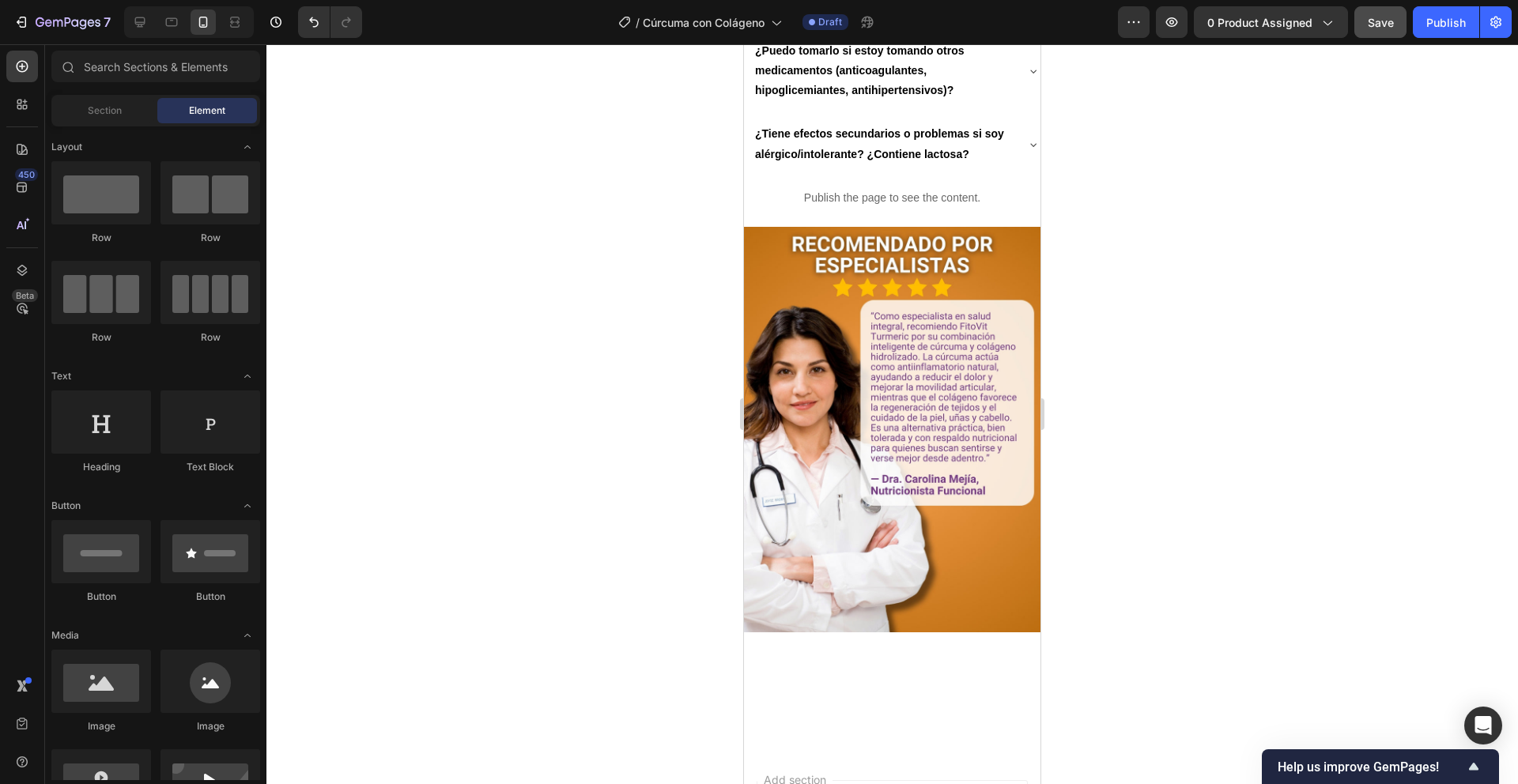
scroll to position [2632, 0]
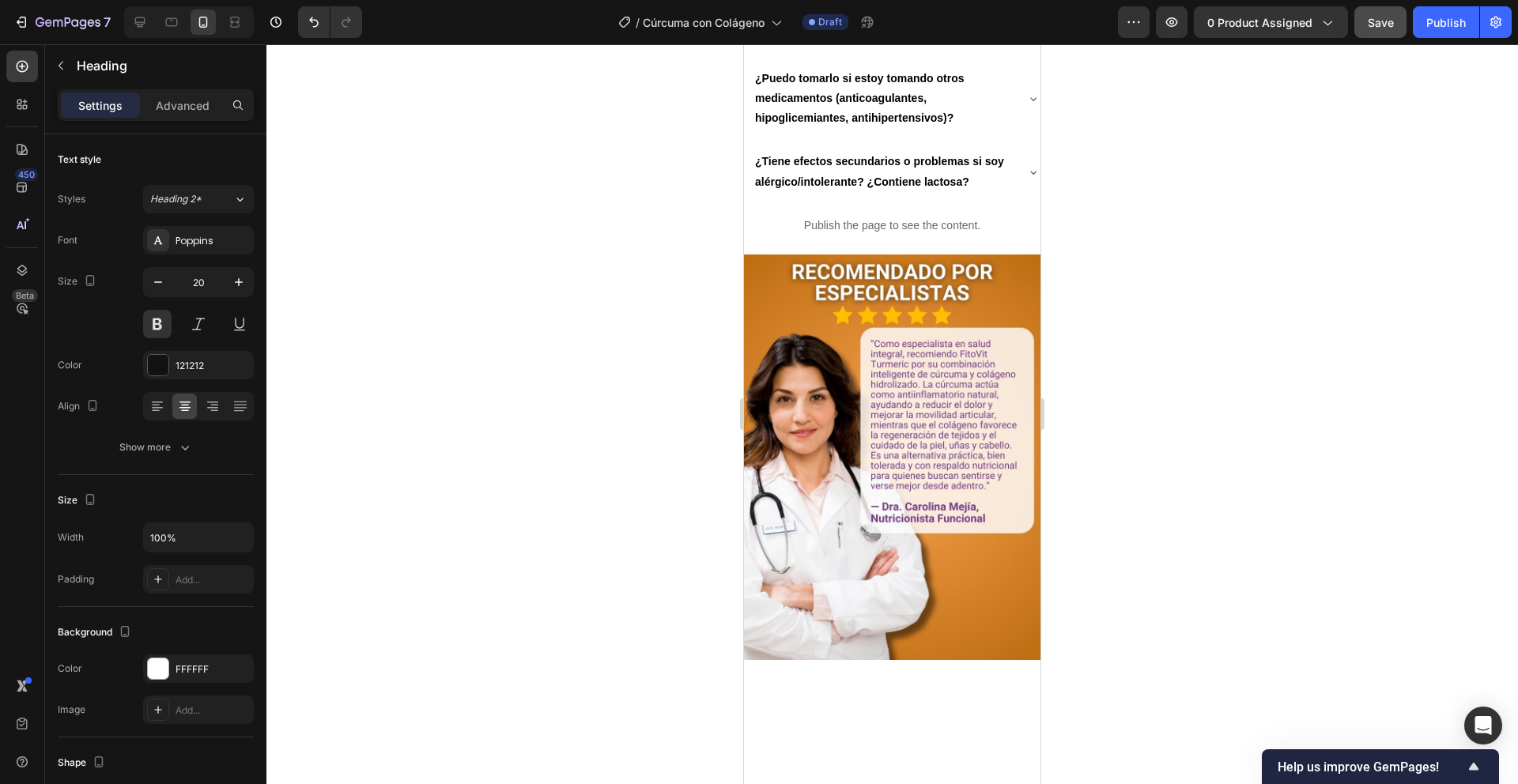
drag, startPoint x: 1168, startPoint y: 176, endPoint x: 1303, endPoint y: 62, distance: 176.7
click at [1173, 173] on div at bounding box center [892, 414] width 1252 height 740
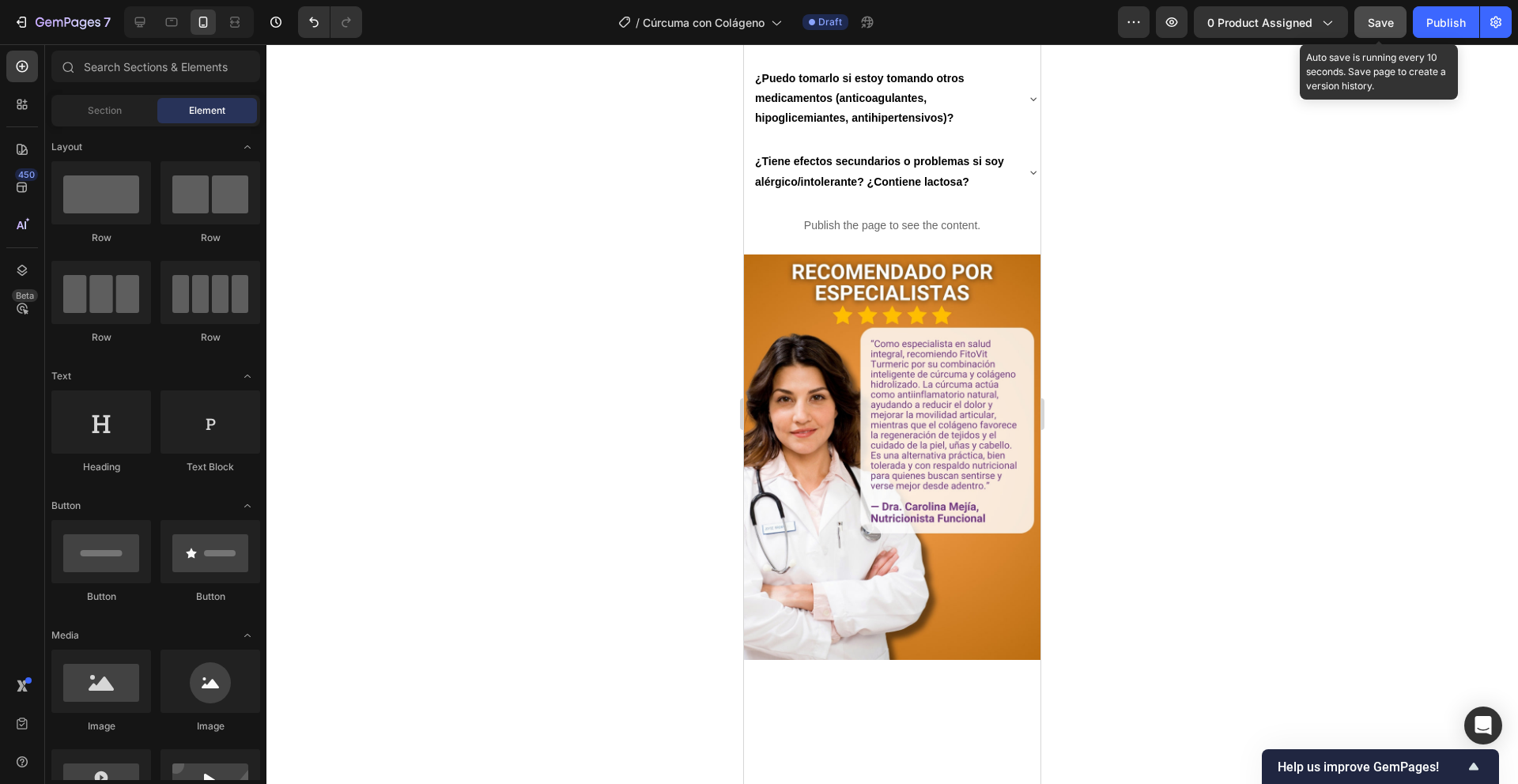
click at [1376, 28] on span "Save" at bounding box center [1380, 23] width 27 height 14
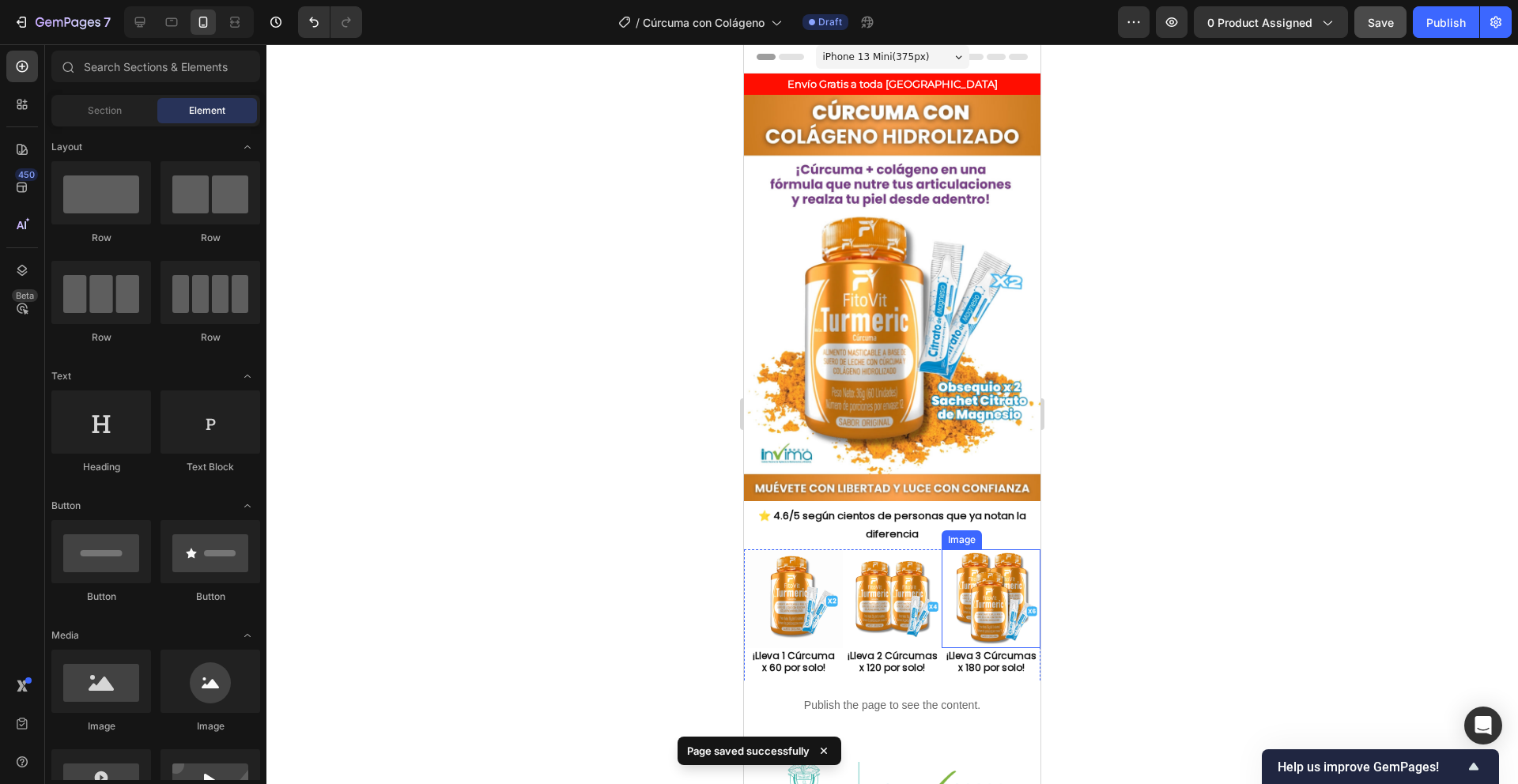
scroll to position [0, 0]
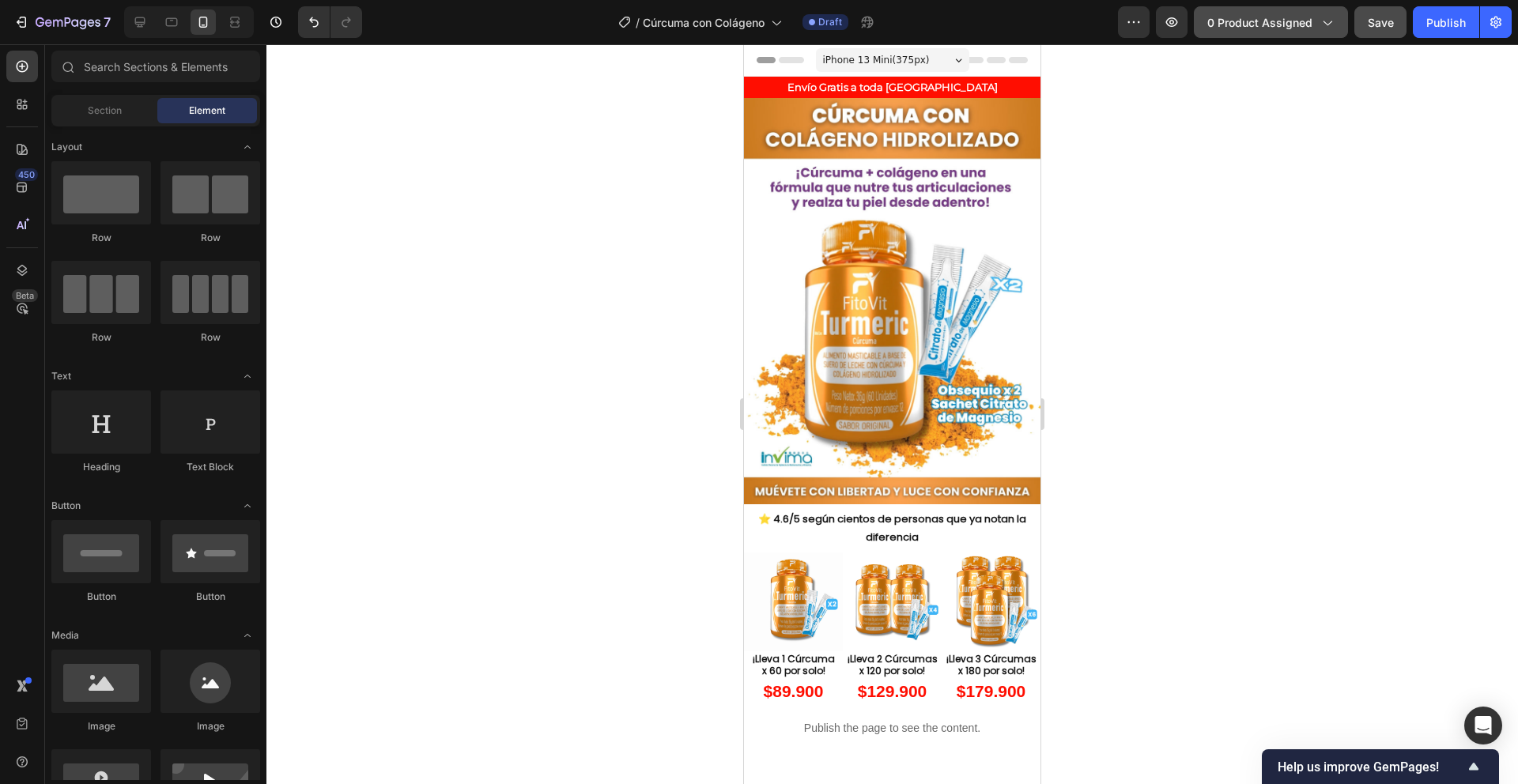
click at [1332, 20] on icon "button" at bounding box center [1327, 22] width 16 height 16
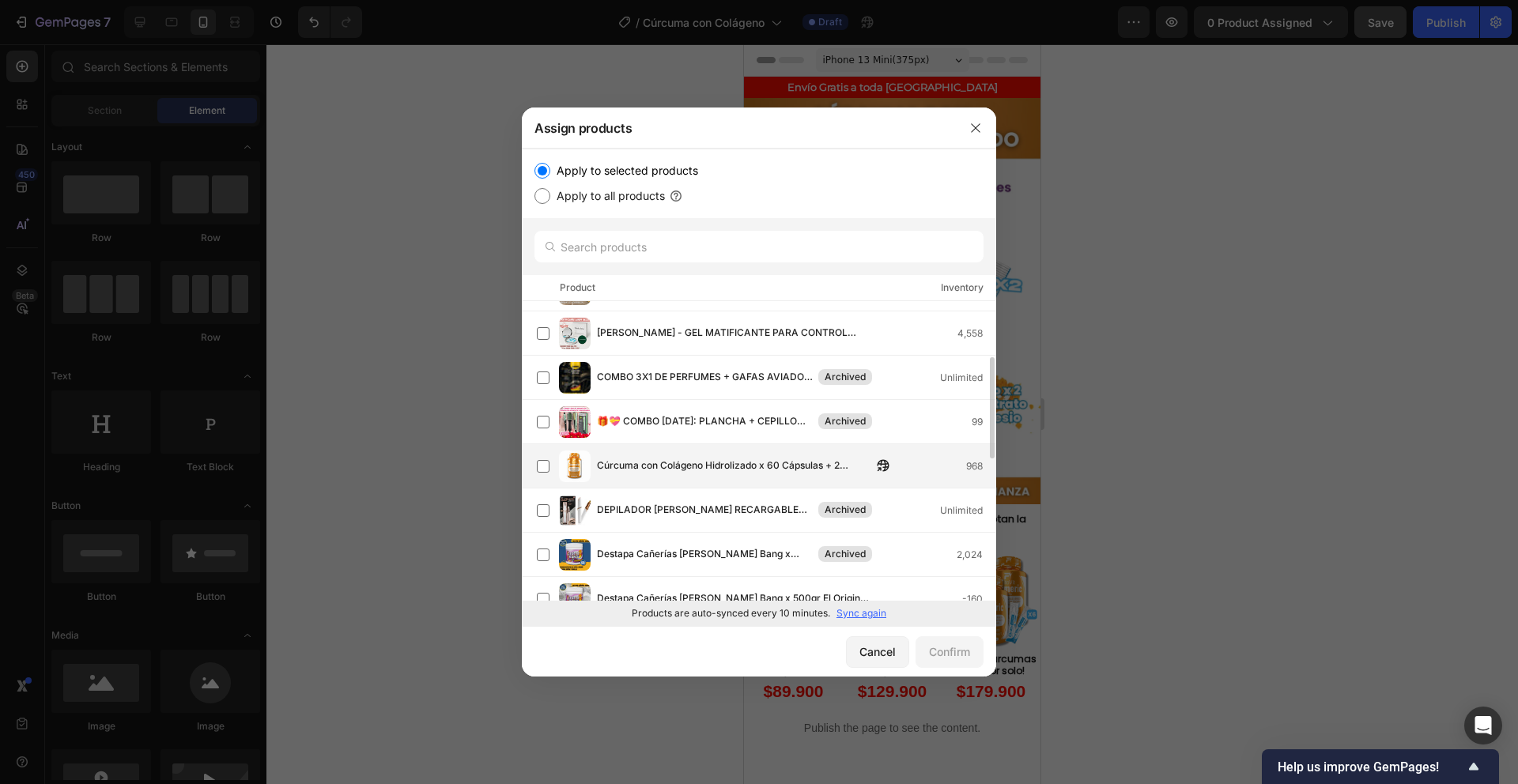
scroll to position [215, 0]
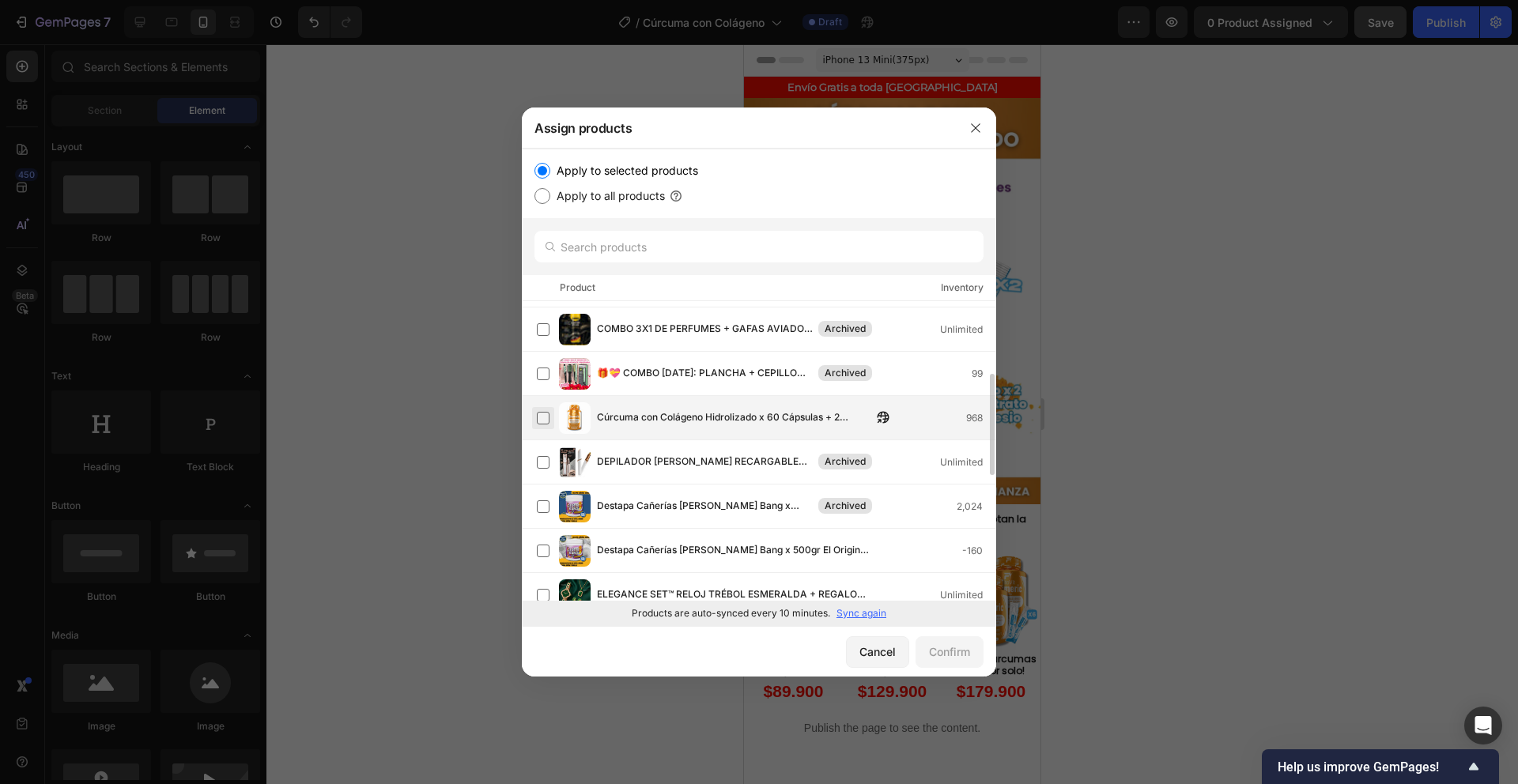
click at [540, 415] on label at bounding box center [543, 418] width 13 height 13
click at [954, 652] on div "Confirm" at bounding box center [950, 651] width 41 height 17
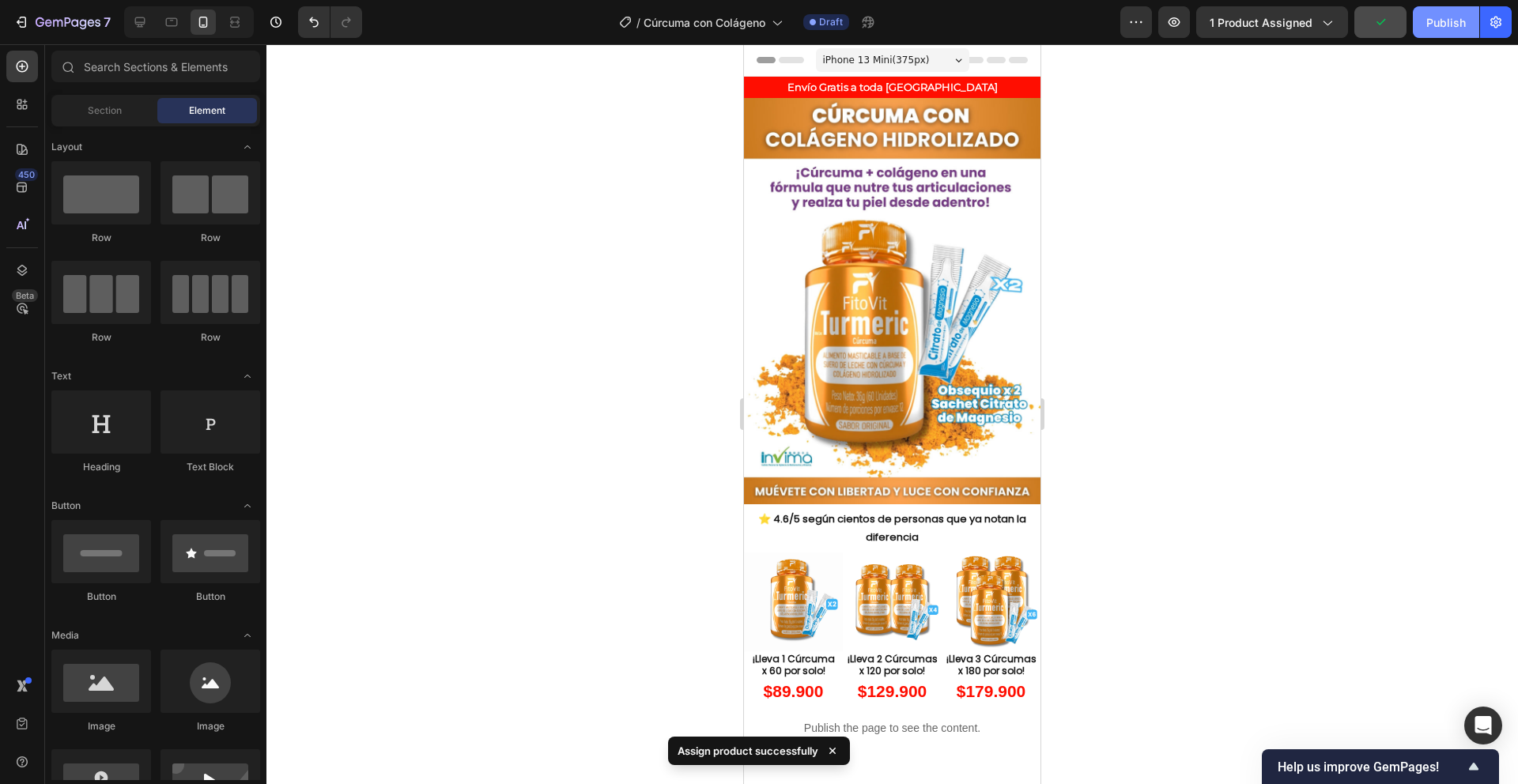
click at [1428, 22] on div "Publish" at bounding box center [1446, 22] width 39 height 17
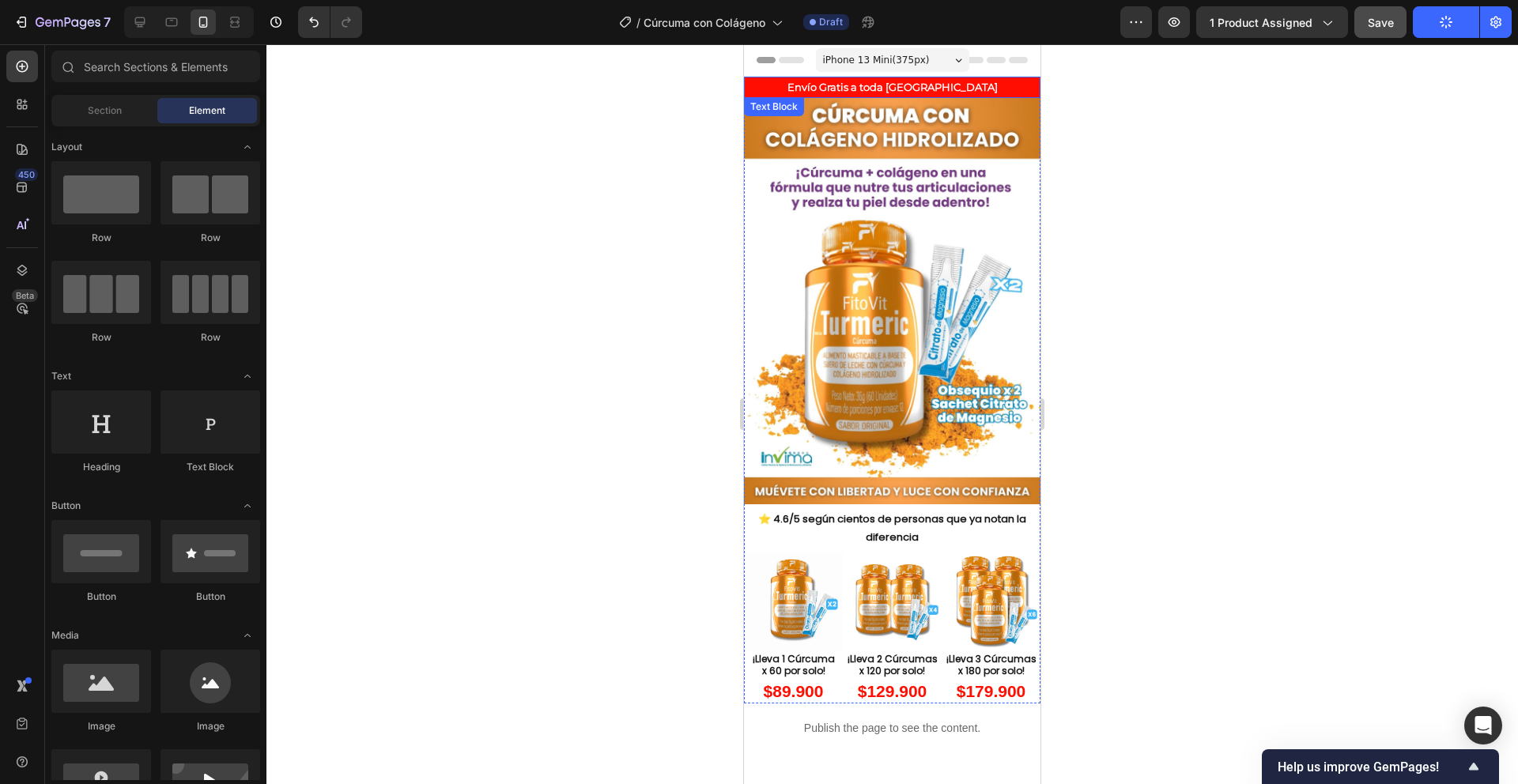
click at [925, 84] on p "Envío Gratis a toda Colombia" at bounding box center [892, 87] width 294 height 19
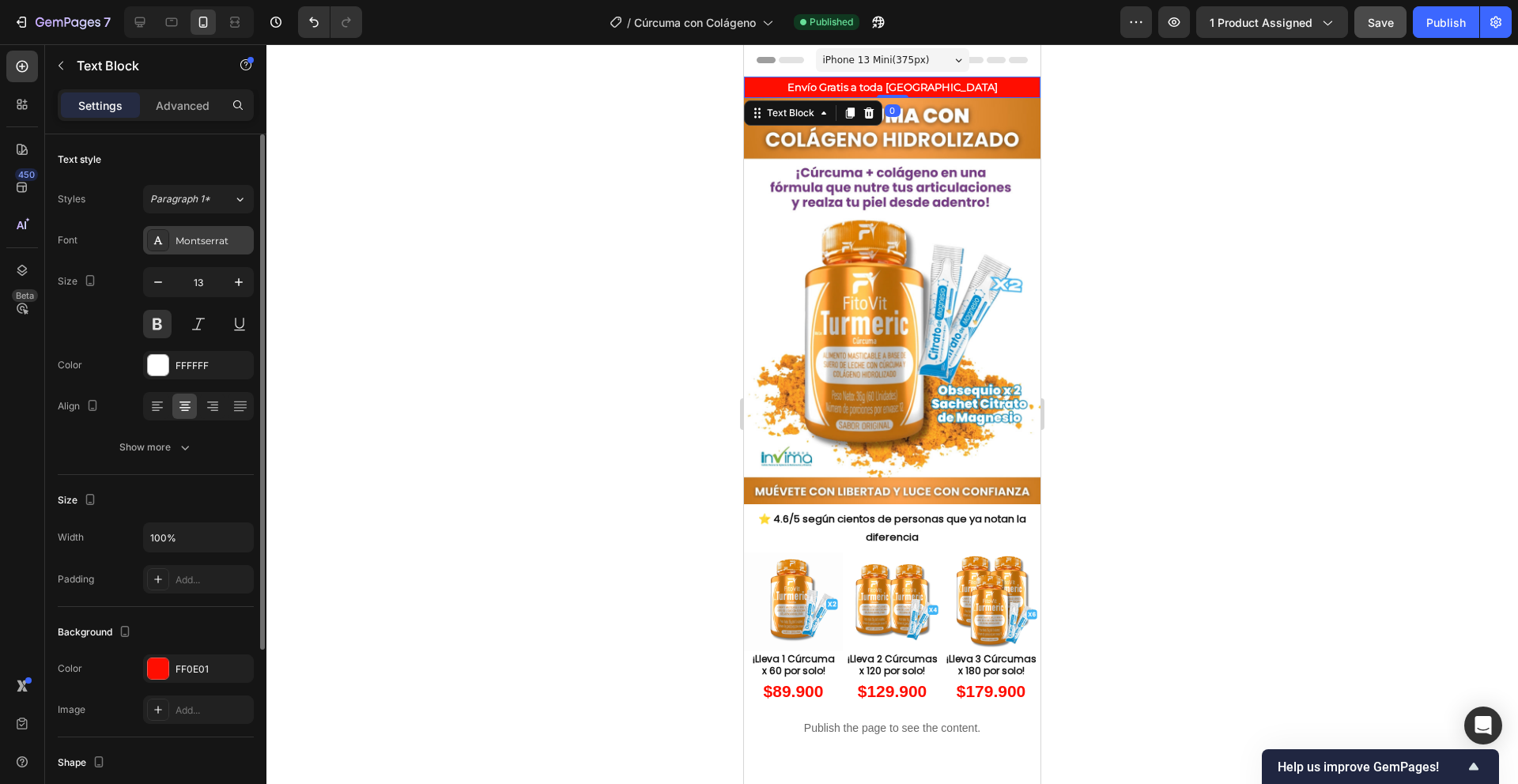
click at [172, 238] on div "Montserrat" at bounding box center [198, 240] width 111 height 28
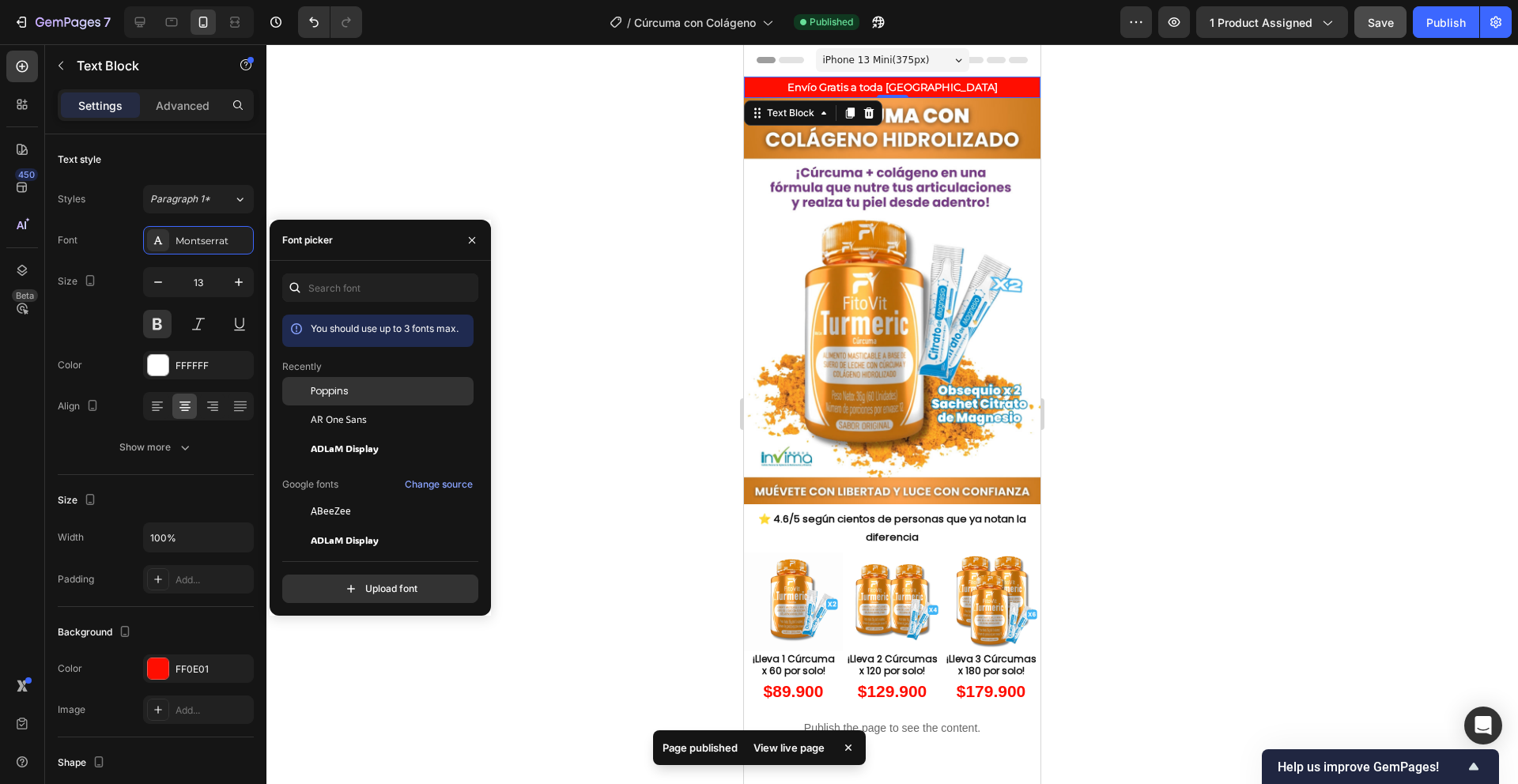
click at [333, 383] on div "Poppins" at bounding box center [377, 391] width 192 height 28
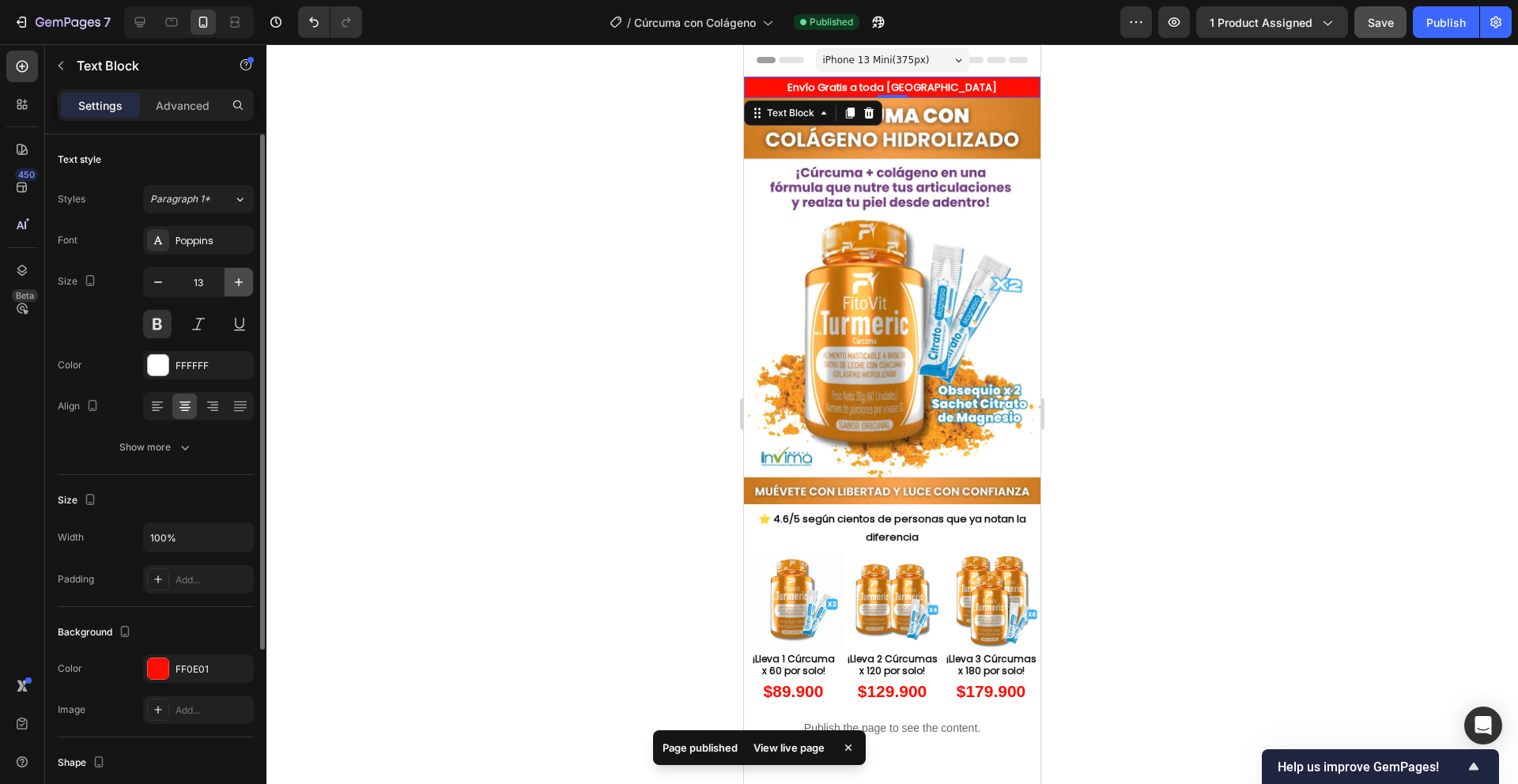
click at [235, 285] on icon "button" at bounding box center [239, 282] width 16 height 16
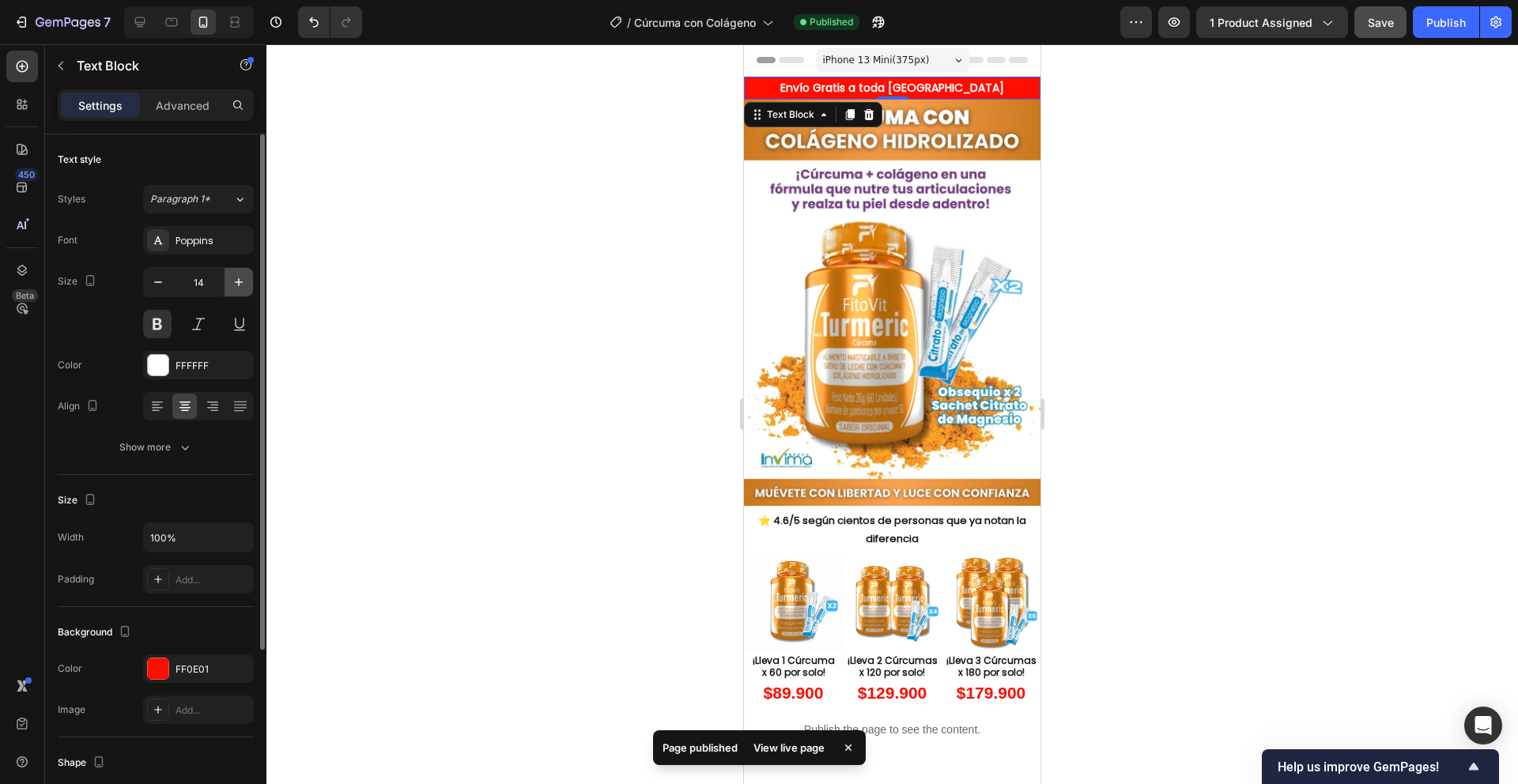
click at [235, 285] on icon "button" at bounding box center [239, 282] width 16 height 16
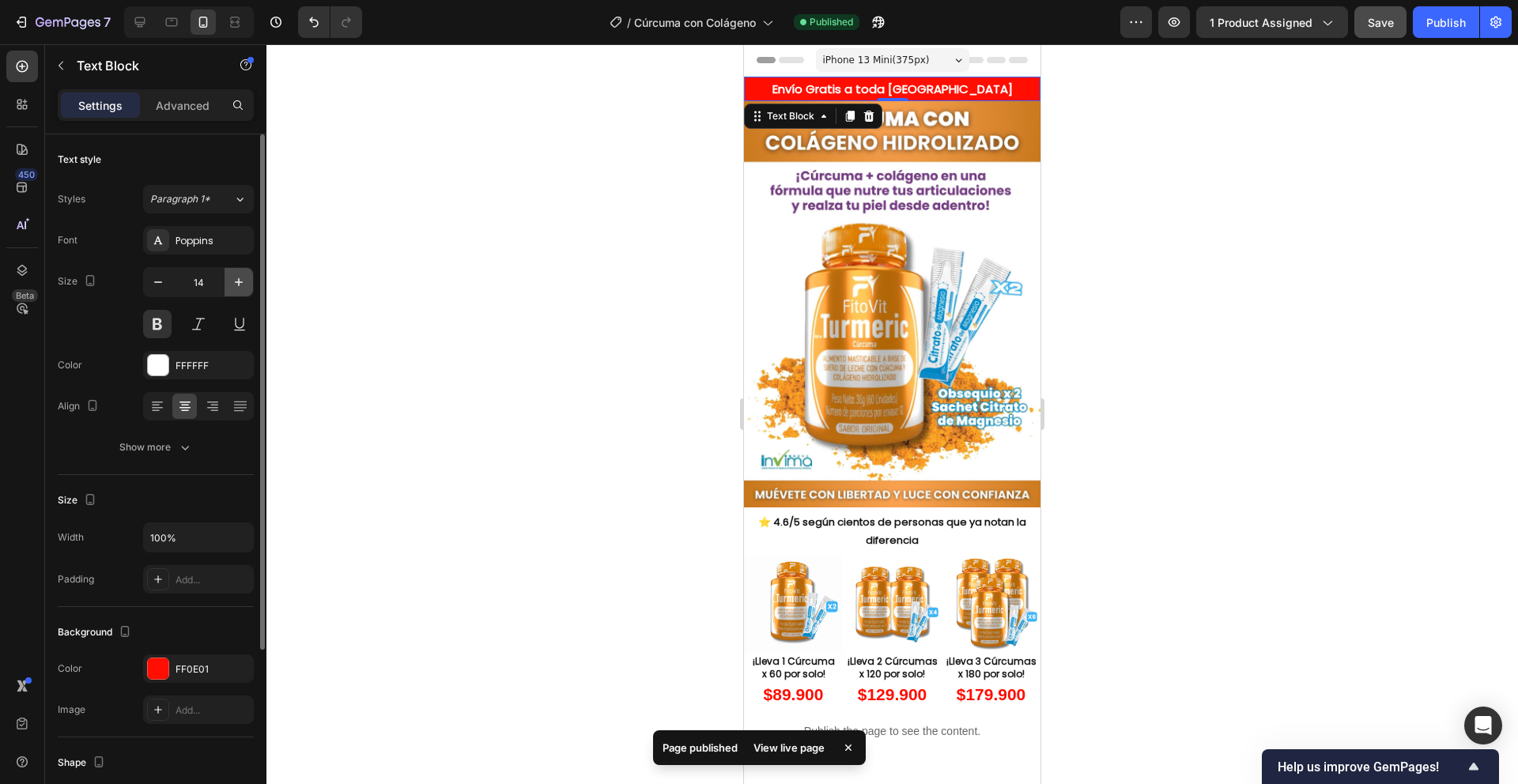
type input "15"
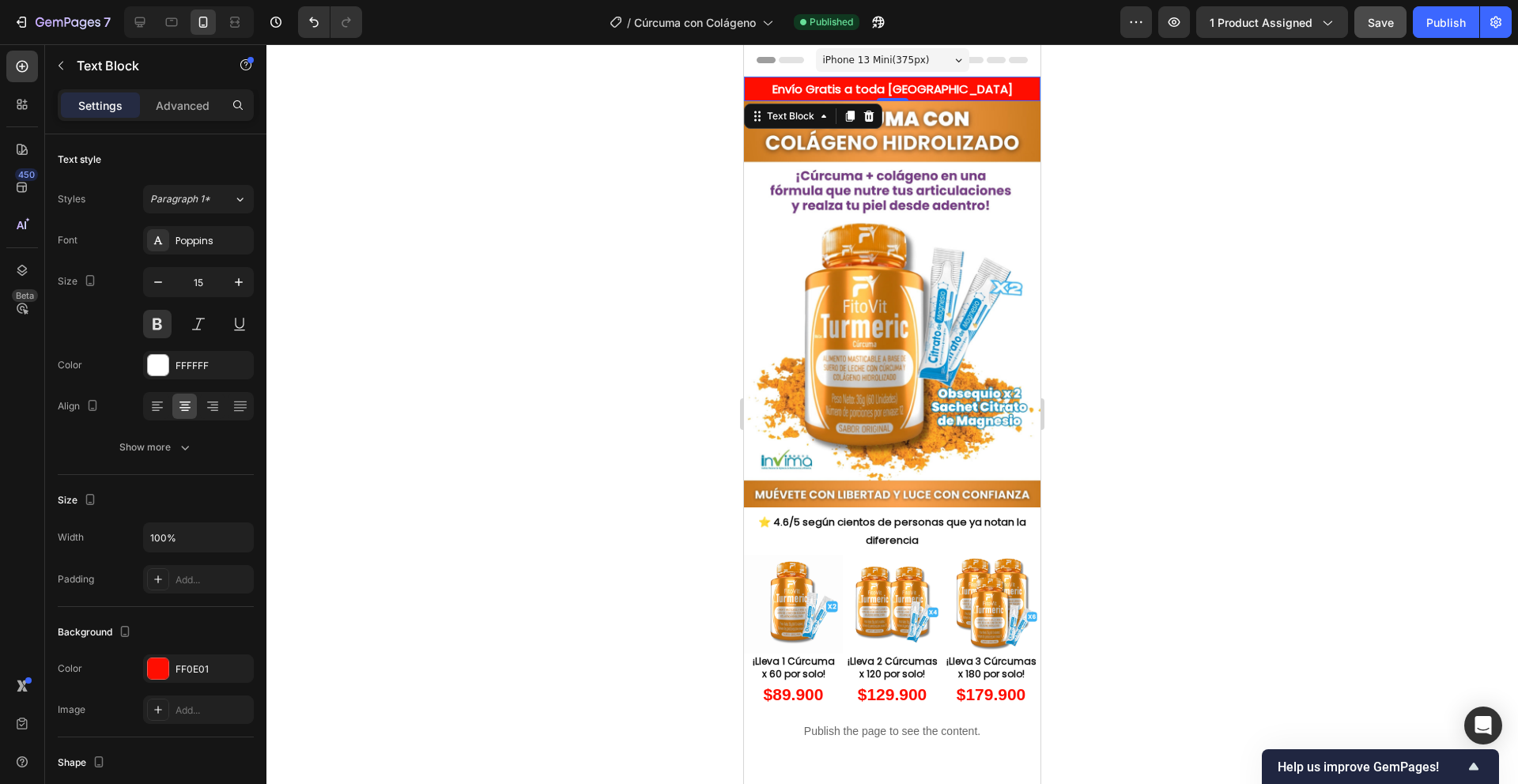
click at [488, 252] on div at bounding box center [892, 414] width 1252 height 740
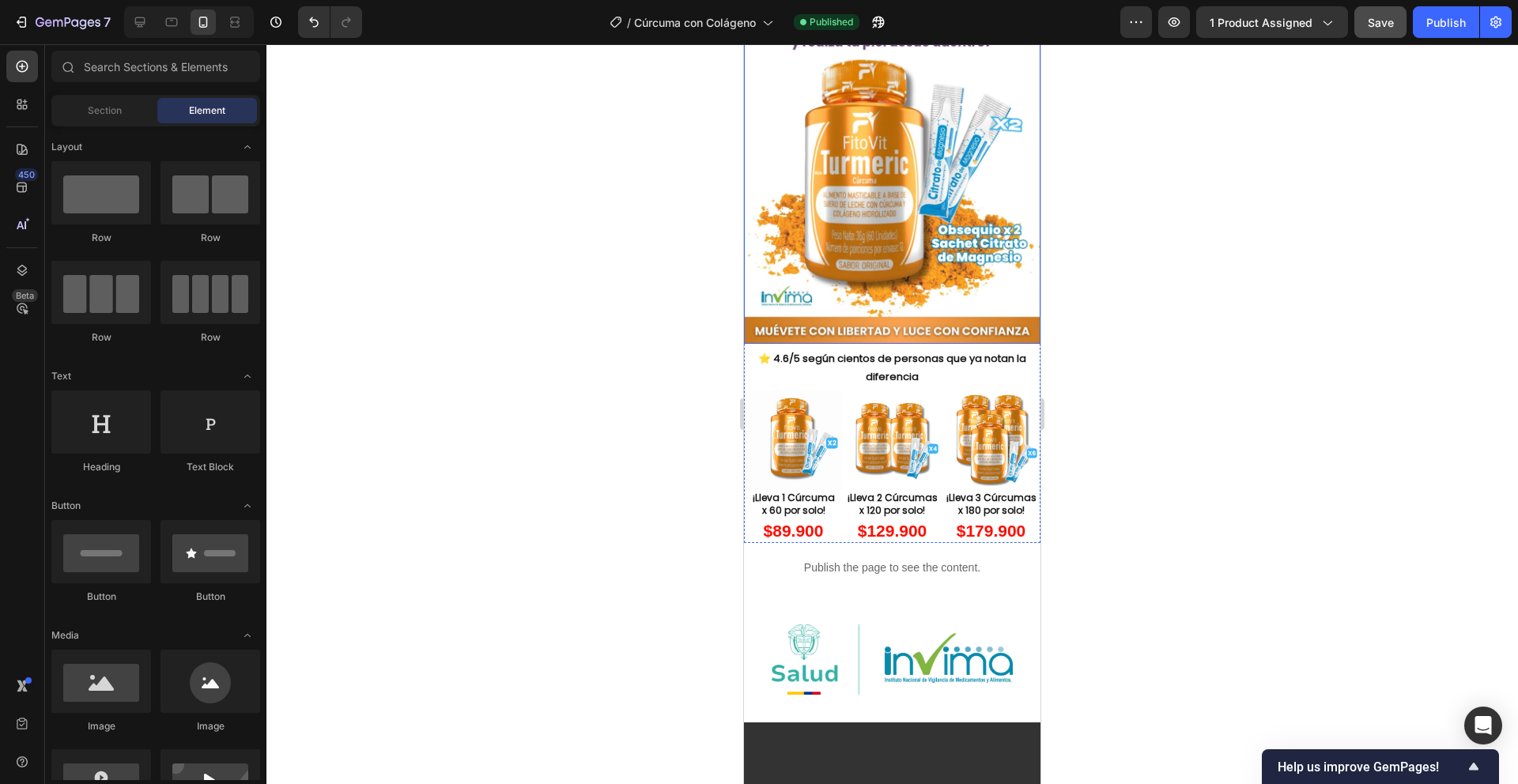
scroll to position [211, 0]
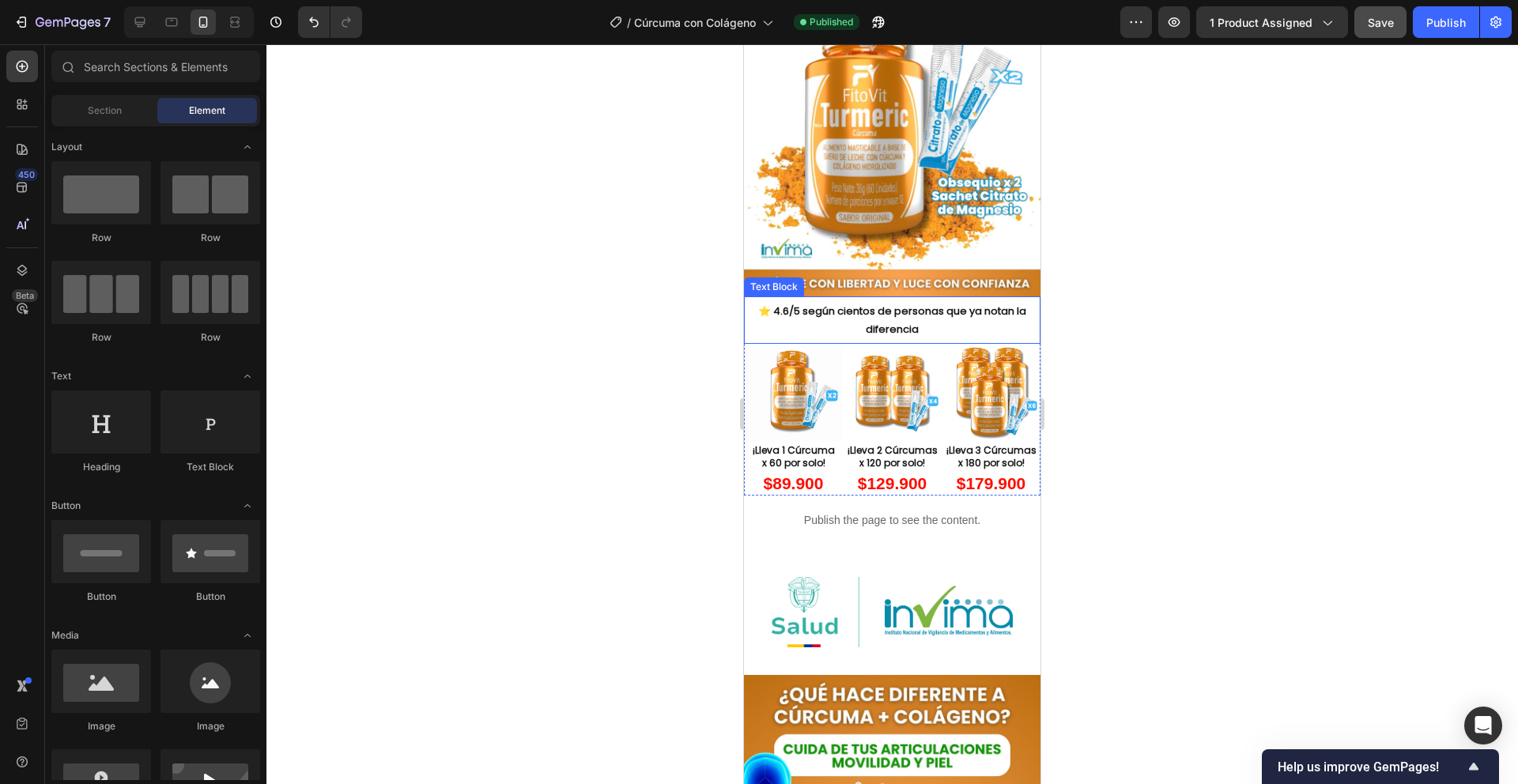
click at [922, 302] on p "⭐ 4.6/5 según cientos de personas que ya notan la diferencia" at bounding box center [892, 320] width 294 height 37
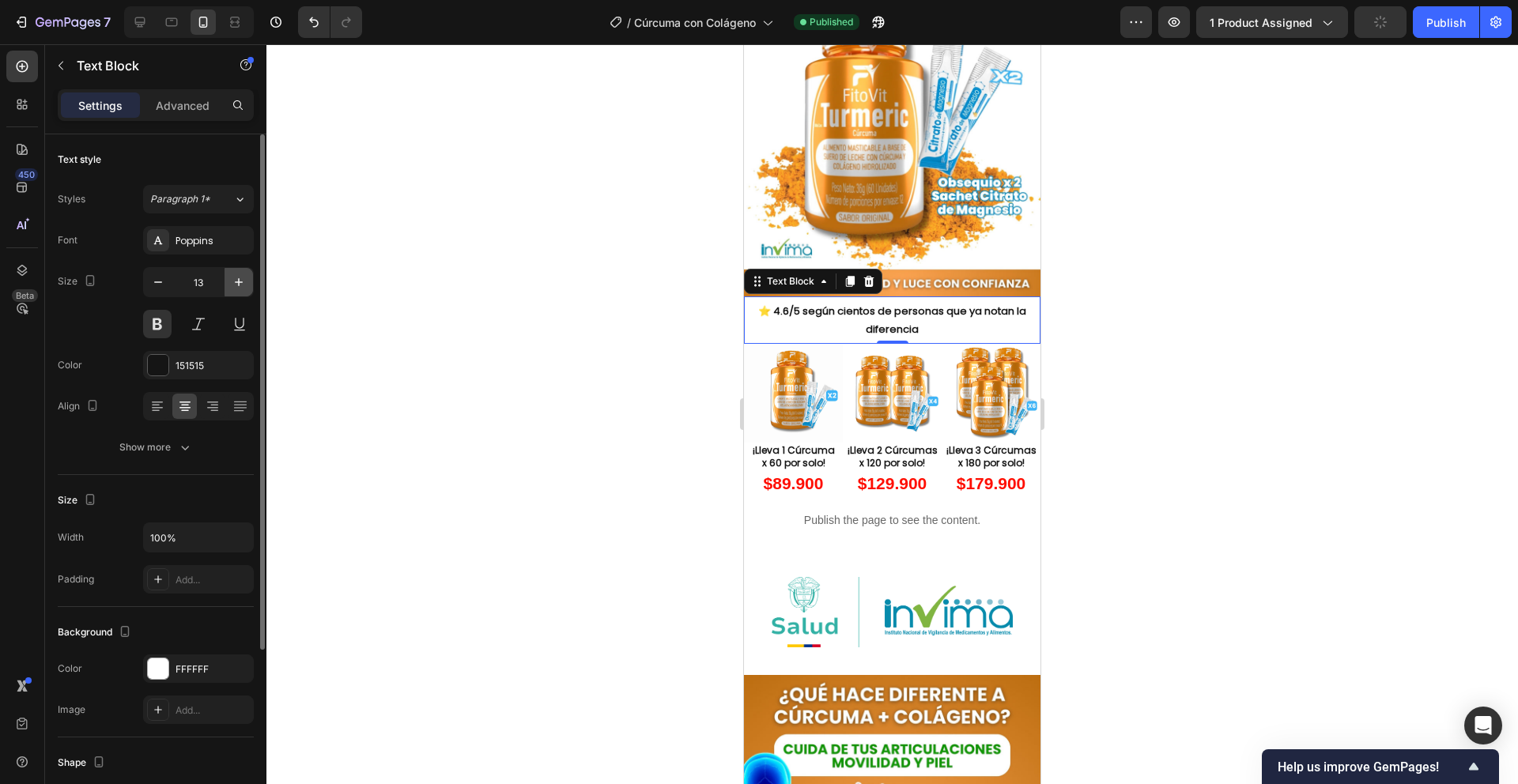
click at [241, 287] on icon "button" at bounding box center [239, 282] width 16 height 16
type input "14"
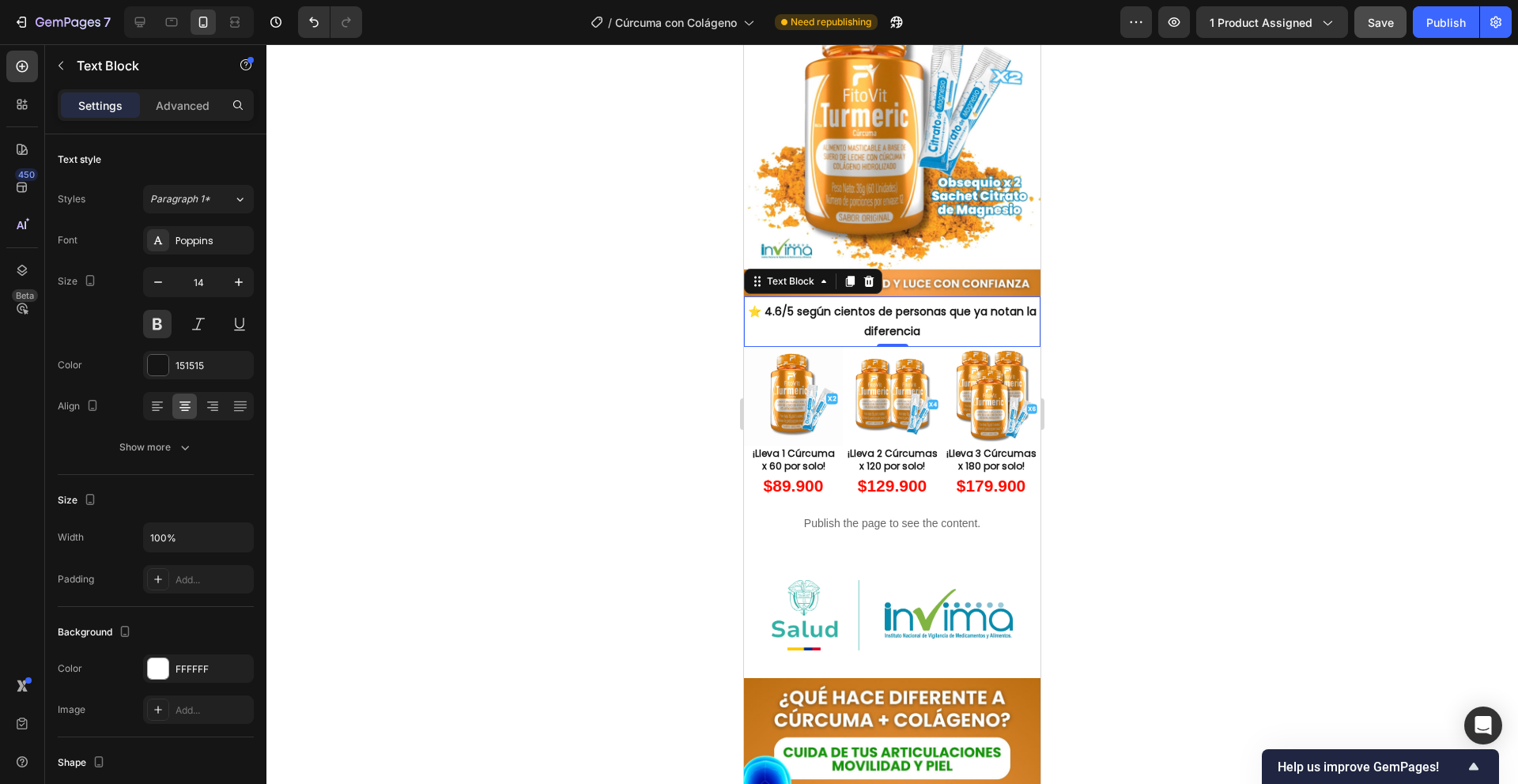
click at [655, 278] on div at bounding box center [892, 414] width 1252 height 740
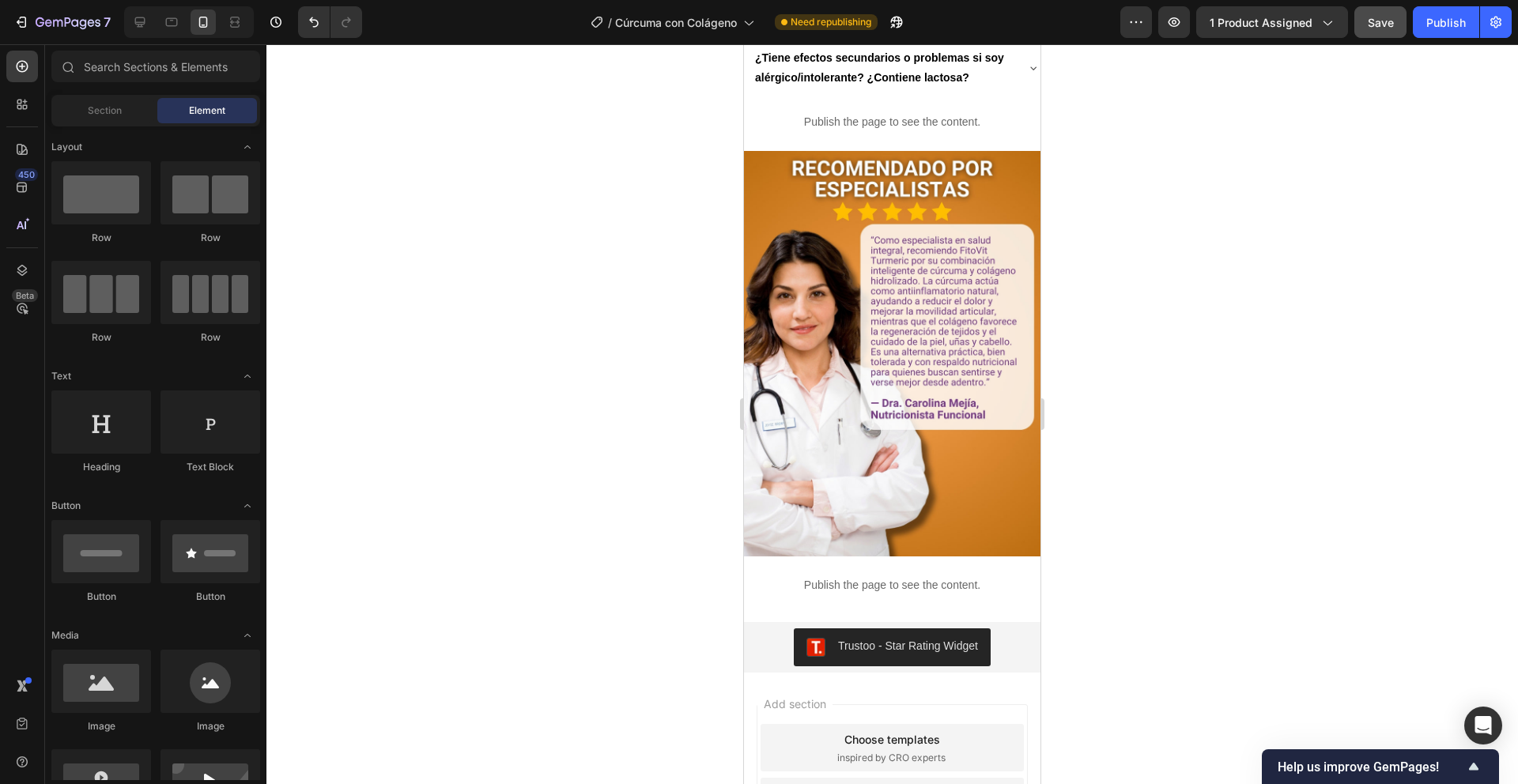
scroll to position [3280, 0]
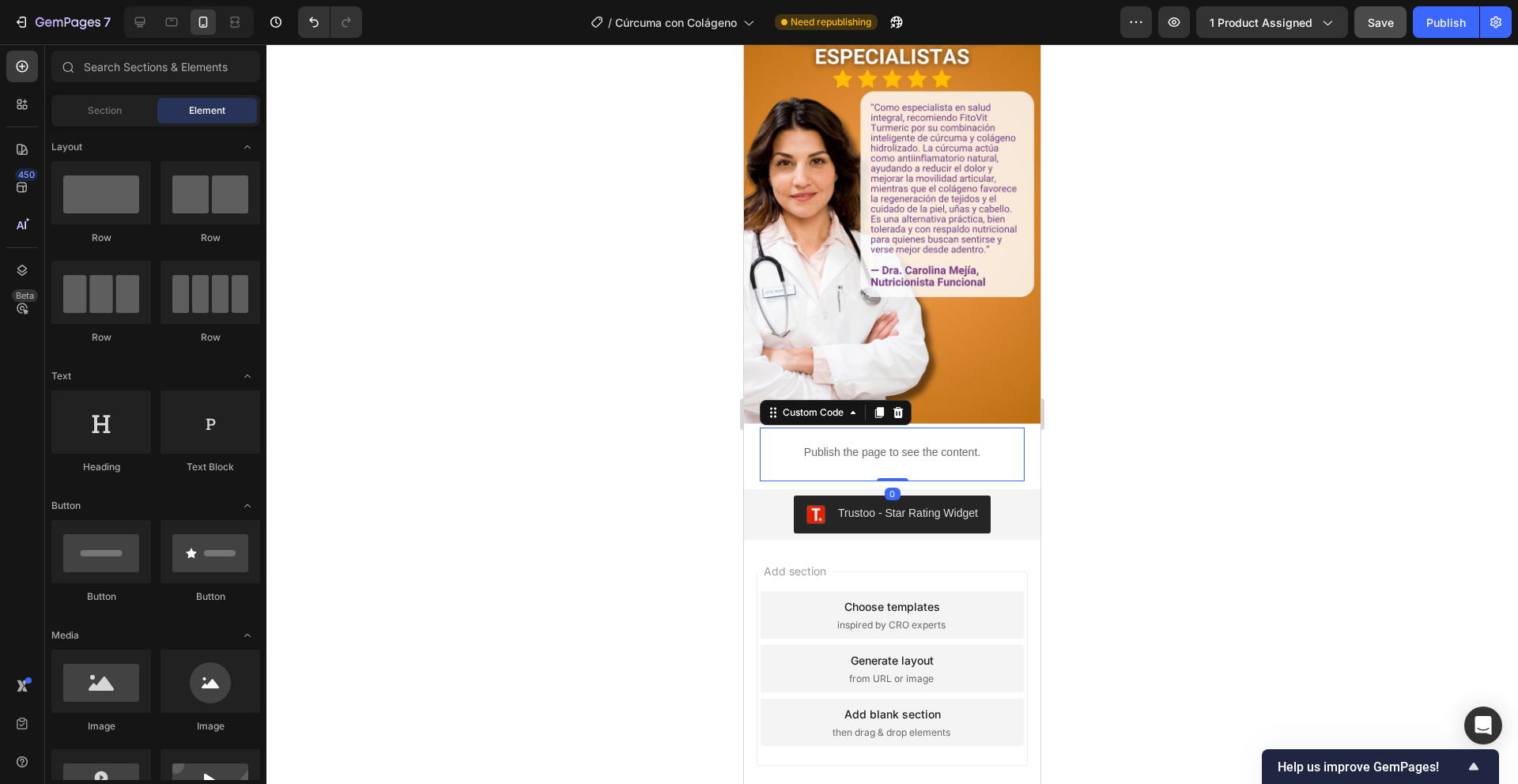
click at [879, 444] on p "Publish the page to see the content." at bounding box center [892, 452] width 265 height 17
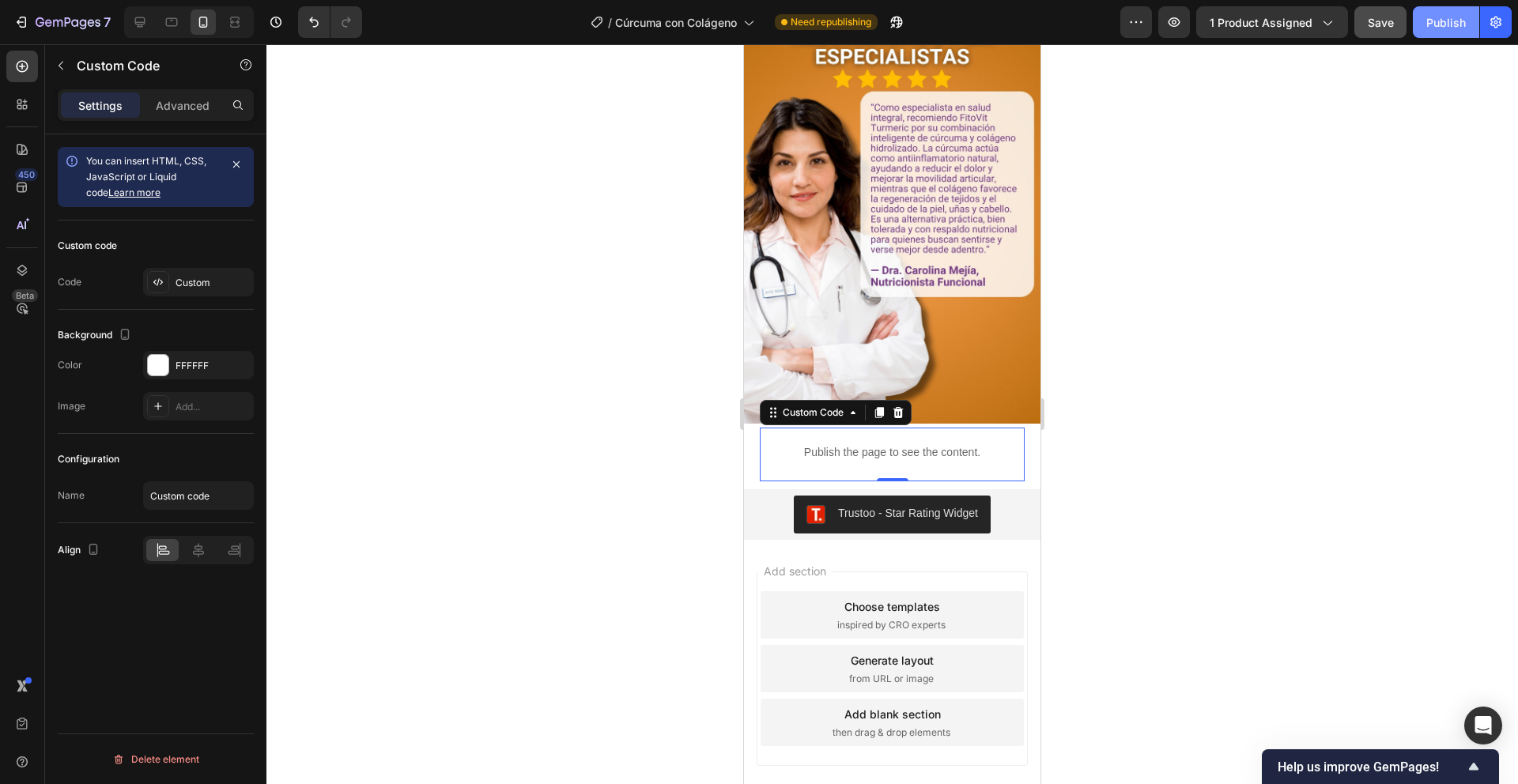
click at [1432, 29] on div "Publish" at bounding box center [1446, 22] width 39 height 17
click at [1168, 23] on icon "button" at bounding box center [1174, 22] width 16 height 16
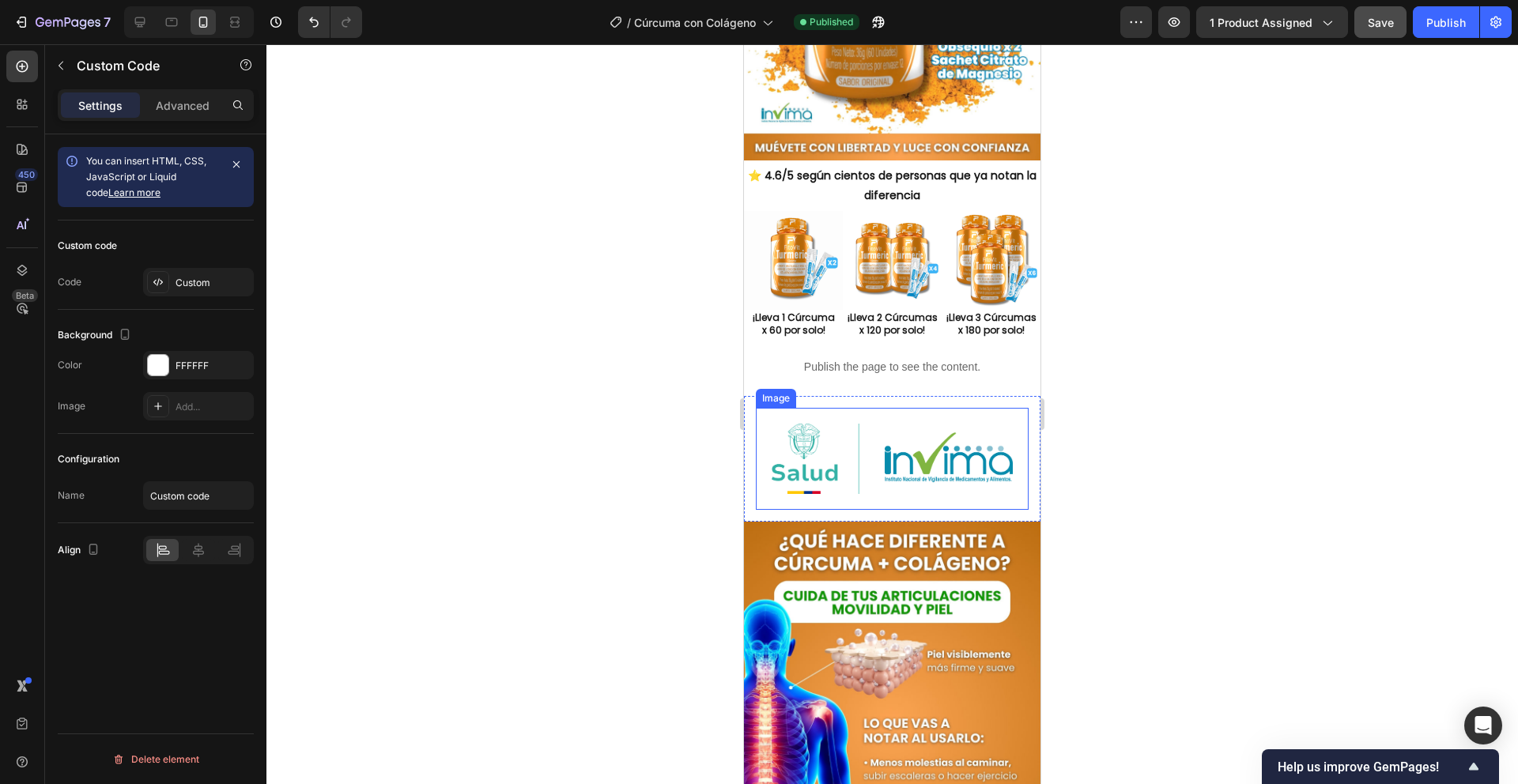
scroll to position [348, 0]
click at [890, 408] on div "Image" at bounding box center [892, 459] width 273 height 102
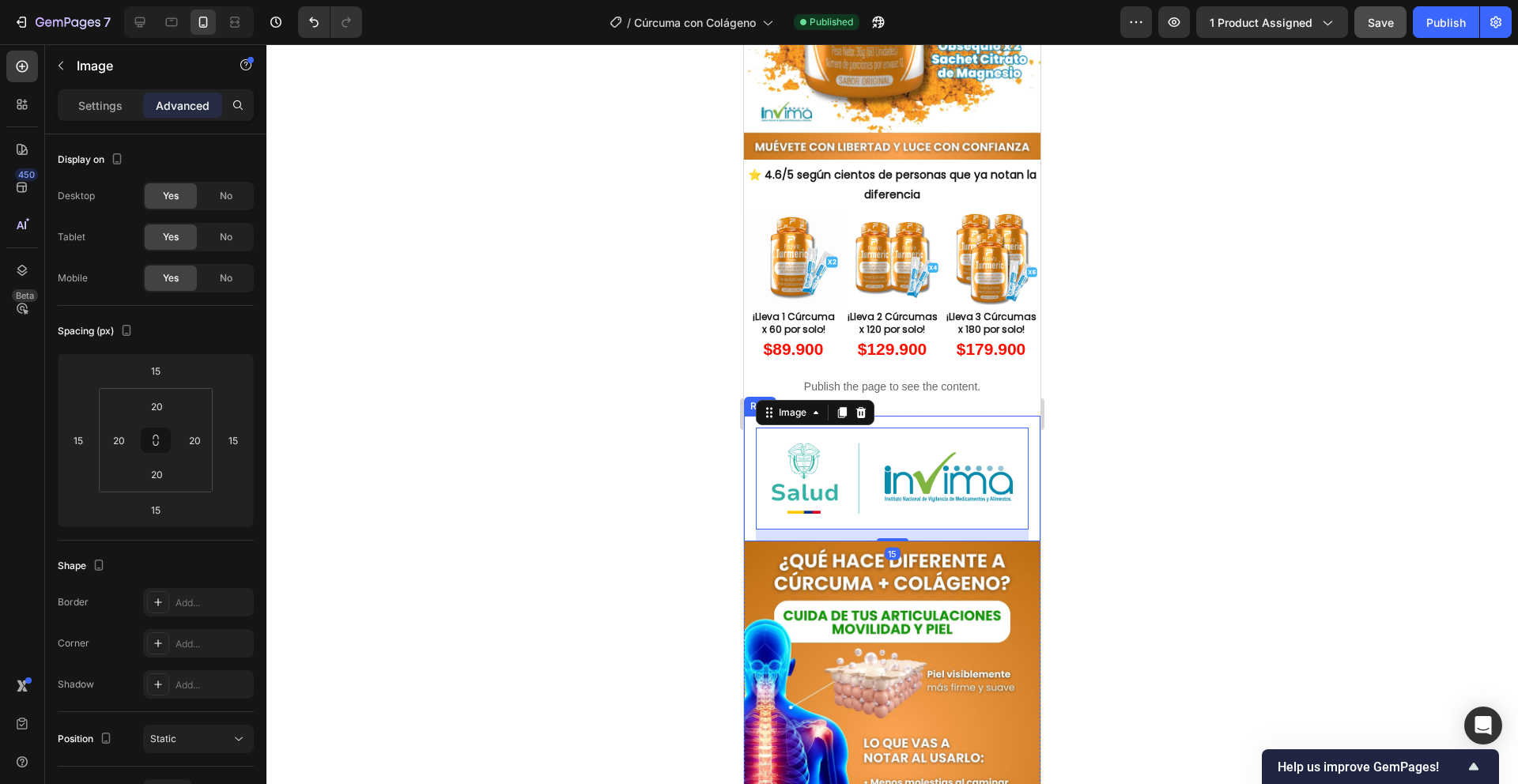
click at [891, 416] on div "Image 15" at bounding box center [892, 478] width 297 height 126
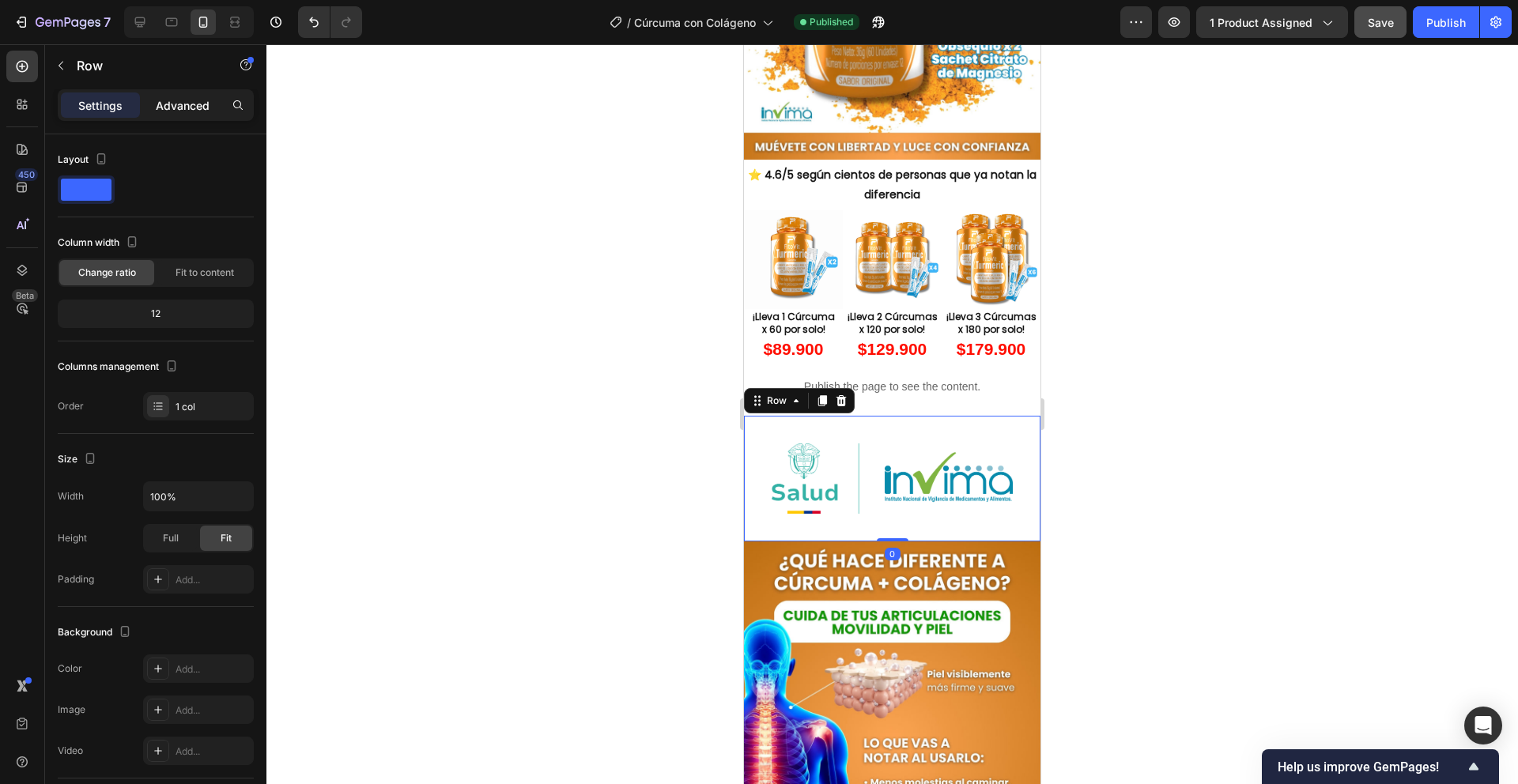
click at [153, 115] on div "Advanced" at bounding box center [183, 105] width 79 height 26
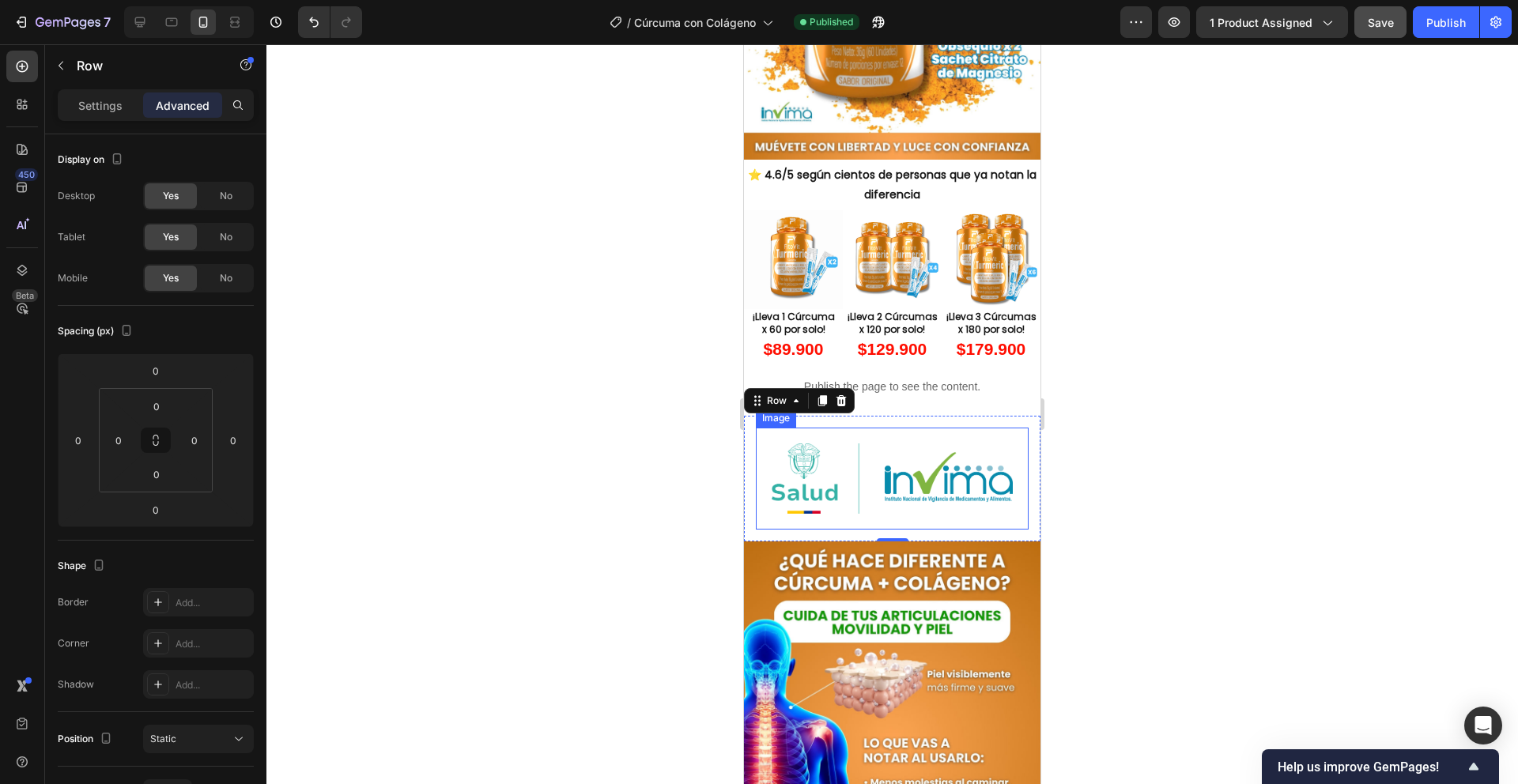
click at [885, 427] on div "Image" at bounding box center [892, 478] width 273 height 102
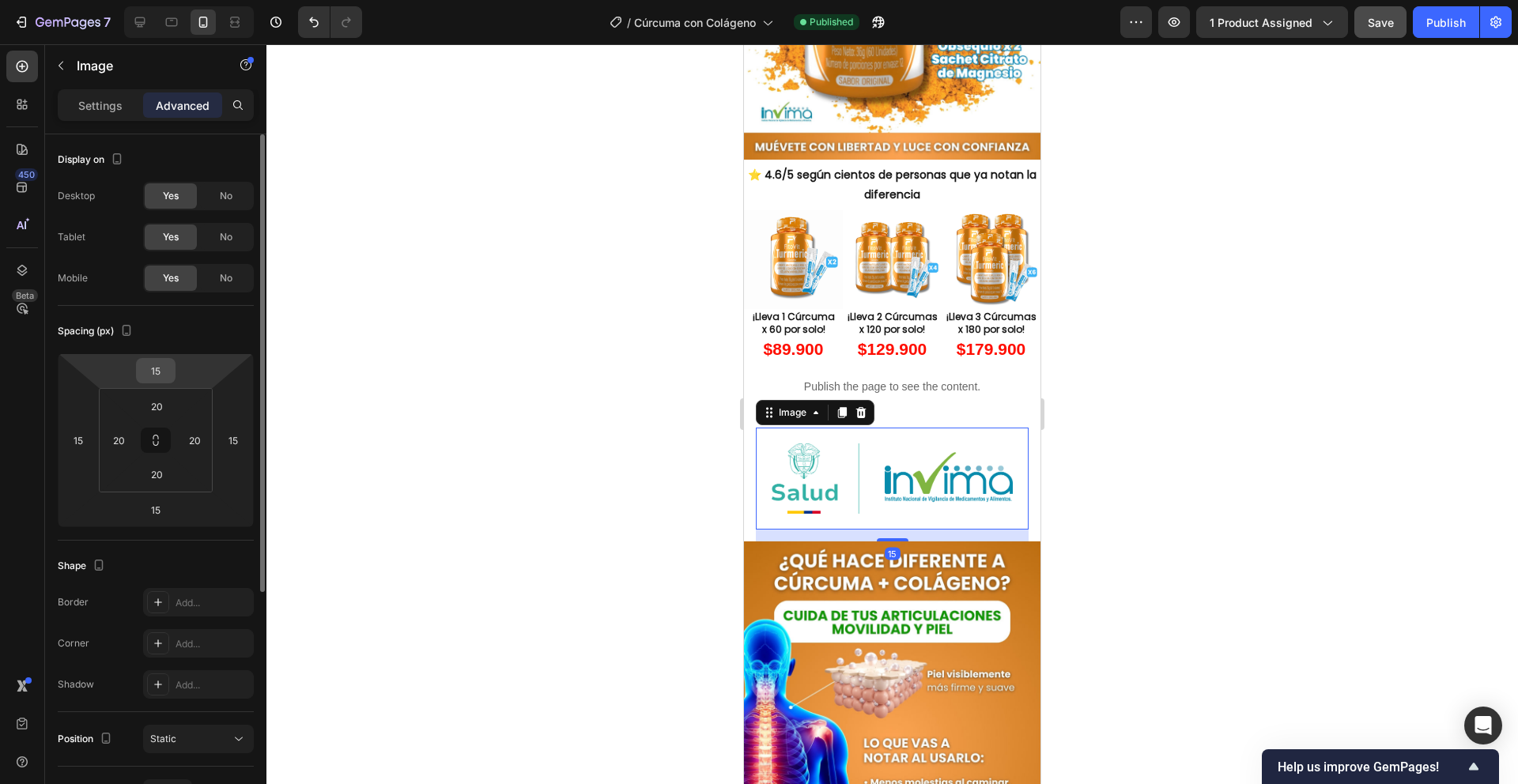
click at [155, 379] on input "15" at bounding box center [155, 370] width 31 height 24
type input "0"
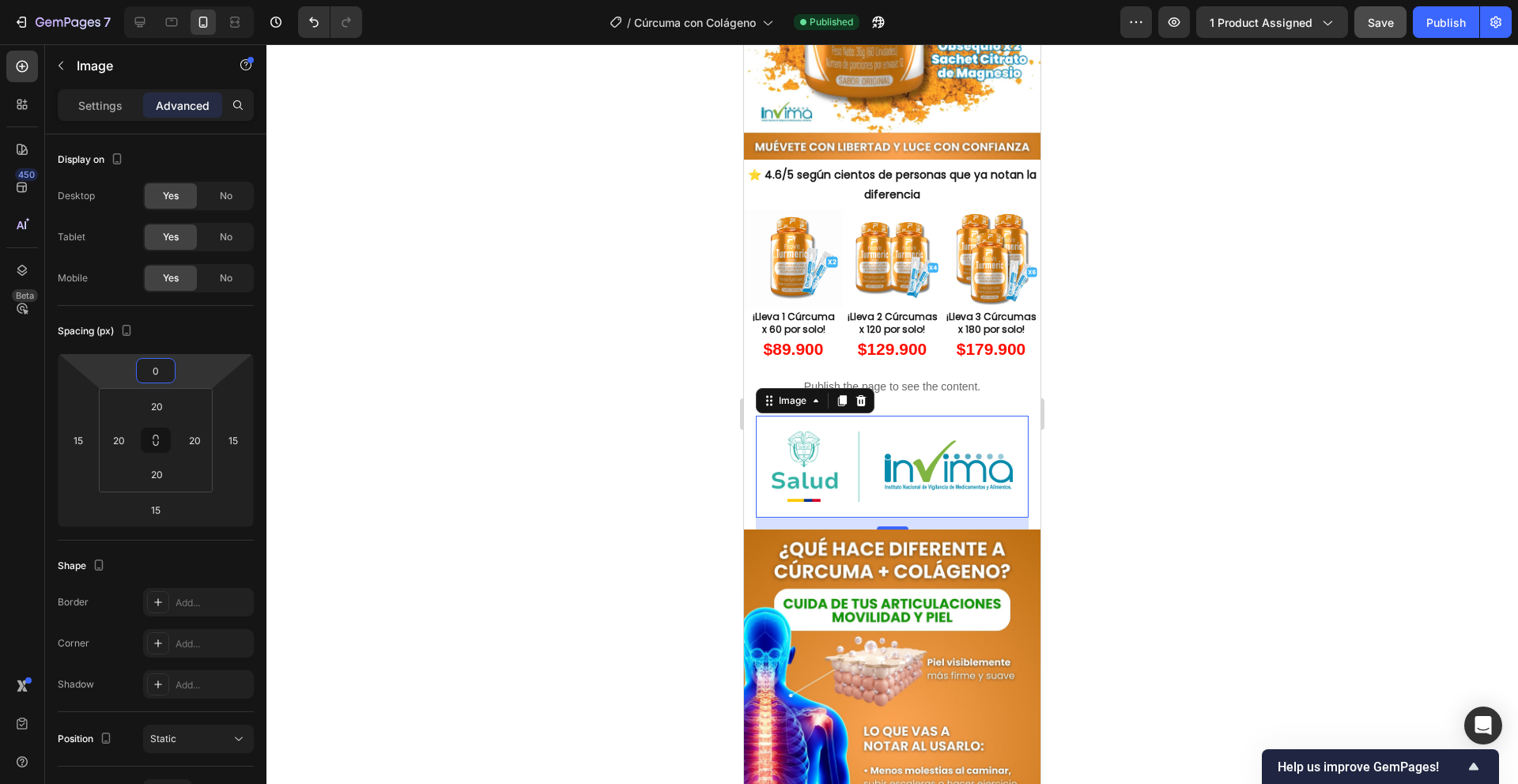
click at [541, 420] on div at bounding box center [892, 414] width 1252 height 740
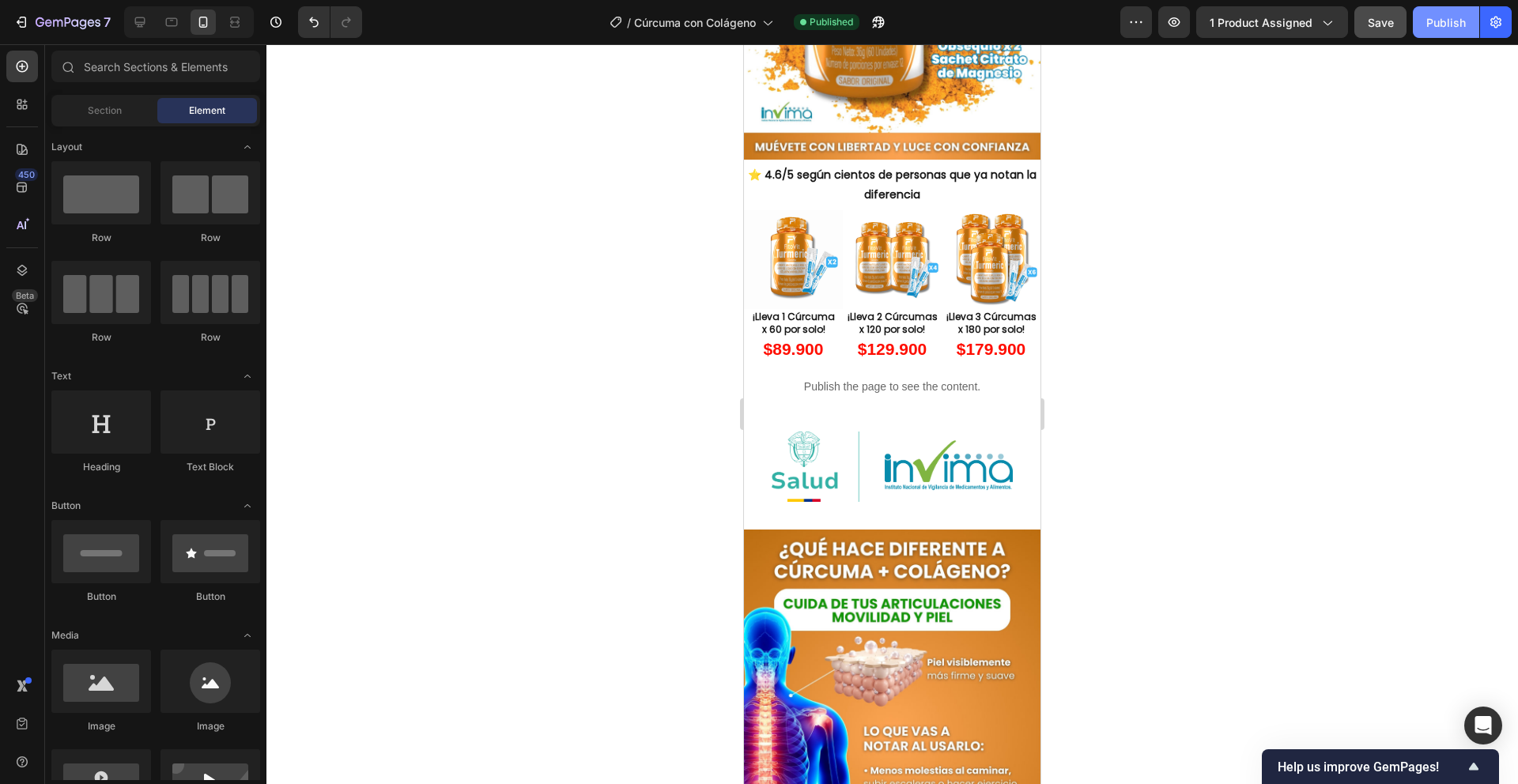
click at [1418, 23] on button "Publish" at bounding box center [1446, 22] width 67 height 31
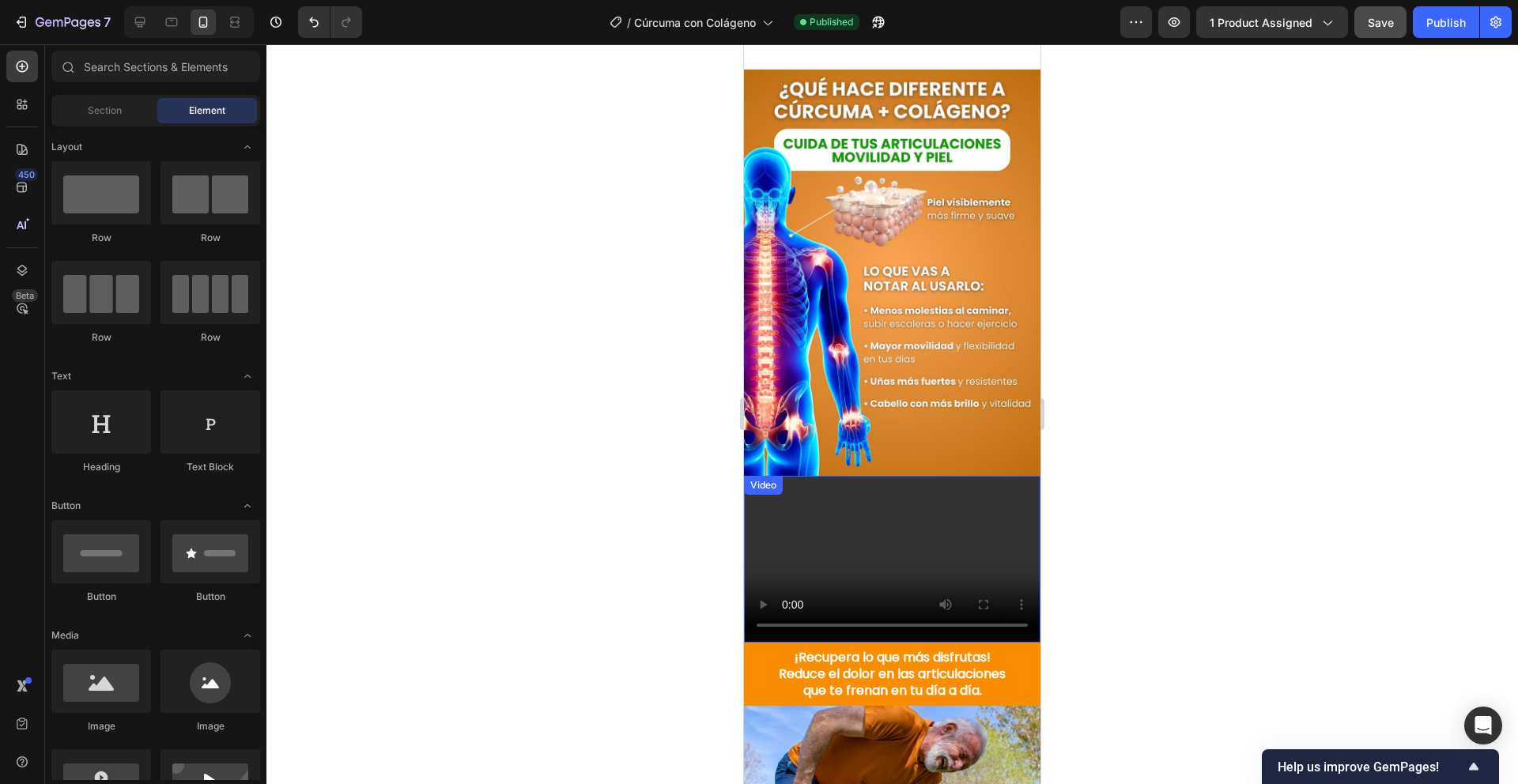
scroll to position [790, 0]
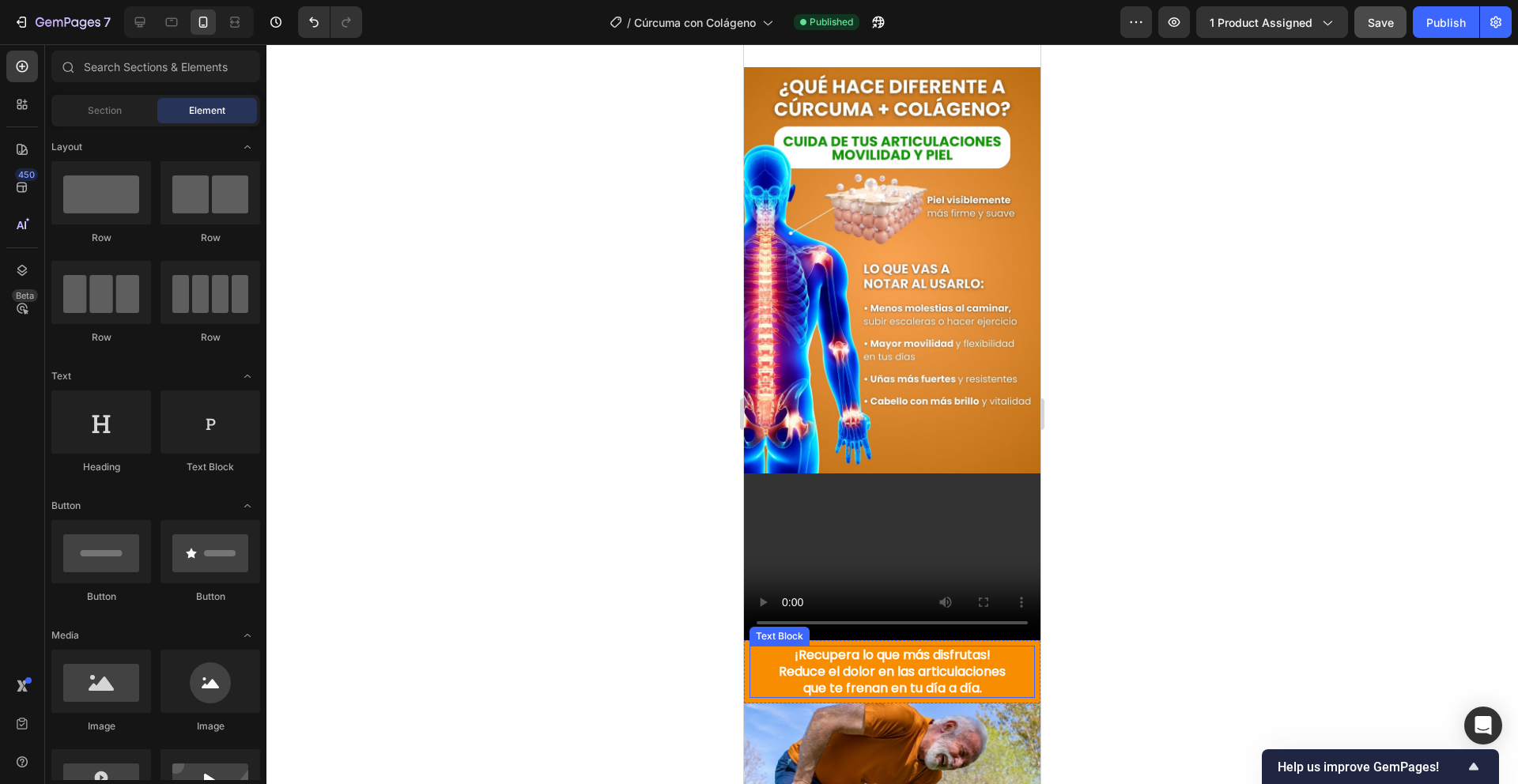
click at [779, 662] on strong "Reduce el dolor en las articulaciones" at bounding box center [892, 671] width 227 height 19
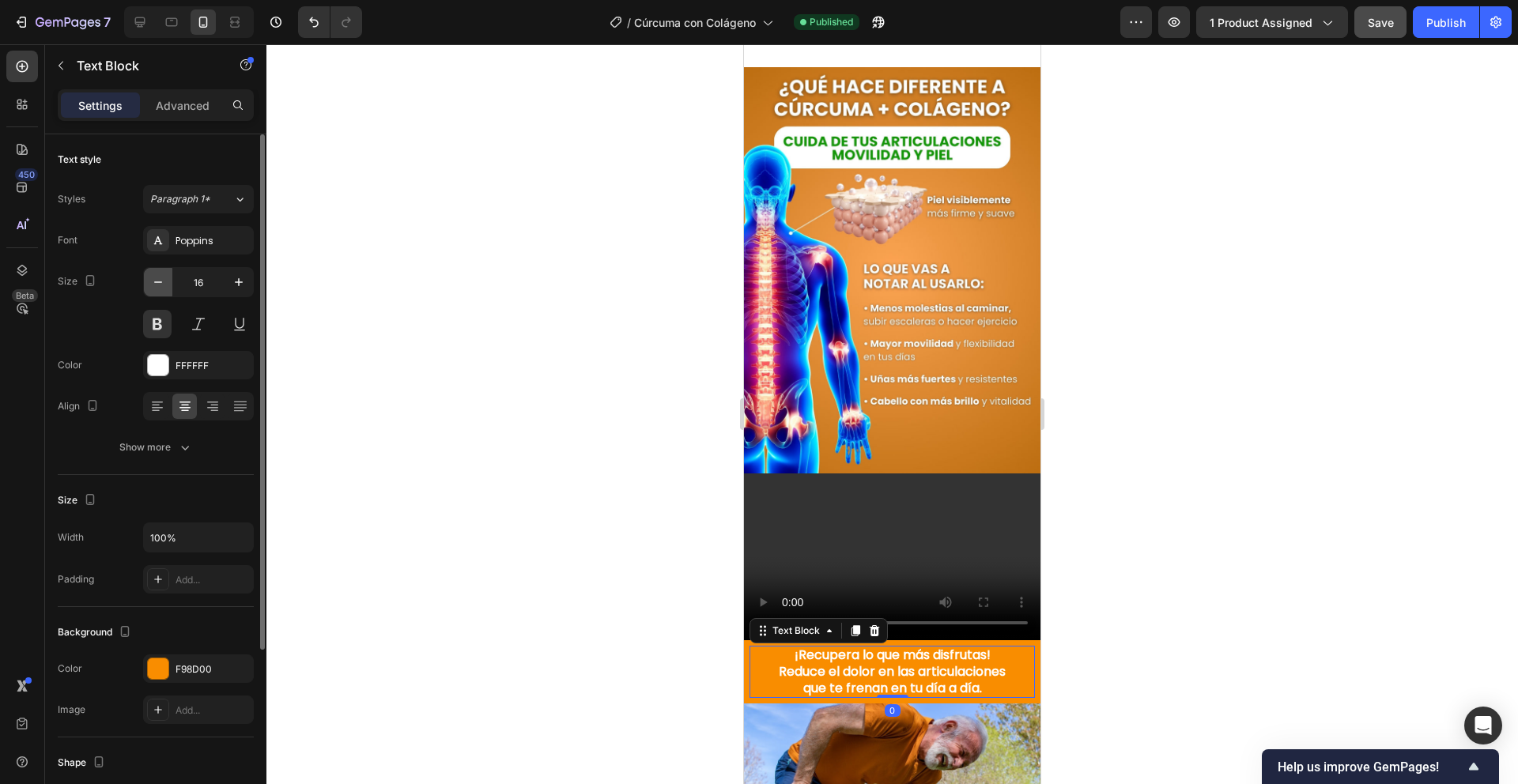
click at [155, 278] on icon "button" at bounding box center [158, 282] width 16 height 16
type input "14"
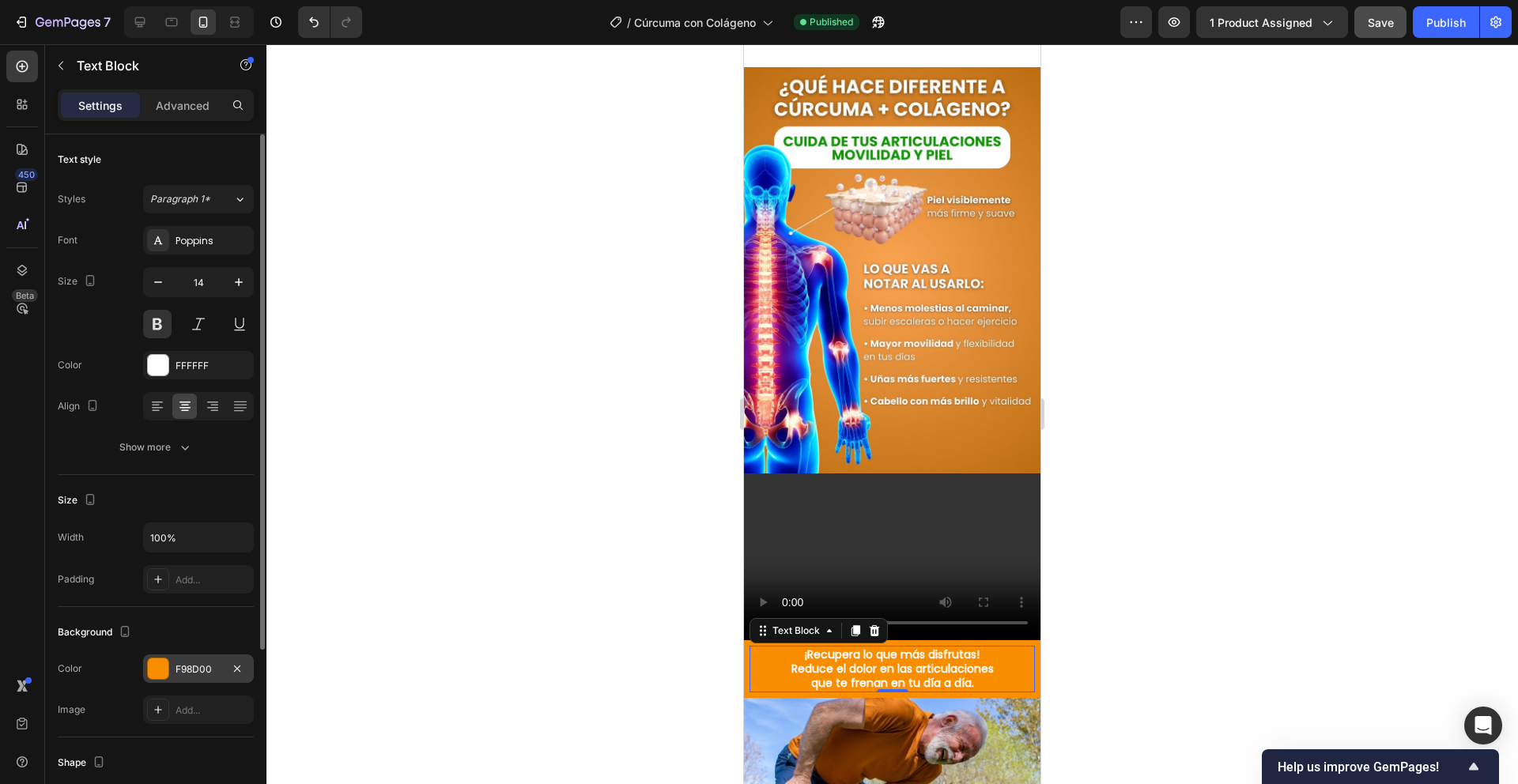
click at [157, 682] on div "F98D00" at bounding box center [198, 668] width 111 height 28
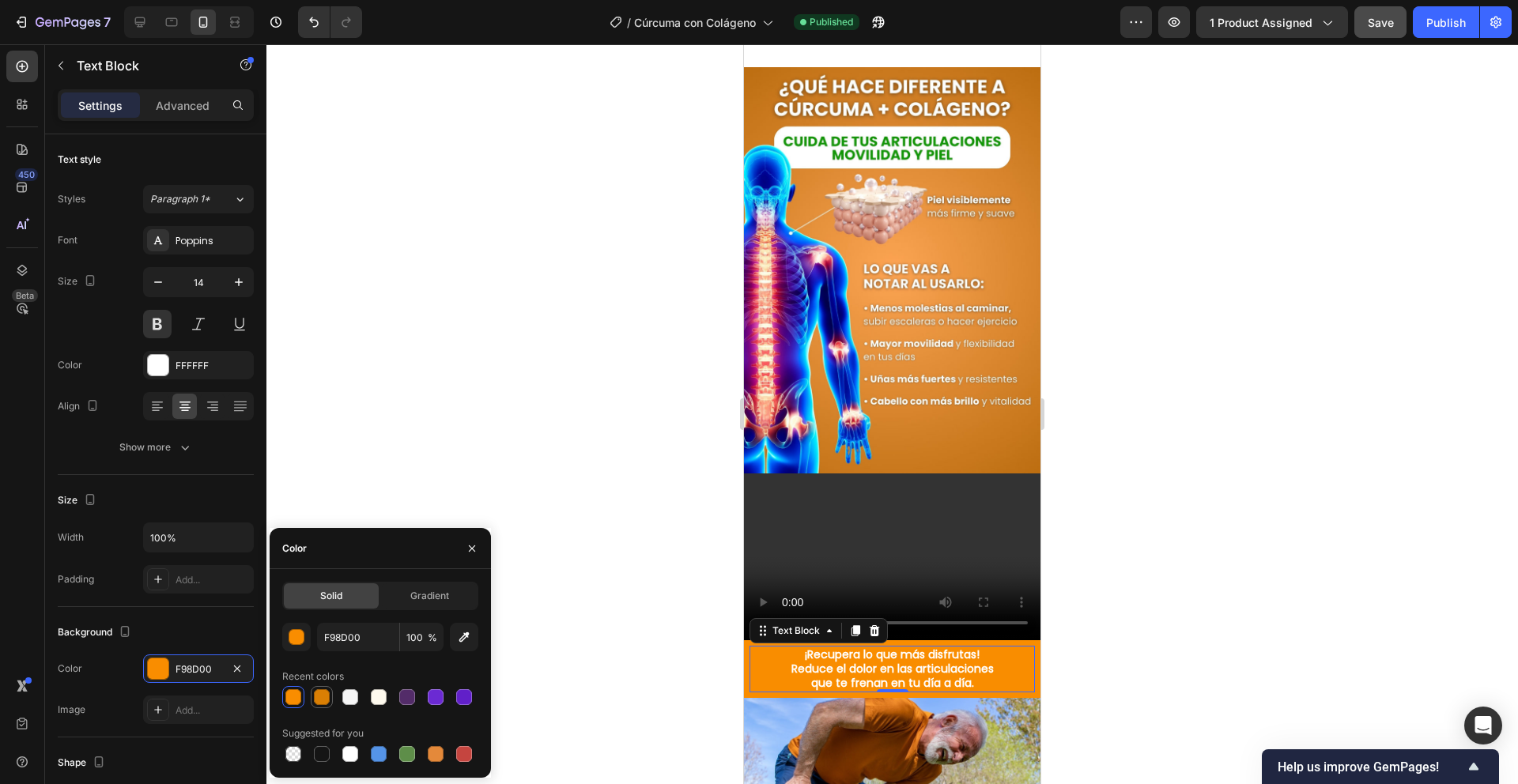
click at [320, 703] on div at bounding box center [322, 698] width 16 height 16
type input "DA7F04"
click at [681, 638] on div at bounding box center [892, 414] width 1252 height 740
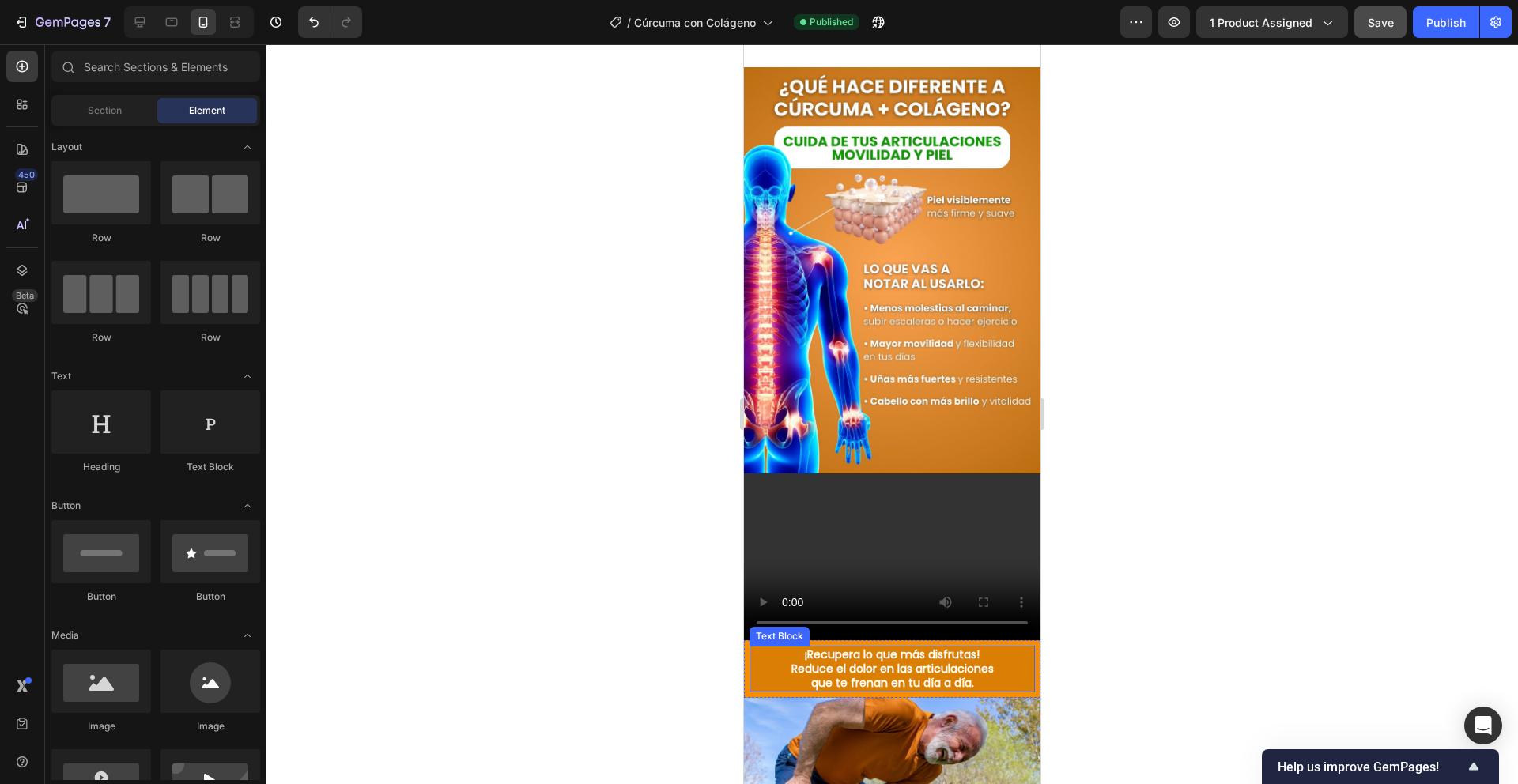
click at [861, 646] on strong "¡Recupera lo que más disfrutas!" at bounding box center [892, 654] width 175 height 16
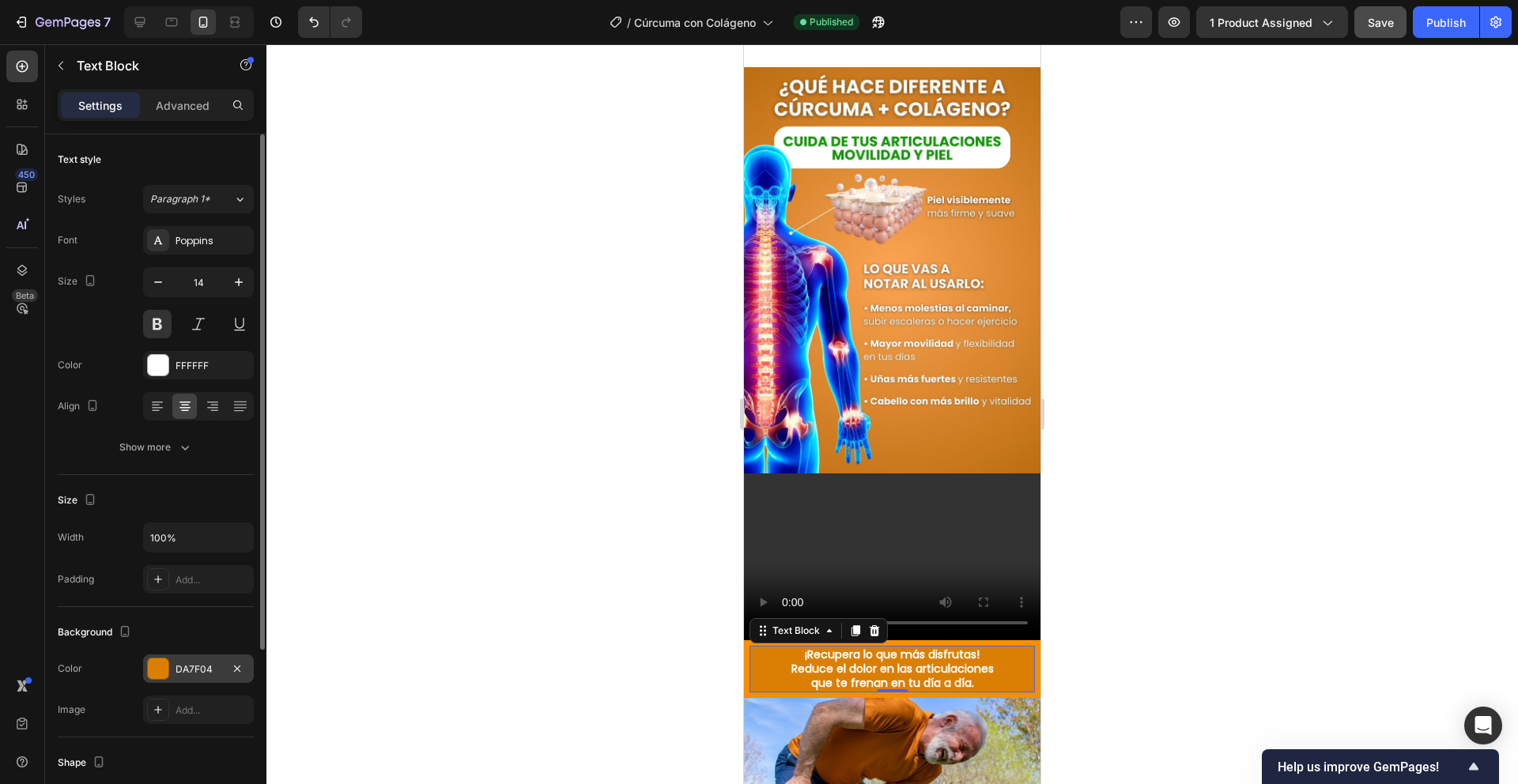
click at [157, 673] on div at bounding box center [158, 668] width 21 height 21
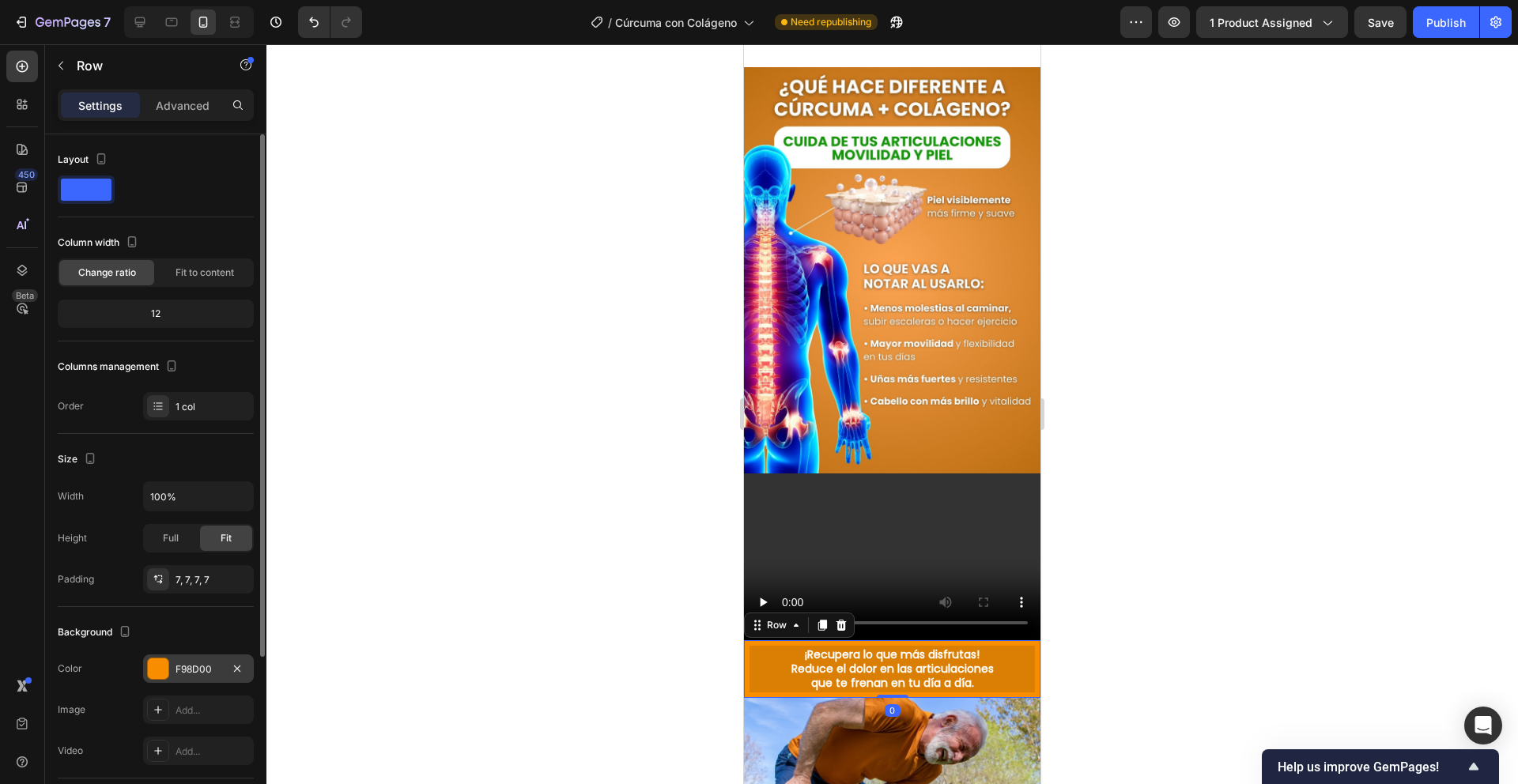
click at [167, 665] on div at bounding box center [158, 668] width 21 height 21
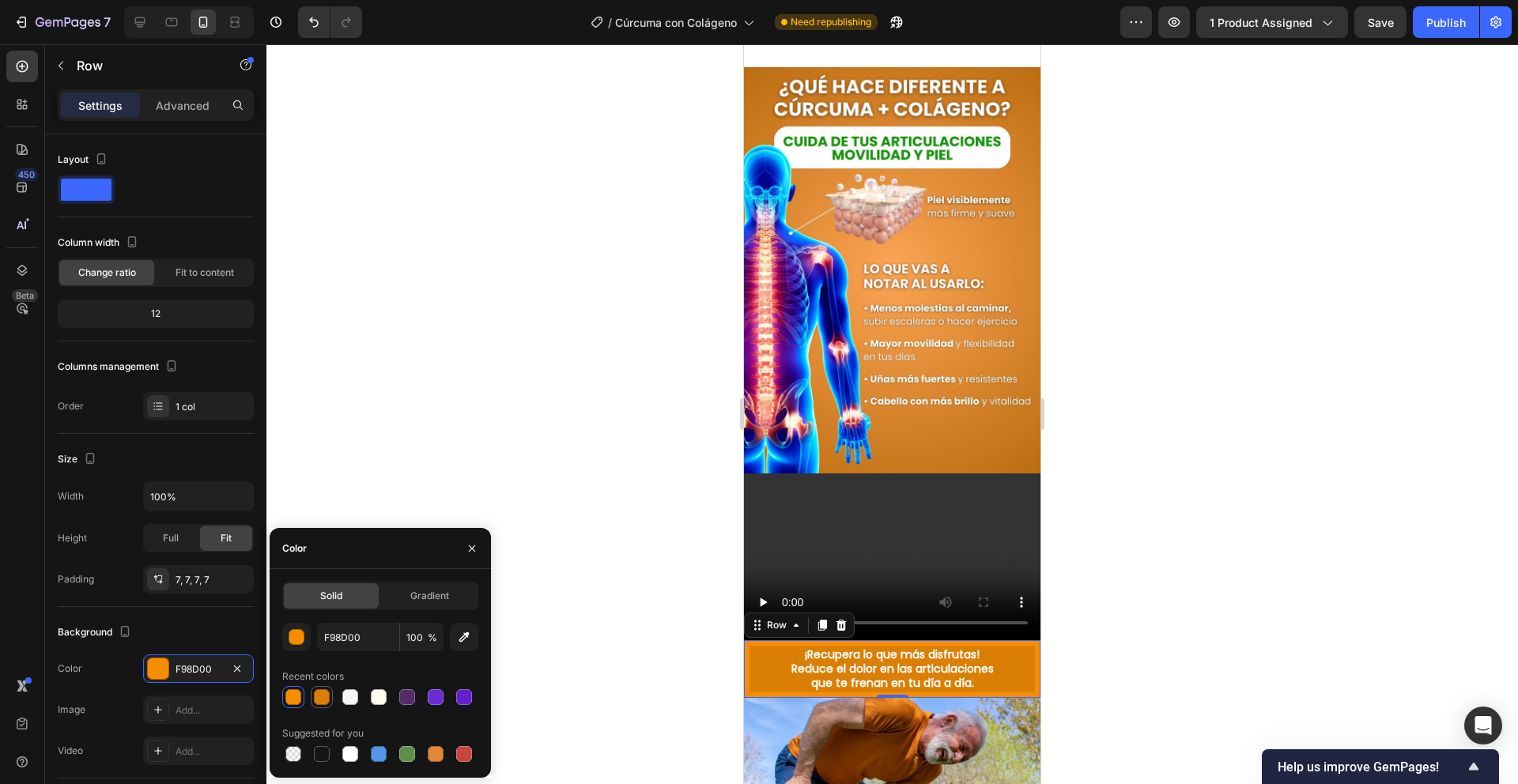
click at [318, 699] on div at bounding box center [322, 698] width 16 height 16
type input "DA7F04"
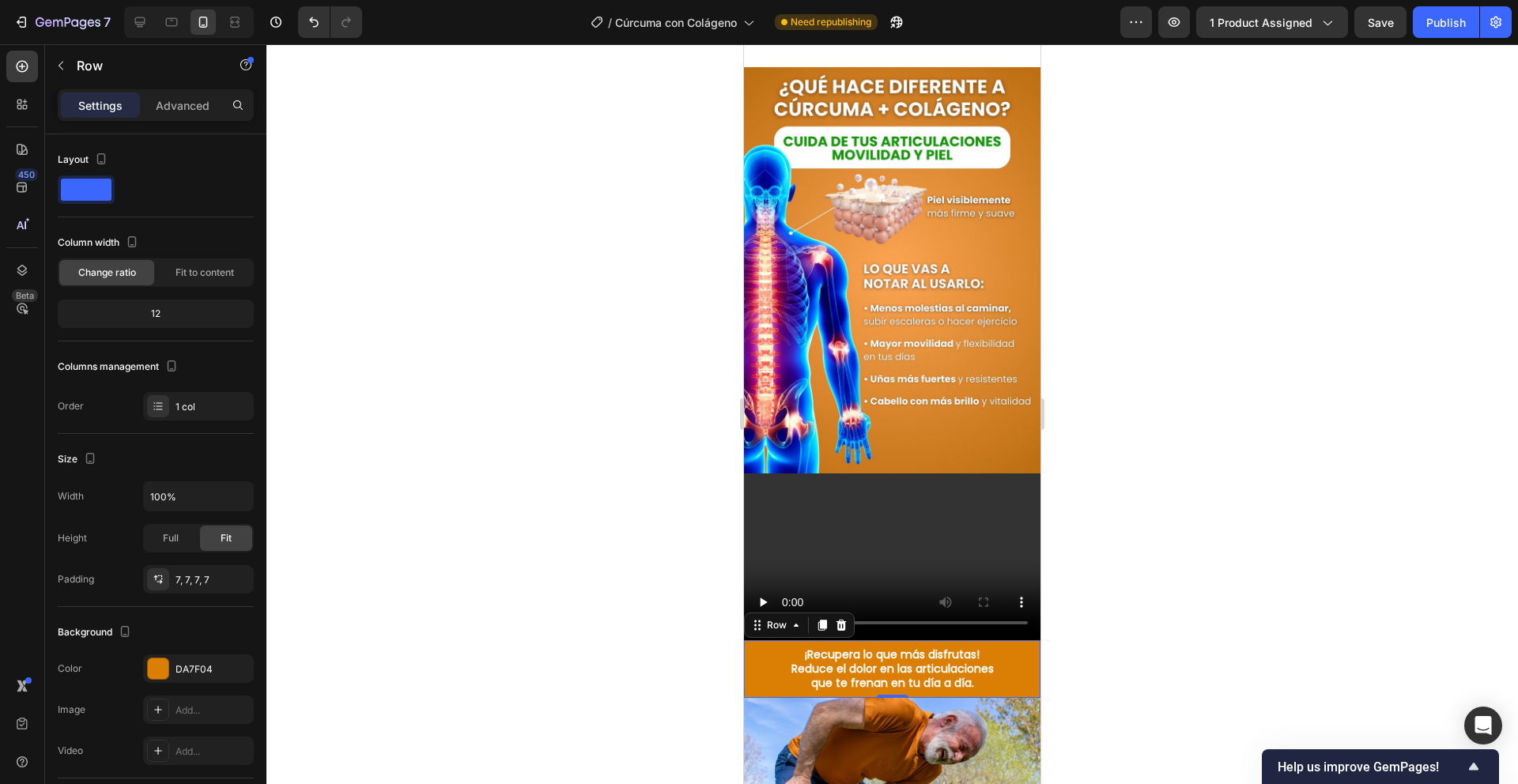
click at [651, 515] on div at bounding box center [892, 414] width 1252 height 740
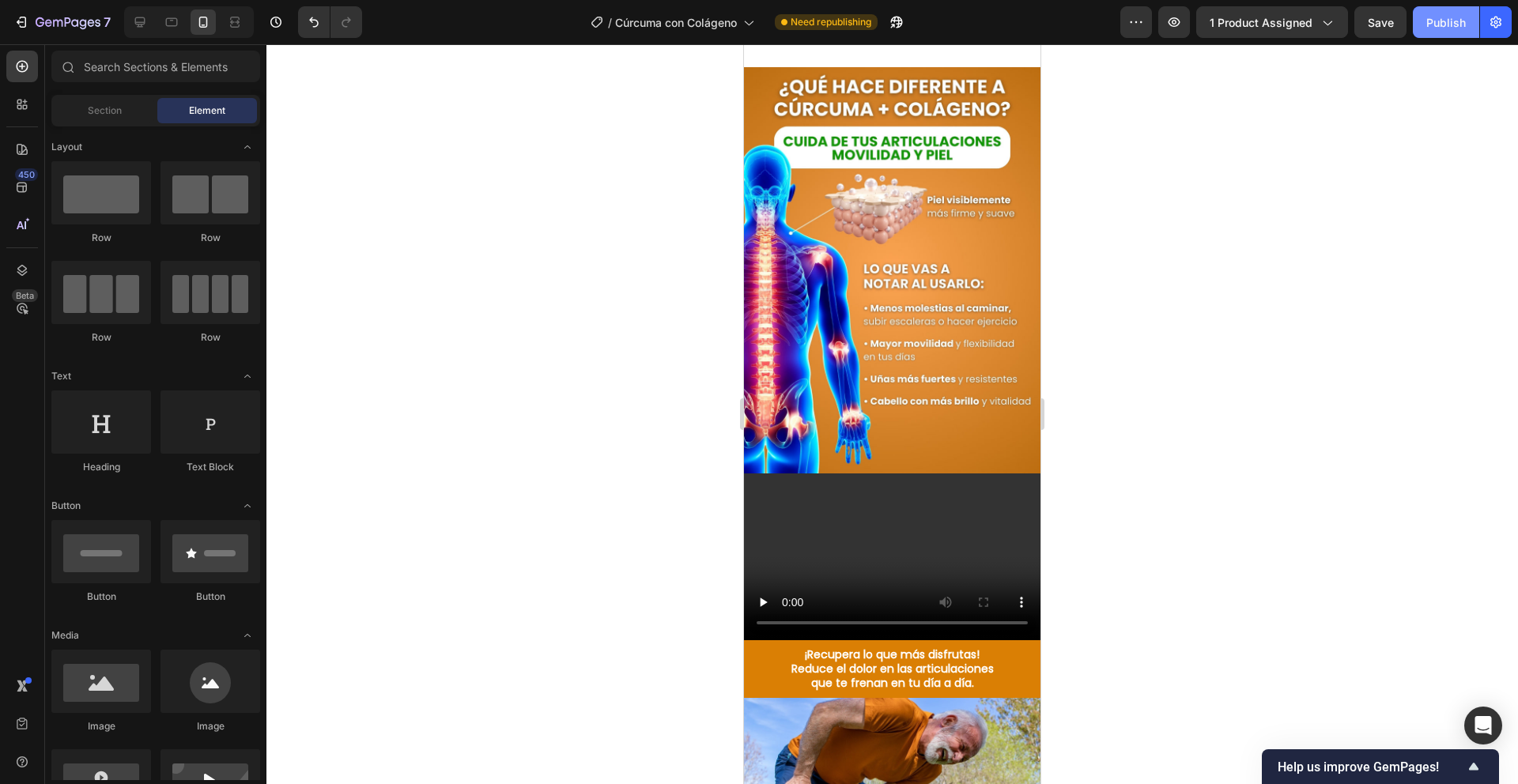
click at [1421, 20] on button "Publish" at bounding box center [1446, 22] width 67 height 31
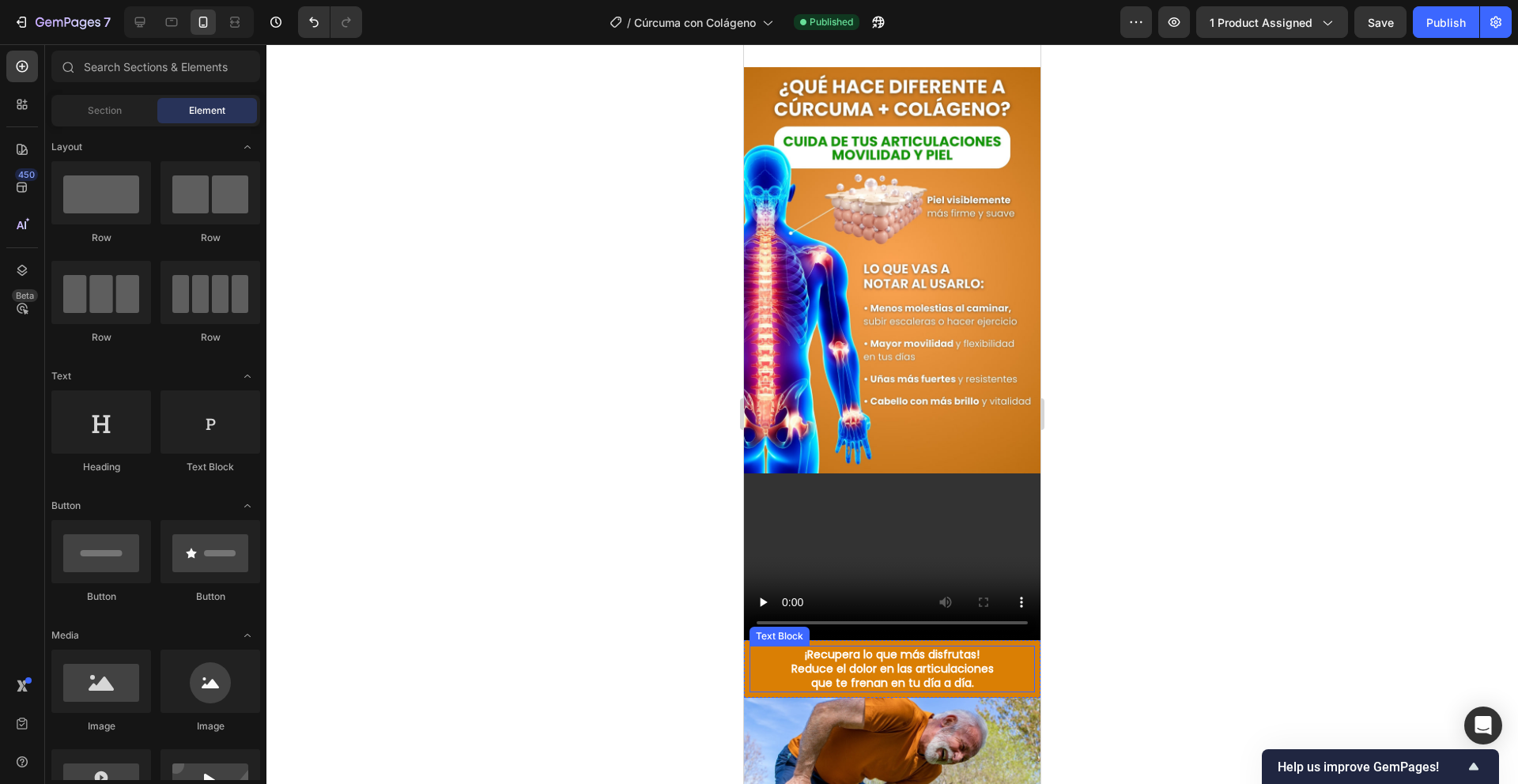
click at [872, 675] on strong "que te frenan en tu día a día." at bounding box center [893, 683] width 163 height 16
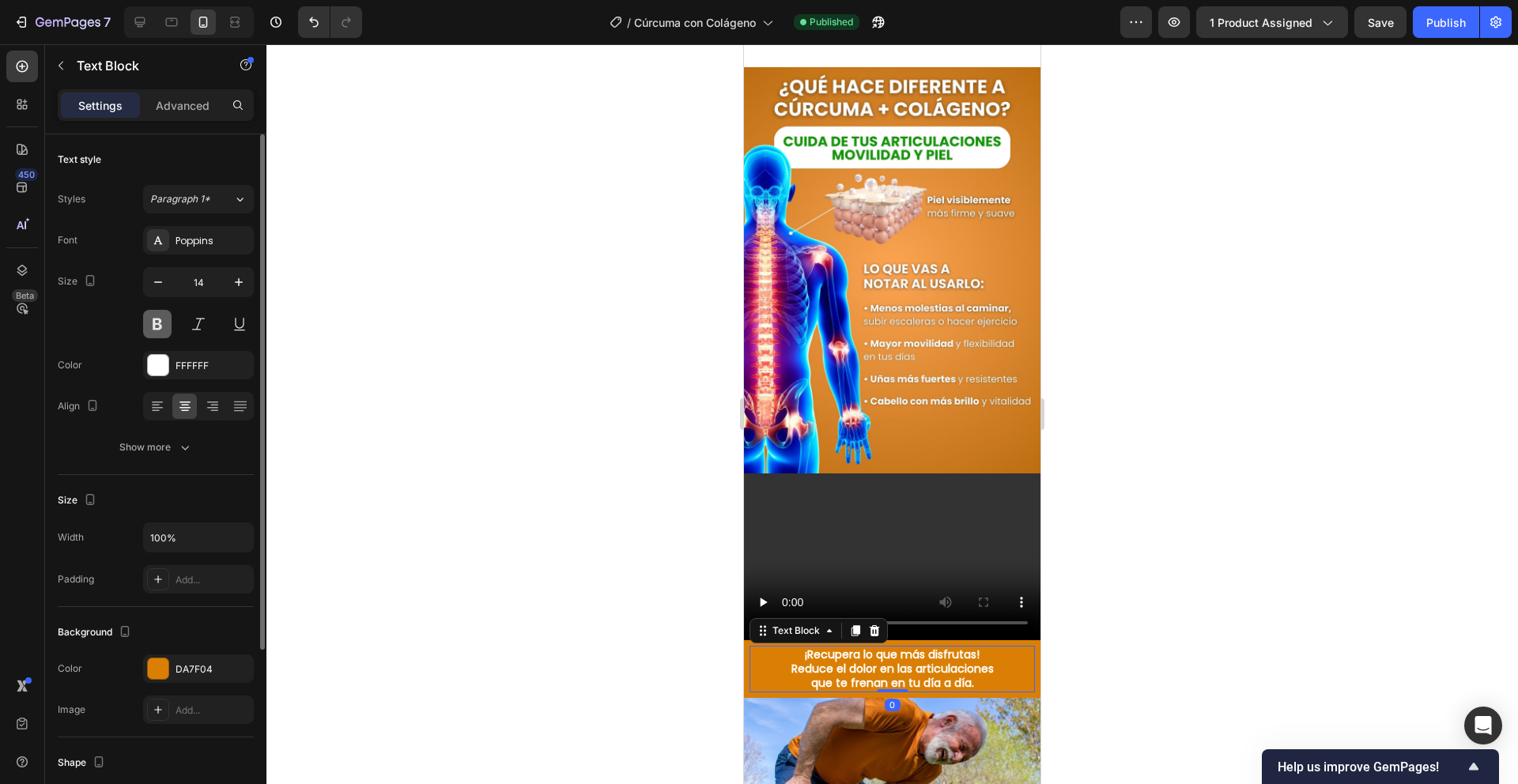
click at [143, 323] on button at bounding box center [157, 324] width 28 height 28
click at [1444, 29] on div "Publish" at bounding box center [1446, 22] width 39 height 17
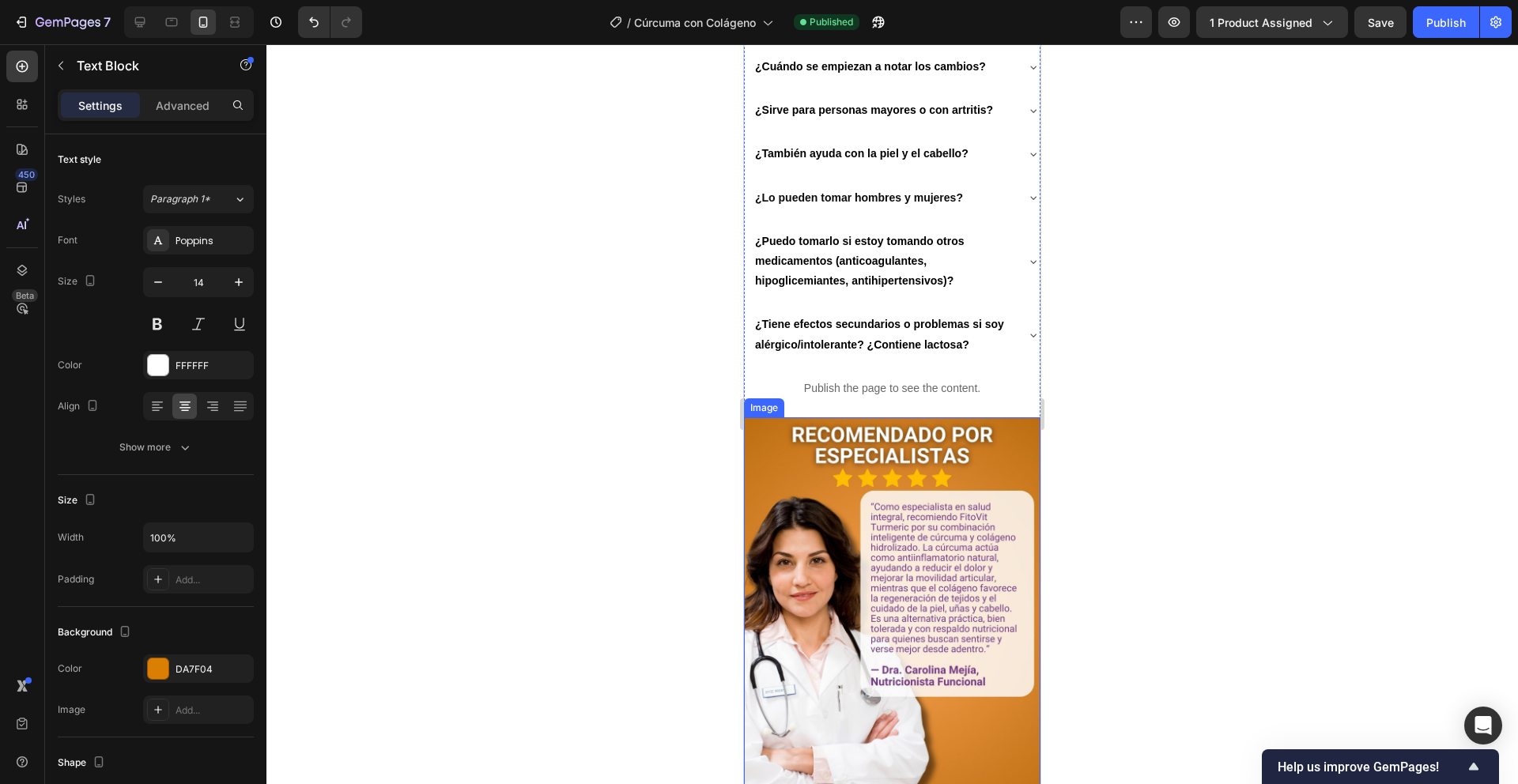
scroll to position [2866, 0]
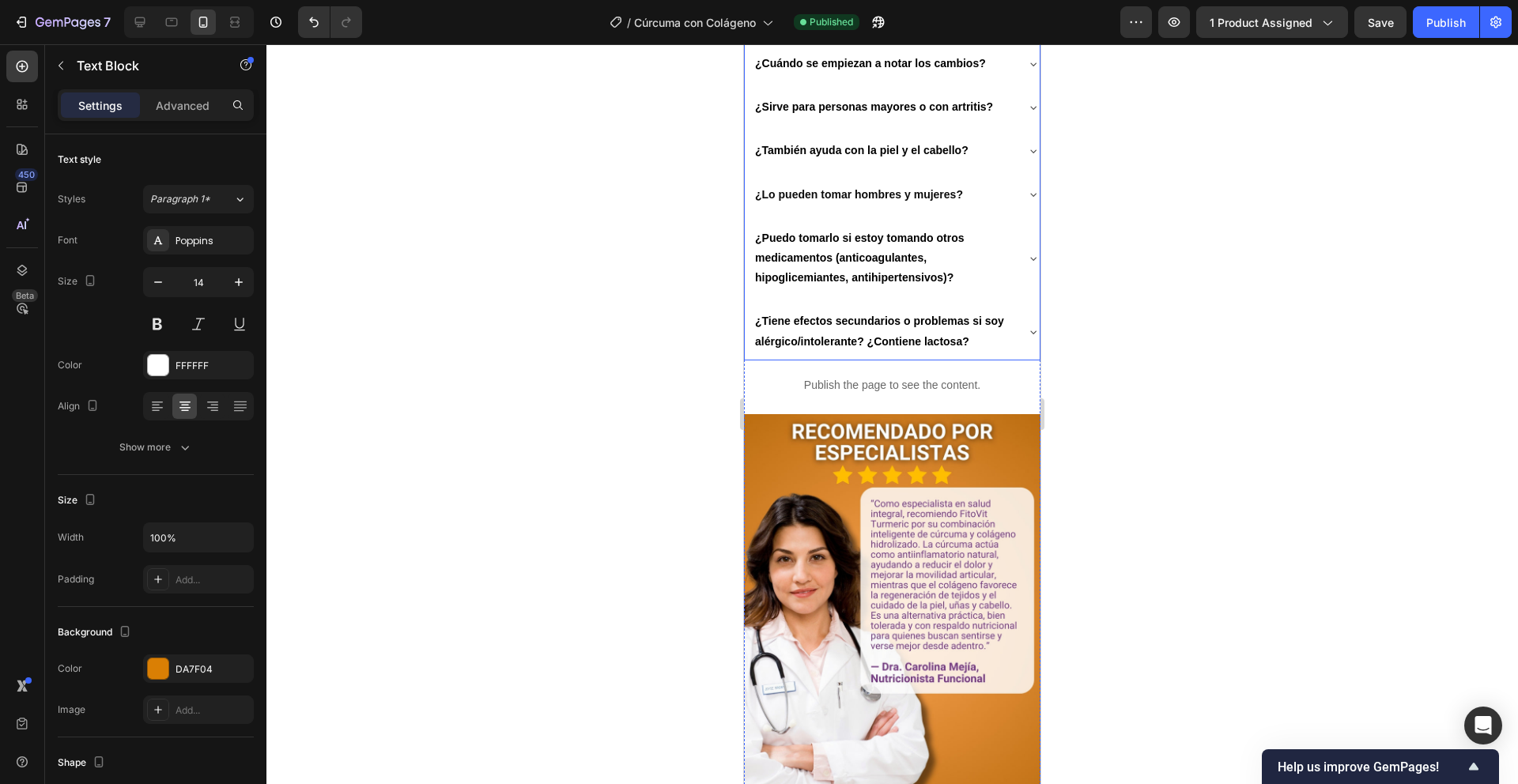
click at [878, 229] on p "¿Puedo tomarlo si estoy tomando otros medicamentos (anticoagulantes, hipoglicem…" at bounding box center [884, 258] width 257 height 60
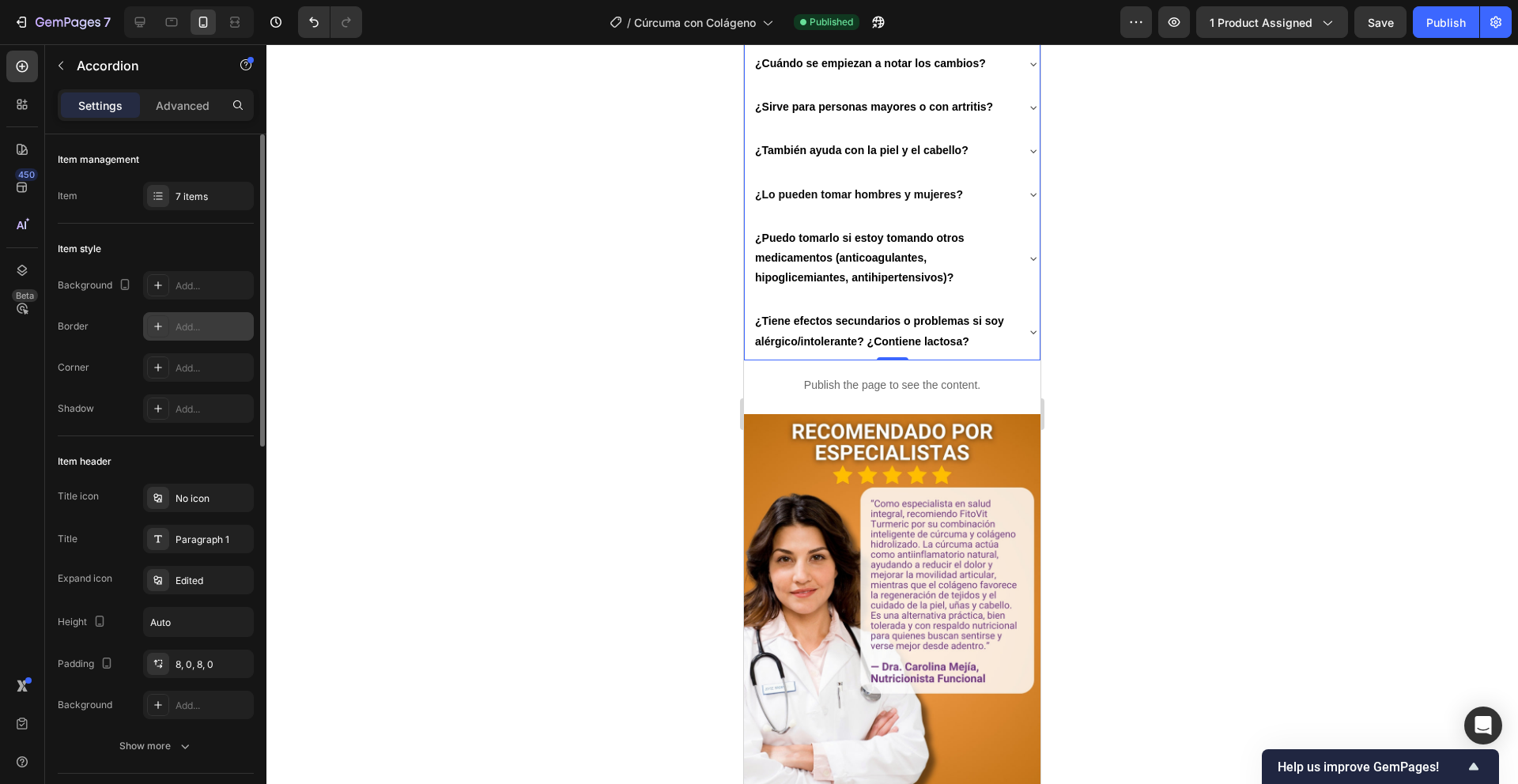
click at [152, 327] on icon at bounding box center [158, 326] width 13 height 13
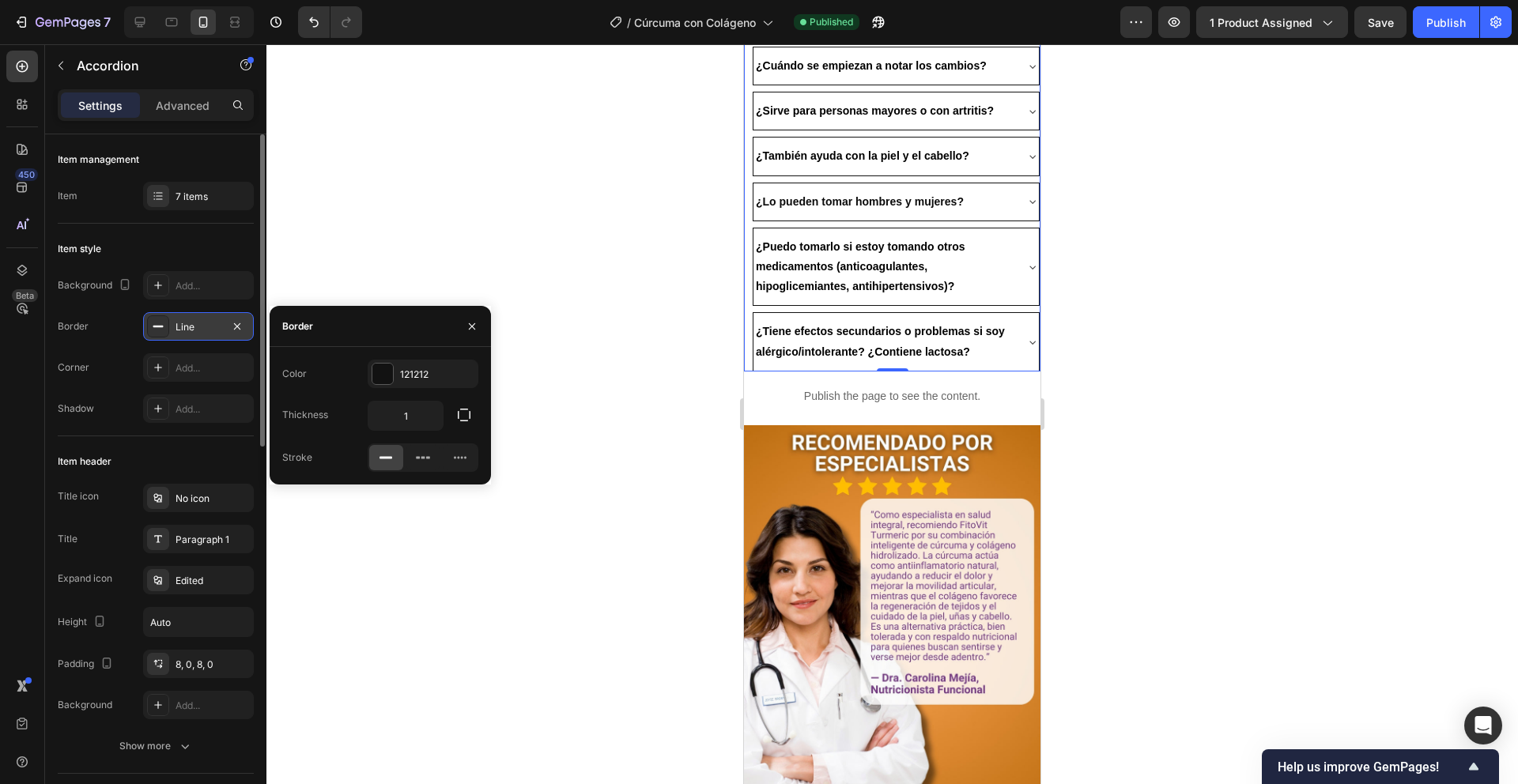
scroll to position [2870, 0]
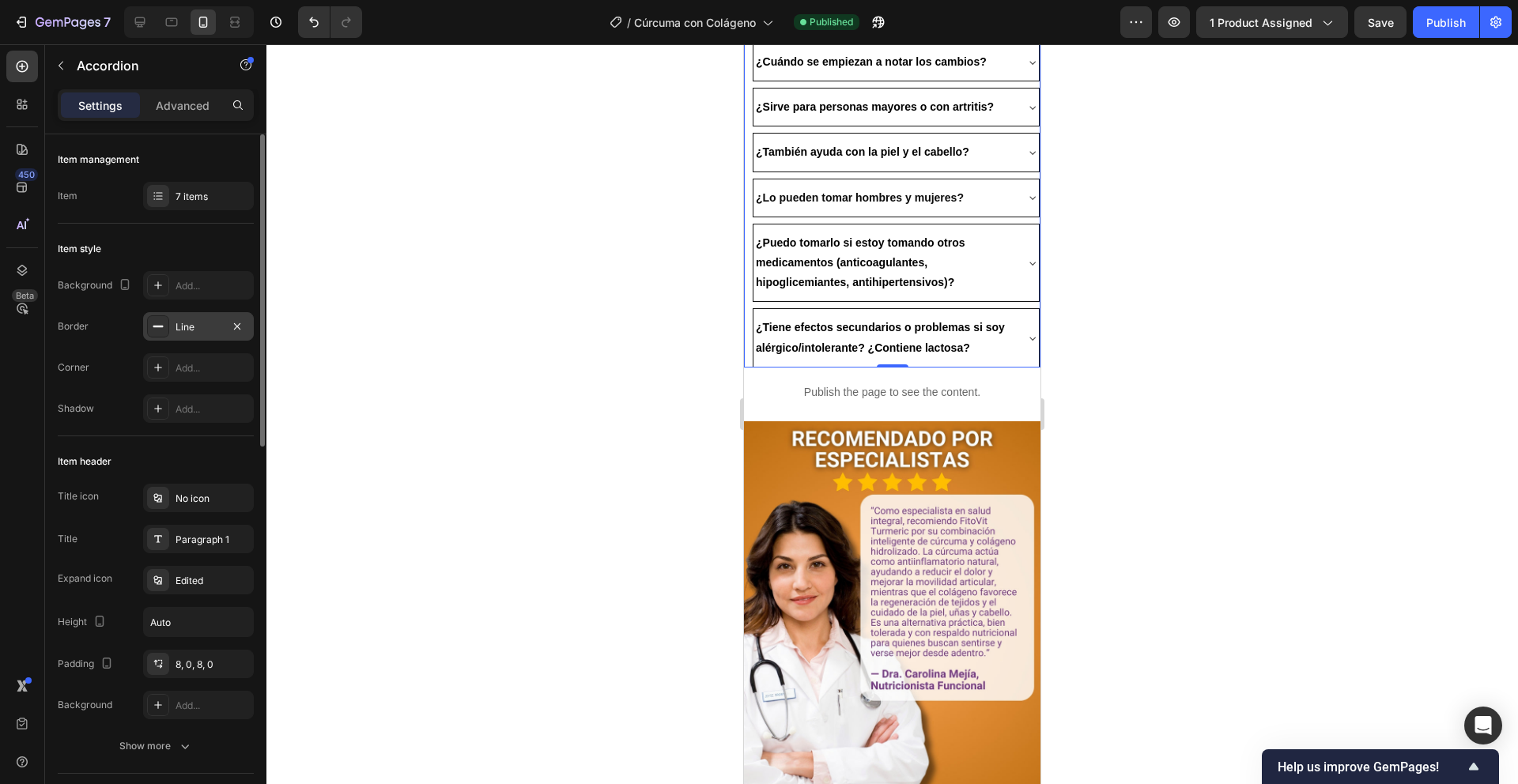
click at [639, 278] on div at bounding box center [892, 414] width 1252 height 740
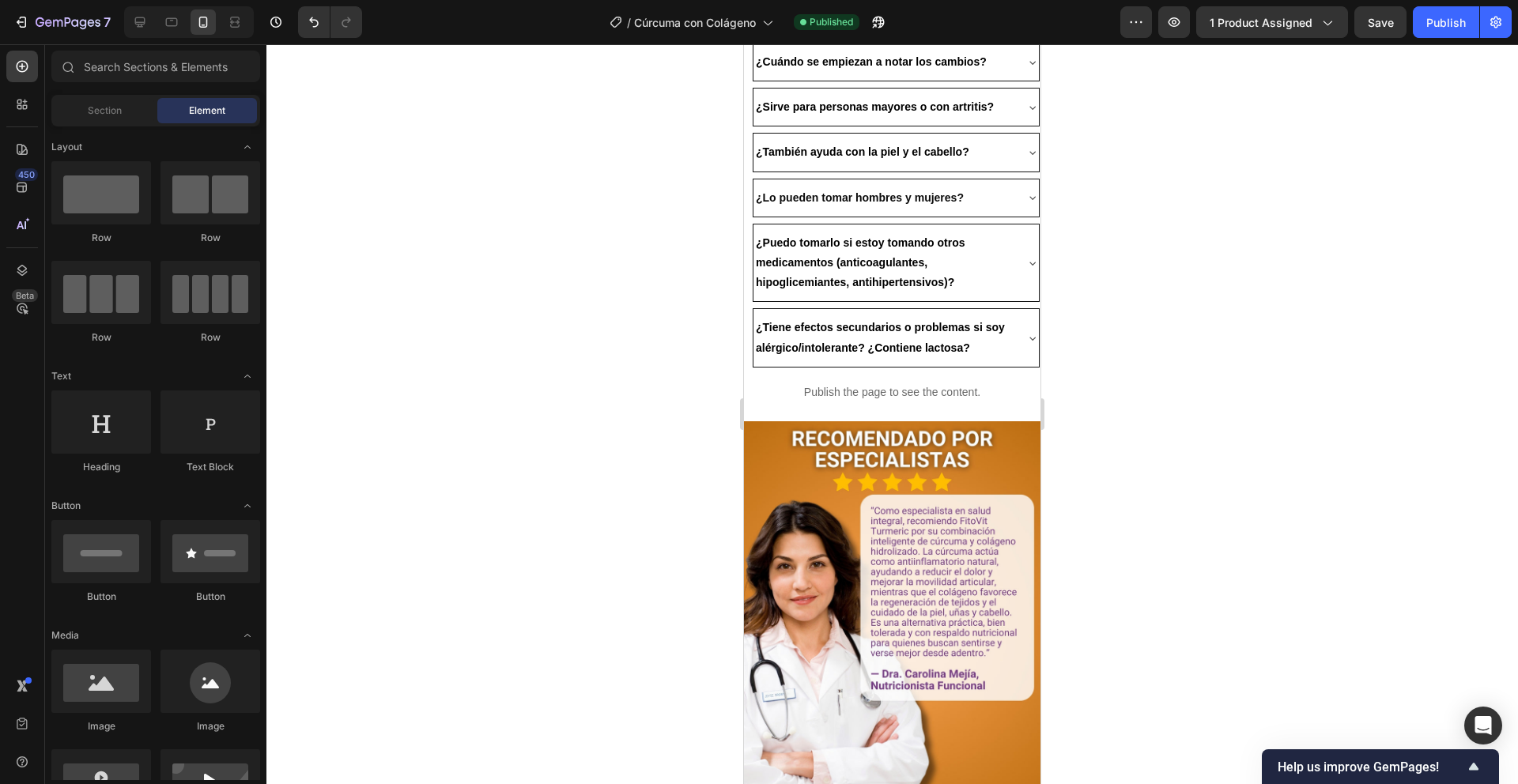
click at [640, 278] on div at bounding box center [892, 414] width 1252 height 740
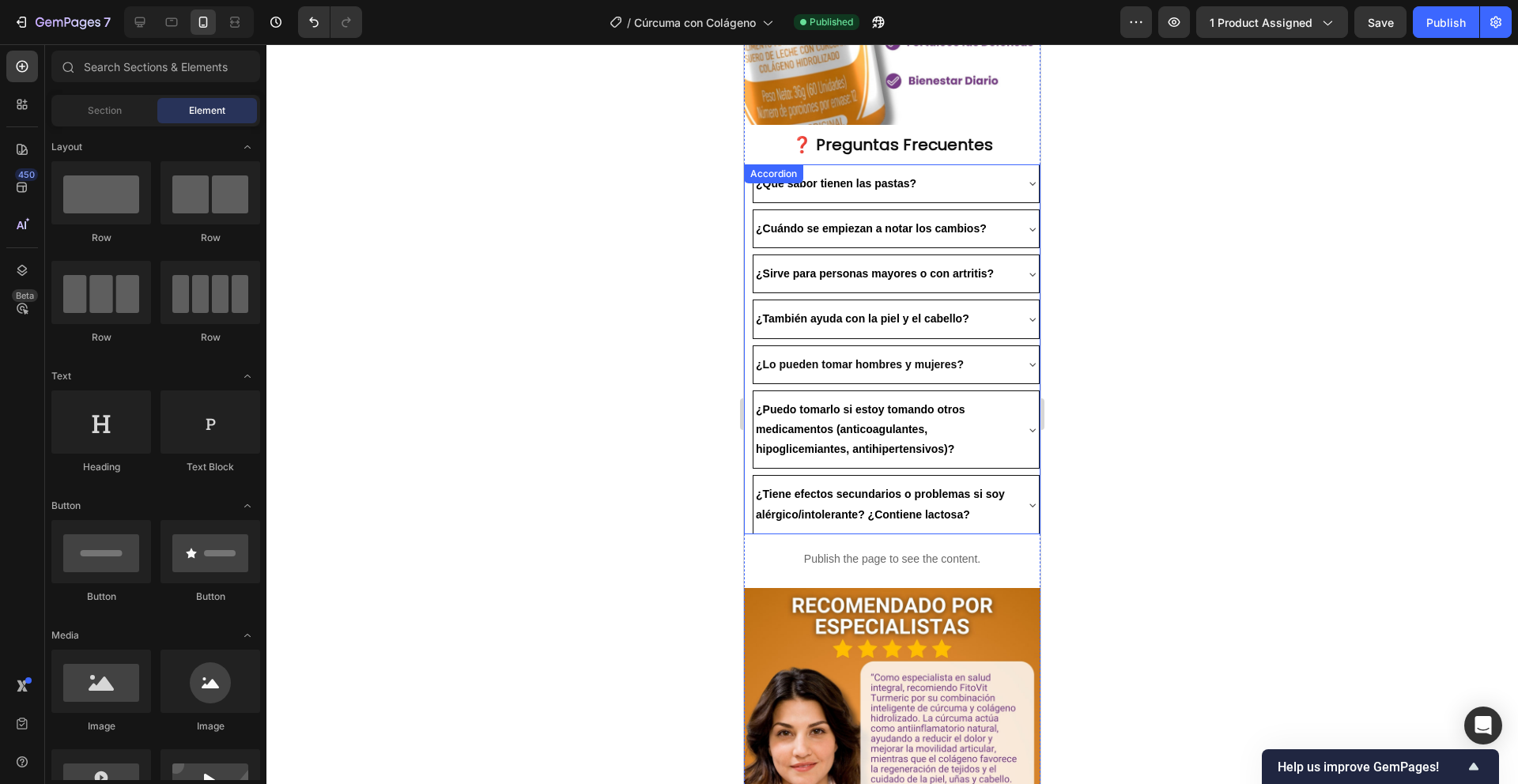
scroll to position [2654, 0]
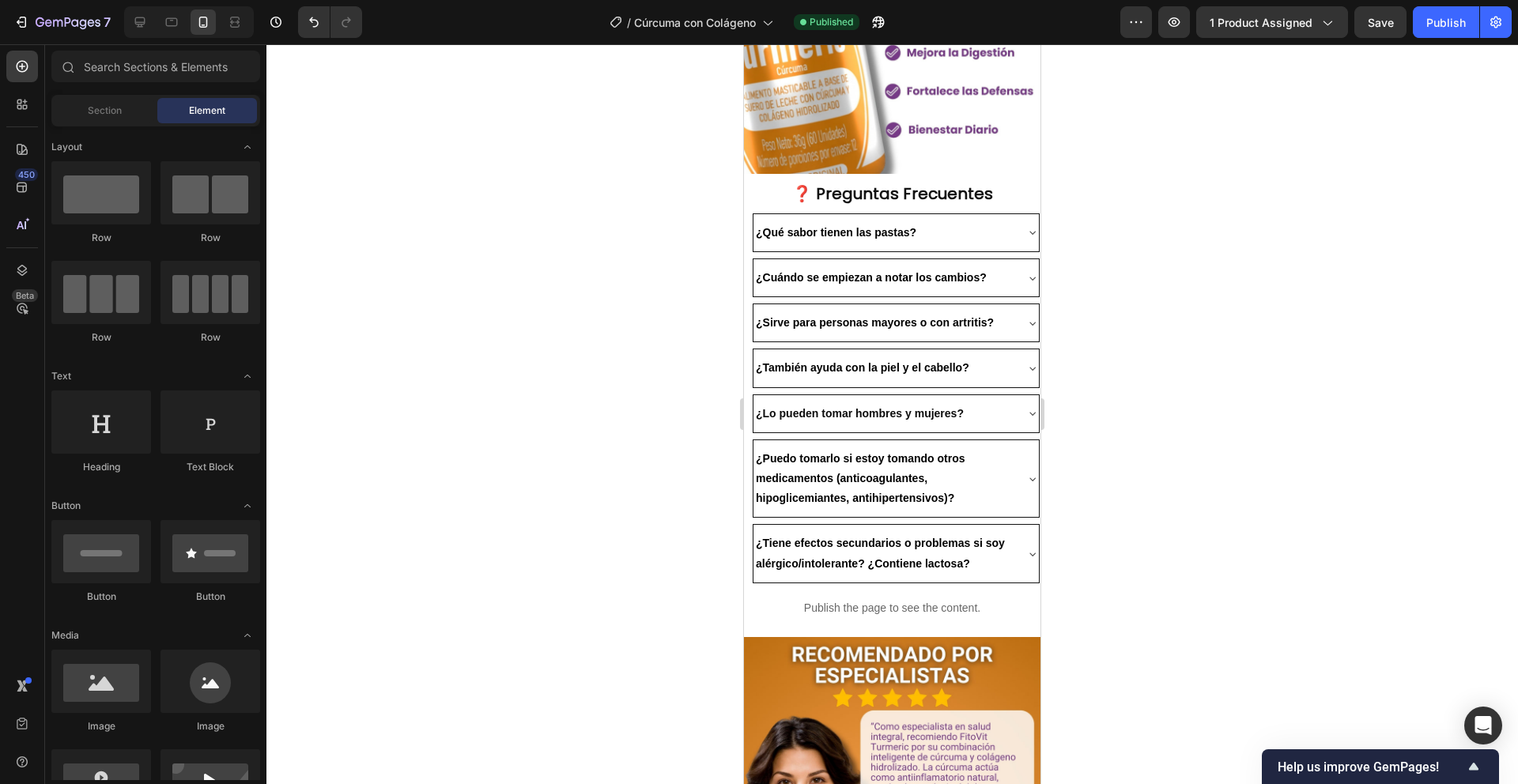
click at [1243, 329] on div at bounding box center [892, 414] width 1252 height 740
click at [1428, 29] on div "Publish" at bounding box center [1446, 22] width 39 height 17
click at [748, 213] on div "¿Qué sabor tienen las pastas? ¿Cuándo se empiezan a notar los cambios? ¿Sirve p…" at bounding box center [892, 398] width 297 height 370
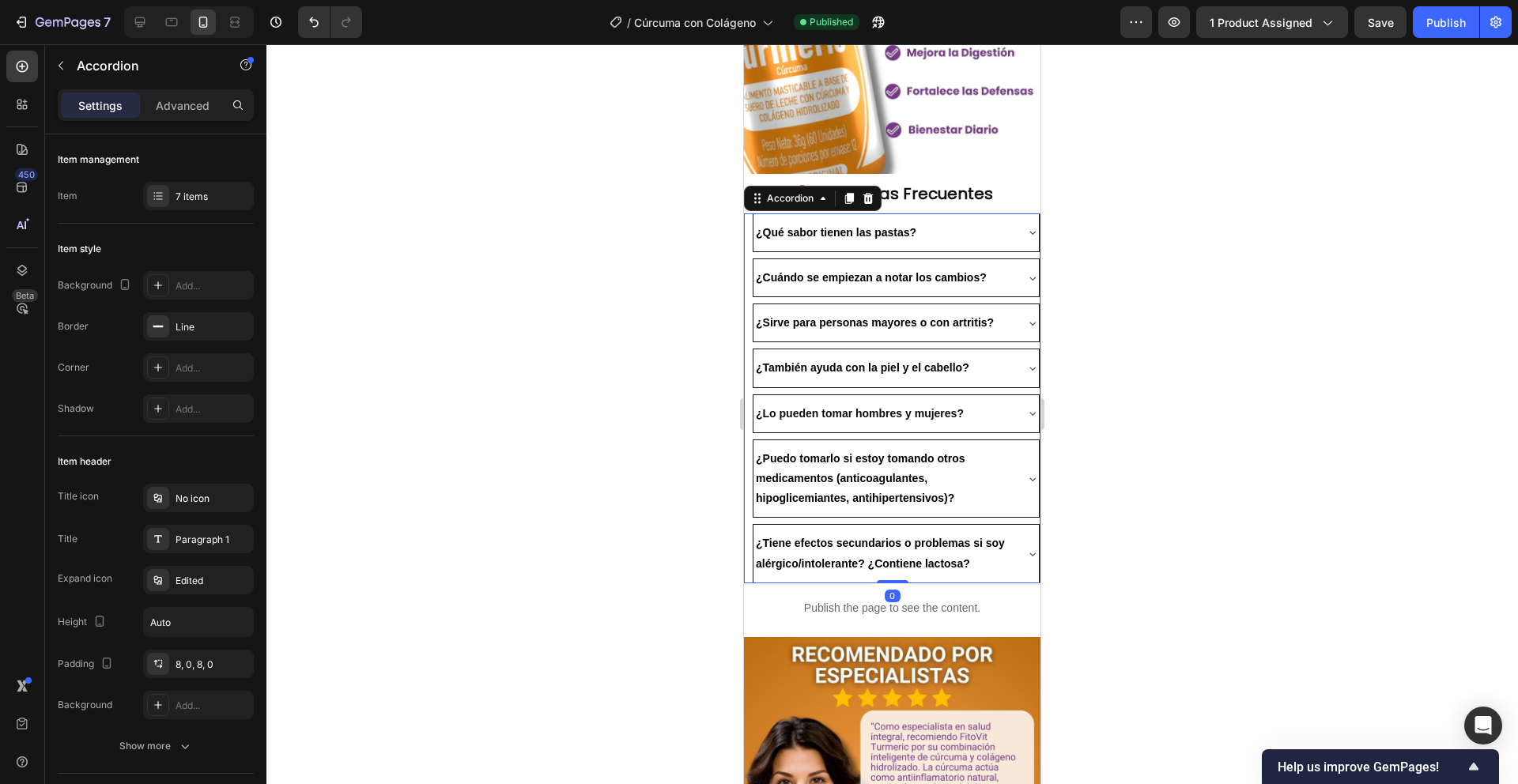
click at [197, 119] on div "Settings Advanced" at bounding box center [156, 105] width 197 height 31
click at [192, 109] on p "Advanced" at bounding box center [183, 105] width 54 height 17
type input "100%"
type input "100"
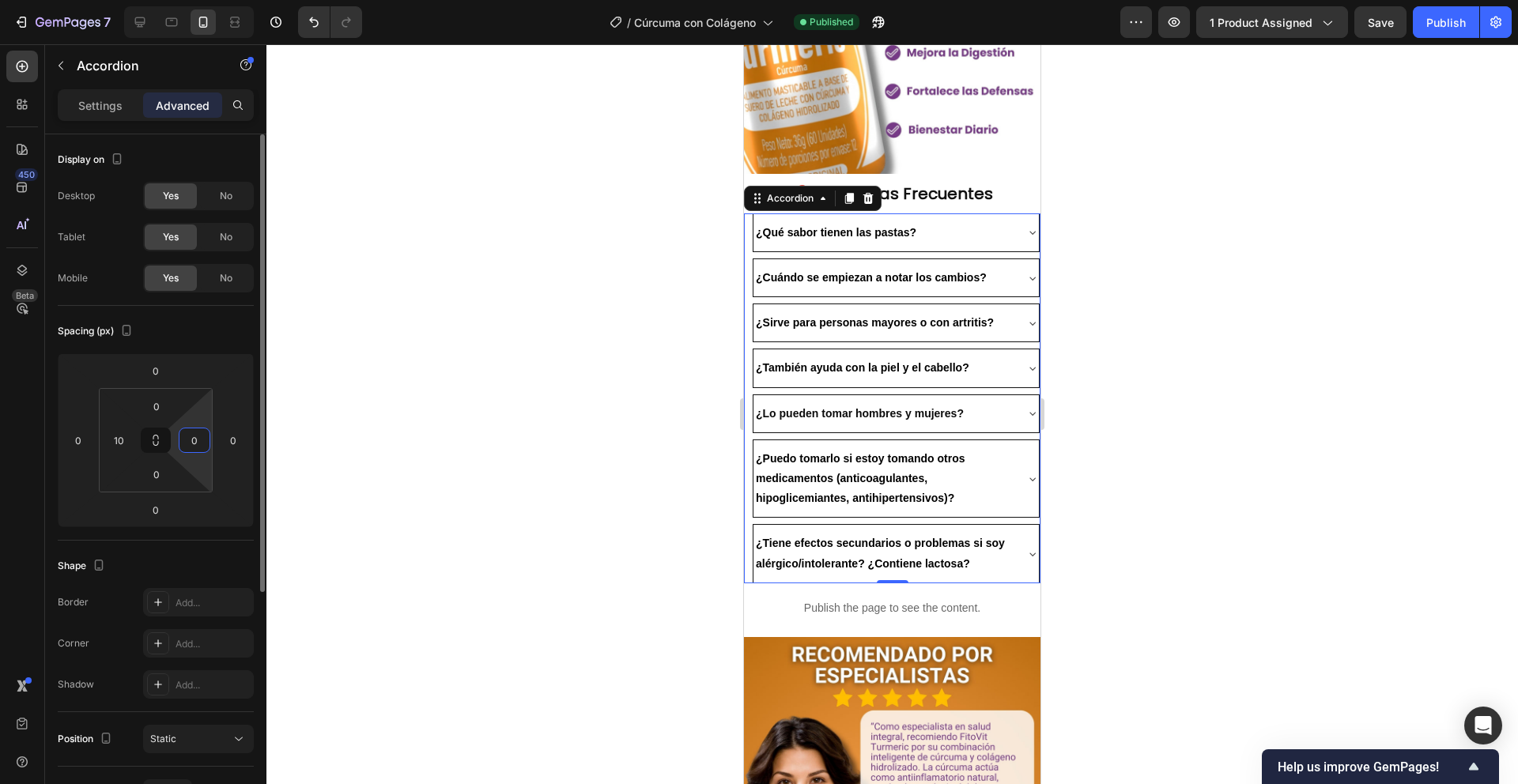
click at [200, 444] on input "0" at bounding box center [195, 440] width 24 height 24
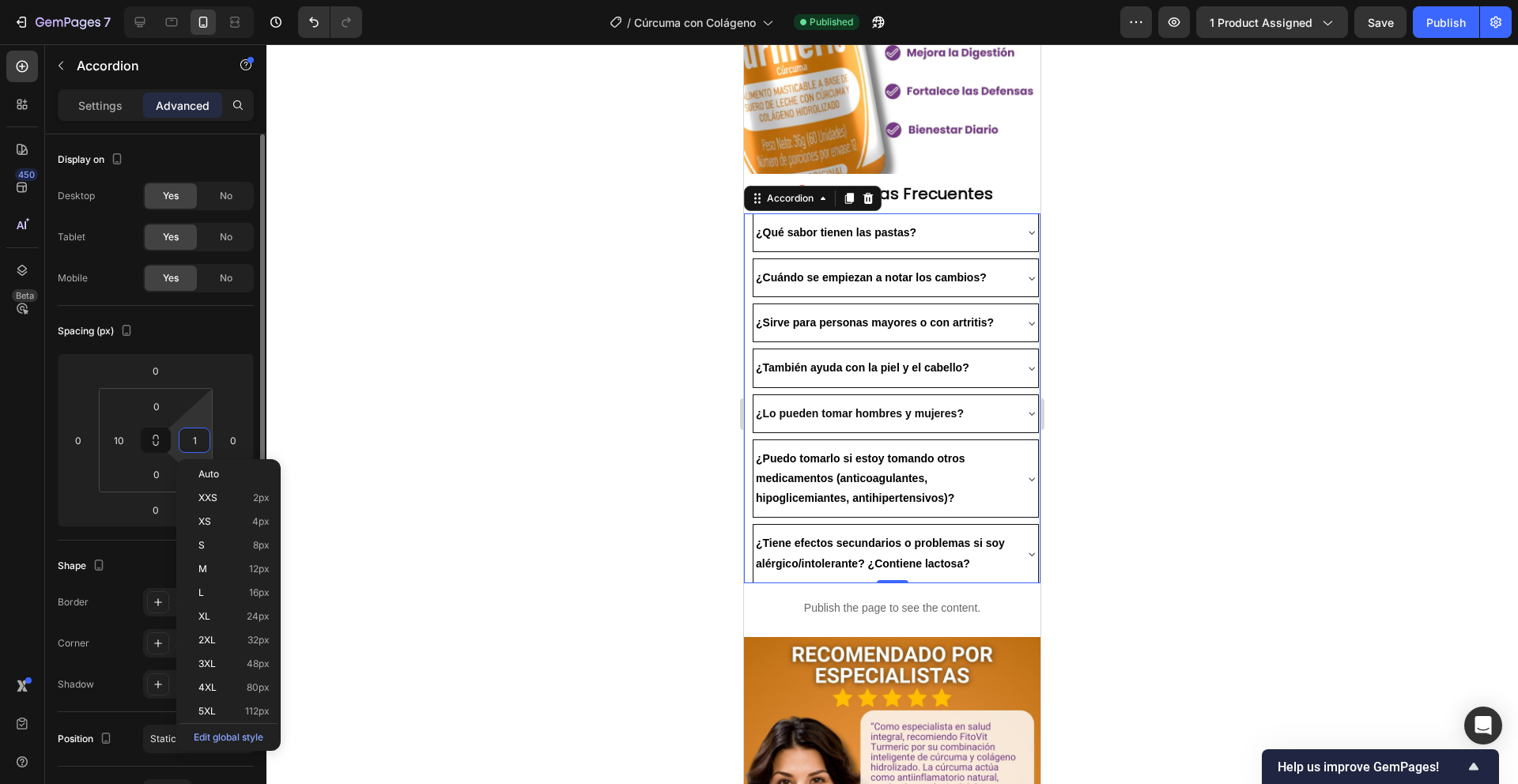
type input "10"
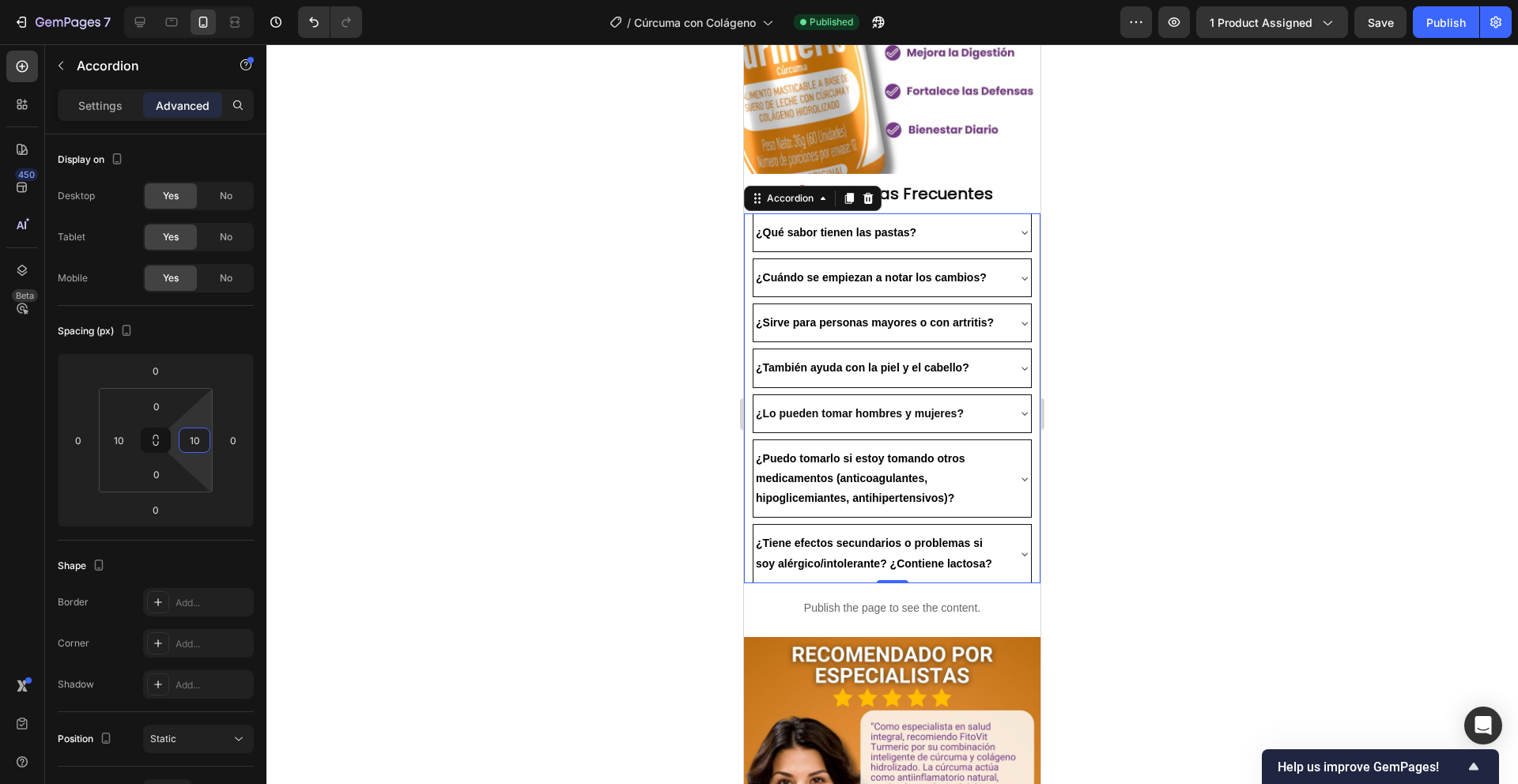
click at [553, 164] on div at bounding box center [892, 414] width 1252 height 740
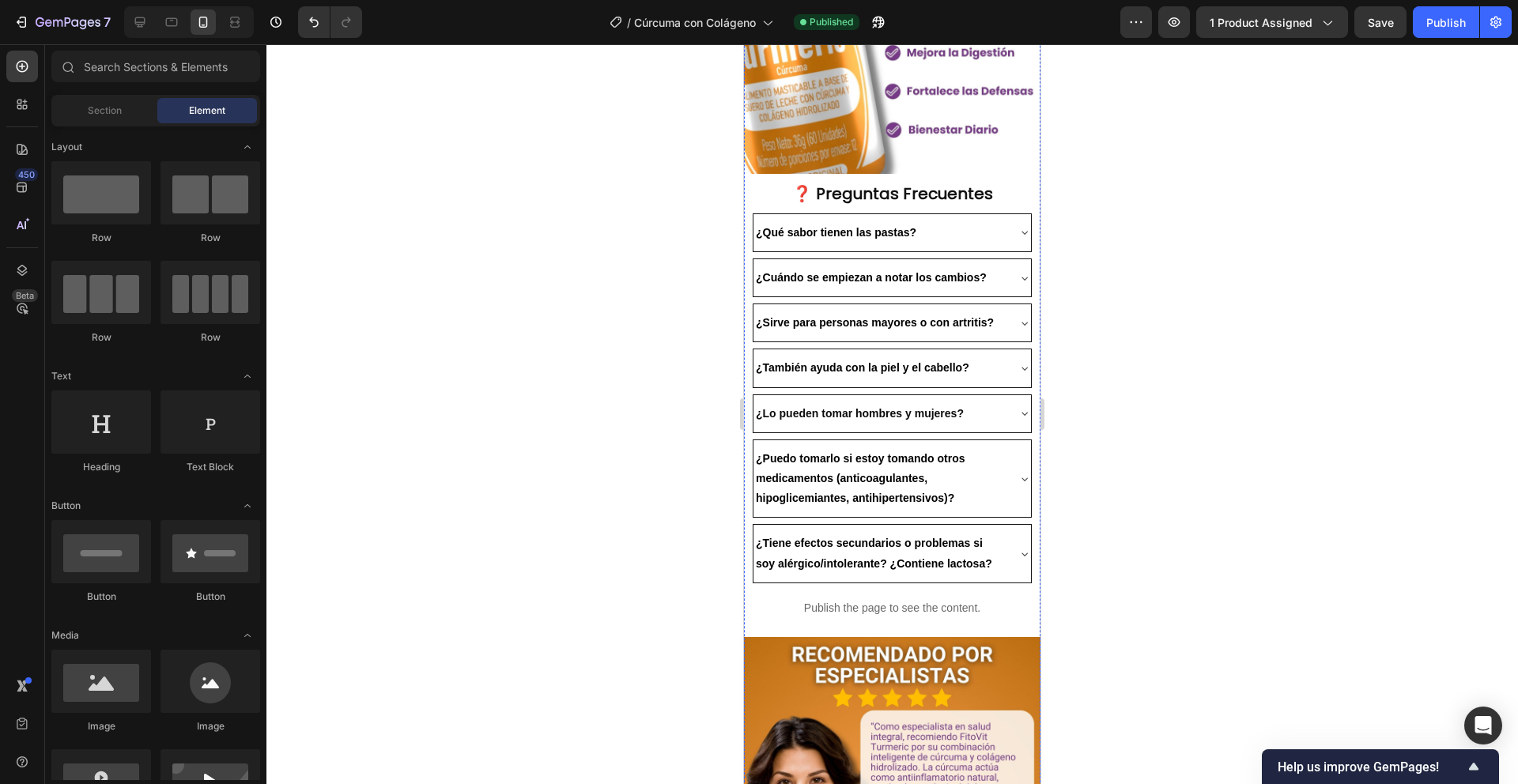
scroll to position [1718, 0]
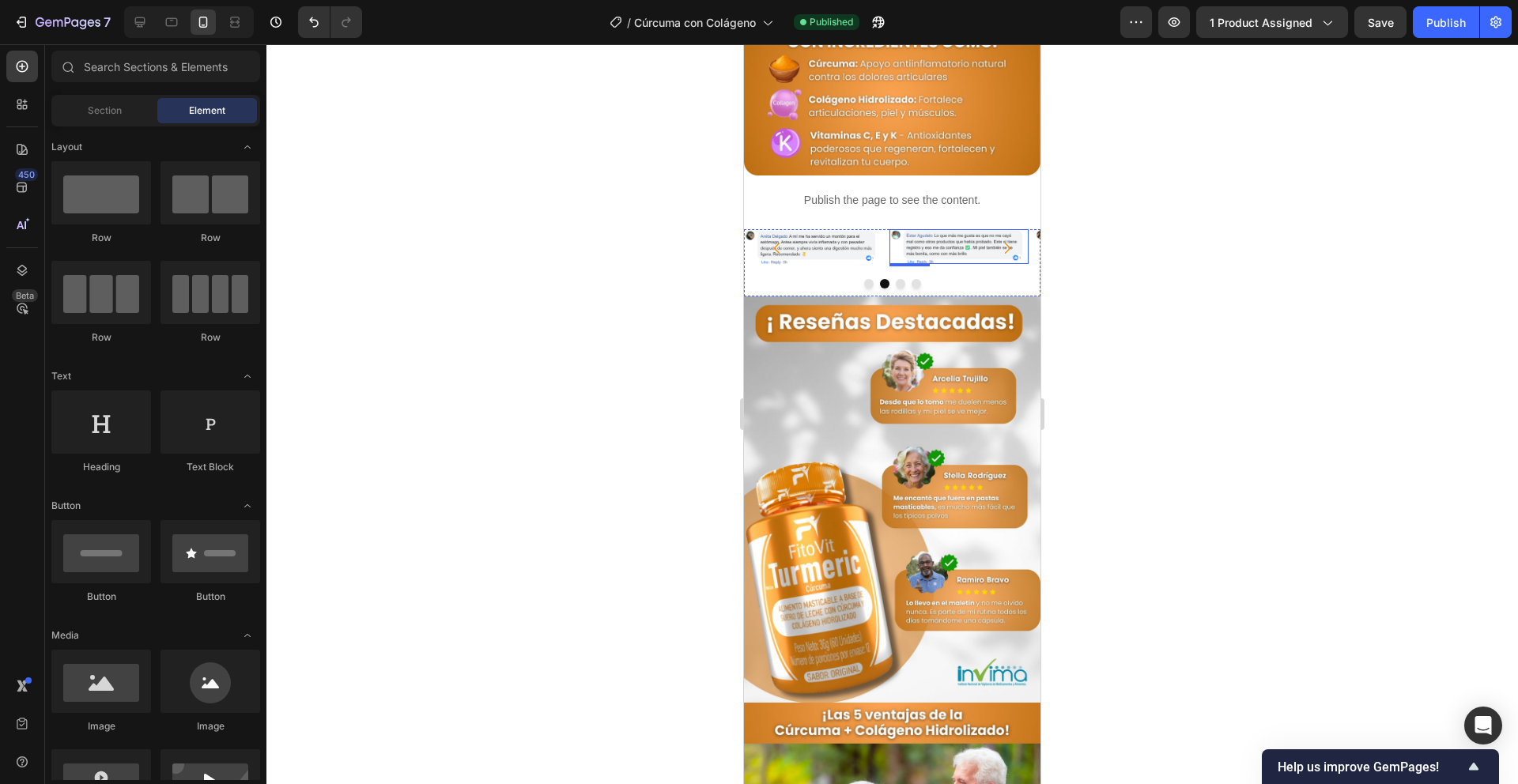
click at [896, 229] on img at bounding box center [959, 246] width 140 height 34
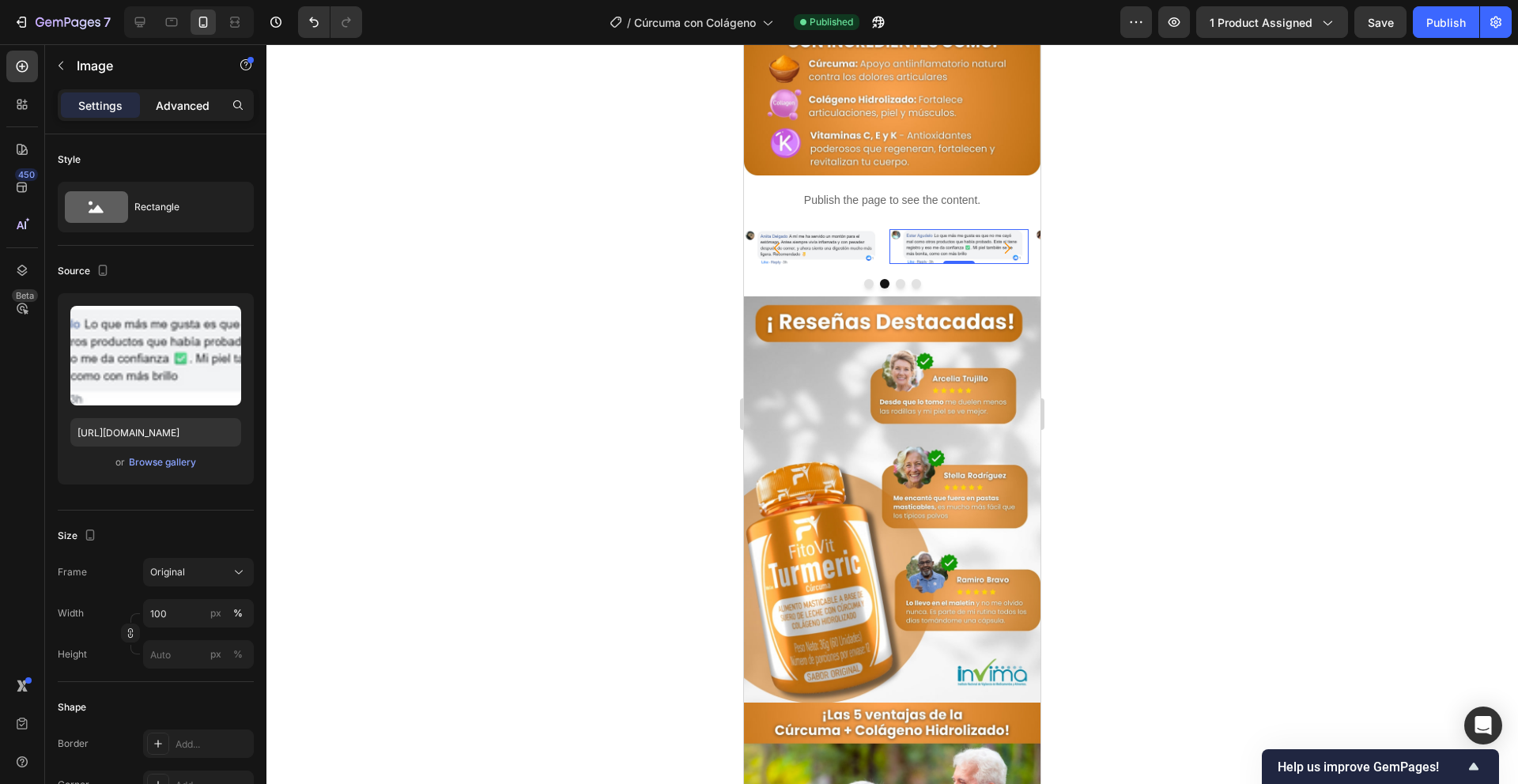
click at [165, 103] on p "Advanced" at bounding box center [183, 105] width 54 height 17
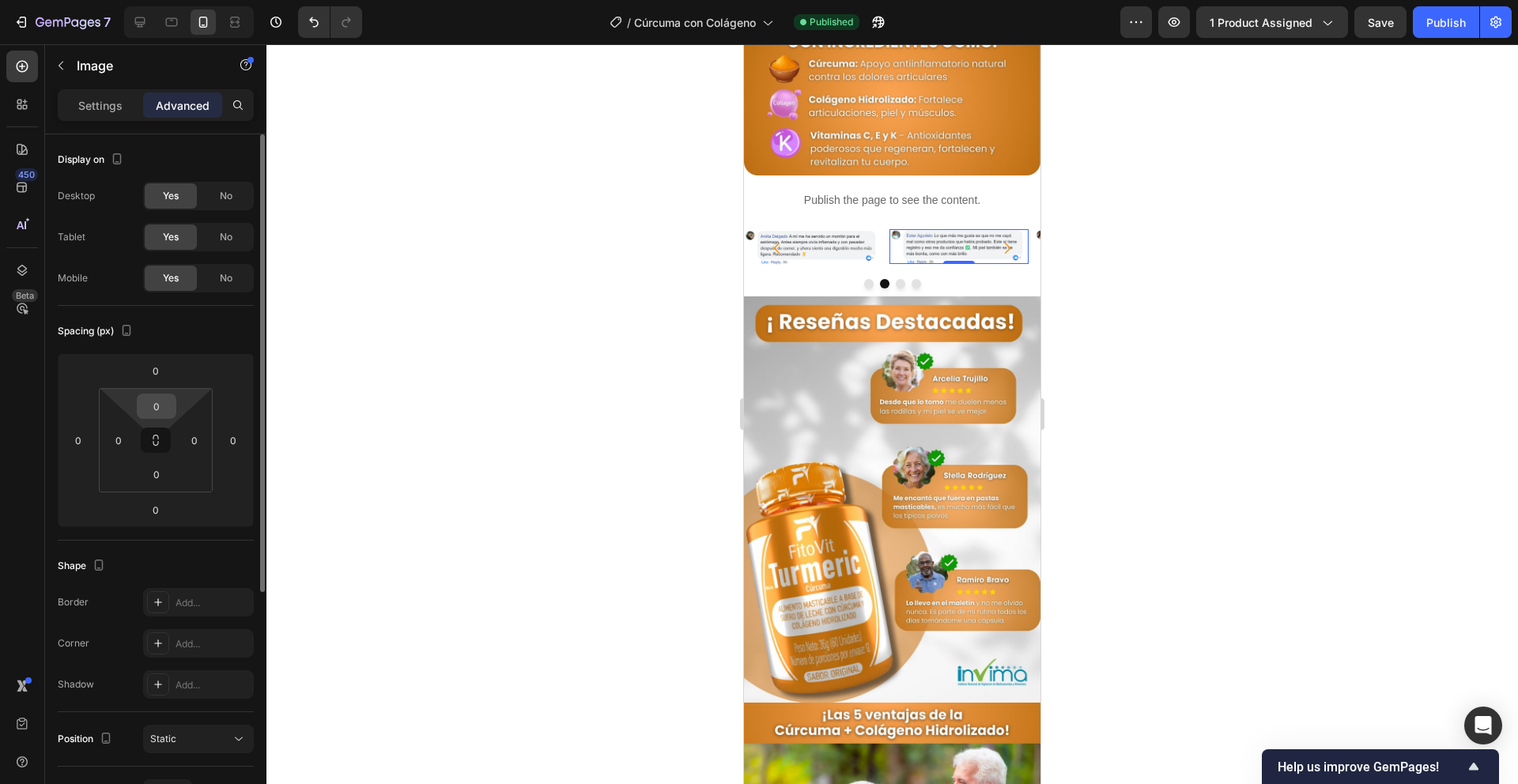
click at [170, 397] on input "0" at bounding box center [156, 407] width 31 height 24
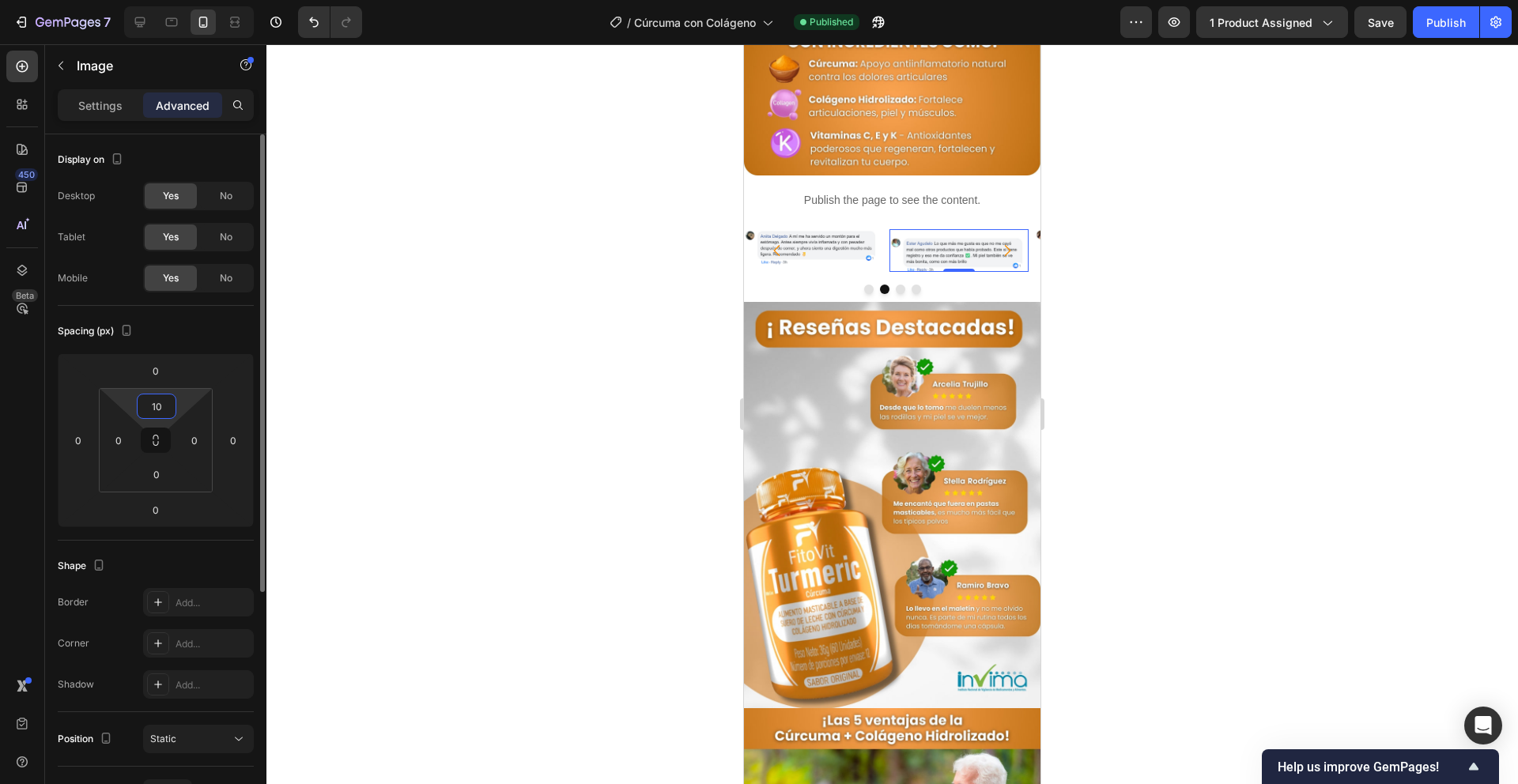
type input "1"
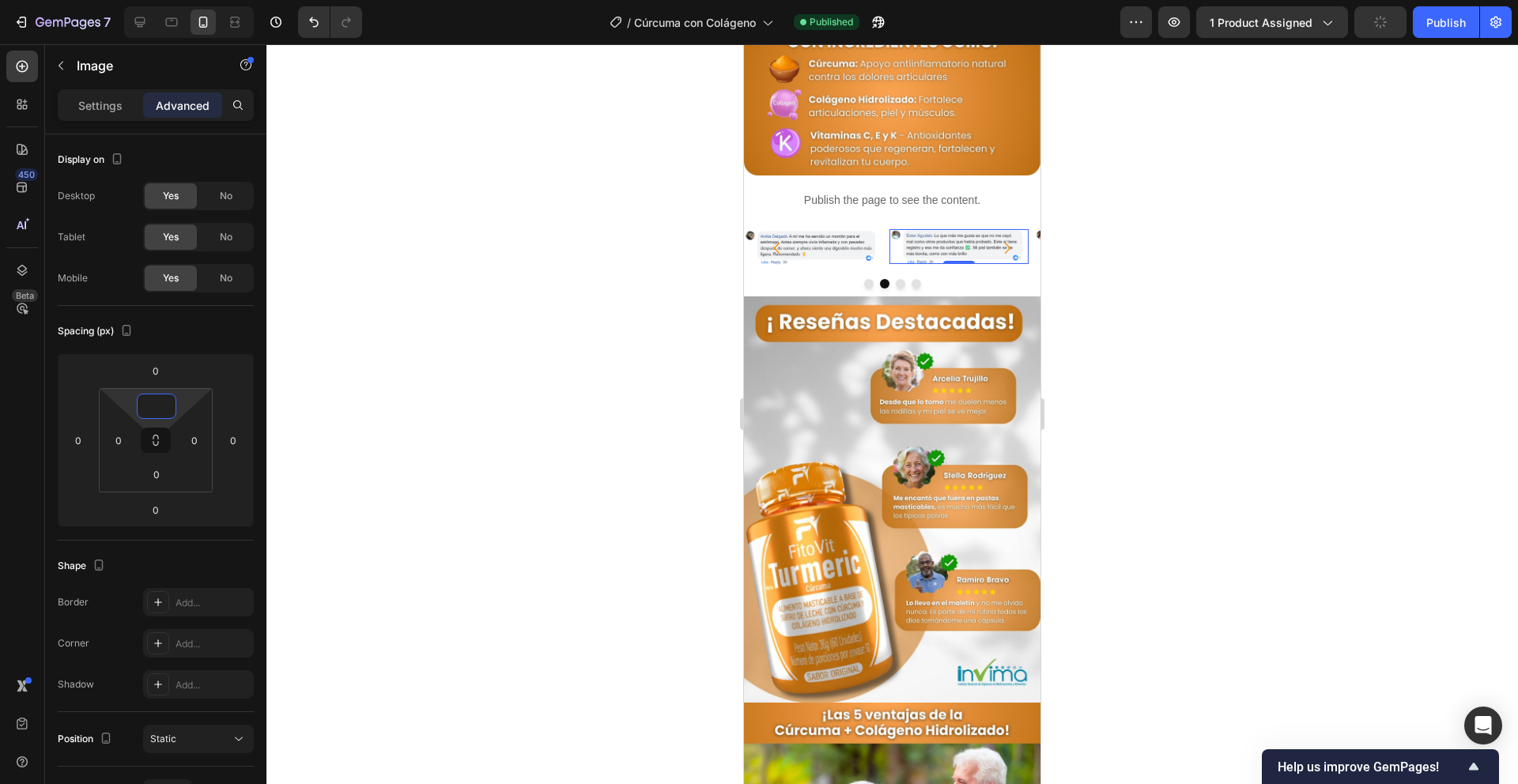
type input "0"
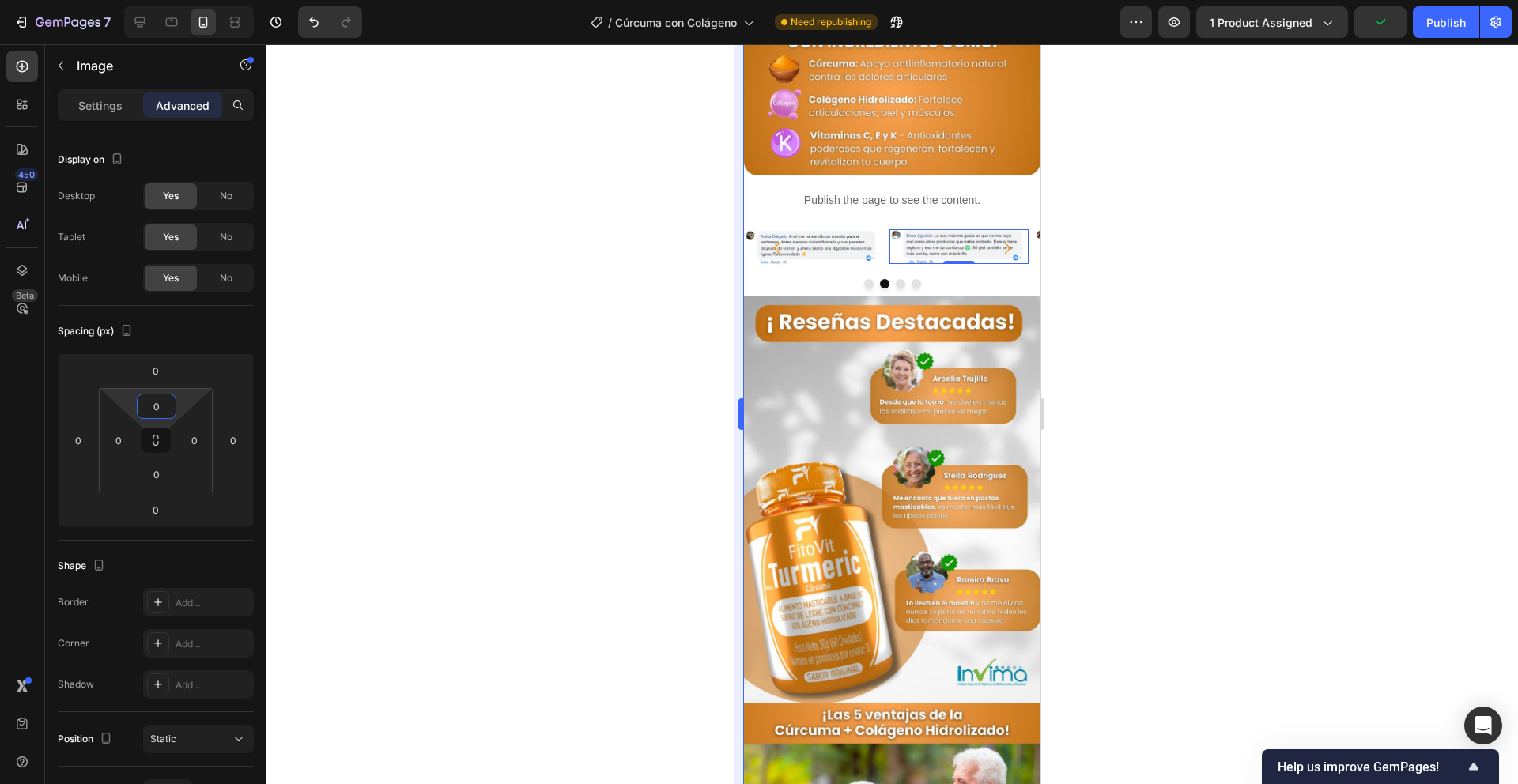
click at [621, 149] on div at bounding box center [892, 414] width 1252 height 740
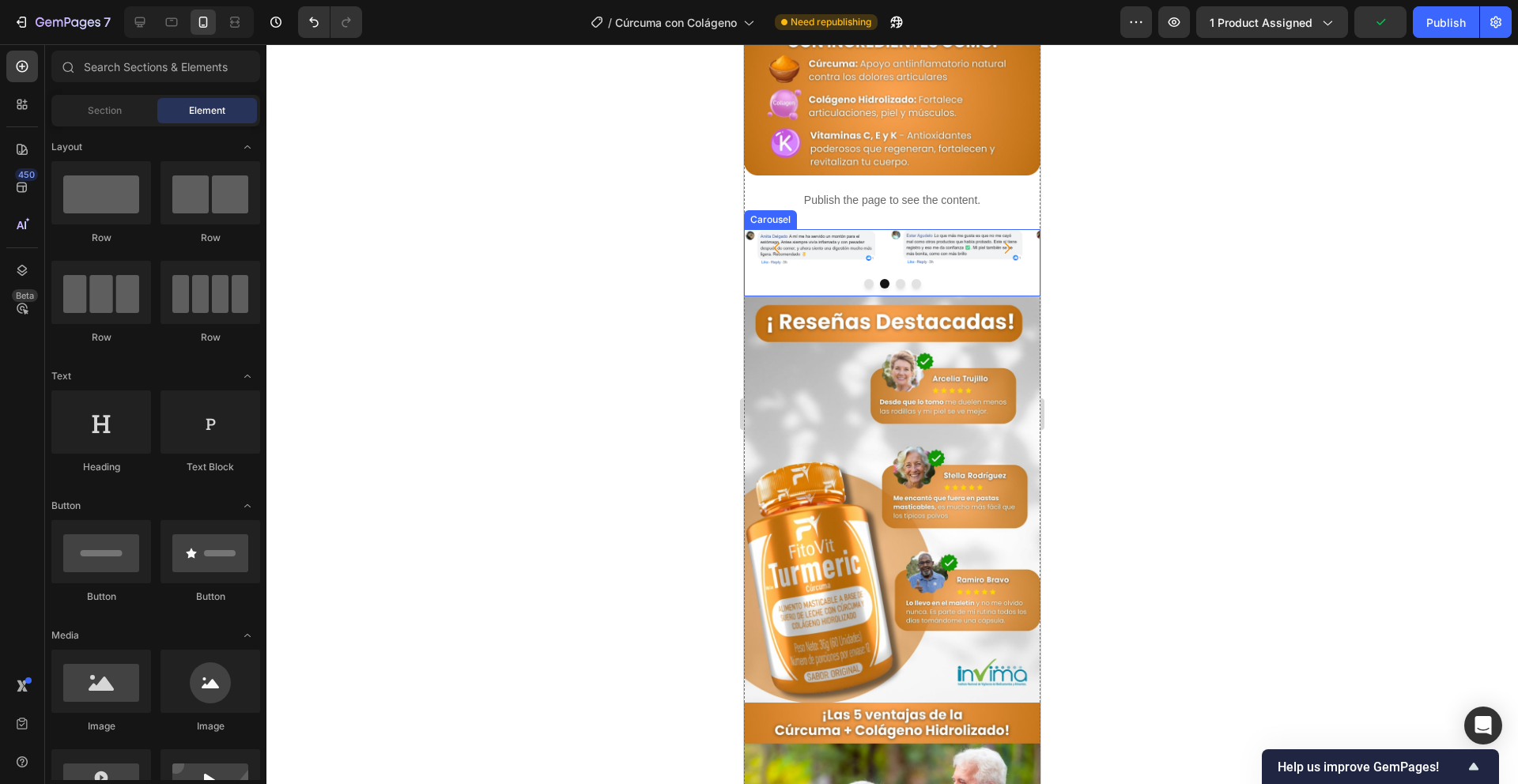
click at [883, 229] on div "Image Image Image Image" at bounding box center [892, 248] width 297 height 37
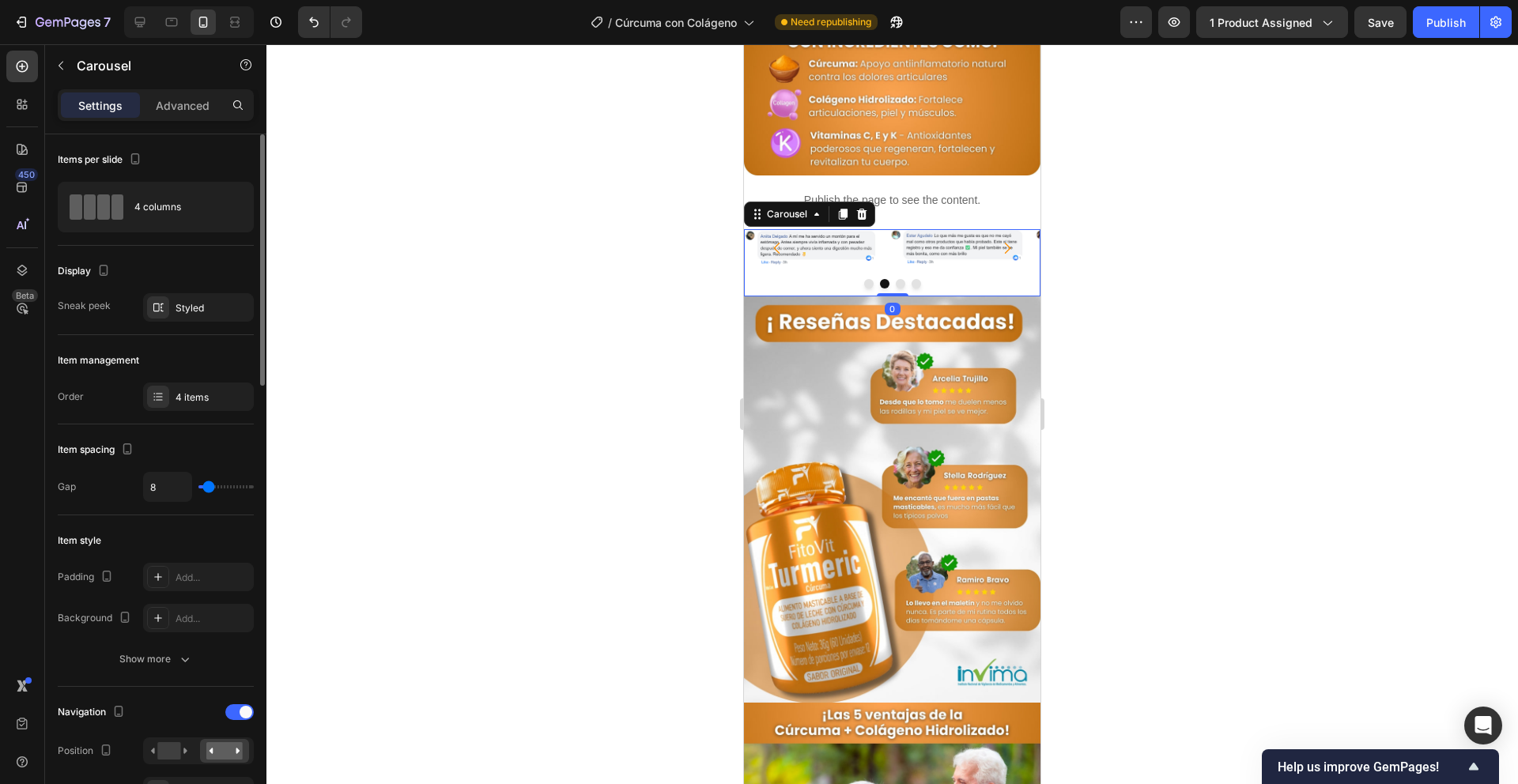
click at [193, 116] on div "Advanced" at bounding box center [183, 105] width 79 height 26
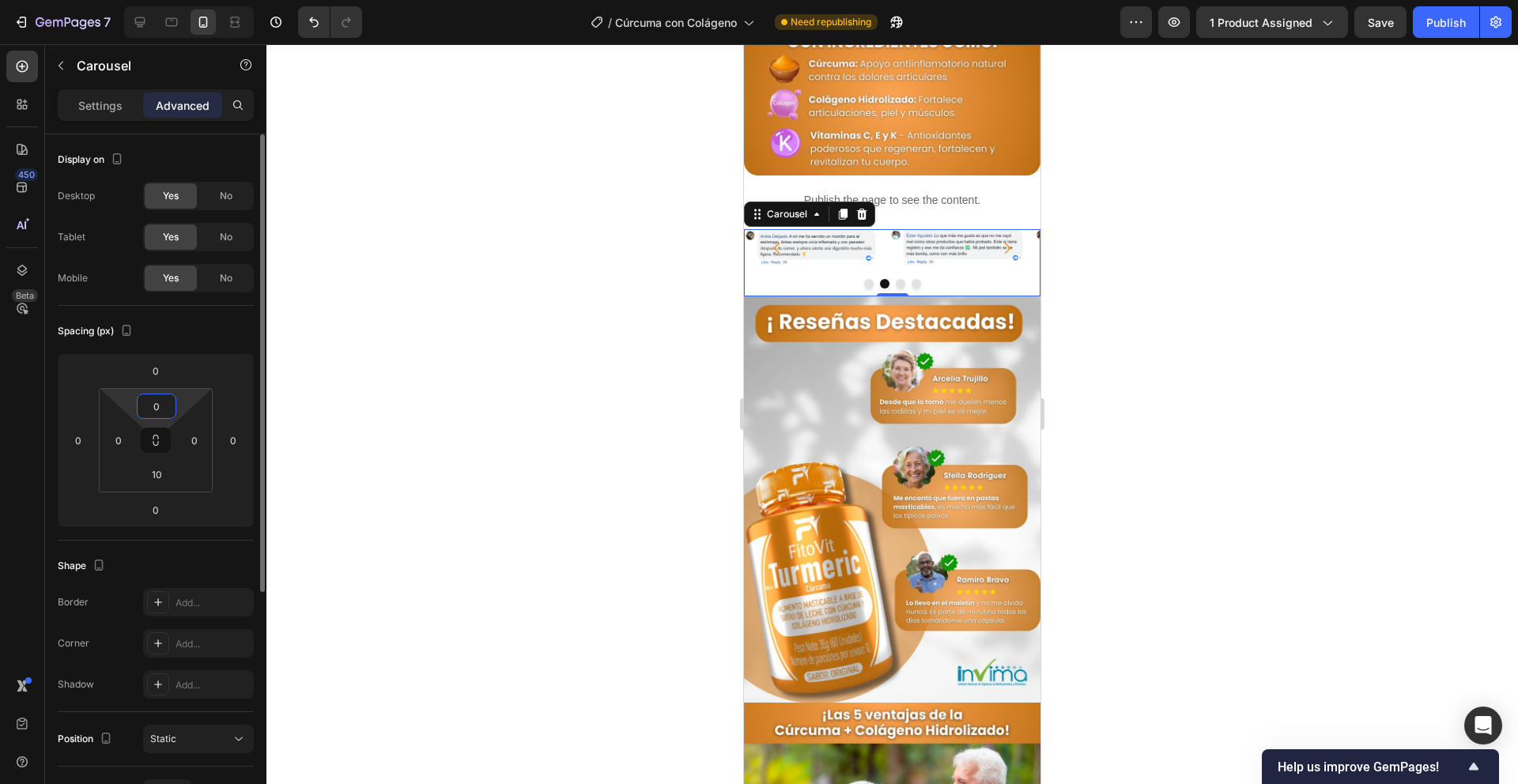
click at [161, 397] on input "0" at bounding box center [156, 407] width 31 height 24
type input "10"
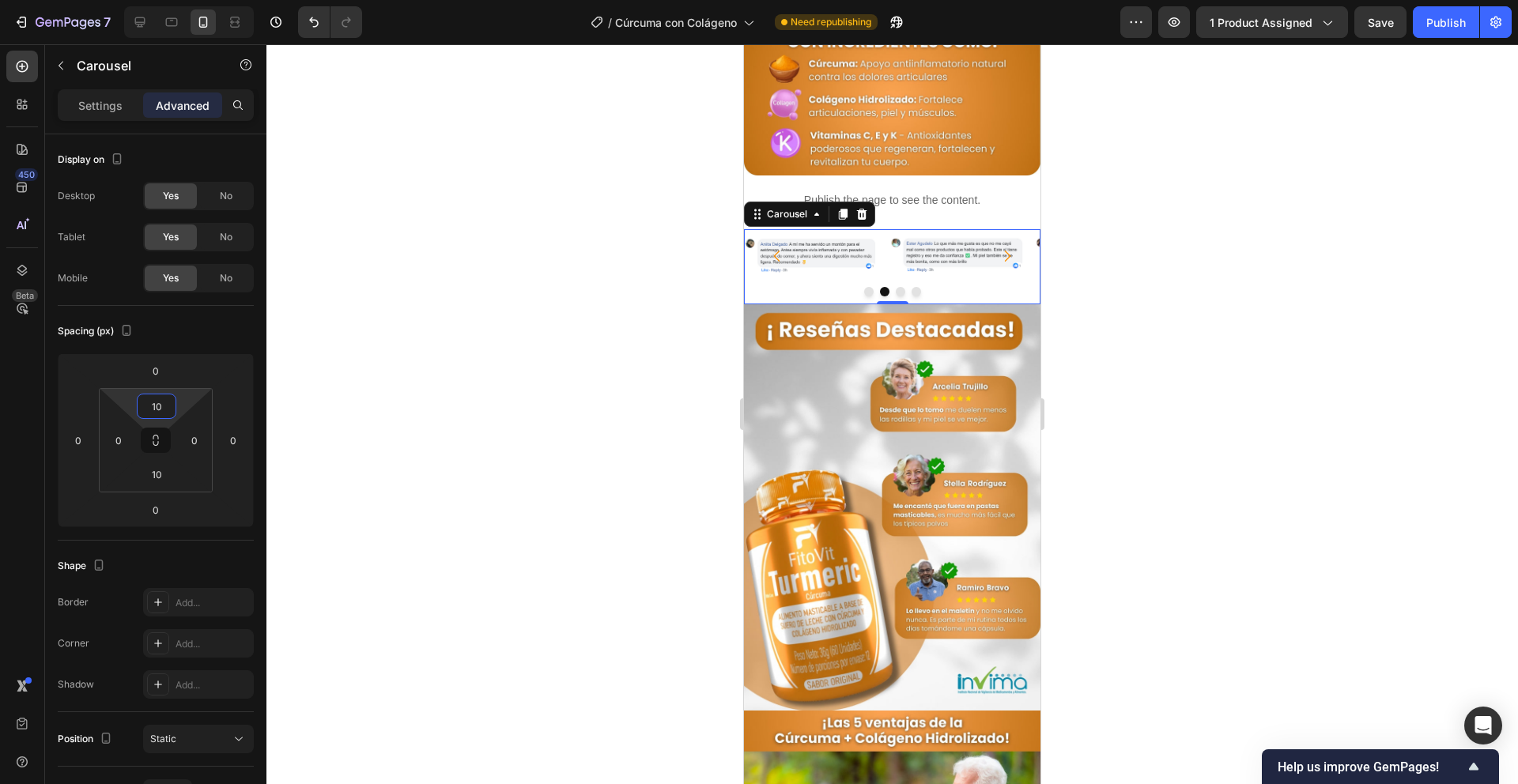
click at [379, 387] on div at bounding box center [892, 414] width 1252 height 740
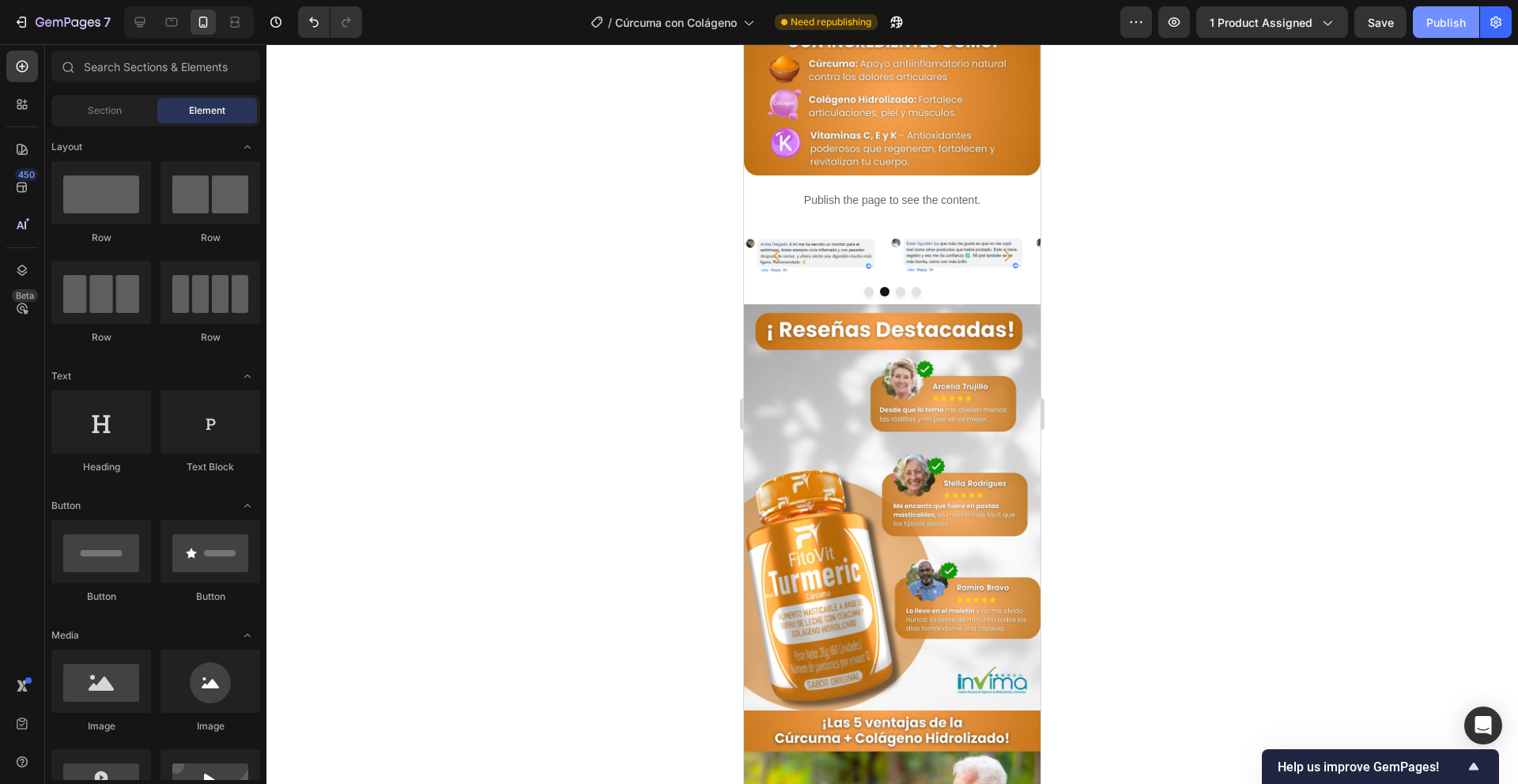
click at [1434, 24] on div "Publish" at bounding box center [1446, 22] width 39 height 17
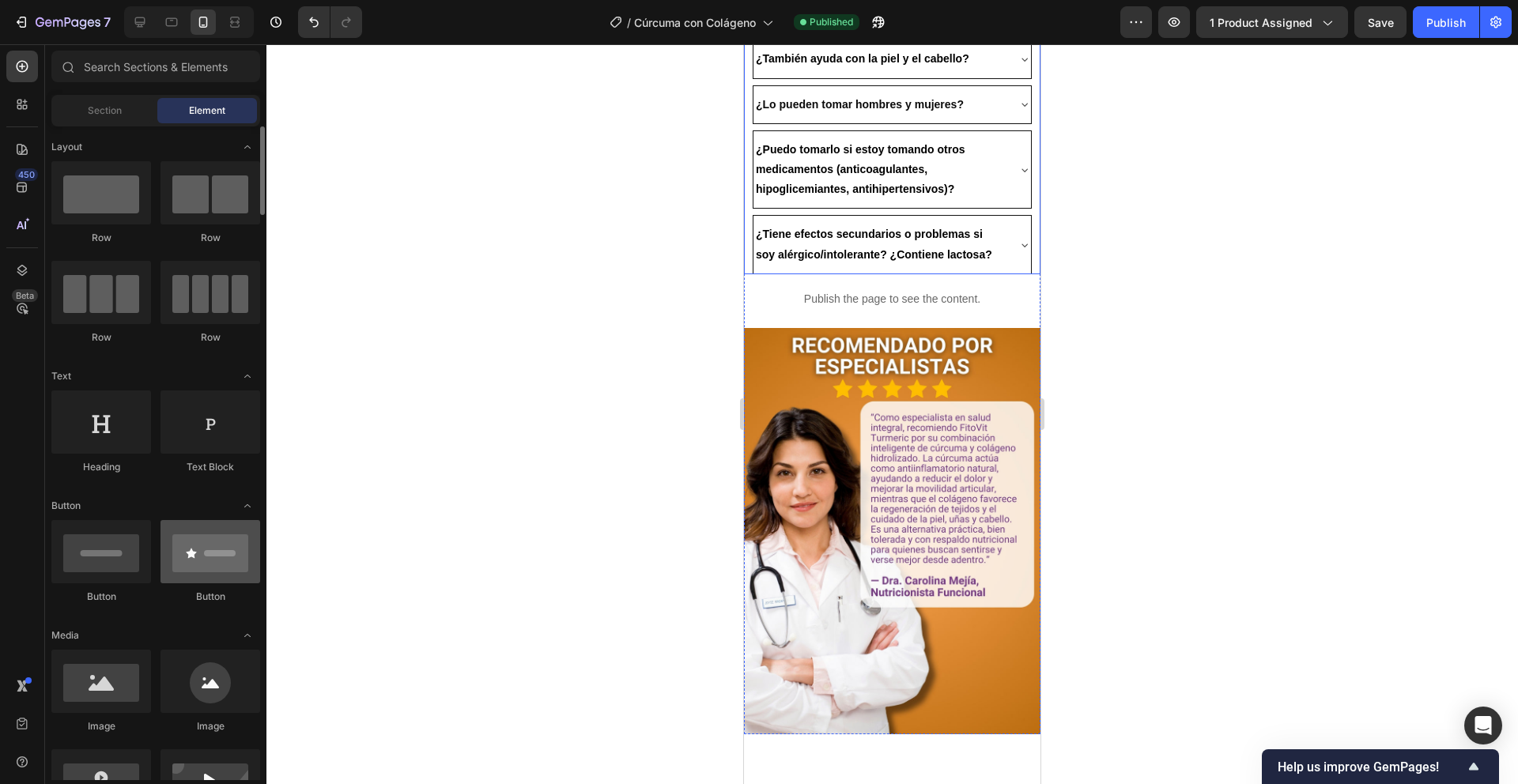
scroll to position [3034, 0]
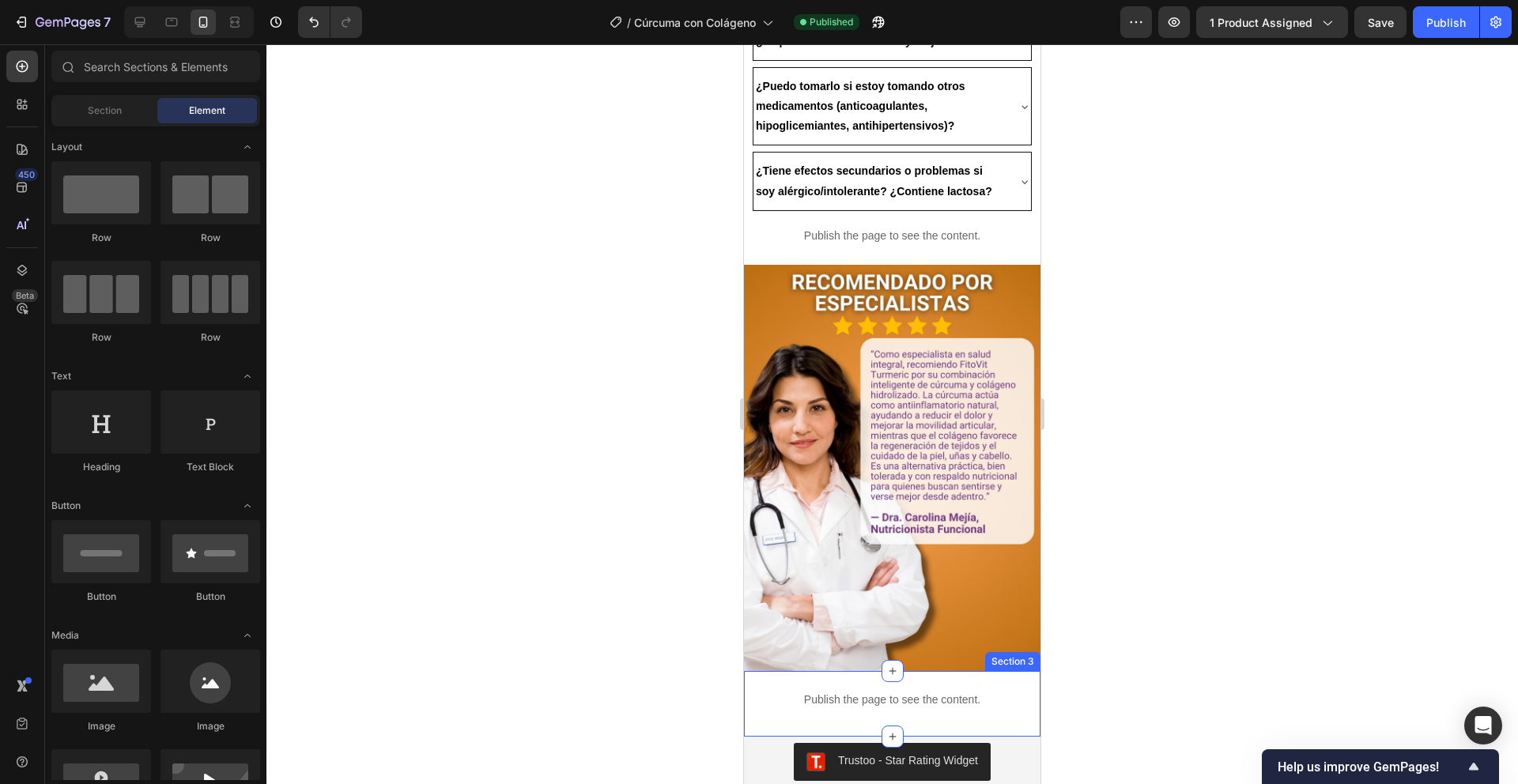
click at [1022, 675] on div "Publish the page to see the content. Custom Code" at bounding box center [892, 701] width 297 height 54
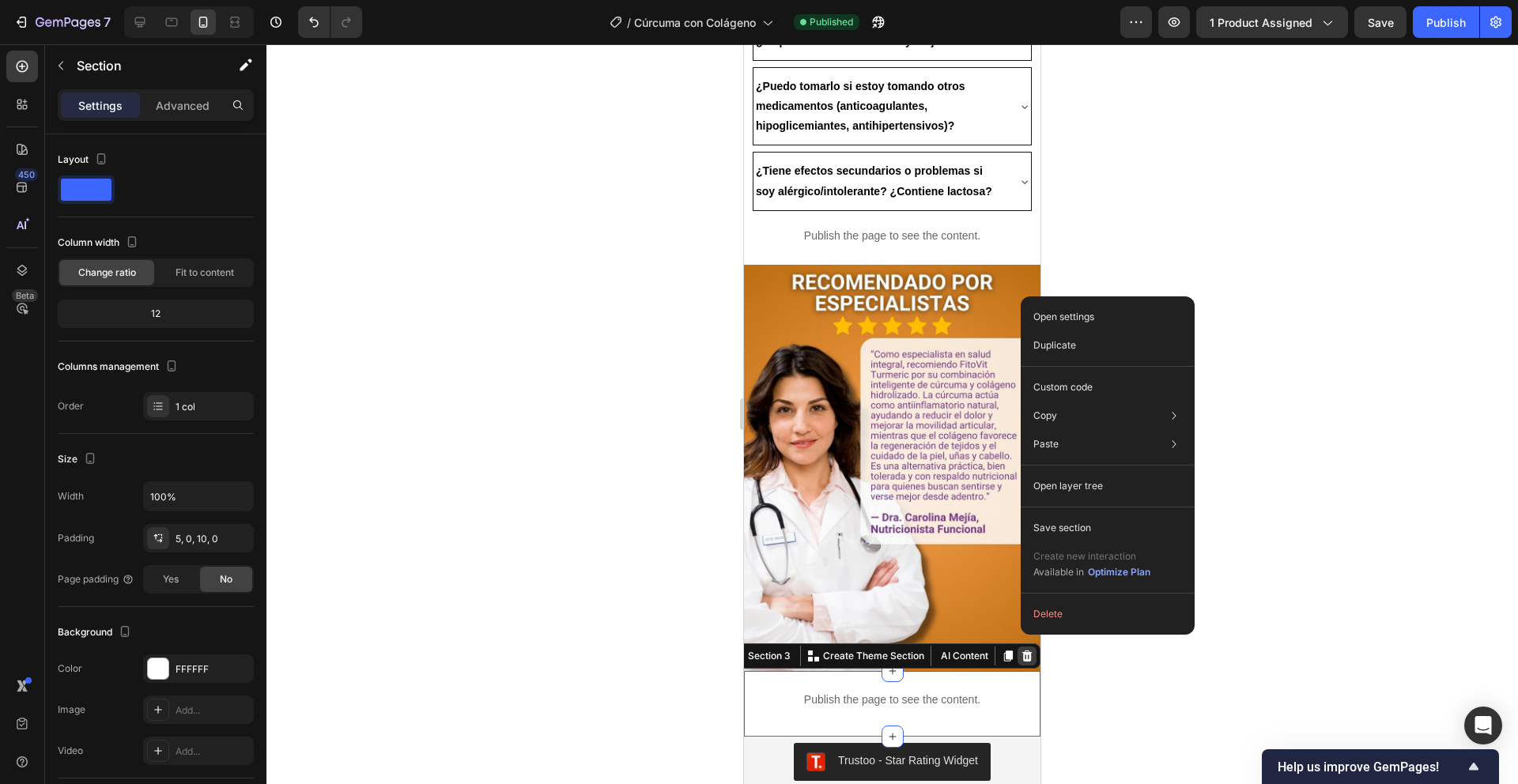
click at [1023, 650] on icon at bounding box center [1028, 655] width 10 height 11
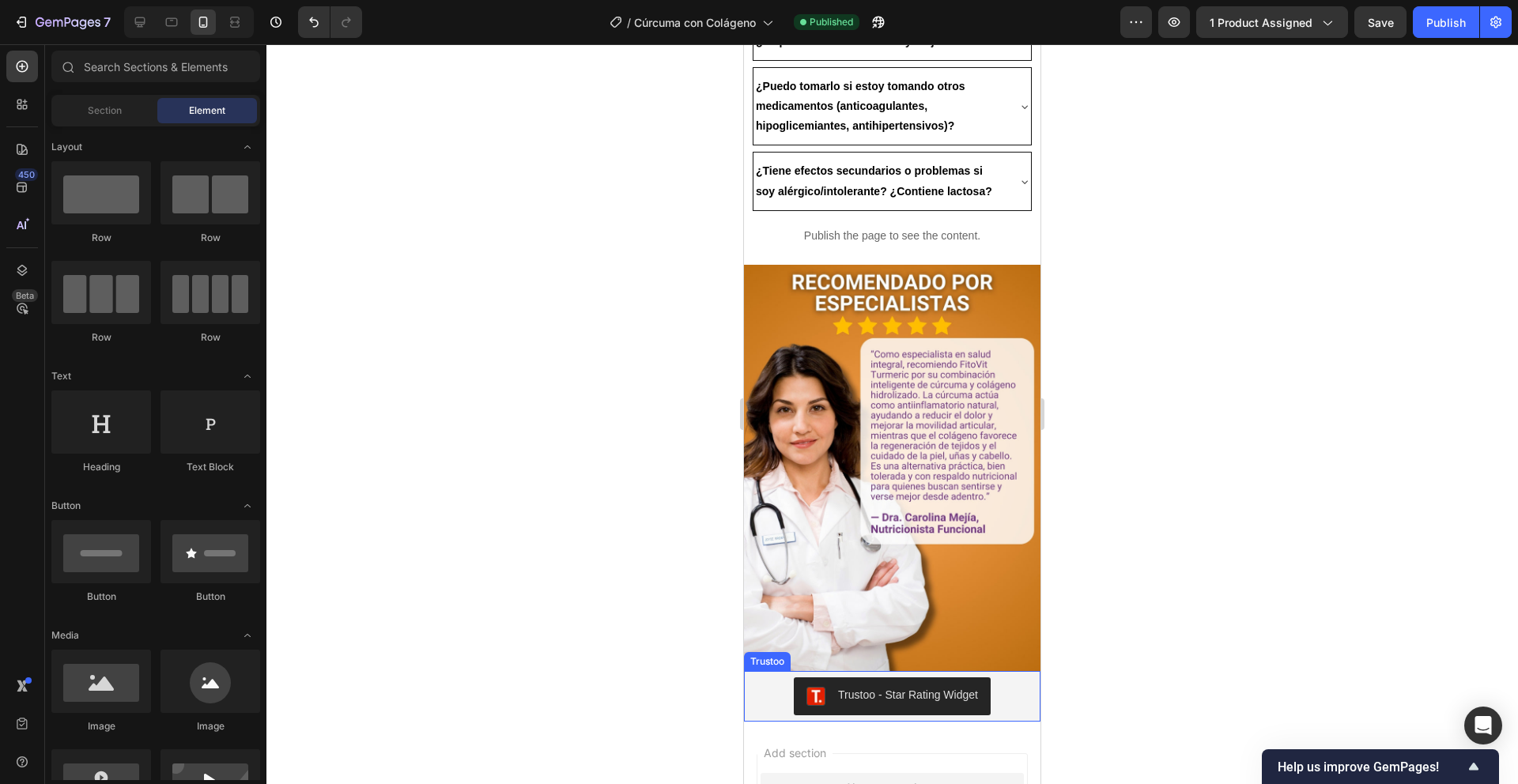
click at [926, 687] on div "Trustoo - Star Rating Widget" at bounding box center [908, 695] width 140 height 17
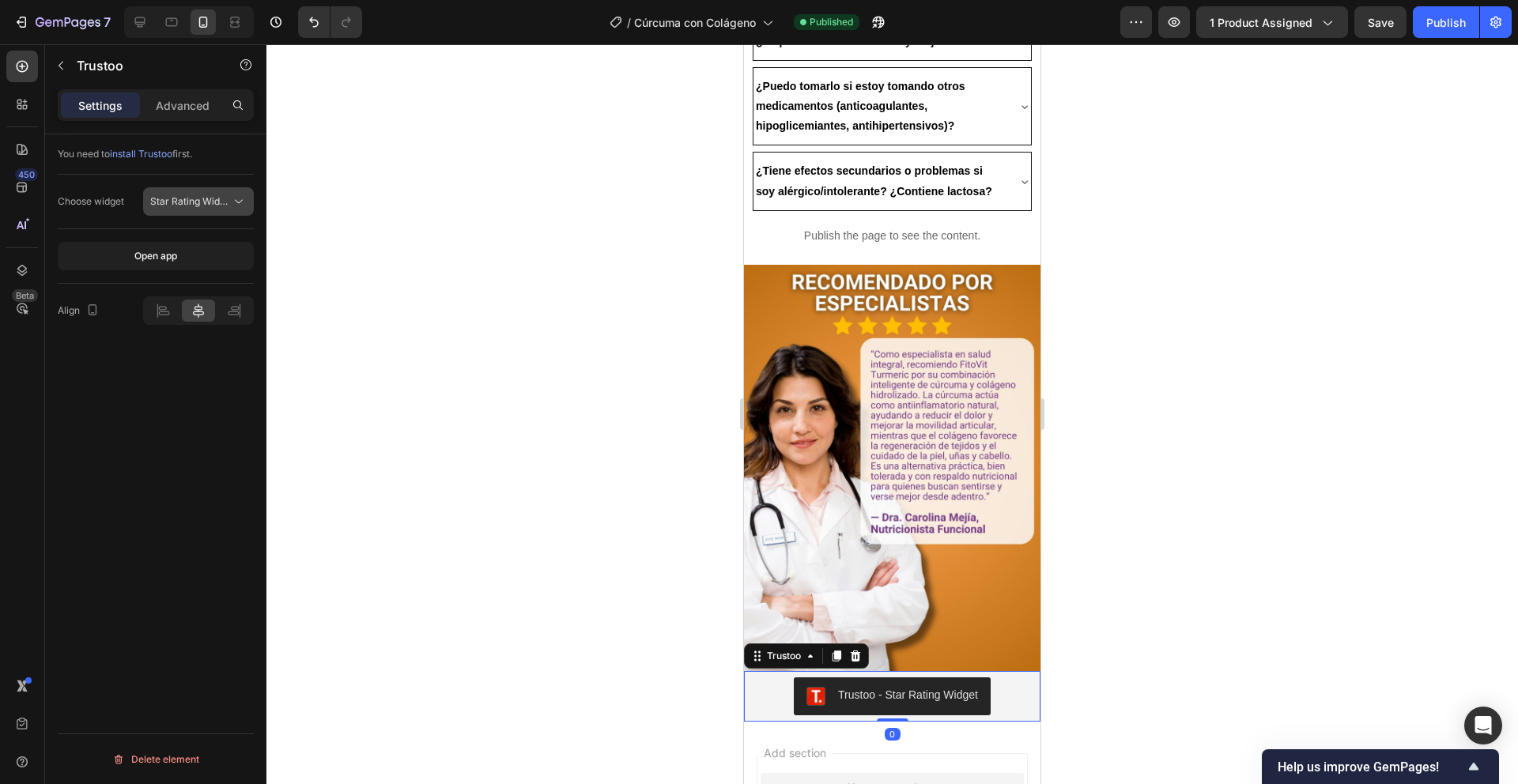
click at [168, 200] on span "Star Rating Widget" at bounding box center [192, 201] width 84 height 12
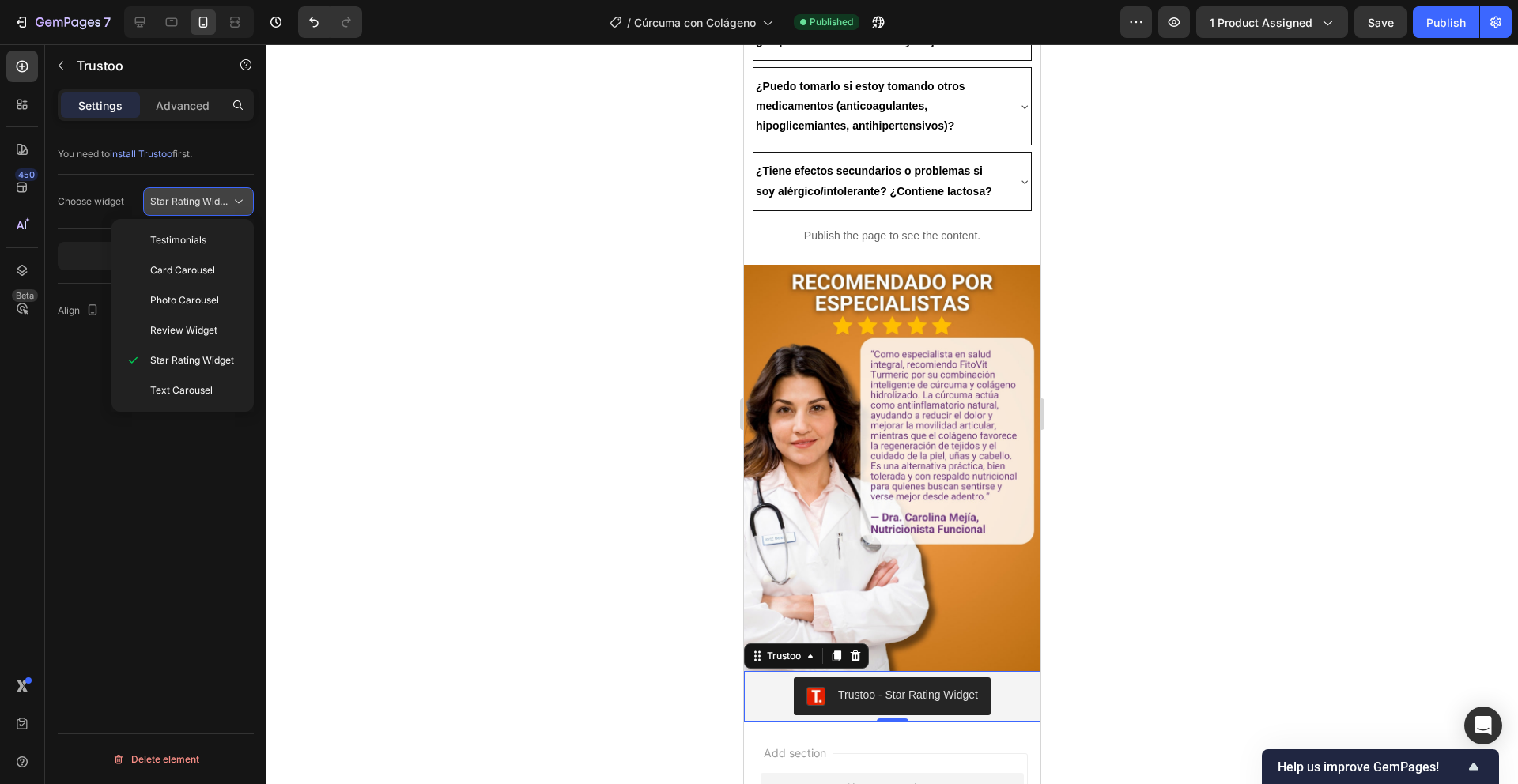
click at [169, 200] on span "Star Rating Widget" at bounding box center [192, 201] width 84 height 12
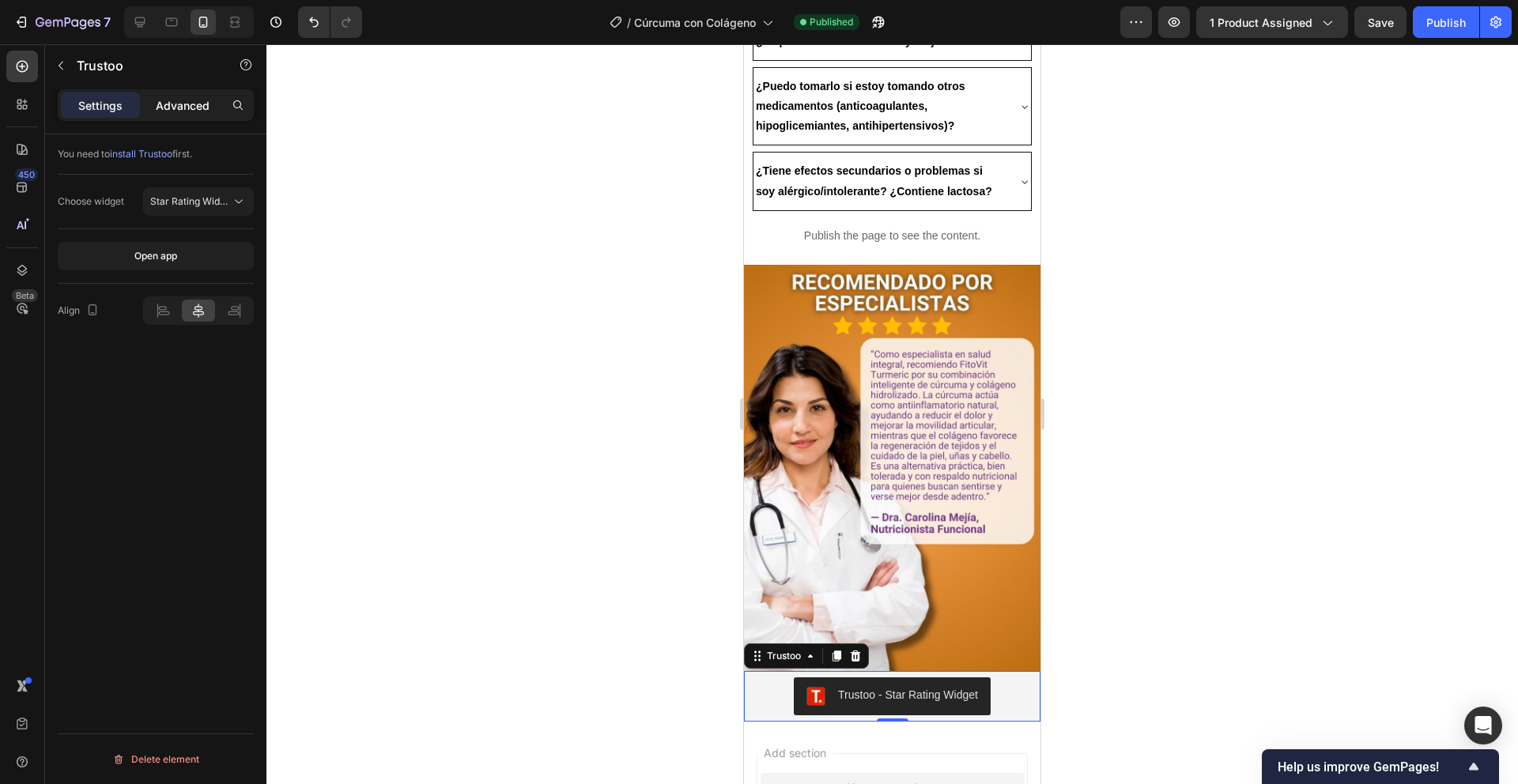
click at [171, 116] on div "Advanced" at bounding box center [183, 105] width 79 height 26
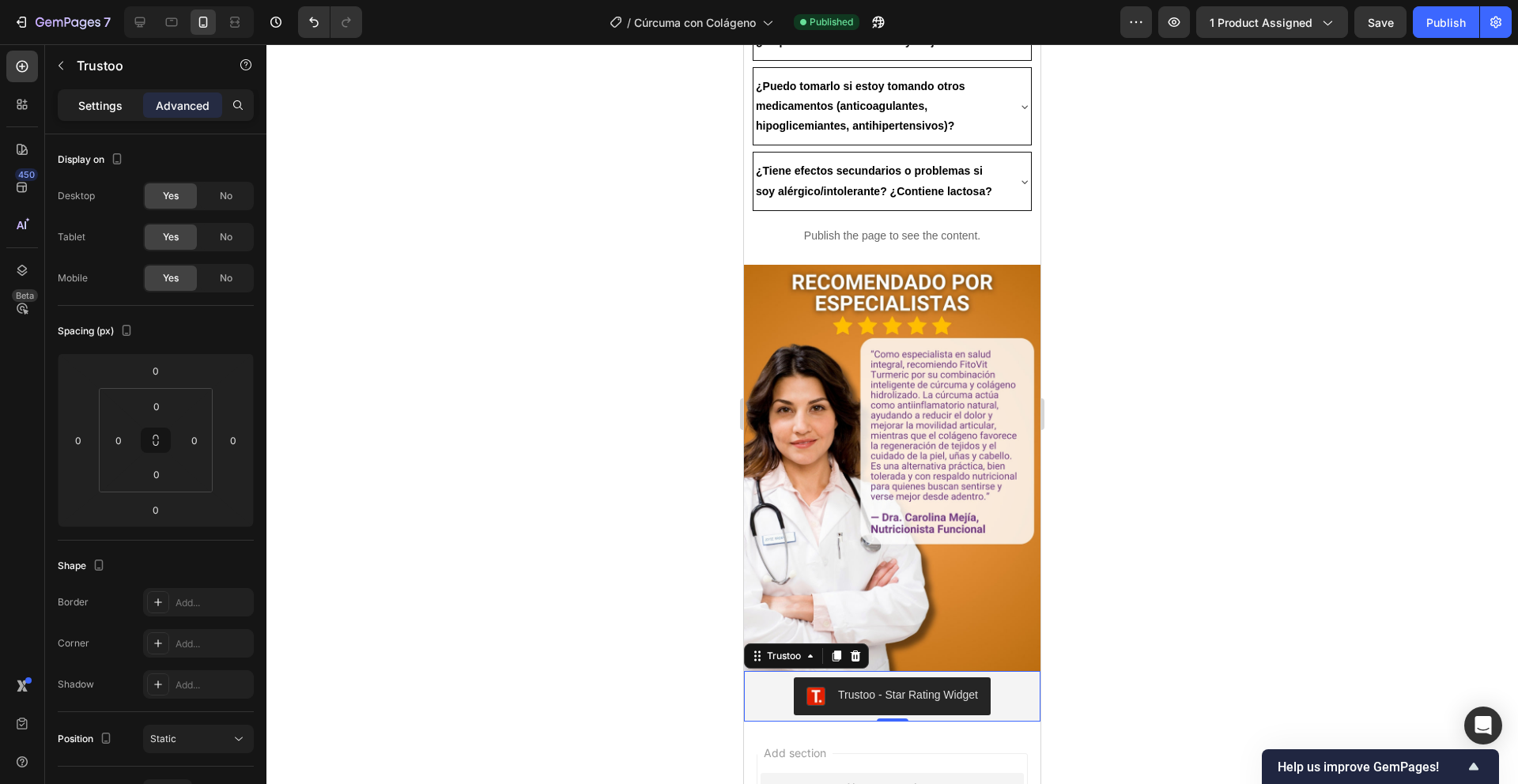
click at [84, 107] on p "Settings" at bounding box center [100, 105] width 44 height 17
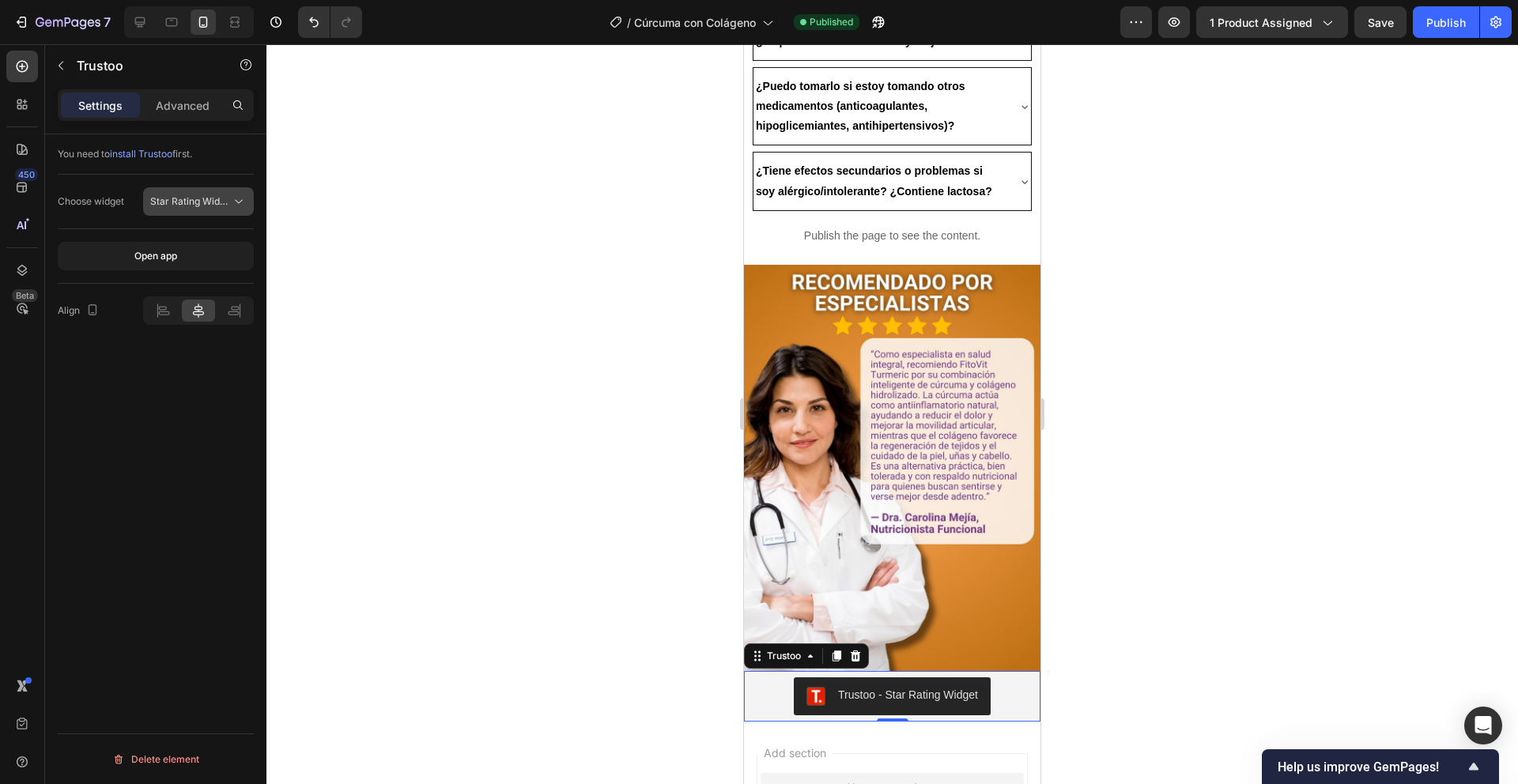
click at [195, 206] on span "Star Rating Widget" at bounding box center [192, 201] width 84 height 12
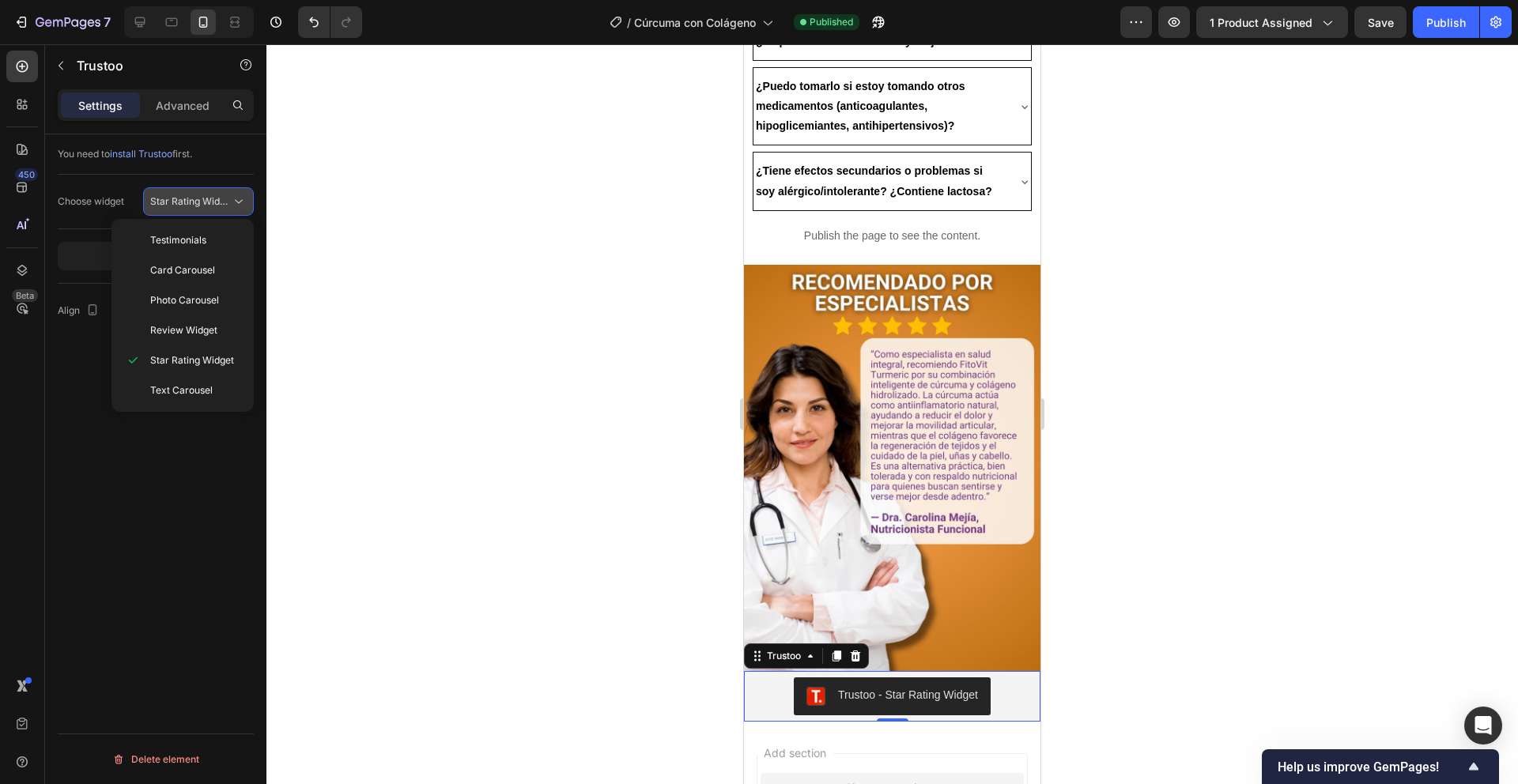
click at [195, 206] on span "Star Rating Widget" at bounding box center [192, 201] width 84 height 12
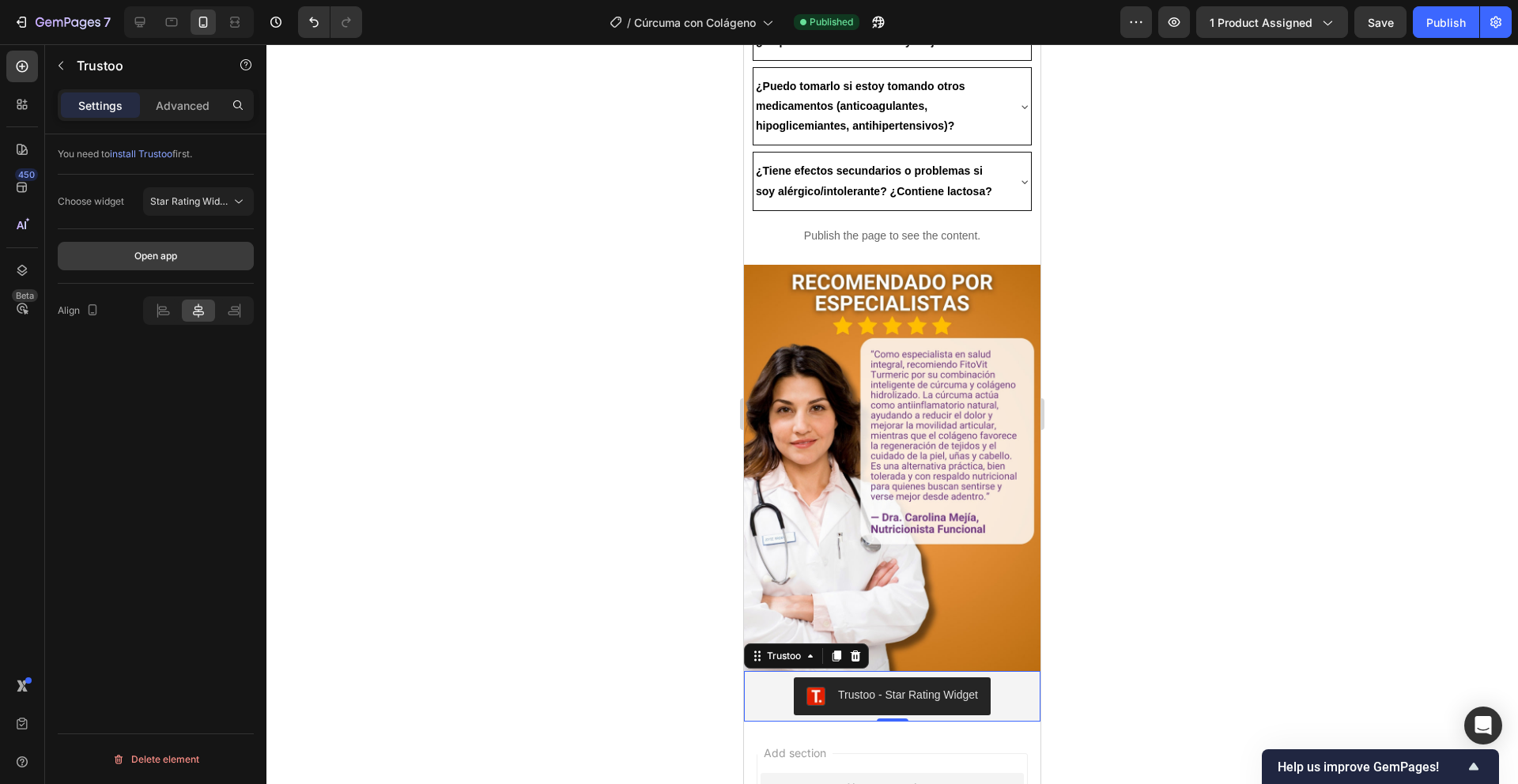
click at [108, 261] on button "Open app" at bounding box center [156, 255] width 197 height 28
click at [1452, 34] on button "Publish" at bounding box center [1446, 22] width 67 height 31
click at [1181, 13] on button "button" at bounding box center [1174, 22] width 31 height 31
click at [200, 205] on span "Star Rating Widget" at bounding box center [192, 201] width 84 height 12
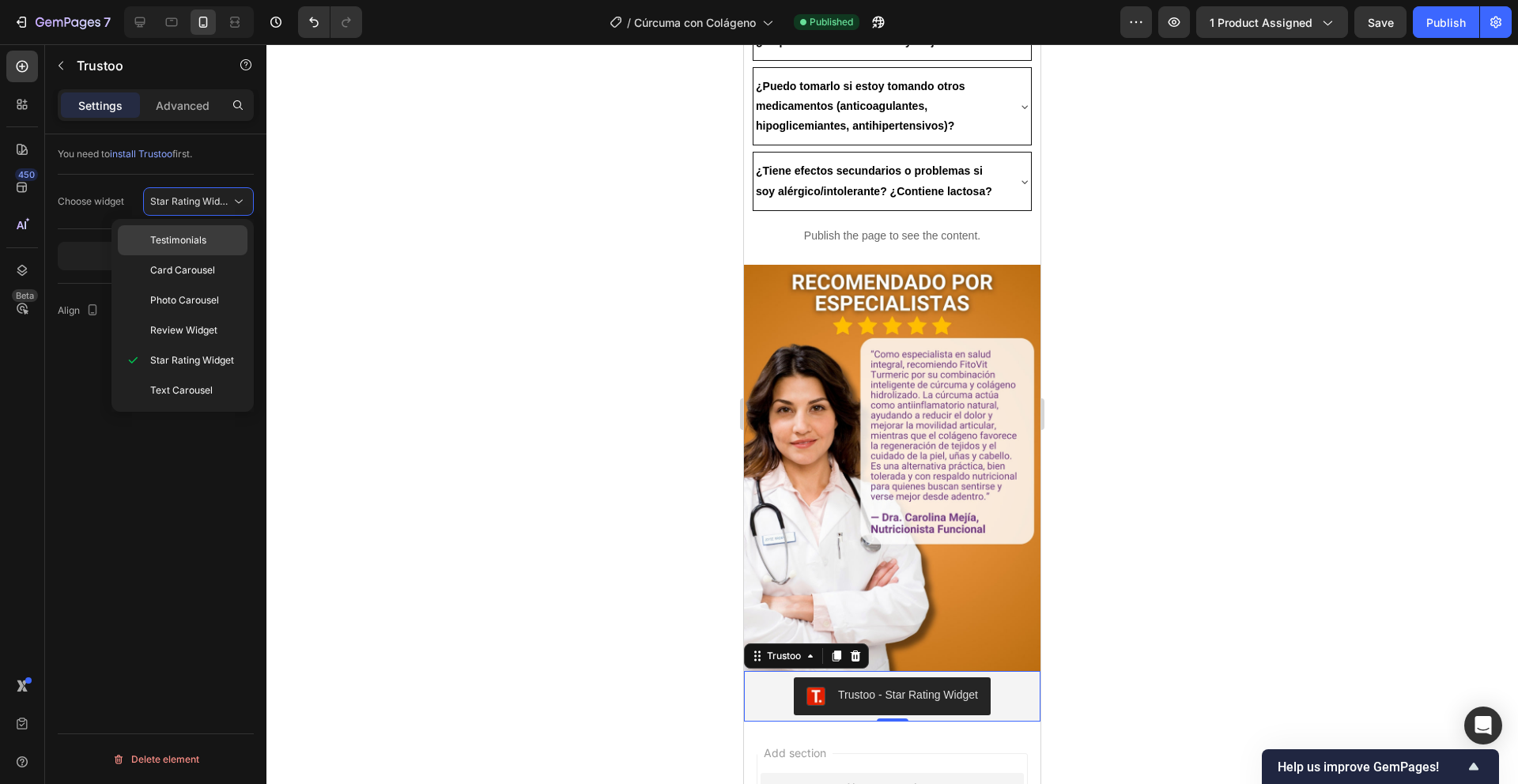
click at [193, 238] on span "Testimonials" at bounding box center [178, 240] width 56 height 14
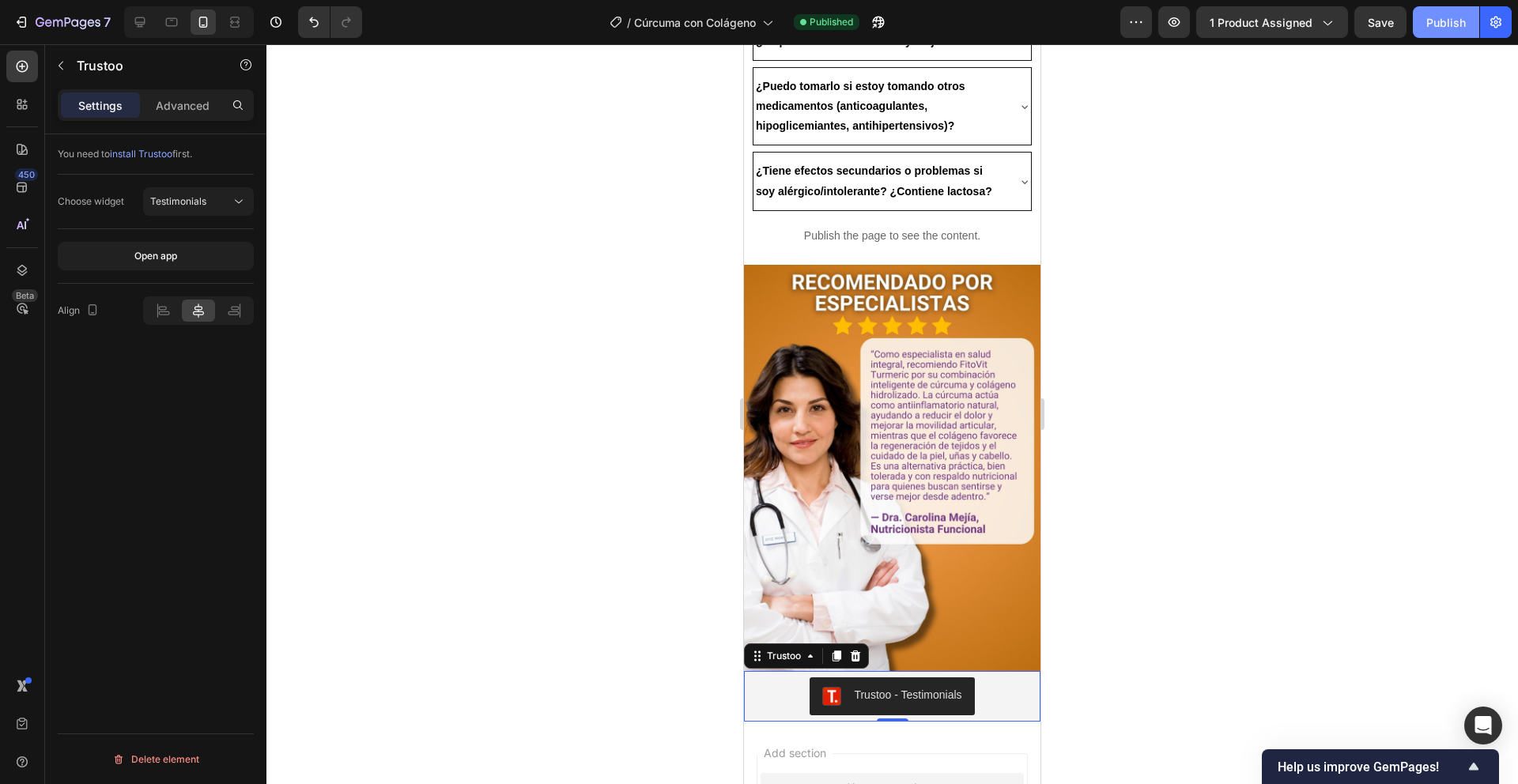
click at [1420, 31] on button "Publish" at bounding box center [1446, 22] width 67 height 31
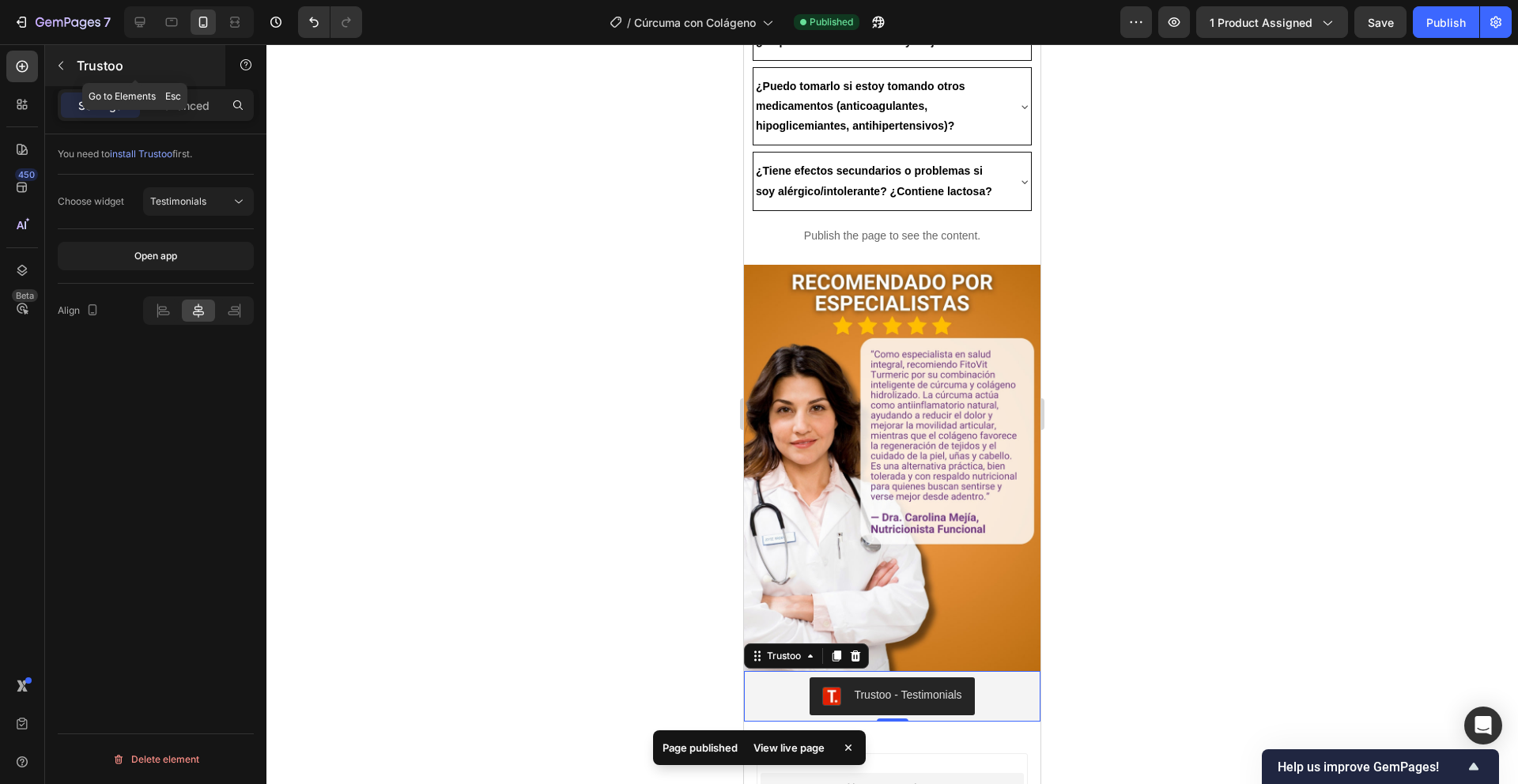
click at [69, 61] on button "button" at bounding box center [61, 66] width 26 height 26
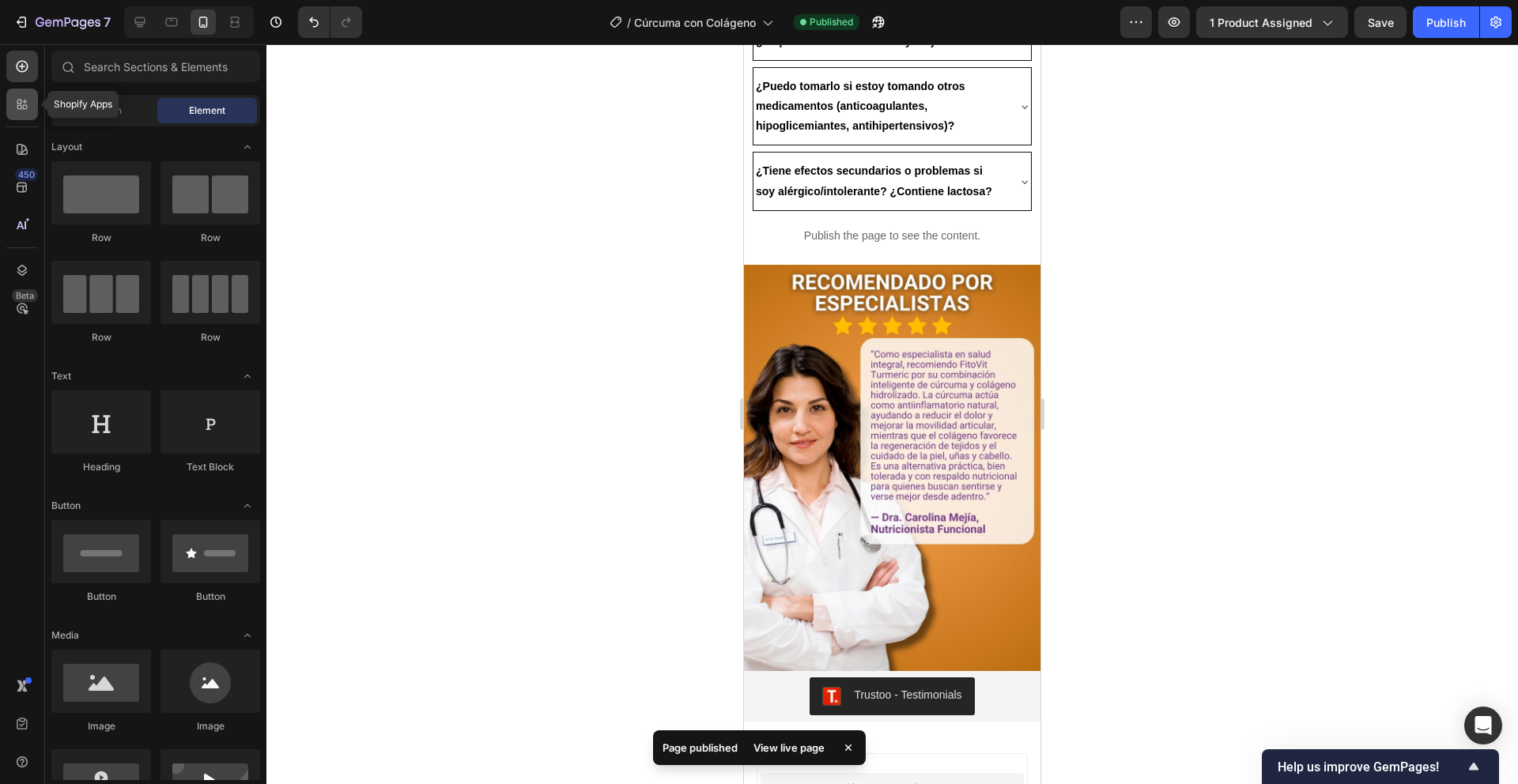
click at [18, 101] on icon at bounding box center [20, 101] width 5 height 5
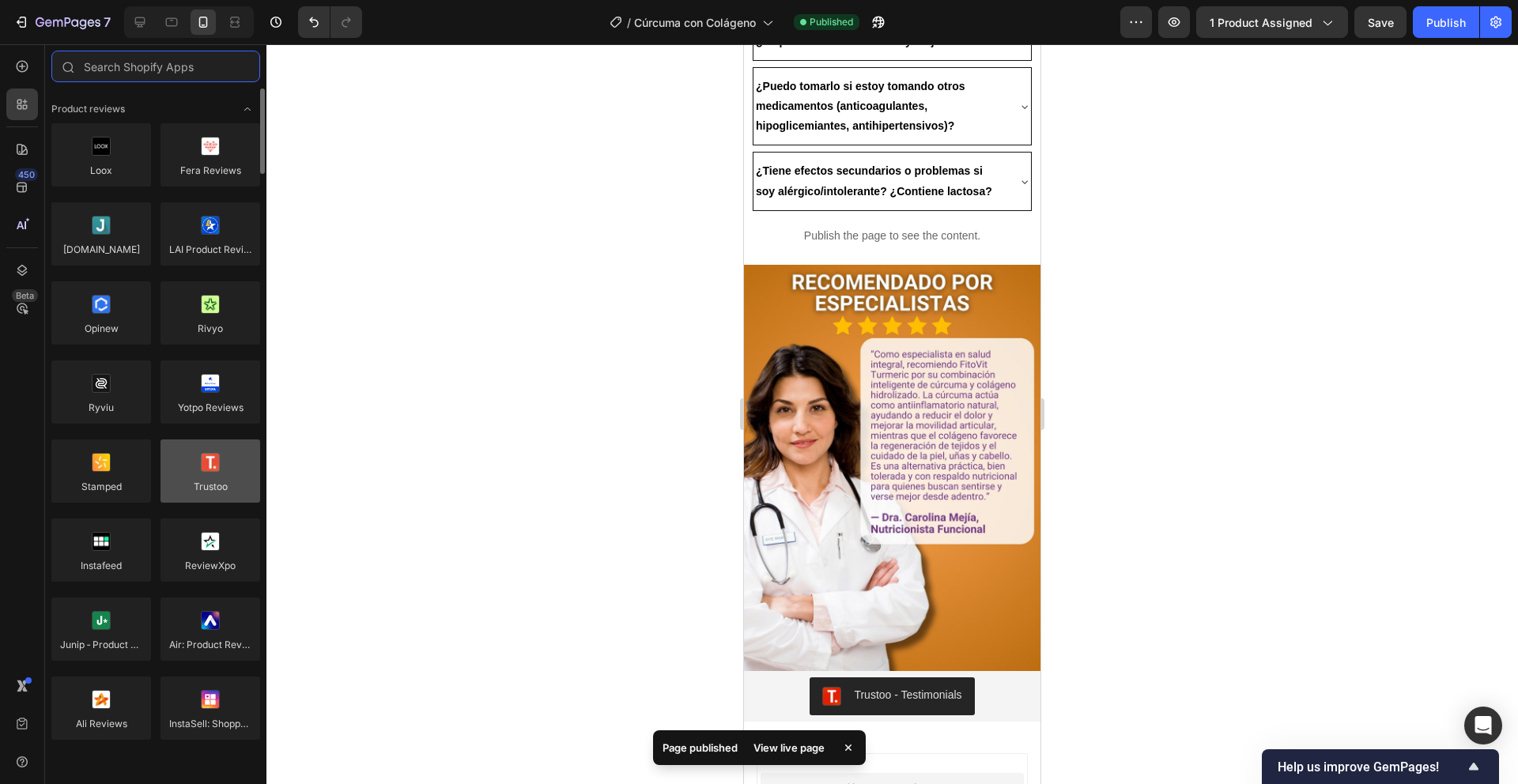
scroll to position [3, 0]
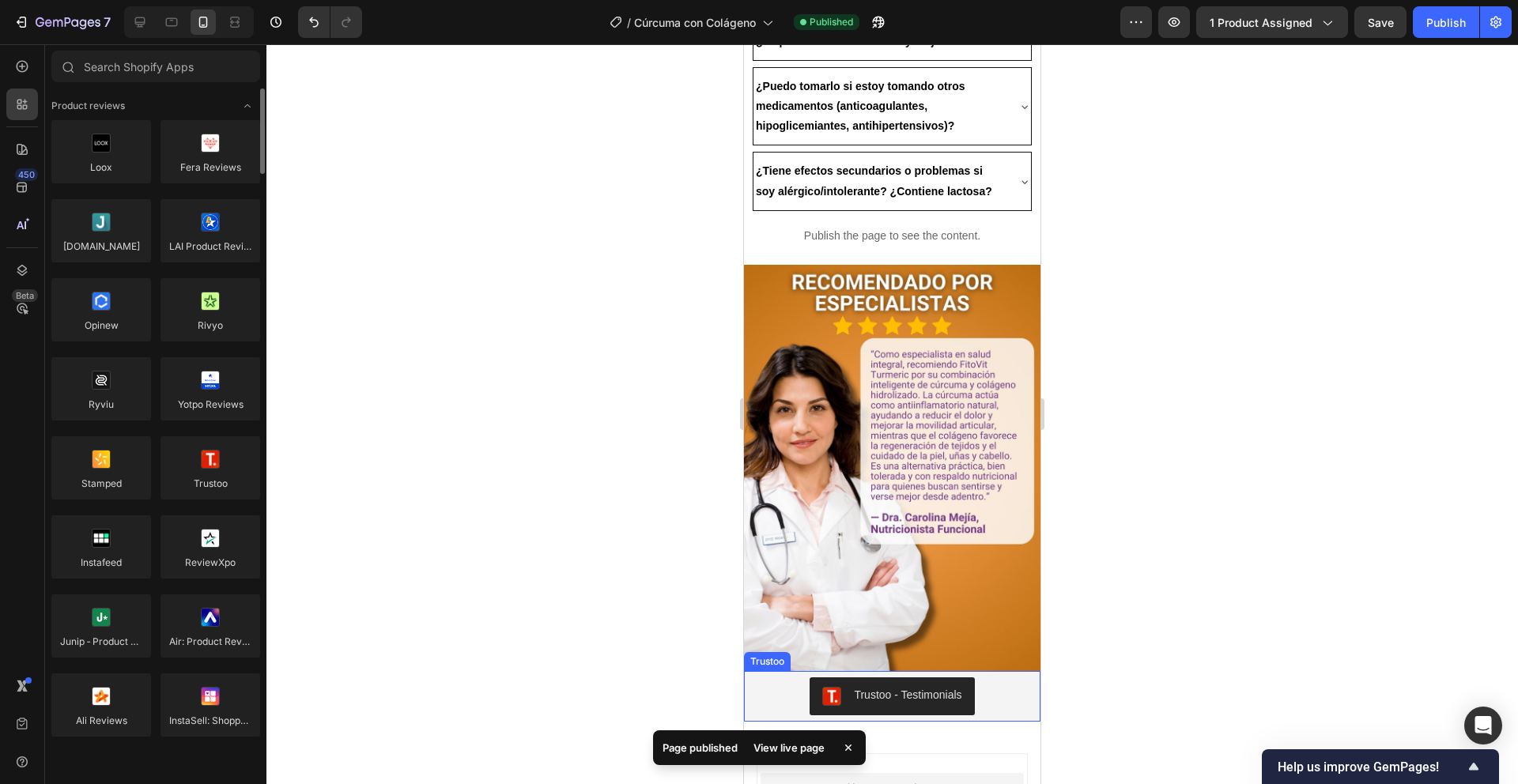
click at [873, 678] on button "Trustoo - Testimonials" at bounding box center [891, 697] width 164 height 38
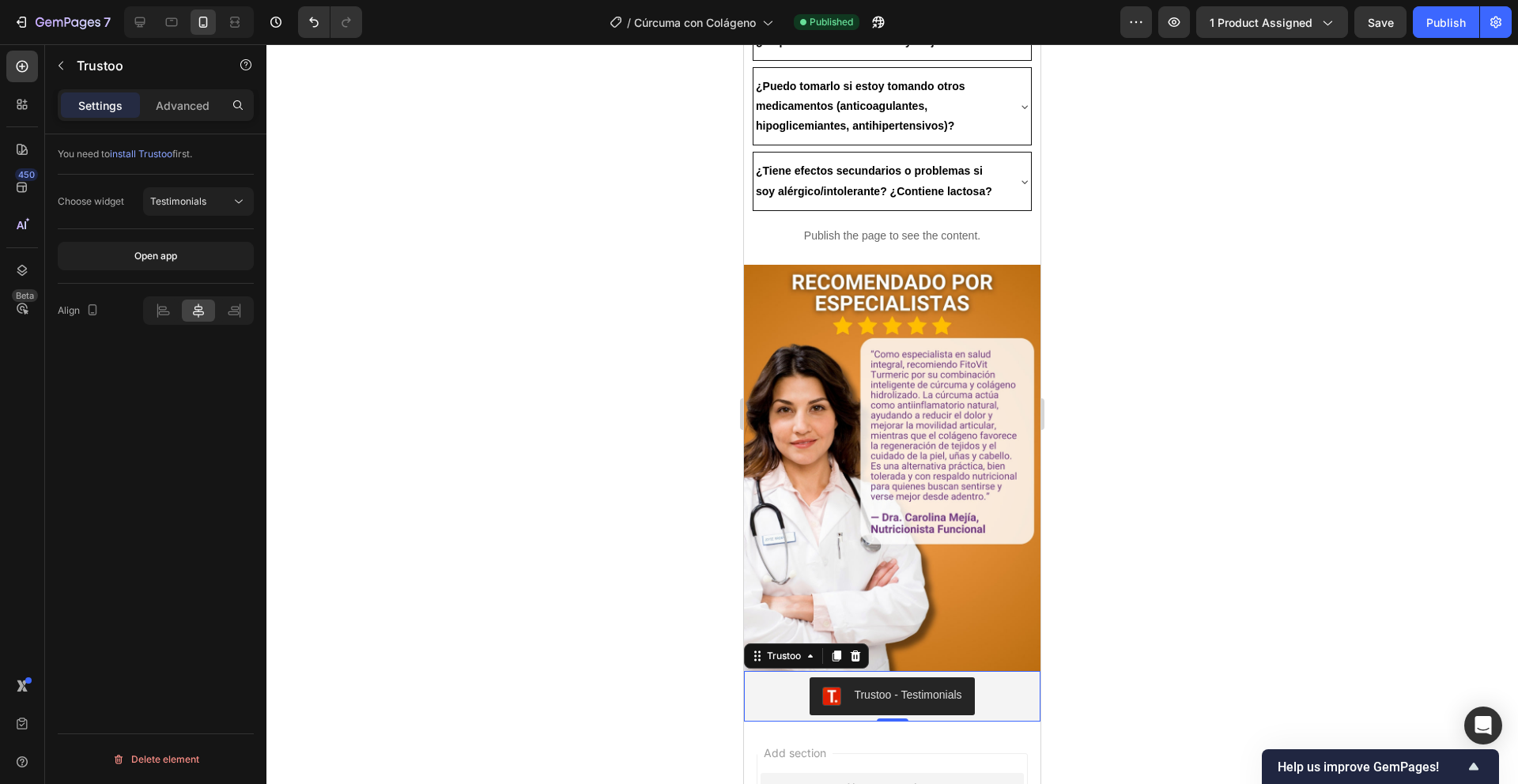
click at [865, 687] on div "Trustoo - Testimonials" at bounding box center [892, 696] width 140 height 19
click at [849, 646] on div at bounding box center [855, 655] width 19 height 19
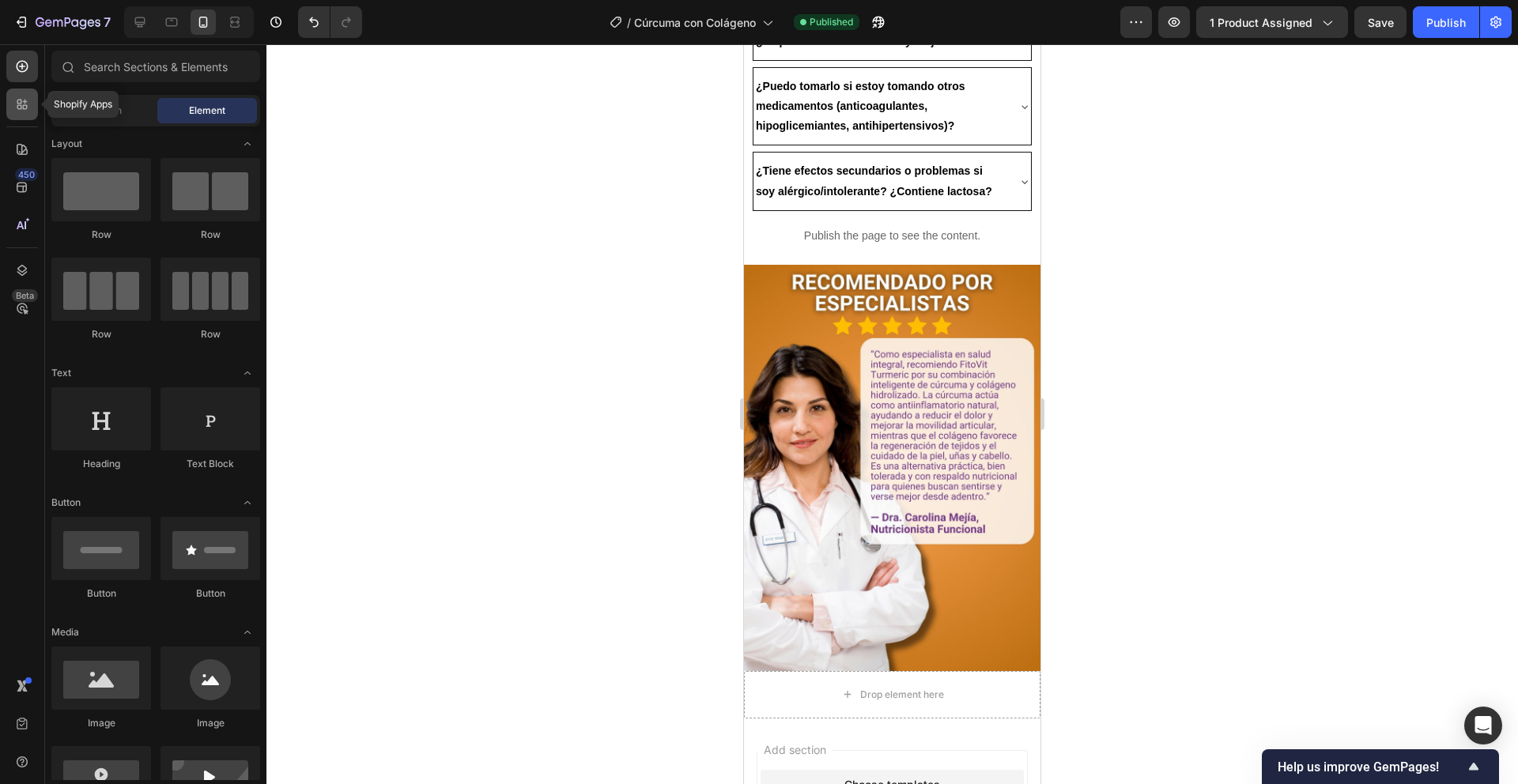
click at [19, 104] on icon at bounding box center [22, 104] width 16 height 16
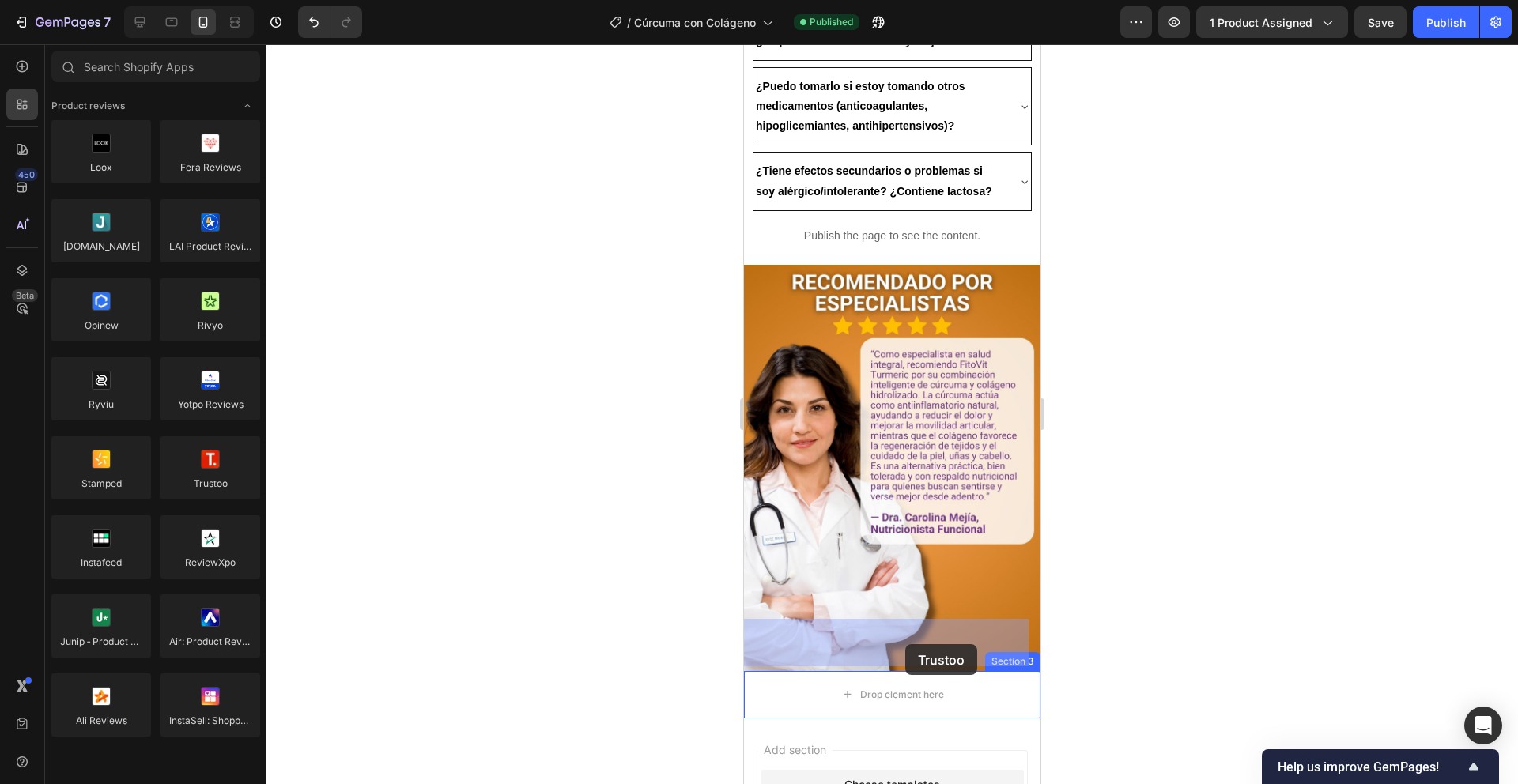
drag, startPoint x: 961, startPoint y: 523, endPoint x: 906, endPoint y: 644, distance: 132.9
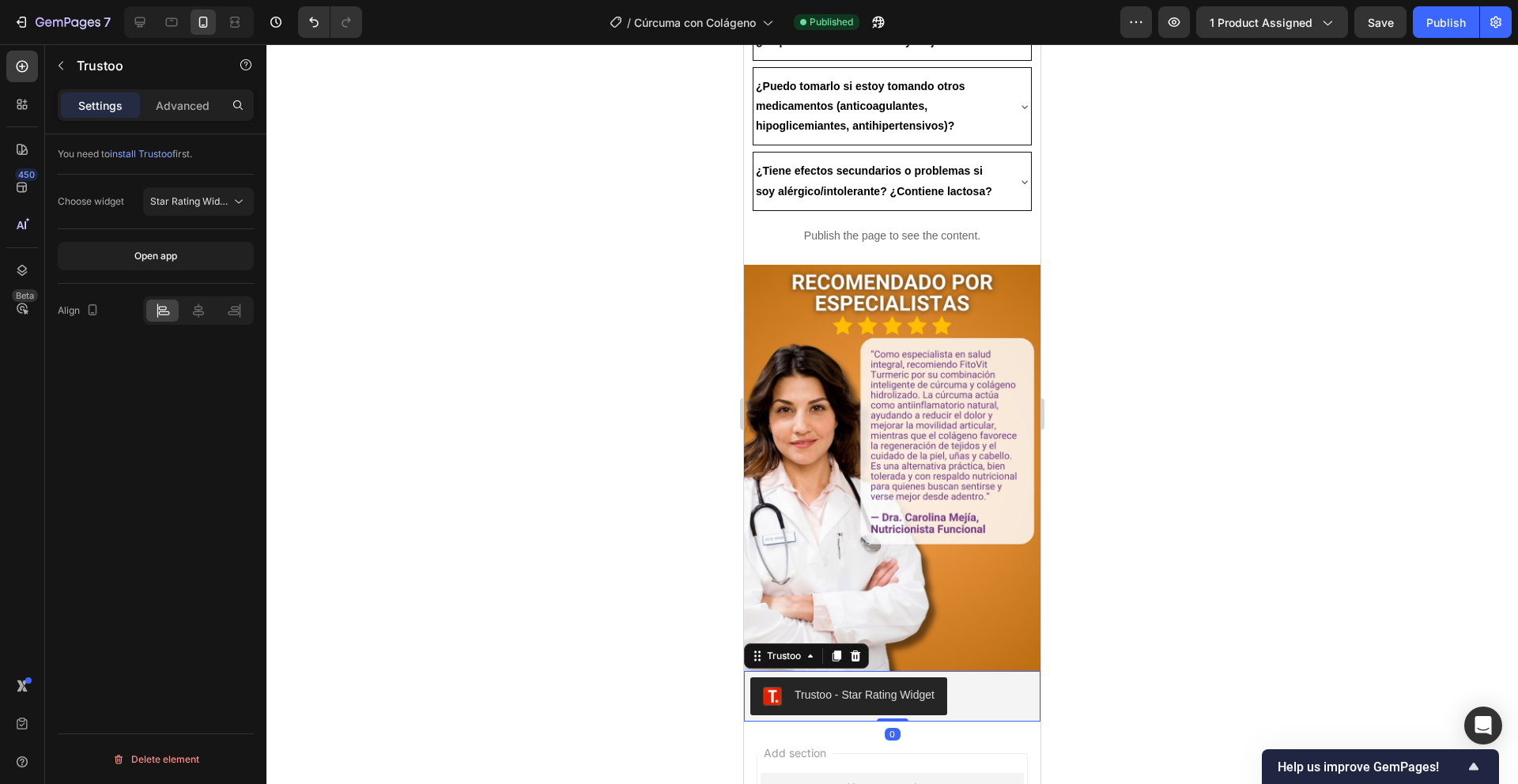
click at [893, 687] on div "Trustoo - Star Rating Widget" at bounding box center [865, 695] width 140 height 17
click at [861, 650] on icon at bounding box center [855, 656] width 13 height 13
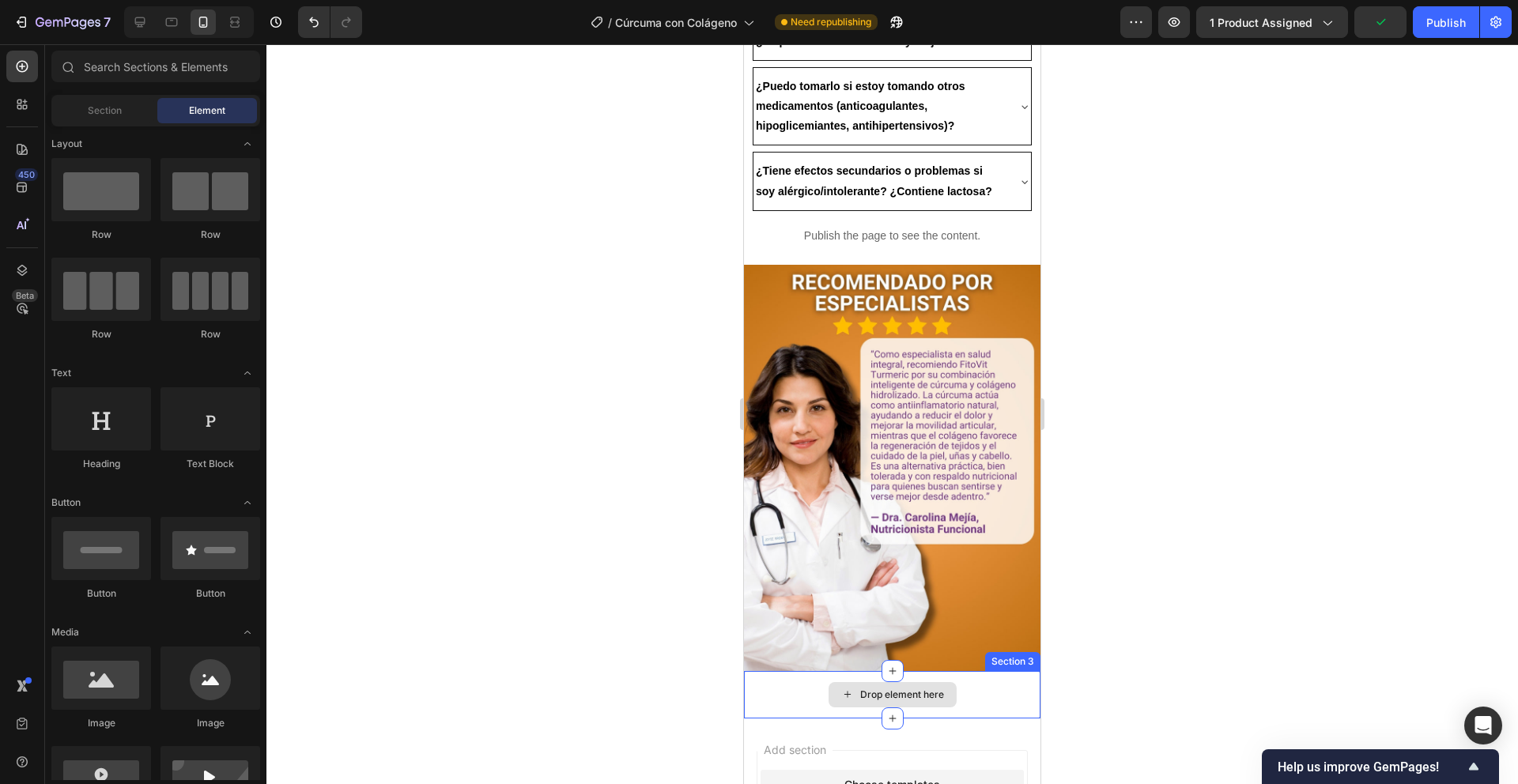
click at [790, 671] on div "Drop element here" at bounding box center [892, 695] width 297 height 47
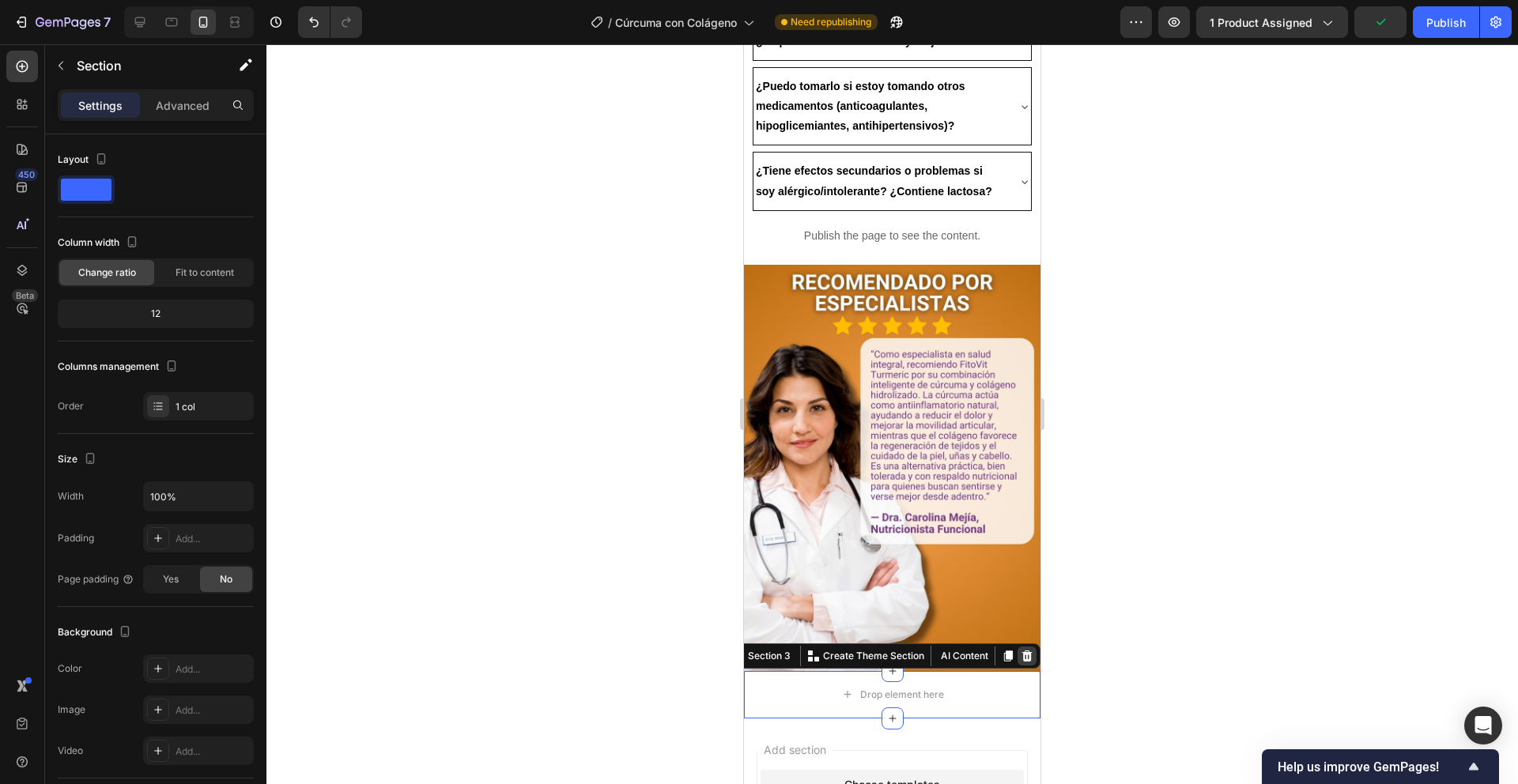
click at [1021, 650] on icon at bounding box center [1027, 656] width 13 height 13
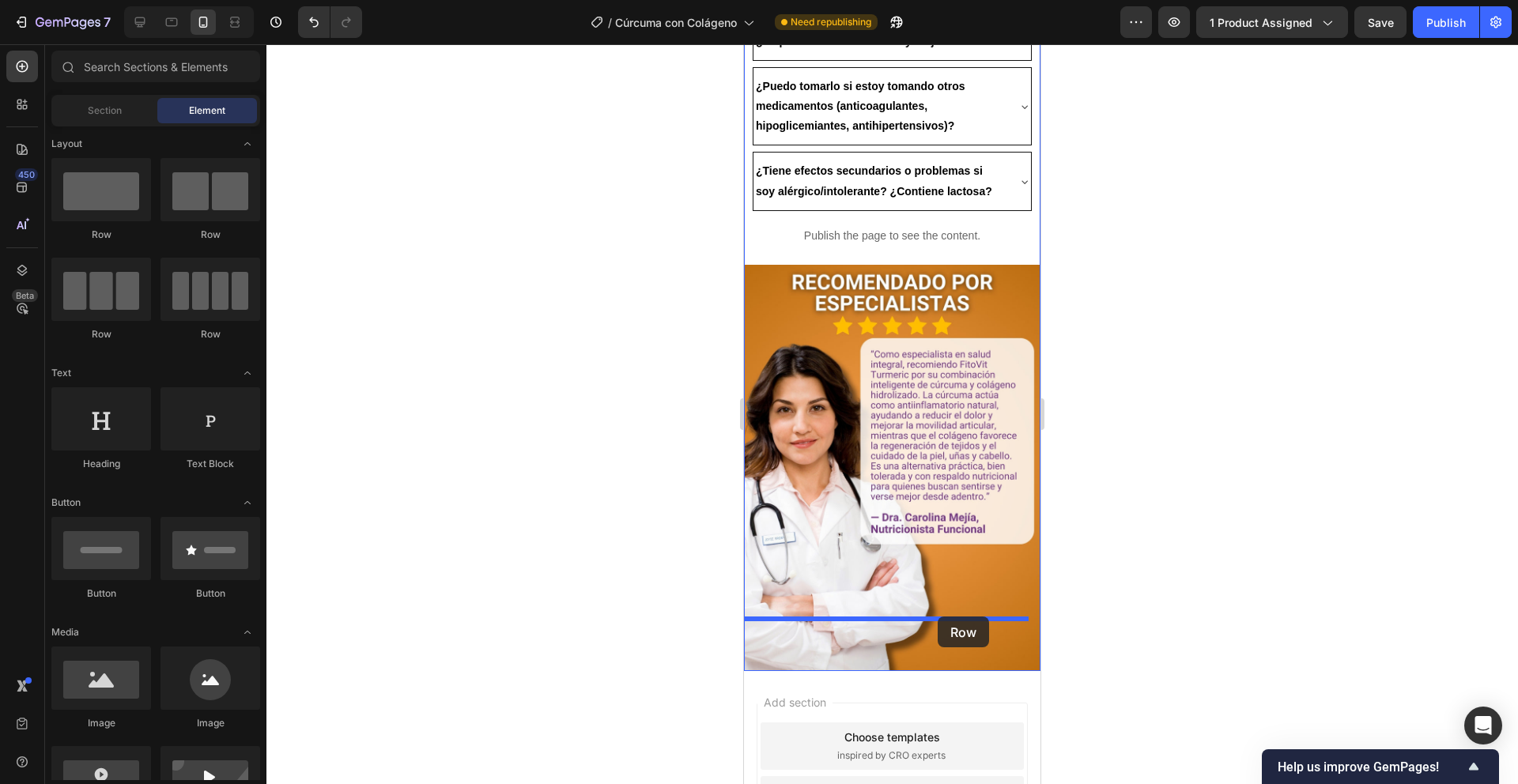
drag, startPoint x: 841, startPoint y: 257, endPoint x: 938, endPoint y: 617, distance: 372.8
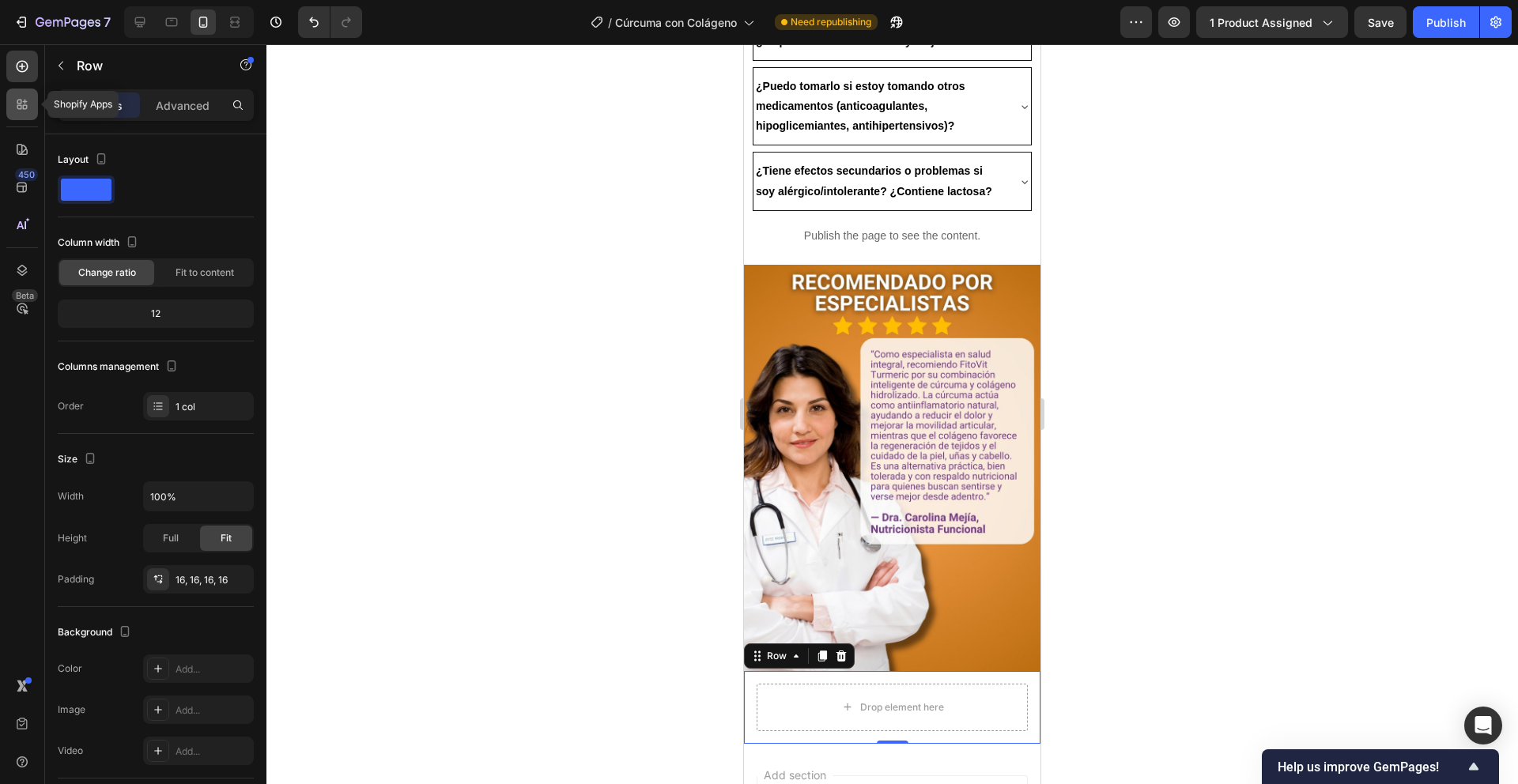
click at [18, 111] on icon at bounding box center [22, 104] width 16 height 16
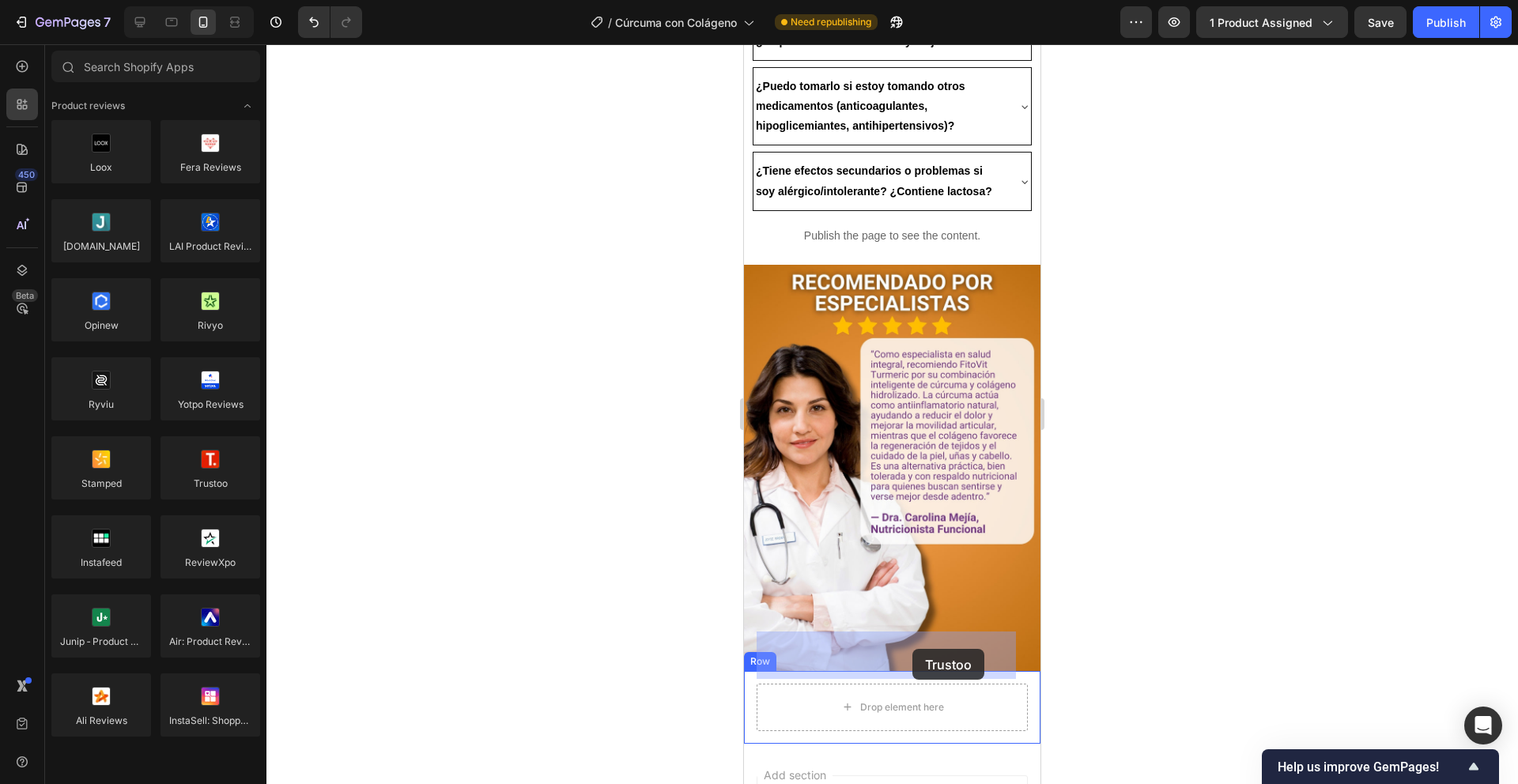
drag, startPoint x: 968, startPoint y: 536, endPoint x: 913, endPoint y: 649, distance: 125.7
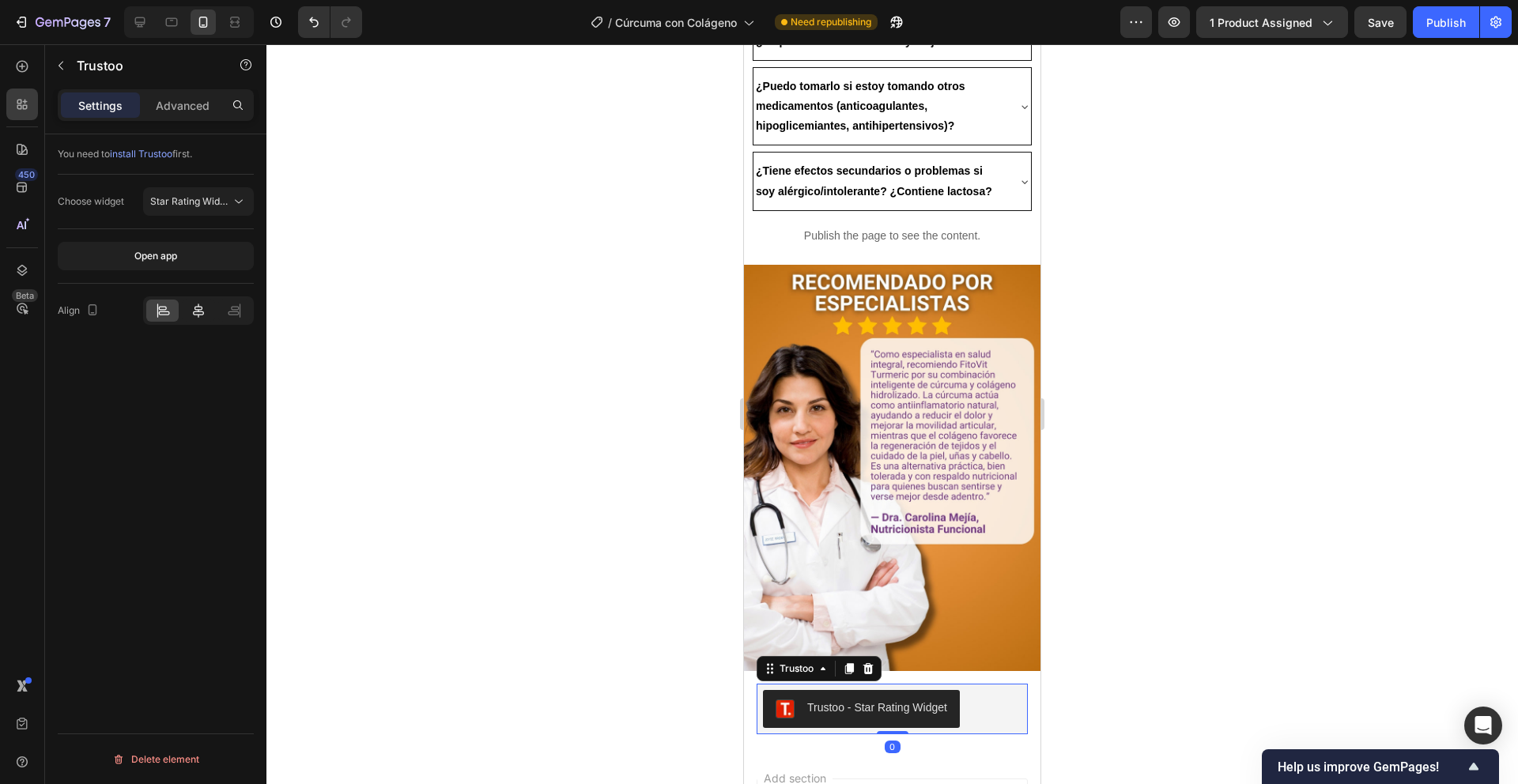
click at [201, 317] on icon at bounding box center [198, 310] width 16 height 16
click at [1421, 17] on button "Publish" at bounding box center [1446, 22] width 67 height 31
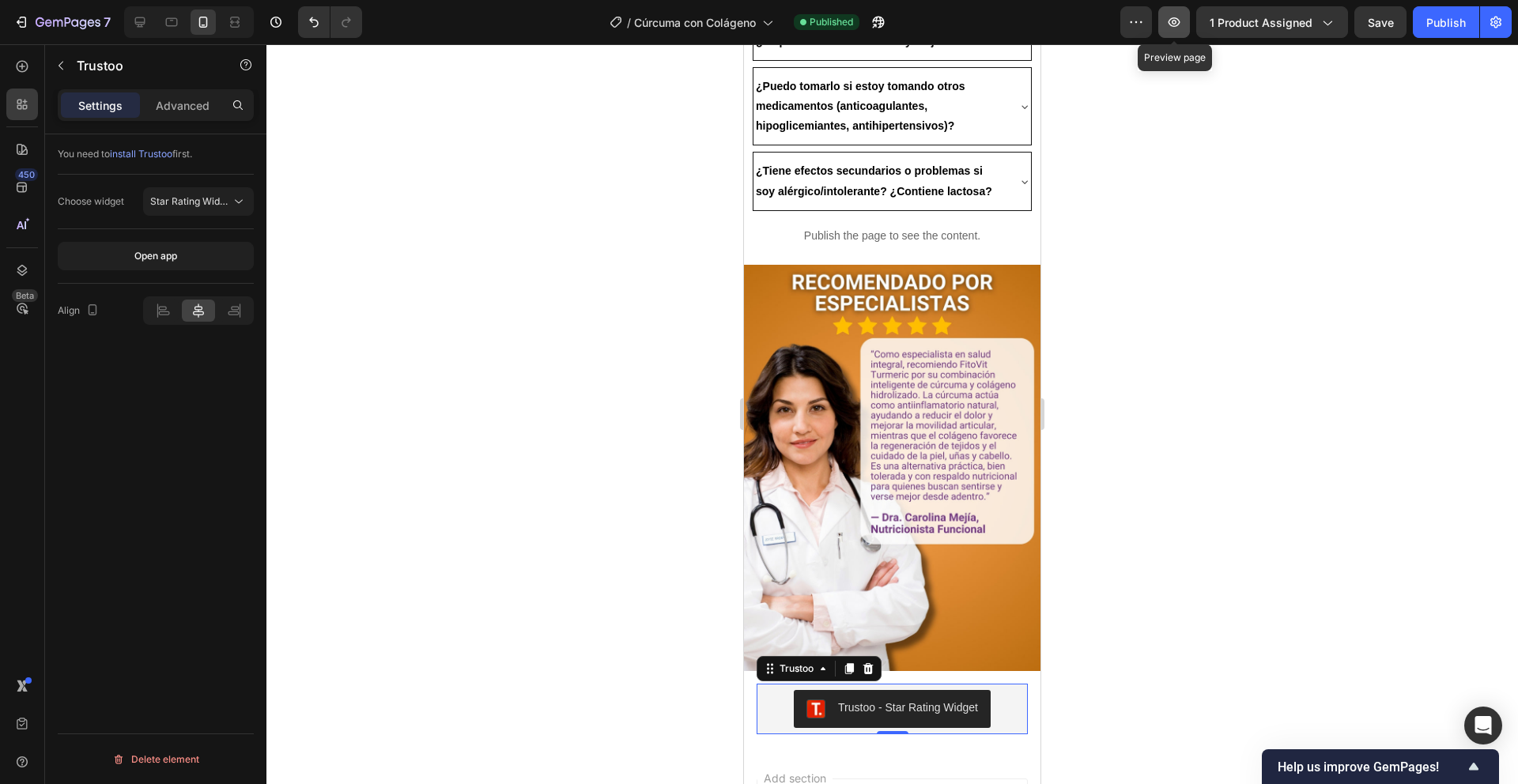
click at [1169, 34] on button "button" at bounding box center [1174, 22] width 31 height 31
click at [190, 109] on p "Advanced" at bounding box center [183, 105] width 54 height 17
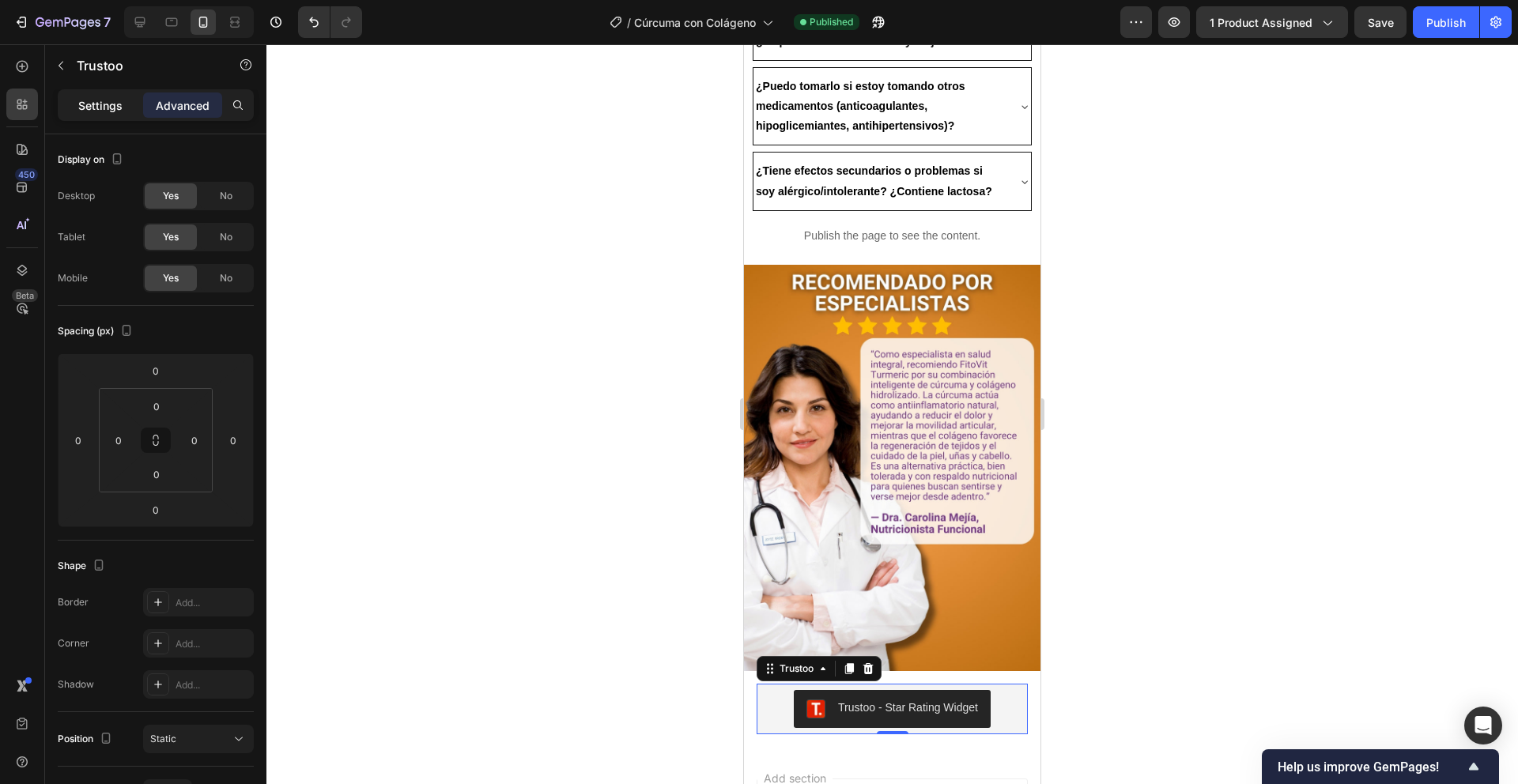
click at [101, 94] on div "Settings" at bounding box center [100, 105] width 79 height 26
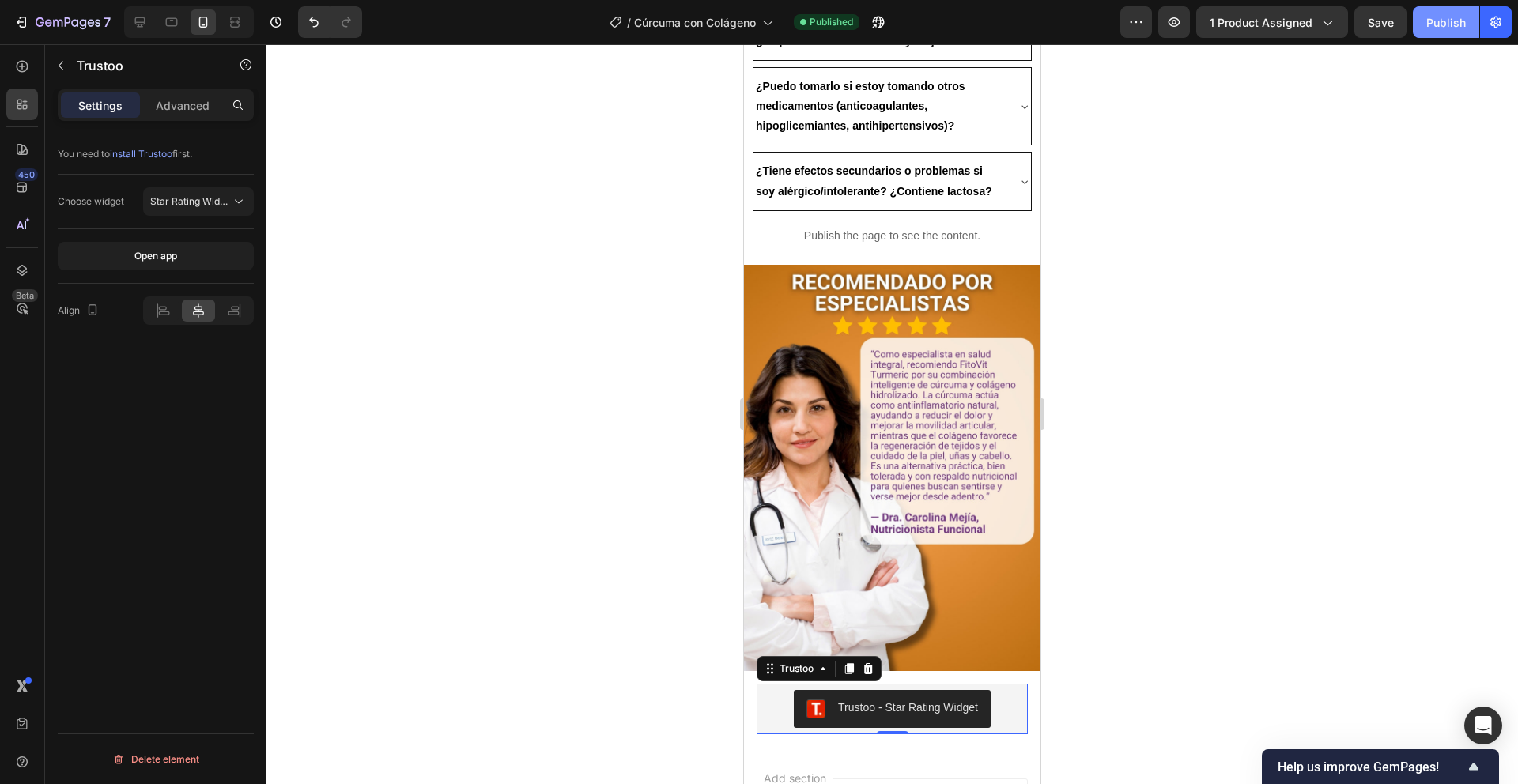
click at [1436, 18] on div "Publish" at bounding box center [1446, 22] width 39 height 17
click at [867, 700] on div "Trustoo - Star Rating Widget" at bounding box center [908, 707] width 140 height 17
click at [143, 154] on span "install Trustoo" at bounding box center [141, 154] width 63 height 12
click at [159, 107] on p "Advanced" at bounding box center [183, 105] width 54 height 17
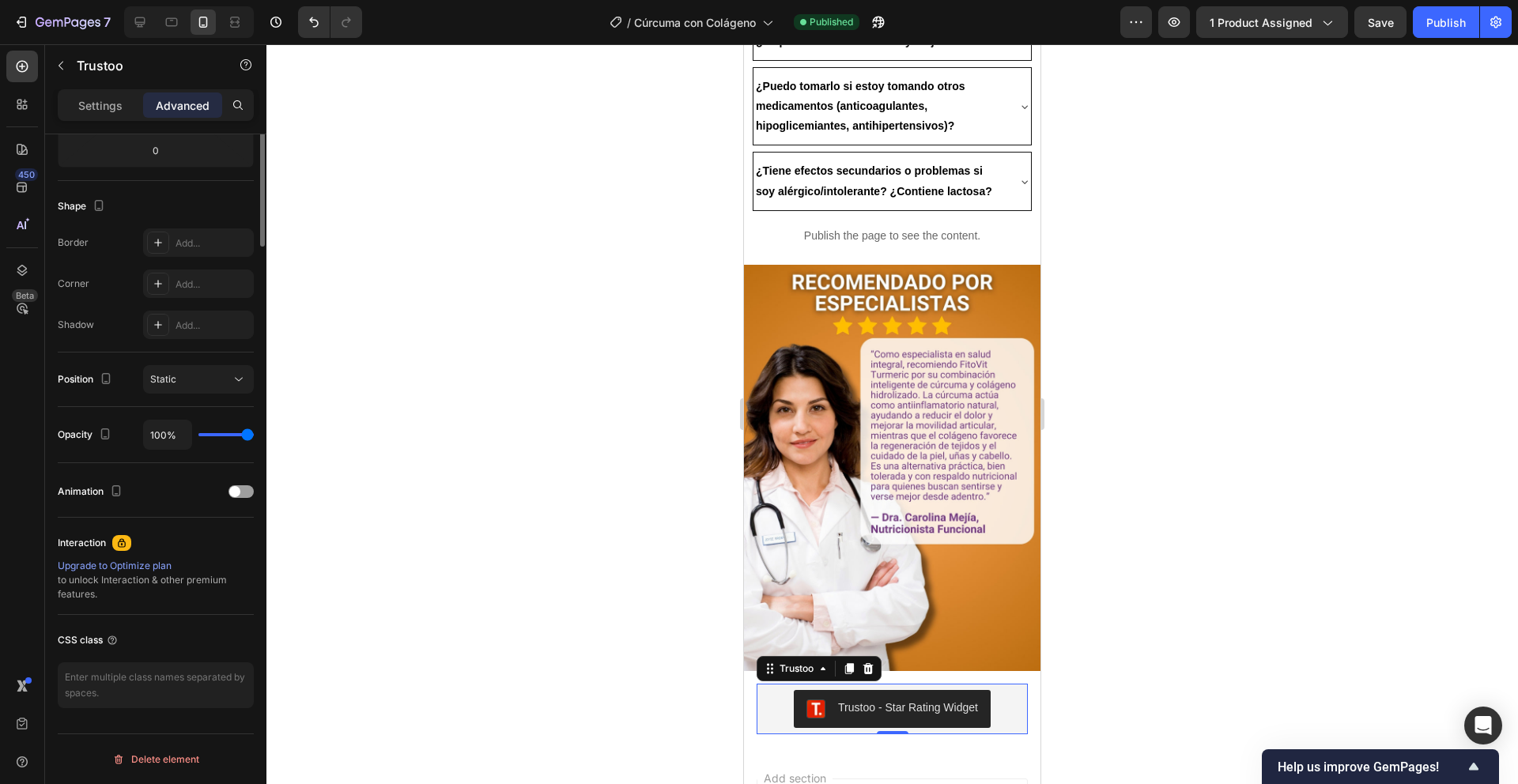
scroll to position [0, 0]
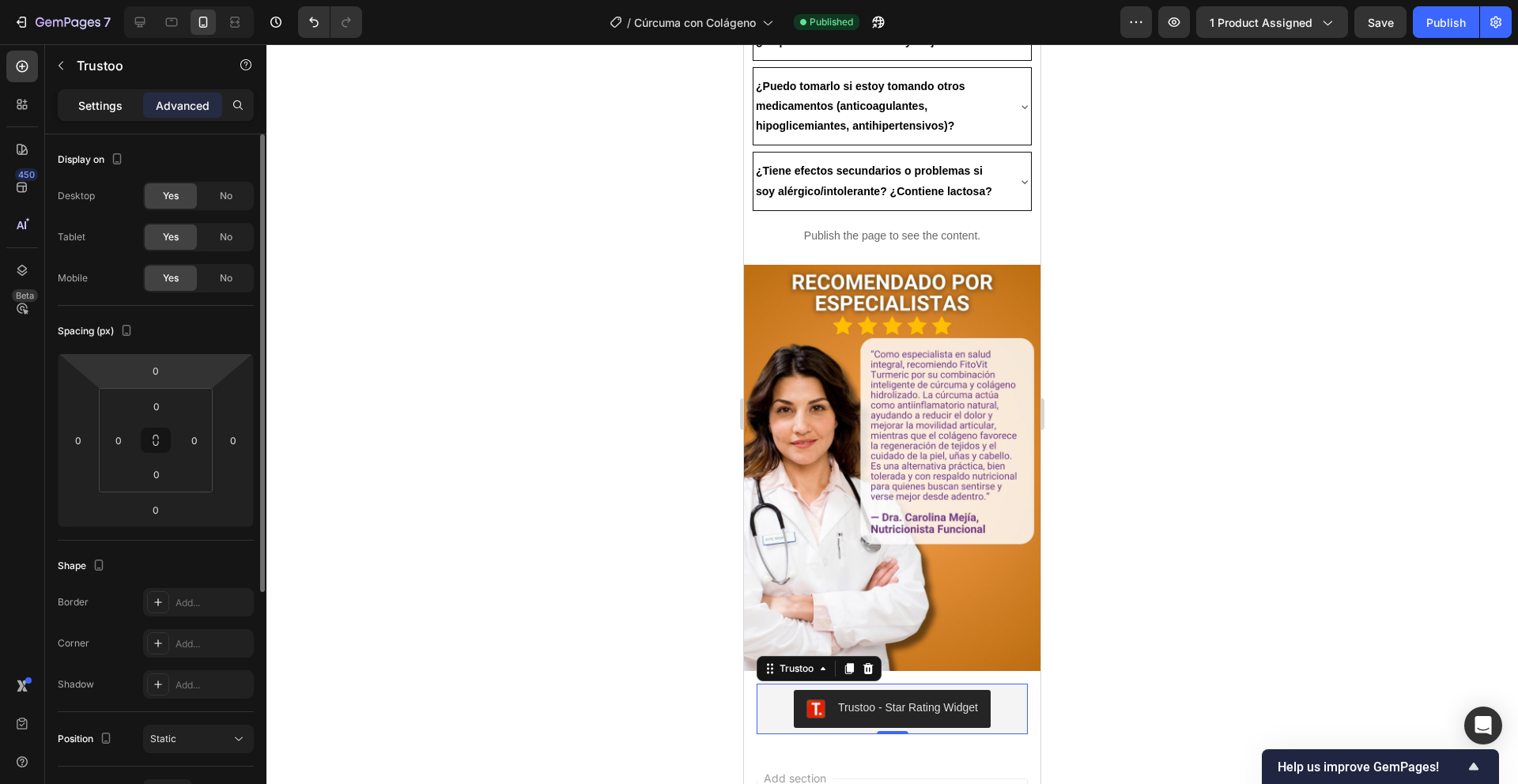
click at [98, 112] on p "Settings" at bounding box center [100, 105] width 44 height 17
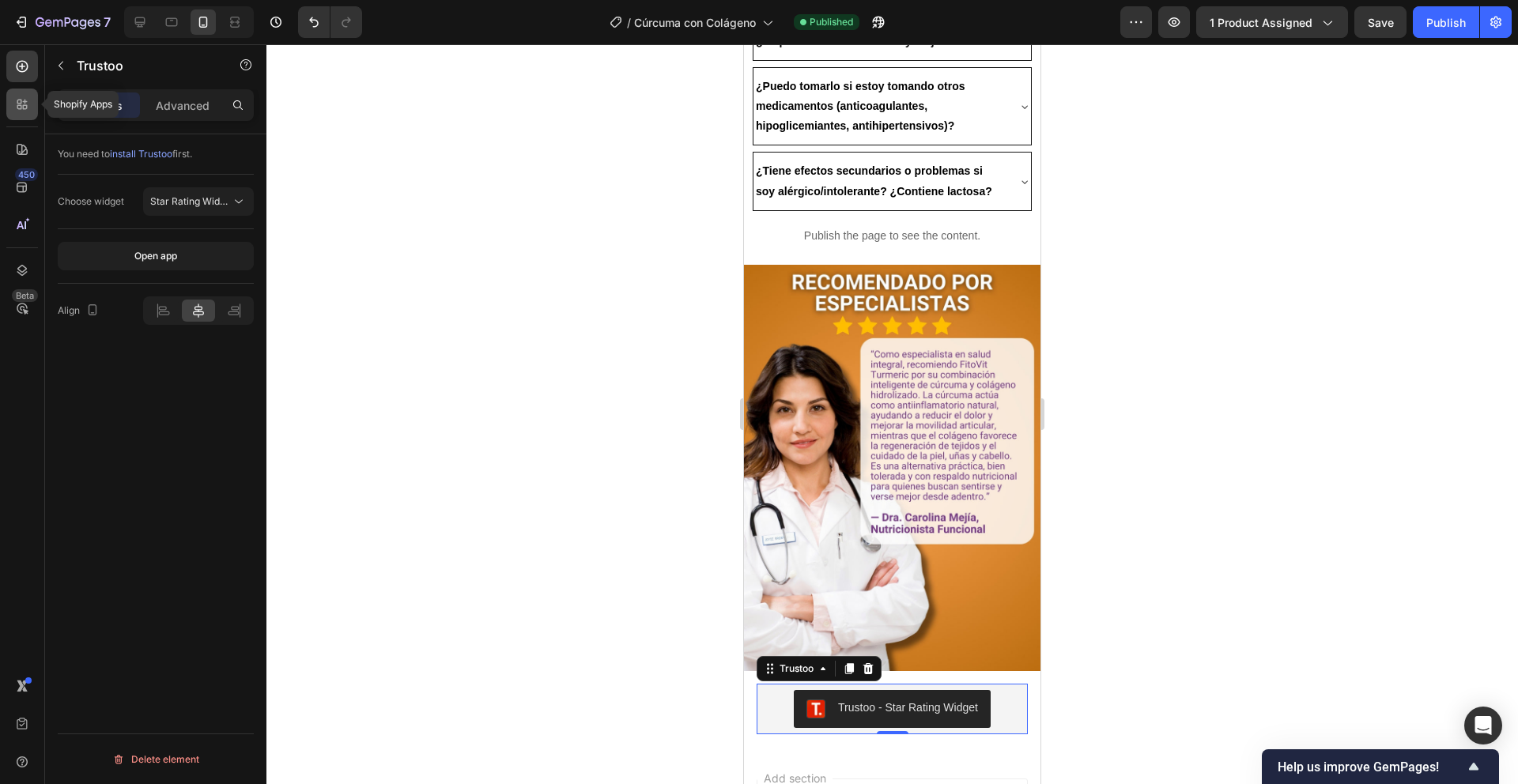
click at [27, 100] on icon at bounding box center [22, 104] width 16 height 16
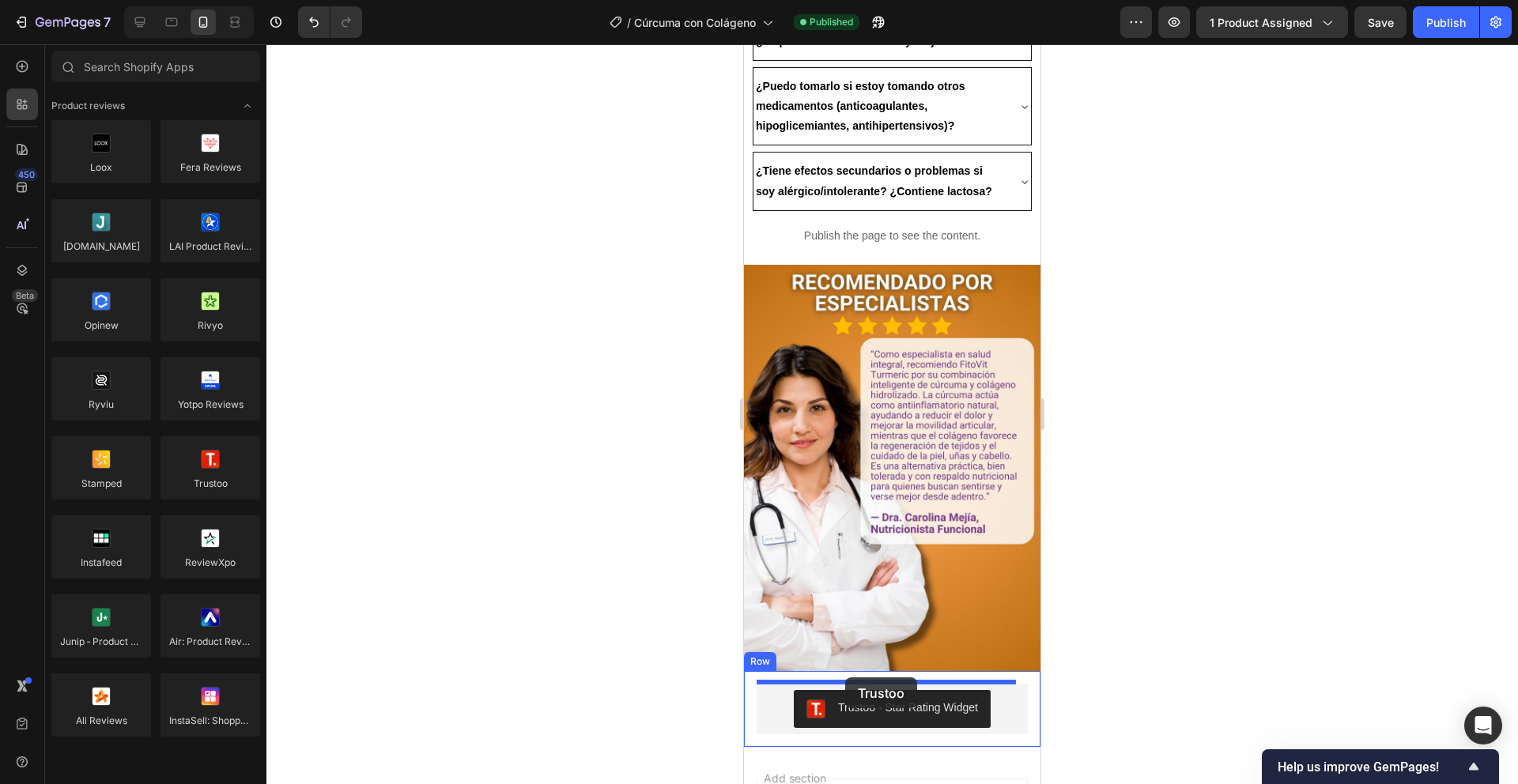
drag, startPoint x: 1100, startPoint y: 556, endPoint x: 845, endPoint y: 678, distance: 282.7
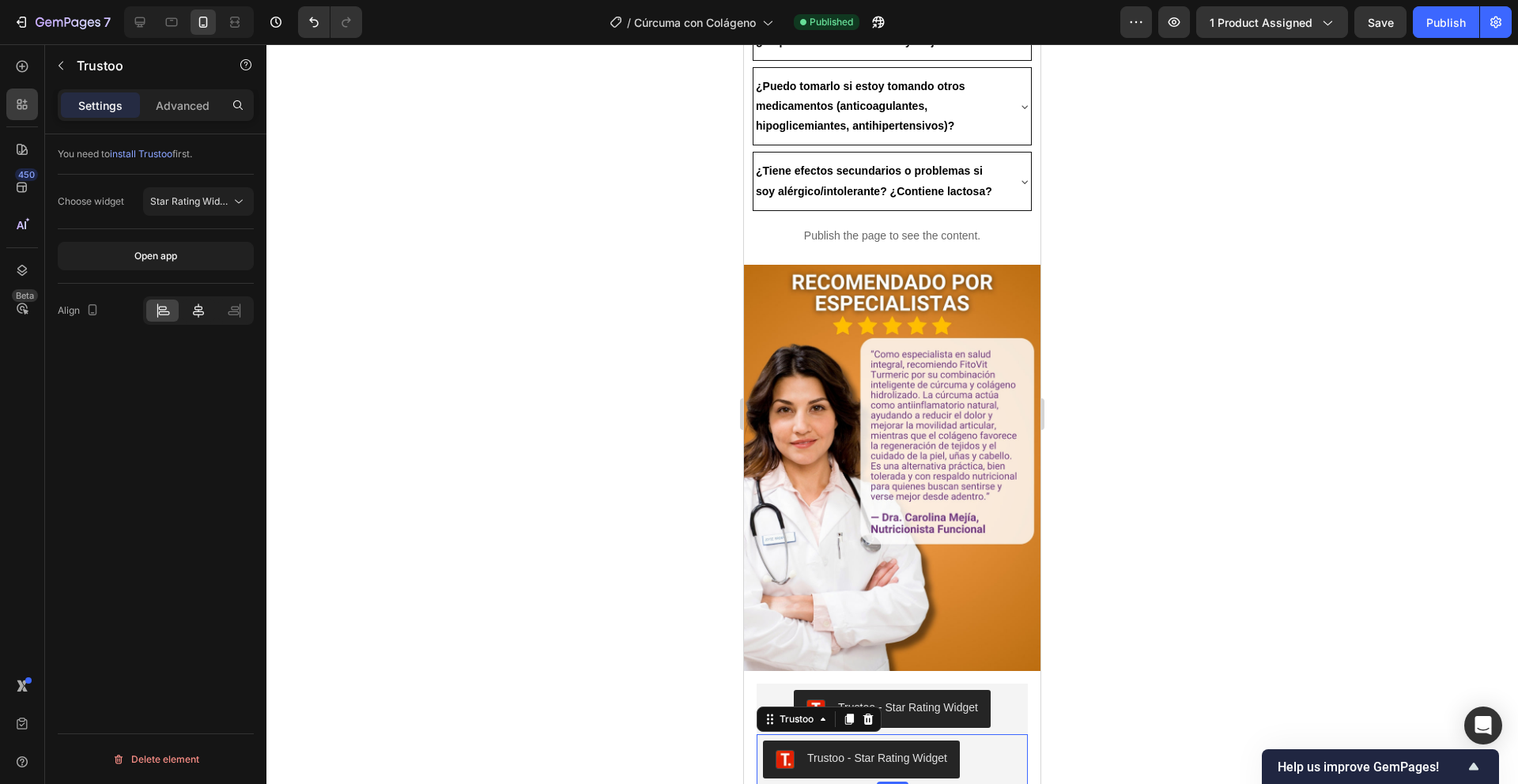
click at [201, 306] on icon at bounding box center [198, 310] width 16 height 16
click at [1421, 34] on button "Publish" at bounding box center [1446, 22] width 67 height 31
click at [871, 713] on icon at bounding box center [869, 718] width 10 height 11
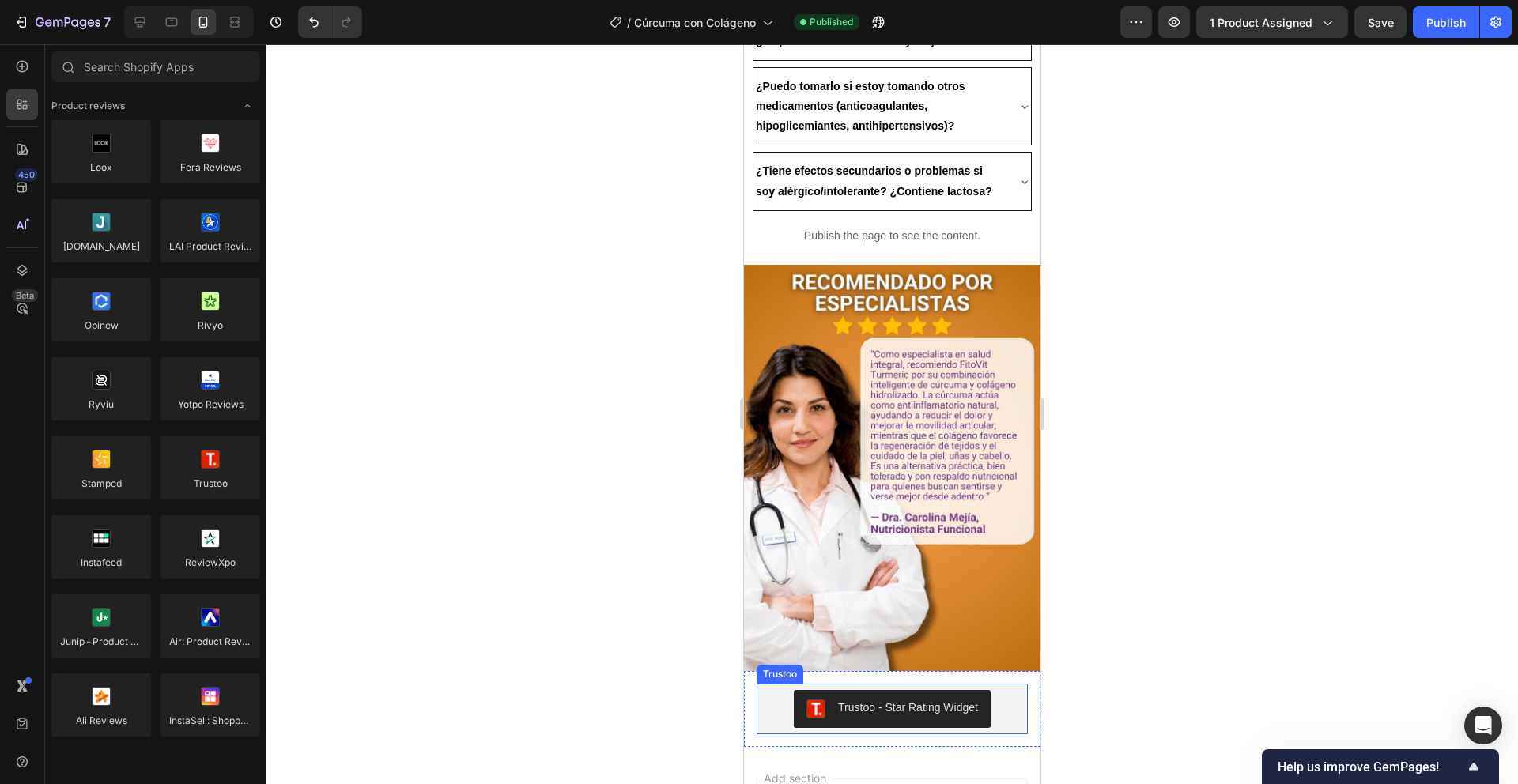
click at [858, 700] on div "Trustoo - Star Rating Widget" at bounding box center [908, 707] width 140 height 17
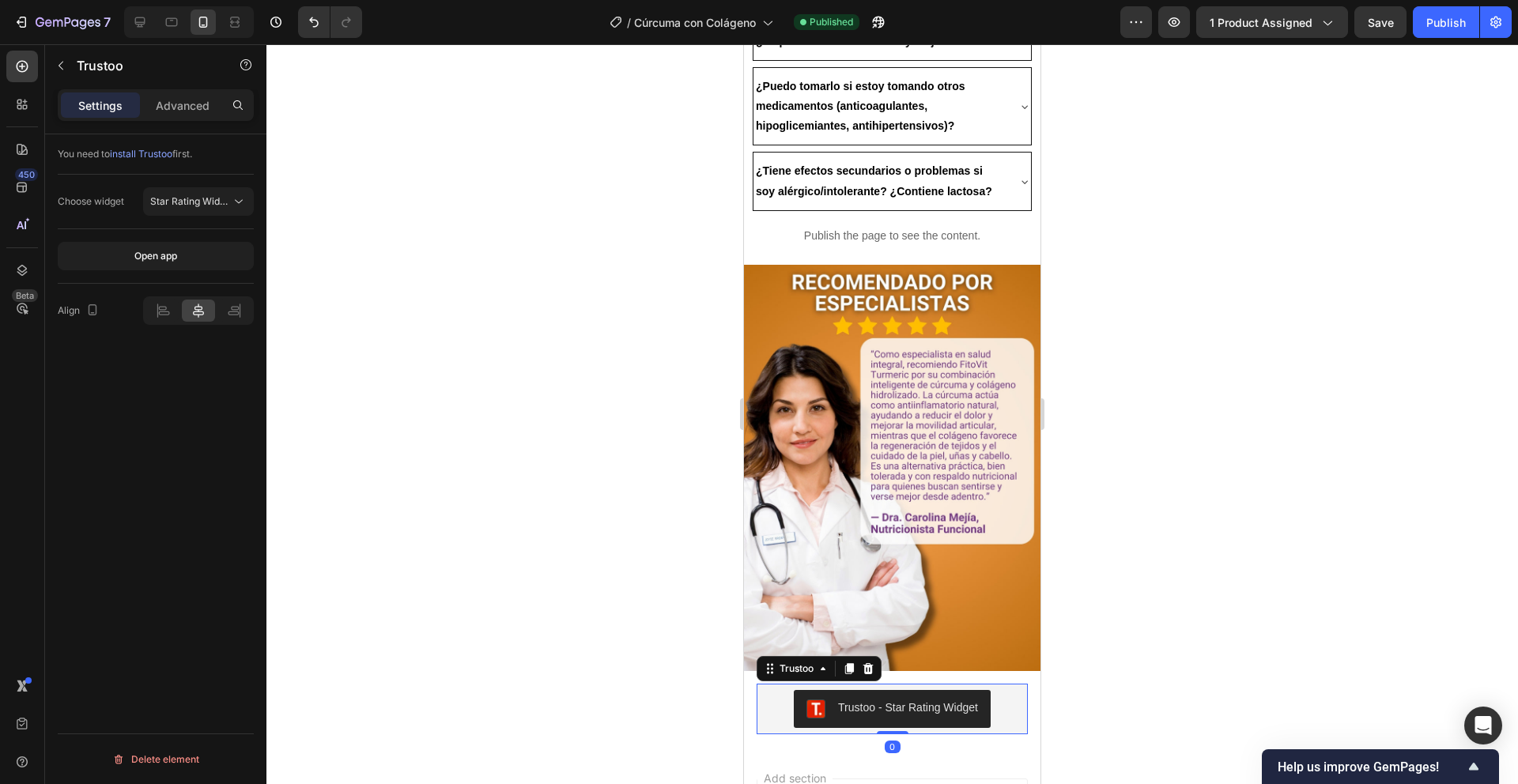
click at [190, 218] on div "Choose widget Star Rating Widget" at bounding box center [156, 202] width 197 height 55
click at [190, 212] on button "Star Rating Widget" at bounding box center [198, 201] width 111 height 28
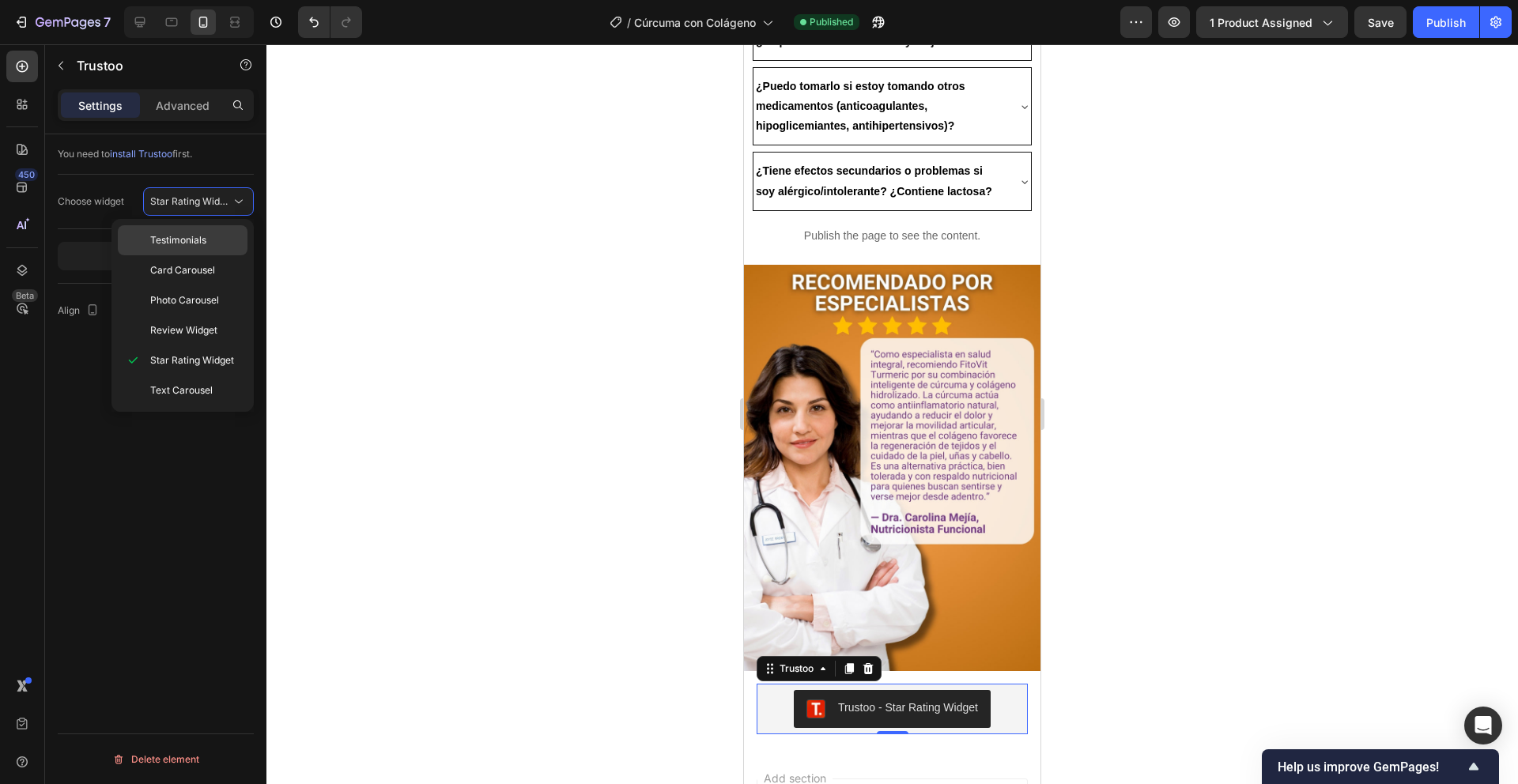
click at [187, 251] on div "Testimonials" at bounding box center [183, 240] width 130 height 30
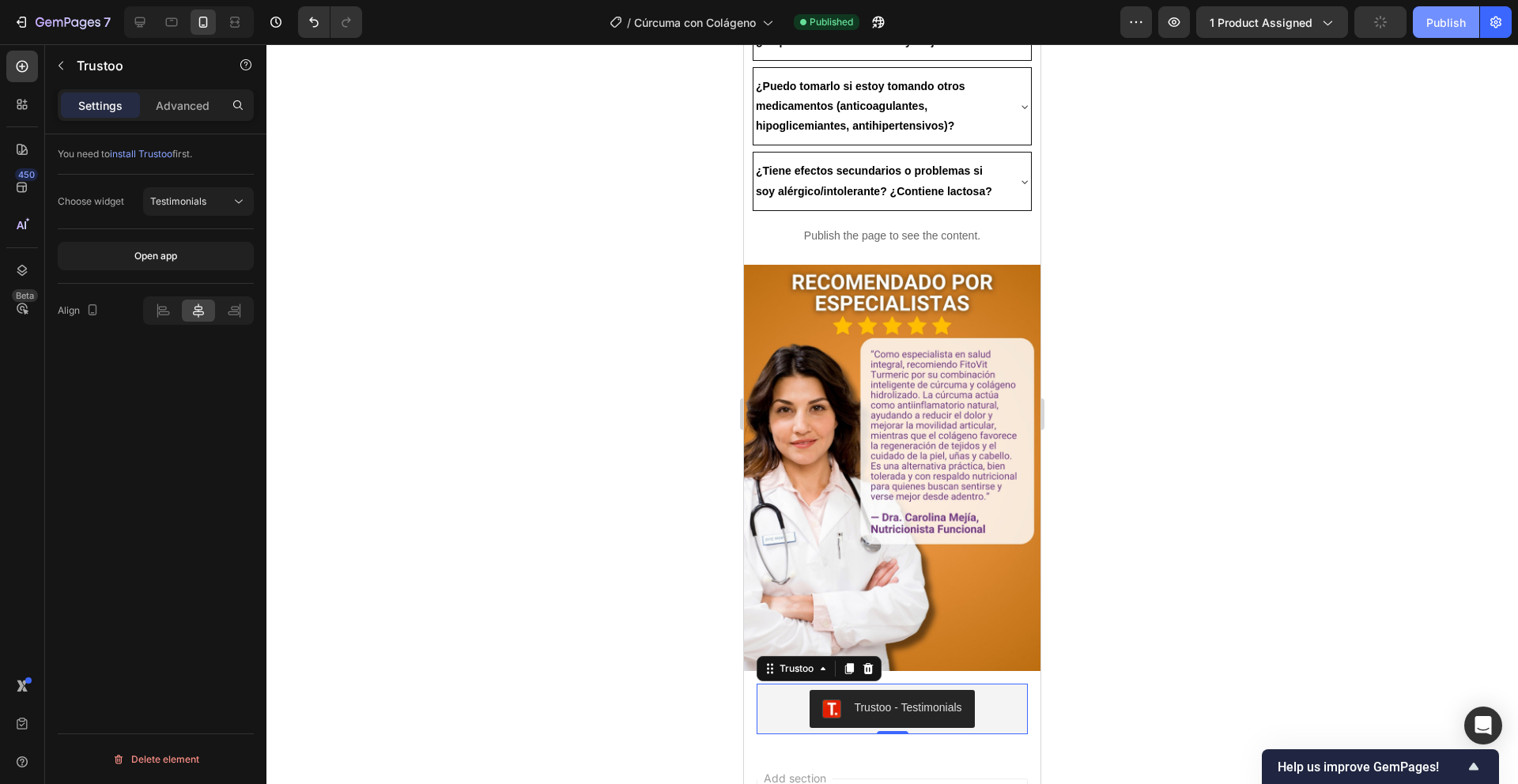
click at [1447, 12] on button "Publish" at bounding box center [1446, 22] width 67 height 31
click at [1164, 19] on button "button" at bounding box center [1174, 22] width 31 height 31
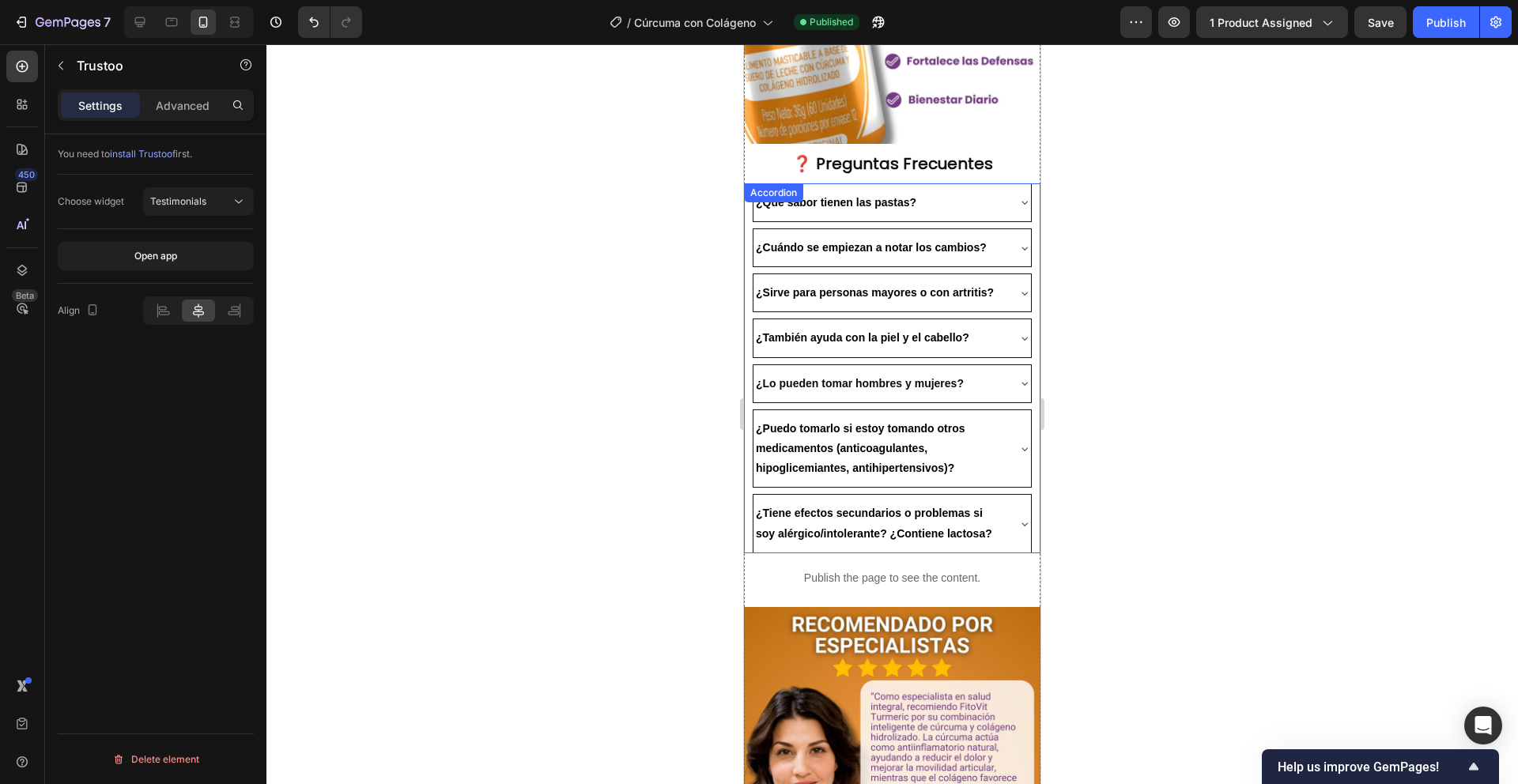
scroll to position [2216, 0]
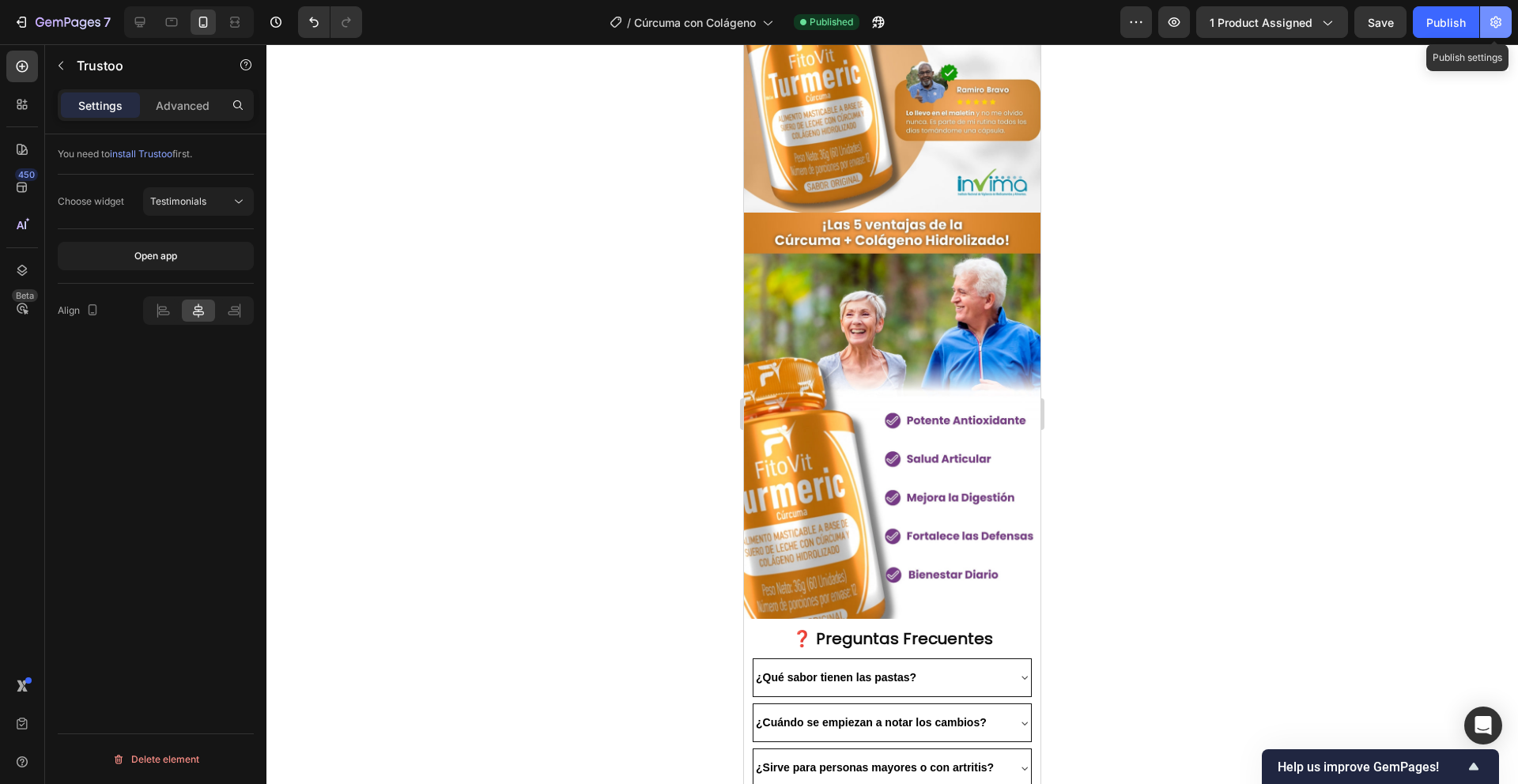
click at [1507, 23] on button "button" at bounding box center [1496, 22] width 31 height 31
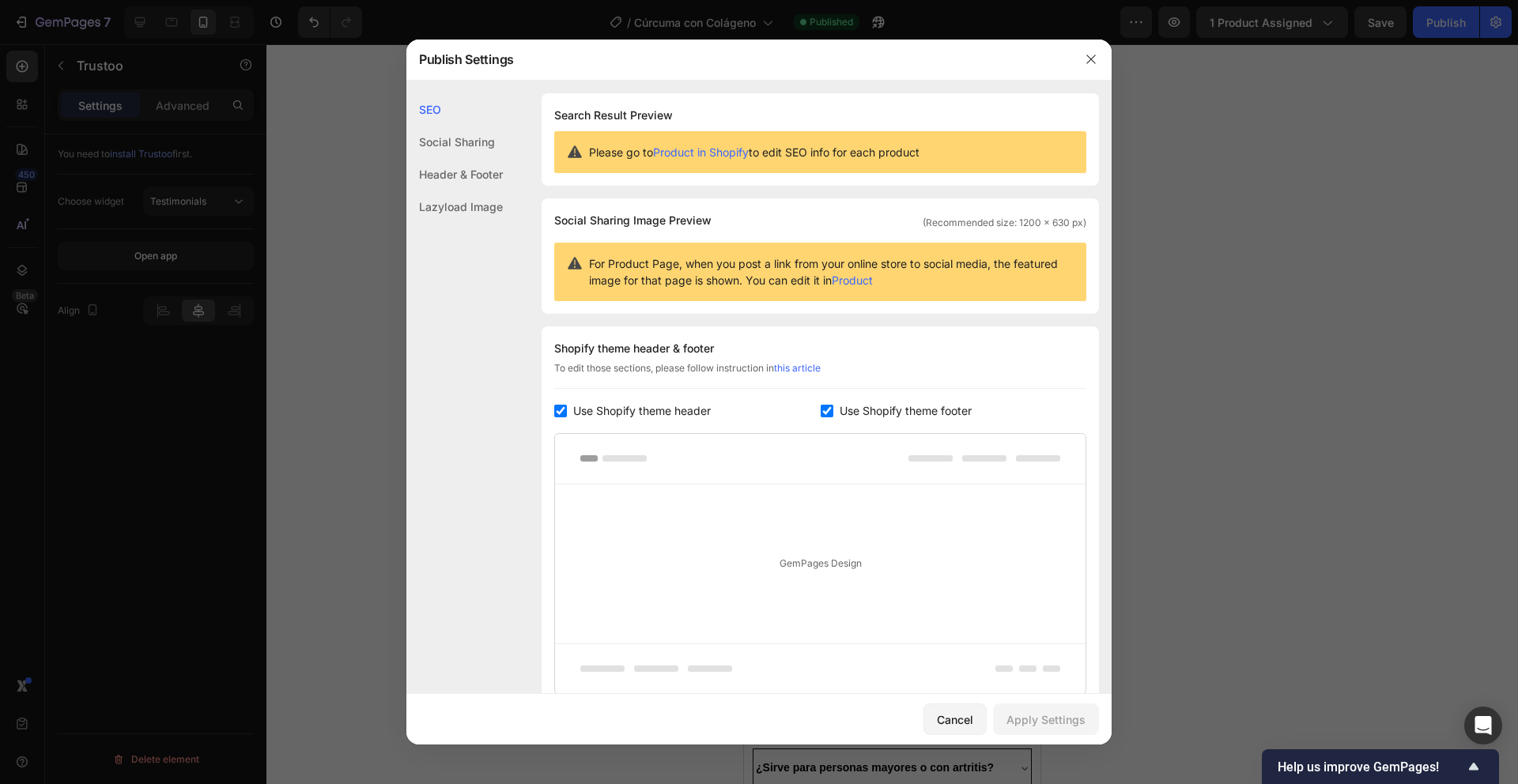
click at [820, 413] on input "checkbox" at bounding box center [826, 411] width 13 height 13
checkbox input "false"
click at [1043, 725] on div "Apply Settings" at bounding box center [1046, 719] width 79 height 17
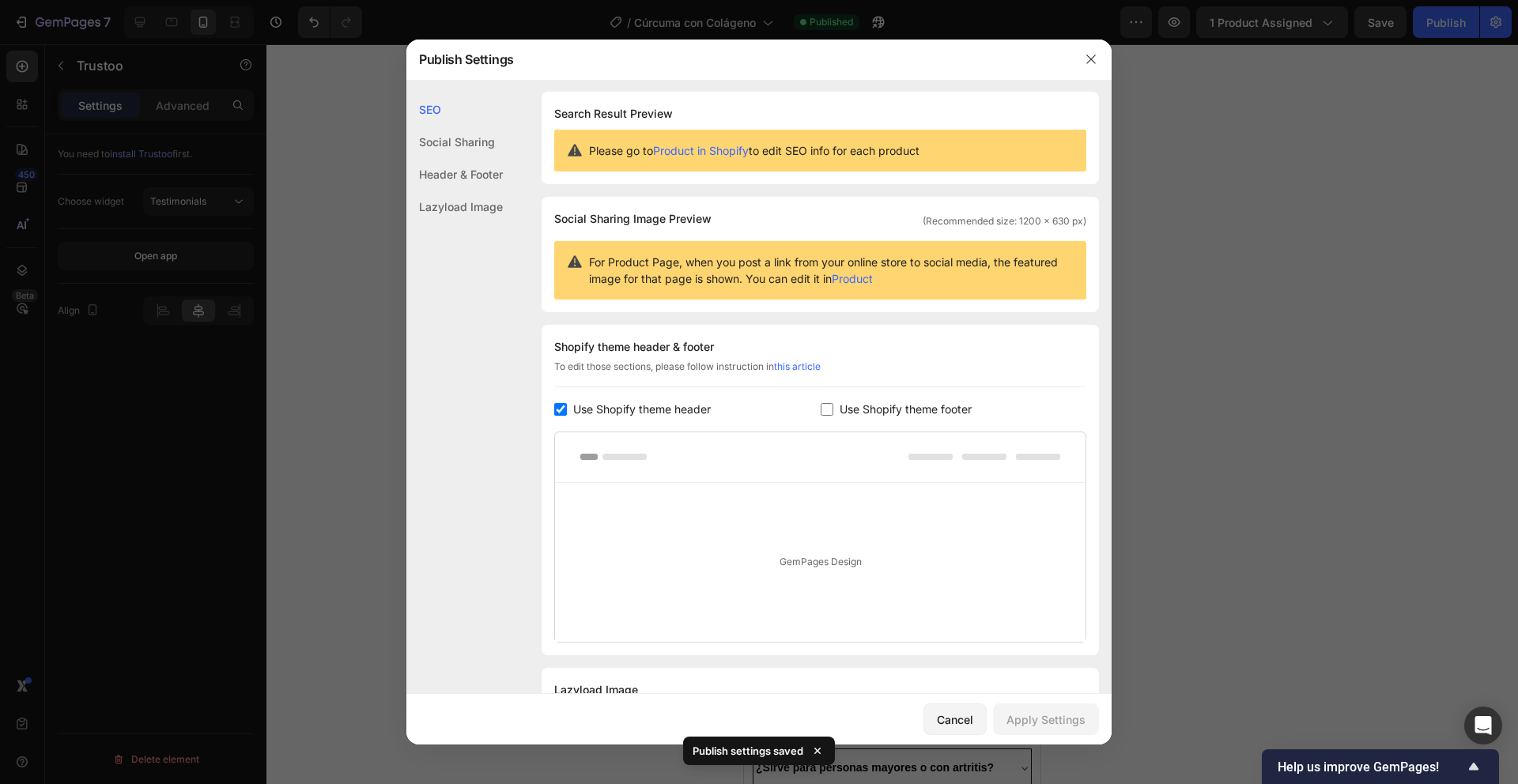
scroll to position [0, 0]
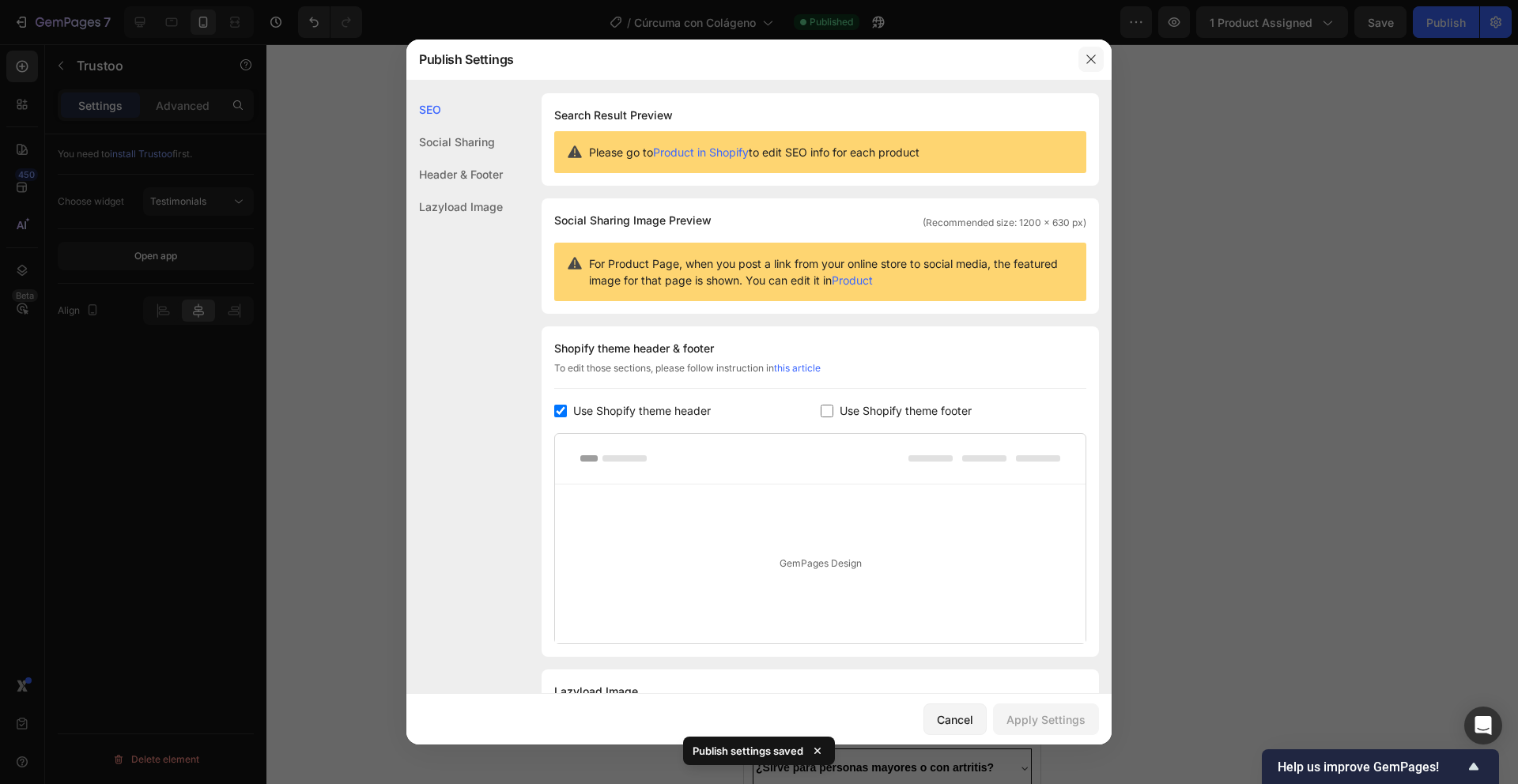
click at [1088, 60] on icon "button" at bounding box center [1091, 59] width 13 height 13
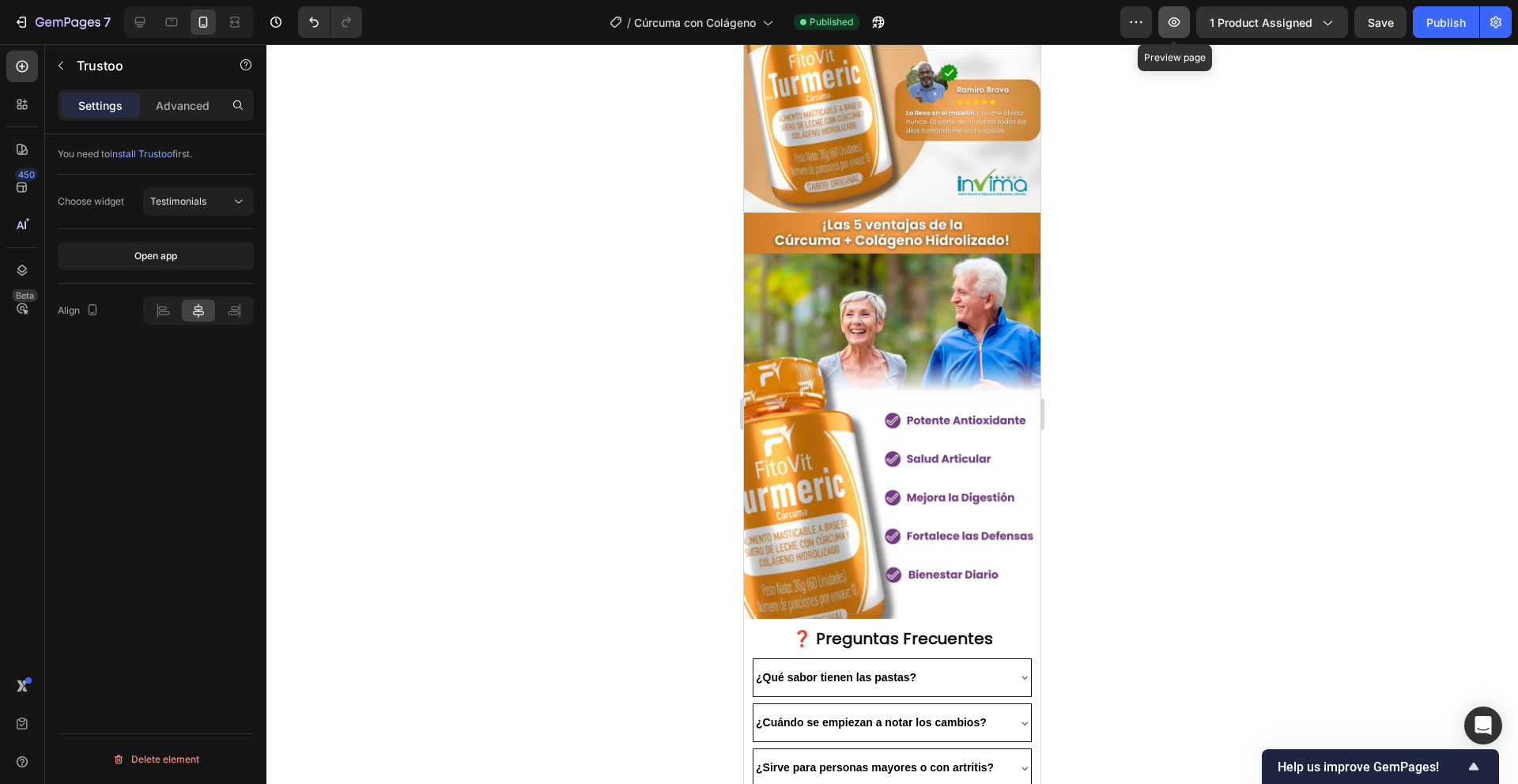
click at [1177, 18] on icon "button" at bounding box center [1175, 23] width 12 height 10
click at [150, 757] on div "Delete element" at bounding box center [155, 759] width 87 height 19
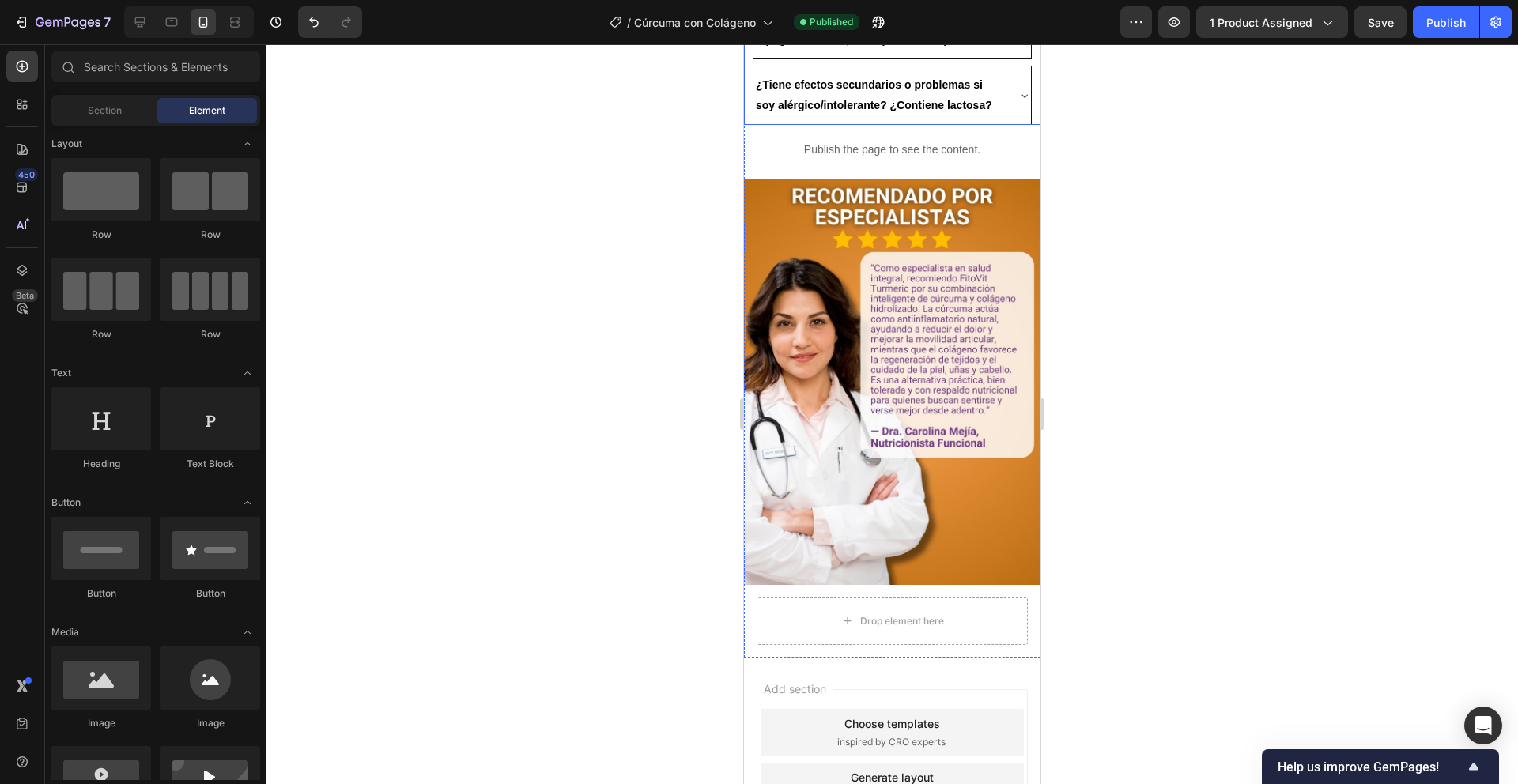
scroll to position [3239, 0]
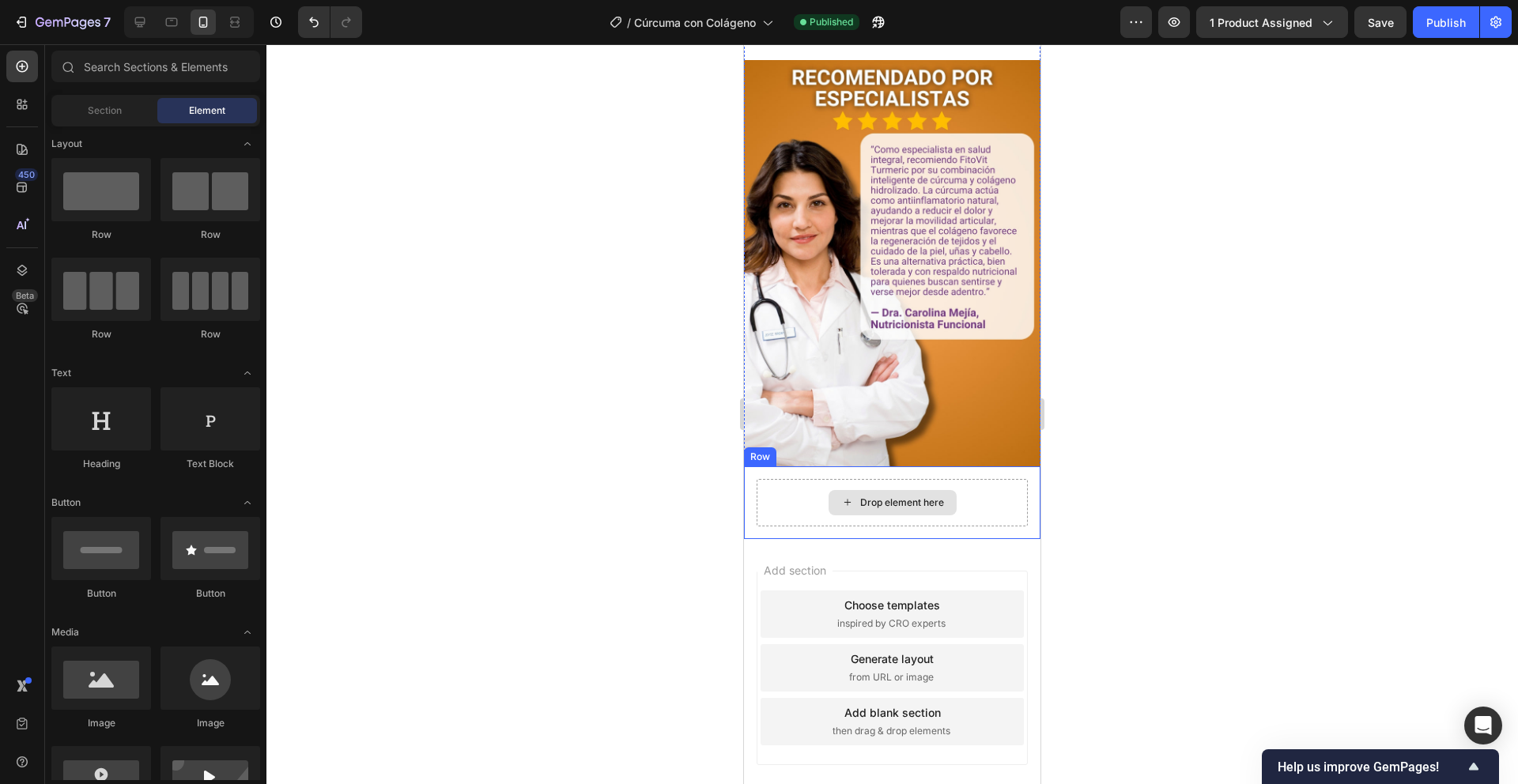
click at [882, 496] on div "Drop element here" at bounding box center [902, 502] width 84 height 13
click at [805, 479] on div "Drop element here" at bounding box center [892, 503] width 271 height 47
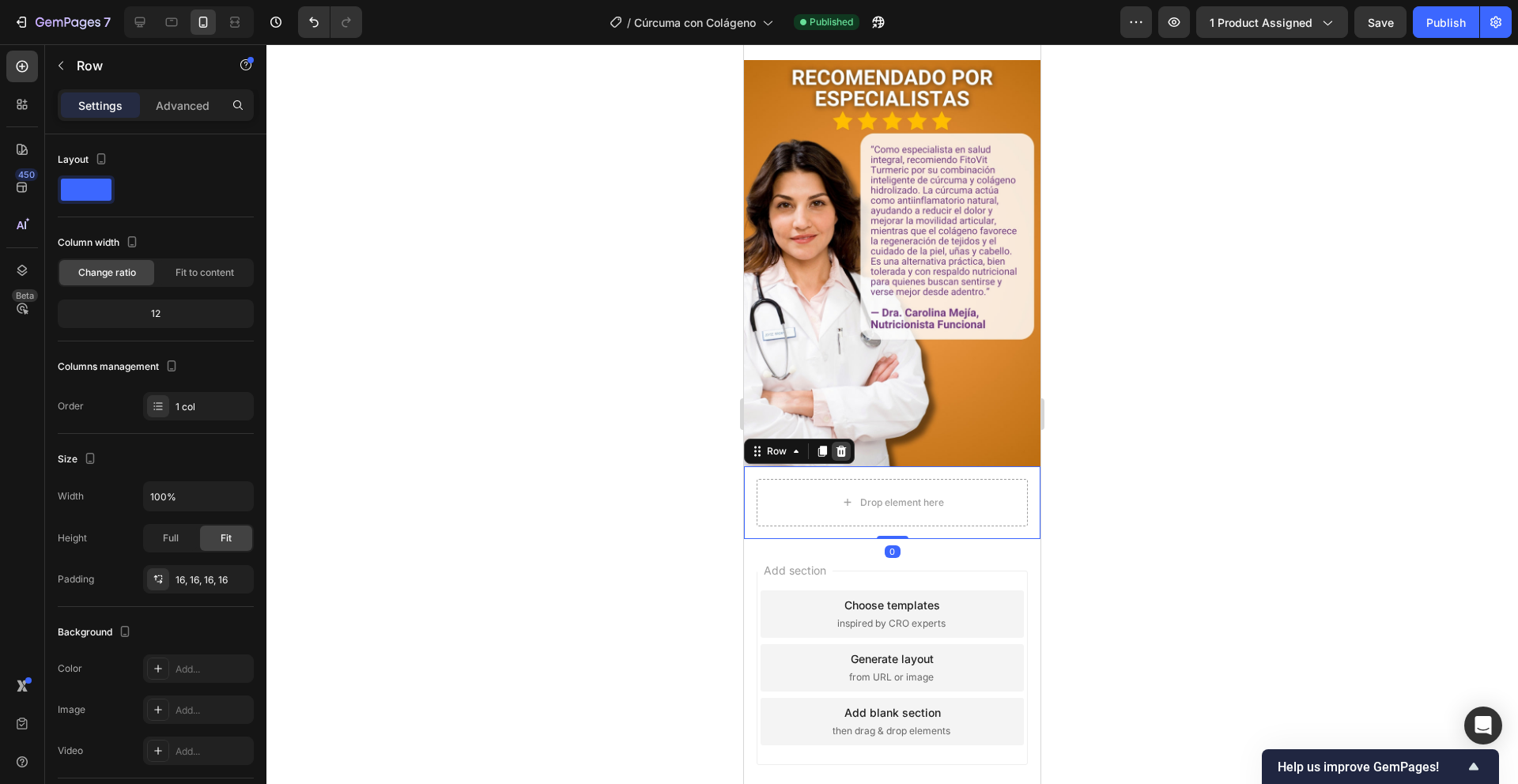
click at [845, 442] on div at bounding box center [841, 451] width 19 height 19
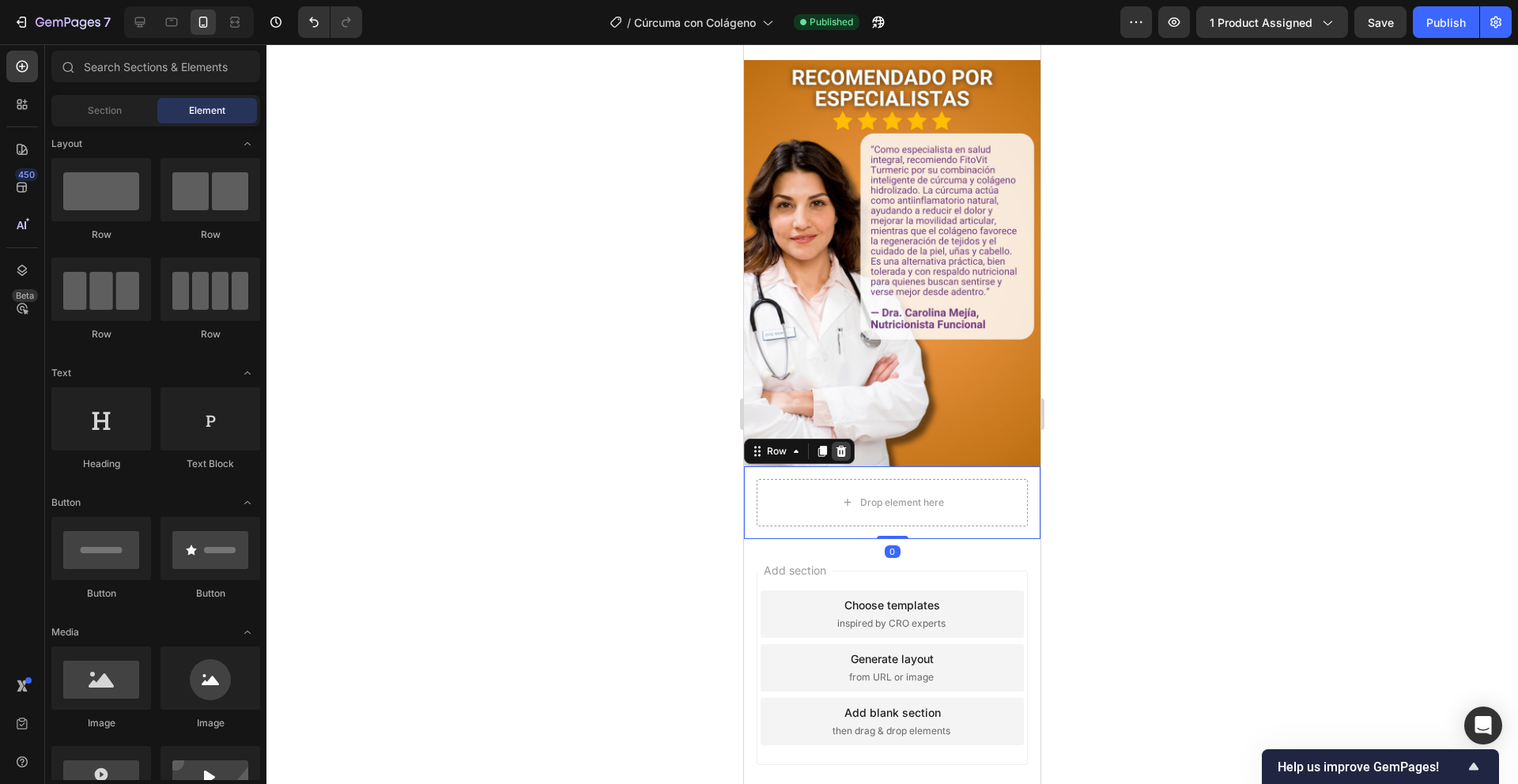
scroll to position [3166, 0]
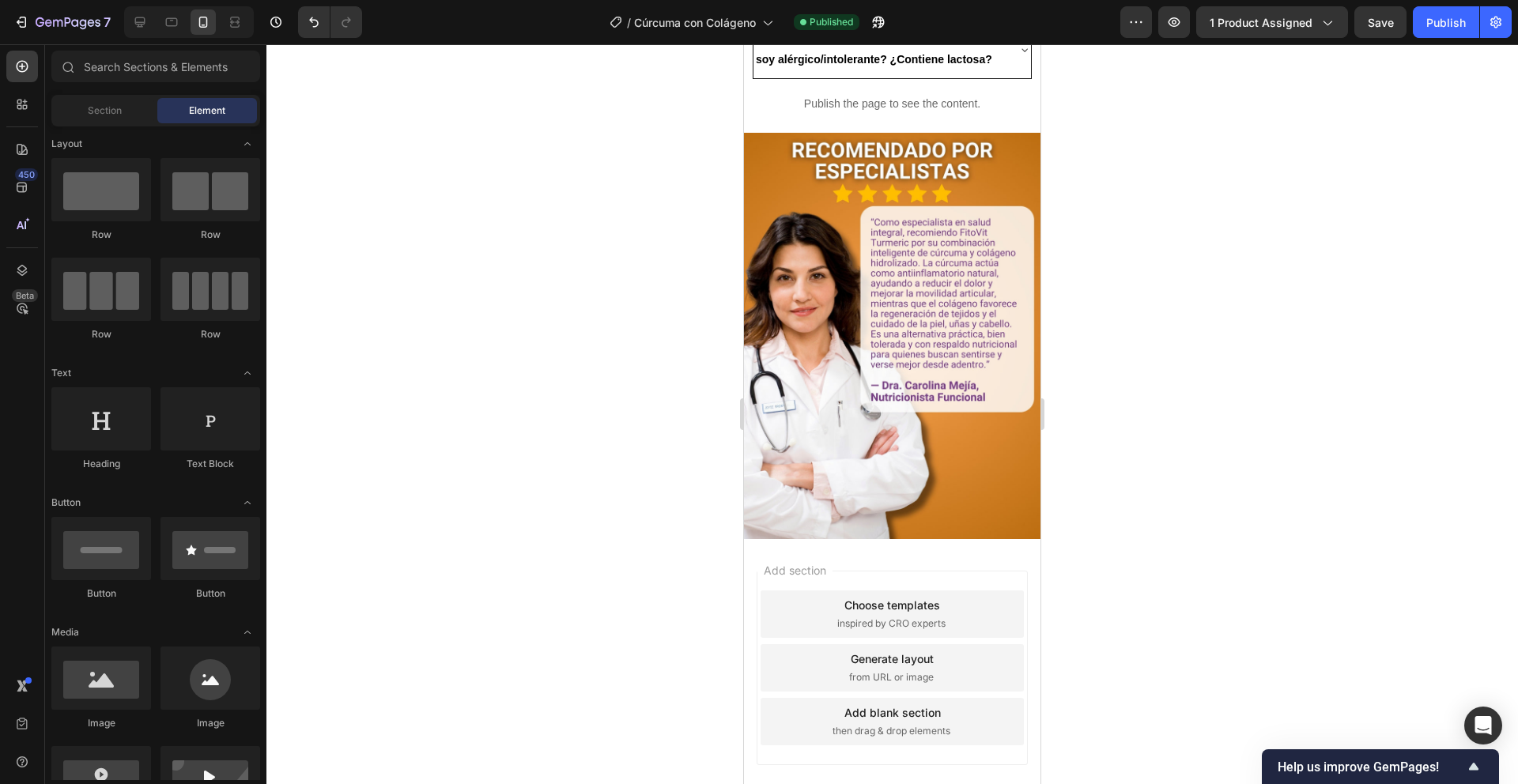
click at [846, 539] on div "Add section Choose templates inspired by CRO experts Generate layout from URL o…" at bounding box center [892, 671] width 297 height 264
click at [856, 739] on div "Add section Choose templates inspired by CRO experts Generate layout from URL o…" at bounding box center [892, 671] width 297 height 264
click at [36, 111] on div at bounding box center [22, 104] width 31 height 31
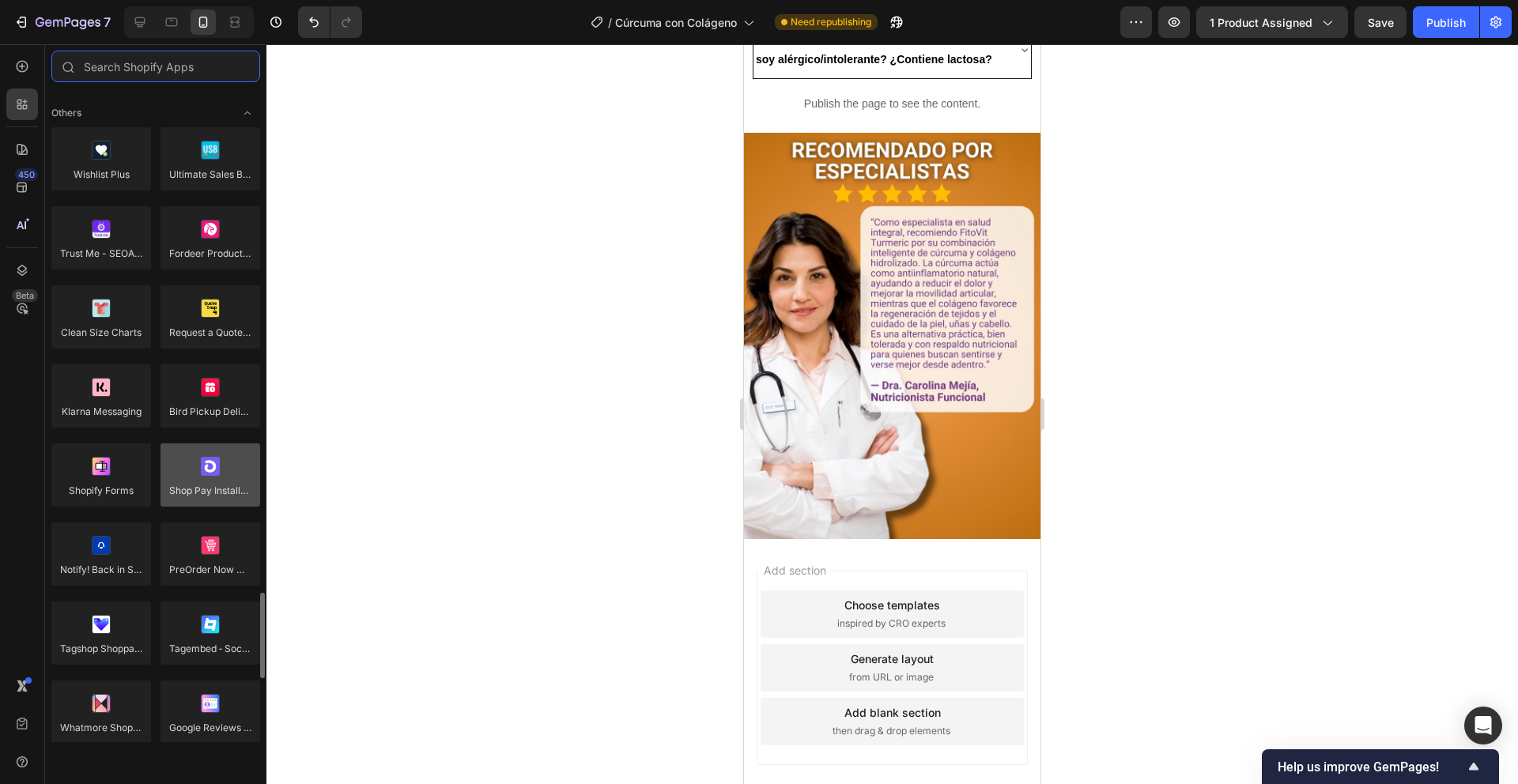
scroll to position [3560, 0]
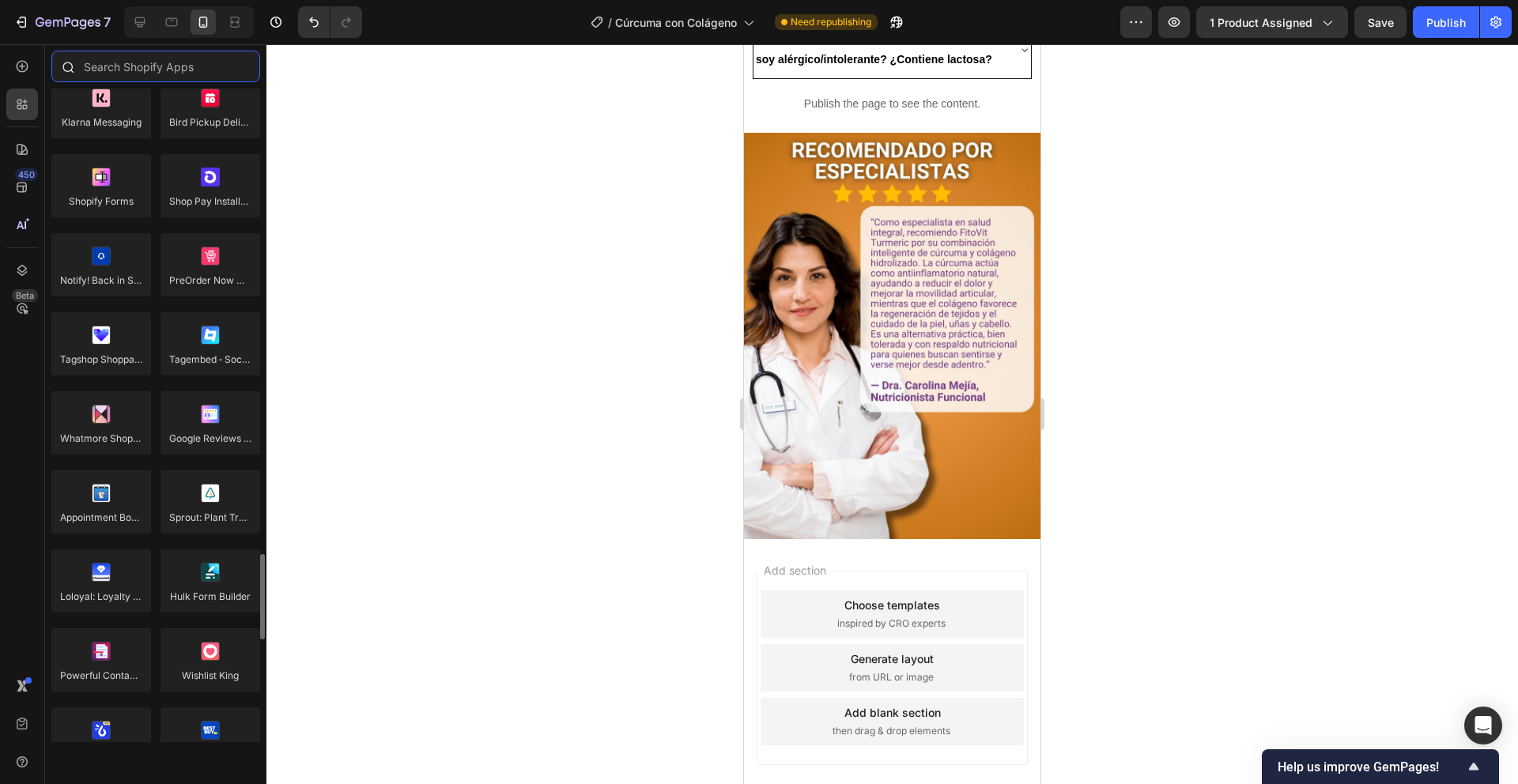
click at [142, 79] on input "text" at bounding box center [155, 67] width 208 height 31
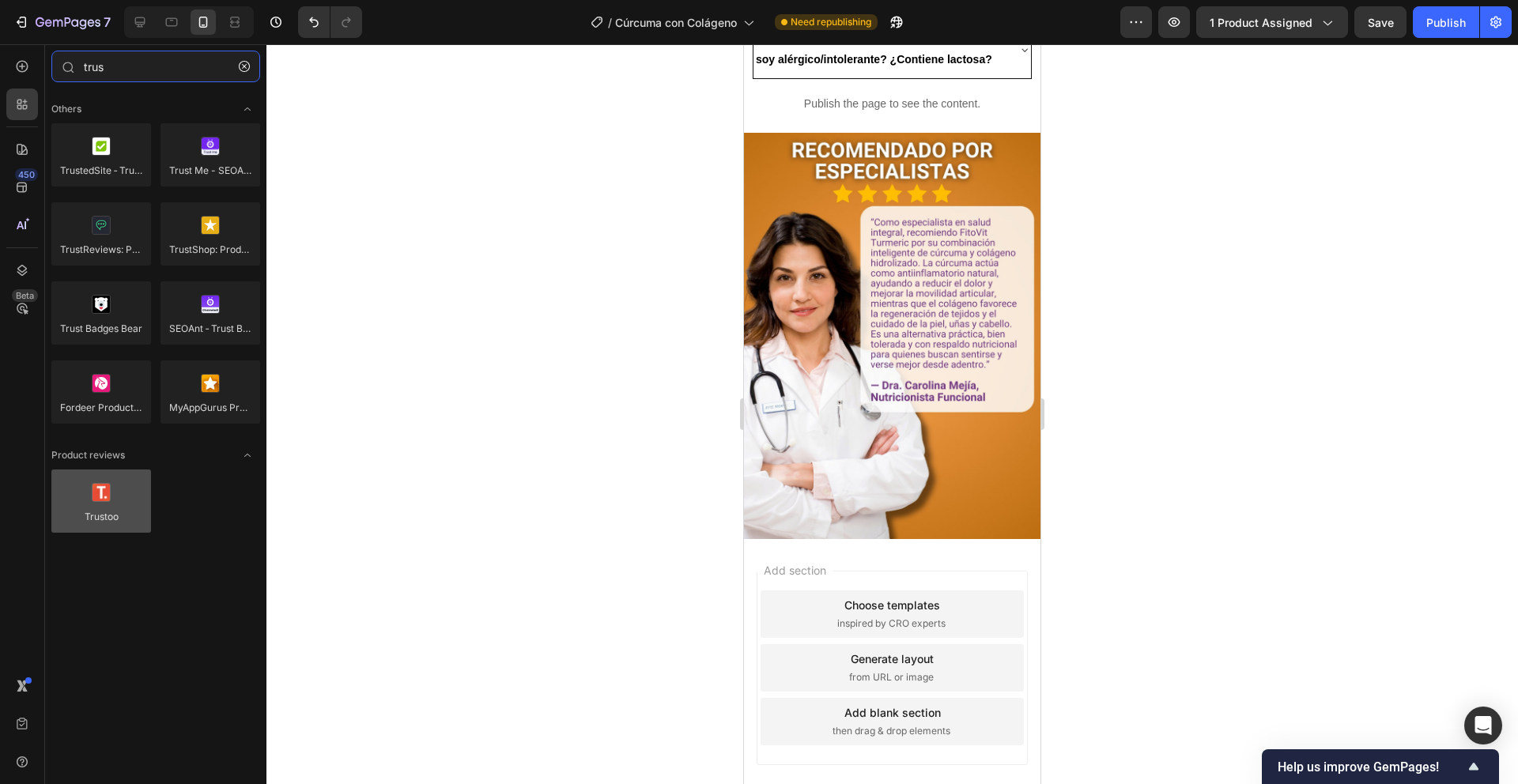
type input "trus"
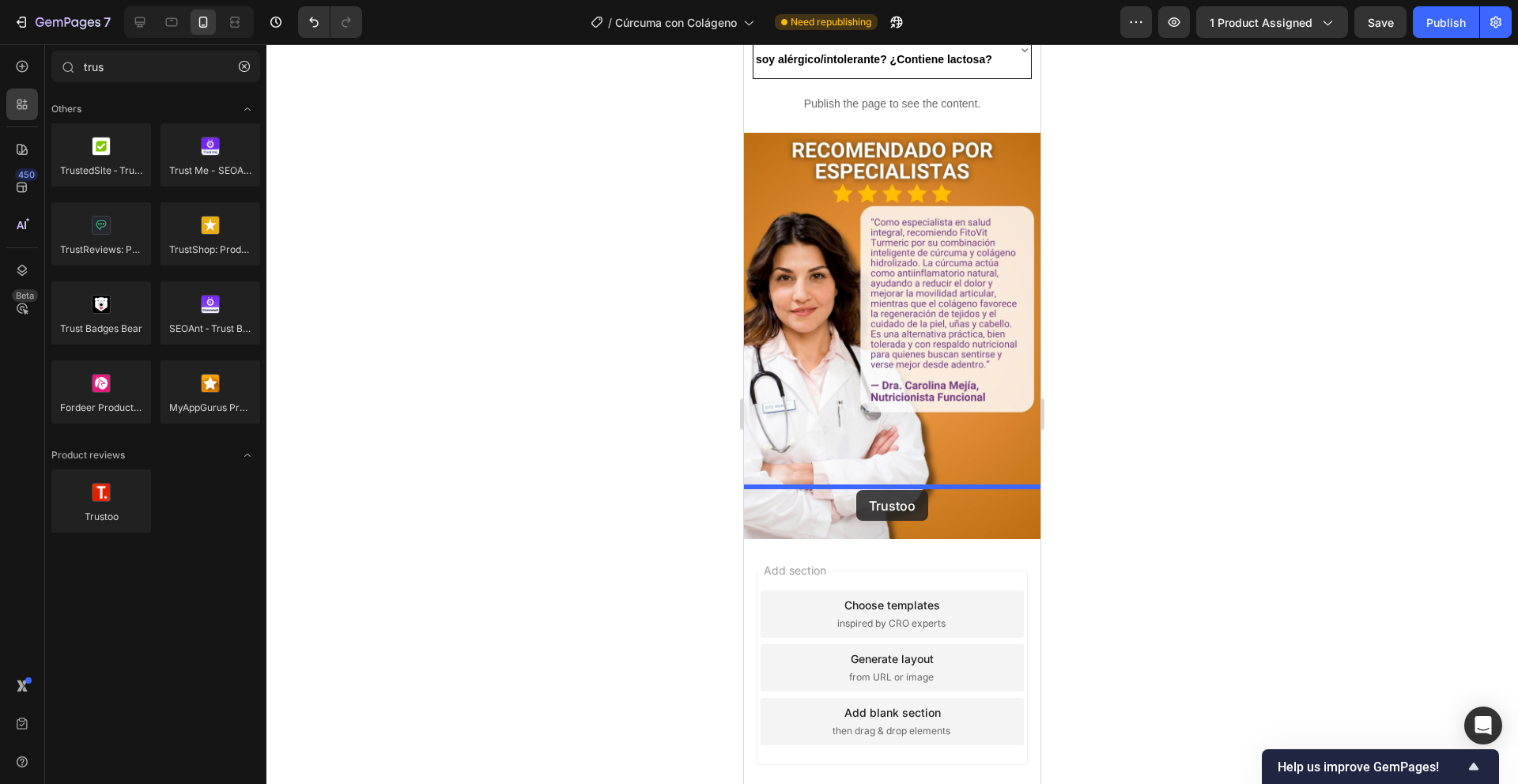
drag, startPoint x: 843, startPoint y: 532, endPoint x: 857, endPoint y: 490, distance: 44.3
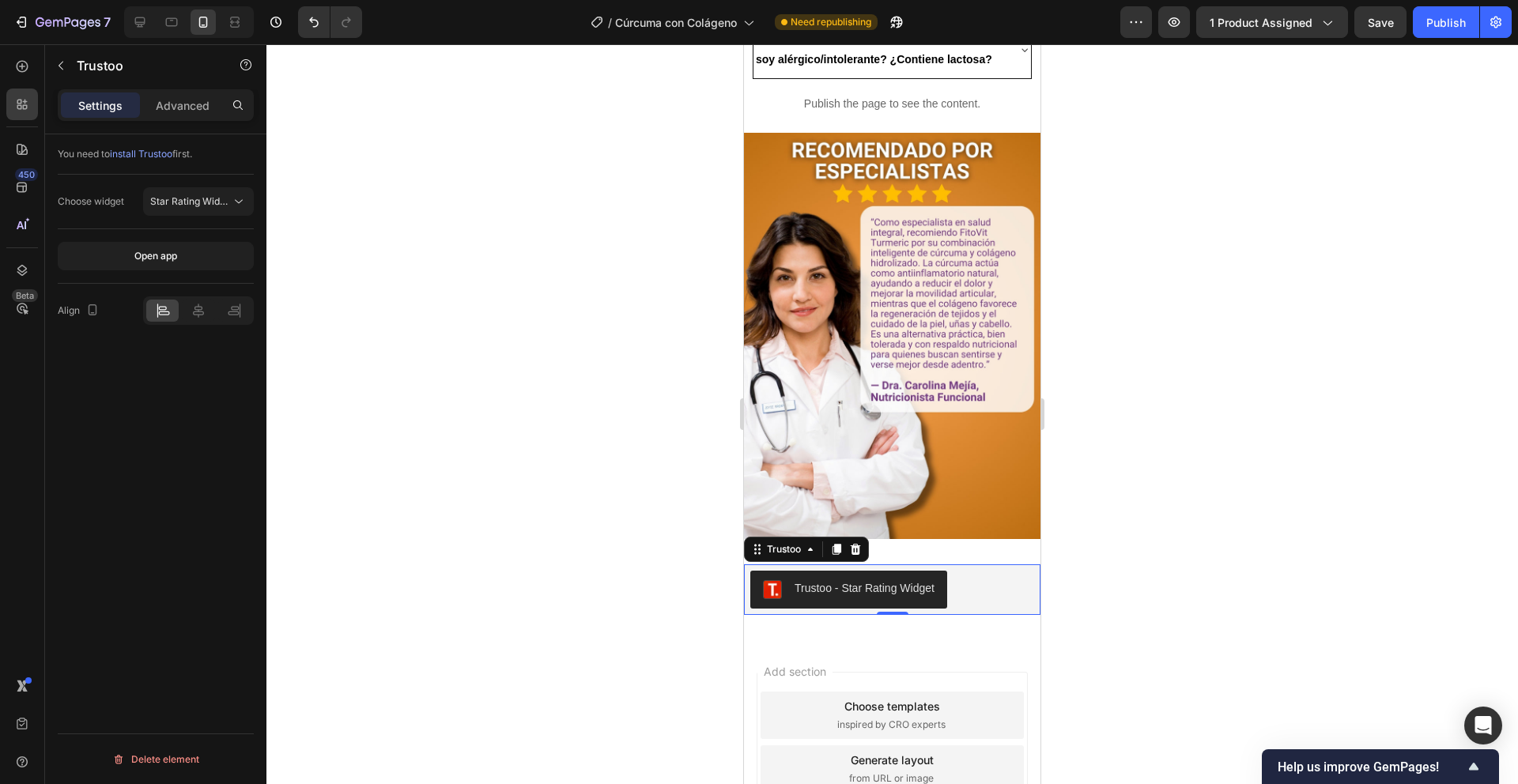
scroll to position [3239, 0]
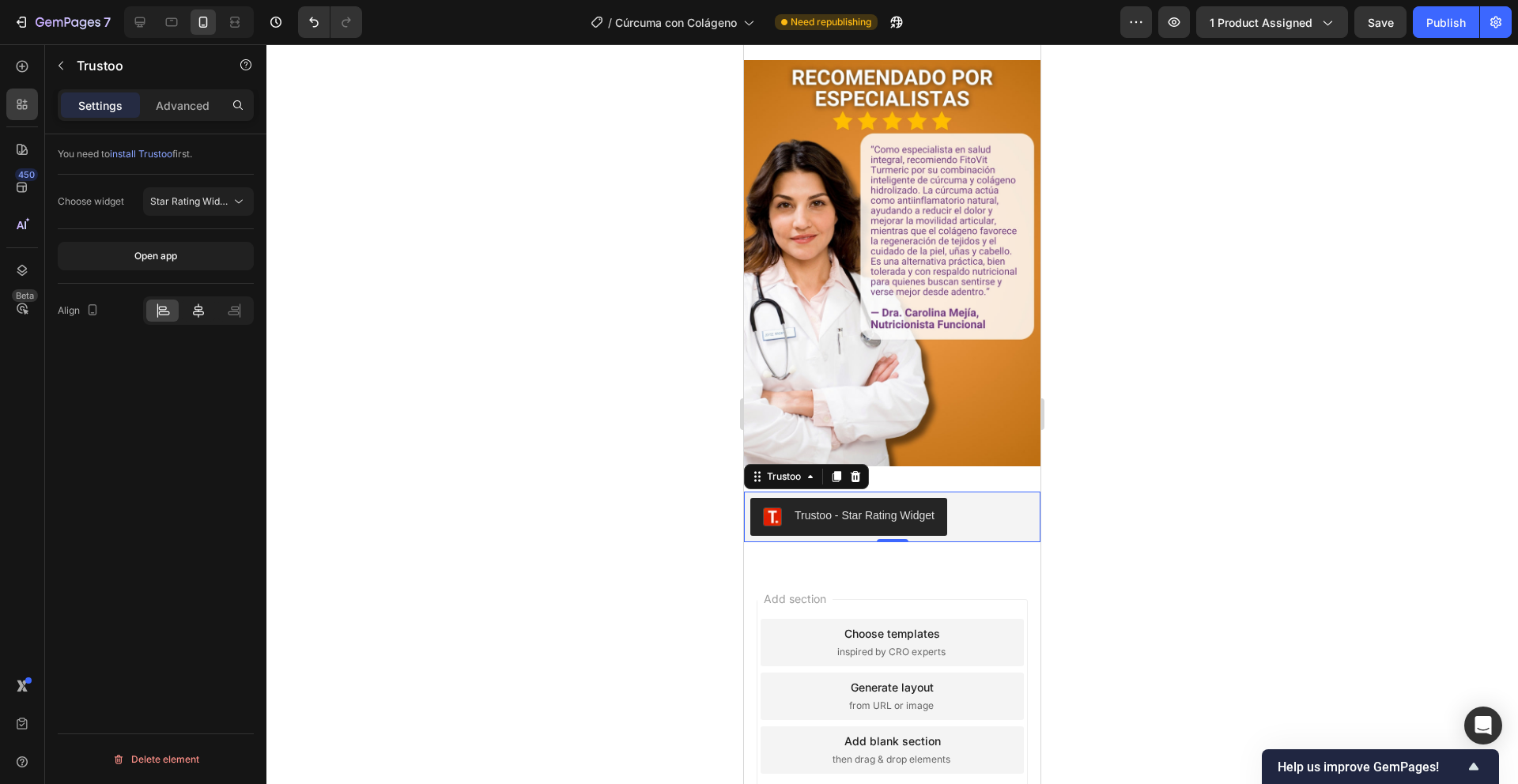
click at [193, 310] on icon at bounding box center [198, 310] width 16 height 16
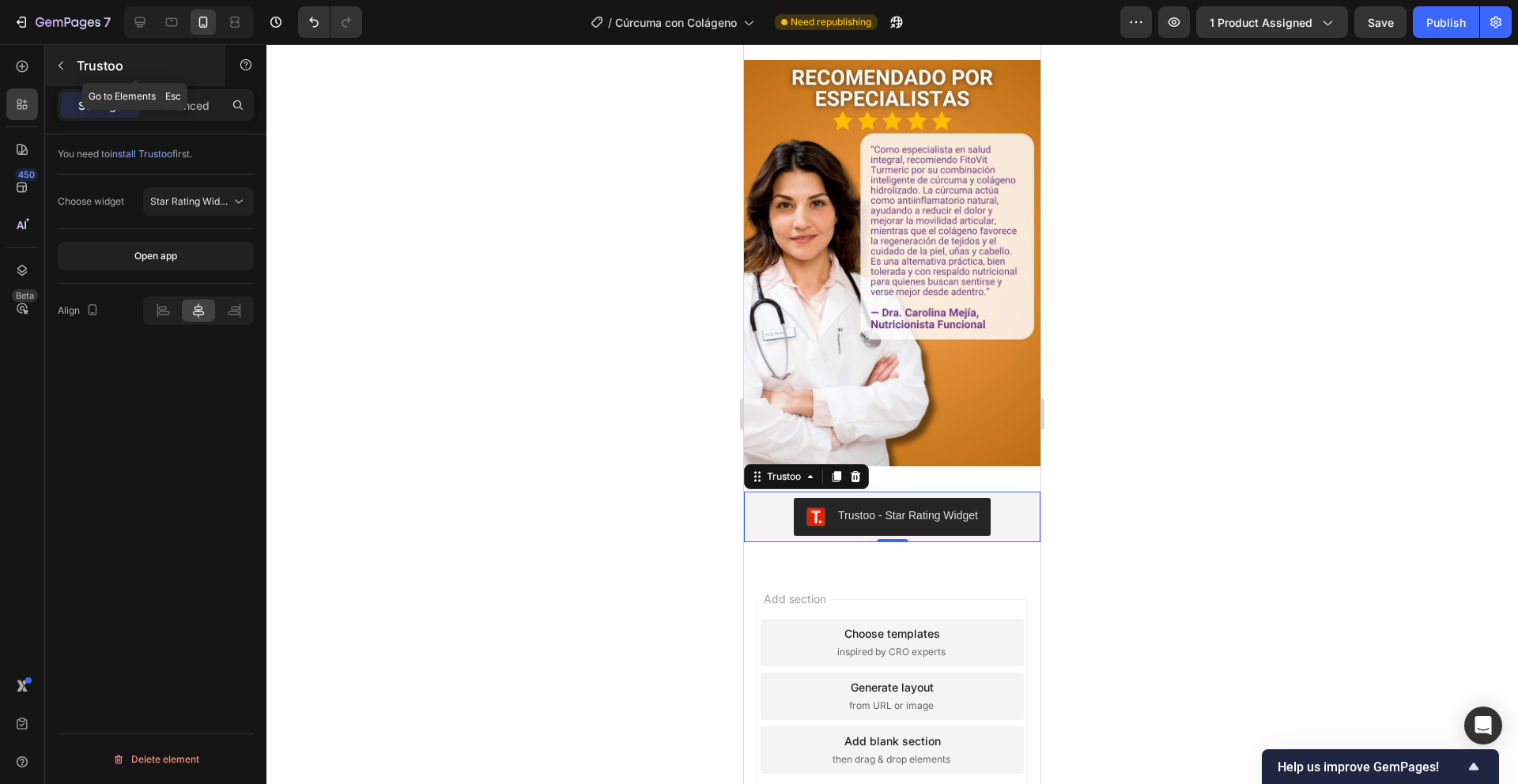
click at [53, 62] on button "button" at bounding box center [61, 66] width 26 height 26
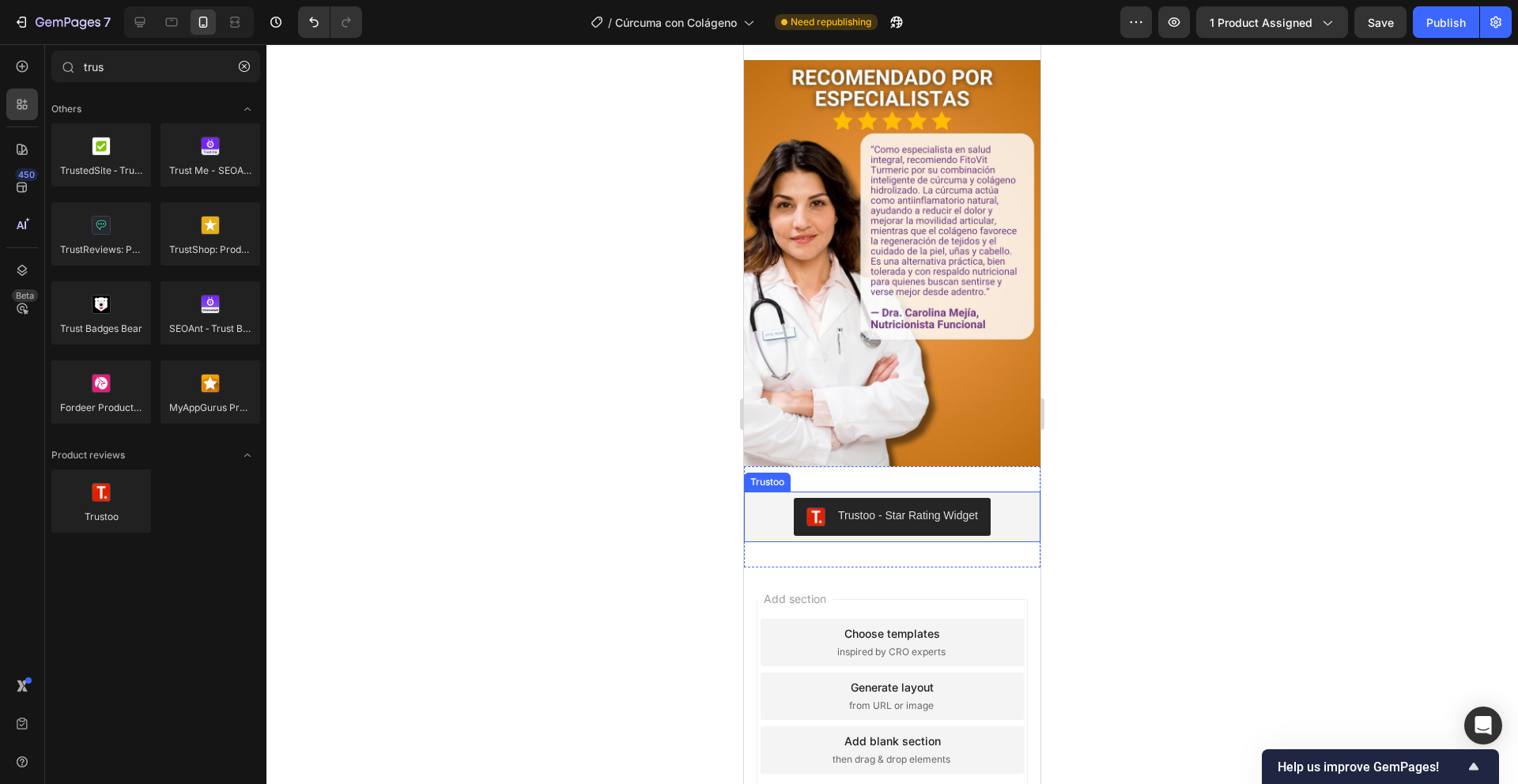
click at [957, 508] on div "Trustoo - Star Rating Widget" at bounding box center [908, 516] width 140 height 17
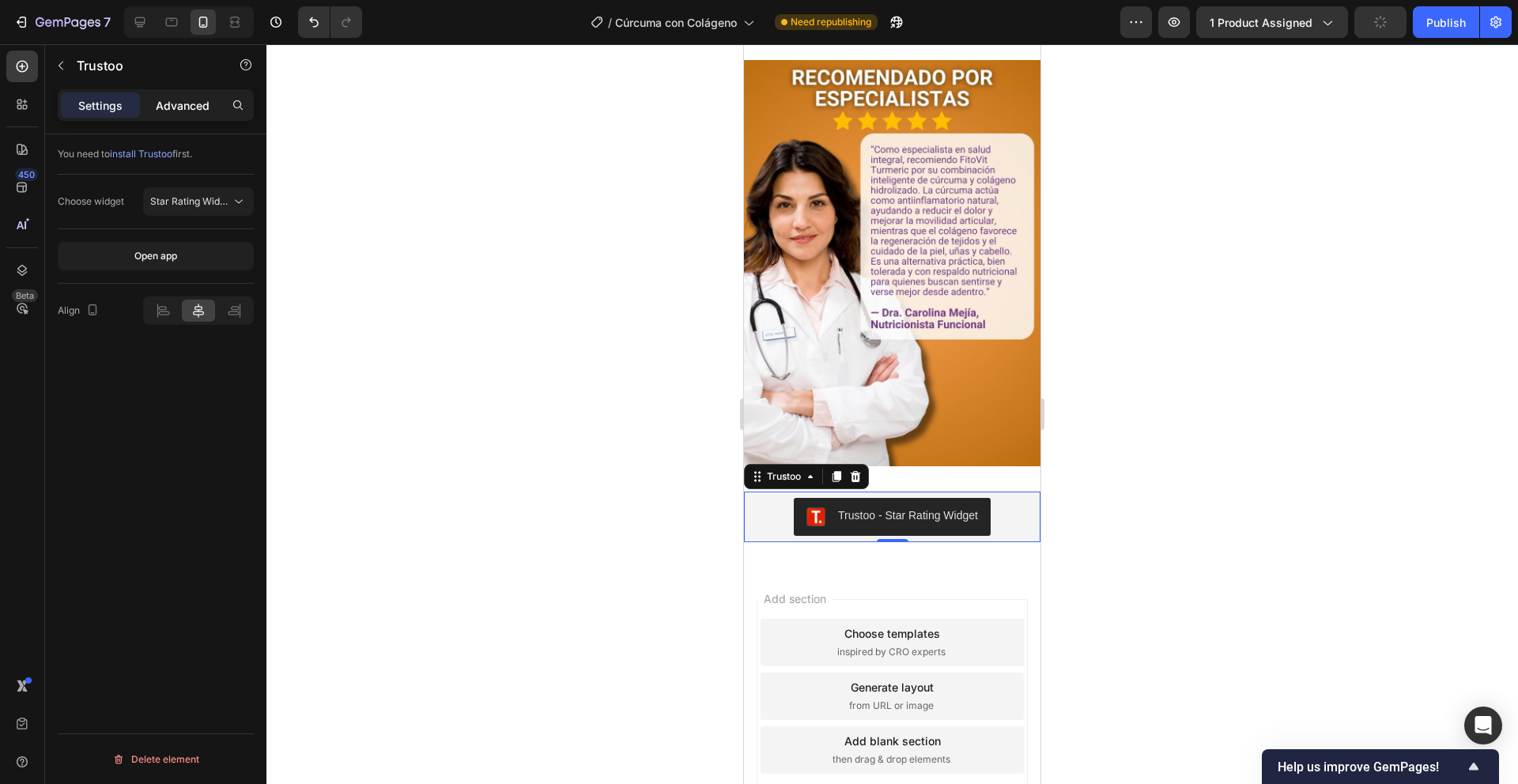
click at [180, 100] on p "Advanced" at bounding box center [183, 105] width 54 height 17
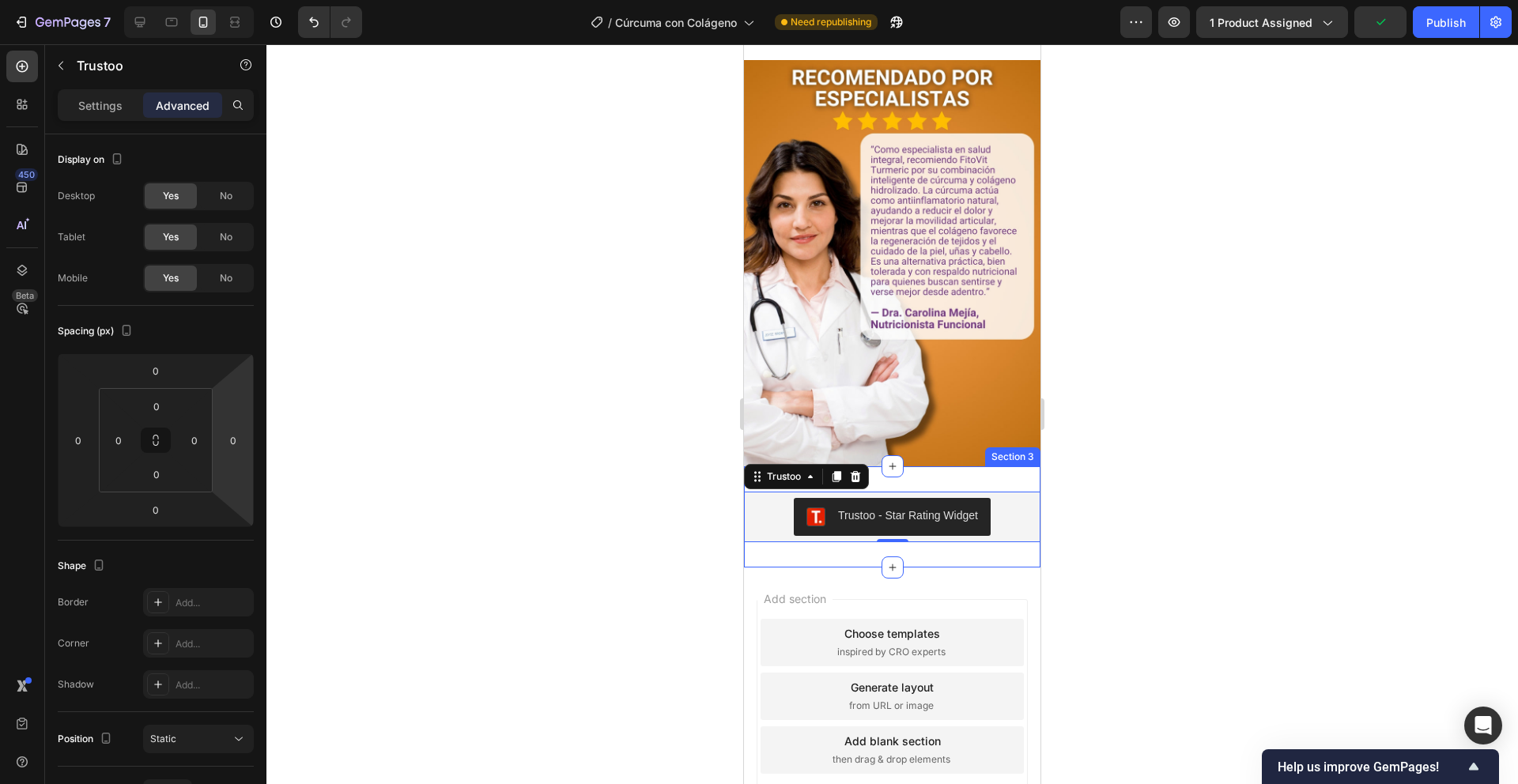
click at [959, 467] on div "Trustoo - Star Rating Widget Trustoo 0 Section 3" at bounding box center [892, 517] width 297 height 101
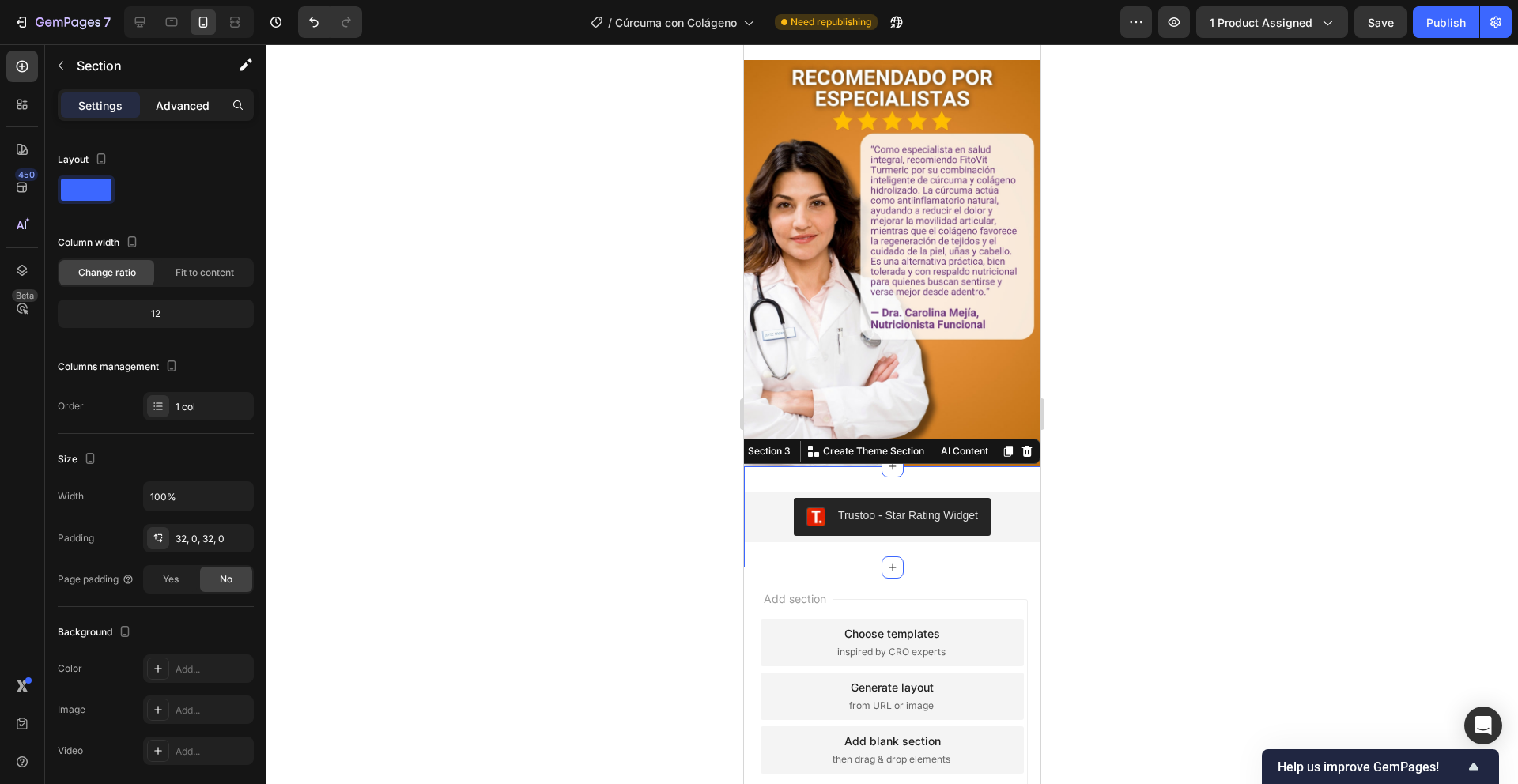
click at [198, 107] on p "Advanced" at bounding box center [183, 105] width 54 height 17
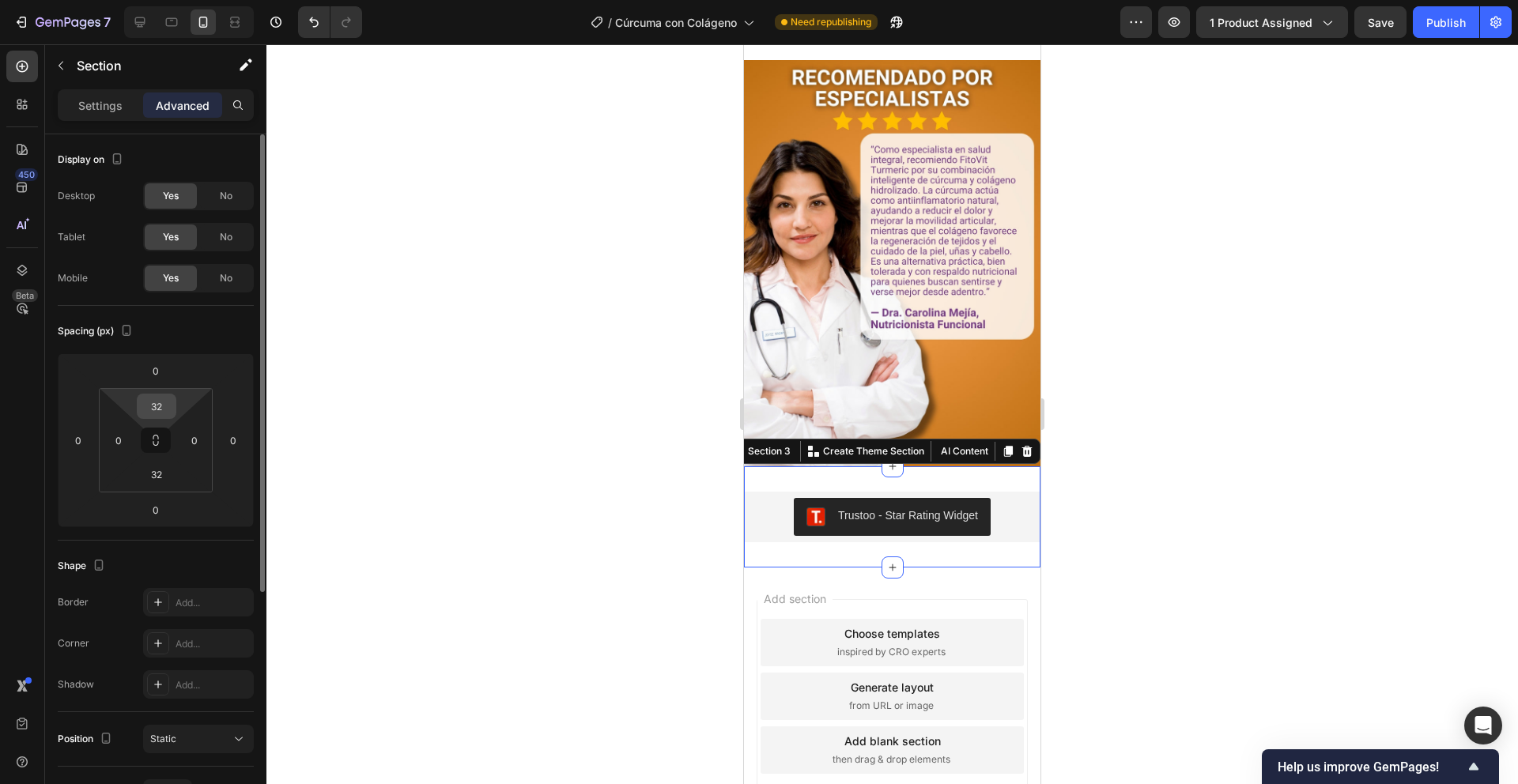
click at [156, 415] on input "32" at bounding box center [156, 407] width 31 height 24
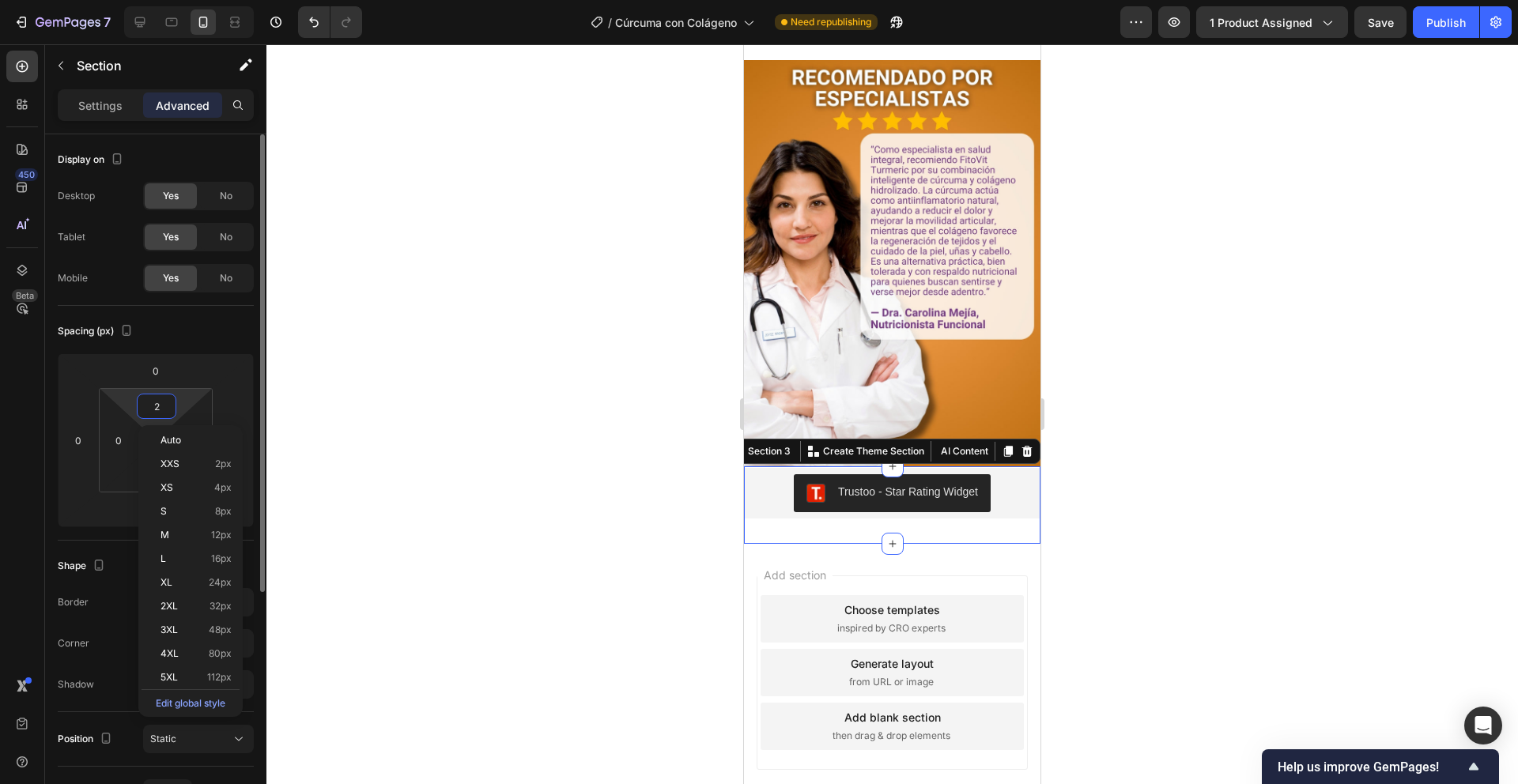
click at [156, 400] on input "2" at bounding box center [156, 407] width 31 height 24
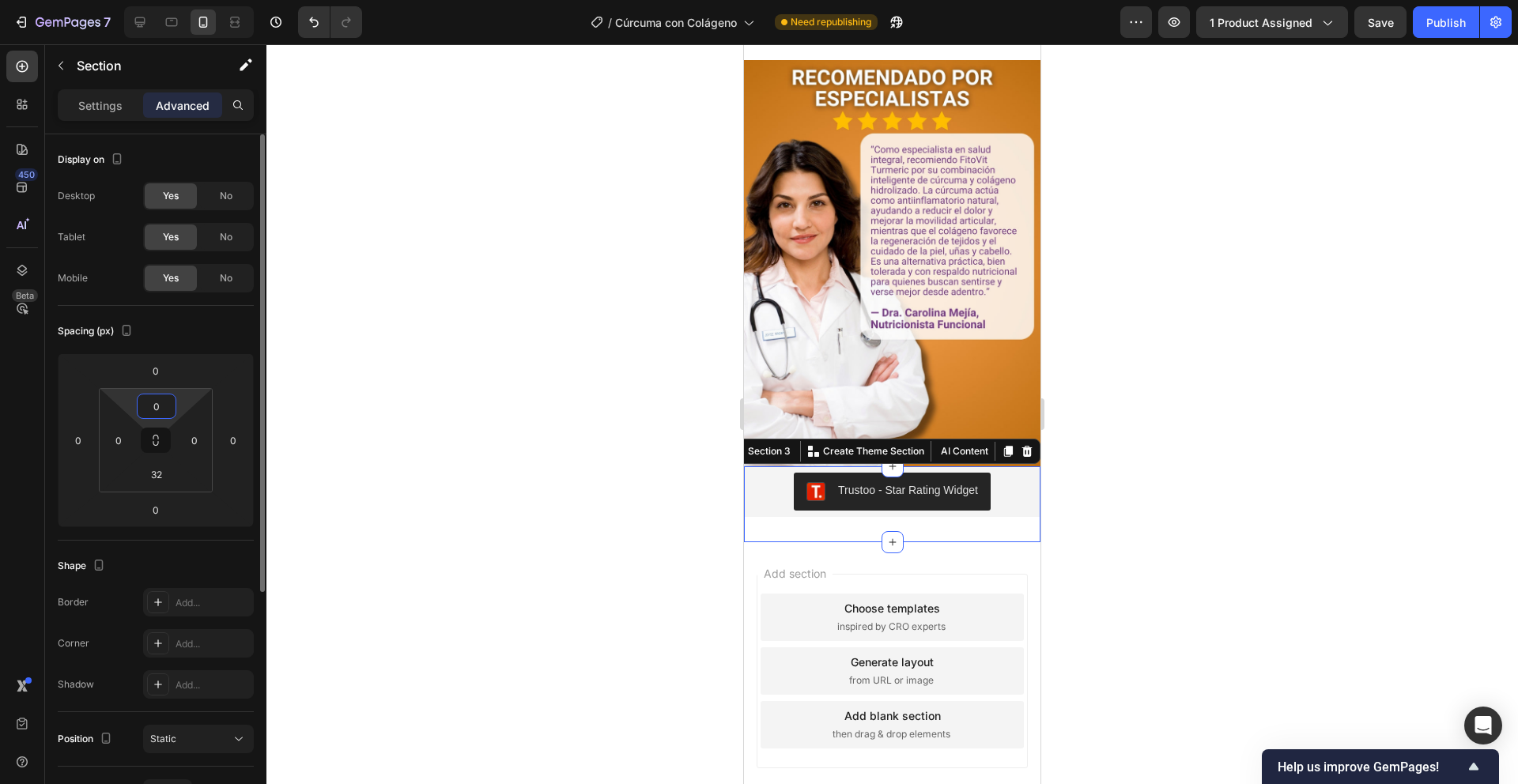
type input "0"
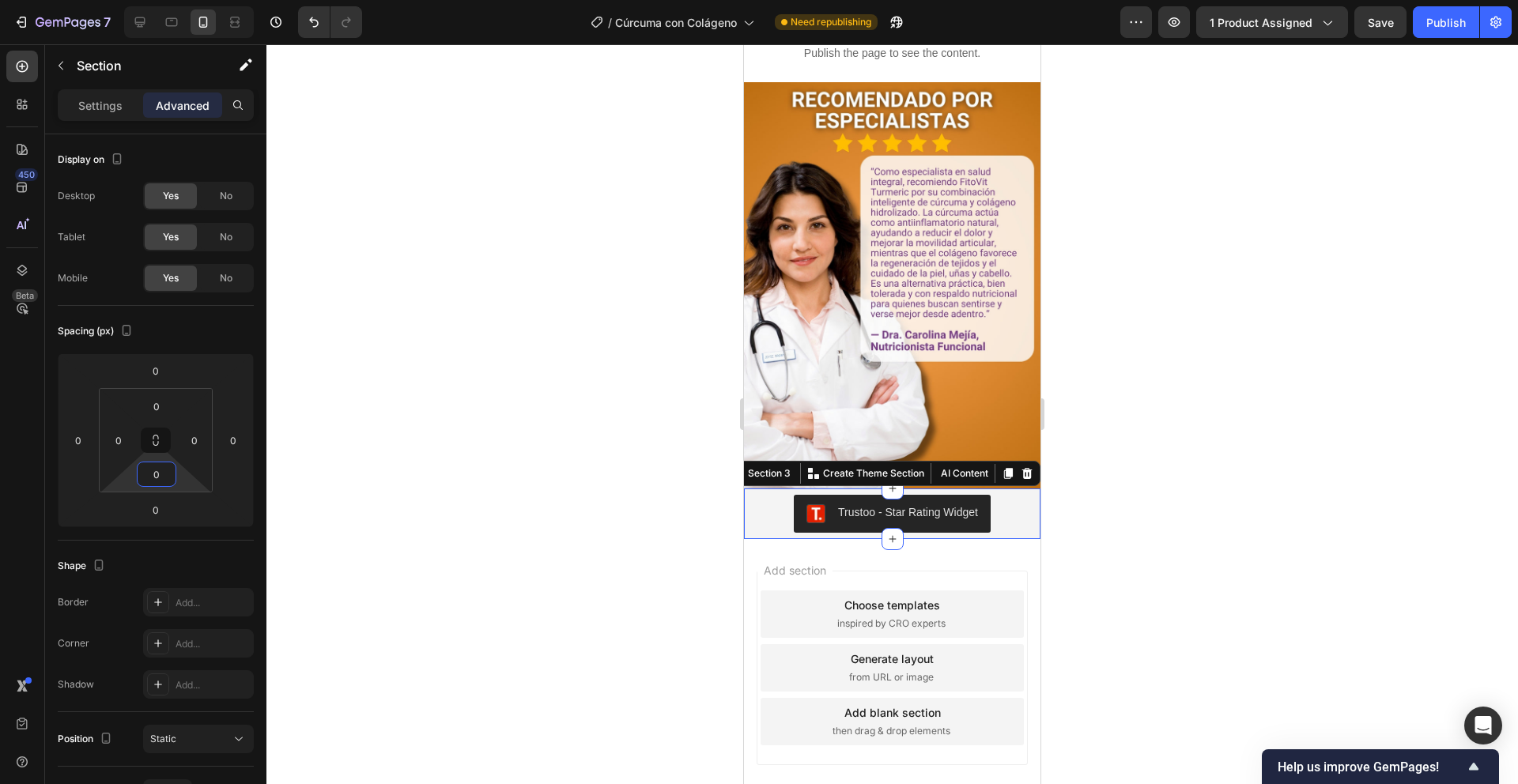
type input "0"
click at [451, 359] on div at bounding box center [892, 414] width 1252 height 740
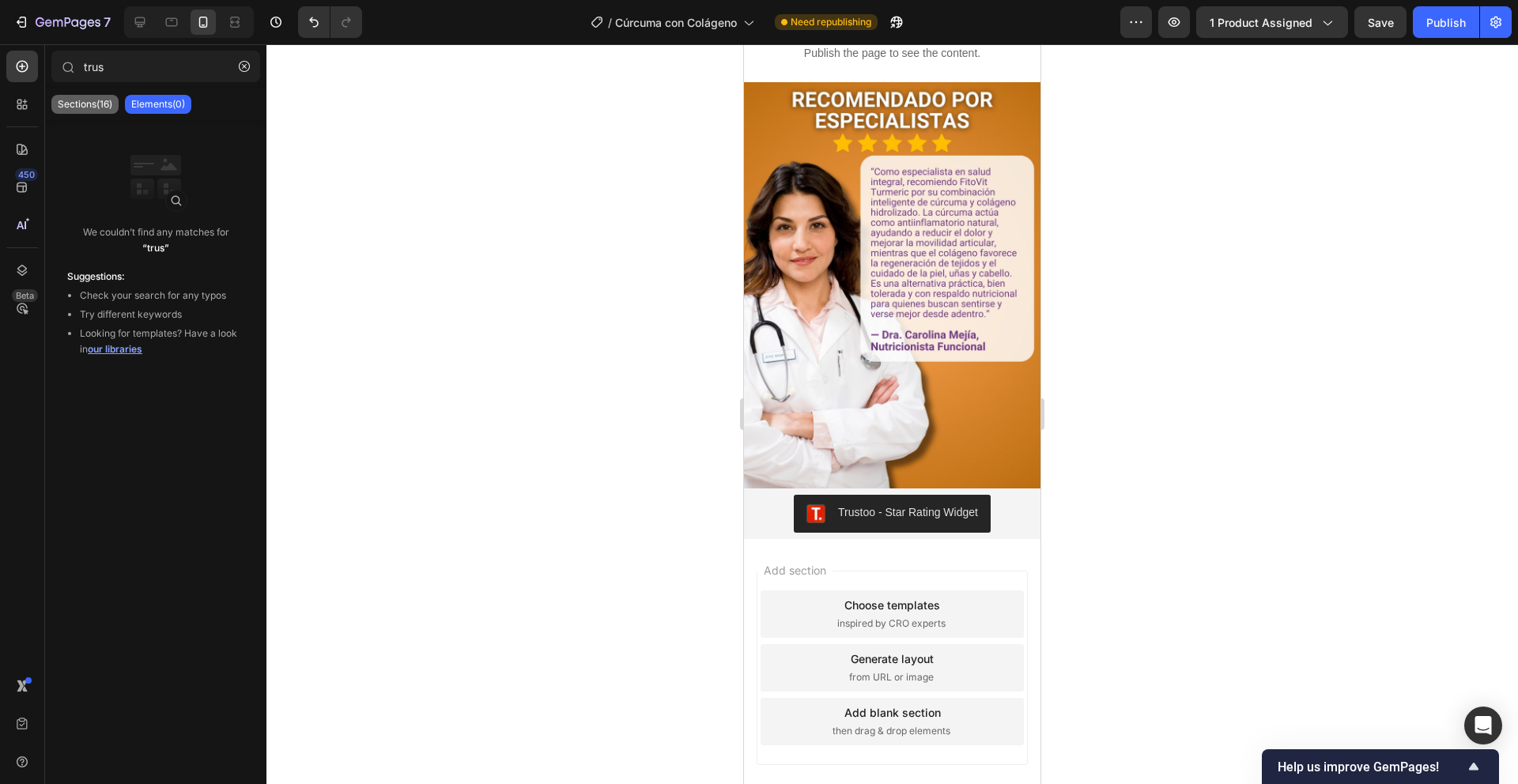
click at [95, 106] on p "Sections(16)" at bounding box center [85, 104] width 55 height 13
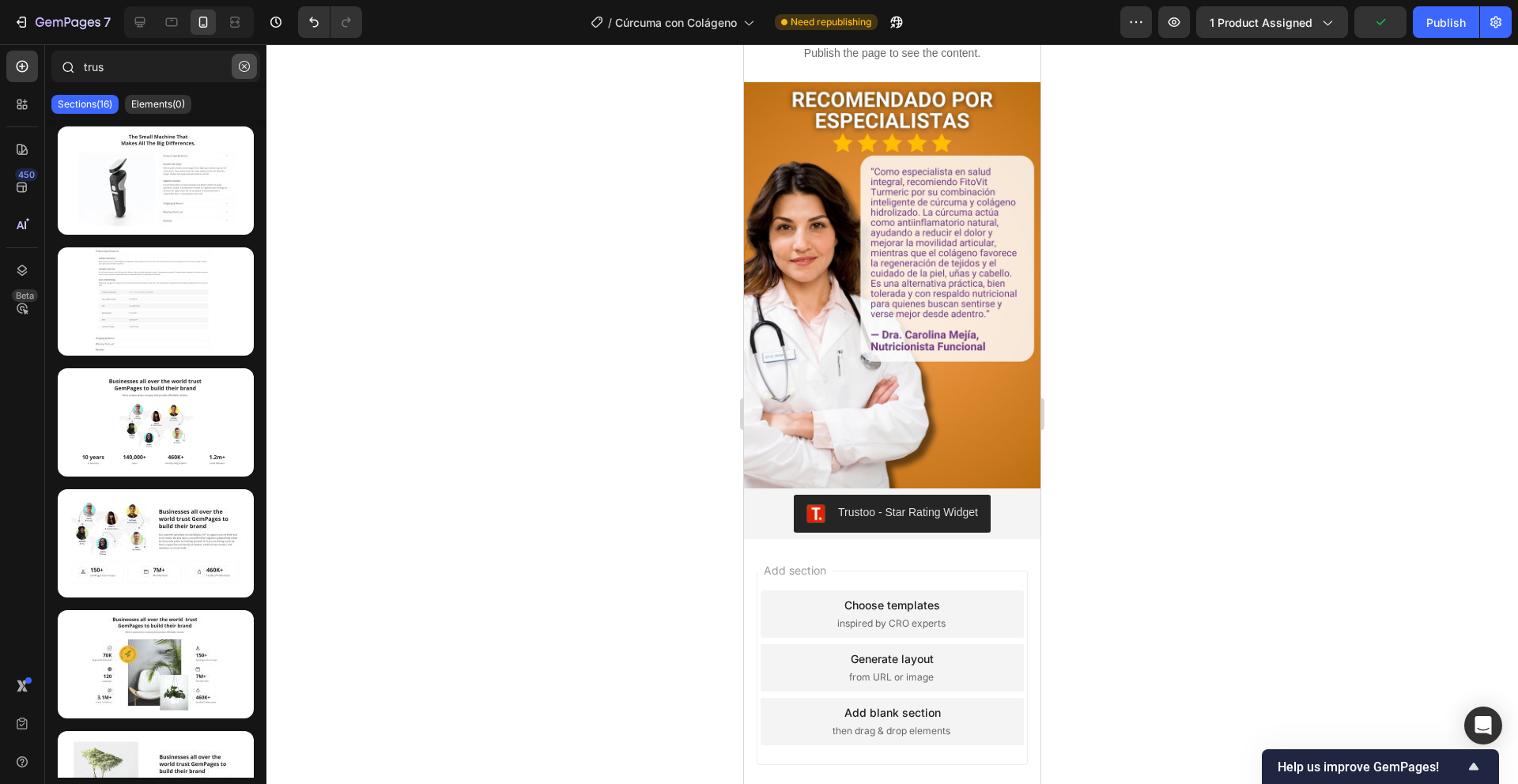
click at [244, 66] on icon "button" at bounding box center [244, 66] width 5 height 5
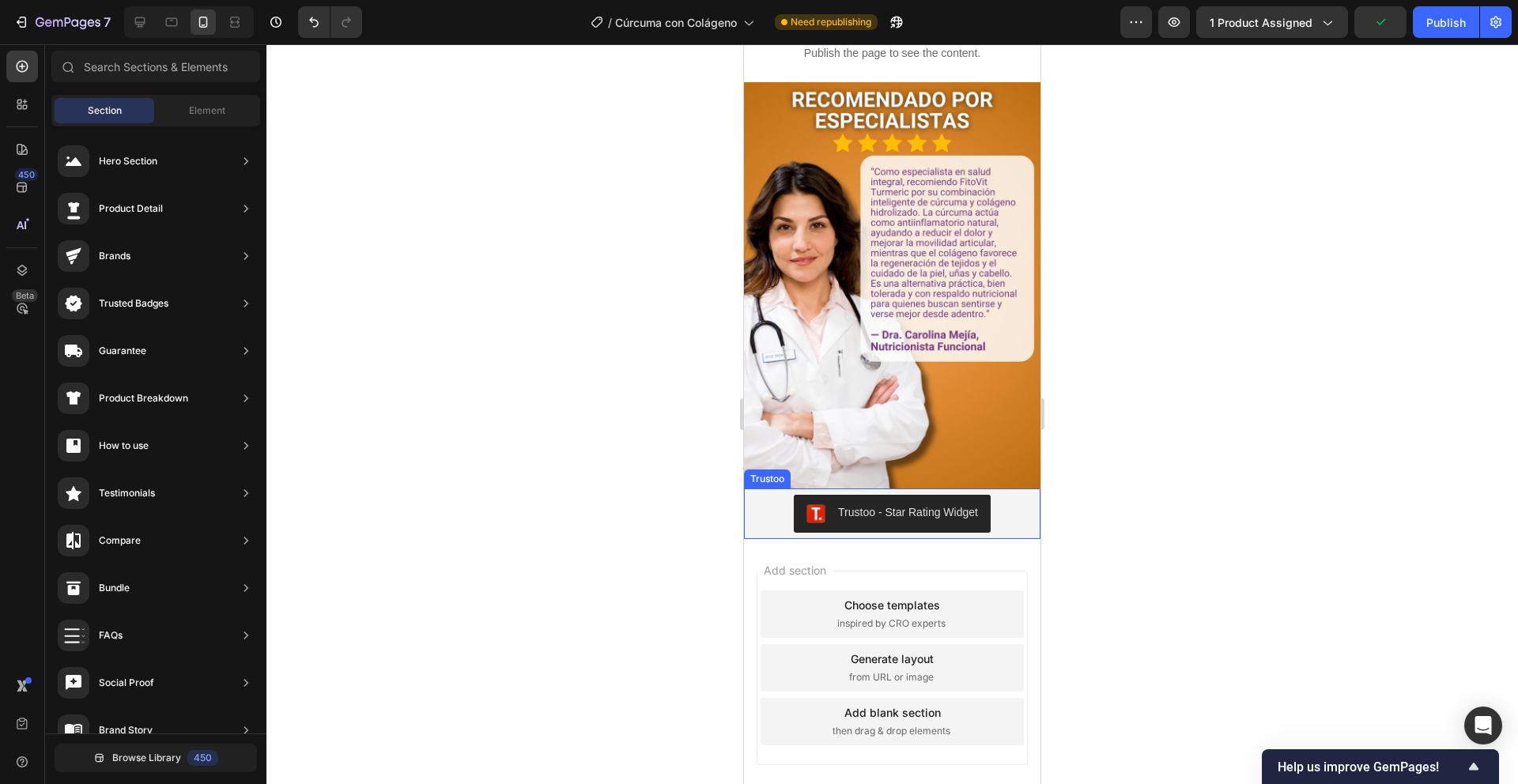
click at [819, 505] on div "Trustoo - Star Rating Widget" at bounding box center [892, 514] width 172 height 19
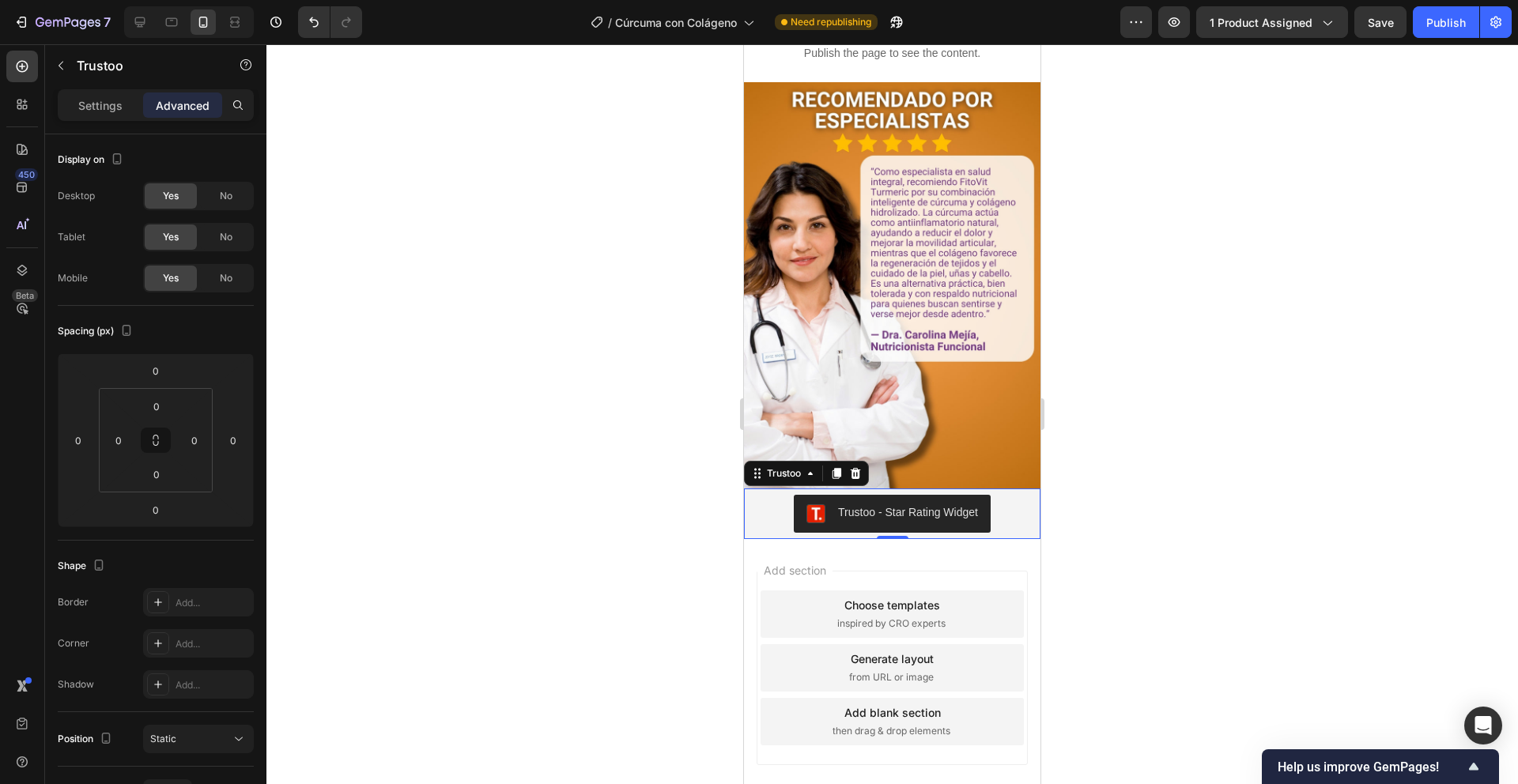
click at [763, 495] on div "Trustoo - Star Rating Widget" at bounding box center [892, 514] width 284 height 38
click at [96, 94] on div "Settings" at bounding box center [100, 105] width 79 height 26
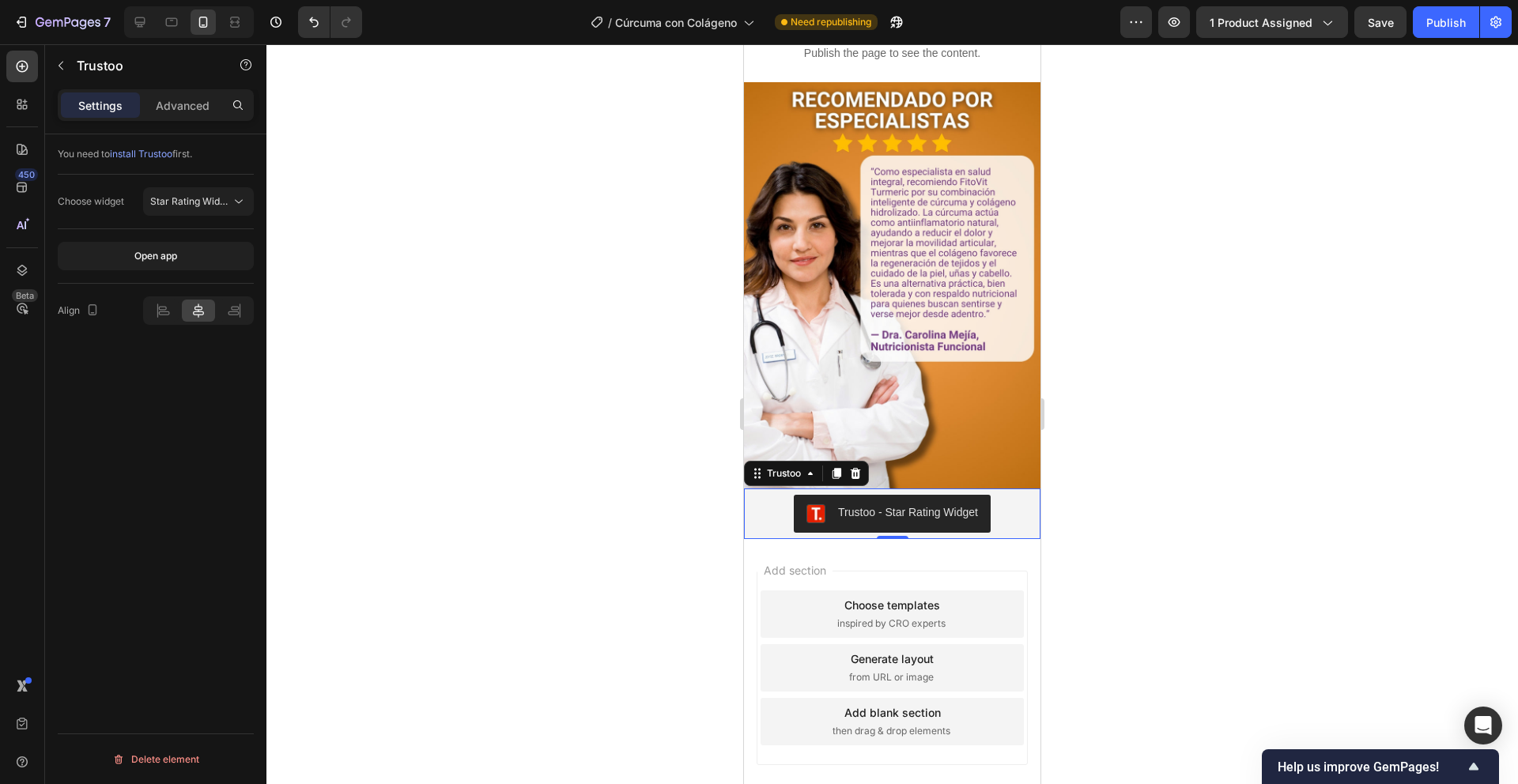
drag, startPoint x: 770, startPoint y: 461, endPoint x: 1166, endPoint y: 259, distance: 444.5
click at [770, 495] on div "Trustoo - Star Rating Widget" at bounding box center [892, 514] width 284 height 38
click at [200, 99] on p "Advanced" at bounding box center [183, 105] width 54 height 17
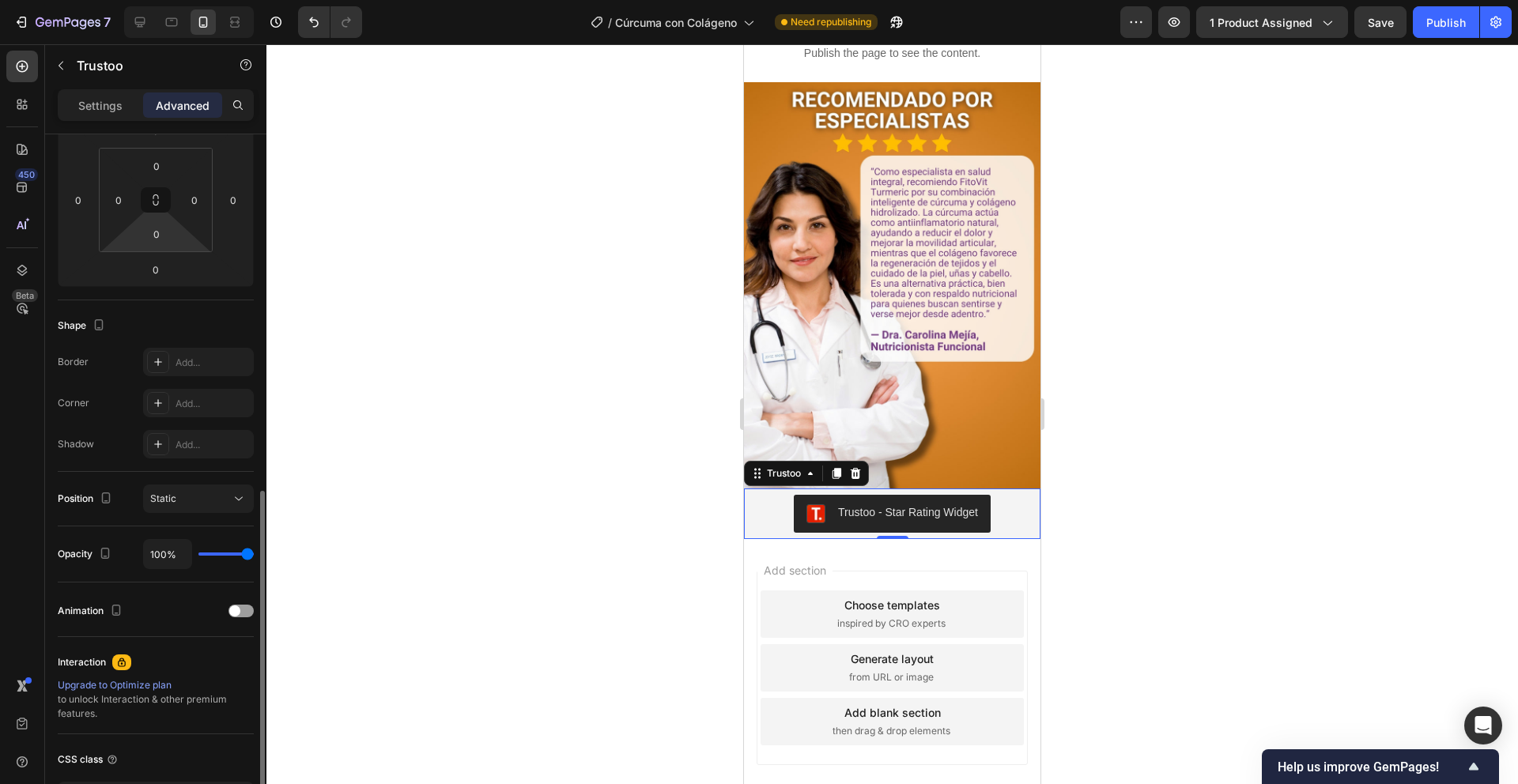
scroll to position [360, 0]
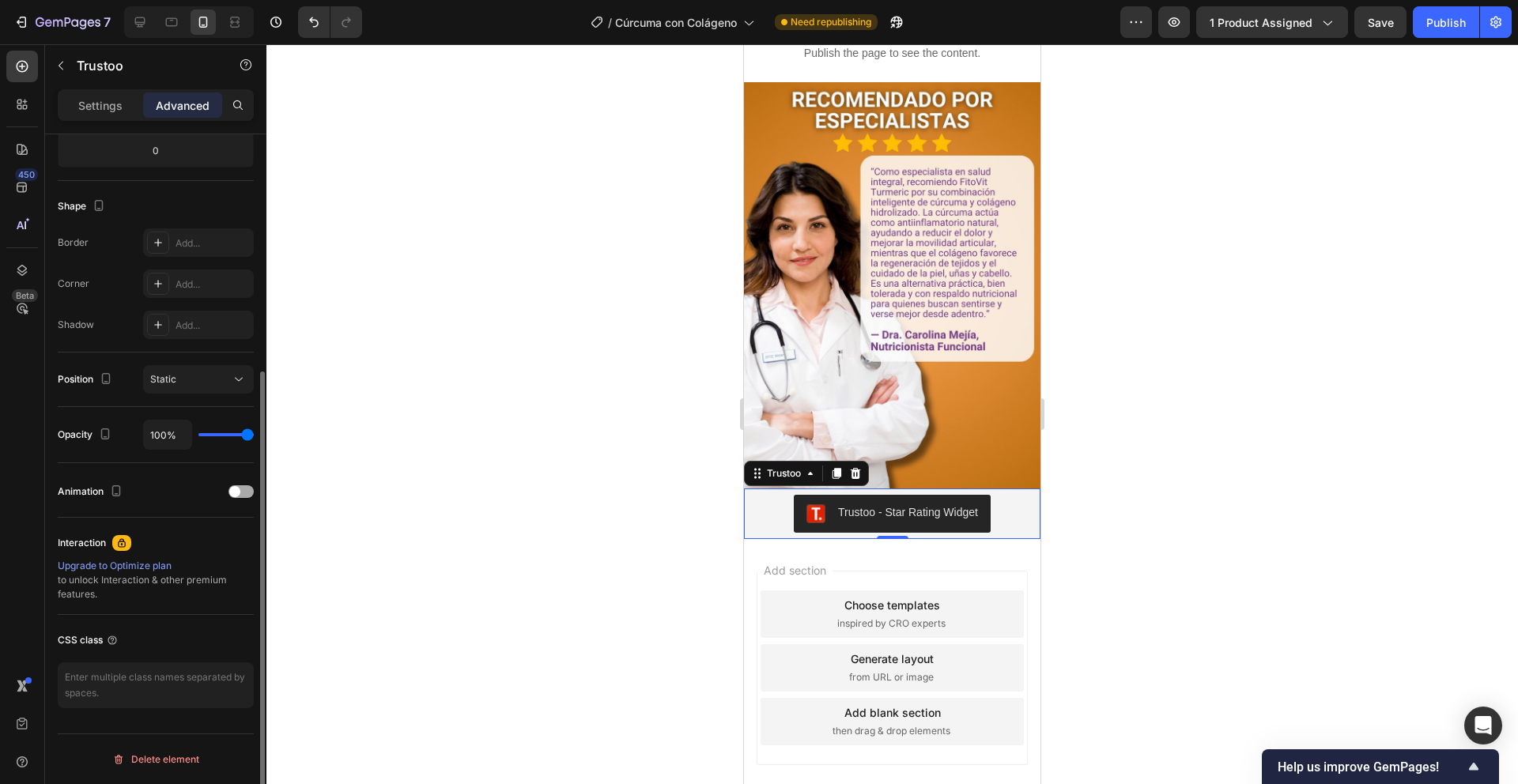
click at [239, 492] on span at bounding box center [234, 491] width 11 height 11
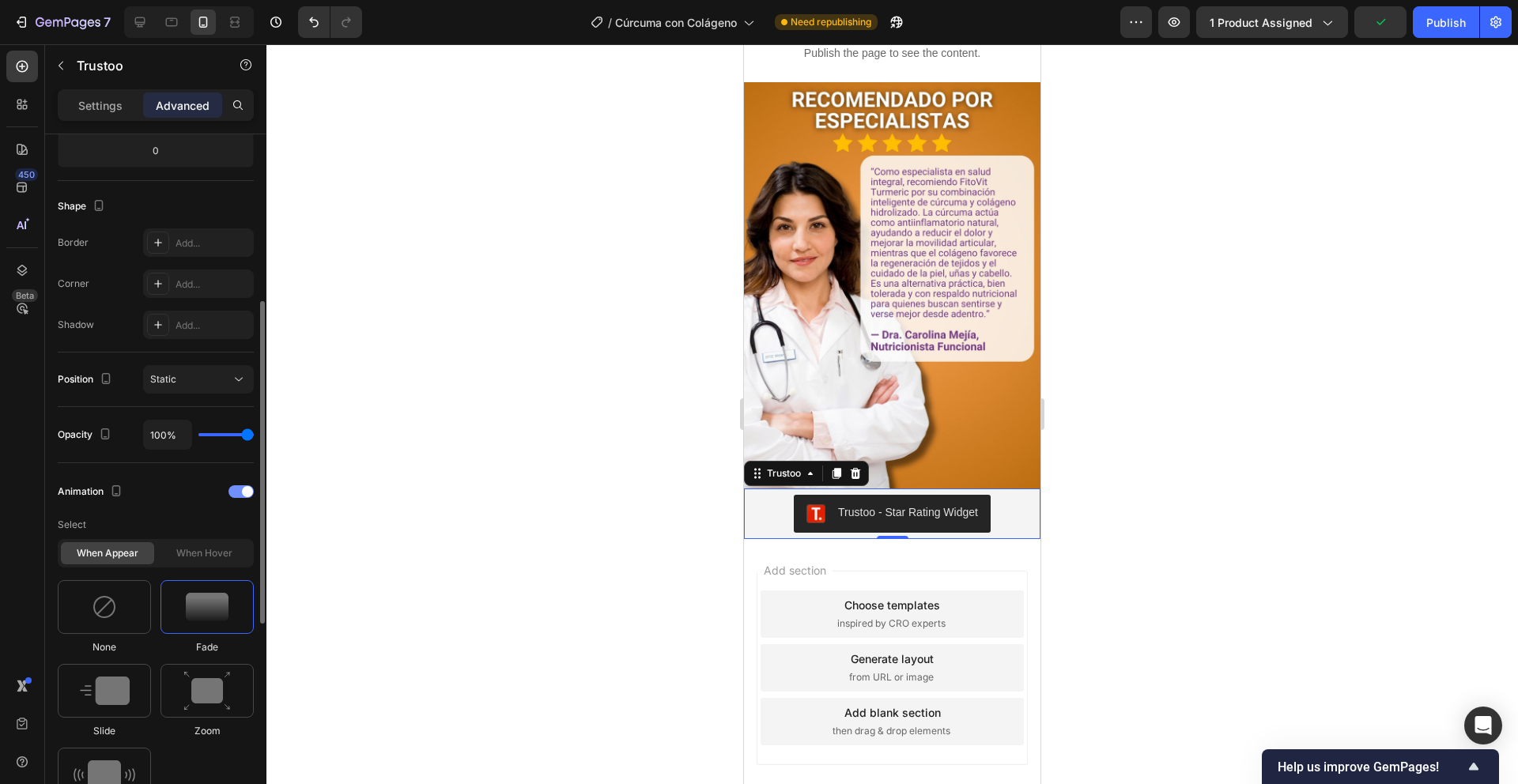
click at [240, 490] on div at bounding box center [242, 491] width 26 height 13
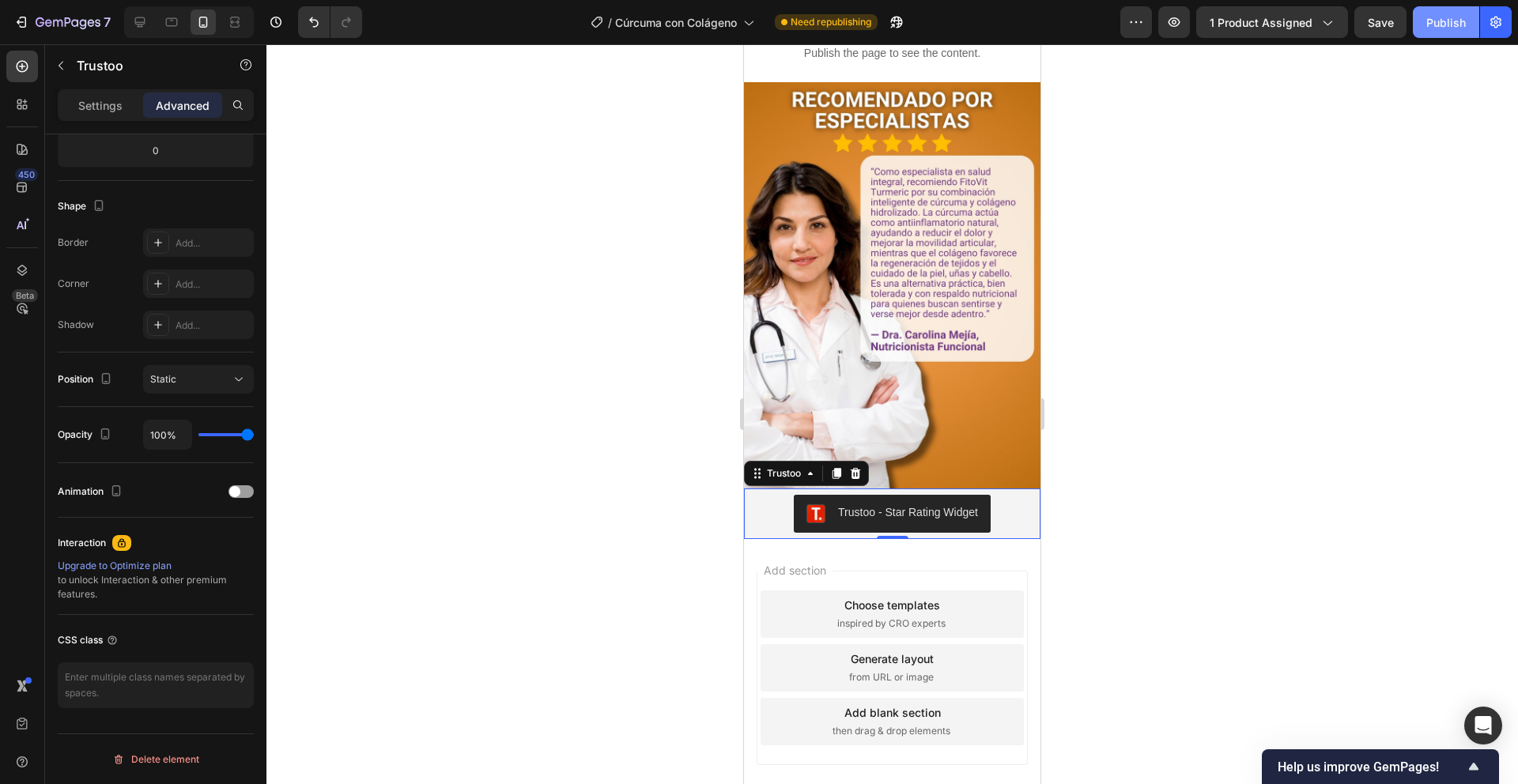
click at [1421, 30] on button "Publish" at bounding box center [1446, 22] width 67 height 31
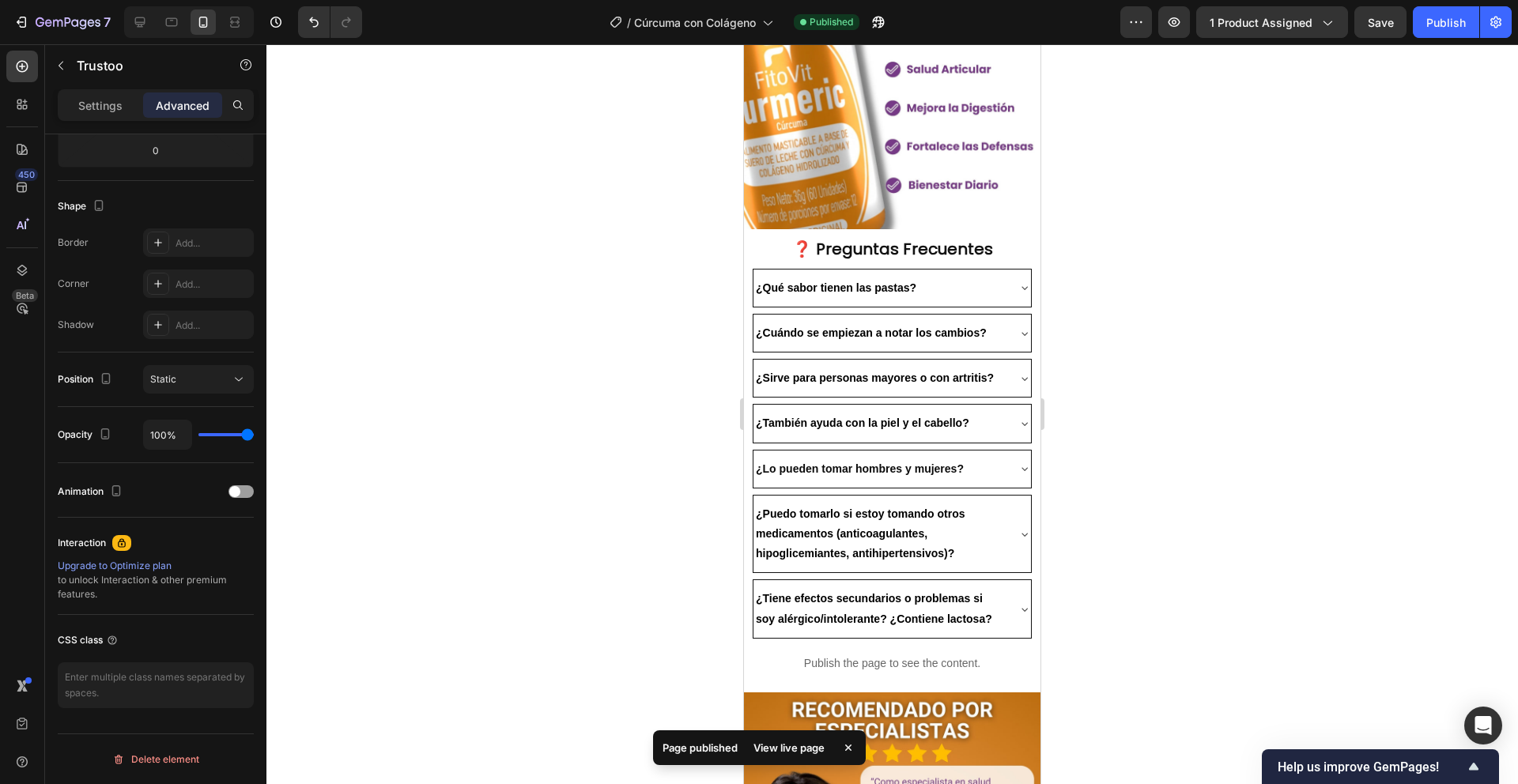
scroll to position [2419, 0]
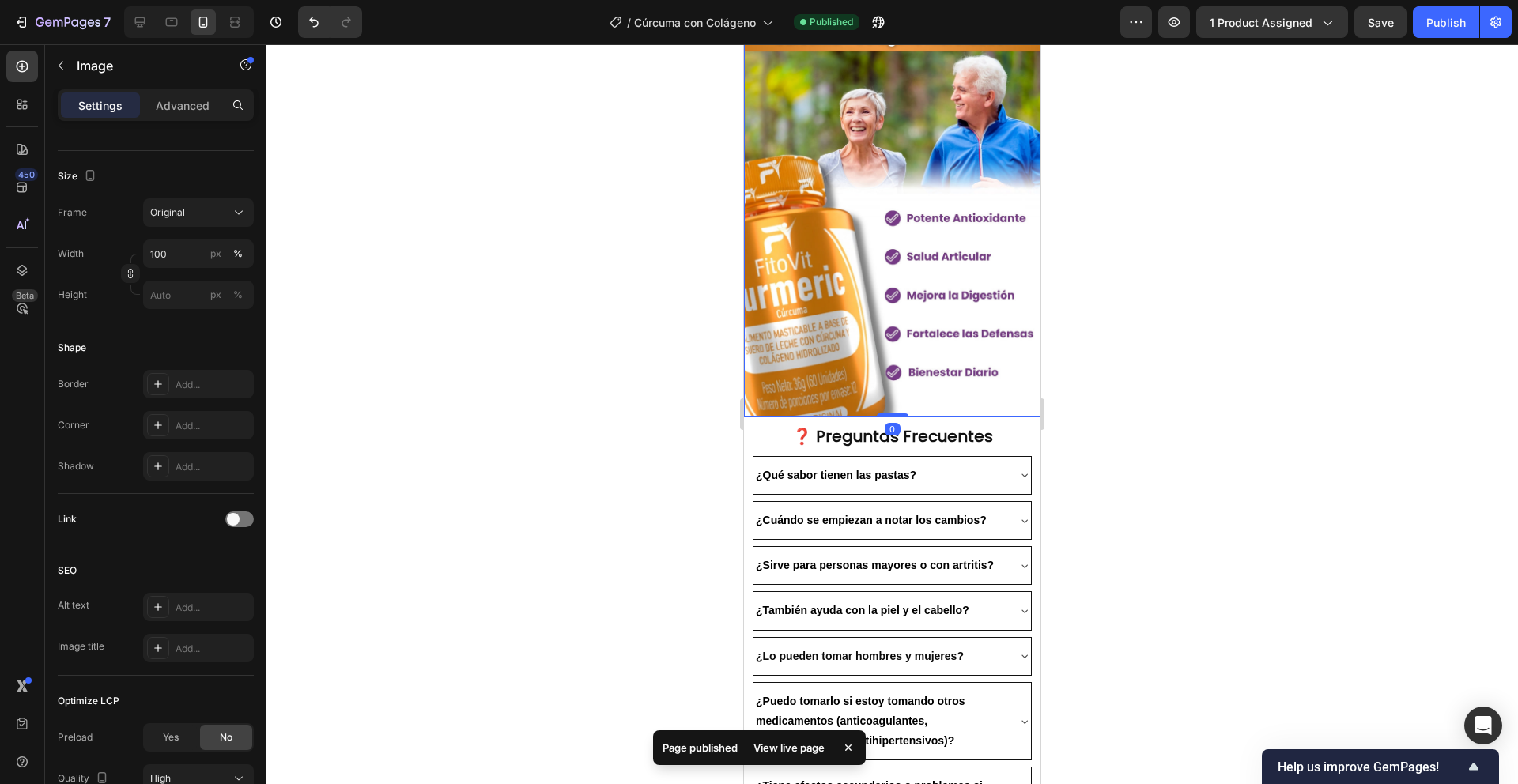
click at [846, 160] on img at bounding box center [892, 213] width 297 height 407
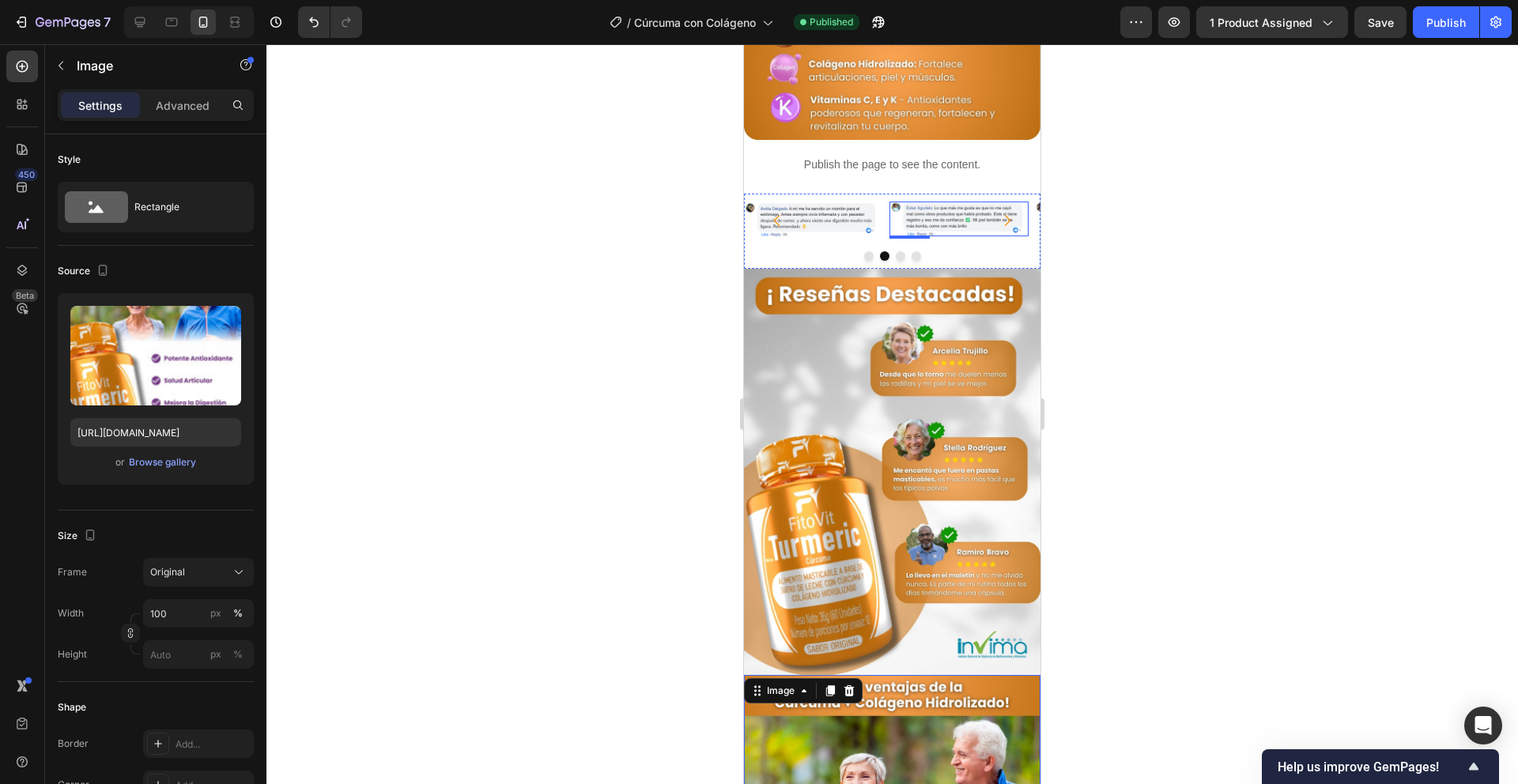
scroll to position [1720, 0]
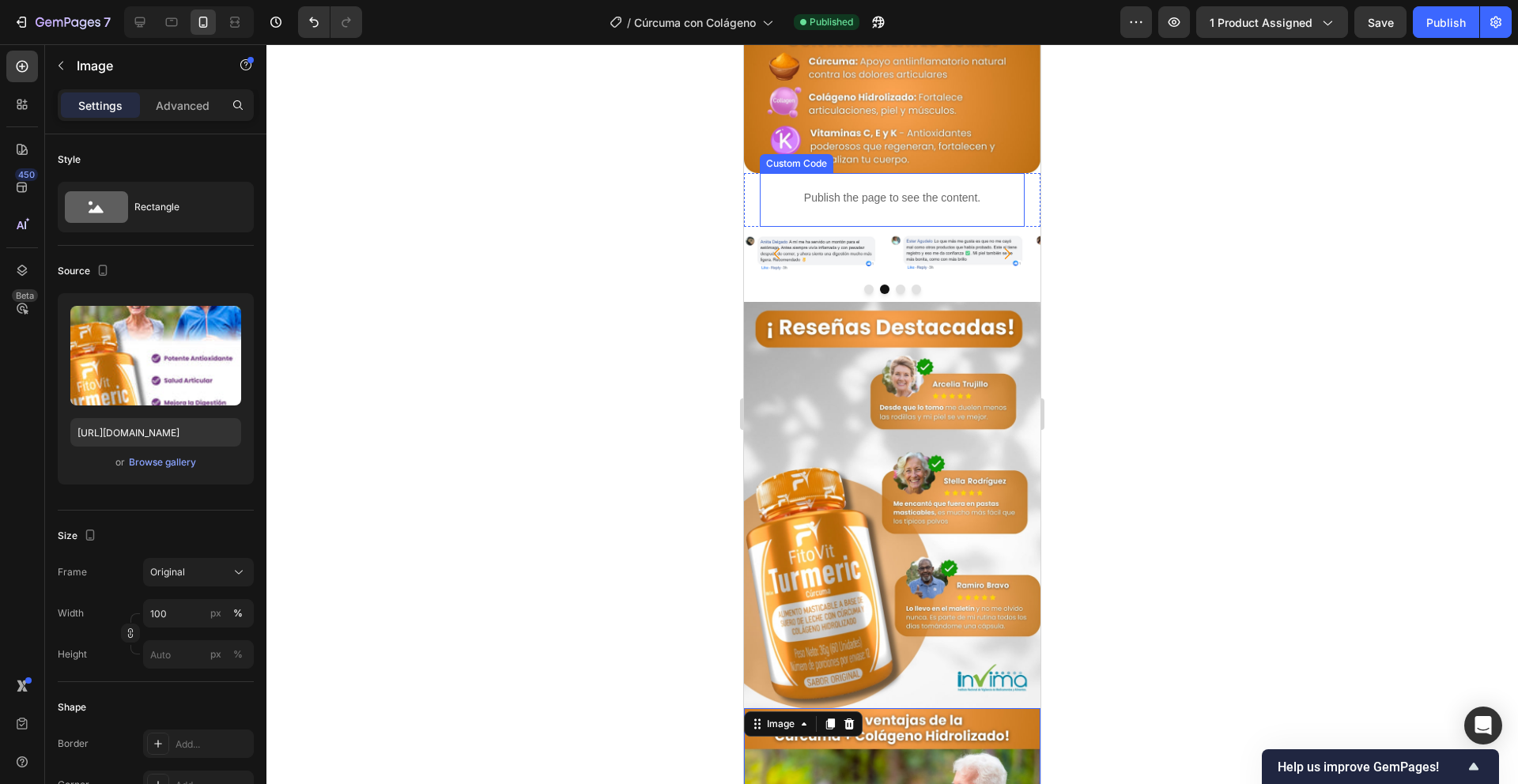
click at [956, 190] on p "Publish the page to see the content." at bounding box center [892, 197] width 265 height 17
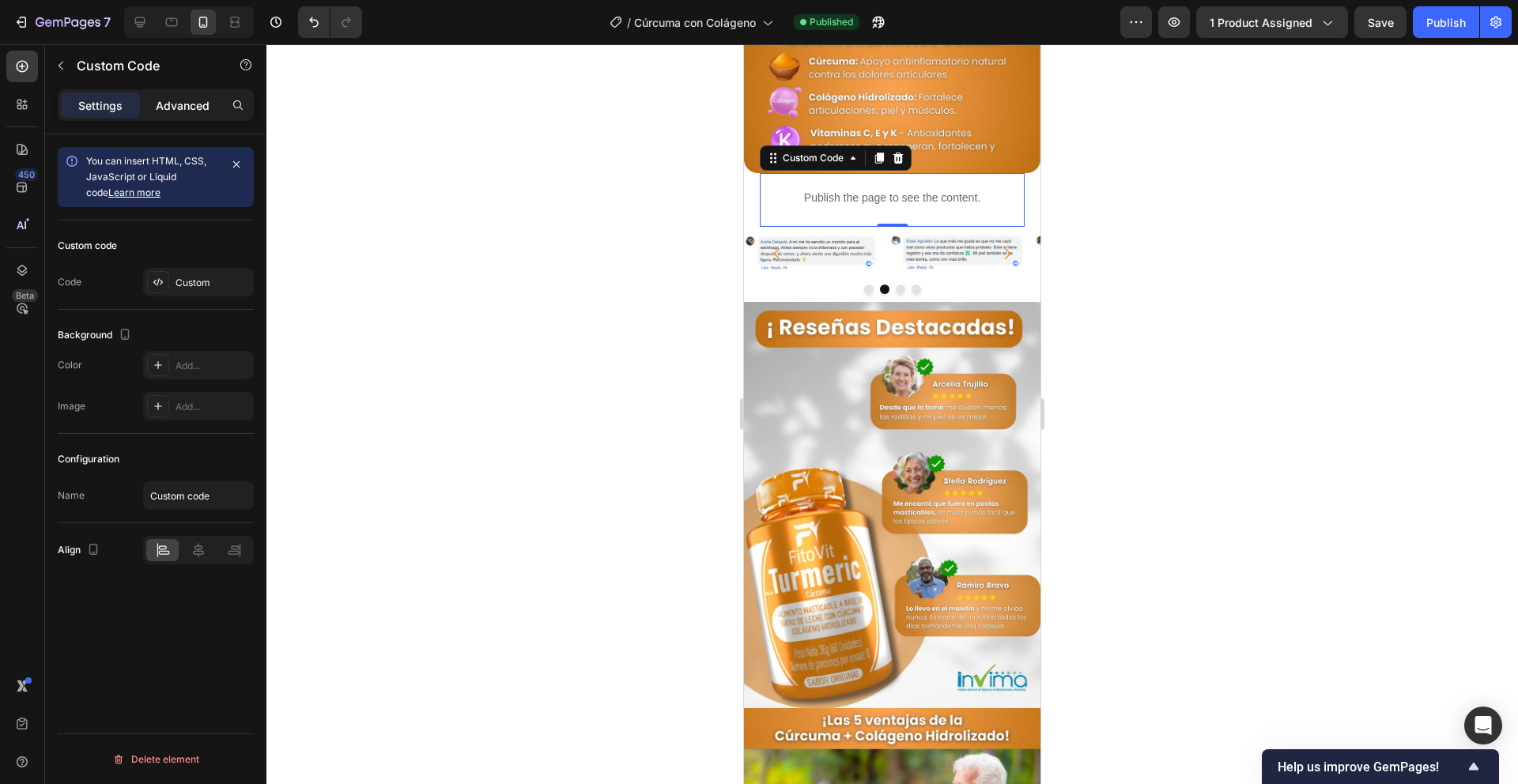
click at [177, 102] on p "Advanced" at bounding box center [183, 105] width 54 height 17
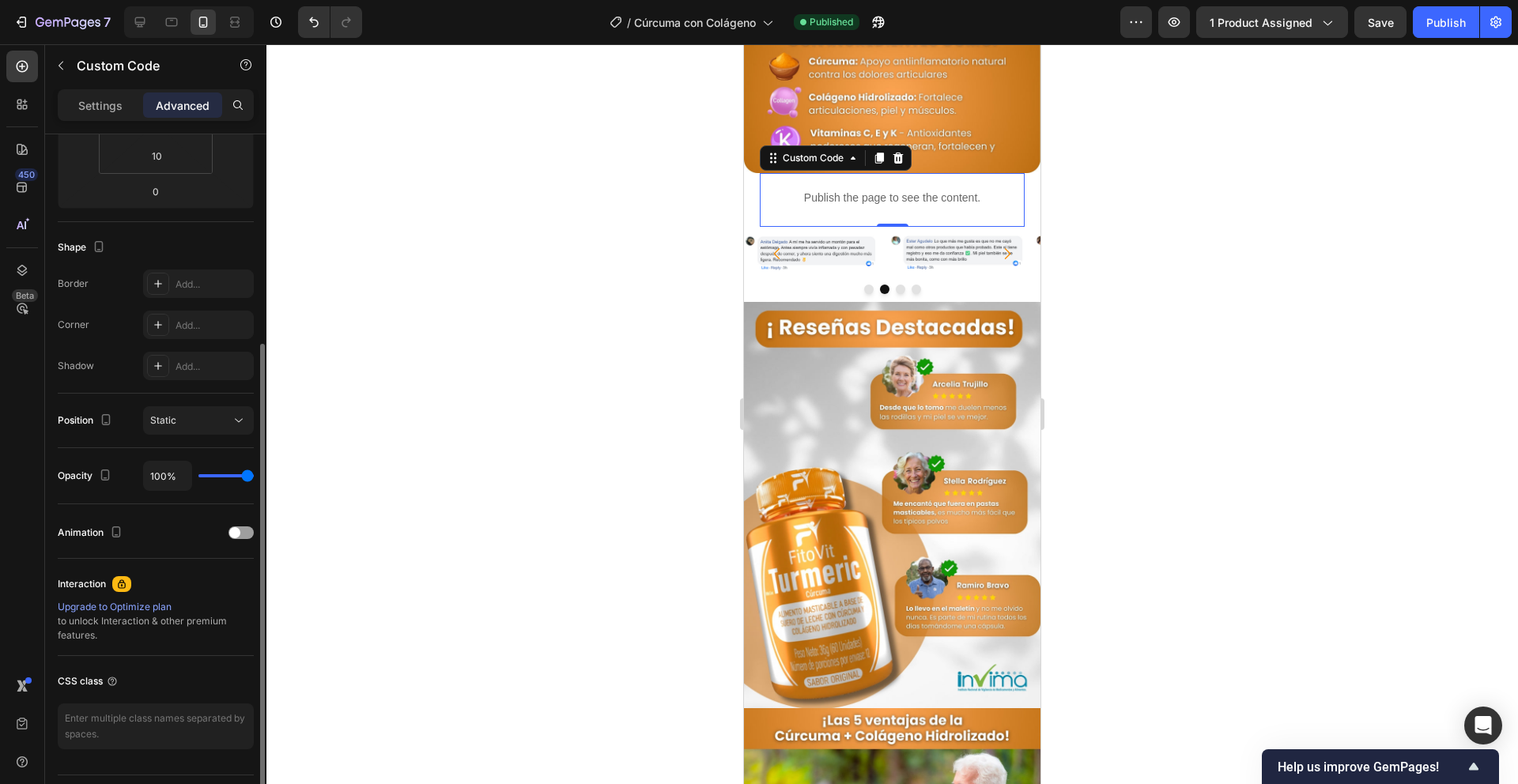
scroll to position [360, 0]
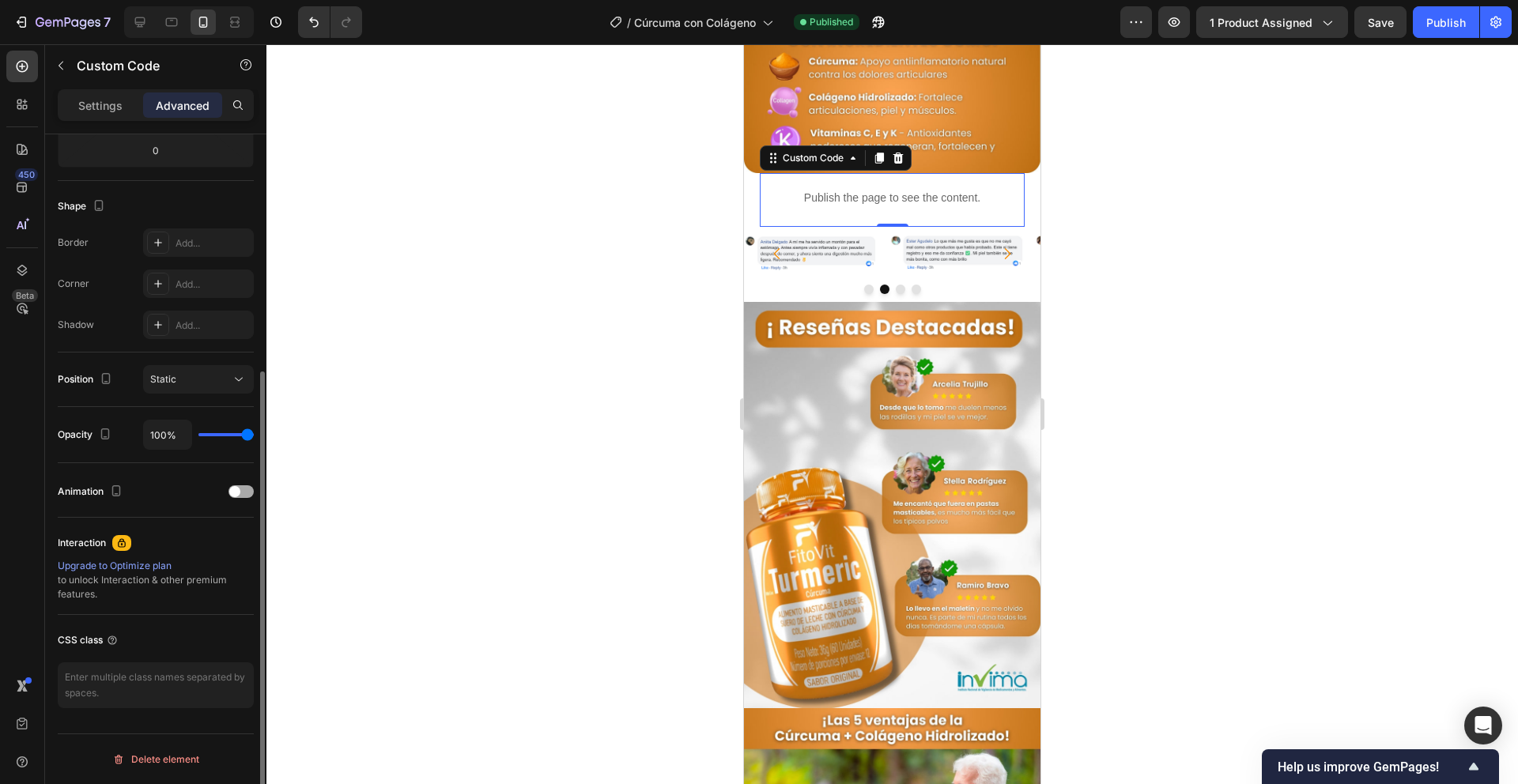
click at [245, 491] on div at bounding box center [242, 491] width 26 height 13
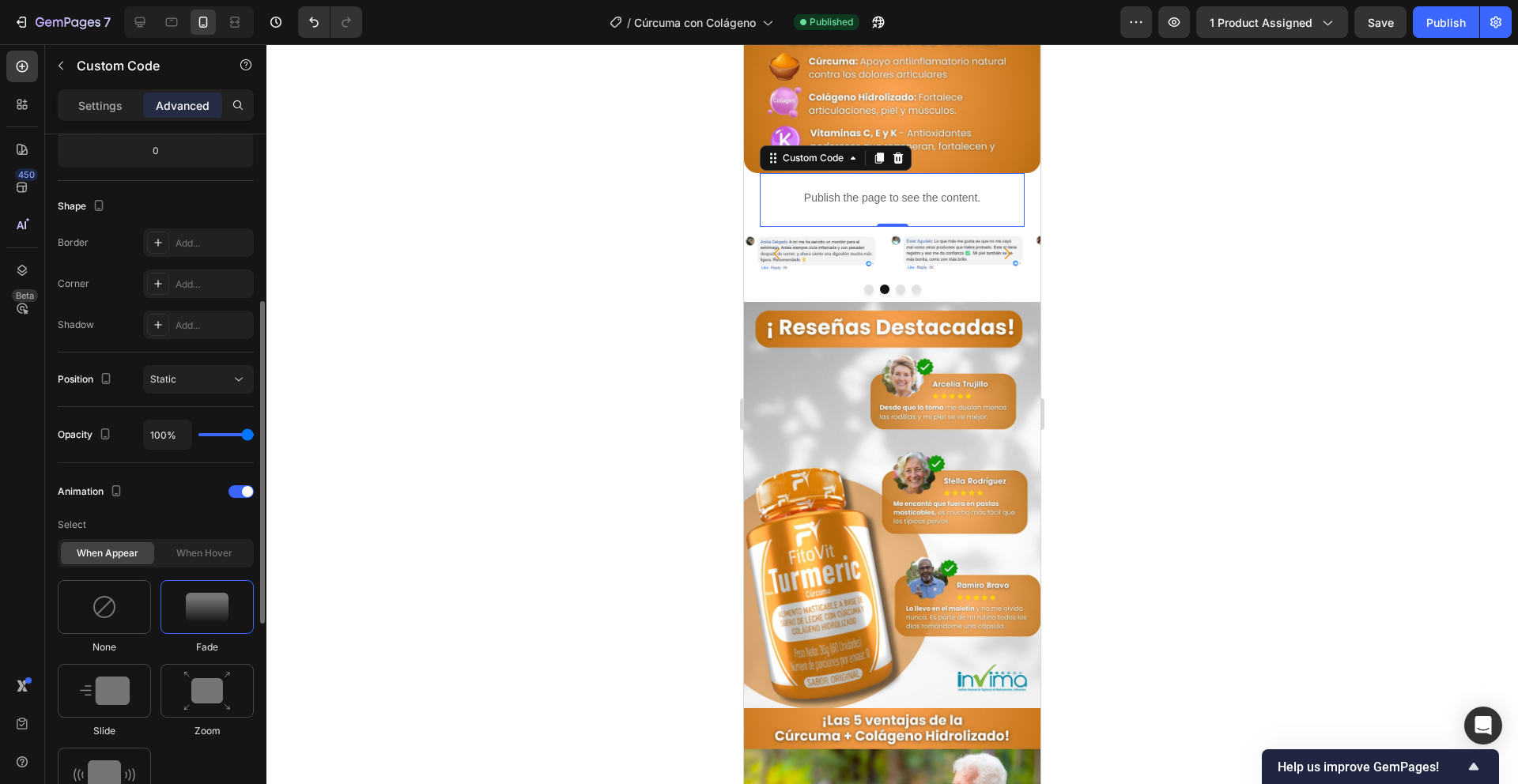
click at [221, 619] on img at bounding box center [206, 607] width 42 height 28
click at [1445, 36] on button "Publish" at bounding box center [1446, 22] width 67 height 31
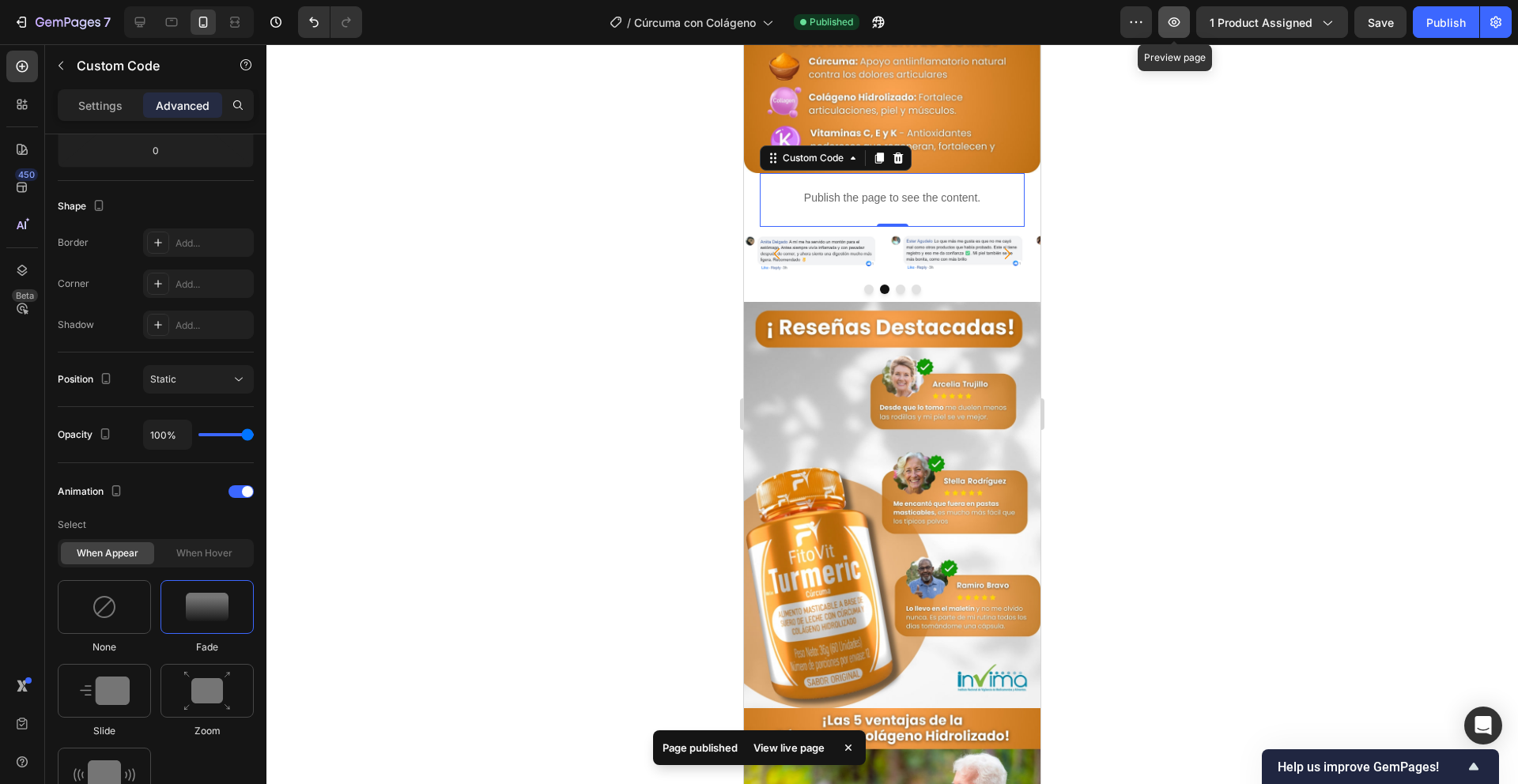
click at [1177, 32] on button "button" at bounding box center [1174, 22] width 31 height 31
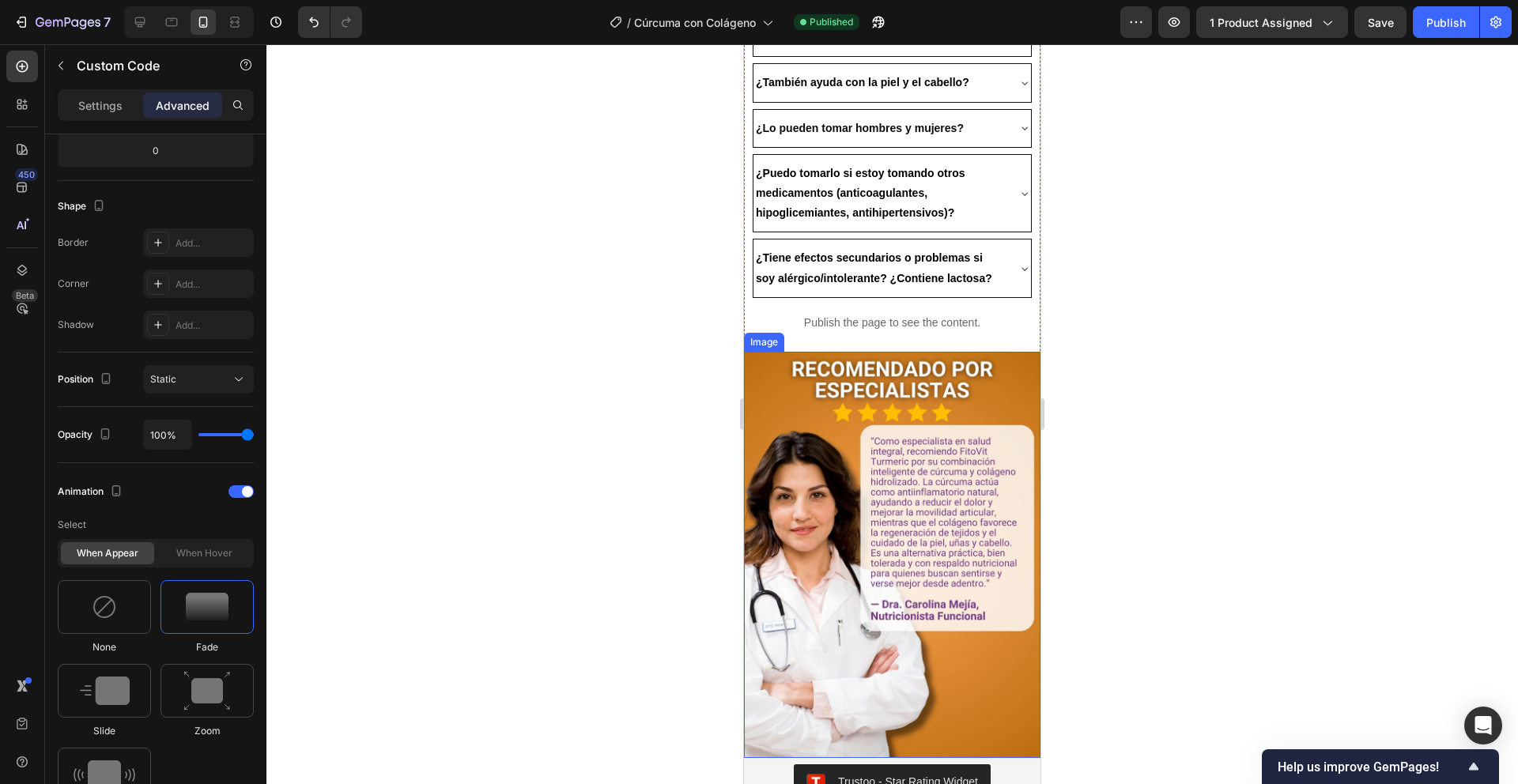
scroll to position [2938, 0]
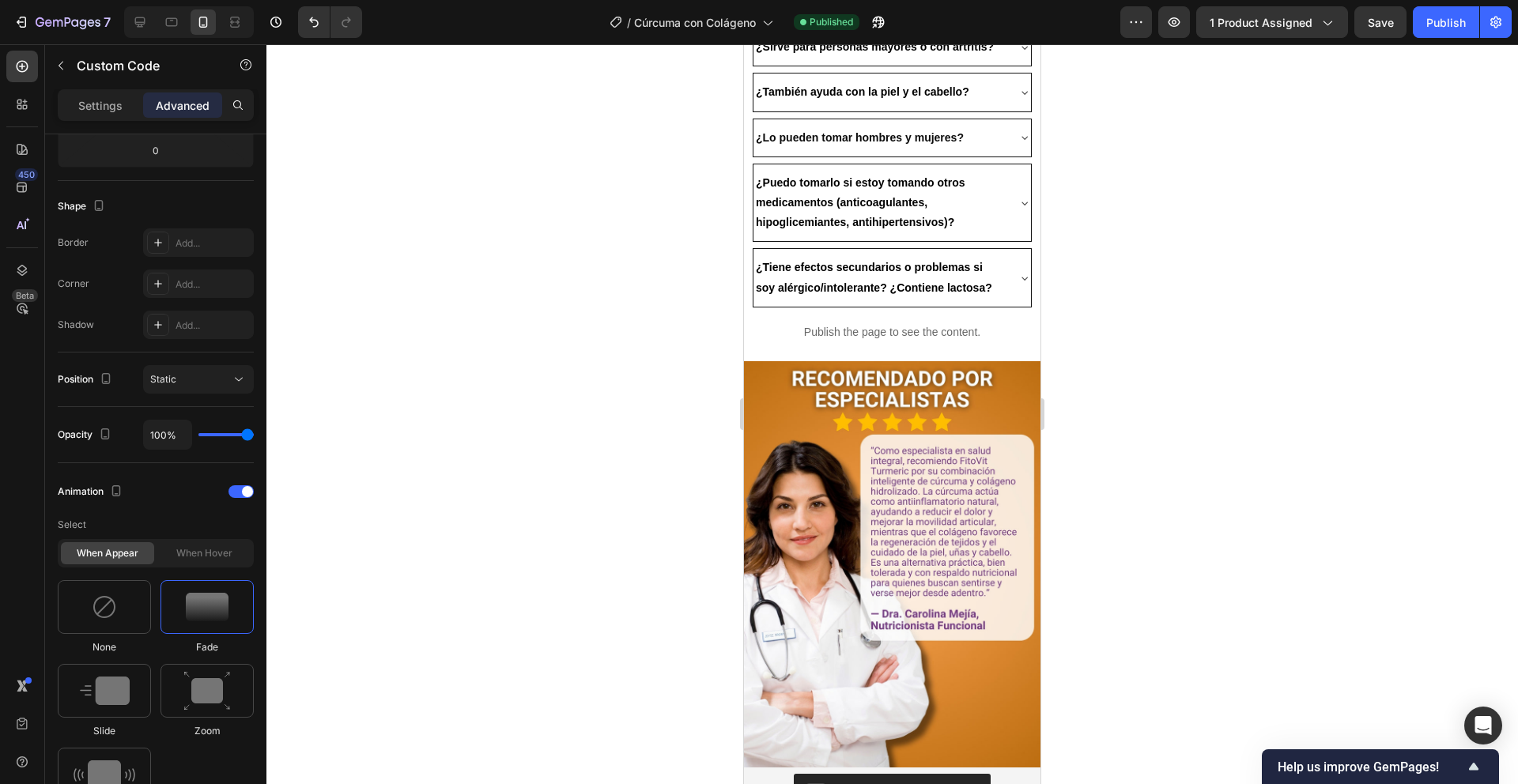
click at [116, 124] on div "Settings Advanced" at bounding box center [155, 112] width 221 height 45
click at [14, 112] on div at bounding box center [22, 104] width 31 height 31
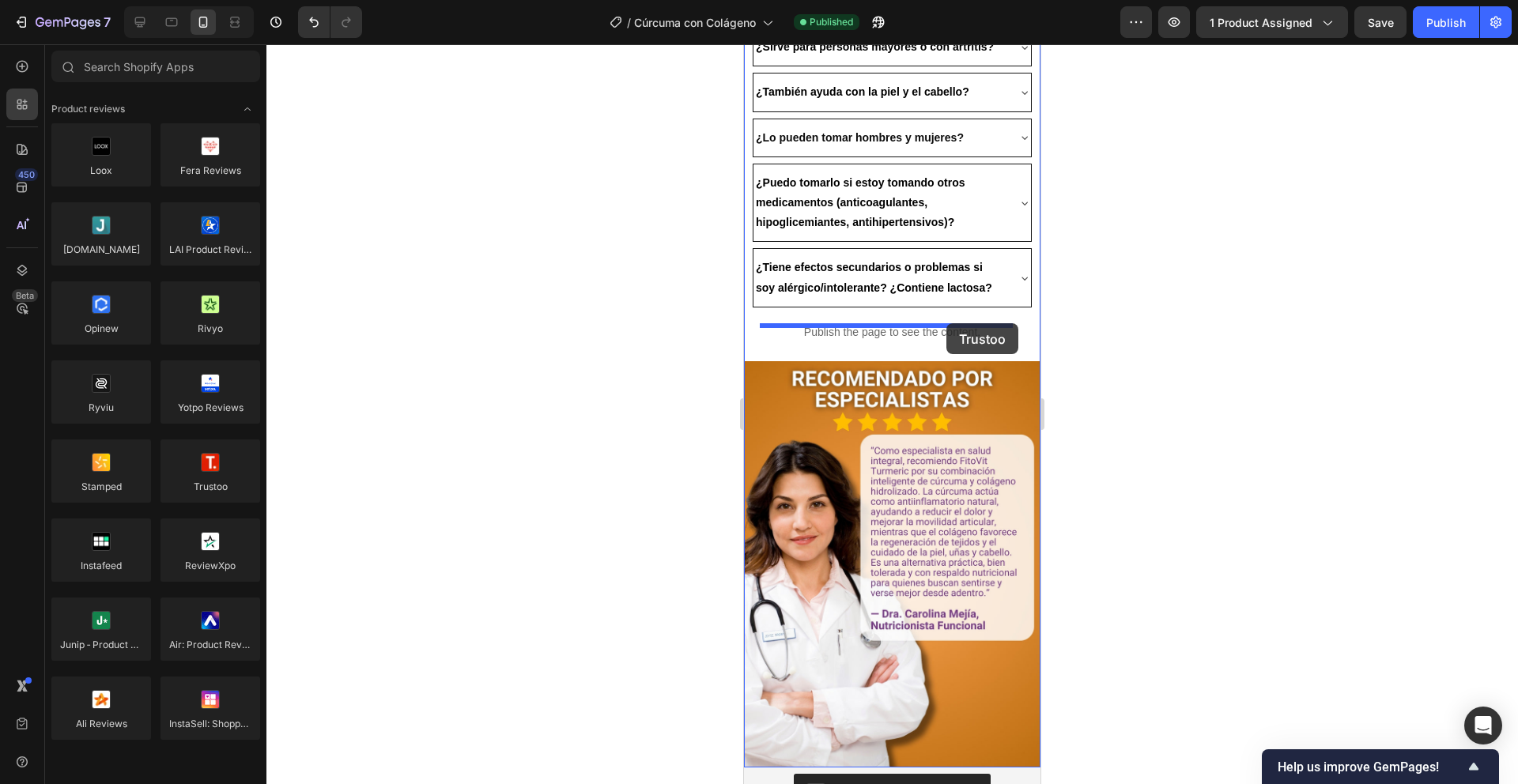
drag, startPoint x: 1146, startPoint y: 506, endPoint x: 946, endPoint y: 323, distance: 271.1
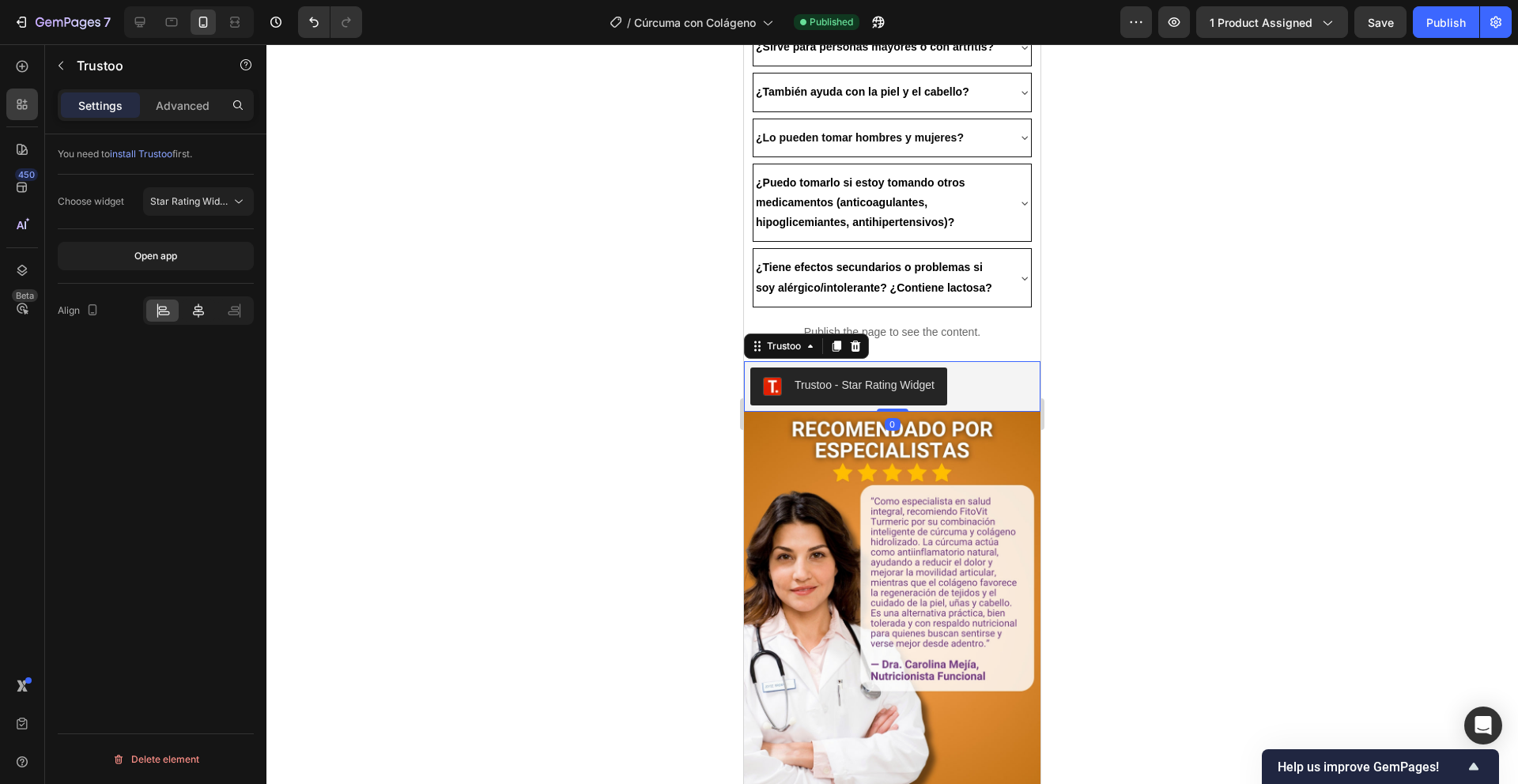
click at [200, 310] on icon at bounding box center [197, 310] width 11 height 14
click at [1435, 25] on div "Publish" at bounding box center [1446, 22] width 39 height 17
click at [1177, 26] on icon "button" at bounding box center [1175, 23] width 12 height 10
click at [813, 340] on icon at bounding box center [811, 346] width 13 height 13
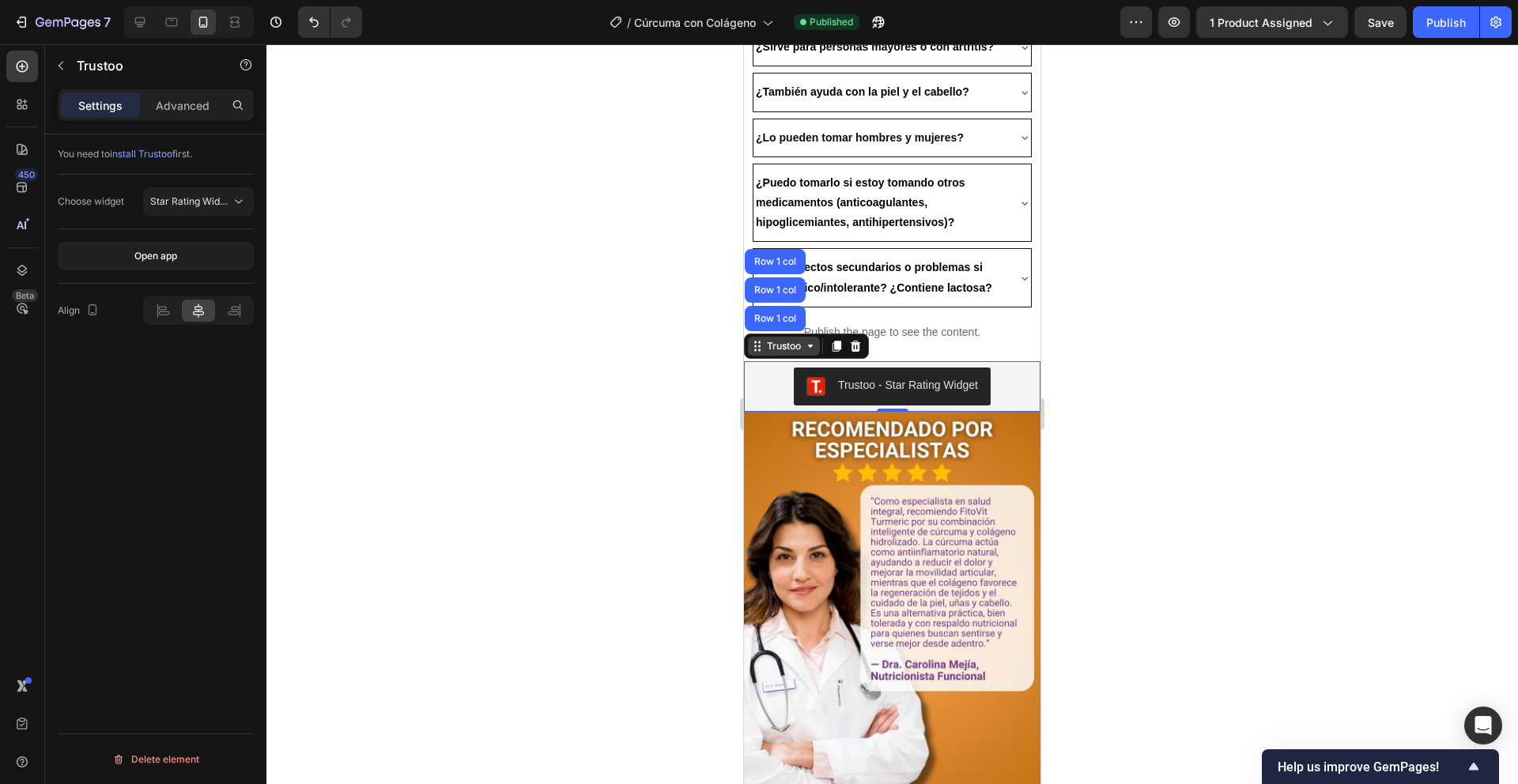
click at [813, 340] on icon at bounding box center [811, 346] width 13 height 13
click at [176, 109] on p "Advanced" at bounding box center [183, 105] width 54 height 17
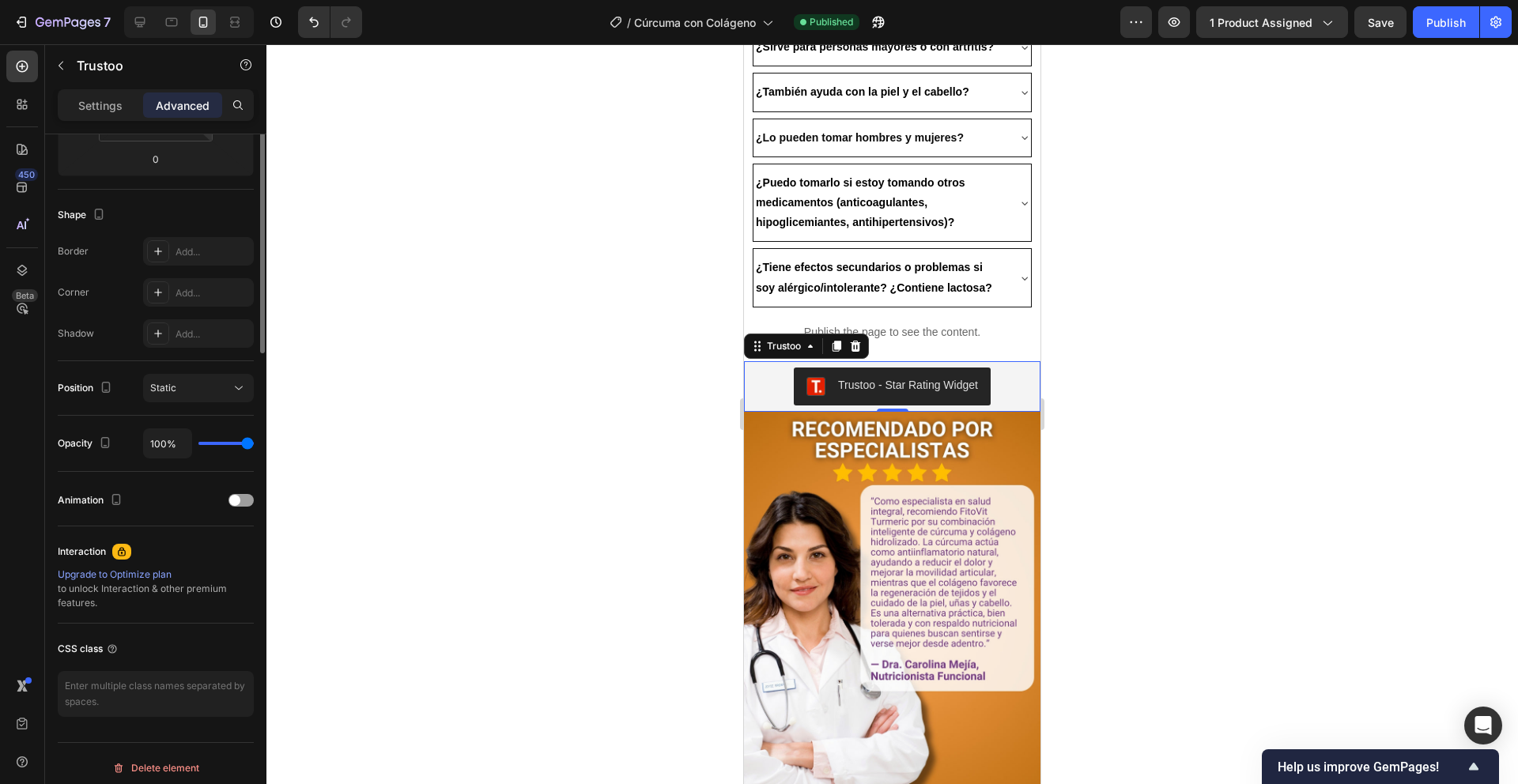
scroll to position [360, 0]
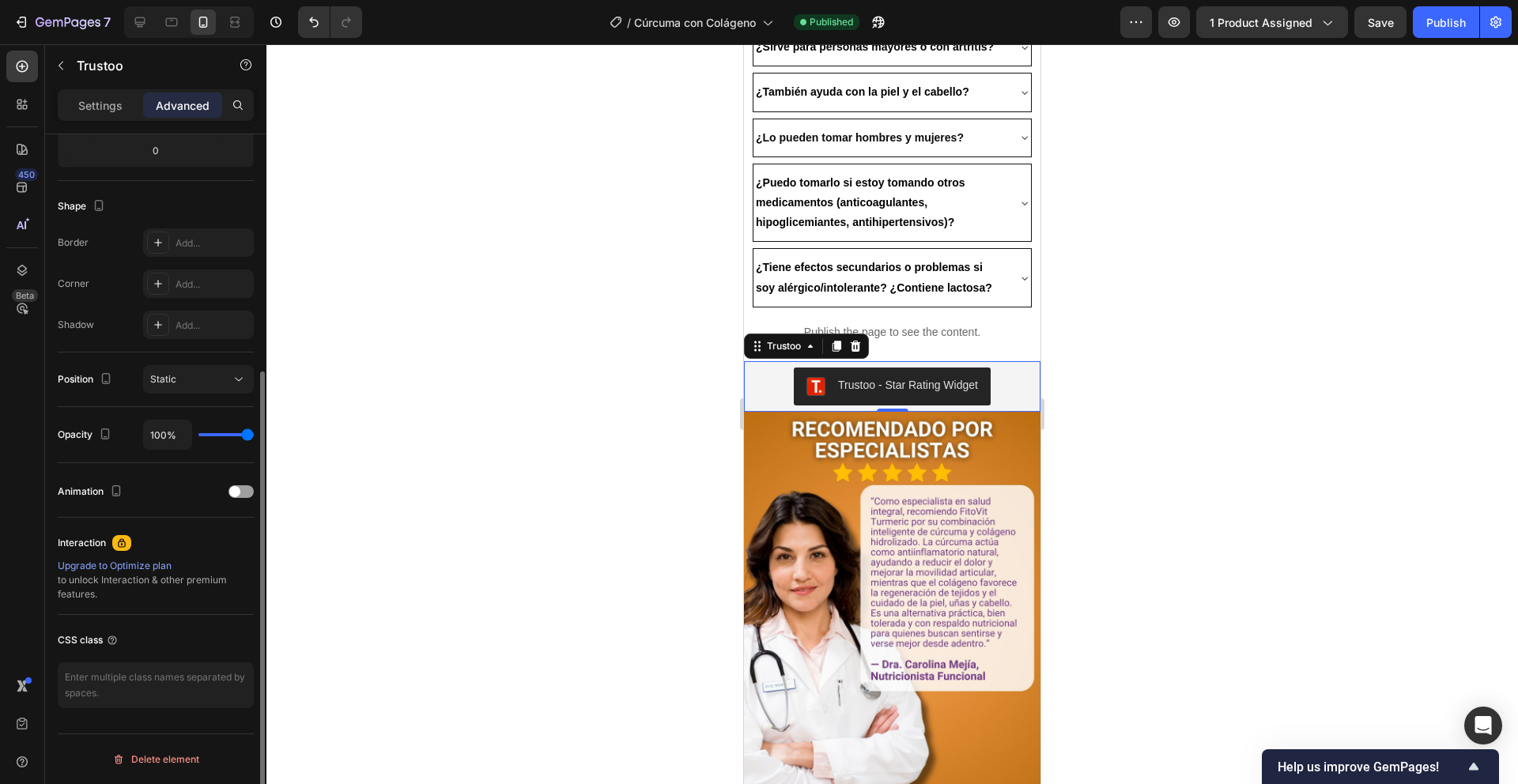
click at [246, 361] on div "Position Static" at bounding box center [156, 380] width 197 height 55
click at [241, 365] on button "Static" at bounding box center [198, 379] width 111 height 28
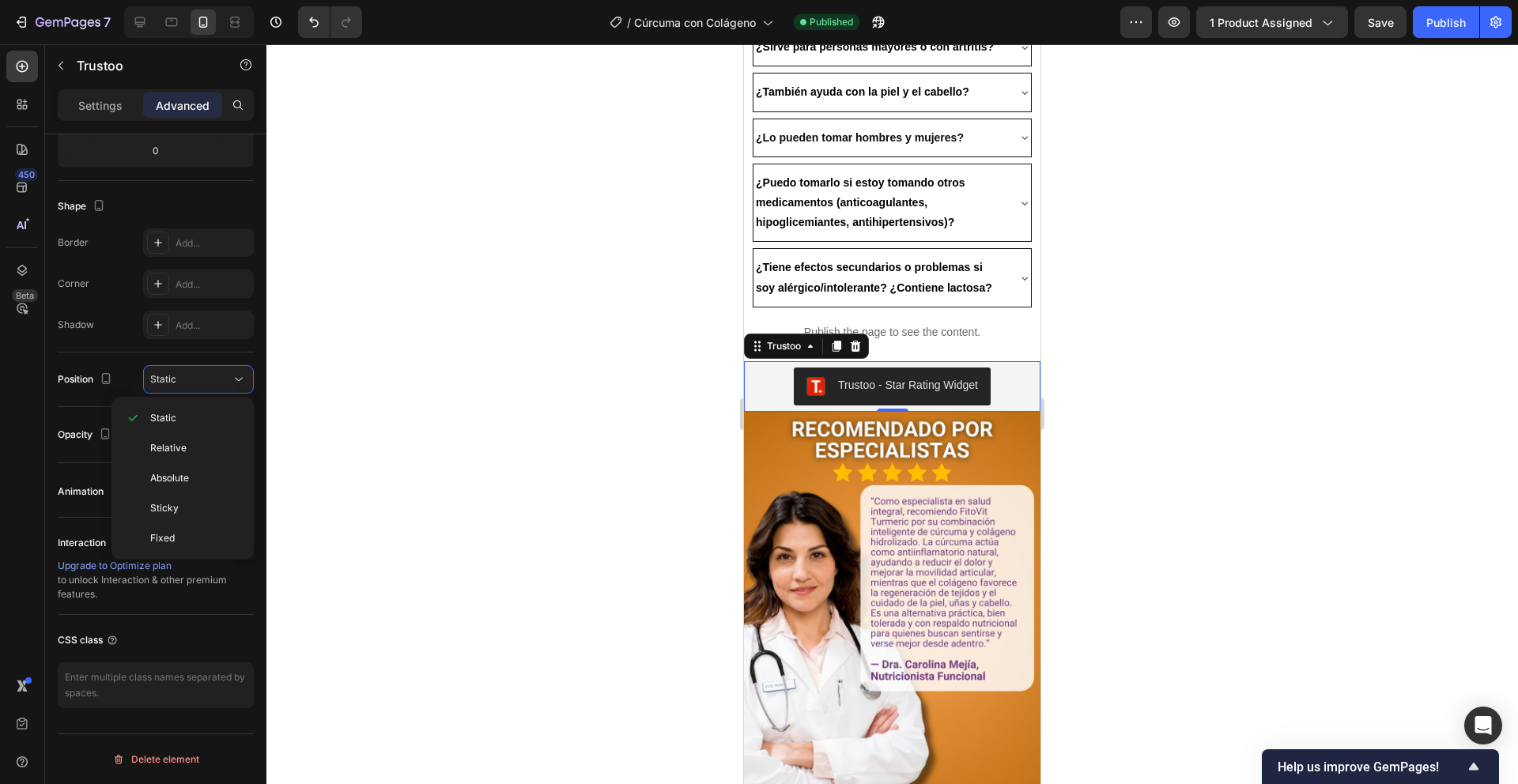
click at [355, 450] on div at bounding box center [892, 414] width 1252 height 740
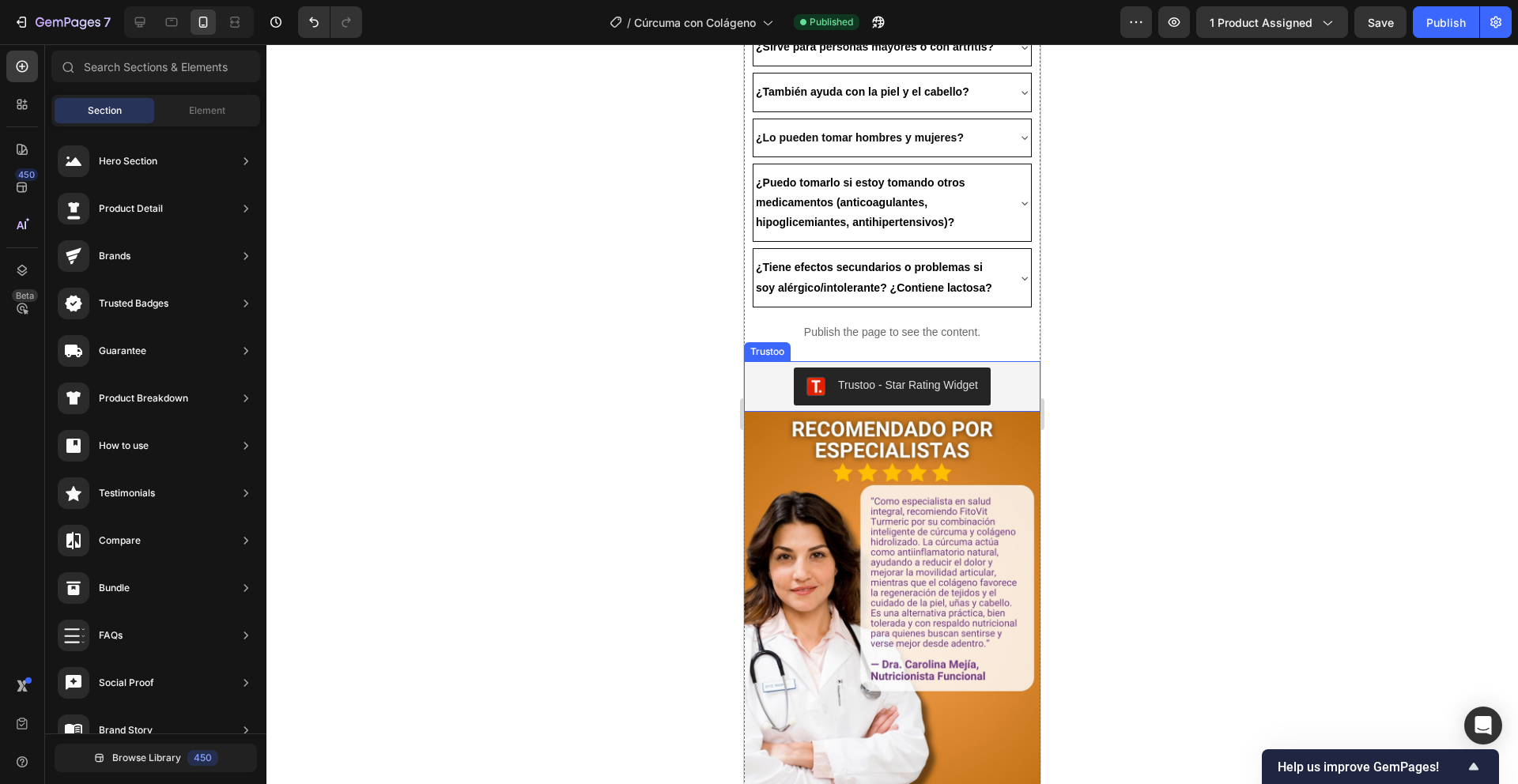
click at [899, 362] on div "Trustoo - Star Rating Widget" at bounding box center [892, 387] width 297 height 51
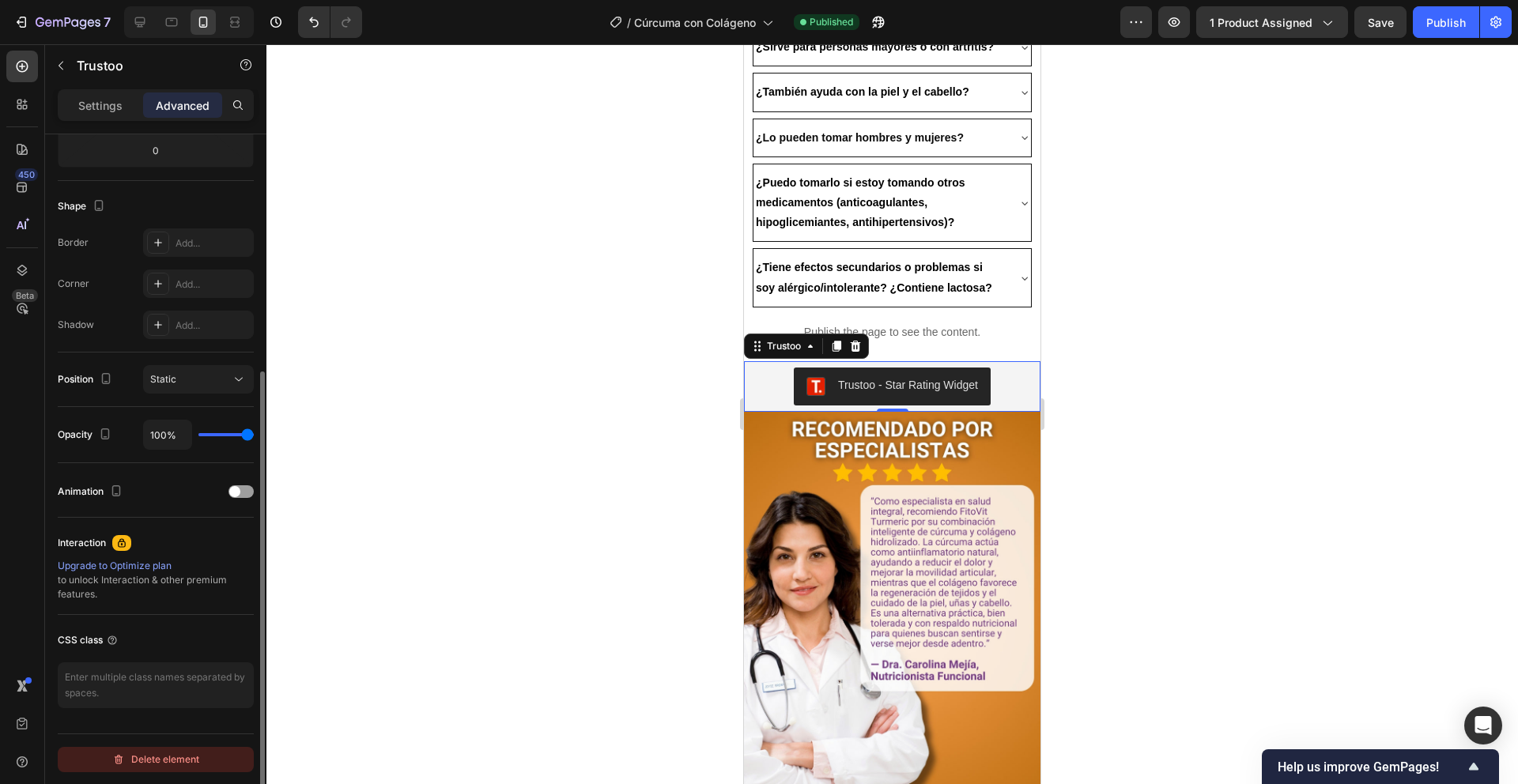
click at [156, 763] on div "Delete element" at bounding box center [155, 759] width 87 height 19
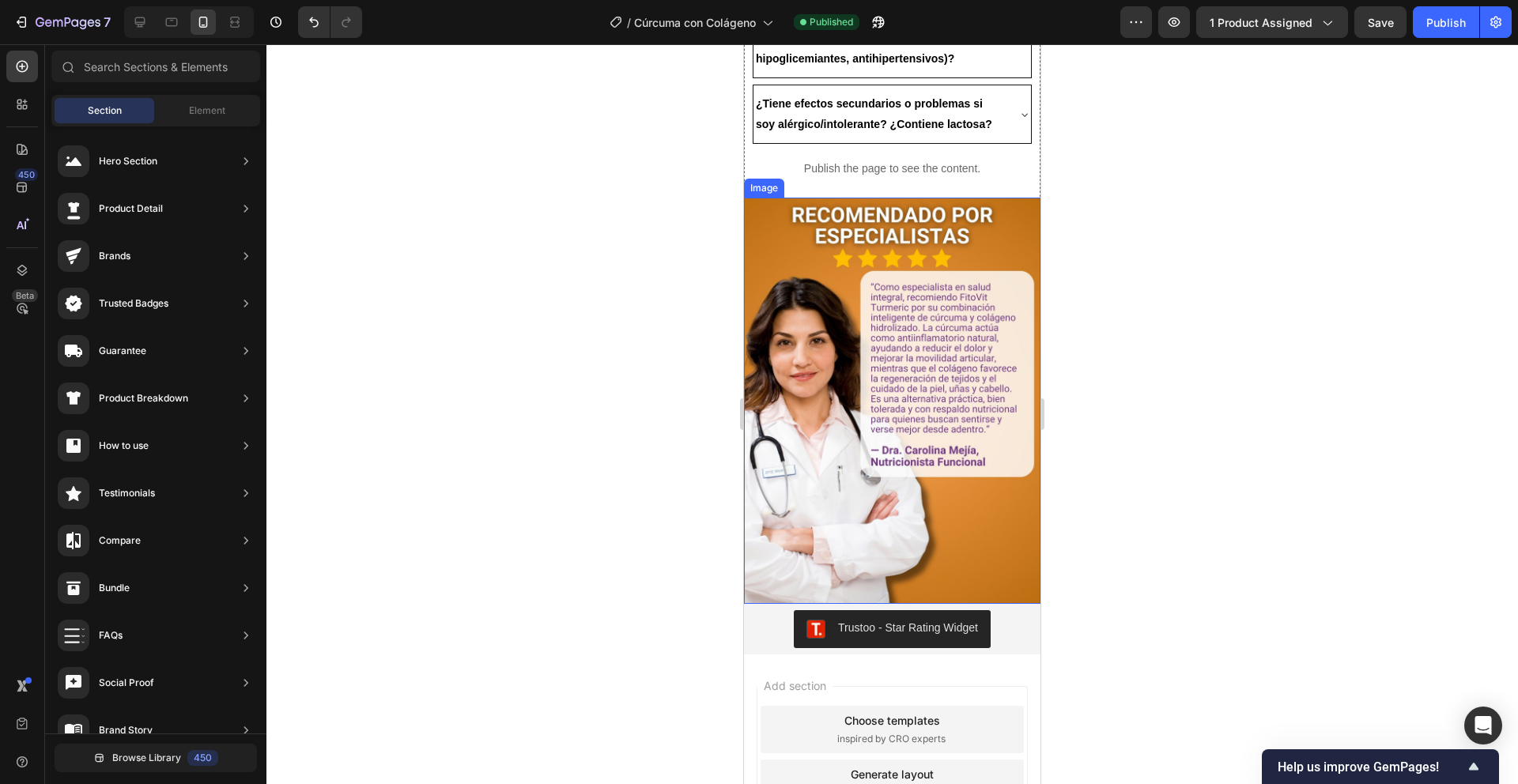
scroll to position [3217, 0]
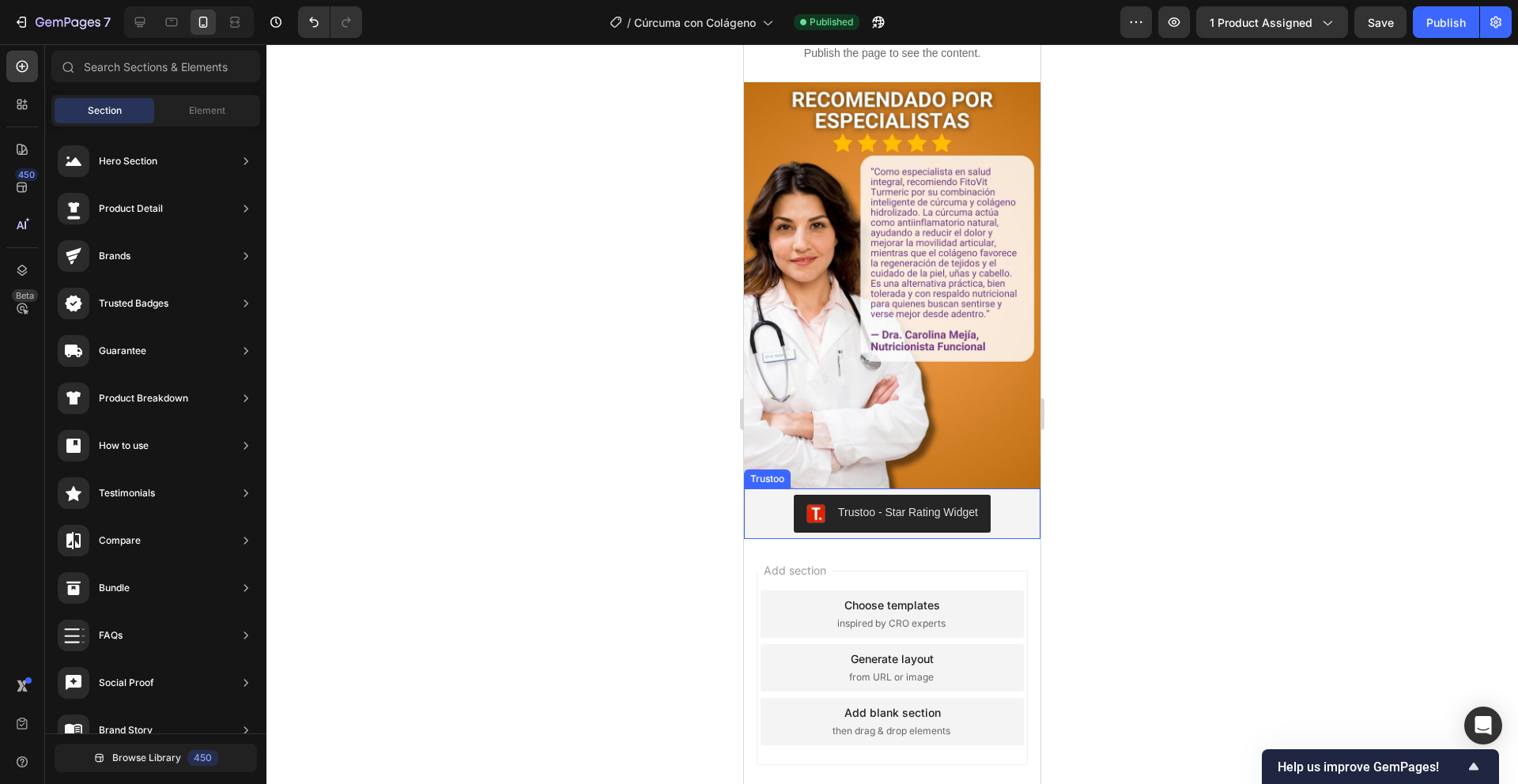
click at [796, 495] on button "Trustoo - Star Rating Widget" at bounding box center [892, 514] width 197 height 38
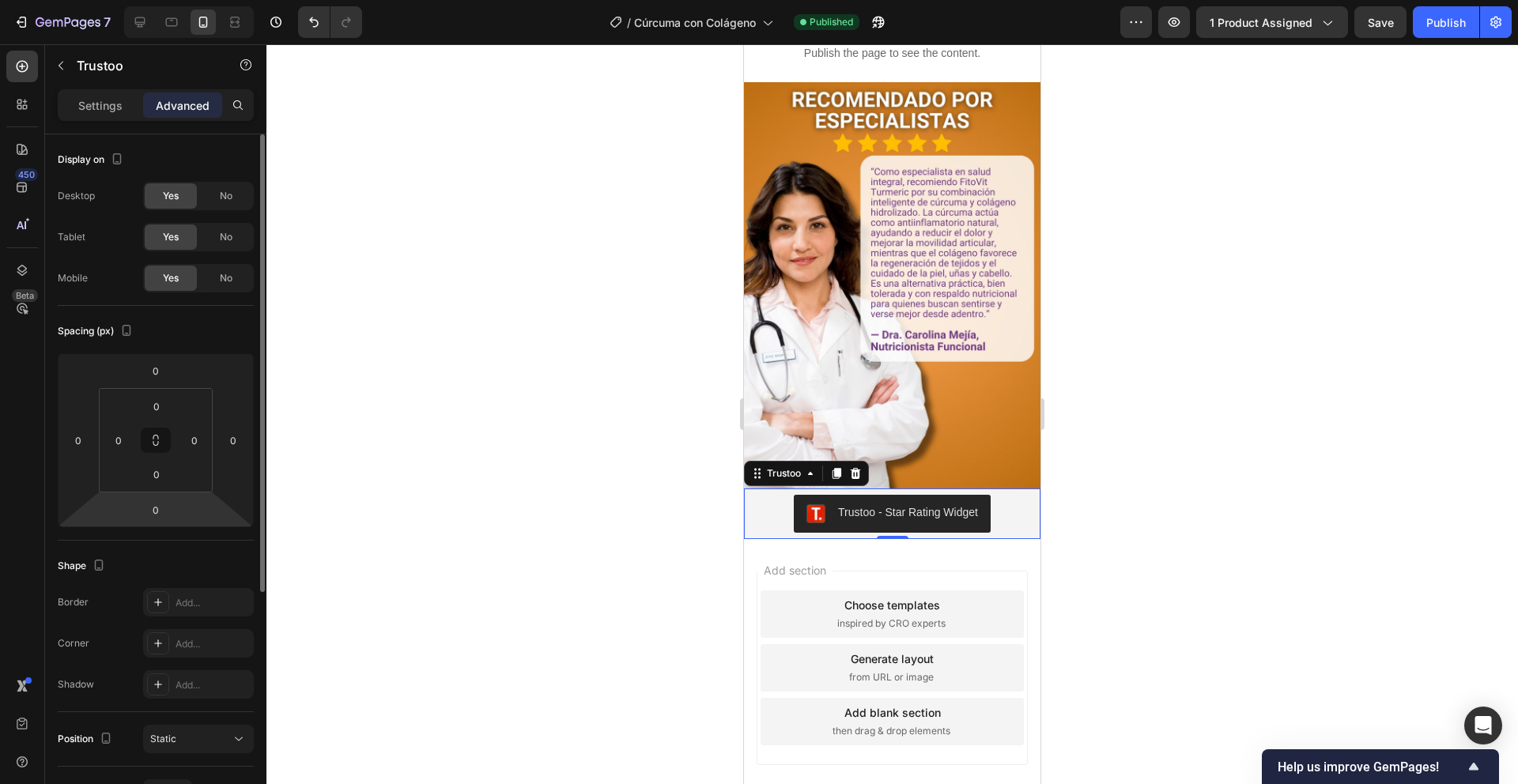
scroll to position [360, 0]
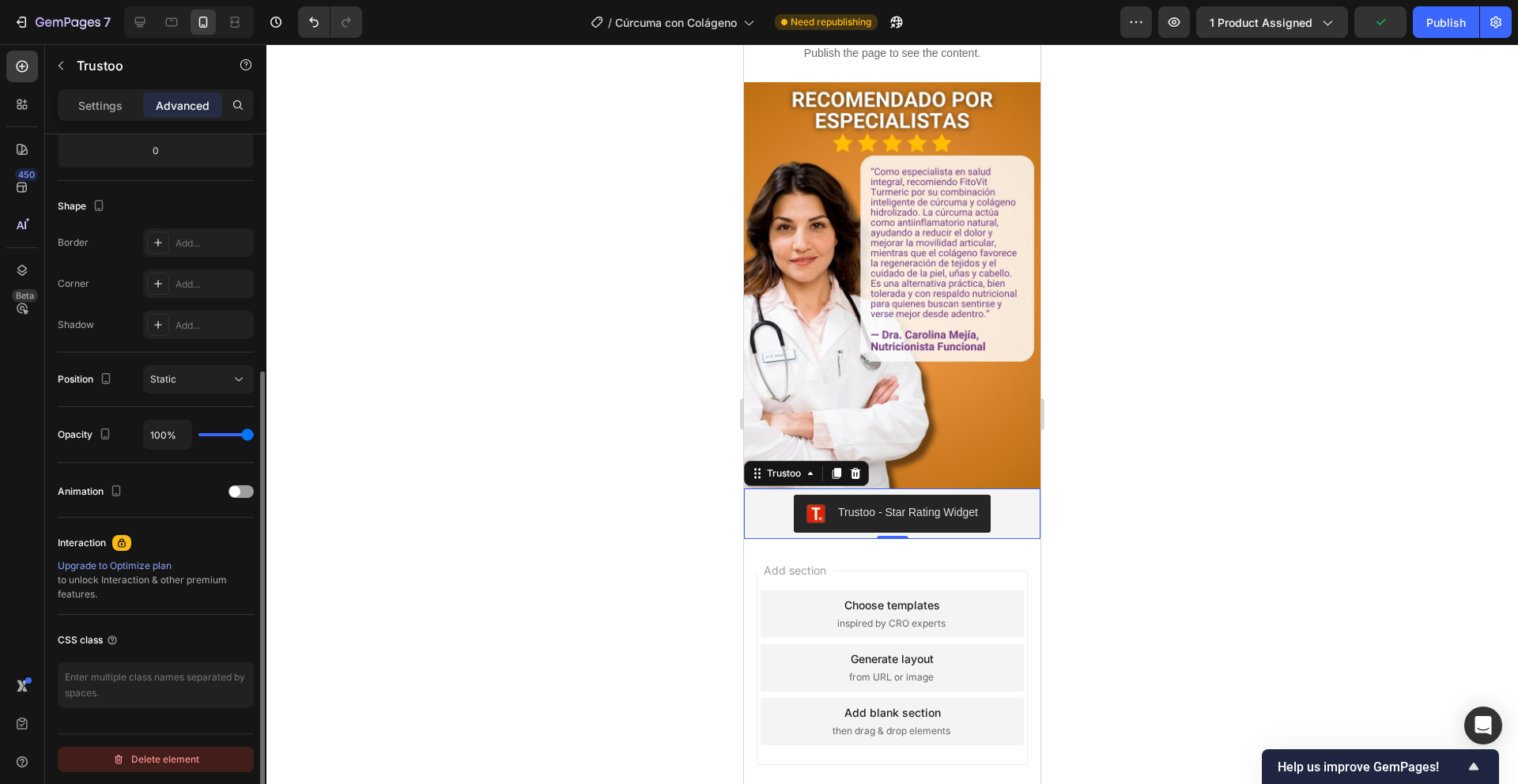
click at [137, 756] on div "Delete element" at bounding box center [155, 759] width 87 height 19
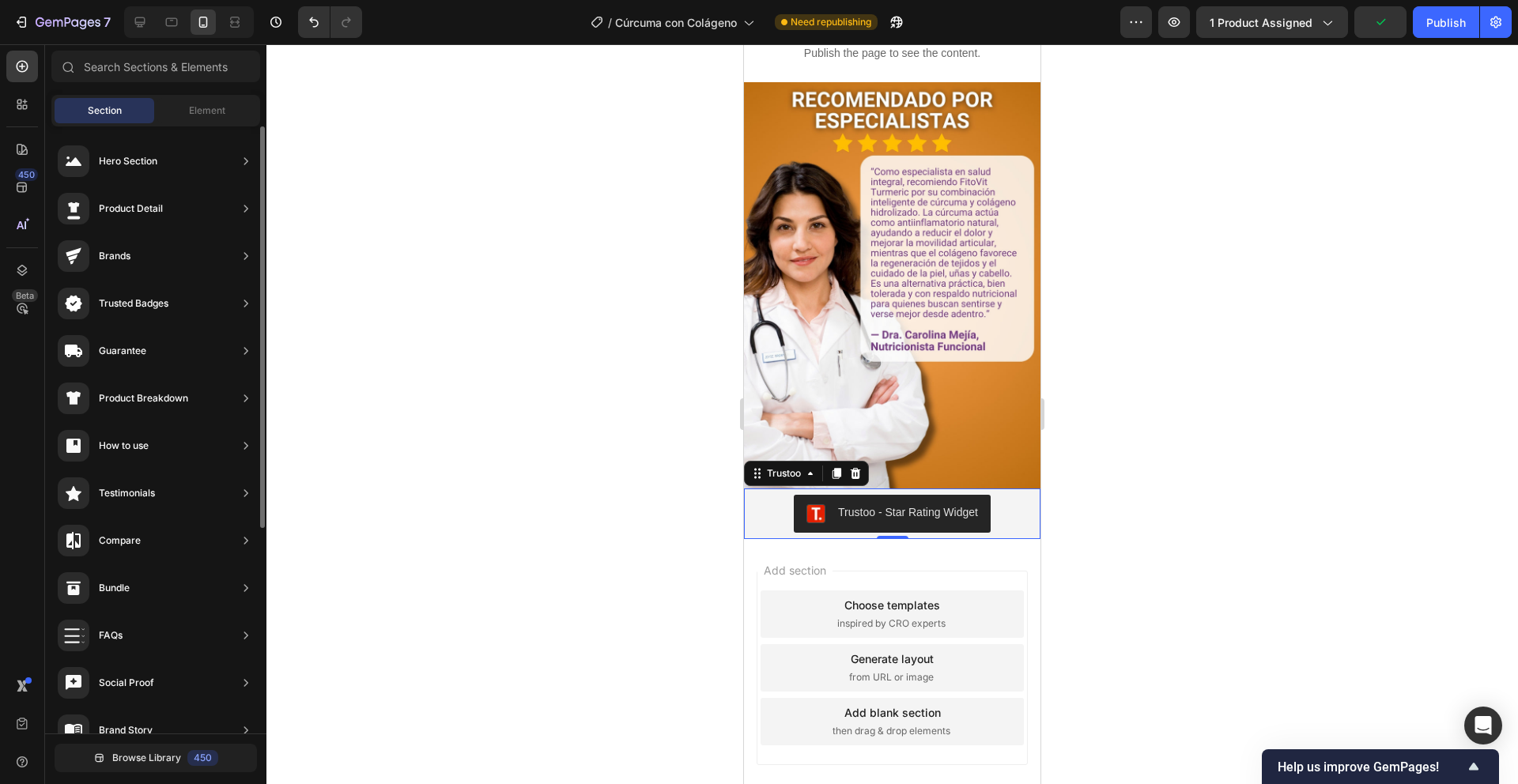
scroll to position [3214, 0]
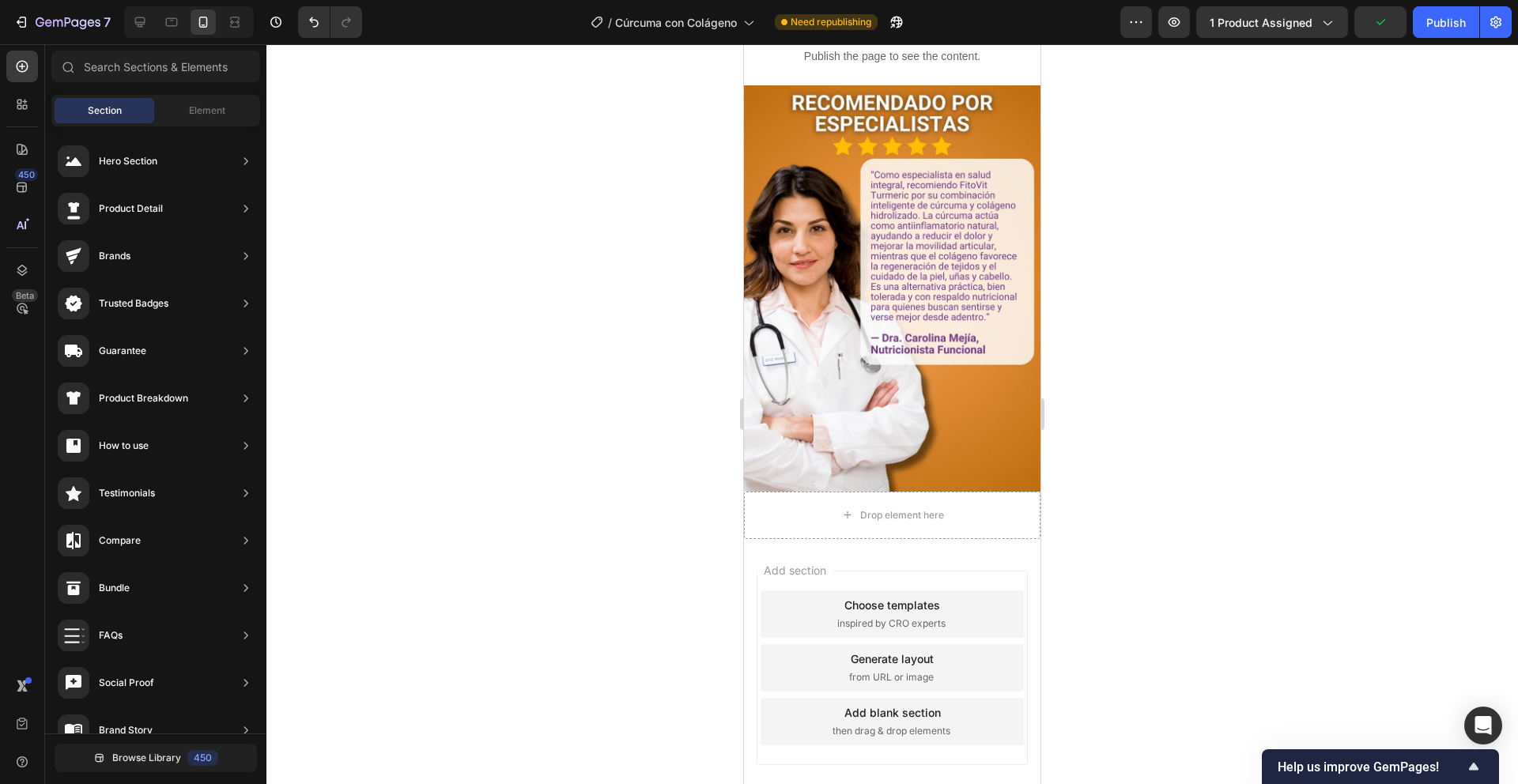
click at [622, 181] on div at bounding box center [892, 414] width 1252 height 740
click at [1468, 19] on button "Publish" at bounding box center [1446, 22] width 67 height 31
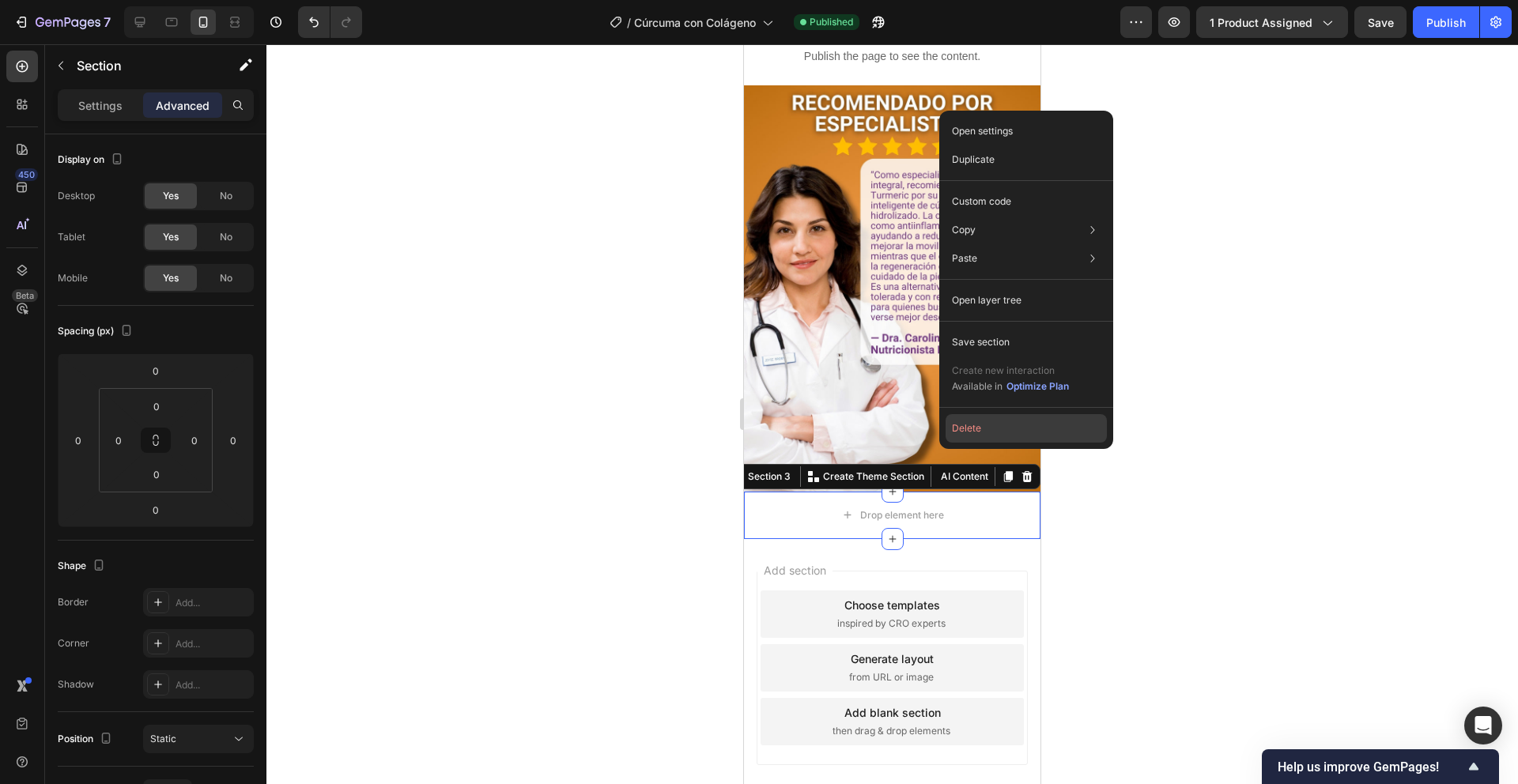
click at [960, 423] on button "Delete" at bounding box center [1027, 428] width 161 height 28
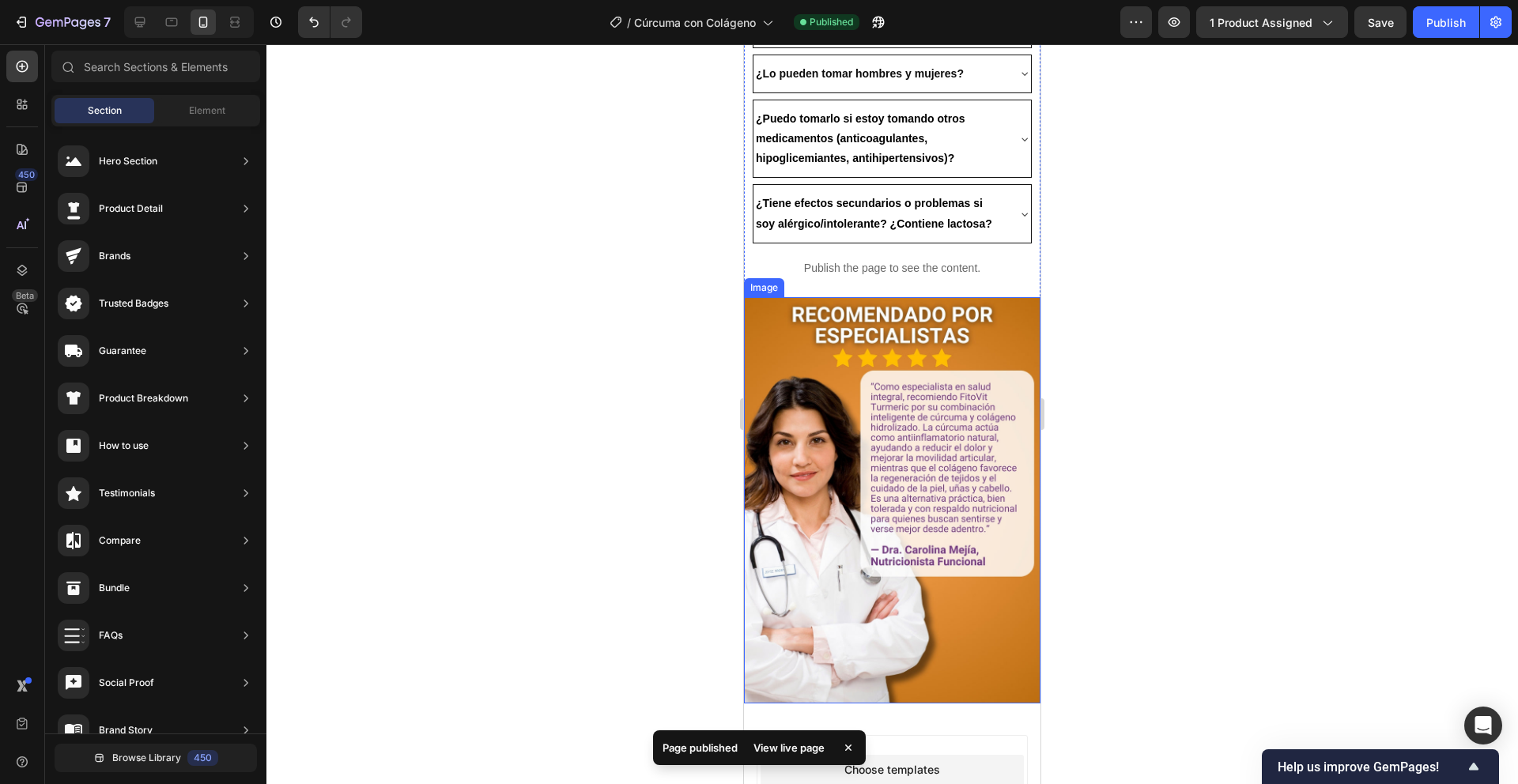
scroll to position [3166, 0]
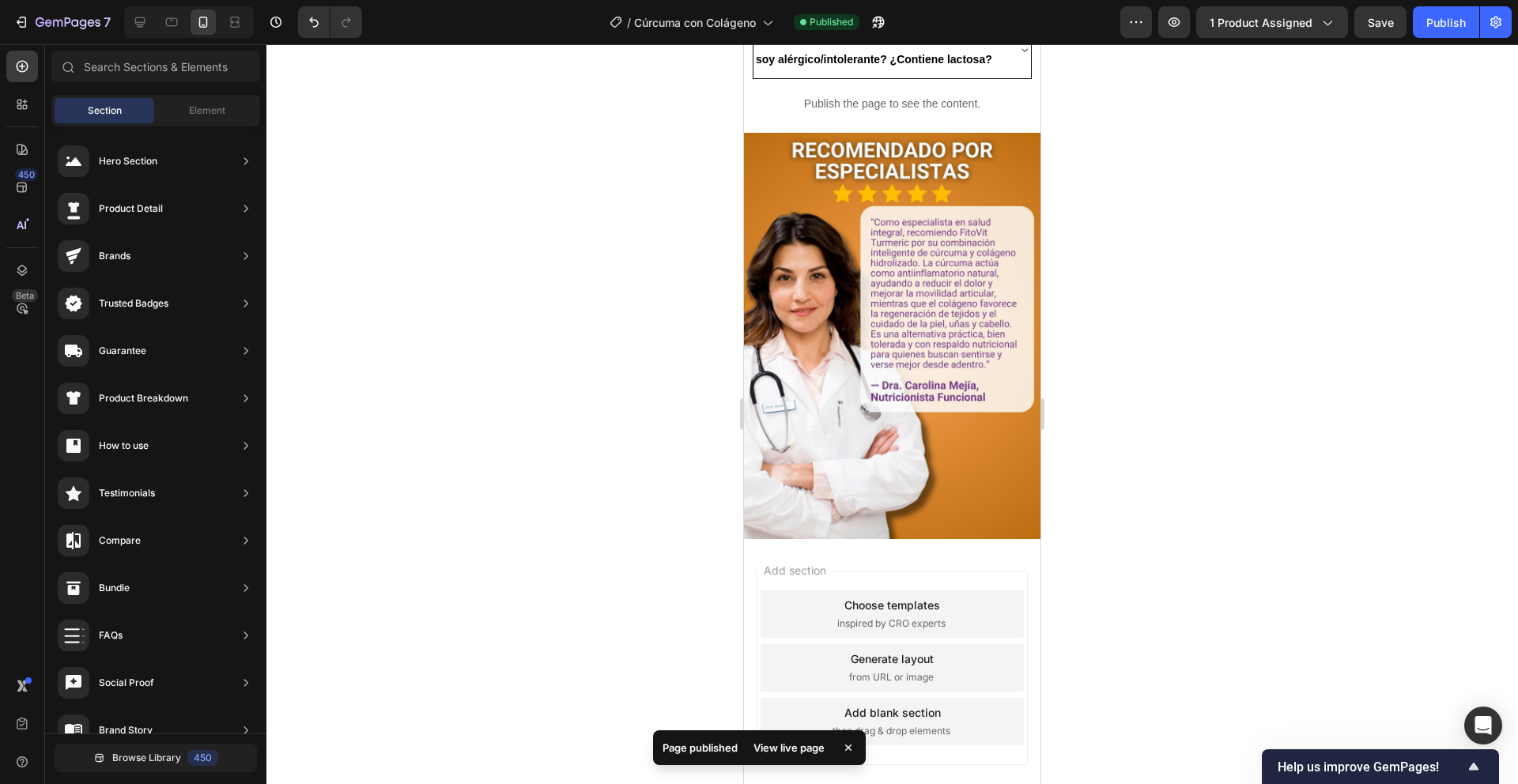
click at [849, 539] on div "Add section Choose templates inspired by CRO experts Generate layout from URL o…" at bounding box center [892, 671] width 297 height 264
click at [1376, 27] on span "Save" at bounding box center [1380, 23] width 27 height 14
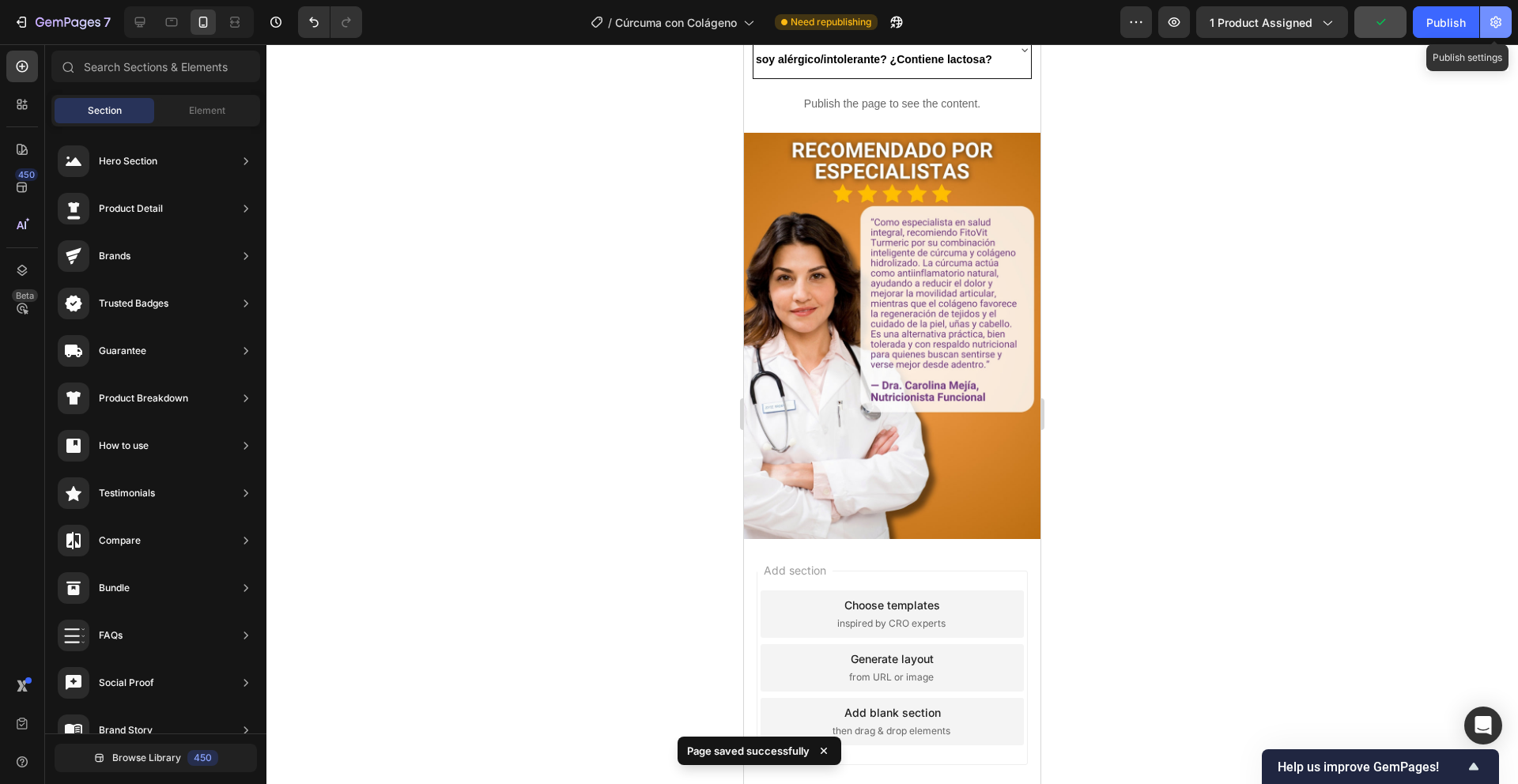
click at [1486, 21] on button "button" at bounding box center [1496, 22] width 31 height 31
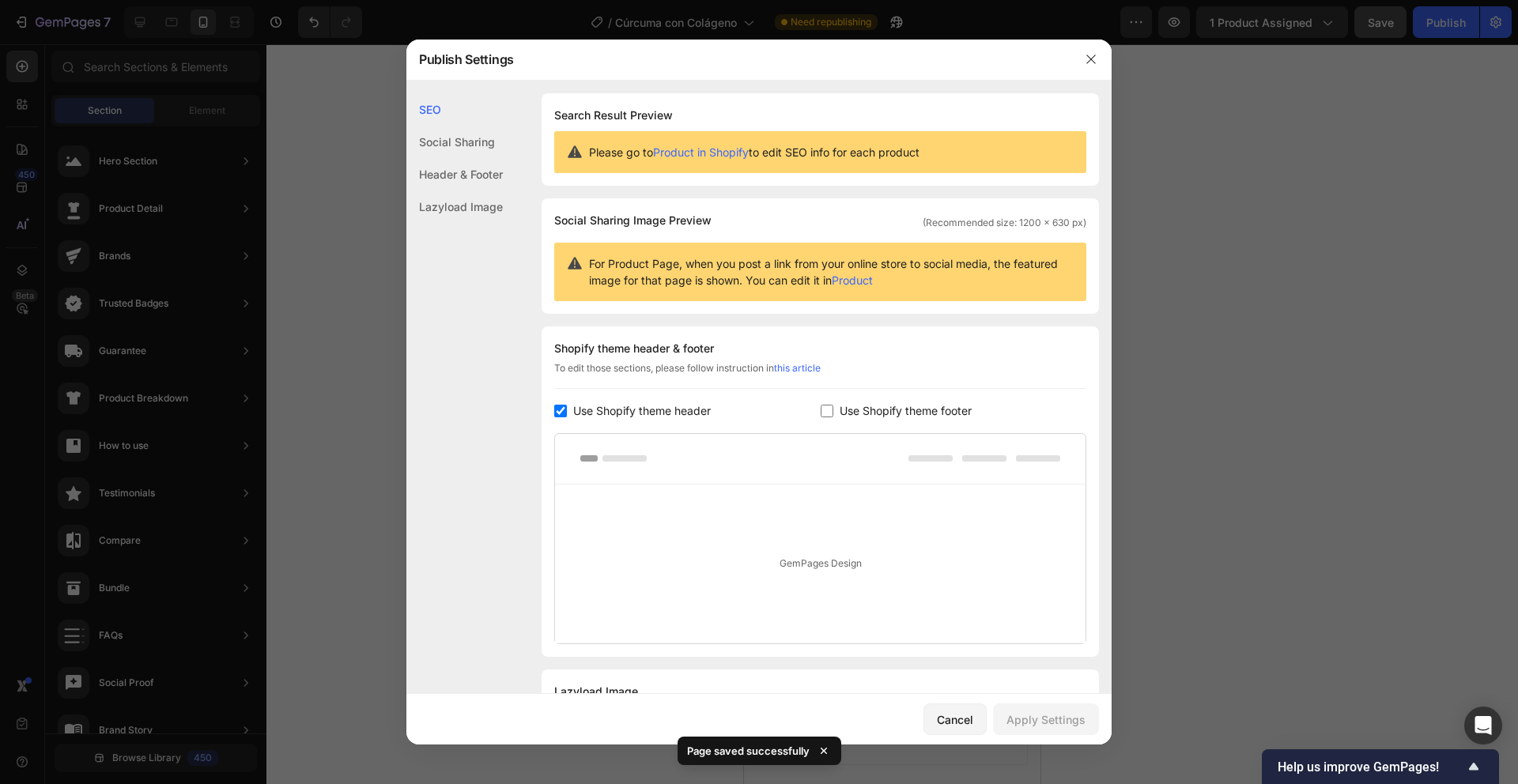
click at [822, 407] on input "checkbox" at bounding box center [826, 411] width 13 height 13
checkbox input "true"
click at [1043, 722] on div "Apply Settings" at bounding box center [1046, 719] width 79 height 17
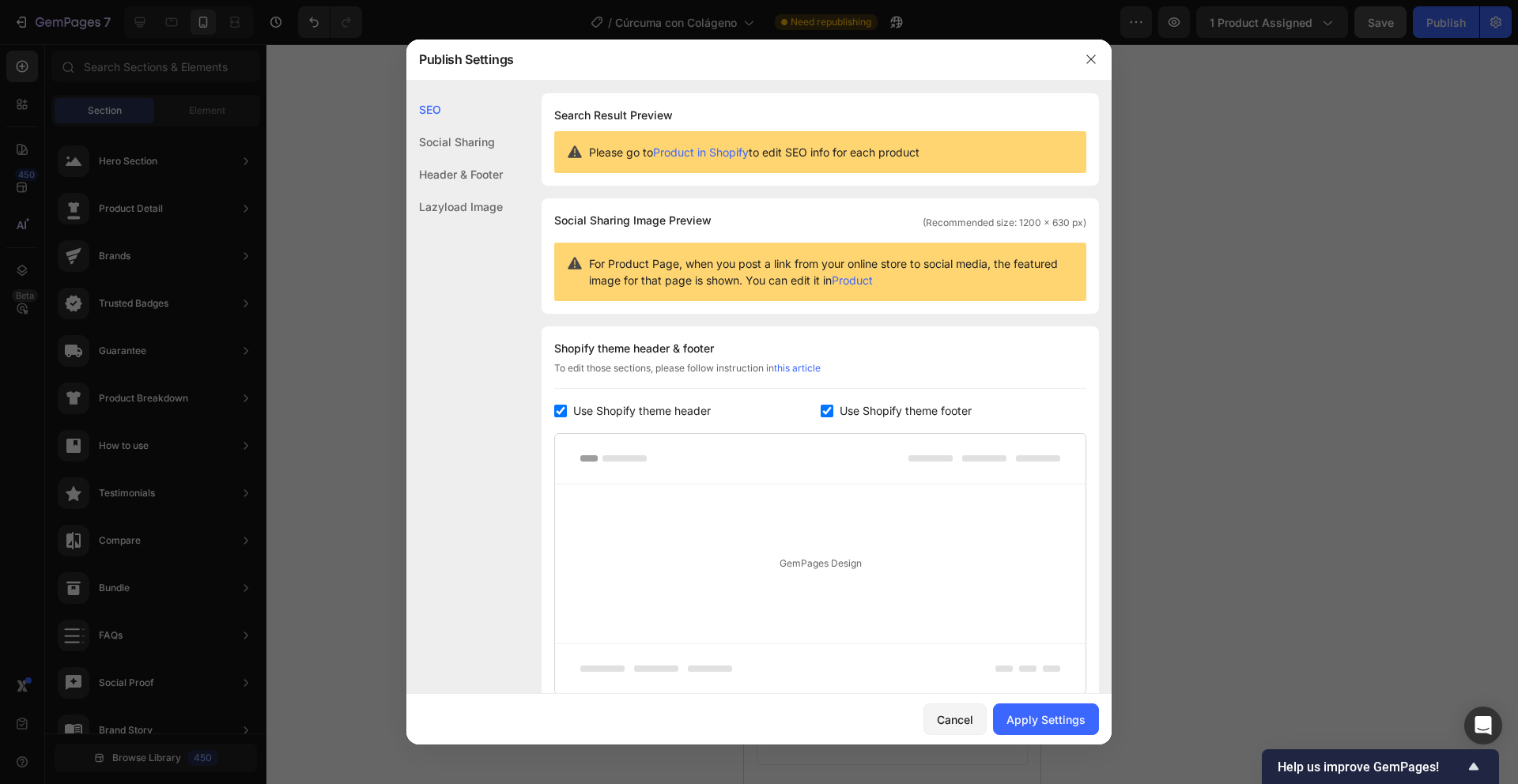
scroll to position [130, 0]
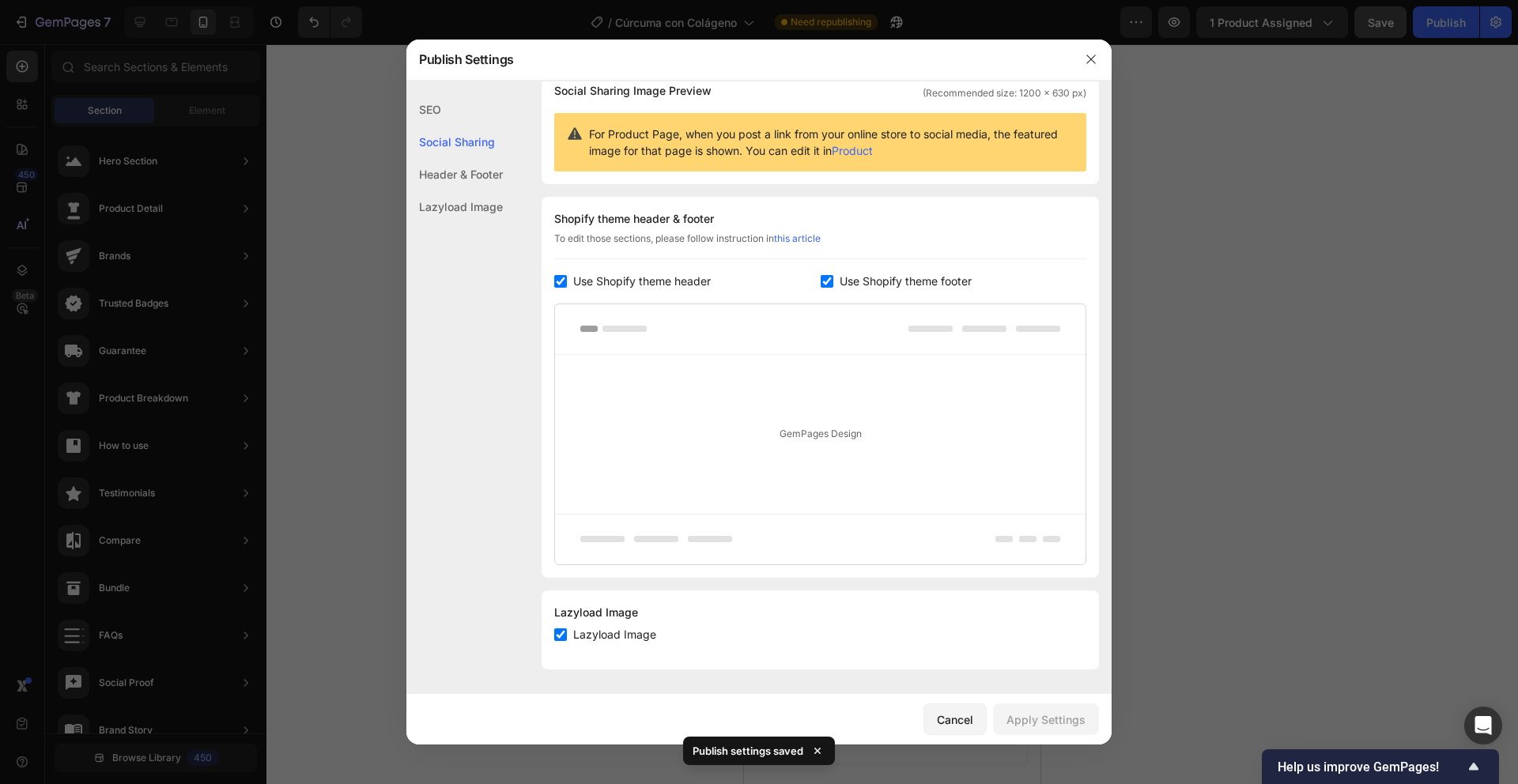
click at [720, 545] on div at bounding box center [820, 539] width 531 height 51
click at [717, 543] on div at bounding box center [820, 539] width 531 height 51
click at [460, 168] on div "Header & Footer" at bounding box center [455, 174] width 96 height 32
click at [469, 205] on div "Lazyload Image" at bounding box center [455, 206] width 96 height 32
click at [450, 109] on div "SEO" at bounding box center [455, 109] width 96 height 32
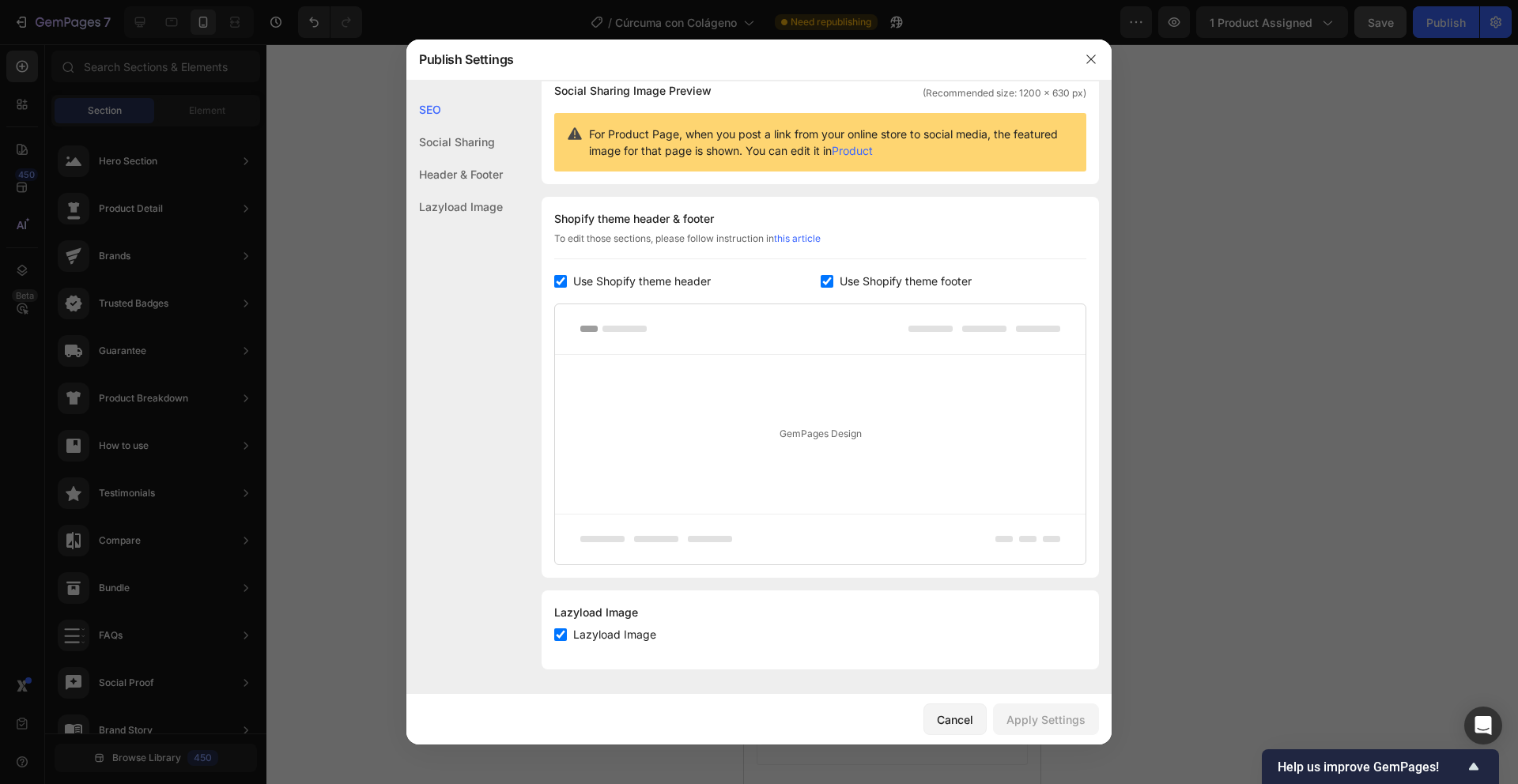
scroll to position [0, 0]
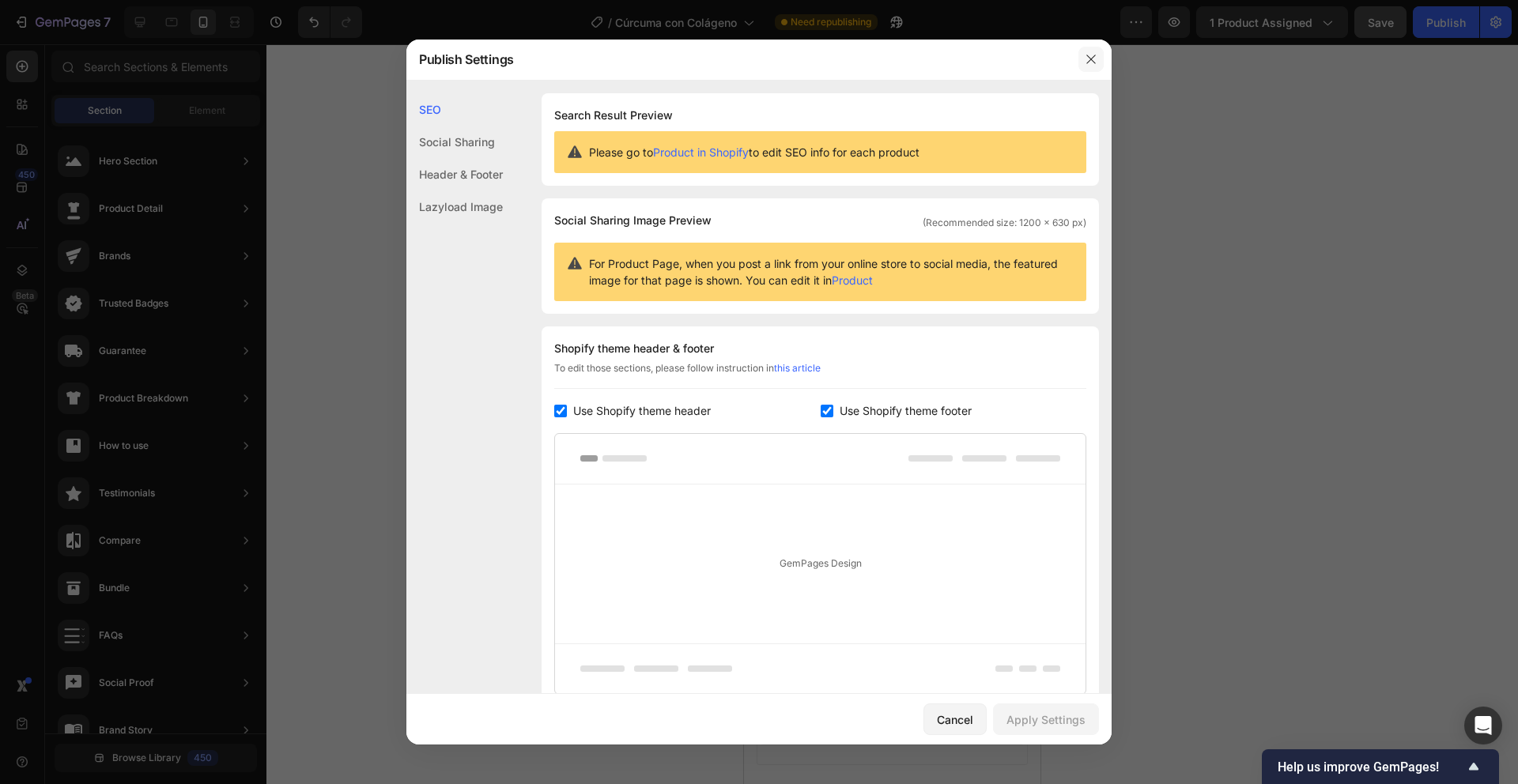
click at [1089, 55] on icon "button" at bounding box center [1091, 59] width 13 height 13
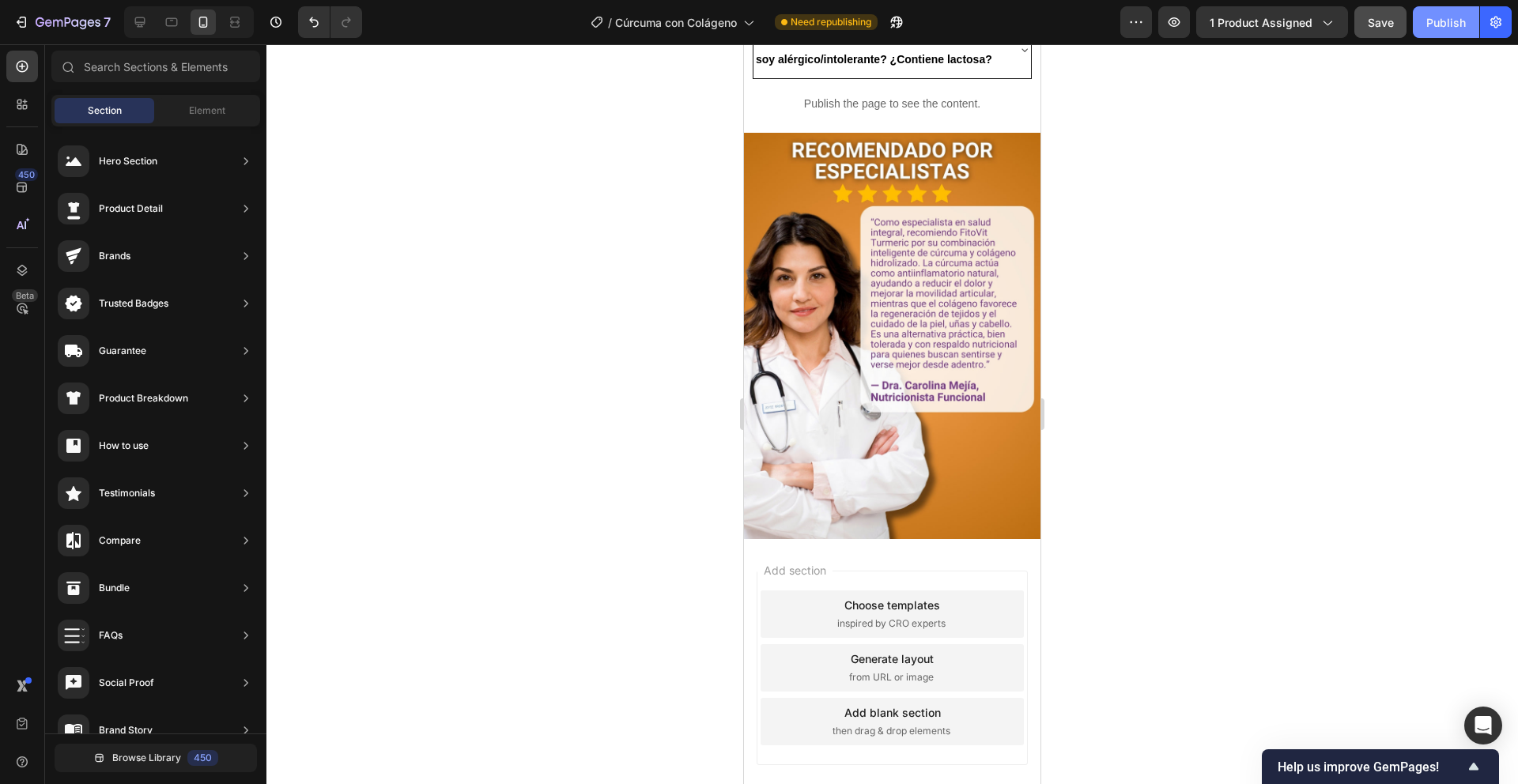
click at [1457, 16] on div "Publish" at bounding box center [1446, 22] width 39 height 17
